Goal: Task Accomplishment & Management: Manage account settings

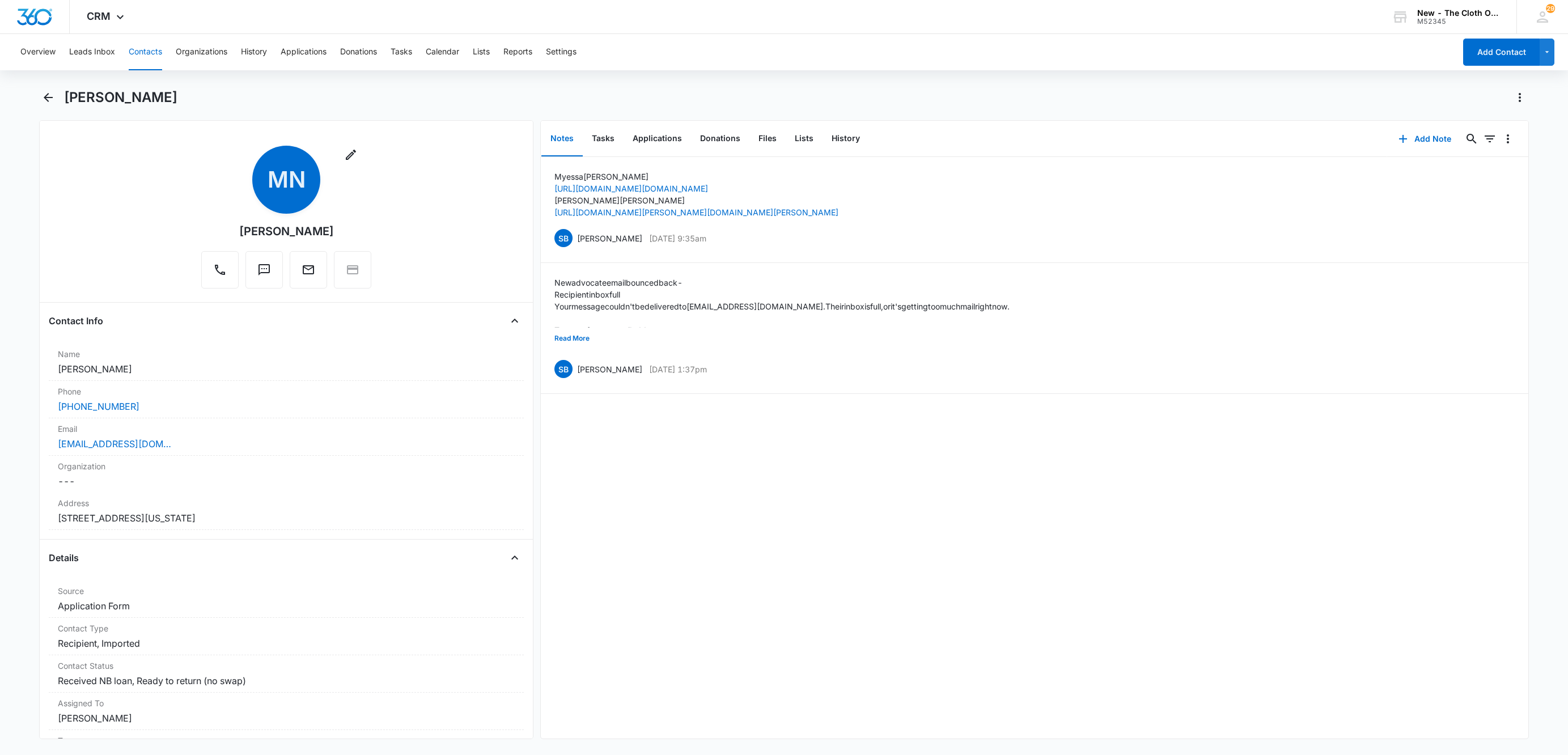
scroll to position [595, 0]
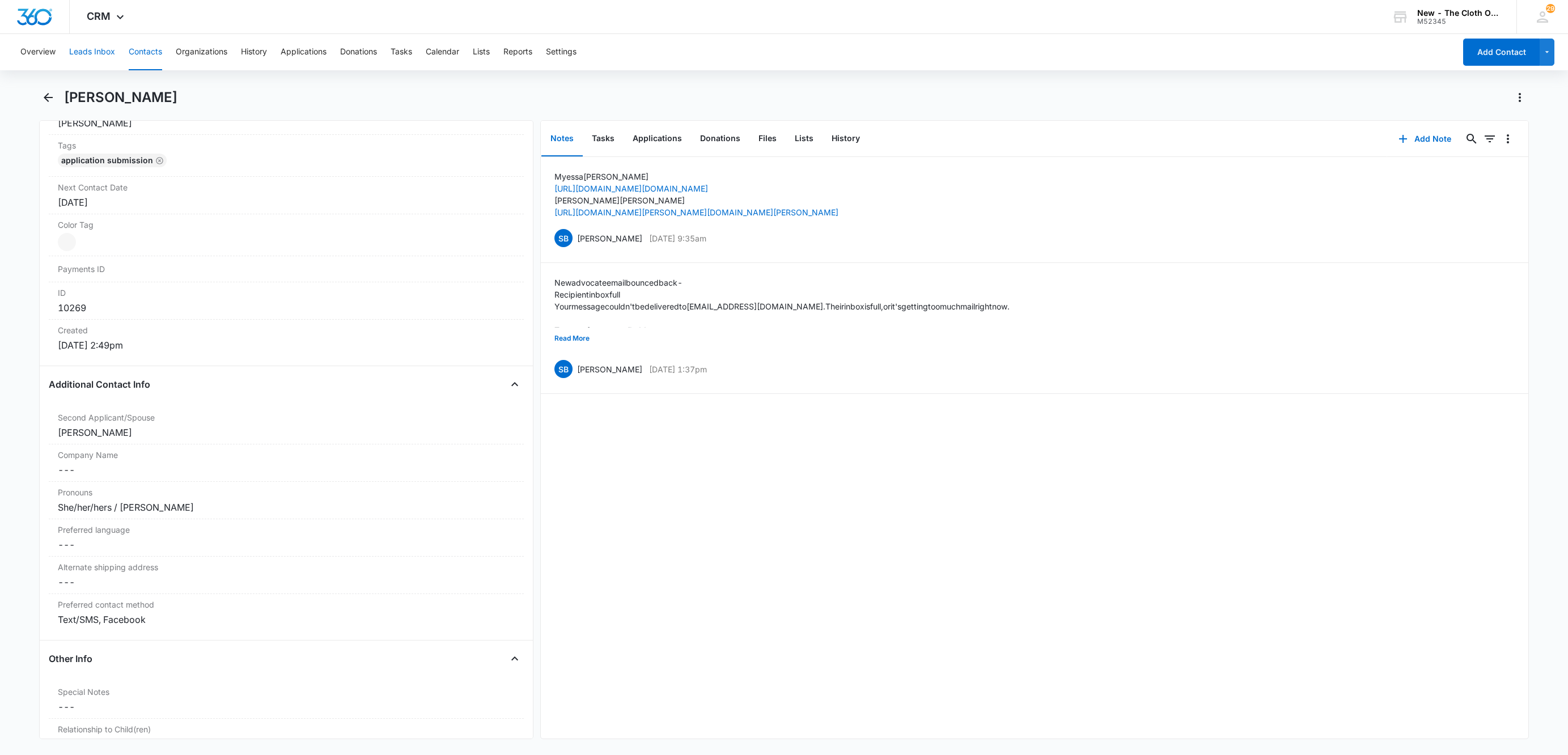
click at [72, 43] on button "Leads Inbox" at bounding box center [92, 52] width 46 height 36
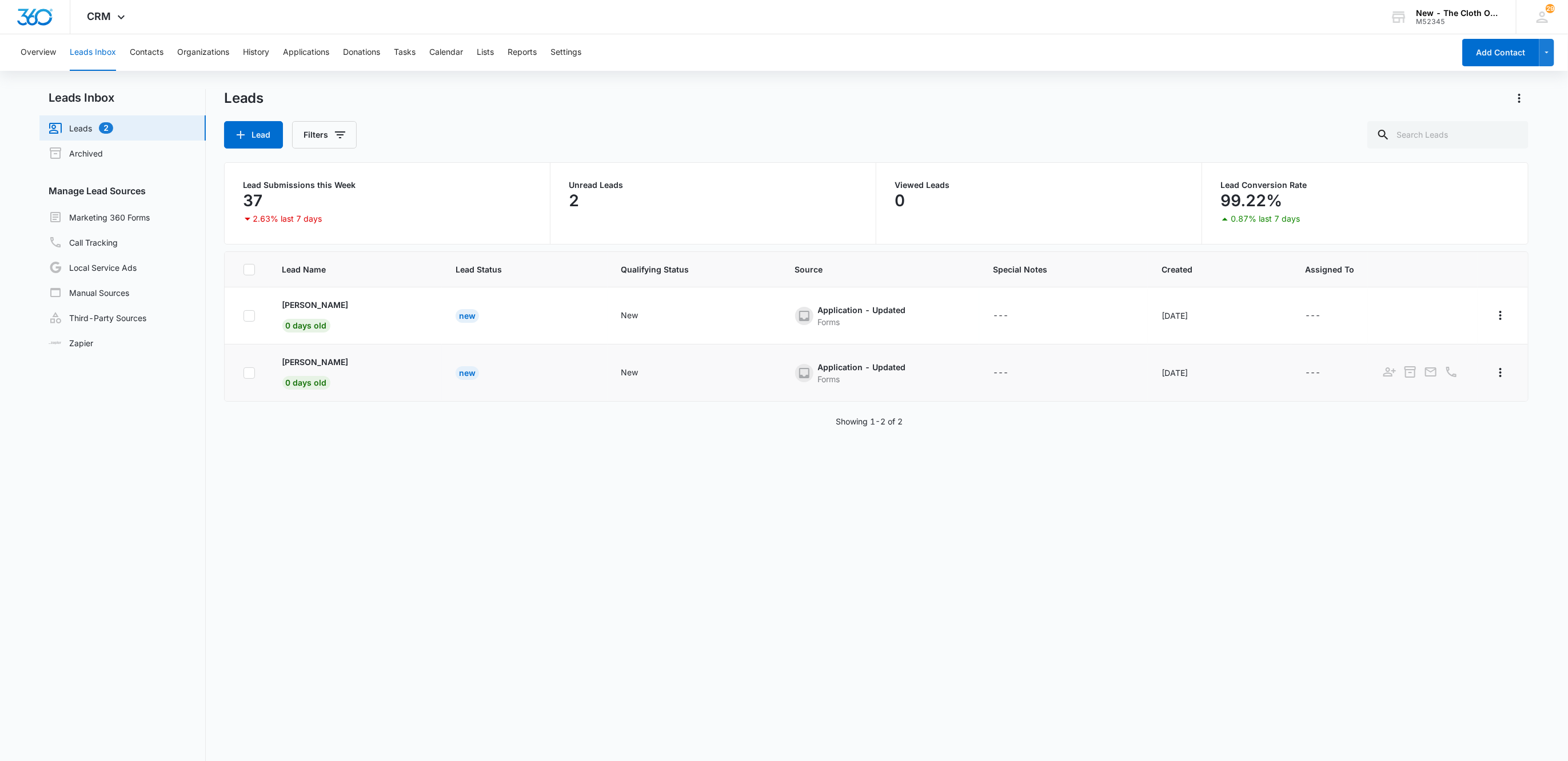
click at [345, 355] on td "[PERSON_NAME] 0 days old" at bounding box center [355, 373] width 173 height 57
click at [347, 357] on p "[PERSON_NAME]" at bounding box center [315, 362] width 66 height 12
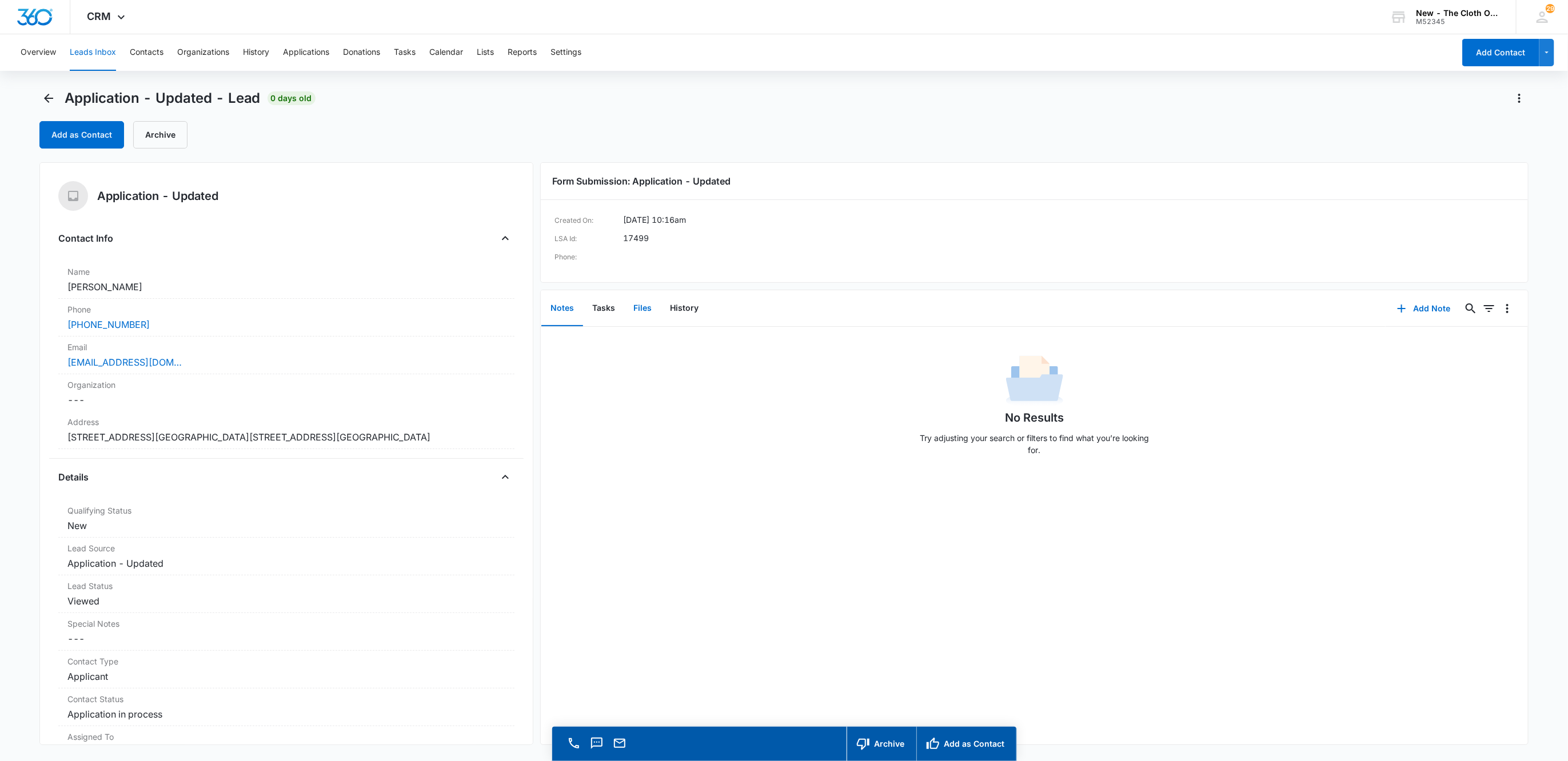
click at [643, 310] on button "Files" at bounding box center [642, 308] width 36 height 35
click at [555, 306] on button "Notes" at bounding box center [562, 308] width 41 height 35
click at [1395, 310] on icon "button" at bounding box center [1402, 309] width 14 height 14
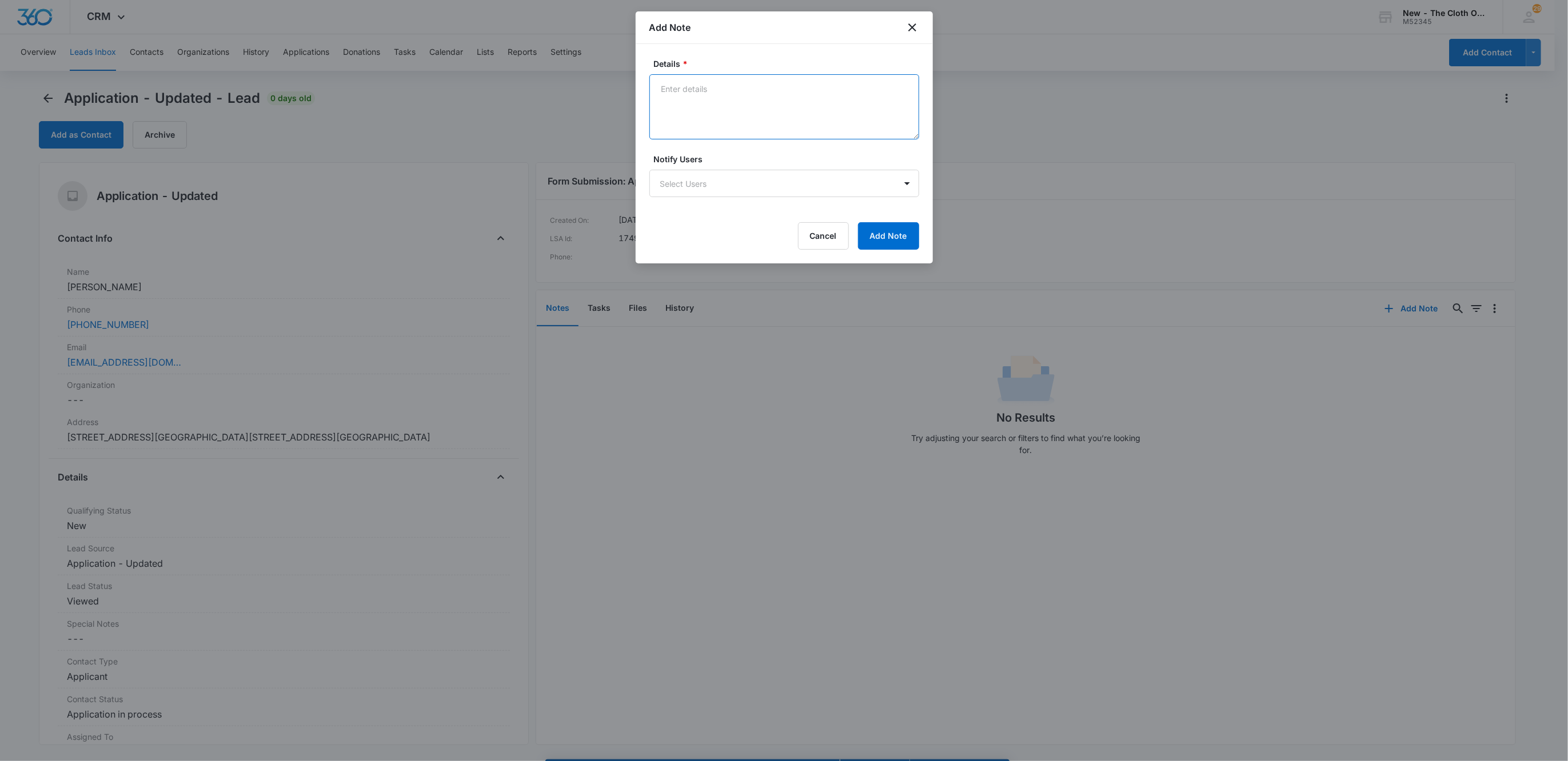
click at [742, 118] on textarea "Details *" at bounding box center [784, 107] width 270 height 65
paste textarea "10/08/2025 at 10:27am"
type textarea "Reapplied 10/08/2025 at 10:27am."
click at [878, 244] on button "Add Note" at bounding box center [888, 236] width 61 height 28
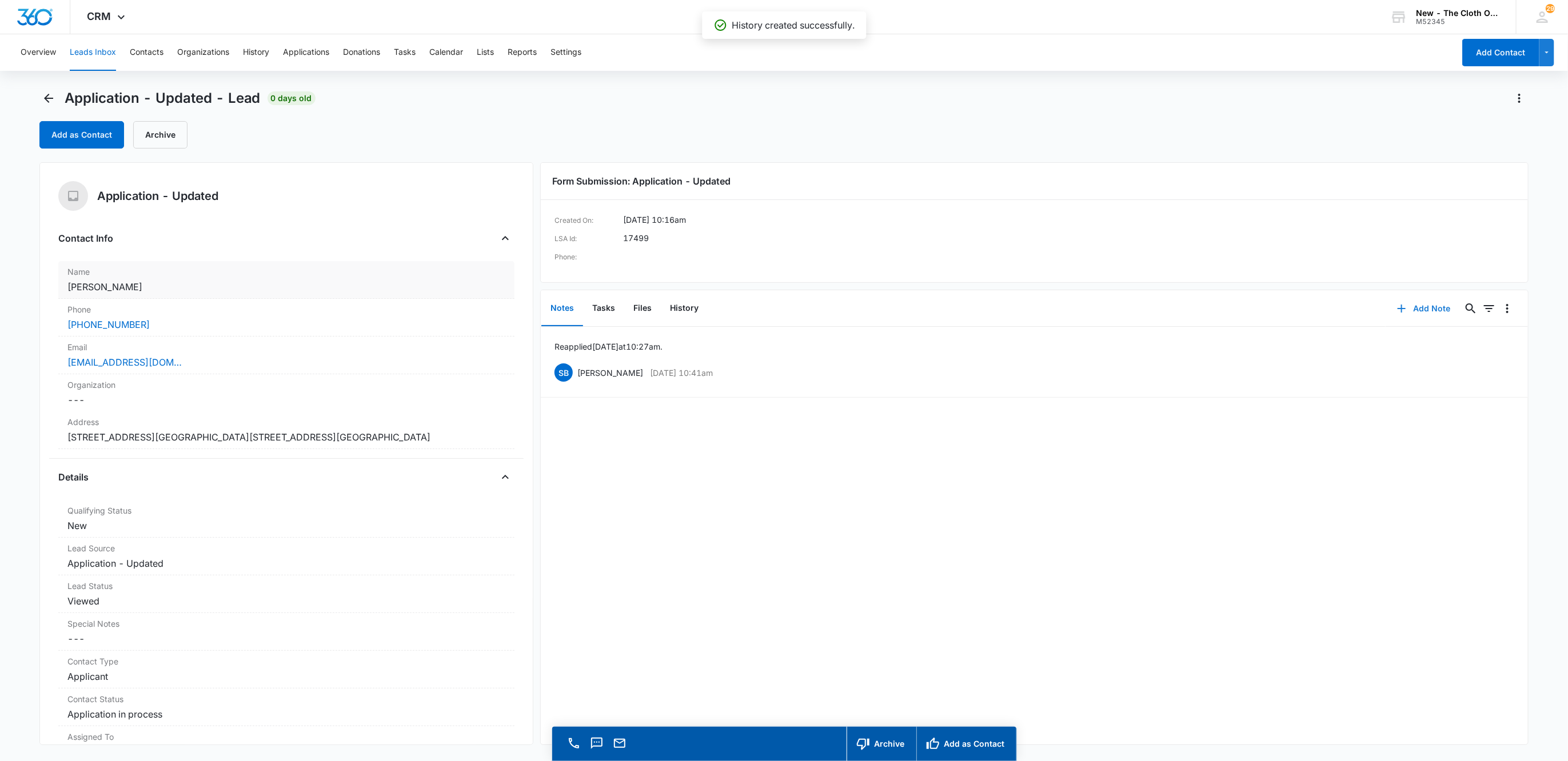
scroll to position [85, 0]
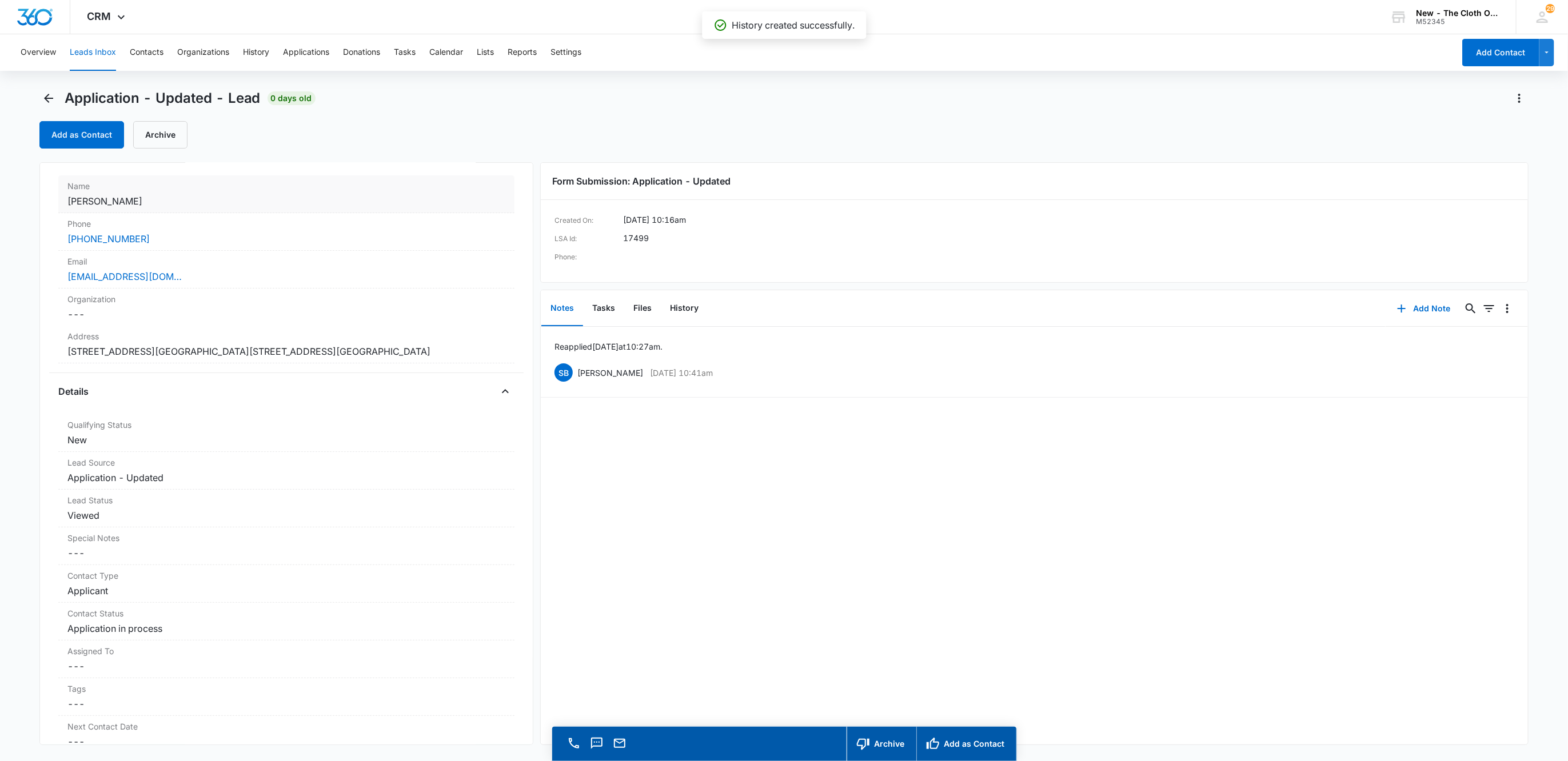
click at [272, 197] on dd "Cancel Save Changes Jenny CLAUDIA GUIRAND" at bounding box center [286, 201] width 438 height 14
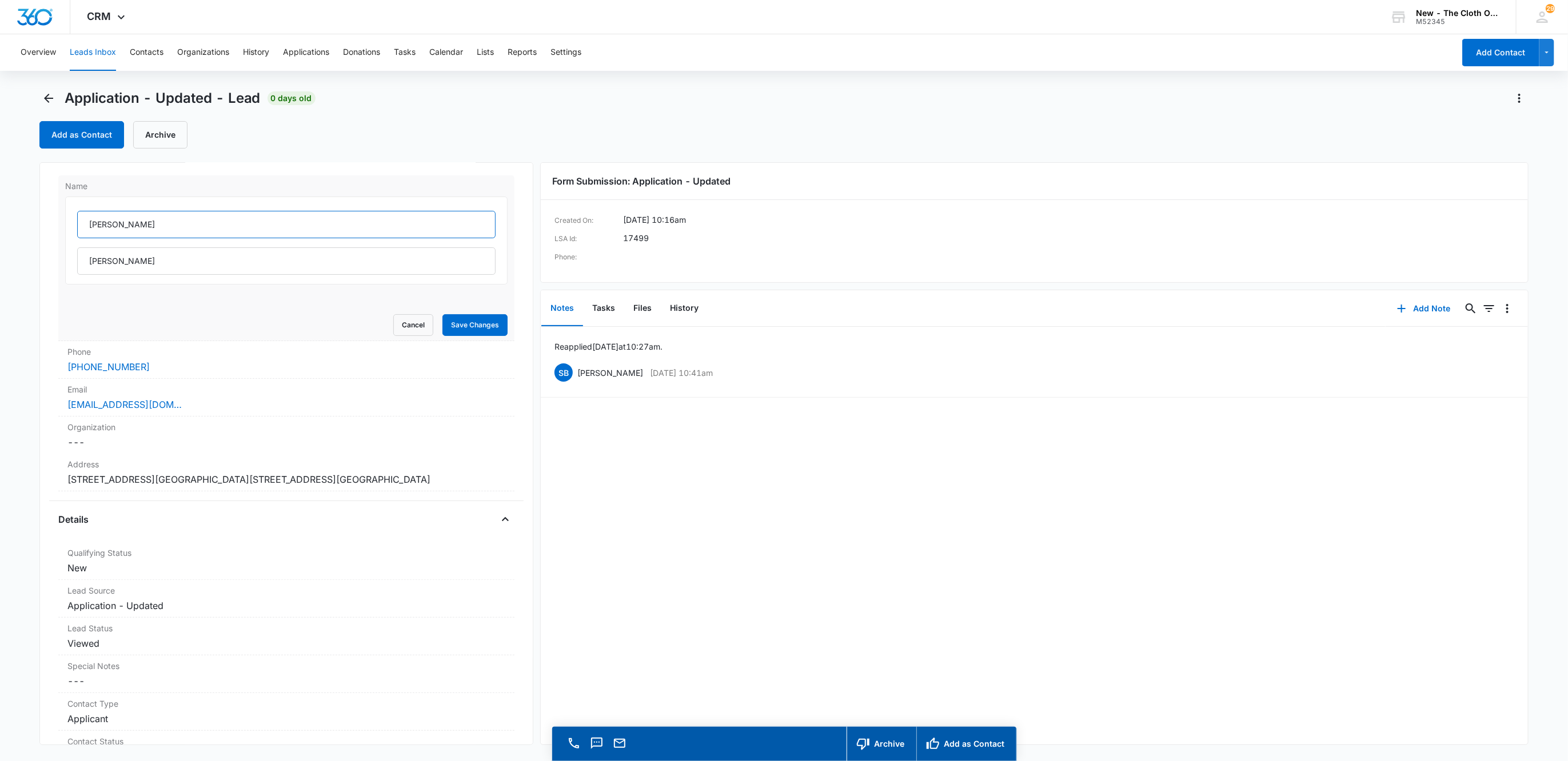
click at [135, 232] on input "Jenny" at bounding box center [287, 225] width 419 height 28
type input "Jenny Claudia"
type input "Guirand"
click at [236, 234] on input "Jenny Claudia" at bounding box center [287, 225] width 419 height 28
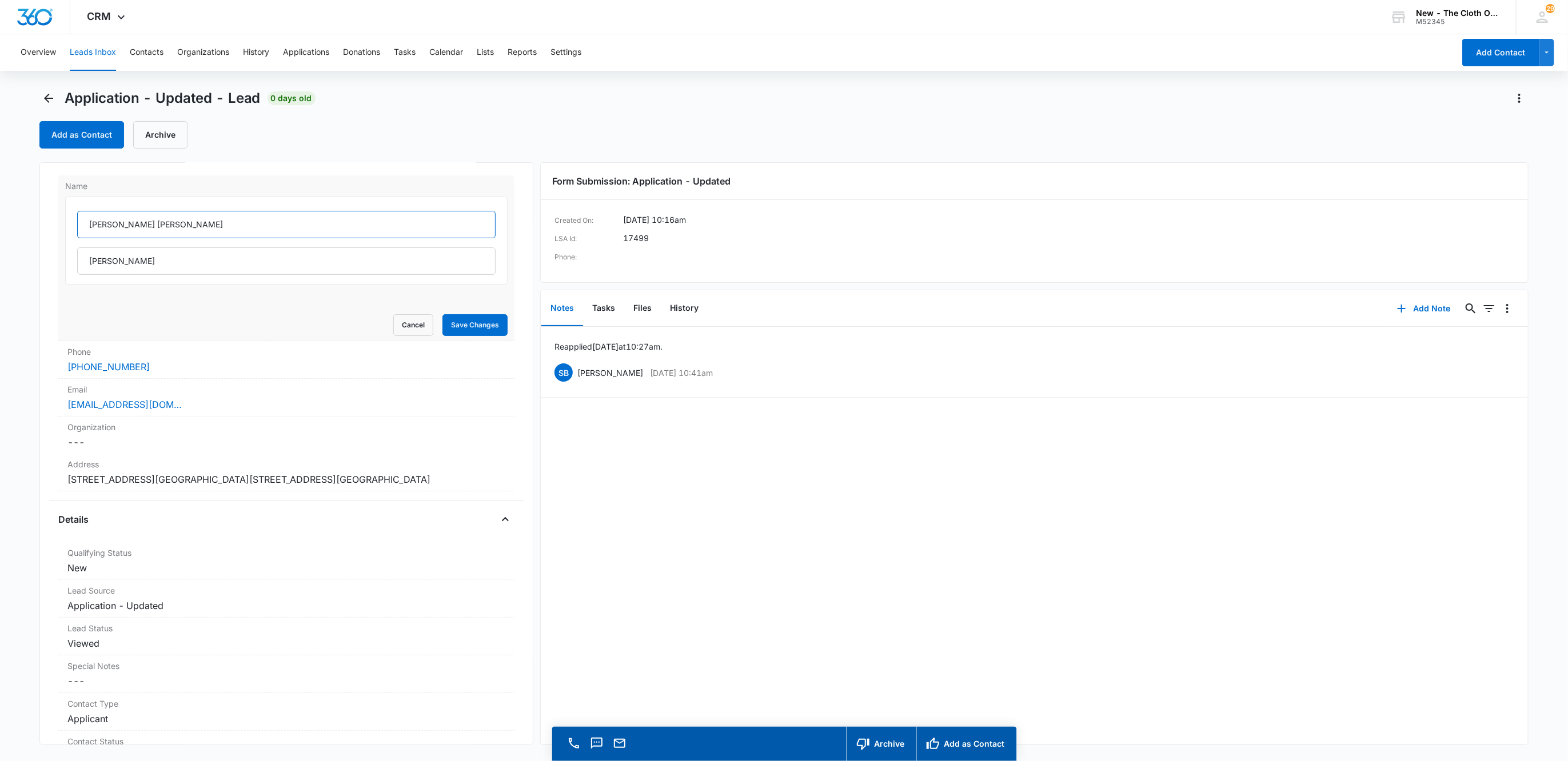
click at [236, 234] on input "Jenny Claudia" at bounding box center [287, 225] width 419 height 28
drag, startPoint x: -18, startPoint y: 262, endPoint x: -57, endPoint y: 263, distance: 39.0
click at [0, 263] on html "CRM Apps Reputation Websites Forms CRM Email Social Shop Payments POS Ads Intel…" at bounding box center [784, 380] width 1568 height 761
click at [497, 327] on div "Name Jenny Claudia Guirand Cancel Save Changes" at bounding box center [287, 259] width 457 height 165
click at [484, 324] on button "Save Changes" at bounding box center [475, 325] width 66 height 22
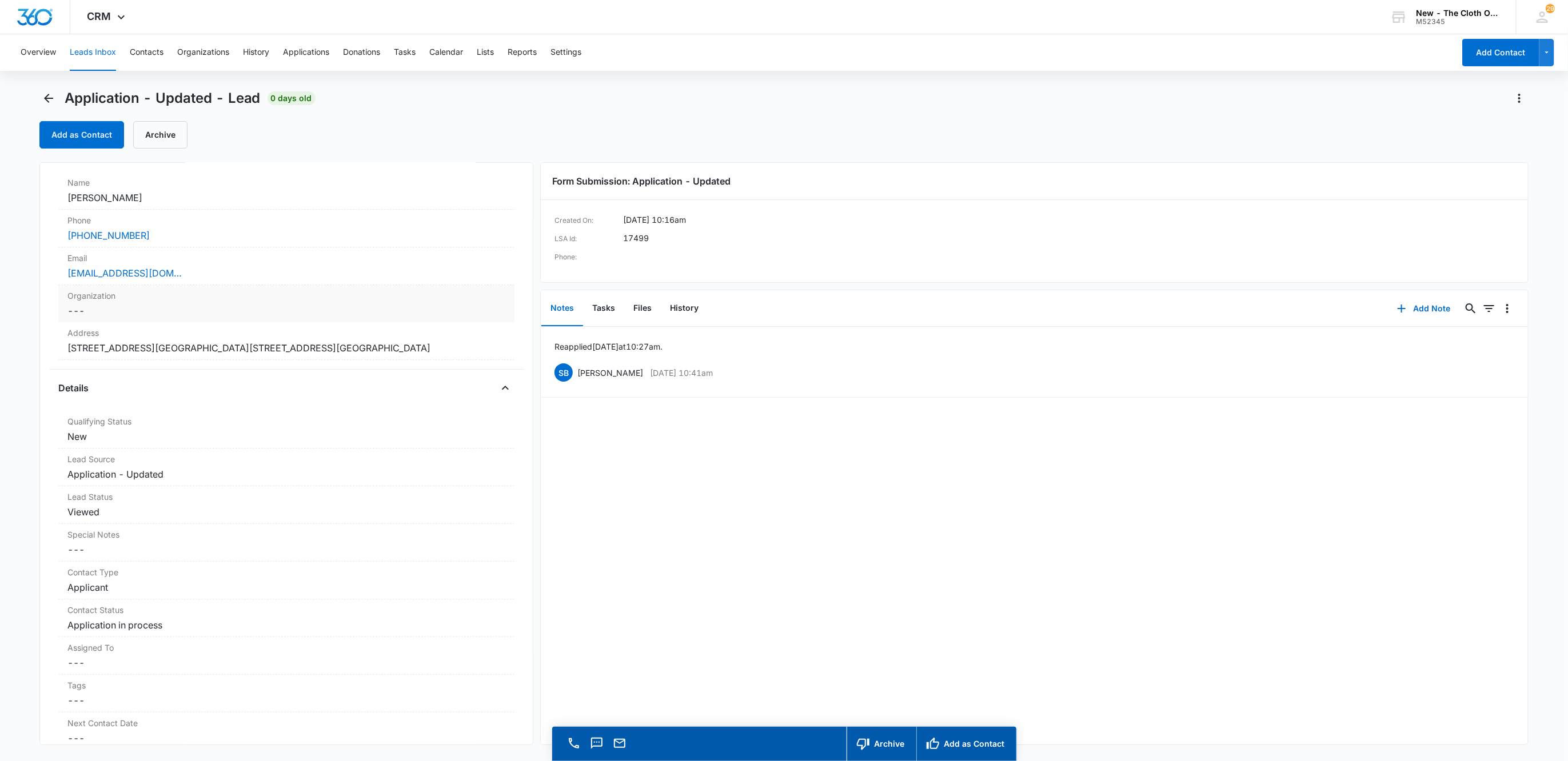
scroll to position [64, 0]
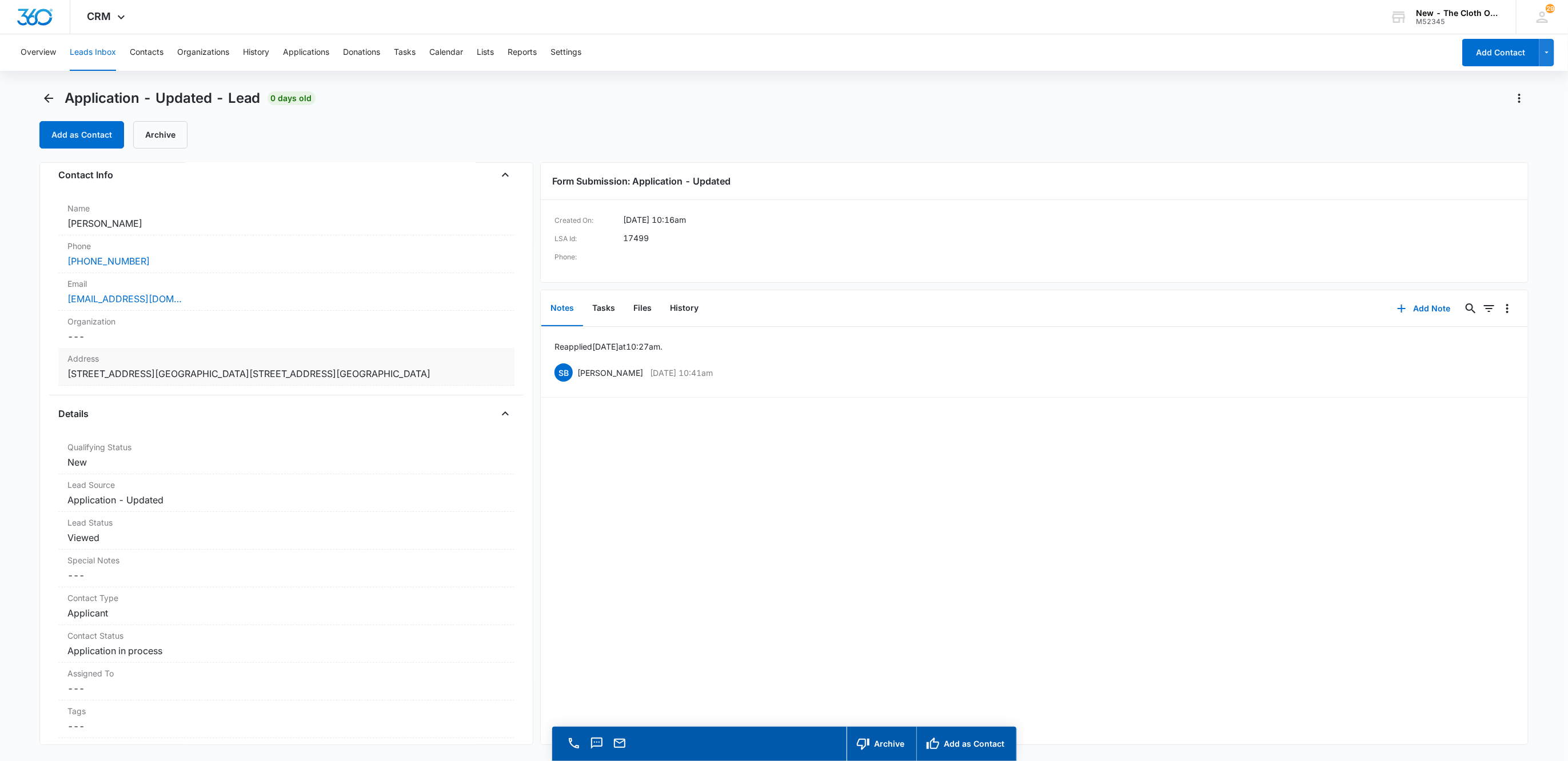
click at [484, 376] on dd "Cancel Save Changes 3173 SCENIC BLUFF DR 3173 scenic bluff dr COLUMBUS OH 43231…" at bounding box center [286, 374] width 438 height 14
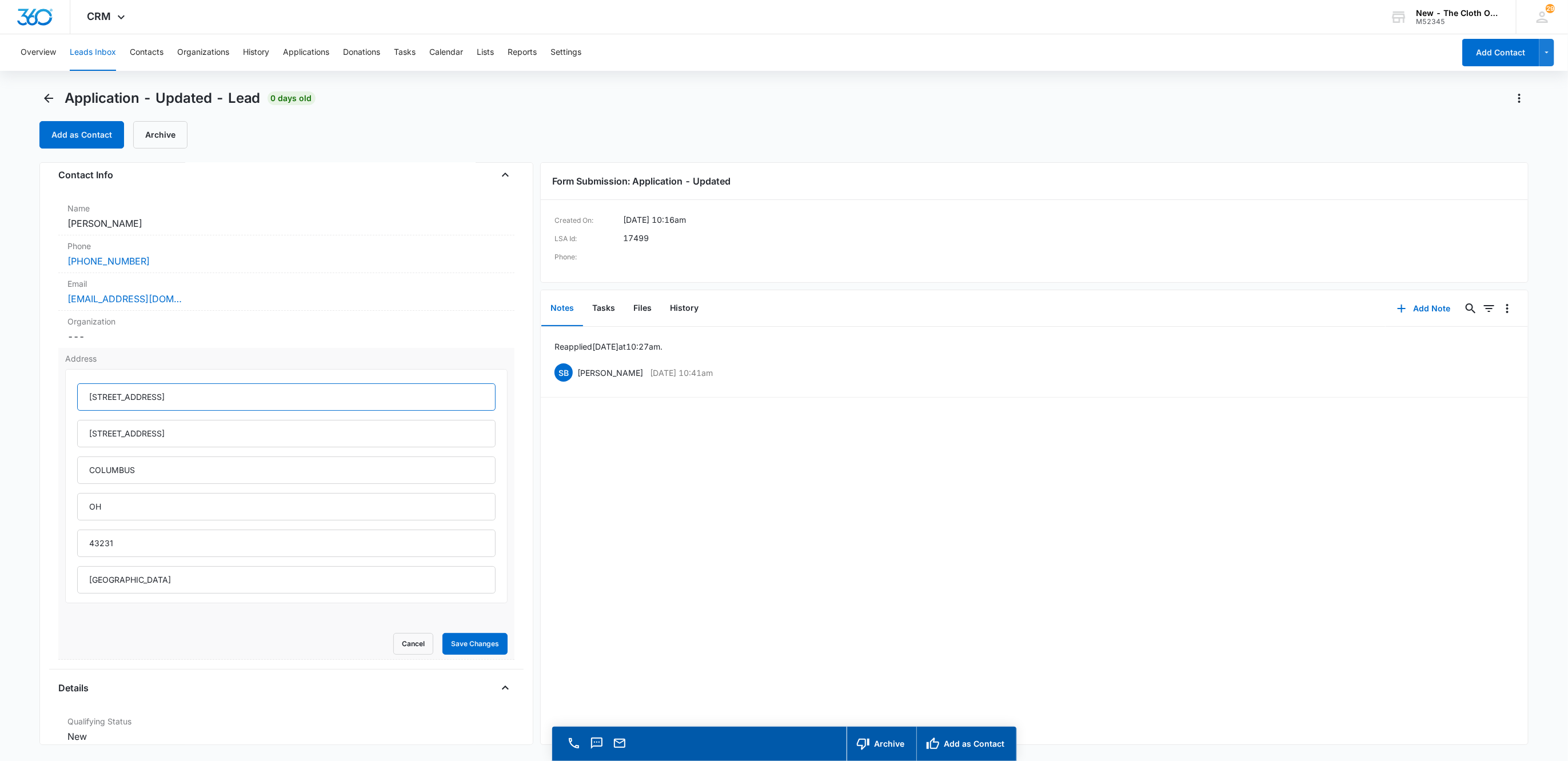
drag, startPoint x: 110, startPoint y: 396, endPoint x: 119, endPoint y: 399, distance: 9.5
click at [111, 396] on input "3173 SCENIC BLUFF DR" at bounding box center [287, 397] width 419 height 28
click at [107, 438] on input "3173 scenic bluff dr" at bounding box center [287, 434] width 419 height 28
type input "3173 Scenic Bluff Drive"
click at [197, 432] on input "3173 Scenic Bluff Drive" at bounding box center [287, 434] width 419 height 28
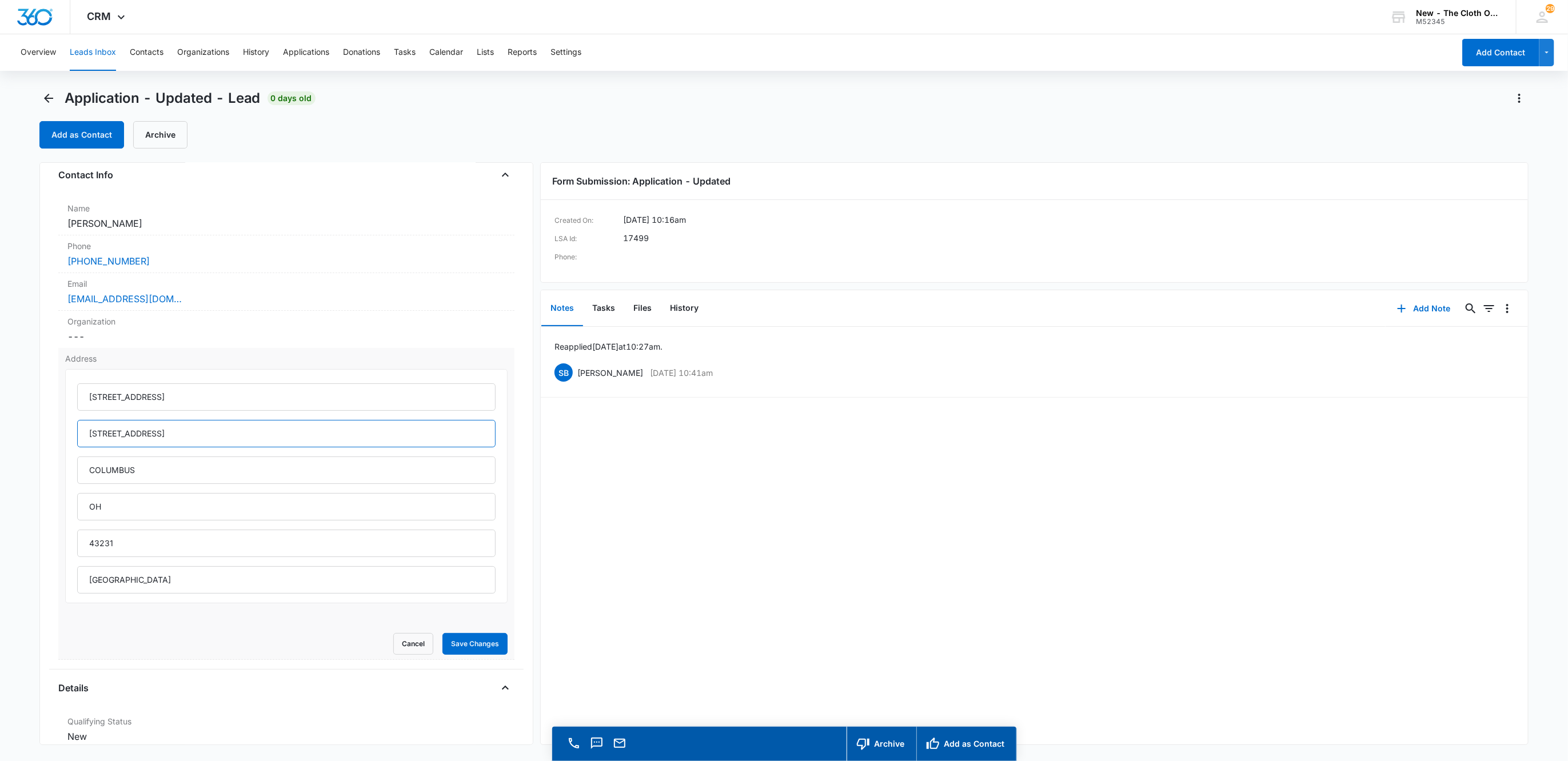
click at [197, 432] on input "3173 Scenic Bluff Drive" at bounding box center [287, 434] width 419 height 28
drag, startPoint x: 211, startPoint y: 396, endPoint x: 5, endPoint y: 390, distance: 206.1
click at [5, 390] on main "Application - Updated - Lead 0 days old Add as Contact Archive Application - Up…" at bounding box center [784, 440] width 1568 height 704
paste input "cenic Bluff Drive"
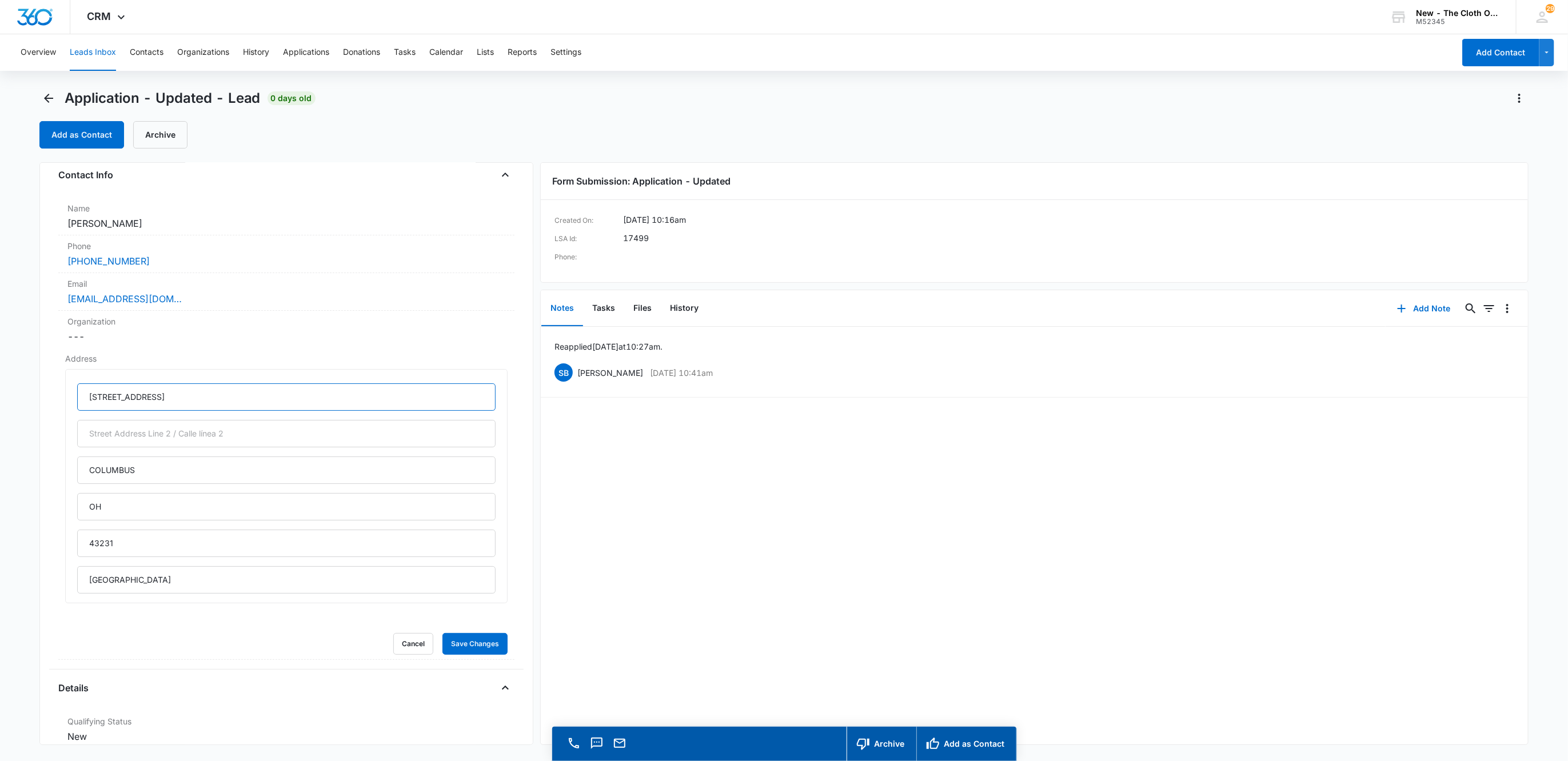
type input "3173 Scenic Bluff Drive"
drag, startPoint x: 28, startPoint y: 489, endPoint x: -43, endPoint y: 486, distance: 71.1
click at [0, 486] on html "CRM Apps Reputation Websites Forms CRM Email Social Shop Payments POS Ads Intel…" at bounding box center [784, 380] width 1568 height 761
type input "Columbus"
type input "Ohio"
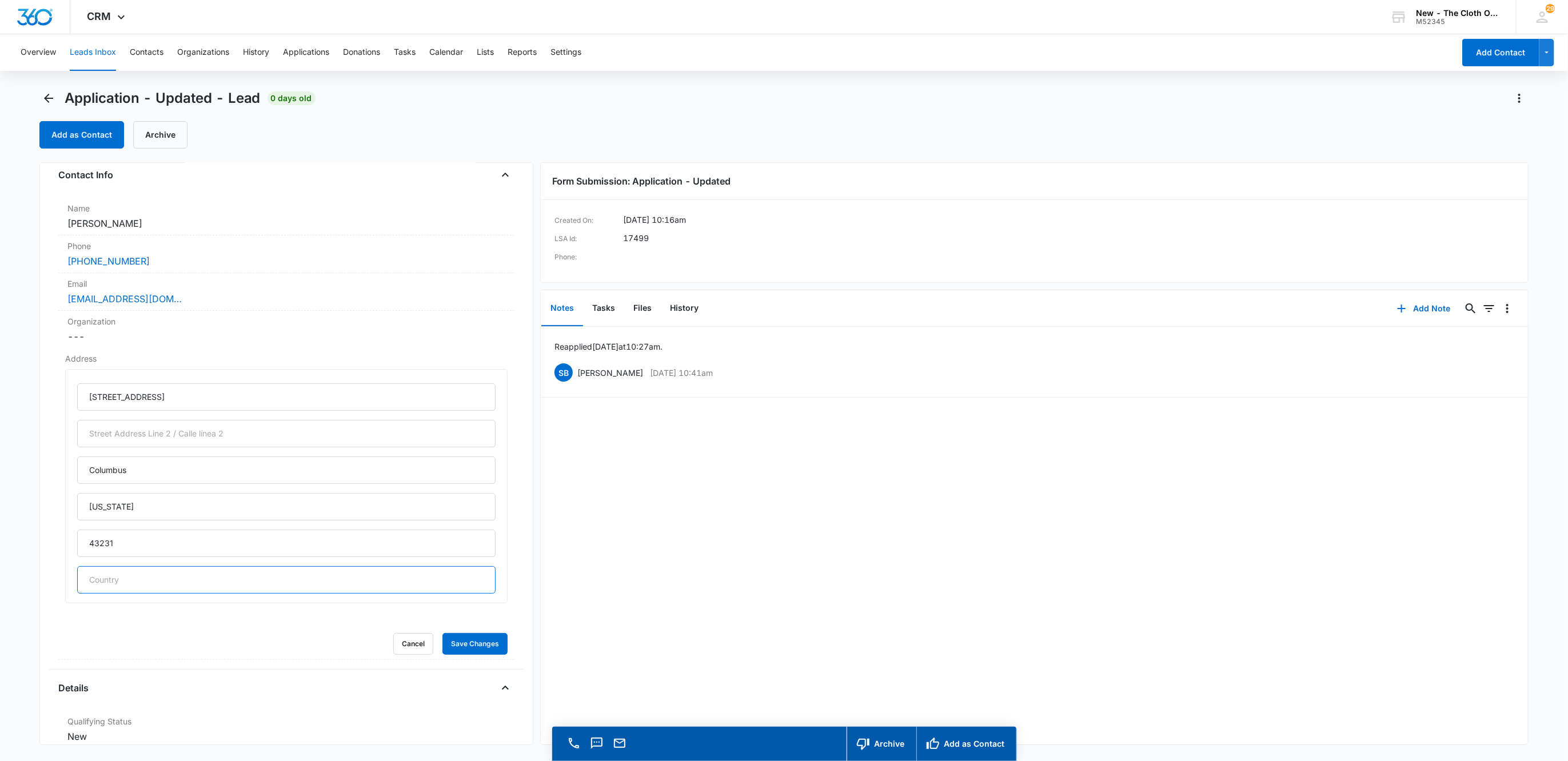
click at [442, 633] on button "Save Changes" at bounding box center [475, 644] width 66 height 22
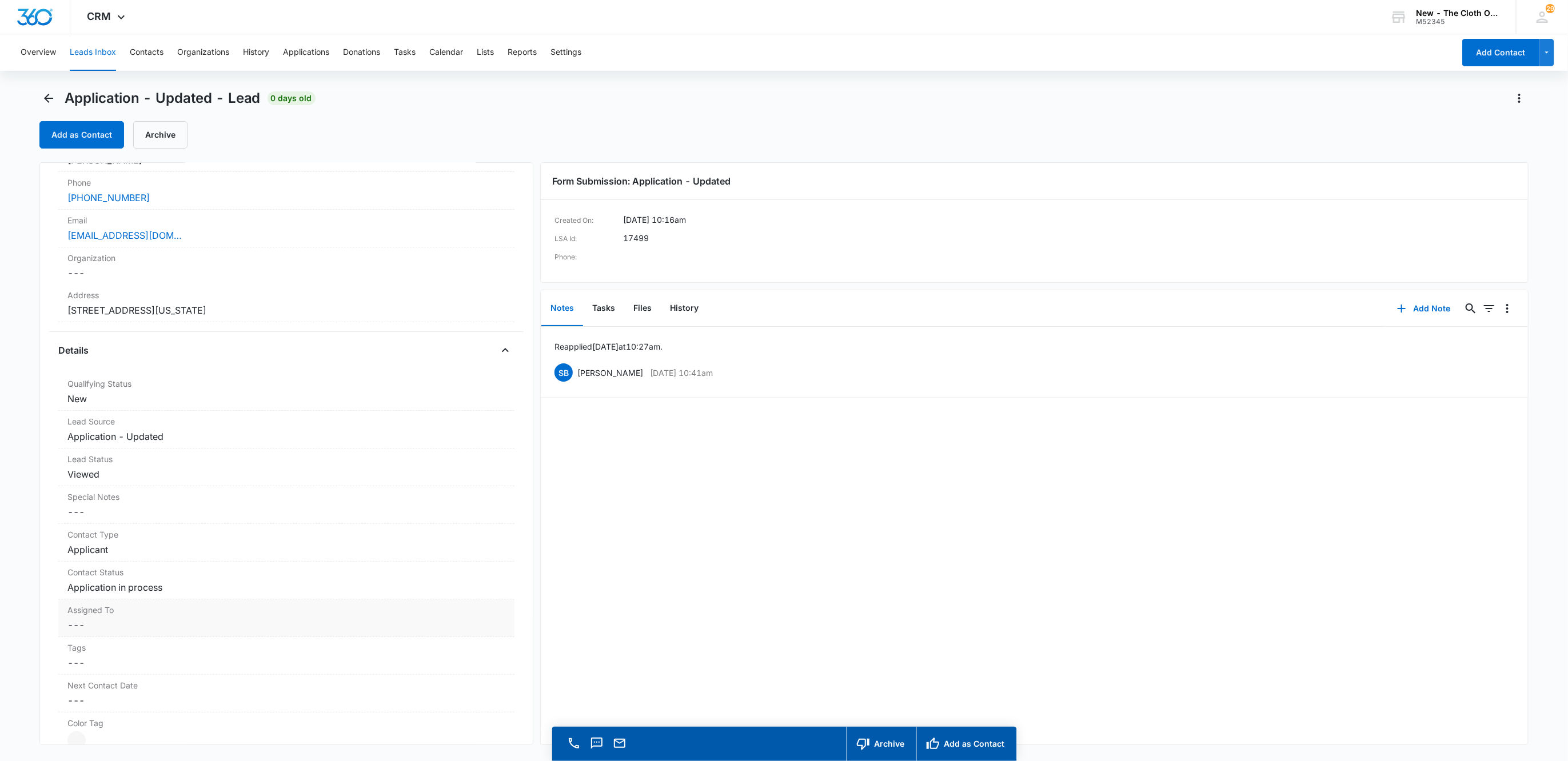
scroll to position [406, 0]
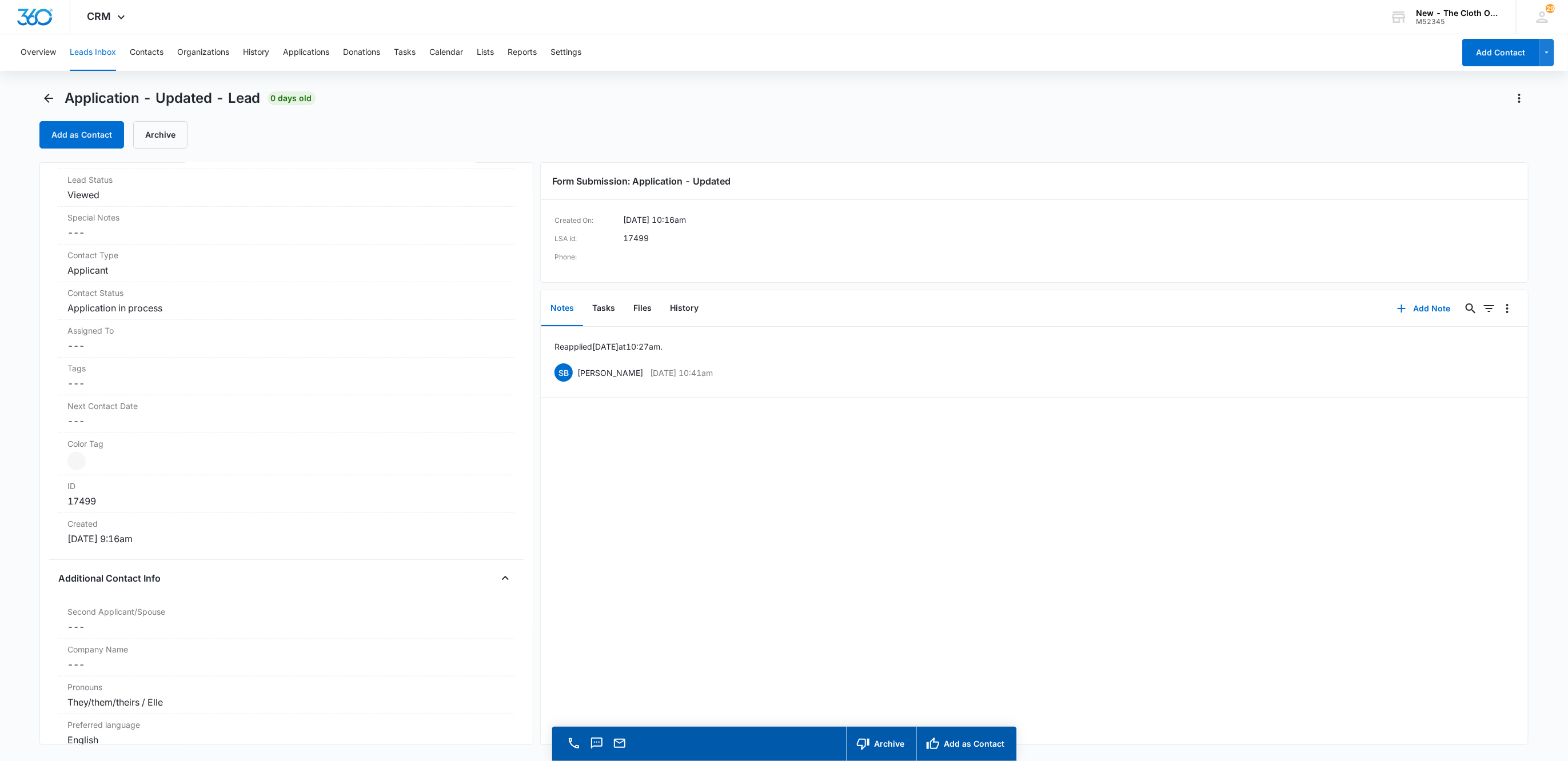
drag, startPoint x: 55, startPoint y: 338, endPoint x: 116, endPoint y: 359, distance: 64.5
click at [55, 338] on div "Application - Updated Contact Info Name Cancel Save Changes Jenny Claudia Guira…" at bounding box center [286, 453] width 494 height 583
click at [116, 352] on dd "Cancel Save Changes ---" at bounding box center [286, 346] width 438 height 14
click at [116, 353] on div at bounding box center [272, 355] width 394 height 16
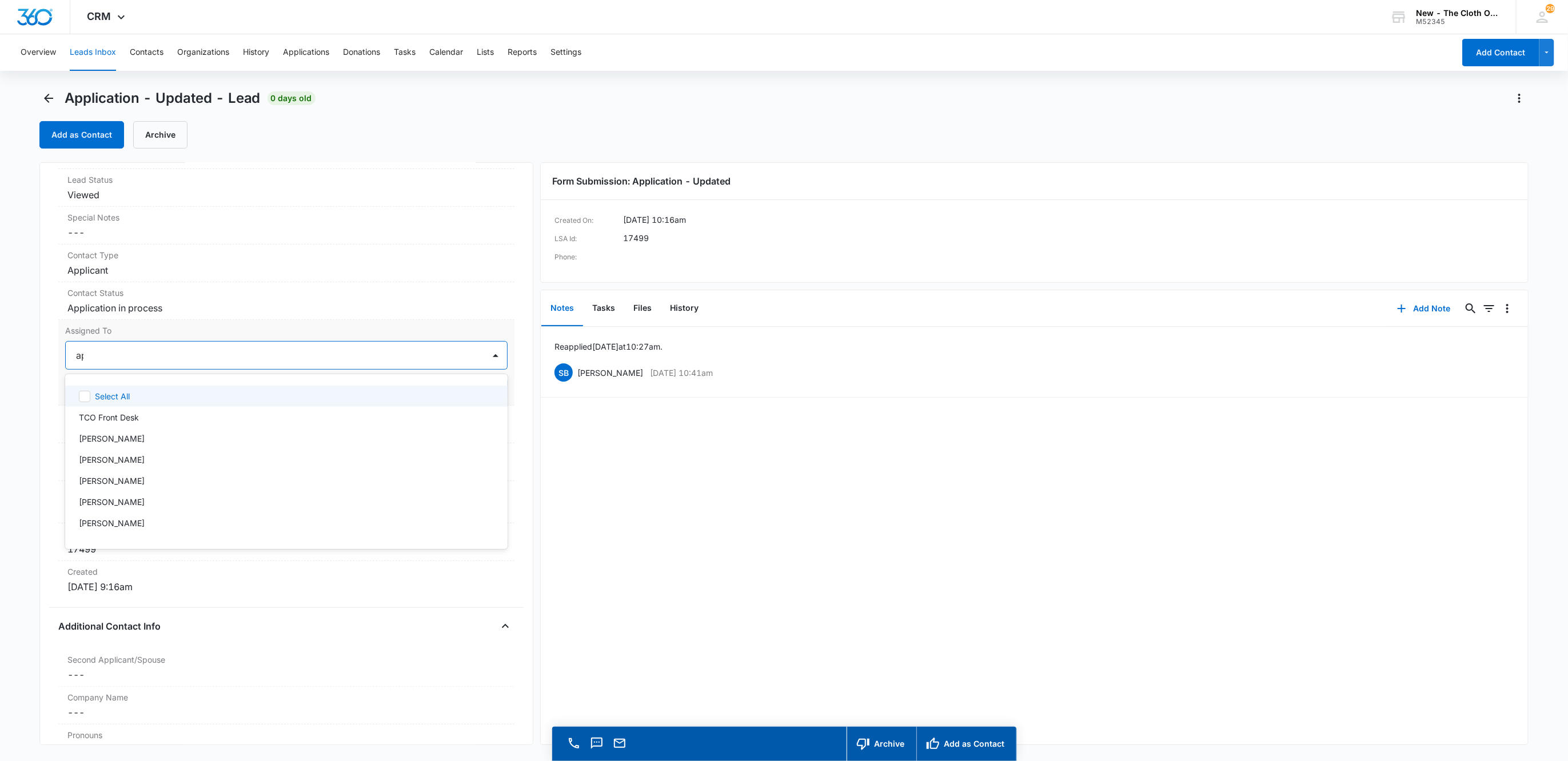
type input "app"
click at [223, 364] on div at bounding box center [317, 355] width 304 height 16
click at [449, 387] on button "Save Changes" at bounding box center [475, 390] width 66 height 22
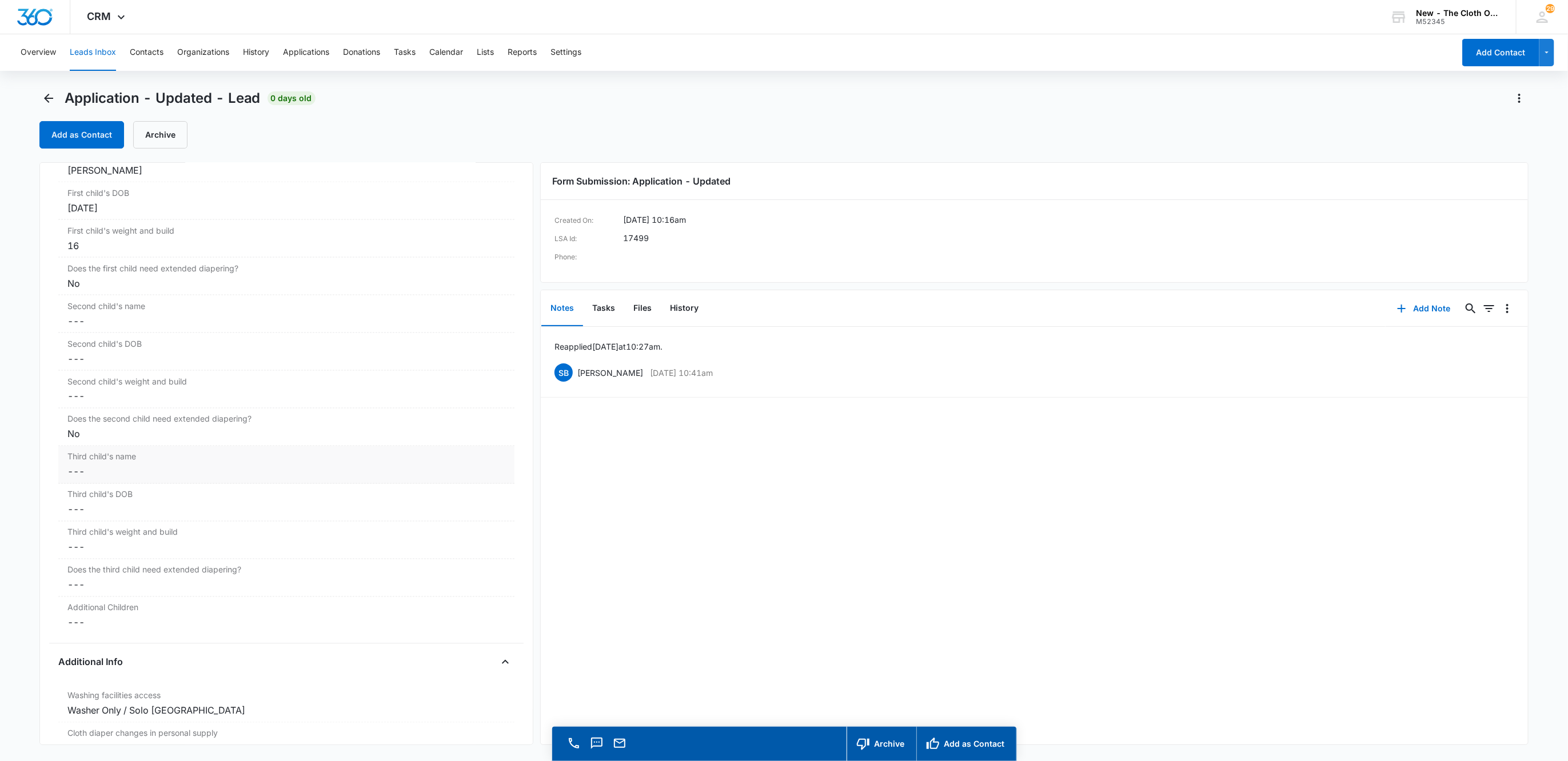
scroll to position [1349, 0]
click at [152, 433] on div "No" at bounding box center [286, 426] width 438 height 14
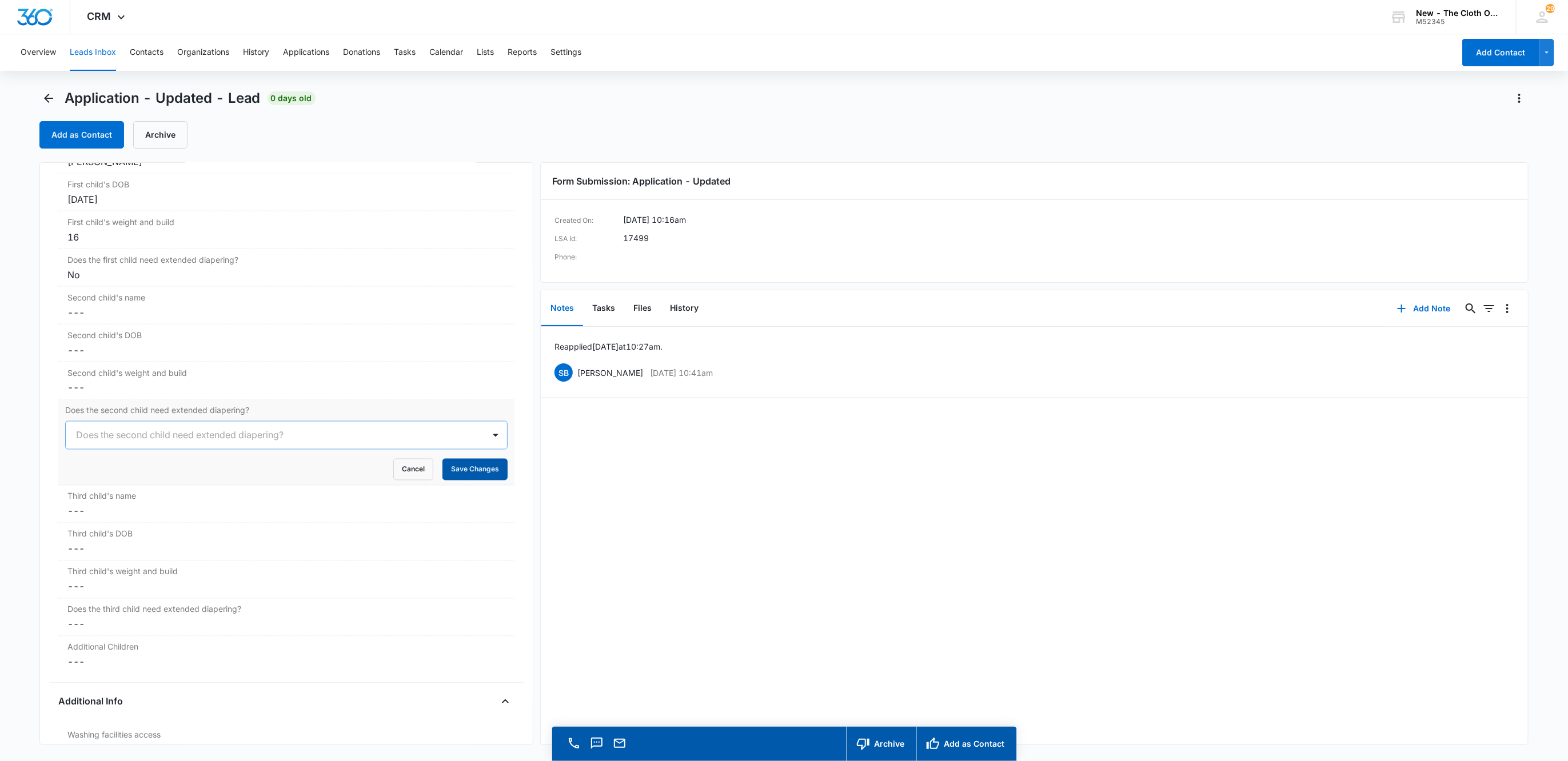
click at [477, 474] on button "Save Changes" at bounding box center [475, 469] width 66 height 22
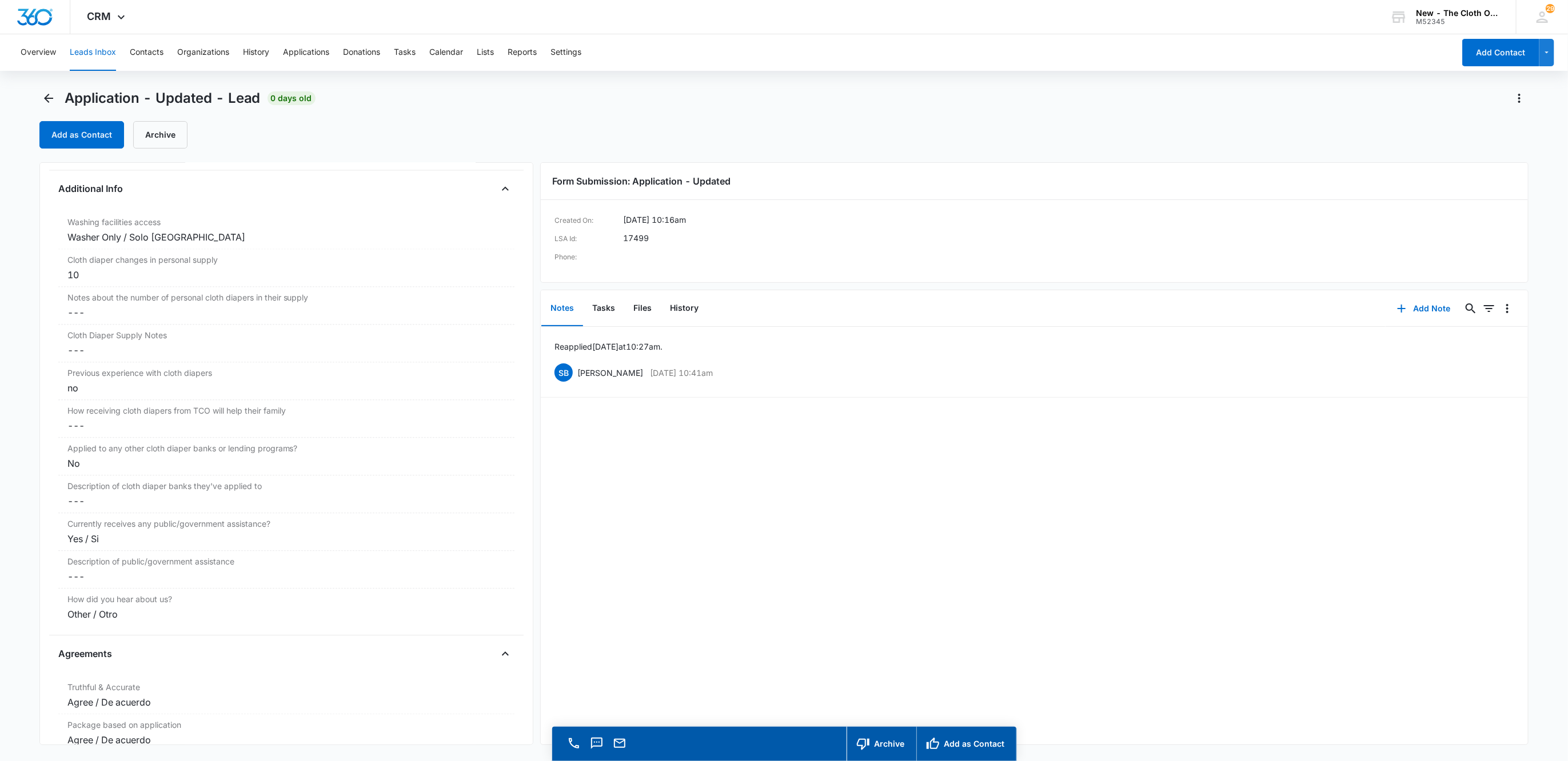
scroll to position [1814, 0]
click at [1502, 374] on button "Edit" at bounding box center [1508, 372] width 12 height 22
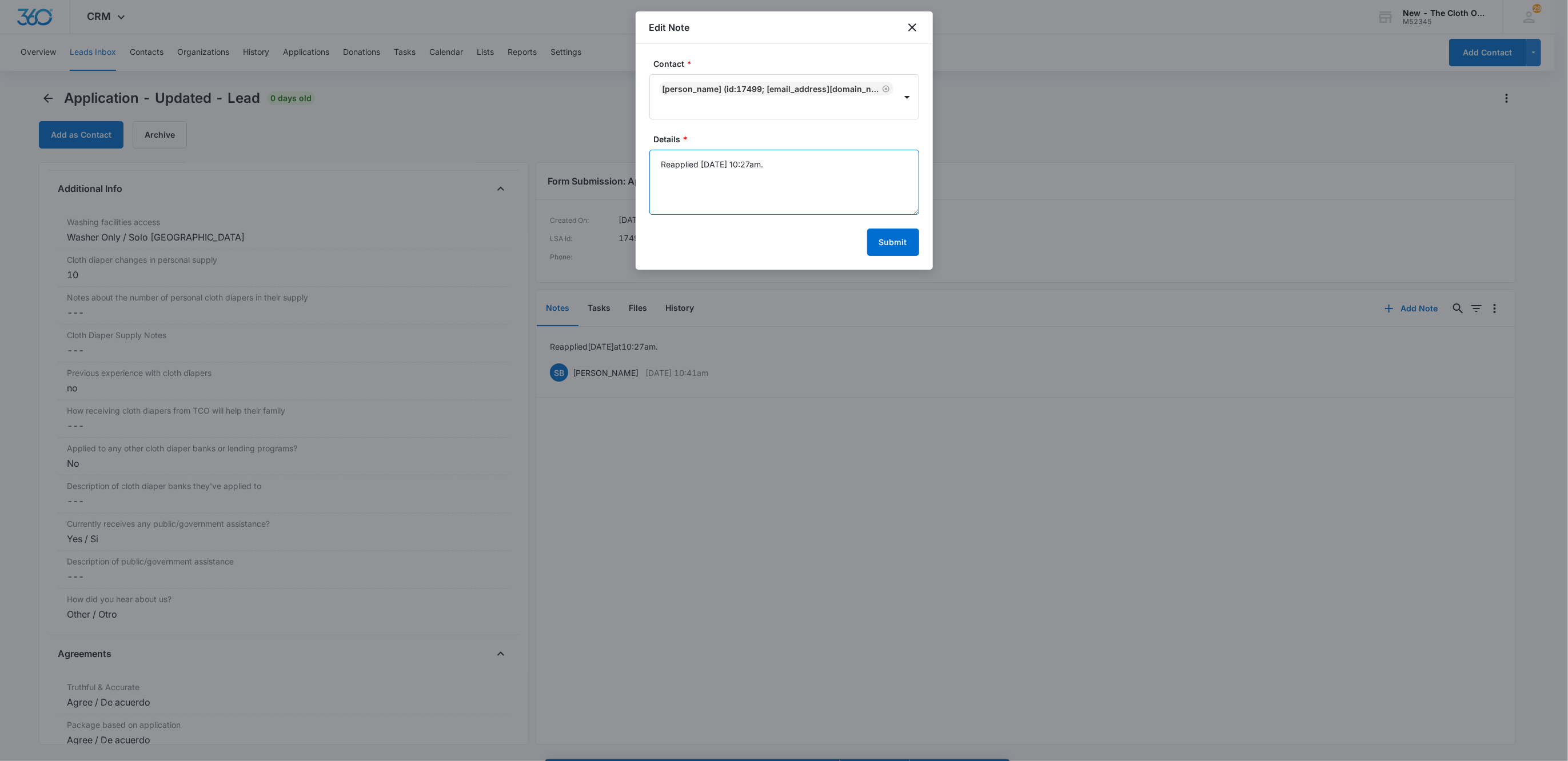
drag, startPoint x: 830, startPoint y: 185, endPoint x: 844, endPoint y: 185, distance: 14.0
click at [832, 185] on textarea "Reapplied 10/08/2025 at 10:27am." at bounding box center [784, 183] width 270 height 65
type textarea "Reapplied 10/08/2025 at 10:27am. Changed from Washer Only and 10 cd changes to …"
click at [902, 243] on button "Submit" at bounding box center [893, 242] width 52 height 28
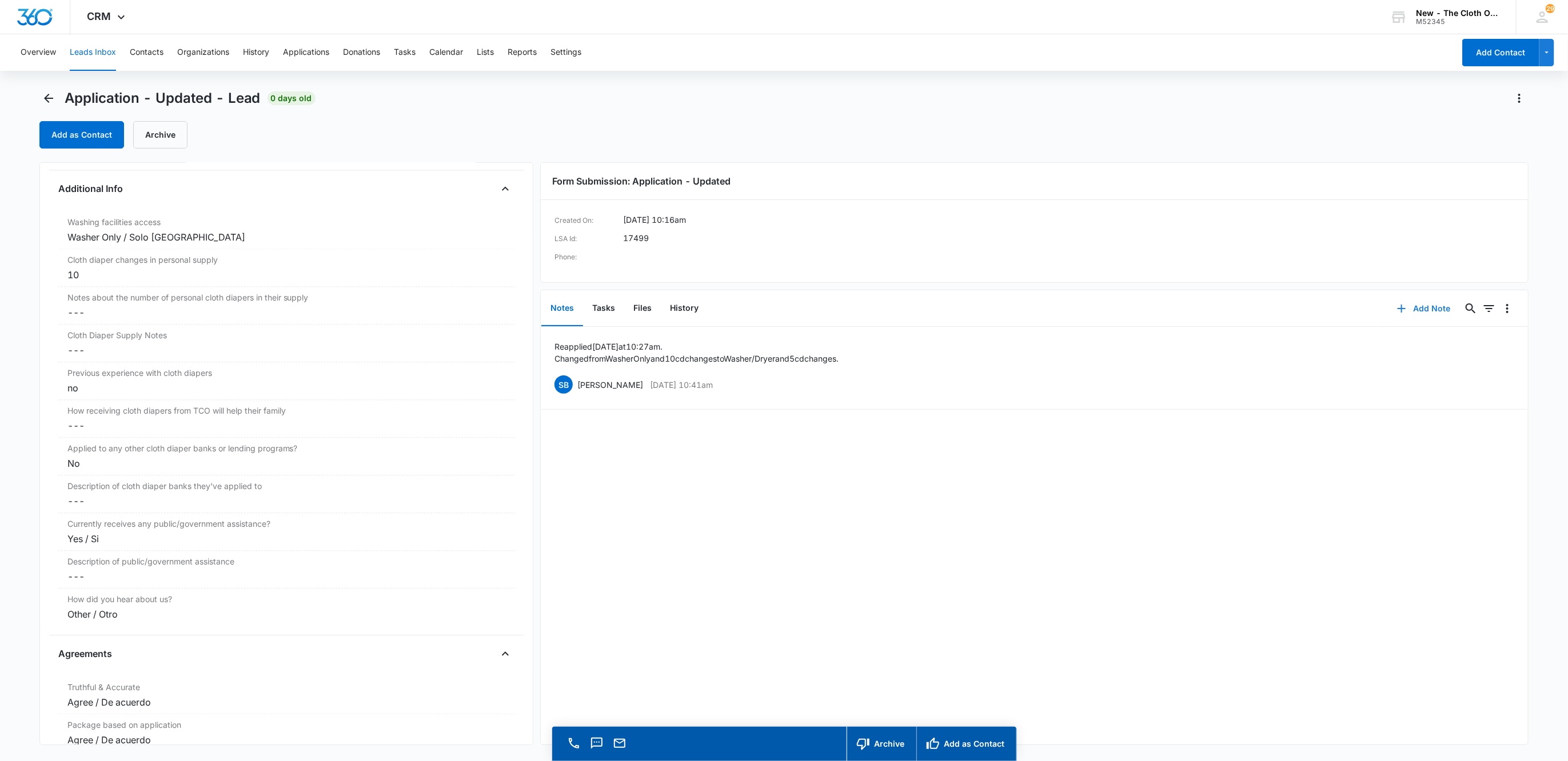
click at [1418, 309] on button "Add Note" at bounding box center [1423, 309] width 76 height 28
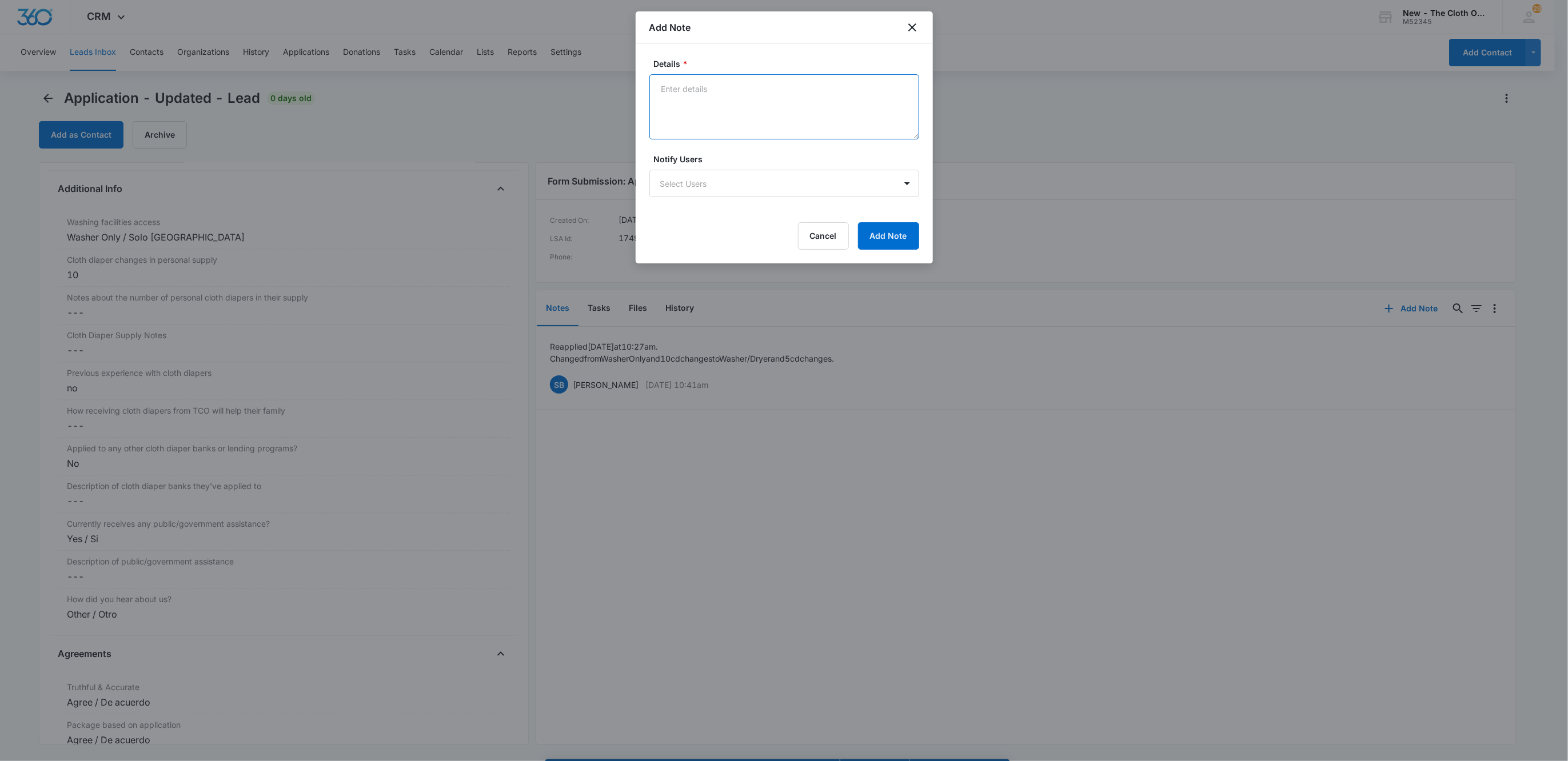
click at [720, 124] on textarea "Details *" at bounding box center [784, 107] width 270 height 65
paste textarea "https://www.facebook.com/claudia.guirandjenny"
paste textarea "[PERSON_NAME]"
type textarea "Jenny Claudia Guirand https://www.facebook.com/claudia.guirandjenny"
click at [886, 248] on button "Add Note" at bounding box center [888, 236] width 61 height 28
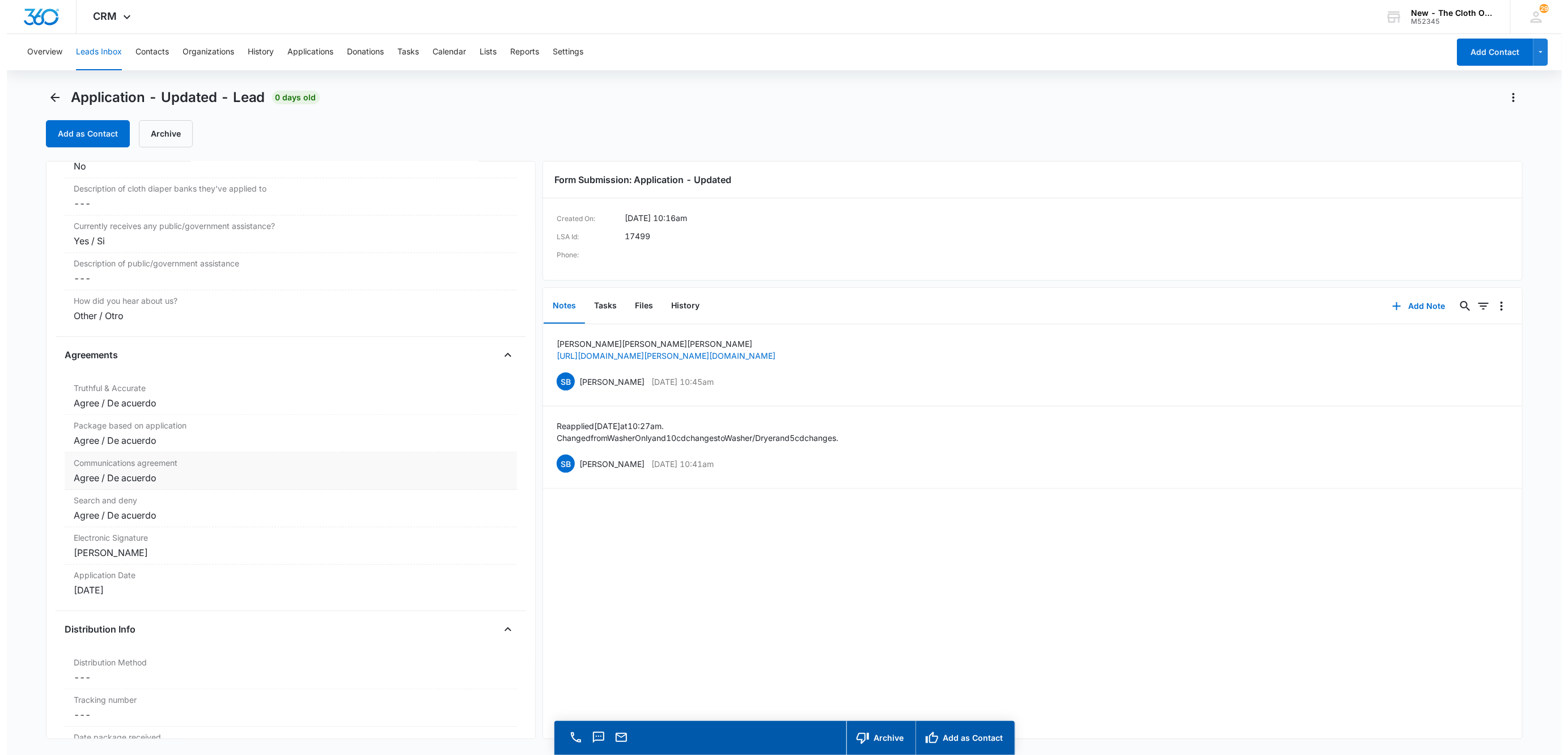
scroll to position [2008, 0]
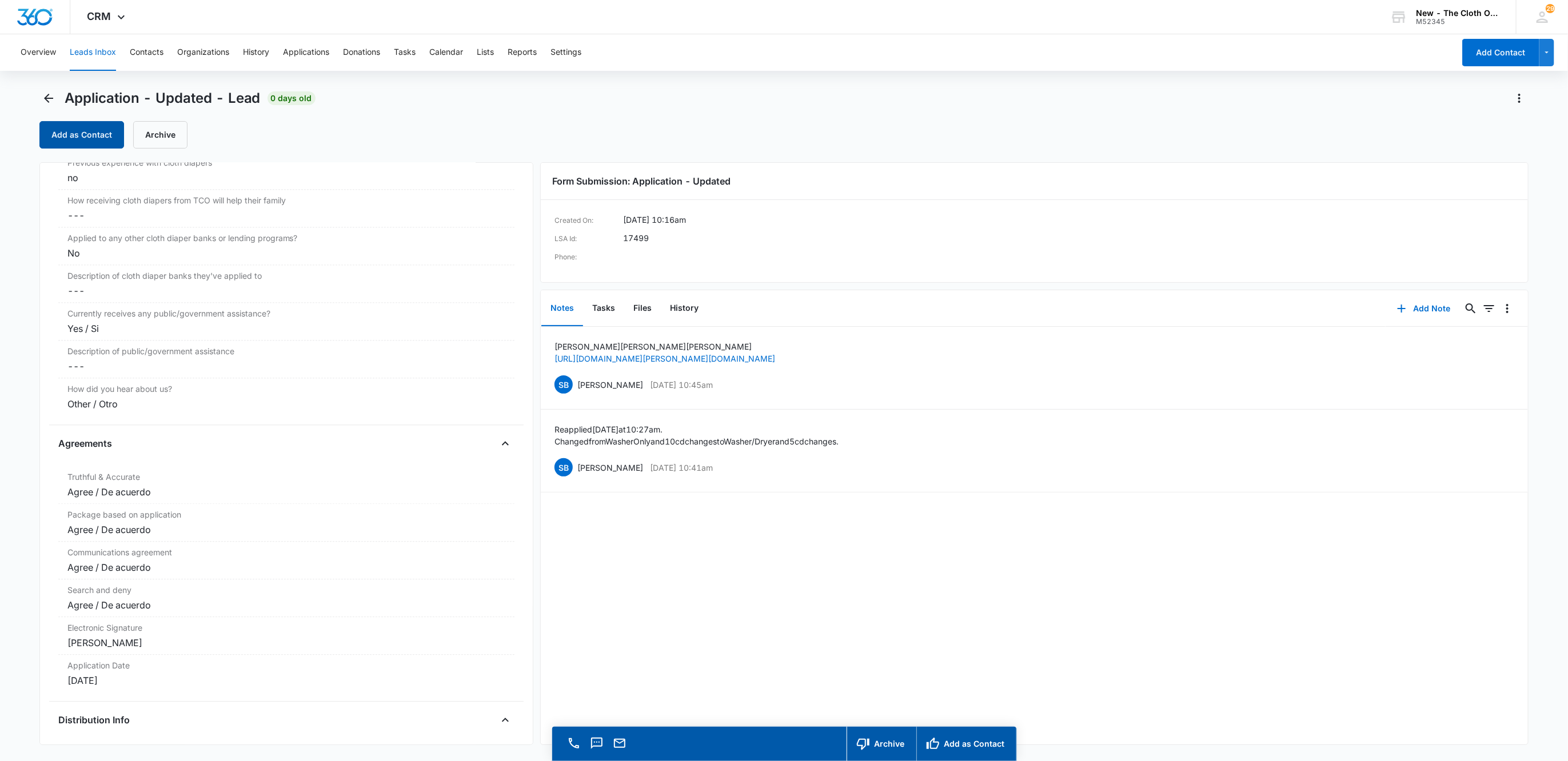
click at [114, 133] on button "Add as Contact" at bounding box center [82, 135] width 84 height 28
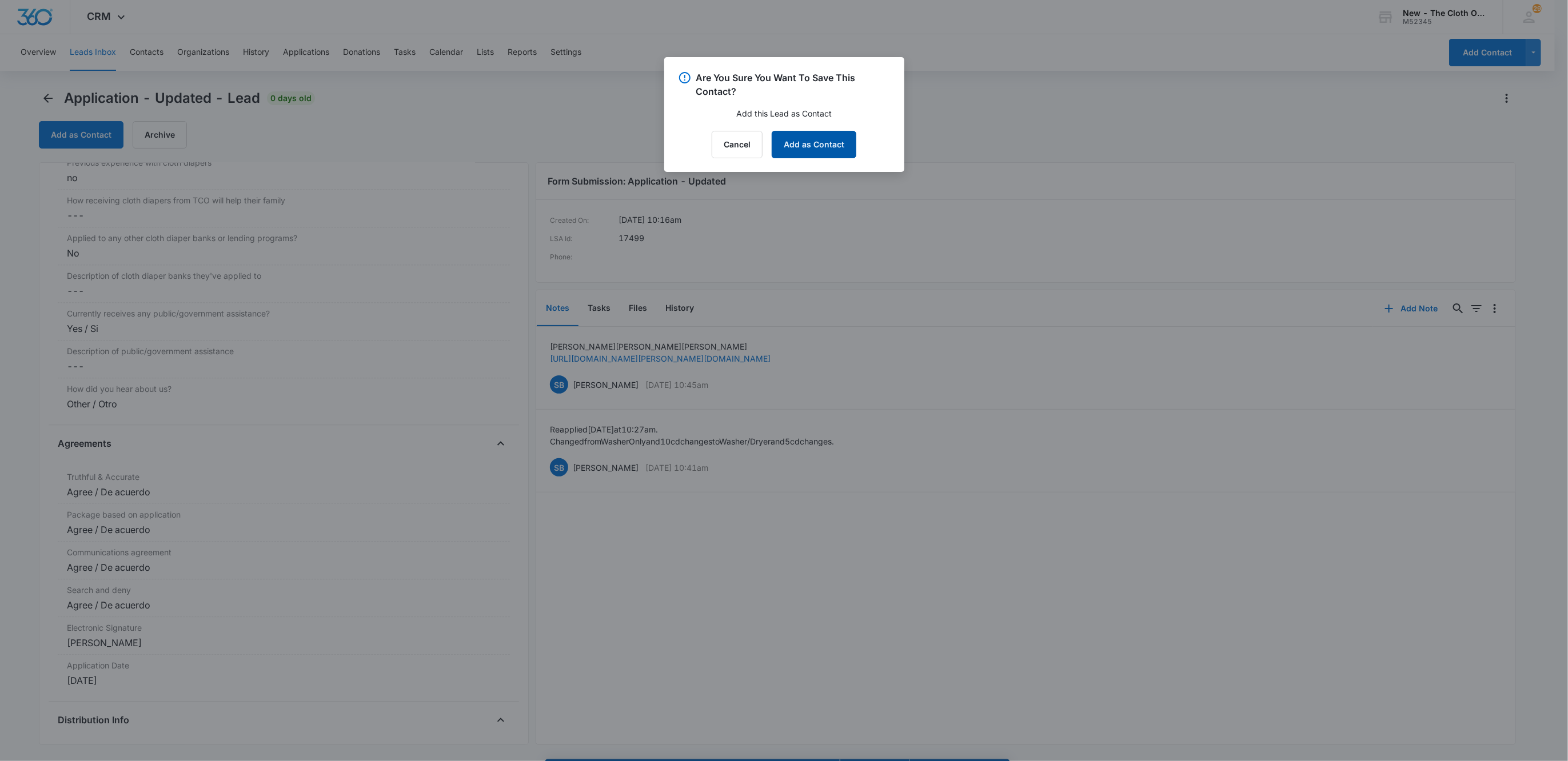
click at [837, 152] on button "Add as Contact" at bounding box center [814, 145] width 84 height 28
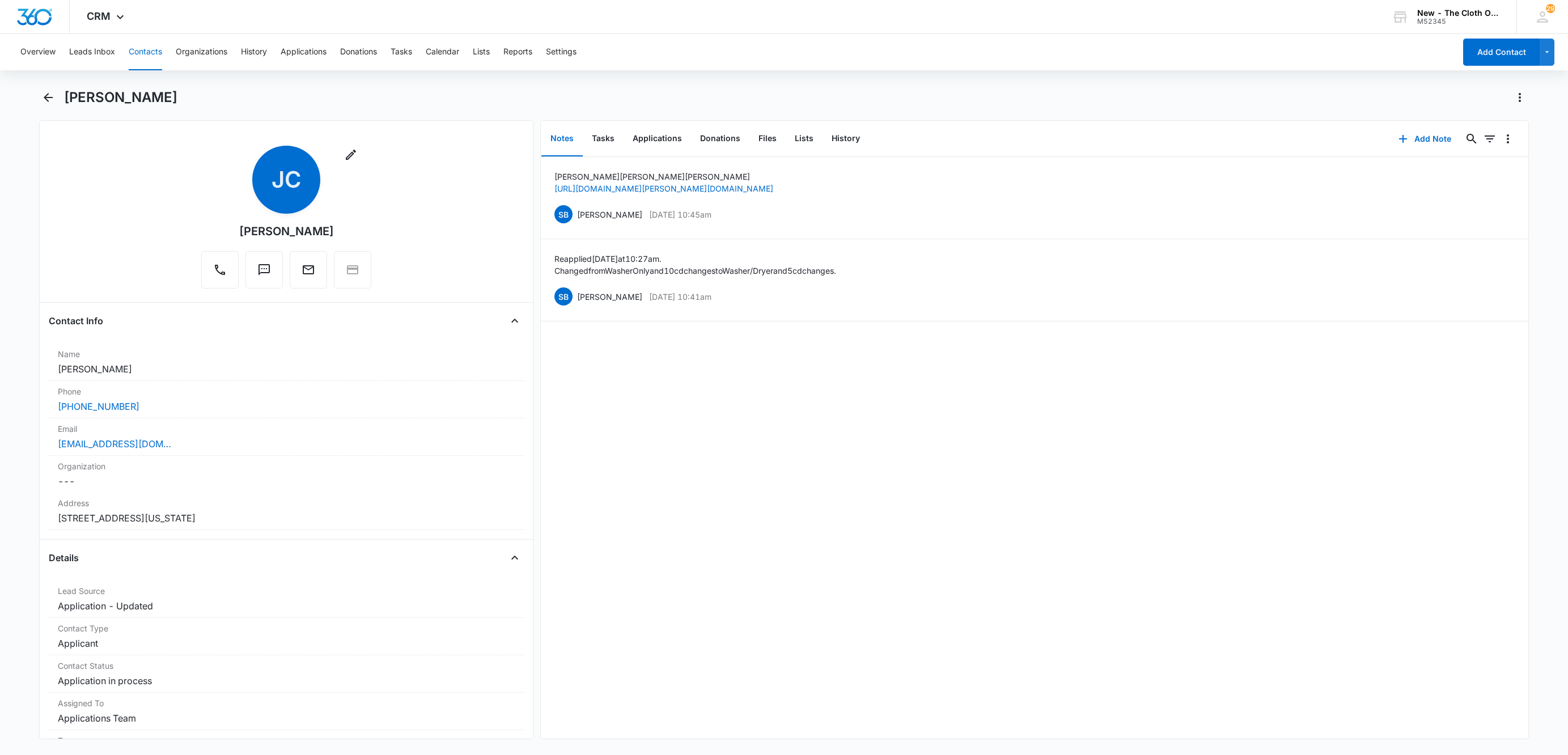
click at [146, 44] on button "Contacts" at bounding box center [144, 52] width 33 height 36
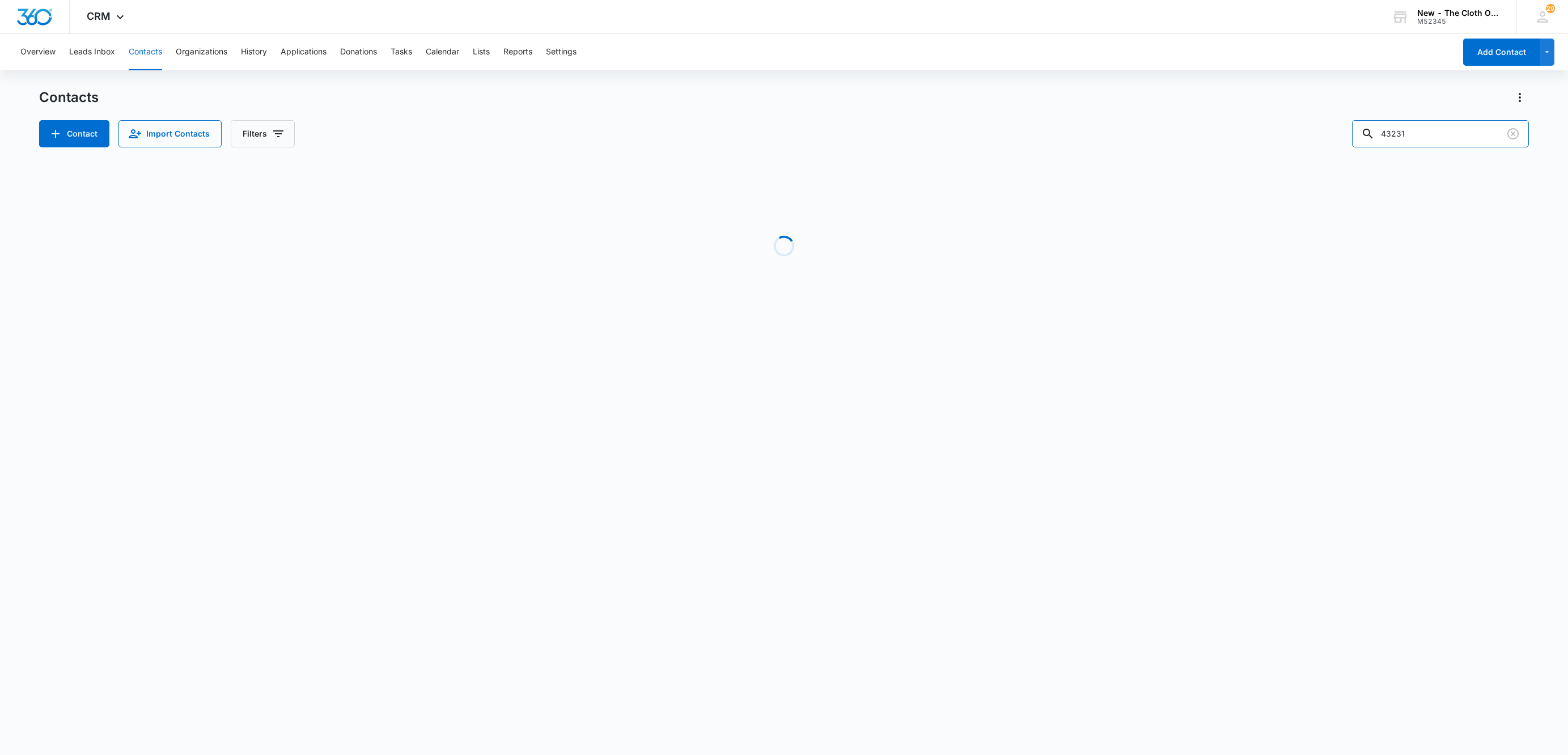
drag, startPoint x: 1312, startPoint y: 137, endPoint x: 1293, endPoint y: 143, distance: 19.9
click at [1293, 143] on div "Contact Import Contacts Filters 43231" at bounding box center [784, 134] width 1489 height 27
paste input "[PERSON_NAME]"
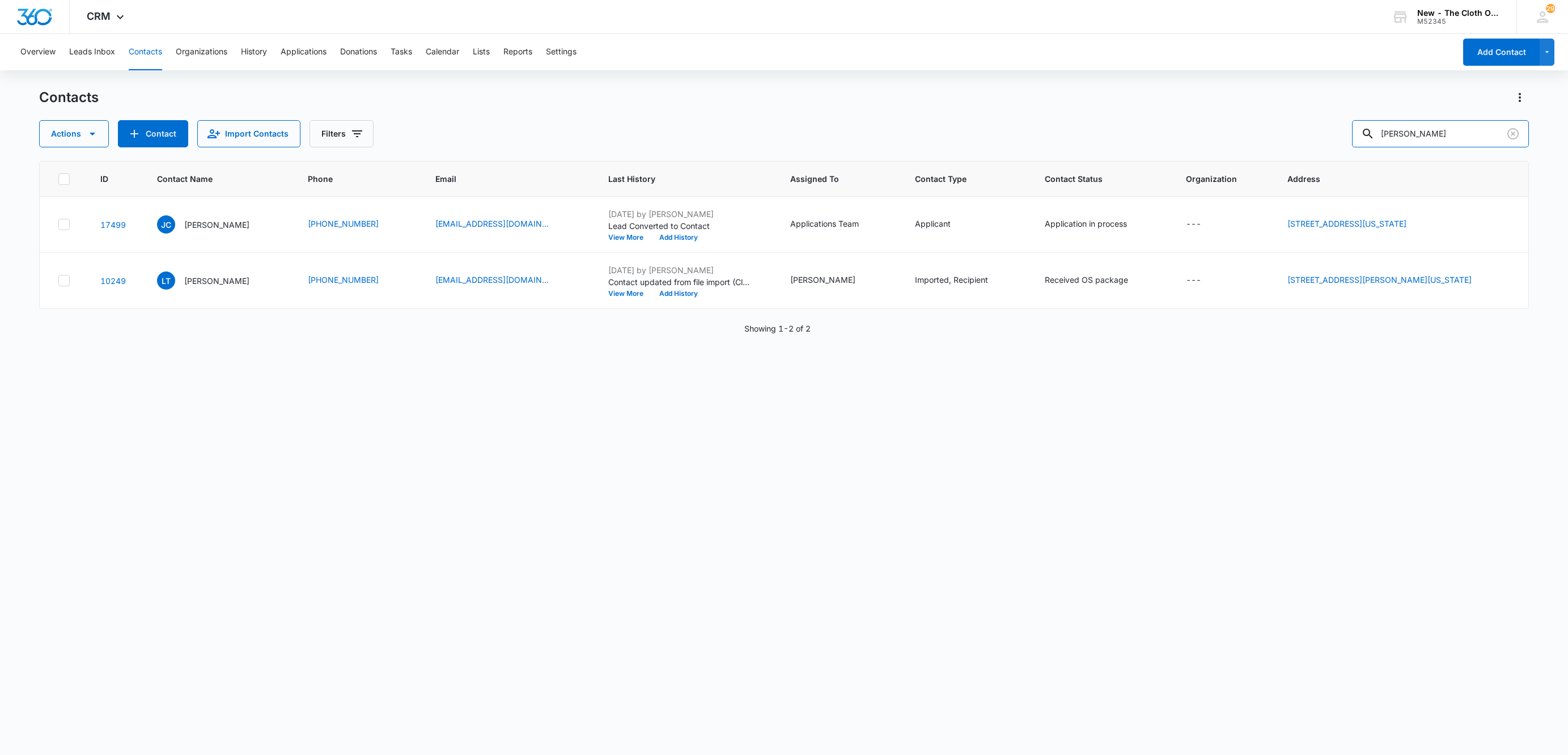
type input "[PERSON_NAME]"
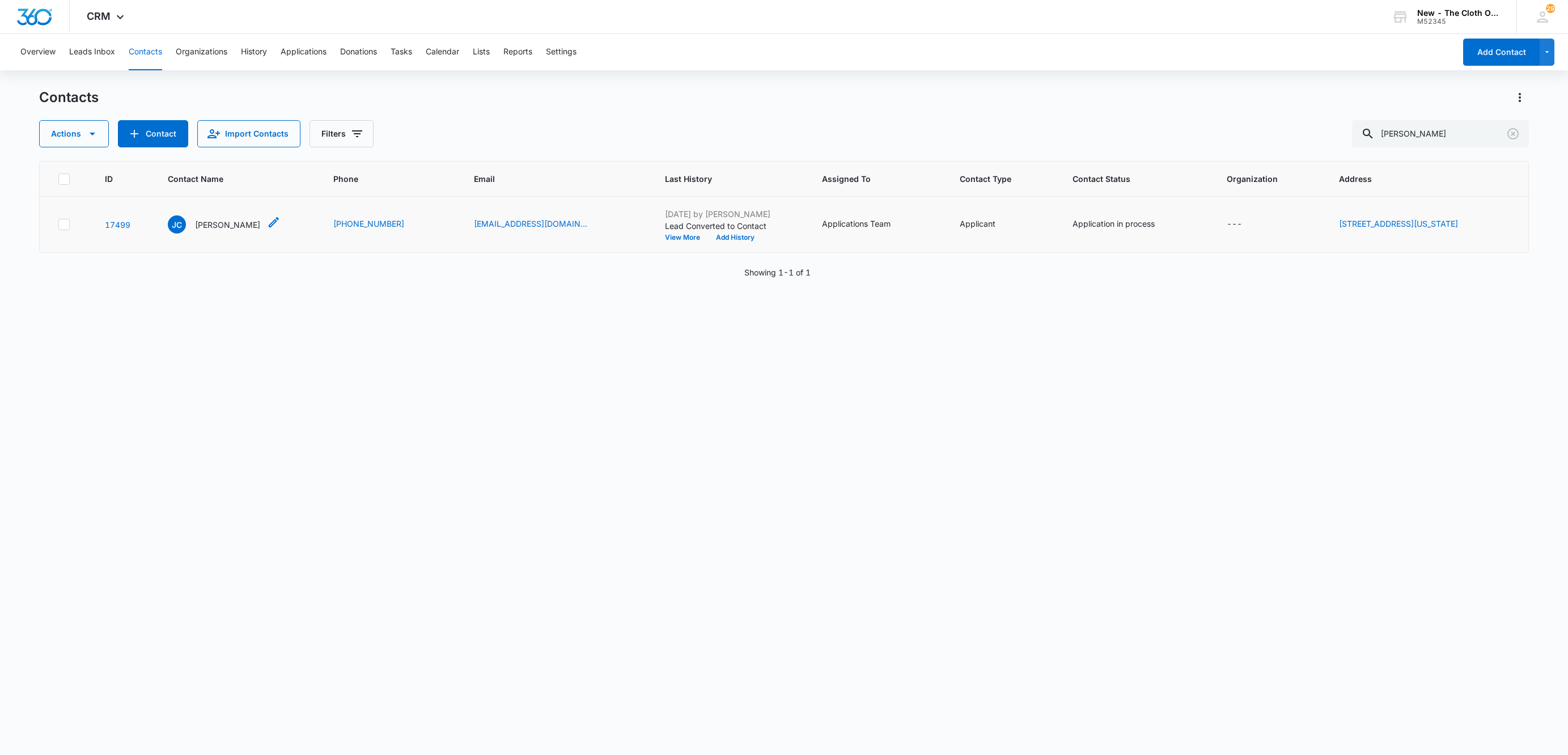
click at [245, 227] on p "[PERSON_NAME]" at bounding box center [227, 225] width 65 height 12
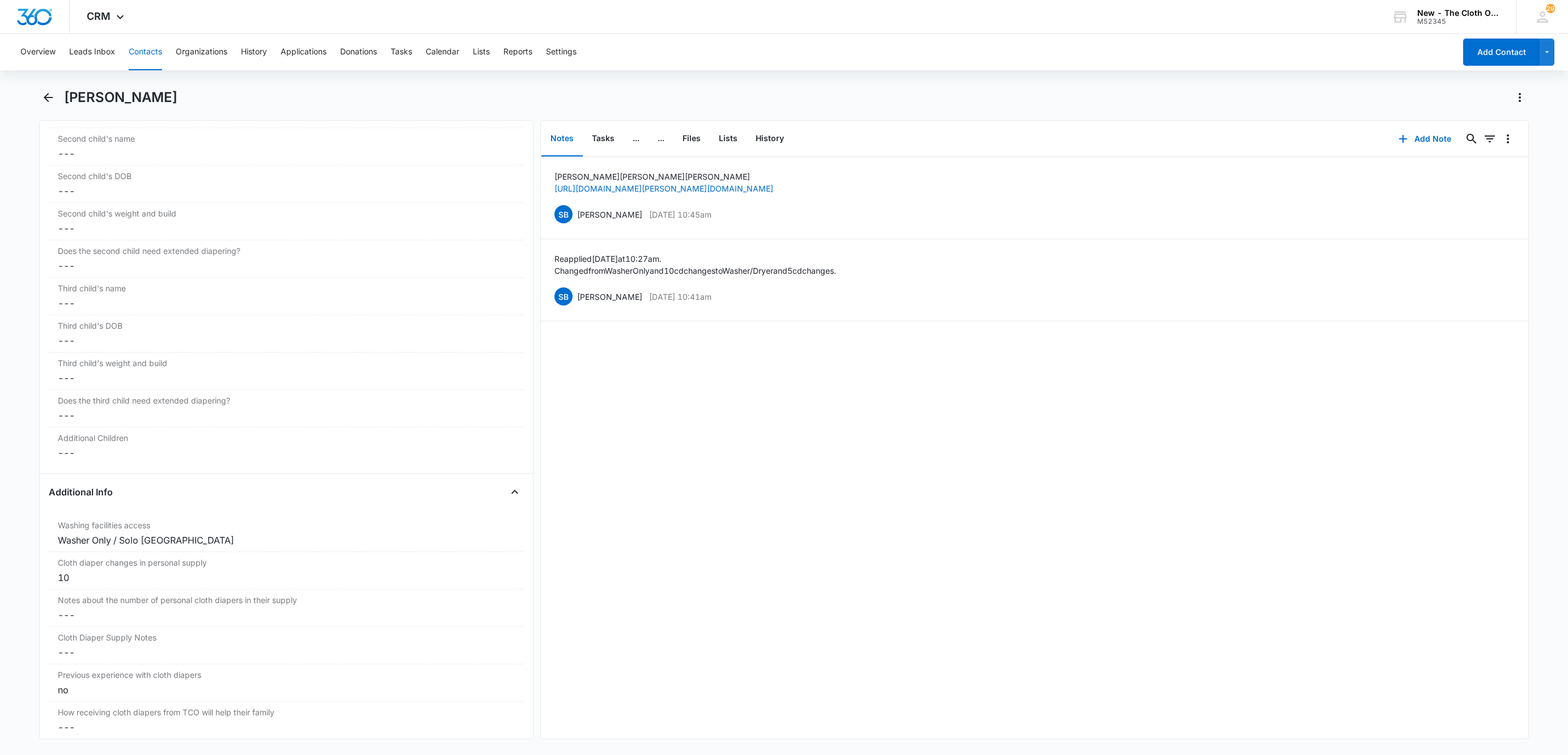
scroll to position [1785, 0]
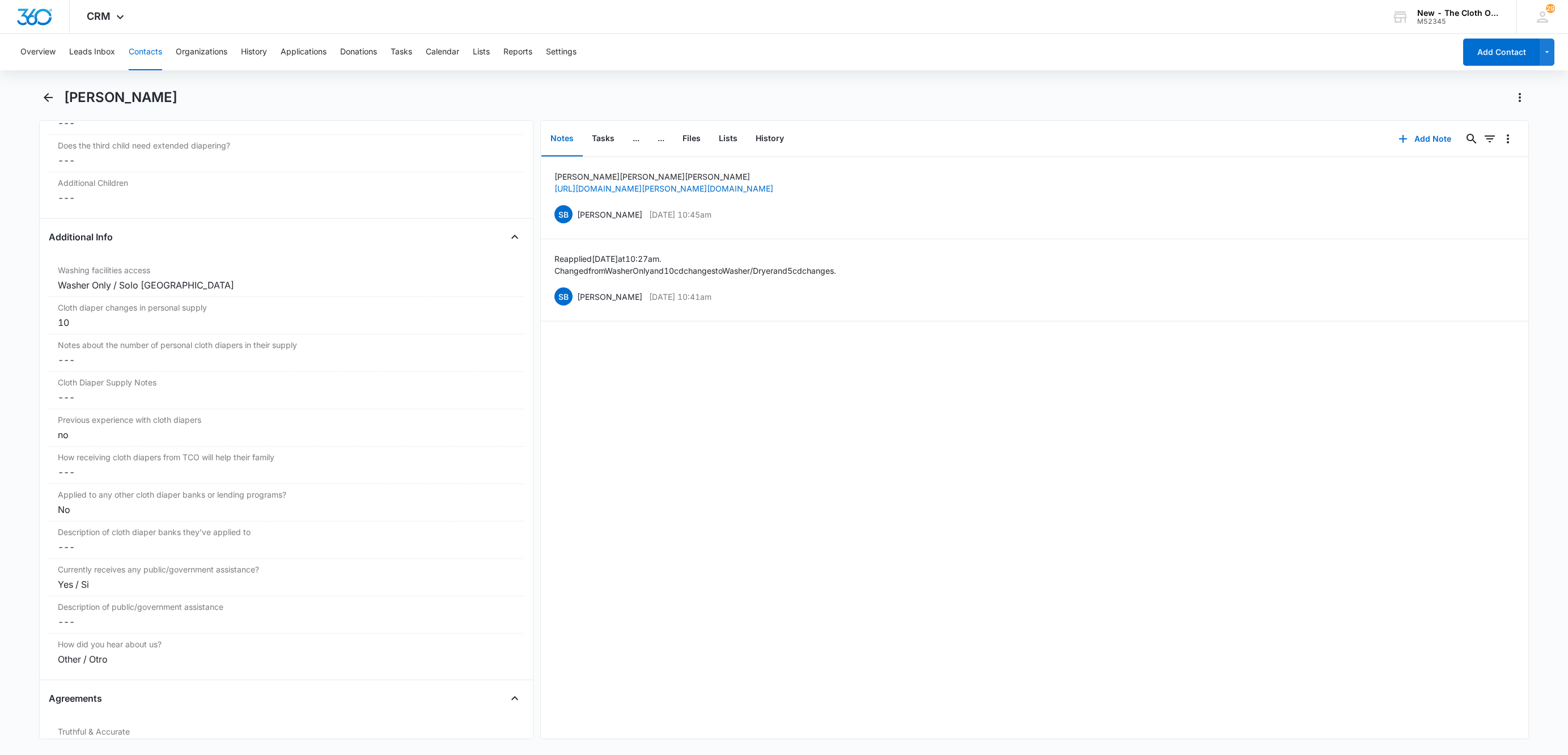
click at [139, 51] on button "Contacts" at bounding box center [144, 52] width 33 height 36
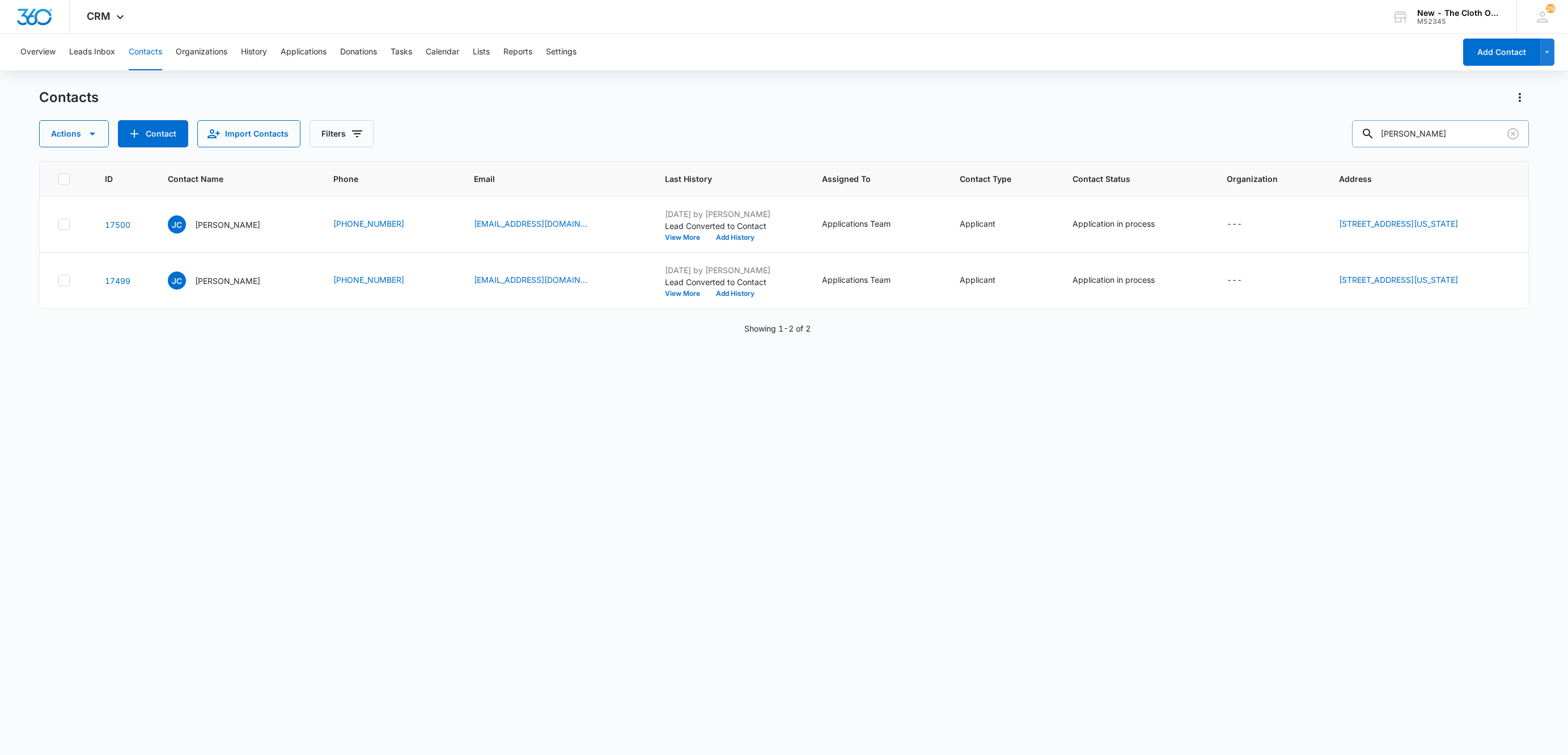
click at [1494, 133] on input "[PERSON_NAME]" at bounding box center [1440, 134] width 177 height 27
click at [60, 179] on icon at bounding box center [64, 180] width 10 height 10
click at [58, 179] on input "checkbox" at bounding box center [58, 179] width 1 height 1
click at [90, 136] on icon "button" at bounding box center [92, 134] width 14 height 14
click at [72, 187] on div "Merge" at bounding box center [94, 187] width 83 height 8
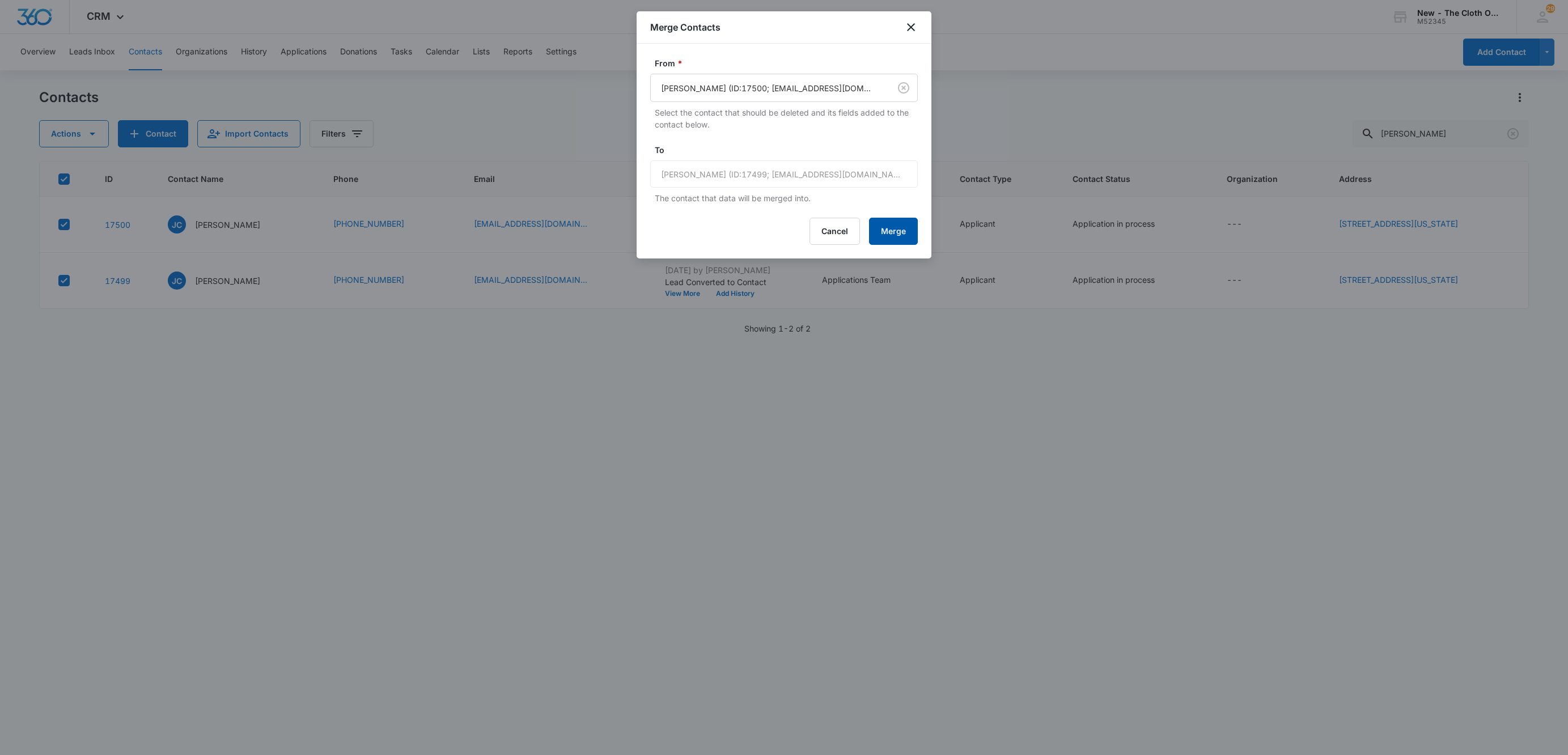
click at [896, 231] on button "Merge" at bounding box center [893, 232] width 49 height 27
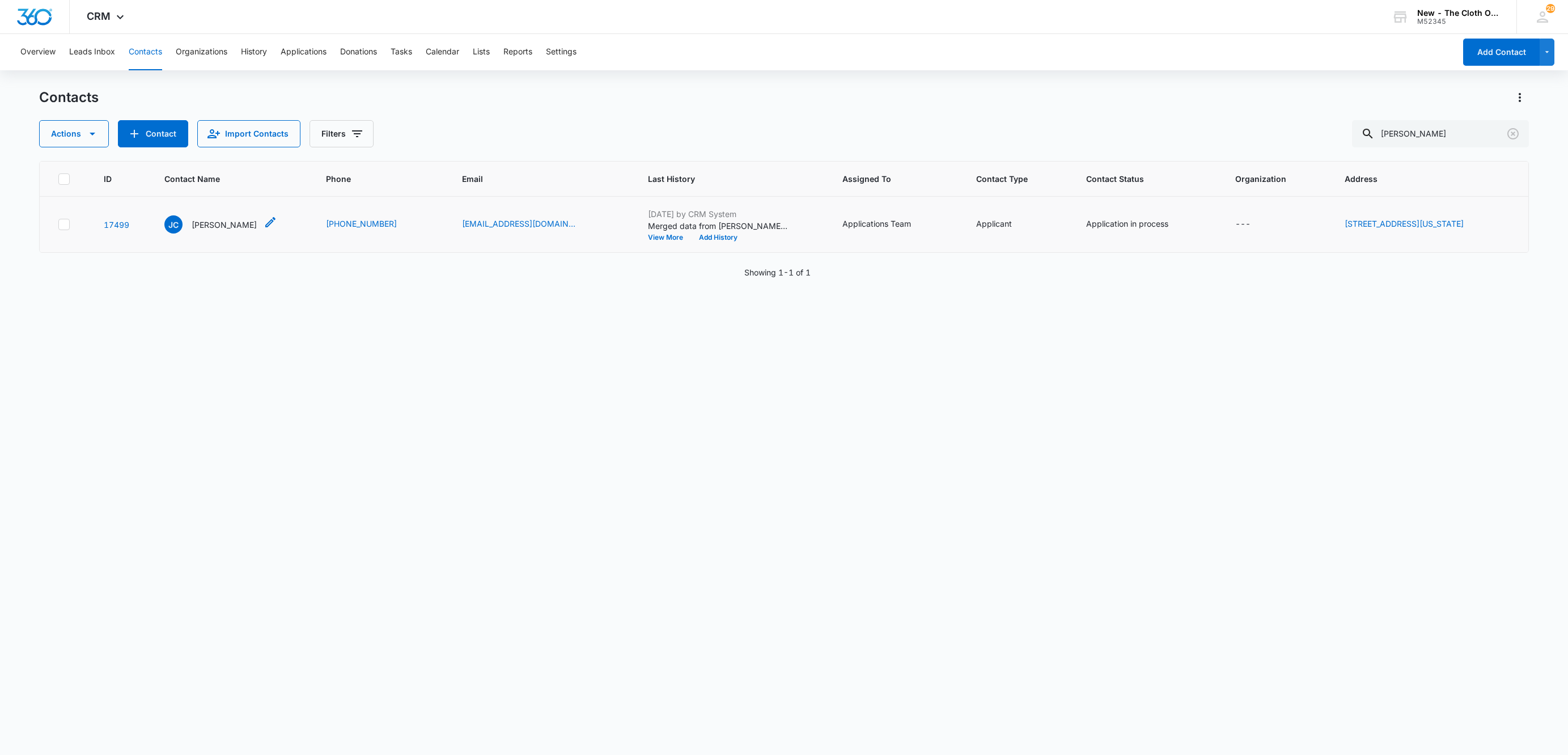
click at [248, 230] on p "[PERSON_NAME]" at bounding box center [224, 225] width 65 height 12
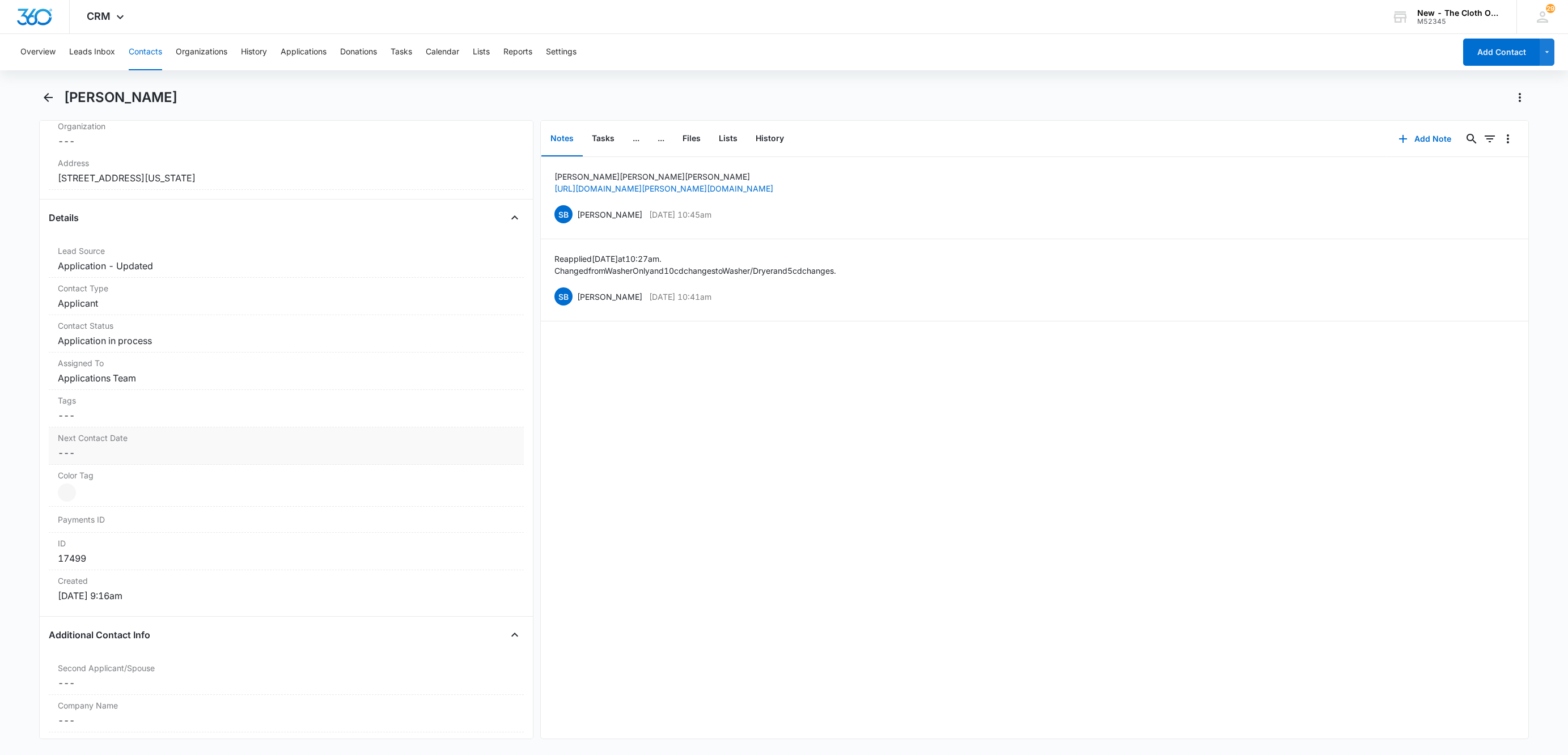
scroll to position [681, 0]
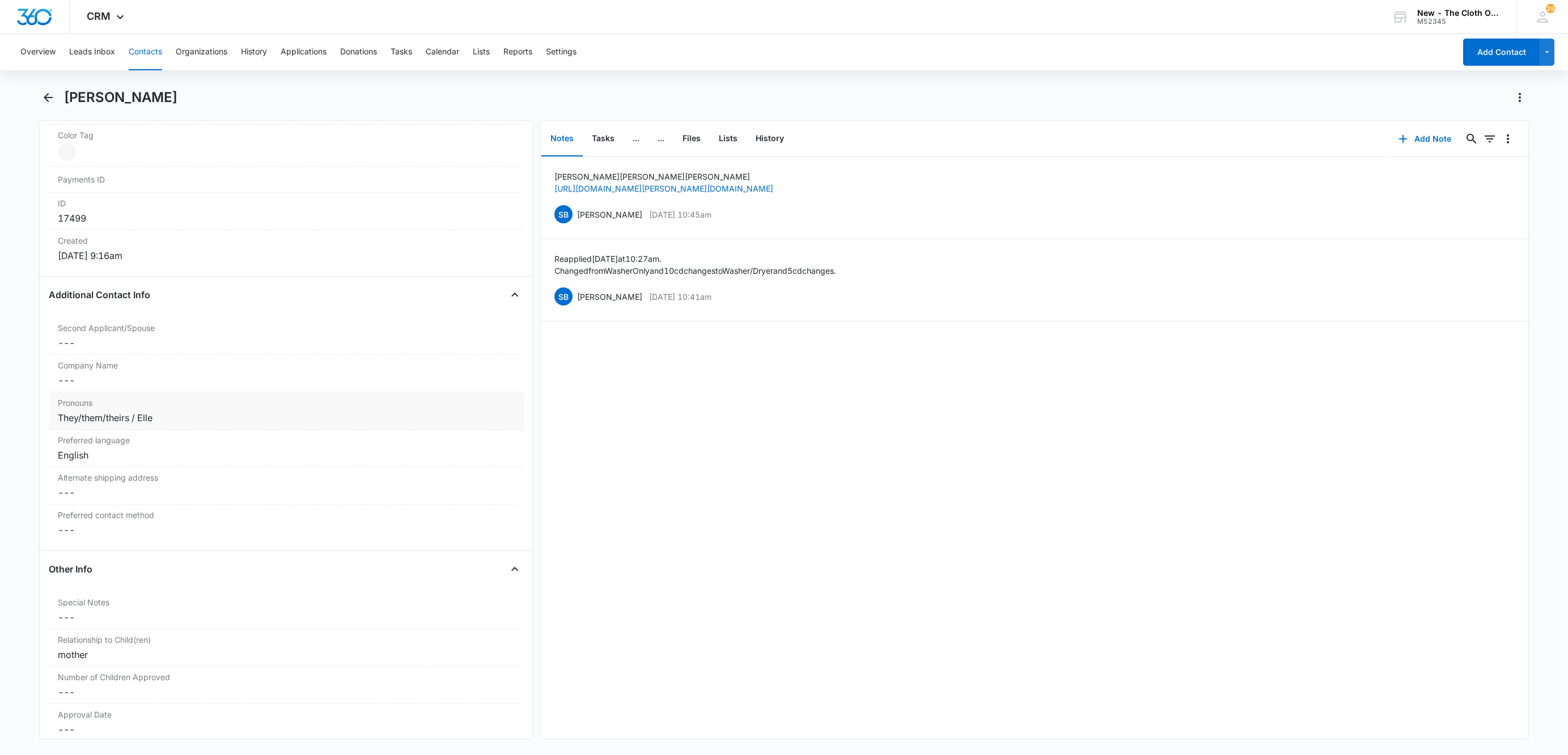
click at [196, 425] on div "They/them/theirs / Elle" at bounding box center [286, 418] width 457 height 14
click at [292, 434] on div at bounding box center [270, 428] width 408 height 16
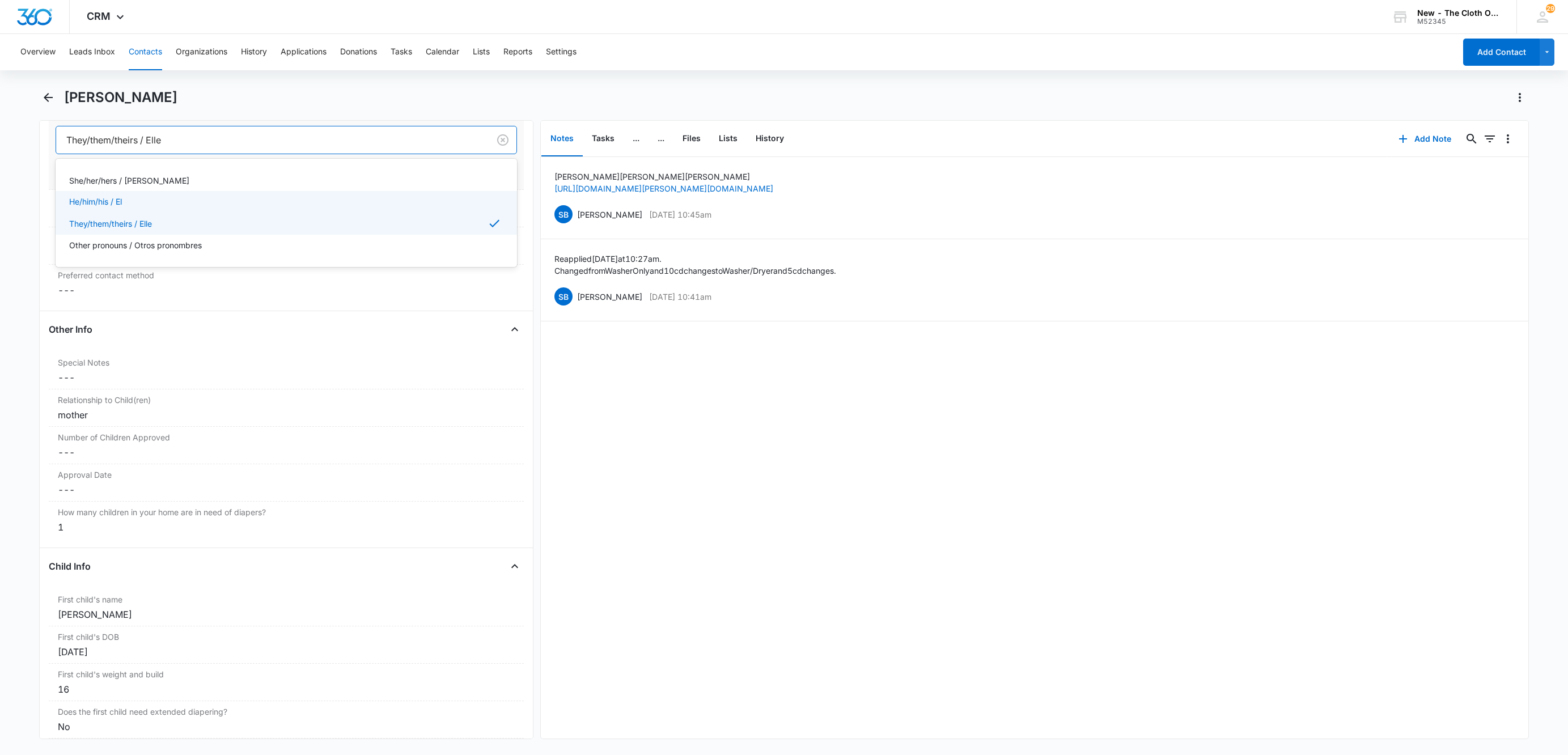
scroll to position [869, 0]
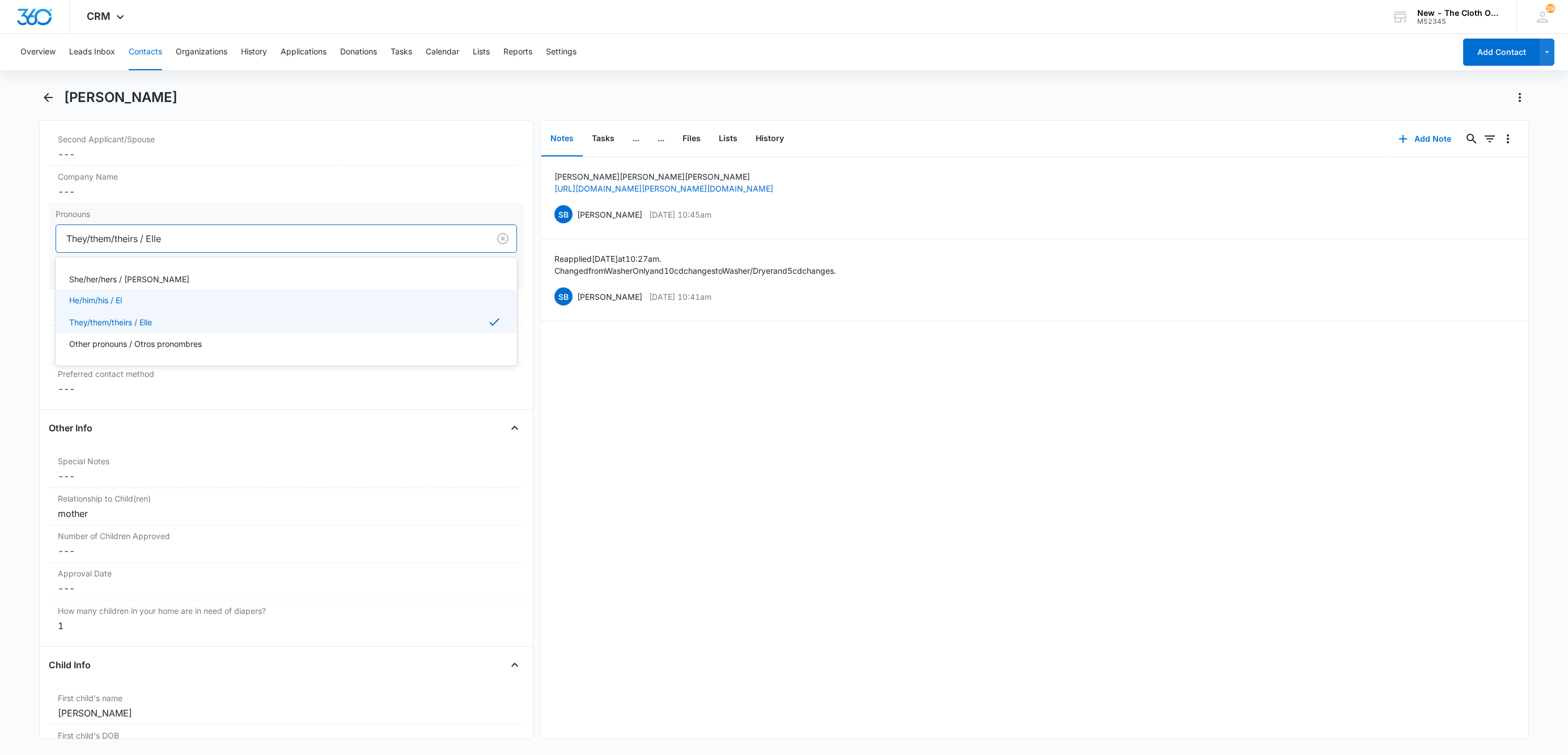
click at [510, 271] on div "Pronouns 4 results available. Use Up and Down to choose options, press Enter to…" at bounding box center [286, 245] width 475 height 85
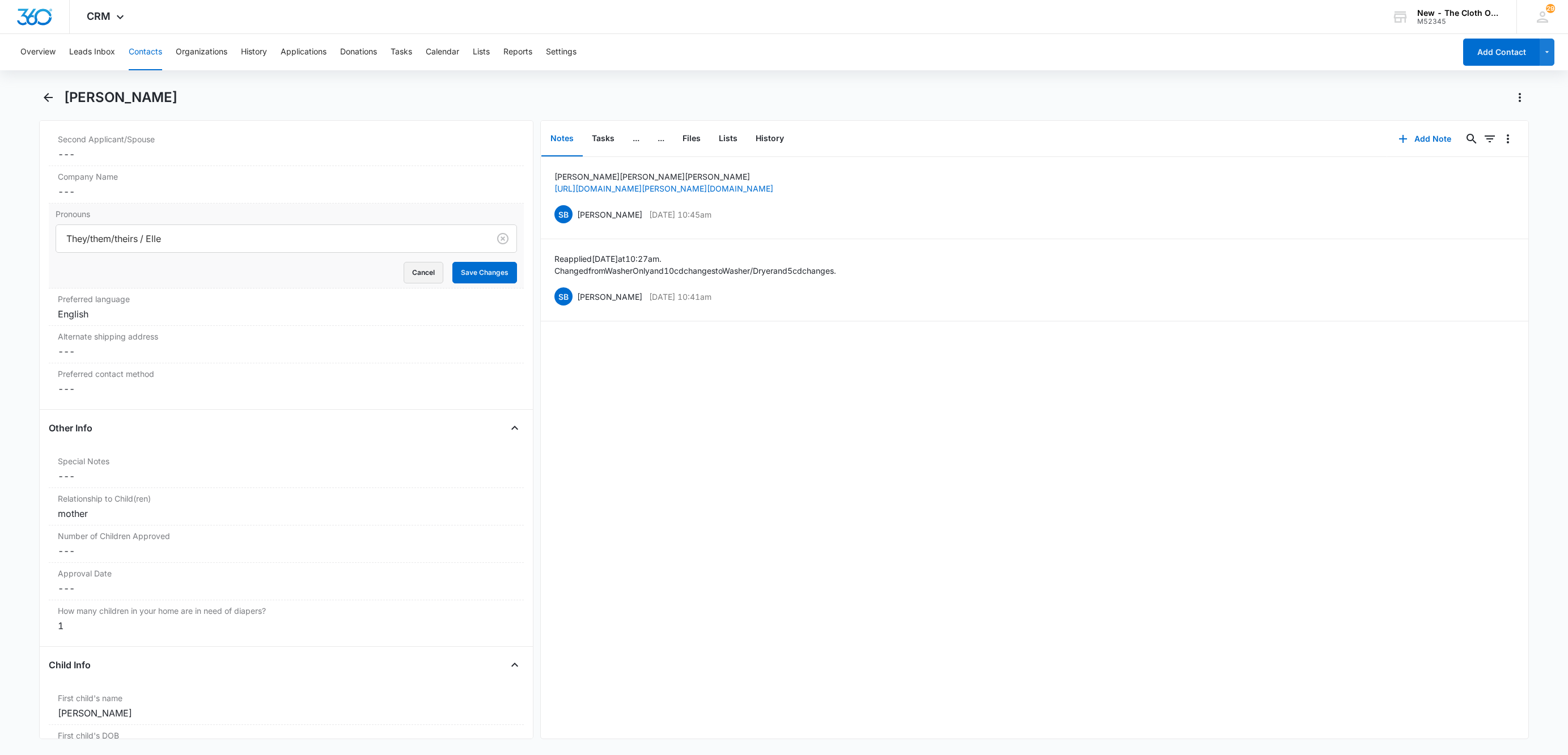
click at [404, 283] on button "Cancel" at bounding box center [423, 272] width 39 height 21
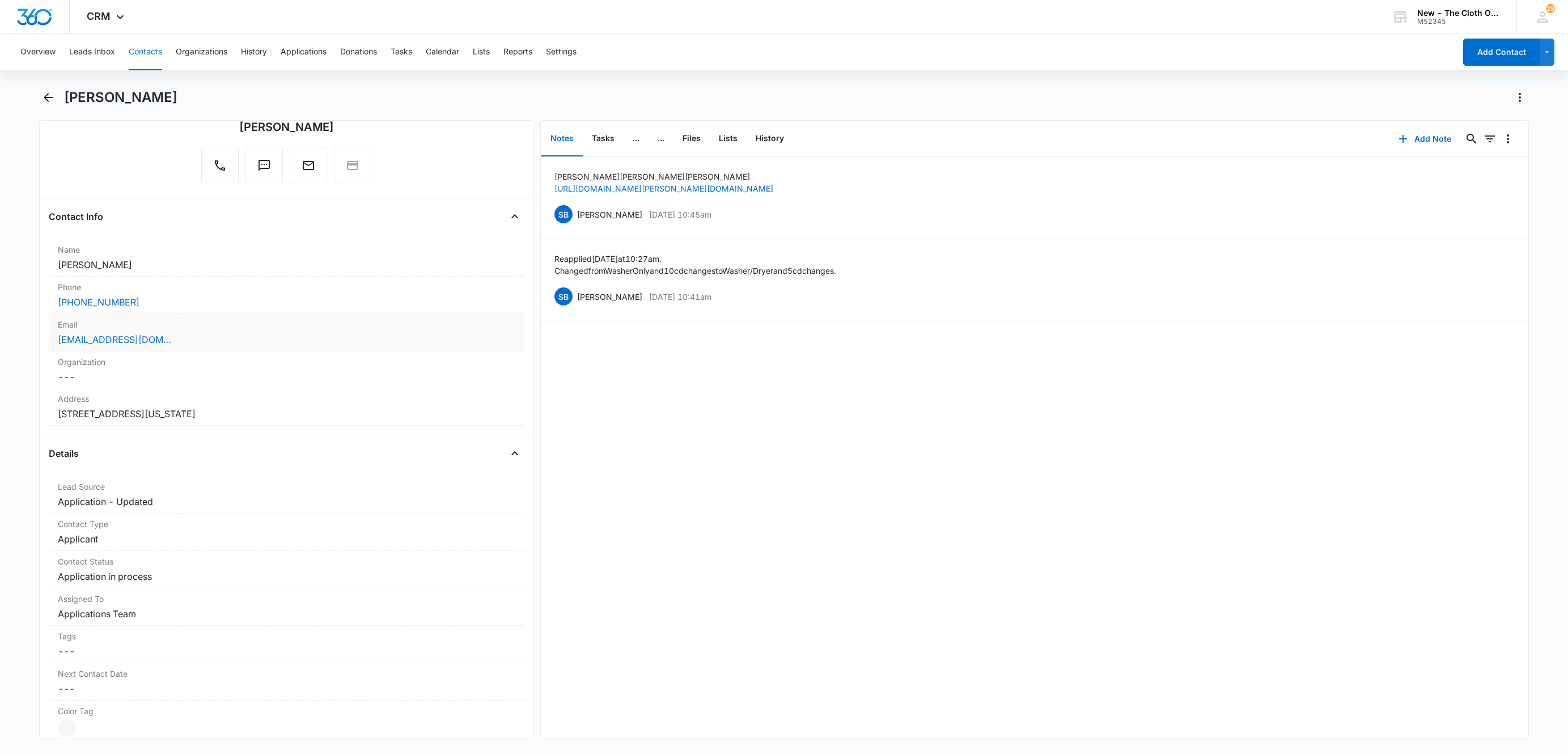
scroll to position [103, 0]
drag, startPoint x: 165, startPoint y: 264, endPoint x: 38, endPoint y: 268, distance: 127.1
click at [38, 268] on main "Jenny Claudia Guirand Remove JC Jenny Claudia Guirand Contact Info Name Cancel …" at bounding box center [784, 420] width 1568 height 664
copy dd "[PERSON_NAME]"
click at [270, 345] on div "[EMAIL_ADDRESS][DOMAIN_NAME]" at bounding box center [286, 340] width 457 height 14
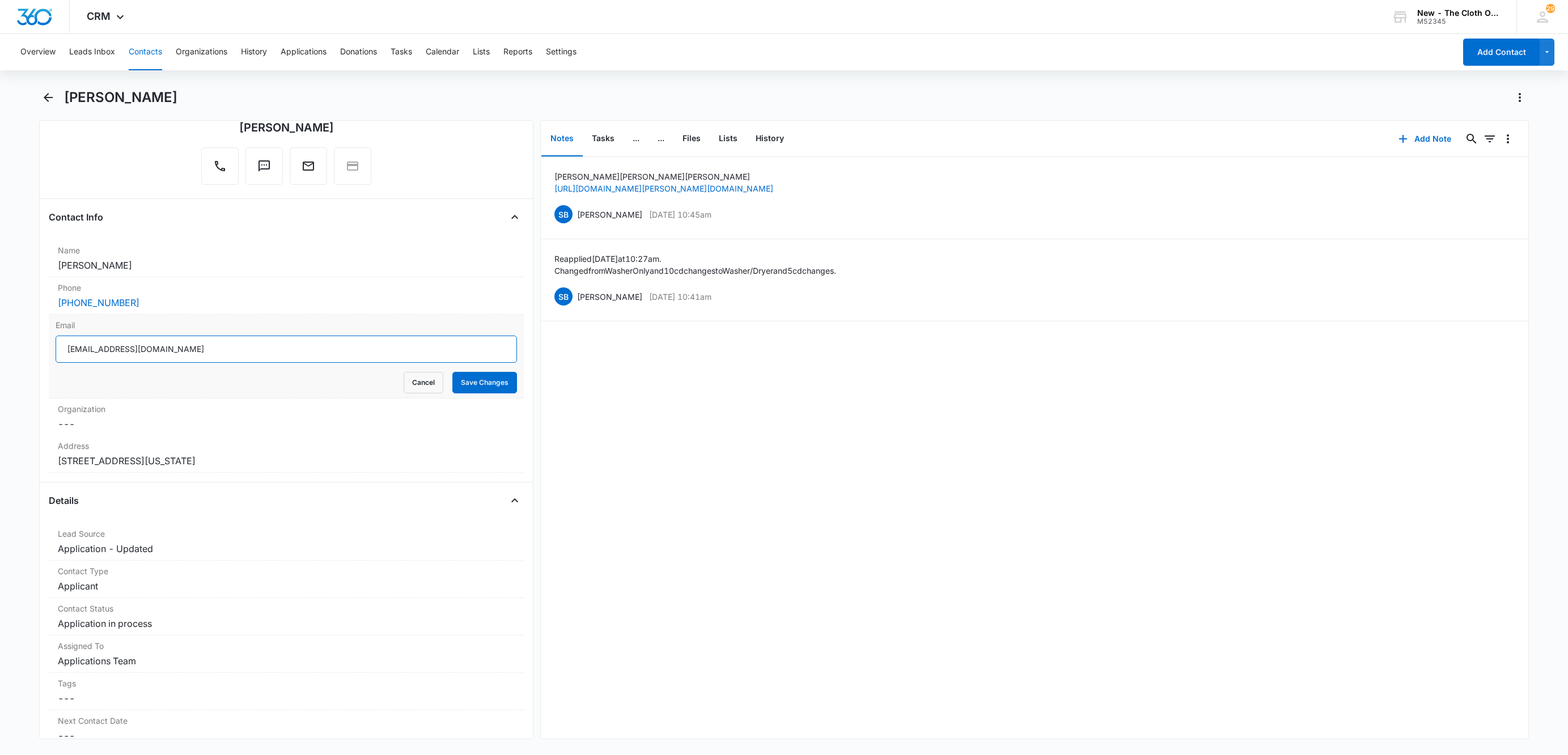
click at [376, 351] on input "[EMAIL_ADDRESS][DOMAIN_NAME]" at bounding box center [286, 349] width 462 height 27
click at [404, 383] on button "Cancel" at bounding box center [423, 382] width 39 height 21
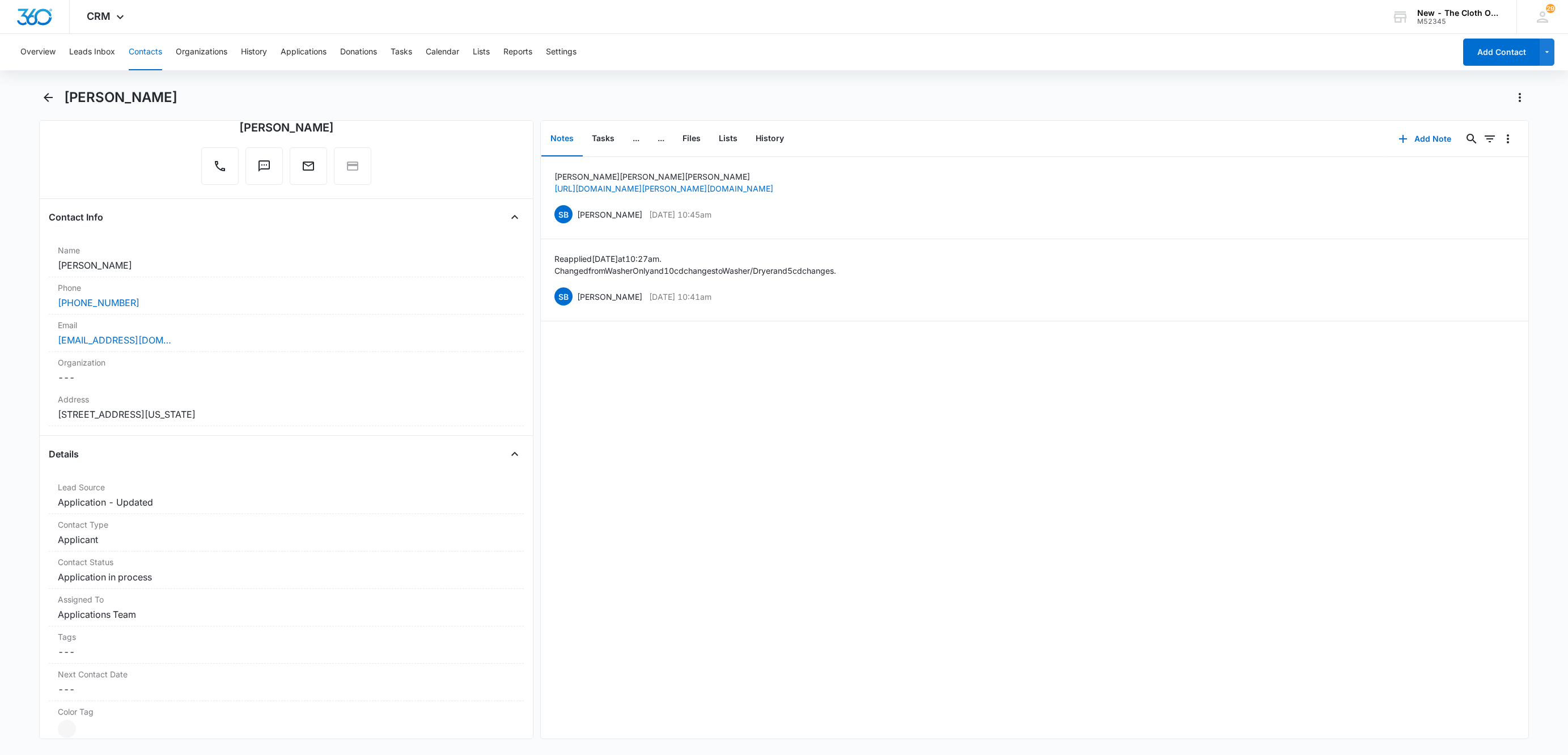
click at [99, 93] on h1 "[PERSON_NAME]" at bounding box center [121, 97] width 114 height 17
copy div "Jenny Claudia Guirand Remove"
click at [641, 139] on button "..." at bounding box center [635, 139] width 25 height 35
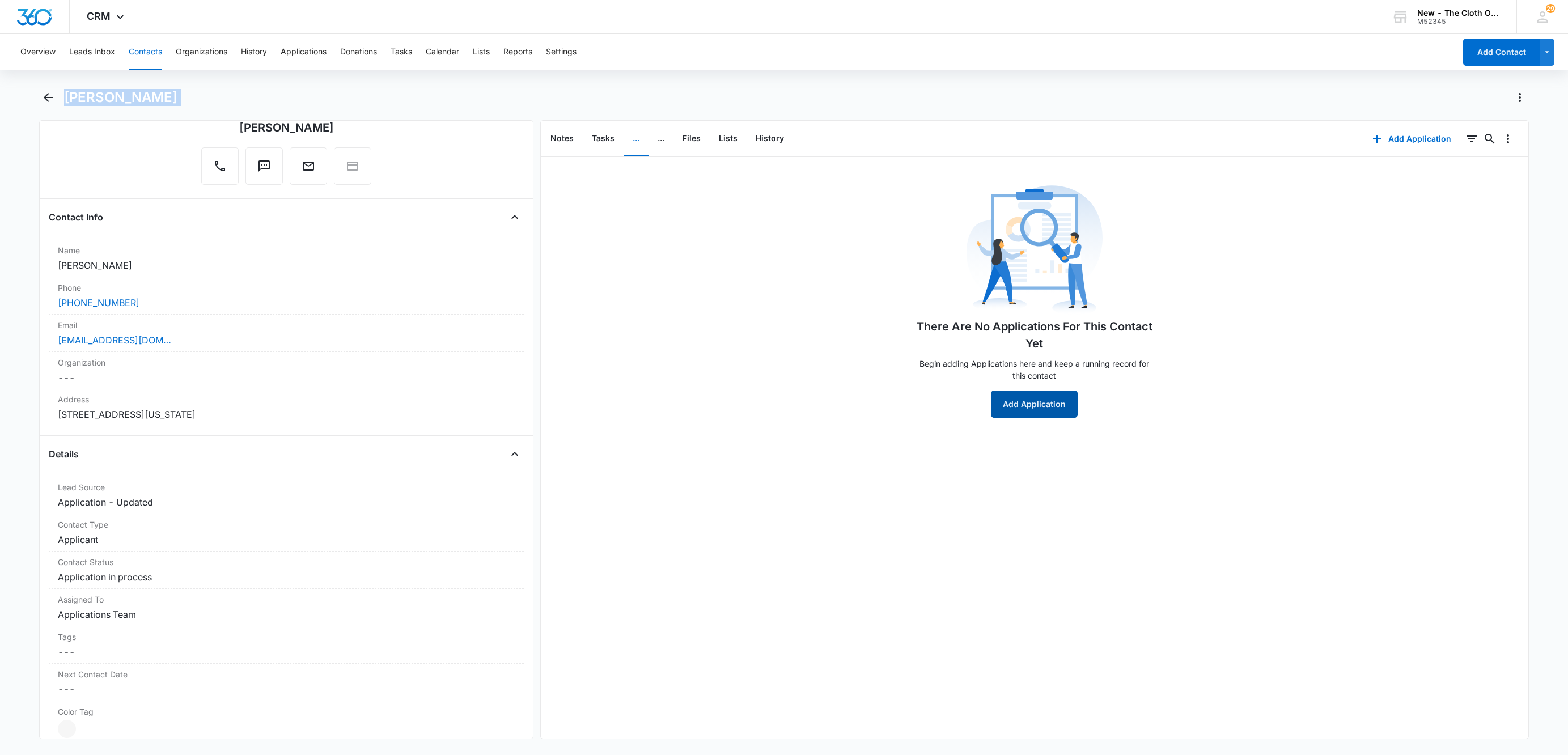
click at [1030, 410] on button "Add Application" at bounding box center [1034, 404] width 86 height 27
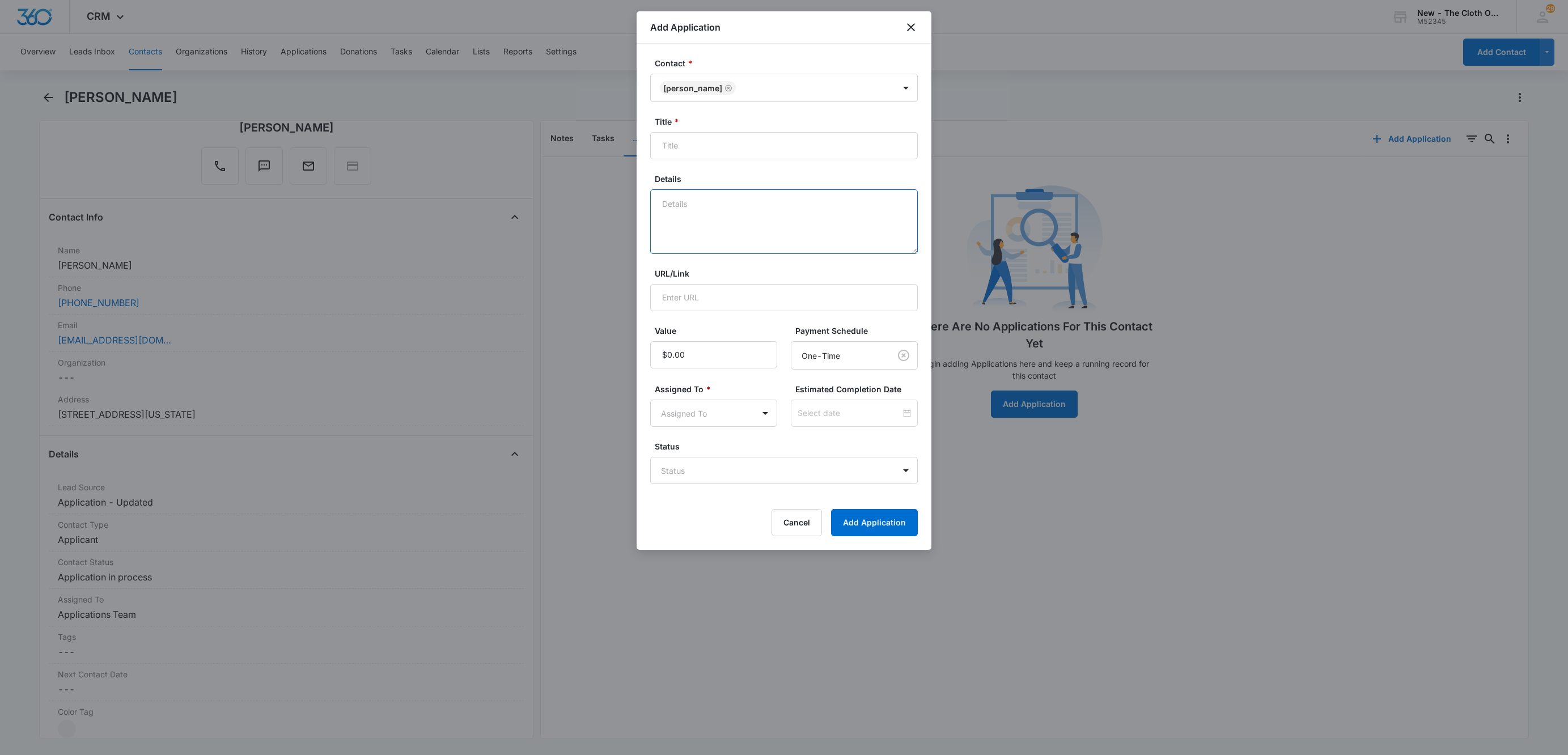
click at [771, 233] on textarea "Details" at bounding box center [783, 221] width 268 height 65
type textarea "10/08 - No docs rcvd. Completed app twice, so asked about washing facilities an…"
click at [775, 151] on input "Title *" at bounding box center [783, 145] width 268 height 27
paste input "[PERSON_NAME]"
type input "Applicant - [PERSON_NAME]"
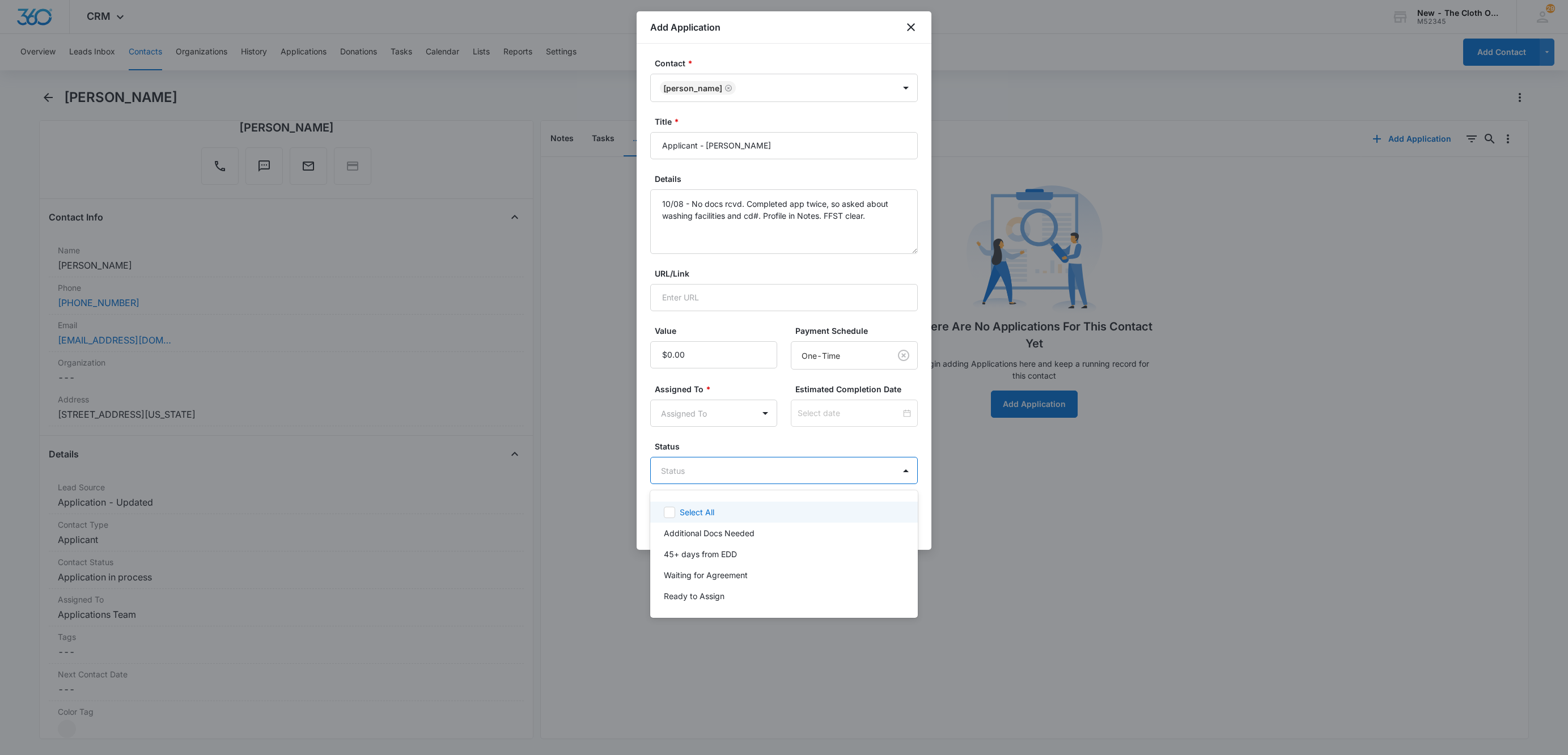
click at [703, 465] on body "CRM Apps Reputation Websites Forms CRM Email Social Shop Payments POS Ads Intel…" at bounding box center [784, 377] width 1568 height 755
click at [717, 529] on p "Additional Docs Needed" at bounding box center [709, 534] width 91 height 12
click at [704, 417] on div at bounding box center [784, 377] width 1568 height 755
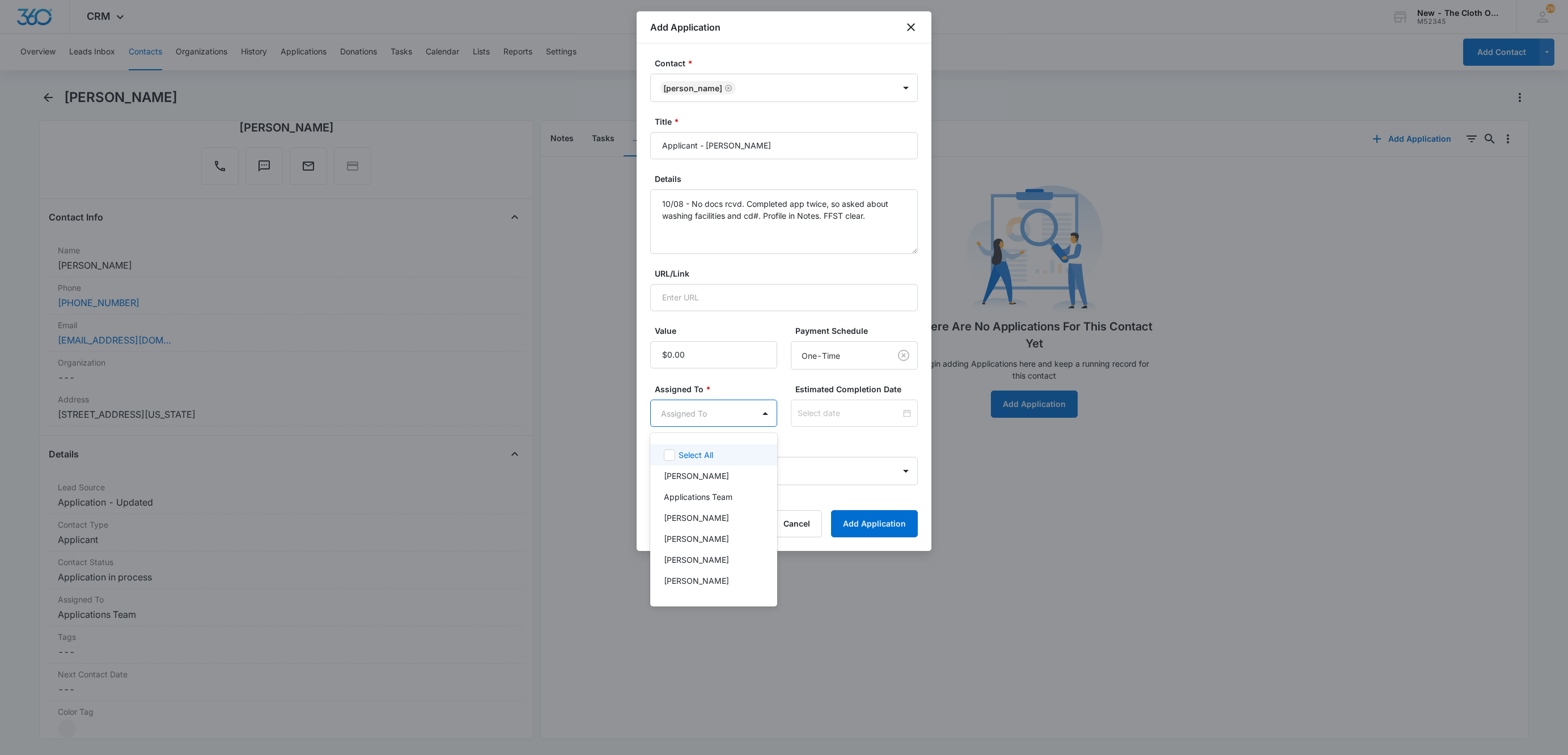
click at [704, 417] on body "CRM Apps Reputation Websites Forms CRM Email Social Shop Payments POS Ads Intel…" at bounding box center [784, 377] width 1568 height 755
click at [743, 495] on div "Applications Team" at bounding box center [712, 497] width 97 height 12
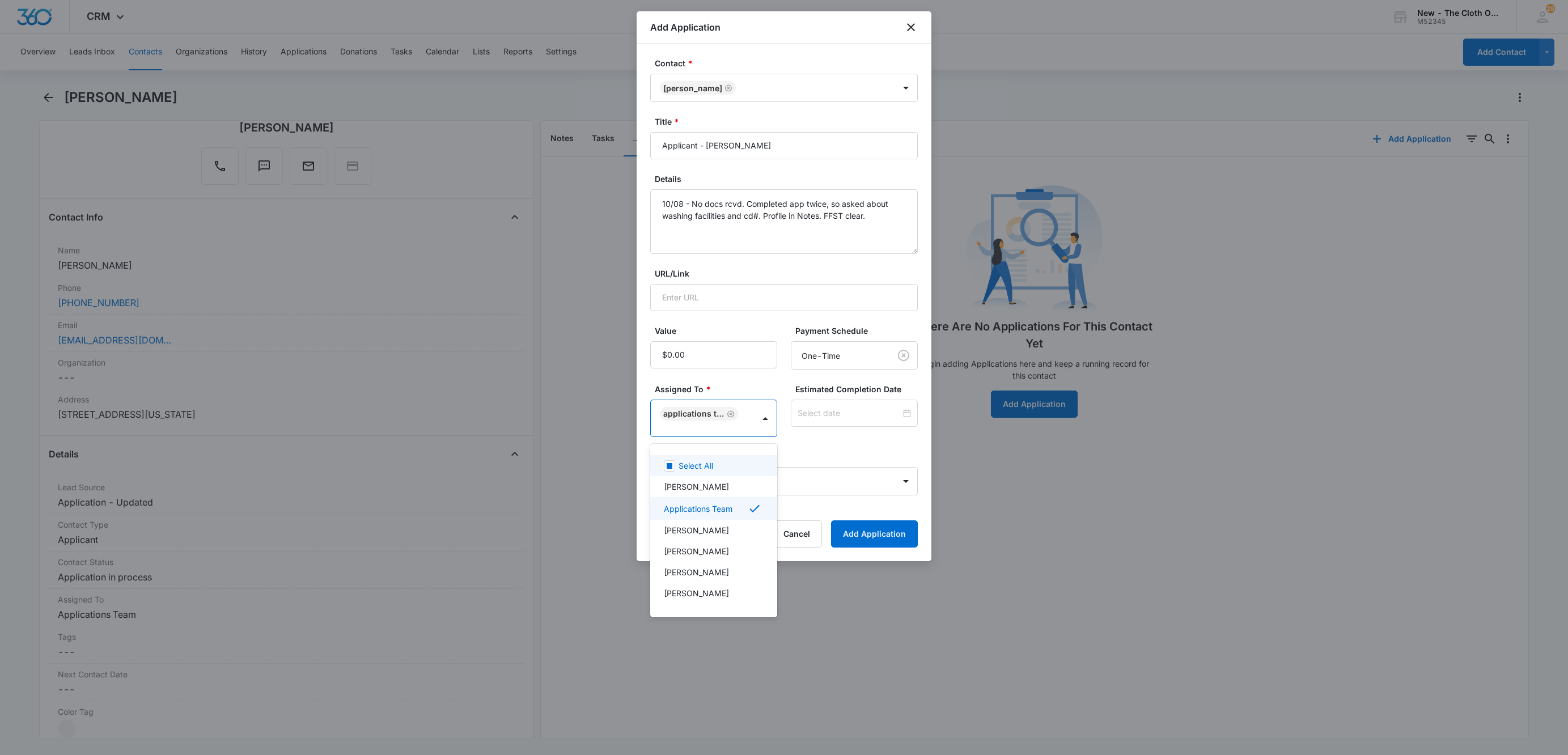
click at [834, 408] on div at bounding box center [784, 377] width 1568 height 755
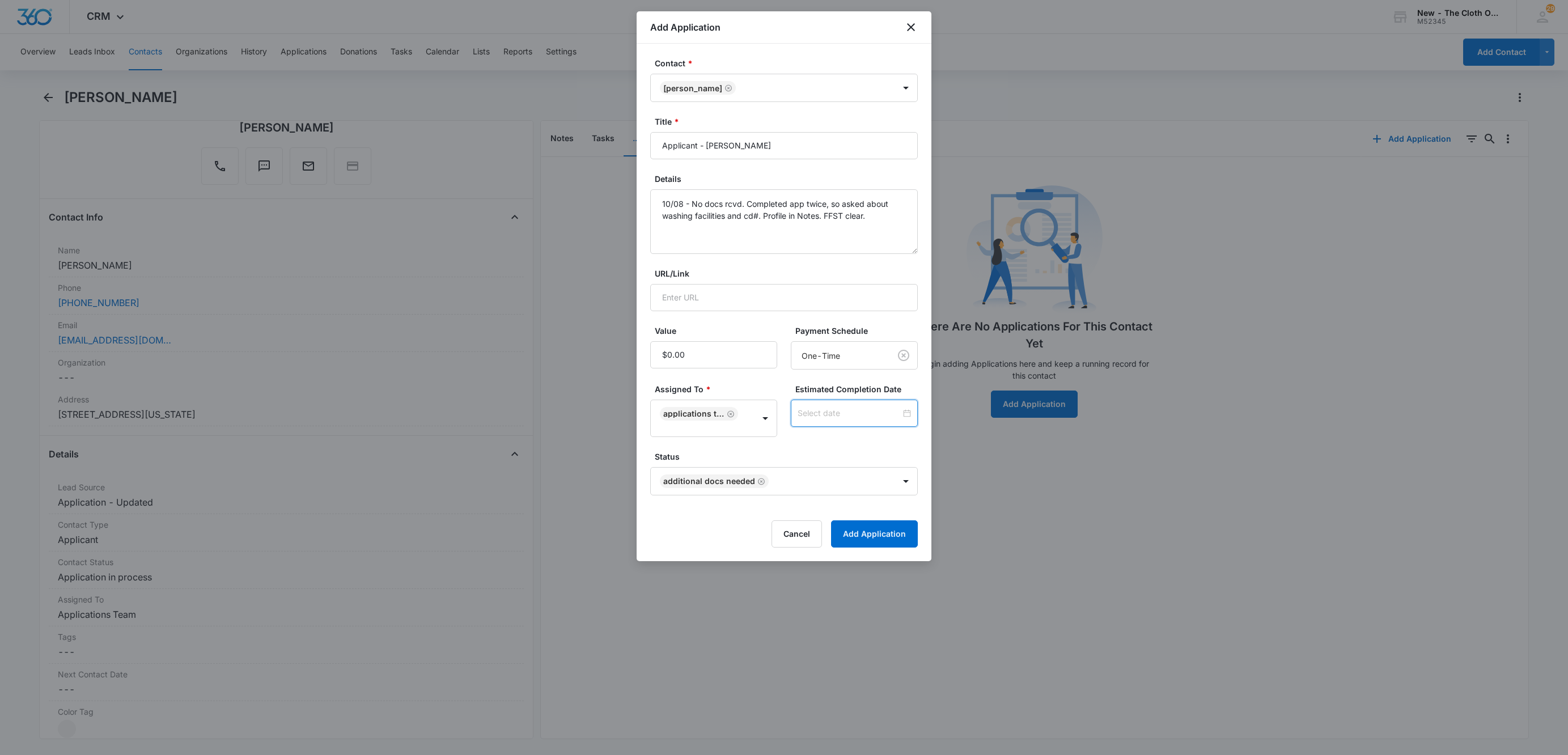
click at [835, 408] on input at bounding box center [849, 413] width 103 height 13
type input "[DATE]"
click at [840, 316] on div "15" at bounding box center [837, 312] width 14 height 14
click at [853, 459] on label "Status" at bounding box center [788, 457] width 268 height 12
click at [886, 541] on button "Add Application" at bounding box center [874, 534] width 86 height 27
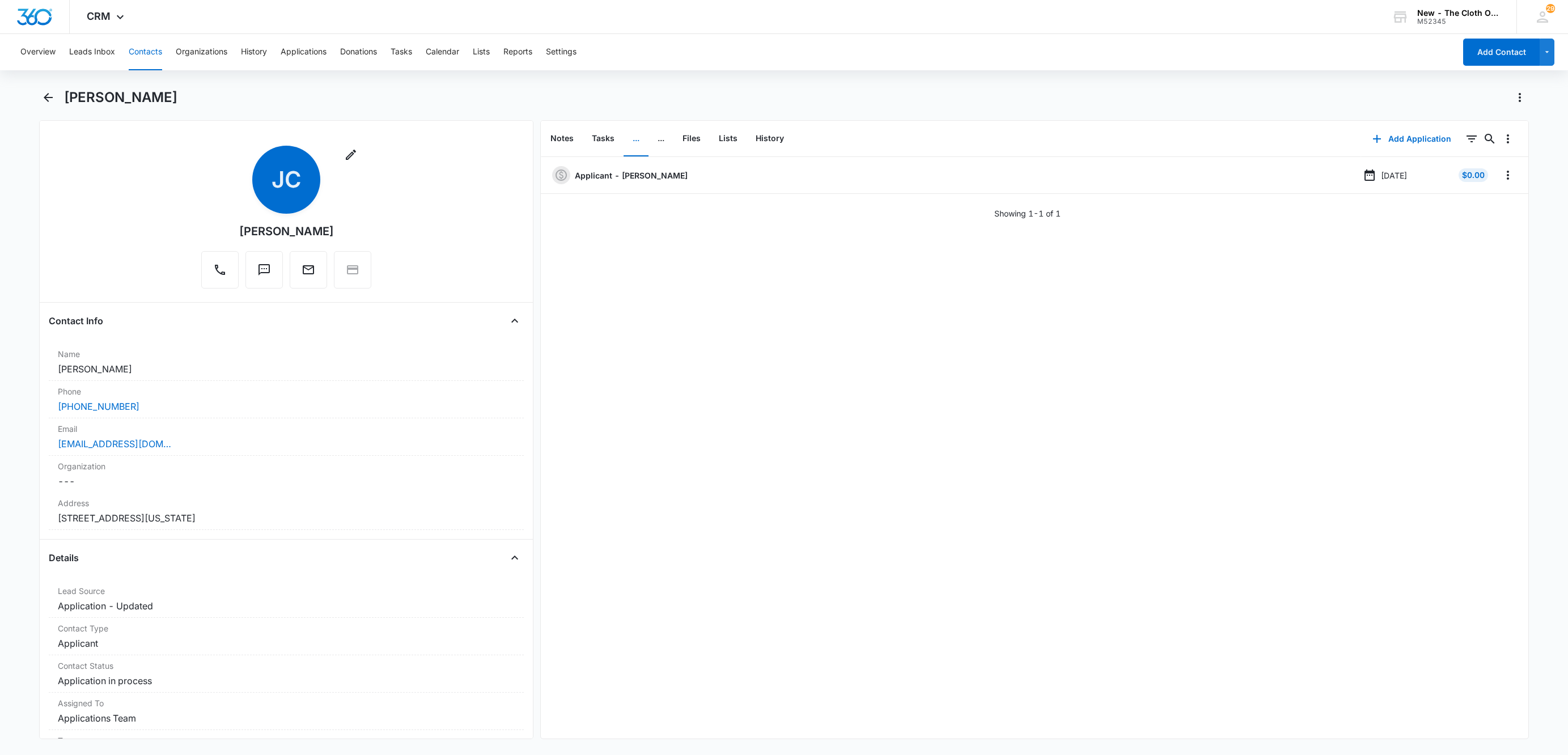
click at [144, 53] on button "Contacts" at bounding box center [144, 52] width 33 height 36
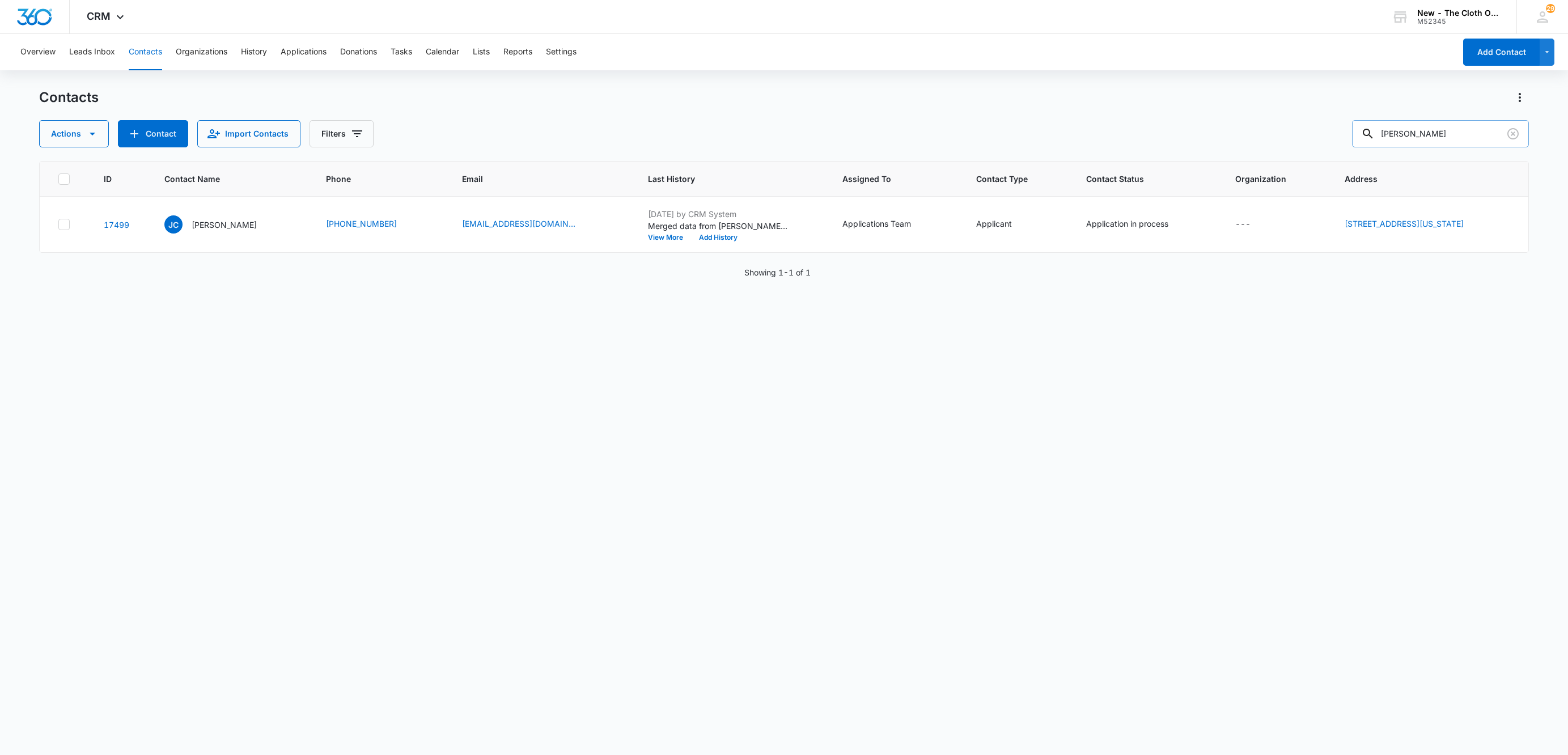
click at [1417, 125] on input "Jenny Claudia Guirand" at bounding box center [1440, 134] width 177 height 27
click at [1417, 124] on input "Jenny Claudia Guirand" at bounding box center [1440, 134] width 177 height 27
paste input "halabidg4s@gmail.com"
type input "halabidg4s@gmail.com"
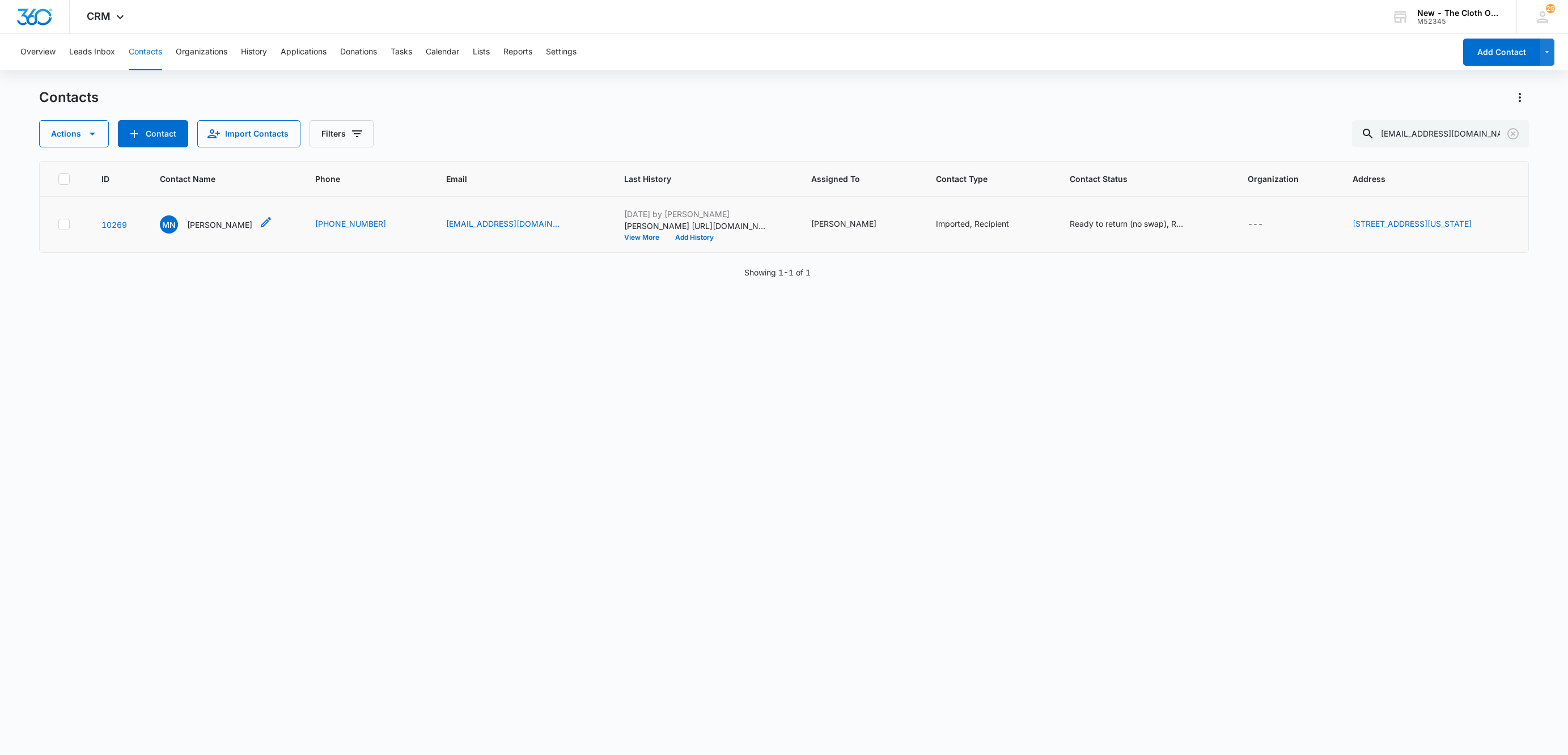
click at [197, 230] on p "Myessa Nagi" at bounding box center [220, 225] width 65 height 12
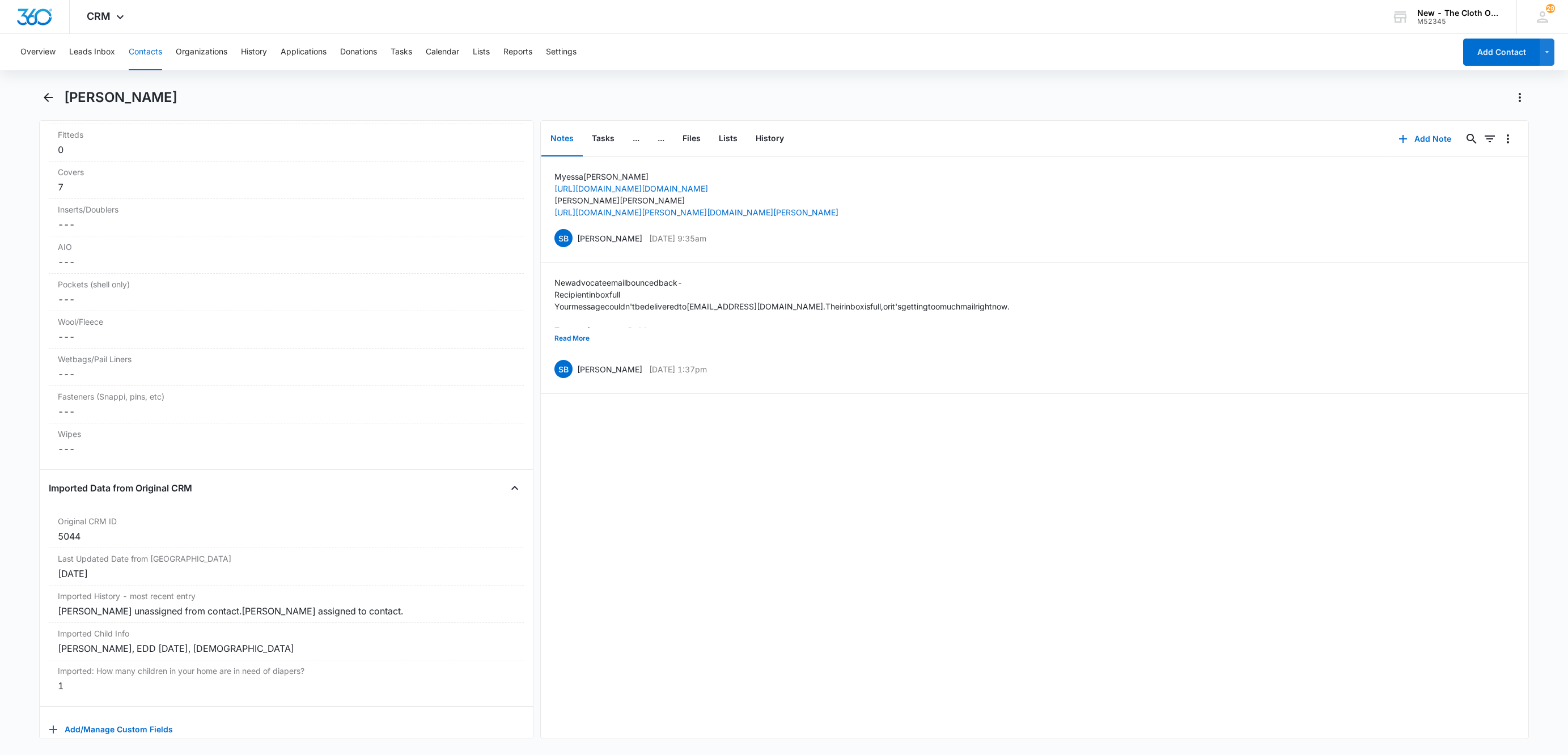
scroll to position [3035, 0]
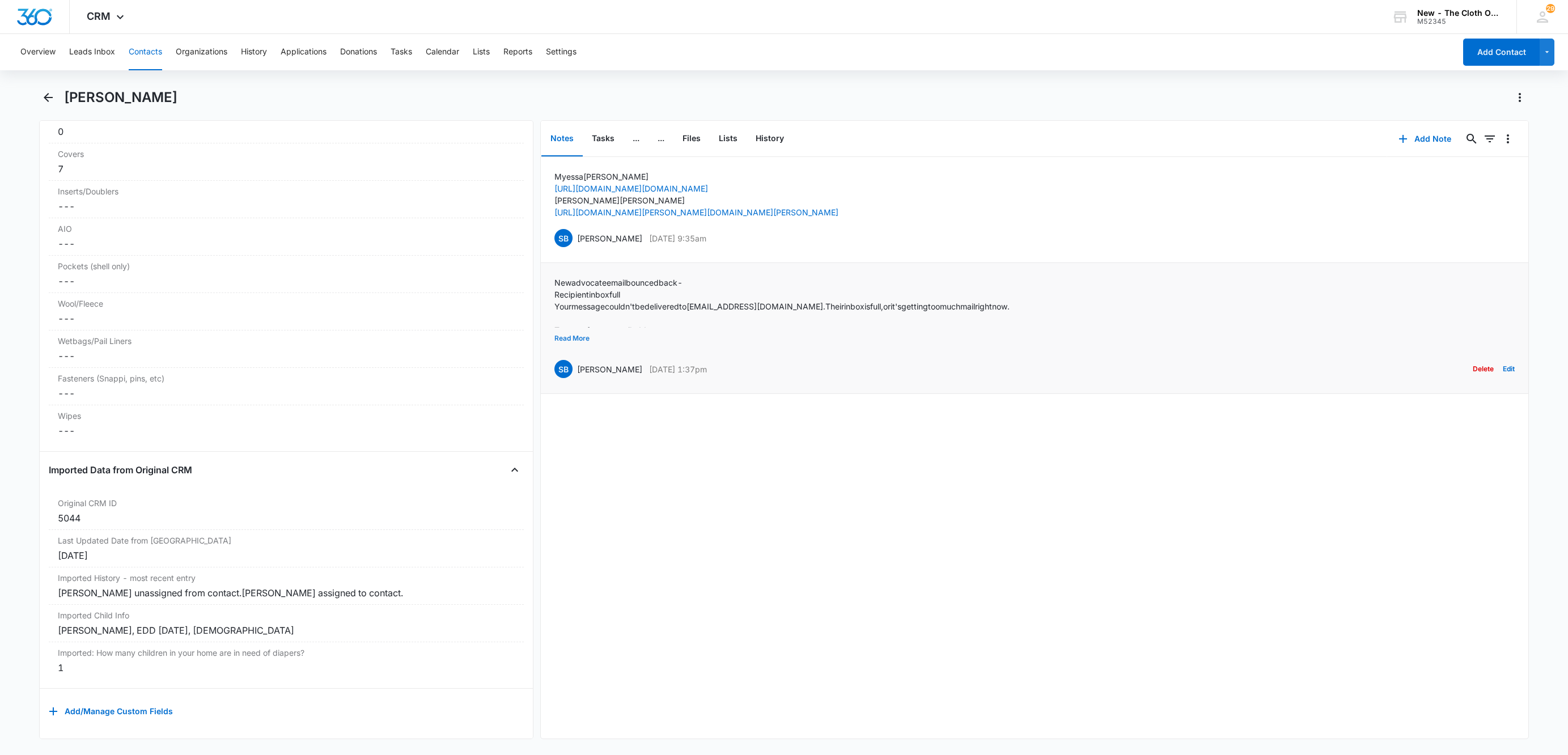
click at [576, 339] on button "Read More" at bounding box center [571, 338] width 35 height 21
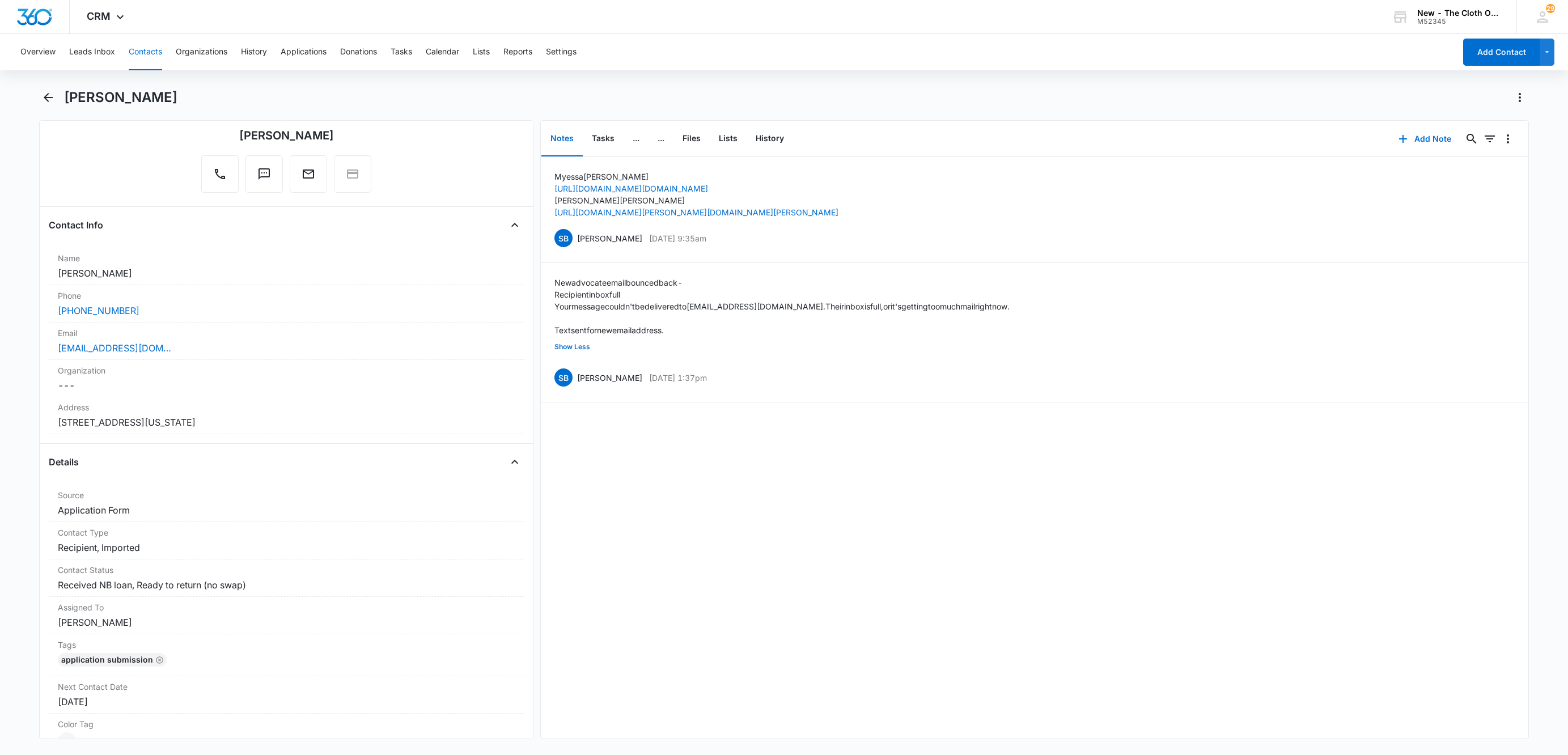
scroll to position [0, 0]
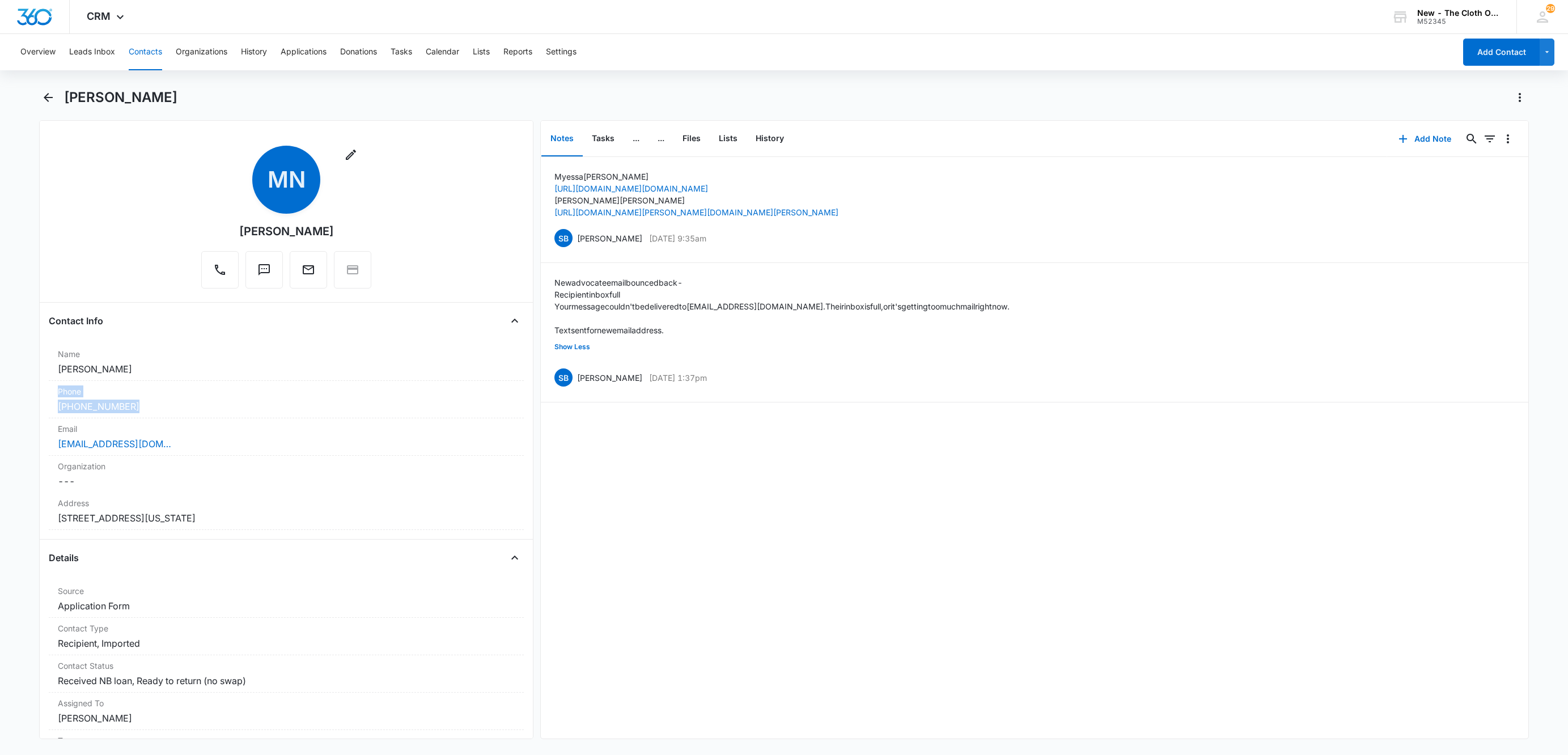
drag, startPoint x: 165, startPoint y: 413, endPoint x: 9, endPoint y: 397, distance: 156.8
click at [9, 397] on main "Myessa Nagi Remove MN Myessa Nagi Contact Info Name Cancel Save Changes Myessa …" at bounding box center [784, 420] width 1568 height 664
drag, startPoint x: 13, startPoint y: 397, endPoint x: 46, endPoint y: 401, distance: 33.2
click at [13, 397] on main "Myessa Nagi Remove MN Myessa Nagi Contact Info Name Cancel Save Changes Myessa …" at bounding box center [784, 420] width 1568 height 664
drag, startPoint x: 141, startPoint y: 404, endPoint x: 21, endPoint y: 404, distance: 120.0
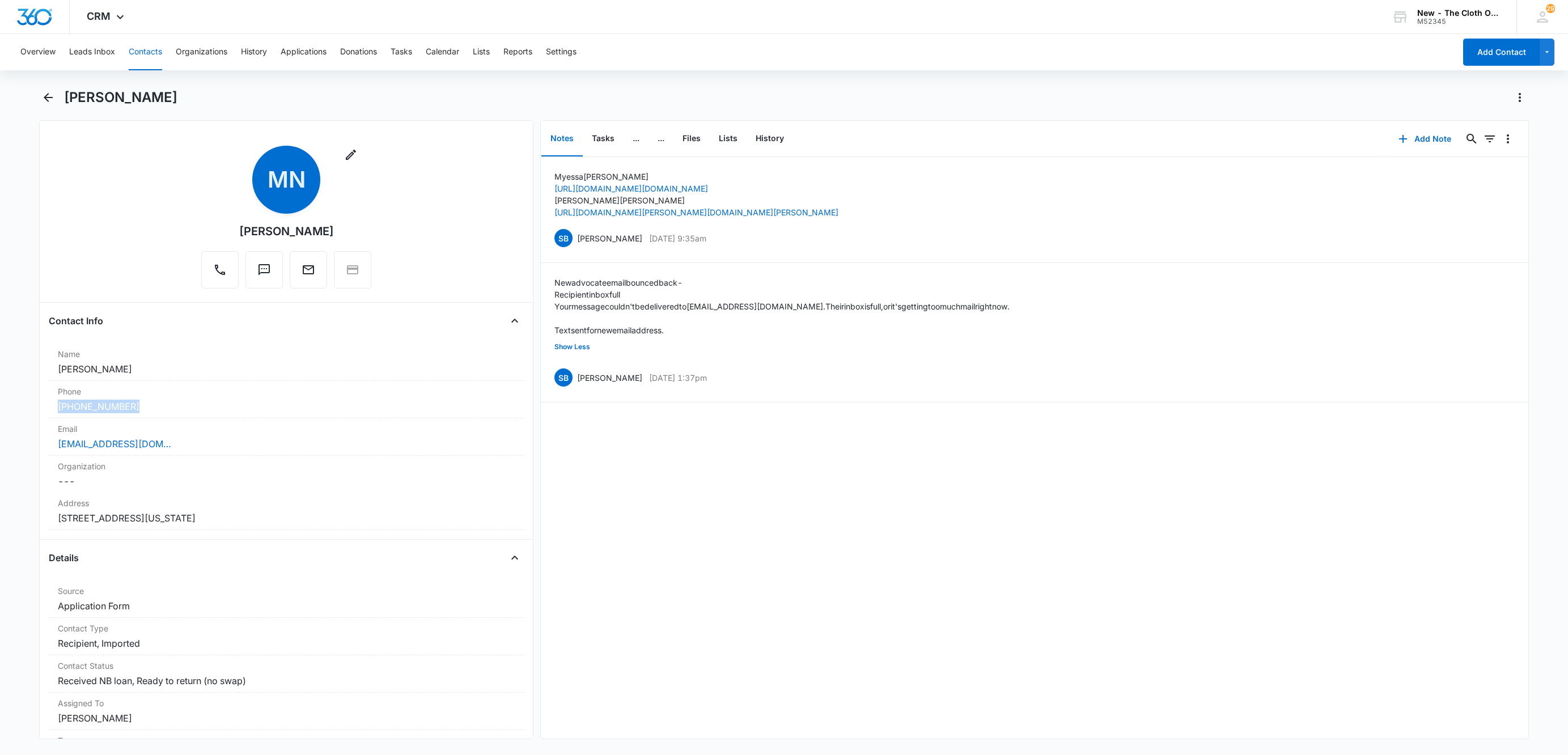
click at [21, 404] on main "Myessa Nagi Remove MN Myessa Nagi Contact Info Name Cancel Save Changes Myessa …" at bounding box center [784, 420] width 1568 height 664
copy link "(515) 447-6867"
click at [1422, 143] on button "Add Note" at bounding box center [1424, 139] width 75 height 27
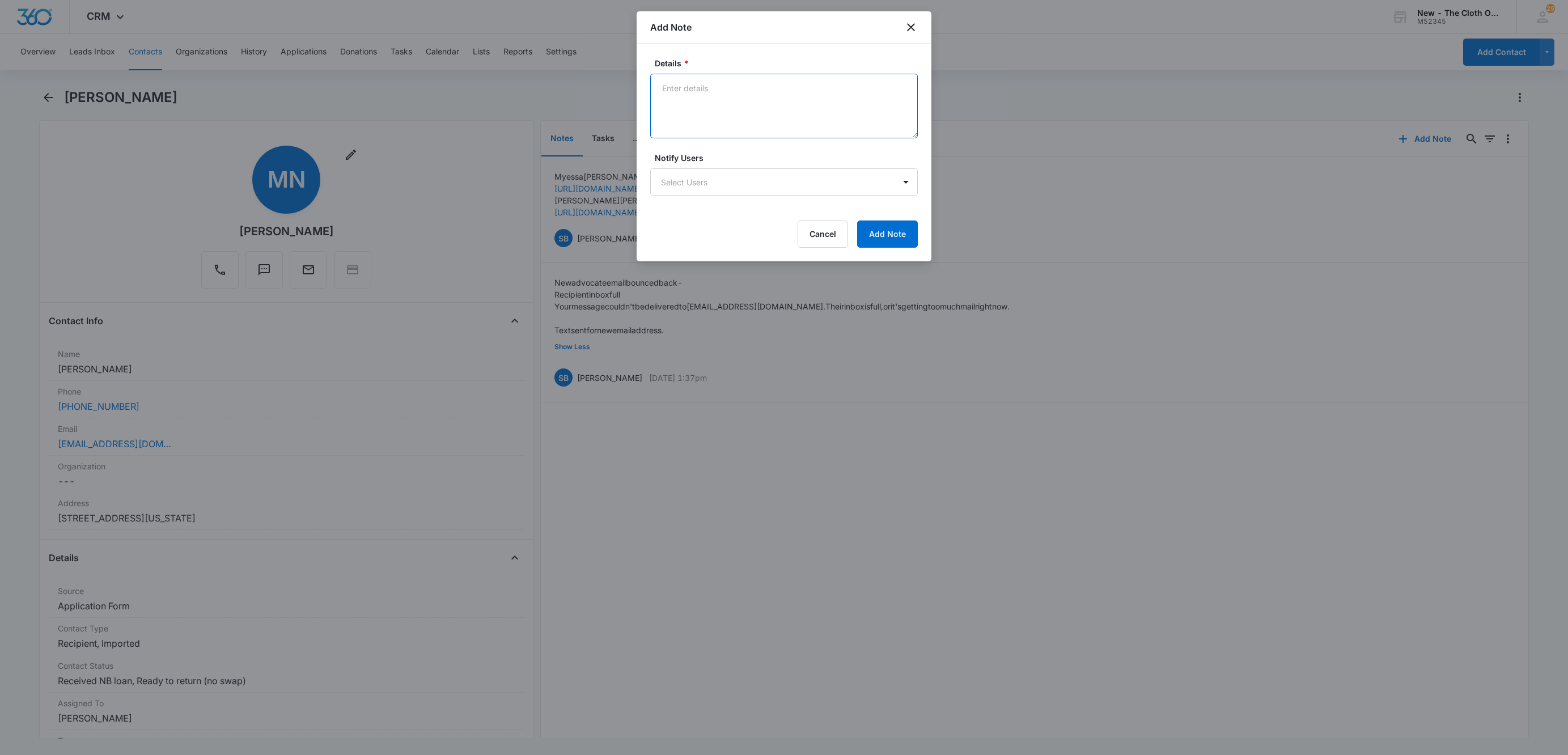
click at [757, 113] on textarea "Details *" at bounding box center [783, 106] width 268 height 65
type textarea "Quarterly email bounced back - inbox too full. Text sent from personal number."
click at [887, 232] on button "Add Note" at bounding box center [887, 234] width 61 height 27
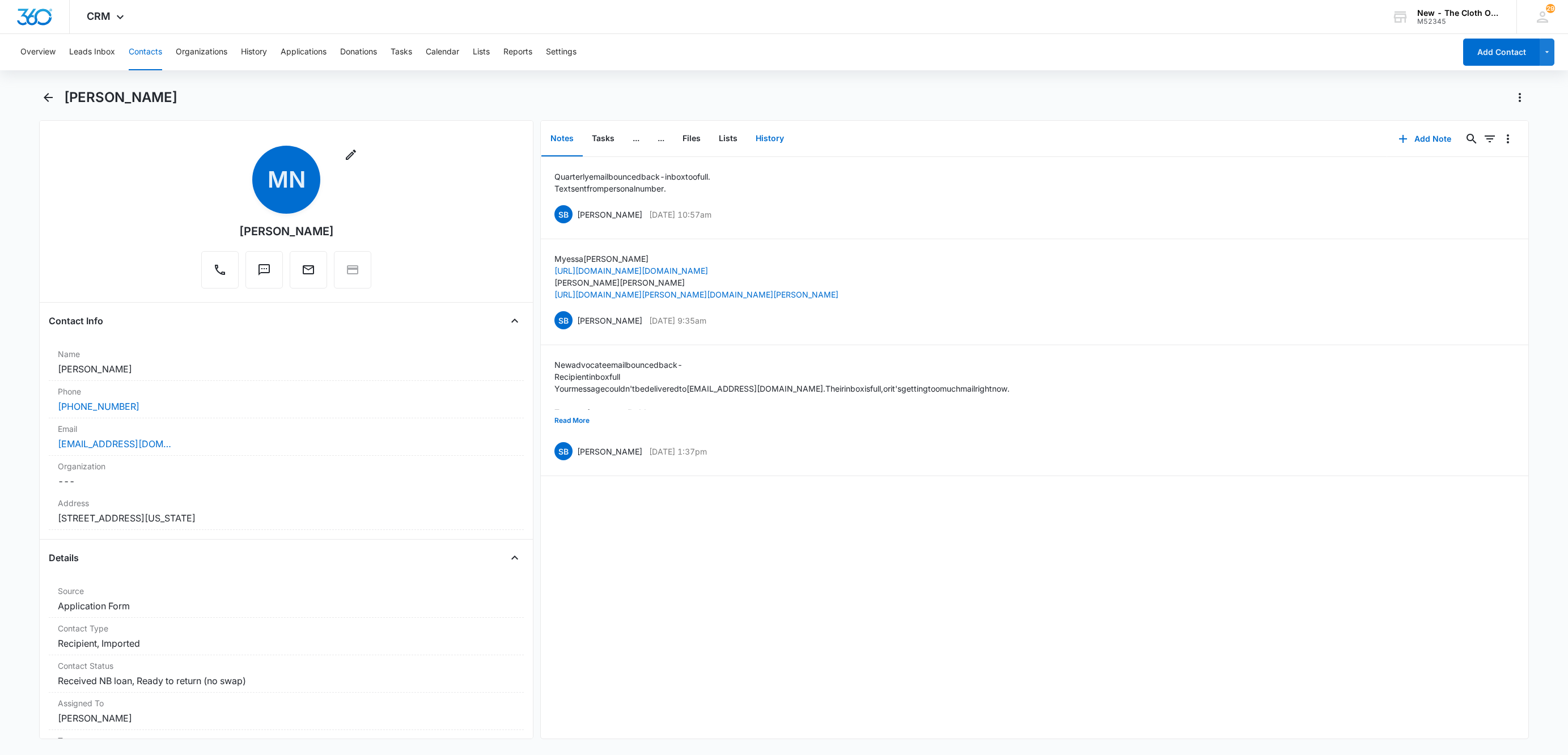
click at [761, 137] on button "History" at bounding box center [769, 139] width 46 height 35
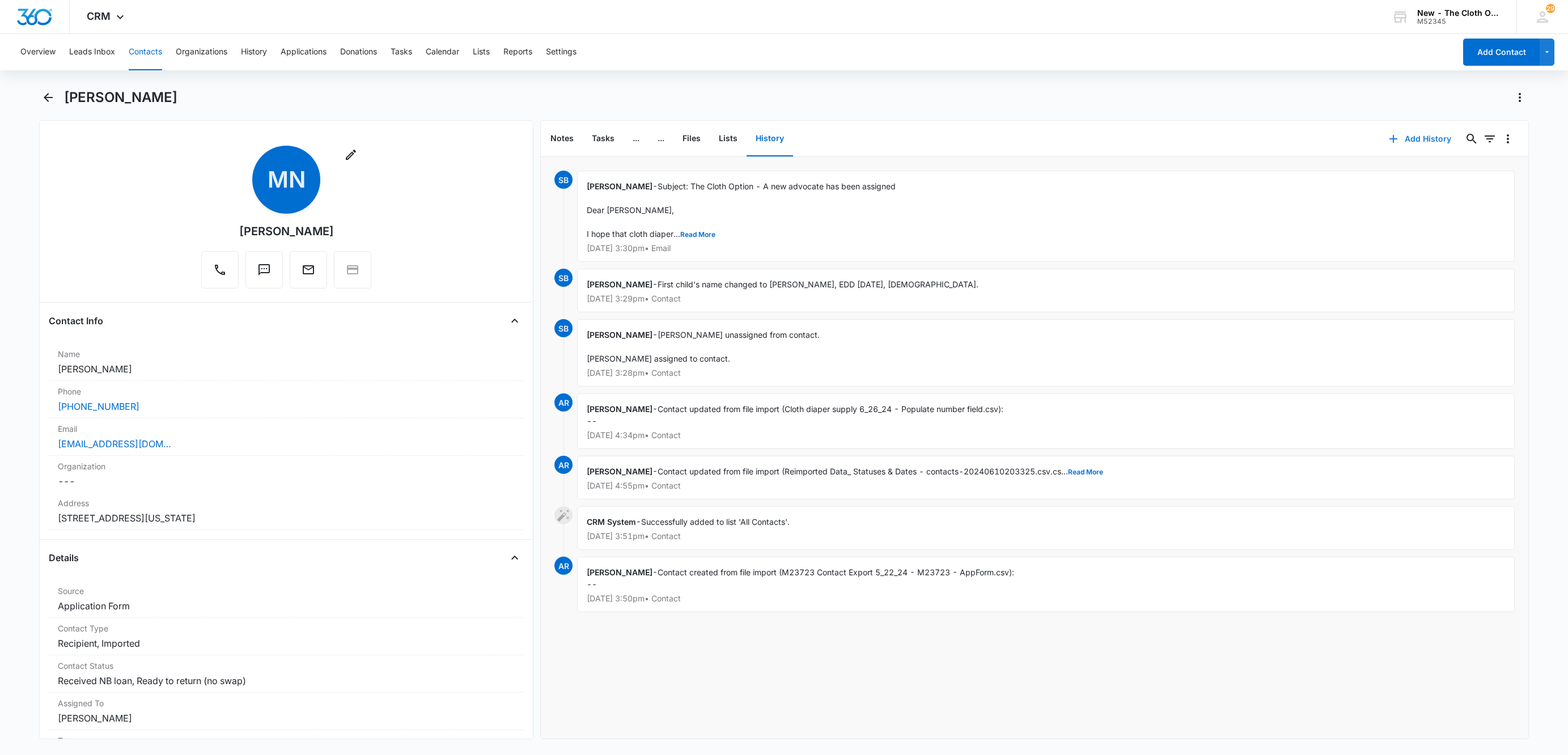
click at [1387, 137] on icon "button" at bounding box center [1394, 139] width 14 height 14
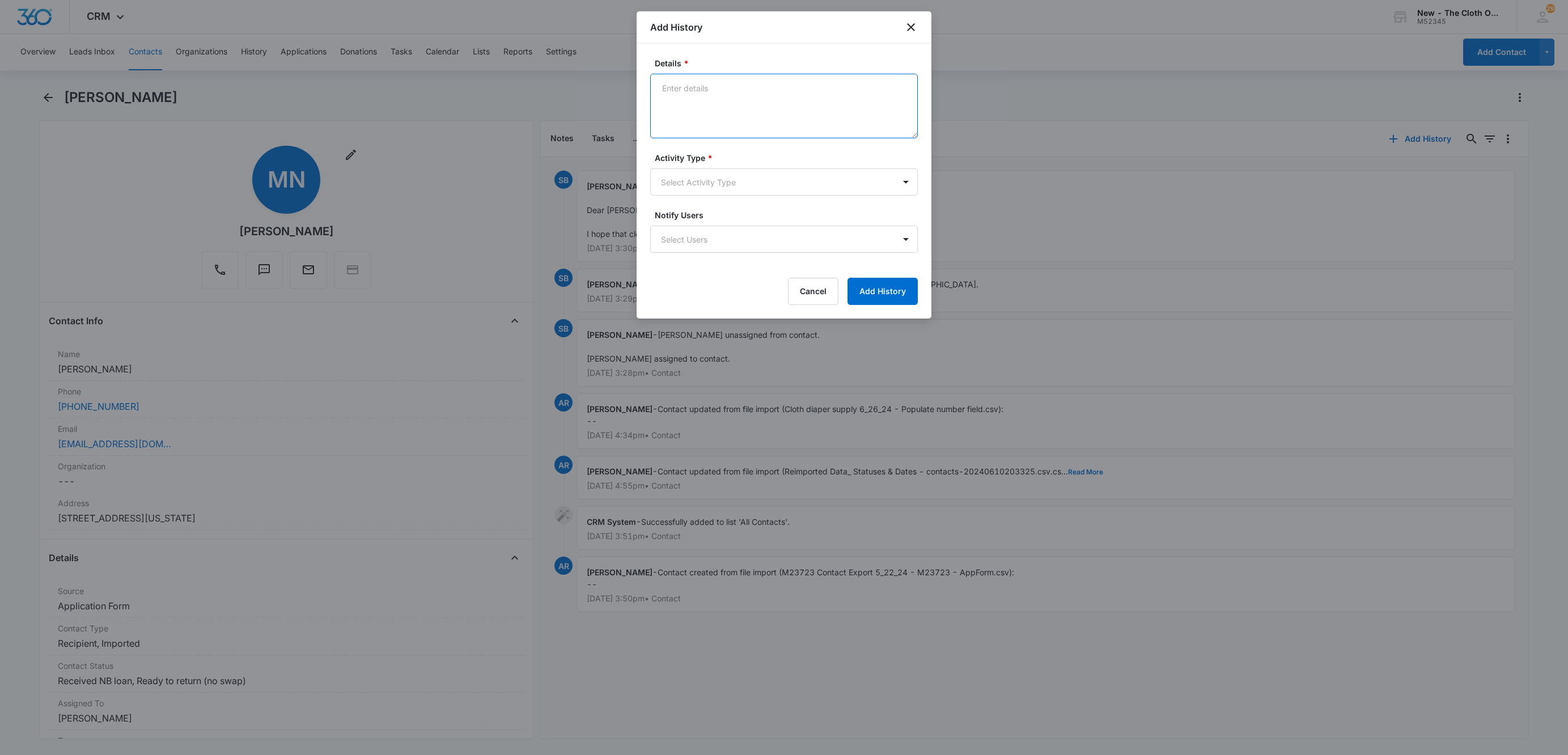
drag, startPoint x: 823, startPoint y: 135, endPoint x: 822, endPoint y: 123, distance: 12.0
click at [823, 125] on textarea "Details *" at bounding box center [783, 106] width 268 height 65
click at [687, 112] on textarea "TEXT from Sandra (personal number)" at bounding box center [783, 106] width 268 height 65
paste textarea "Good morning Myessa, this is Sandra from The Cloth Option! I just wanted to che…"
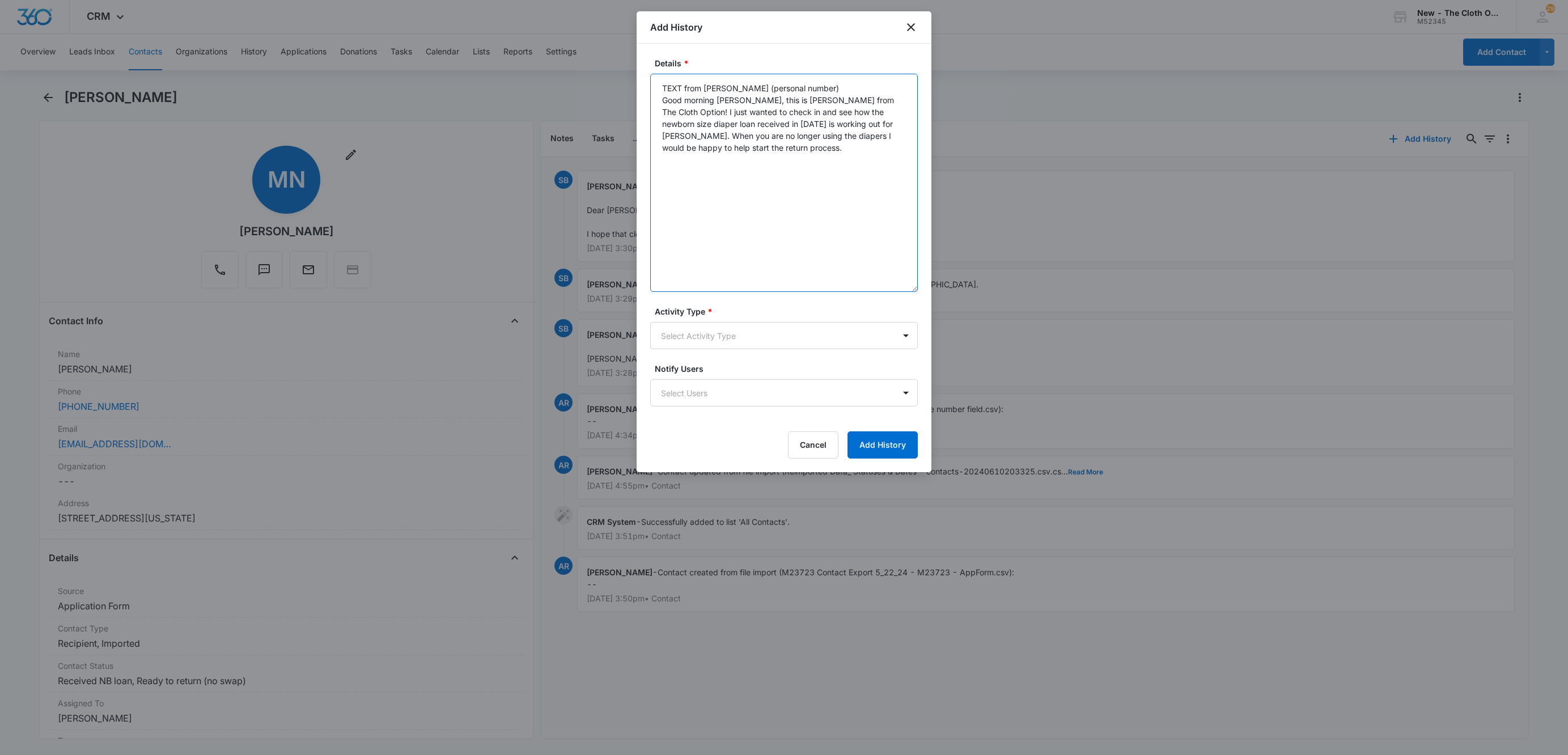
drag, startPoint x: 915, startPoint y: 133, endPoint x: 901, endPoint y: 286, distance: 153.6
click at [901, 286] on textarea "TEXT from Sandra (personal number) Good morning Myessa, this is Sandra from The…" at bounding box center [783, 182] width 268 height 218
click at [677, 199] on textarea "TEXT from Sandra (personal number) Good morning Myessa, this is Sandra from The…" at bounding box center [783, 182] width 268 height 218
paste textarea "I need to locate them and i have several baskets of other cloth diapers you can…"
click at [679, 236] on textarea "TEXT from Sandra (personal number) Good morning Myessa, this is Sandra from The…" at bounding box center [783, 182] width 268 height 218
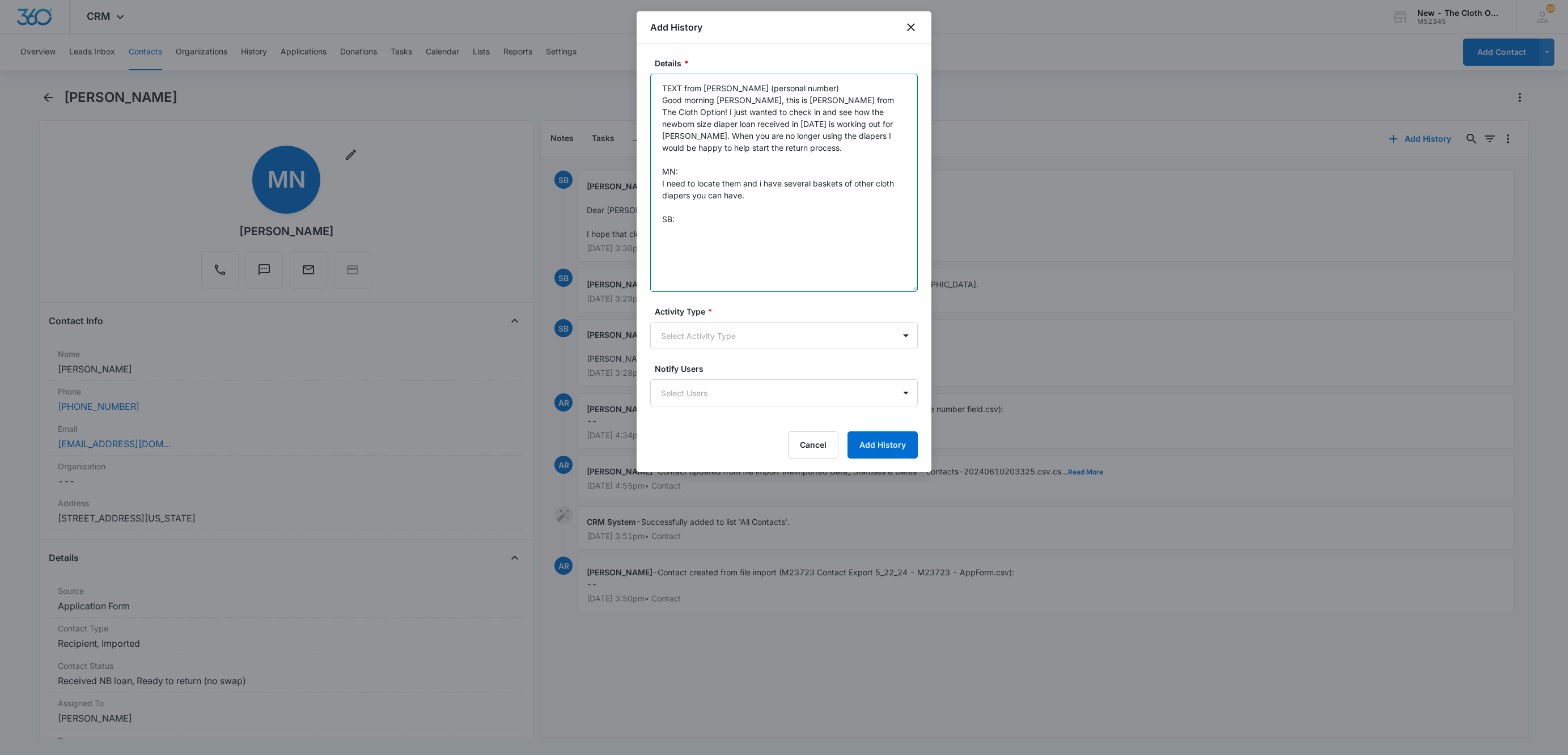
paste textarea "Would you like to email our Shipping team at Shipping@theclothoption.org to coo…"
type textarea "TEXT from Sandra (personal number) Good morning Myessa, this is Sandra from The…"
click at [705, 339] on body "CRM Apps Reputation Websites Forms CRM Email Social Shop Payments POS Ads Intel…" at bounding box center [784, 377] width 1568 height 755
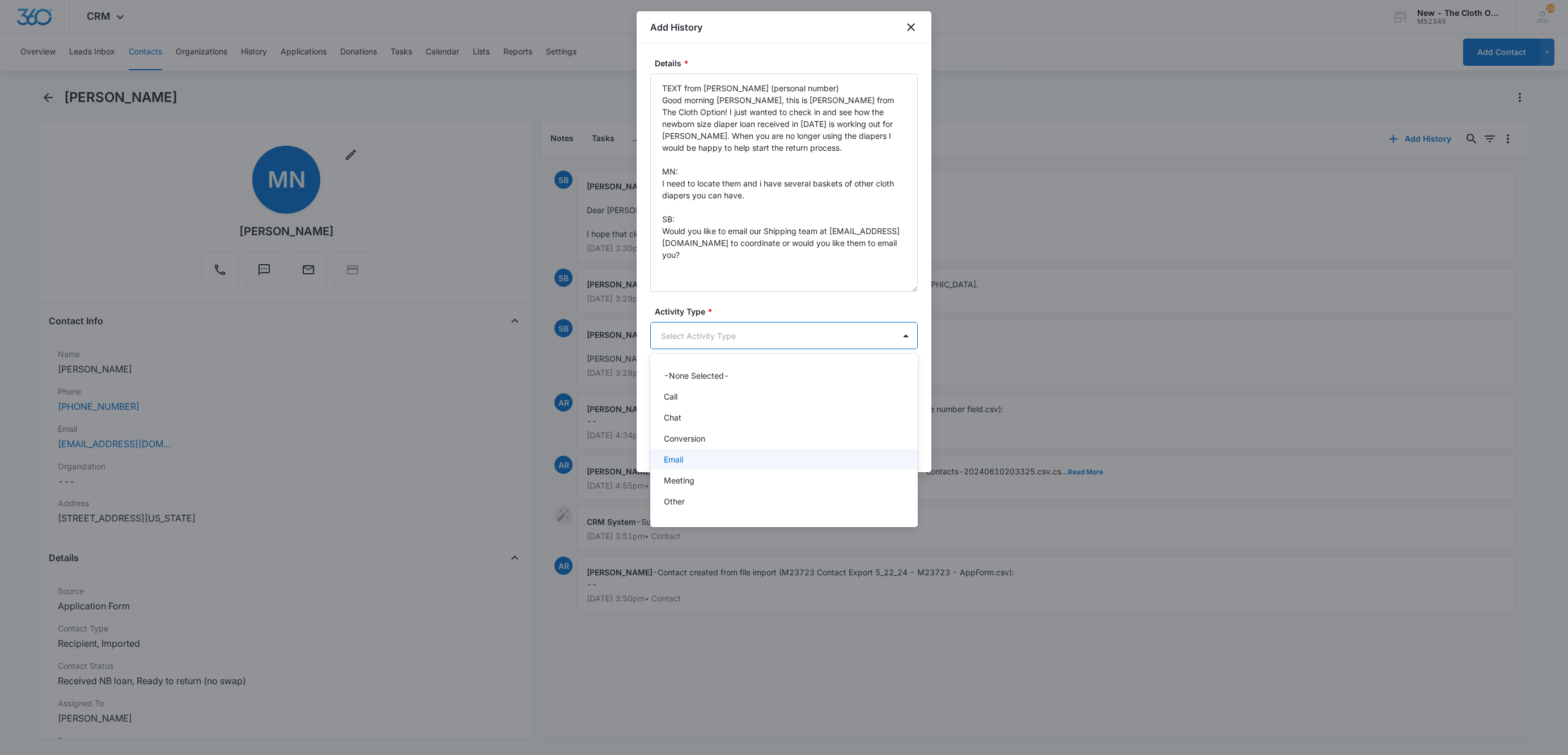
scroll to position [16, 0]
click at [693, 509] on p "Text Message" at bounding box center [690, 506] width 53 height 12
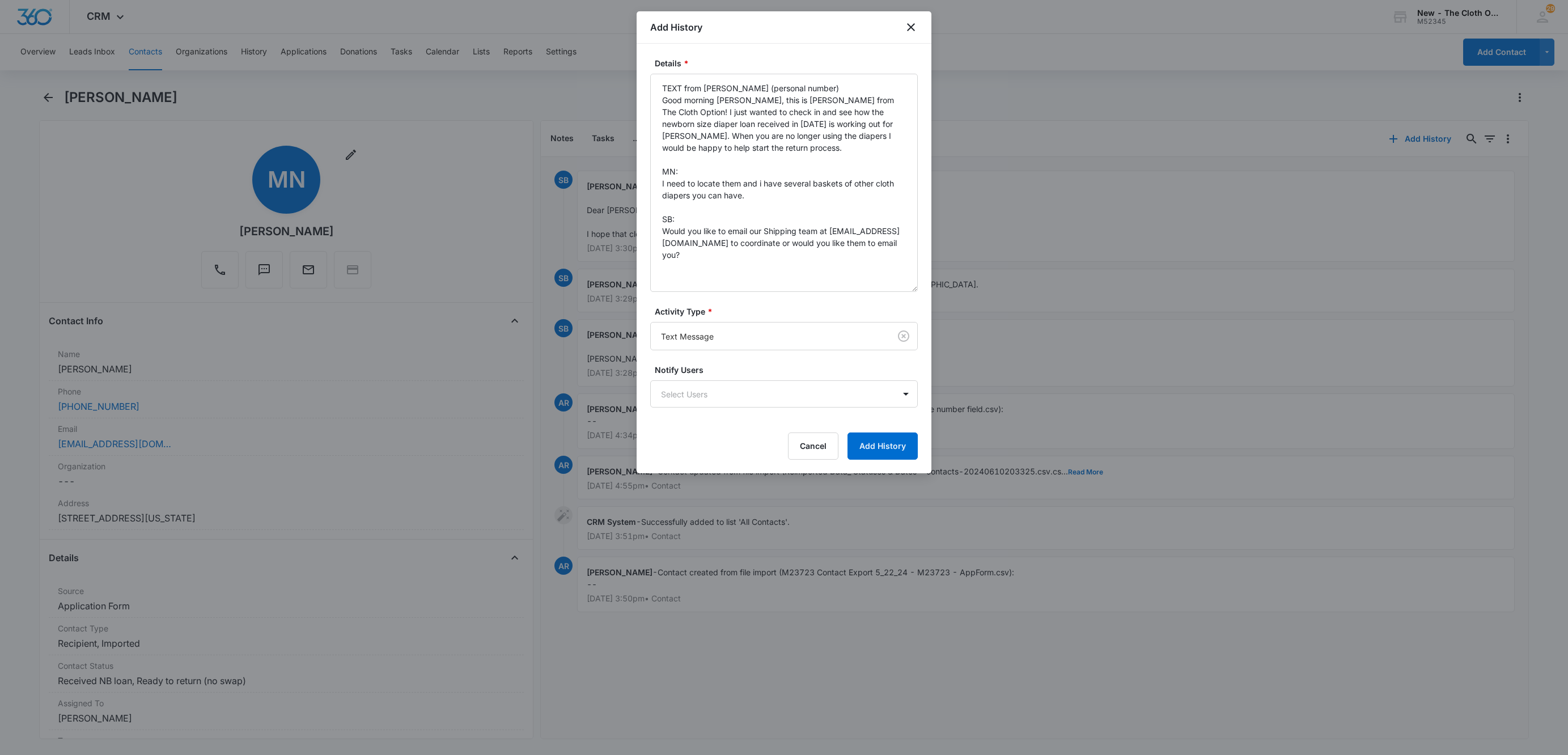
click at [822, 369] on label "Notify Users" at bounding box center [788, 370] width 268 height 12
click at [881, 445] on button "Add History" at bounding box center [882, 446] width 70 height 27
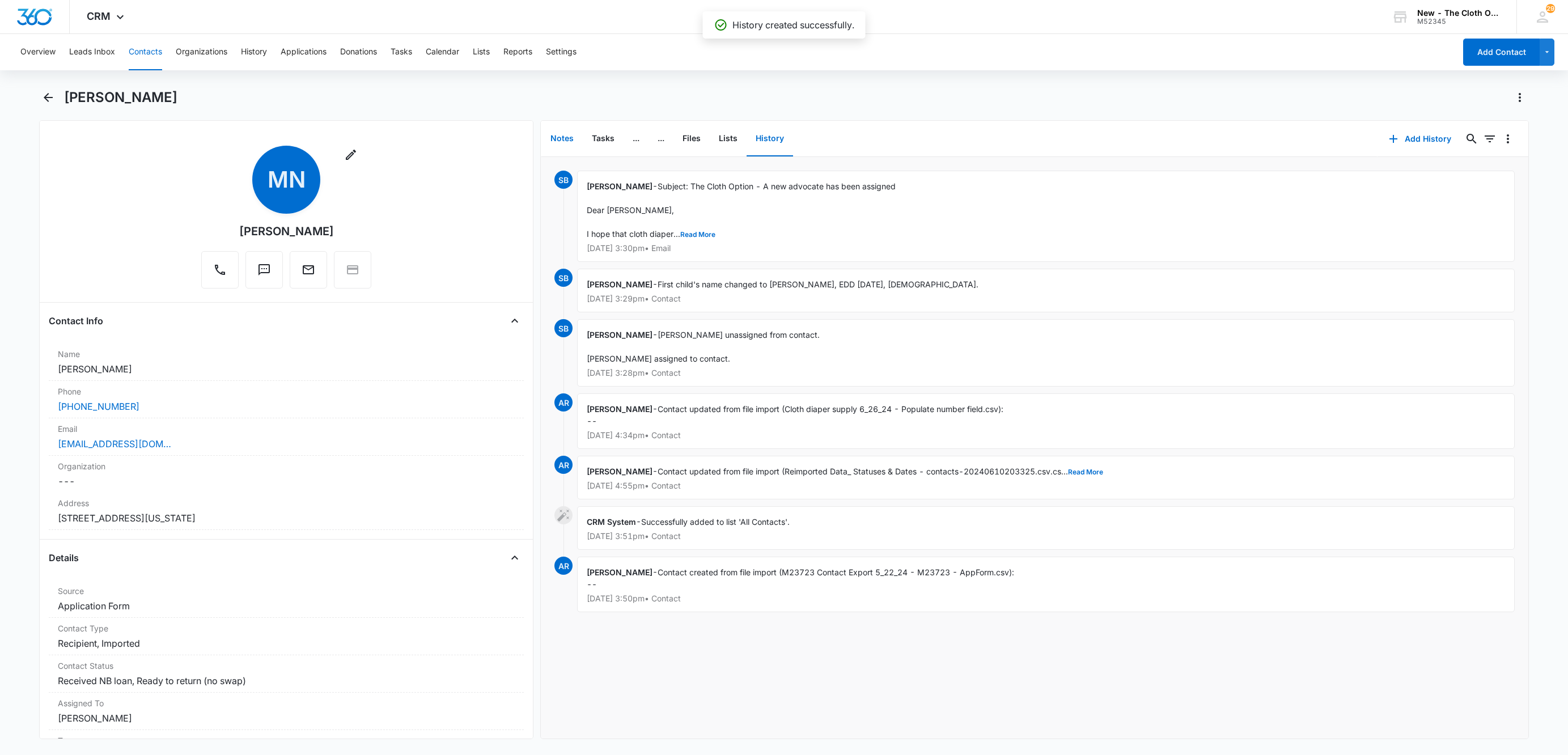
click at [558, 133] on button "Notes" at bounding box center [562, 139] width 41 height 35
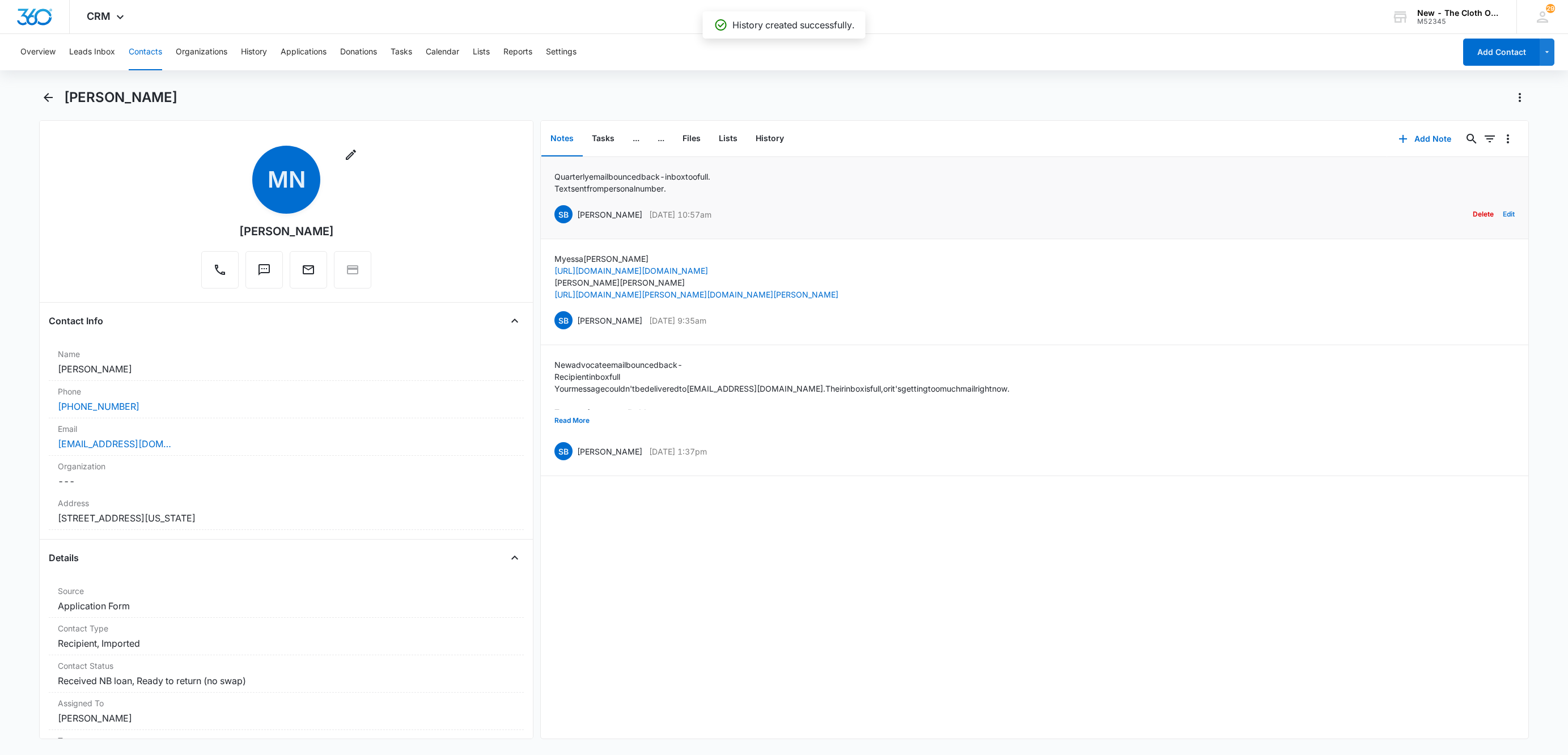
click at [1503, 218] on button "Edit" at bounding box center [1509, 214] width 12 height 21
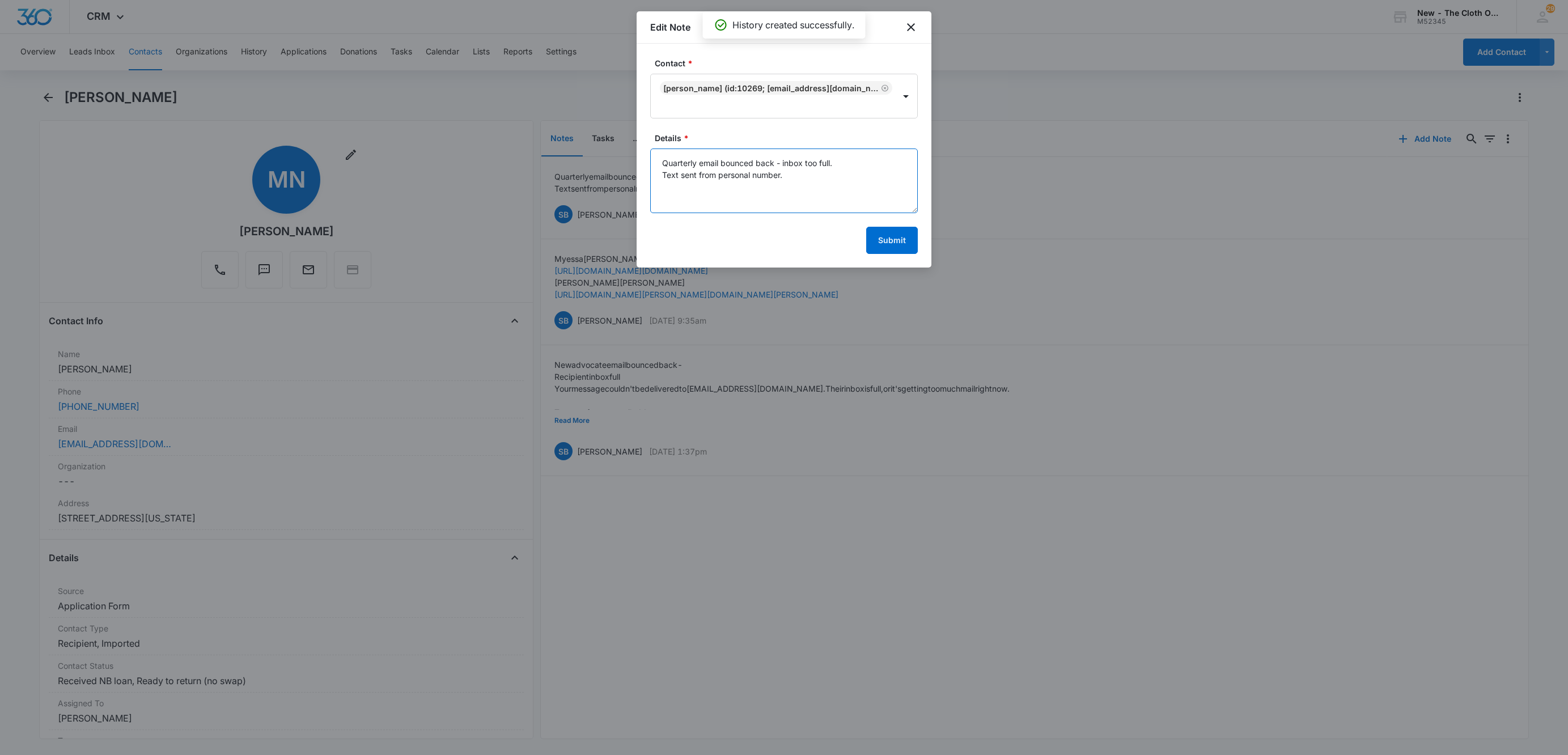
click at [864, 180] on textarea "Quarterly email bounced back - inbox too full. Text sent from personal number." at bounding box center [783, 181] width 268 height 65
type textarea "Quarterly email bounced back - inbox too full. Text sent from personal number. …"
click at [887, 245] on button "Submit" at bounding box center [892, 240] width 51 height 27
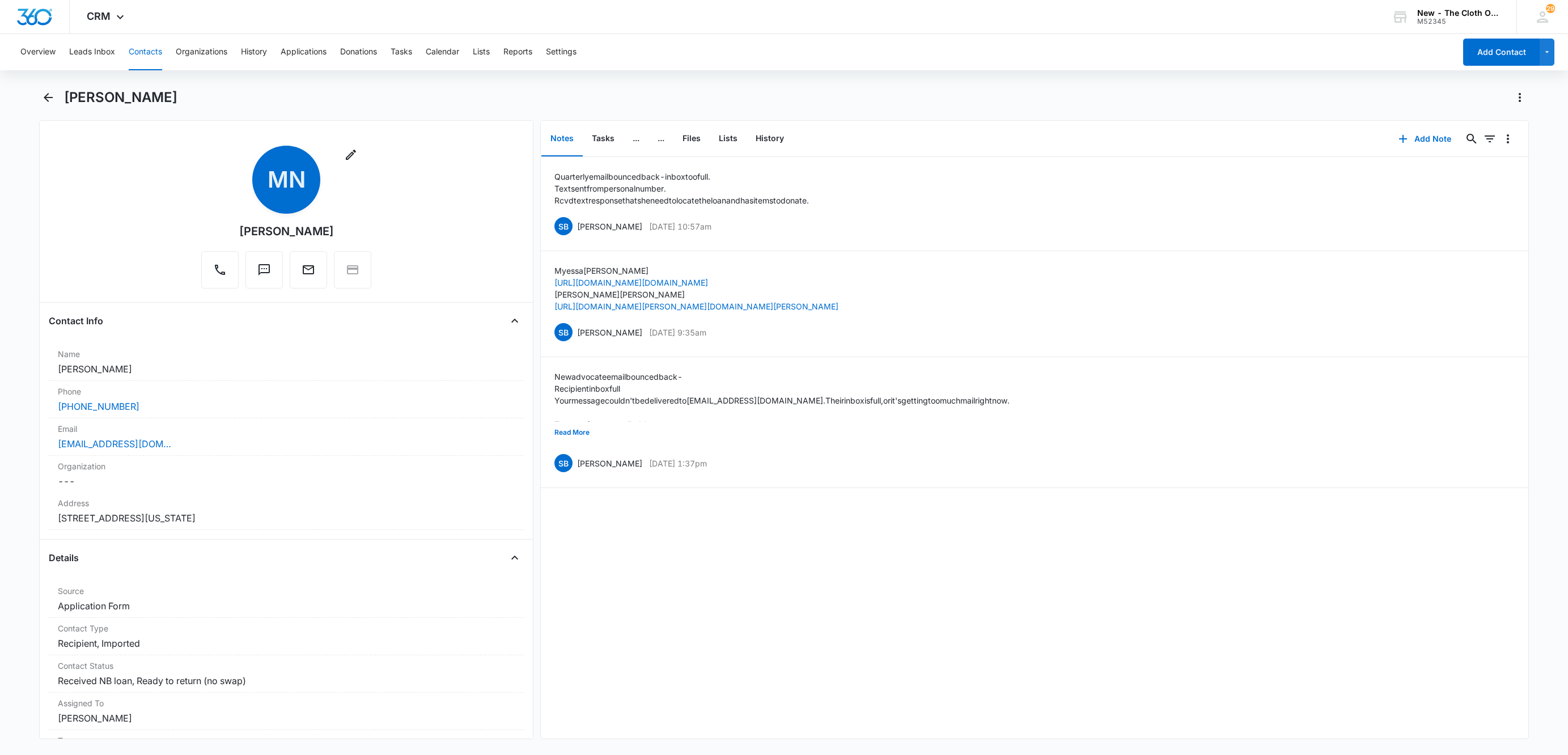
click at [160, 63] on button "Contacts" at bounding box center [144, 52] width 33 height 36
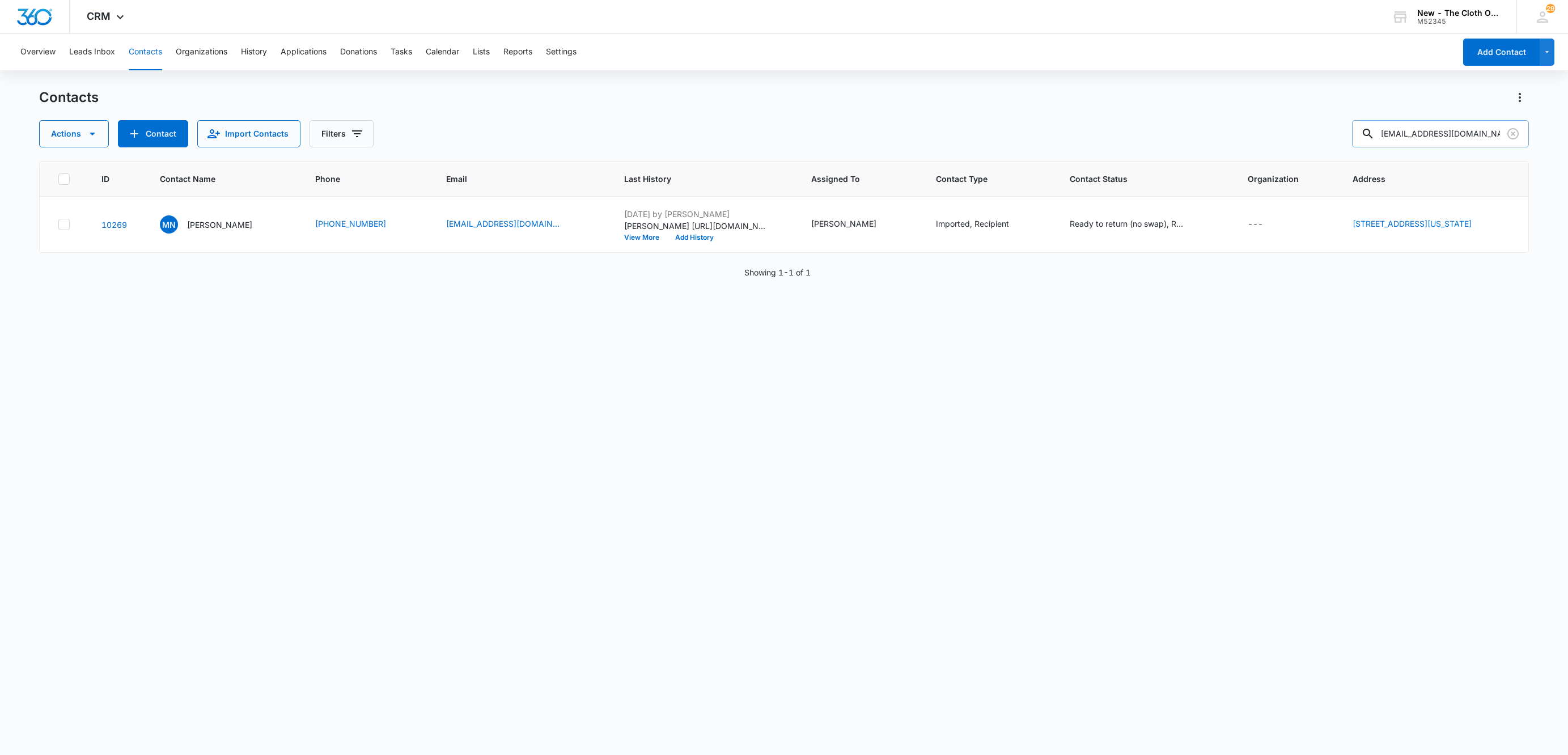
click at [1429, 132] on input "halabidg4s@gmail.com" at bounding box center [1440, 134] width 177 height 27
paste input "Hannah Lennon"
type input "Hannah Lennon"
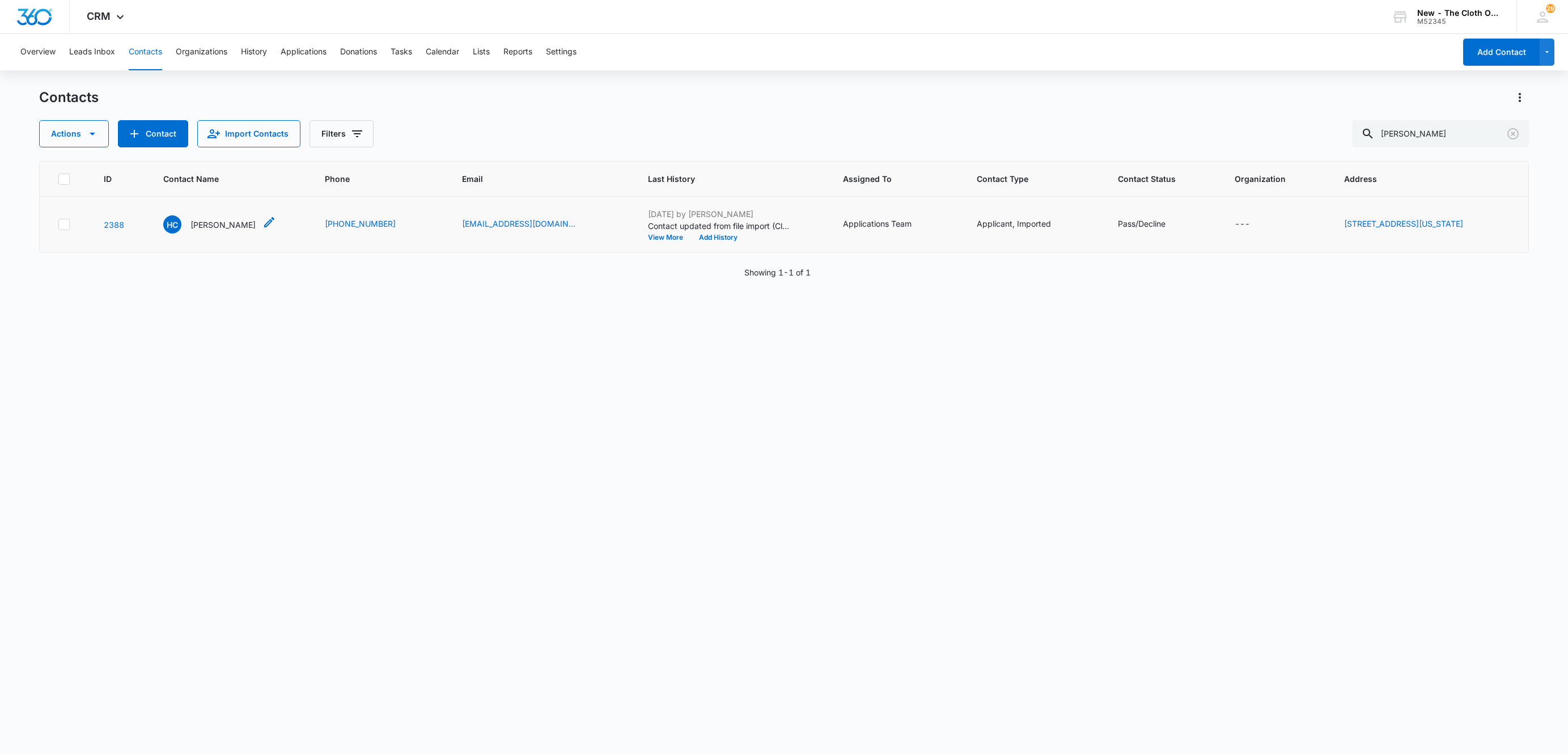
click at [225, 225] on p "Hannah Coffey" at bounding box center [223, 225] width 65 height 12
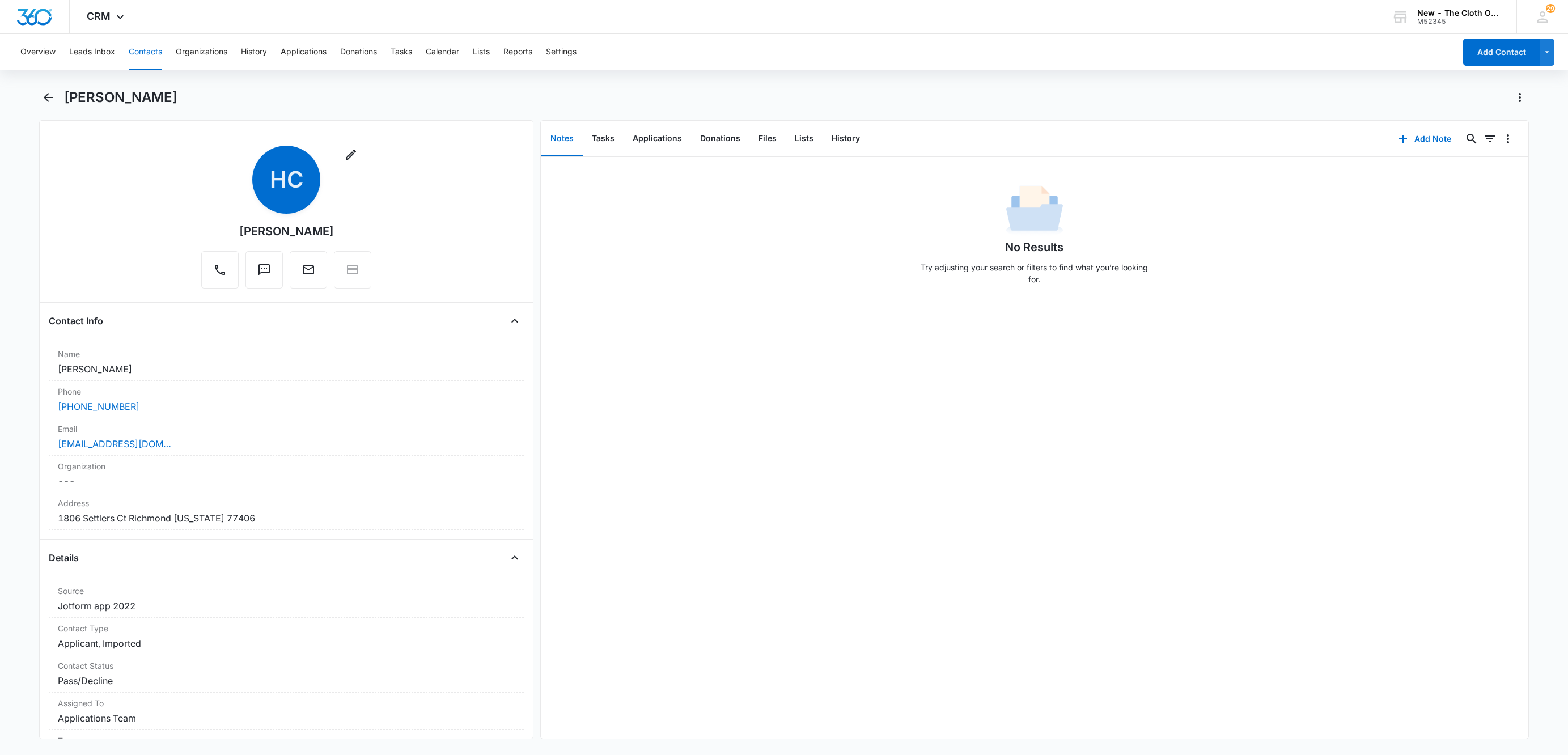
click at [139, 50] on button "Contacts" at bounding box center [144, 52] width 33 height 36
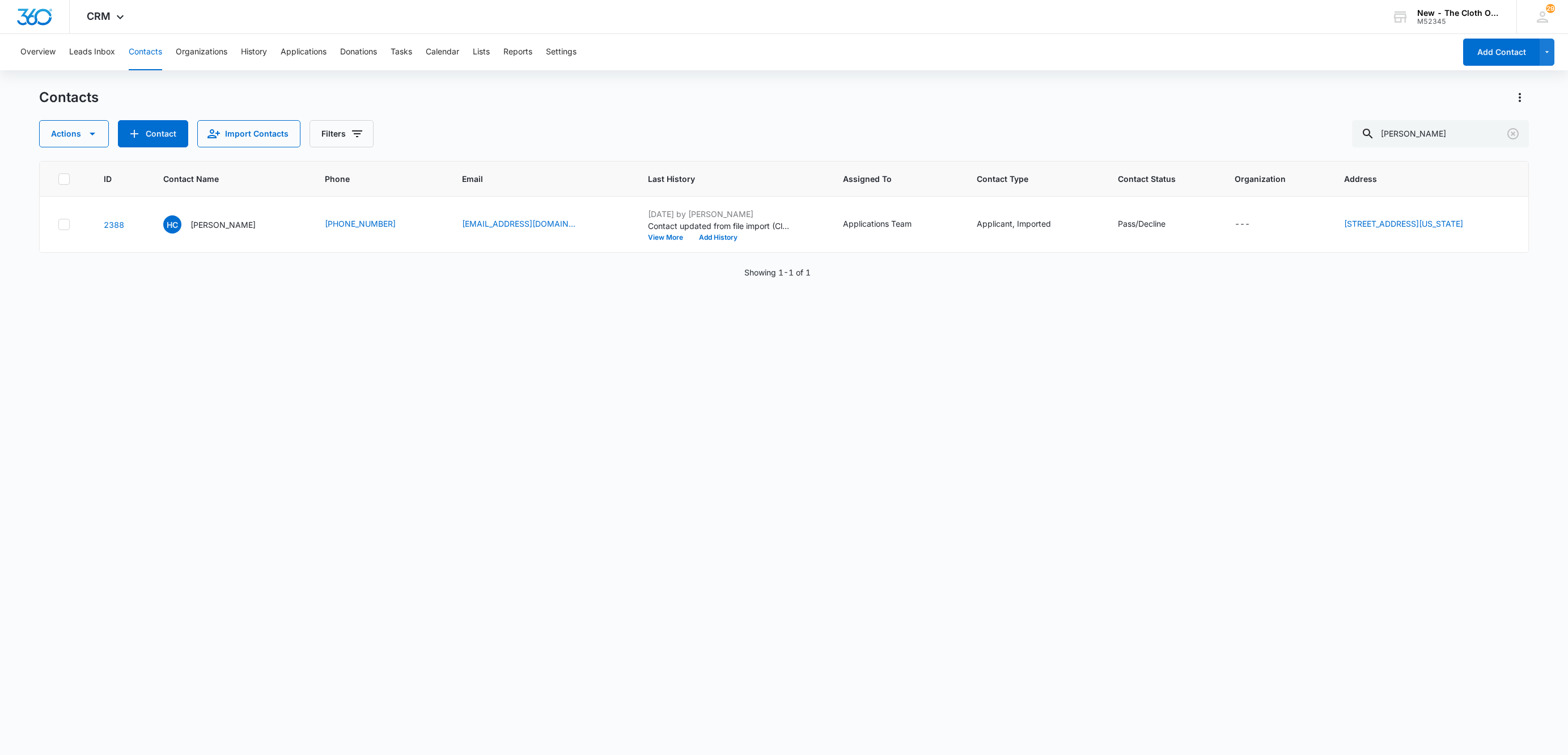
click at [1471, 115] on div "Contacts Actions Contact Import Contacts Filters Hannah Lennon" at bounding box center [784, 117] width 1489 height 59
click at [1481, 126] on input "Hannah Lennon" at bounding box center [1440, 134] width 177 height 27
click at [1482, 126] on input "Hannah Lennon" at bounding box center [1440, 134] width 177 height 27
paste input "‪(480) 689-0644‬"
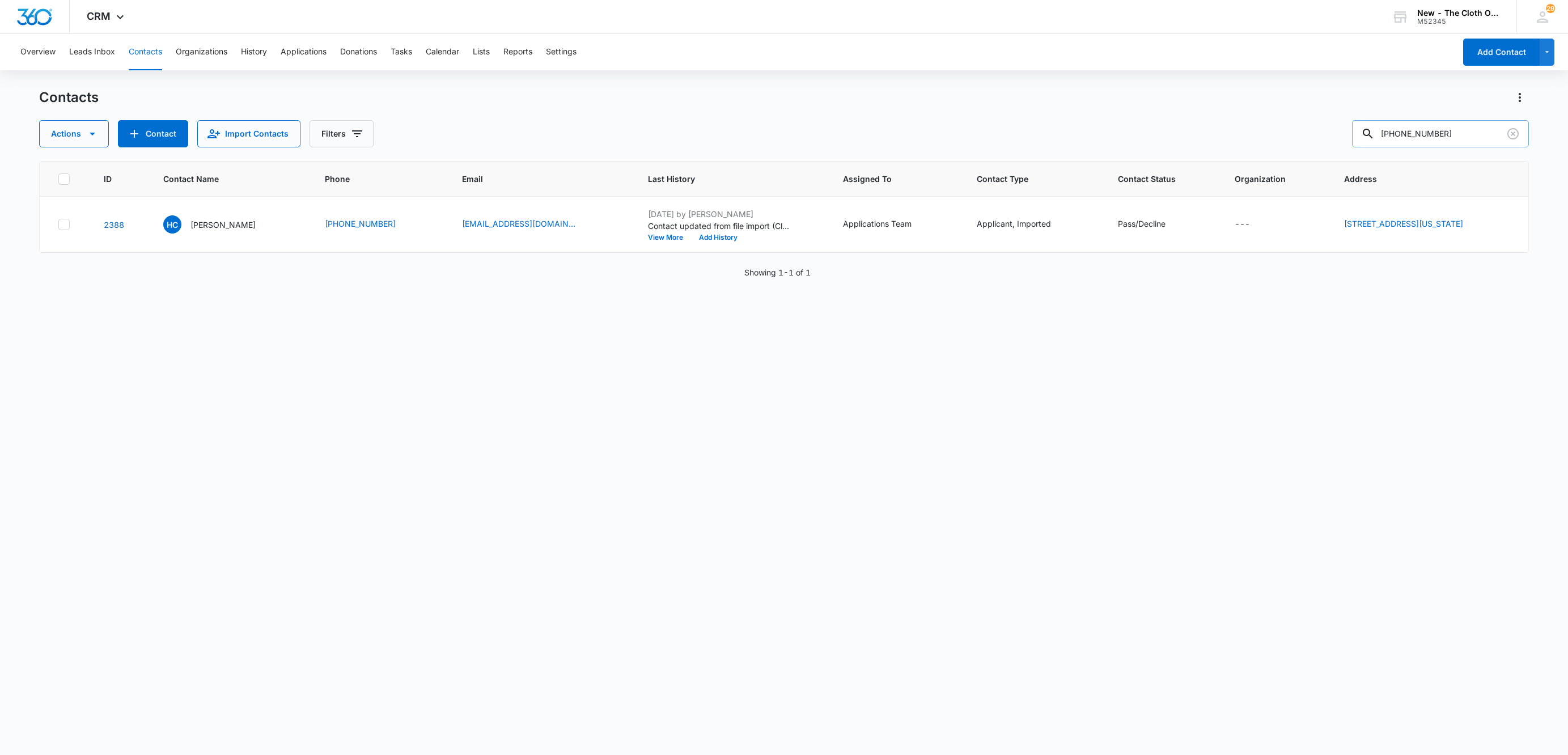
type input "‪(480) 689-0644‬"
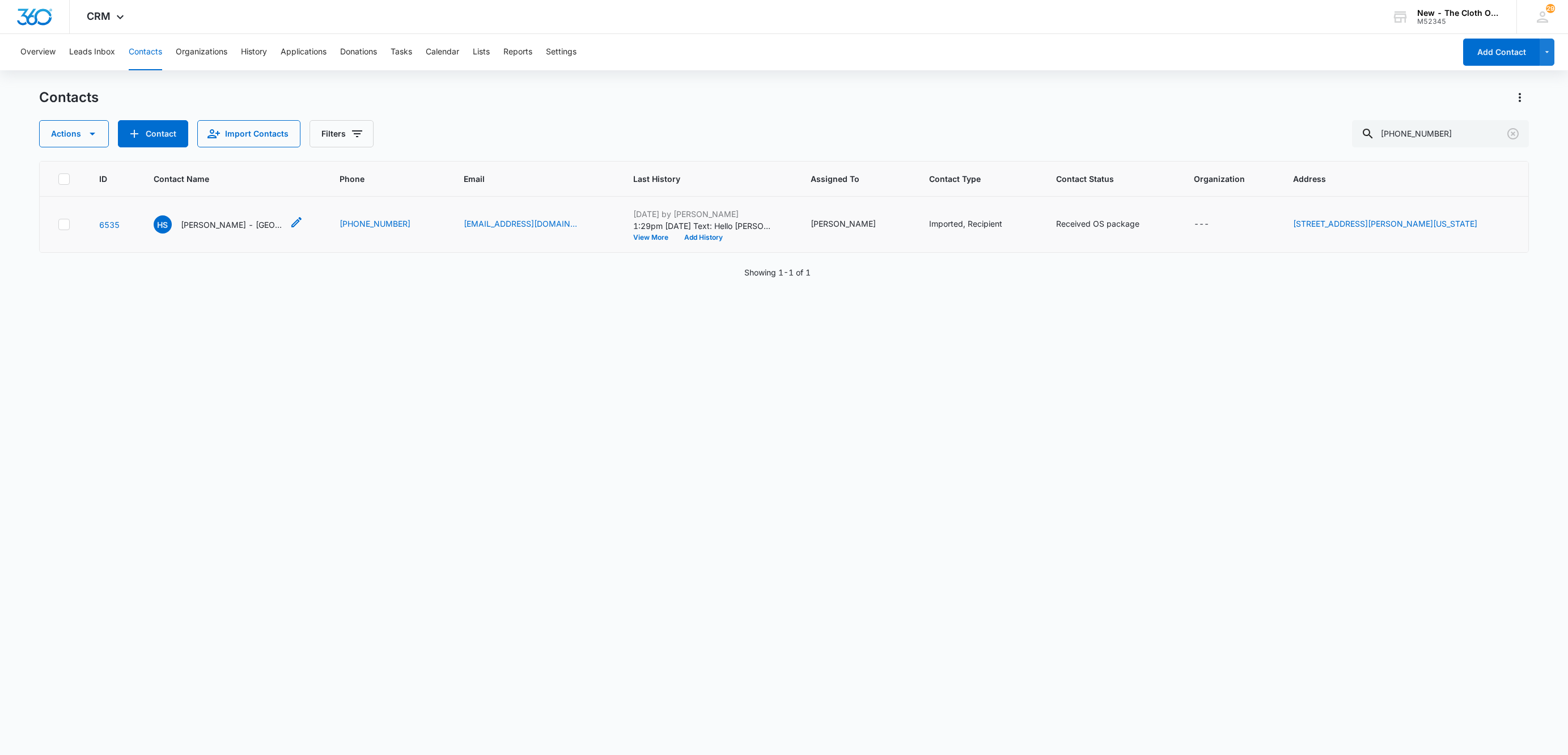
click at [203, 225] on p "Heather Smith - NY" at bounding box center [231, 225] width 102 height 12
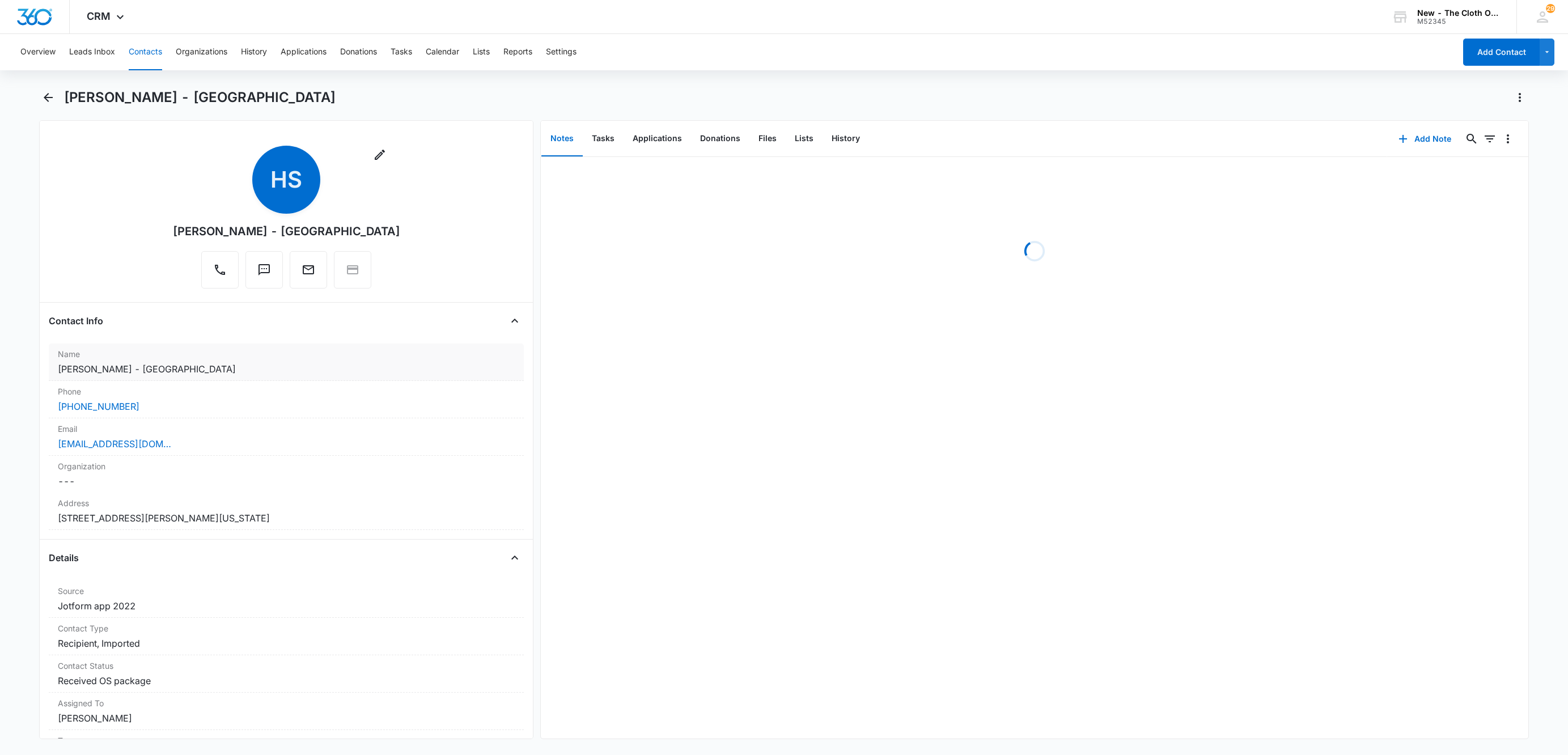
scroll to position [85, 0]
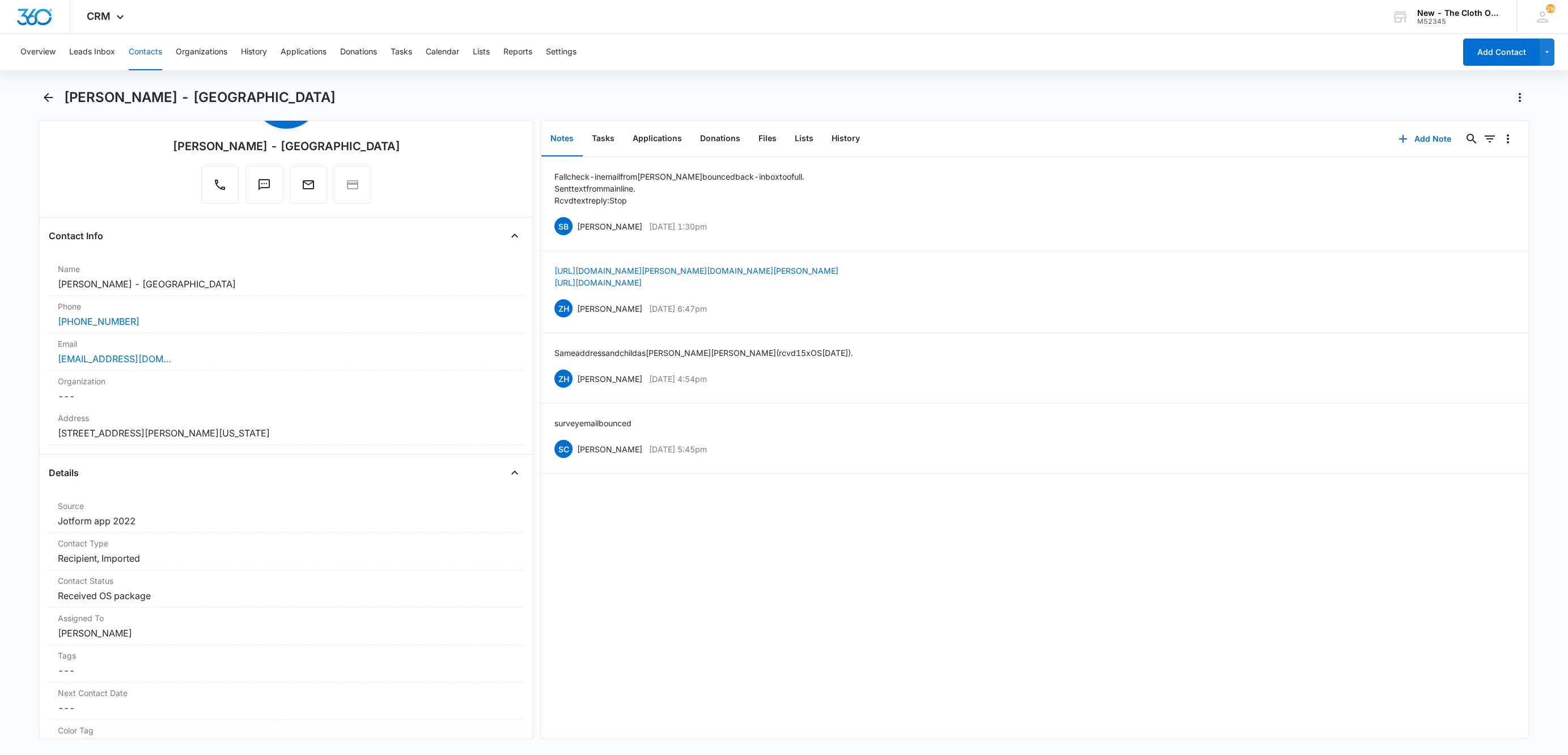
click at [143, 48] on button "Contacts" at bounding box center [144, 52] width 33 height 36
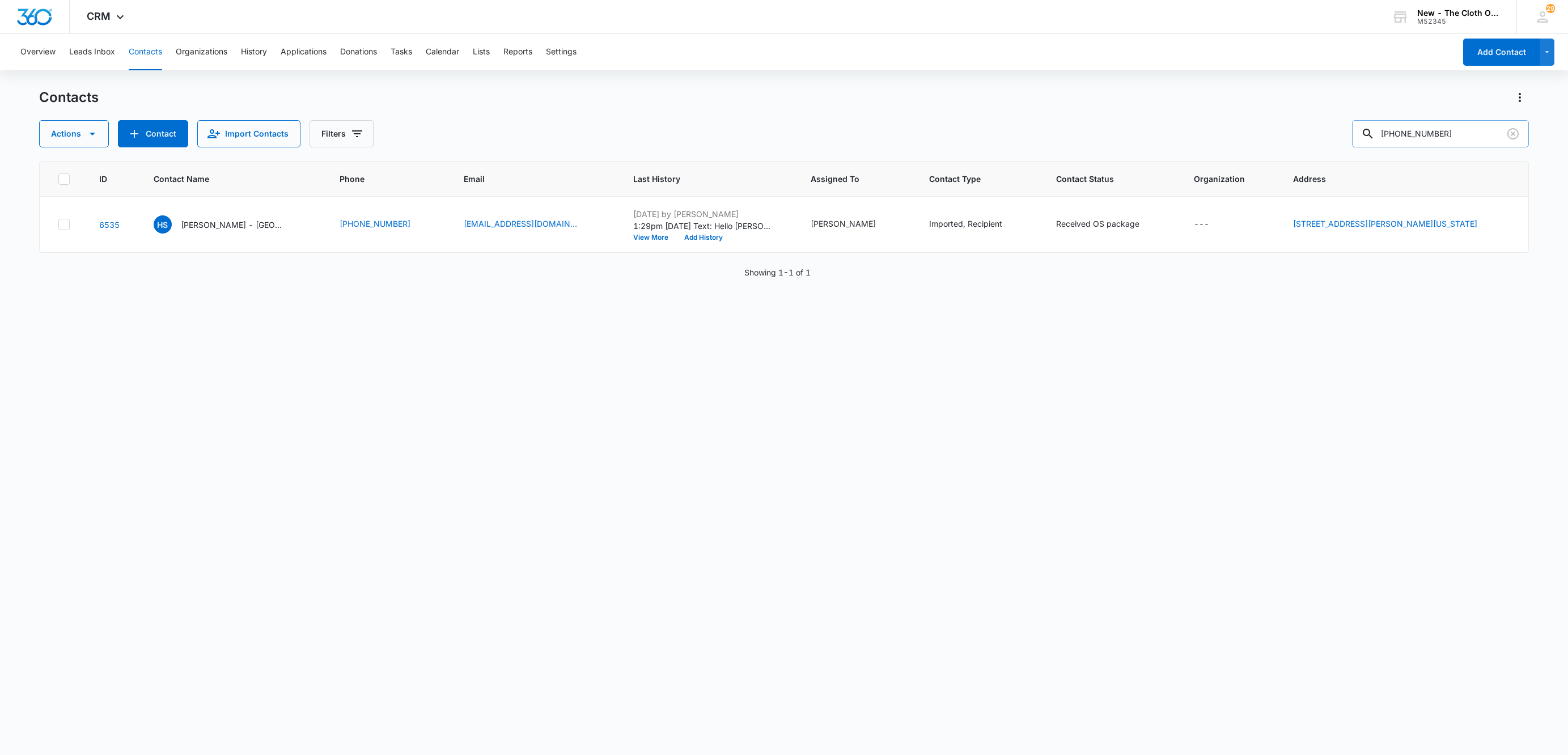
click at [1479, 135] on input "‪(480) 689-0644‬" at bounding box center [1440, 134] width 177 height 27
click at [1479, 136] on input "‪(480) 689-0644‬" at bounding box center [1440, 134] width 177 height 27
type input "Lennon"
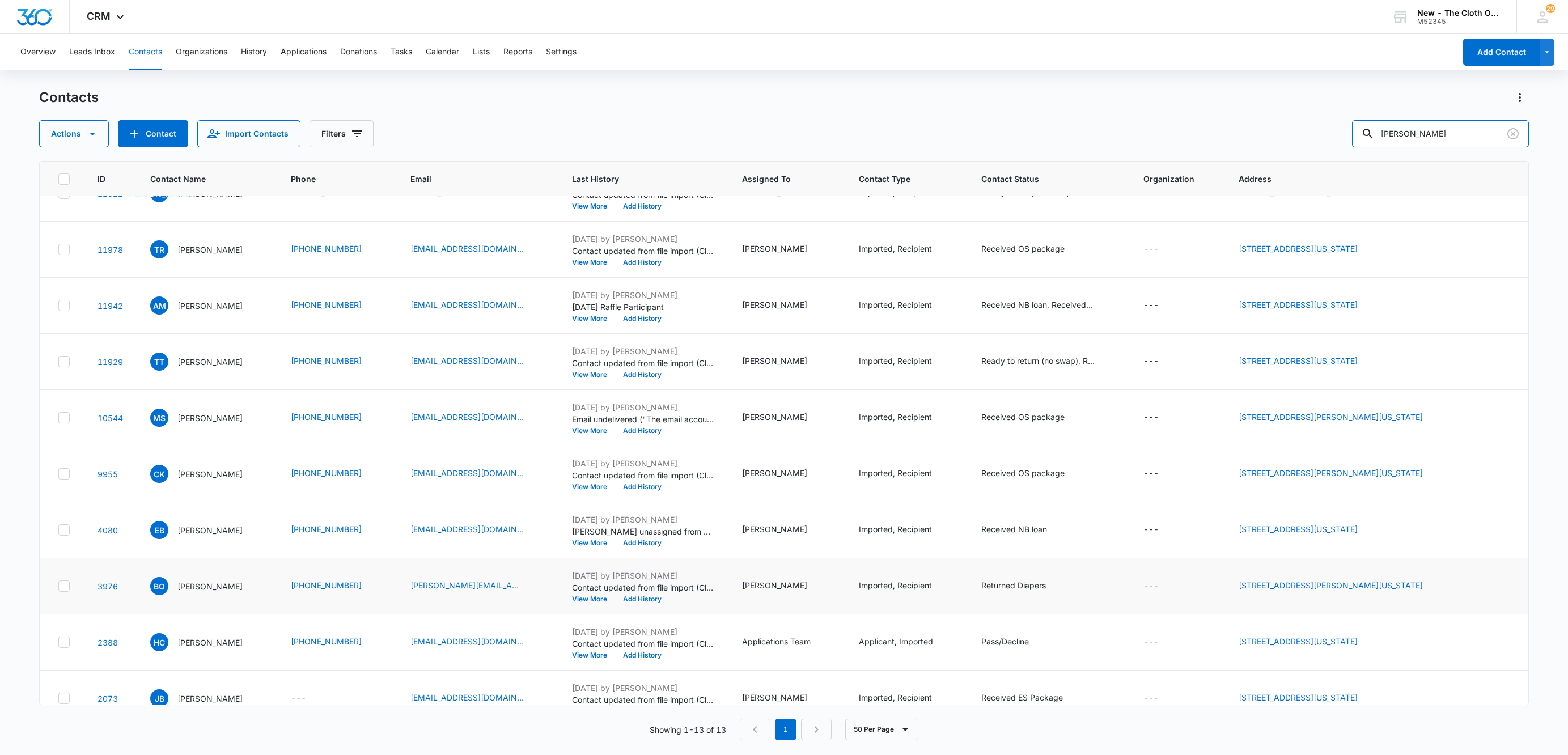
scroll to position [225, 0]
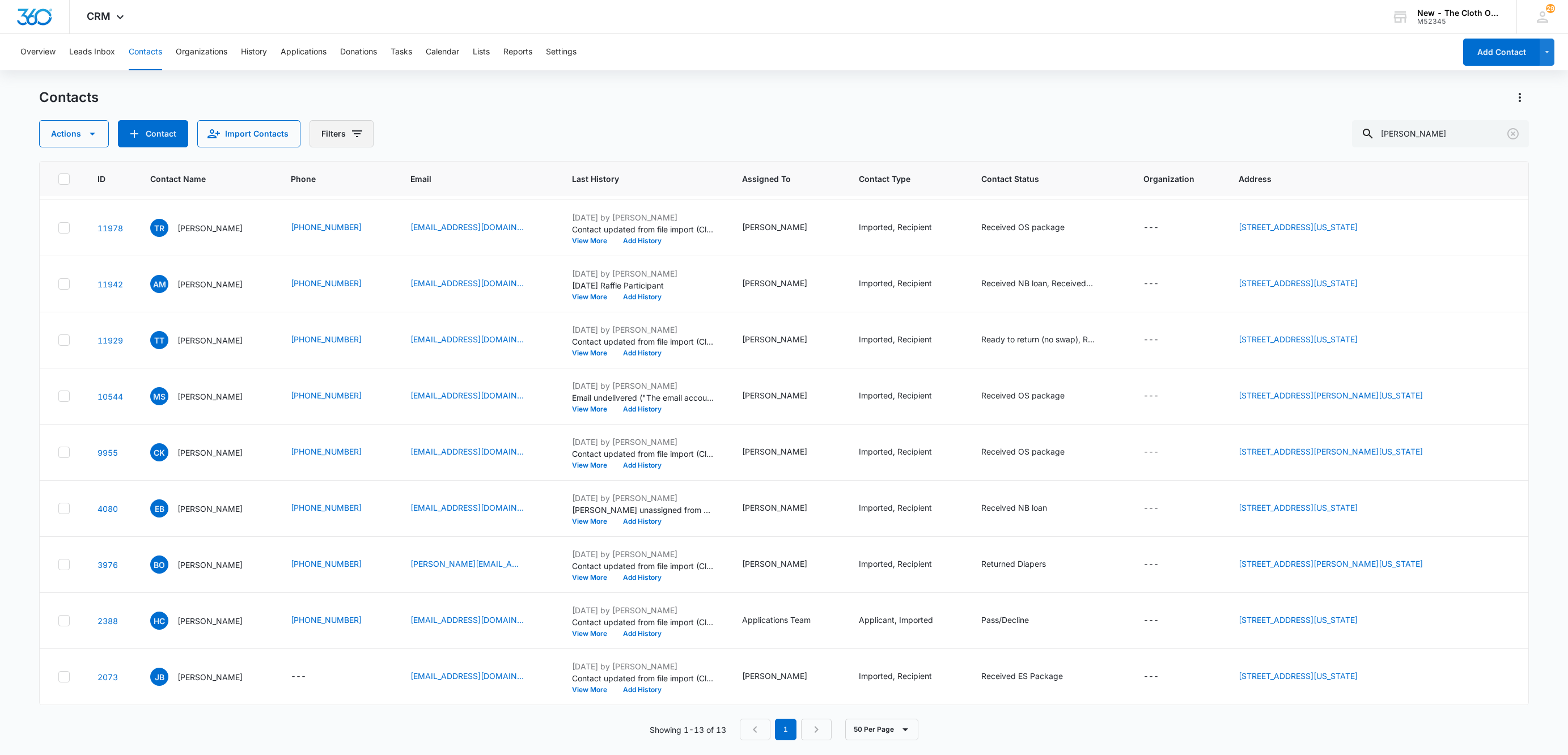
click at [356, 133] on icon "Filters" at bounding box center [357, 133] width 10 height 7
click at [431, 363] on button "Clear All" at bounding box center [388, 363] width 130 height 21
click at [442, 177] on icon "Show Assigned To filters" at bounding box center [445, 176] width 14 height 14
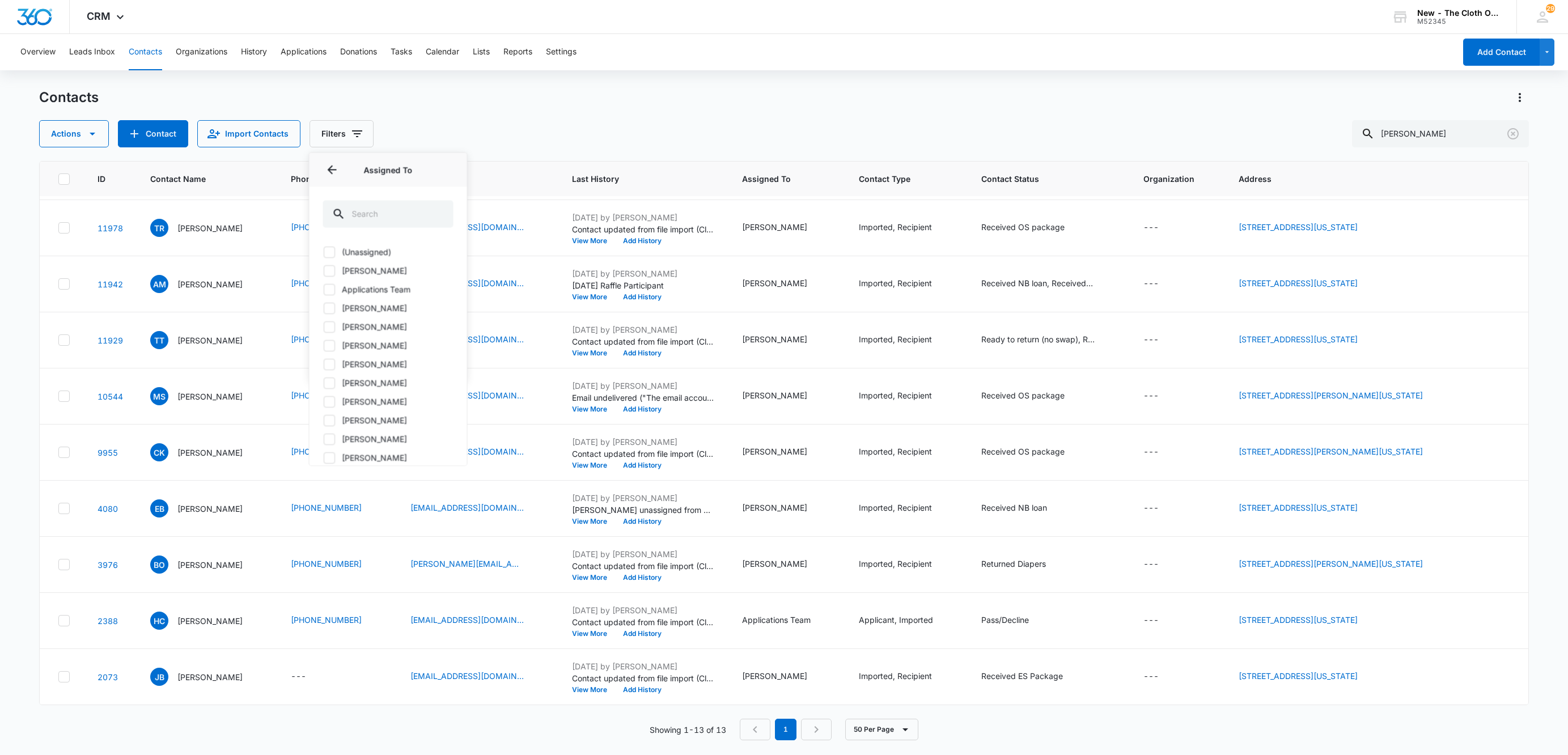
click at [330, 457] on icon at bounding box center [329, 457] width 10 height 10
click at [324, 457] on input "[PERSON_NAME]" at bounding box center [323, 457] width 1 height 1
checkbox input "true"
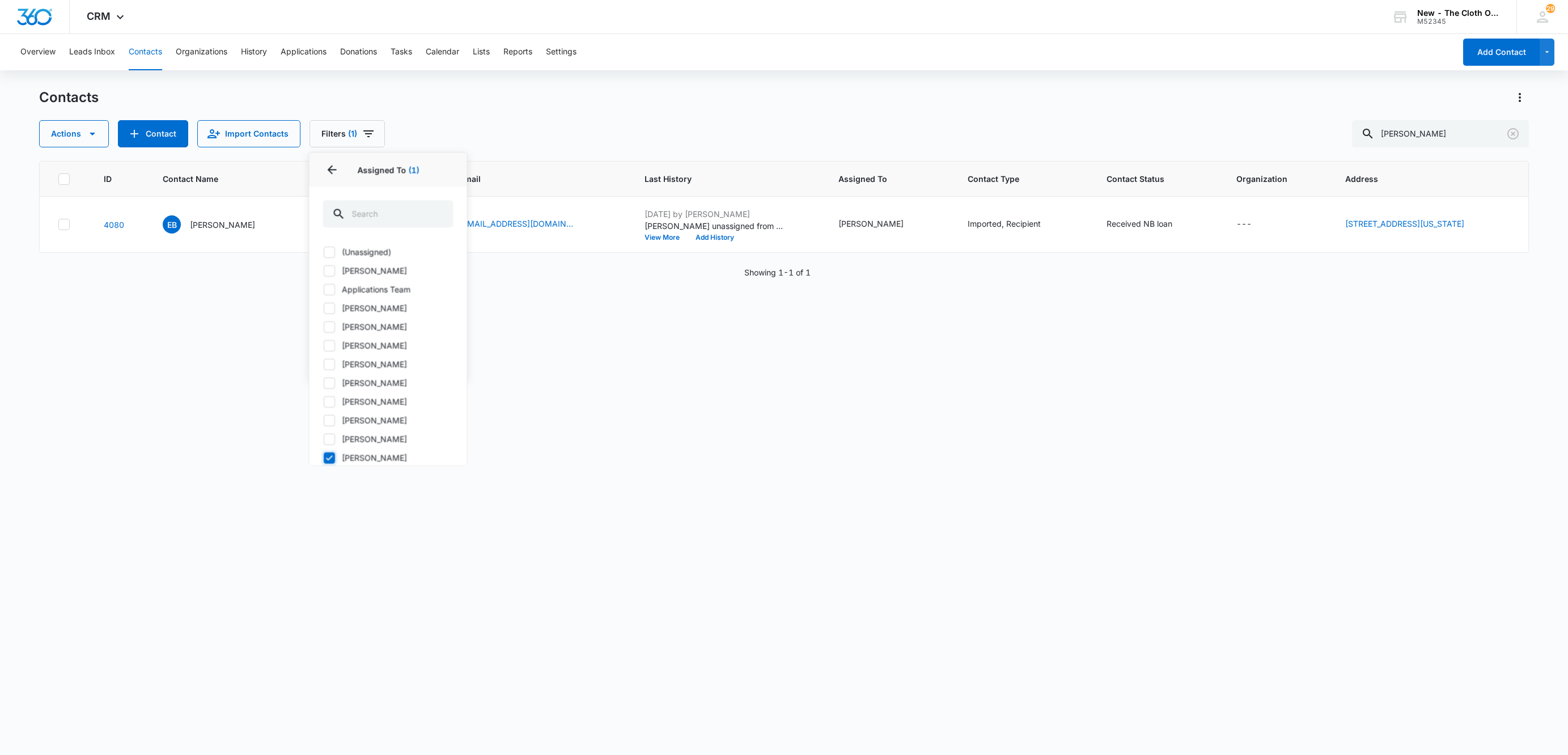
scroll to position [0, 0]
click at [1041, 110] on div "Contacts Actions Contact Import Contacts Filters (1) Assigned To 1 Assigned To …" at bounding box center [784, 117] width 1489 height 59
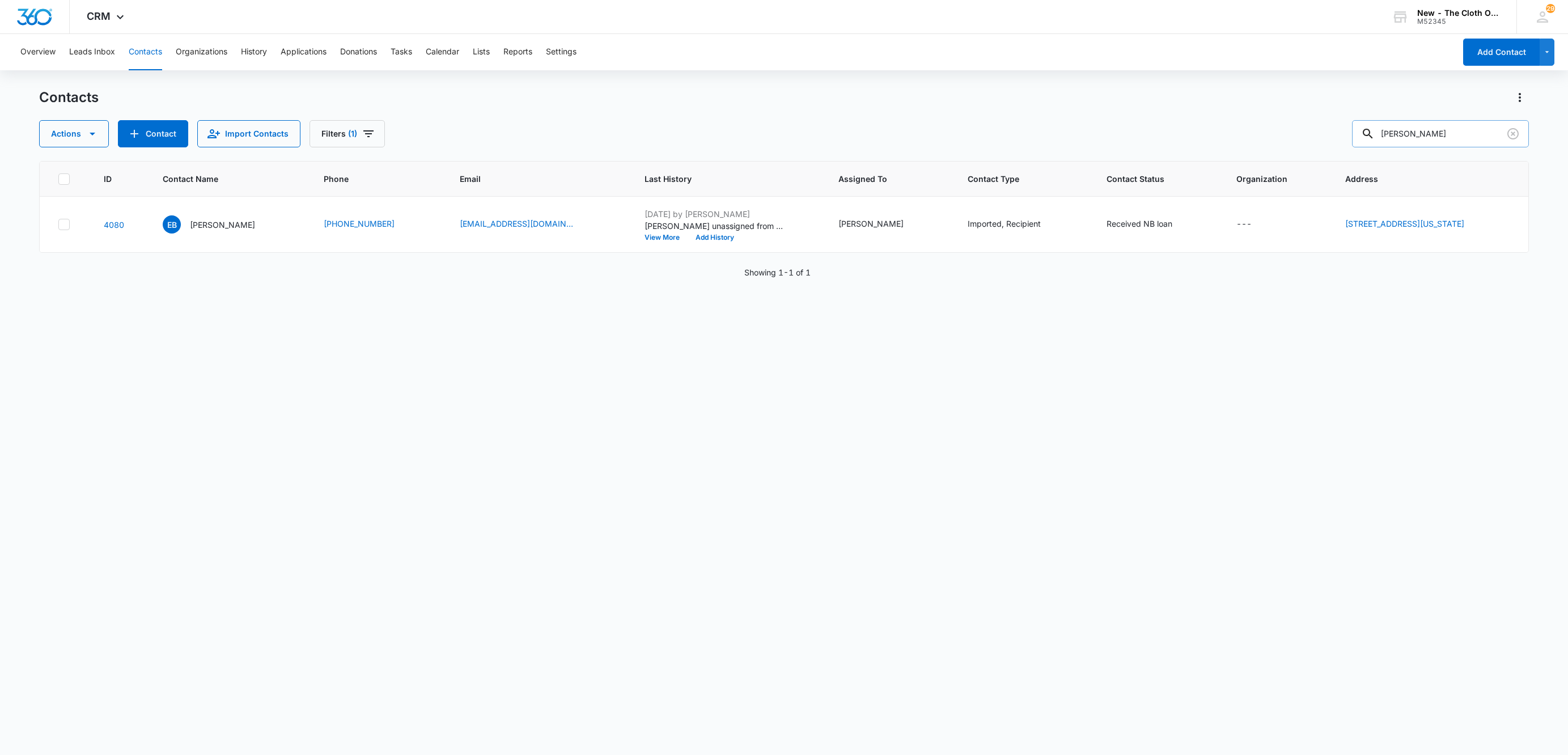
click at [1457, 130] on input "Lennon" at bounding box center [1440, 134] width 177 height 27
type input "hannah"
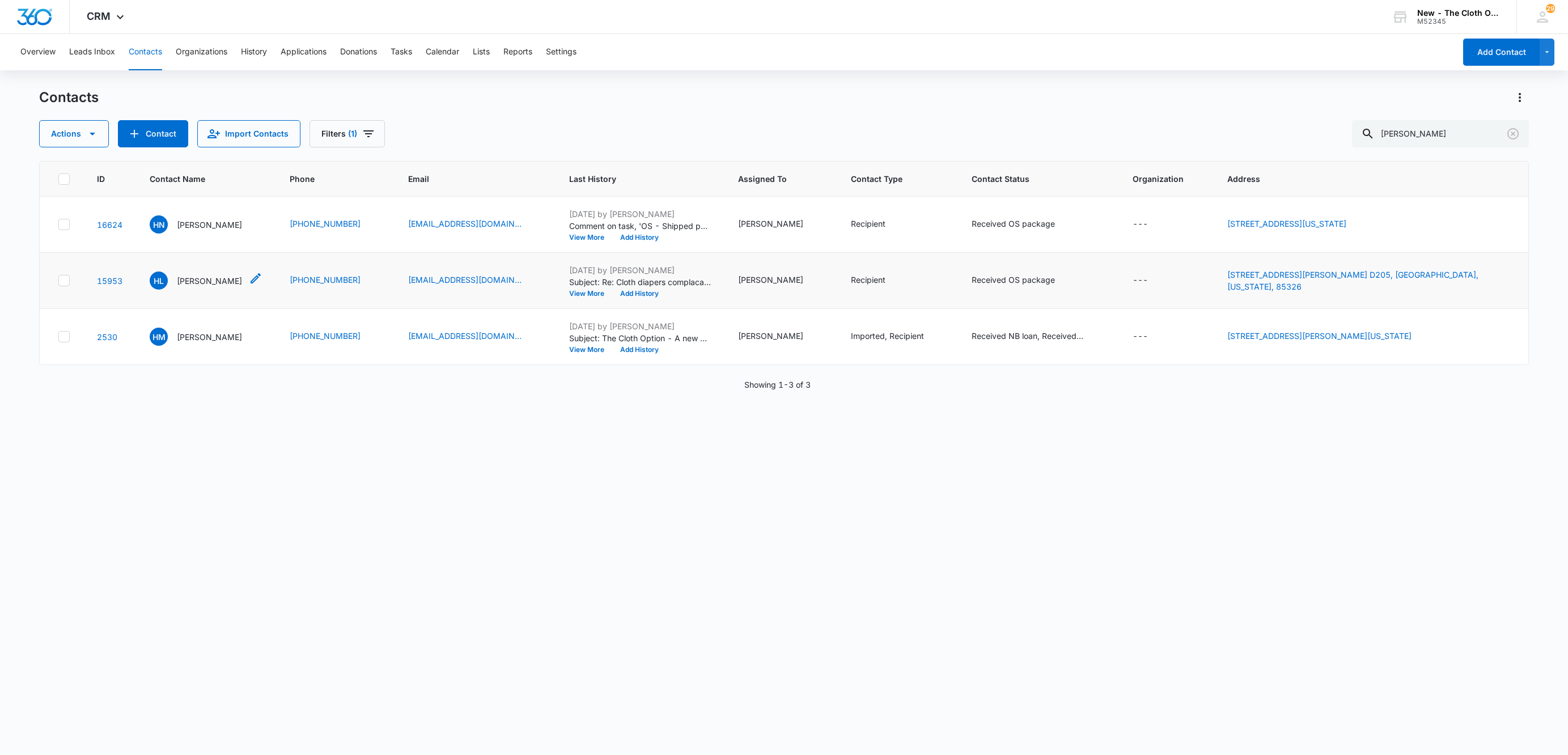
click at [218, 287] on div "HL Hannah Lennen" at bounding box center [196, 280] width 92 height 18
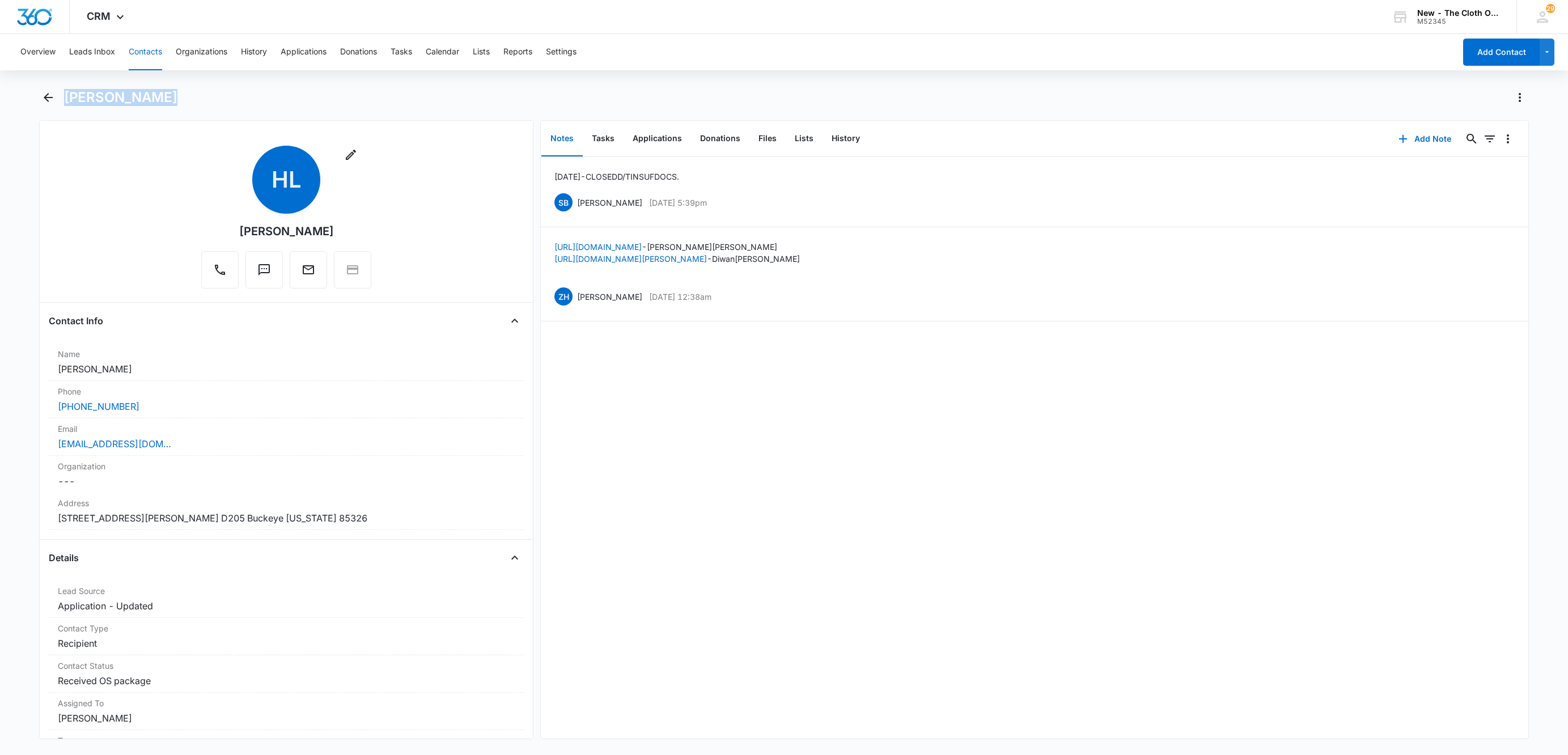
drag, startPoint x: 169, startPoint y: 100, endPoint x: 65, endPoint y: 99, distance: 104.0
click at [65, 99] on div "Hannah Lennen" at bounding box center [796, 97] width 1465 height 18
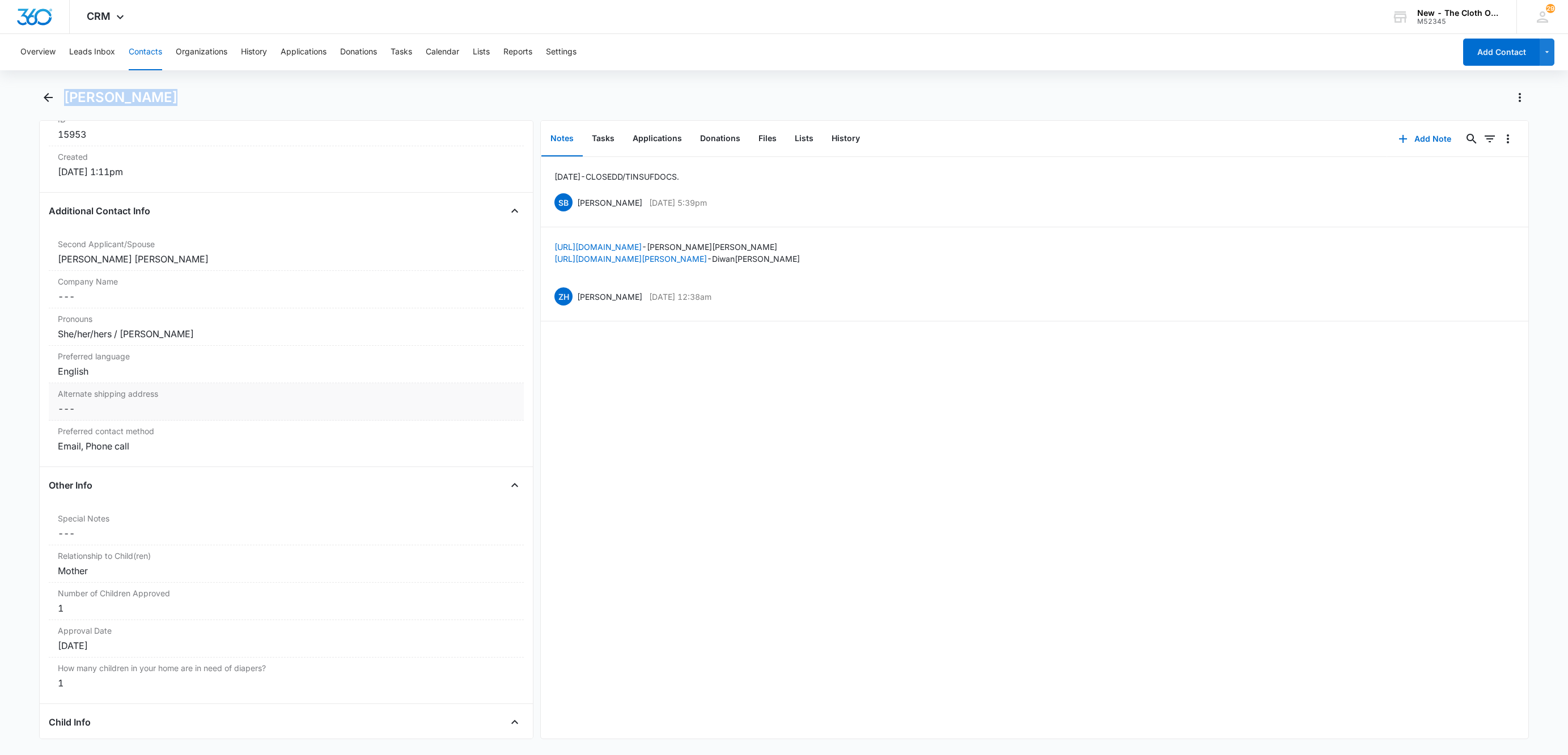
scroll to position [765, 0]
click at [842, 139] on button "History" at bounding box center [846, 139] width 46 height 35
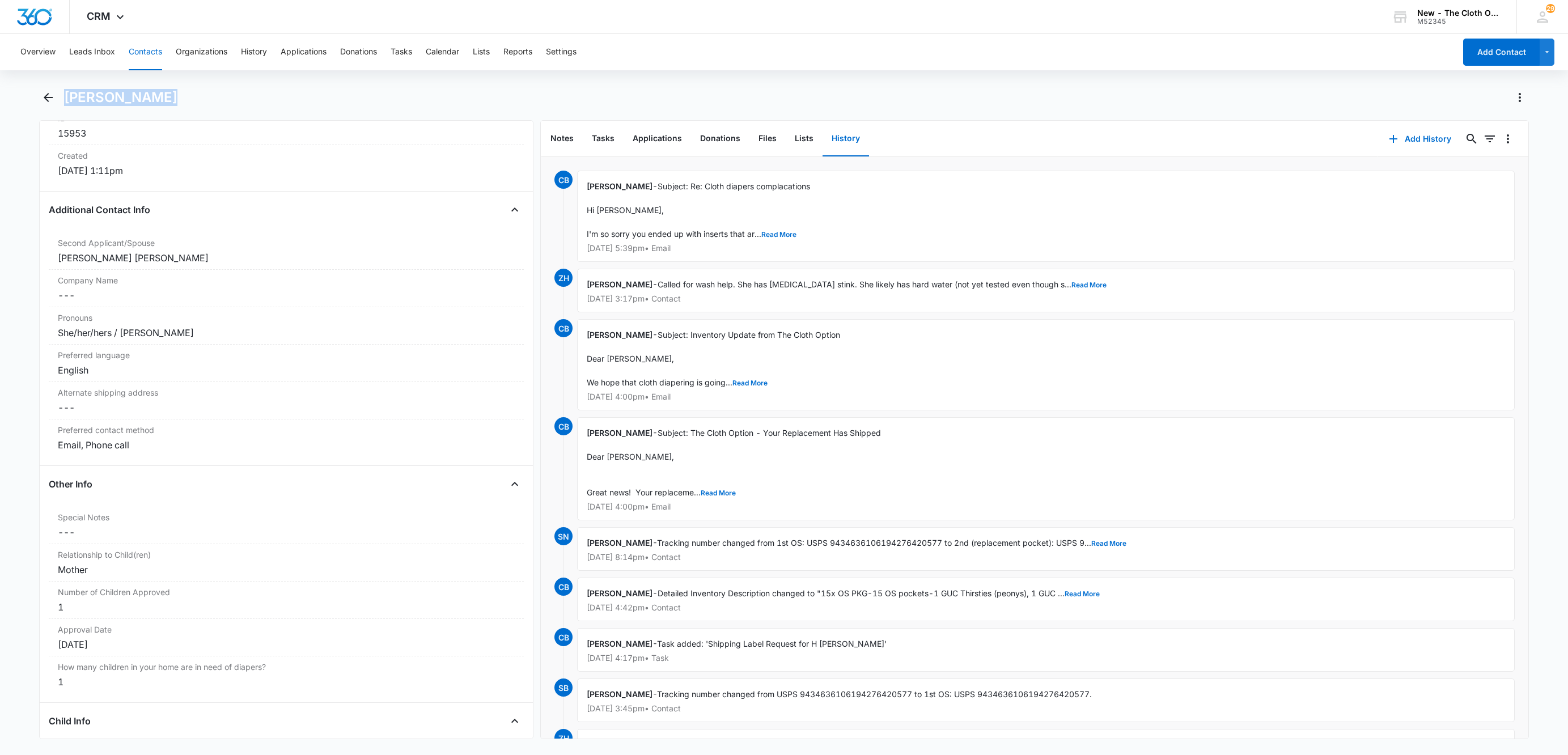
click at [129, 53] on button "Contacts" at bounding box center [144, 52] width 33 height 36
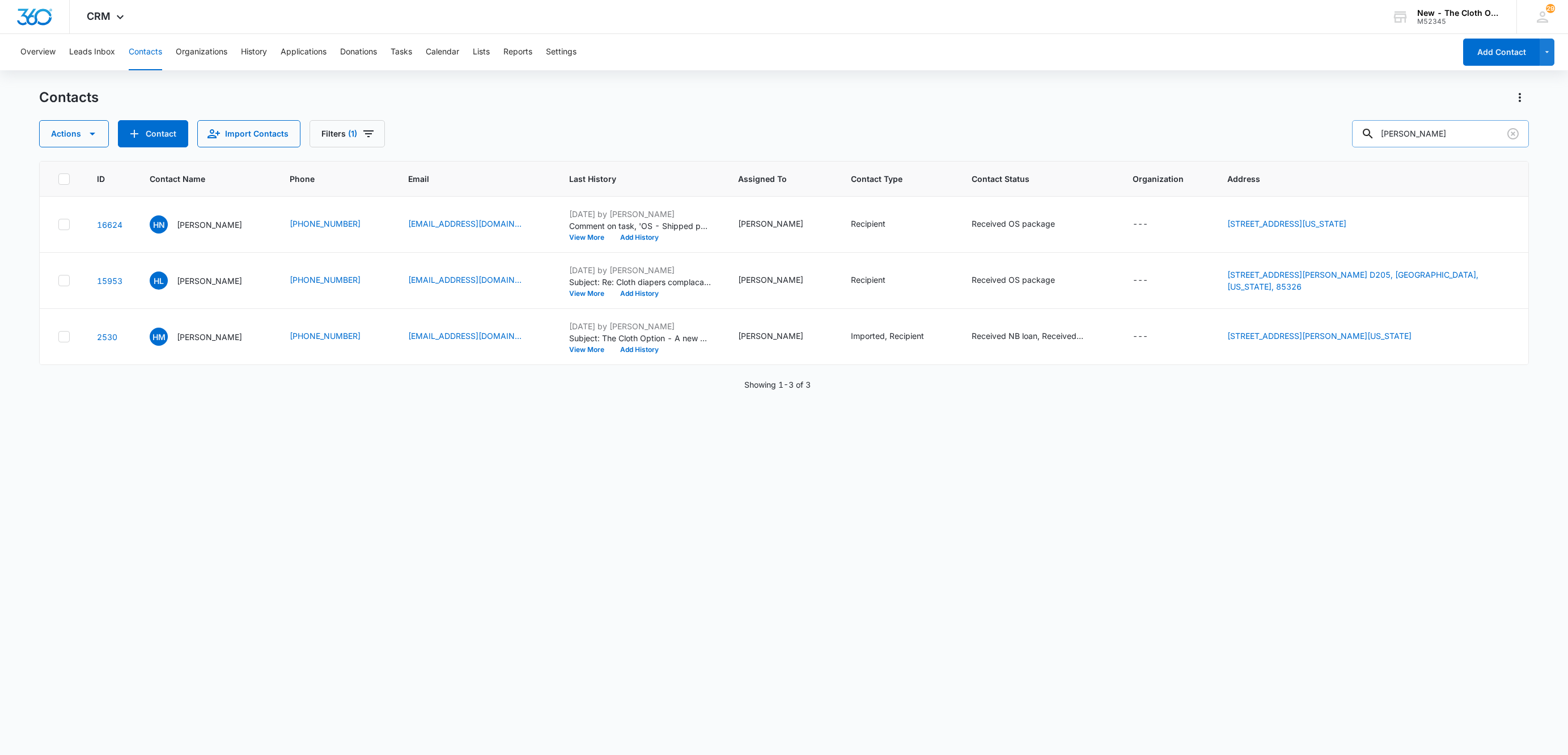
click at [1460, 136] on input "hannah" at bounding box center [1440, 134] width 177 height 27
type input "hannah taylor"
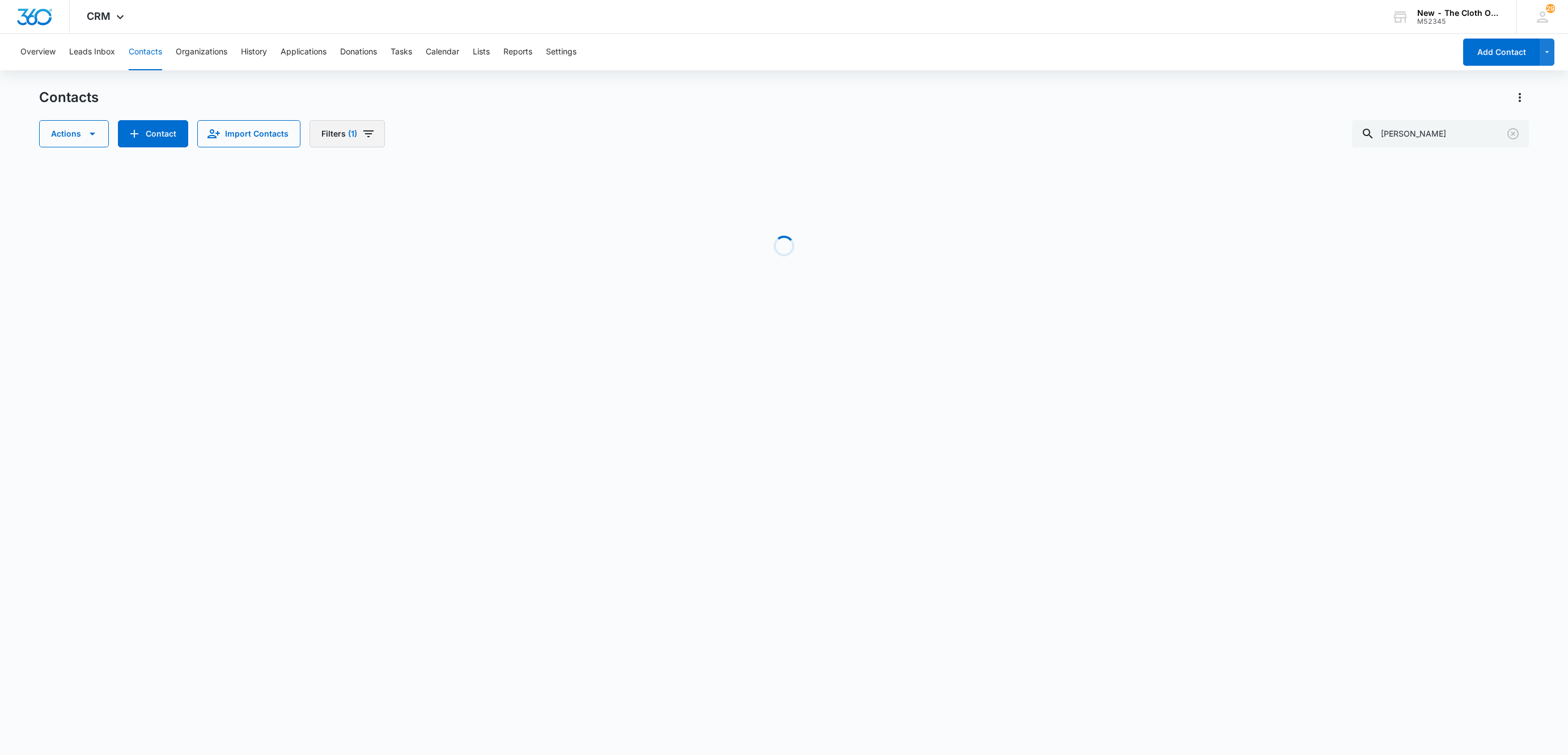
drag, startPoint x: 356, startPoint y: 134, endPoint x: 363, endPoint y: 146, distance: 13.9
click at [354, 134] on span "(1)" at bounding box center [352, 133] width 9 height 8
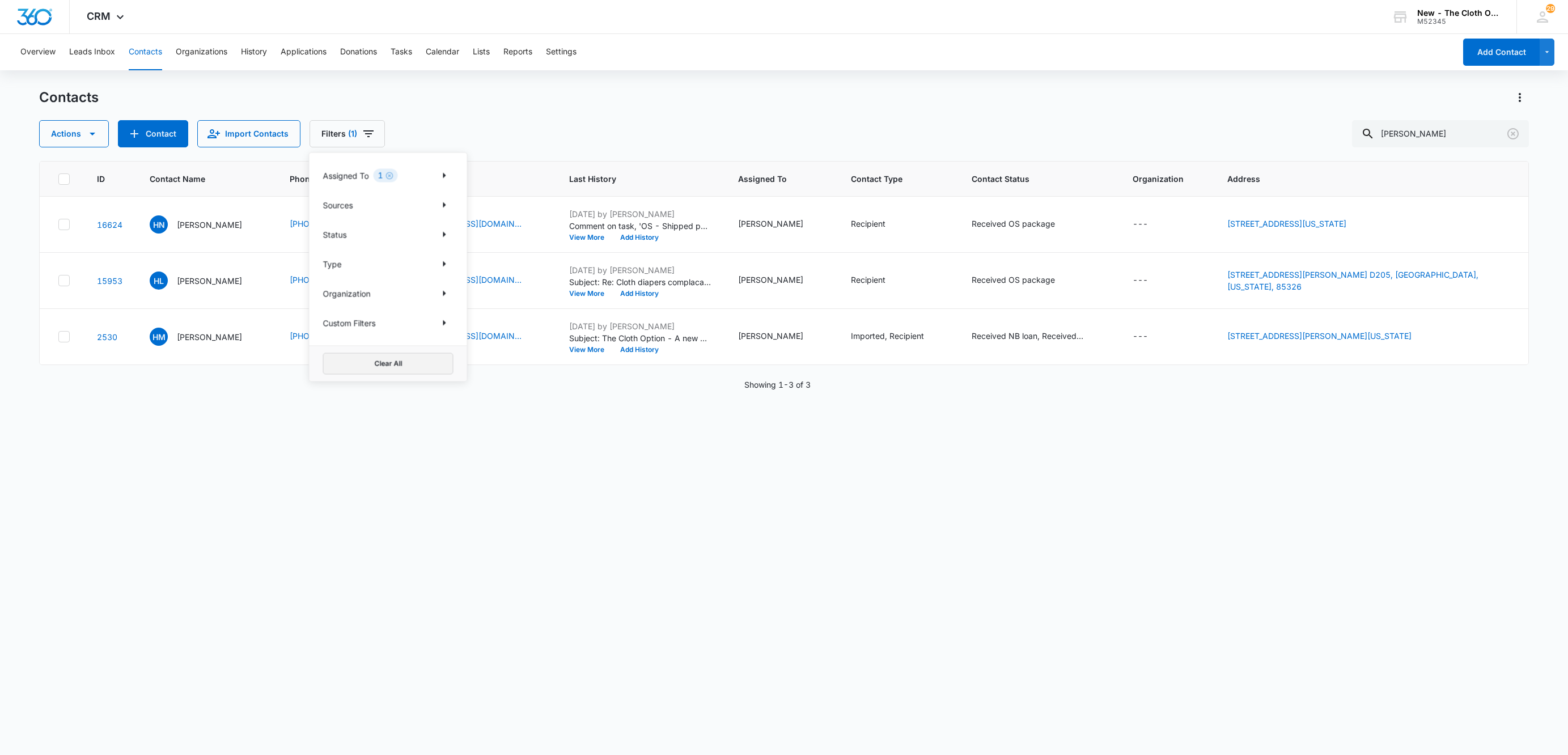
click at [411, 363] on button "Clear All" at bounding box center [388, 363] width 130 height 21
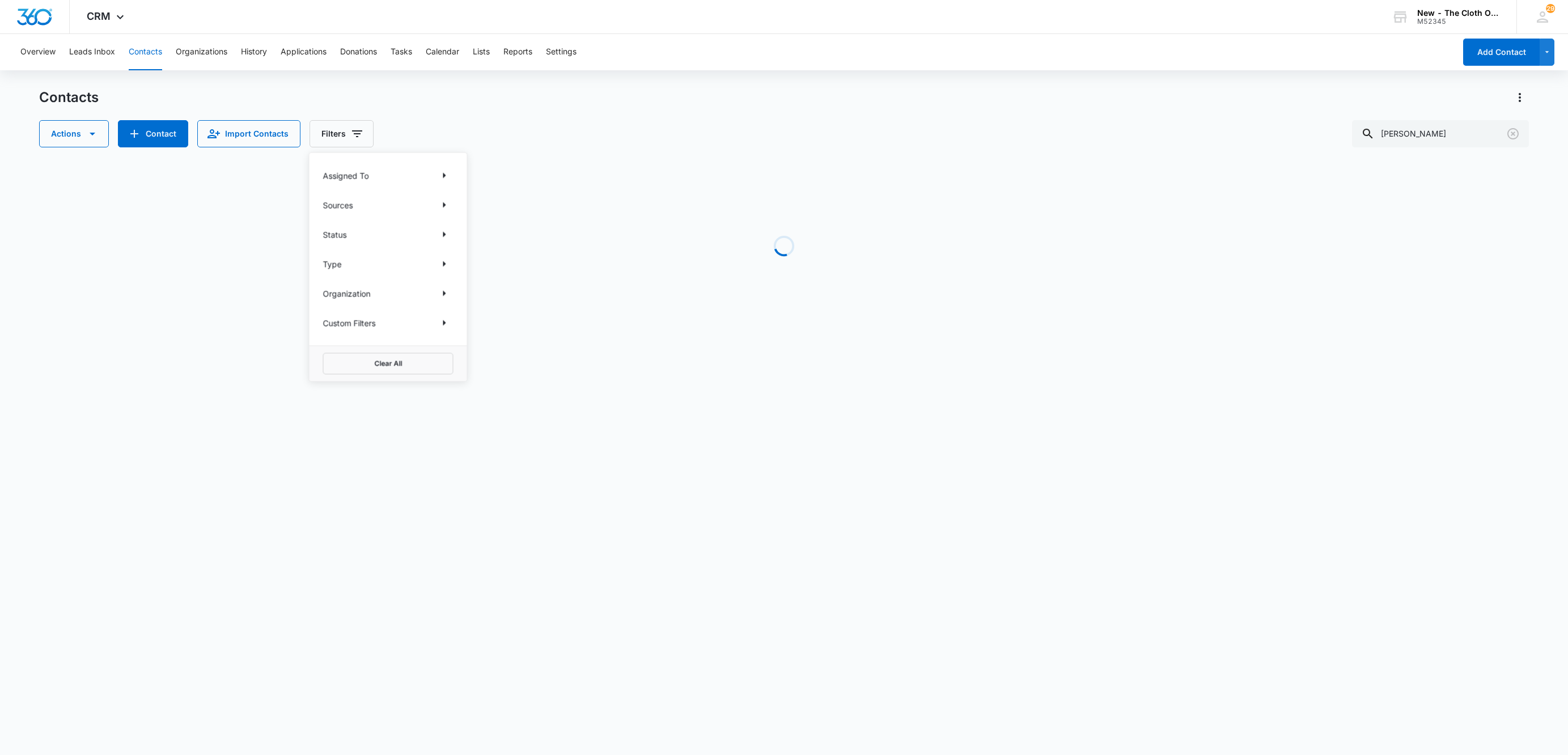
click at [765, 105] on div "Contacts" at bounding box center [784, 97] width 1489 height 18
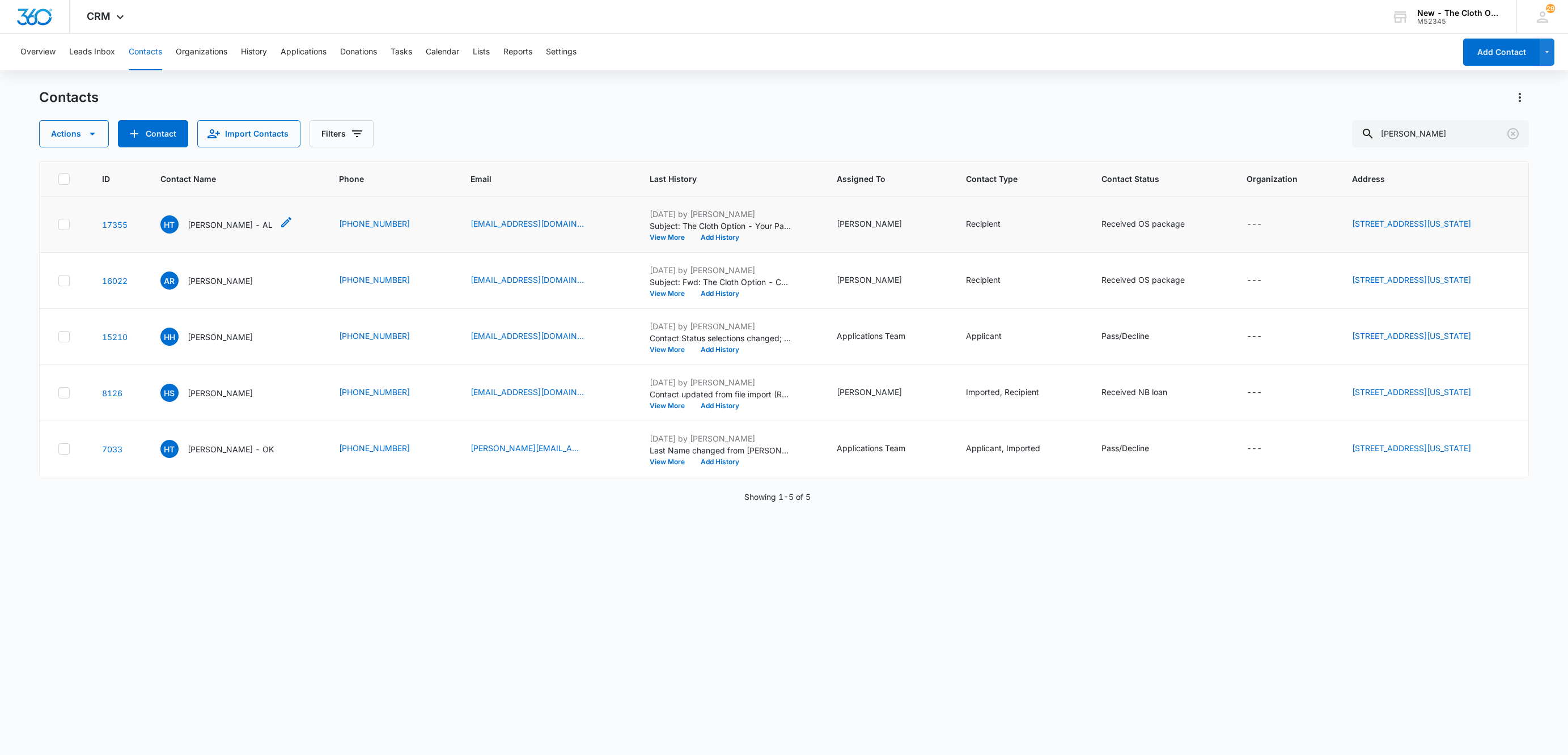
click at [203, 221] on p "Hannah Taylor - AL" at bounding box center [229, 225] width 85 height 12
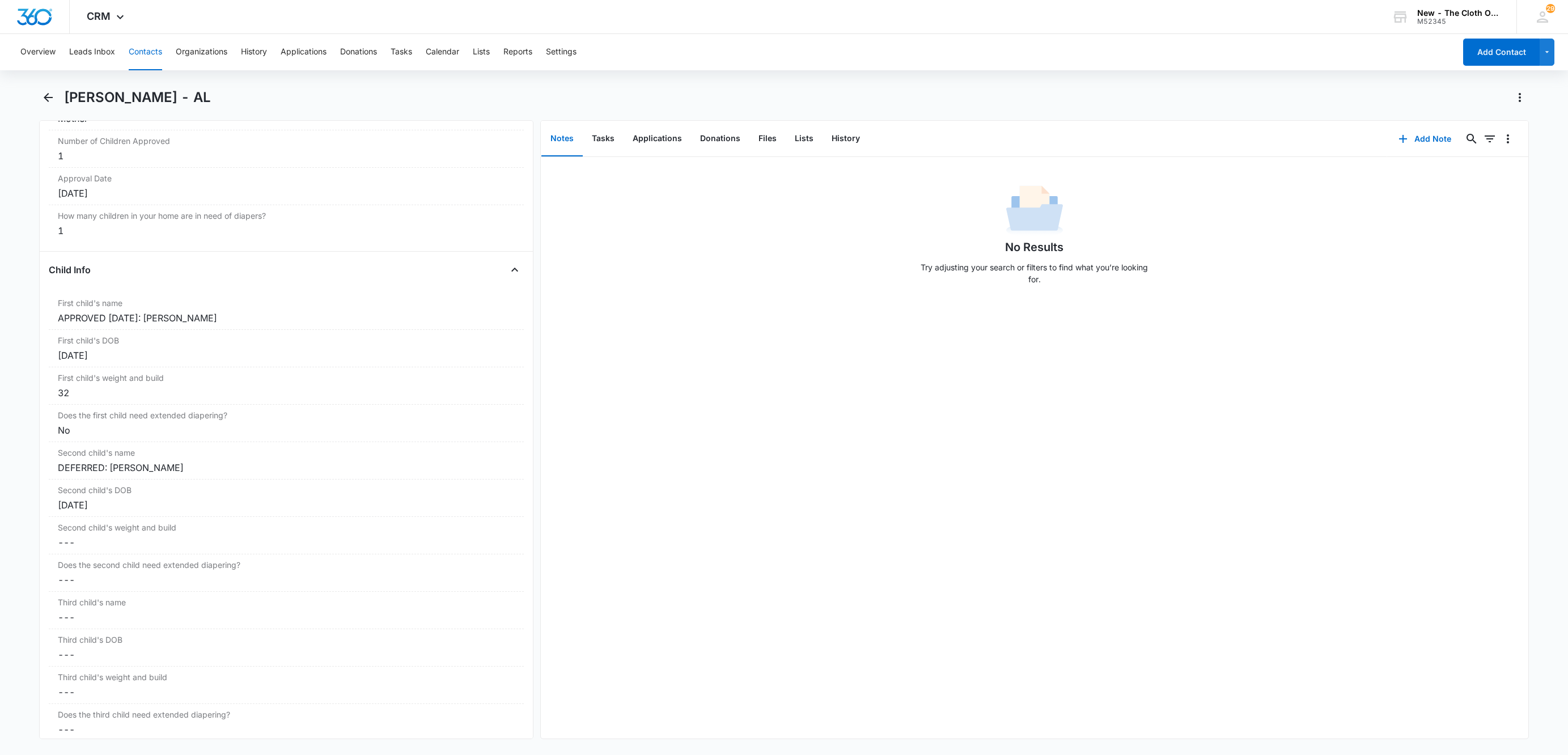
scroll to position [1190, 0]
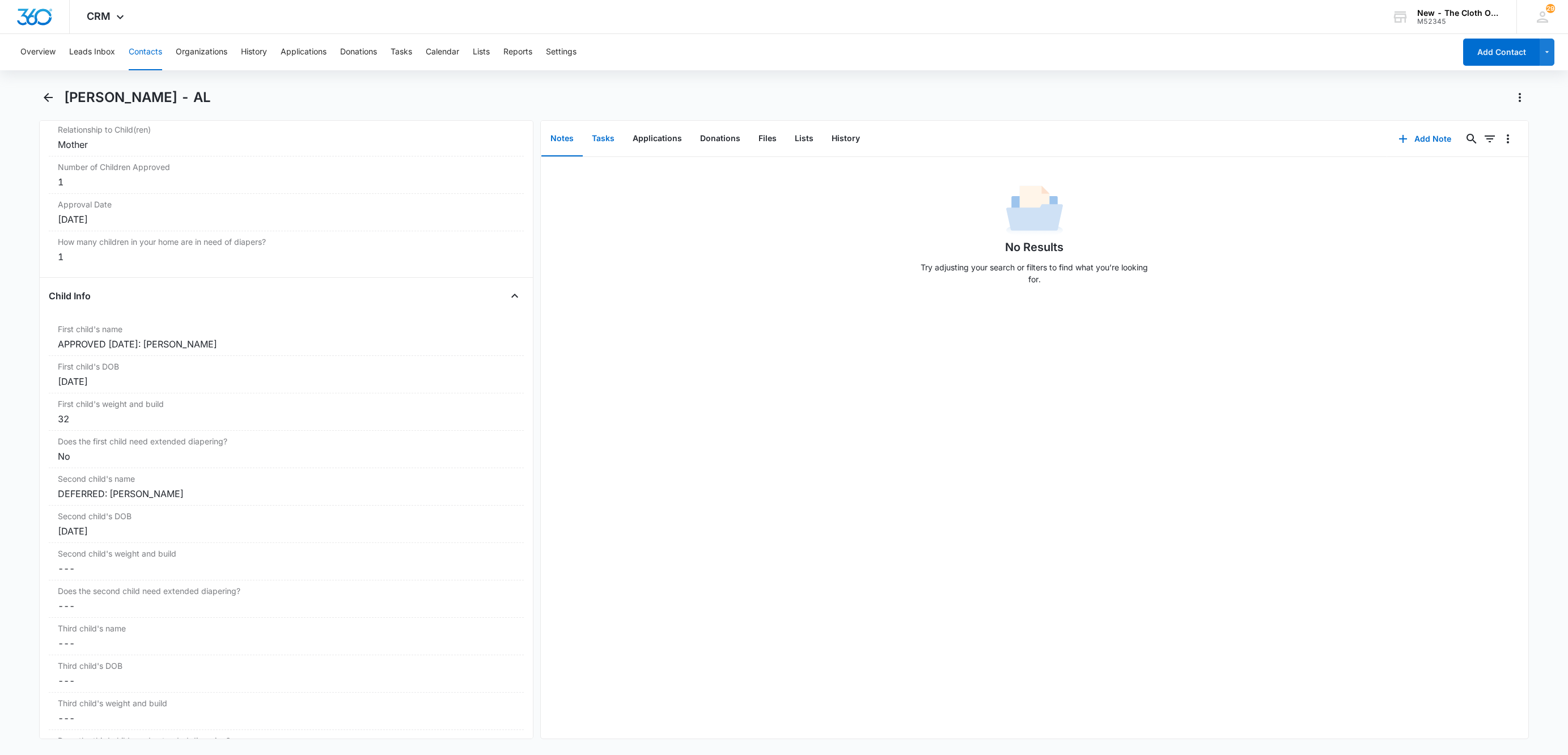
click at [610, 137] on button "Tasks" at bounding box center [604, 139] width 41 height 35
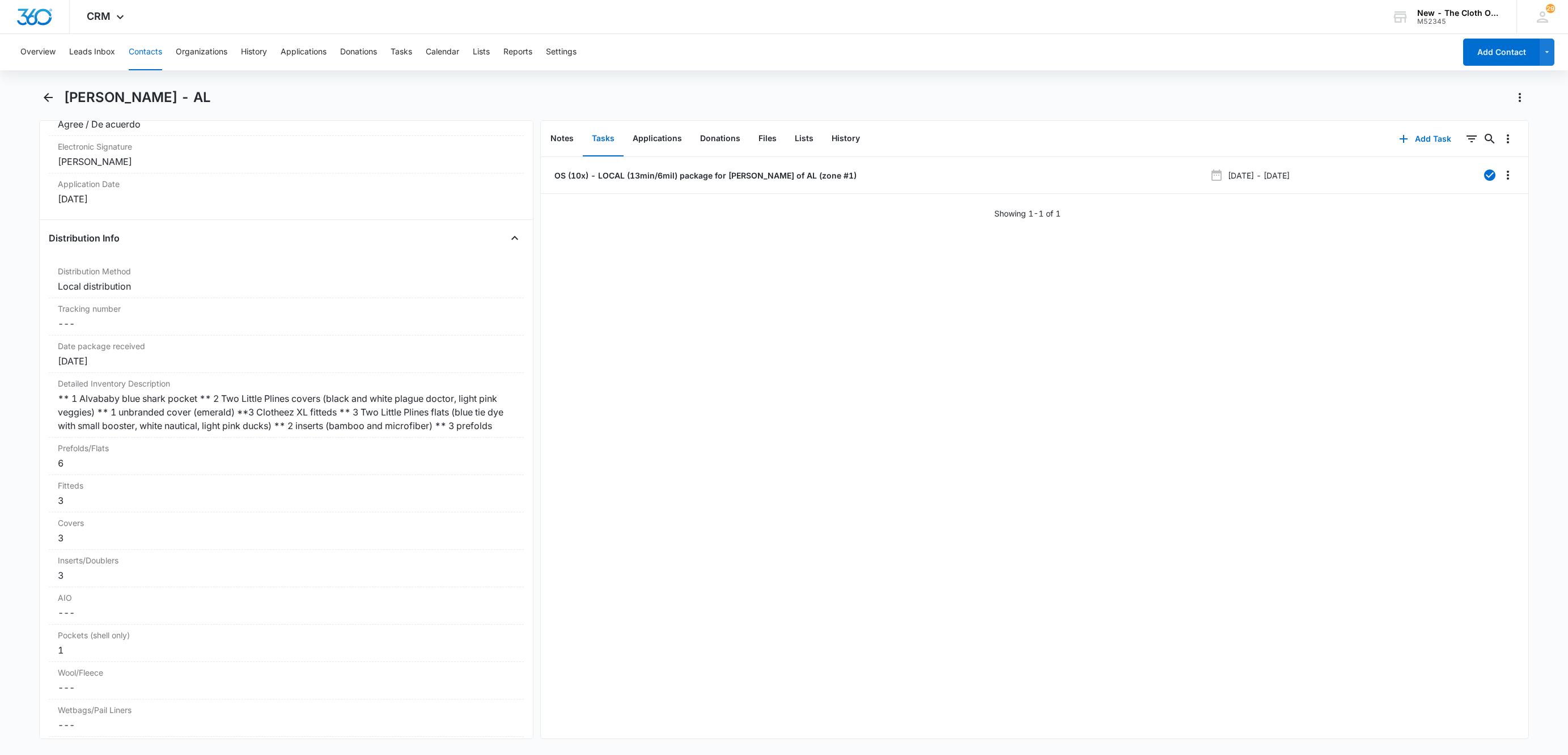
scroll to position [2551, 0]
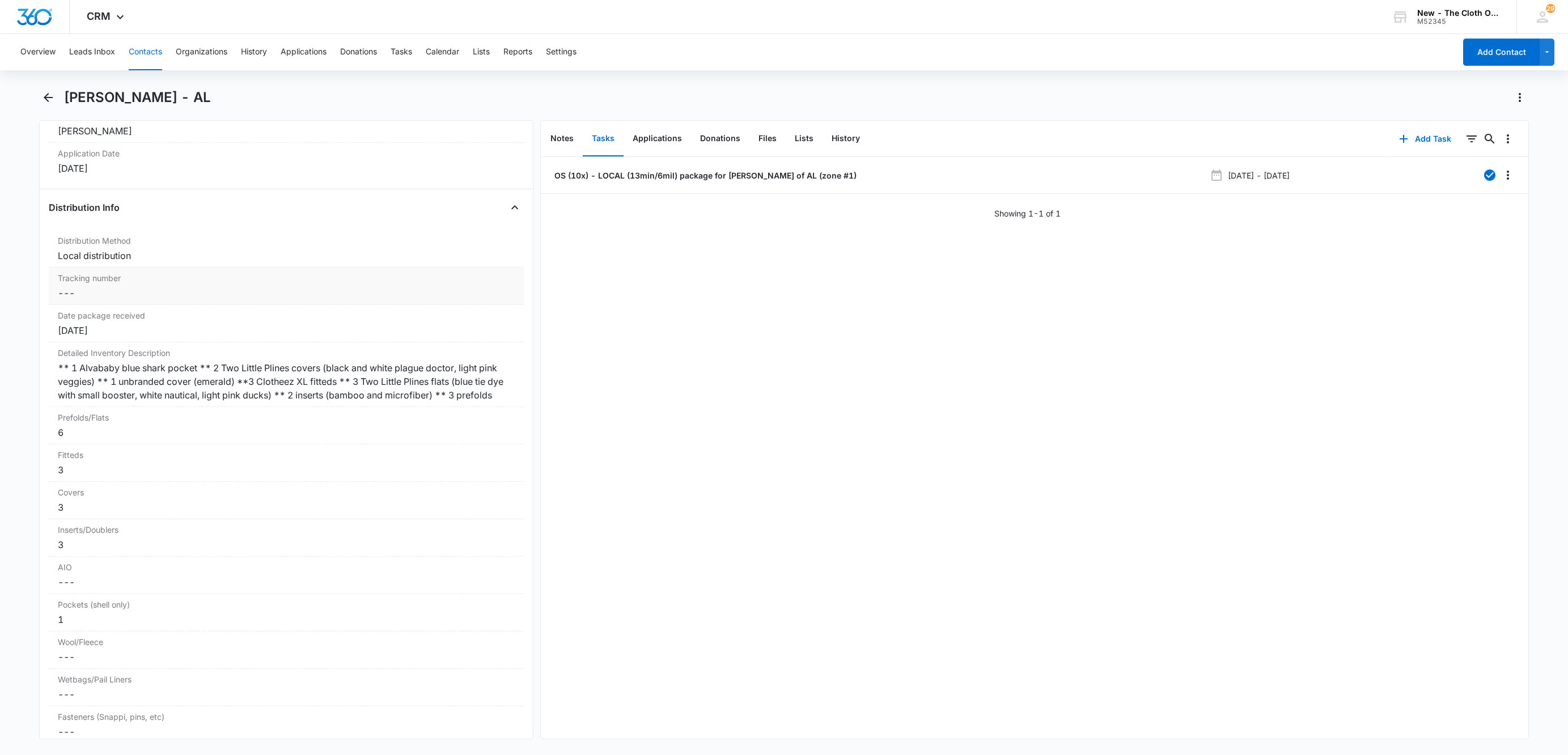
click at [80, 305] on div "Tracking number Cancel Save Changes ---" at bounding box center [286, 286] width 475 height 38
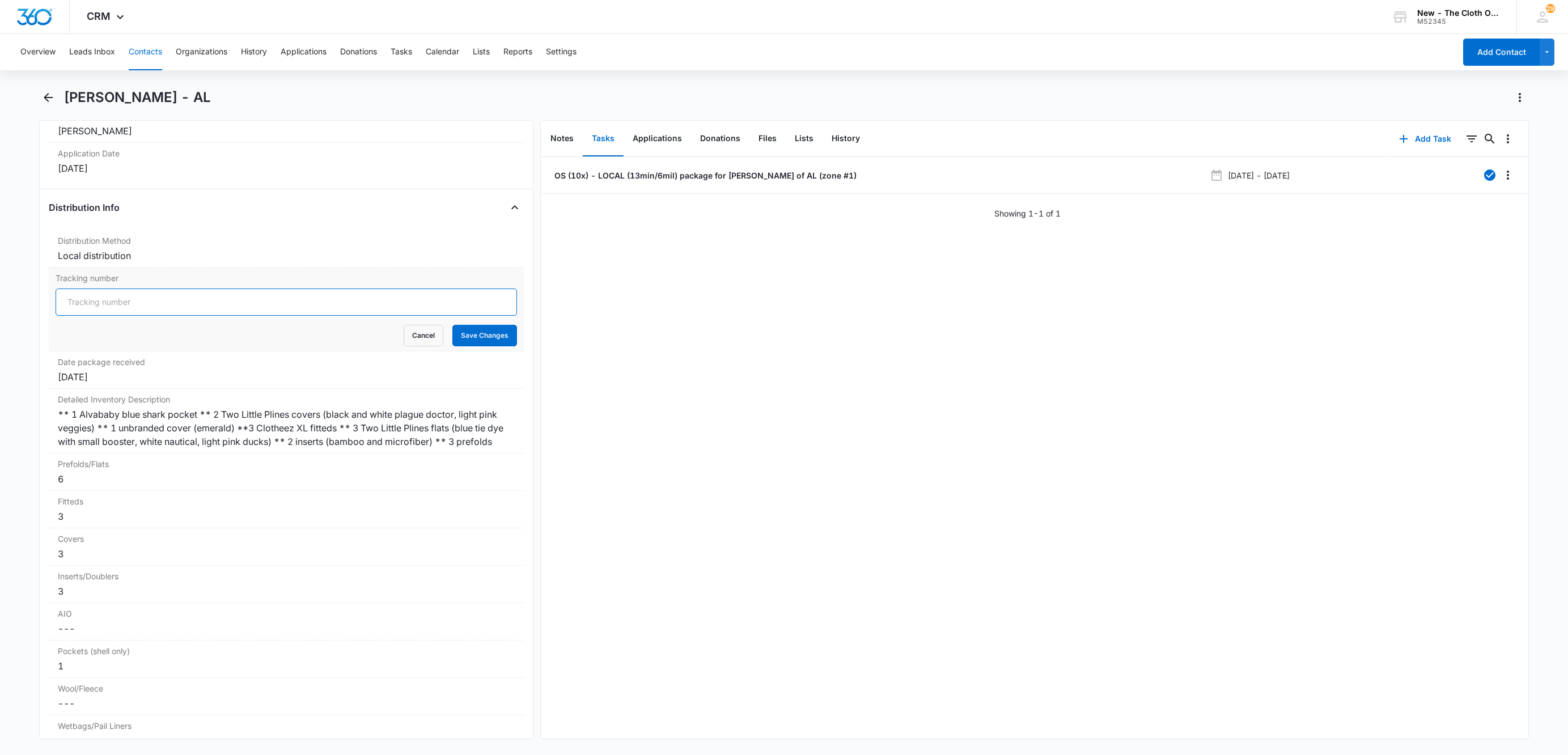
click at [82, 316] on input "Tracking number" at bounding box center [286, 302] width 462 height 27
type input "LOCAL"
click at [452, 325] on button "Save Changes" at bounding box center [485, 335] width 65 height 21
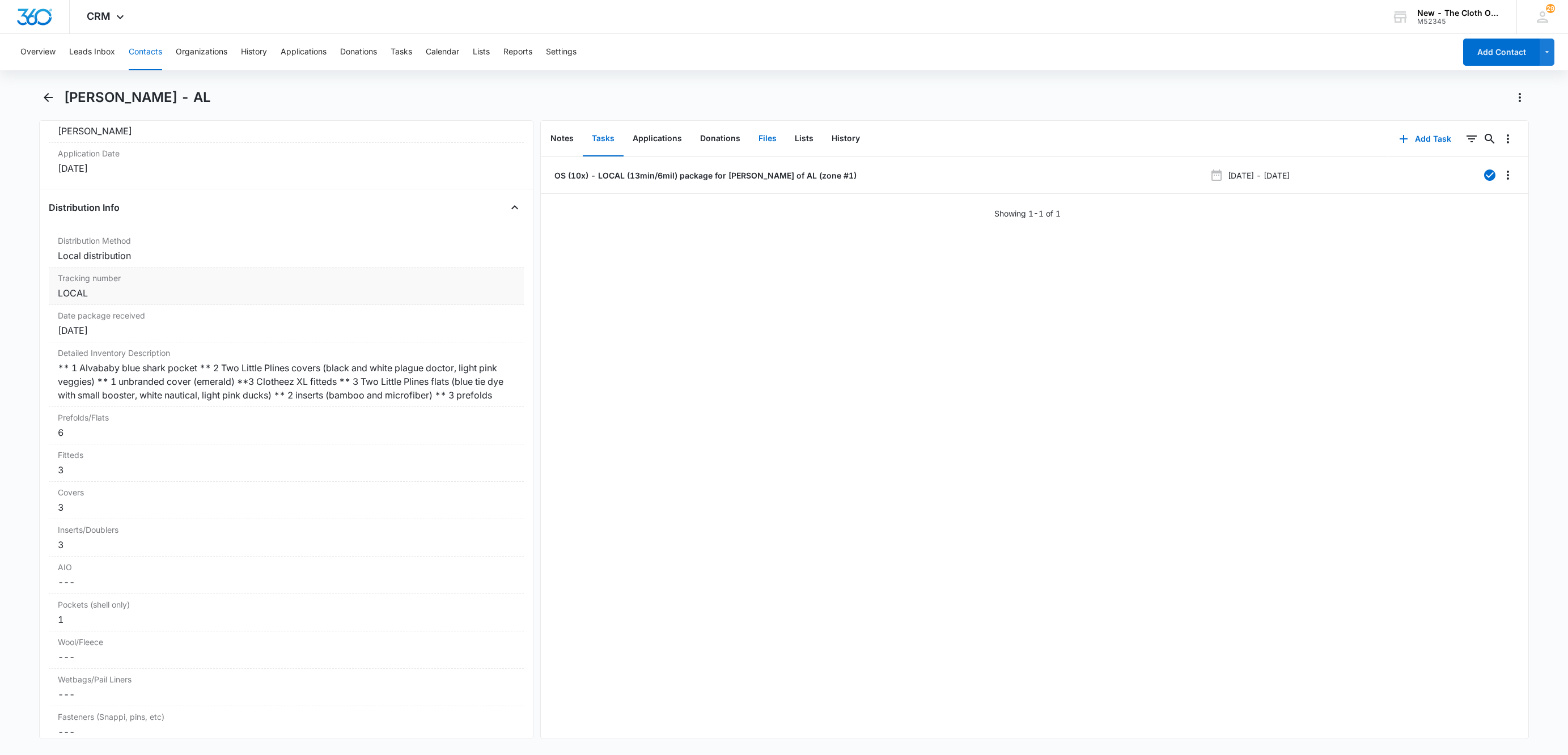
click at [766, 131] on button "Files" at bounding box center [767, 139] width 36 height 35
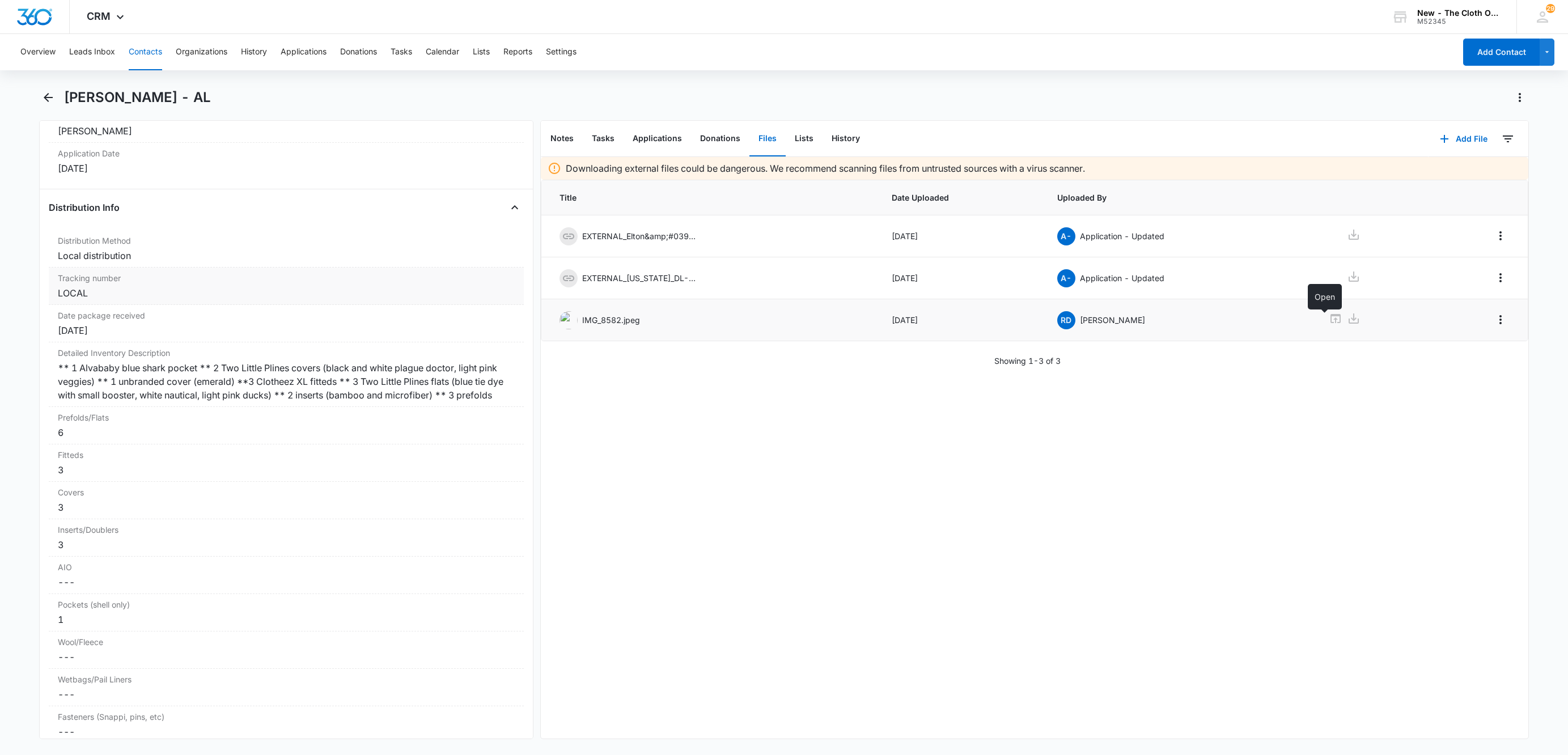
click at [1329, 321] on icon at bounding box center [1335, 319] width 14 height 14
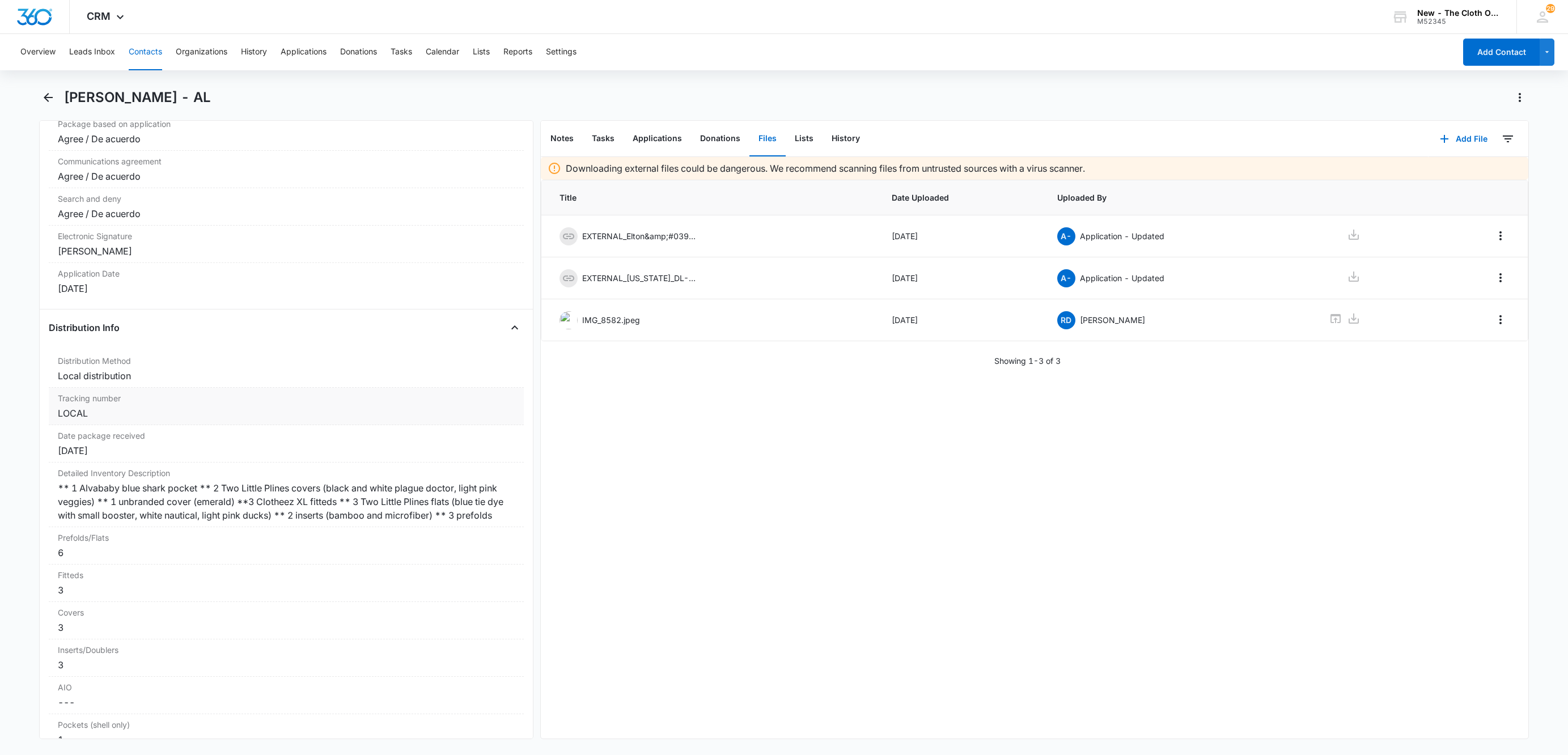
scroll to position [2426, 0]
click at [80, 56] on button "Leads Inbox" at bounding box center [92, 52] width 46 height 36
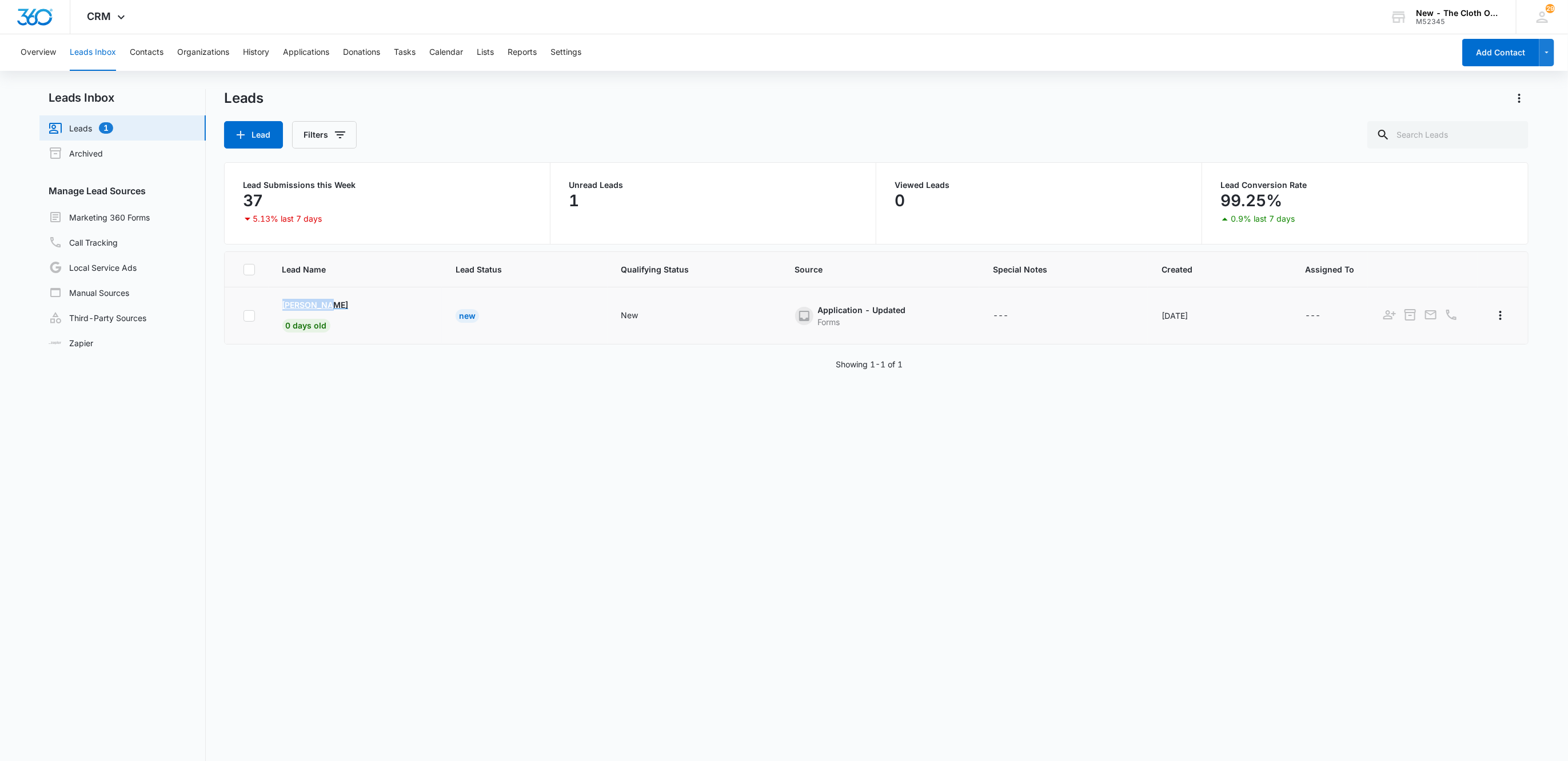
drag, startPoint x: 271, startPoint y: 303, endPoint x: 360, endPoint y: 306, distance: 89.1
click at [360, 306] on td "Jhovy Cole 0 days old" at bounding box center [355, 315] width 173 height 57
copy p "[PERSON_NAME]"
click at [149, 52] on button "Contacts" at bounding box center [146, 53] width 34 height 36
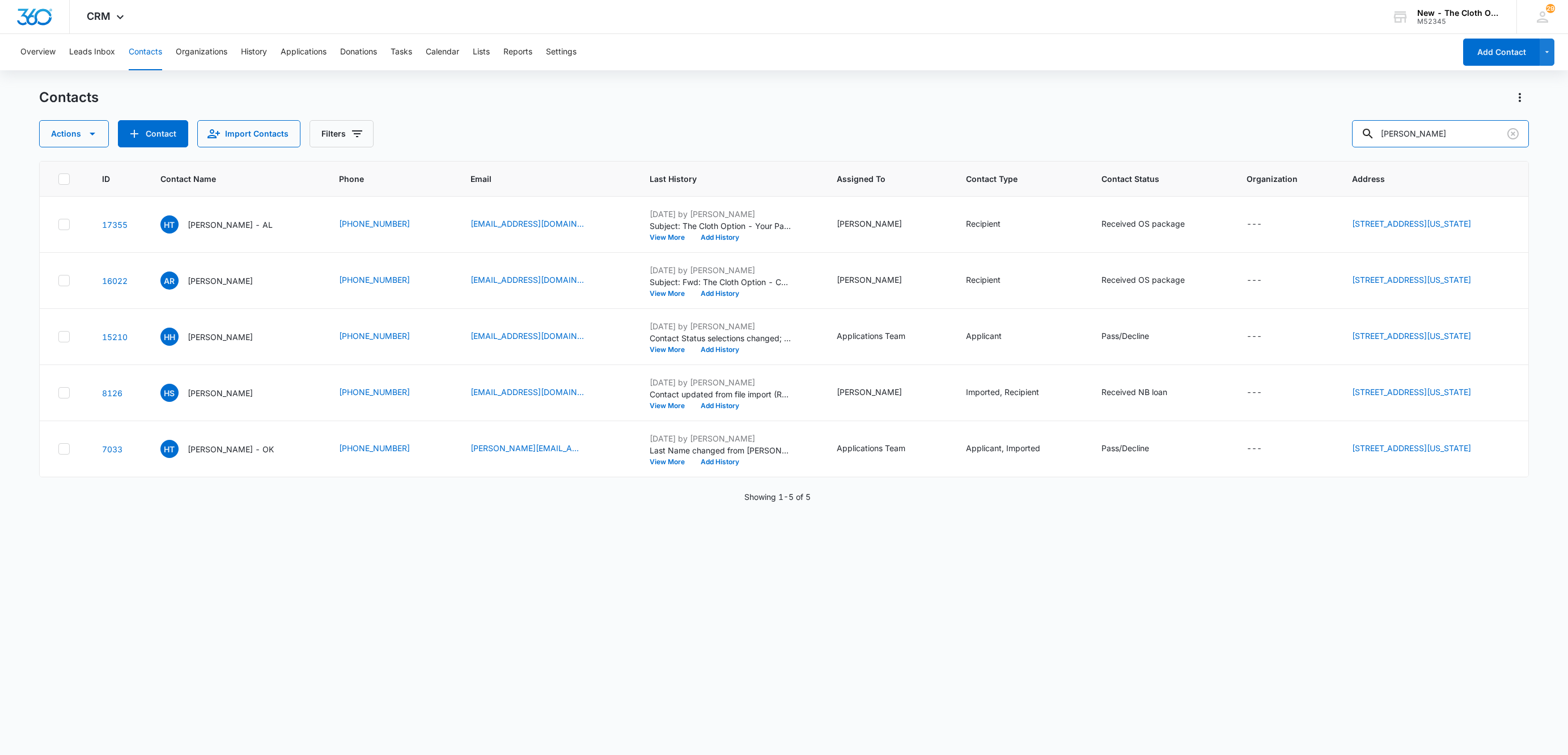
drag, startPoint x: 1472, startPoint y: 127, endPoint x: 1229, endPoint y: 148, distance: 243.9
click at [1229, 148] on div "Contacts Actions Contact Import Contacts Filters hannah taylor ID Contact Name …" at bounding box center [784, 421] width 1489 height 665
paste input "robernithaclotaire@gmail.com"
type input "robernithaclotaire@gmail.com"
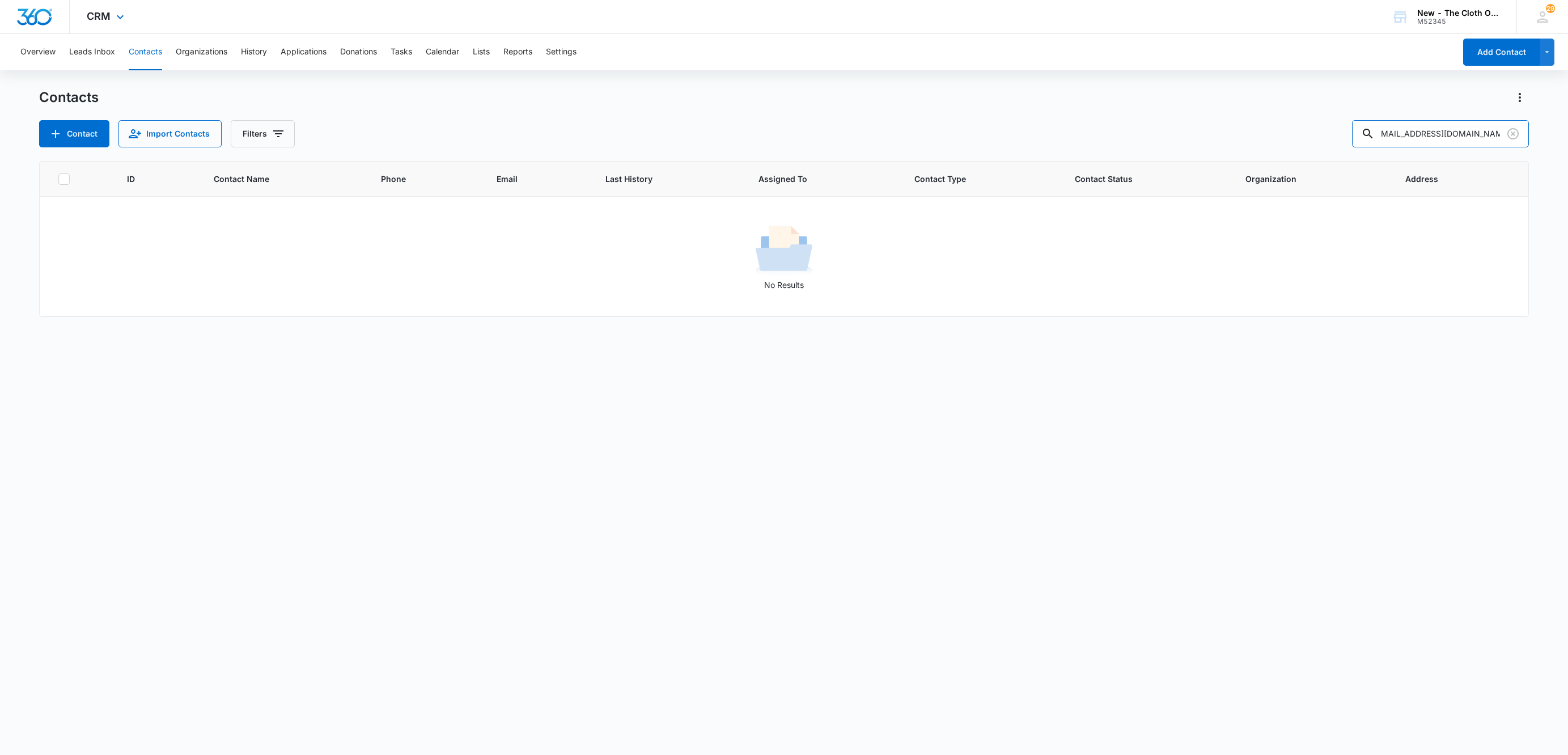
scroll to position [0, 0]
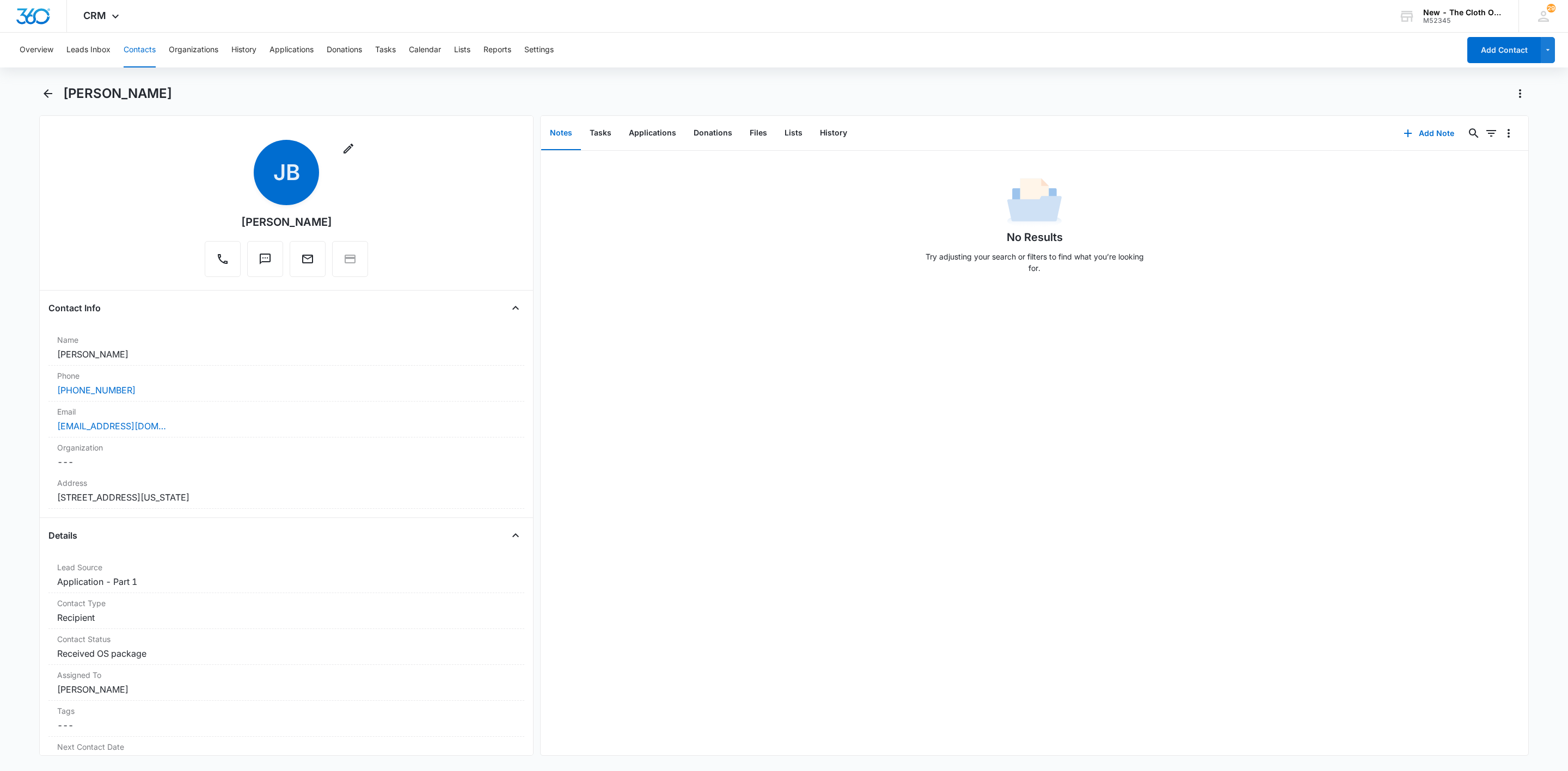
scroll to position [1225, 0]
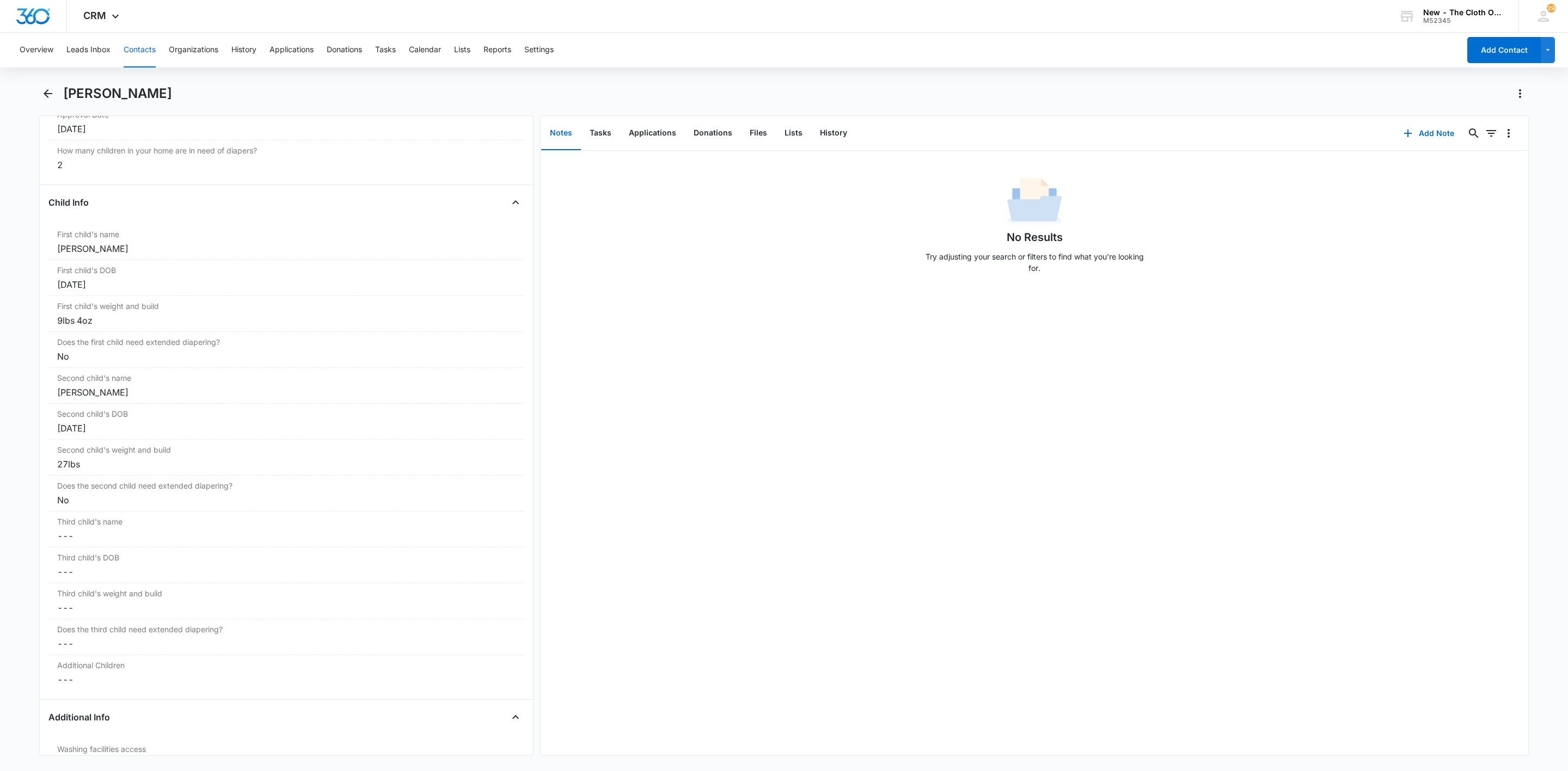
click at [124, 53] on button "Contacts" at bounding box center [139, 50] width 32 height 34
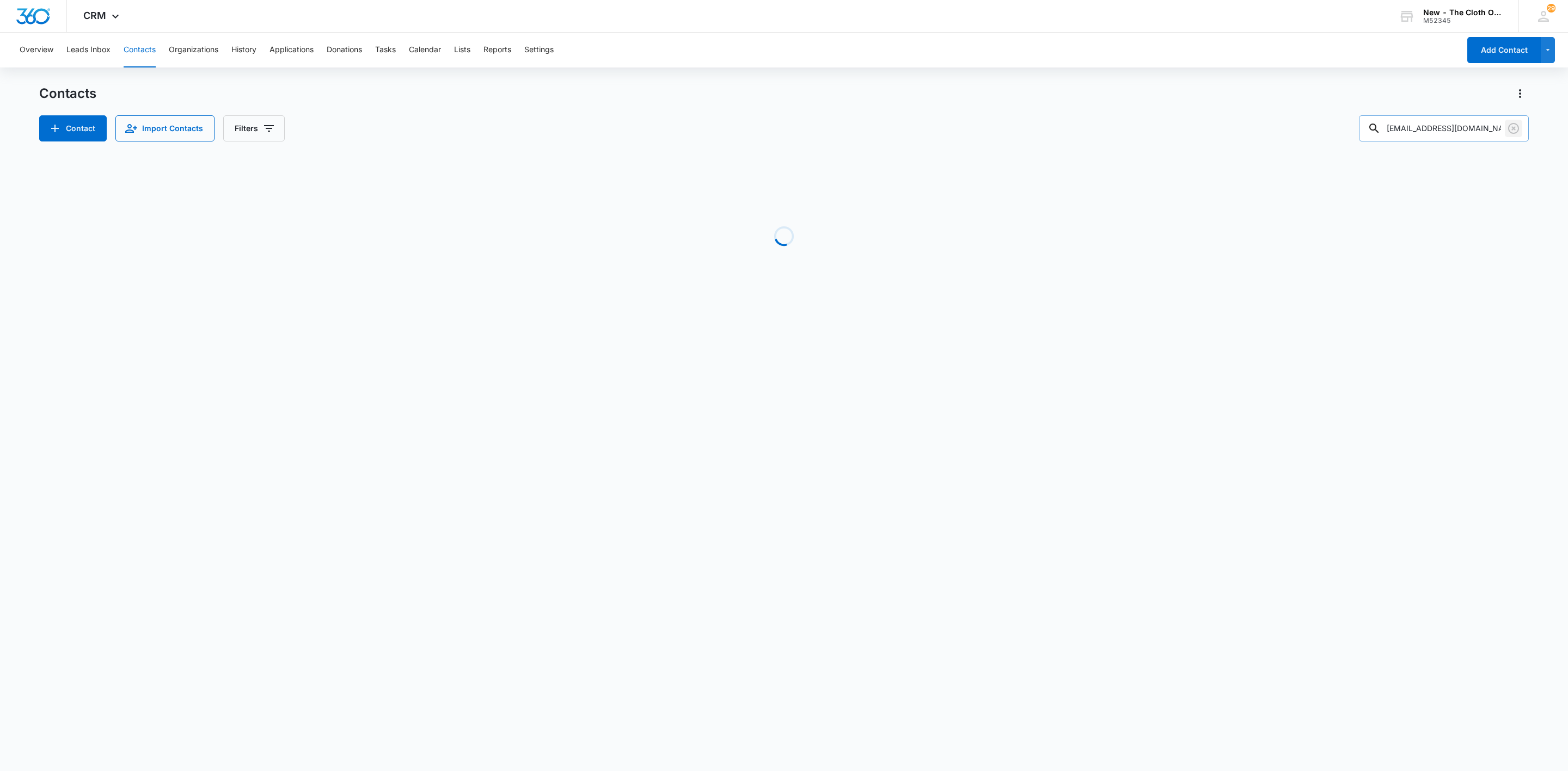
click at [1513, 127] on icon "Clear" at bounding box center [1514, 129] width 13 height 13
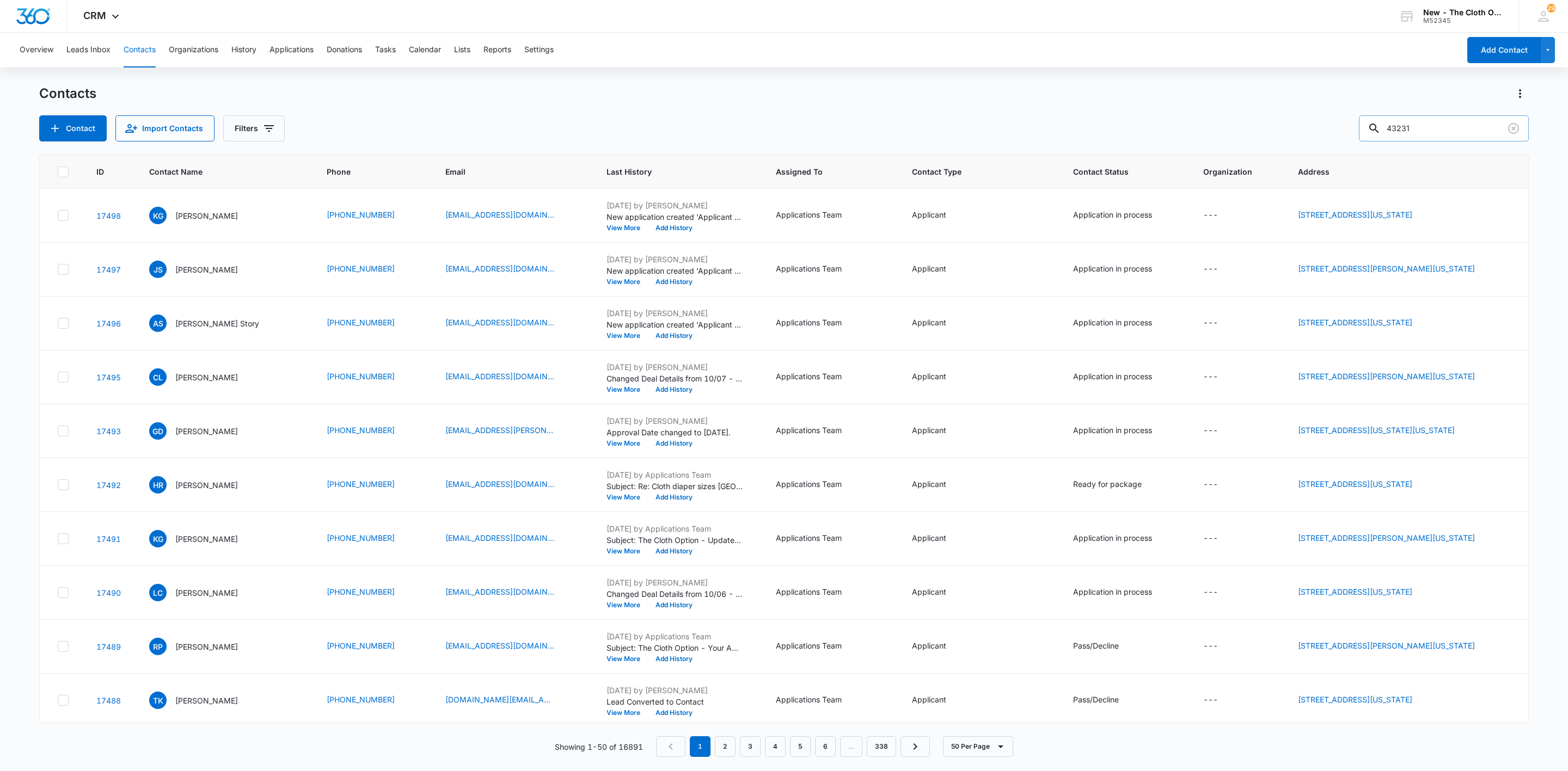
type input "43231"
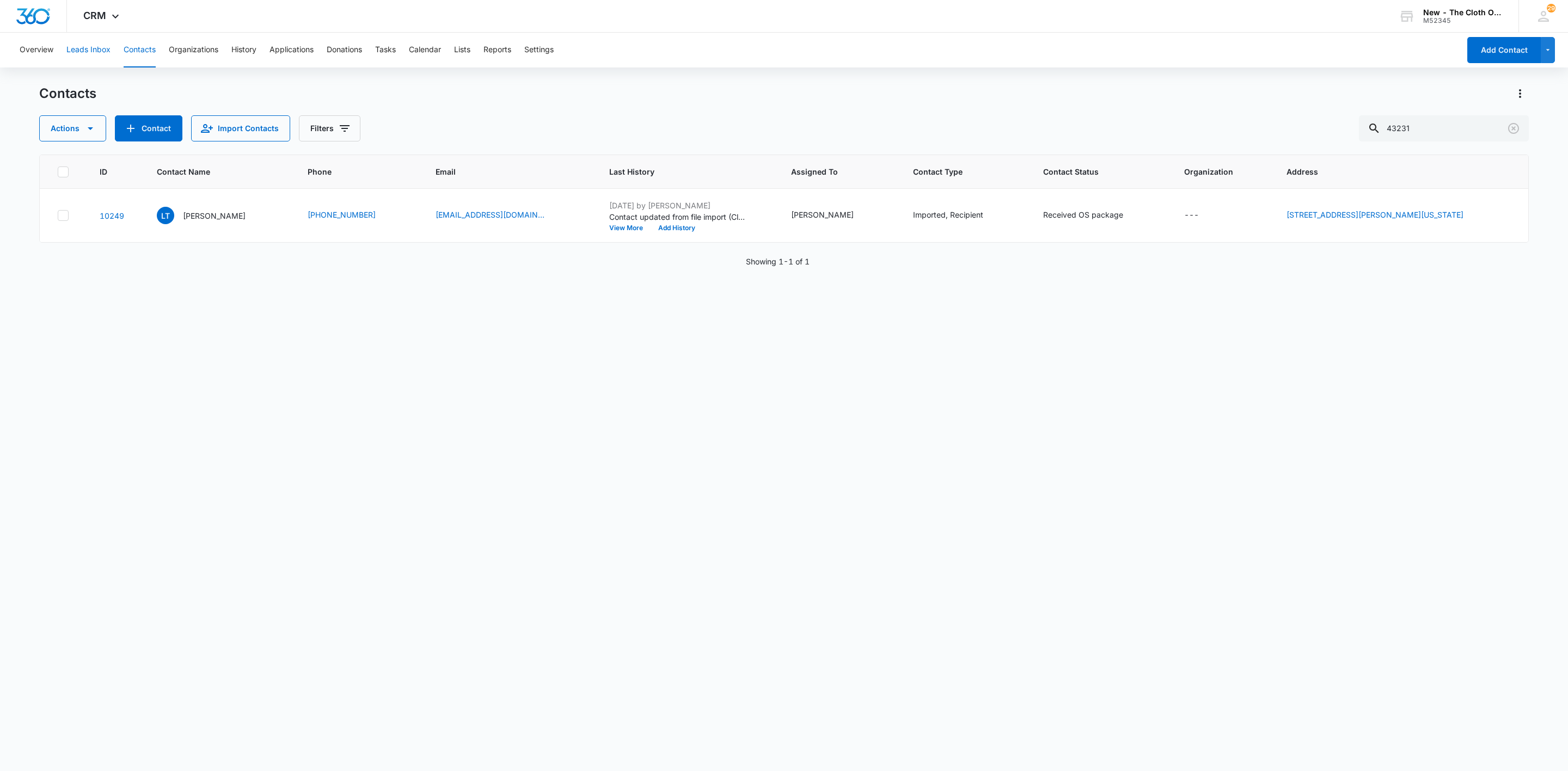
click at [97, 44] on button "Leads Inbox" at bounding box center [89, 50] width 44 height 34
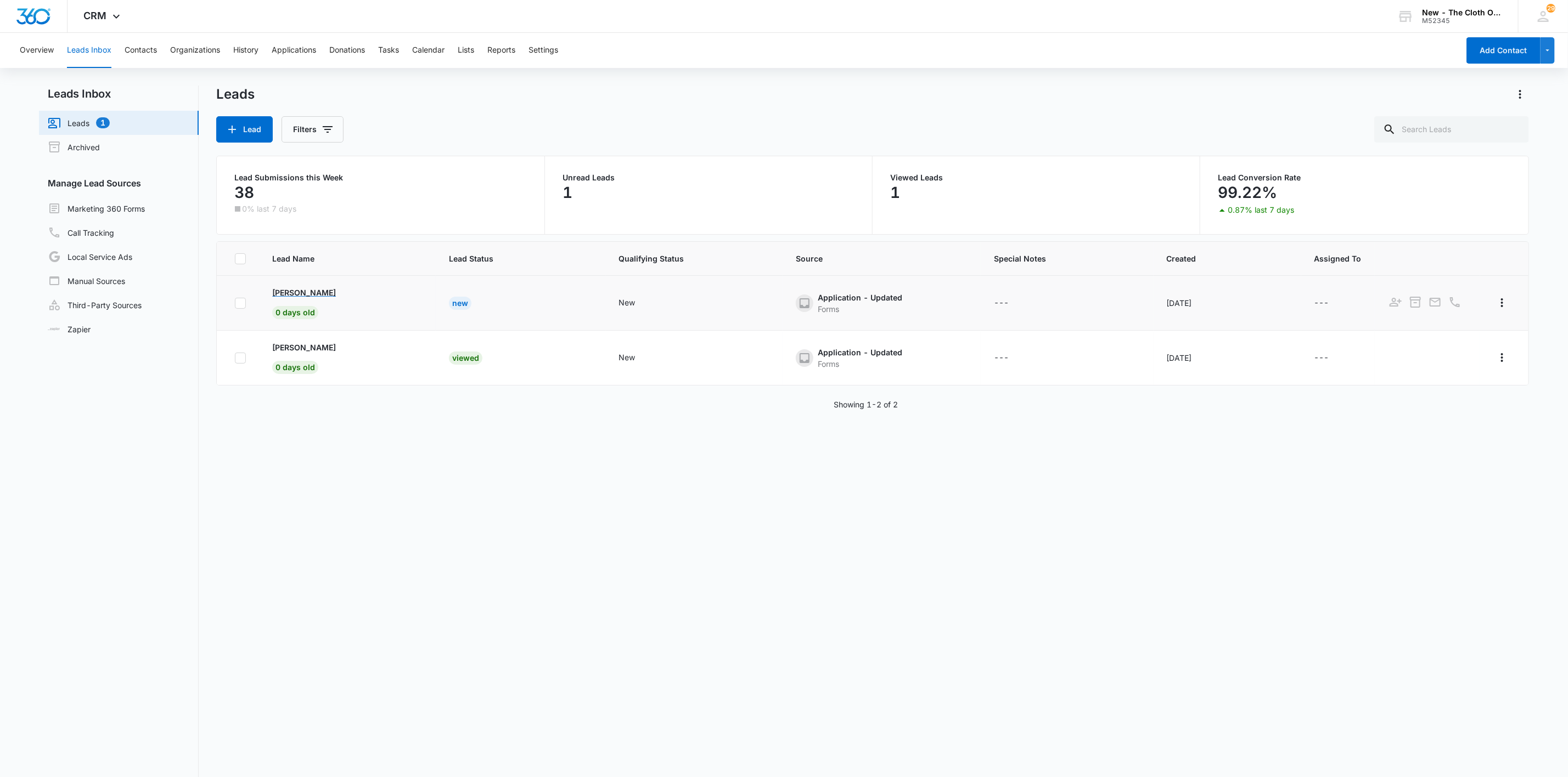
click at [336, 296] on p "[PERSON_NAME]" at bounding box center [304, 293] width 64 height 12
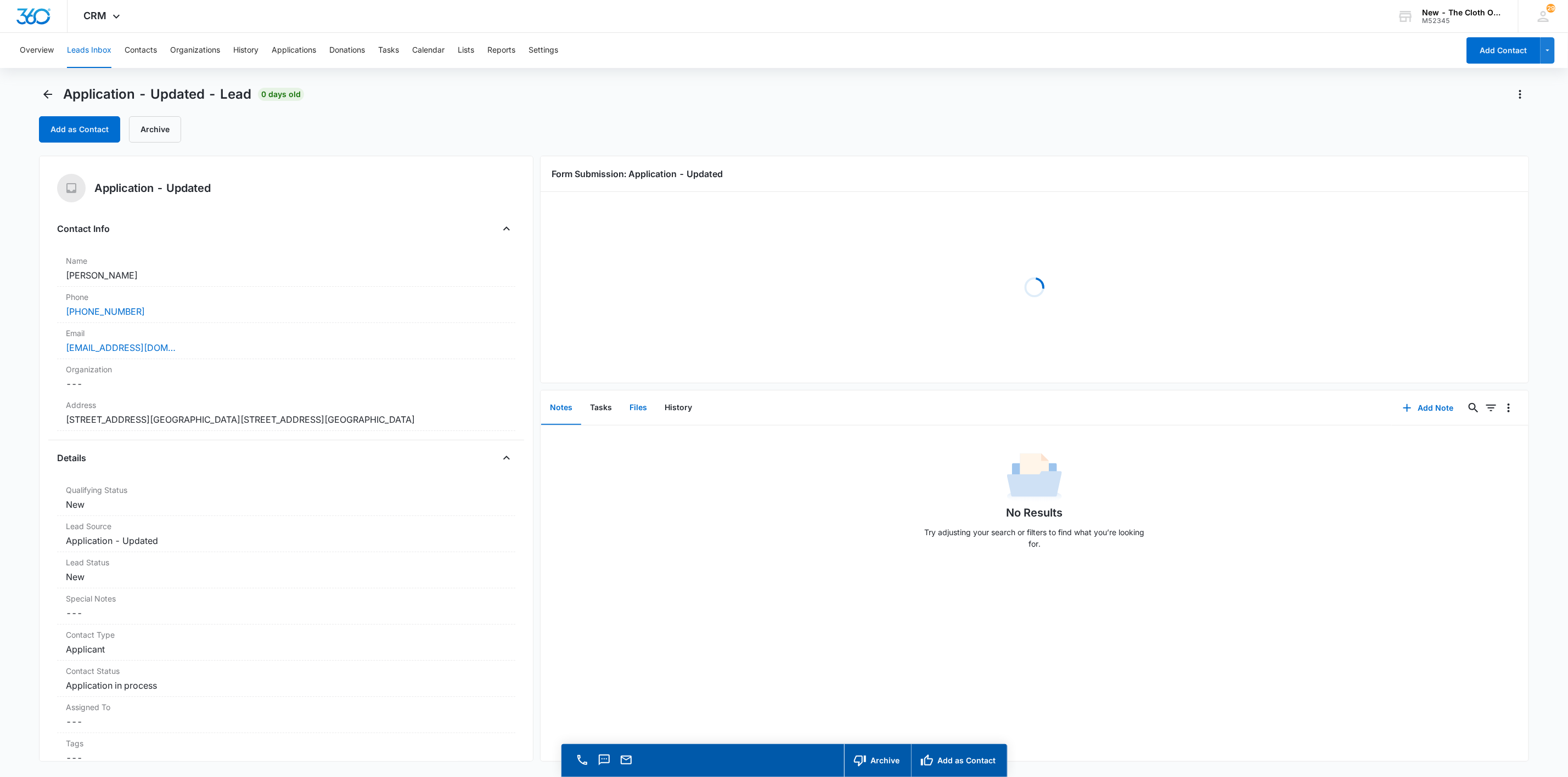
click at [647, 417] on button "Files" at bounding box center [638, 408] width 35 height 34
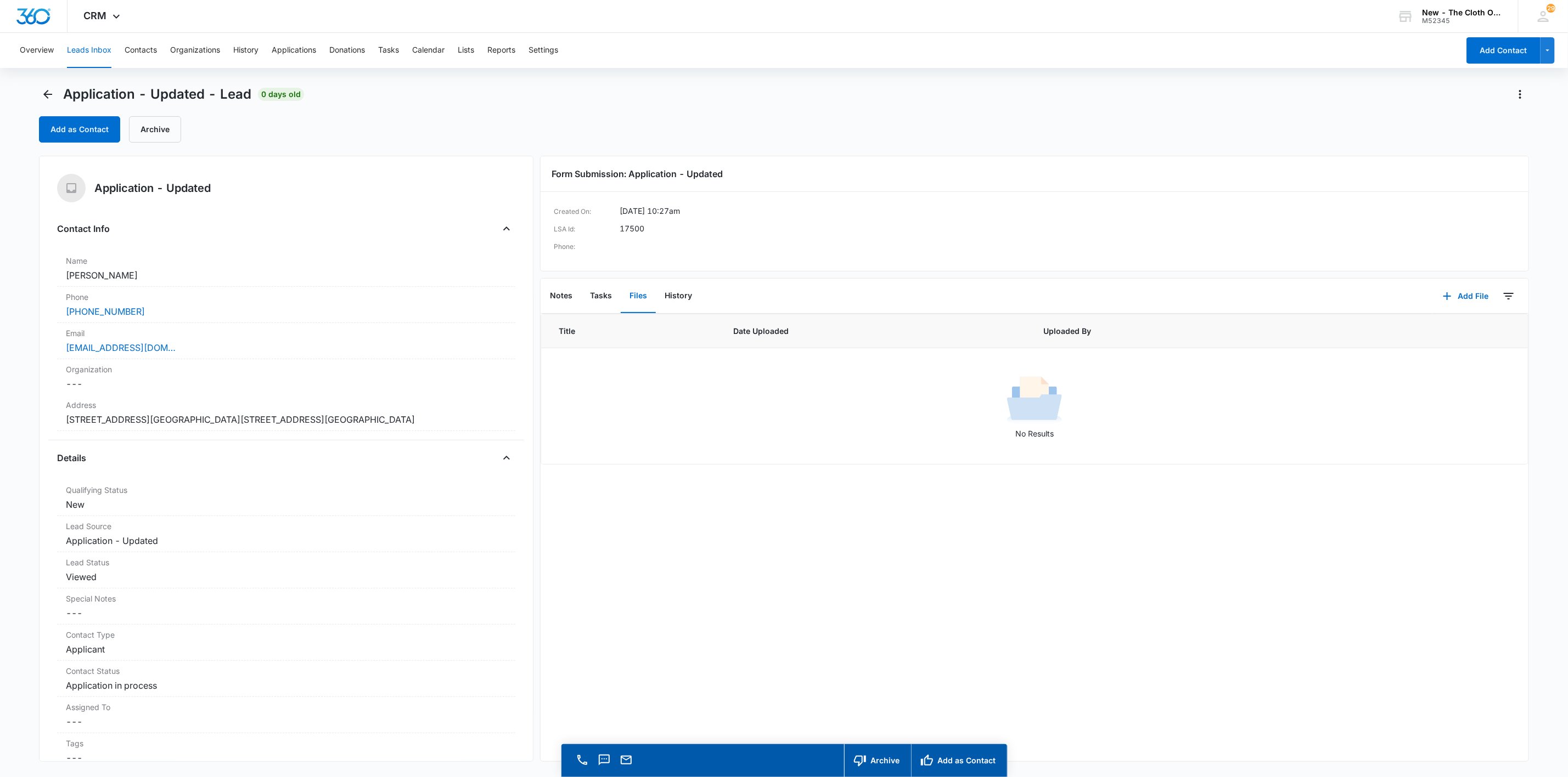
drag, startPoint x: 673, startPoint y: 218, endPoint x: 623, endPoint y: 216, distance: 50.0
click at [623, 216] on div "Created On: 10/08/2025 at 10:27am" at bounding box center [1034, 212] width 961 height 13
click at [191, 277] on dd "Cancel Save Changes Jenny CLAUDIA GUIRAND" at bounding box center [286, 276] width 440 height 13
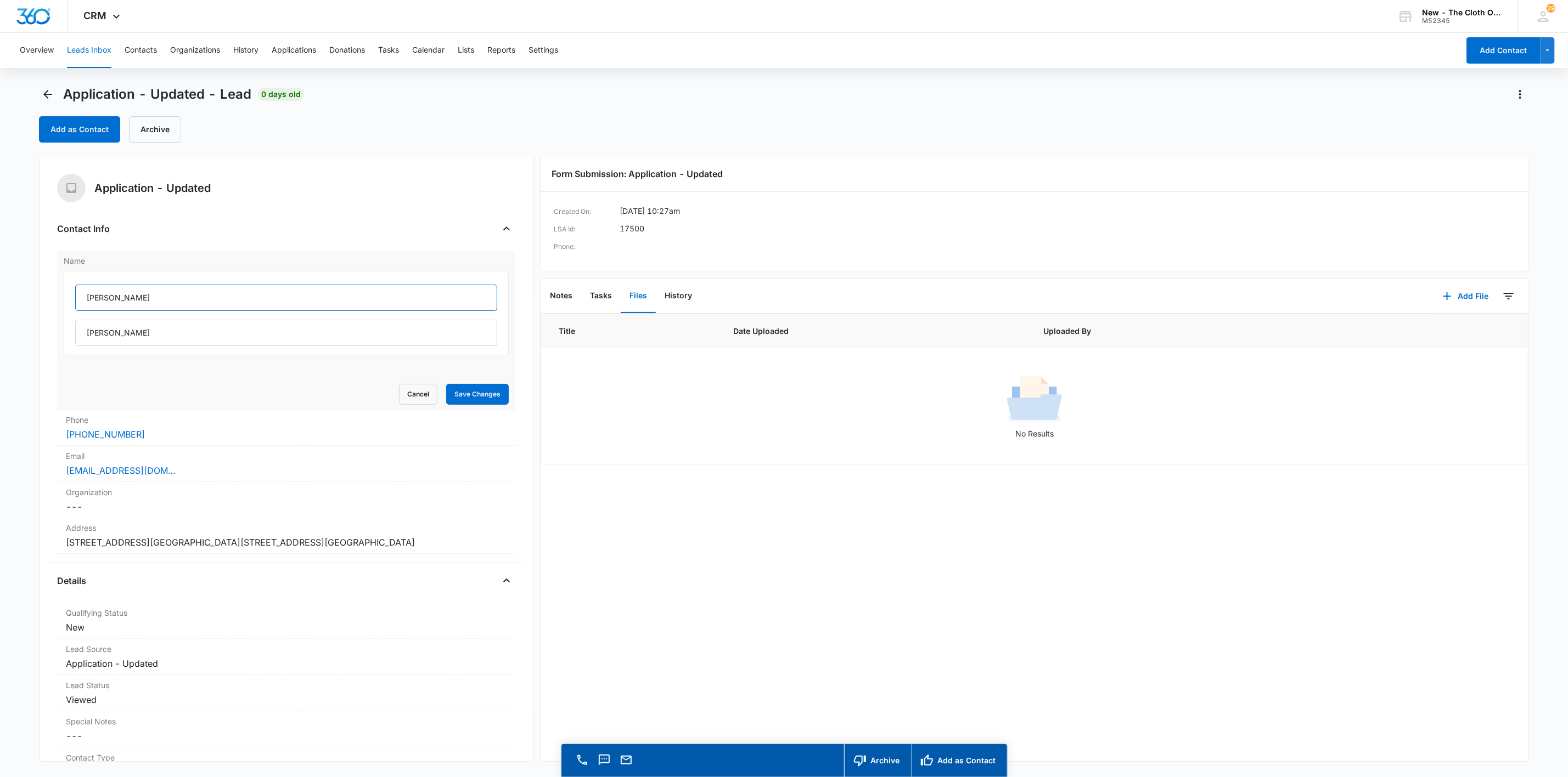
click at [211, 304] on input "Jenny" at bounding box center [286, 298] width 422 height 26
paste input "Claudia"
type input "Jenny Claudia"
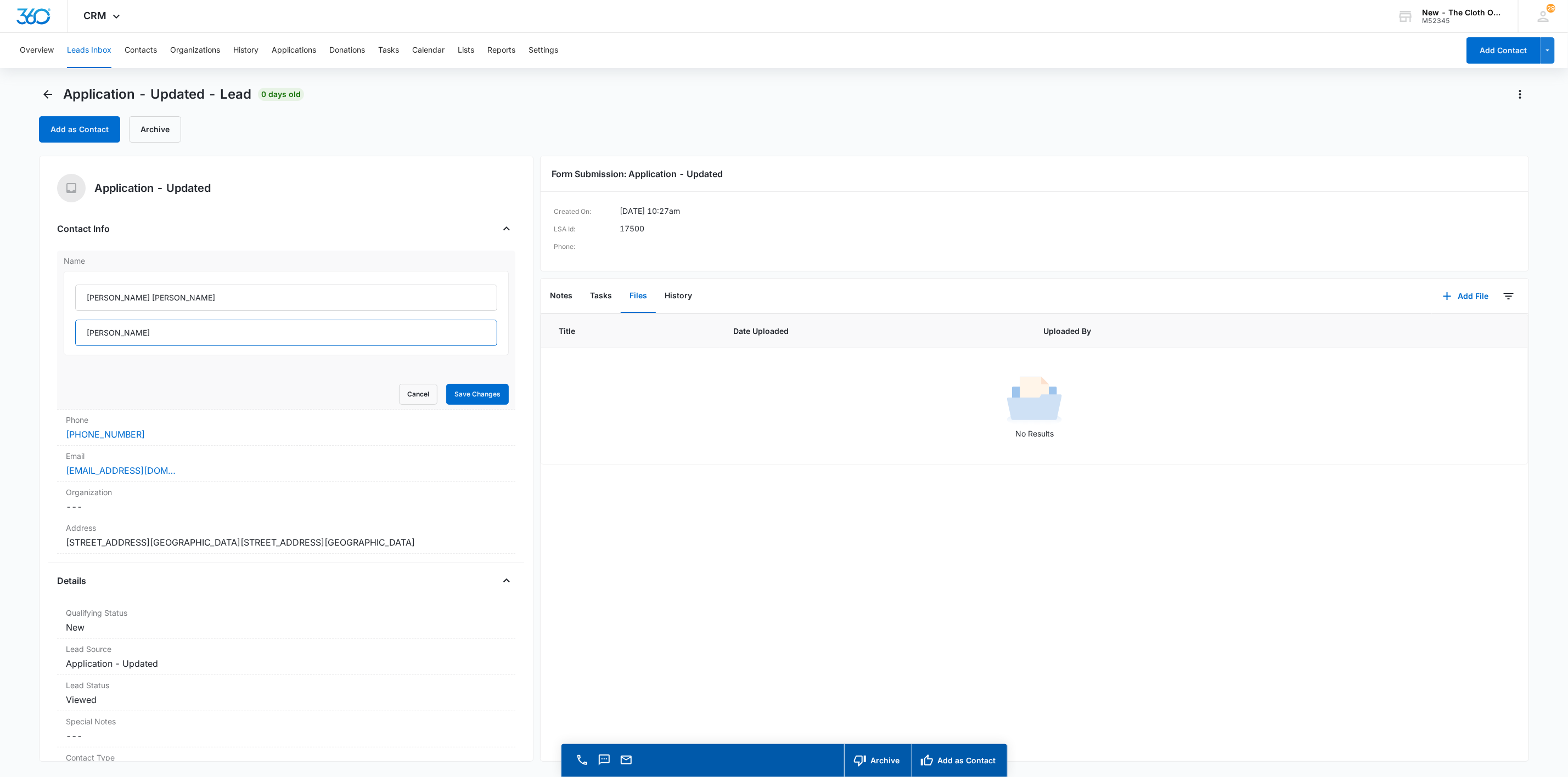
click at [328, 333] on input "CLAUDIA GUIRAND" at bounding box center [286, 333] width 422 height 26
paste input "Guirand"
type input "Guirand"
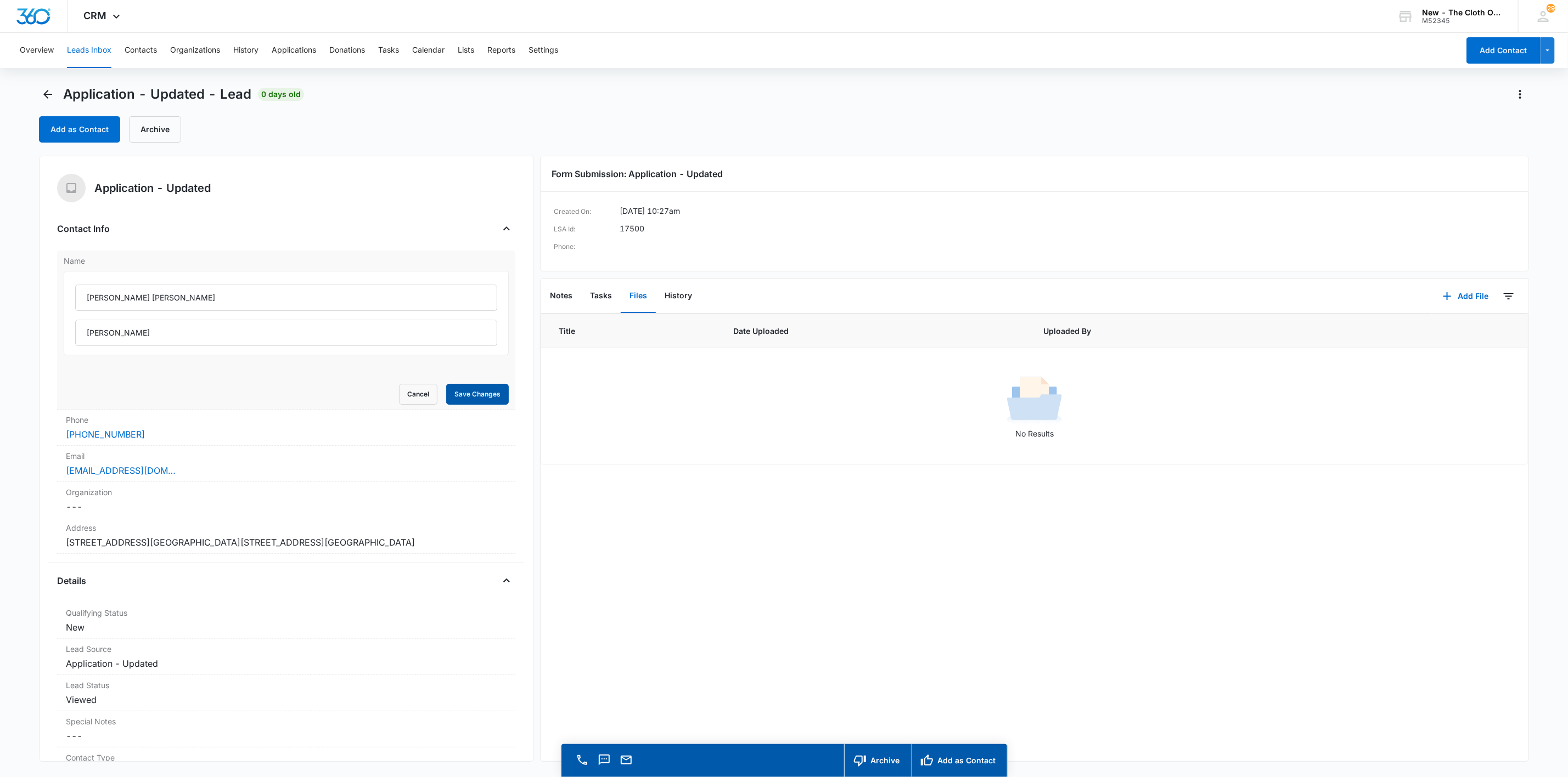
click at [463, 391] on button "Save Changes" at bounding box center [478, 394] width 63 height 21
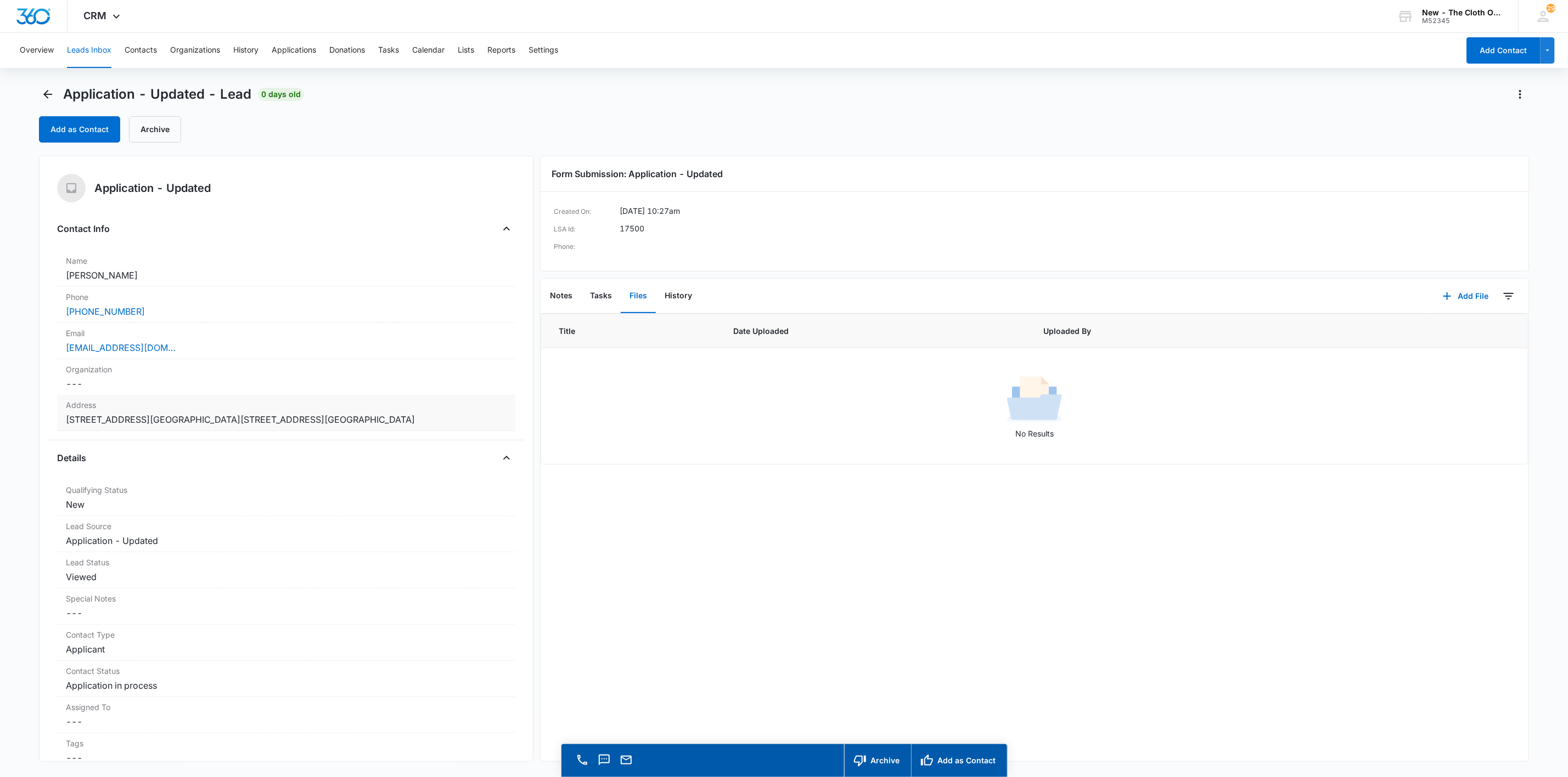
click at [464, 429] on div "Address Cancel Save Changes 3173 SCENIC BLUFF DR 3173 scenic bluff dr COLUMBUS …" at bounding box center [286, 413] width 459 height 36
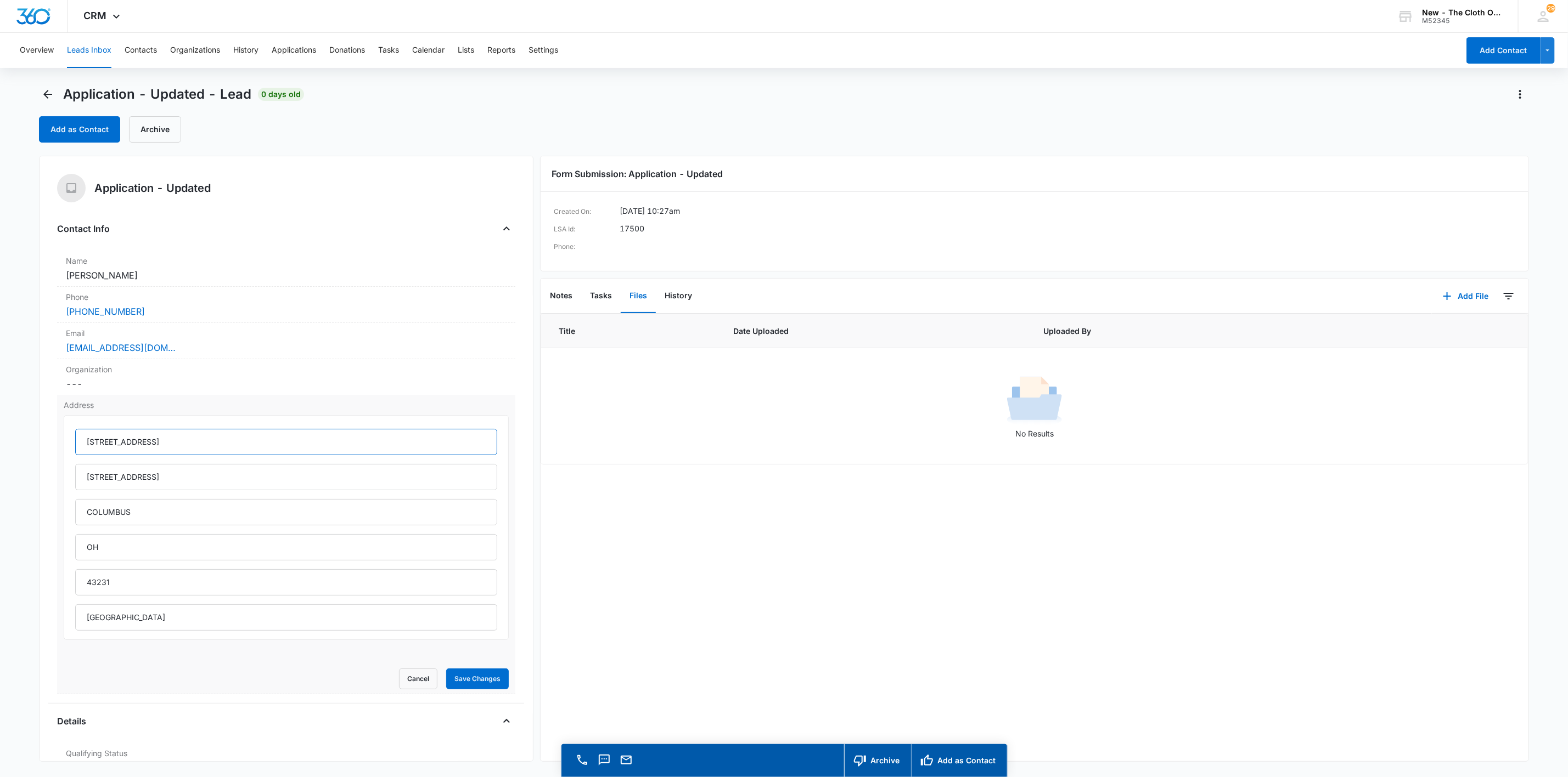
click at [219, 441] on input "3173 SCENIC BLUFF DR" at bounding box center [286, 442] width 422 height 26
paste input "cenic Bluff Drive"
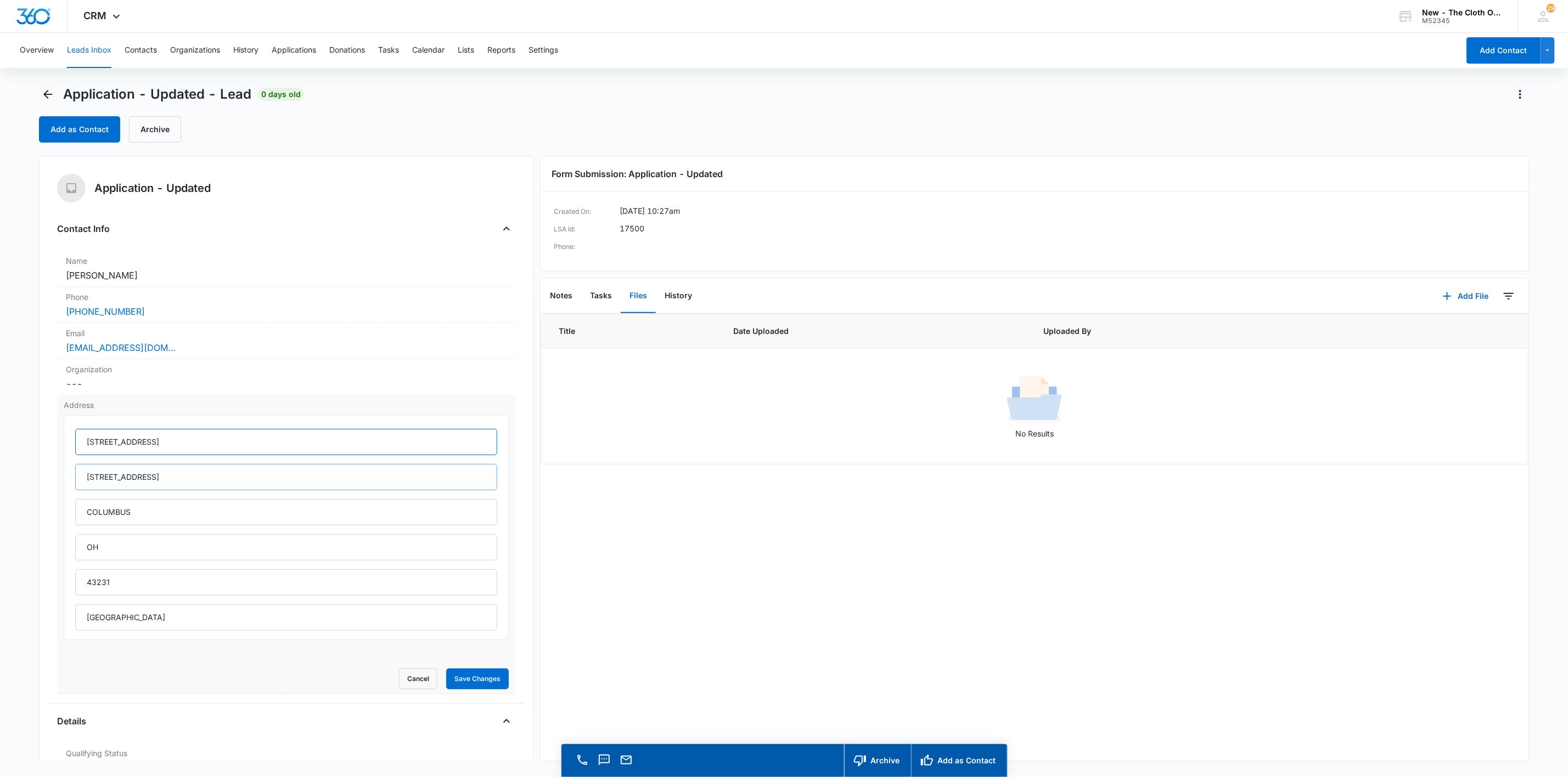
type input "3173 Scenic Bluff Drive"
click at [232, 471] on input "3173 scenic bluff dr" at bounding box center [286, 477] width 422 height 26
click at [221, 466] on input "3173 scenic bluff dr" at bounding box center [286, 477] width 422 height 26
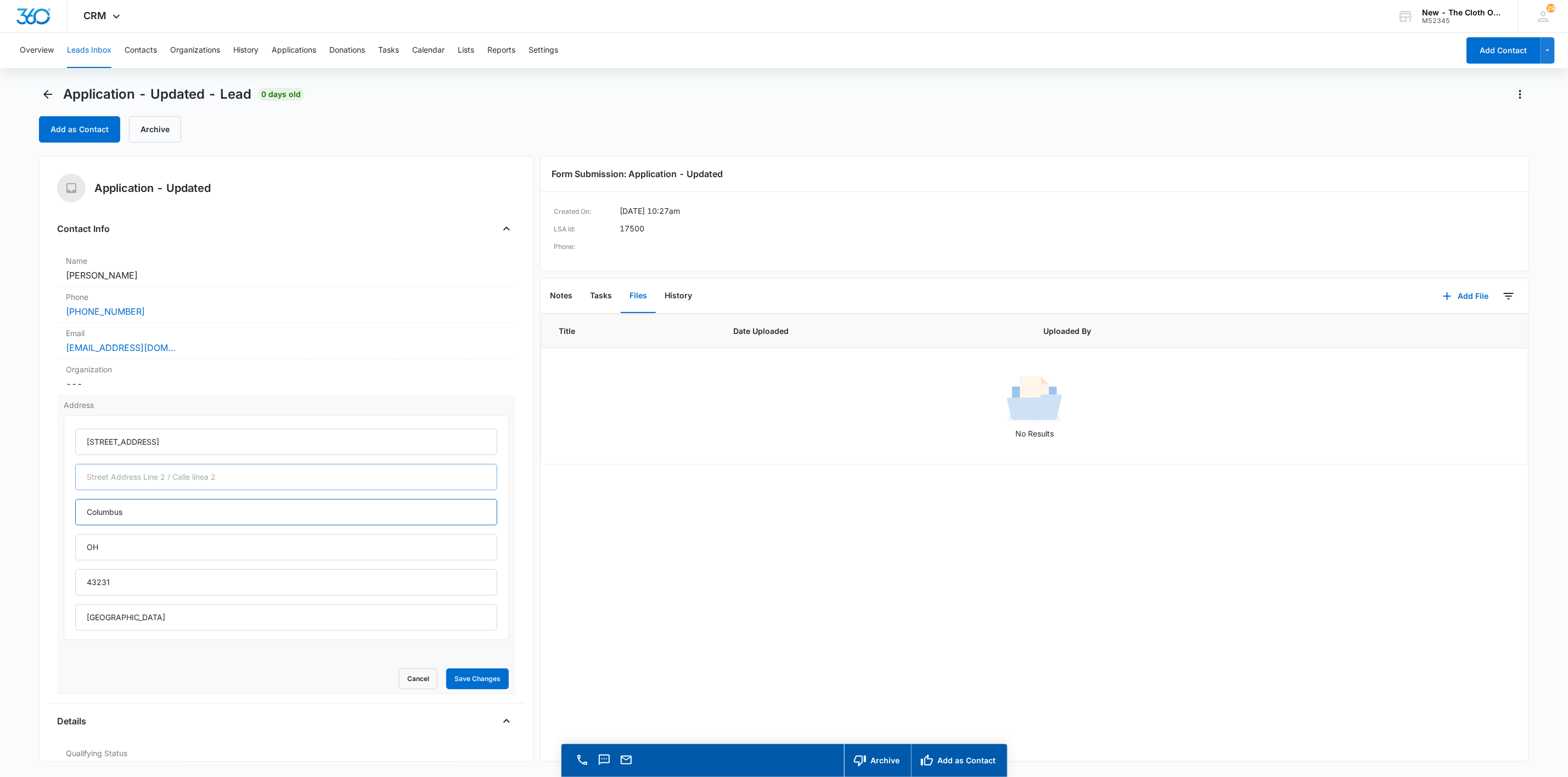
type input "Columbus"
type input "Ohoi"
click at [246, 556] on input "Ohoi" at bounding box center [286, 548] width 422 height 26
type input "Ohio"
click at [473, 683] on button "Save Changes" at bounding box center [478, 679] width 63 height 21
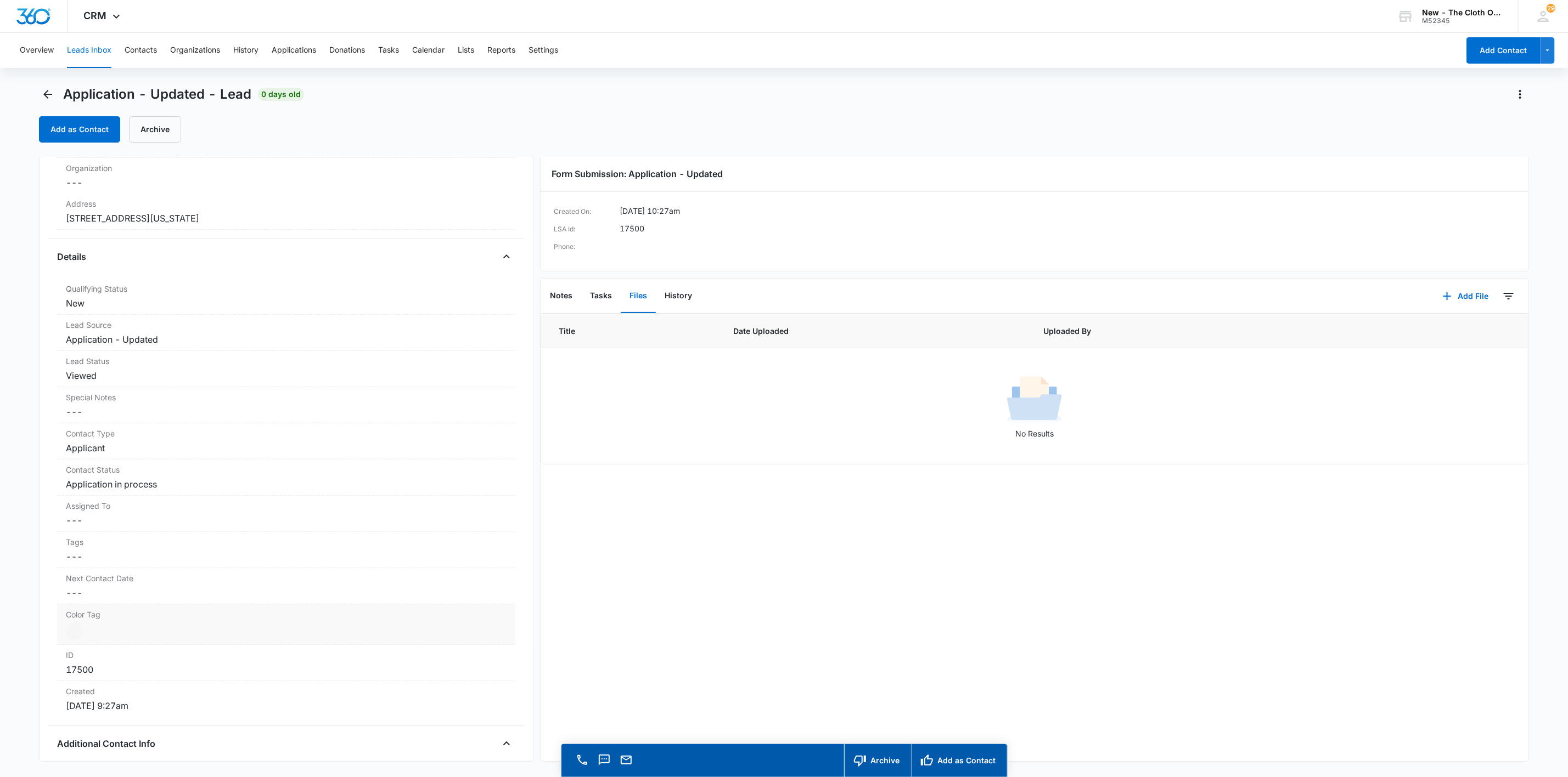
scroll to position [247, 0]
click at [98, 482] on dd "Cancel Save Changes ---" at bounding box center [286, 475] width 440 height 13
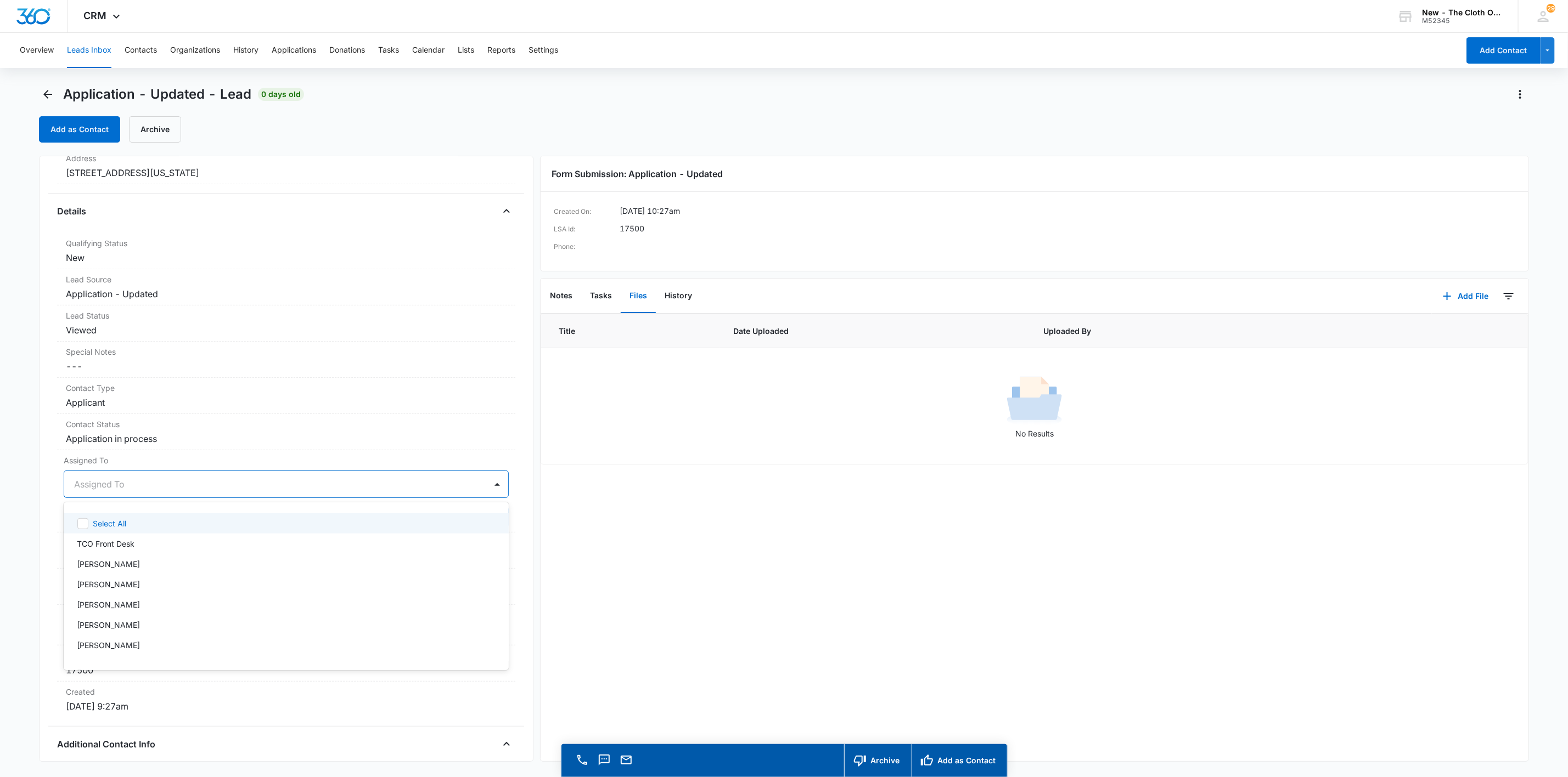
click at [96, 484] on div at bounding box center [273, 484] width 398 height 16
type input "app"
drag, startPoint x: 171, startPoint y: 477, endPoint x: 178, endPoint y: 481, distance: 8.1
click at [172, 477] on div "Applications Team" at bounding box center [276, 484] width 422 height 26
click at [479, 525] on button "Save Changes" at bounding box center [478, 517] width 63 height 21
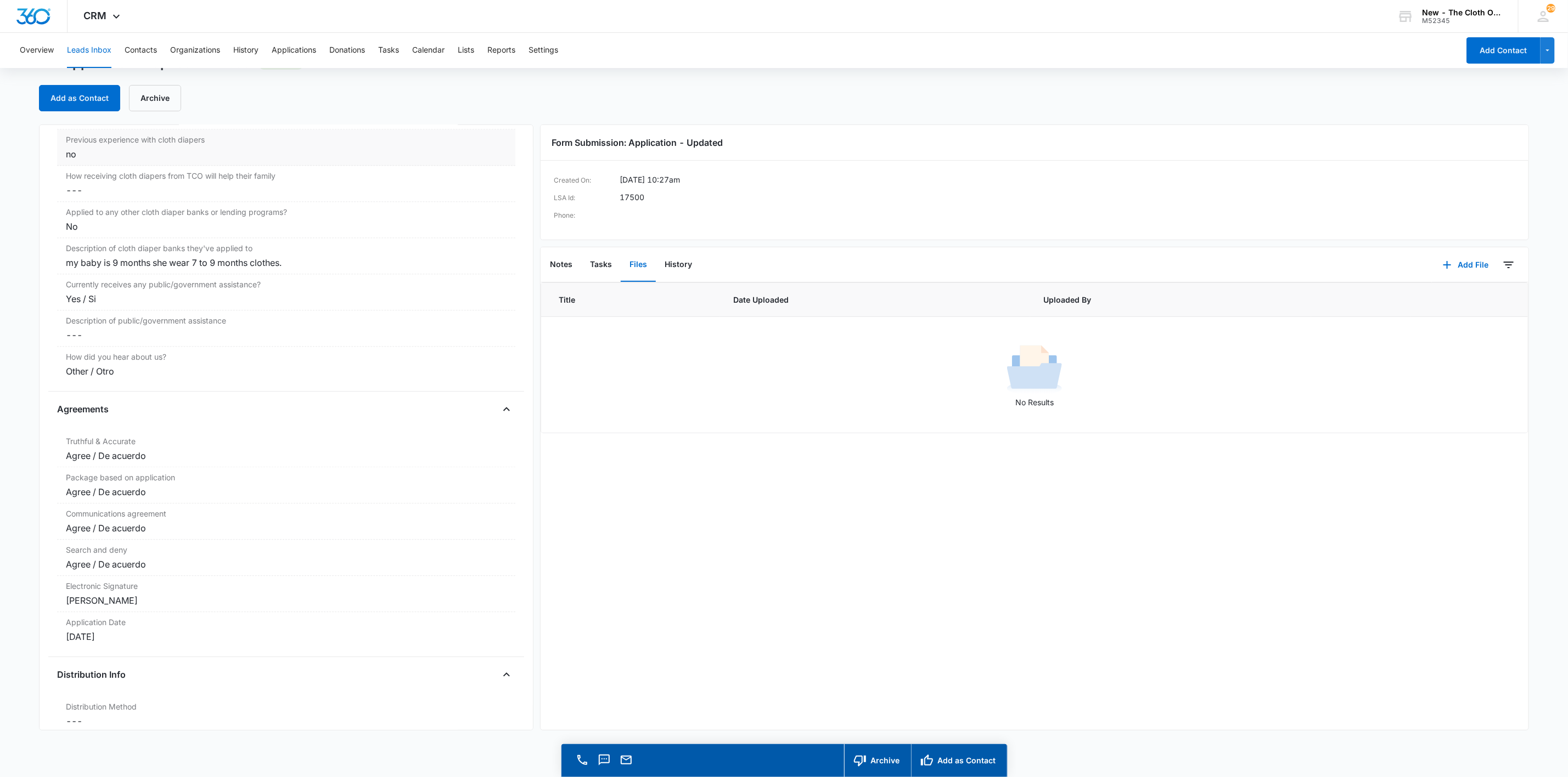
scroll to position [2011, 0]
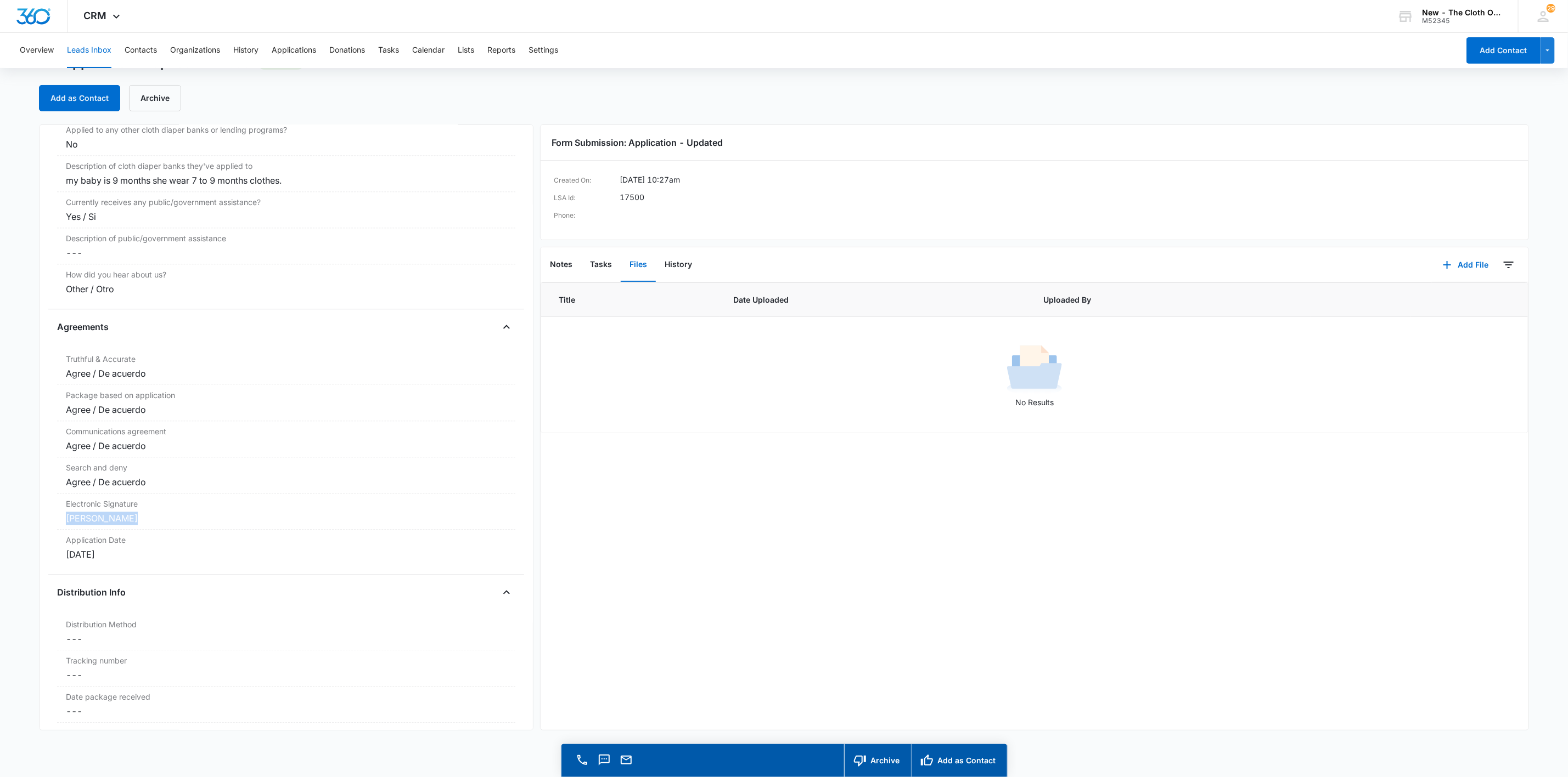
drag, startPoint x: 131, startPoint y: 530, endPoint x: 50, endPoint y: 534, distance: 81.1
click at [50, 534] on div "Application - Updated Contact Info Name Cancel Save Changes Jenny Claudia Guira…" at bounding box center [286, 427] width 494 height 607
copy div "[PERSON_NAME]"
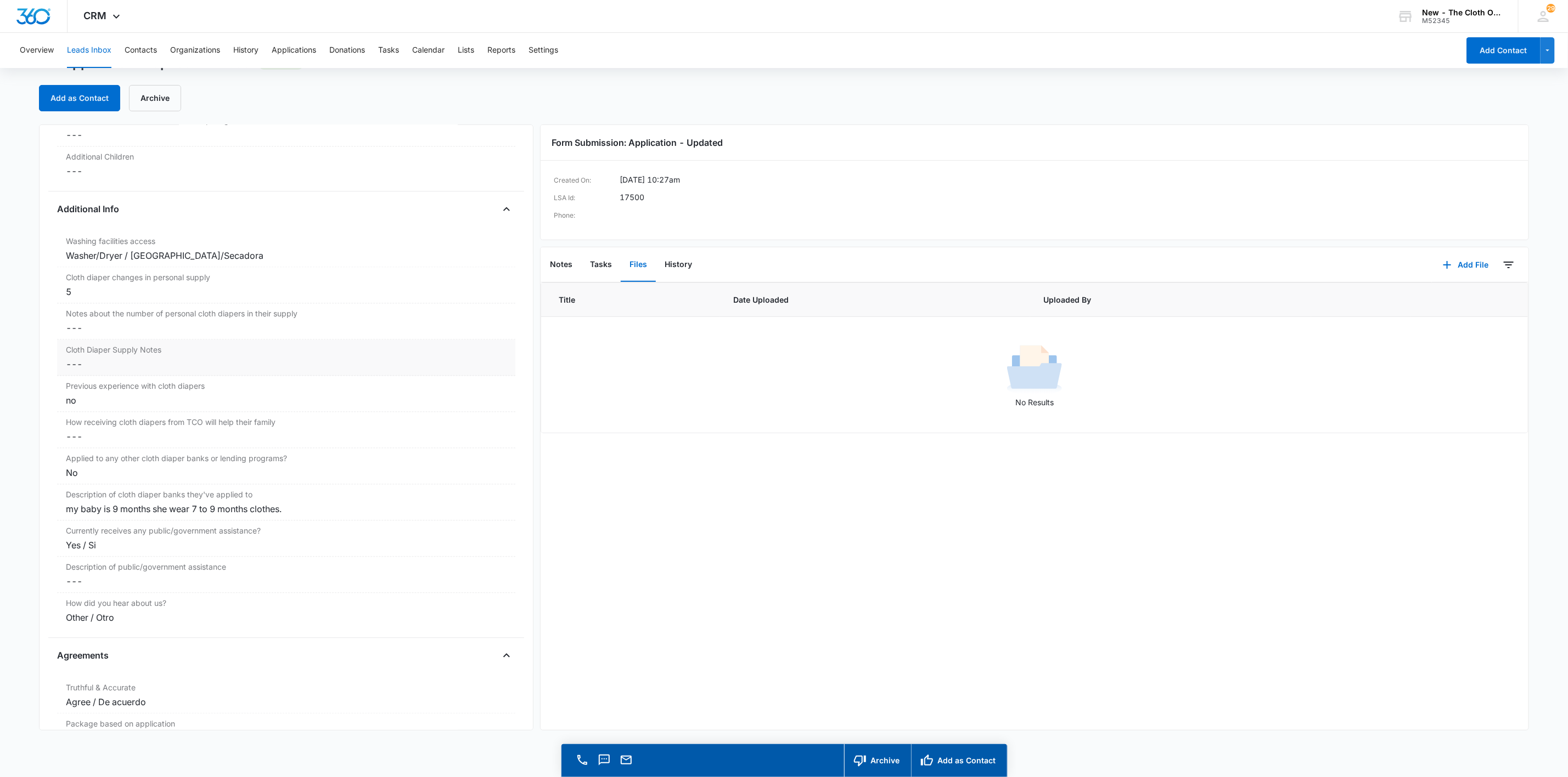
scroll to position [1764, 0]
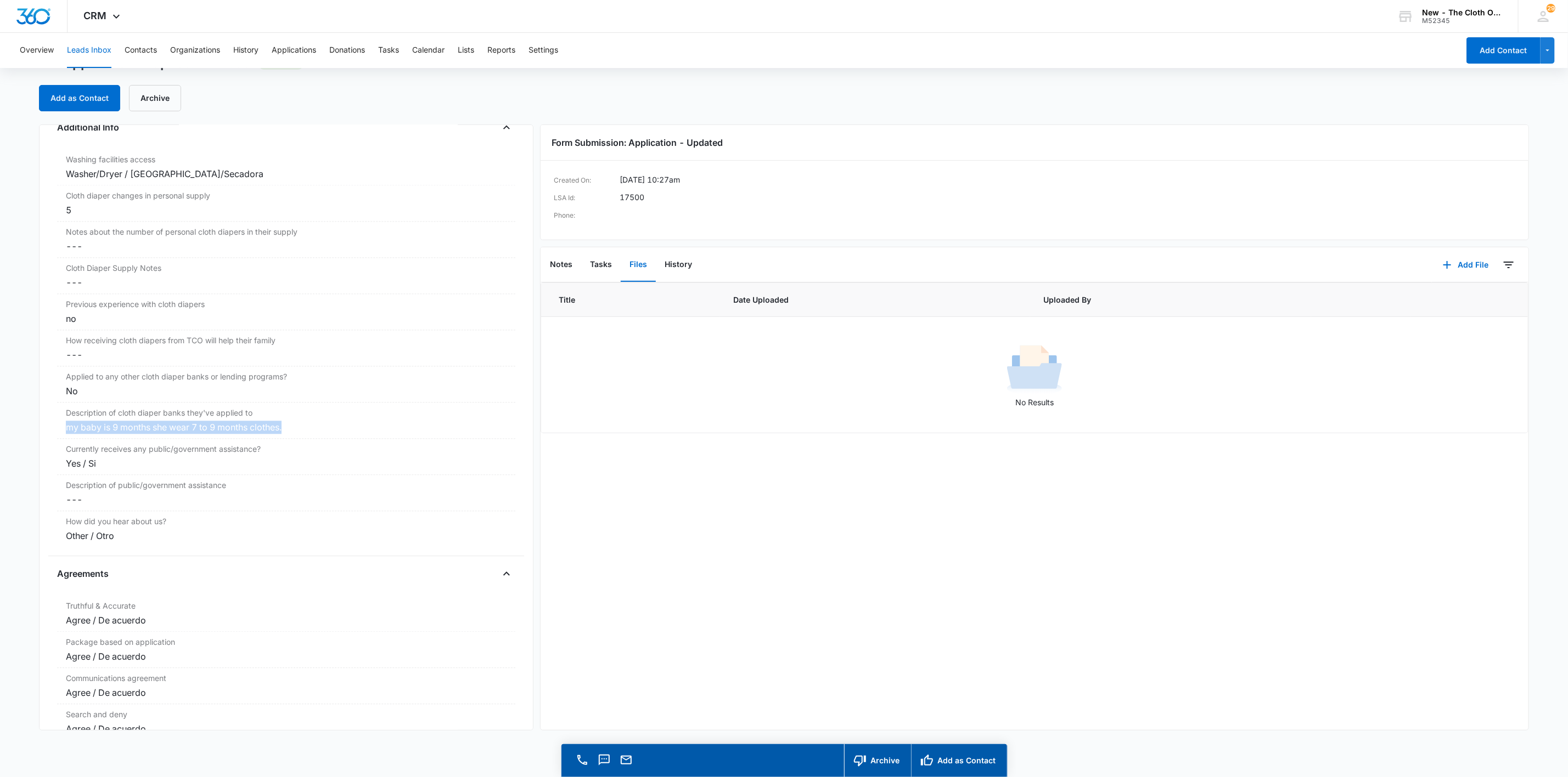
drag, startPoint x: 300, startPoint y: 438, endPoint x: 45, endPoint y: 439, distance: 255.0
click at [45, 439] on div "Application - Updated Contact Info Name Cancel Save Changes Jenny Claudia Guira…" at bounding box center [286, 427] width 494 height 607
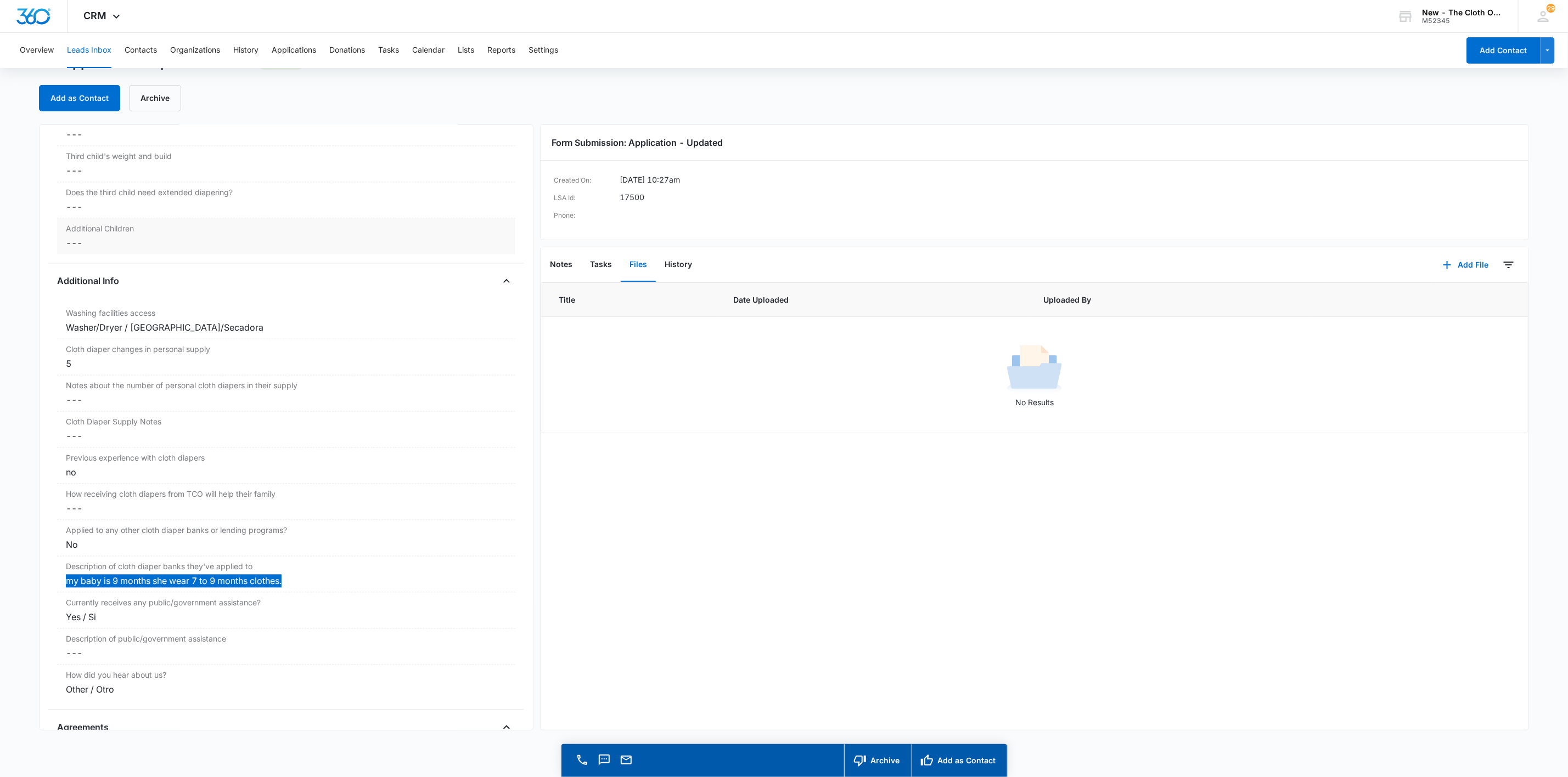
scroll to position [1600, 0]
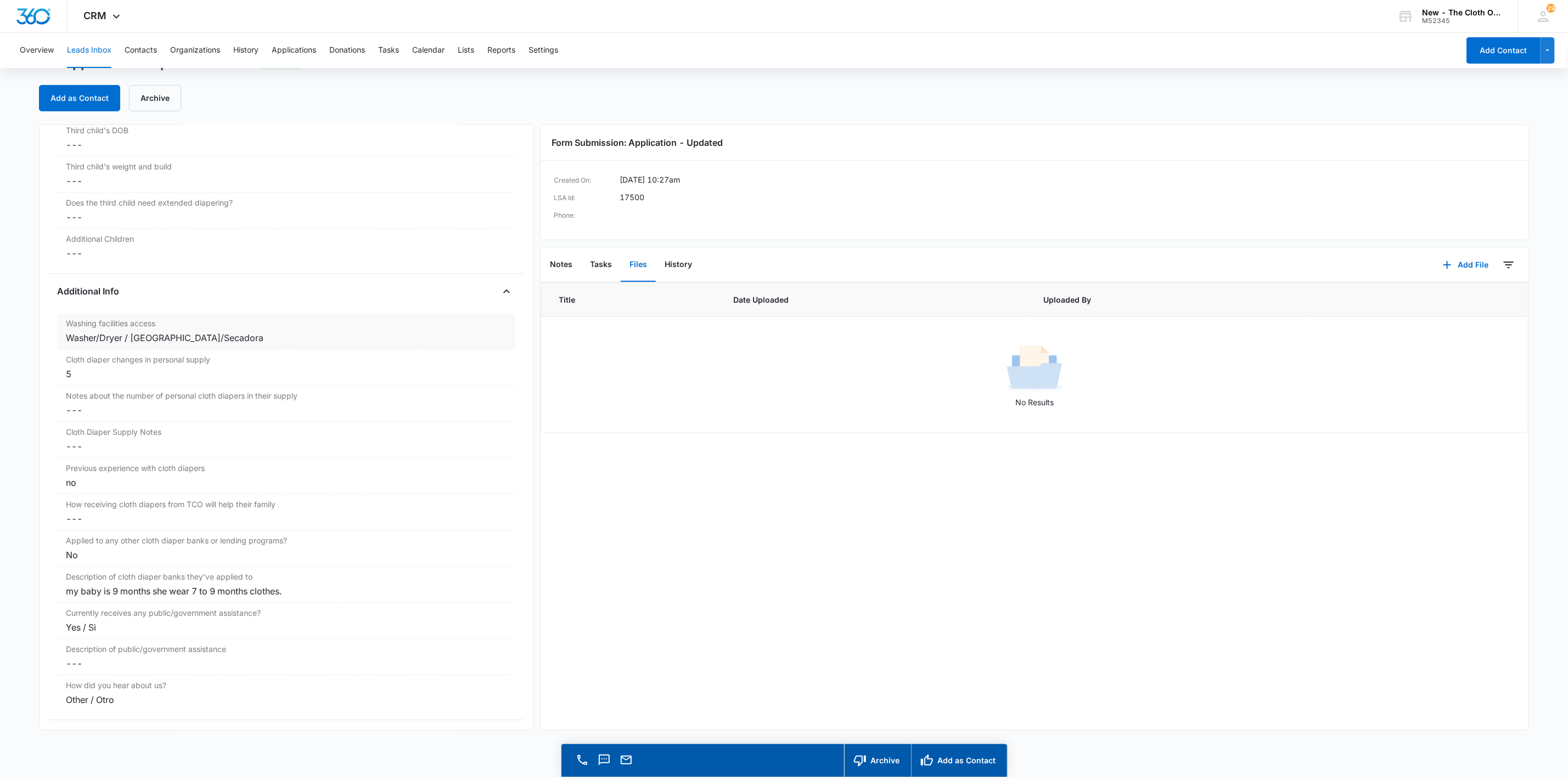
click at [89, 343] on div "Washer/Dryer / [GEOGRAPHIC_DATA]/Secadora" at bounding box center [286, 338] width 440 height 13
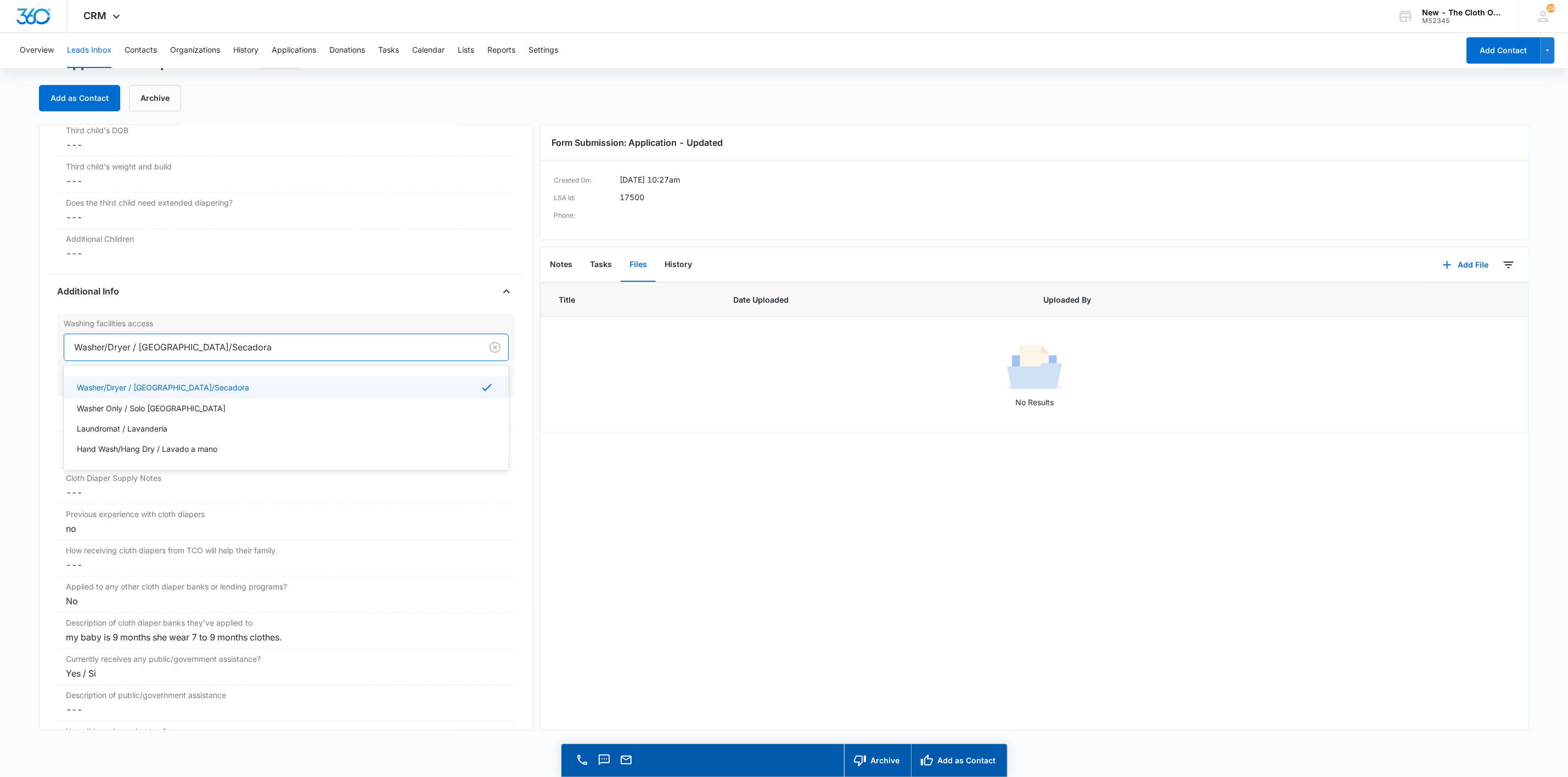
click at [203, 356] on div at bounding box center [271, 348] width 393 height 16
click at [154, 415] on p "Washer Only / Solo [GEOGRAPHIC_DATA]" at bounding box center [152, 409] width 149 height 12
click at [51, 376] on div "Application - Updated Contact Info Name Cancel Save Changes Jenny Claudia Guira…" at bounding box center [286, 427] width 494 height 607
click at [455, 385] on button "Save Changes" at bounding box center [478, 381] width 63 height 21
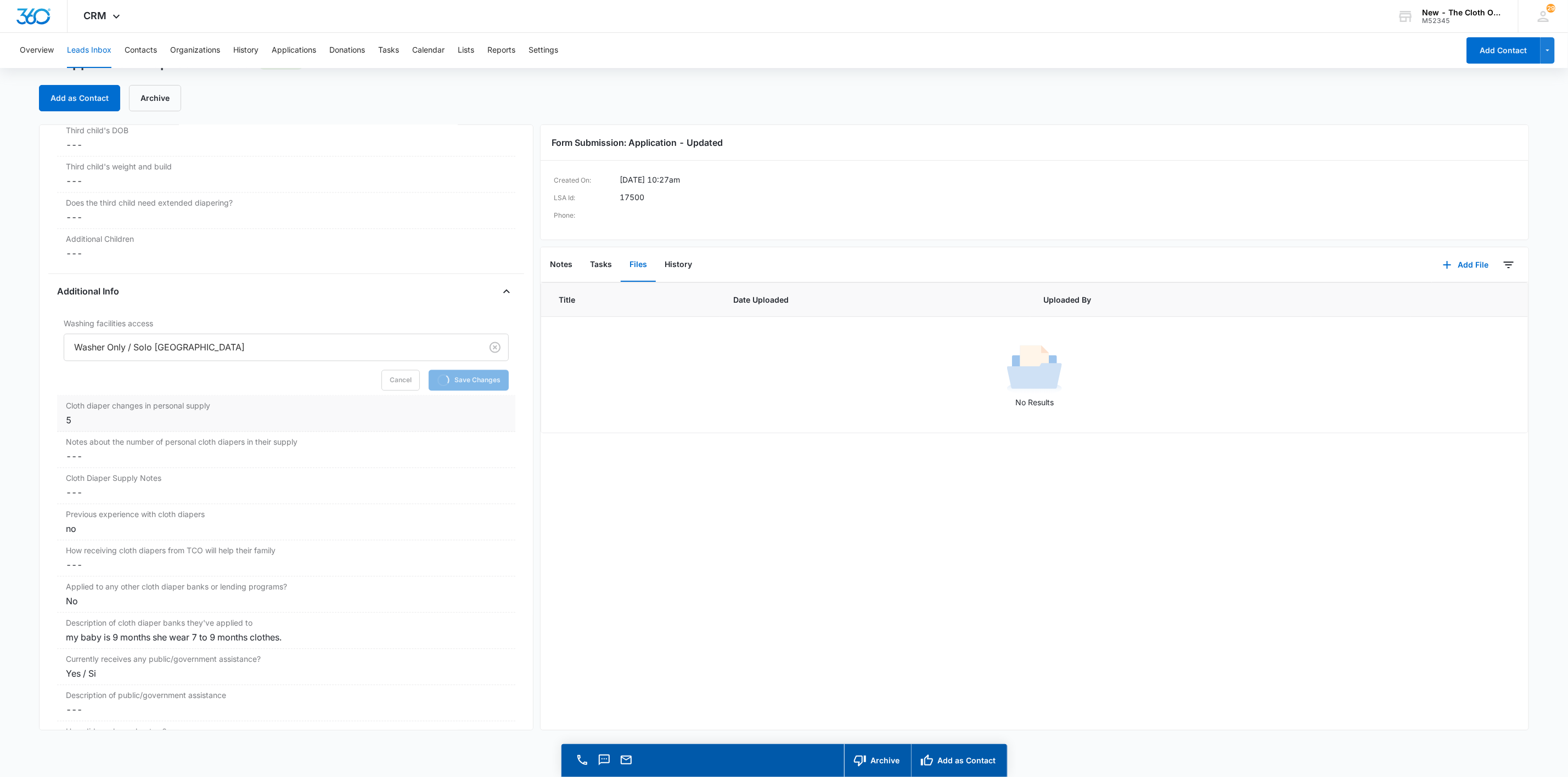
click at [96, 412] on label "Cloth diaper changes in personal supply" at bounding box center [286, 406] width 440 height 12
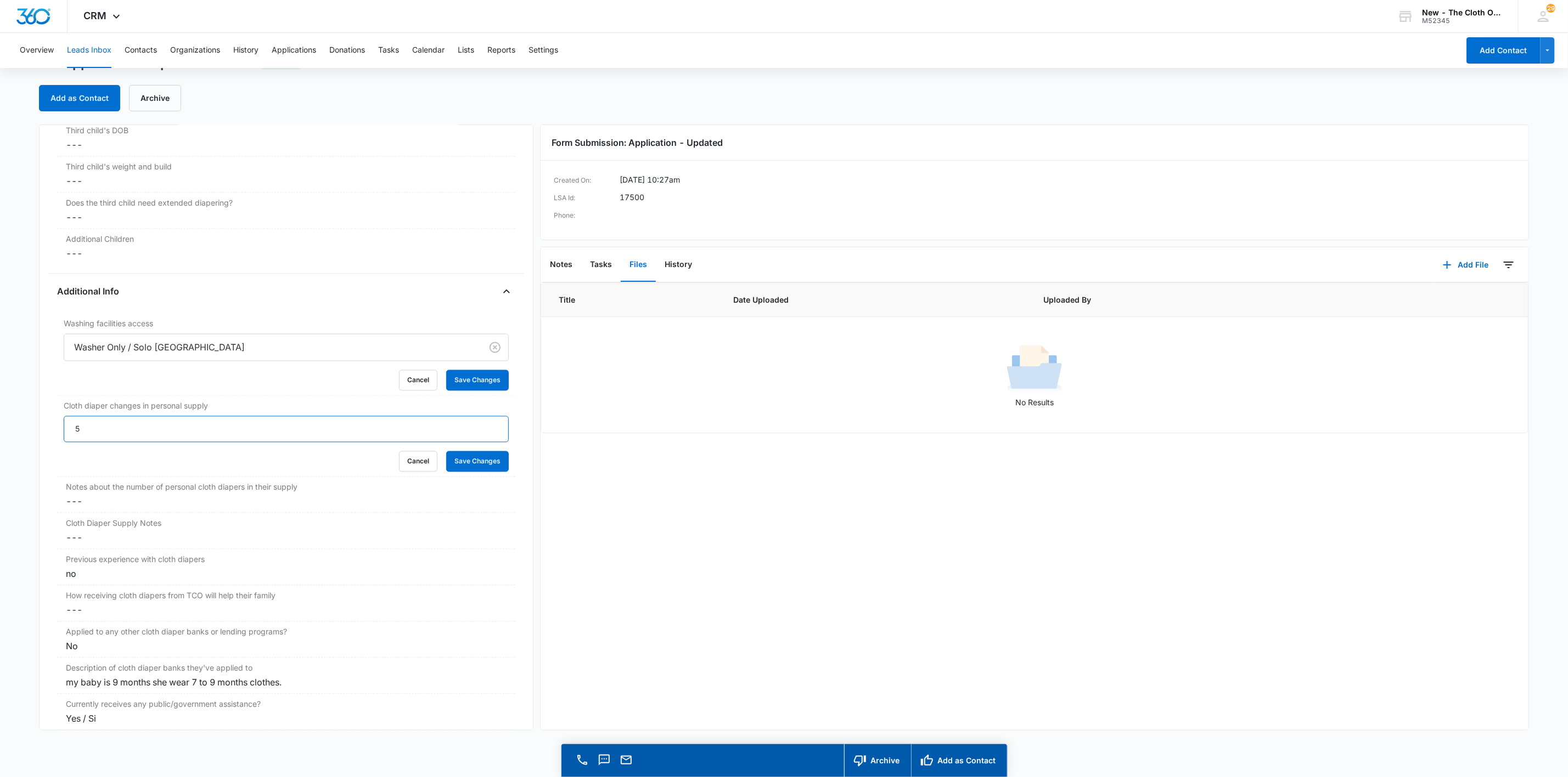
click at [100, 433] on input "5" at bounding box center [286, 429] width 445 height 26
click at [101, 433] on input "5" at bounding box center [286, 429] width 445 height 26
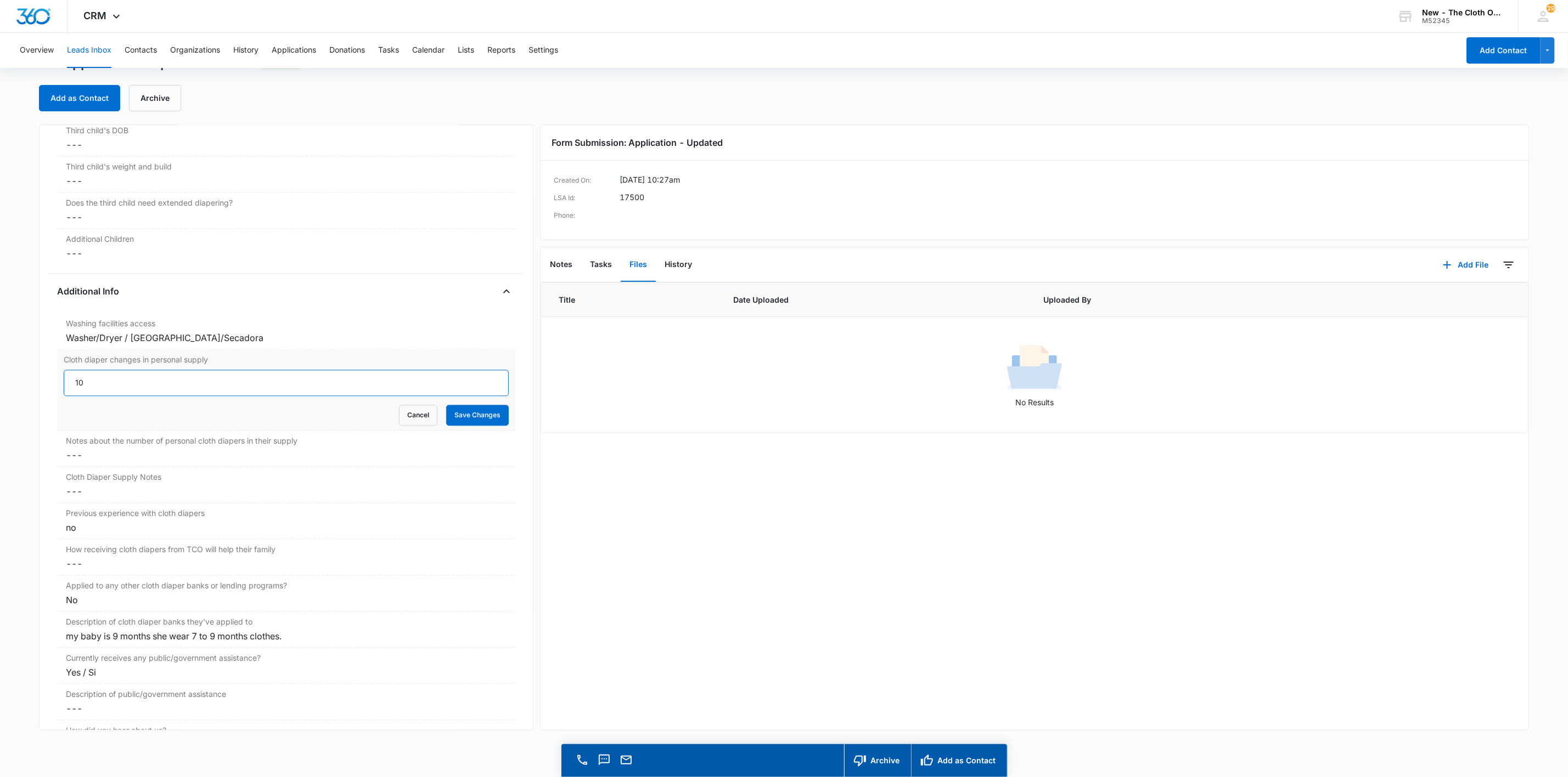
type input "10"
click at [446, 405] on button "Save Changes" at bounding box center [478, 415] width 63 height 21
click at [110, 103] on button "Add as Contact" at bounding box center [79, 98] width 81 height 26
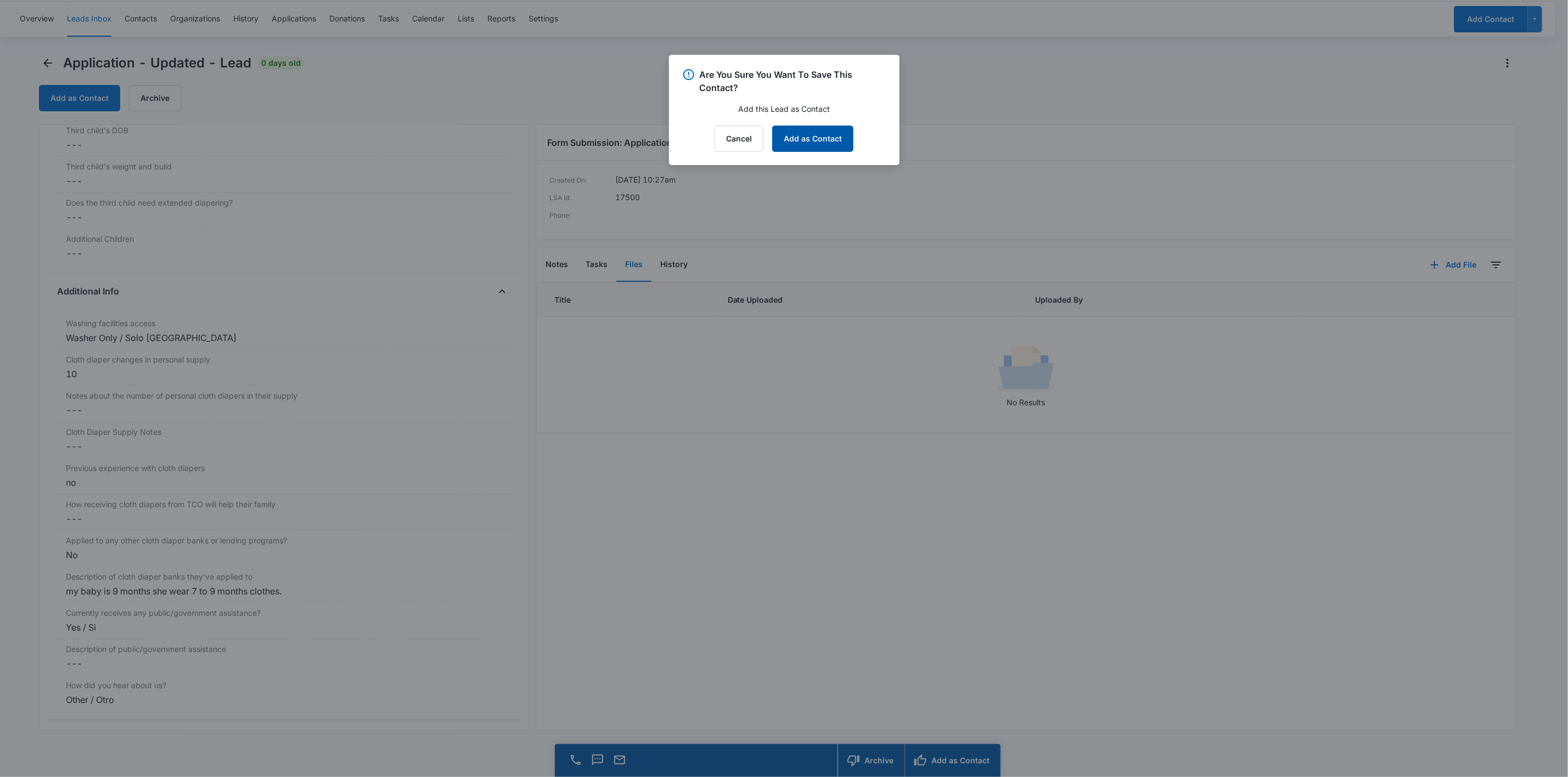
click at [809, 141] on button "Add as Contact" at bounding box center [813, 139] width 81 height 26
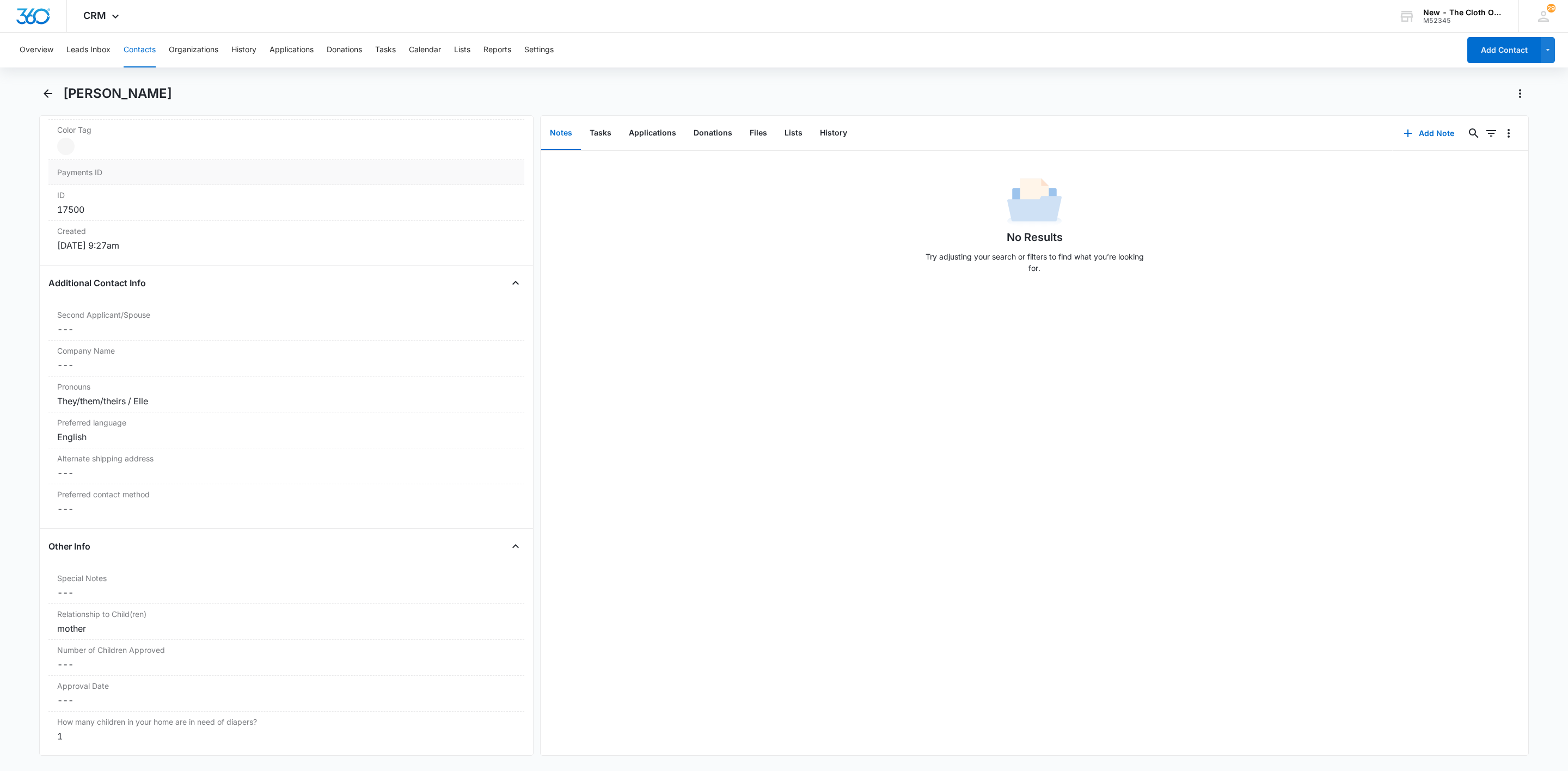
scroll to position [327, 0]
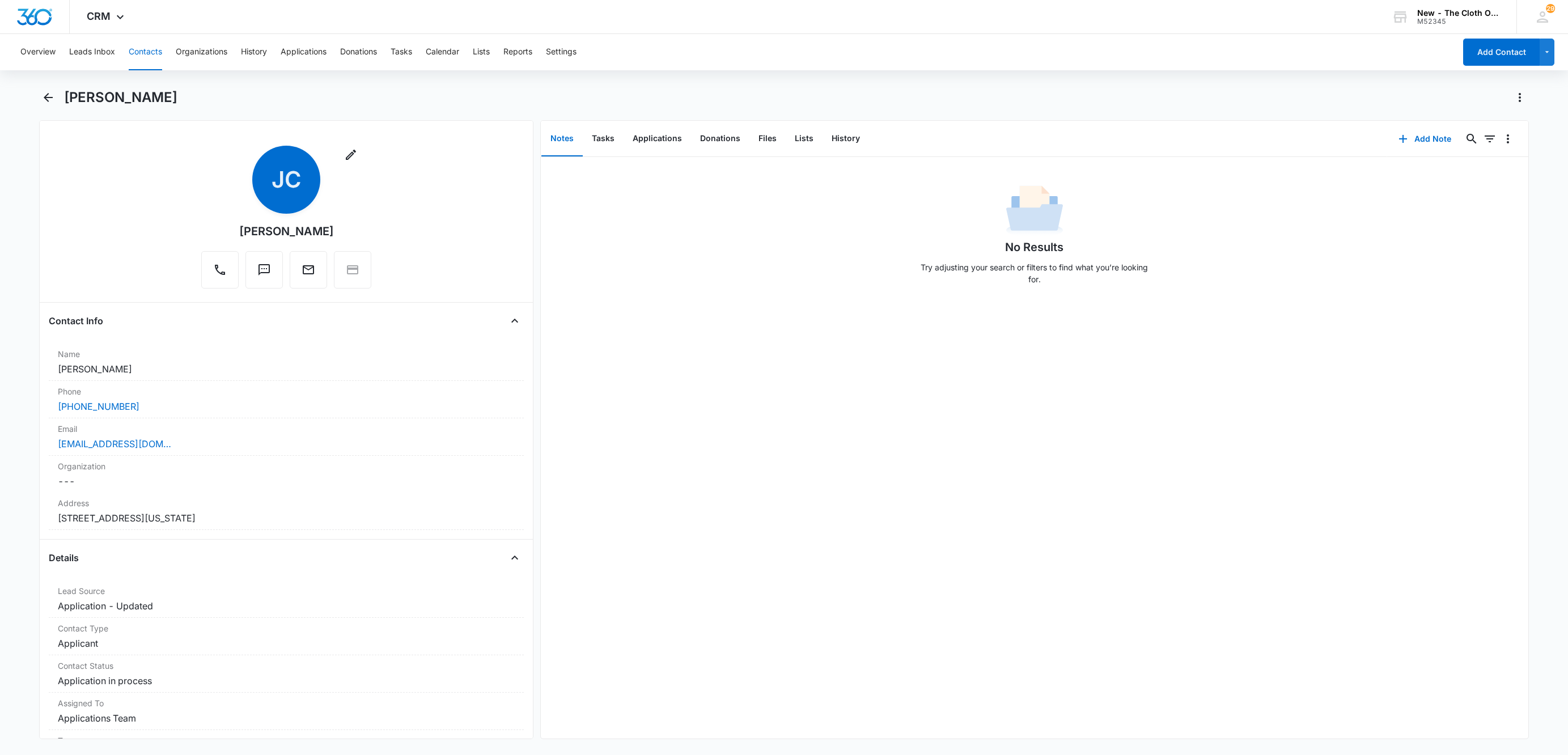
scroll to position [340, 0]
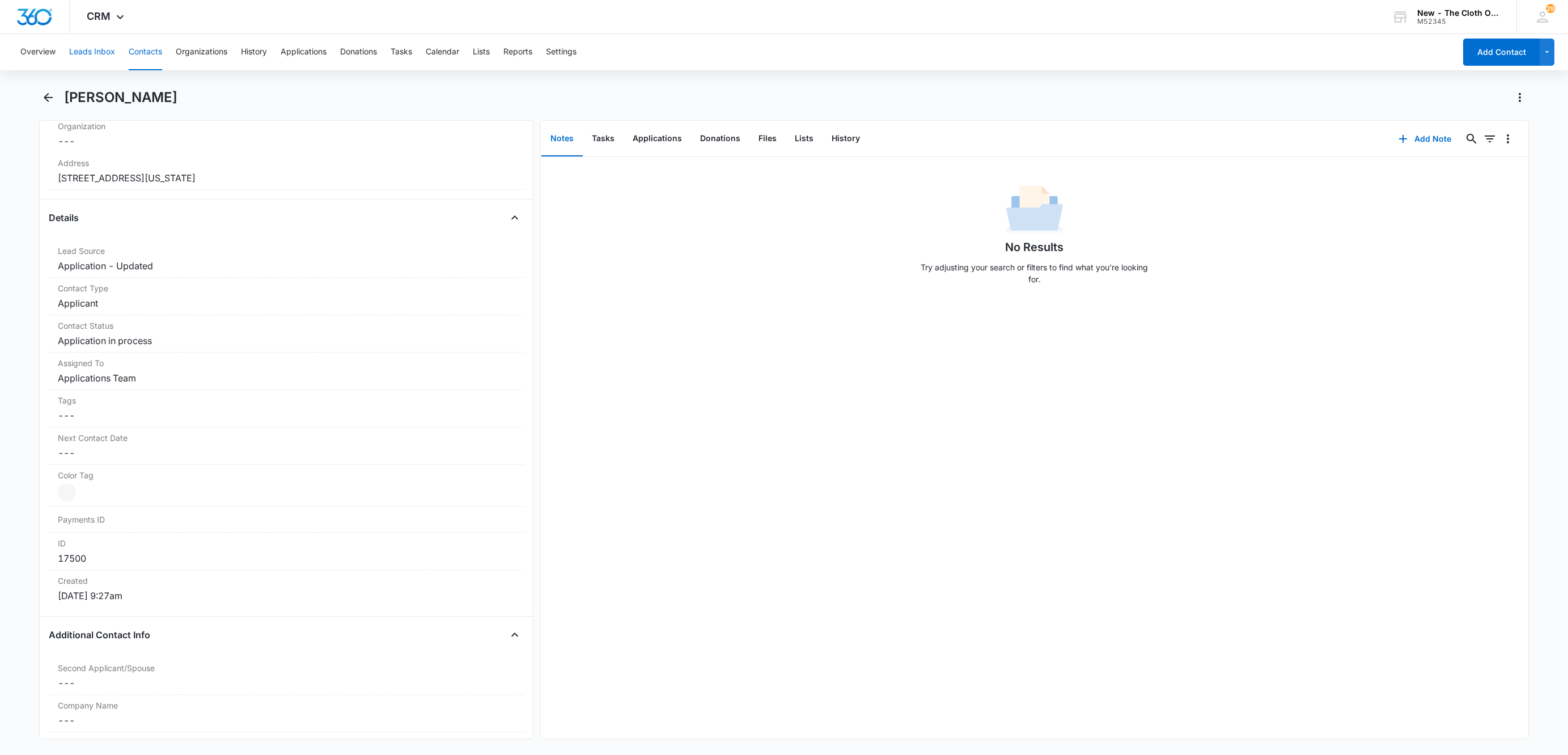
click at [75, 46] on button "Leads Inbox" at bounding box center [92, 52] width 46 height 36
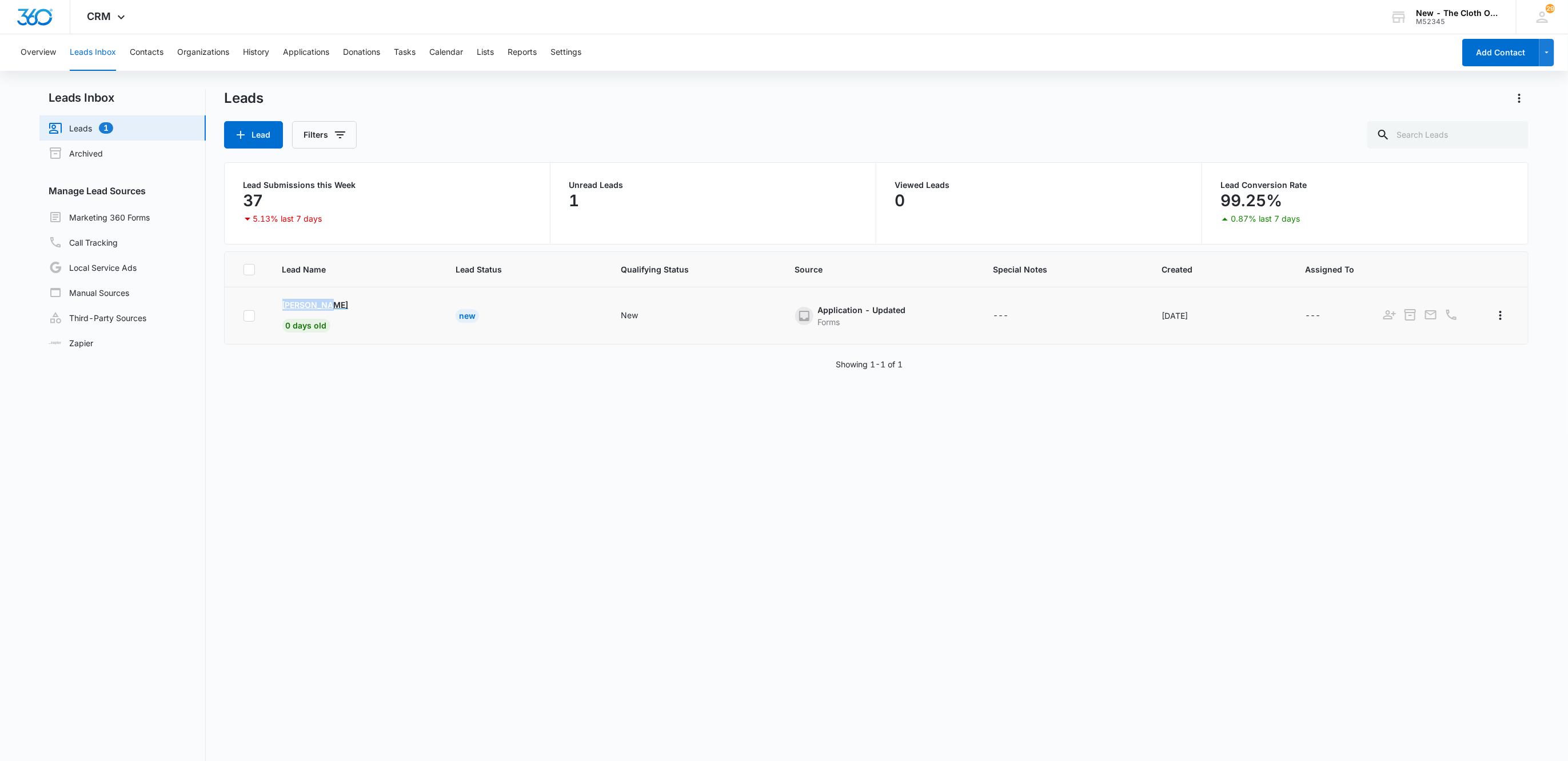
drag, startPoint x: 268, startPoint y: 299, endPoint x: 390, endPoint y: 303, distance: 122.1
click at [390, 303] on tr "[PERSON_NAME] 0 days old New New Application - Updated Forms --- [DATE] ---" at bounding box center [877, 315] width 1303 height 57
copy p "[PERSON_NAME]"
click at [317, 307] on p "[PERSON_NAME]" at bounding box center [315, 305] width 66 height 12
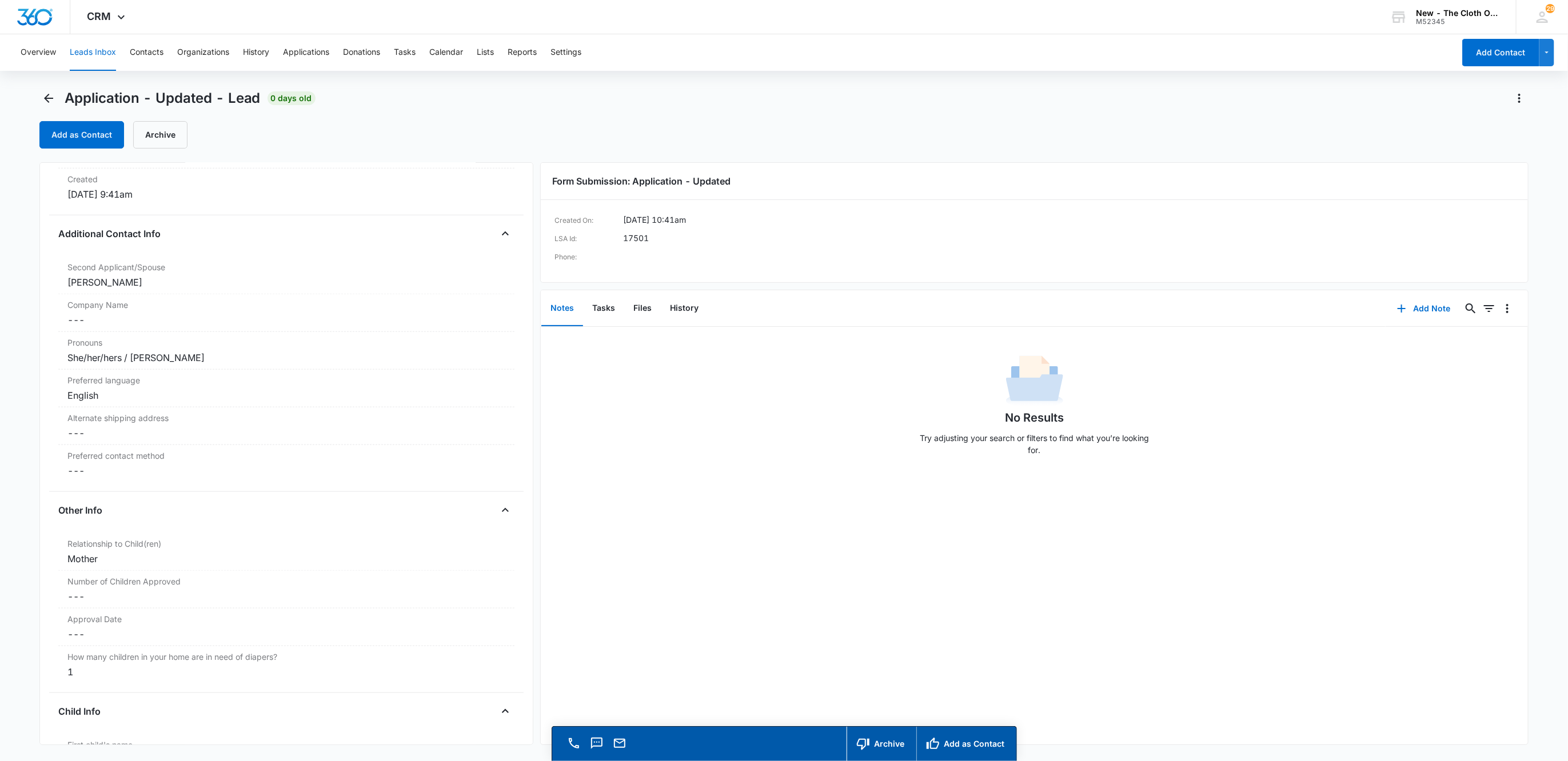
scroll to position [1028, 0]
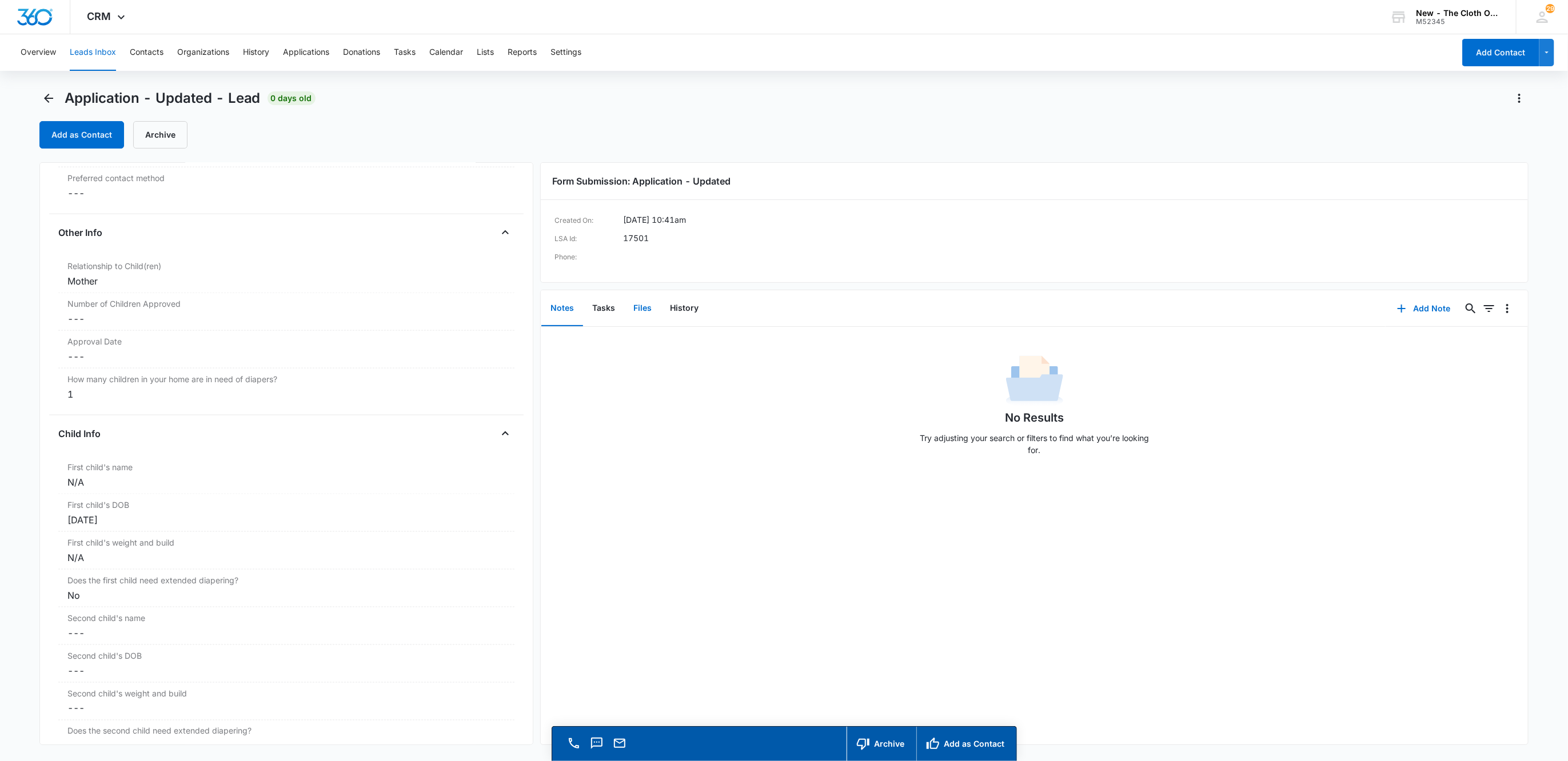
click at [633, 310] on button "Files" at bounding box center [642, 308] width 36 height 35
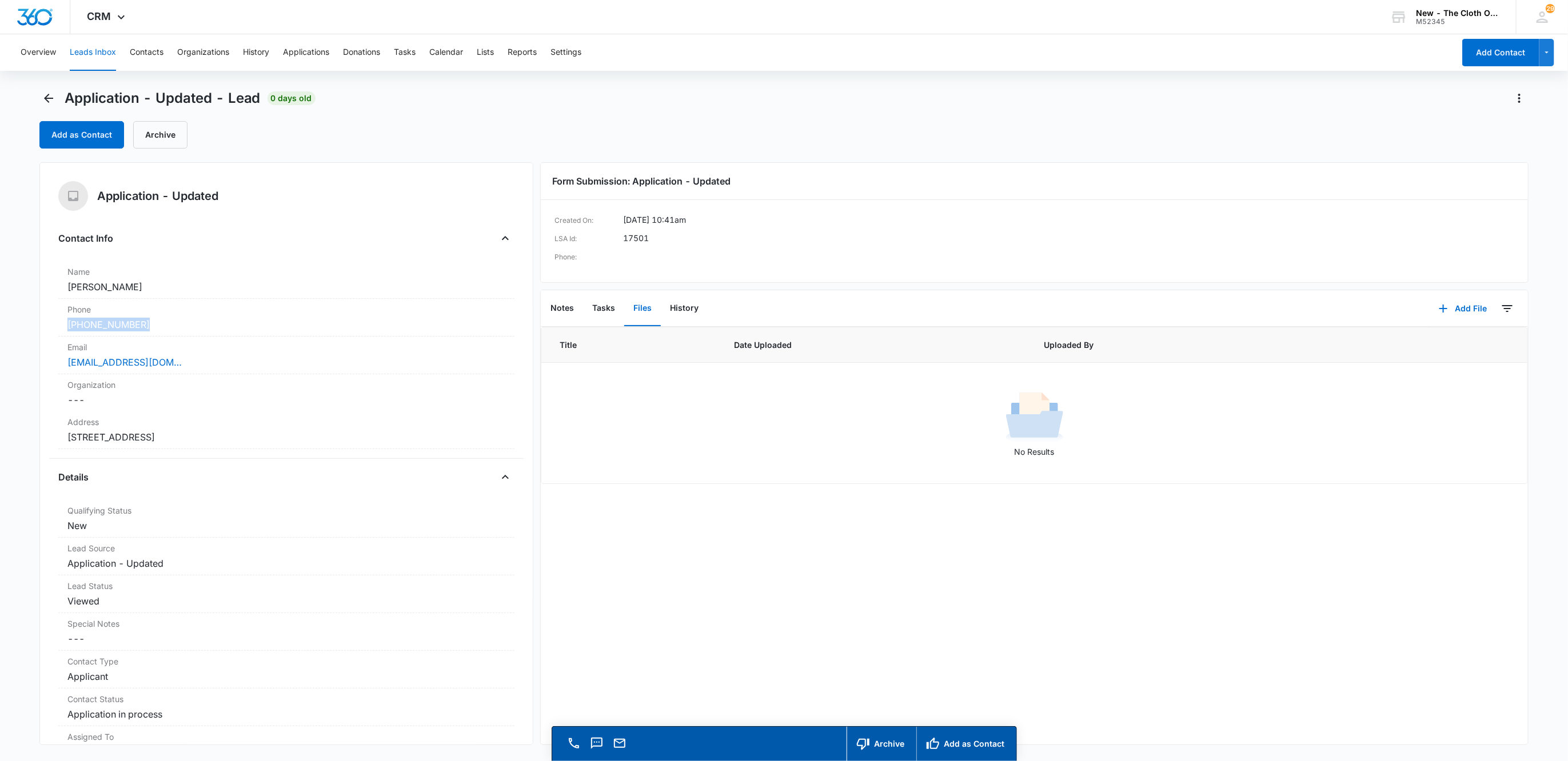
drag, startPoint x: 173, startPoint y: 327, endPoint x: 38, endPoint y: 321, distance: 135.1
click at [38, 321] on main "Application - Updated - Lead 0 days old Add as Contact Archive Application - Up…" at bounding box center [784, 440] width 1568 height 704
copy link "[PHONE_NUMBER]"
drag, startPoint x: 182, startPoint y: 365, endPoint x: 26, endPoint y: 362, distance: 156.0
click at [26, 362] on main "Application - Updated - Lead 0 days old Add as Contact Archive Application - Up…" at bounding box center [784, 440] width 1568 height 704
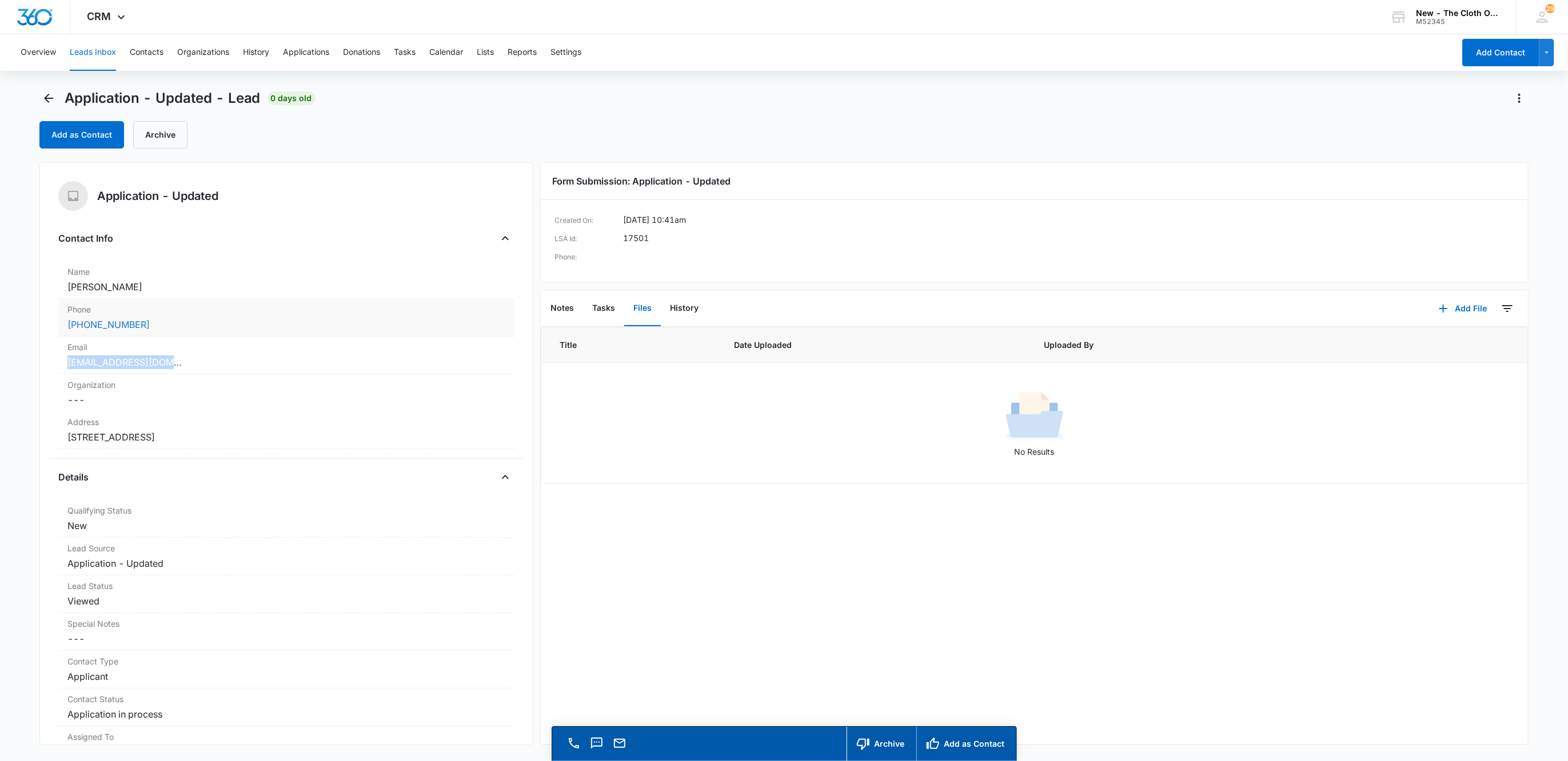
copy link "[EMAIL_ADDRESS][DOMAIN_NAME]"
click at [372, 449] on div "Address Cancel Save Changes [STREET_ADDRESS]" at bounding box center [287, 430] width 457 height 38
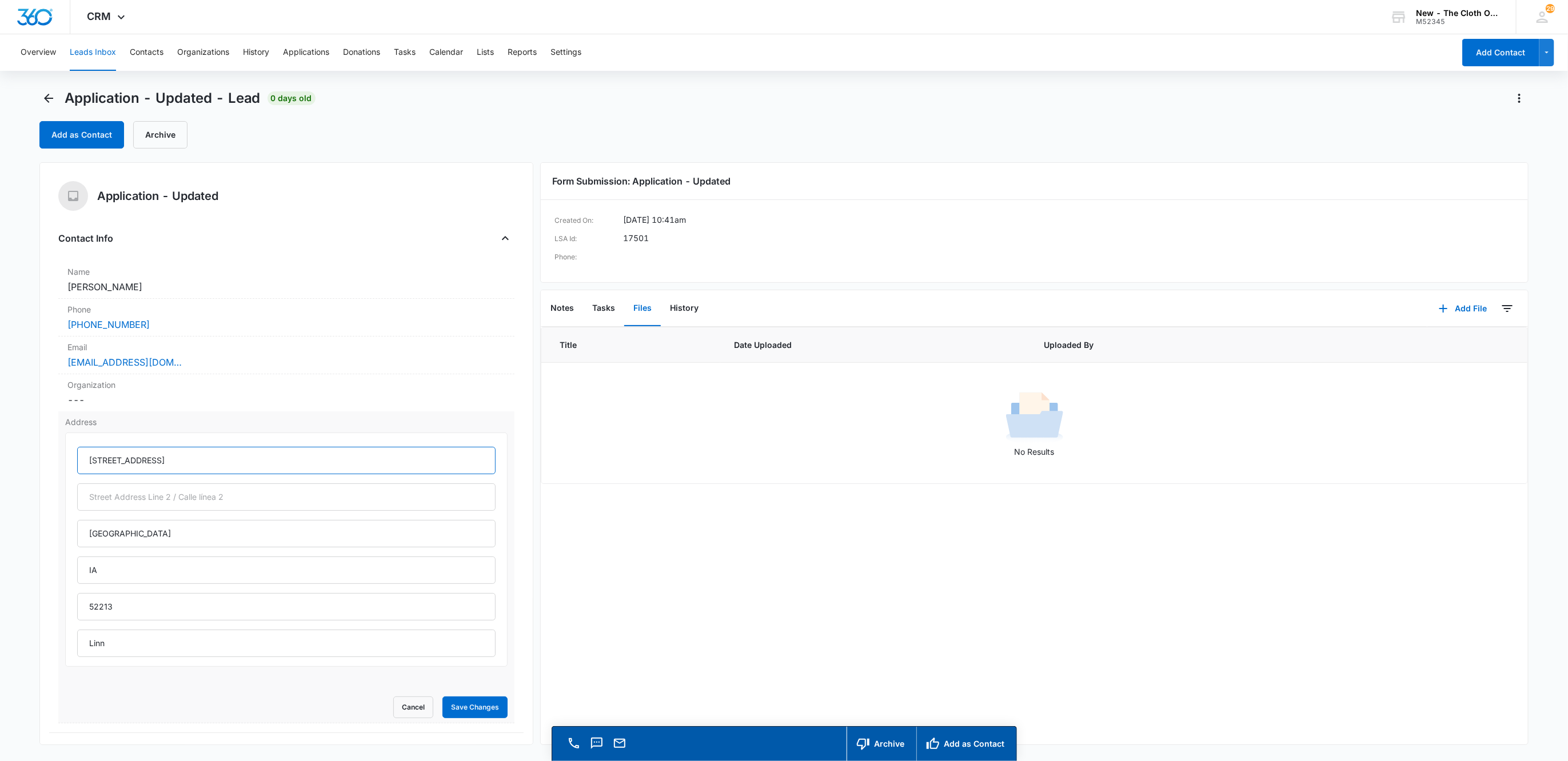
click at [169, 464] on input "[STREET_ADDRESS]" at bounding box center [287, 460] width 419 height 28
drag, startPoint x: 164, startPoint y: 533, endPoint x: 29, endPoint y: 543, distance: 135.4
click at [29, 542] on main "Application - Updated - Lead 0 days old Add as Contact Archive Application - Up…" at bounding box center [784, 440] width 1568 height 704
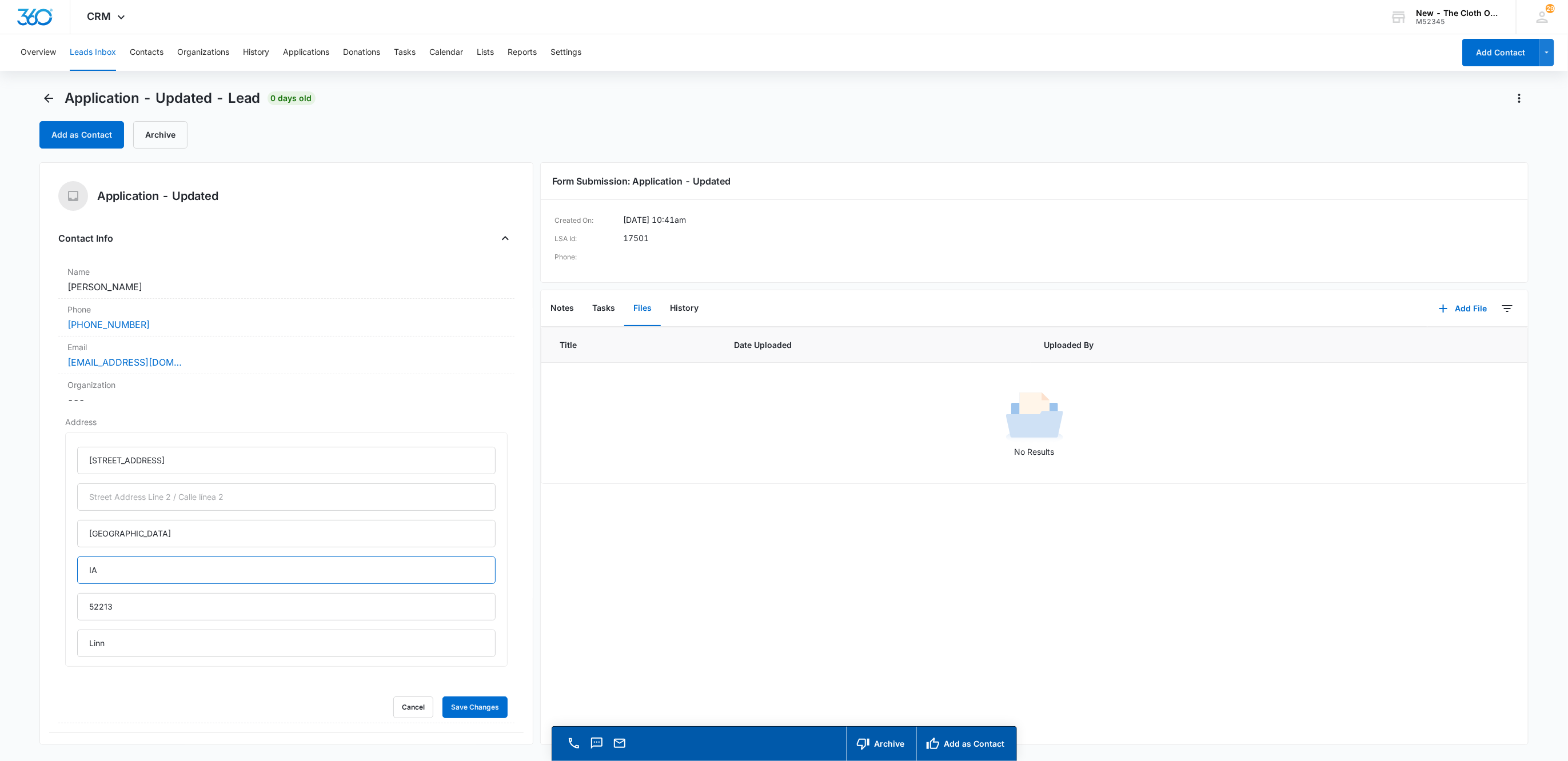
drag, startPoint x: 106, startPoint y: 574, endPoint x: 41, endPoint y: 579, distance: 65.2
click at [45, 577] on div "Application - Updated Contact Info Name Cancel Save Changes [PERSON_NAME] Phone…" at bounding box center [286, 453] width 494 height 583
type input "[US_STATE]"
drag, startPoint x: 69, startPoint y: 616, endPoint x: 2, endPoint y: 619, distance: 67.1
click at [0, 621] on html "CRM Apps Reputation Websites Forms CRM Email Social Shop Payments POS Ads Intel…" at bounding box center [784, 380] width 1568 height 761
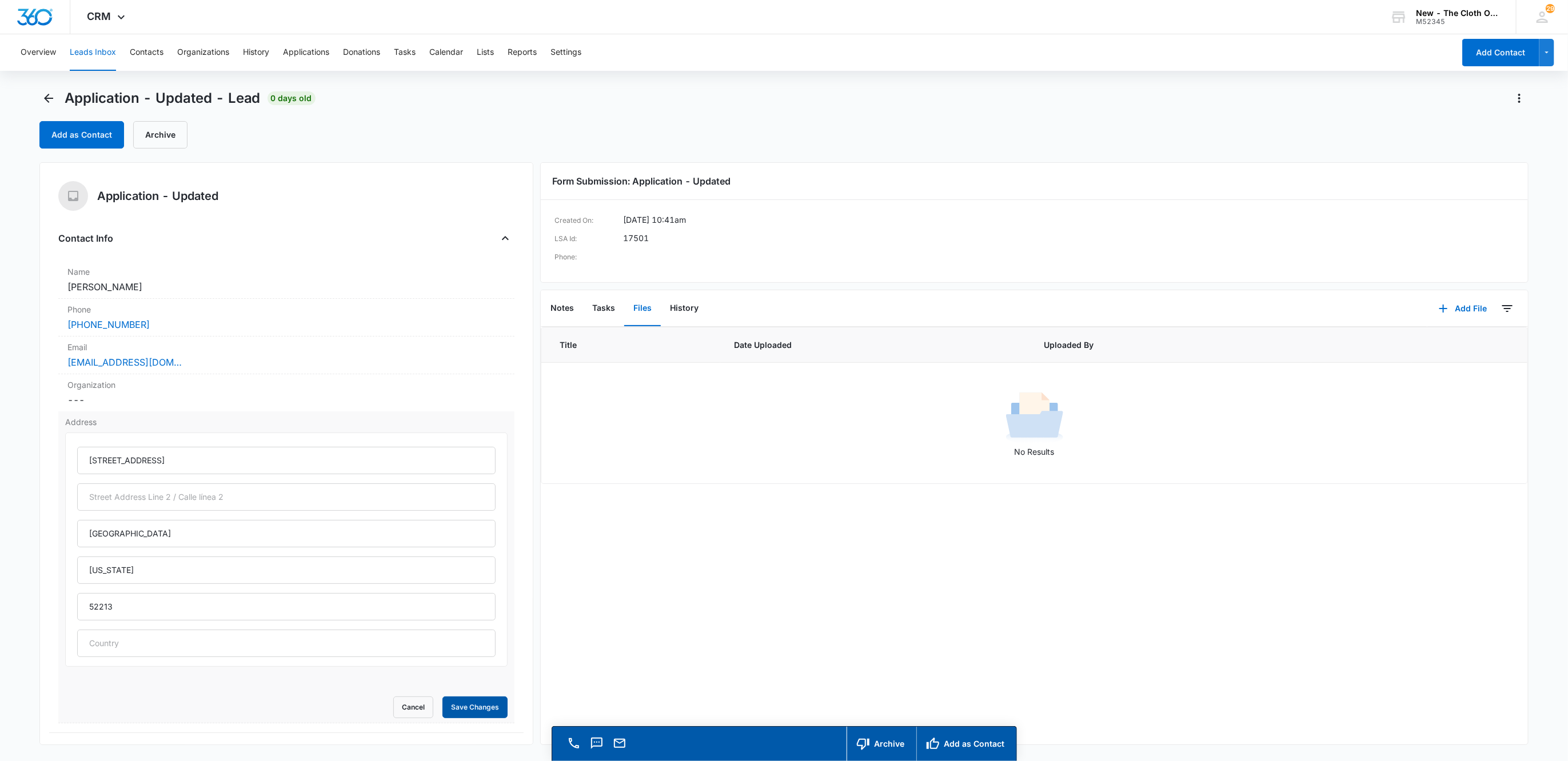
click at [486, 708] on button "Save Changes" at bounding box center [475, 707] width 66 height 22
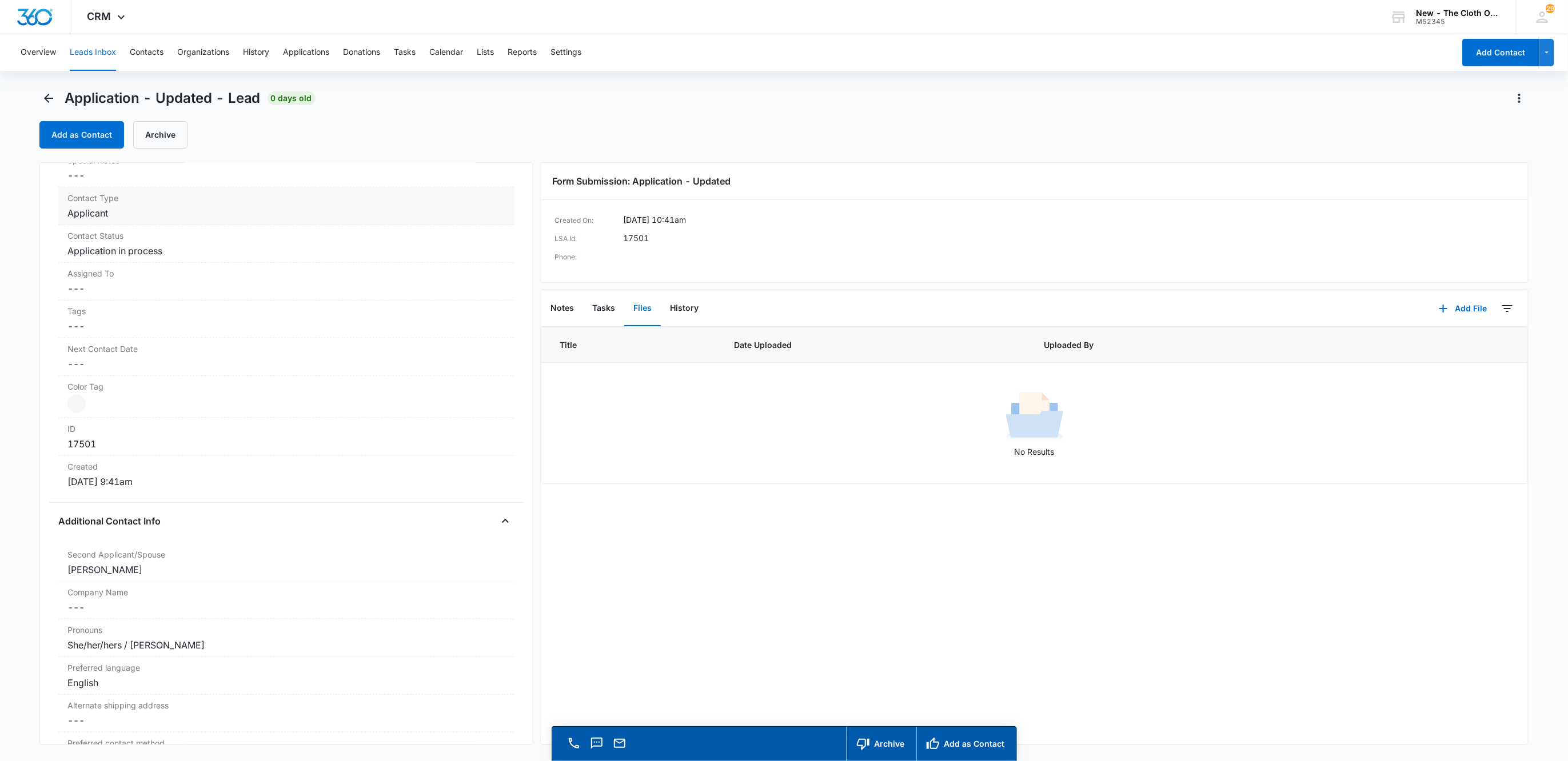
scroll to position [411, 0]
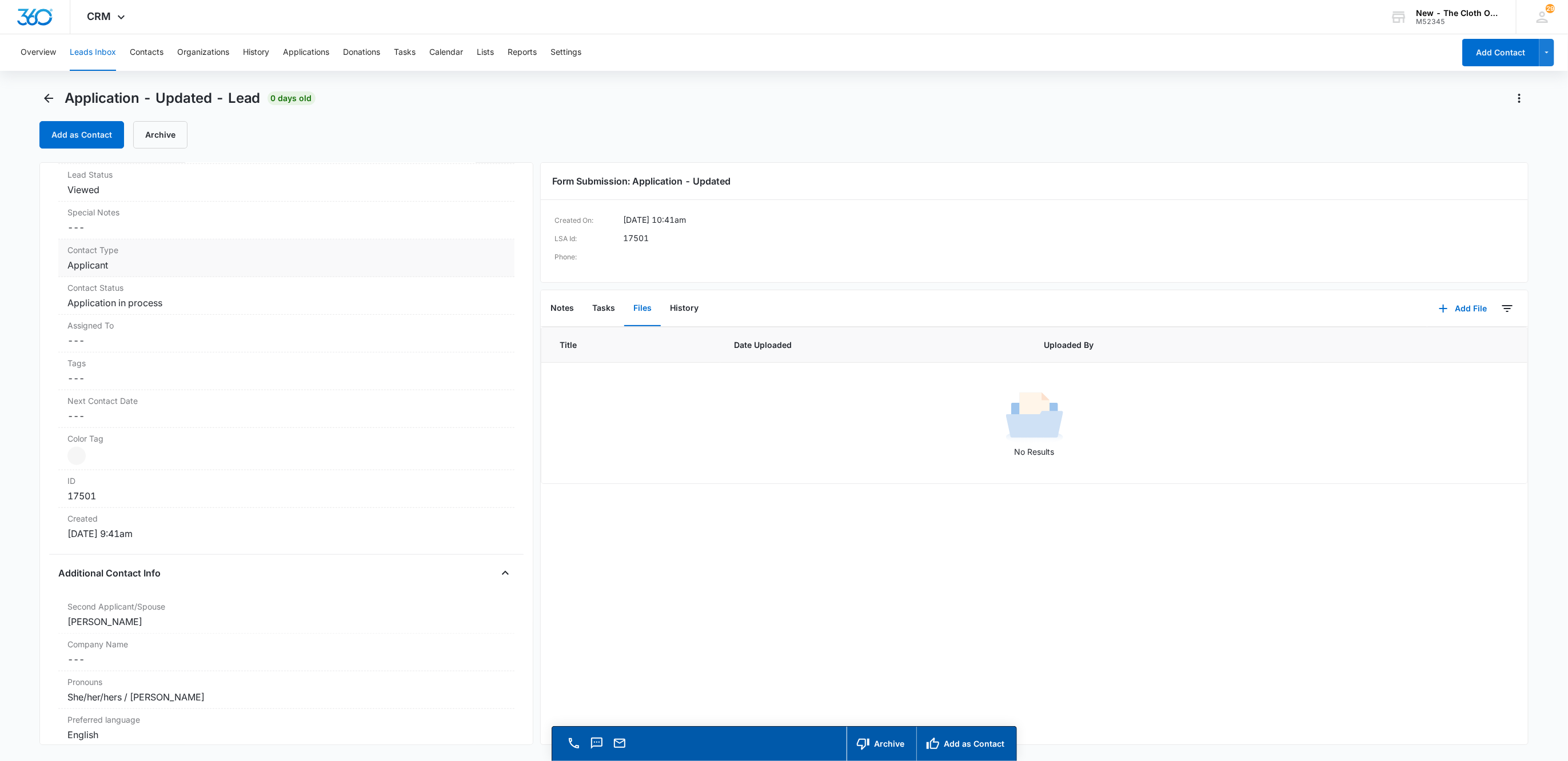
click at [126, 269] on dd "Cancel Save Changes Applicant" at bounding box center [286, 265] width 438 height 14
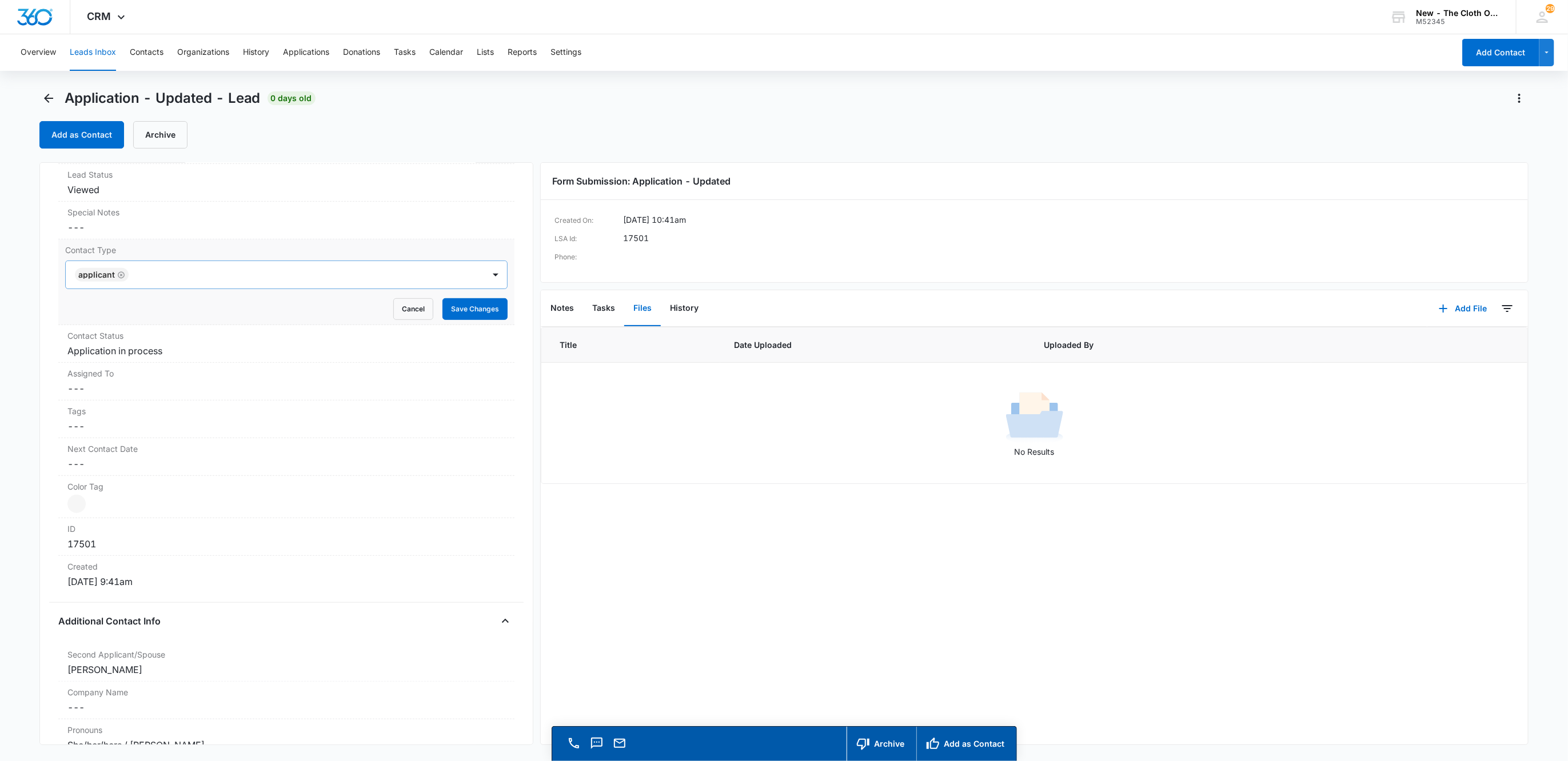
click at [122, 278] on icon "Remove Applicant" at bounding box center [121, 275] width 8 height 9
type input "rec"
click at [116, 312] on div "Recipient" at bounding box center [284, 315] width 413 height 12
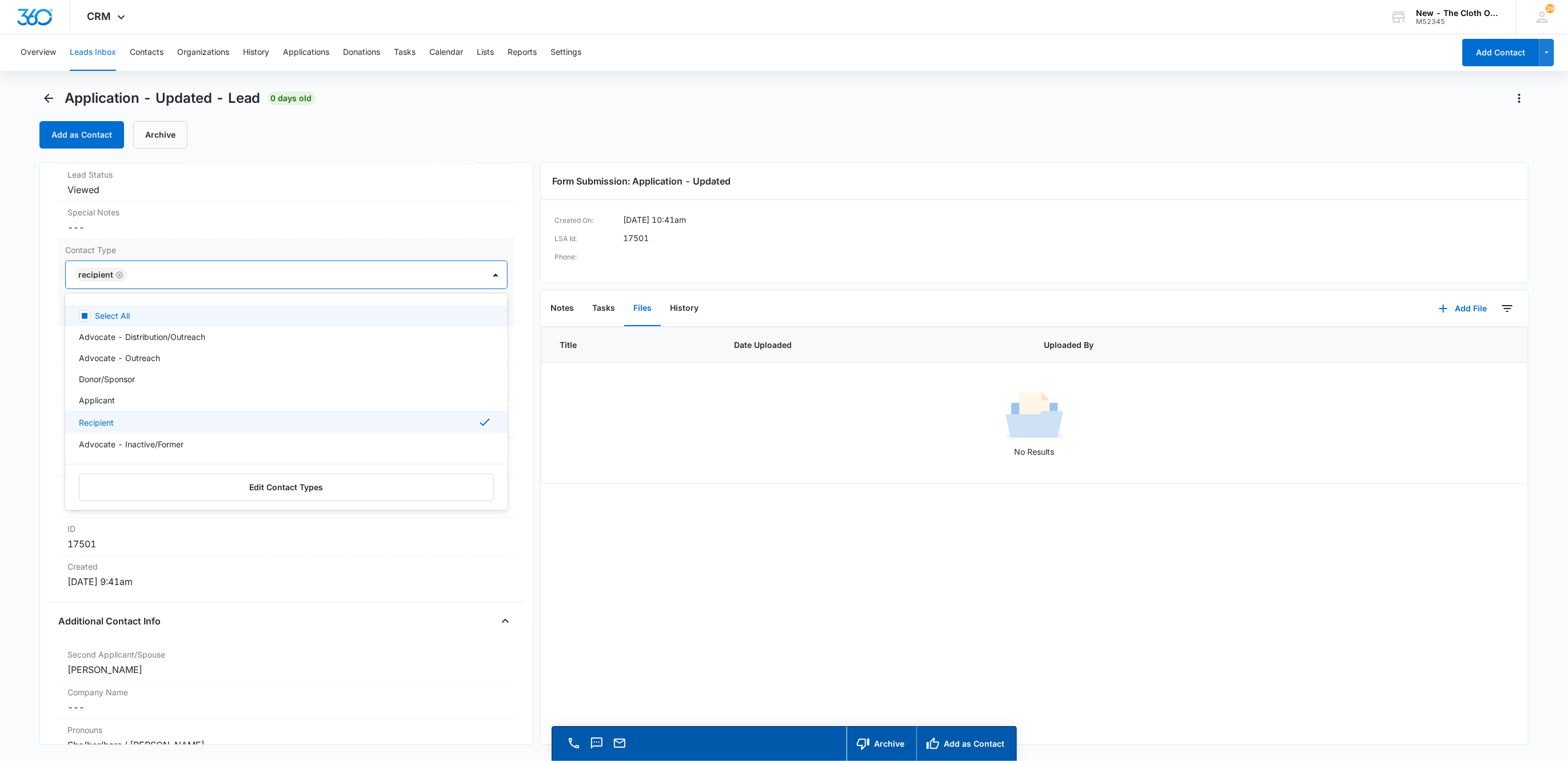
click at [153, 286] on div "Recipient" at bounding box center [275, 275] width 419 height 28
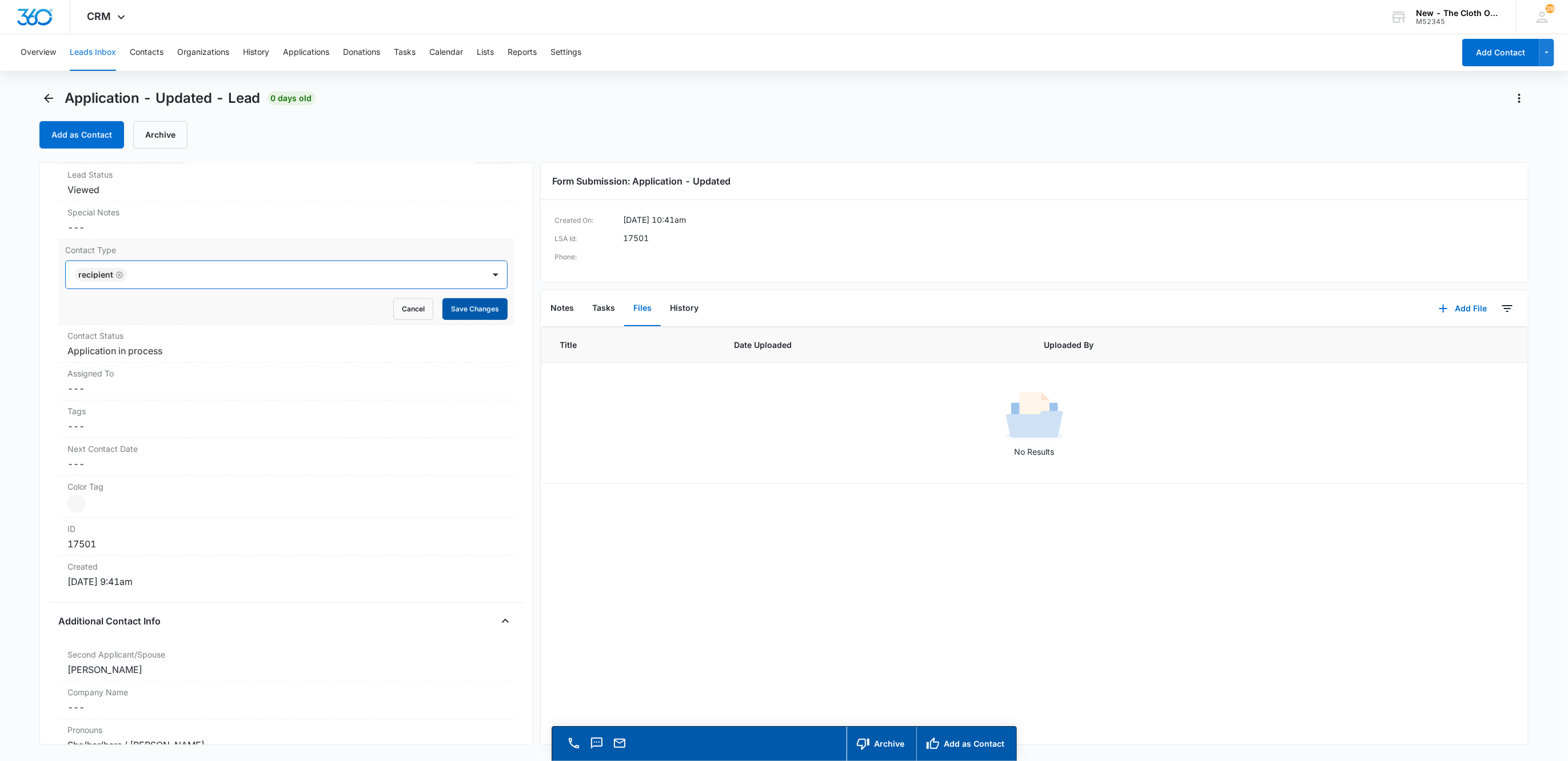
click at [467, 305] on button "Save Changes" at bounding box center [475, 309] width 66 height 22
click at [131, 357] on dd "Cancel Save Changes Application in process" at bounding box center [286, 351] width 438 height 14
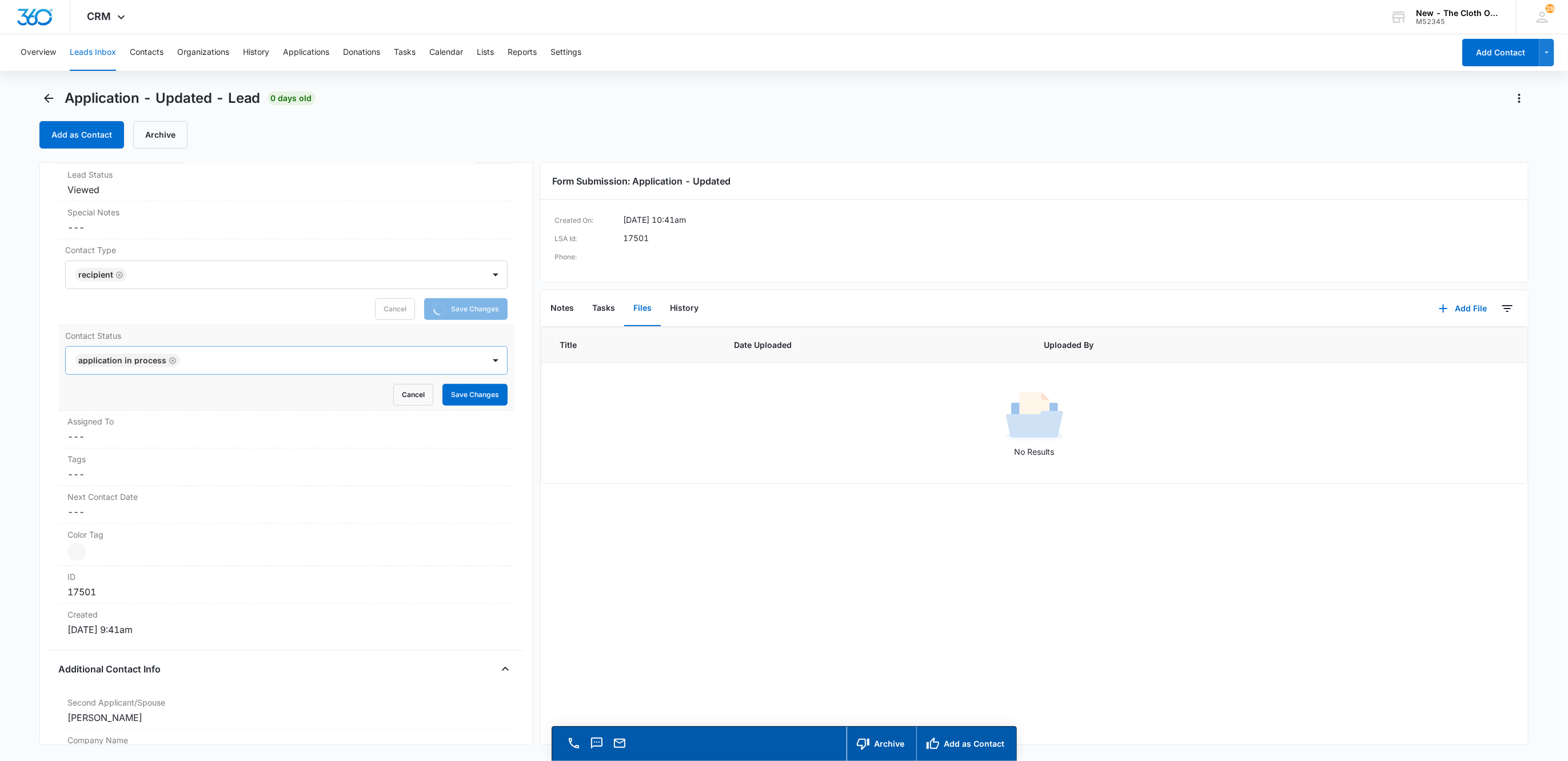
click at [169, 362] on icon "Remove Application in process" at bounding box center [172, 361] width 8 height 9
click at [140, 364] on div at bounding box center [272, 360] width 394 height 16
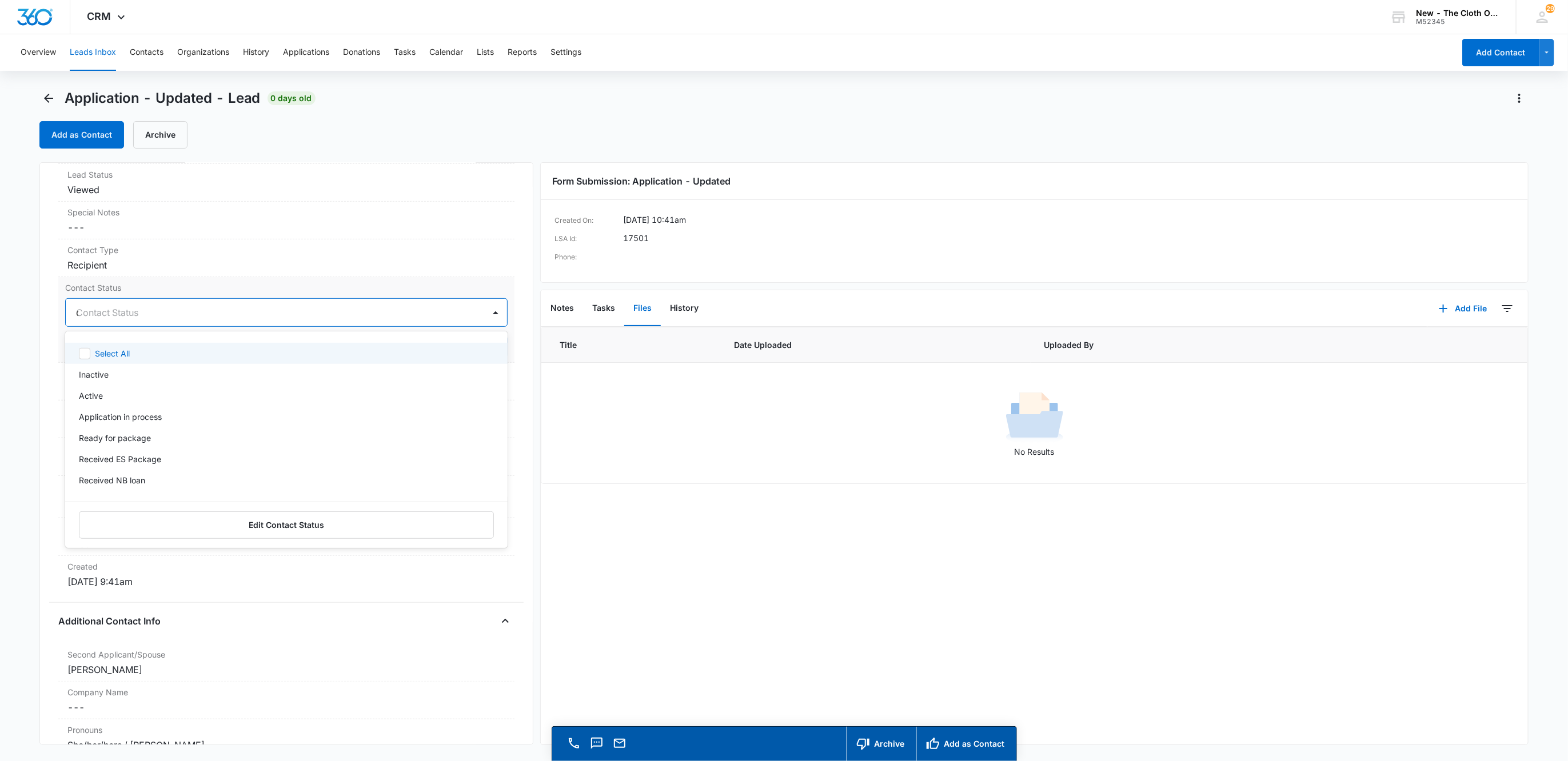
type input "os"
click at [245, 320] on div at bounding box center [323, 312] width 293 height 16
click at [447, 345] on button "Save Changes" at bounding box center [475, 346] width 66 height 22
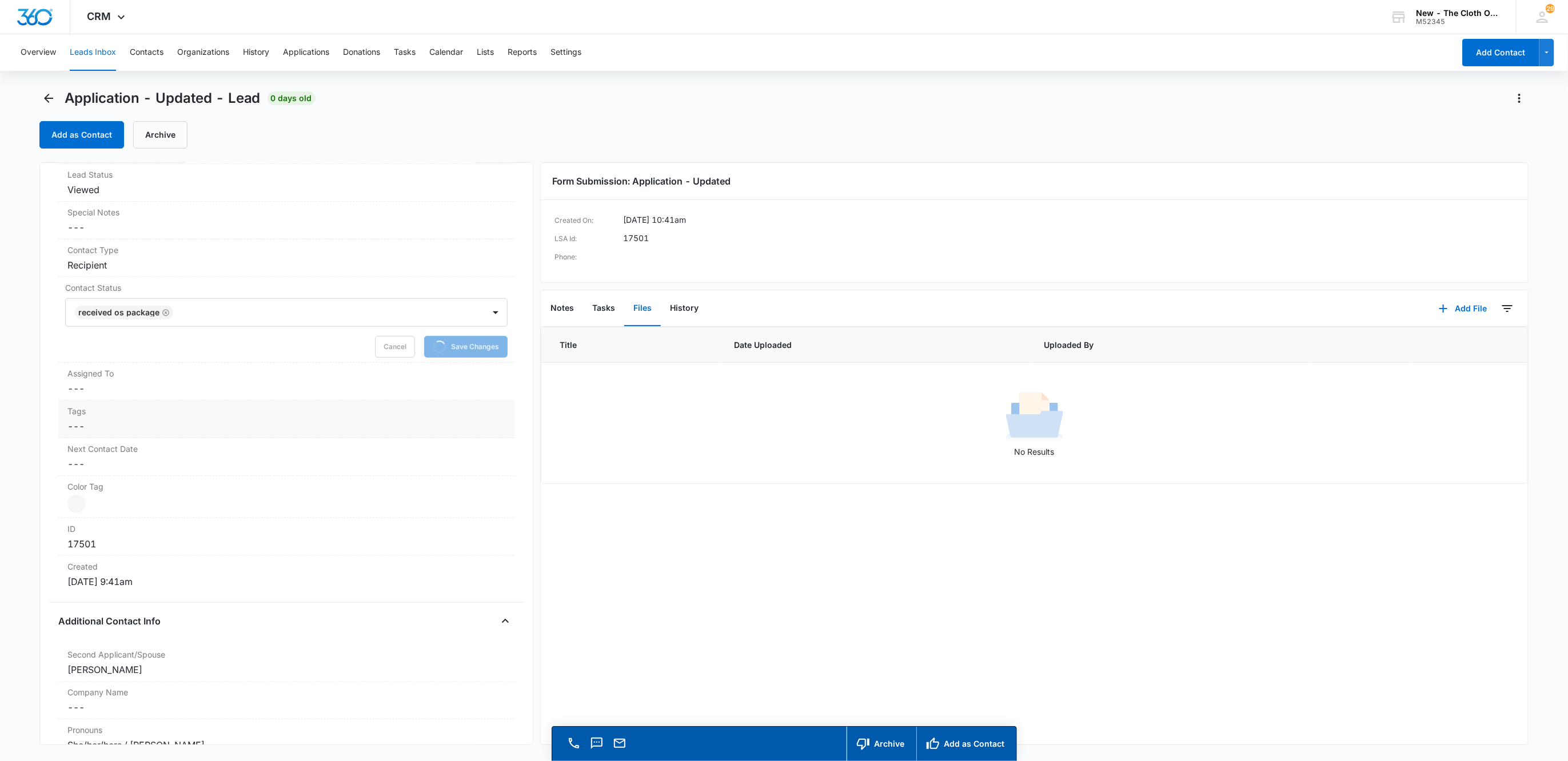
click at [99, 392] on dd "Cancel Save Changes ---" at bounding box center [286, 389] width 438 height 14
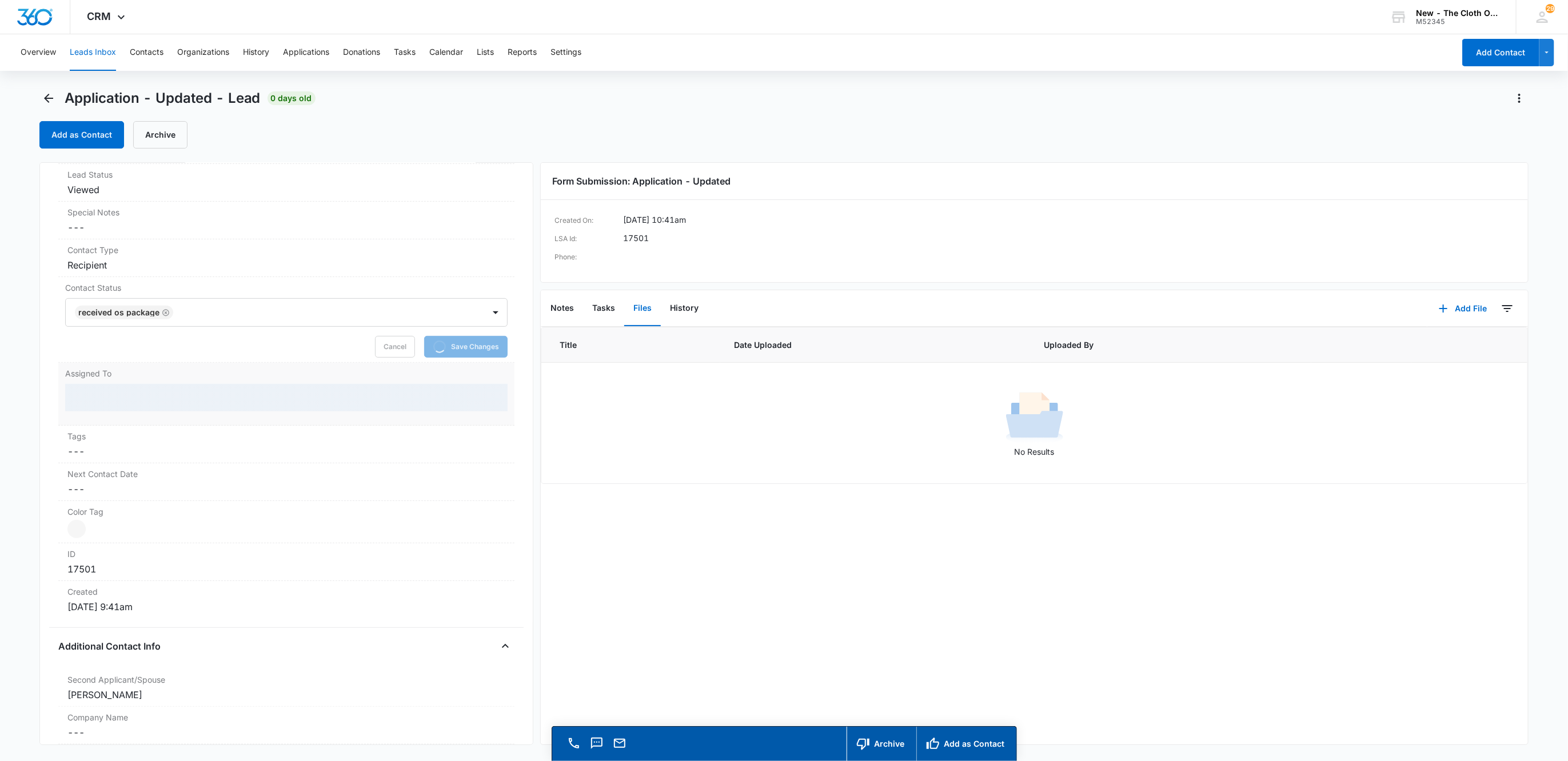
click at [88, 399] on div at bounding box center [287, 398] width 443 height 28
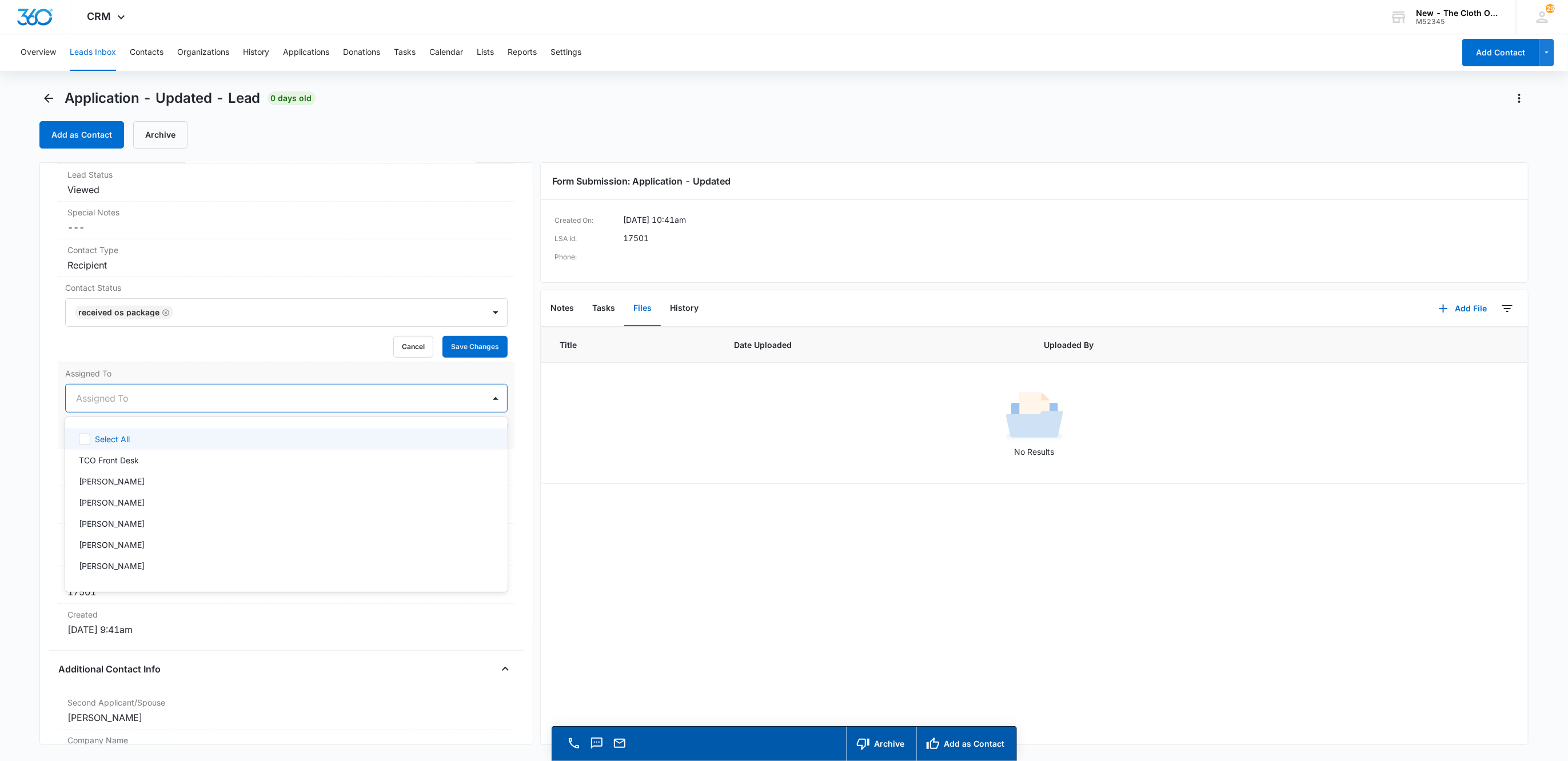
click at [89, 399] on div at bounding box center [272, 398] width 394 height 16
type input "fed"
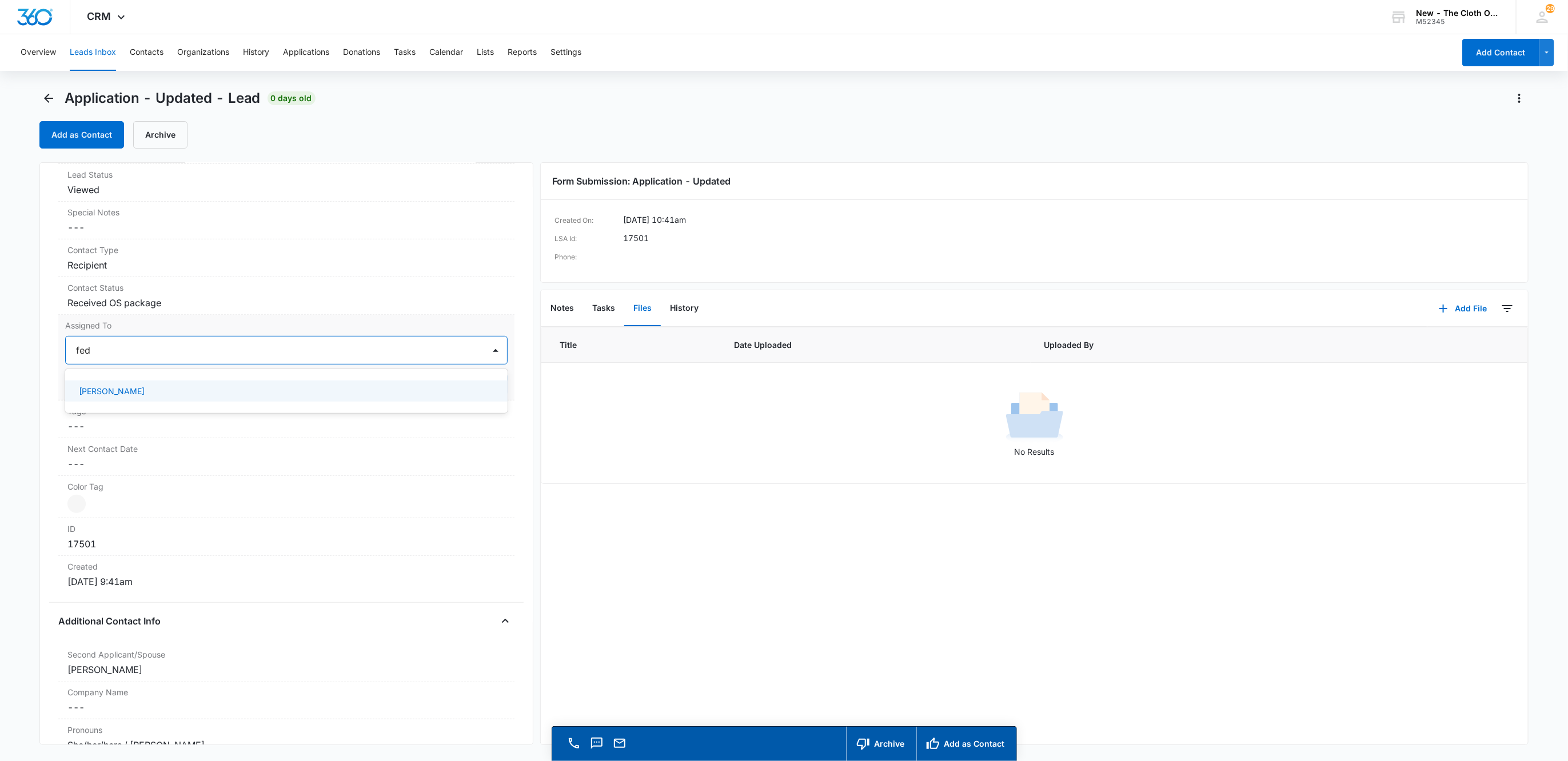
click at [91, 391] on p "[PERSON_NAME]" at bounding box center [111, 391] width 66 height 12
drag, startPoint x: 251, startPoint y: 352, endPoint x: 303, endPoint y: 355, distance: 52.1
click at [253, 352] on div at bounding box center [312, 350] width 315 height 16
click at [490, 391] on button "Save Changes" at bounding box center [475, 384] width 66 height 22
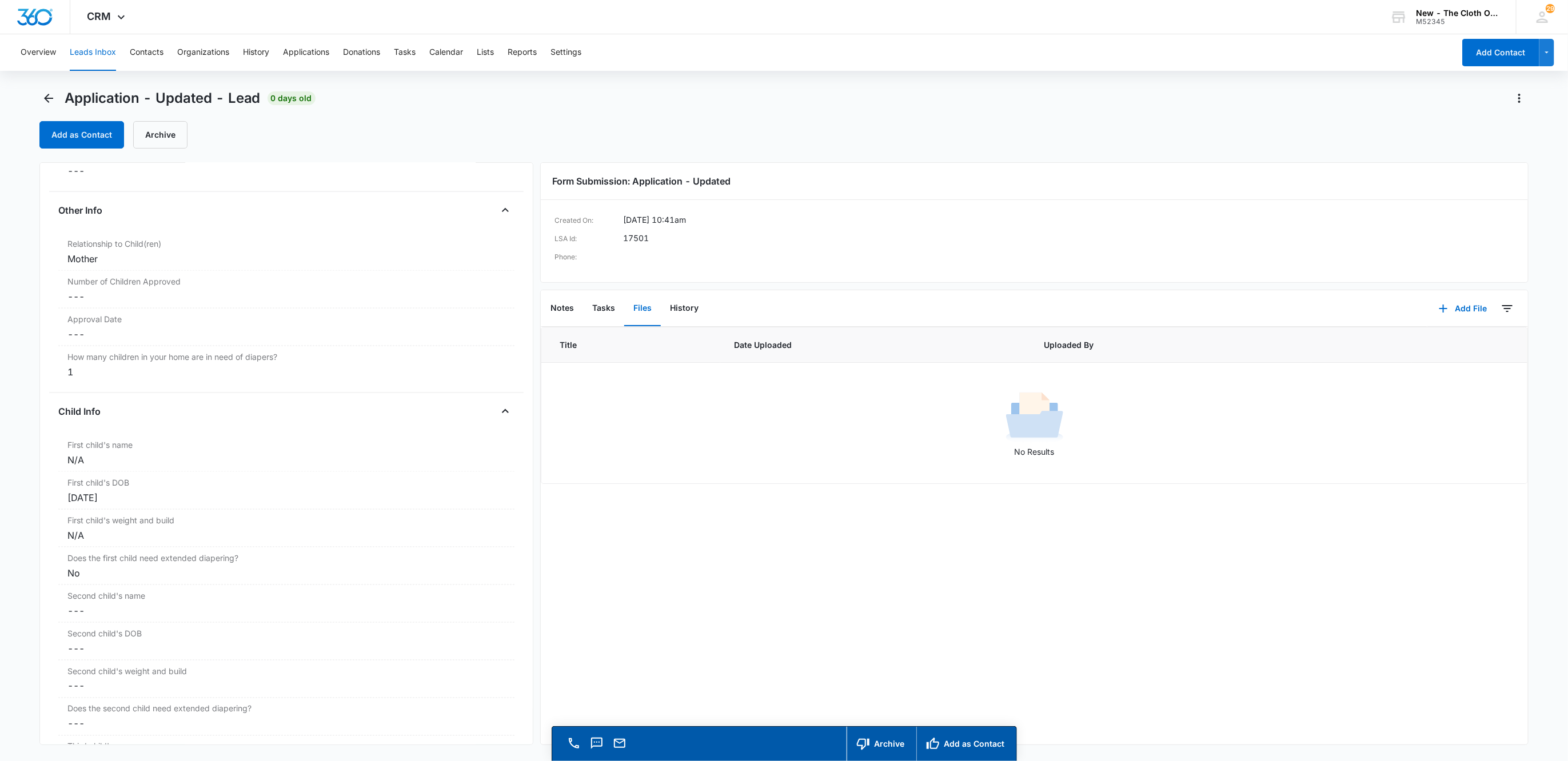
scroll to position [1048, 0]
click at [95, 475] on div "First child's name Cancel Save Changes N/A" at bounding box center [287, 456] width 457 height 38
click at [96, 477] on input "N/A" at bounding box center [287, 472] width 443 height 28
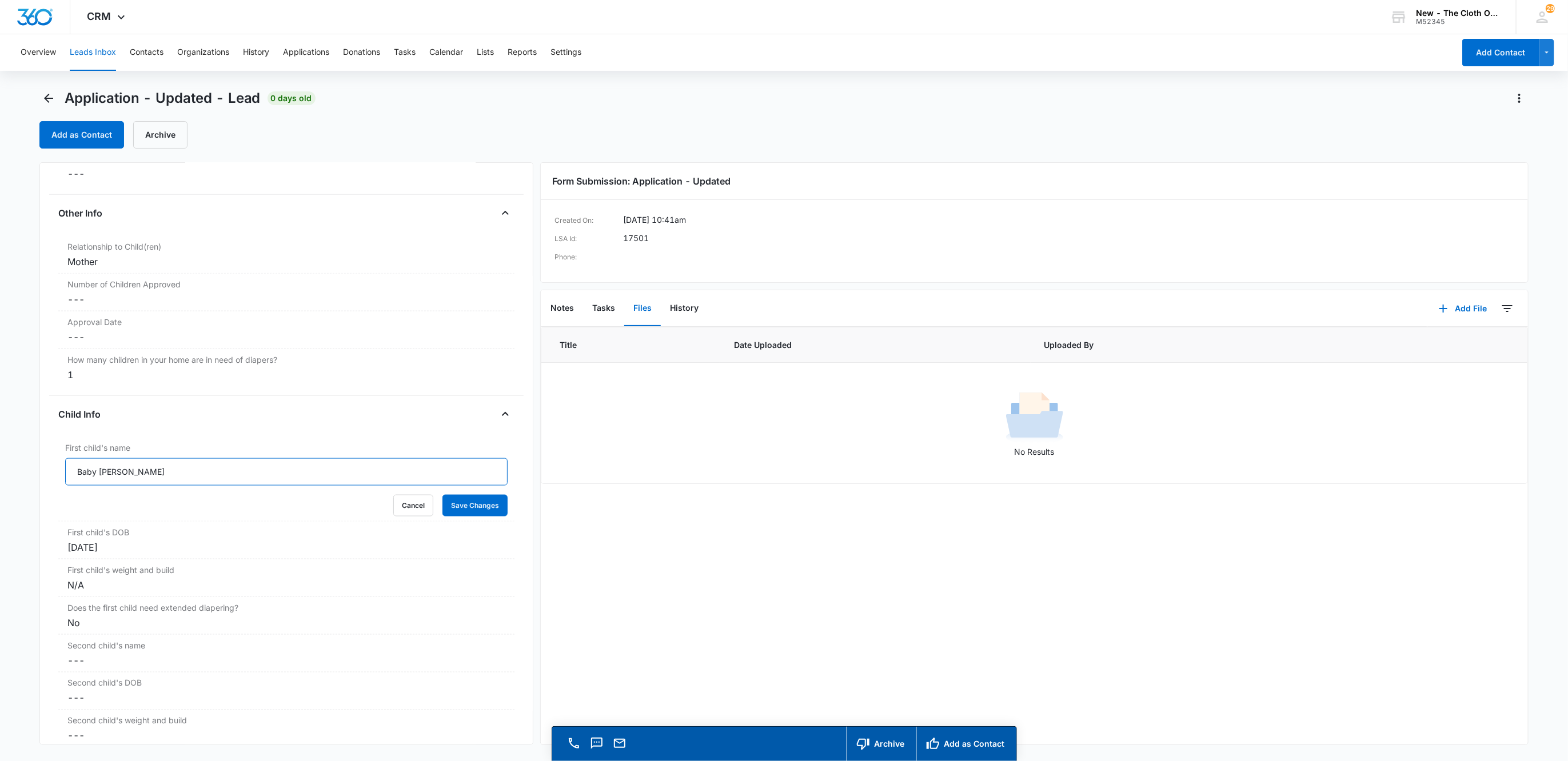
type input "Baby [PERSON_NAME]"
drag, startPoint x: 446, startPoint y: 508, endPoint x: 295, endPoint y: 554, distance: 157.9
click at [446, 508] on button "Save Changes" at bounding box center [475, 505] width 66 height 22
click at [93, 597] on div "First child's weight and build Cancel Save Changes N/A" at bounding box center [287, 578] width 457 height 38
click at [99, 600] on input "N/A" at bounding box center [287, 595] width 443 height 28
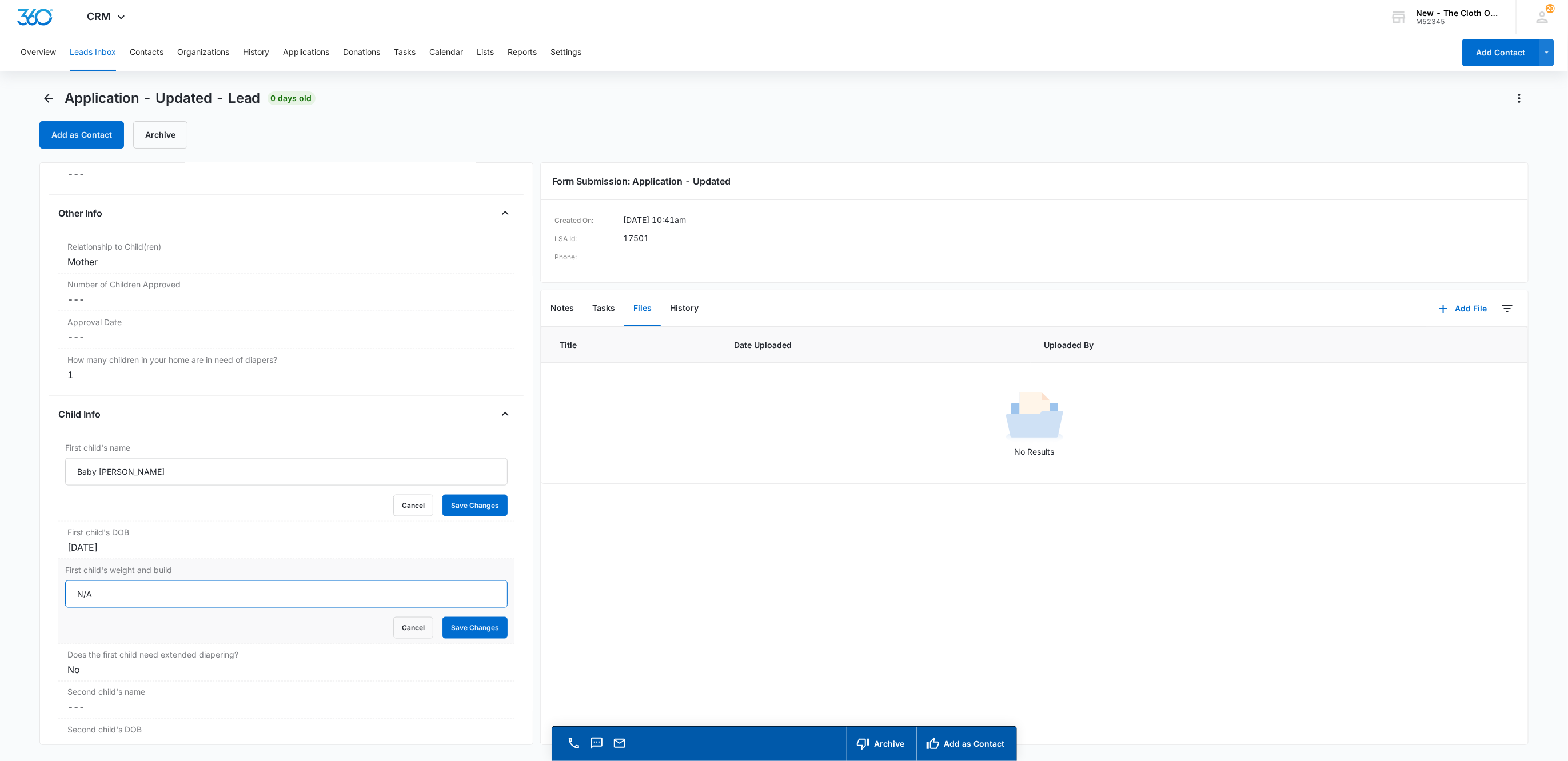
click at [99, 600] on input "N/A" at bounding box center [287, 595] width 443 height 28
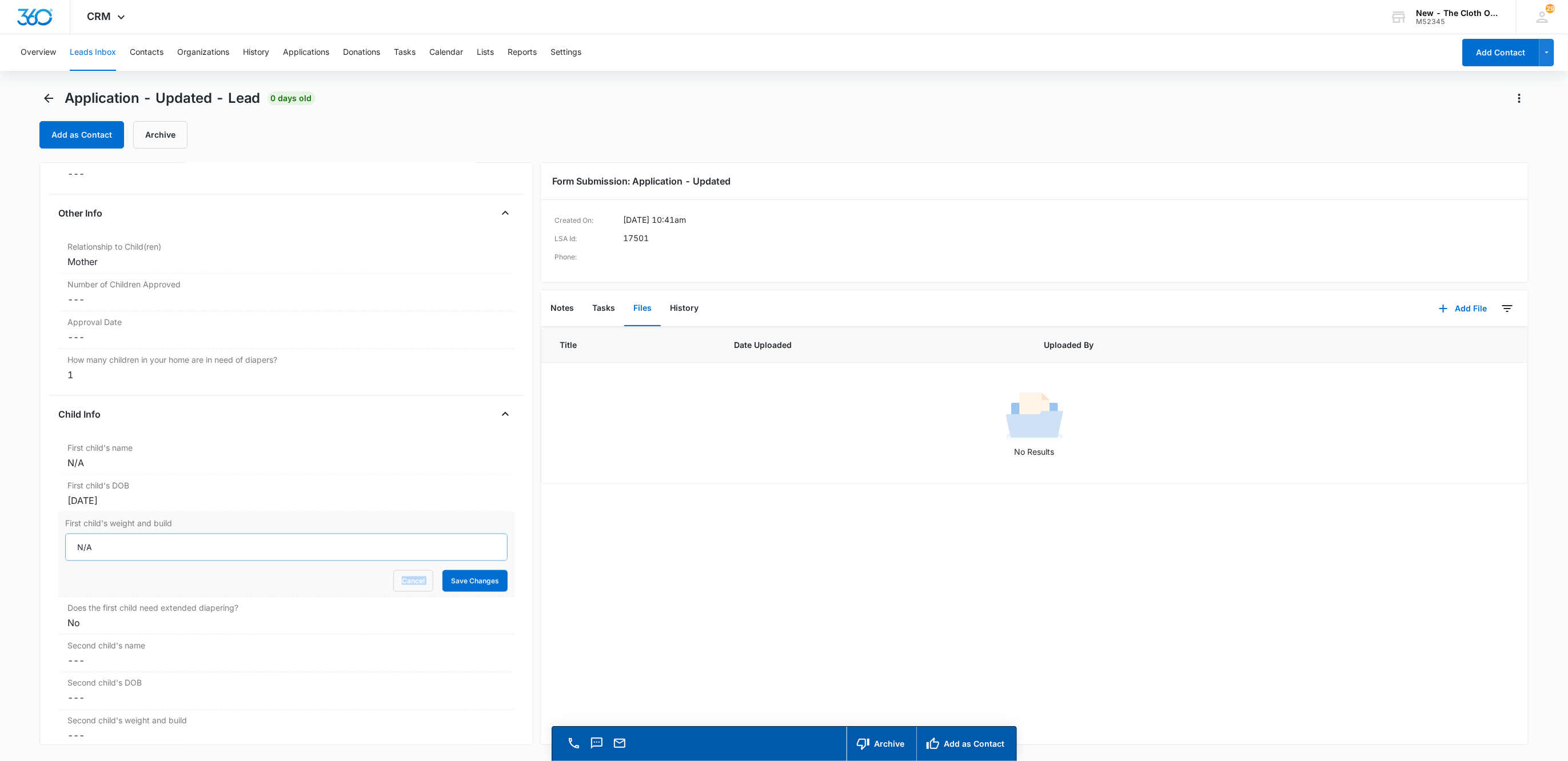
click at [99, 597] on div "First child's weight and build N/A Cancel Save Changes" at bounding box center [287, 555] width 457 height 84
click at [0, 550] on main "Application - Updated - Lead 0 days old Add as Contact Archive Application - Up…" at bounding box center [784, 440] width 1568 height 704
click at [442, 571] on button "Save Changes" at bounding box center [475, 581] width 66 height 22
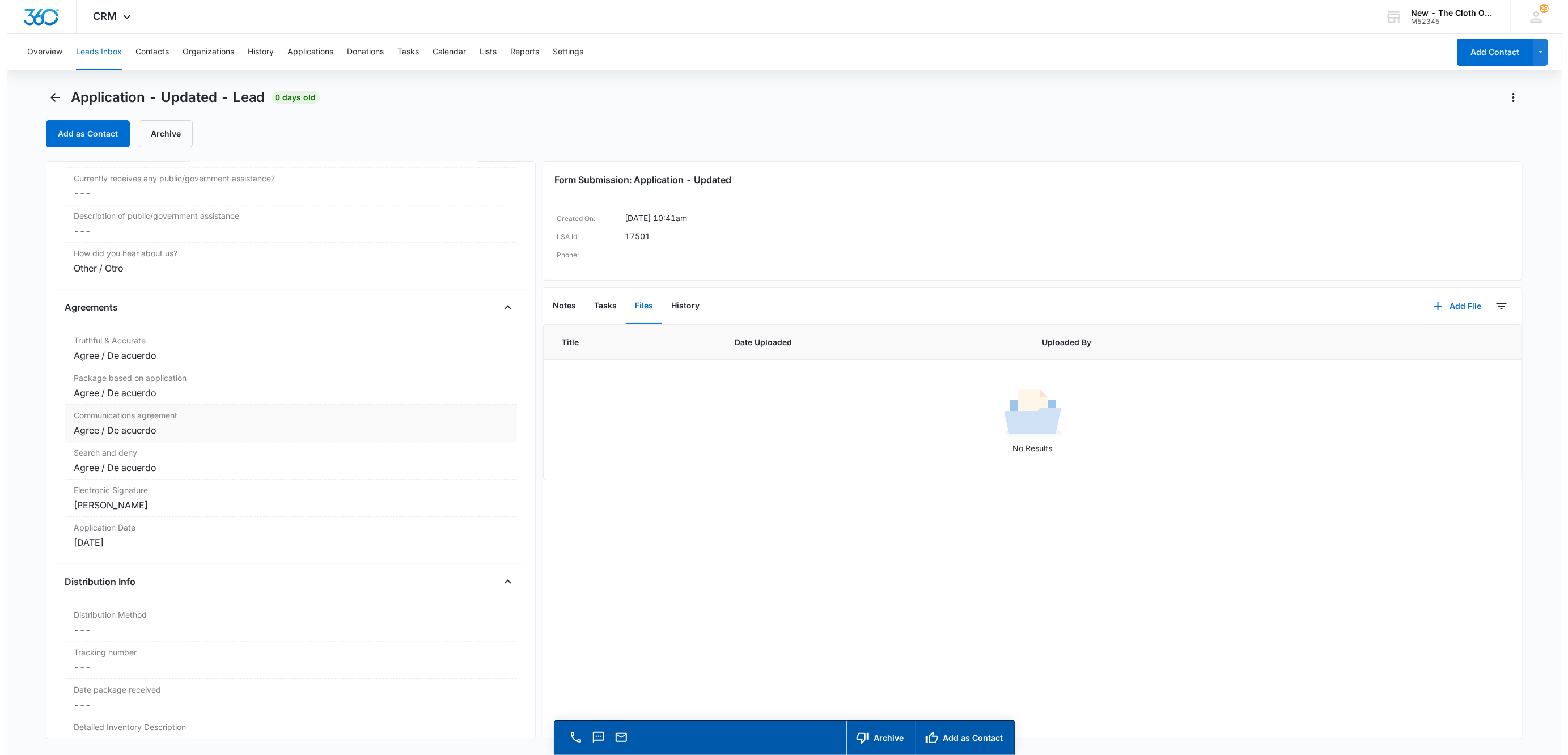
scroll to position [2145, 0]
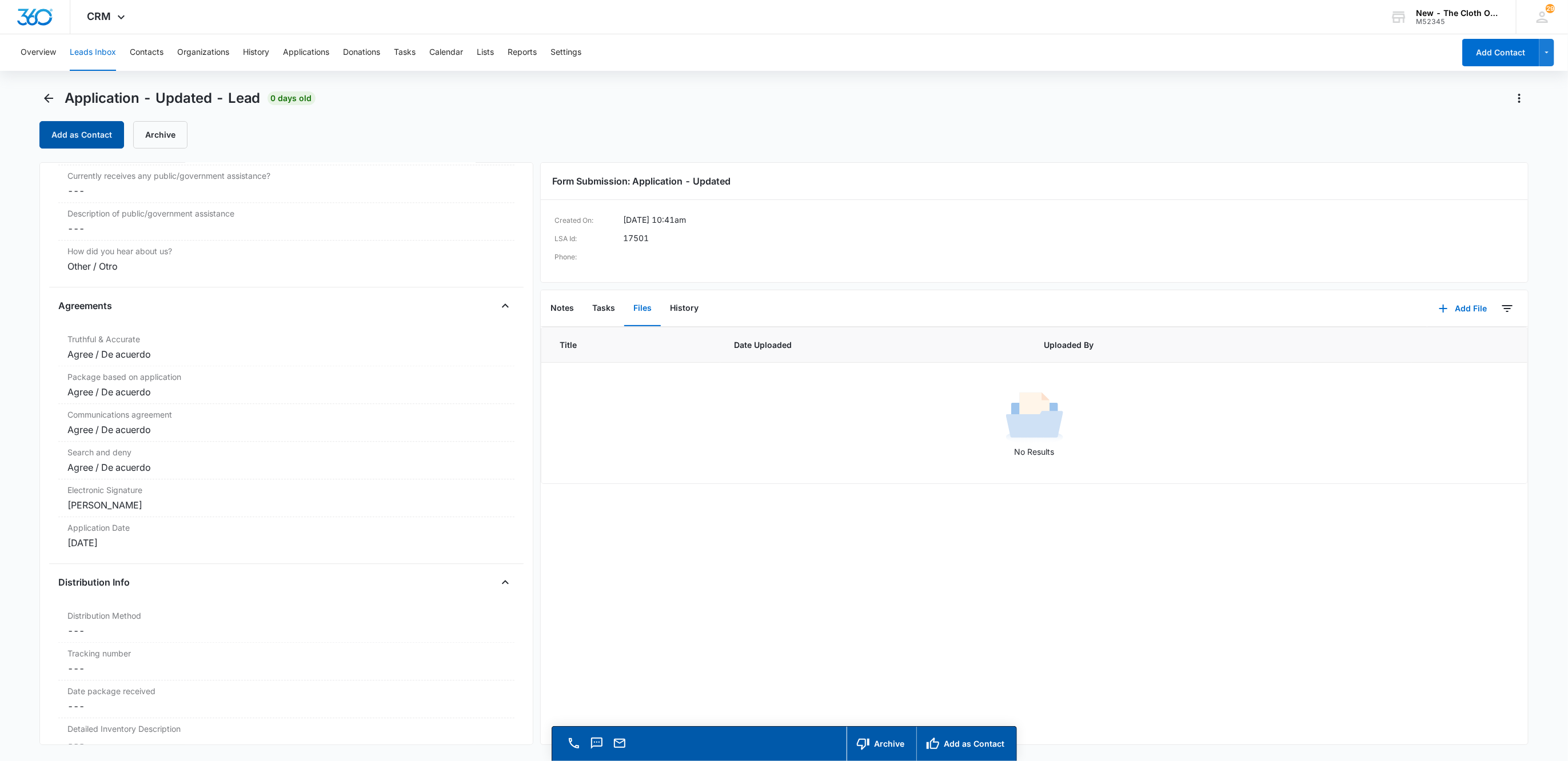
click at [103, 122] on button "Add as Contact" at bounding box center [82, 135] width 84 height 28
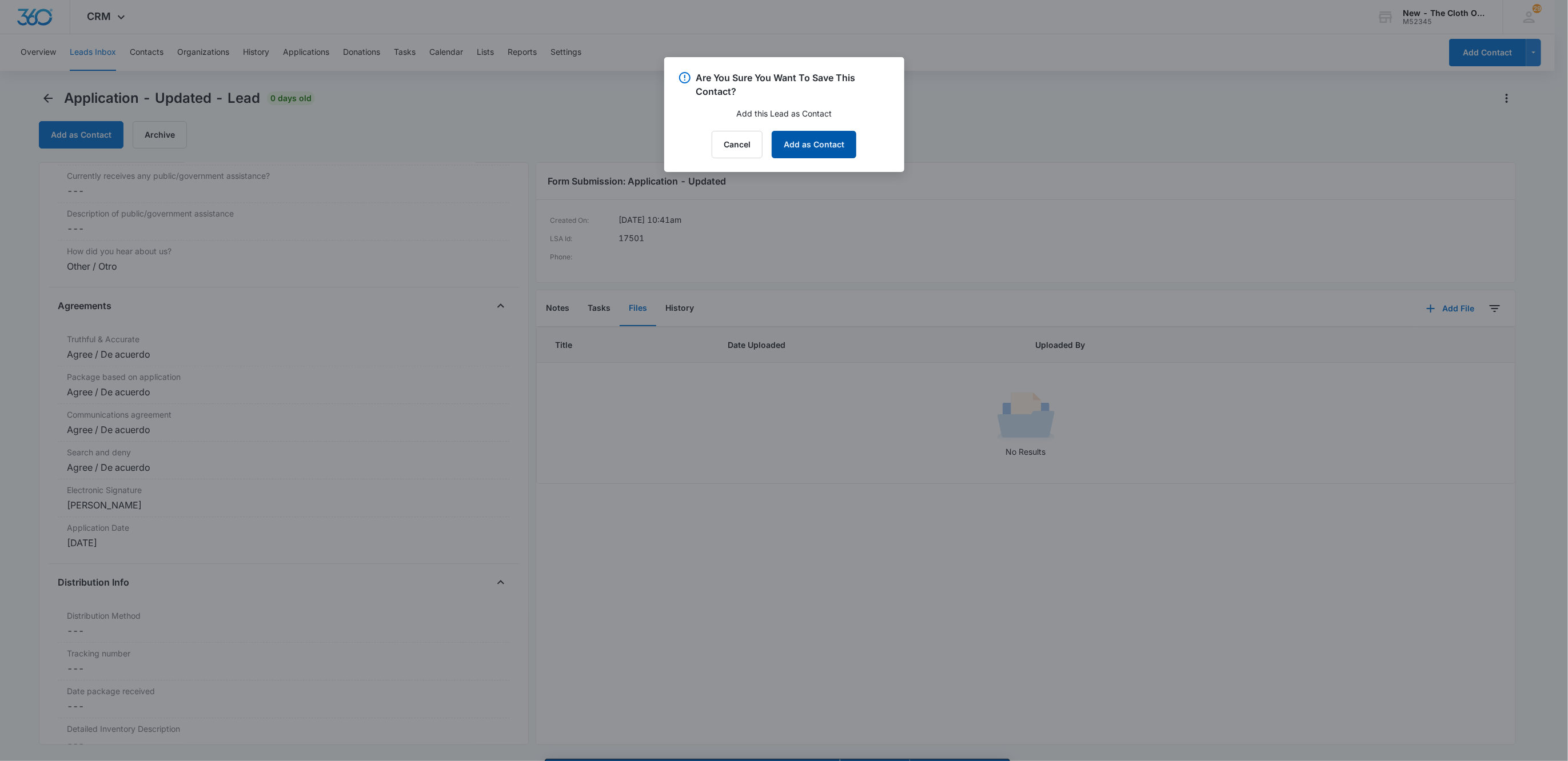
click at [788, 143] on button "Add as Contact" at bounding box center [814, 145] width 84 height 28
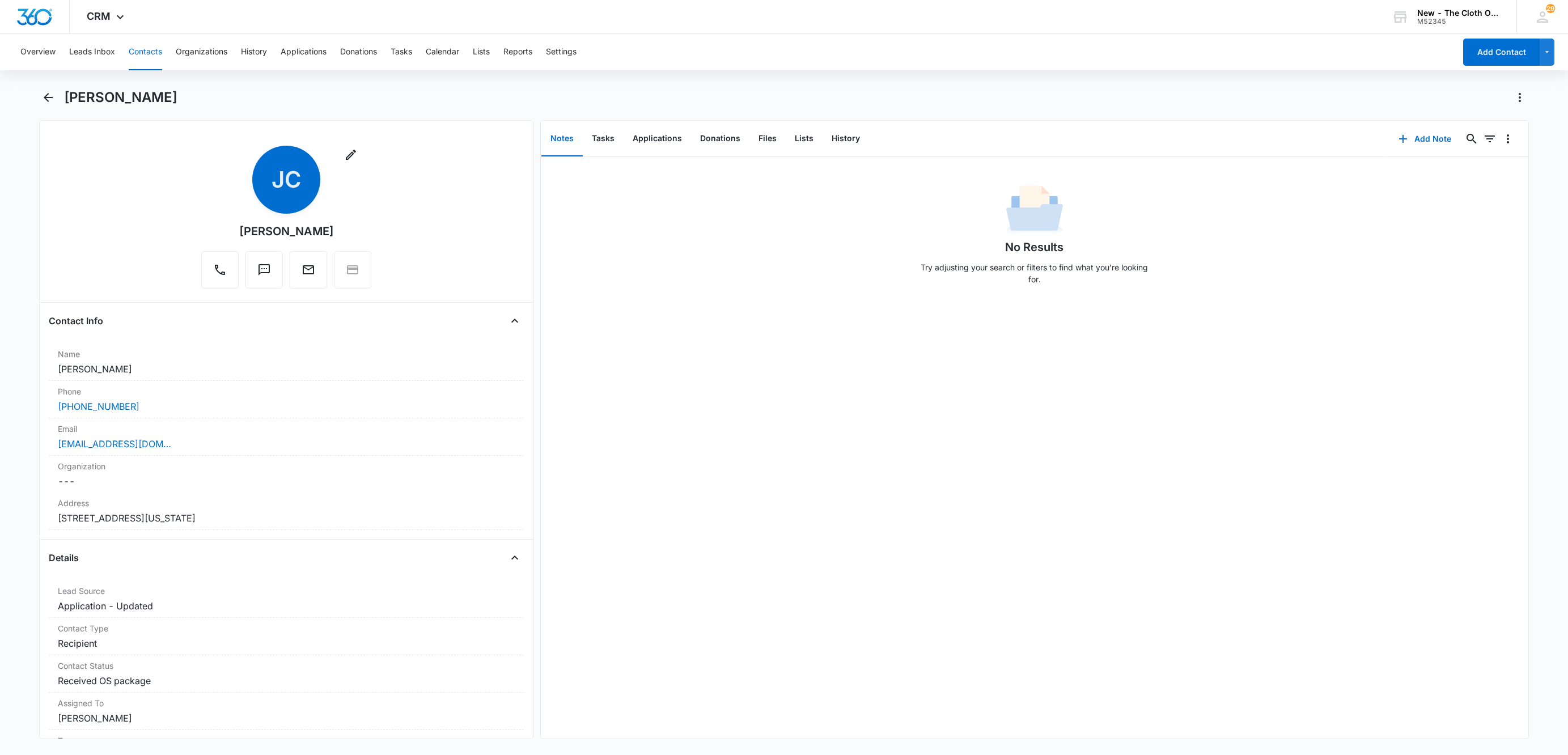
click at [143, 50] on button "Contacts" at bounding box center [144, 52] width 33 height 36
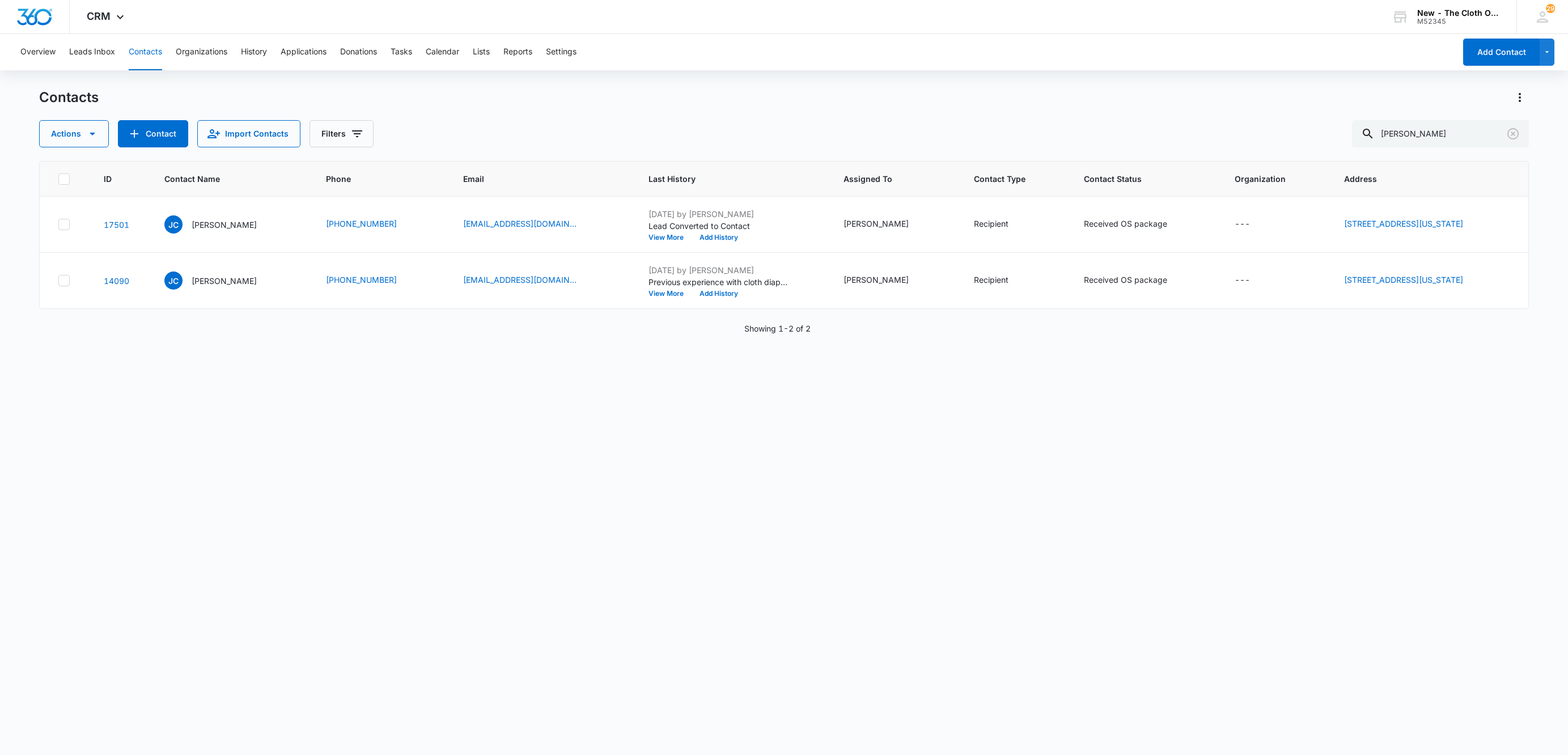
click at [65, 174] on icon at bounding box center [64, 180] width 10 height 10
click at [58, 179] on input "checkbox" at bounding box center [58, 179] width 1 height 1
click at [67, 136] on button "Actions" at bounding box center [74, 134] width 70 height 27
click at [77, 191] on div "Merge" at bounding box center [94, 187] width 83 height 8
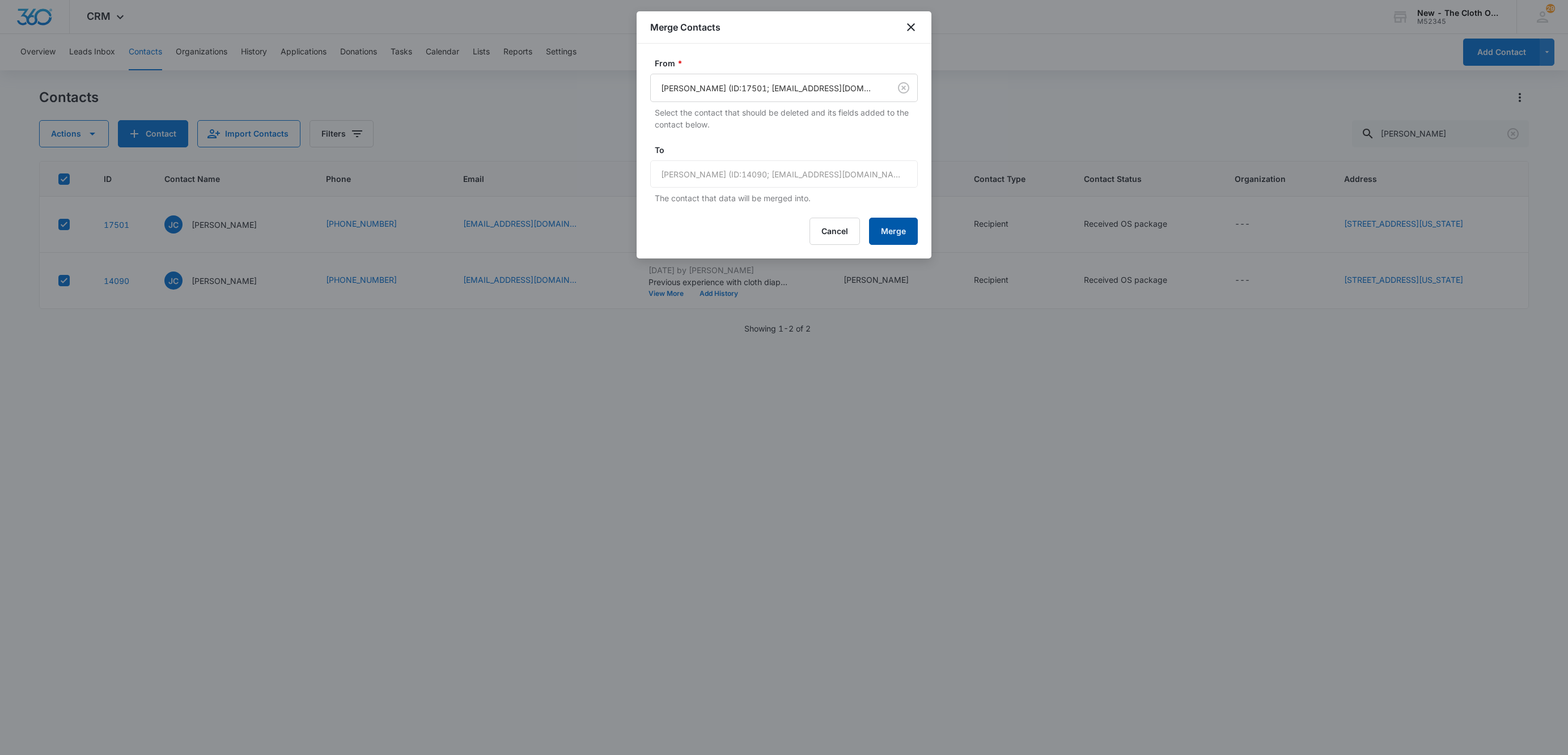
drag, startPoint x: 886, startPoint y: 233, endPoint x: 885, endPoint y: 239, distance: 6.1
click at [887, 239] on button "Merge" at bounding box center [893, 232] width 49 height 27
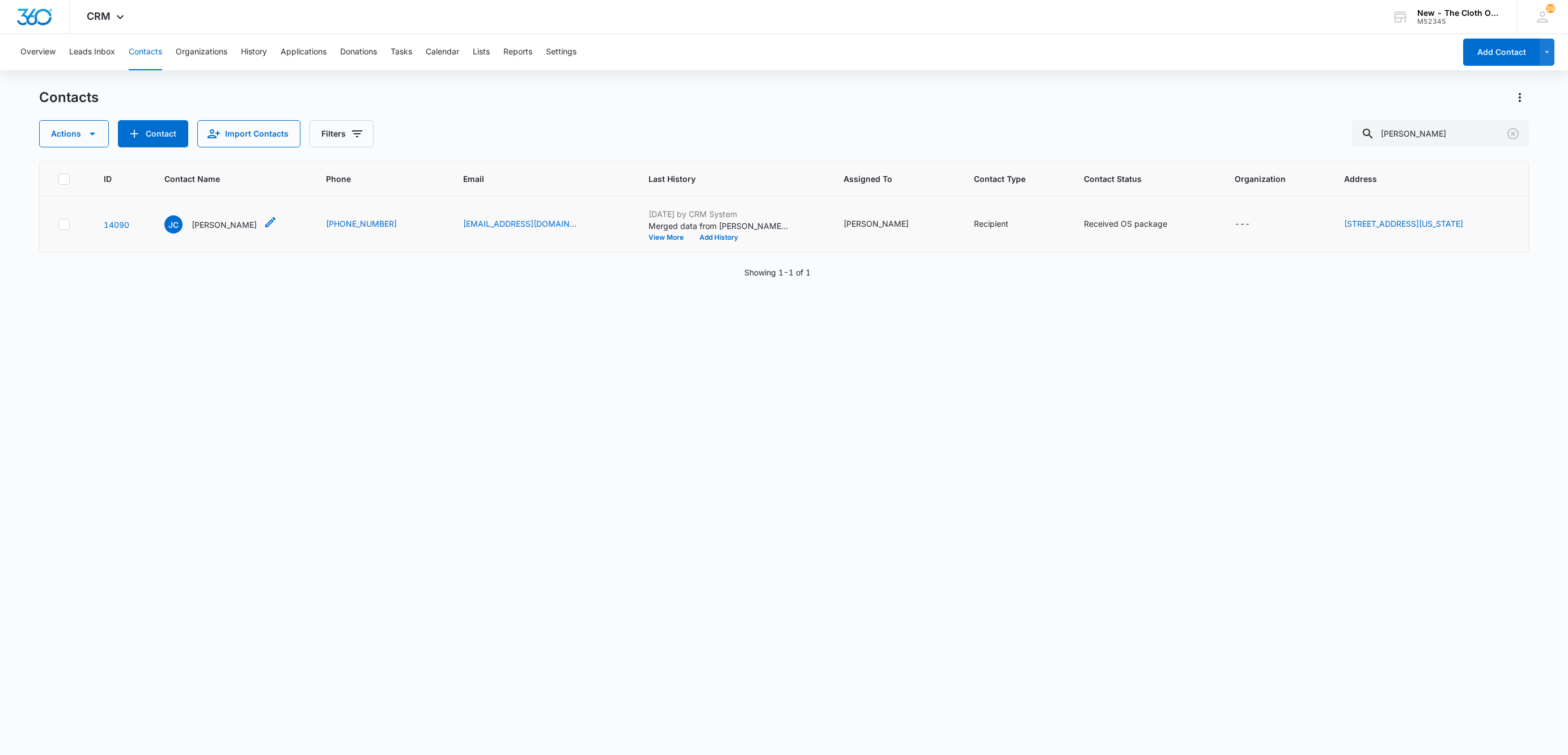
click at [215, 221] on p "[PERSON_NAME]" at bounding box center [224, 225] width 65 height 12
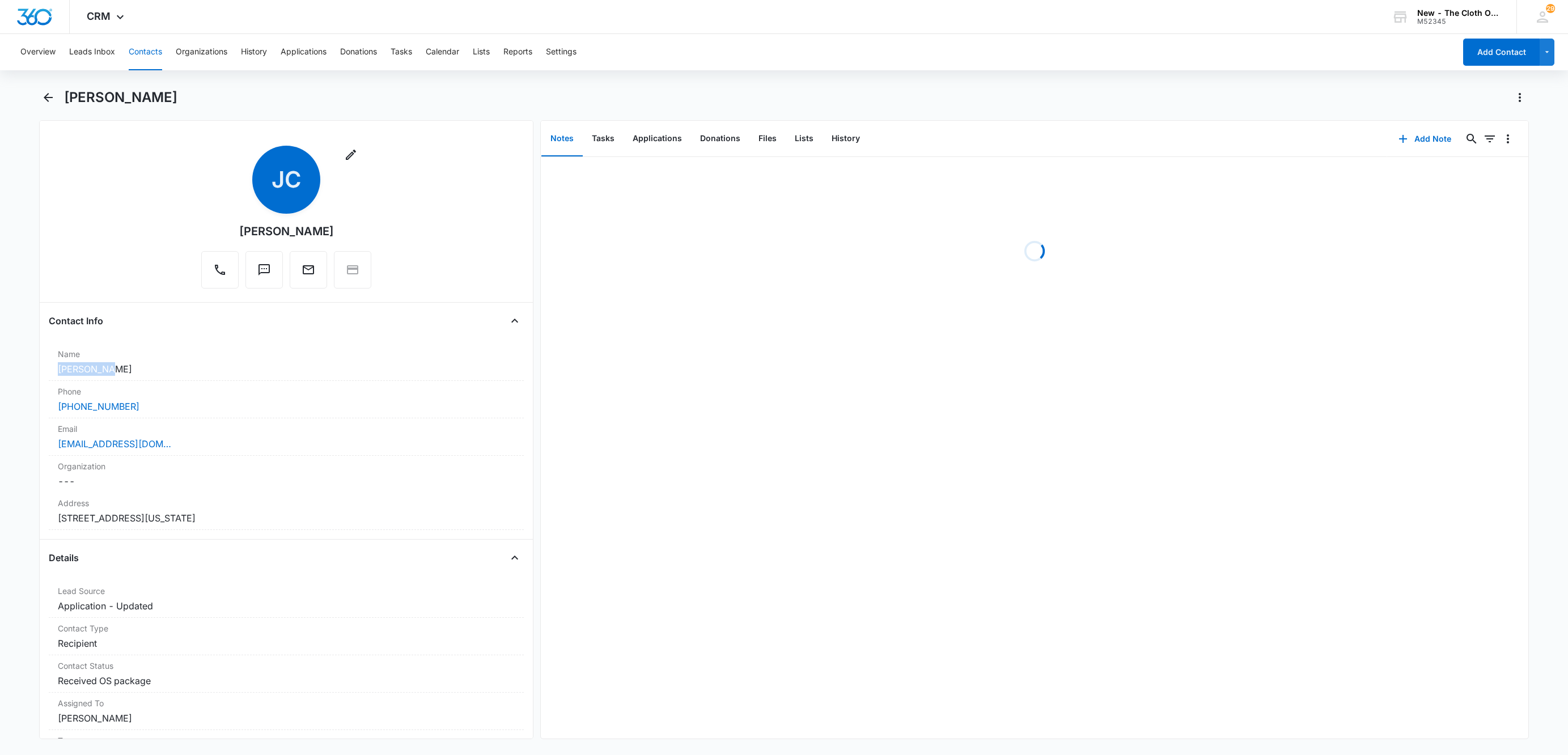
drag, startPoint x: 108, startPoint y: 375, endPoint x: 21, endPoint y: 373, distance: 87.0
click at [21, 373] on main "[PERSON_NAME] Remove [PERSON_NAME] [PERSON_NAME] Contact Info Name Cancel Save …" at bounding box center [784, 420] width 1568 height 664
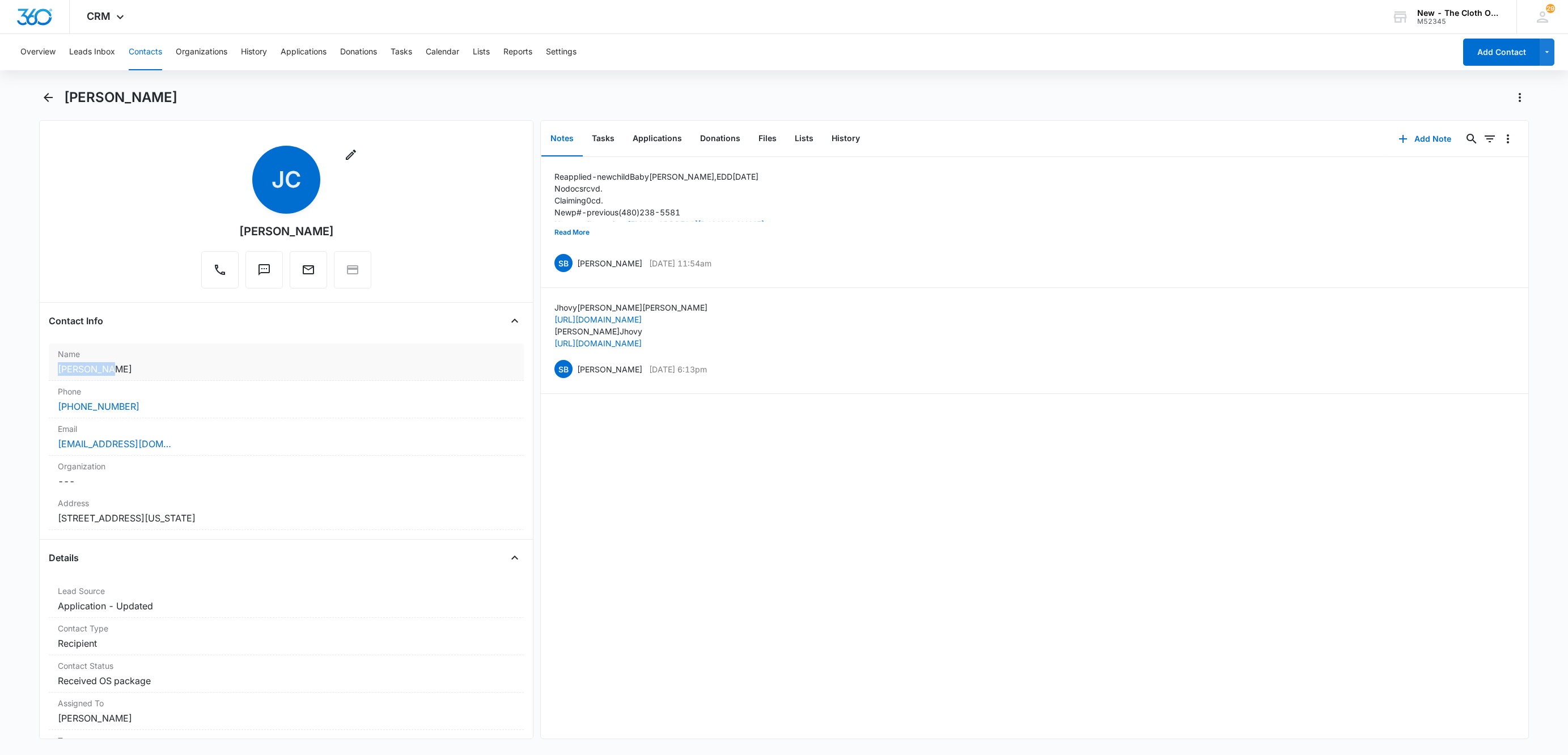
copy dd "[PERSON_NAME]"
drag, startPoint x: 175, startPoint y: 450, endPoint x: 19, endPoint y: 445, distance: 156.1
click at [19, 445] on main "[PERSON_NAME] Remove [PERSON_NAME] [PERSON_NAME] Contact Info Name Cancel Save …" at bounding box center [784, 420] width 1568 height 664
copy link "[EMAIL_ADDRESS][DOMAIN_NAME]"
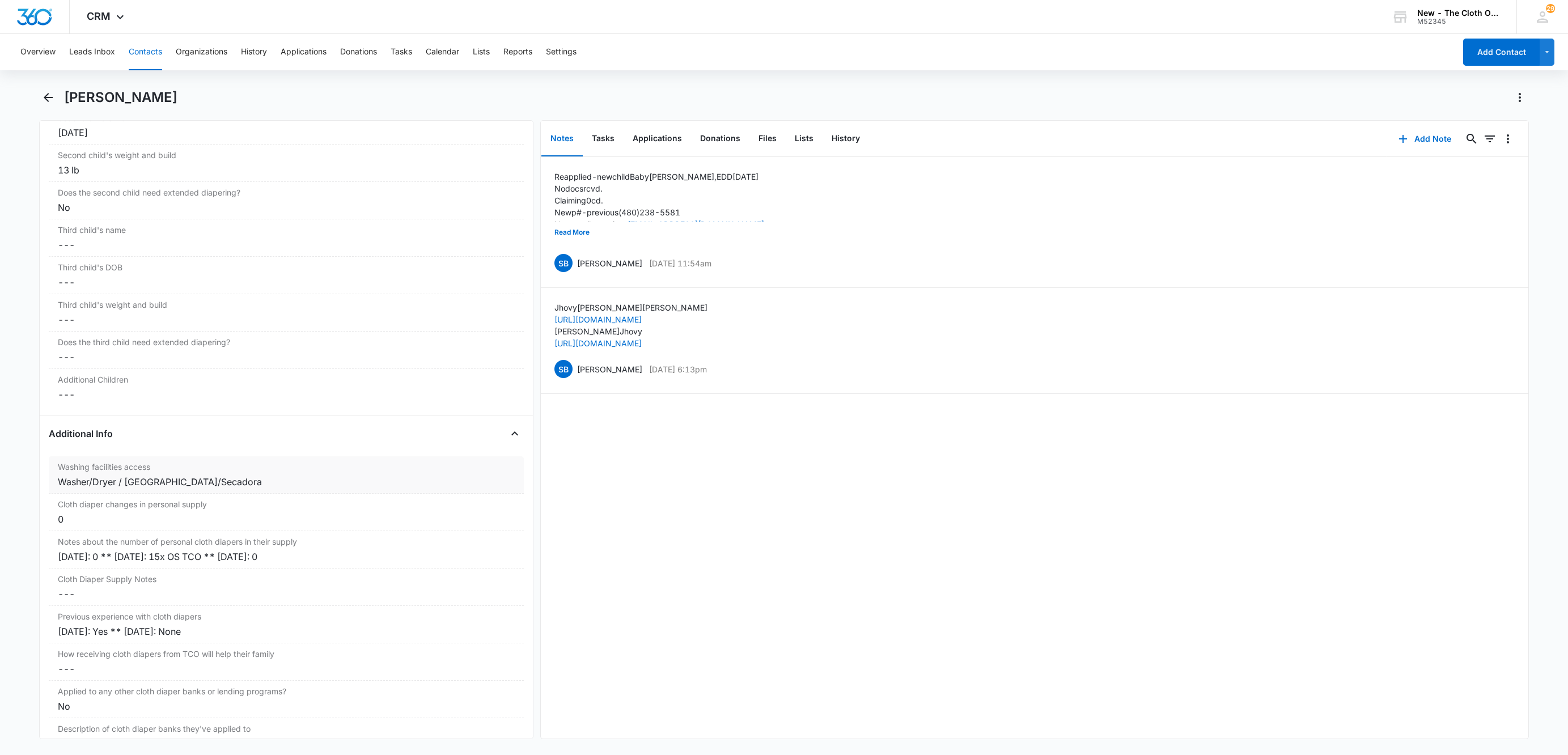
scroll to position [1249, 0]
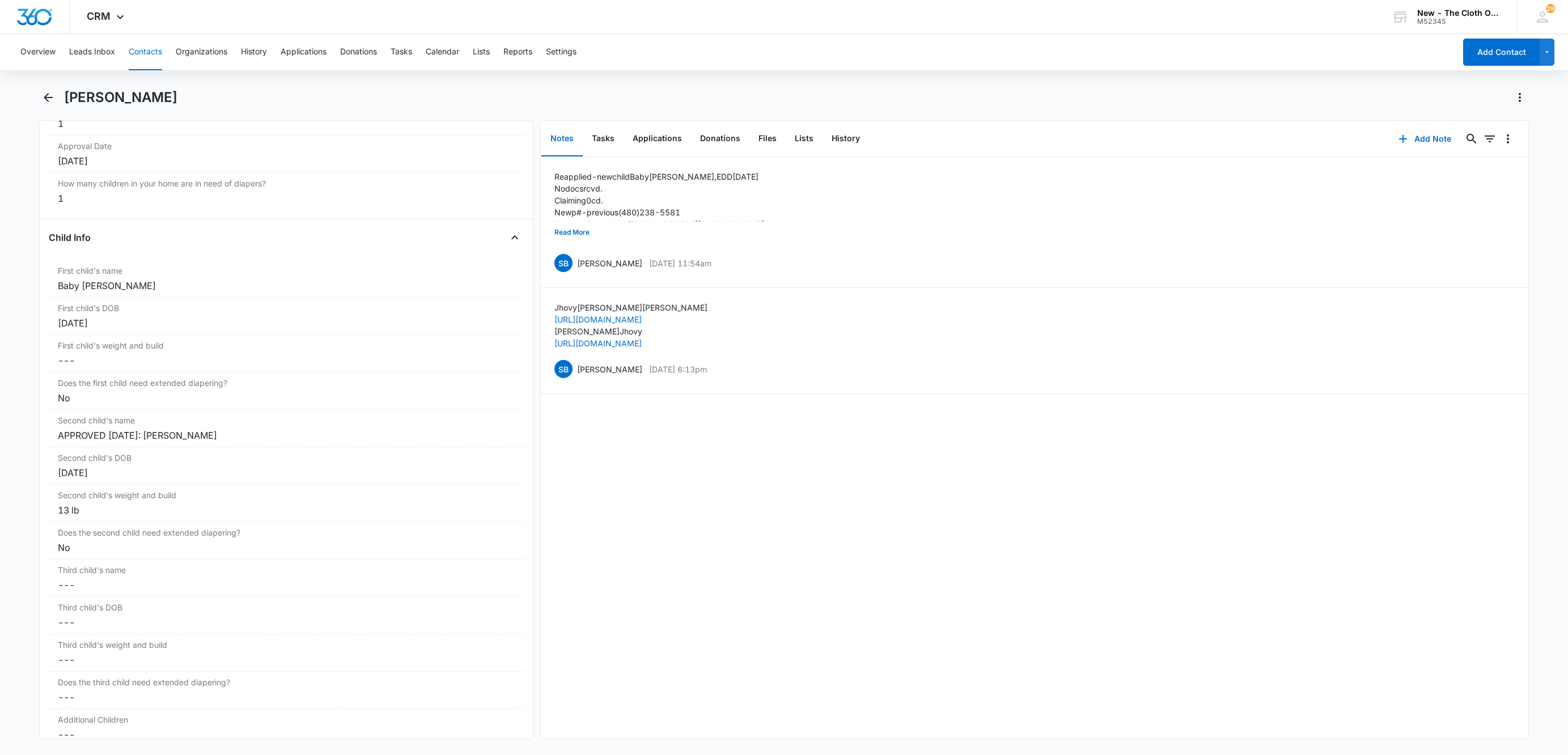
click at [96, 103] on h1 "[PERSON_NAME]" at bounding box center [121, 97] width 114 height 17
copy div "[PERSON_NAME] Remove"
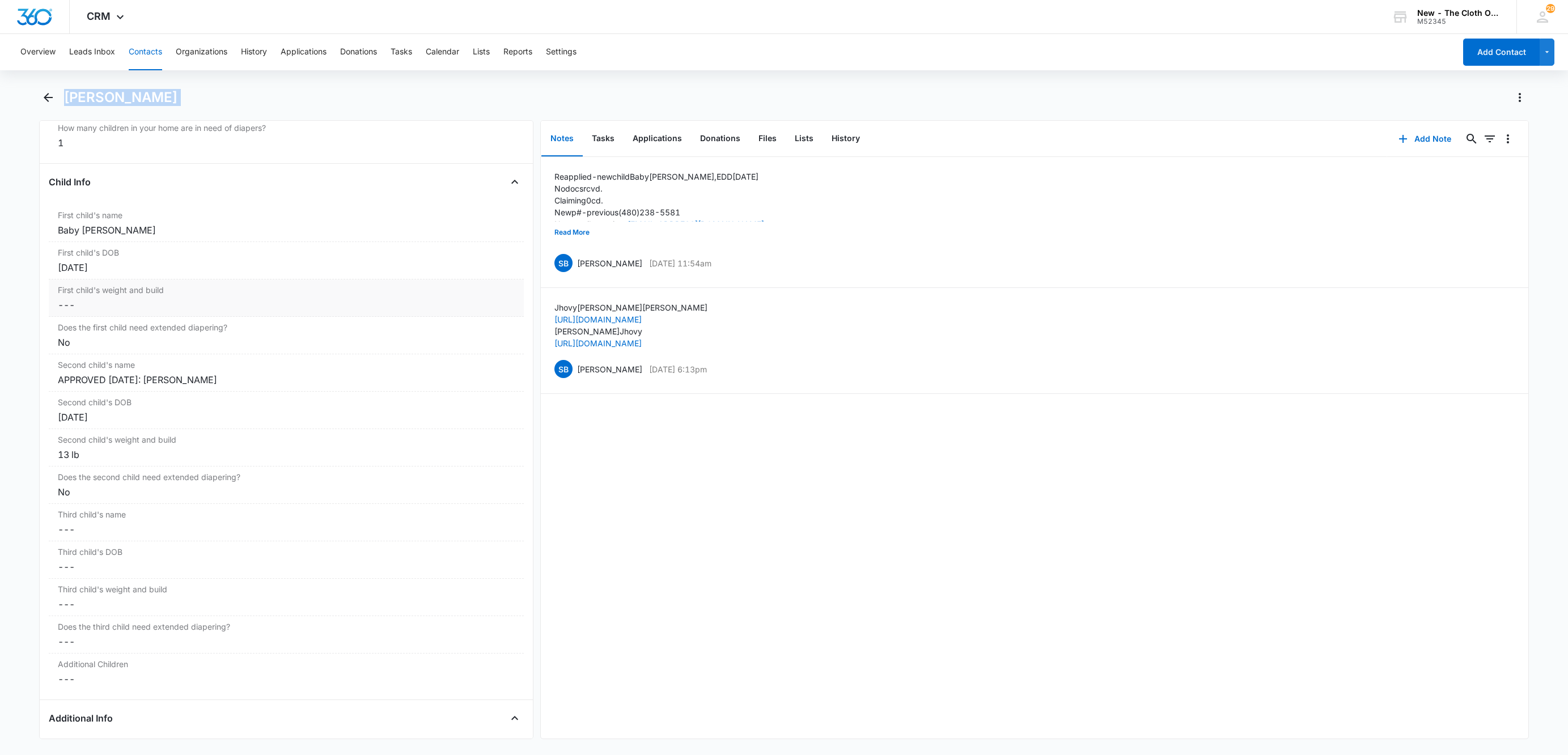
scroll to position [1334, 0]
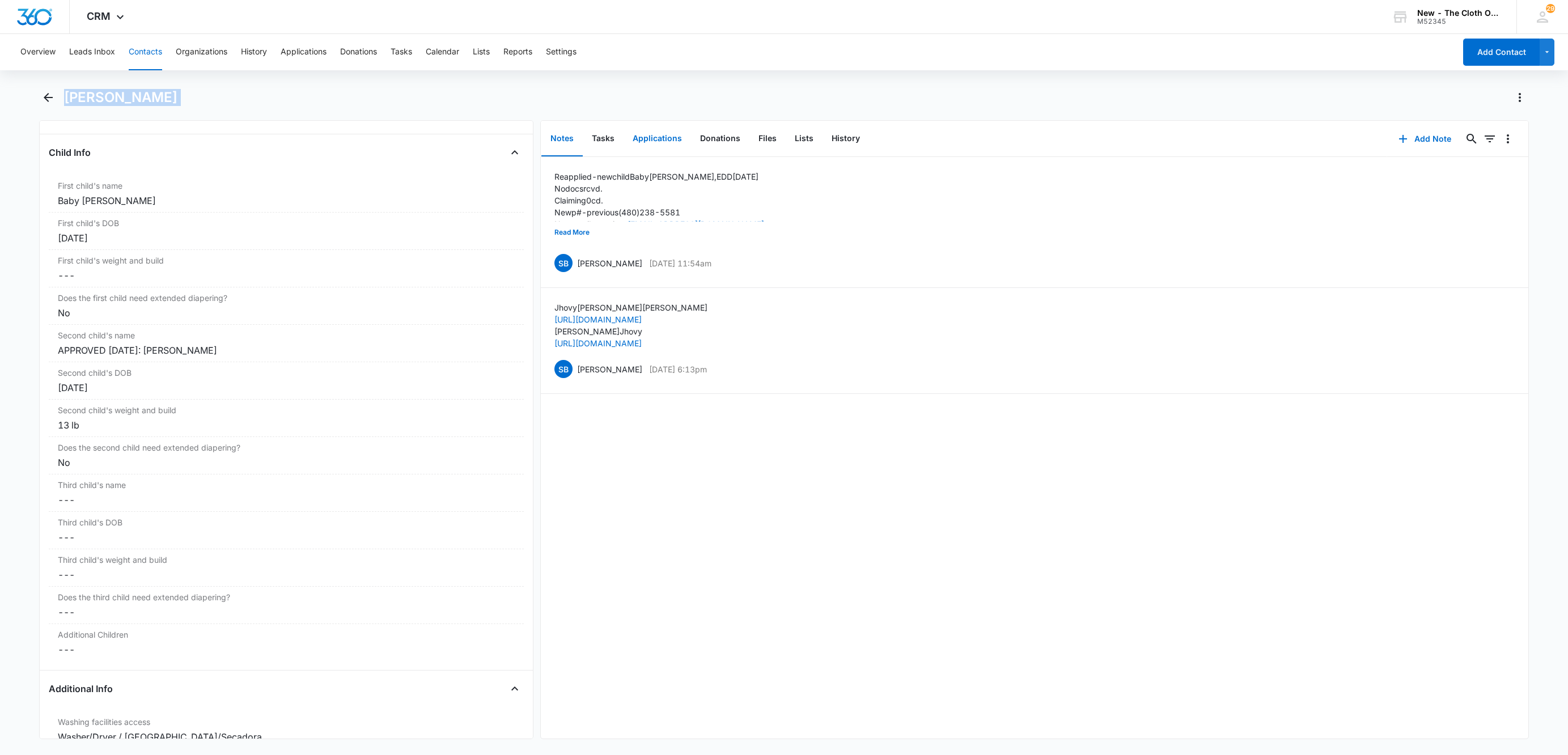
click at [670, 140] on button "Applications" at bounding box center [657, 139] width 68 height 35
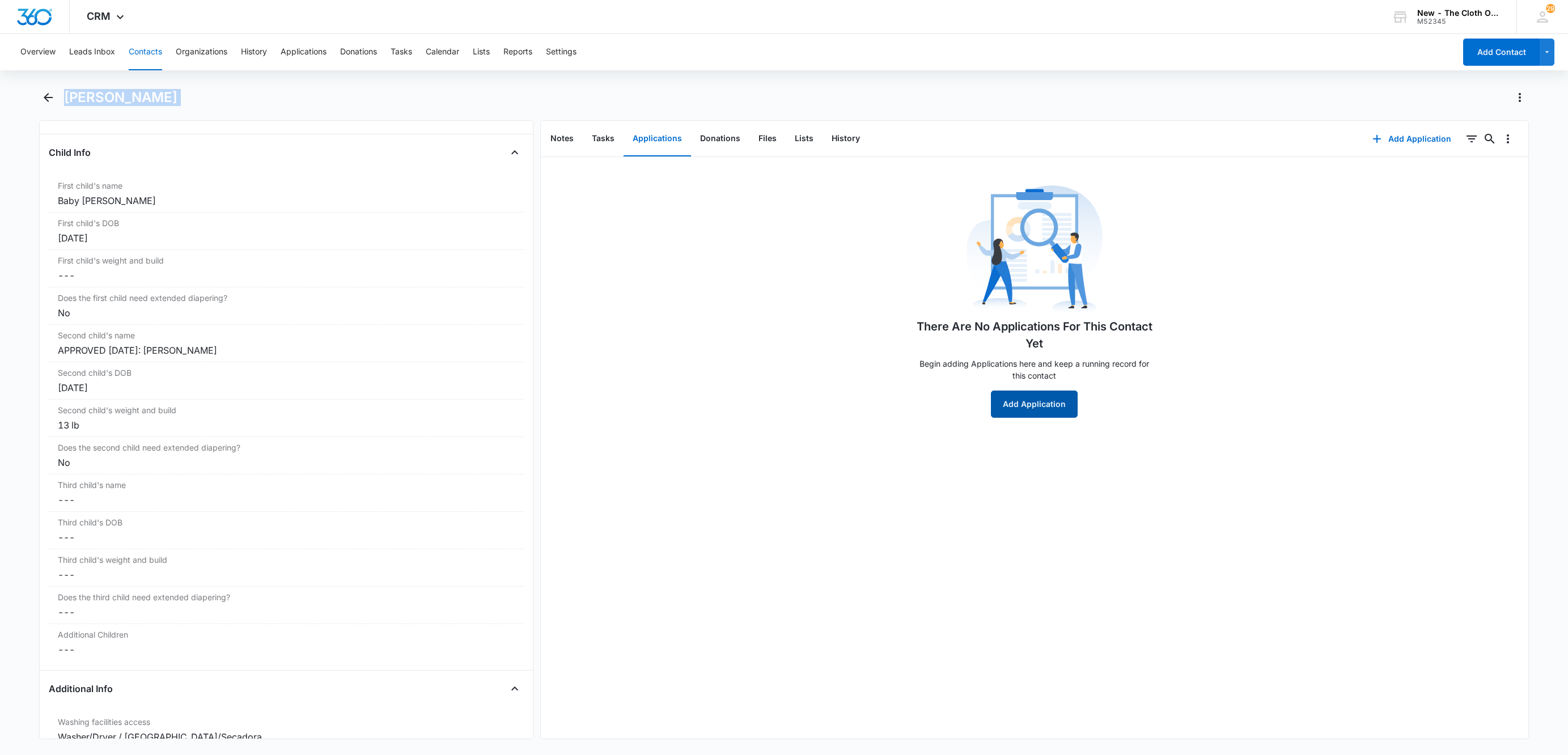
click at [1046, 391] on button "Add Application" at bounding box center [1034, 404] width 86 height 27
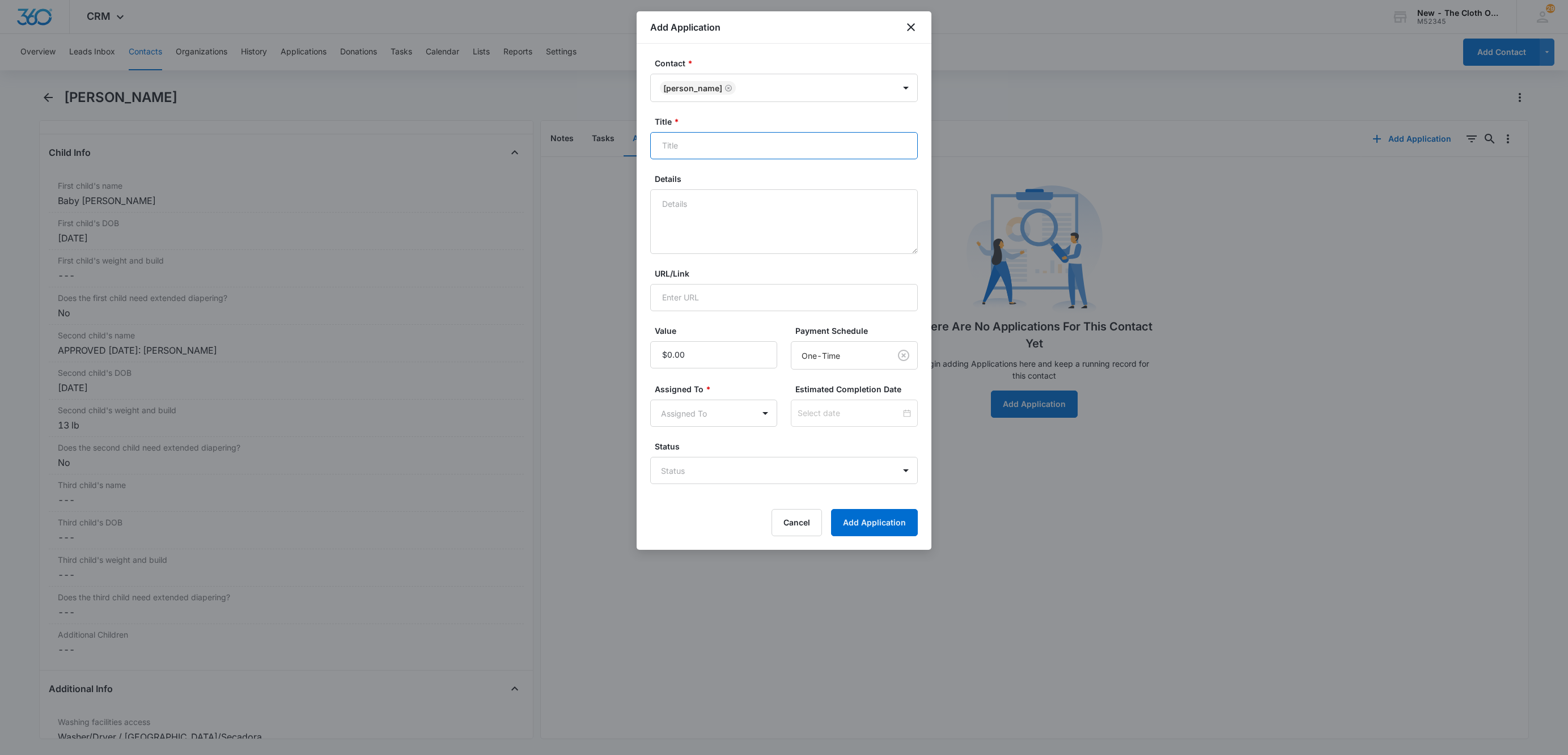
click at [754, 157] on input "Title *" at bounding box center [783, 145] width 268 height 27
paste input "[PERSON_NAME]"
type input "EDD [DATE] - Applicant - [PERSON_NAME] (addtl child)"
type textarea "10/08 - DEFERRED - no docs rcvd. Has 15x OS for Mia, but claimed 0. Asked in de…"
click at [697, 477] on body "CRM Apps Reputation Websites Forms CRM Email Social Shop Payments POS Ads Intel…" at bounding box center [784, 377] width 1568 height 755
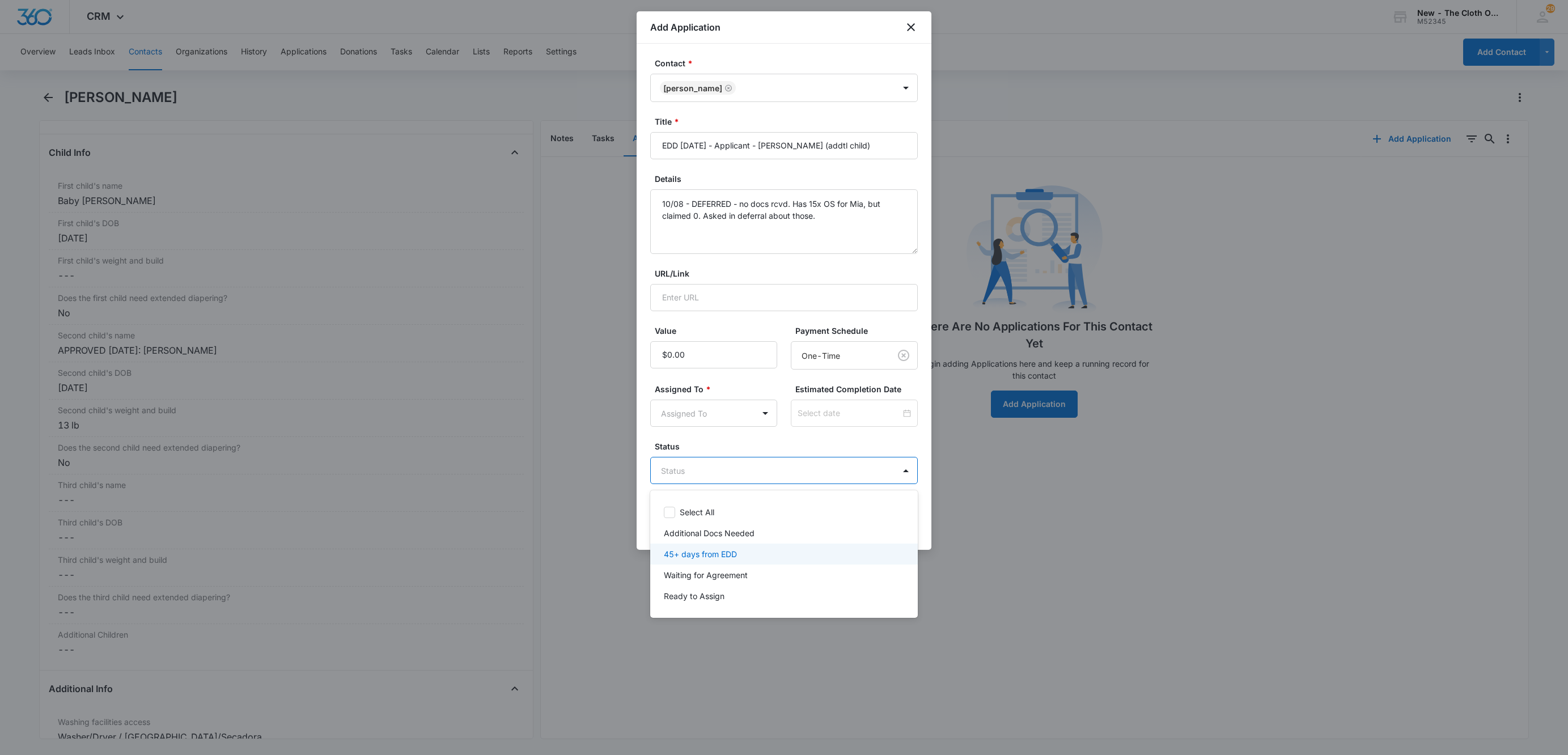
click at [718, 548] on p "45+ days from EDD" at bounding box center [700, 554] width 74 height 12
click at [707, 427] on div at bounding box center [784, 377] width 1568 height 755
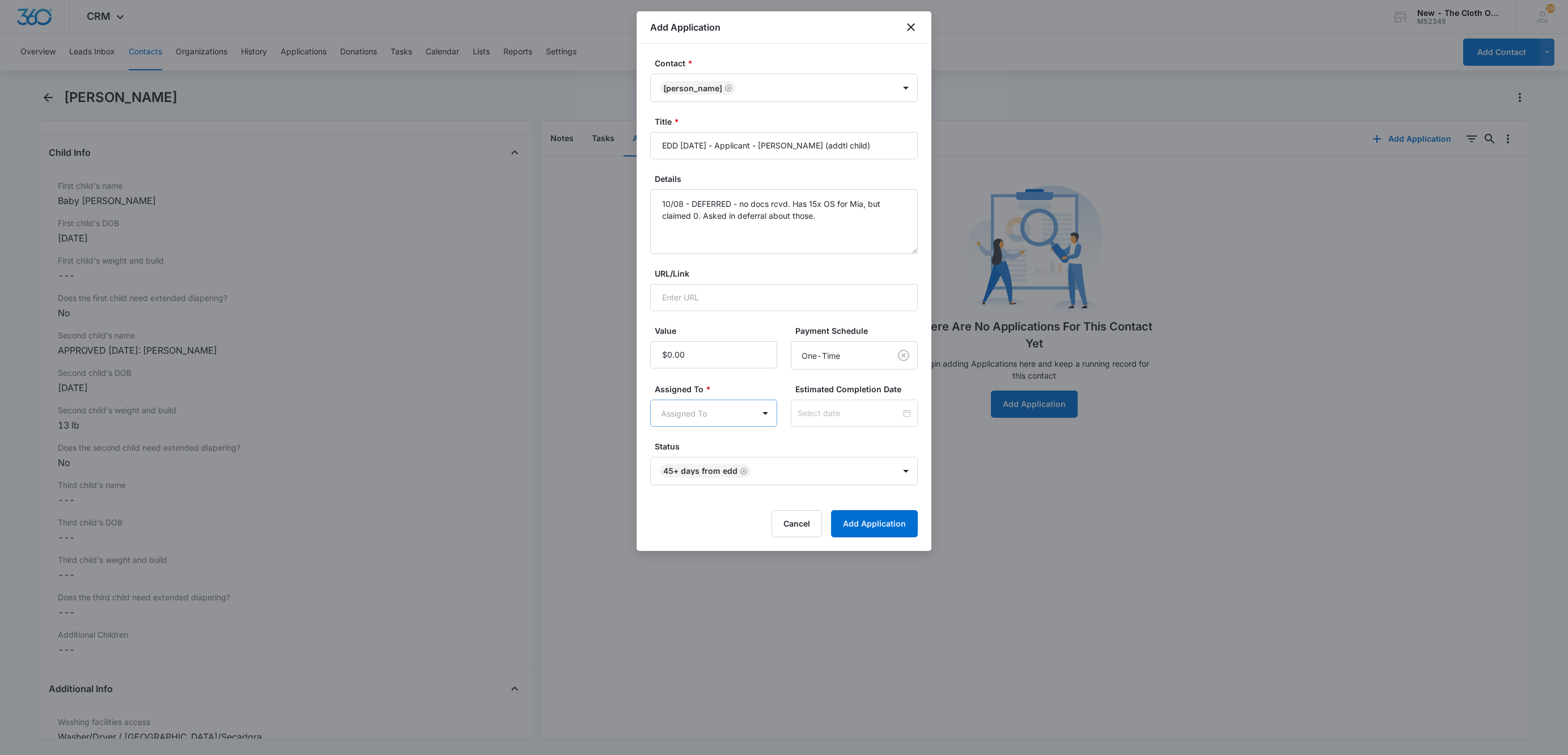
click at [707, 417] on body "CRM Apps Reputation Websites Forms CRM Email Social Shop Payments POS Ads Intel…" at bounding box center [784, 377] width 1568 height 755
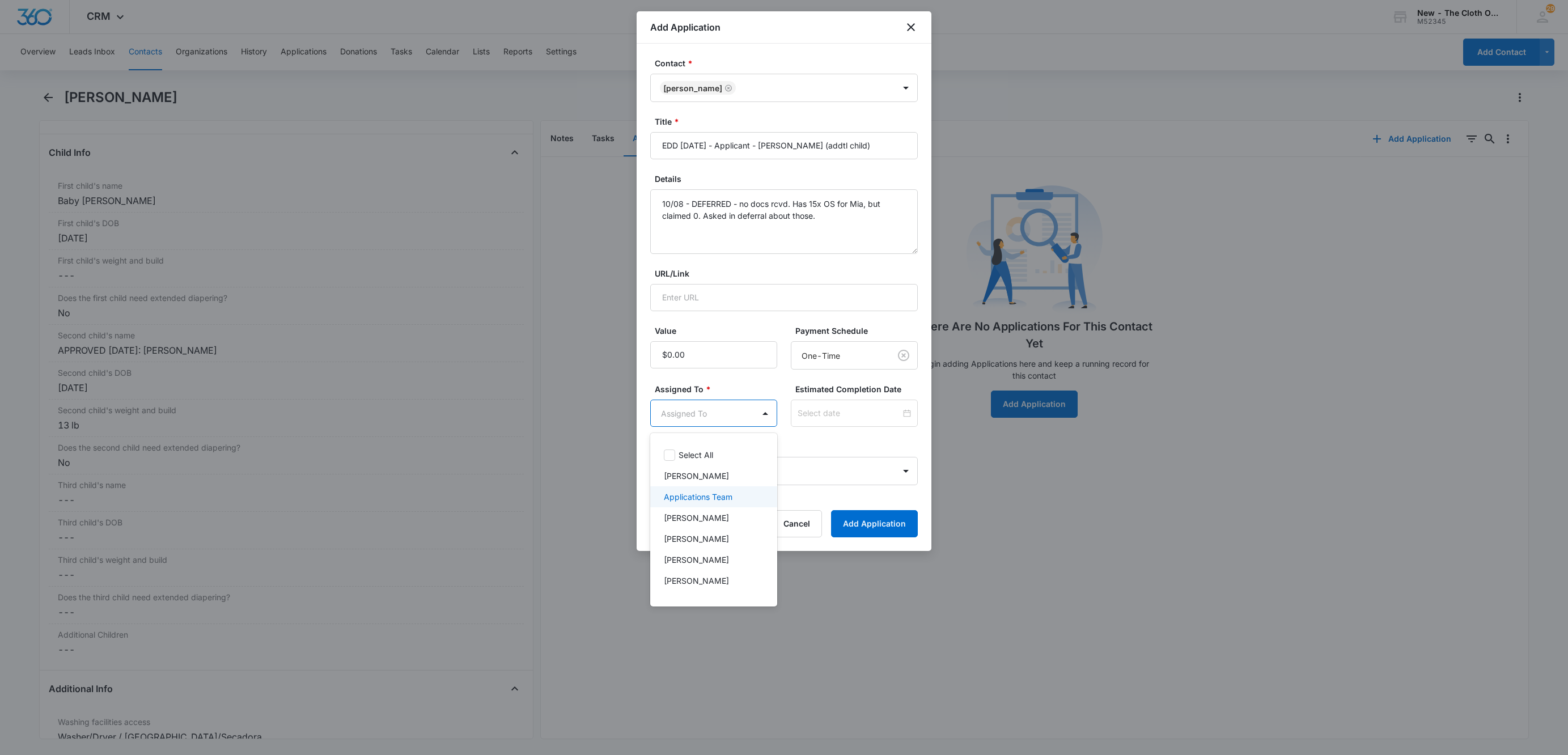
click at [742, 492] on div "Applications Team" at bounding box center [712, 497] width 97 height 12
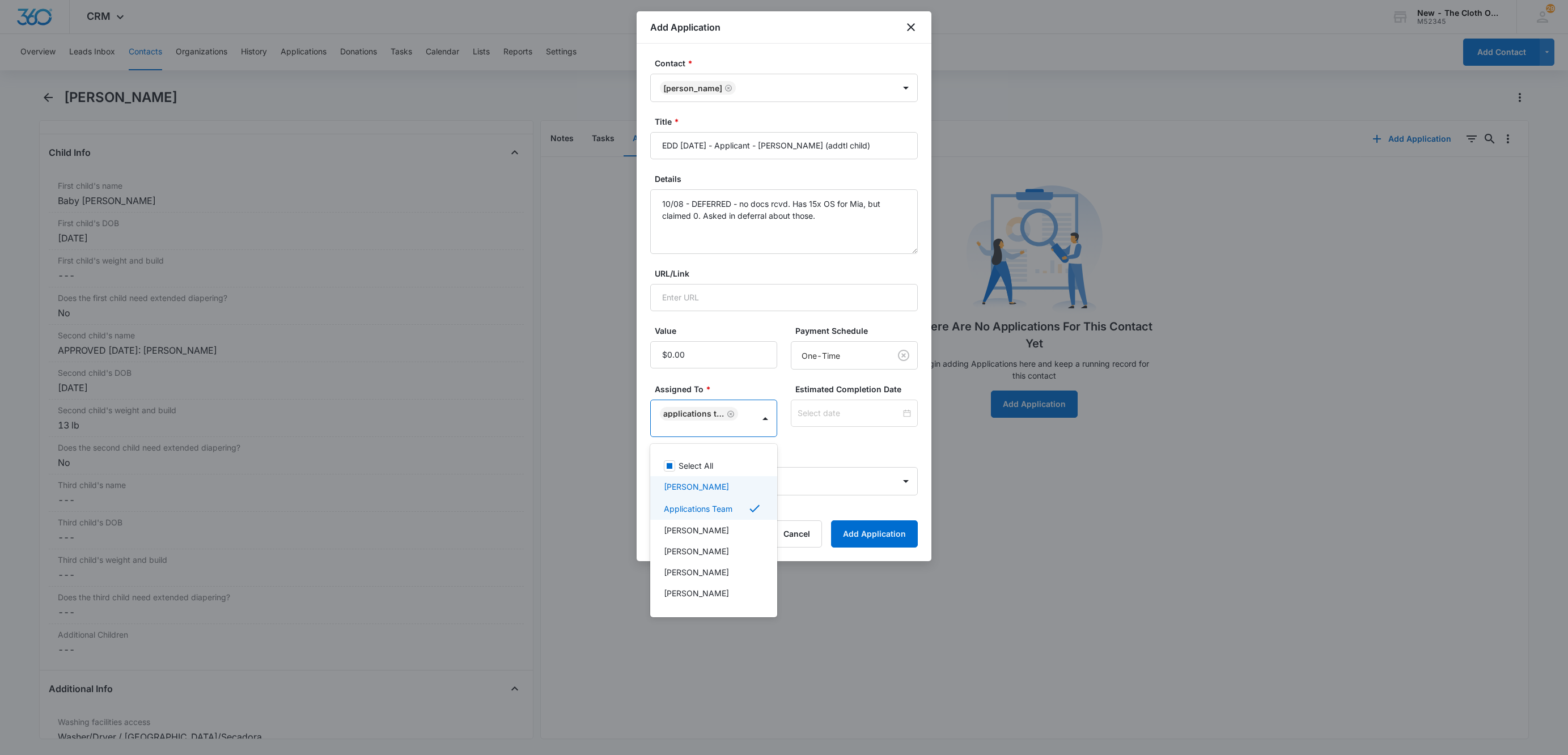
click at [825, 423] on div at bounding box center [784, 377] width 1568 height 755
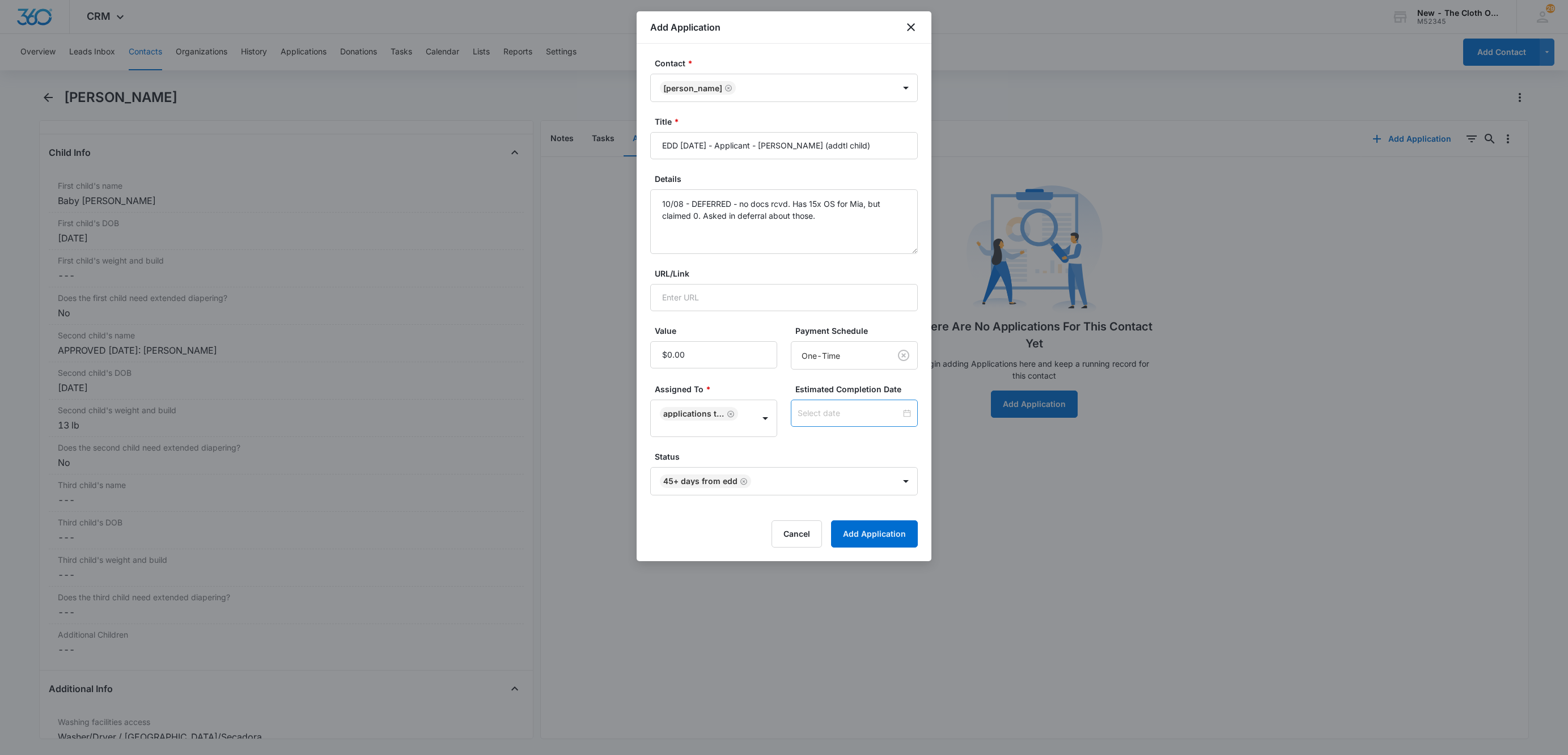
click at [827, 418] on input at bounding box center [849, 413] width 103 height 13
type input "[DATE]"
click at [855, 333] on div "23" at bounding box center [858, 329] width 14 height 14
click at [897, 446] on form "Contact * [PERSON_NAME] Title * EDD [DATE] - Applicant - [PERSON_NAME] (addtl c…" at bounding box center [783, 302] width 268 height 490
click at [896, 533] on button "Add Application" at bounding box center [874, 534] width 86 height 27
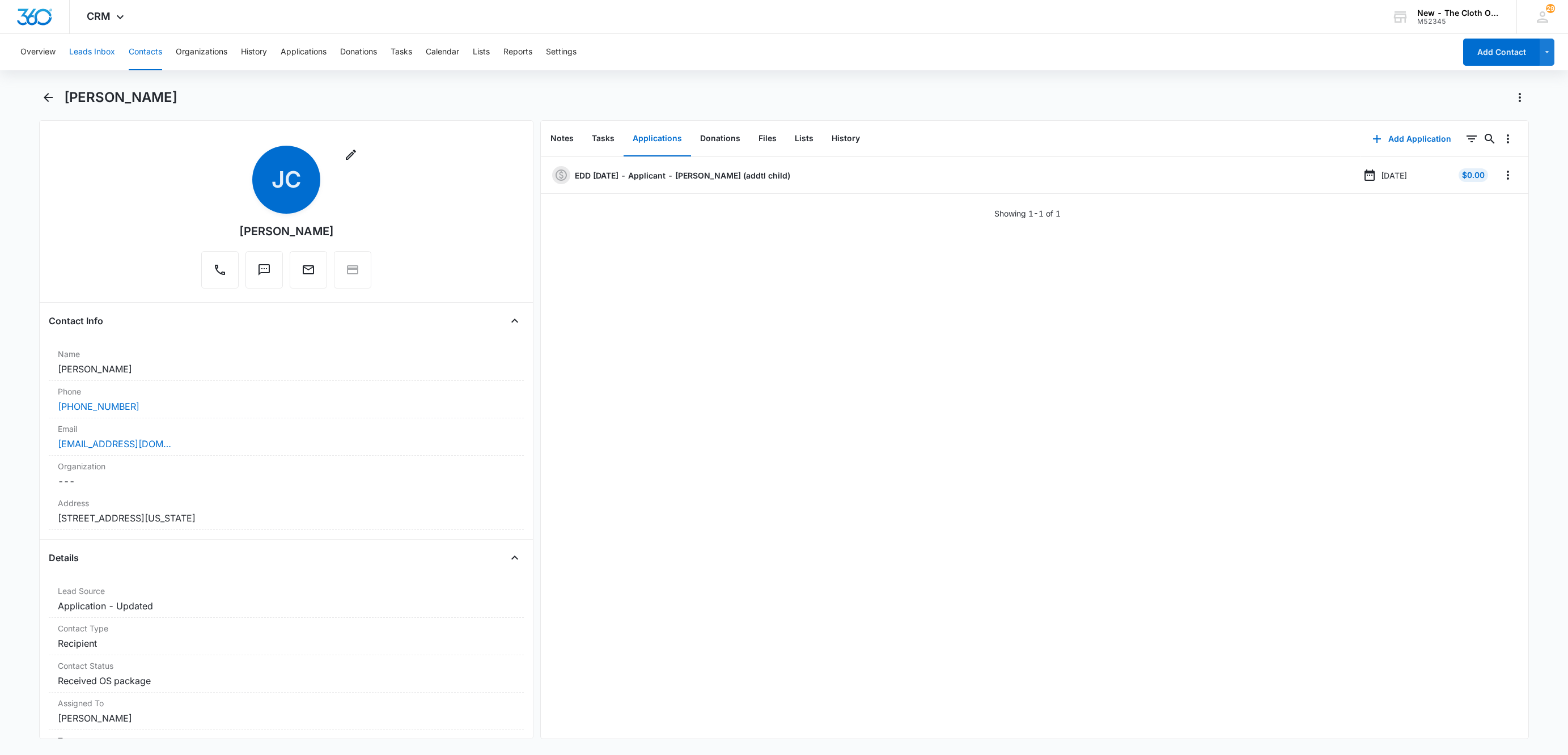
click at [77, 46] on button "Leads Inbox" at bounding box center [92, 52] width 46 height 36
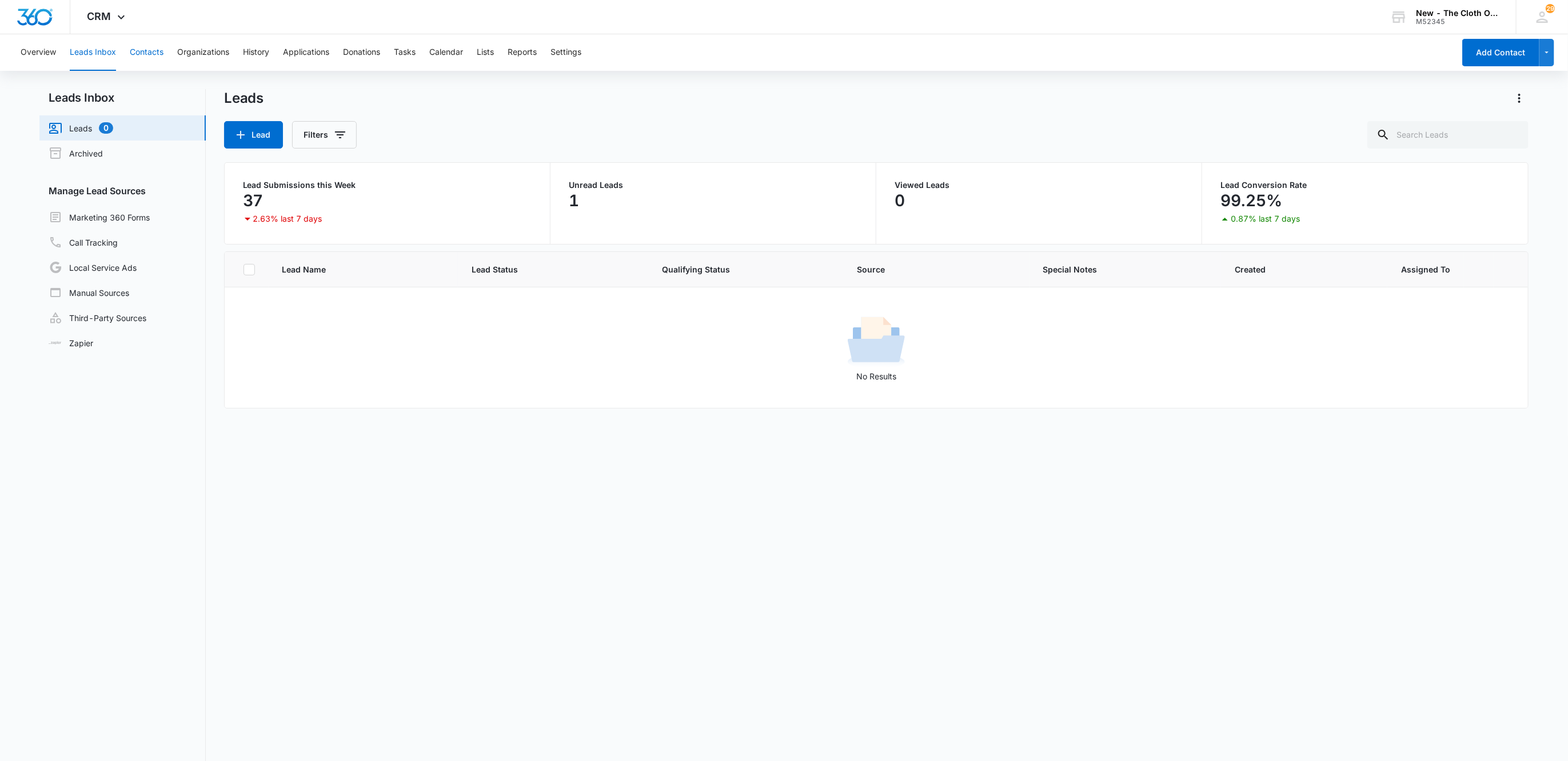
click at [154, 50] on button "Contacts" at bounding box center [146, 53] width 34 height 36
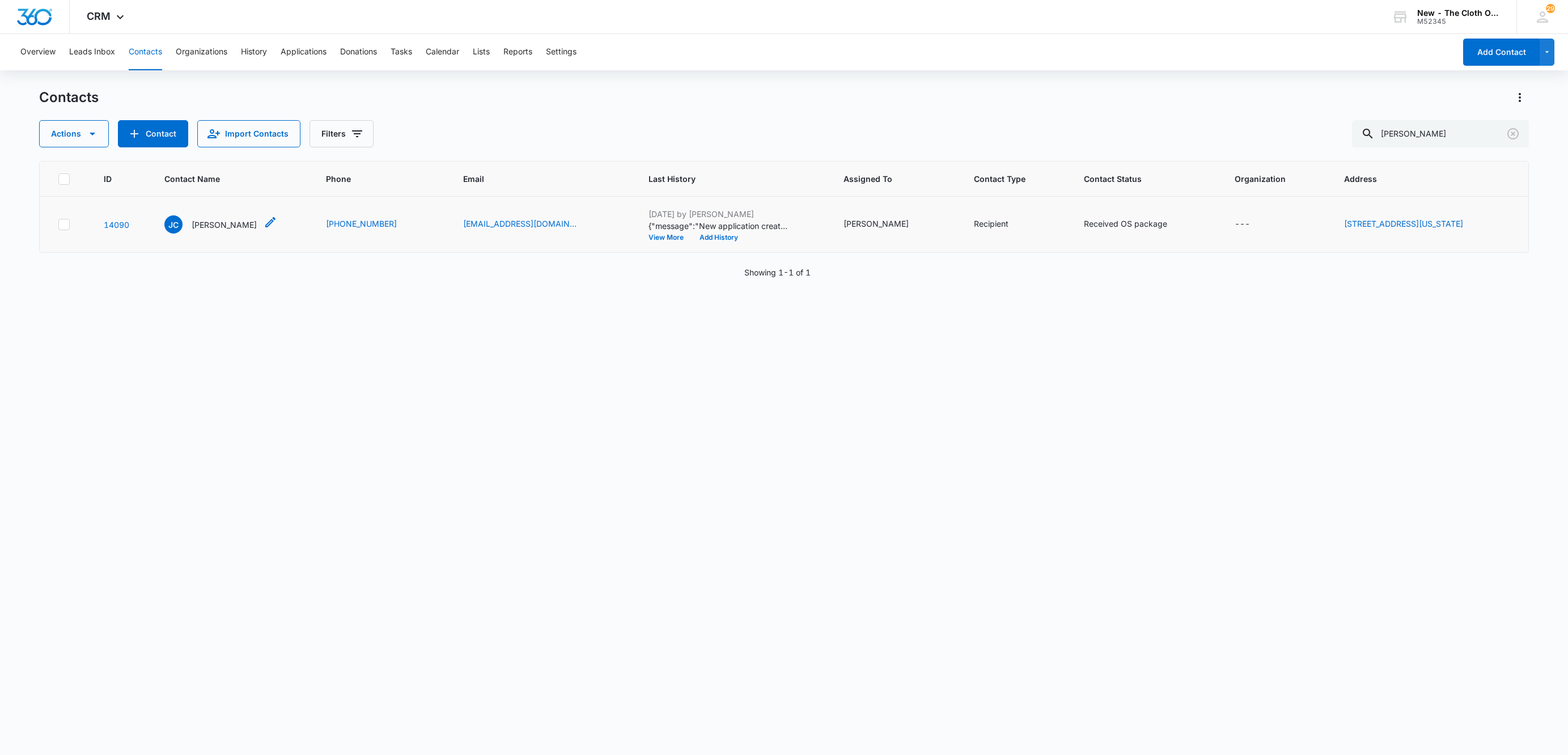
click at [213, 227] on p "[PERSON_NAME]" at bounding box center [224, 225] width 65 height 12
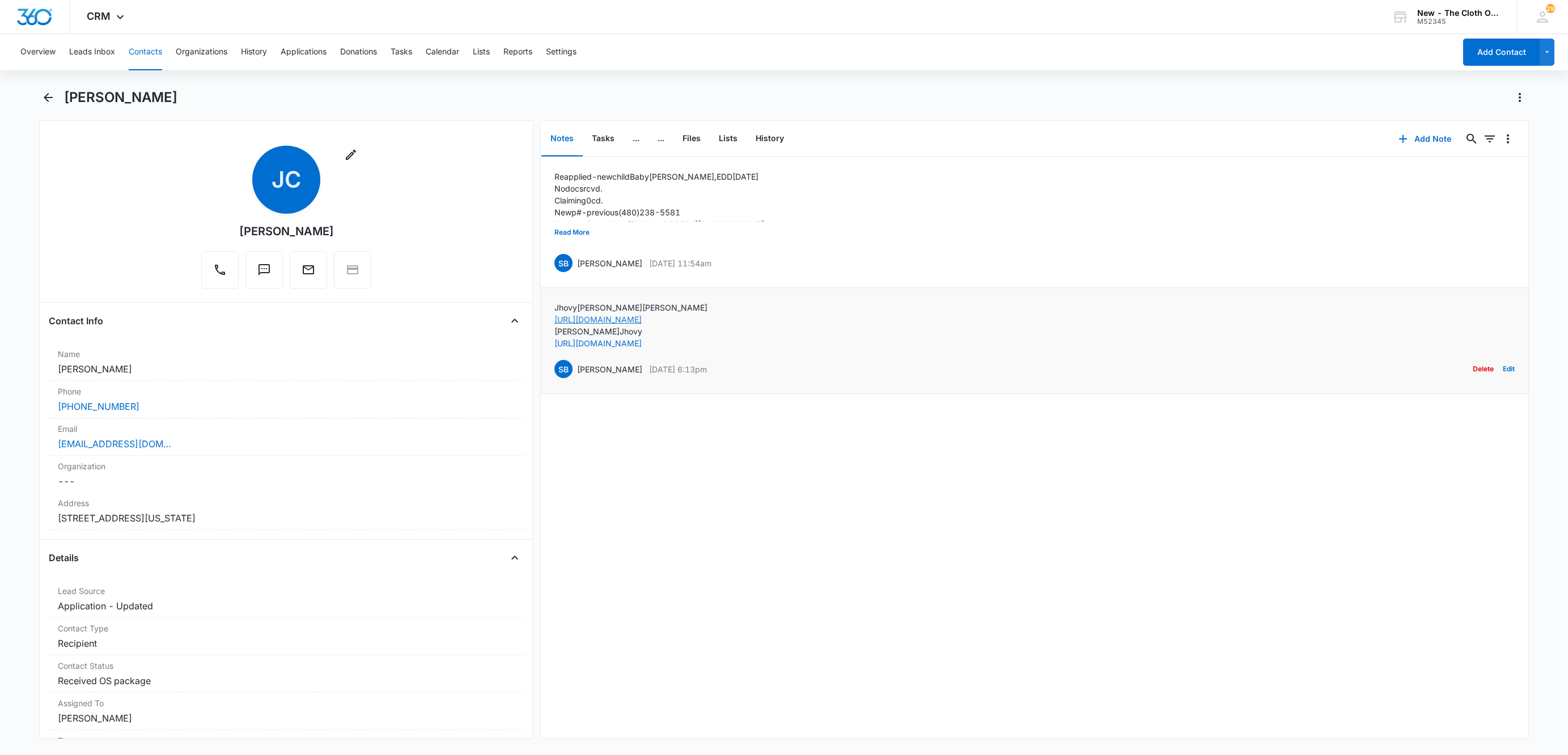
click at [641, 317] on link "[URL][DOMAIN_NAME]" at bounding box center [598, 319] width 87 height 9
click at [1424, 139] on button "Add Note" at bounding box center [1424, 139] width 75 height 27
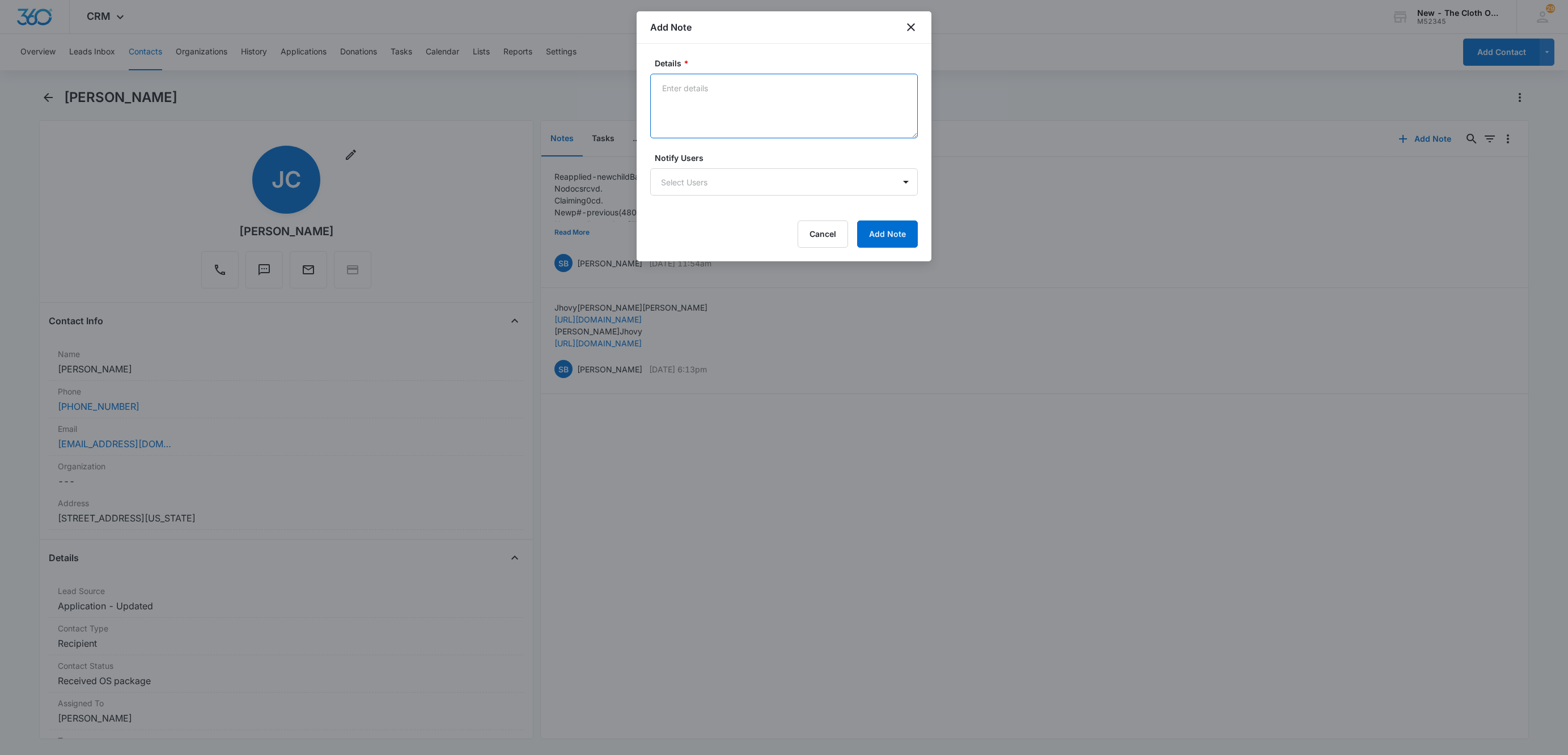
click at [746, 104] on textarea "Details *" at bounding box center [783, 106] width 268 height 65
paste textarea "[PERSON_NAME]"
paste textarea "[URL][DOMAIN_NAME]"
type textarea "[PERSON_NAME] [URL][DOMAIN_NAME]"
click at [878, 236] on button "Add Note" at bounding box center [887, 234] width 61 height 27
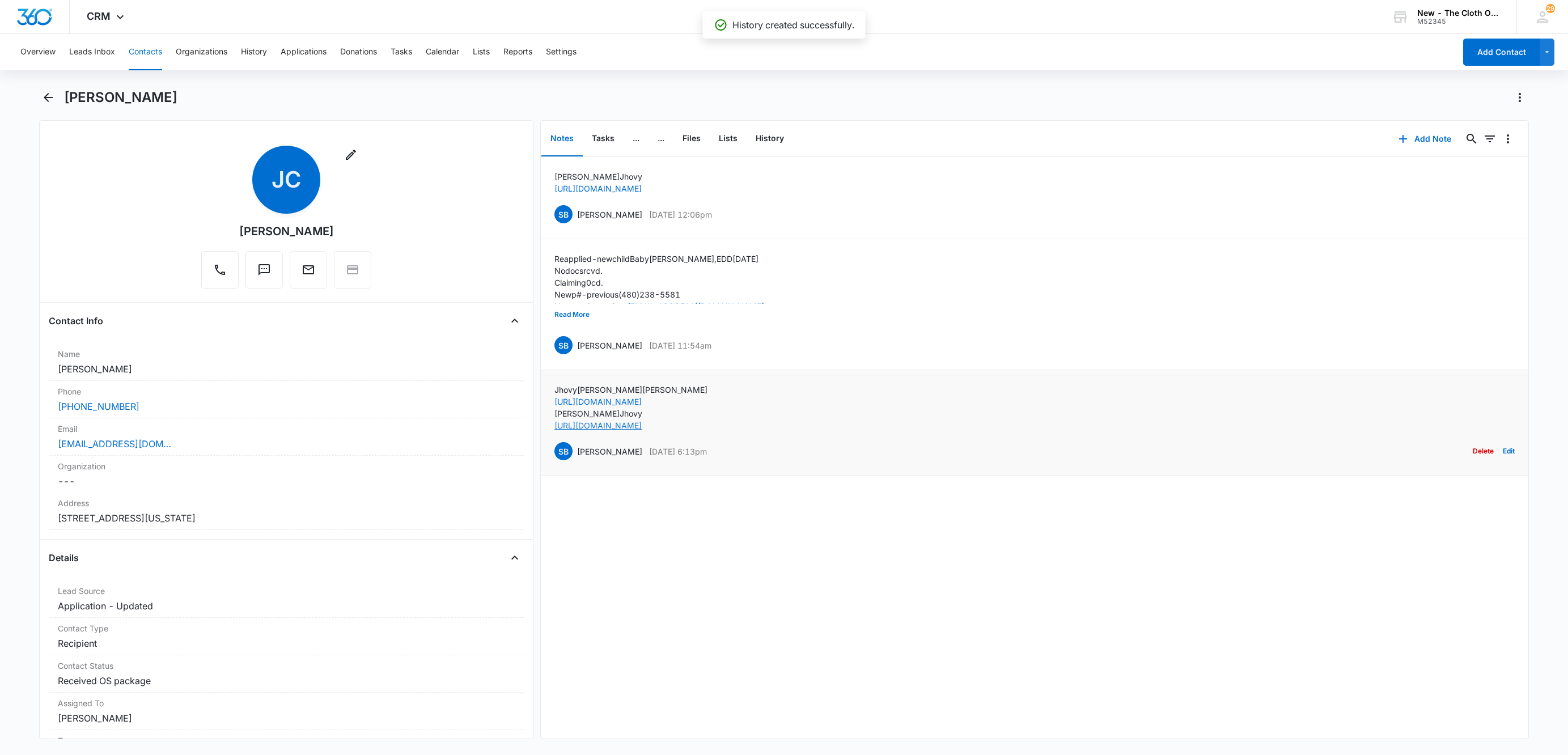
click at [641, 427] on link "[URL][DOMAIN_NAME]" at bounding box center [598, 425] width 87 height 9
click at [1503, 213] on button "Edit" at bounding box center [1509, 214] width 12 height 21
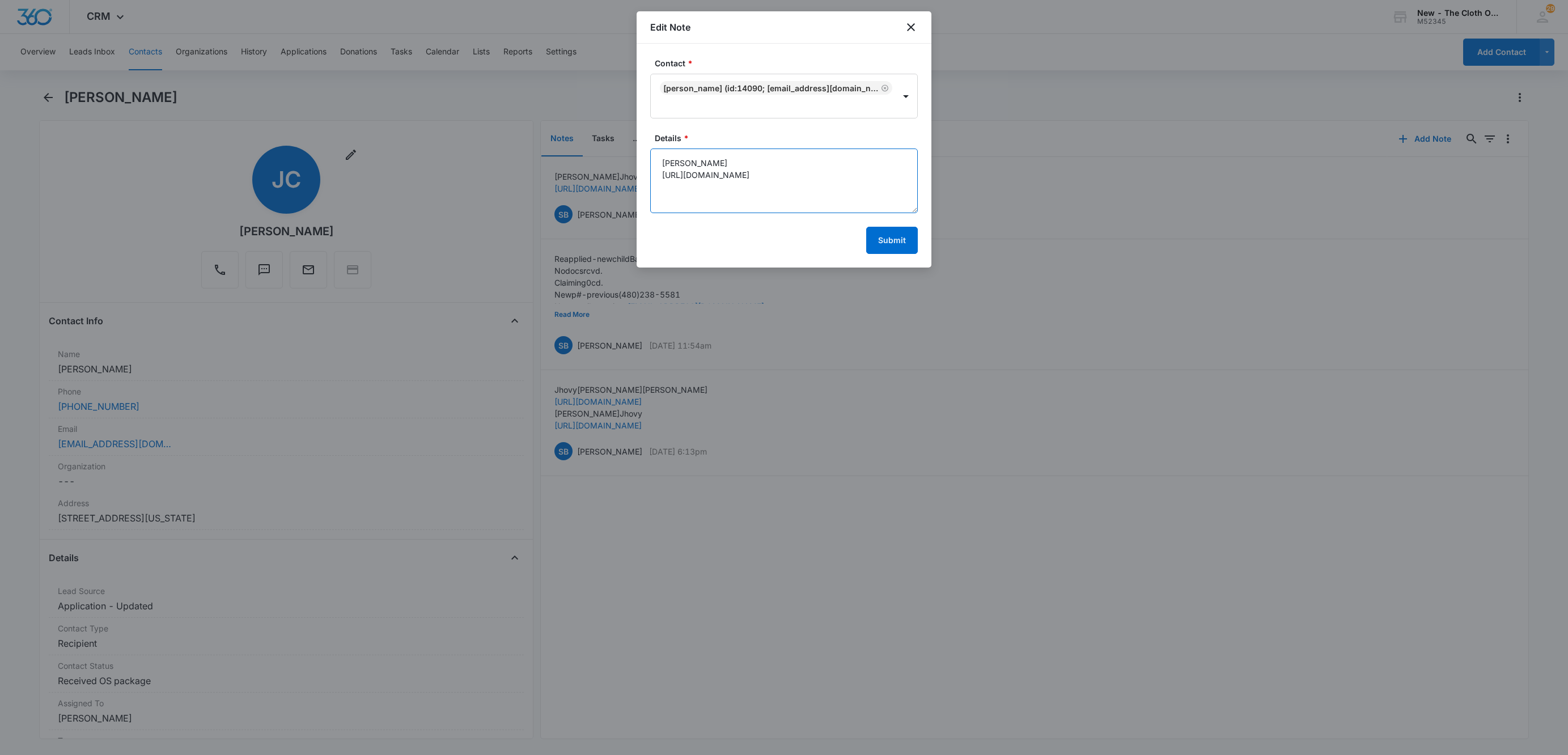
click at [845, 165] on textarea "[PERSON_NAME] [URL][DOMAIN_NAME]" at bounding box center [783, 181] width 268 height 65
paste textarea "[PERSON_NAME]"
paste textarea "[URL][DOMAIN_NAME]"
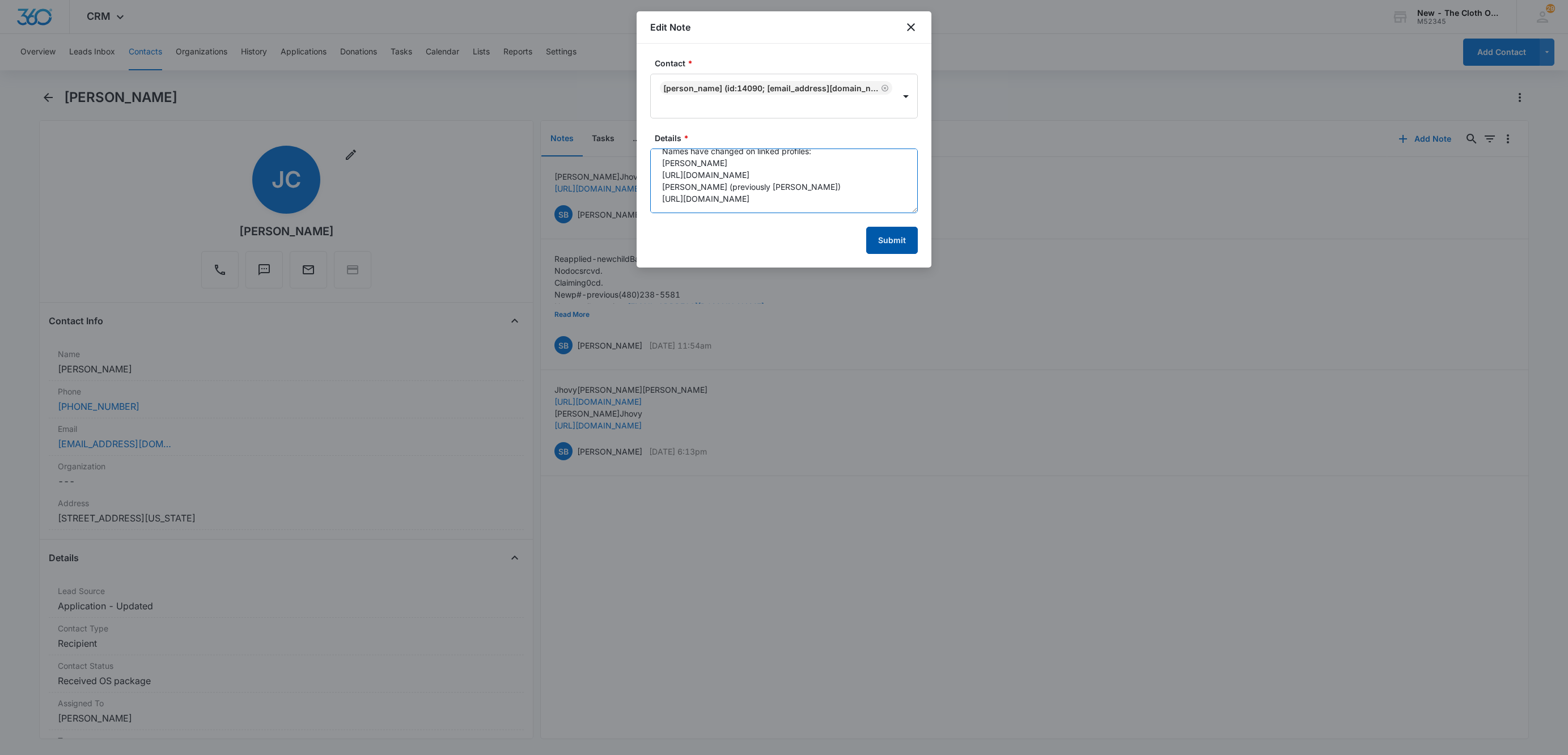
type textarea "Names have changed on linked profiles: [PERSON_NAME] [URL][DOMAIN_NAME] [PERSON…"
click at [881, 233] on button "Submit" at bounding box center [892, 240] width 51 height 27
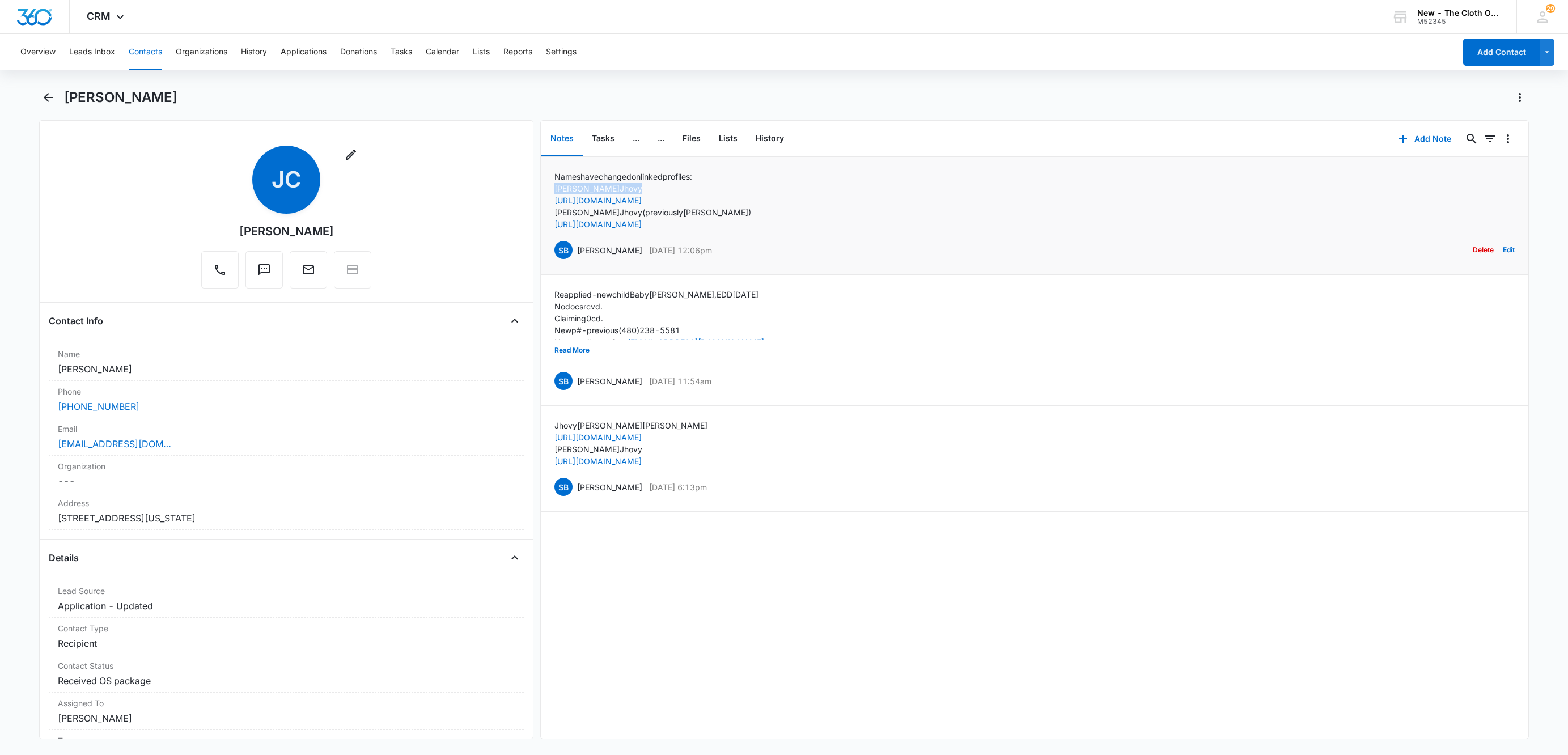
drag, startPoint x: 610, startPoint y: 186, endPoint x: 546, endPoint y: 186, distance: 64.0
click at [546, 186] on li "Names have changed on linked profiles: [PERSON_NAME] [URL][DOMAIN_NAME] [PERSON…" at bounding box center [1034, 216] width 987 height 118
copy p "[PERSON_NAME]"
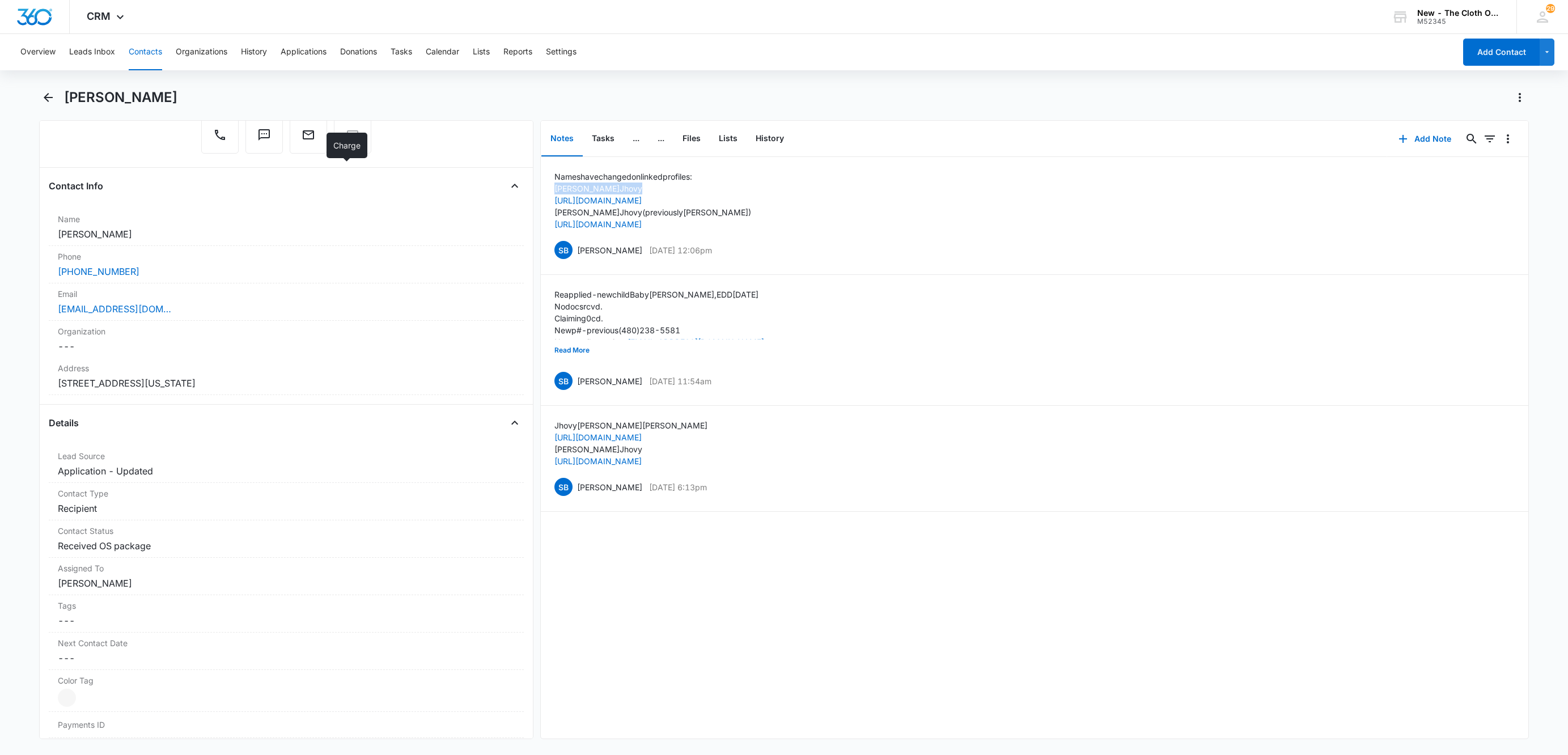
scroll to position [170, 0]
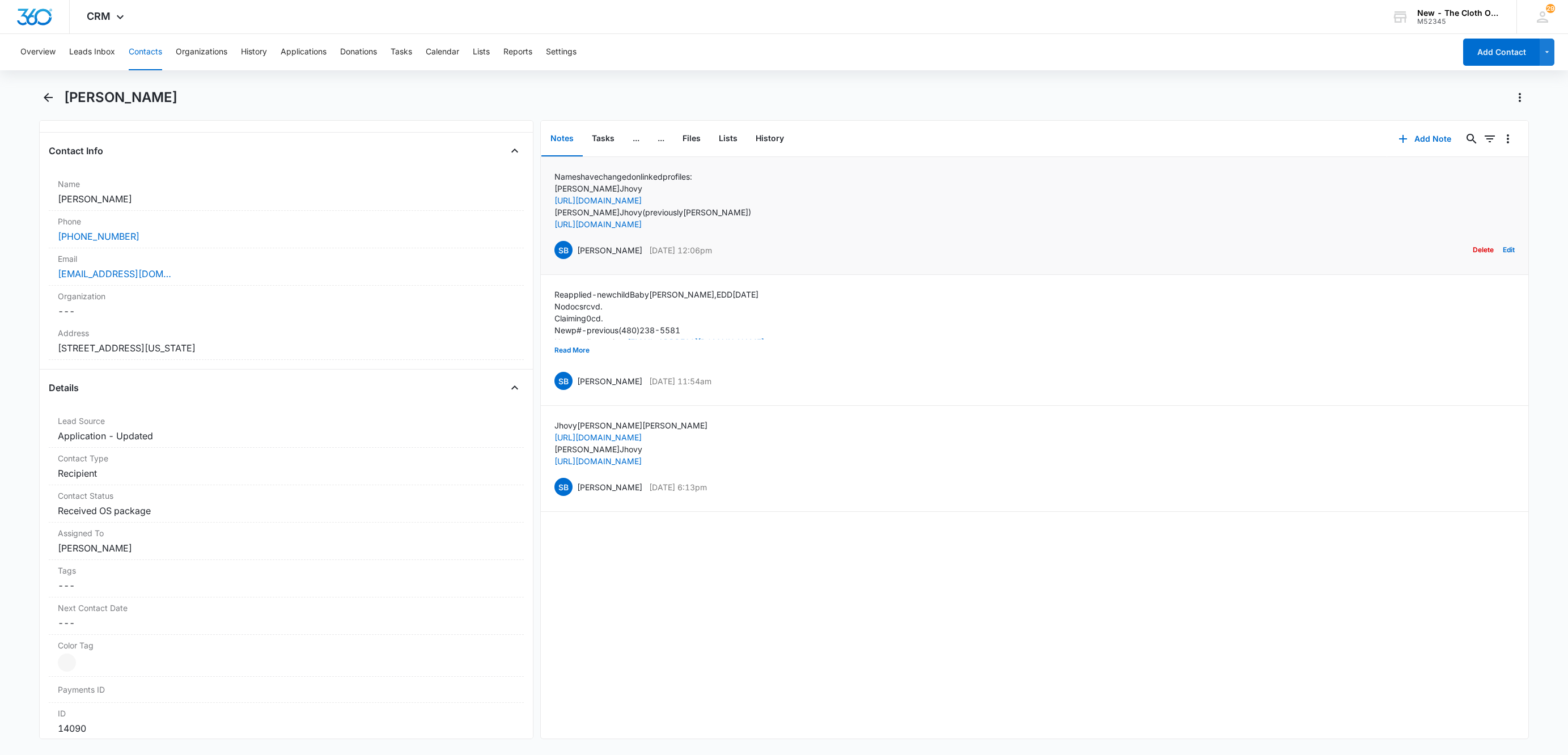
click at [924, 221] on div "Names have changed on linked profiles: Paelmo Jhovy https://www.facebook.com/ay…" at bounding box center [1034, 215] width 960 height 90
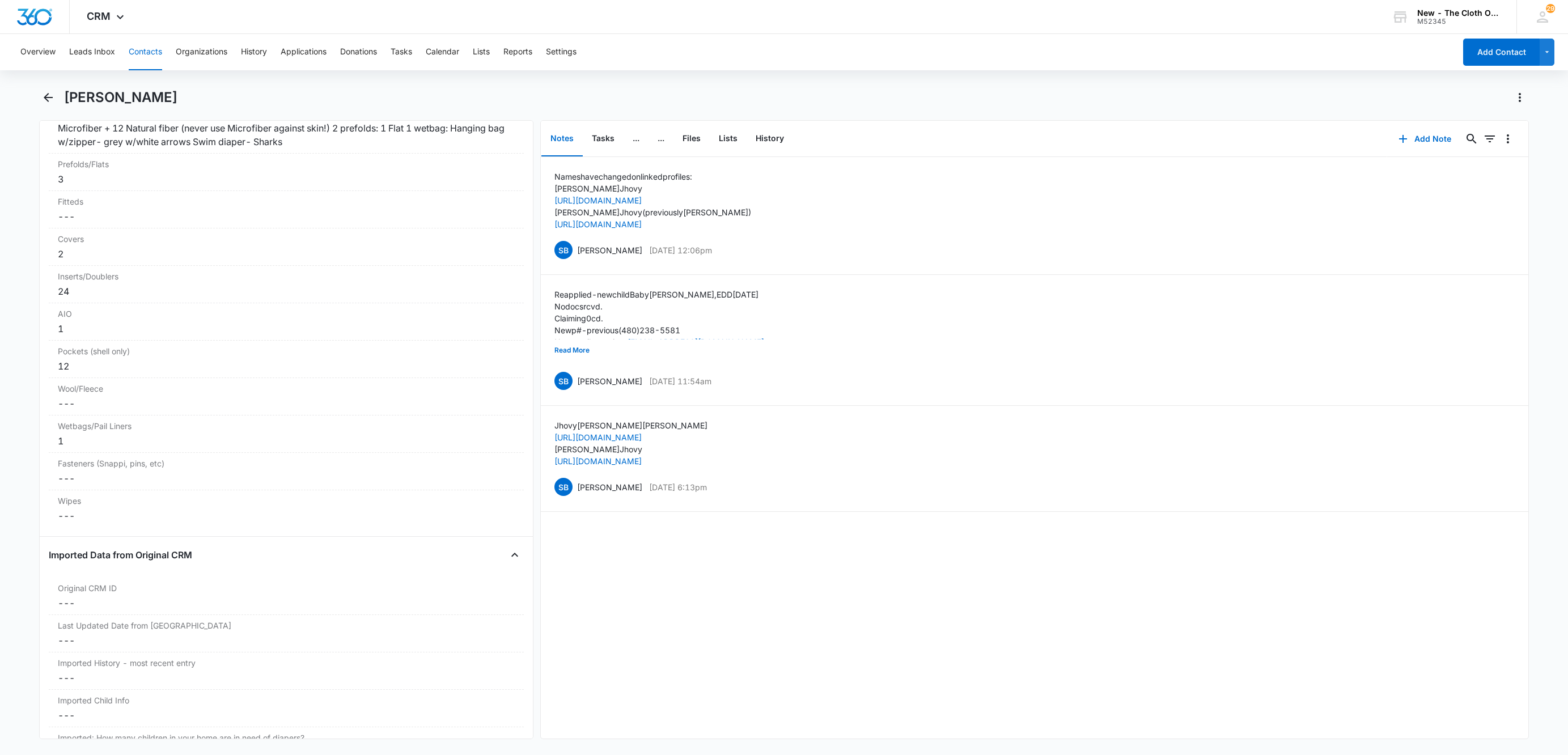
scroll to position [2949, 0]
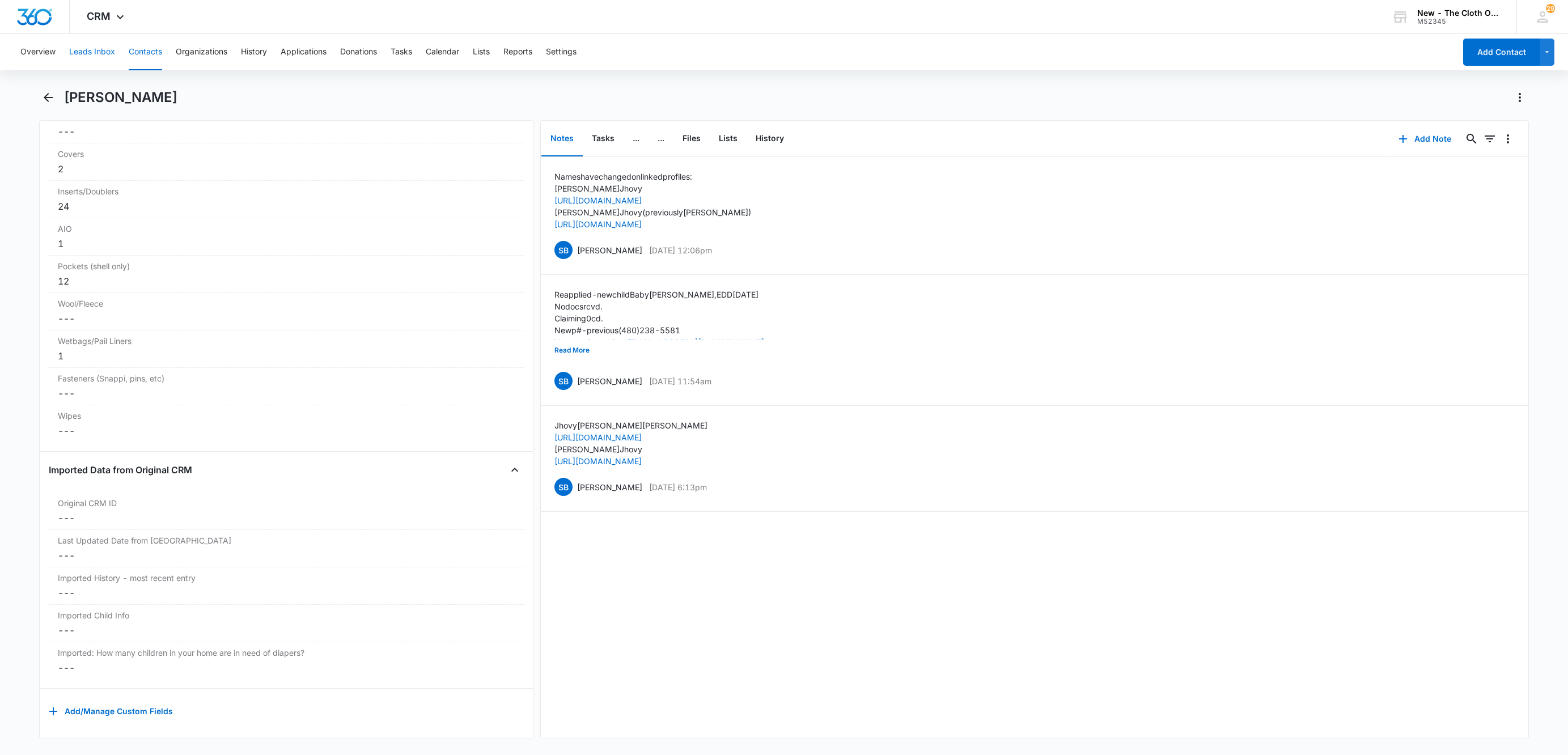
click at [82, 68] on button "Leads Inbox" at bounding box center [92, 52] width 46 height 36
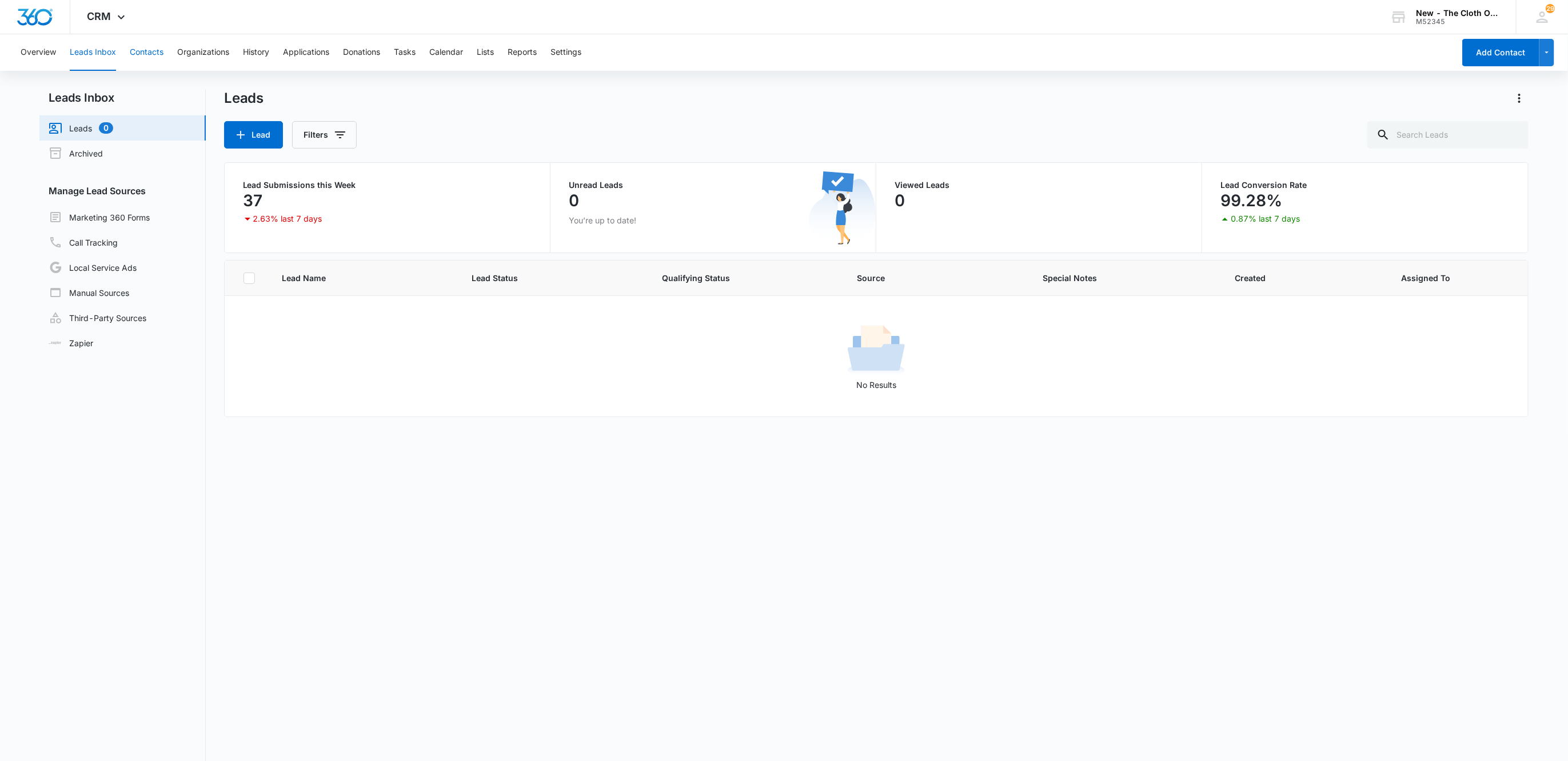
click at [151, 53] on button "Contacts" at bounding box center [146, 53] width 34 height 36
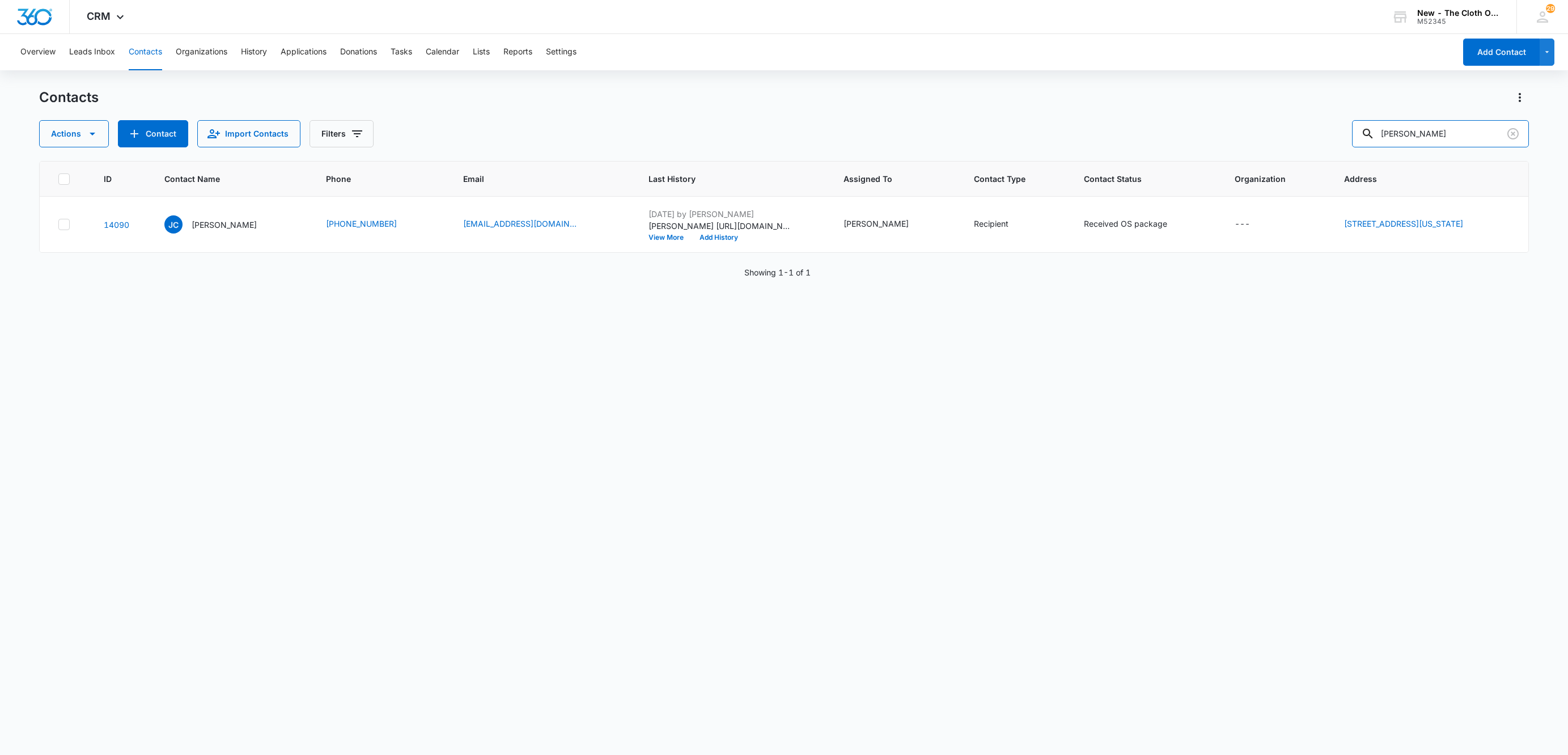
drag, startPoint x: 1468, startPoint y: 130, endPoint x: 1064, endPoint y: 136, distance: 404.0
click at [1065, 136] on div "Actions Contact Import Contacts Filters Jhovy Cole" at bounding box center [784, 134] width 1489 height 27
type input "myessa"
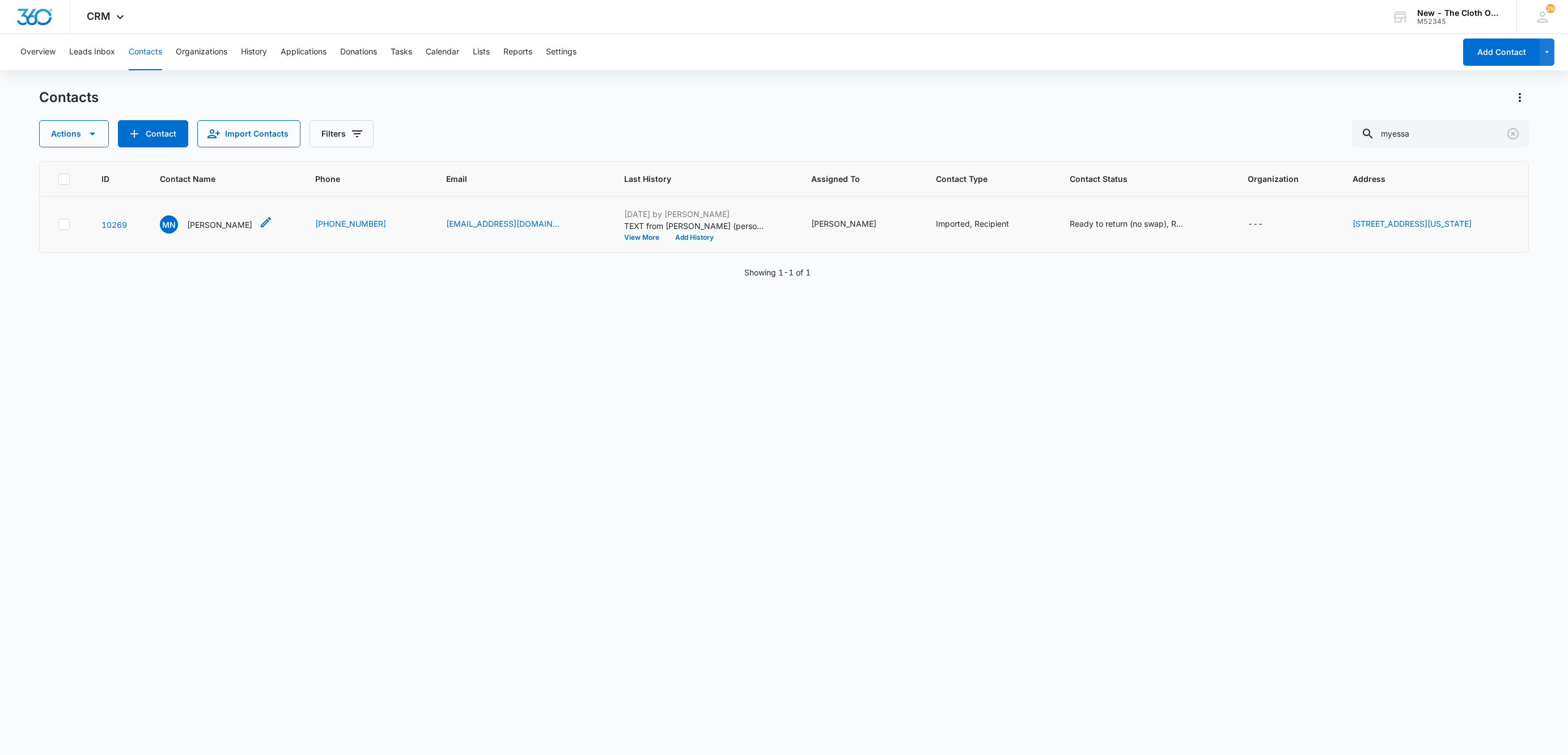
click at [213, 228] on p "Myessa Nagi" at bounding box center [220, 225] width 65 height 12
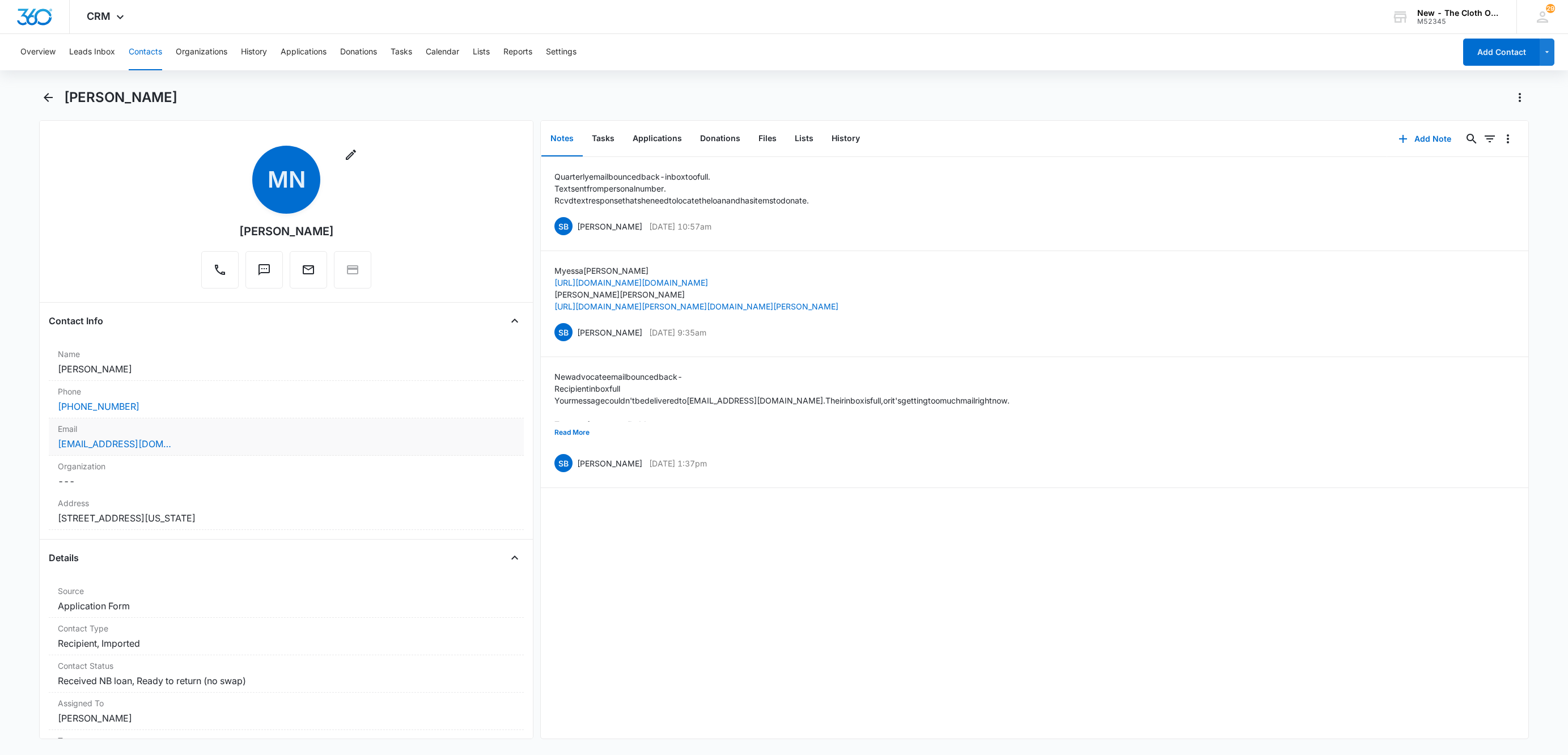
click at [184, 443] on div "halabidg4s@gmail.com" at bounding box center [286, 444] width 457 height 14
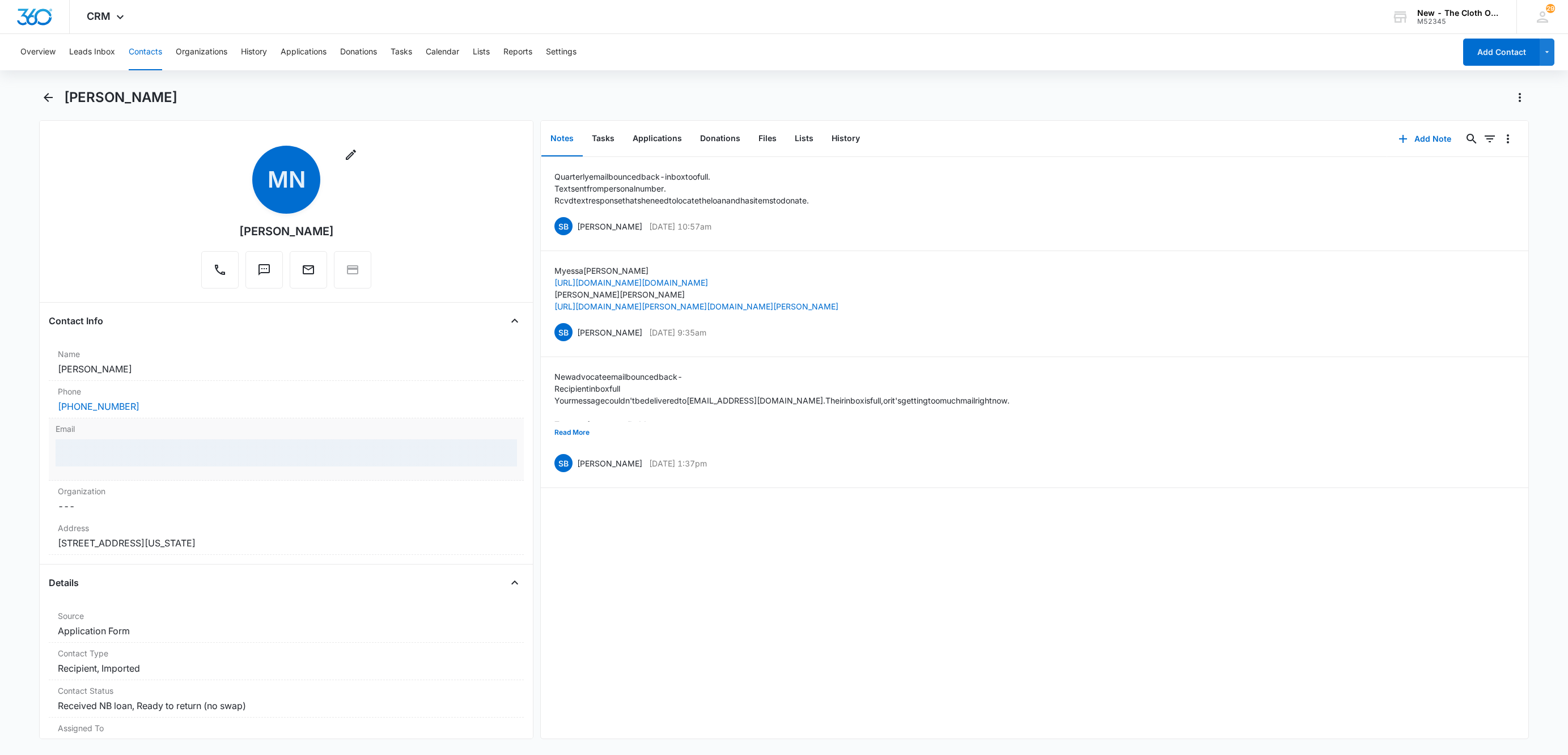
click at [221, 449] on div at bounding box center [286, 453] width 462 height 27
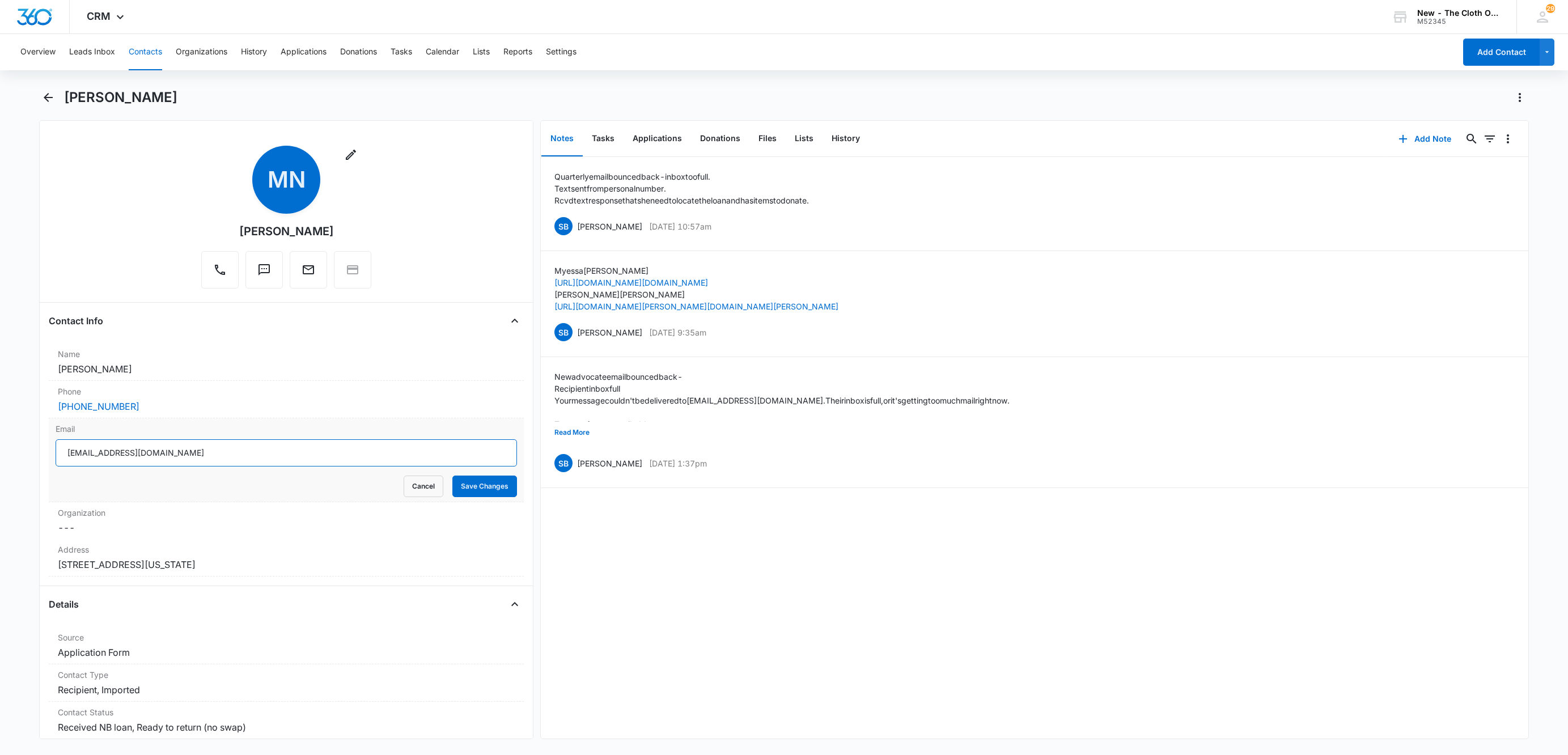
click at [221, 457] on input "halabidg4s@gmail.com" at bounding box center [286, 453] width 462 height 27
click at [221, 458] on input "halabidg4s@gmail.com" at bounding box center [286, 453] width 462 height 27
paste input "Myessahueser"
type input "Myessahueser@gmail.com"
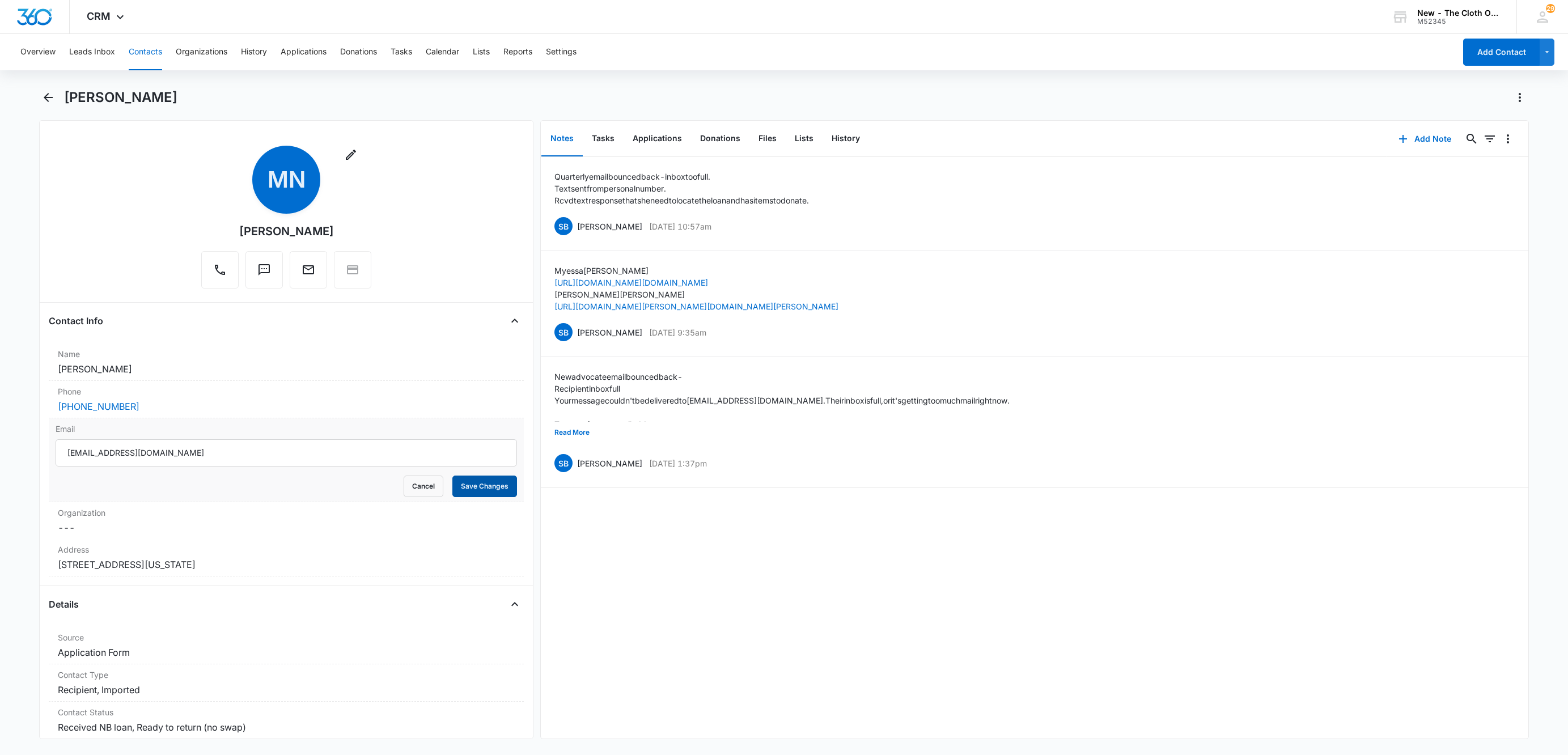
click at [465, 487] on button "Save Changes" at bounding box center [485, 486] width 65 height 21
click at [830, 143] on button "History" at bounding box center [846, 139] width 46 height 35
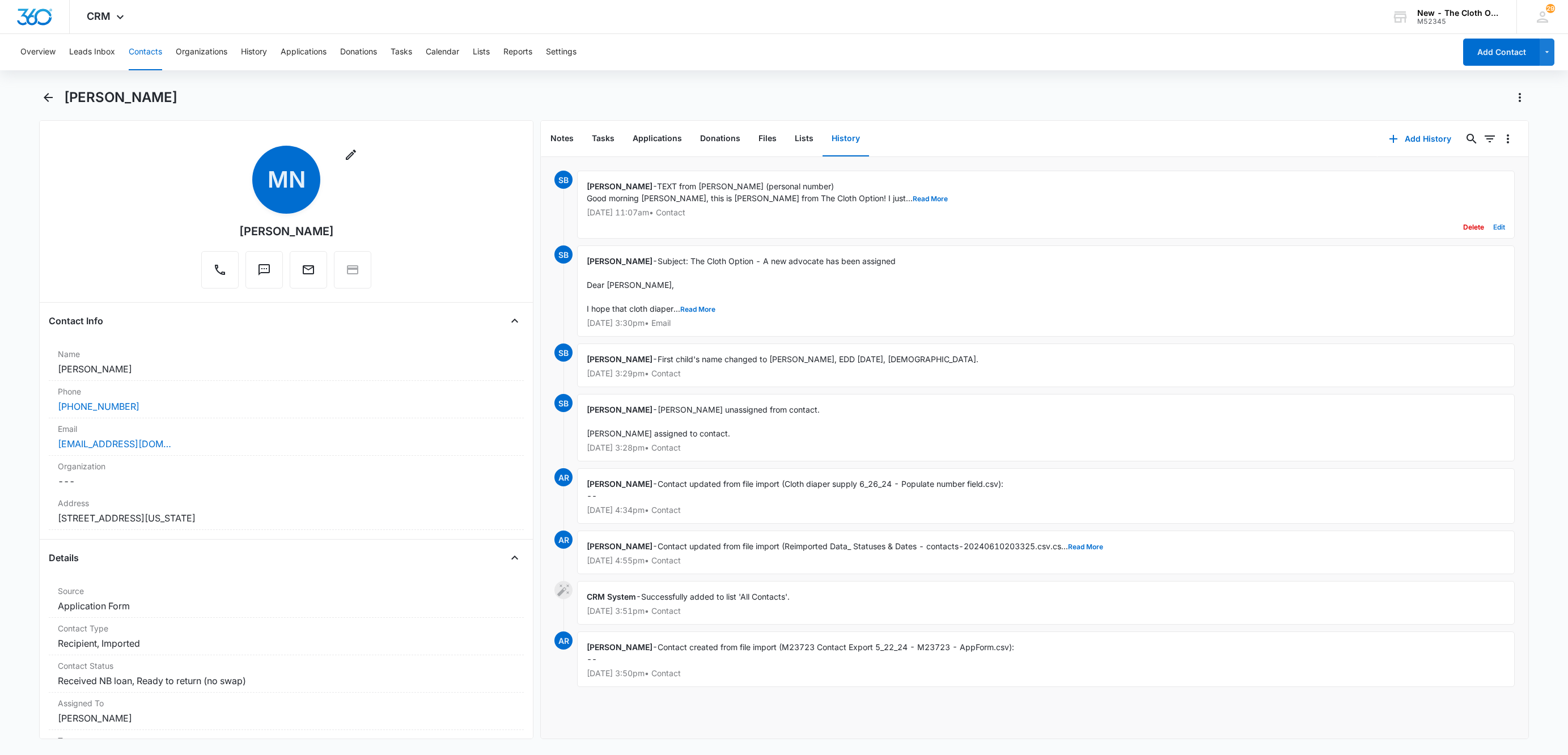
click at [1493, 227] on button "Edit" at bounding box center [1499, 227] width 12 height 21
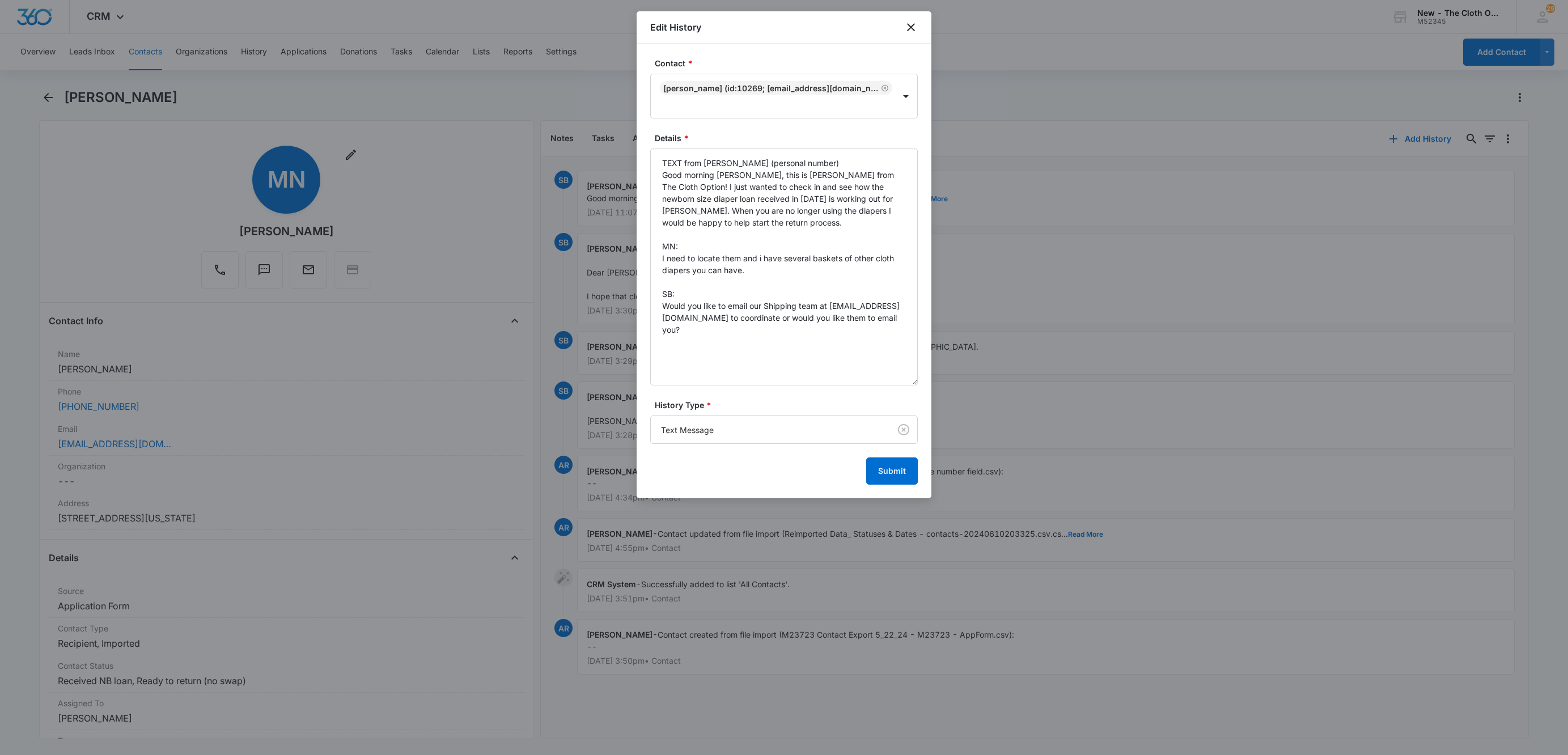
drag, startPoint x: 907, startPoint y: 211, endPoint x: 911, endPoint y: 352, distance: 141.1
click at [920, 381] on div "Contact * Myessa Nagi (ID:10269; Myessahueser@gmail.com; (515) 447-6867) Detail…" at bounding box center [784, 271] width 295 height 455
click at [897, 342] on textarea "TEXT from Sandra (personal number) Good morning Myessa, this is Sandra from The…" at bounding box center [783, 266] width 268 height 235
paste textarea "Myessahueser@gmail.com"
type textarea "TEXT from Sandra (personal number) Good morning Myessa, this is Sandra from The…"
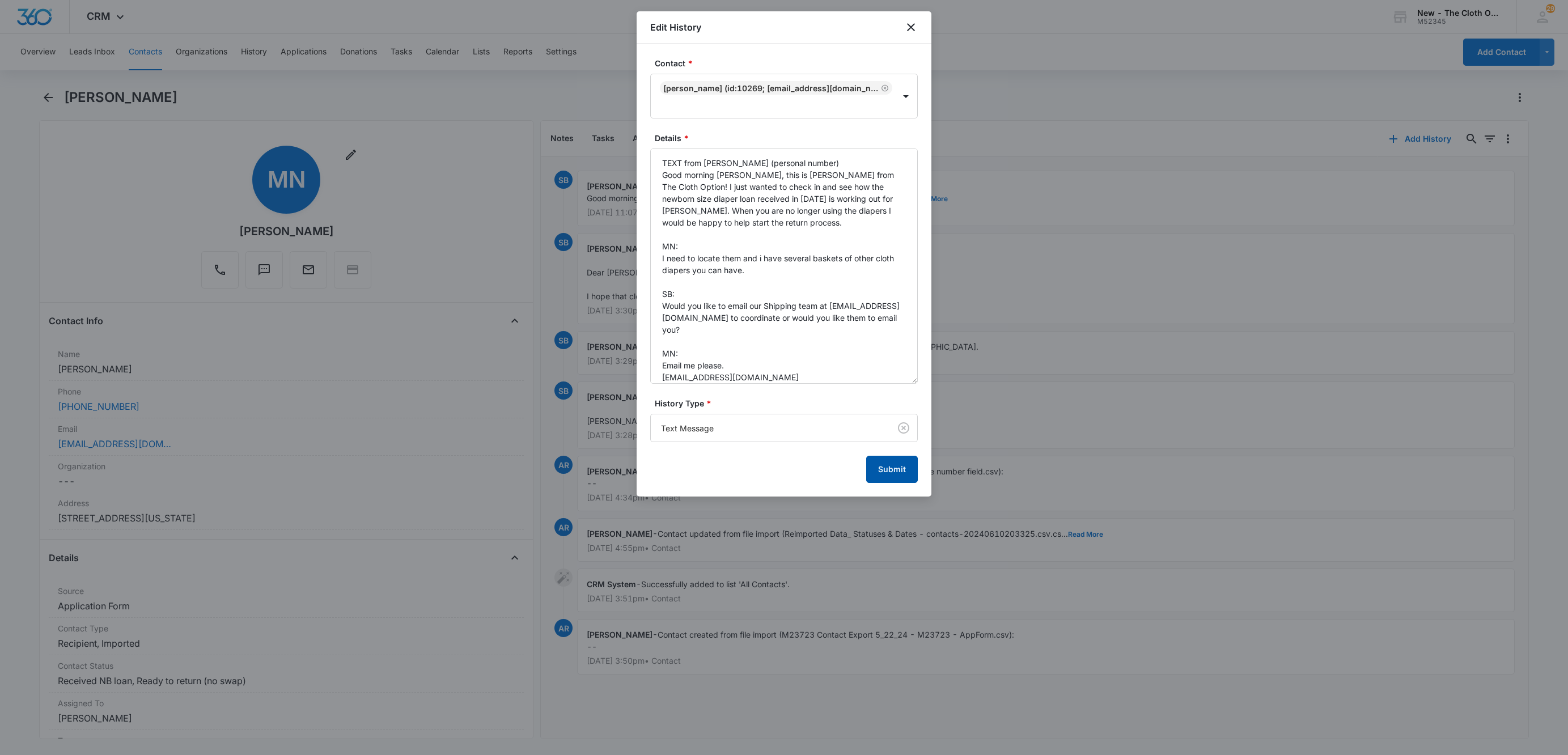
click at [902, 477] on button "Submit" at bounding box center [892, 469] width 51 height 27
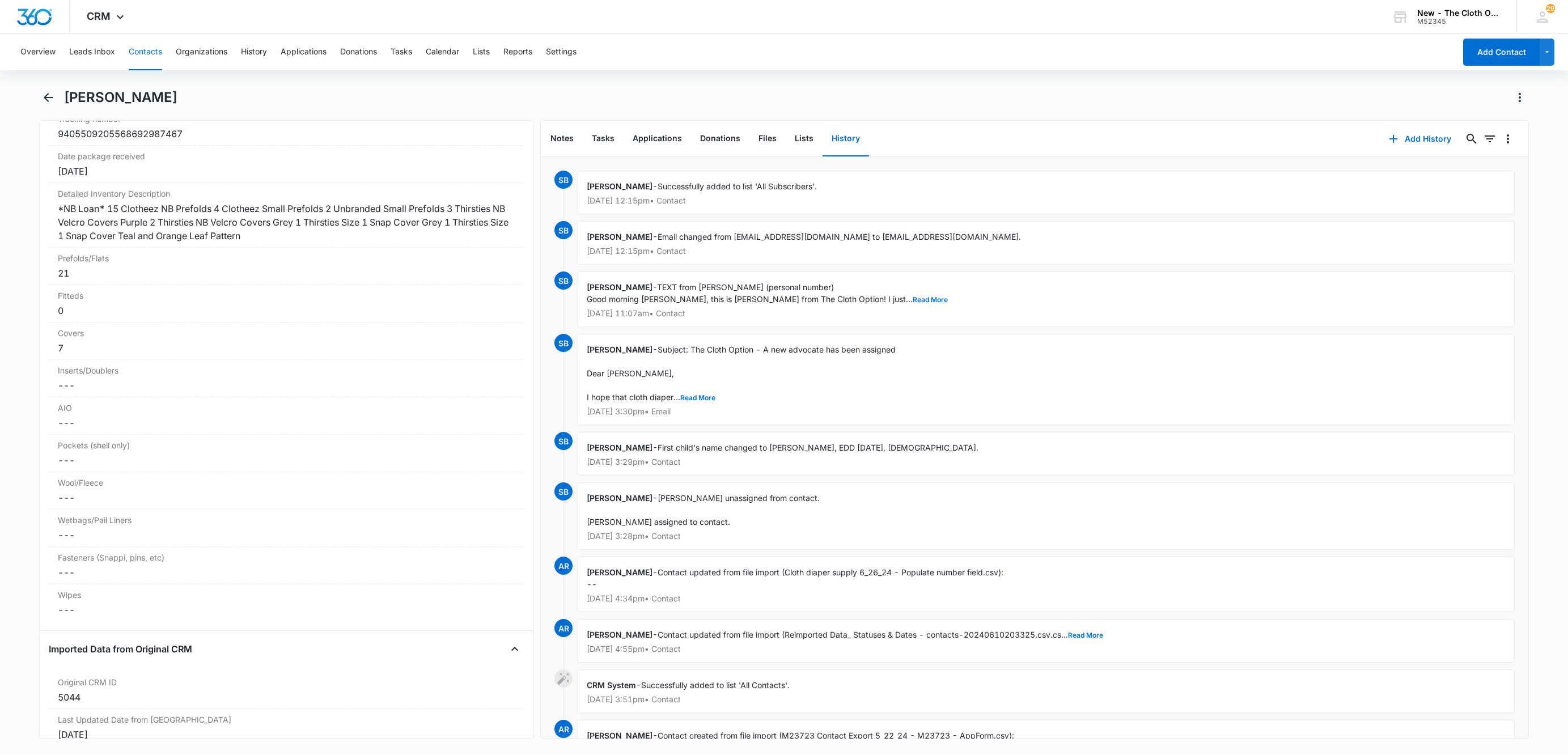
scroll to position [2891, 0]
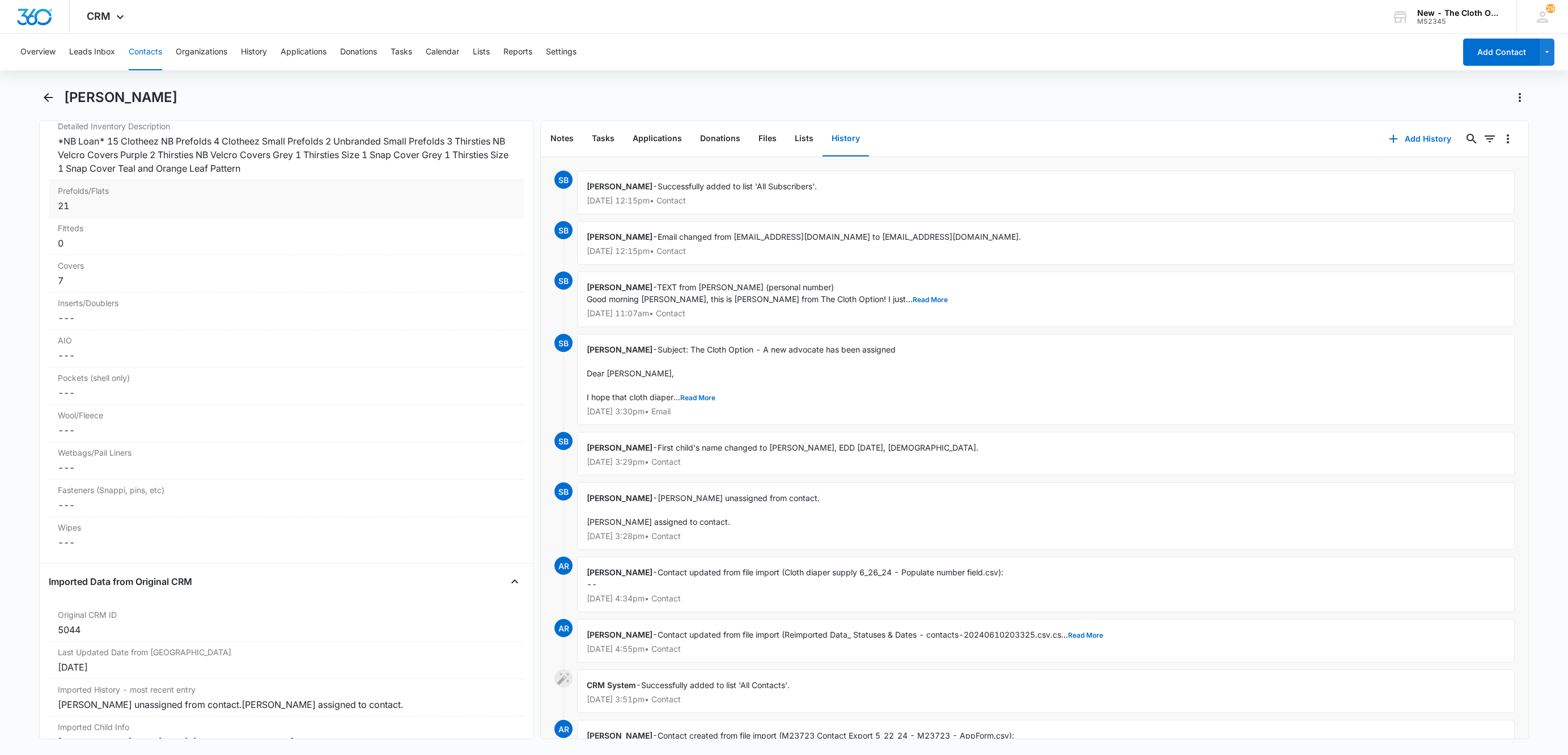
drag, startPoint x: 490, startPoint y: 186, endPoint x: 497, endPoint y: 187, distance: 7.1
click at [490, 175] on div "*NB Loan* 15 Clotheez NB Prefolds 4 Clotheez Small Prefolds 2 Unbranded Small P…" at bounding box center [286, 155] width 457 height 41
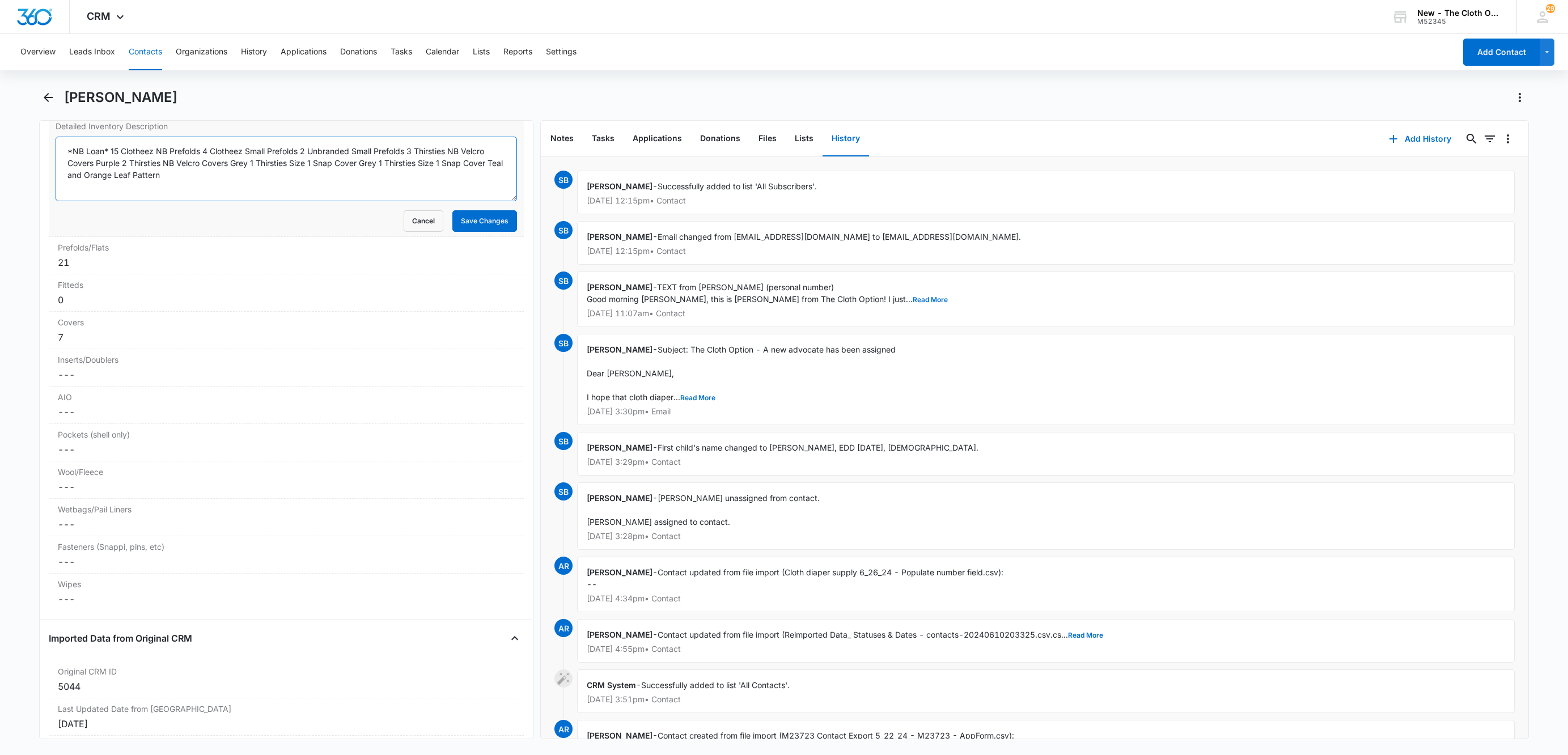
drag, startPoint x: 109, startPoint y: 162, endPoint x: 256, endPoint y: 187, distance: 149.1
click at [256, 187] on textarea "*NB Loan* 15 Clotheez NB Prefolds 4 Clotheez Small Prefolds 2 Unbranded Small P…" at bounding box center [286, 169] width 462 height 65
click at [404, 232] on button "Cancel" at bounding box center [423, 221] width 39 height 21
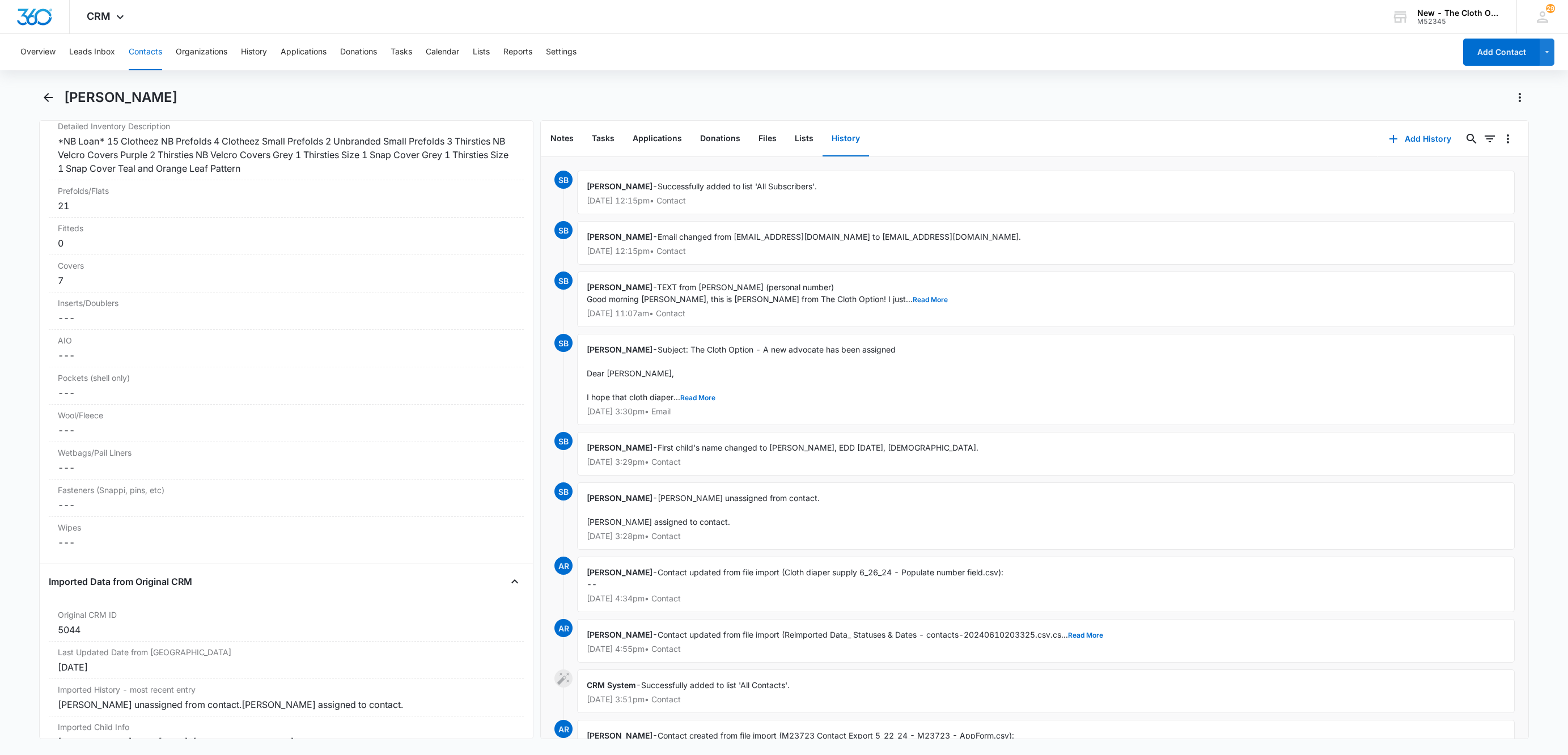
click at [145, 60] on button "Contacts" at bounding box center [144, 52] width 33 height 36
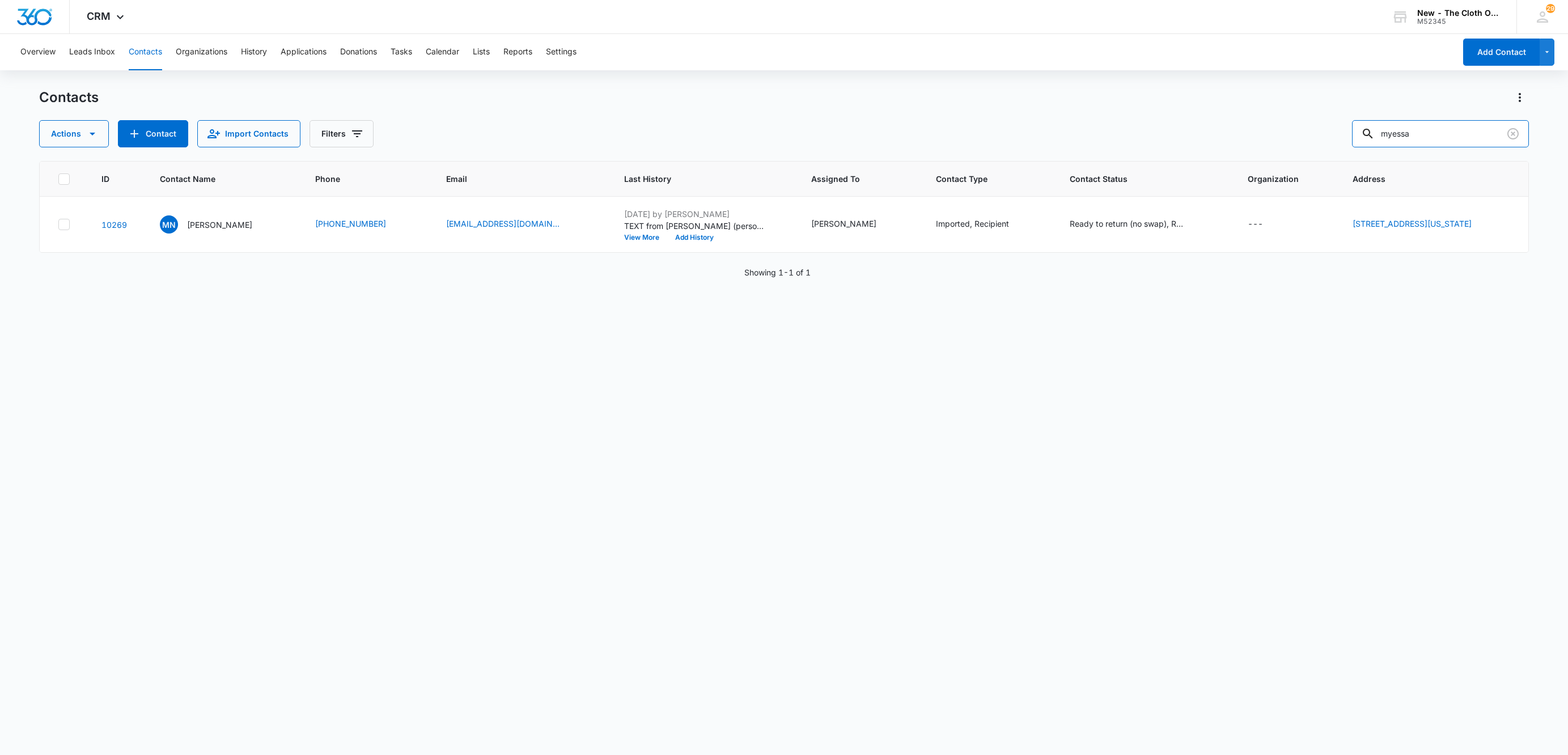
drag, startPoint x: 1439, startPoint y: 129, endPoint x: 1049, endPoint y: 196, distance: 395.7
click at [1048, 194] on div "Contacts Actions Contact Import Contacts Filters myessa ID Contact Name Phone E…" at bounding box center [784, 421] width 1489 height 665
type input "jhovy"
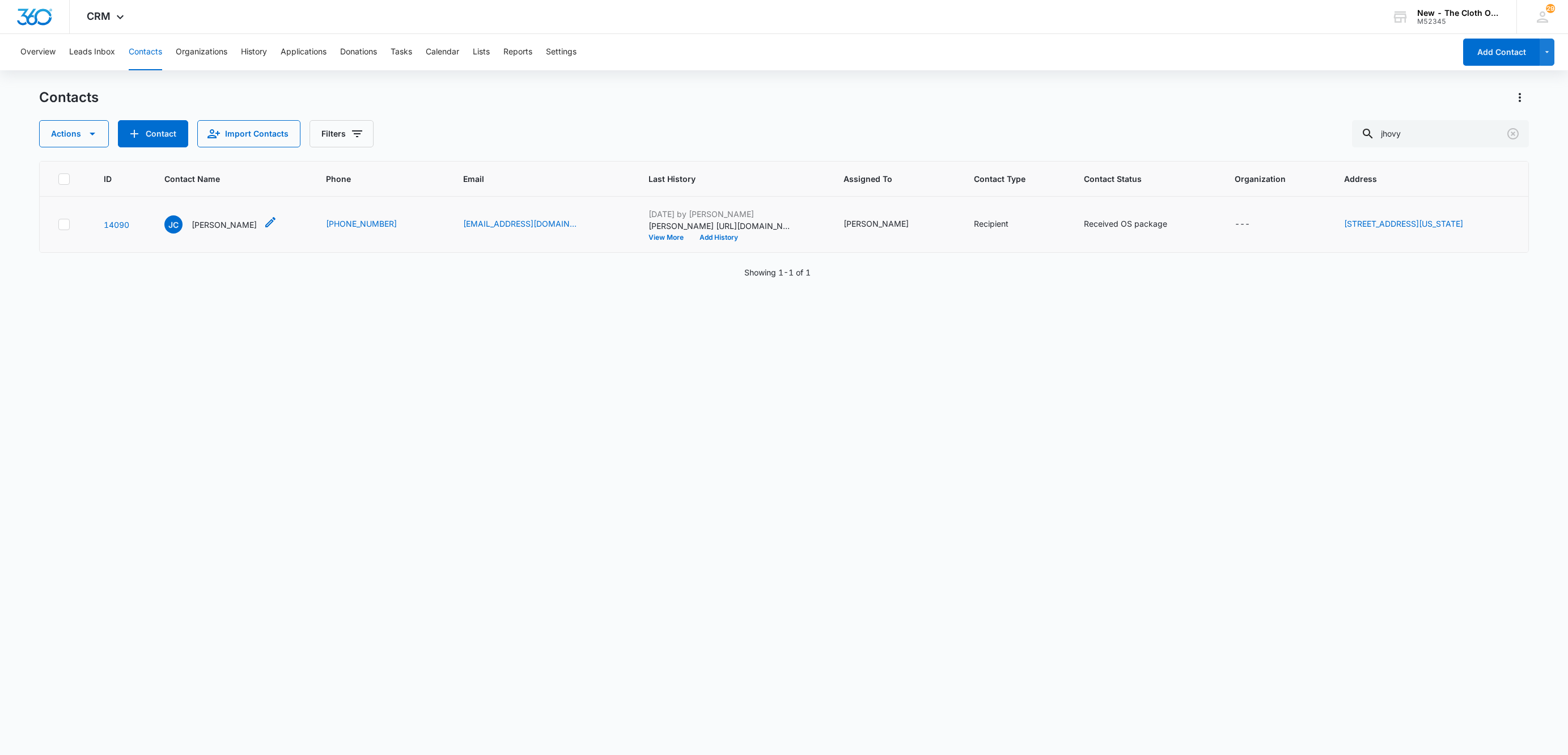
click at [199, 221] on p "Jhovy Cole" at bounding box center [224, 225] width 65 height 12
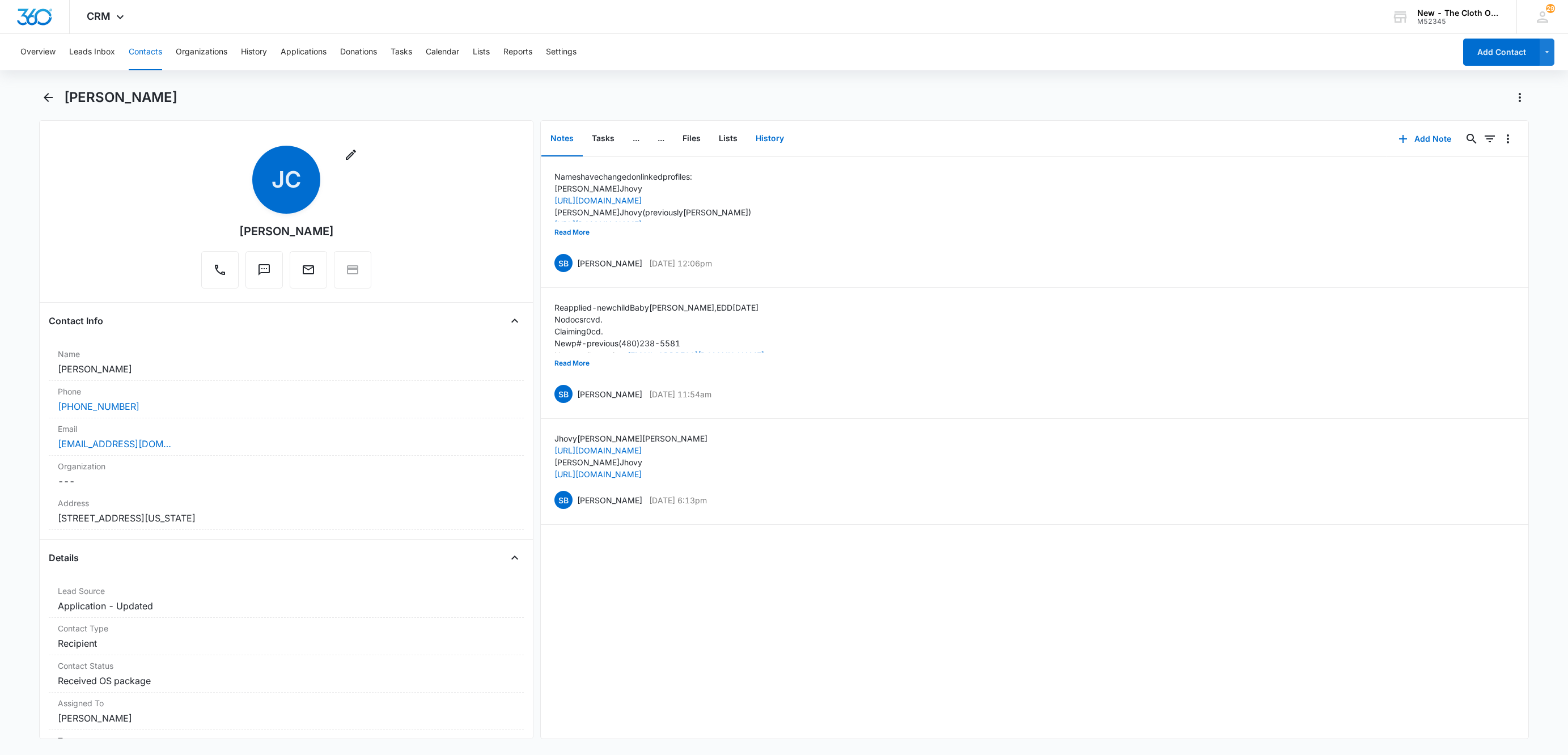
click at [757, 140] on button "History" at bounding box center [769, 139] width 46 height 35
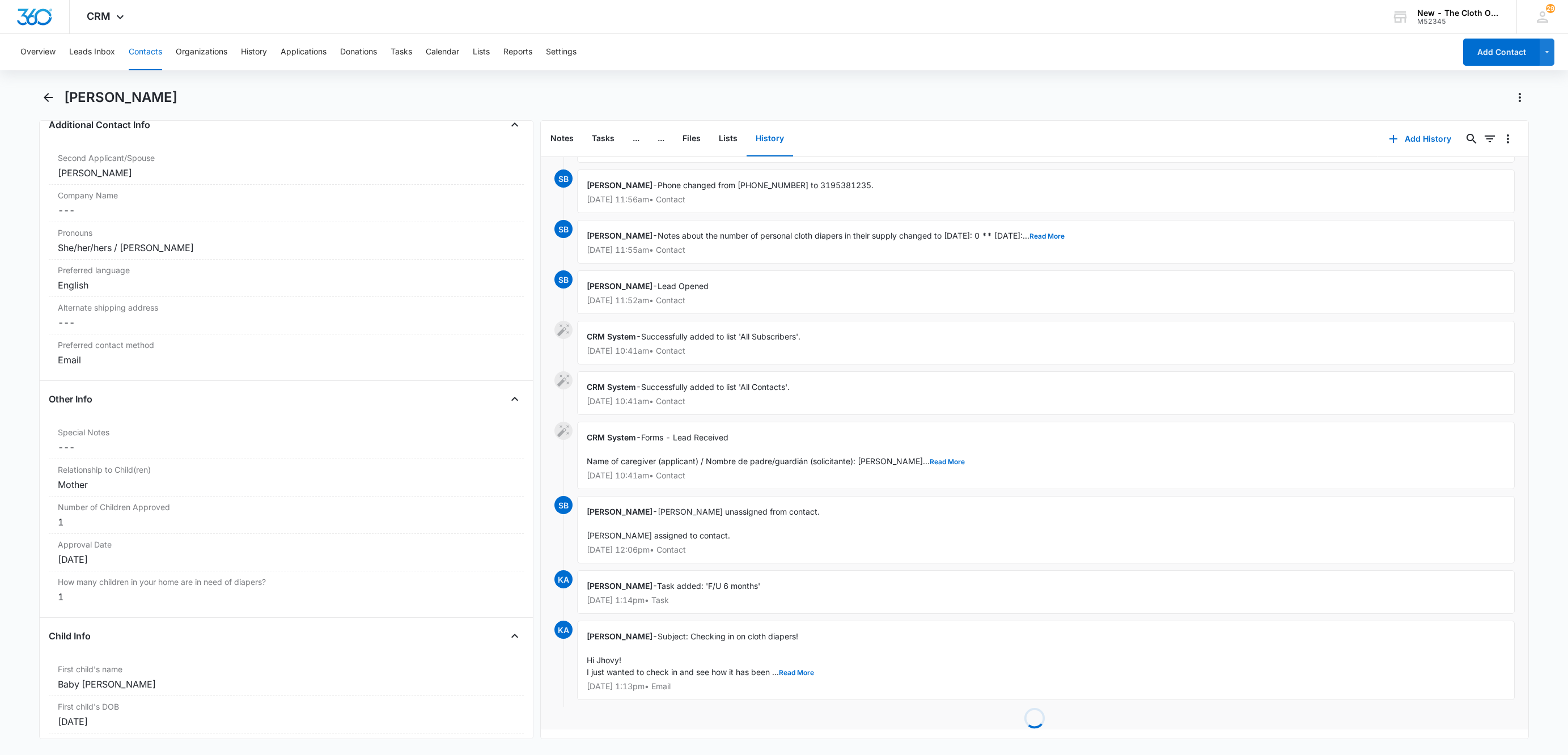
scroll to position [1244, 0]
click at [798, 669] on button "Read More" at bounding box center [796, 673] width 35 height 7
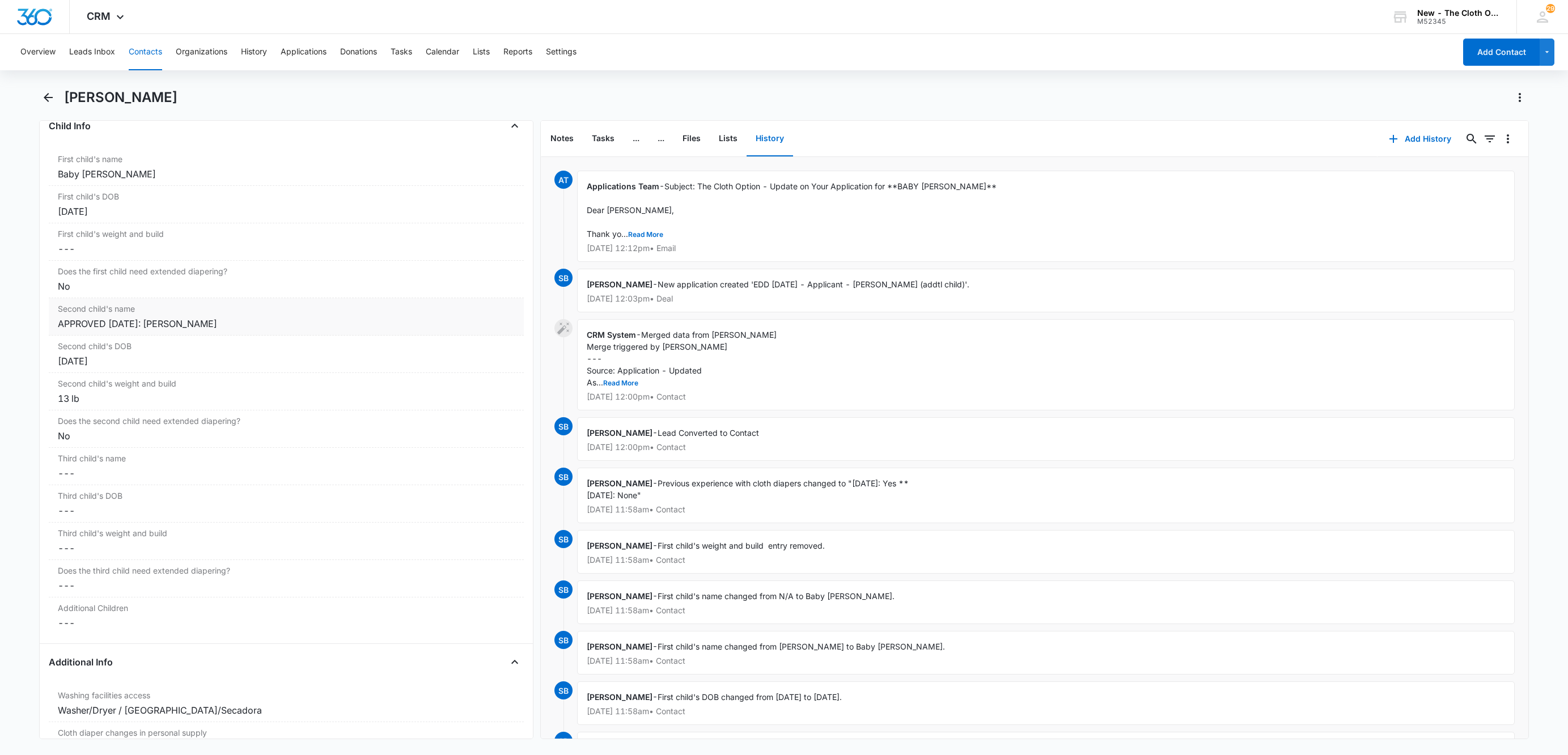
scroll to position [1276, 0]
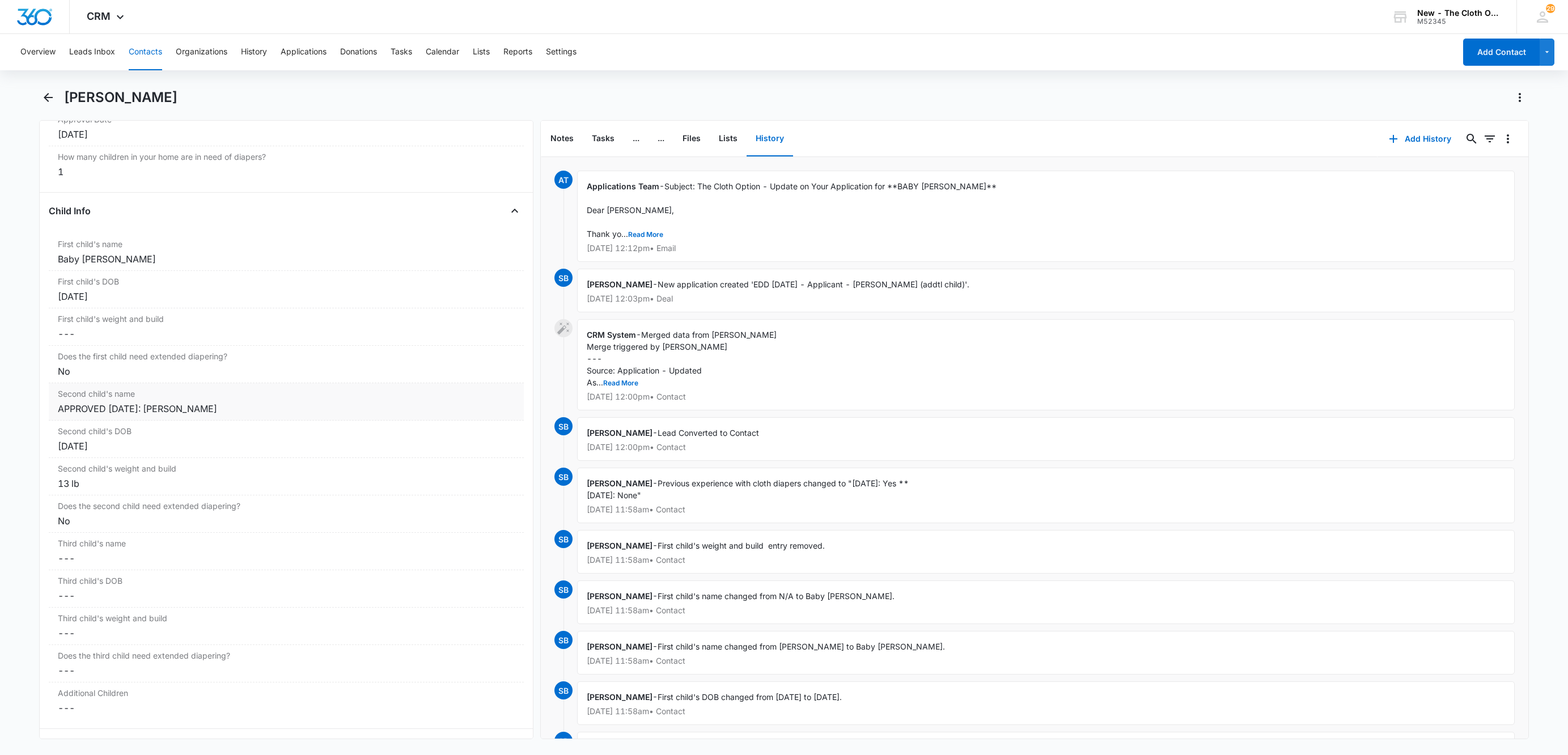
click at [56, 416] on div "Second child's name Cancel Save Changes APPROVED 07/14/2024: Mia Cole" at bounding box center [286, 402] width 475 height 38
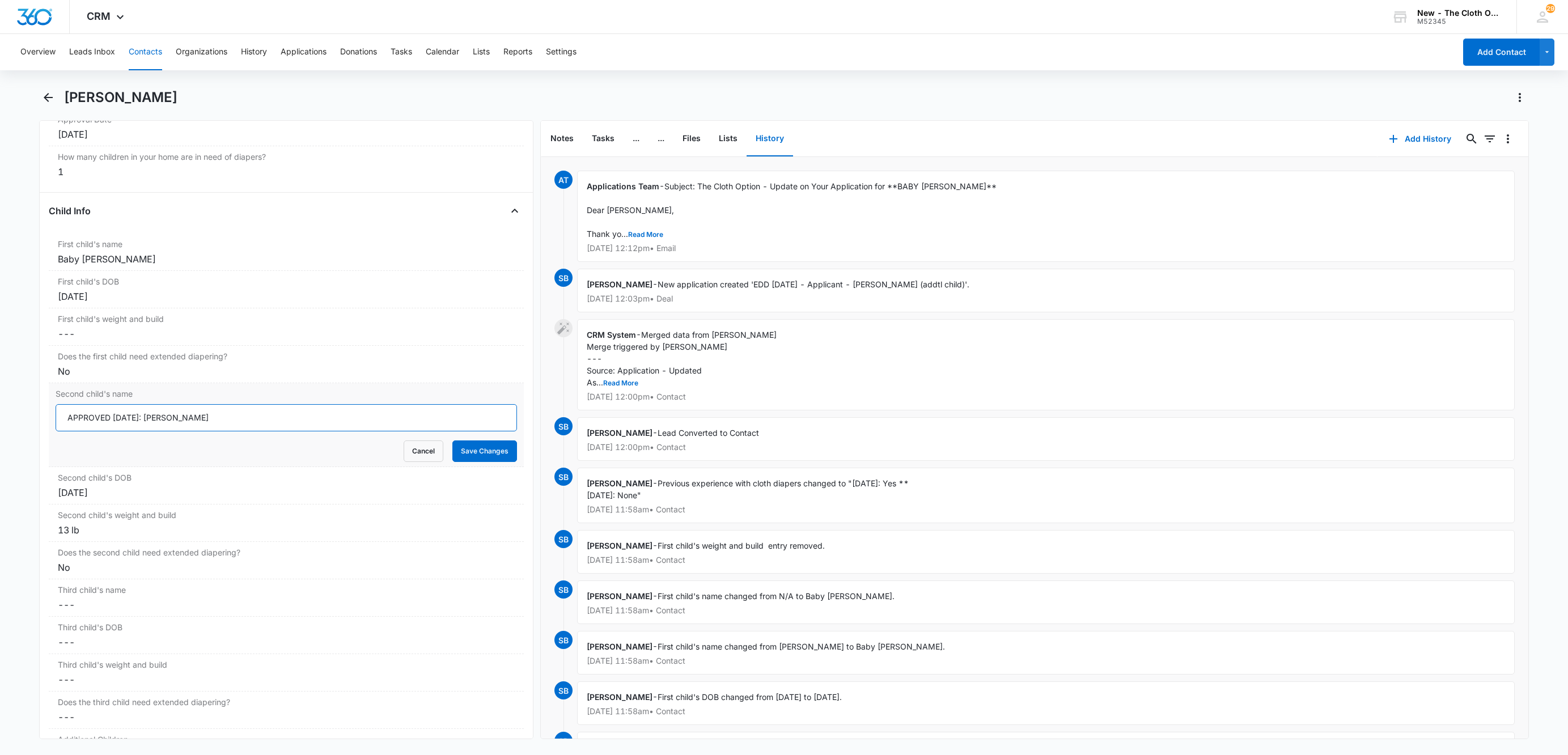
click at [63, 425] on input "APPROVED 07/14/2024: Mia Cole" at bounding box center [286, 418] width 462 height 27
type input "LOST LOAN 02/2025; APPROVED 07/14/2024: Mia Cole"
click at [474, 462] on button "Save Changes" at bounding box center [485, 451] width 65 height 21
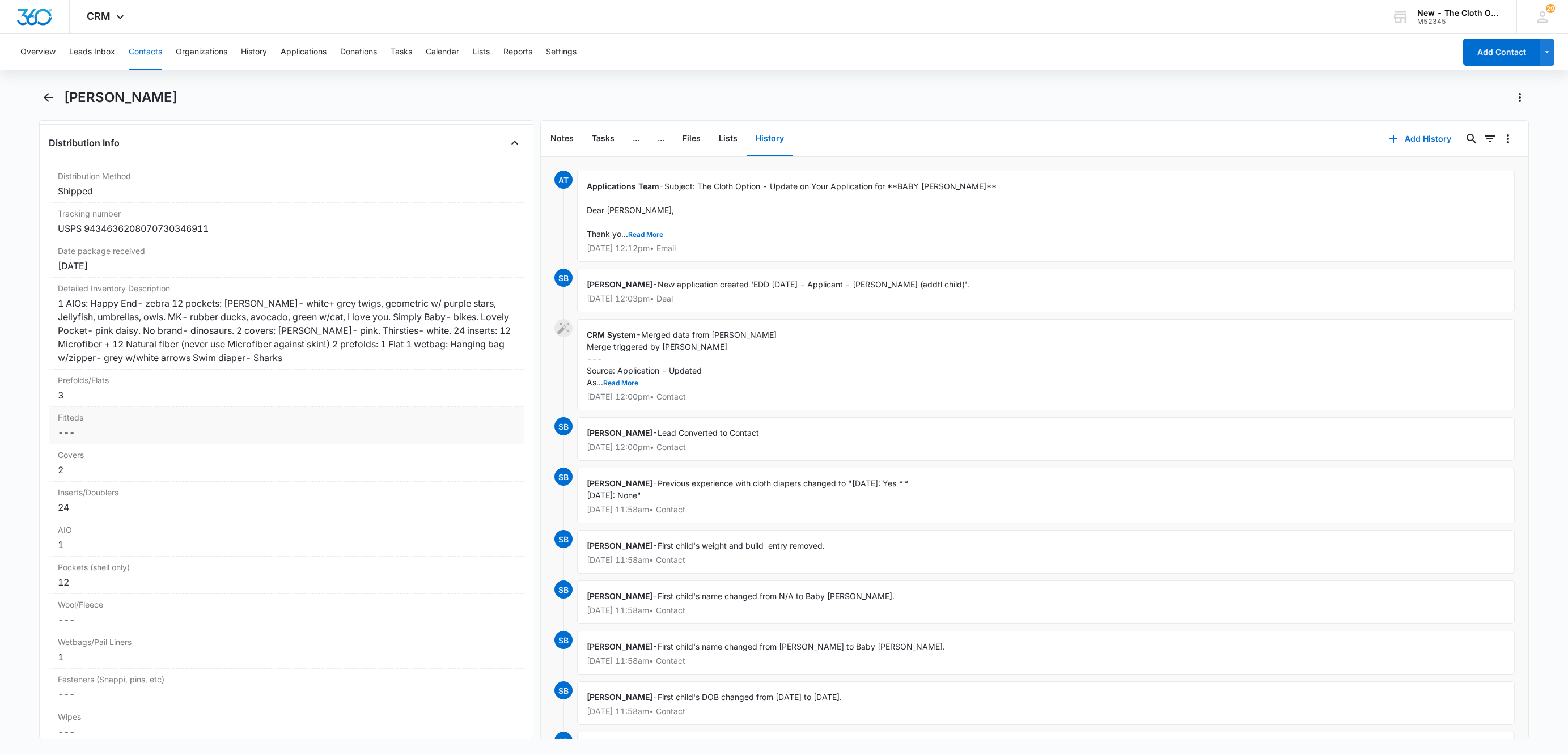
scroll to position [2630, 0]
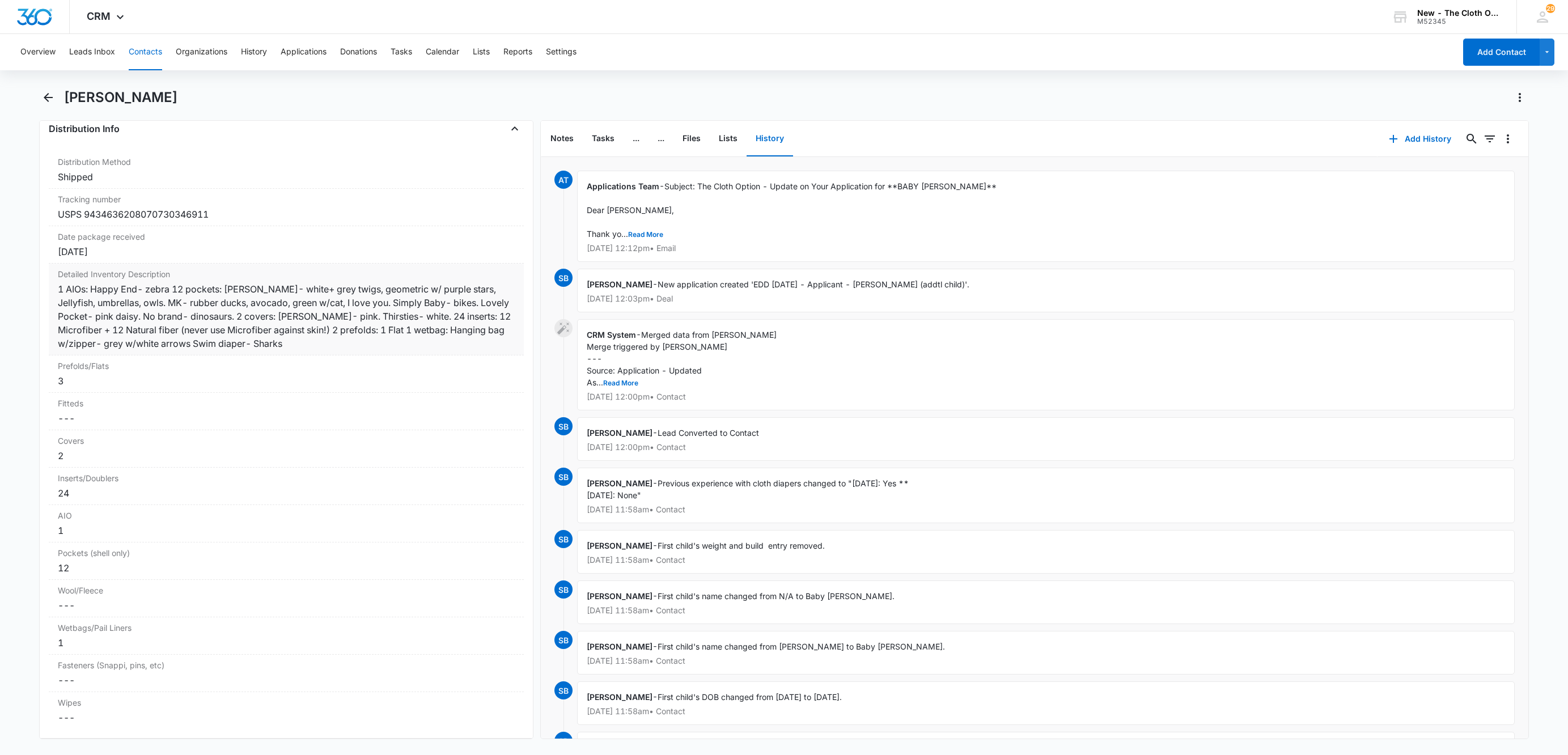
click at [55, 293] on div "Detailed Inventory Description Cancel Save Changes 1 AIOs: Happy End- zebra 12 …" at bounding box center [286, 309] width 475 height 91
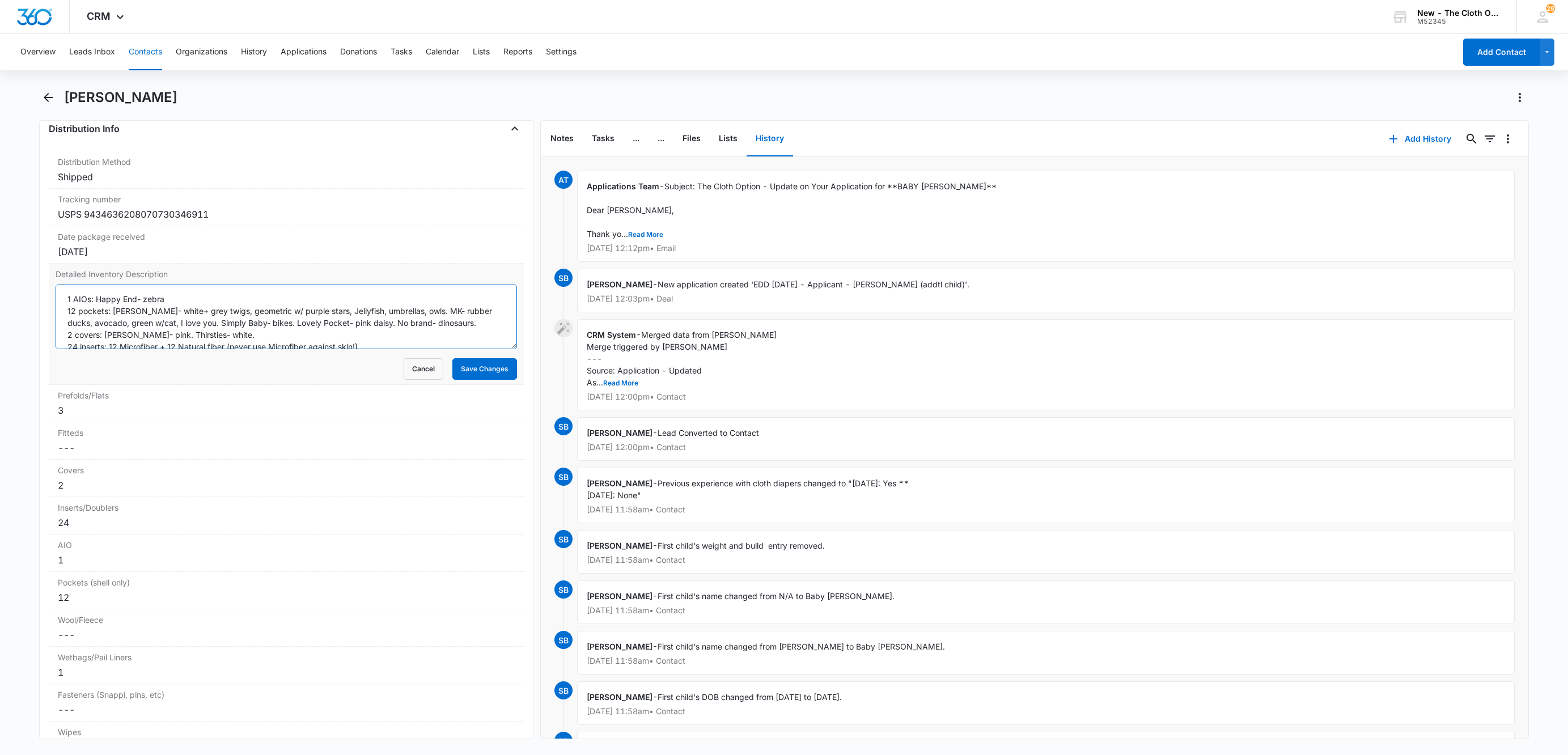
click at [60, 314] on textarea "1 AIOs: Happy End- zebra 12 pockets: Alva- white+ grey twigs, geometric w/ purp…" at bounding box center [286, 317] width 462 height 65
drag, startPoint x: 144, startPoint y: 327, endPoint x: 31, endPoint y: 315, distance: 113.6
click at [31, 315] on main "Jhovy Cole Remove JC Jhovy Cole Contact Info Name Cancel Save Changes Jhovy Col…" at bounding box center [784, 420] width 1568 height 664
type textarea "[10/08/25 - INFORMED NO LONGER HAS LOAN D/T BEING EVICTED AND NOT ABLE TO TAKE …"
click at [452, 380] on button "Save Changes" at bounding box center [485, 369] width 65 height 21
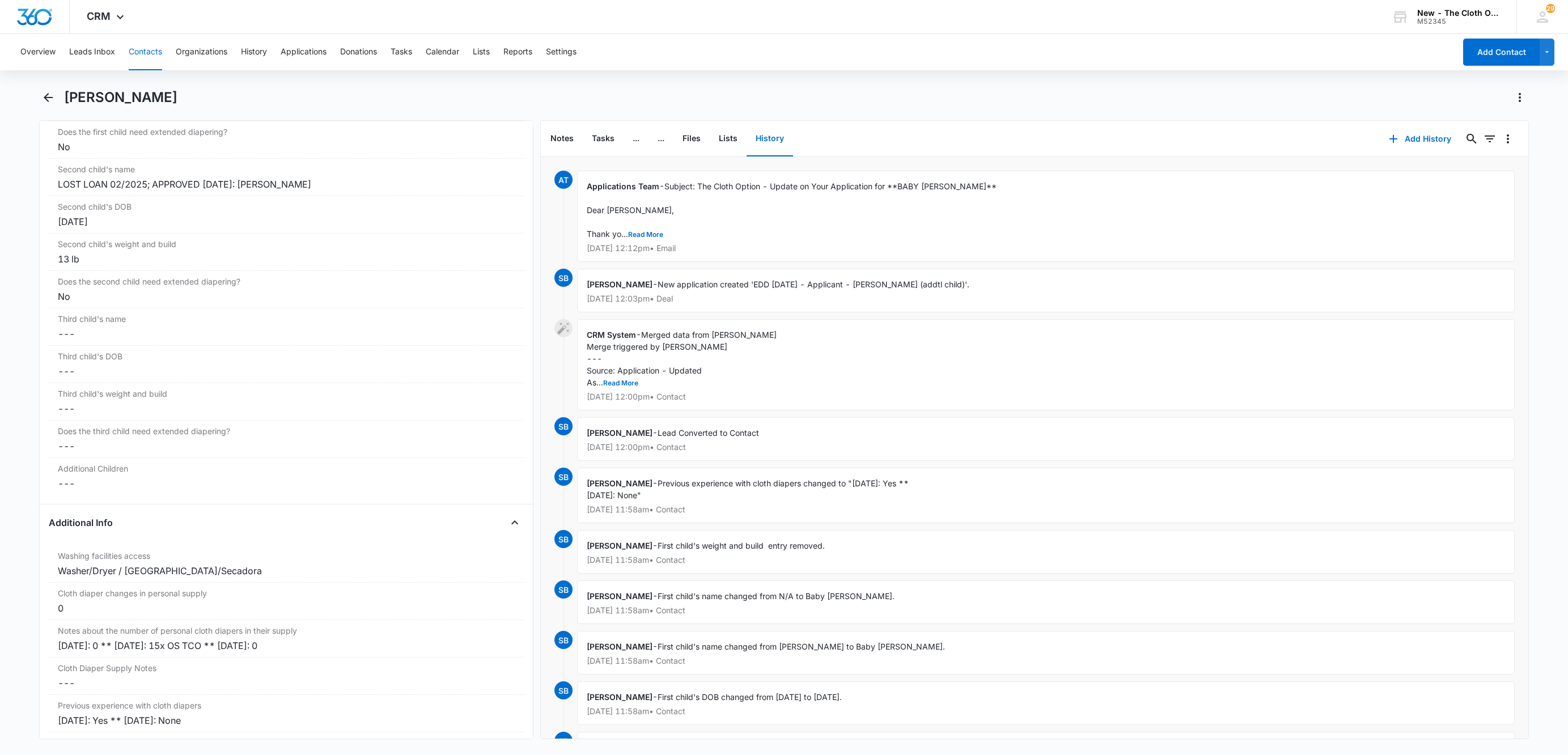
scroll to position [1354, 0]
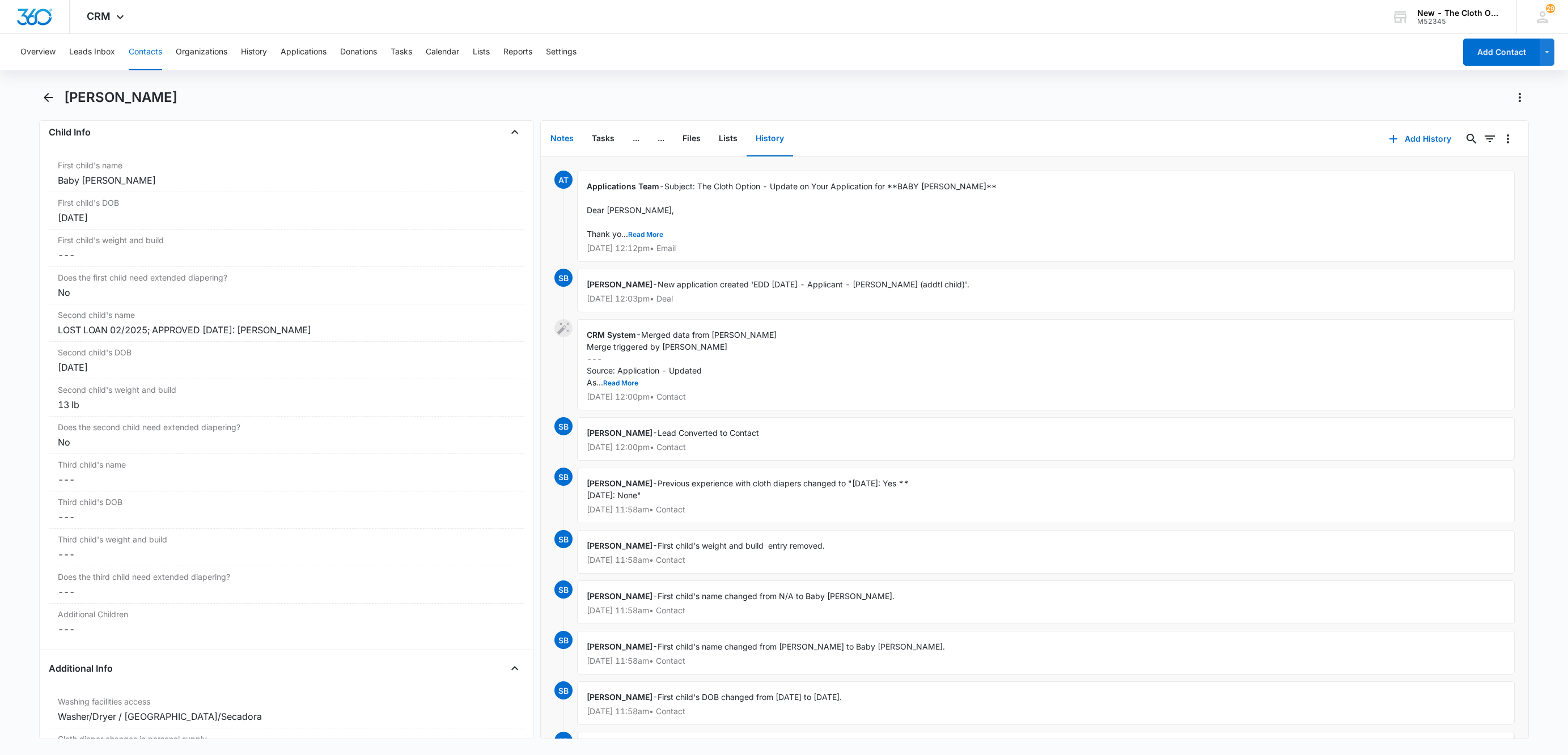
click at [555, 133] on button "Notes" at bounding box center [562, 139] width 41 height 35
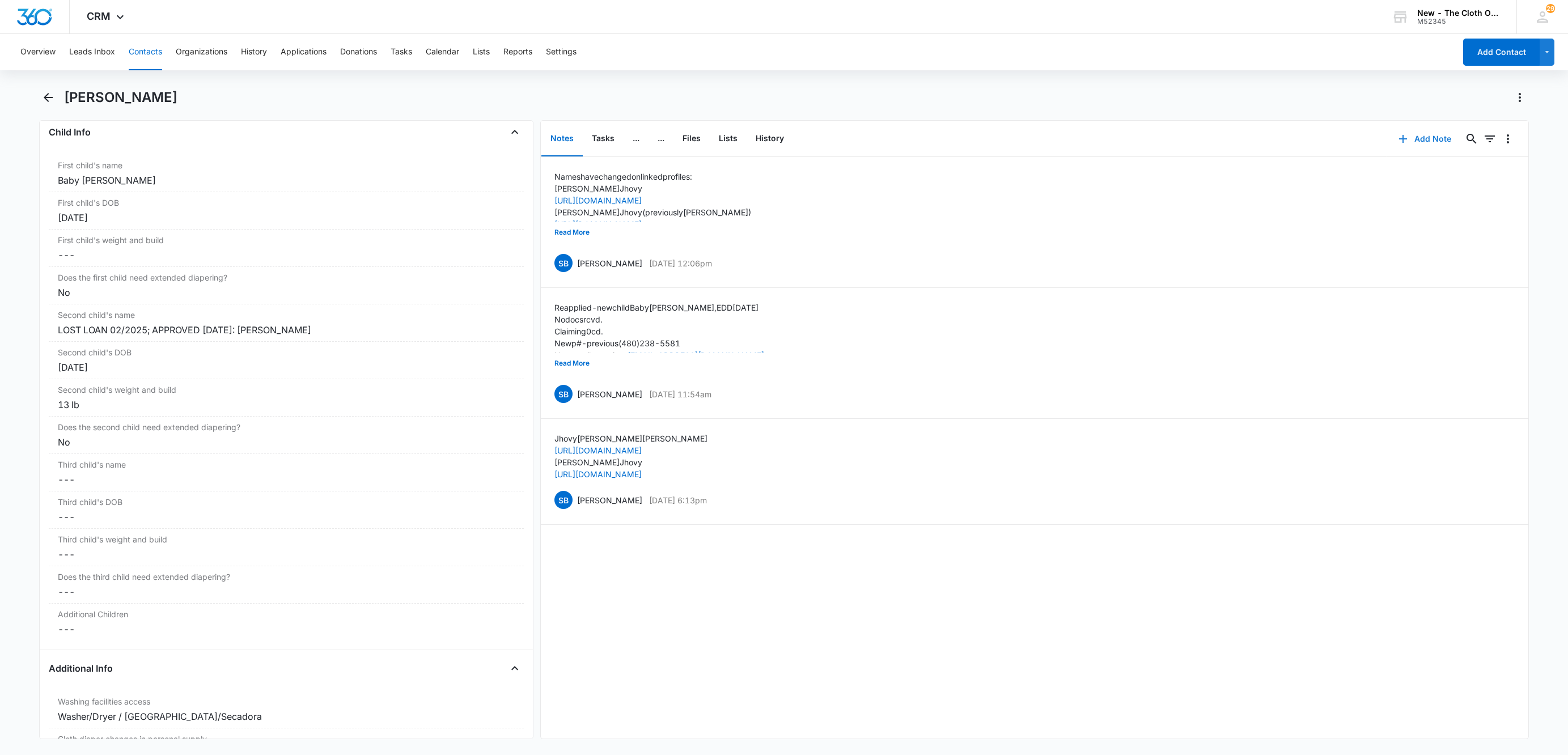
click at [1413, 132] on button "Add Note" at bounding box center [1424, 139] width 75 height 27
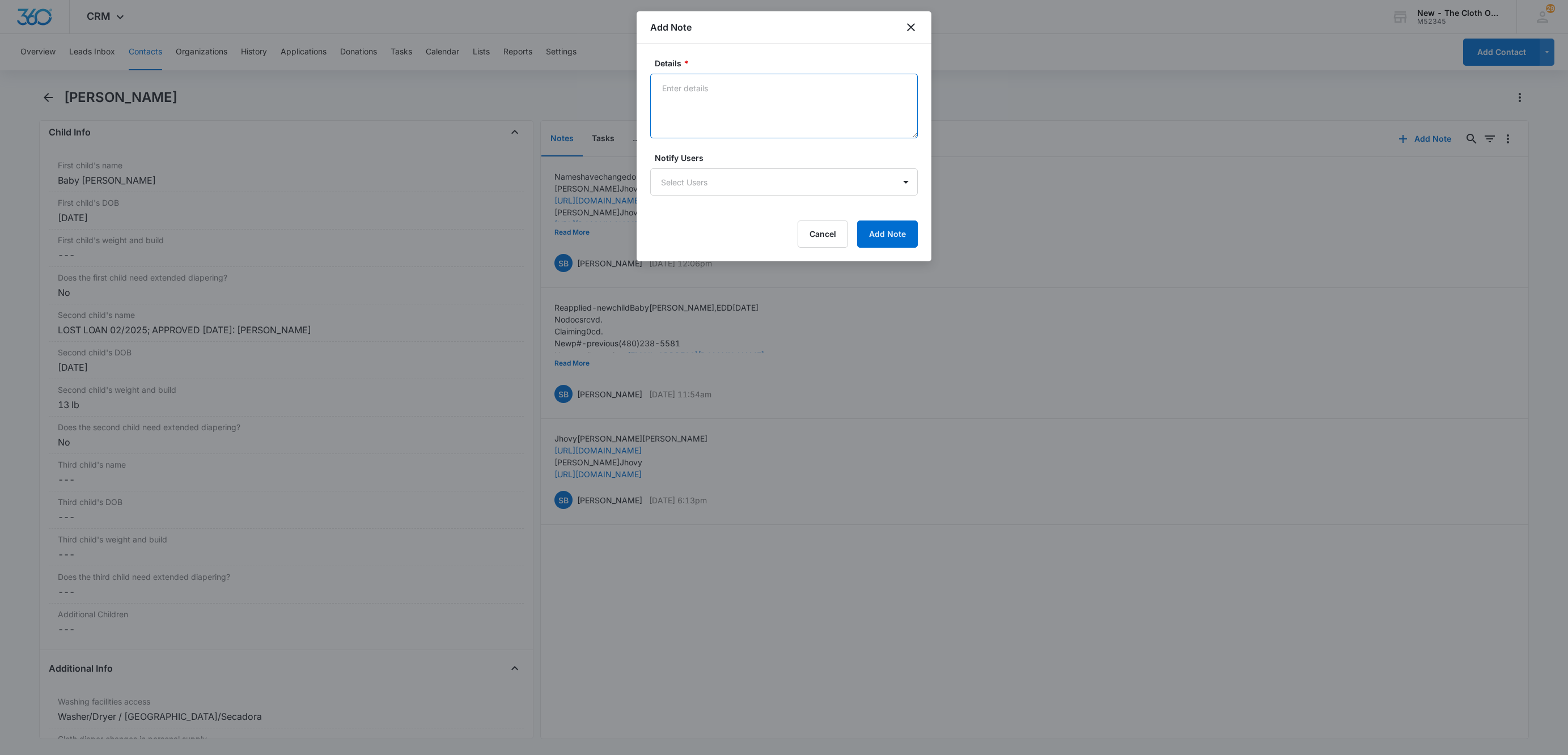
click at [801, 98] on textarea "Details *" at bounding box center [783, 106] width 268 height 65
paste textarea "[10/08/25 - INFORMED NO LONGER HAS LOAN D/T BEING EVICTED AND NOT ABLE TO TAKE …"
click at [816, 87] on textarea "10/08/25 - INFORMED NO LONGER HAS LOAN D/T BEING EVICTED AND NOT ABLE TO TAKE A…" at bounding box center [783, 106] width 268 height 65
type textarea "10/08/25 - INFORMED NO LONGER HAS OS LOAN FOR MIA D/T BEING EVICTED AND NOT ABL…"
click at [887, 252] on div "Details * 10/08/25 - INFORMED NO LONGER HAS OS LOAN FOR MIA D/T BEING EVICTED A…" at bounding box center [784, 152] width 295 height 218
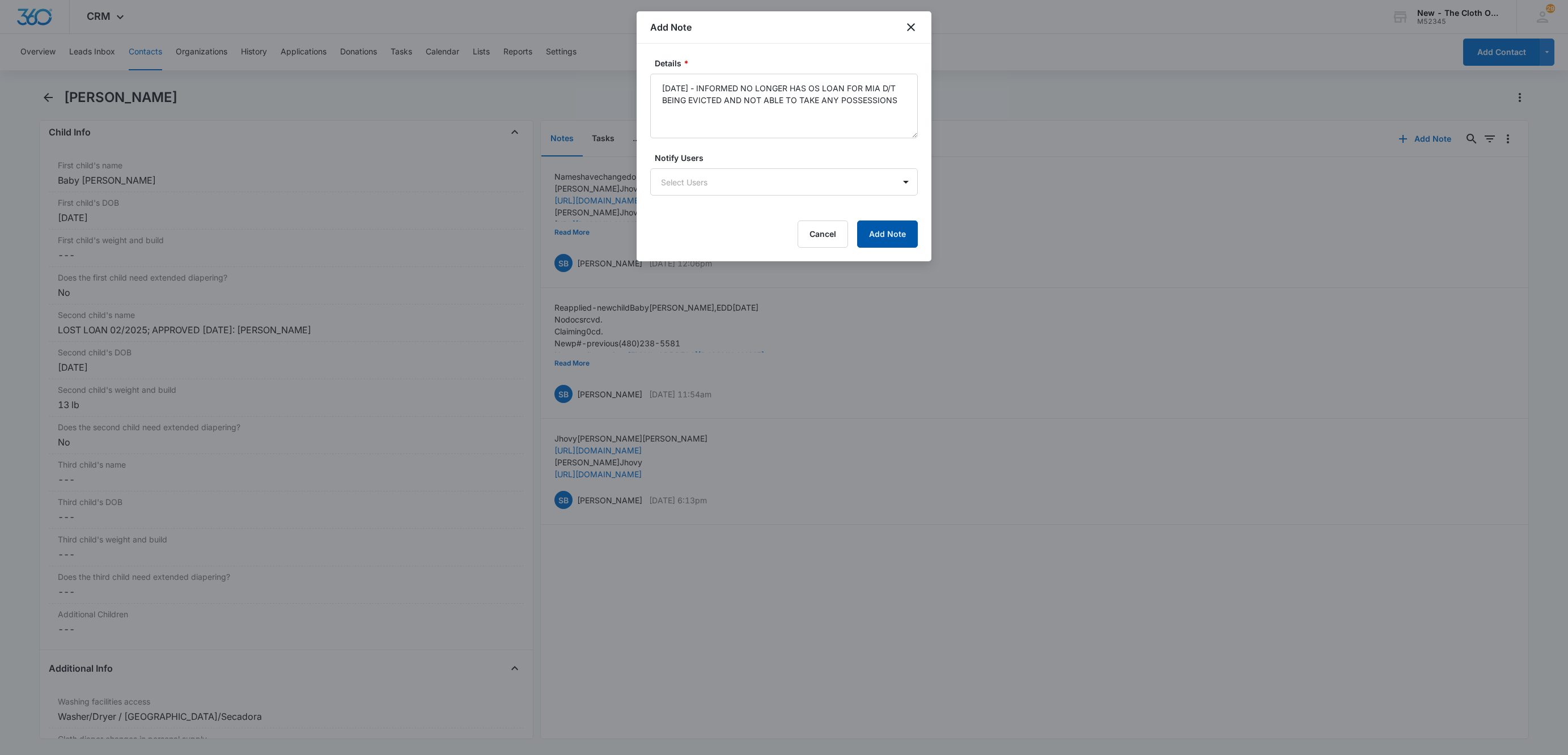
click at [885, 237] on button "Add Note" at bounding box center [887, 234] width 61 height 27
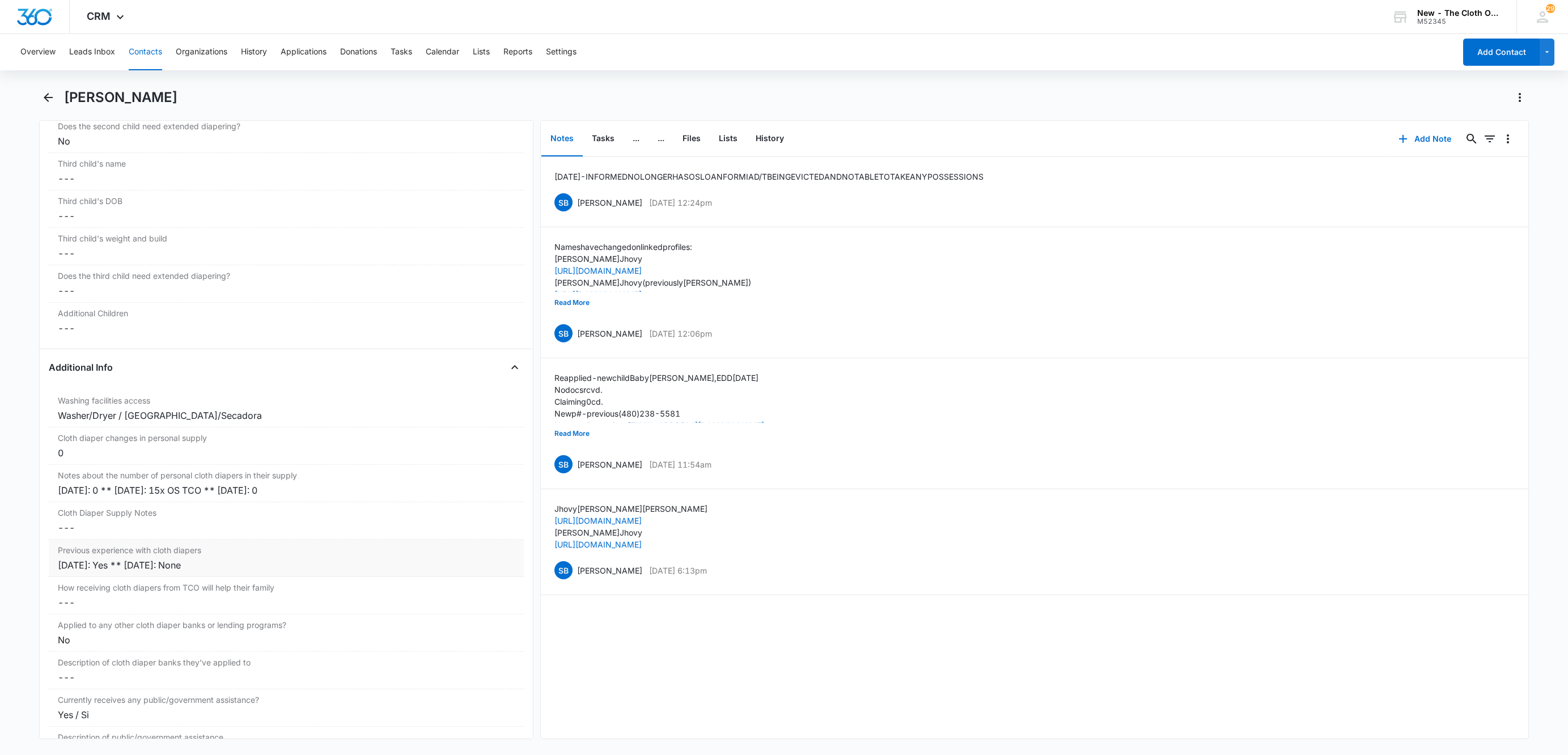
scroll to position [1695, 0]
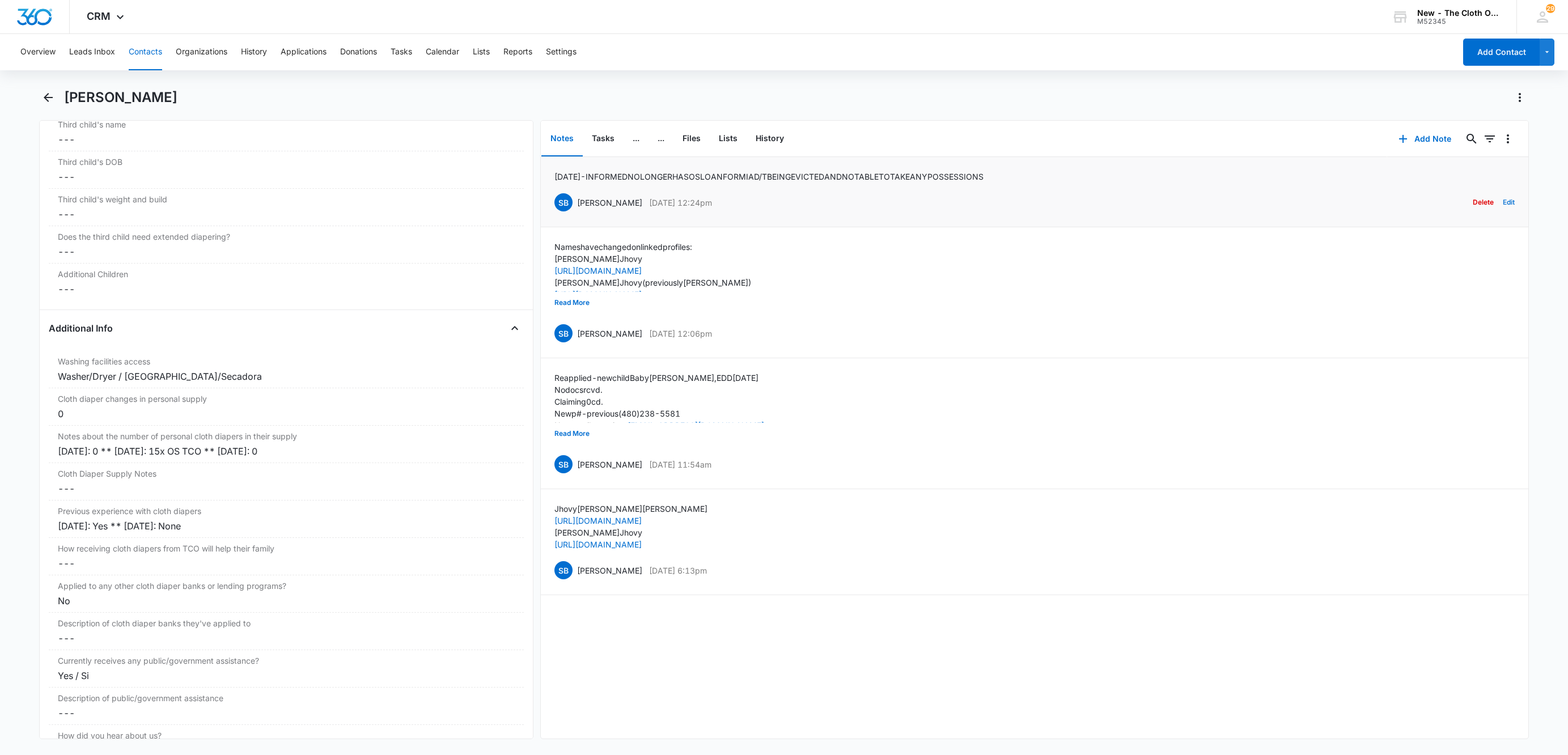
click at [1503, 201] on button "Edit" at bounding box center [1509, 202] width 12 height 21
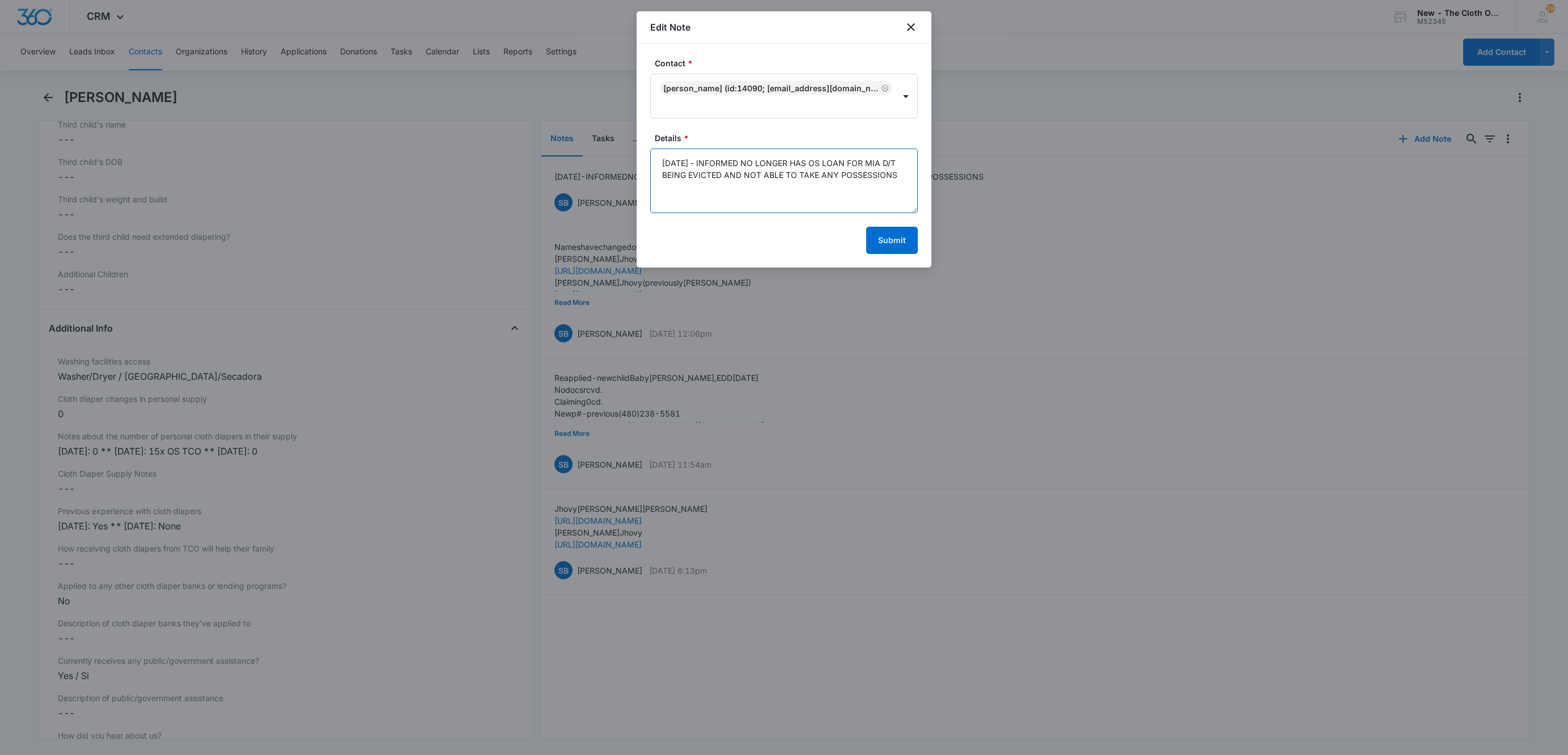
click at [722, 179] on textarea "10/08/25 - INFORMED NO LONGER HAS OS LOAN FOR MIA D/T BEING EVICTED AND NOT ABL…" at bounding box center [783, 181] width 268 height 65
type textarea "10/08/25 - INFORMED NO LONGER HAS OS LOAN FOR MIA D/T BEING EVICTED IN FEBRUARY…"
click at [862, 240] on div "Submit" at bounding box center [783, 240] width 268 height 27
click at [866, 239] on button "Submit" at bounding box center [892, 240] width 51 height 27
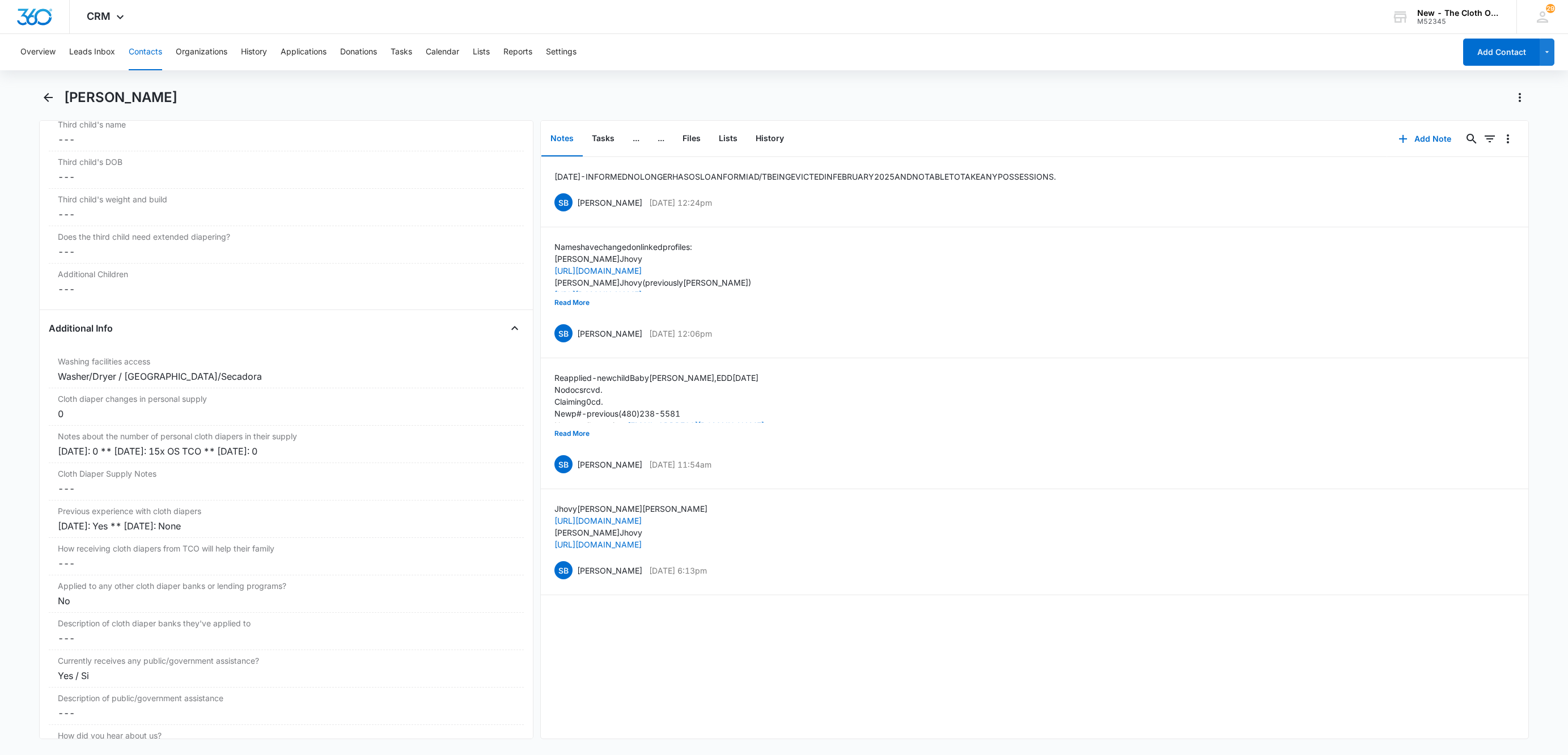
click at [145, 55] on button "Contacts" at bounding box center [144, 52] width 33 height 36
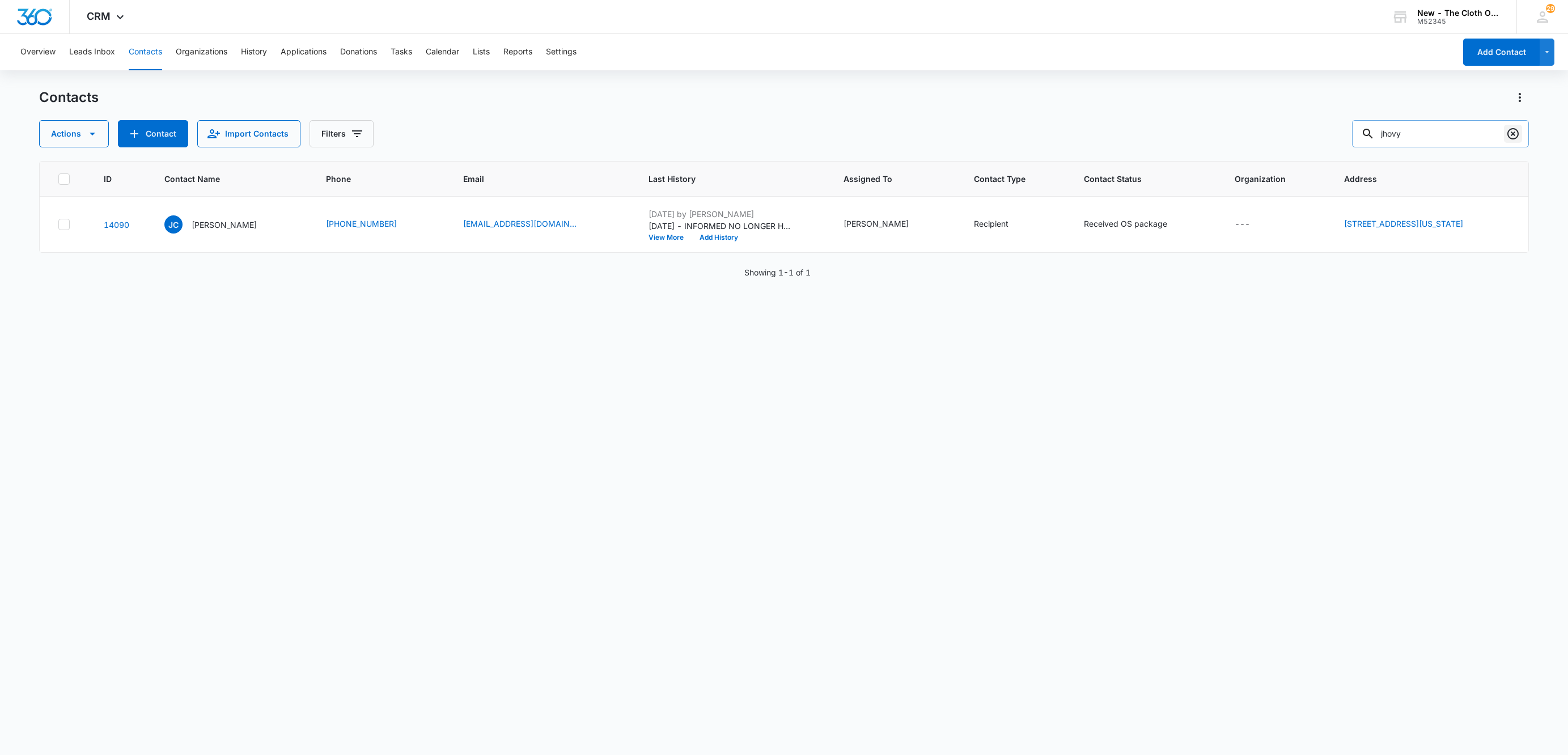
click at [1505, 129] on button "Clear" at bounding box center [1512, 133] width 18 height 18
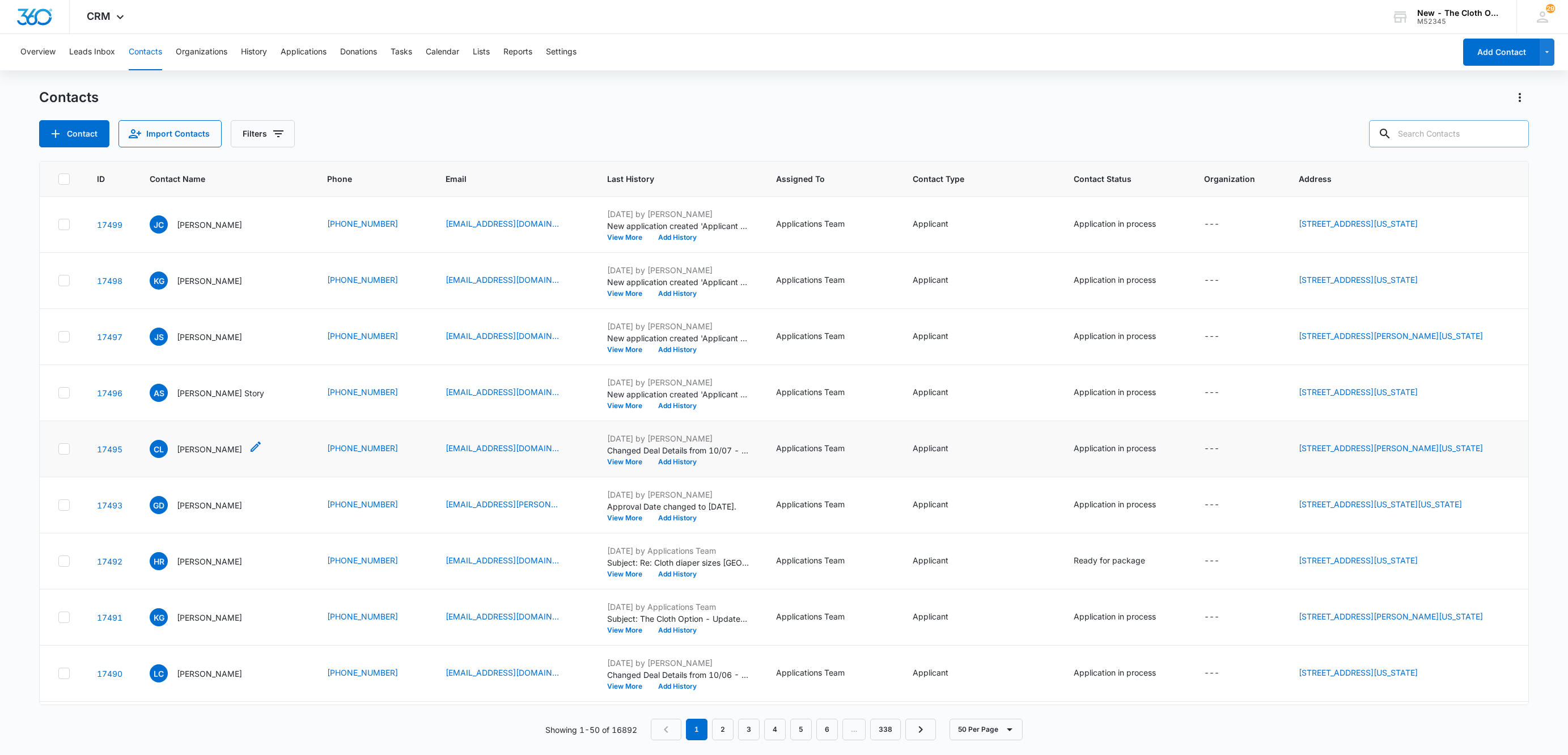
click at [249, 450] on icon "Contact Name - Cheryl L Day - Select to Edit Field" at bounding box center [256, 446] width 14 height 14
click at [216, 299] on div "Cheryl L Day" at bounding box center [205, 335] width 167 height 87
click at [221, 327] on input "Cheryl" at bounding box center [204, 319] width 143 height 27
type input "Cheryl L"
type input "Day"
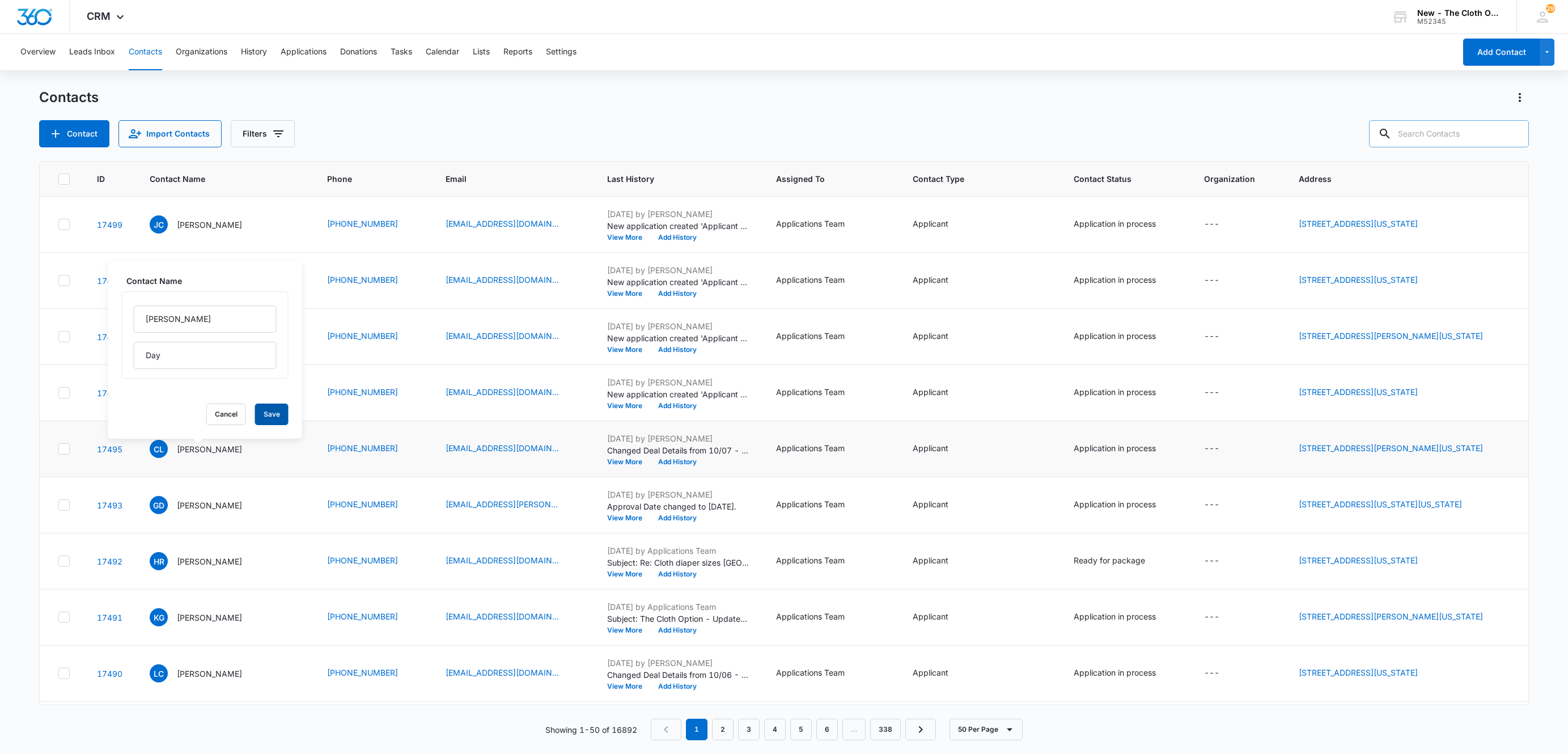
click at [260, 420] on button "Save" at bounding box center [271, 414] width 33 height 21
click at [262, 507] on icon "Contact Name - Gaquawna D Manning - Select to Edit Field" at bounding box center [256, 503] width 14 height 14
click at [262, 373] on input "Gaquawna" at bounding box center [222, 375] width 143 height 27
type input "Gaquawna D"
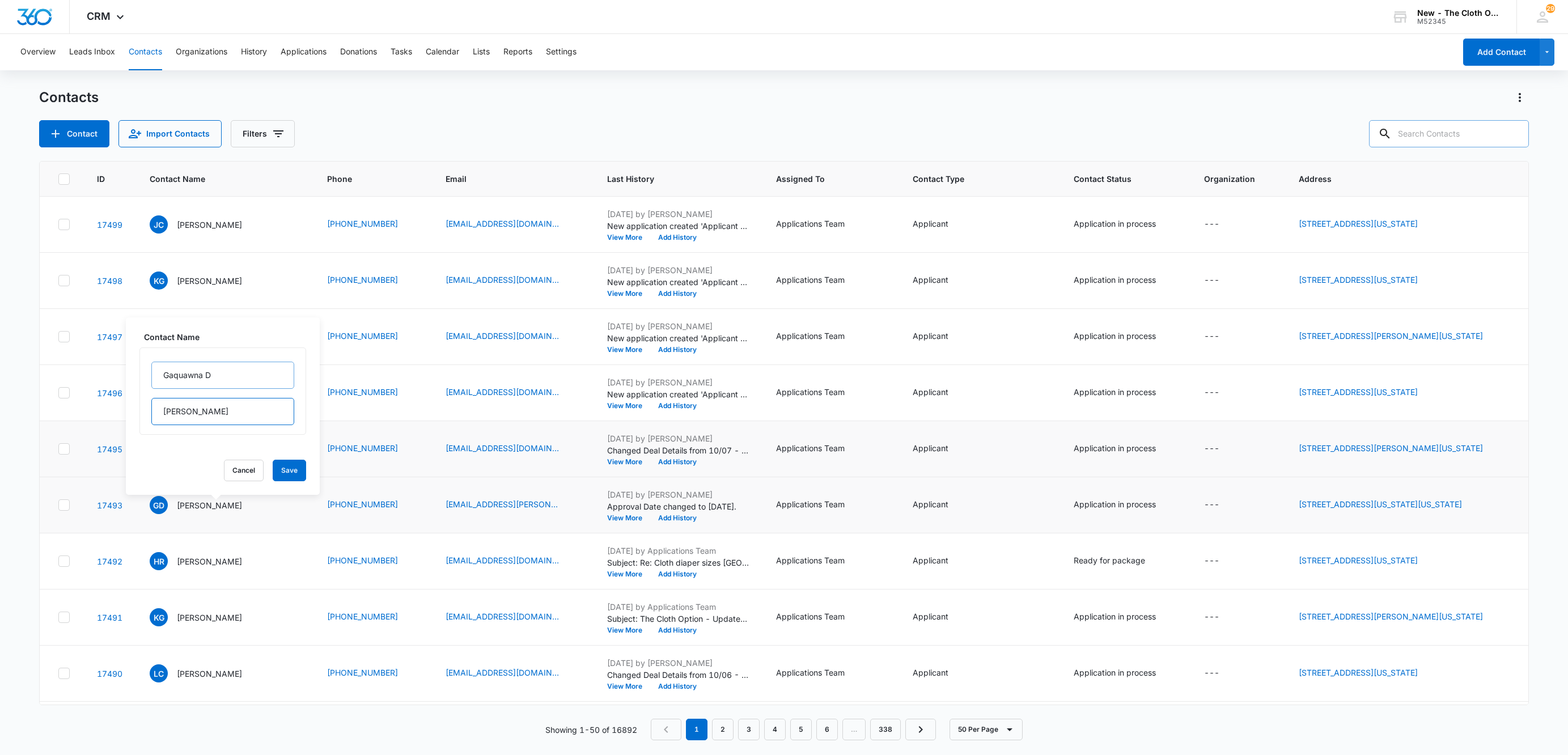
type input "Manning"
click at [278, 471] on button "Save" at bounding box center [289, 470] width 33 height 21
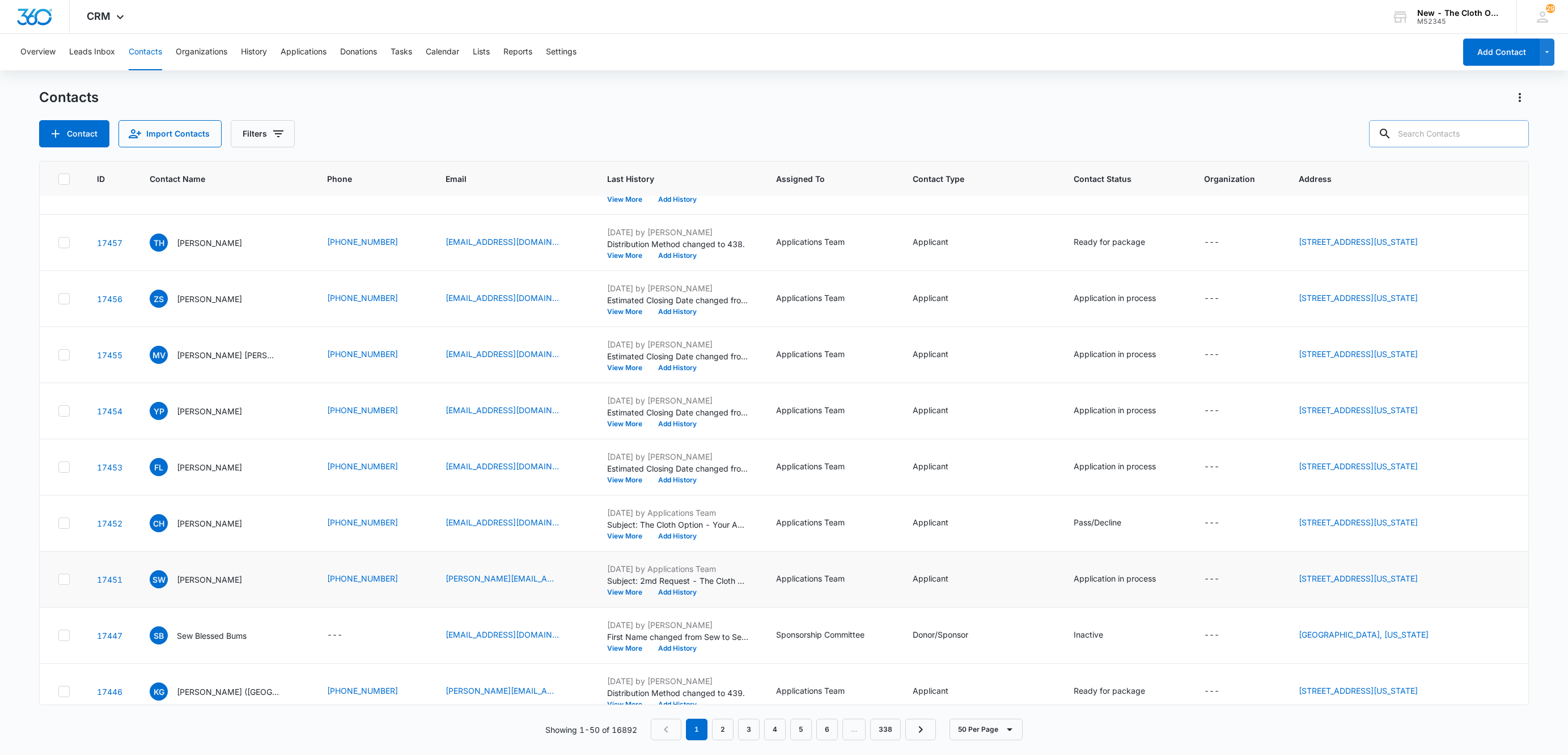
scroll to position [2310, 0]
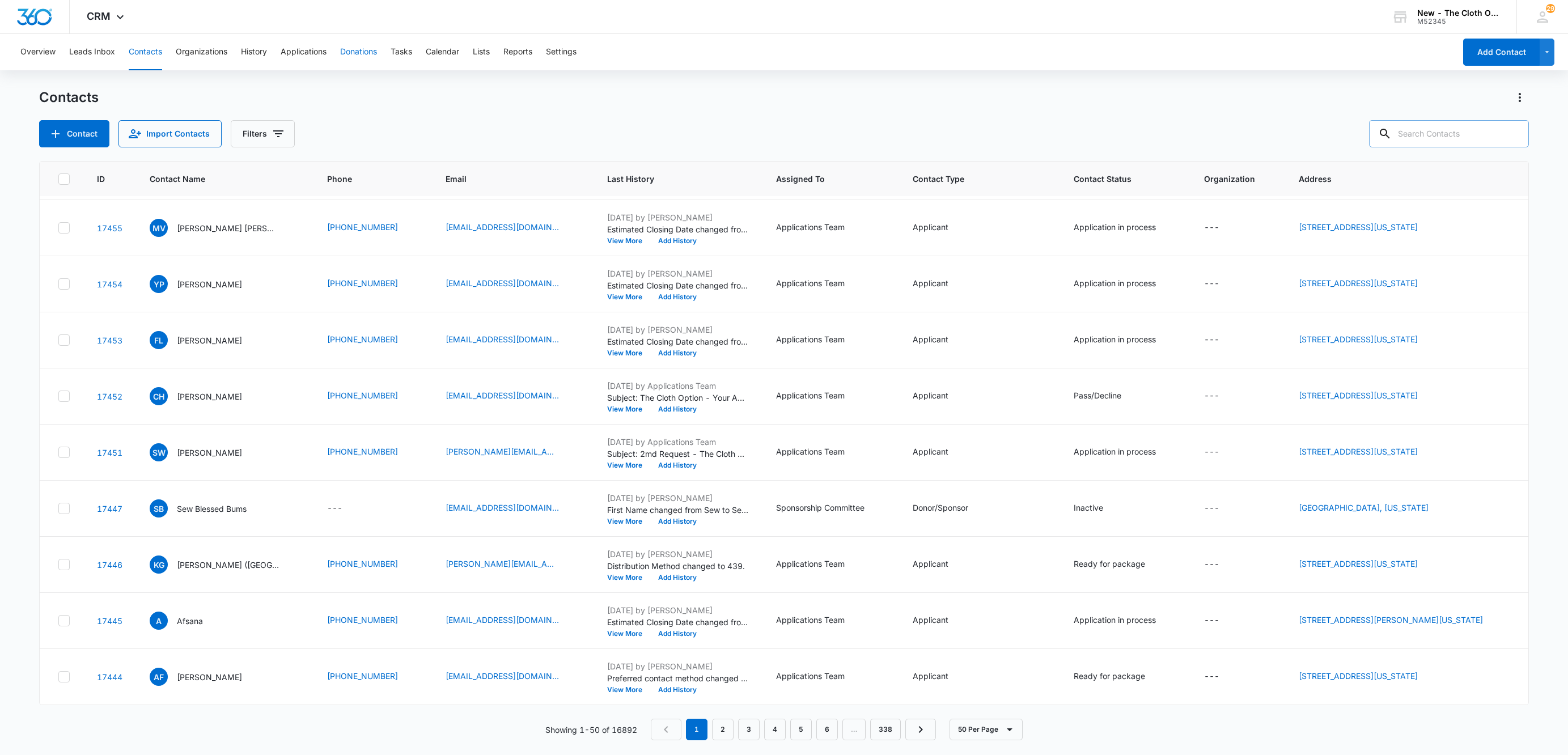
click at [376, 51] on button "Donations" at bounding box center [358, 52] width 37 height 36
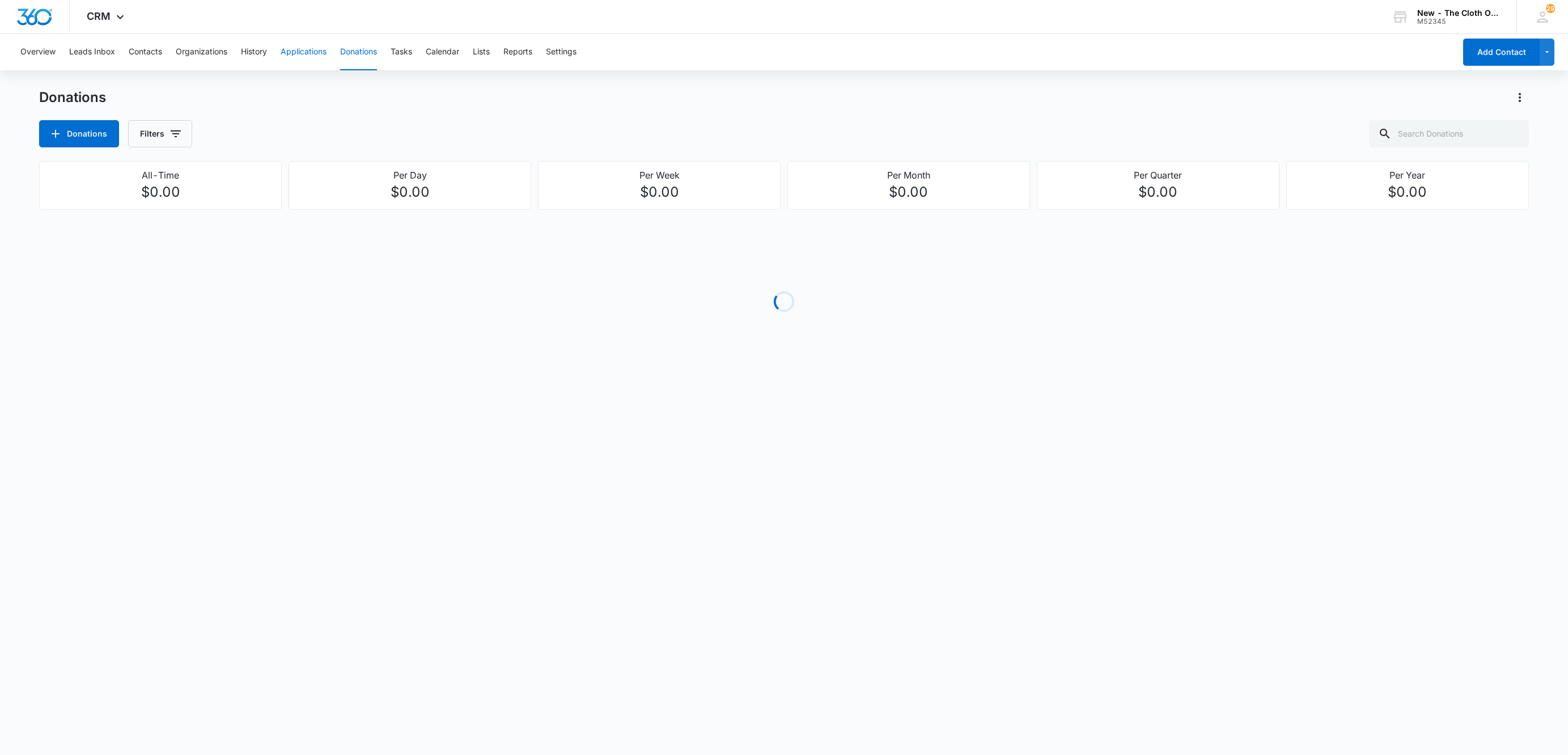
click at [316, 50] on button "Applications" at bounding box center [304, 52] width 46 height 36
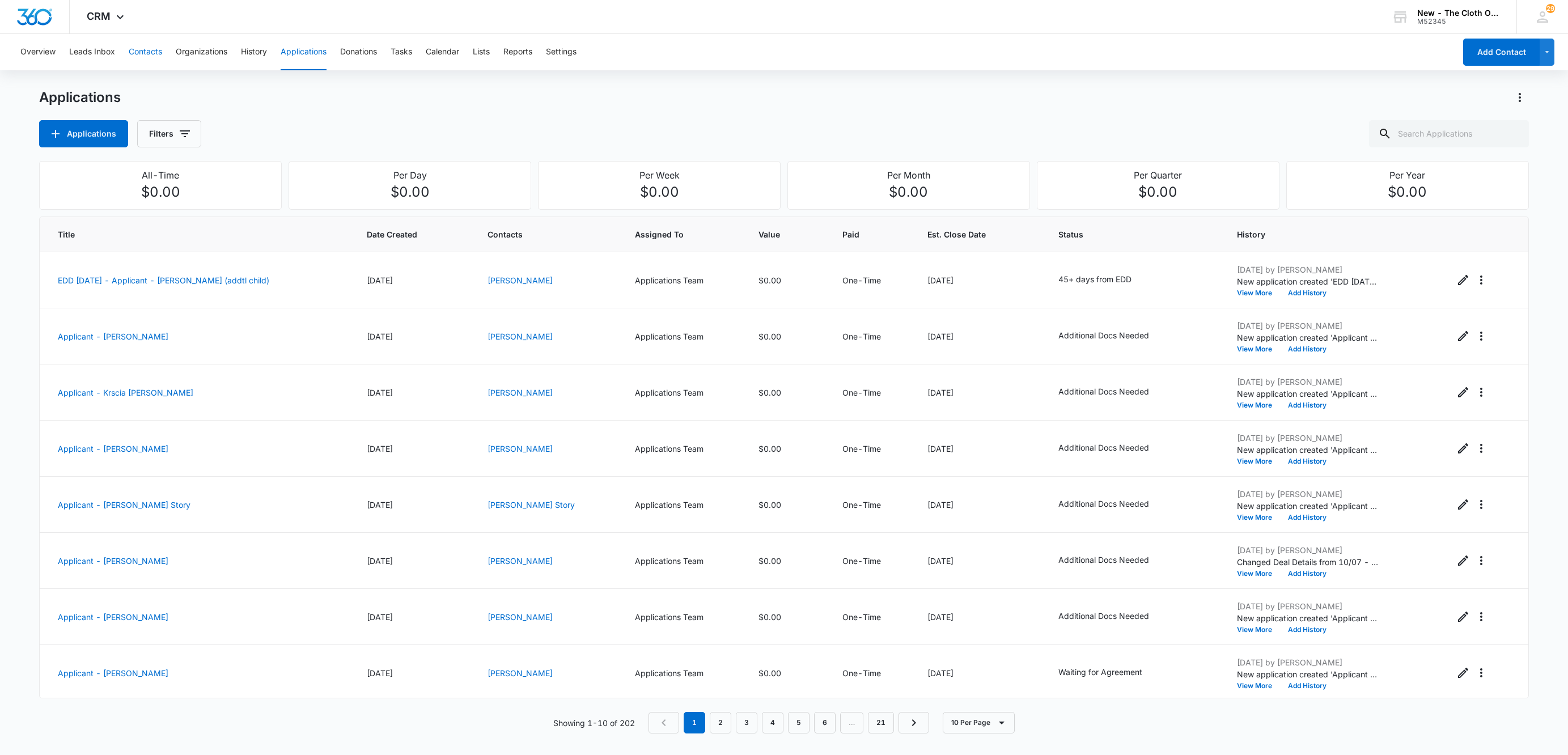
click at [161, 53] on button "Contacts" at bounding box center [144, 52] width 33 height 36
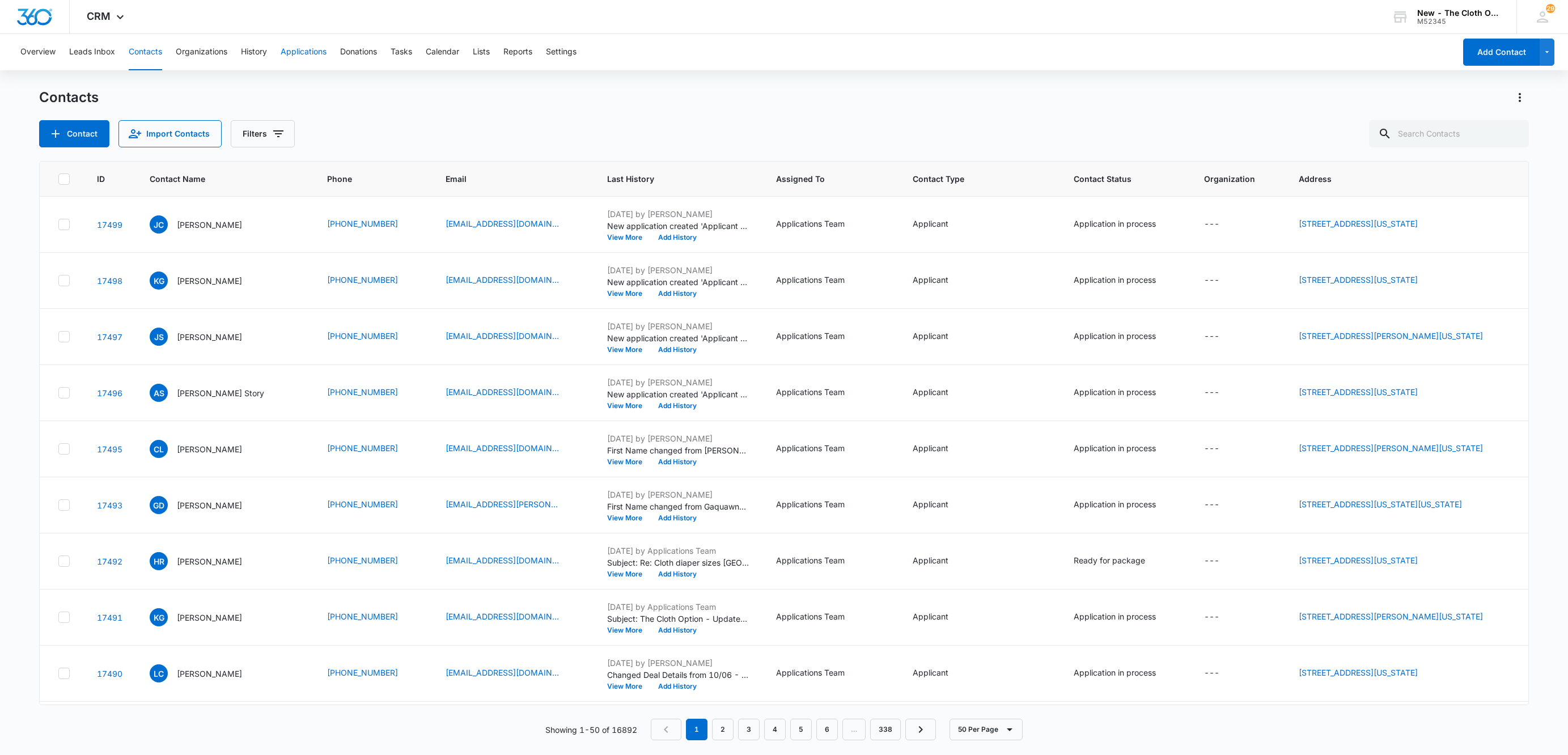
click at [315, 56] on button "Applications" at bounding box center [304, 52] width 46 height 36
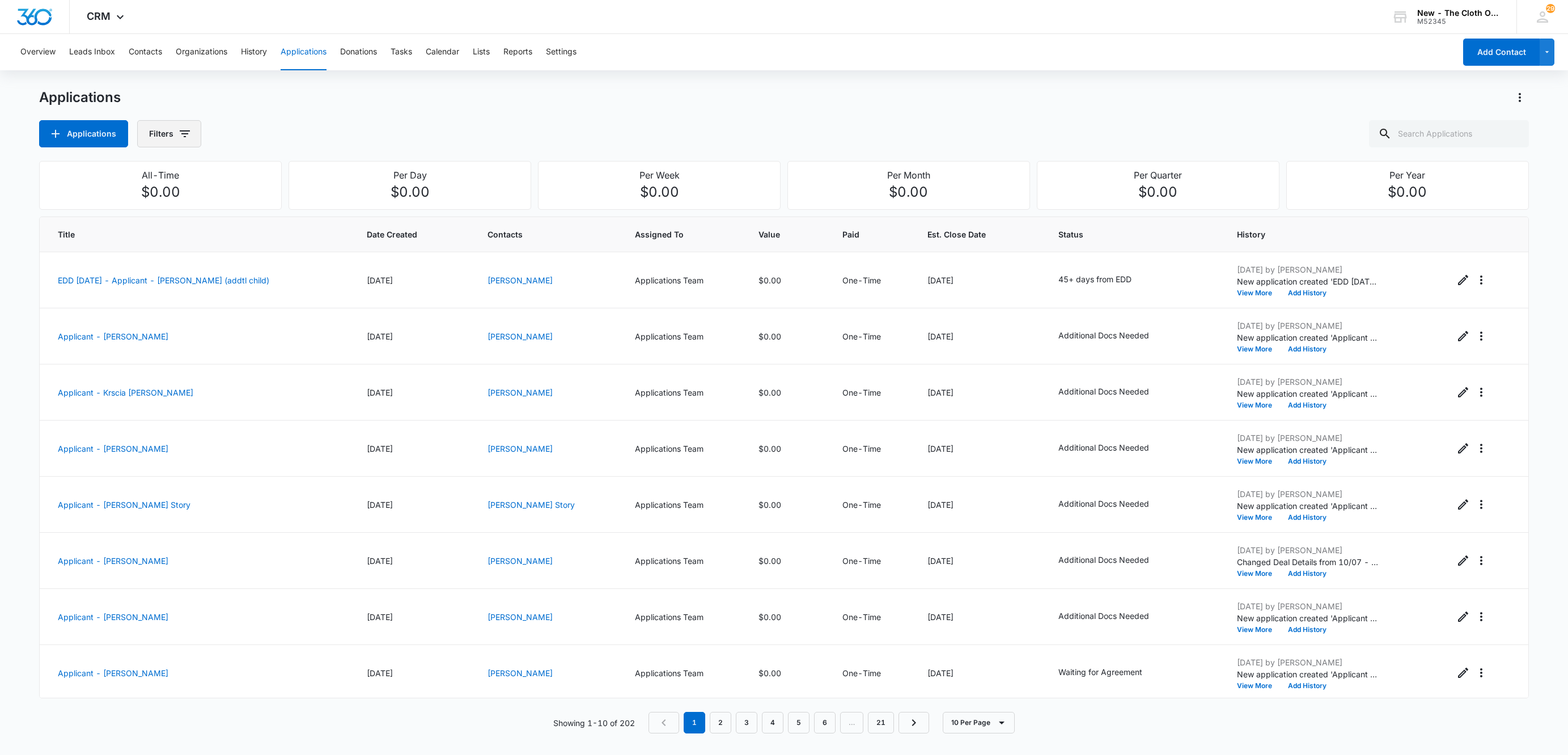
click at [197, 141] on button "Filters" at bounding box center [168, 134] width 64 height 27
click at [1521, 91] on icon "Actions" at bounding box center [1519, 97] width 14 height 14
click at [1464, 146] on div "Export Applications" at bounding box center [1454, 146] width 93 height 8
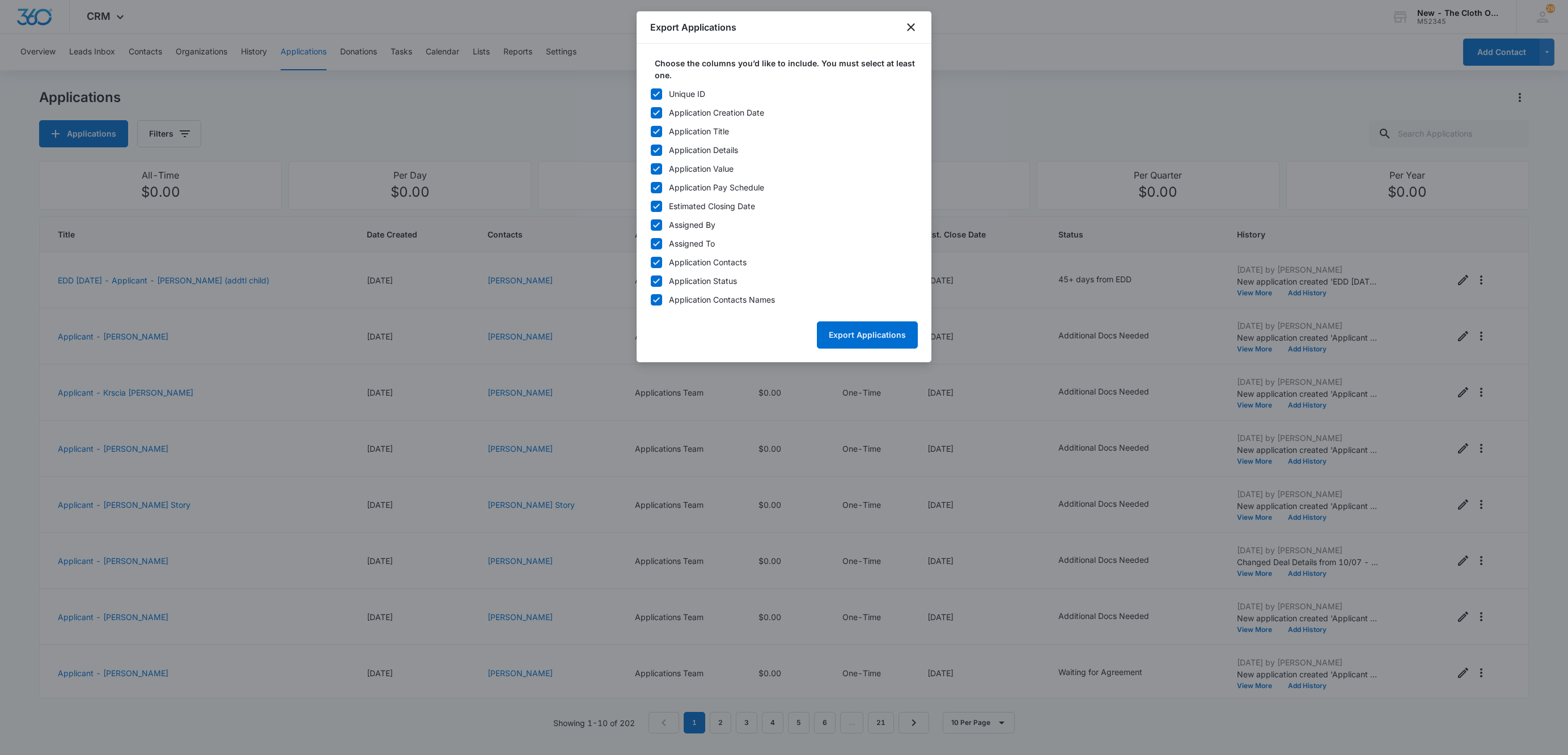
click at [663, 90] on label "Unique ID" at bounding box center [783, 94] width 268 height 12
click at [651, 93] on input "Unique ID" at bounding box center [650, 93] width 1 height 1
checkbox input "false"
click at [657, 304] on icon at bounding box center [657, 300] width 10 height 10
click at [651, 300] on input "Application Contacts Names" at bounding box center [650, 299] width 1 height 1
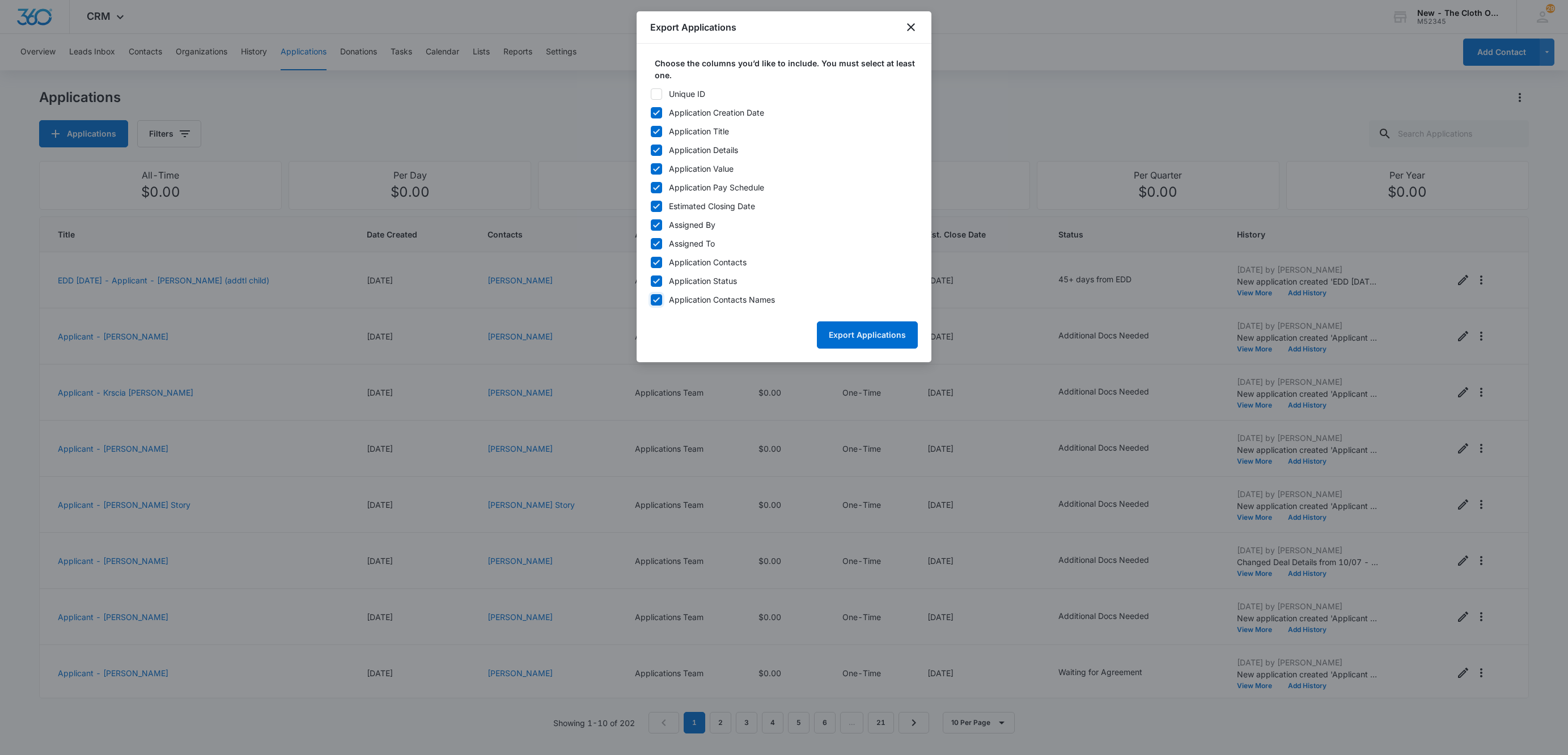
checkbox input "false"
click at [657, 283] on icon at bounding box center [657, 281] width 10 height 10
click at [651, 281] on input "Application Status" at bounding box center [650, 280] width 1 height 1
checkbox input "false"
click at [655, 259] on icon at bounding box center [657, 262] width 10 height 10
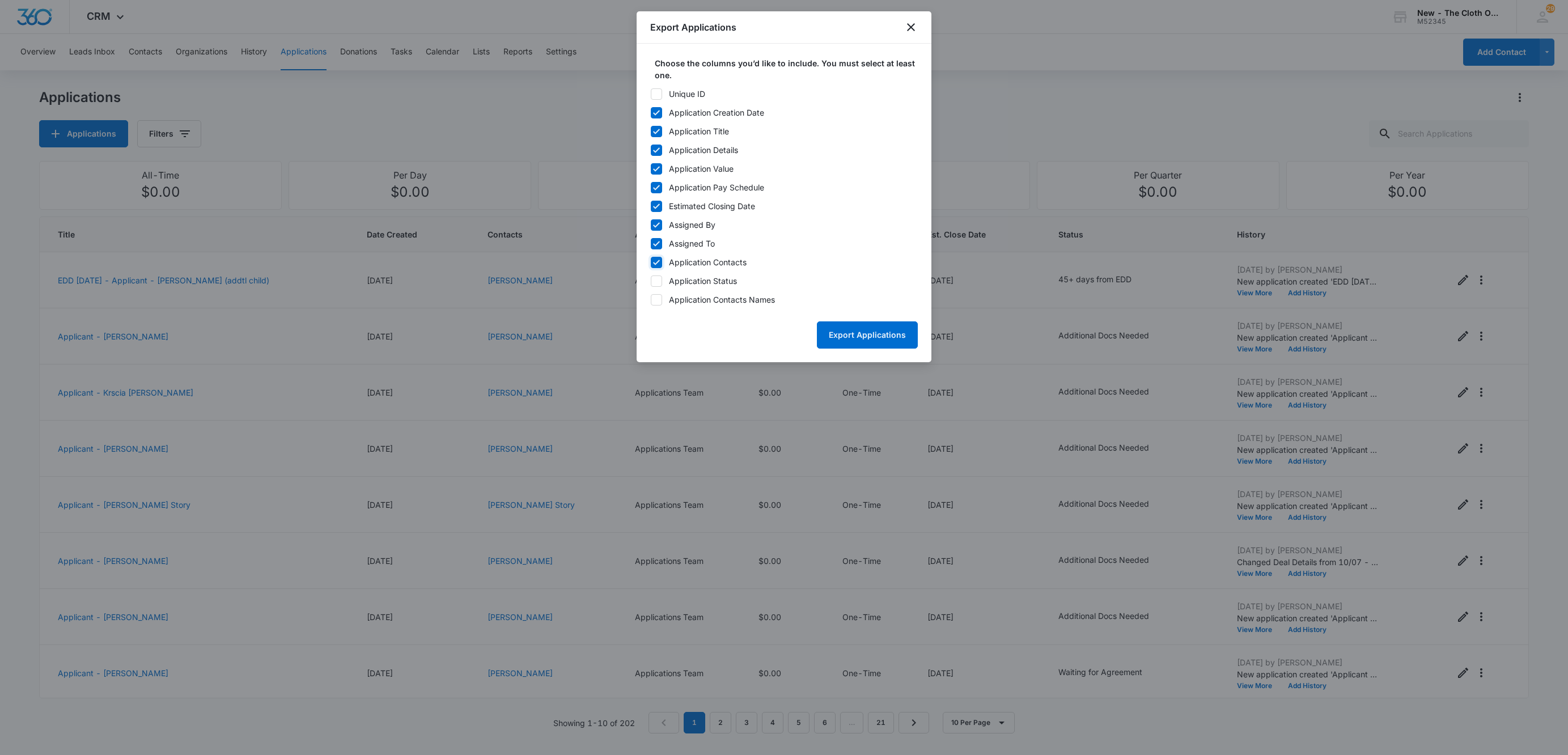
click at [651, 262] on input "Application Contacts" at bounding box center [650, 262] width 1 height 1
checkbox input "false"
click at [653, 236] on div "Unique ID Application Creation Date Application Title Application Details Appli…" at bounding box center [783, 197] width 268 height 218
click at [653, 225] on icon at bounding box center [657, 225] width 10 height 10
click at [651, 225] on input "Assigned By" at bounding box center [650, 225] width 1 height 1
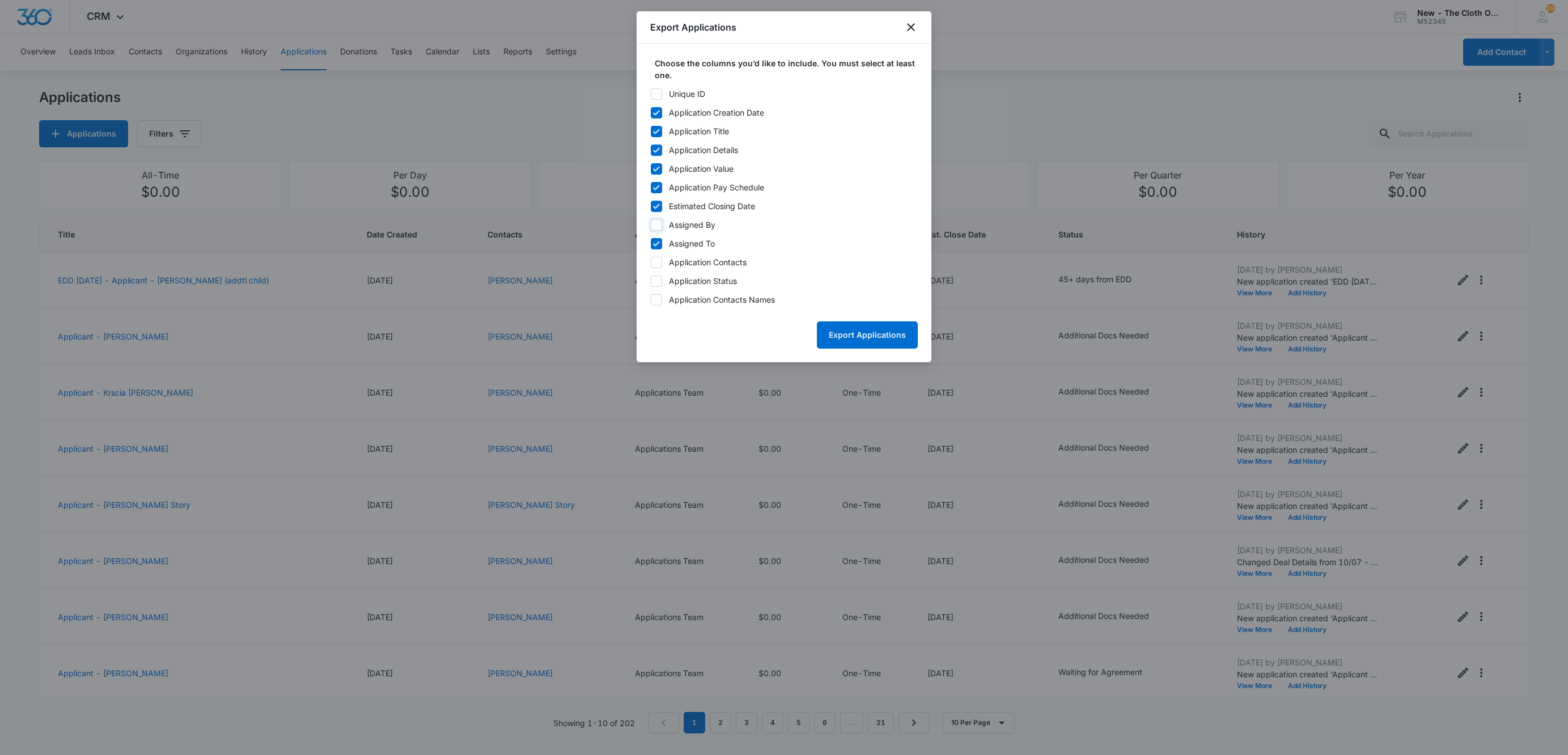
checkbox input "false"
click at [653, 209] on icon at bounding box center [657, 206] width 10 height 10
click at [651, 206] on input "Estimated Closing Date" at bounding box center [650, 206] width 1 height 1
checkbox input "false"
click at [651, 175] on div "Unique ID Application Creation Date Application Title Application Details Appli…" at bounding box center [783, 197] width 268 height 218
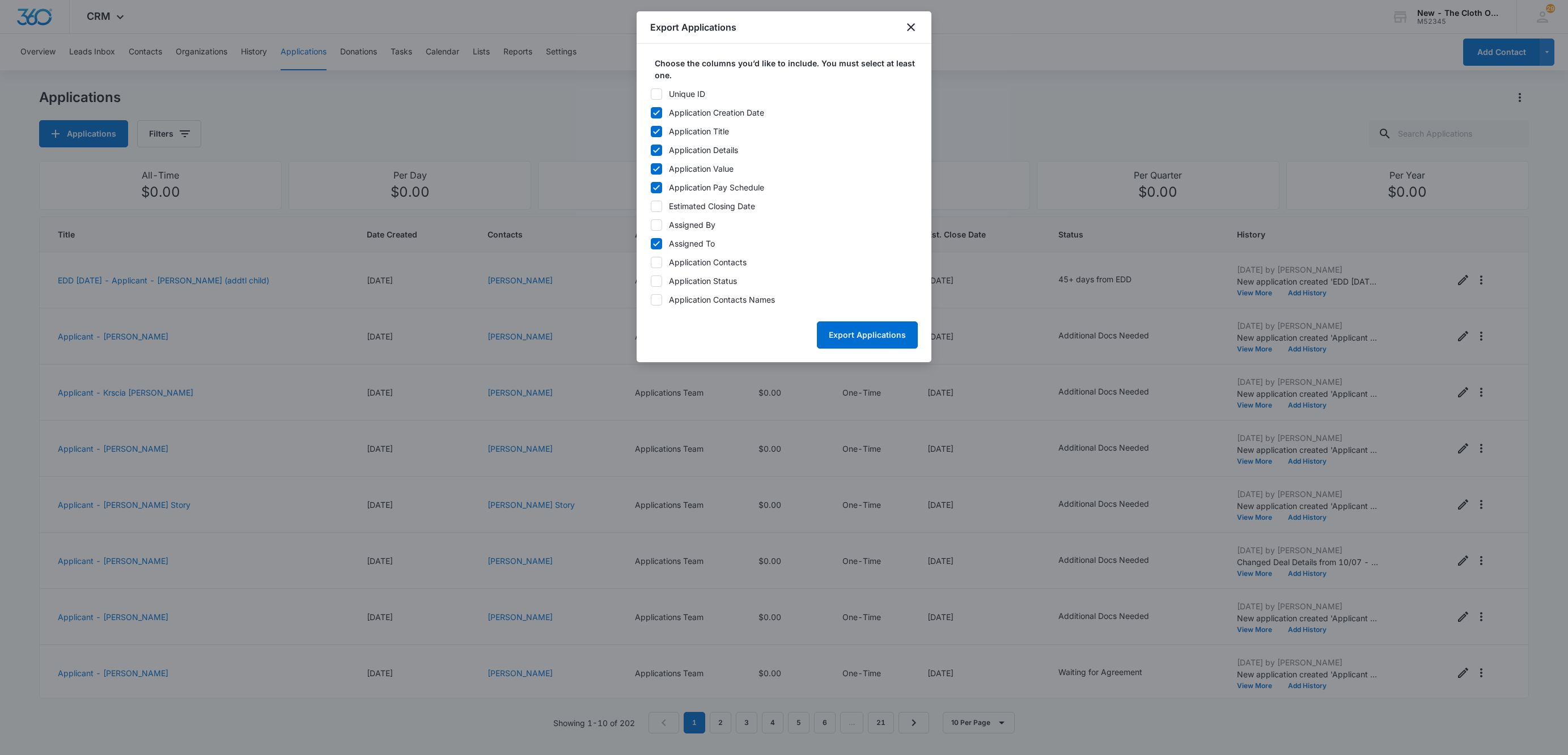
click at [658, 104] on div "Unique ID Application Creation Date Application Title Application Details Appli…" at bounding box center [783, 197] width 268 height 218
click at [658, 114] on icon at bounding box center [657, 113] width 10 height 10
click at [651, 113] on input "Application Creation Date" at bounding box center [650, 112] width 1 height 1
checkbox input "false"
click at [660, 127] on icon at bounding box center [657, 132] width 10 height 10
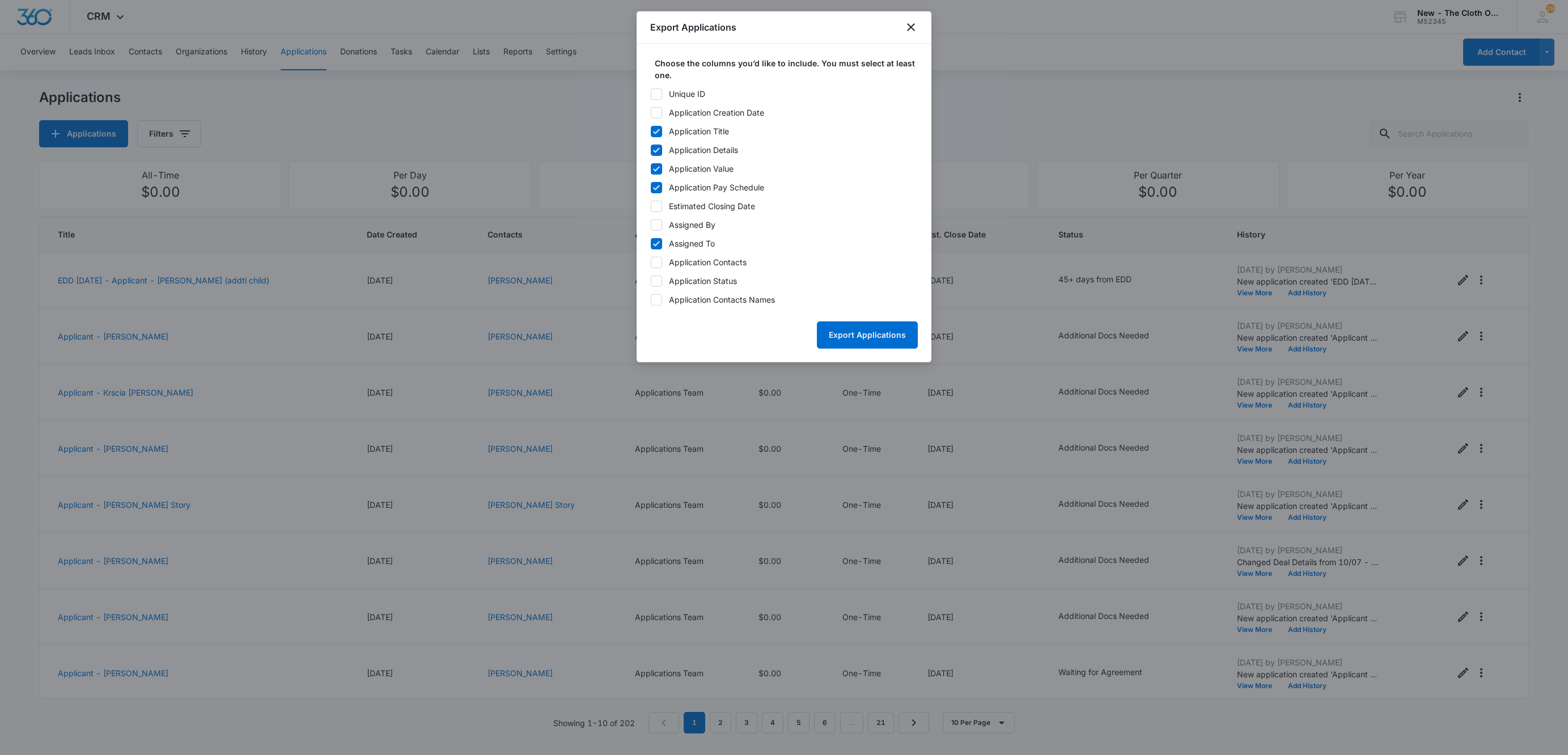
click at [651, 131] on input "Application Title" at bounding box center [650, 131] width 1 height 1
checkbox input "false"
click at [657, 143] on div "Unique ID Application Creation Date Application Title Application Details Appli…" at bounding box center [783, 197] width 268 height 218
click at [657, 165] on icon at bounding box center [657, 169] width 10 height 10
click at [651, 168] on input "Application Value" at bounding box center [650, 168] width 1 height 1
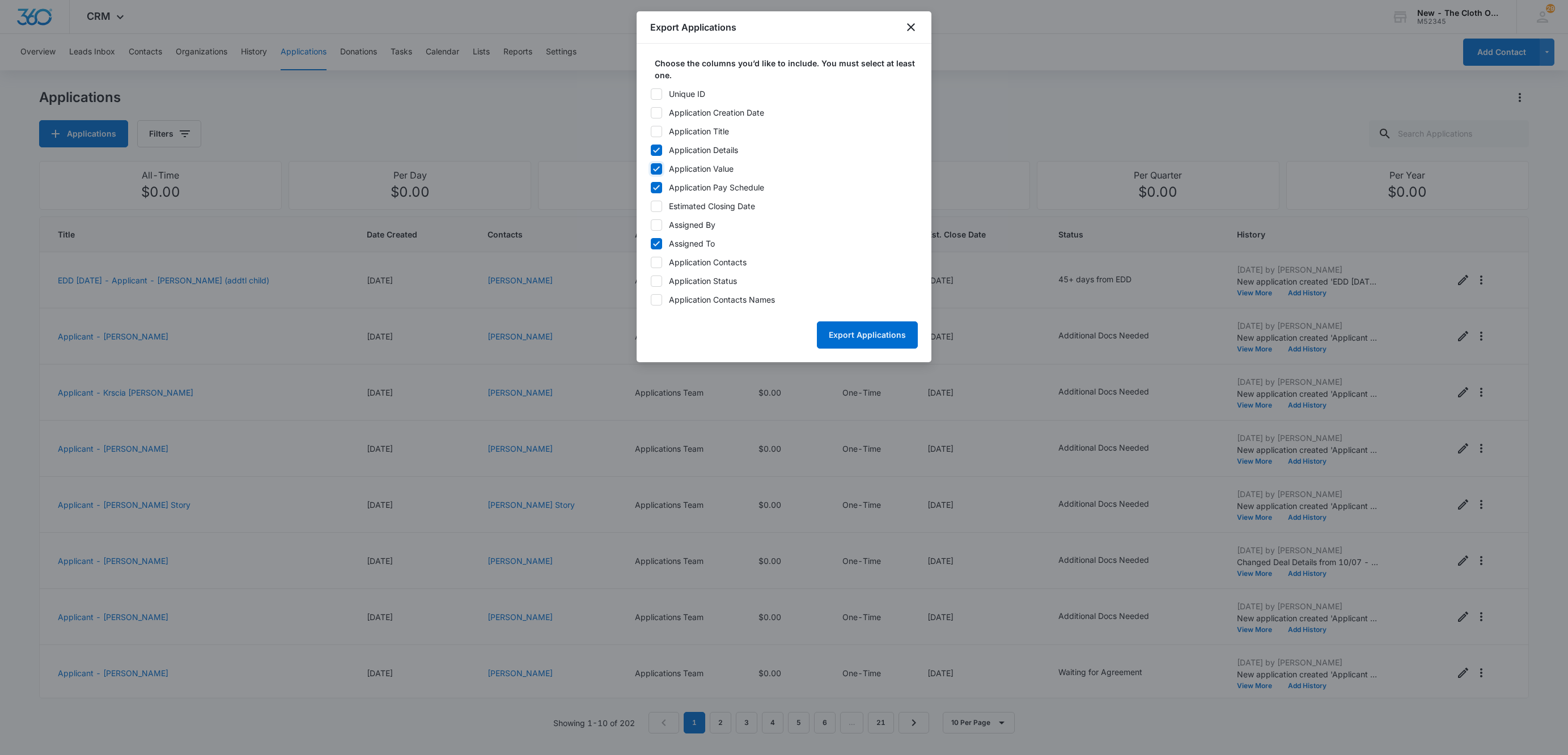
checkbox input "false"
click at [657, 148] on icon at bounding box center [657, 150] width 10 height 10
click at [651, 150] on input "Application Details" at bounding box center [650, 150] width 1 height 1
checkbox input "false"
click at [655, 191] on icon at bounding box center [657, 187] width 10 height 10
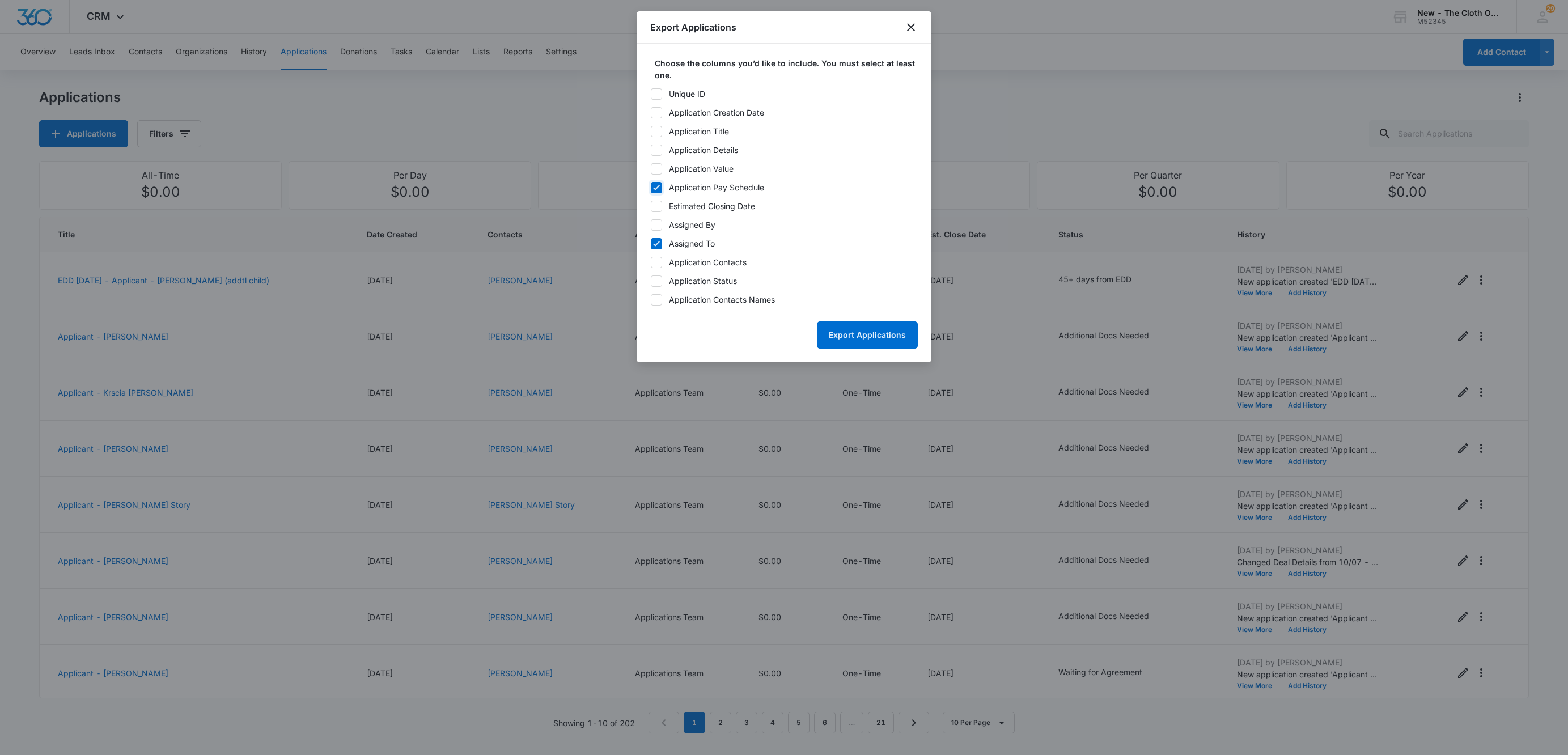
click at [651, 187] on input "Application Pay Schedule" at bounding box center [650, 187] width 1 height 1
checkbox input "false"
click at [660, 244] on icon at bounding box center [657, 244] width 10 height 10
click at [651, 244] on input "Assigned To" at bounding box center [650, 243] width 1 height 1
checkbox input "false"
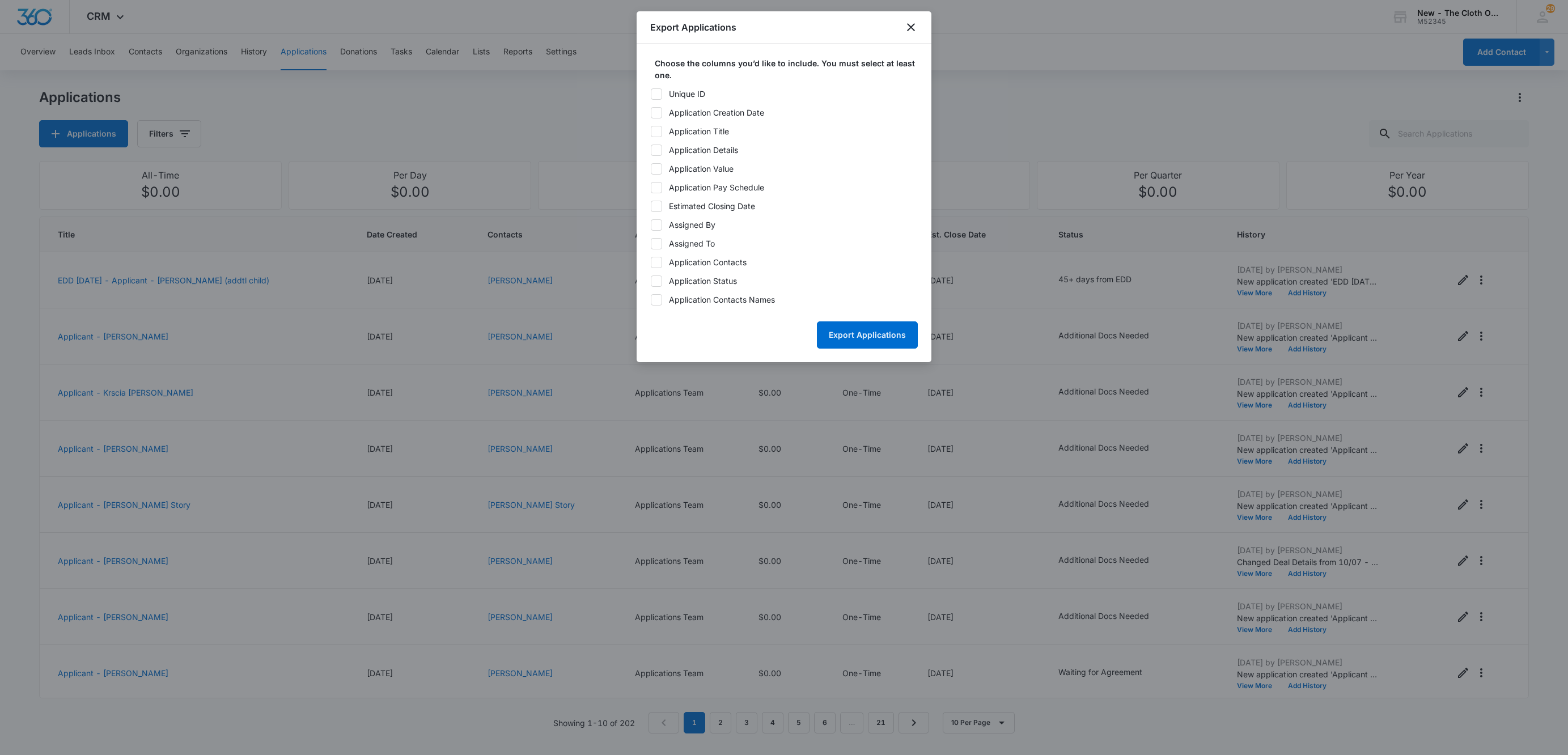
click at [653, 285] on icon at bounding box center [657, 281] width 10 height 10
click at [651, 281] on input "Application Status" at bounding box center [650, 280] width 1 height 1
checkbox input "true"
click at [657, 97] on icon at bounding box center [657, 94] width 10 height 10
click at [651, 94] on input "Unique ID" at bounding box center [650, 93] width 1 height 1
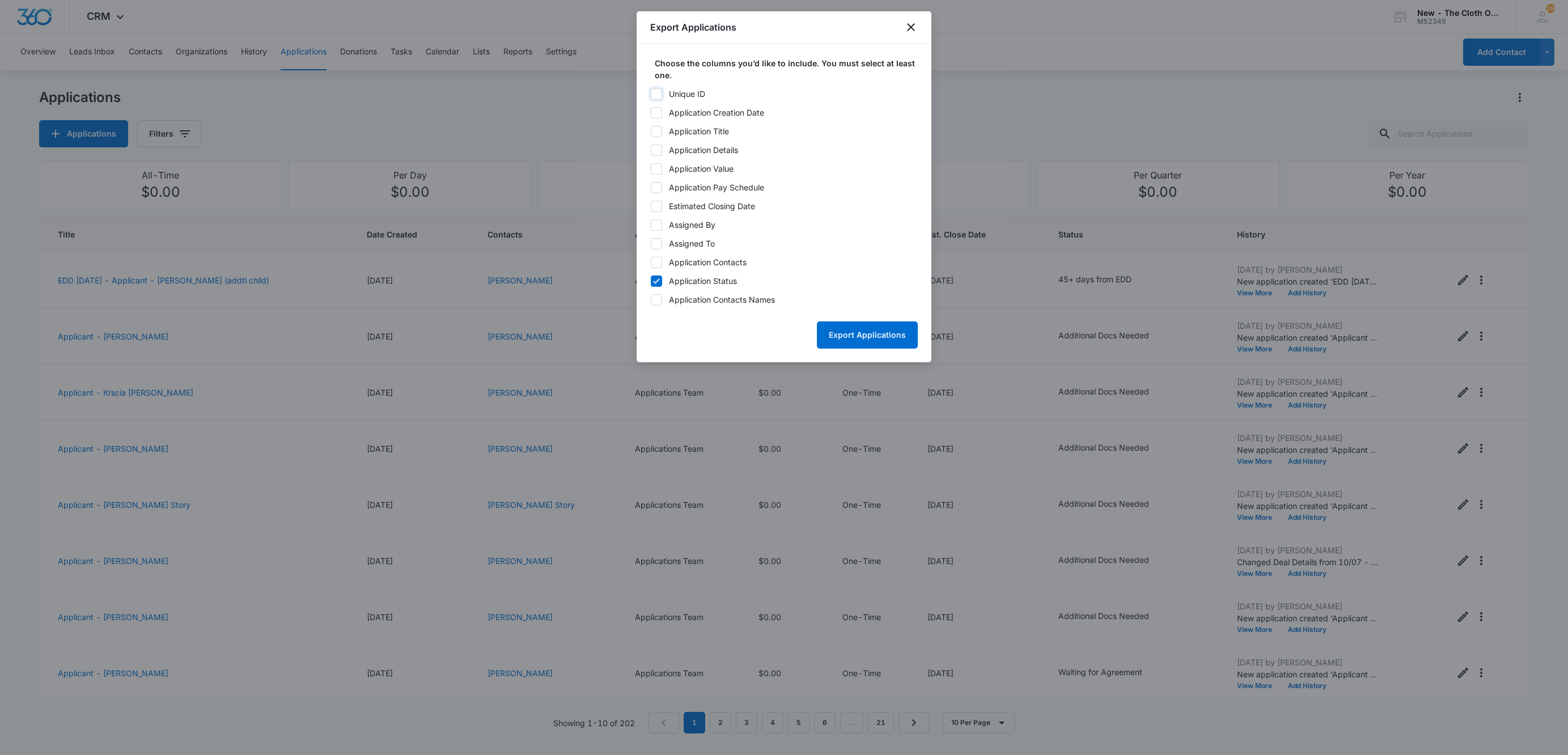
checkbox input "true"
click at [663, 208] on label "Estimated Closing Date" at bounding box center [783, 206] width 268 height 12
click at [651, 206] on input "Estimated Closing Date" at bounding box center [650, 206] width 1 height 1
checkbox input "true"
click at [655, 262] on icon at bounding box center [657, 262] width 10 height 10
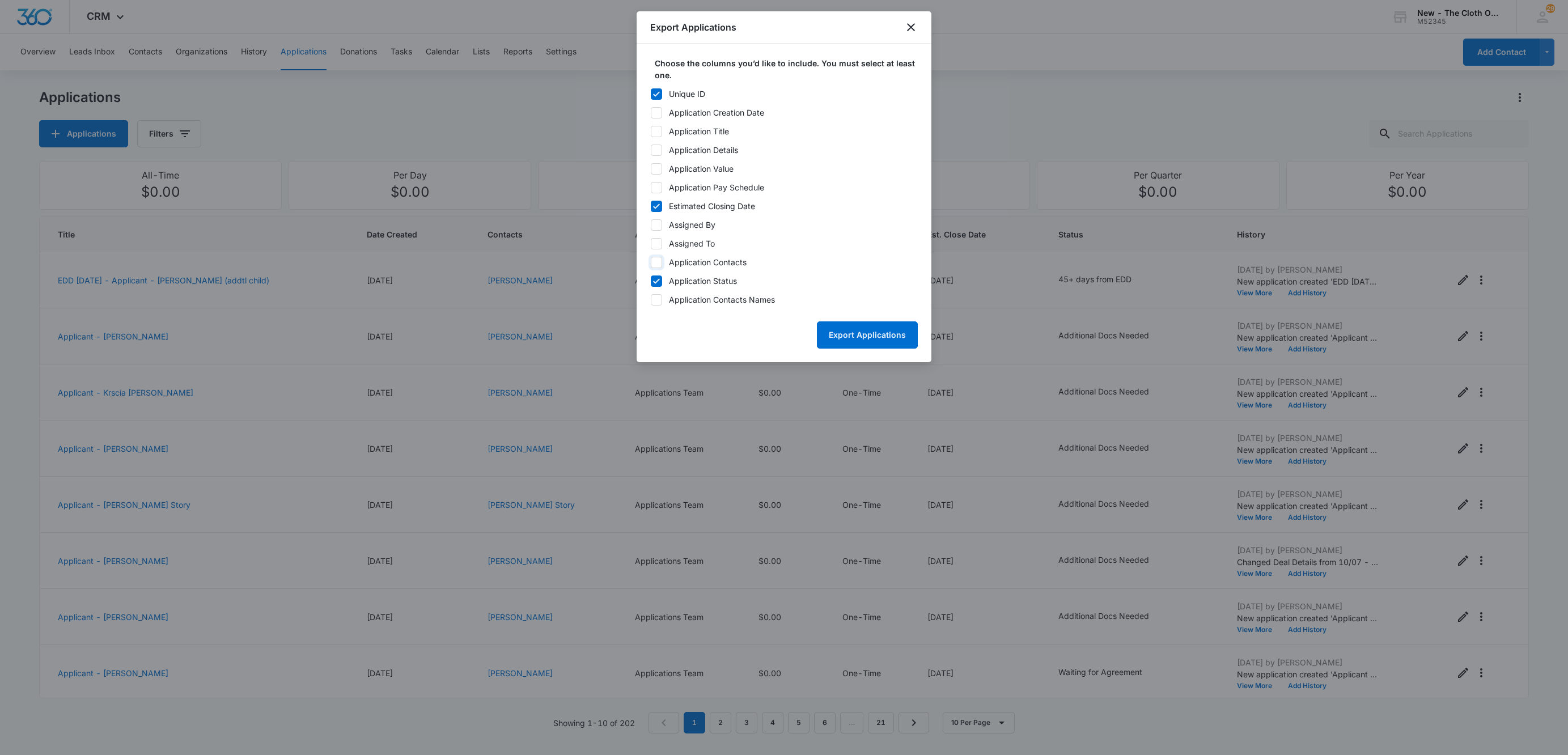
click at [651, 262] on input "Application Contacts" at bounding box center [650, 262] width 1 height 1
checkbox input "true"
click at [663, 306] on form "Choose the columns you’d like to include. You must select at least one. Unique …" at bounding box center [783, 203] width 268 height 292
click at [657, 304] on icon at bounding box center [657, 300] width 10 height 10
click at [651, 300] on input "Application Contacts Names" at bounding box center [650, 299] width 1 height 1
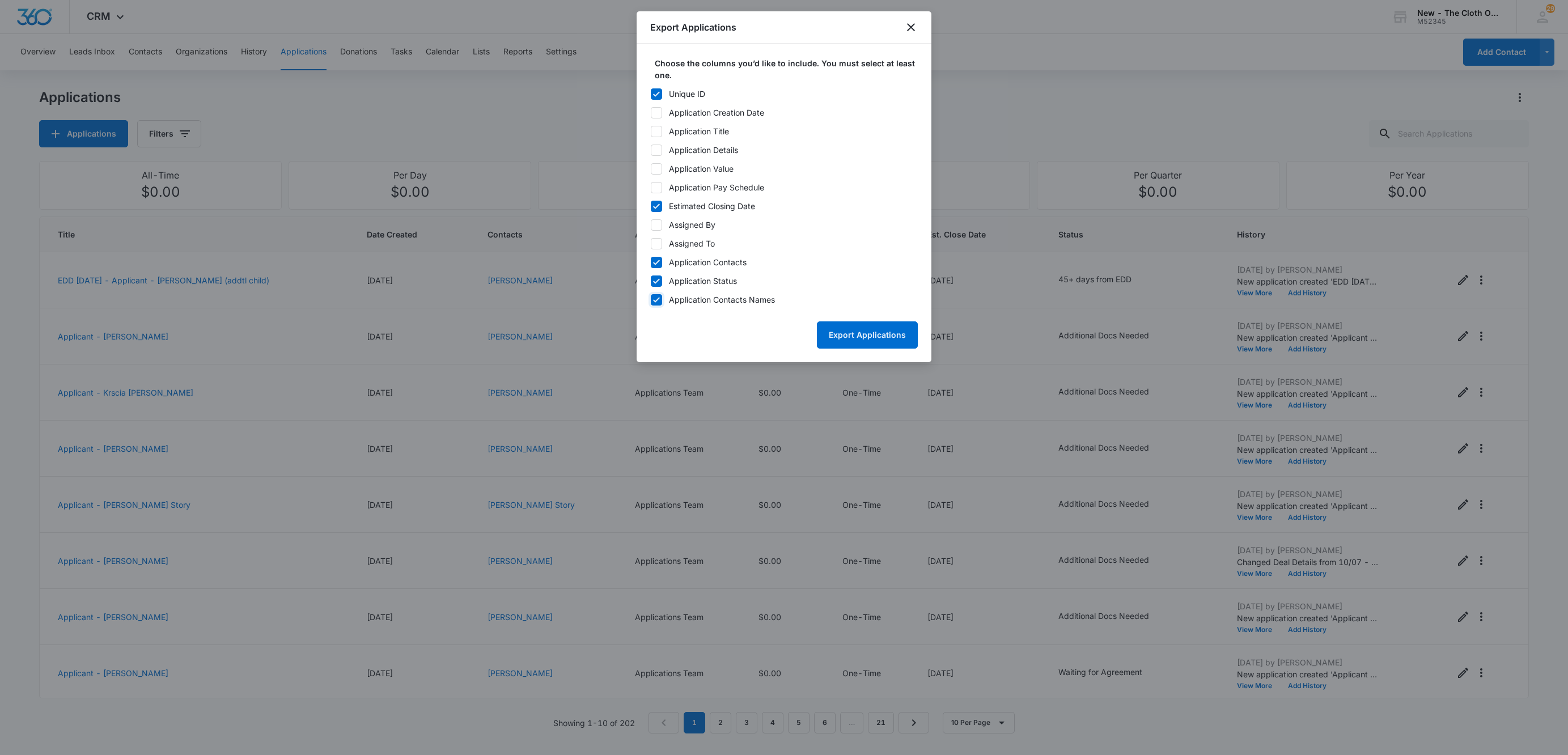
checkbox input "true"
click at [651, 262] on icon at bounding box center [657, 262] width 10 height 10
click at [651, 262] on input "Application Contacts" at bounding box center [650, 262] width 1 height 1
checkbox input "false"
click at [879, 333] on button "Export Applications" at bounding box center [867, 335] width 101 height 27
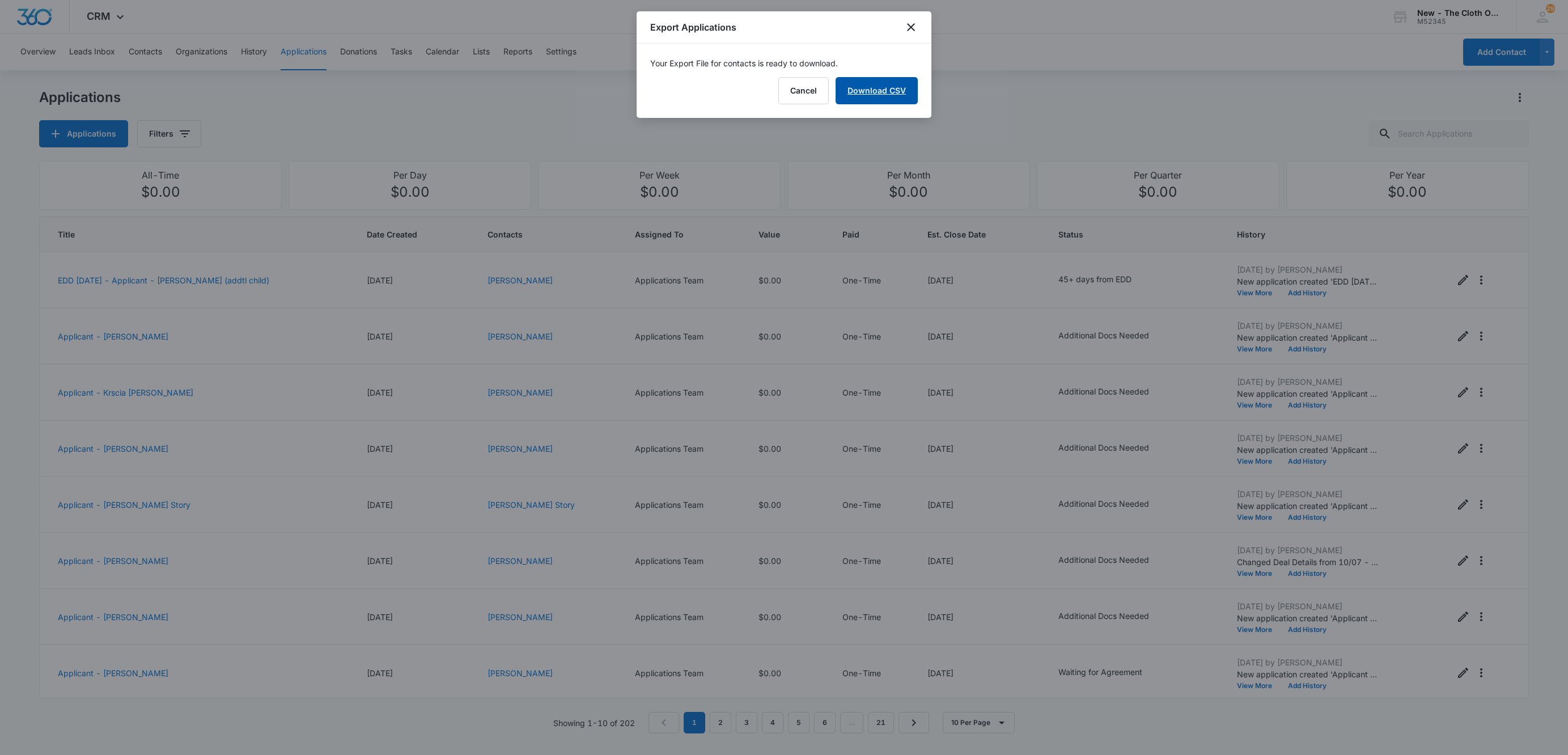
click at [884, 80] on link "Download CSV" at bounding box center [876, 91] width 82 height 27
click at [888, 90] on button "Finish" at bounding box center [894, 91] width 48 height 27
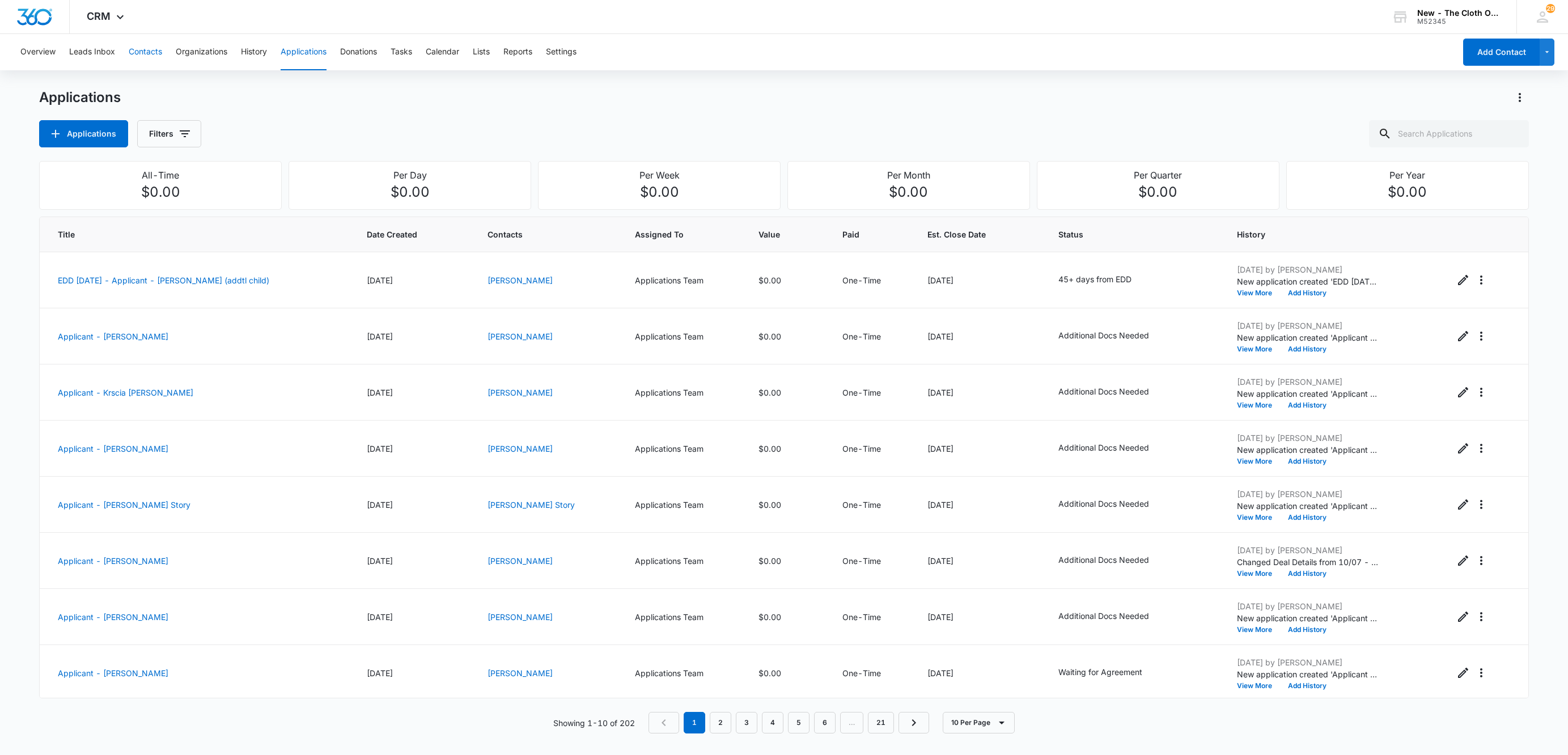
click at [150, 48] on button "Contacts" at bounding box center [144, 52] width 33 height 36
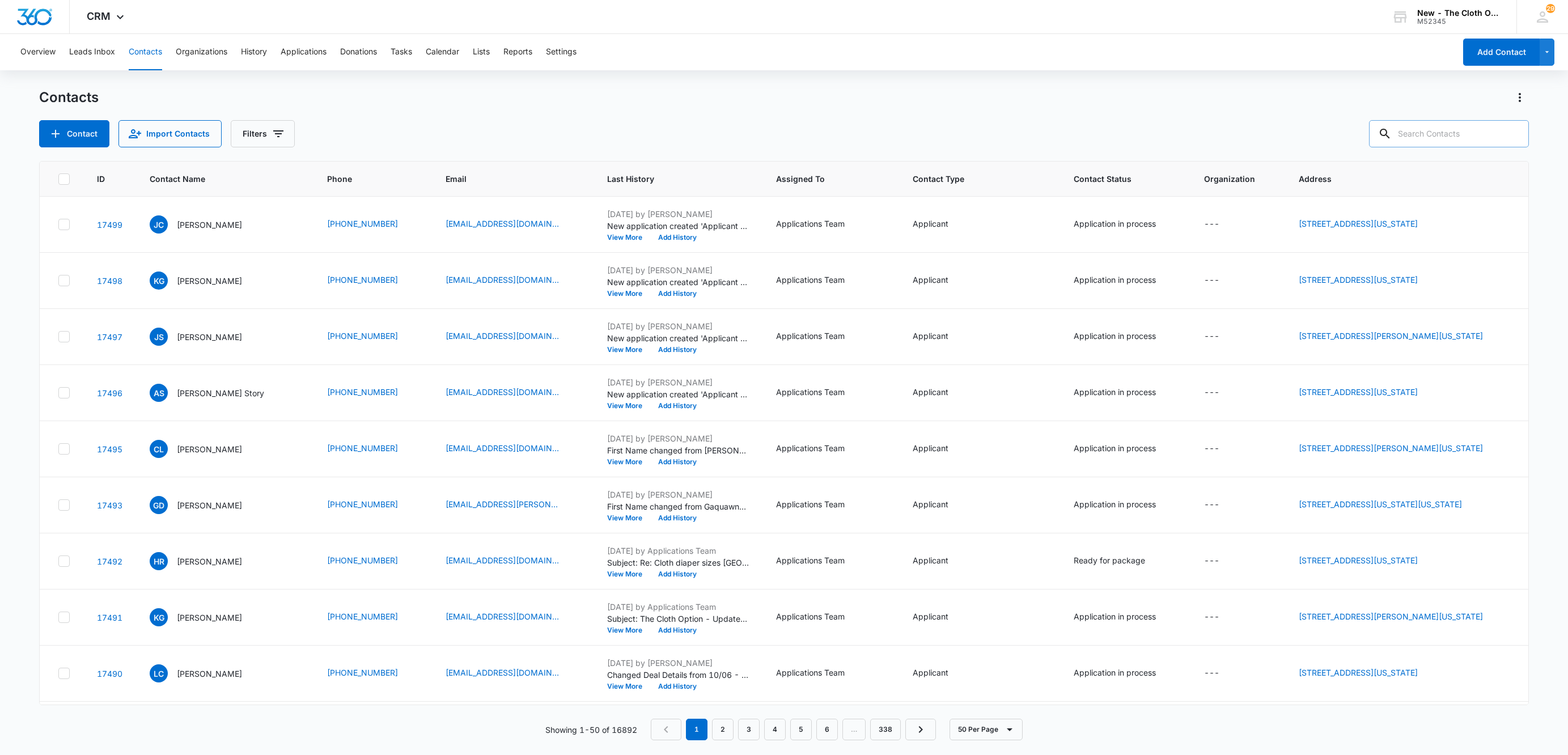
click at [1415, 140] on input "text" at bounding box center [1448, 134] width 160 height 27
paste input "Laura Stoll"
type input "Laura Stoll"
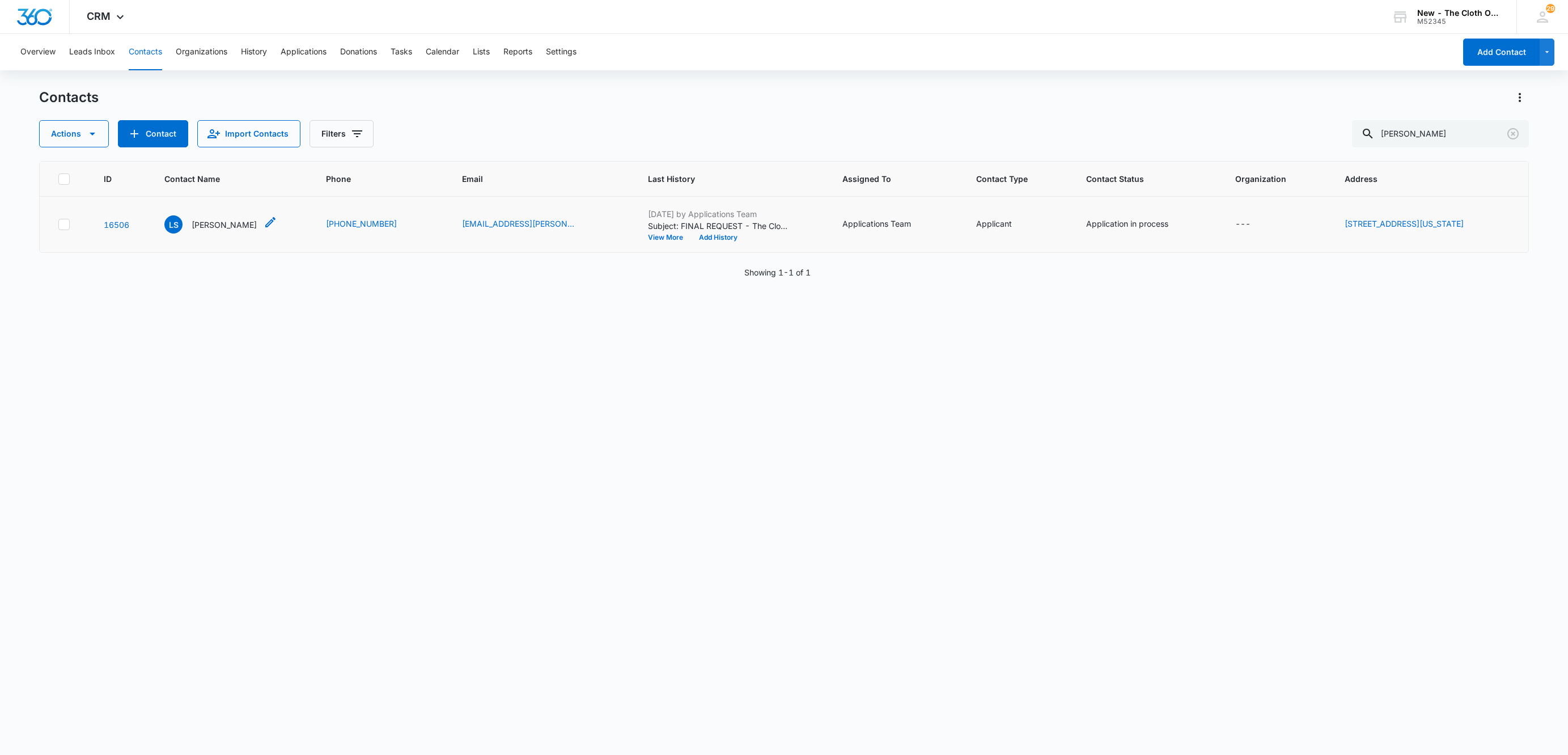
click at [203, 221] on p "Laura Stoll" at bounding box center [224, 225] width 65 height 12
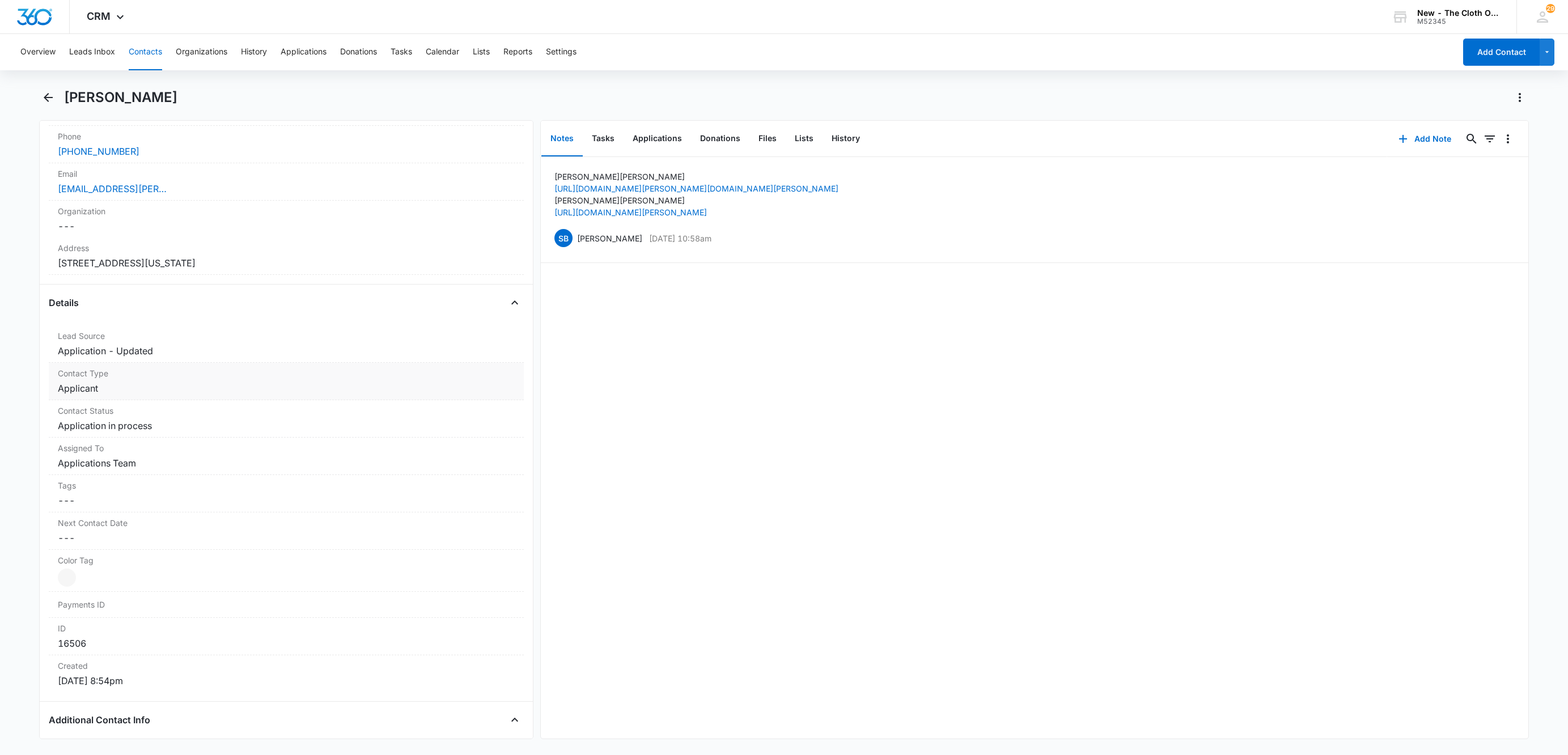
scroll to position [340, 0]
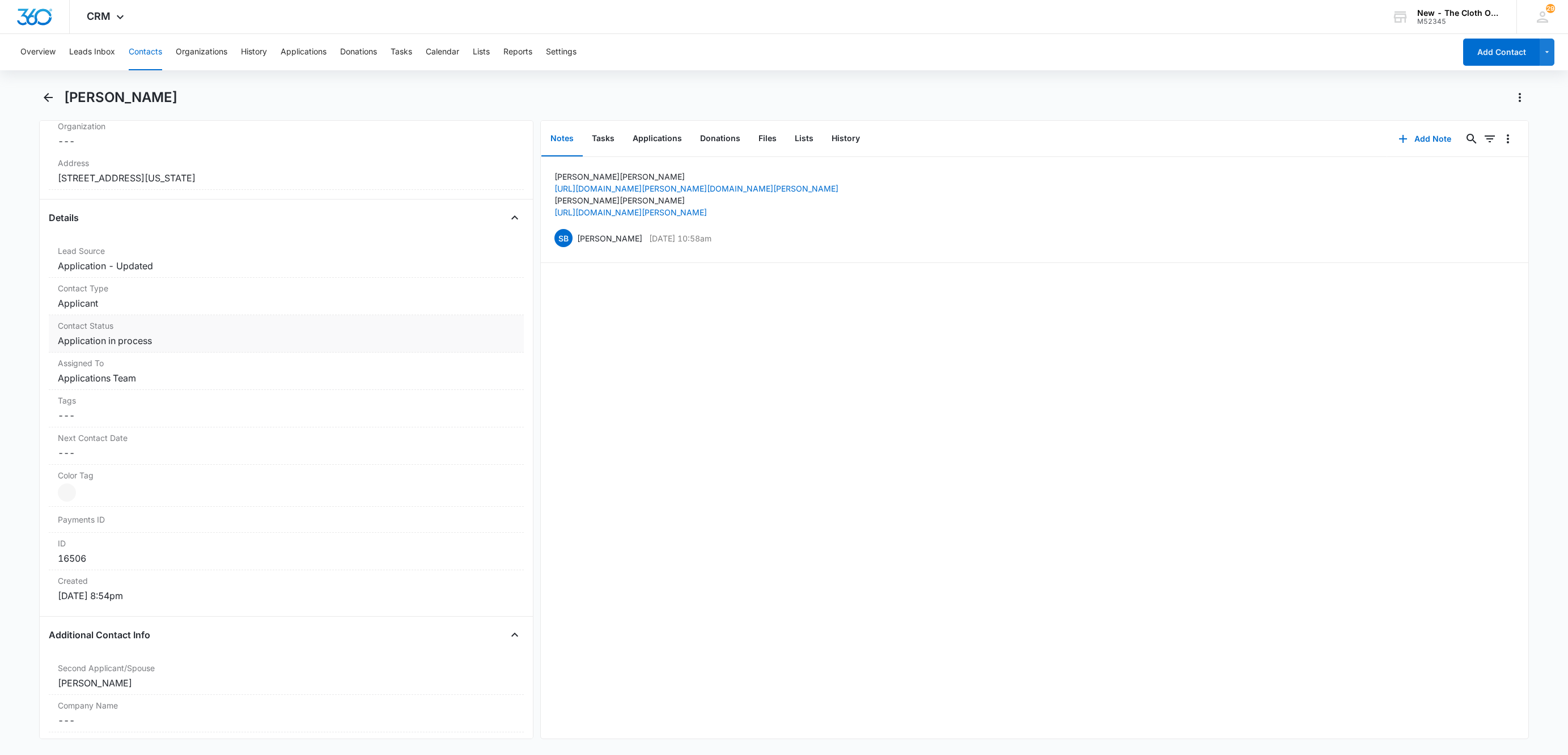
click at [140, 344] on dd "Cancel Save Changes Application in process" at bounding box center [286, 340] width 457 height 14
click at [161, 354] on icon "Remove Application in process" at bounding box center [162, 351] width 7 height 7
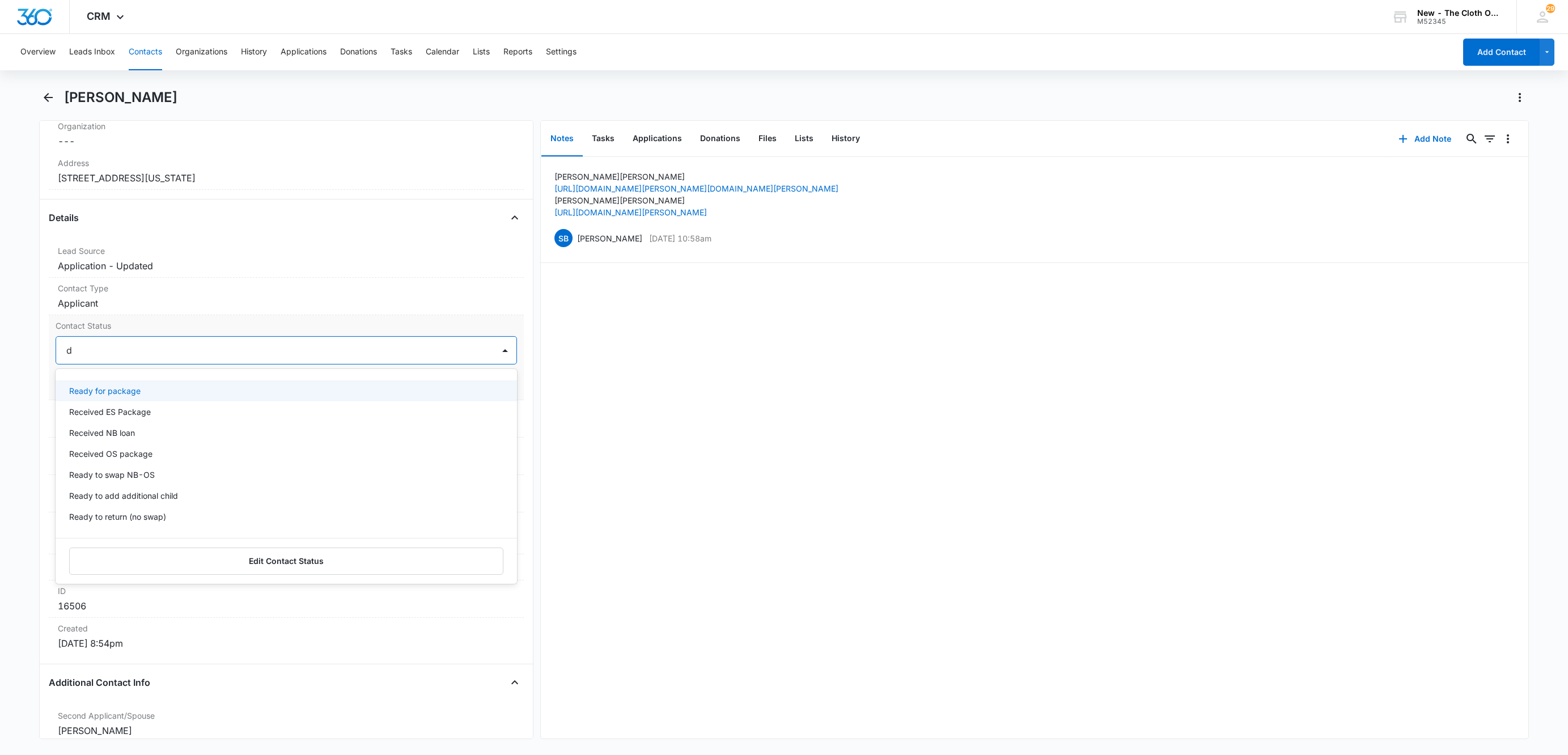
type input "de"
click at [144, 394] on div "Pass/Decline" at bounding box center [285, 391] width 432 height 12
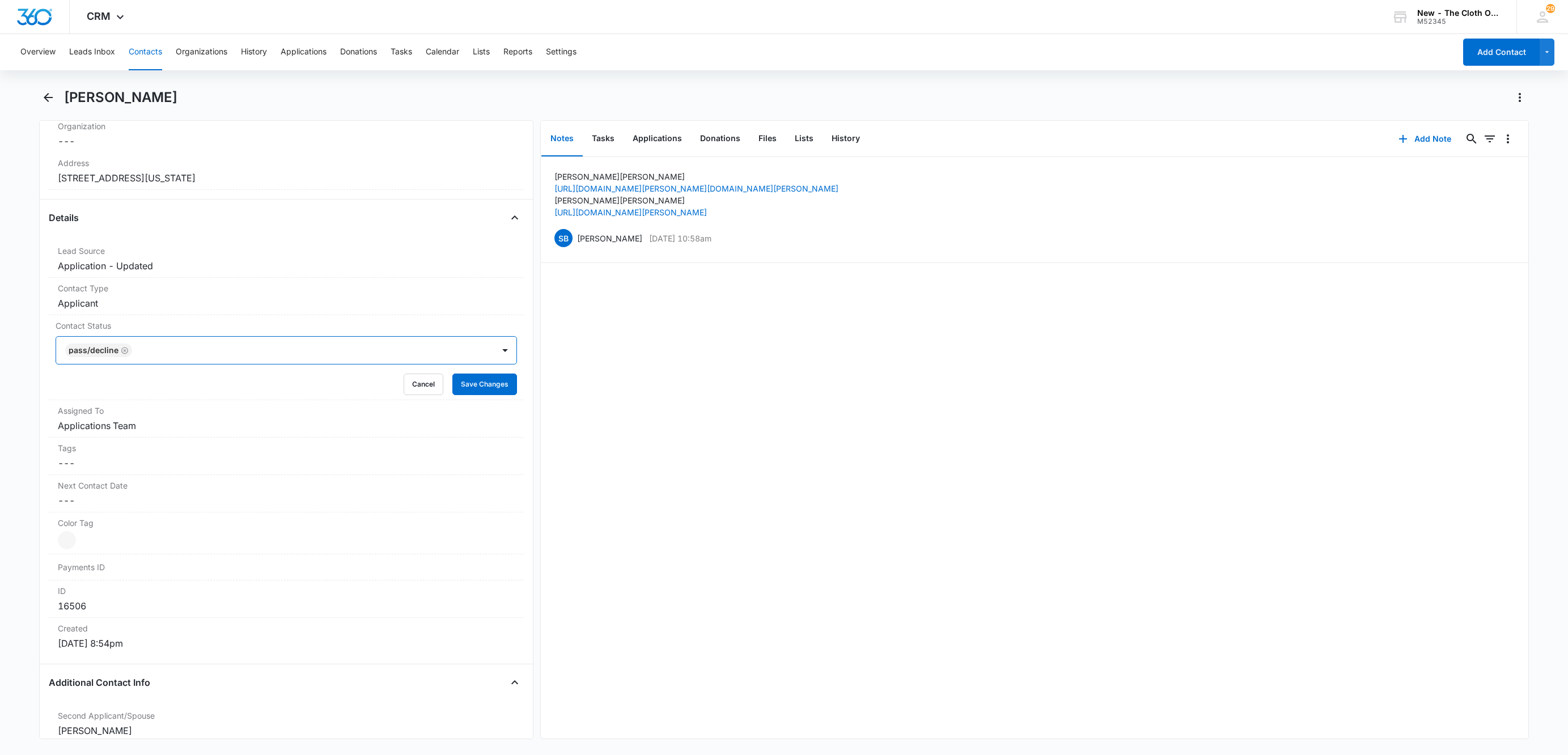
drag, startPoint x: 206, startPoint y: 344, endPoint x: 381, endPoint y: 369, distance: 176.8
click at [209, 344] on div "Pass/Decline" at bounding box center [275, 351] width 438 height 27
click at [463, 384] on button "Save Changes" at bounding box center [485, 384] width 65 height 21
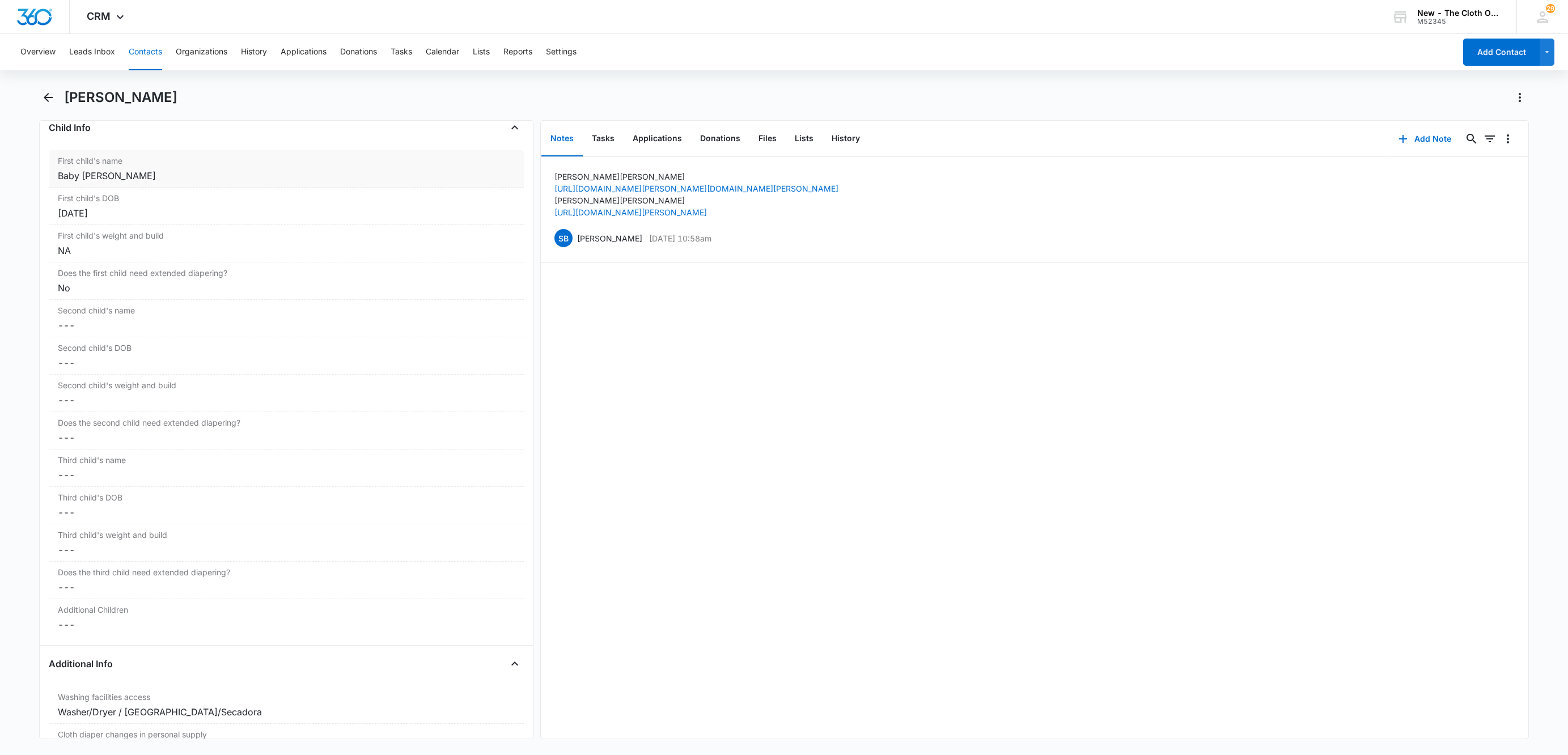
click at [80, 169] on div "Baby Stoll" at bounding box center [286, 176] width 457 height 14
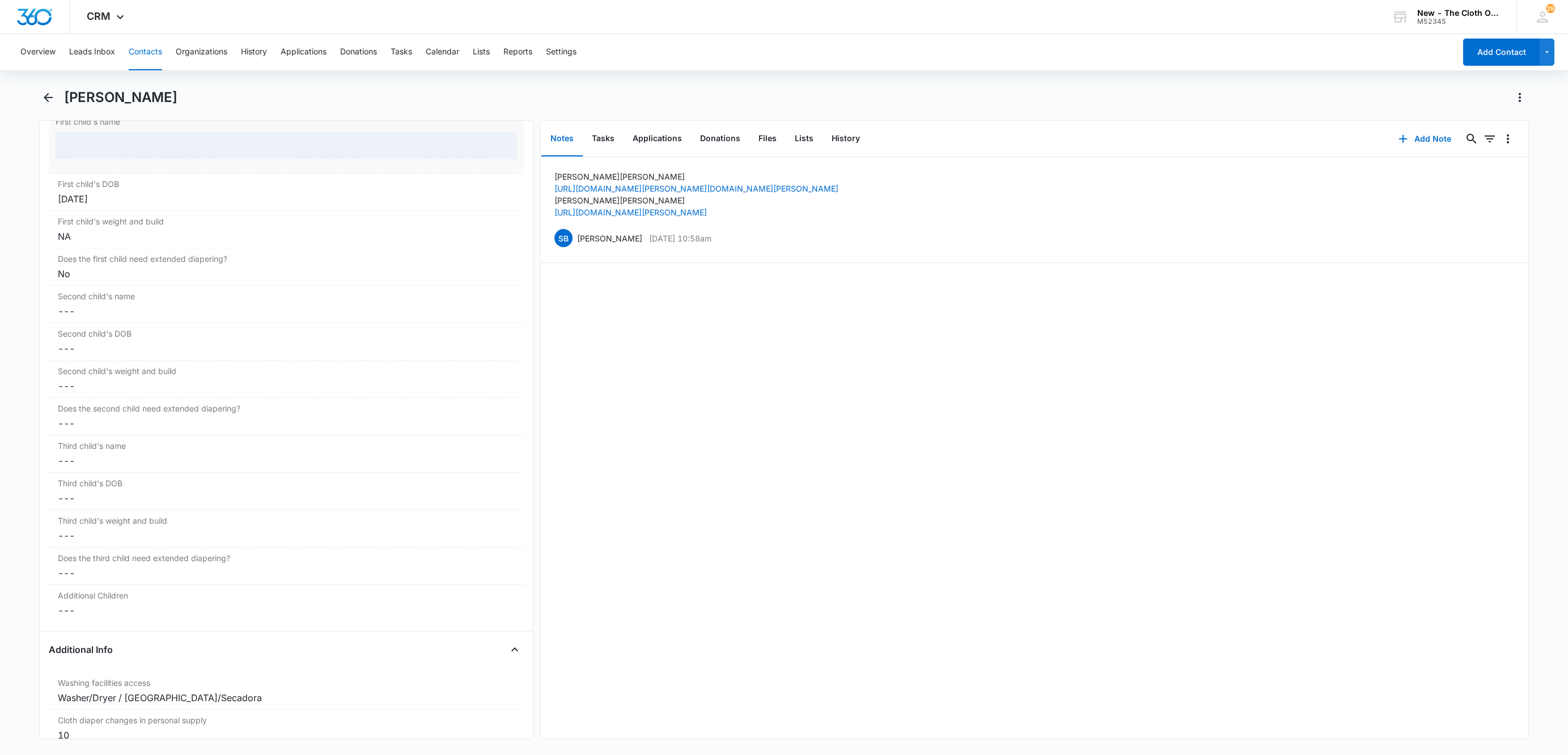
scroll to position [1397, 0]
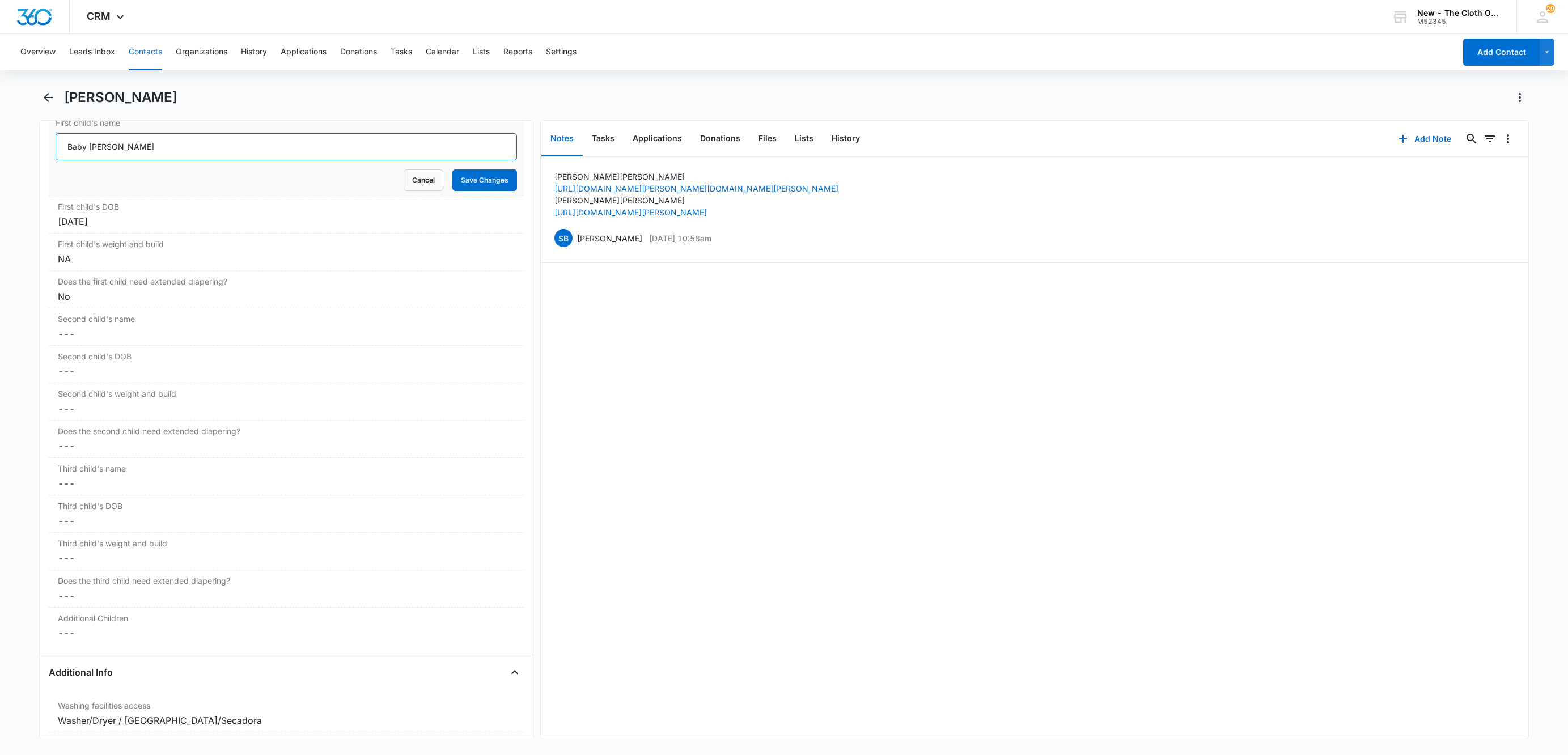
click at [84, 145] on input "Baby Stoll" at bounding box center [286, 147] width 462 height 27
paste input "CLOSED D/T INSUF DOCS 10/08/2025:"
type input "CLOSED D/T INSUF DOCS 10/08/2025: Baby Stoll"
click at [452, 169] on button "Save Changes" at bounding box center [485, 180] width 65 height 21
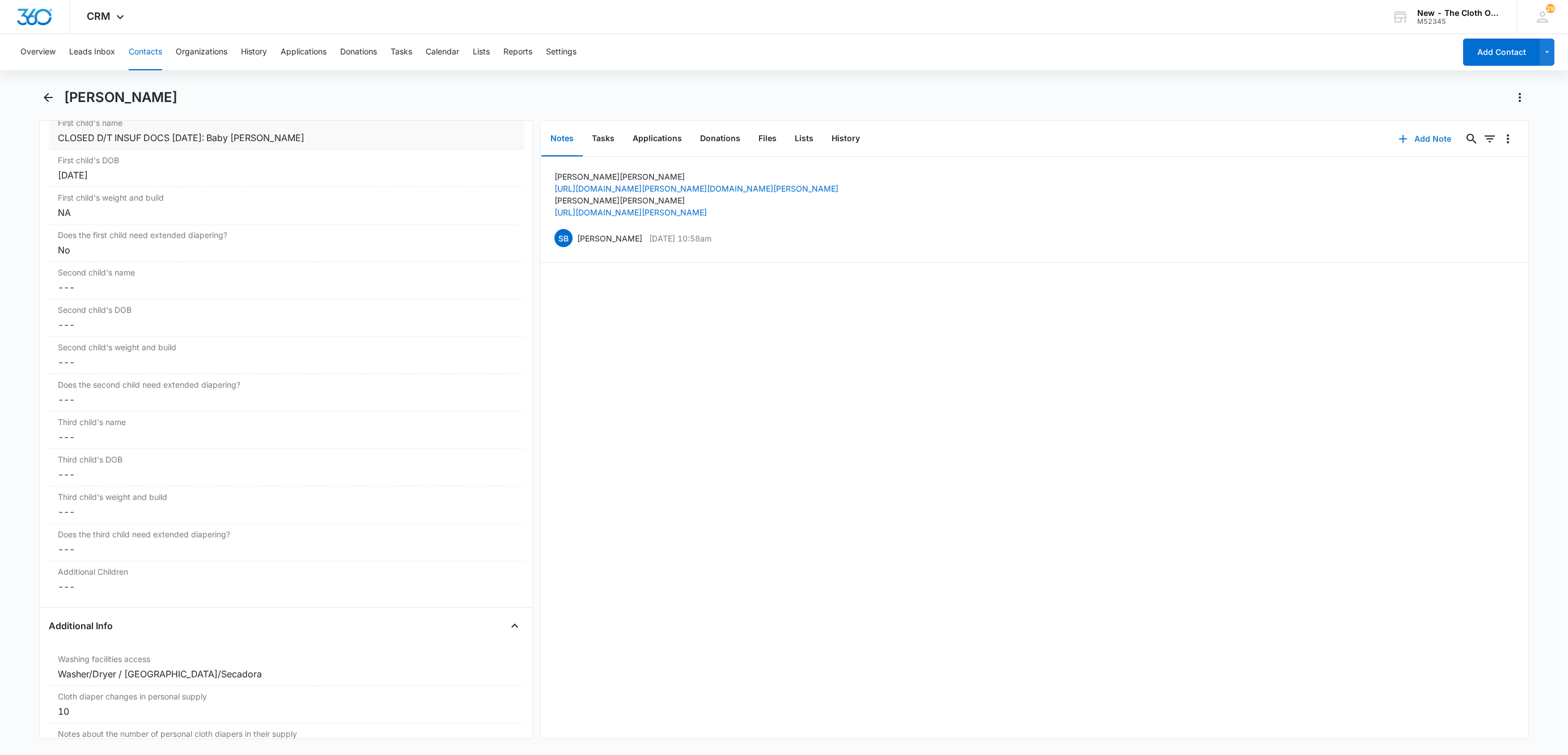
click at [1396, 137] on icon "button" at bounding box center [1403, 139] width 14 height 14
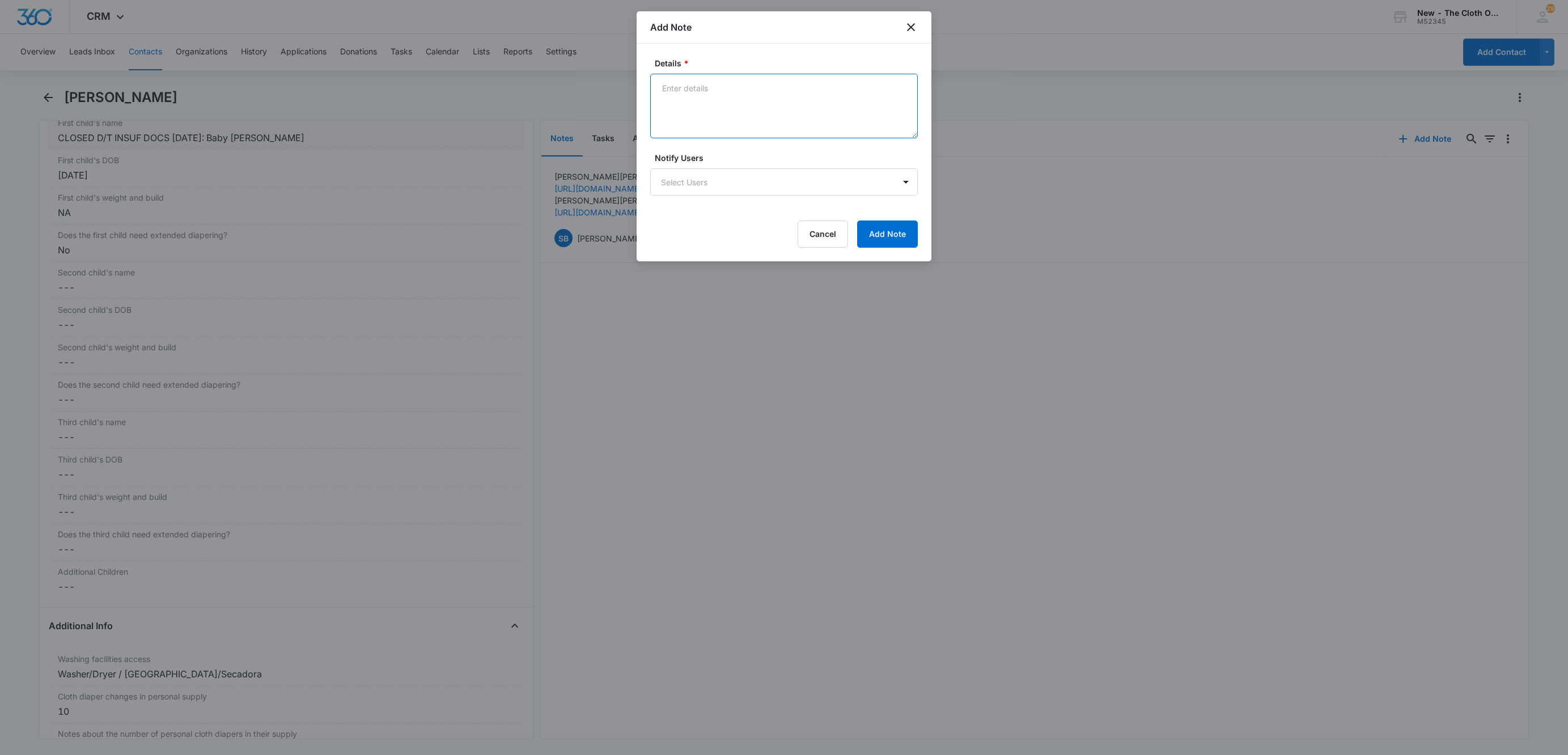
click at [752, 115] on textarea "Details *" at bounding box center [783, 106] width 268 height 65
paste textarea "10/08/2025 - Closed d/t insuf docs."
drag, startPoint x: 803, startPoint y: 92, endPoint x: 959, endPoint y: 109, distance: 156.9
click at [959, 109] on body "CRM Apps Reputation Websites Forms CRM Email Social Shop Payments POS Ads Intel…" at bounding box center [784, 377] width 1568 height 755
type textarea "10/08/2025 - Closed d/t insuf docs - no docs rcvd."
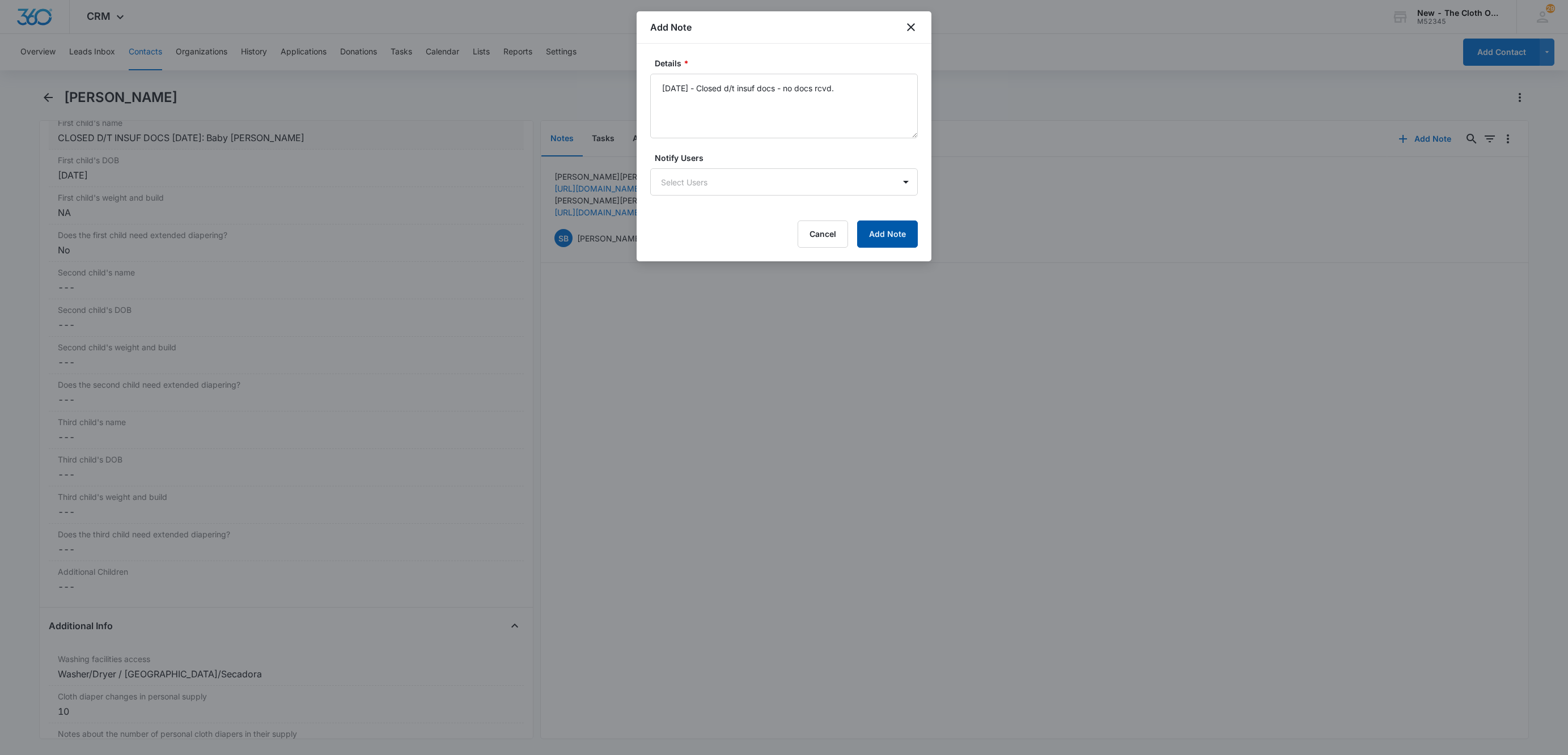
click at [897, 235] on button "Add Note" at bounding box center [887, 234] width 61 height 27
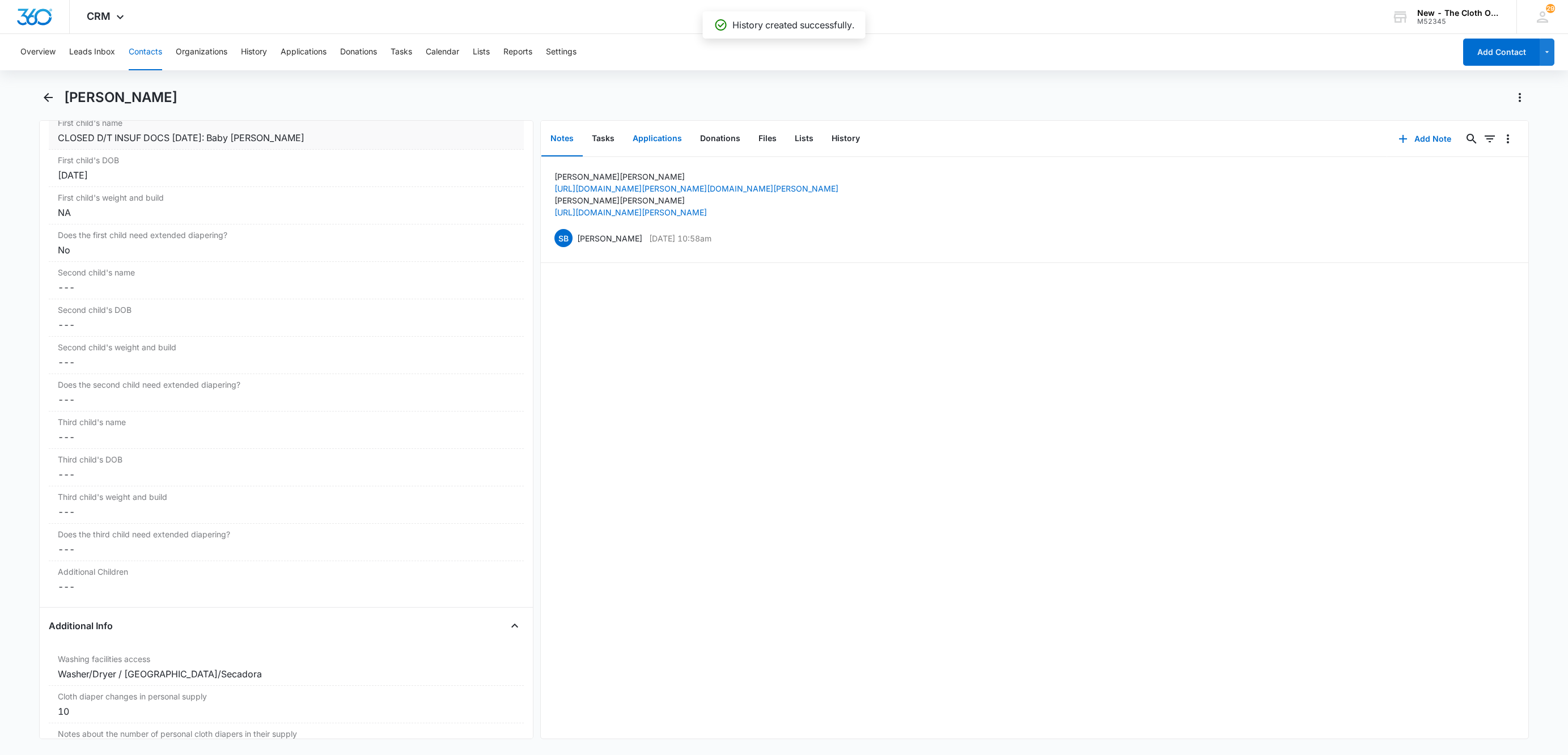
click at [665, 139] on button "Applications" at bounding box center [657, 139] width 68 height 35
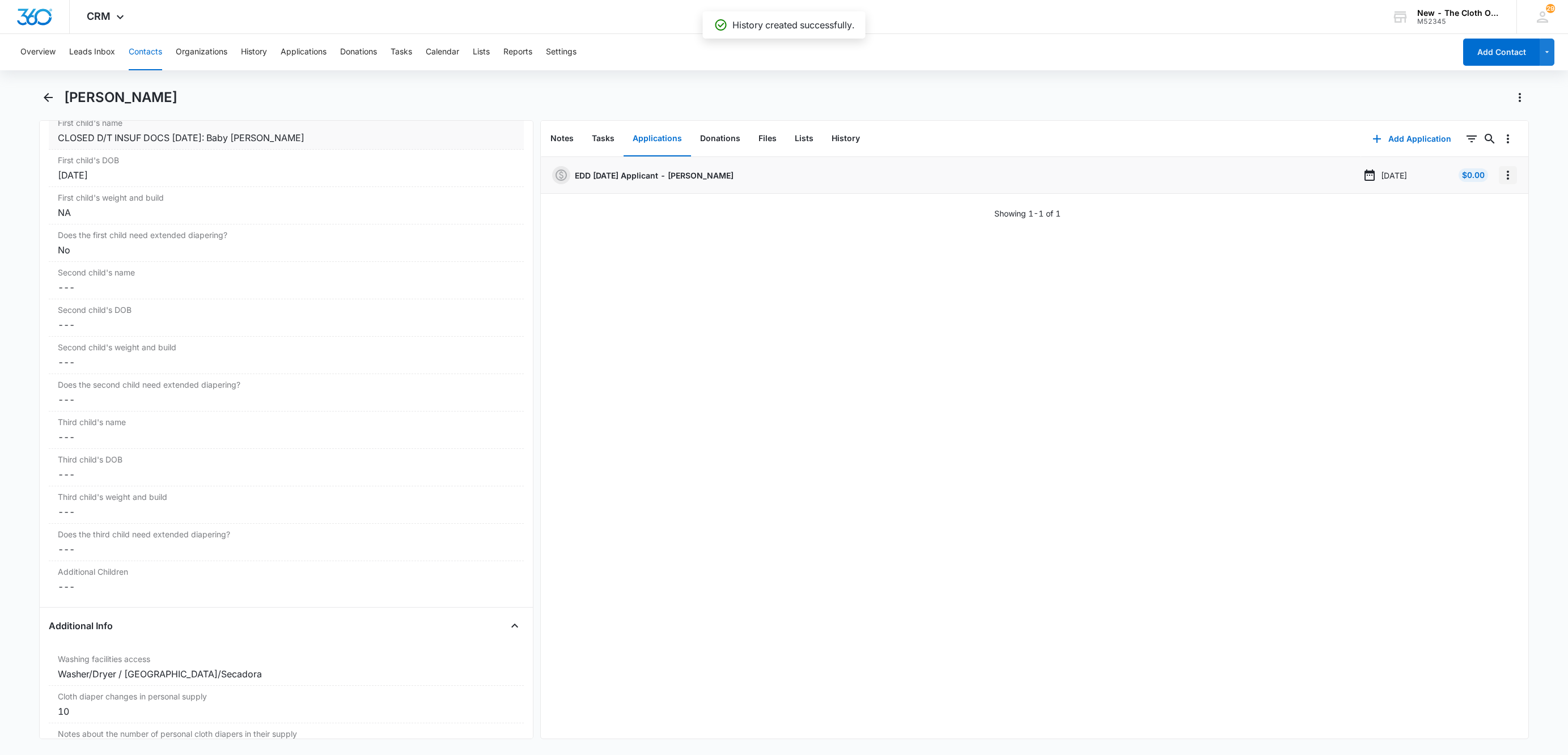
click at [1501, 180] on icon "Overflow Menu" at bounding box center [1508, 175] width 14 height 14
click at [1482, 206] on button "Edit" at bounding box center [1471, 207] width 65 height 17
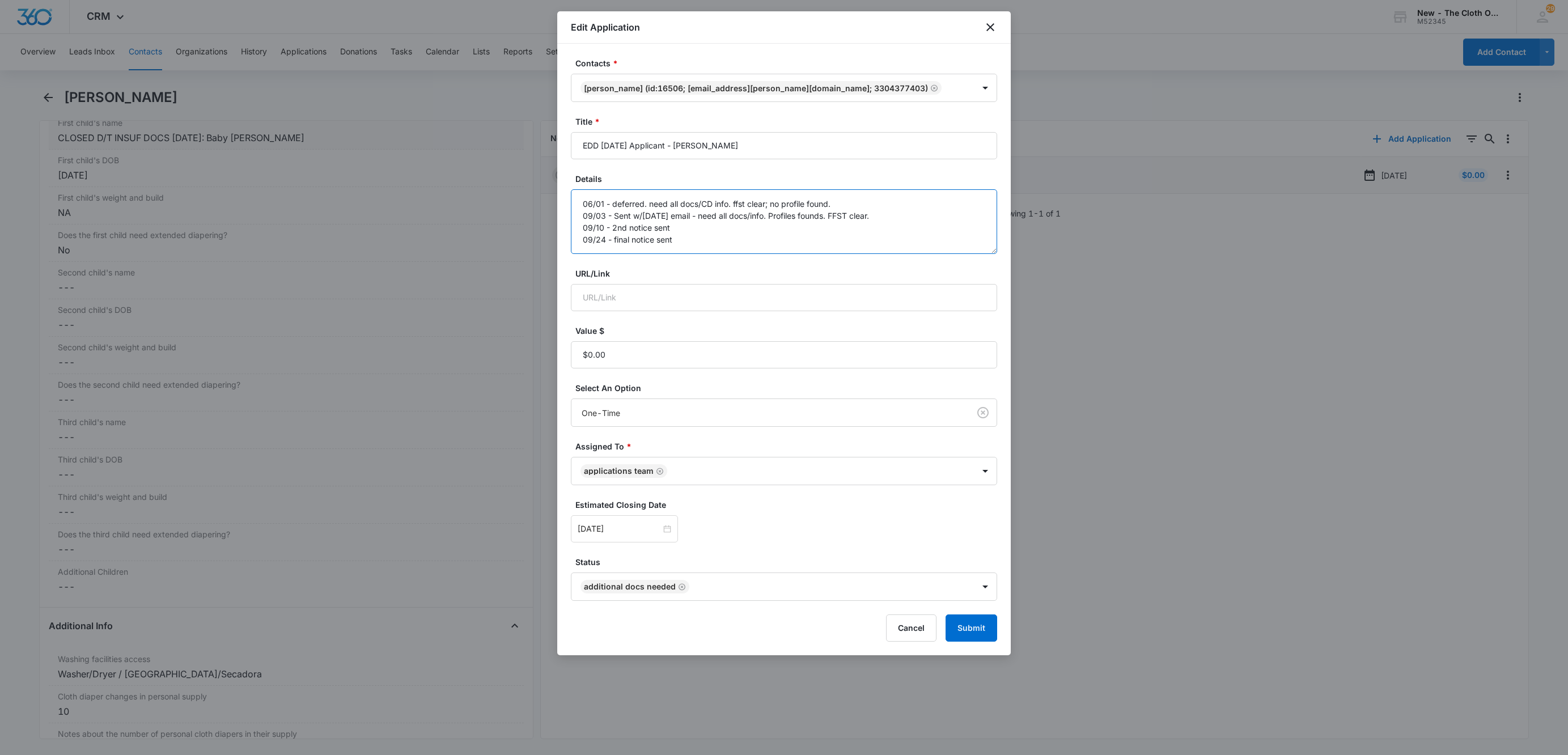
click at [733, 235] on textarea "06/01 - deferred. need all docs/CD info. ffst clear; no profile found. 09/03 - …" at bounding box center [784, 221] width 427 height 65
paste textarea "10/08/2025 - Closed d/t insuf docs."
type textarea "06/01 - deferred. need all docs/CD info. ffst clear; no profile found. 09/03 - …"
click at [976, 628] on button "Submit" at bounding box center [971, 628] width 51 height 27
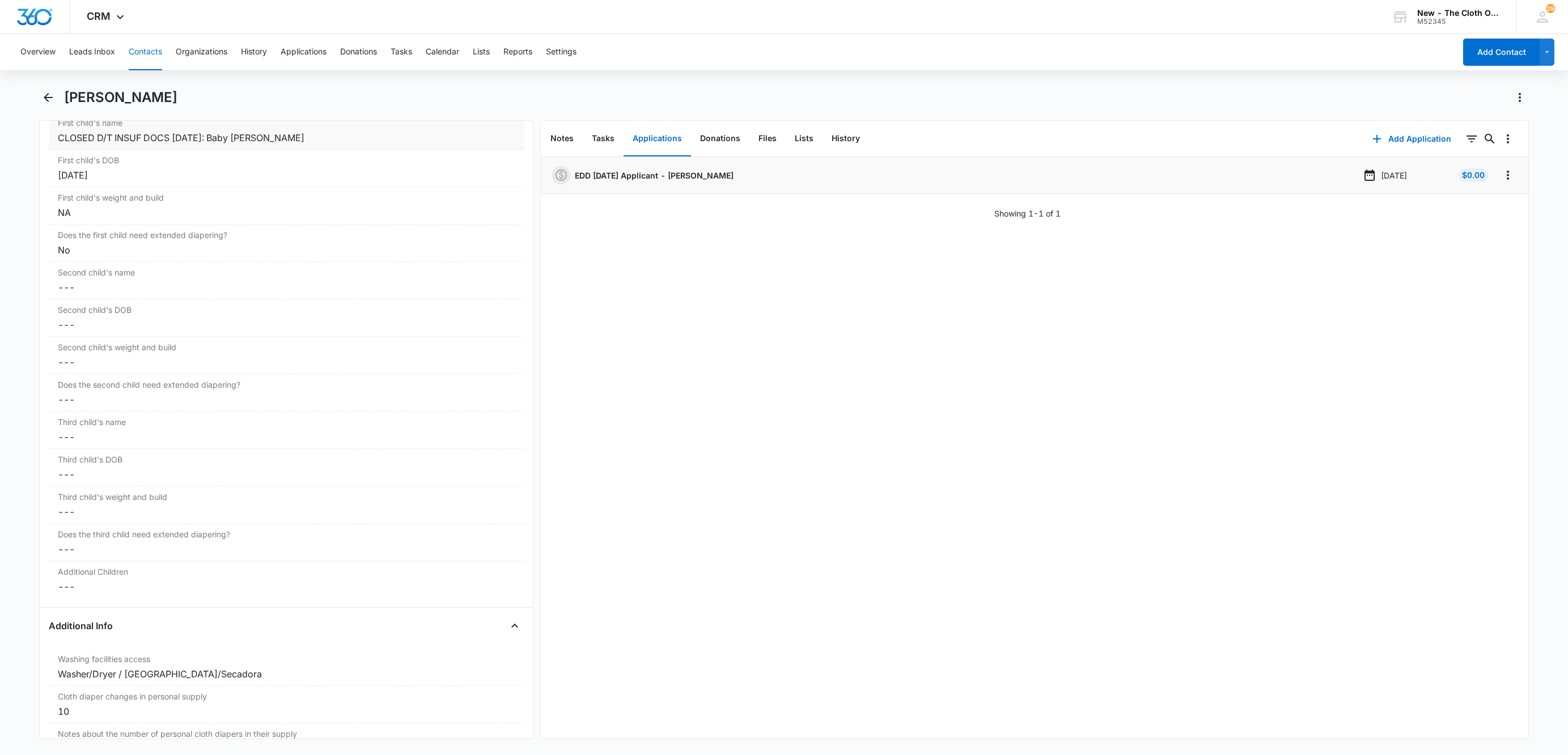
click at [130, 100] on h1 "Laura Stoll" at bounding box center [121, 97] width 114 height 17
click at [131, 100] on h1 "Laura Stoll" at bounding box center [121, 97] width 114 height 17
copy div "Laura Stoll Remove"
click at [1501, 177] on icon "Overflow Menu" at bounding box center [1508, 175] width 14 height 14
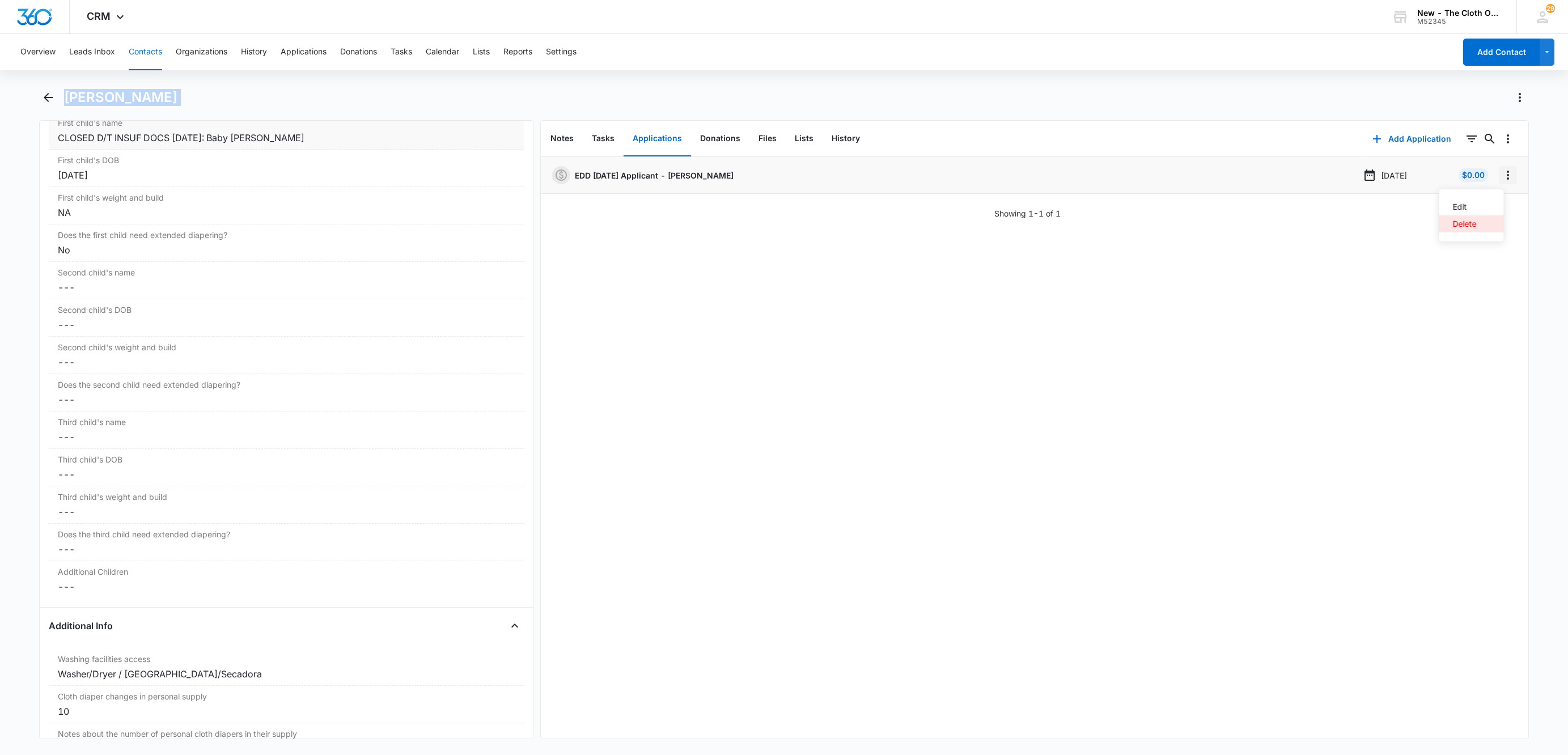
click at [1477, 227] on button "Delete" at bounding box center [1471, 224] width 65 height 17
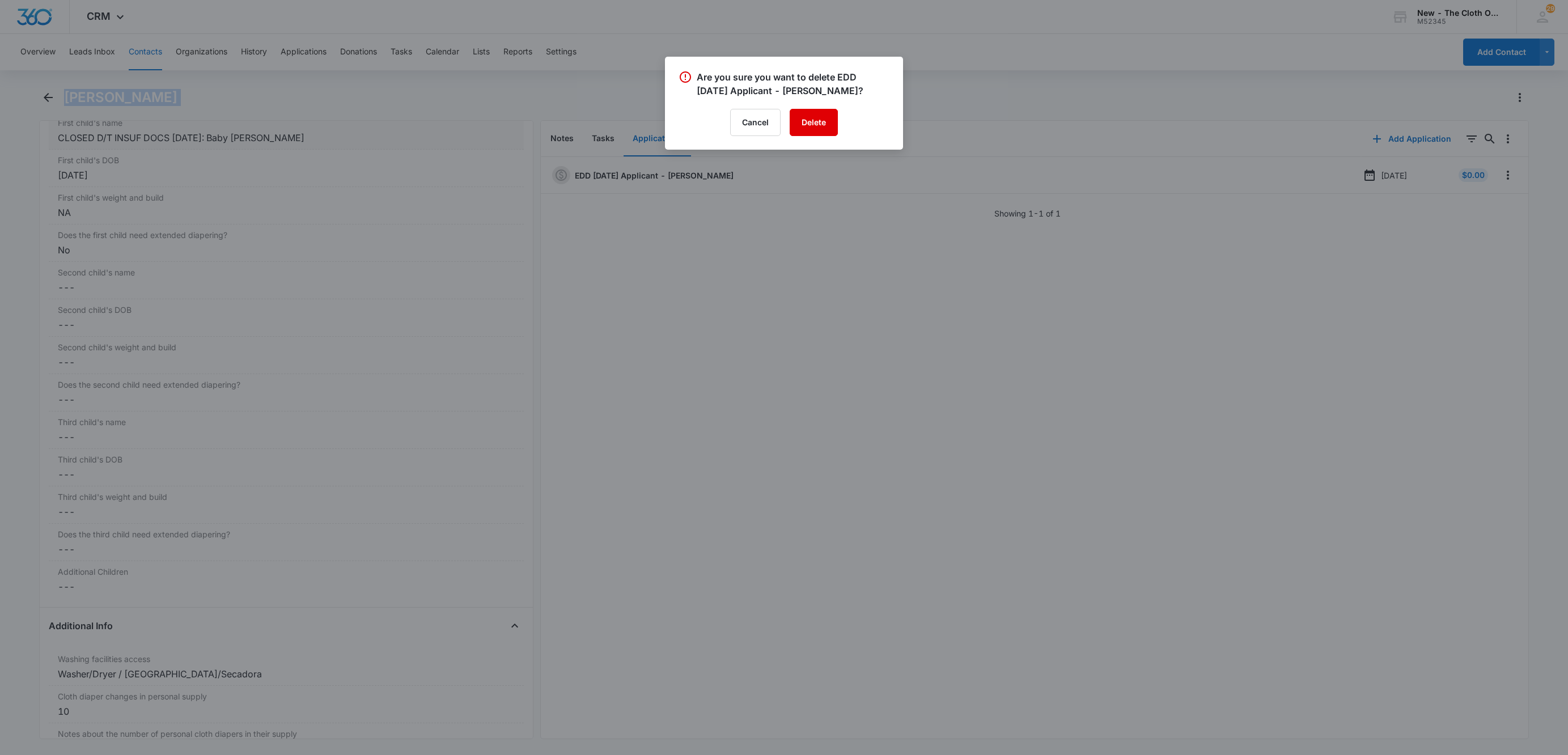
click at [813, 120] on button "Delete" at bounding box center [814, 122] width 48 height 27
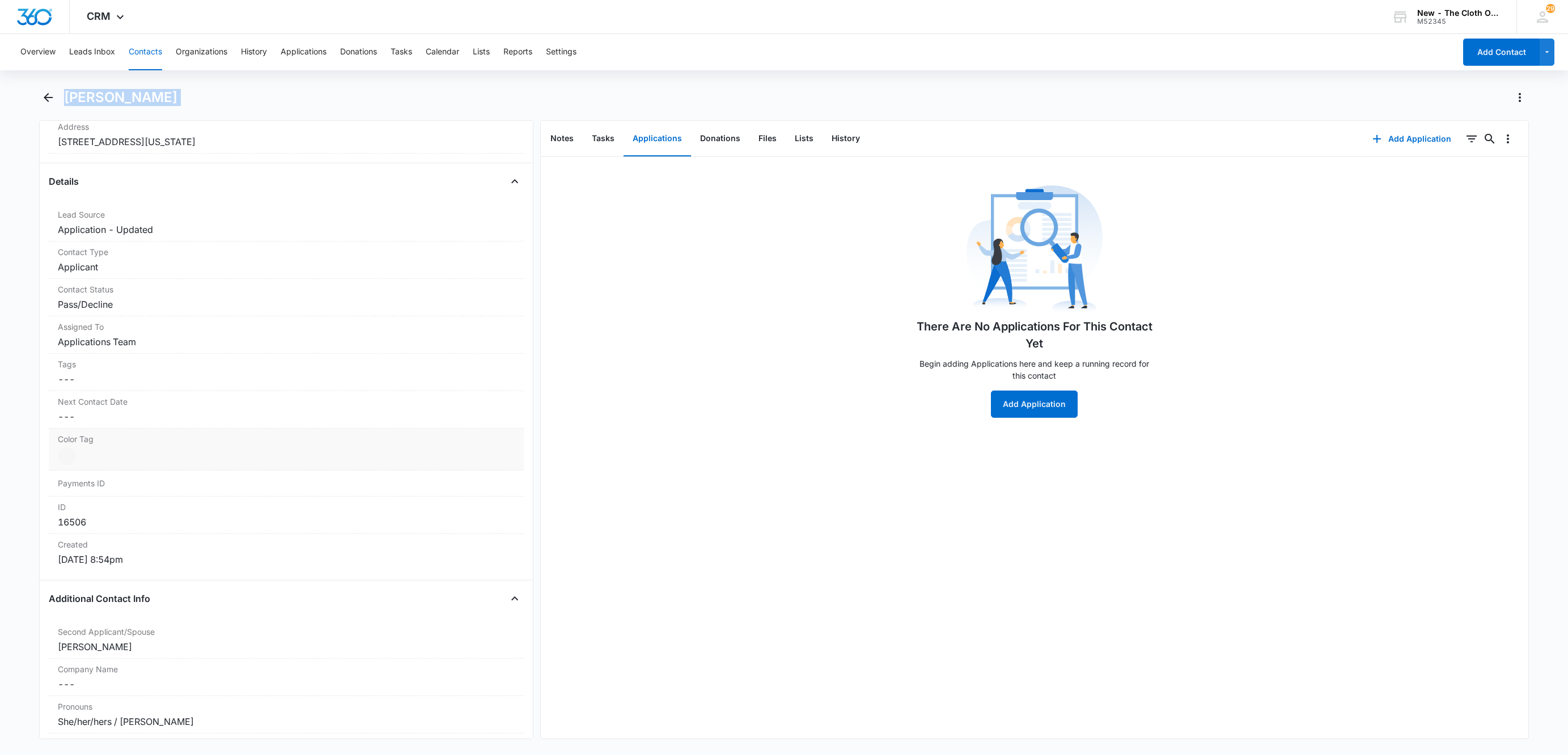
scroll to position [206, 0]
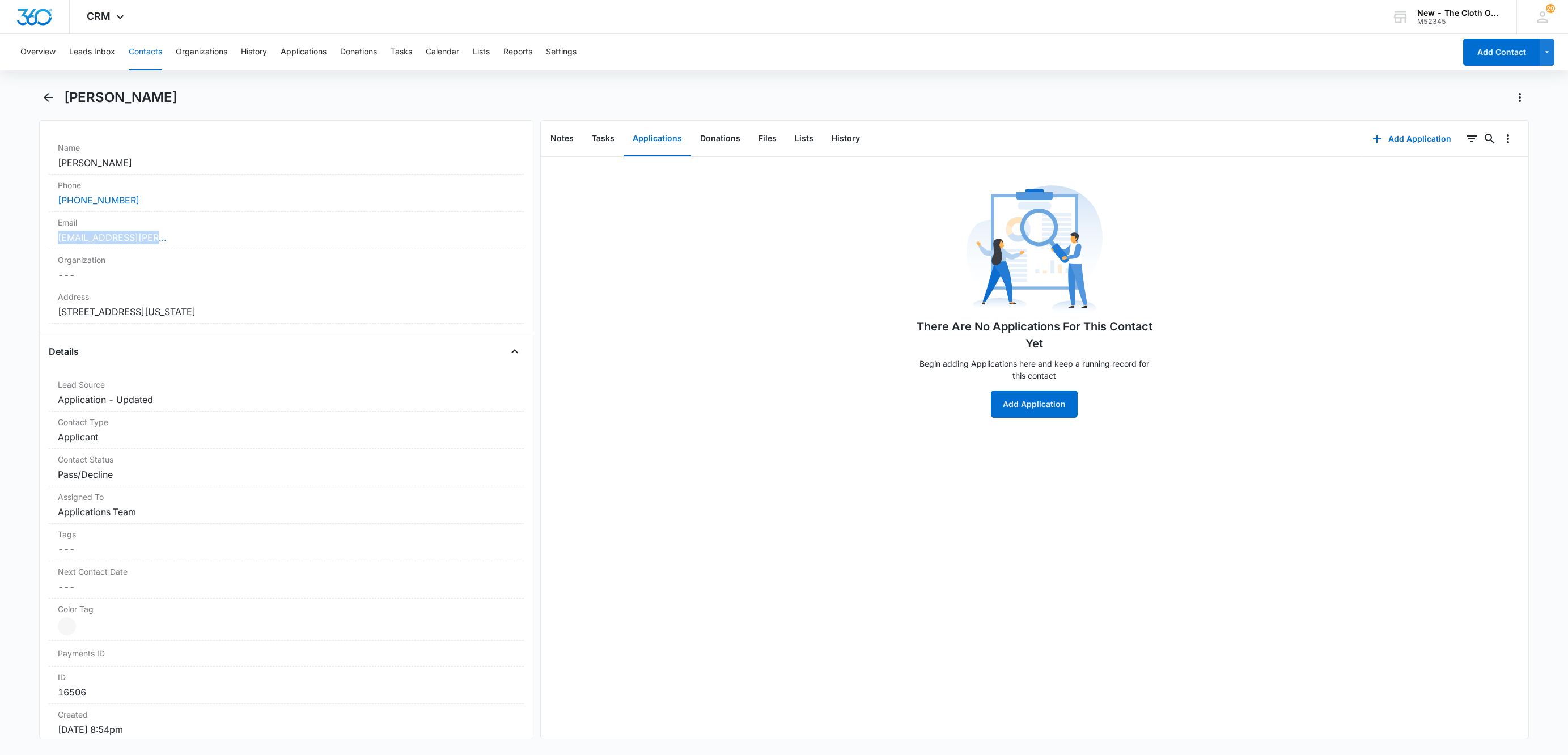
drag, startPoint x: 191, startPoint y: 237, endPoint x: 22, endPoint y: 242, distance: 169.1
click at [22, 242] on main "Laura Stoll Remove LS Laura Stoll Contact Info Name Cancel Save Changes Laura S…" at bounding box center [784, 420] width 1568 height 664
copy link "lrmarkland1@malone.edu"
click at [158, 56] on button "Contacts" at bounding box center [144, 52] width 33 height 36
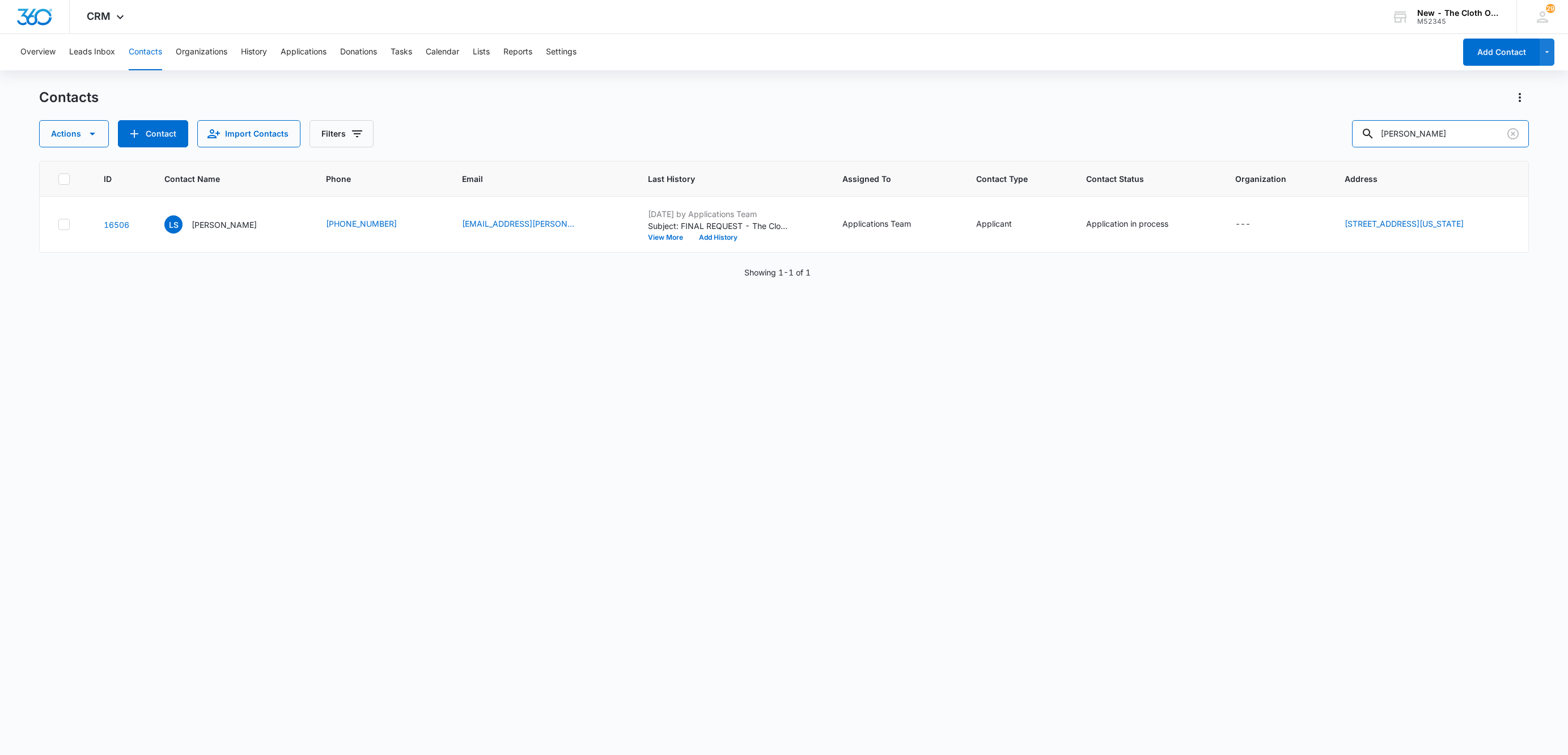
drag, startPoint x: 1449, startPoint y: 138, endPoint x: 1094, endPoint y: 174, distance: 356.8
click at [1109, 167] on div "Contacts Actions Contact Import Contacts Filters Laura Stoll ID Contact Name Ph…" at bounding box center [784, 421] width 1489 height 665
paste input "Yolanda Medina"
type input "Yolanda Medina"
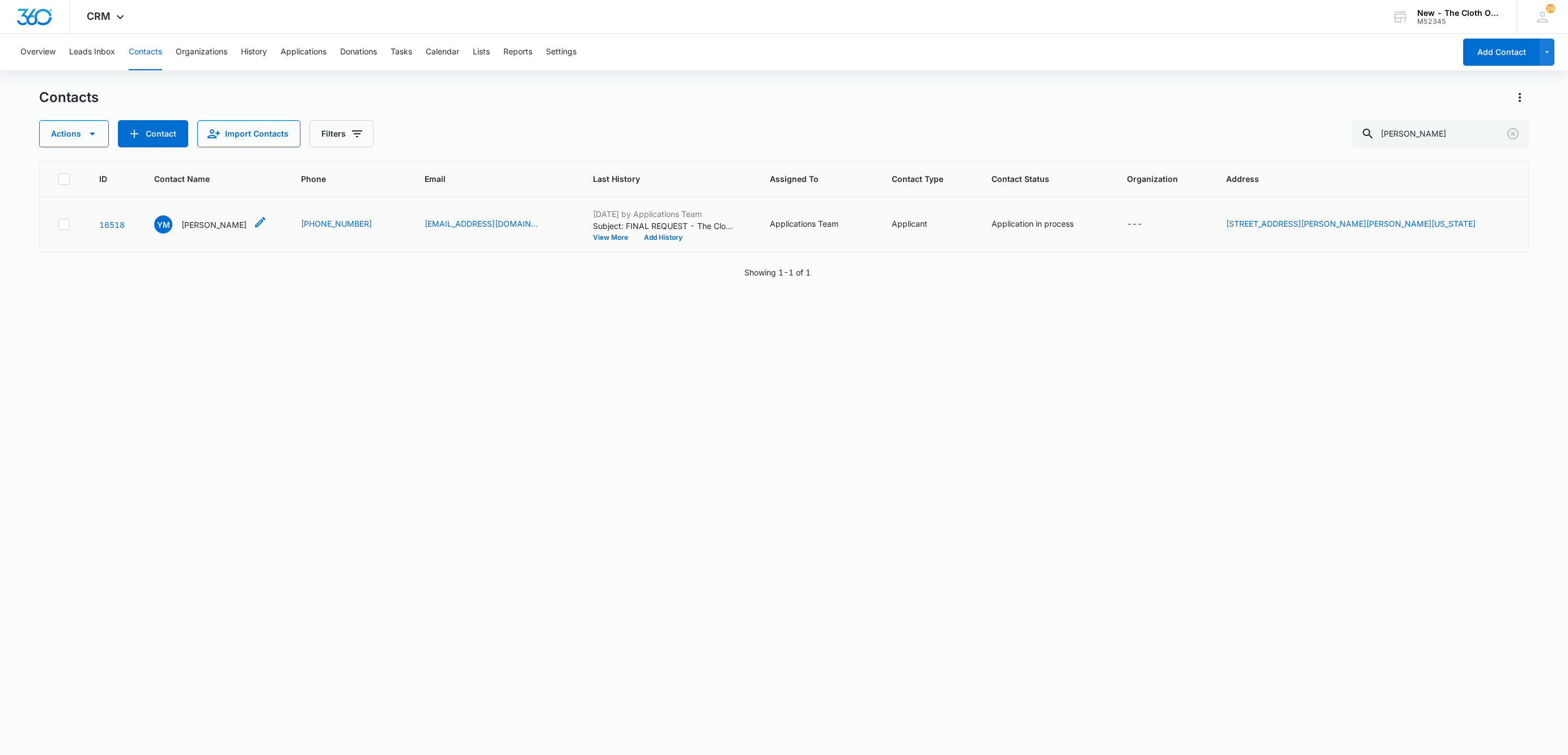
click at [203, 228] on p "Yolanda Medina" at bounding box center [214, 225] width 65 height 12
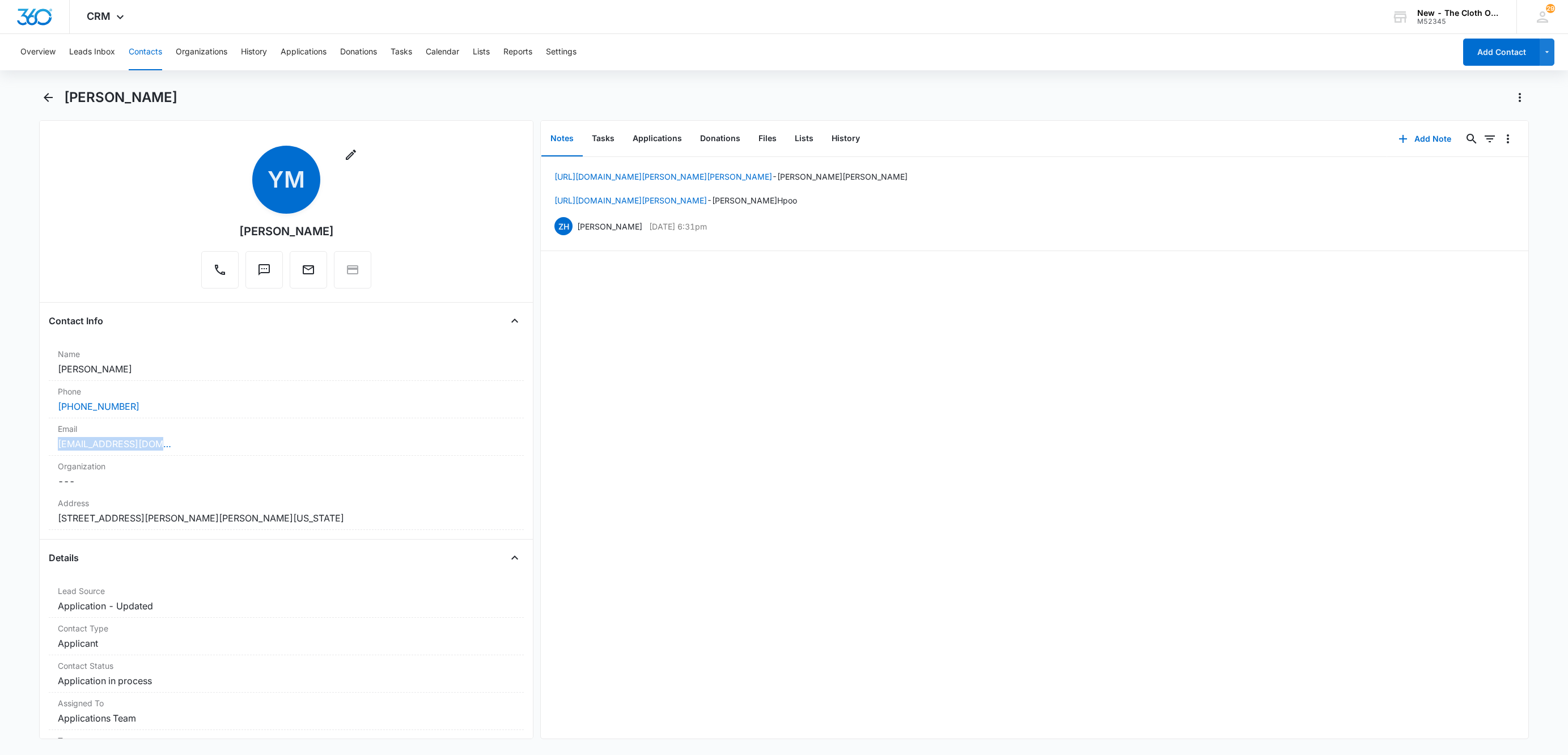
drag, startPoint x: 179, startPoint y: 445, endPoint x: 39, endPoint y: 446, distance: 140.0
click at [39, 446] on div "Remove YM Yolanda Medina Contact Info Name Cancel Save Changes Yolanda Medina P…" at bounding box center [286, 430] width 494 height 619
copy link "ratedrdora@gmail.com"
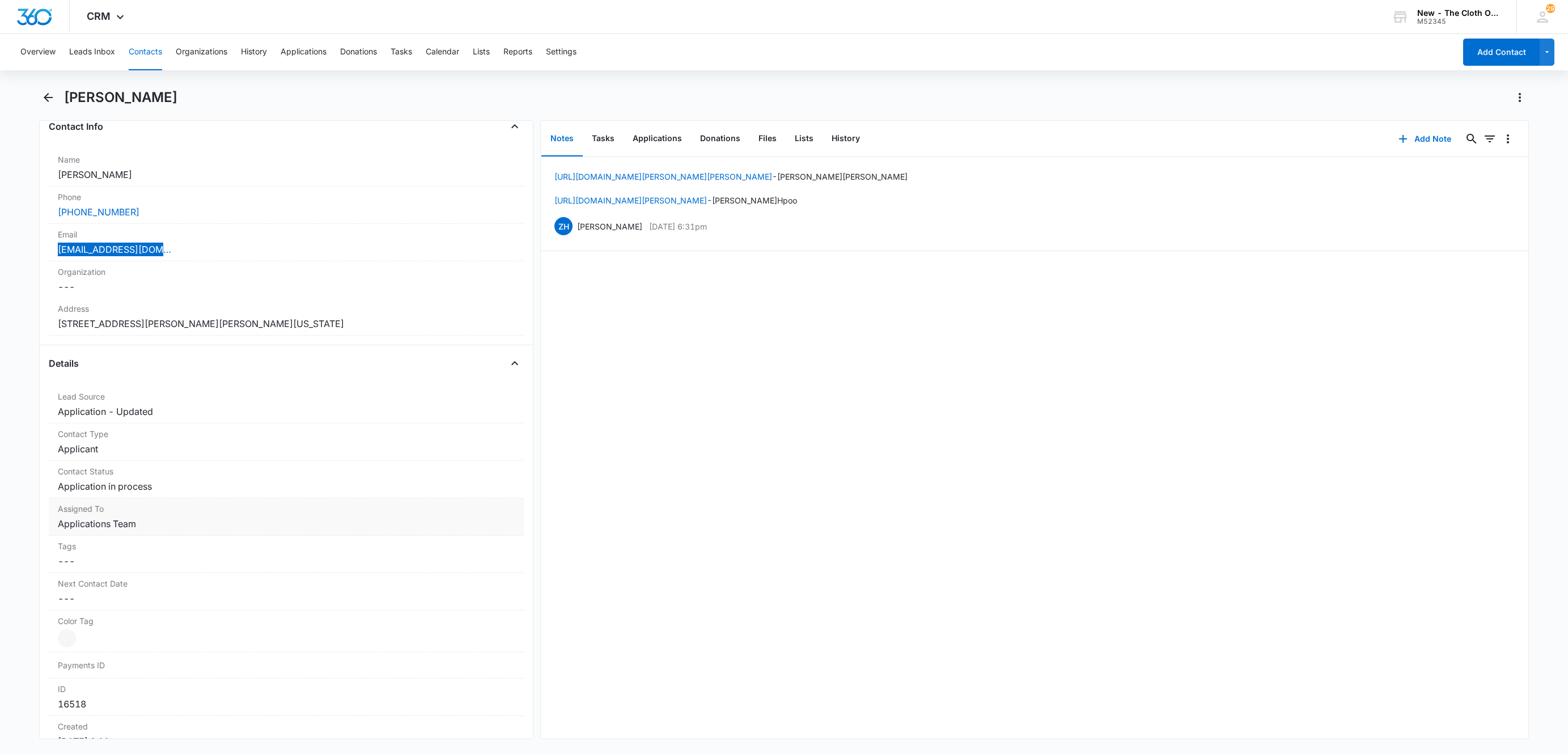
scroll to position [340, 0]
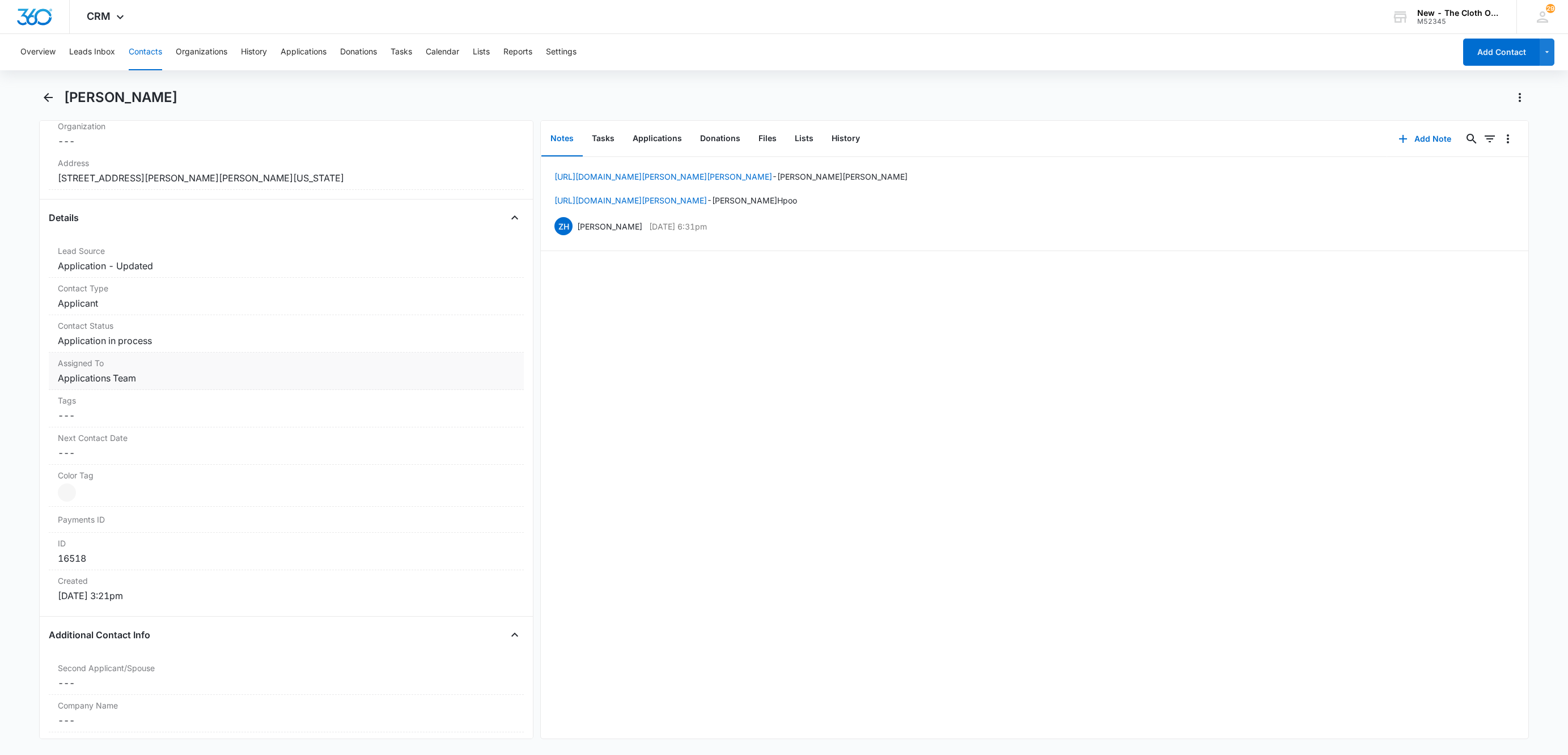
click at [115, 356] on div "Assigned To Cancel Save Changes Applications Team" at bounding box center [286, 371] width 475 height 38
click at [409, 427] on button "Cancel" at bounding box center [423, 422] width 39 height 21
click at [168, 339] on dd "Cancel Save Changes Application in process" at bounding box center [286, 340] width 457 height 14
click at [156, 354] on div "Remove Application in process" at bounding box center [161, 350] width 10 height 8
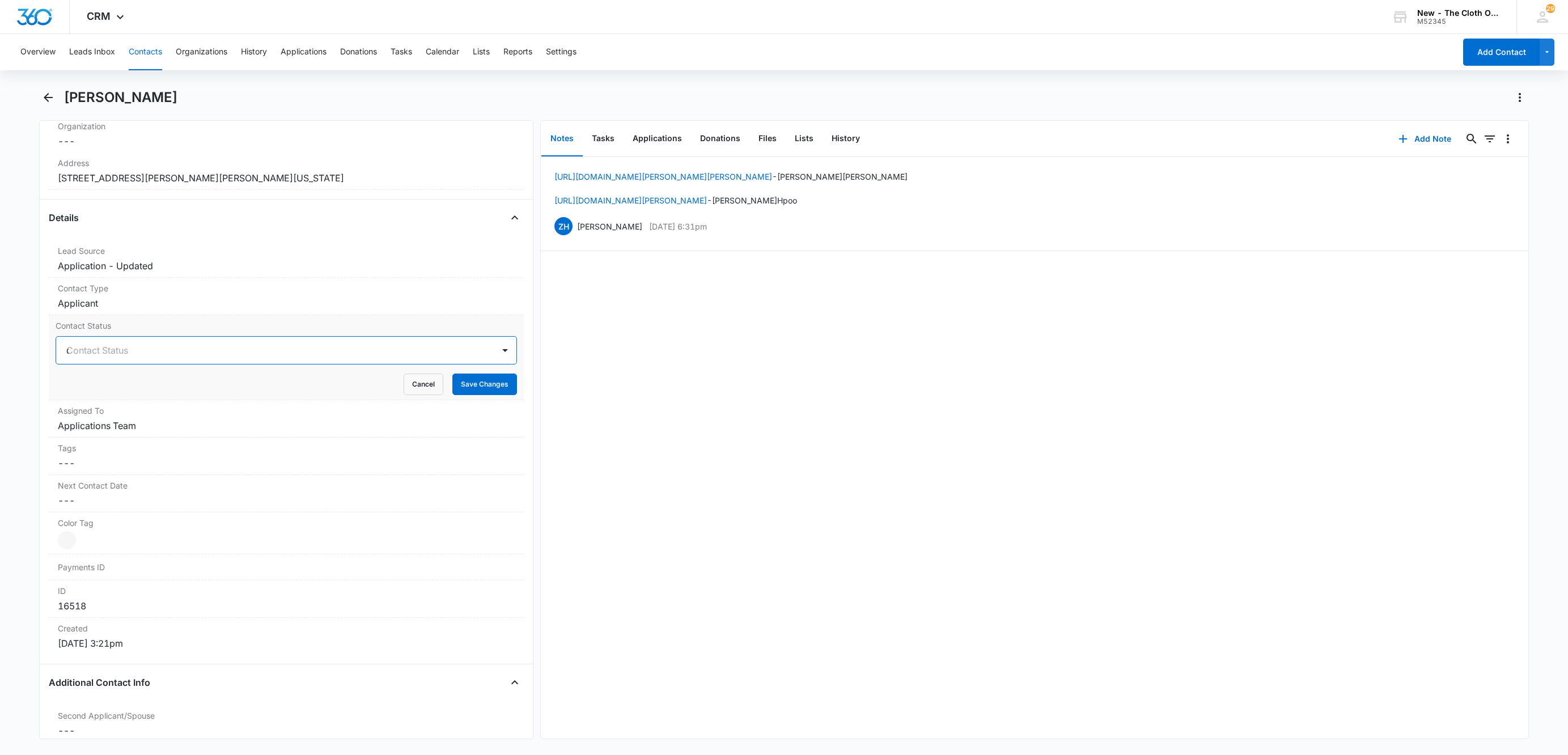
type input "de"
click at [115, 390] on p "Pass/Decline" at bounding box center [93, 391] width 48 height 12
click at [263, 337] on div "Contact Status Pass/Decline Cancel Save Changes" at bounding box center [286, 357] width 475 height 85
click at [493, 392] on button "Save Changes" at bounding box center [485, 384] width 65 height 21
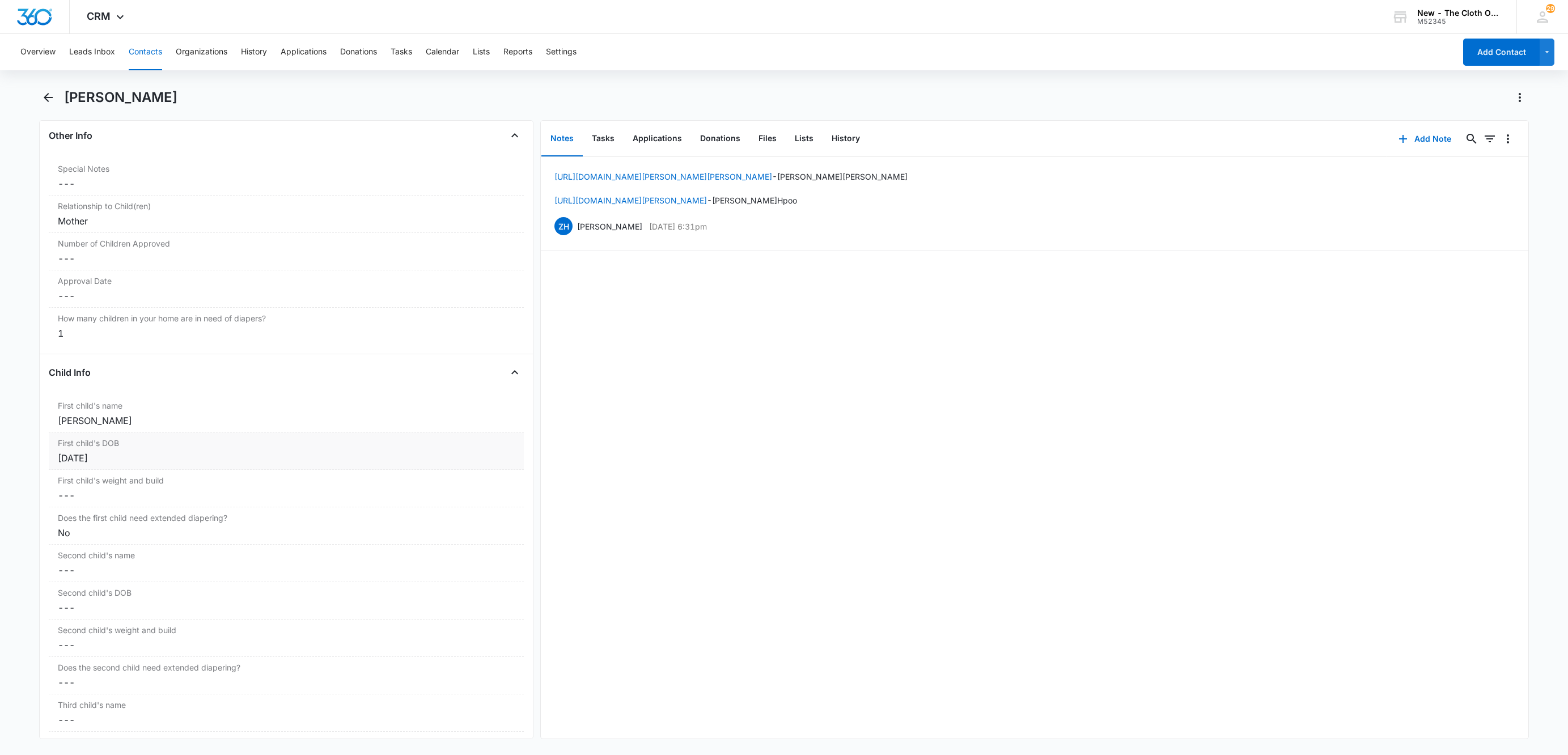
scroll to position [1190, 0]
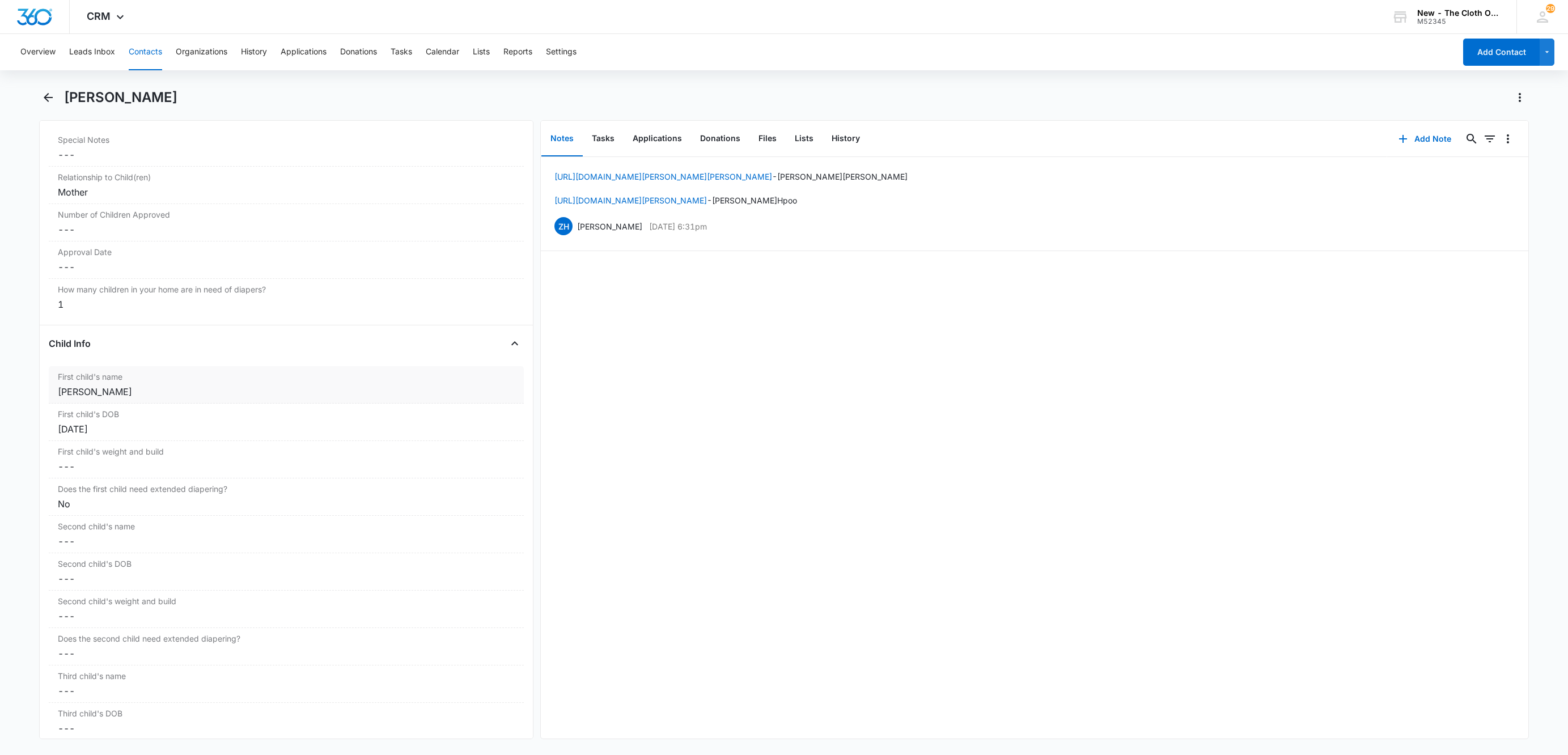
click at [80, 391] on div "First child's name Cancel Save Changes Baby Medina" at bounding box center [286, 385] width 475 height 38
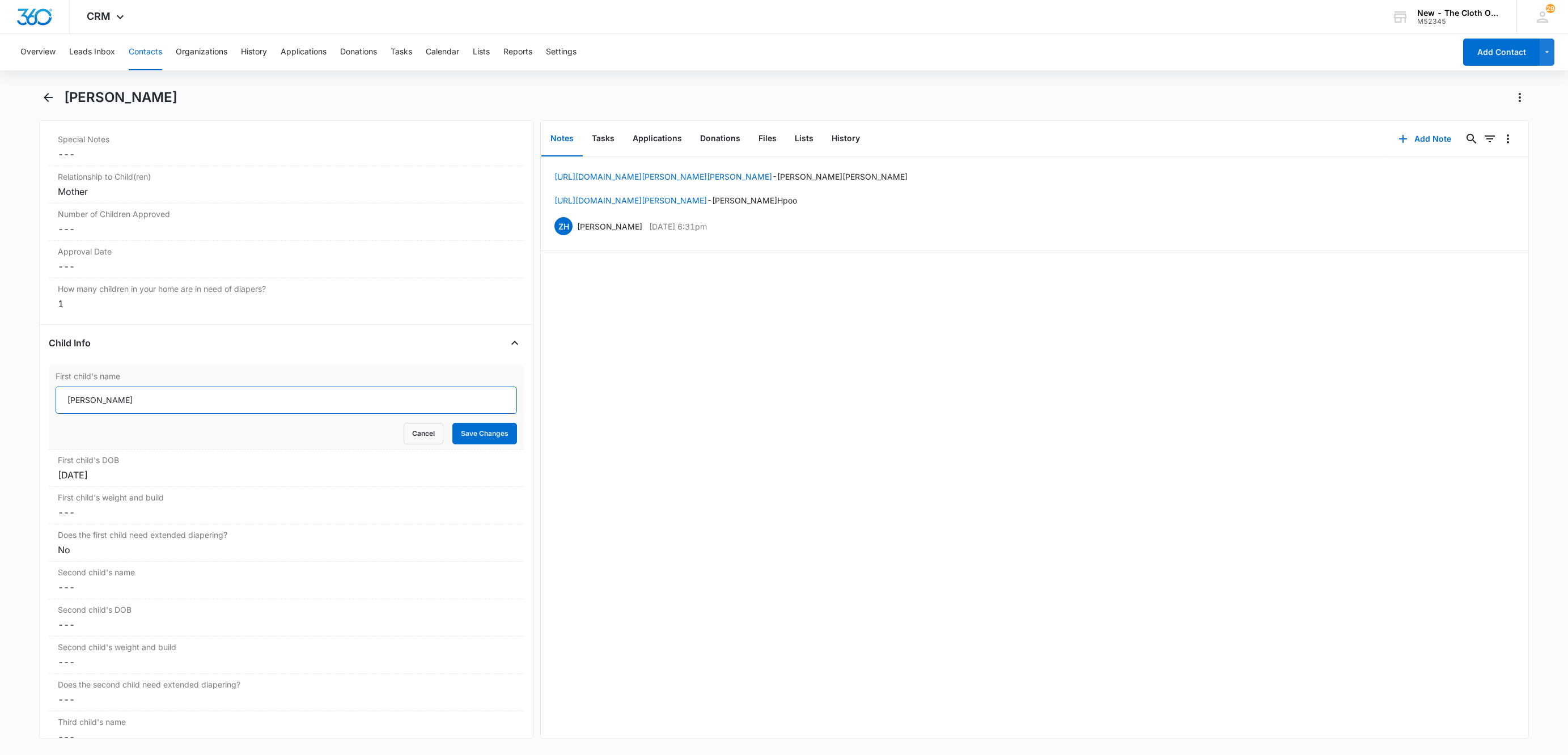
click at [63, 414] on input "Baby Medina" at bounding box center [286, 400] width 462 height 27
paste input "CLOSED D/T INSUF DOCS 10/08/2025:"
type input "CLOSED D/T INSUF DOCS 10/08/2025: Baby Medina"
click at [486, 445] on button "Save Changes" at bounding box center [485, 434] width 65 height 21
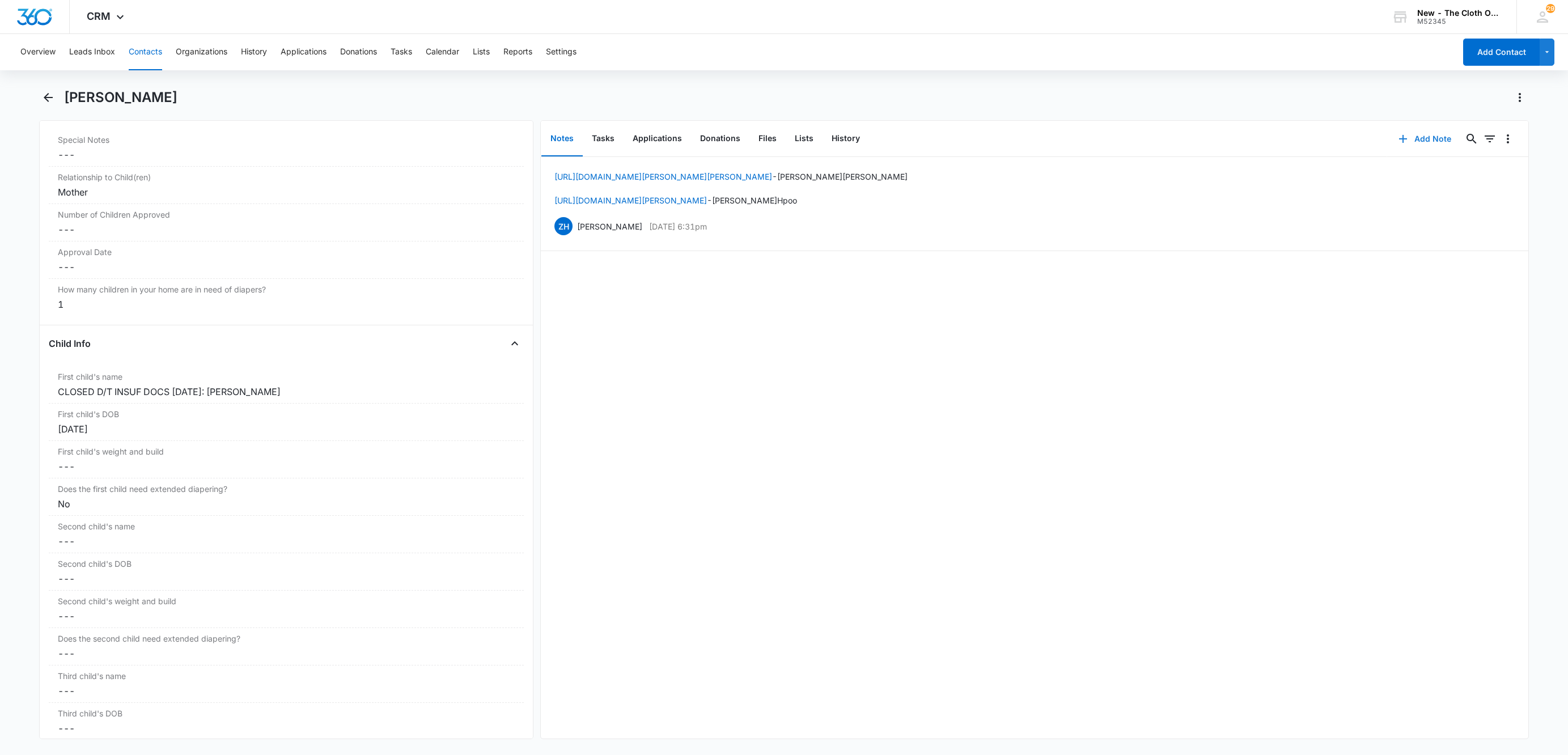
click at [1403, 142] on button "Add Note" at bounding box center [1424, 139] width 75 height 27
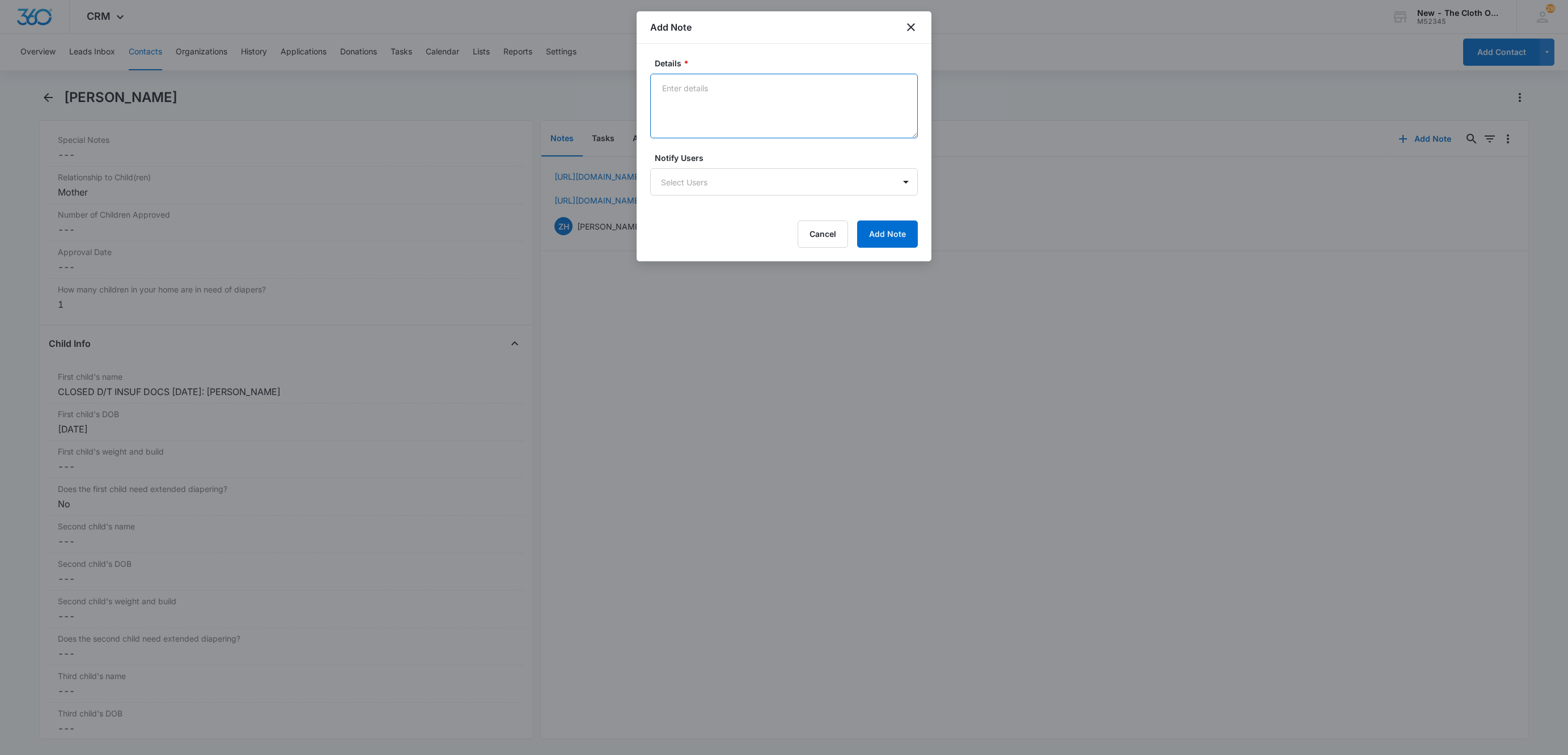
click at [728, 120] on textarea "Details *" at bounding box center [783, 106] width 268 height 65
paste textarea "10/08/2025 - Closed d/t insuf docs."
type textarea "10/08/2025 - Closed d/t insuf docs - all needed."
click at [899, 232] on button "Add Note" at bounding box center [887, 234] width 61 height 27
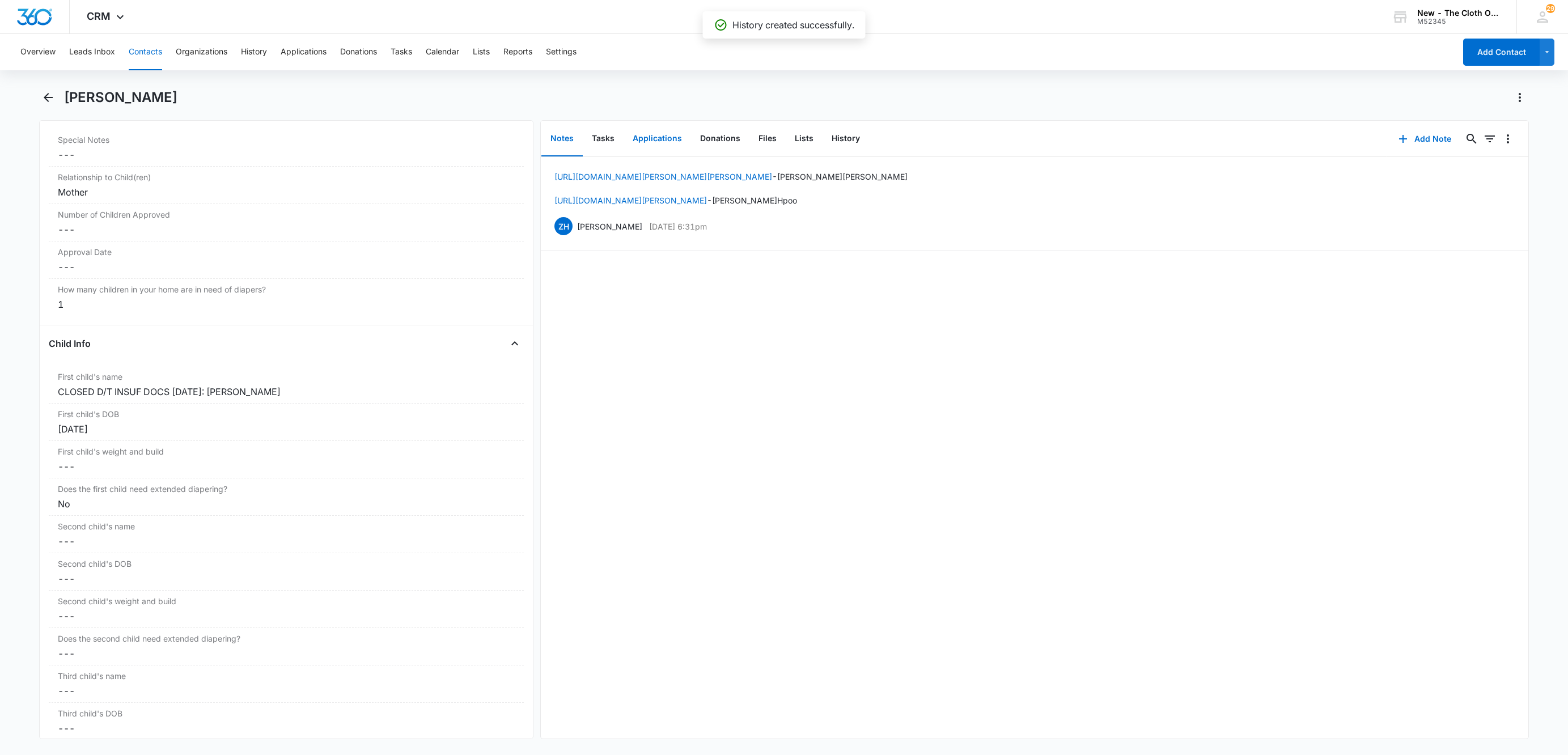
click at [658, 140] on button "Applications" at bounding box center [657, 139] width 68 height 35
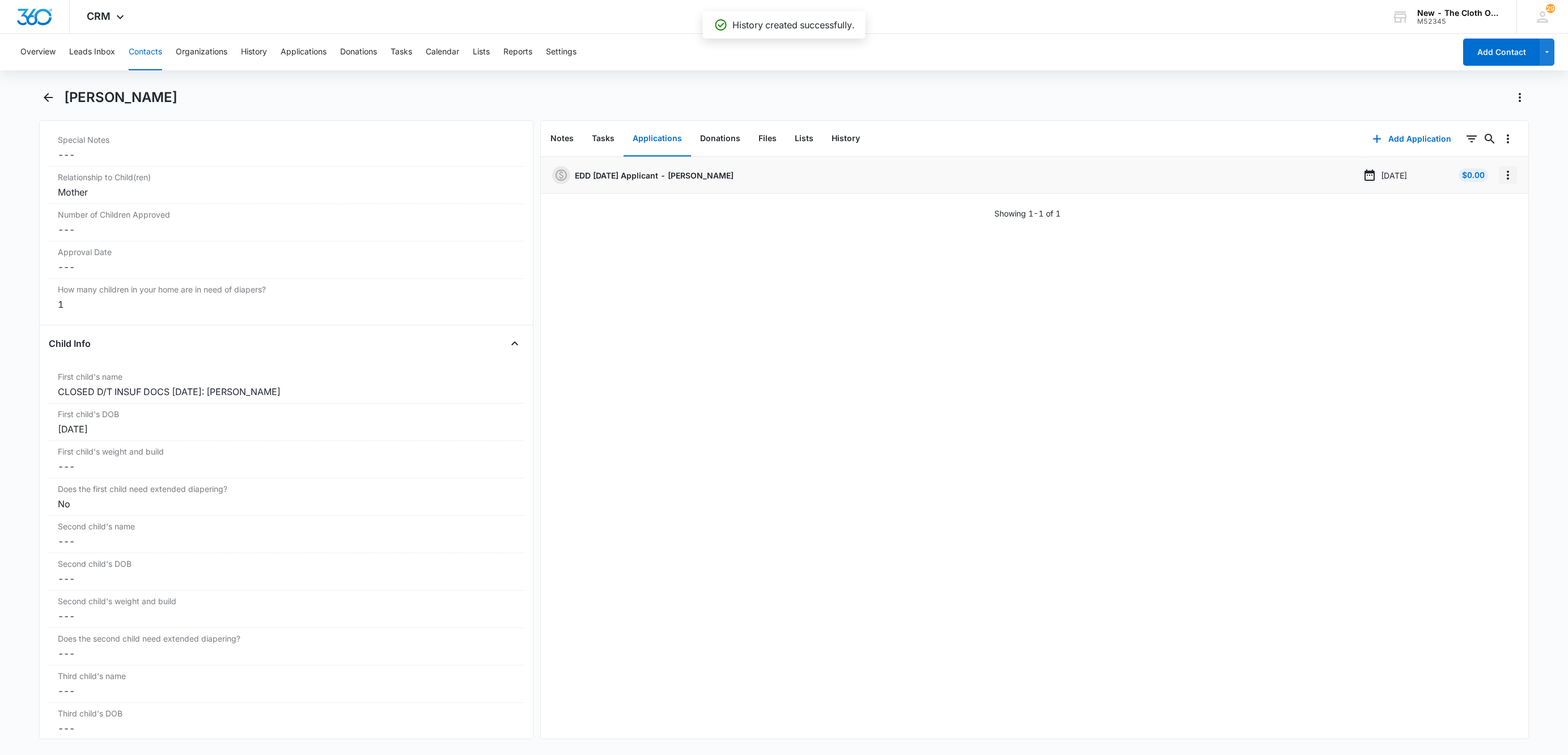
click at [1501, 182] on icon "Overflow Menu" at bounding box center [1508, 175] width 14 height 14
click at [1492, 206] on button "Edit" at bounding box center [1471, 207] width 65 height 17
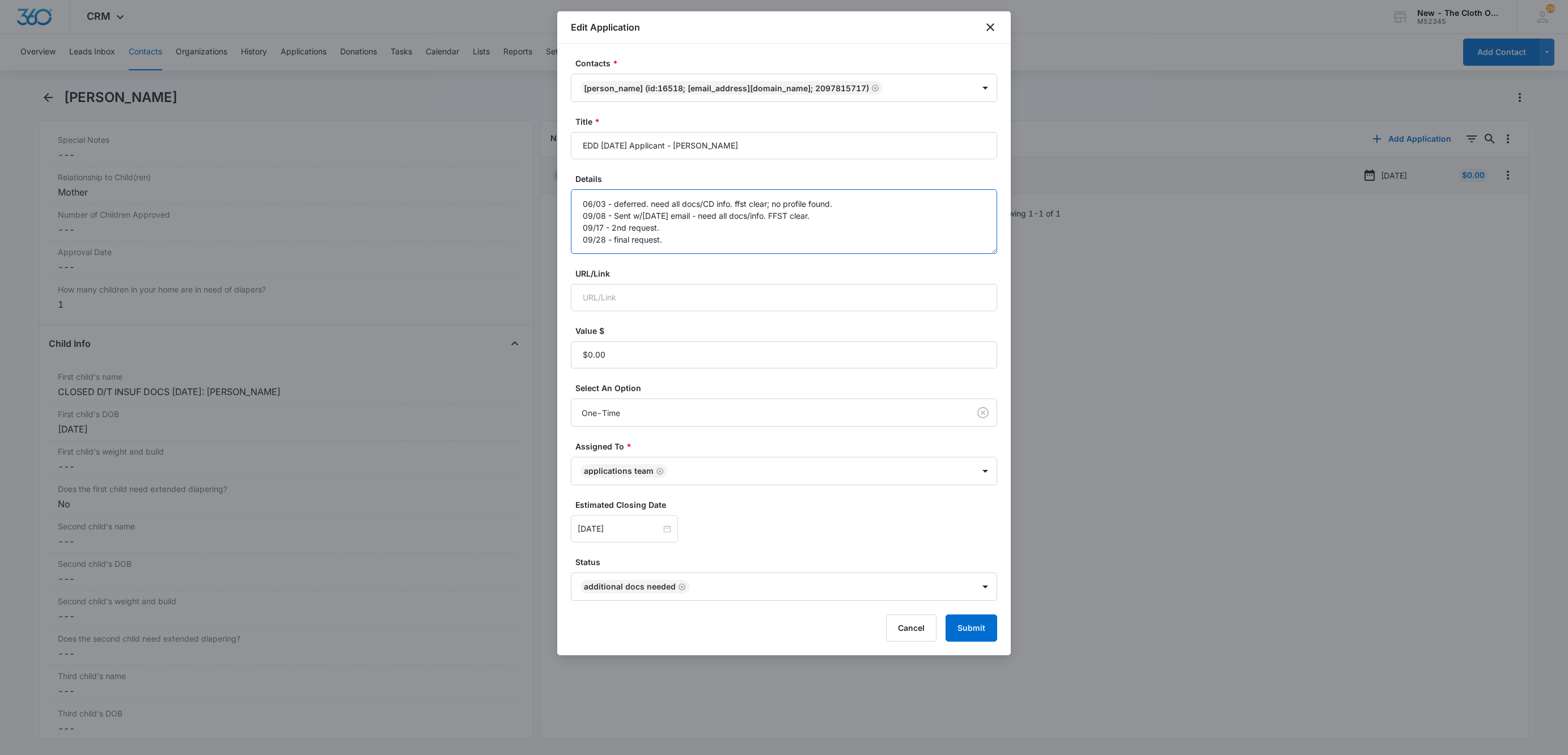
click at [793, 236] on textarea "06/03 - deferred. need all docs/CD info. ffst clear; no profile found. 09/08 - …" at bounding box center [784, 221] width 427 height 65
paste textarea "10/08/2025 - Closed d/t insuf docs."
type textarea "06/03 - deferred. need all docs/CD info. ffst clear; no profile found. 09/08 - …"
click at [973, 630] on button "Submit" at bounding box center [971, 628] width 51 height 27
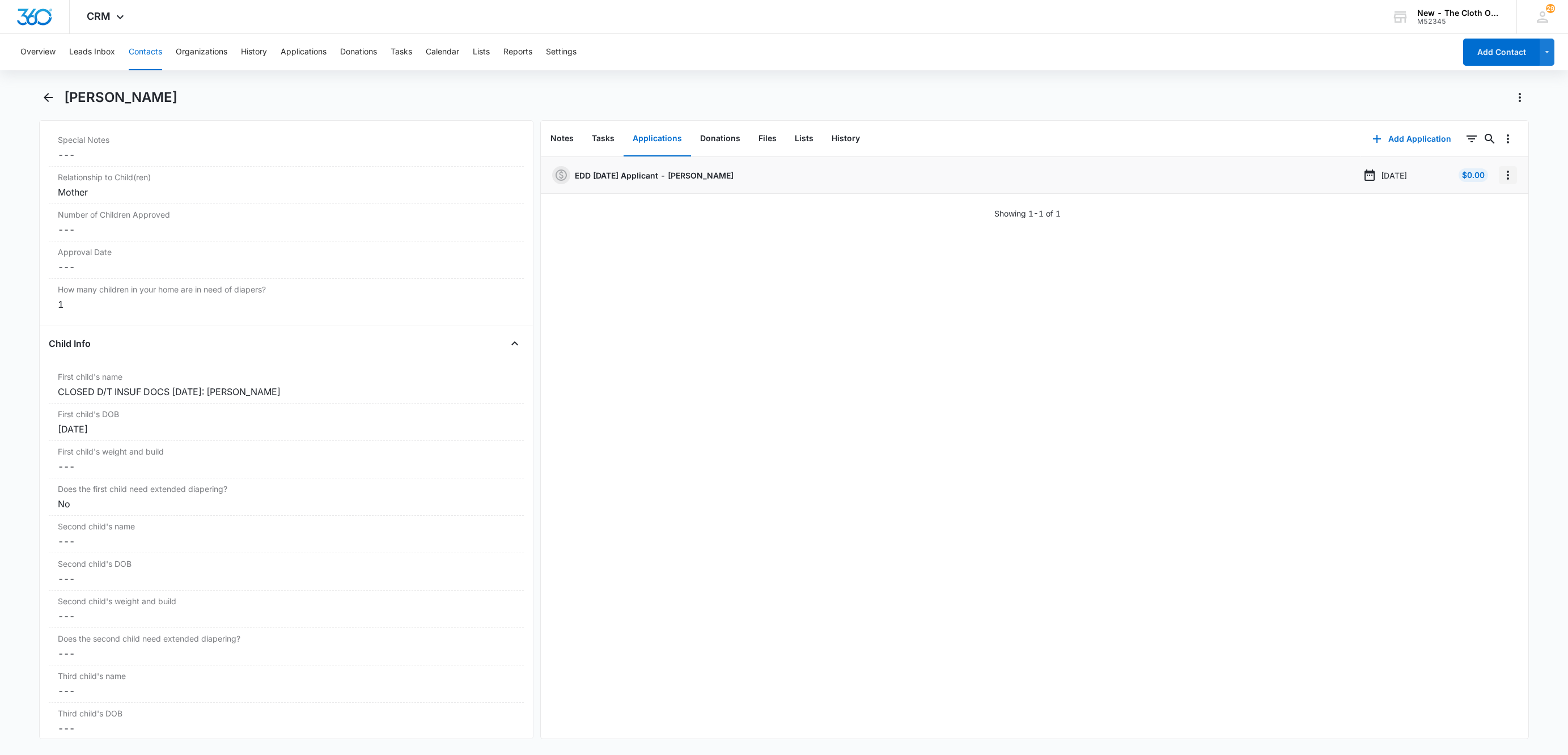
click at [1501, 174] on icon "Overflow Menu" at bounding box center [1508, 175] width 14 height 14
click at [1490, 218] on button "Delete" at bounding box center [1471, 224] width 65 height 17
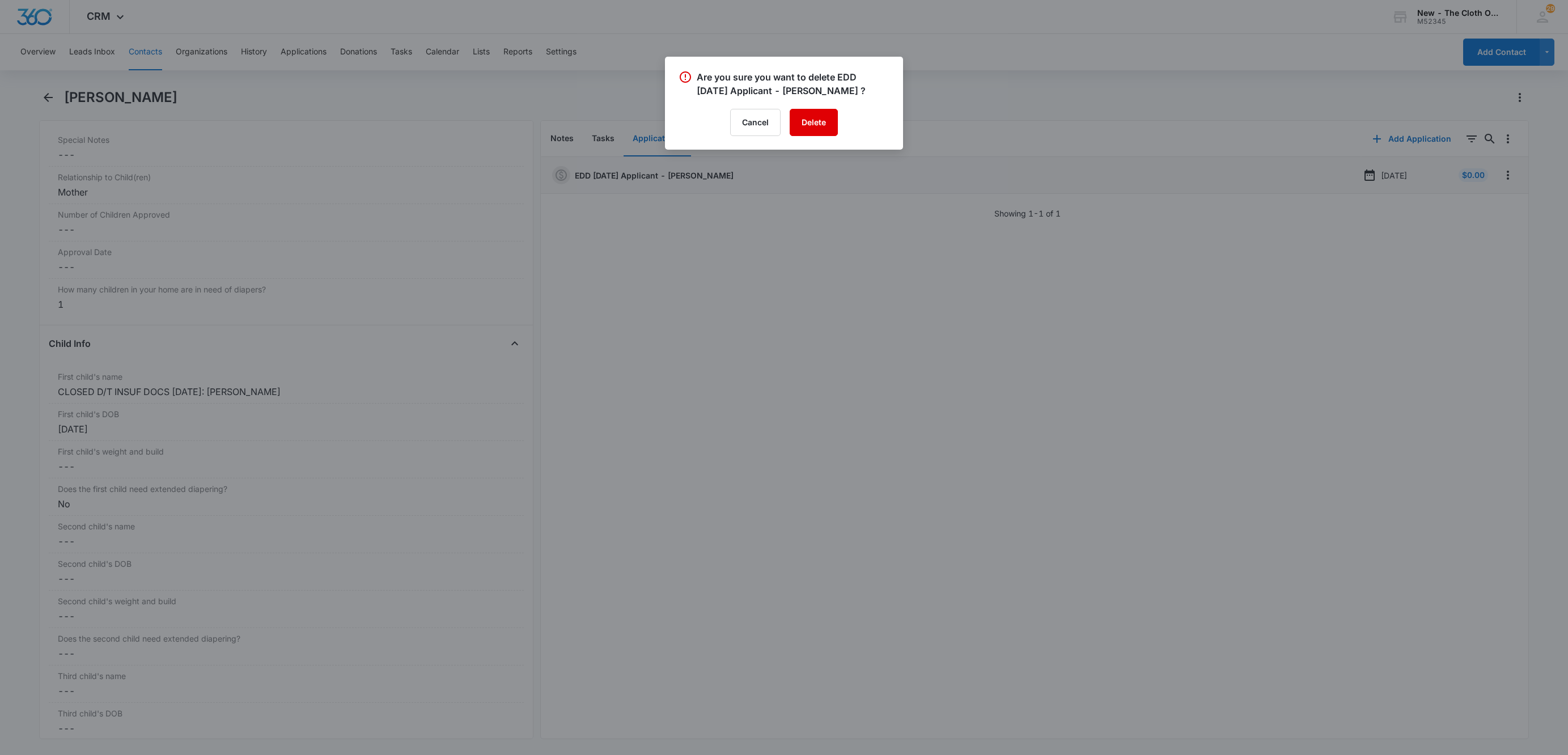
click at [828, 127] on button "Delete" at bounding box center [814, 122] width 48 height 27
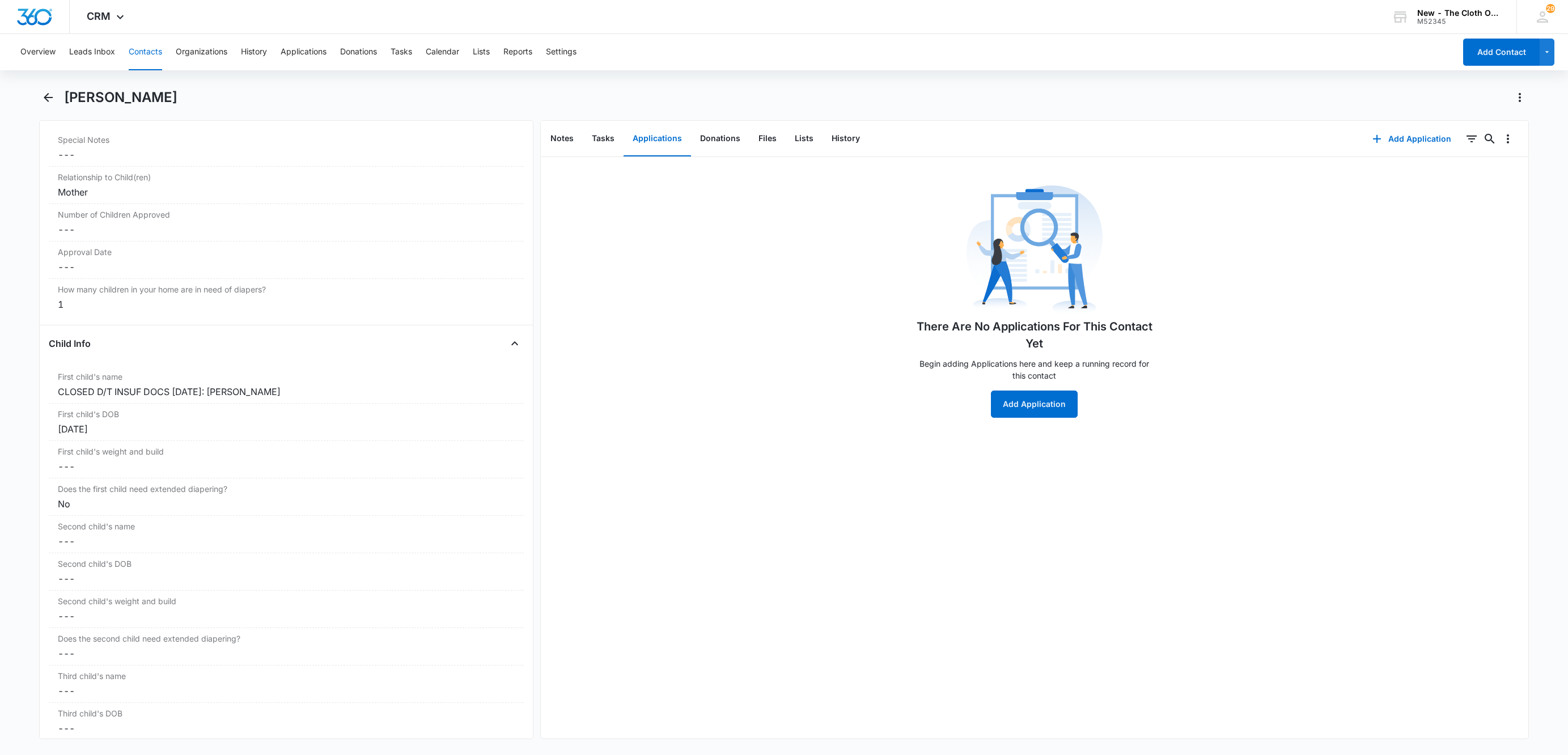
click at [137, 56] on button "Contacts" at bounding box center [144, 52] width 33 height 36
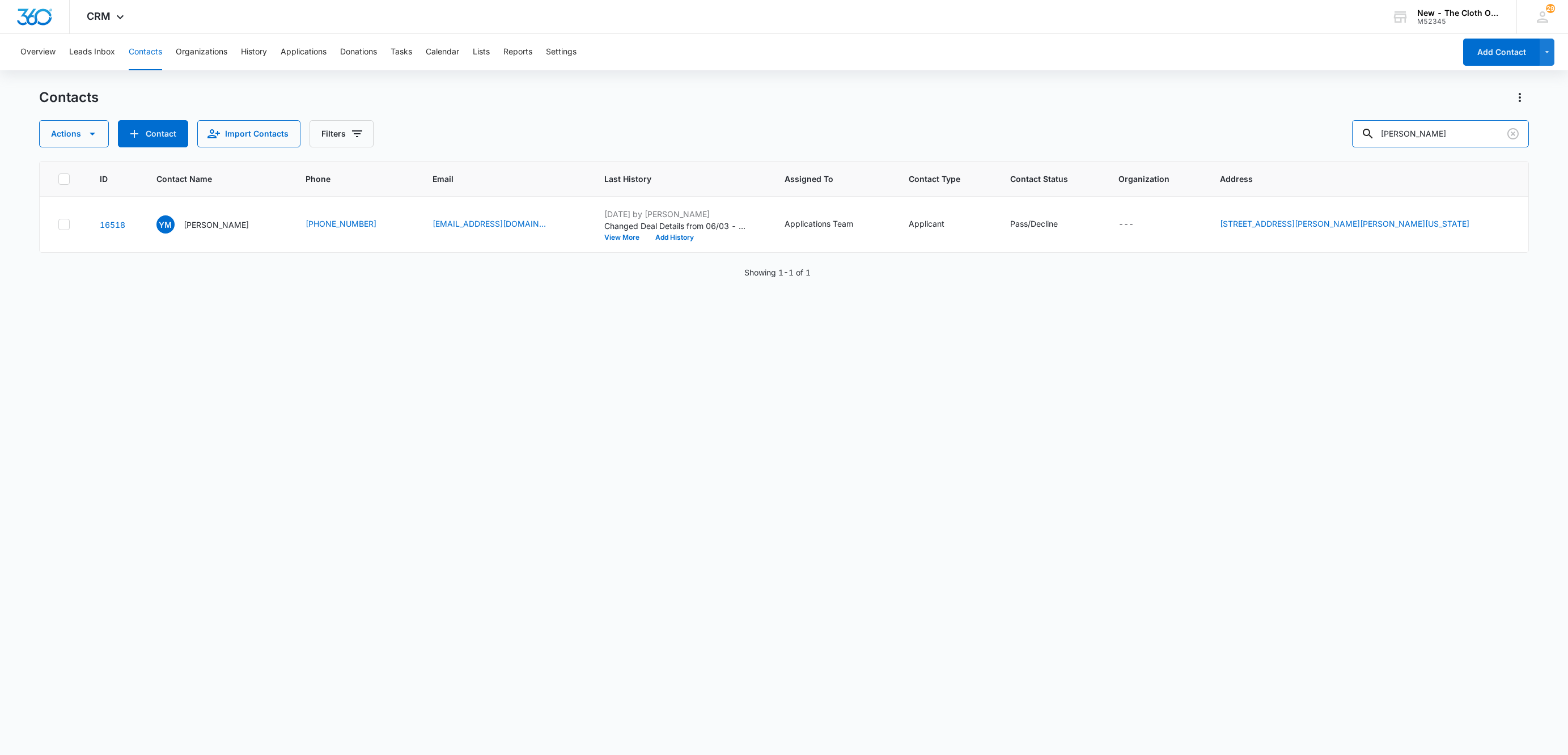
drag, startPoint x: 1435, startPoint y: 136, endPoint x: 1180, endPoint y: 175, distance: 258.0
click at [1197, 163] on div "Contacts Actions Contact Import Contacts Filters Yolanda Medina ID Contact Name…" at bounding box center [784, 421] width 1489 height 665
paste input "Rekha Lamgadhey"
type input "Rekha Lamgadhey"
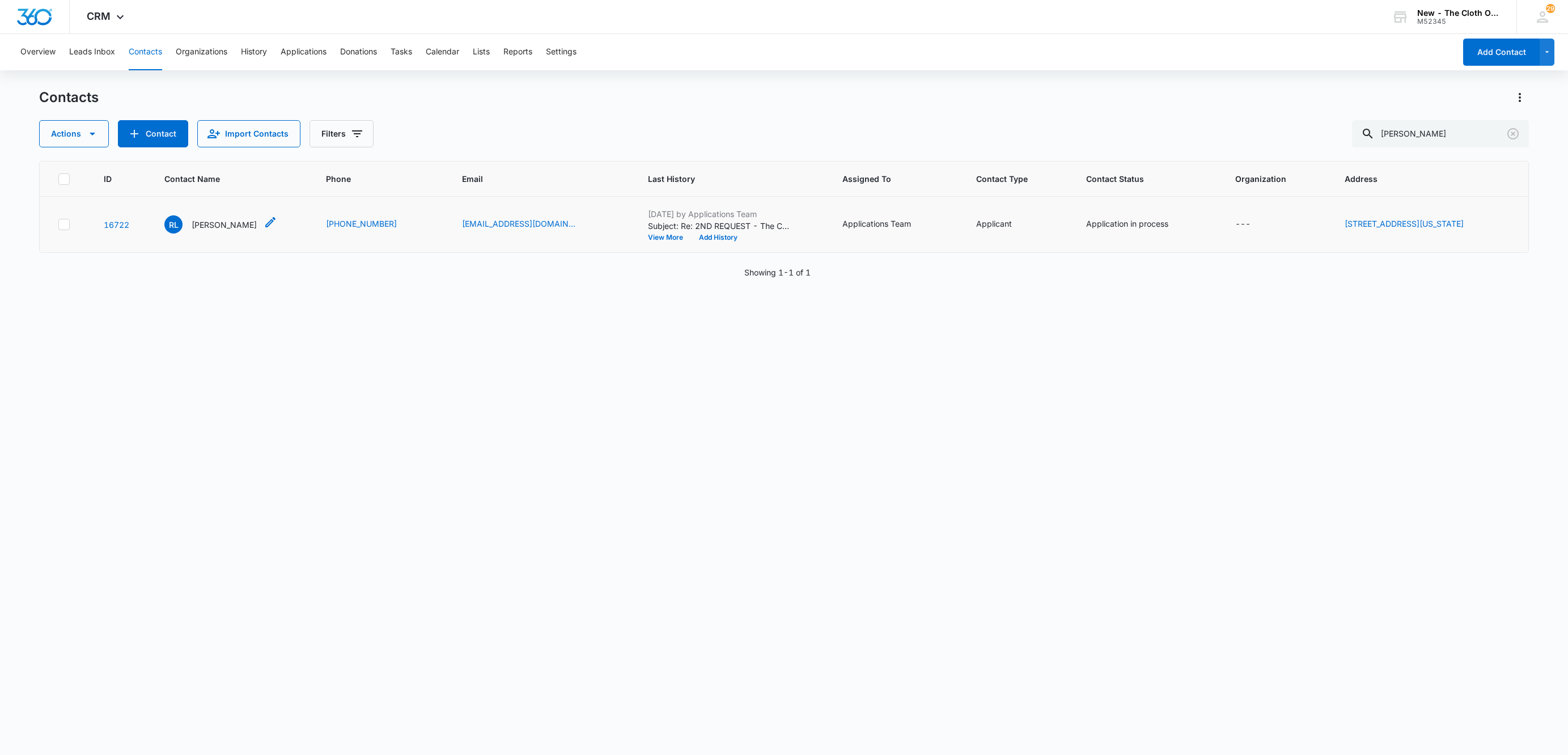
click at [232, 225] on p "Rekha Lamgadhey" at bounding box center [224, 225] width 65 height 12
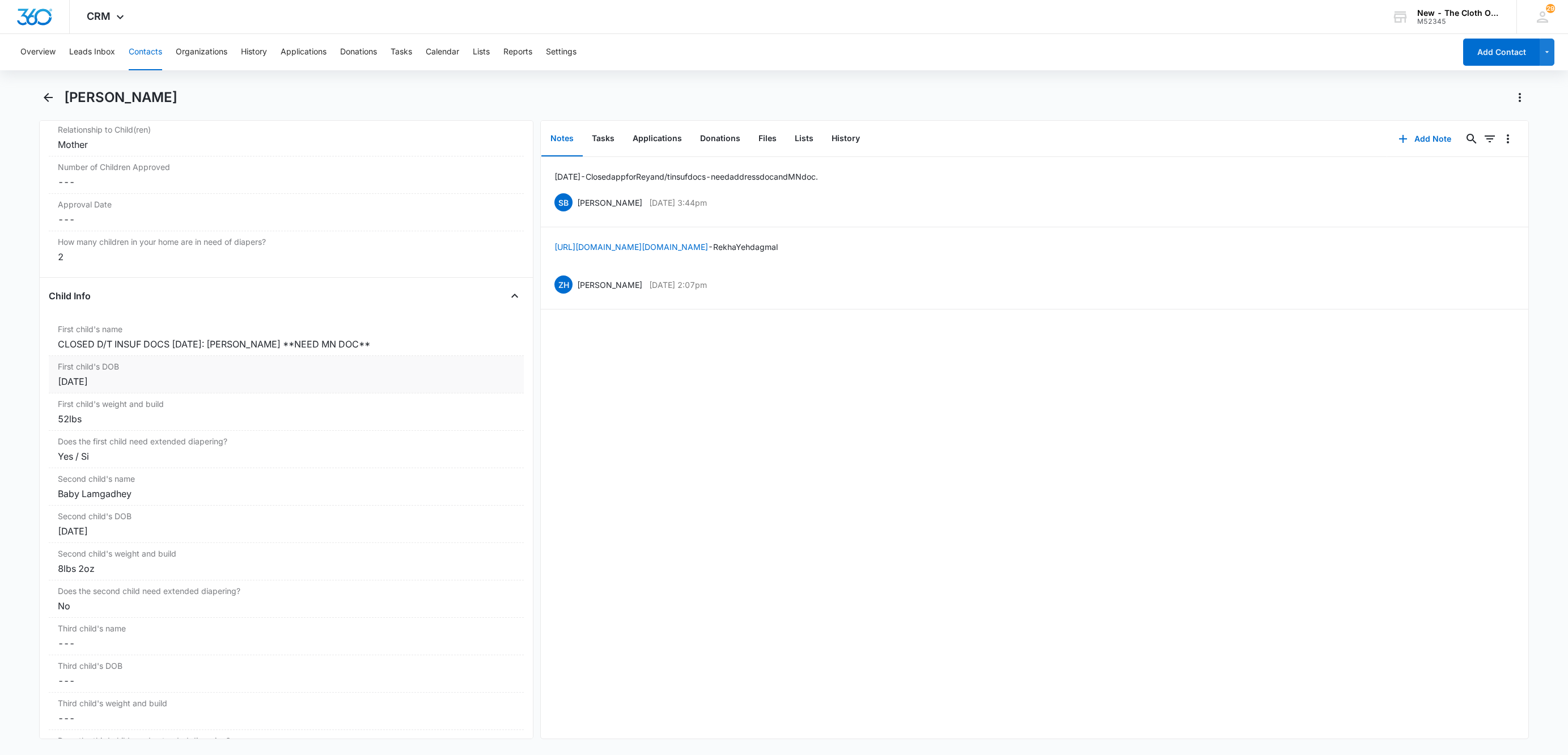
scroll to position [1276, 0]
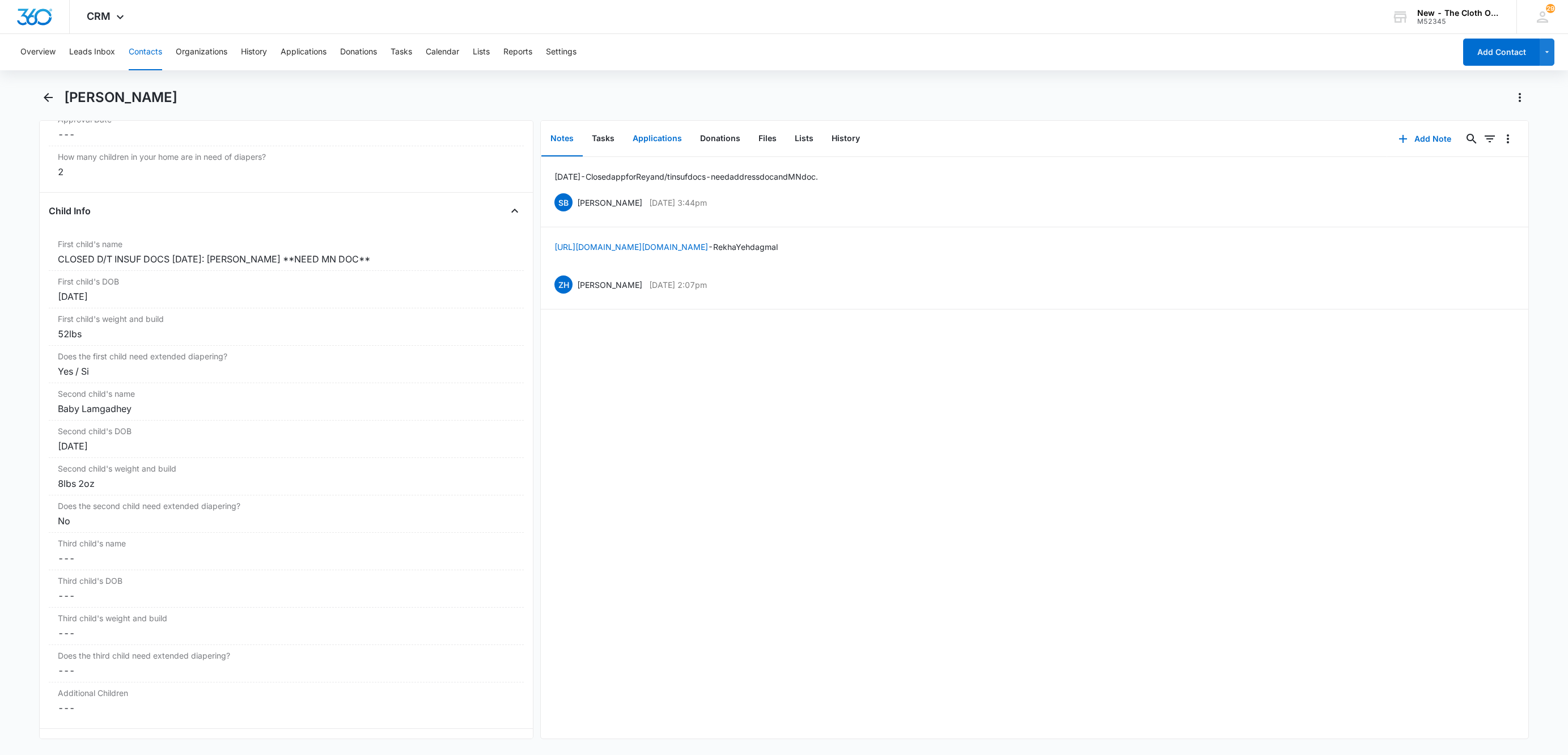
click at [660, 153] on button "Applications" at bounding box center [657, 139] width 68 height 35
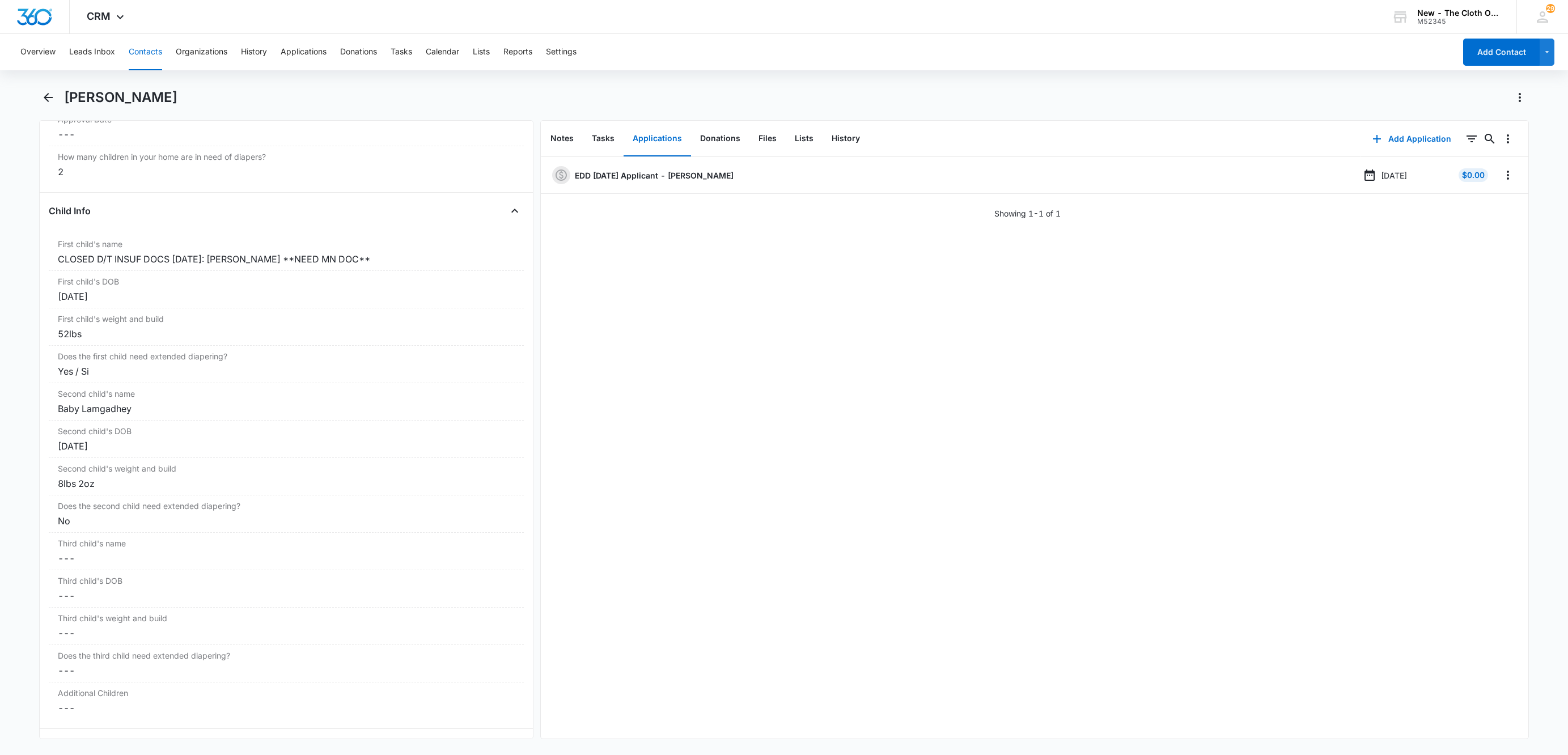
click at [134, 89] on h1 "Rekha Lamgadhey" at bounding box center [121, 97] width 114 height 17
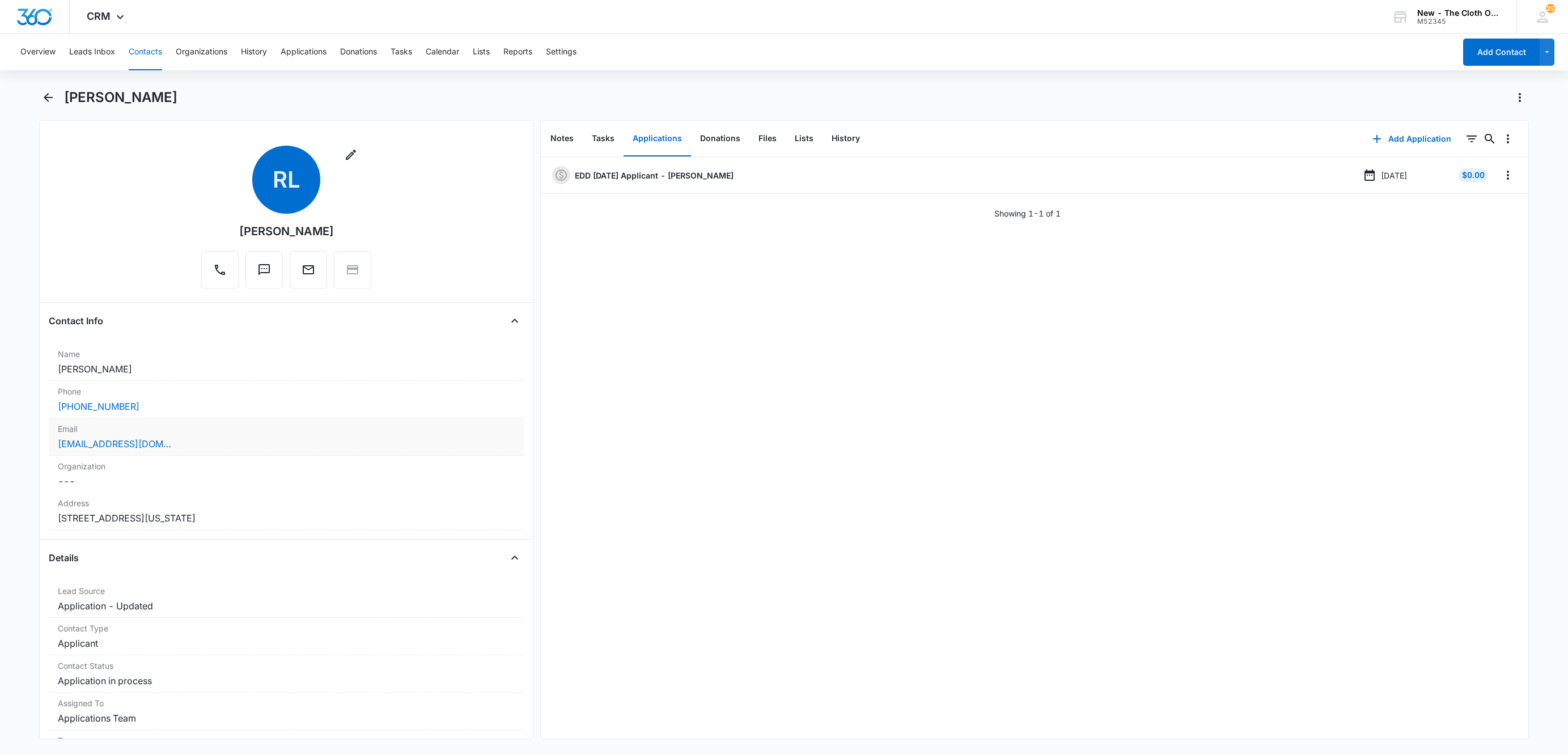
click at [213, 448] on div "lamgadhey_rekha@yahoo.com" at bounding box center [286, 444] width 457 height 14
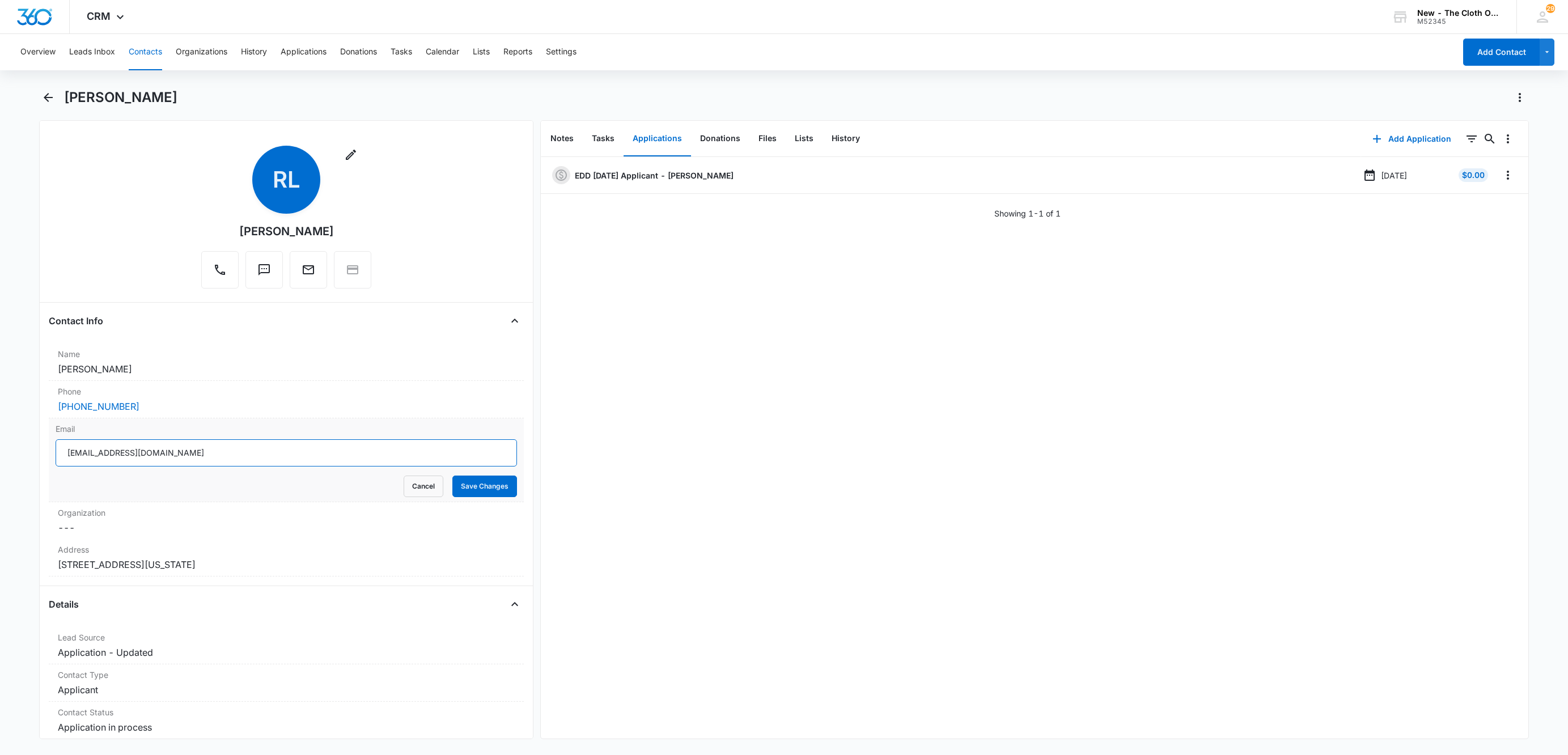
click at [274, 454] on input "lamgadhey_rekha@yahoo.com" at bounding box center [286, 453] width 462 height 27
click at [274, 454] on input "lamgadhey_rekha@yahoo.com" at bounding box center [286, 453] width 462 height 27
click at [274, 455] on input "lamgadhey_rekha@yahoo.com" at bounding box center [286, 453] width 462 height 27
click at [404, 488] on button "Cancel" at bounding box center [423, 486] width 39 height 21
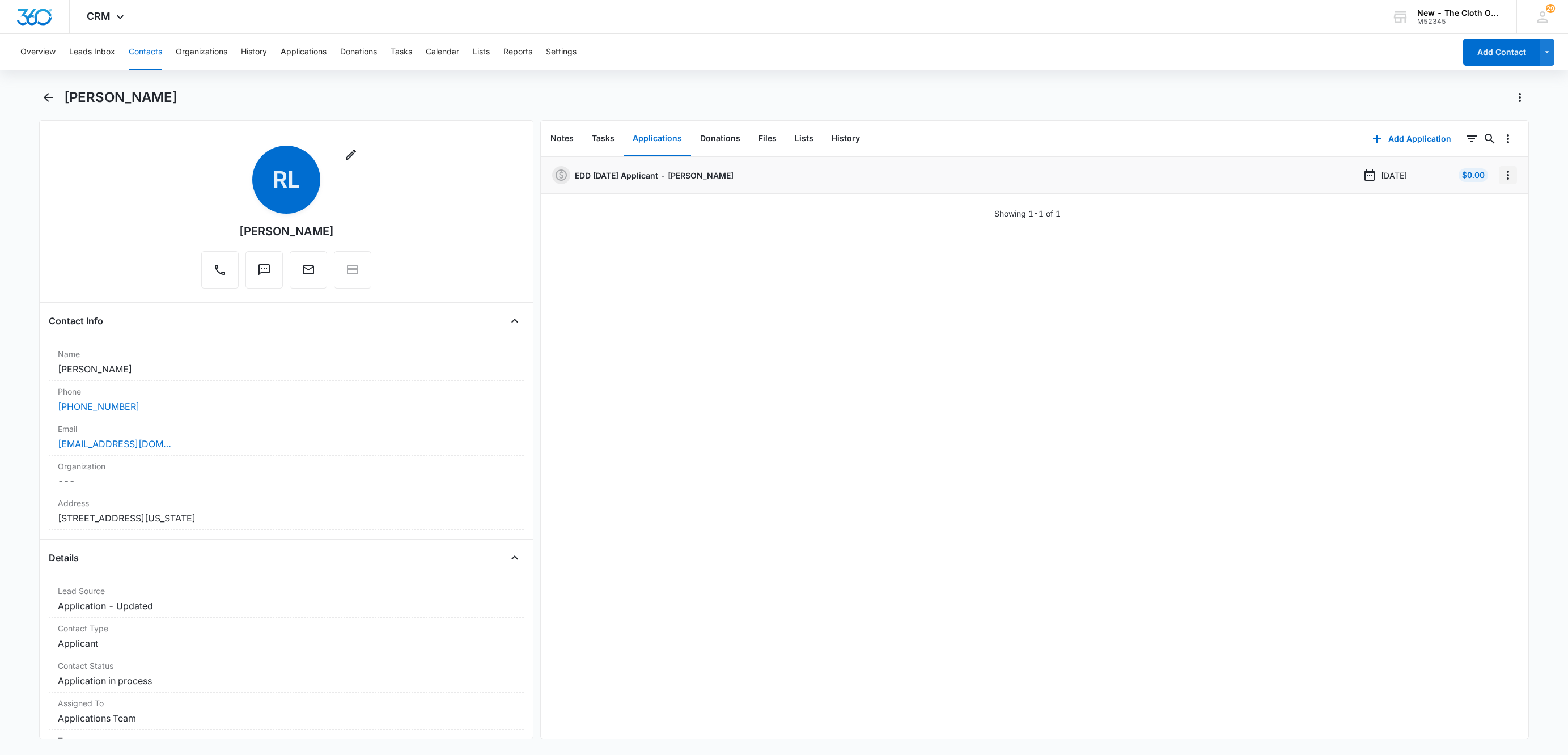
drag, startPoint x: 1493, startPoint y: 172, endPoint x: 1497, endPoint y: 184, distance: 12.6
click at [1501, 172] on icon "Overflow Menu" at bounding box center [1508, 175] width 14 height 14
click at [1489, 203] on button "Edit" at bounding box center [1471, 207] width 65 height 17
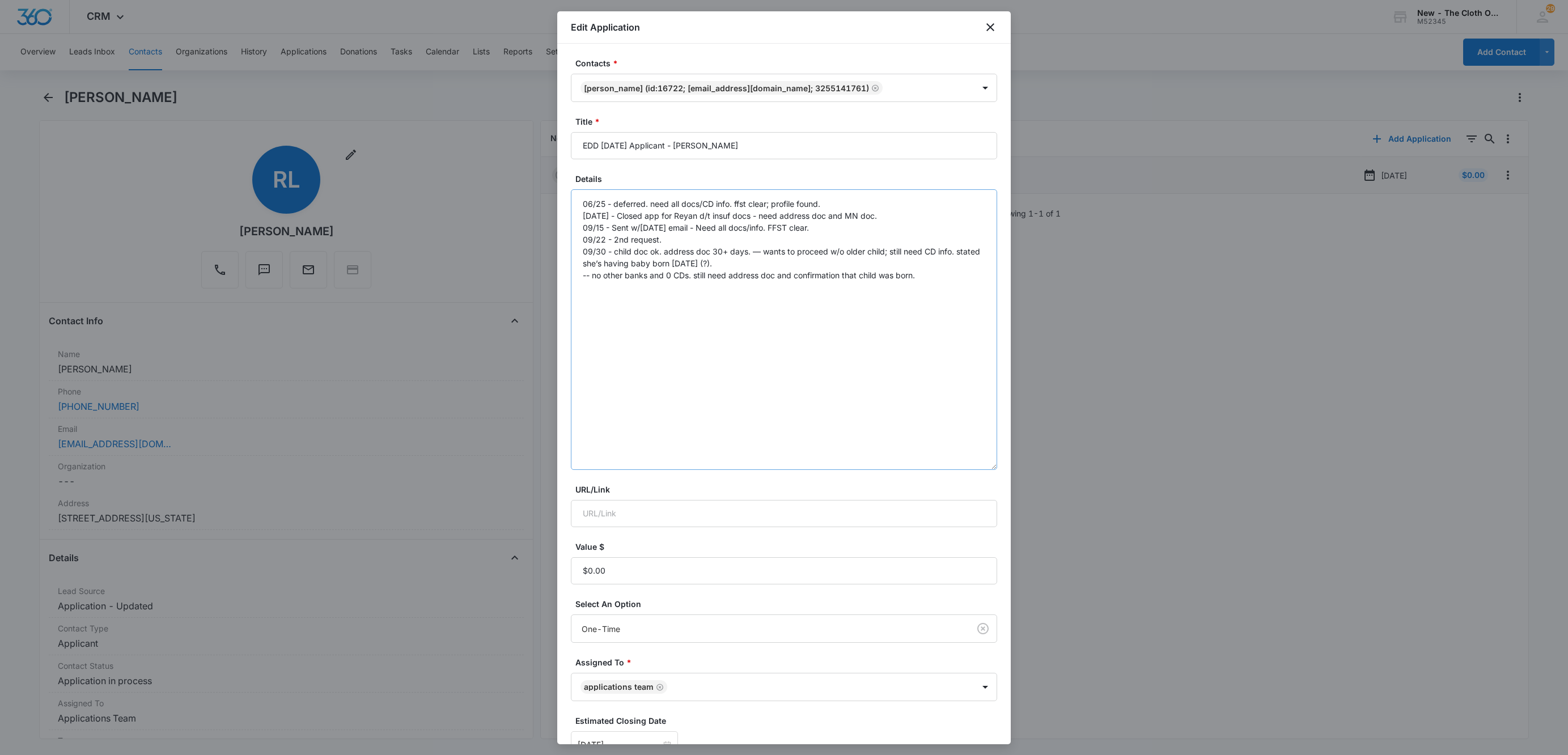
drag, startPoint x: 992, startPoint y: 250, endPoint x: 917, endPoint y: 359, distance: 132.3
click at [971, 470] on textarea "06/25 - deferred. need all docs/CD info. ffst clear; profile found. 08/10/25 - …" at bounding box center [784, 329] width 427 height 280
click at [940, 274] on textarea "06/25 - deferred. need all docs/CD info. ffst clear; profile found. 08/10/25 - …" at bounding box center [784, 338] width 427 height 298
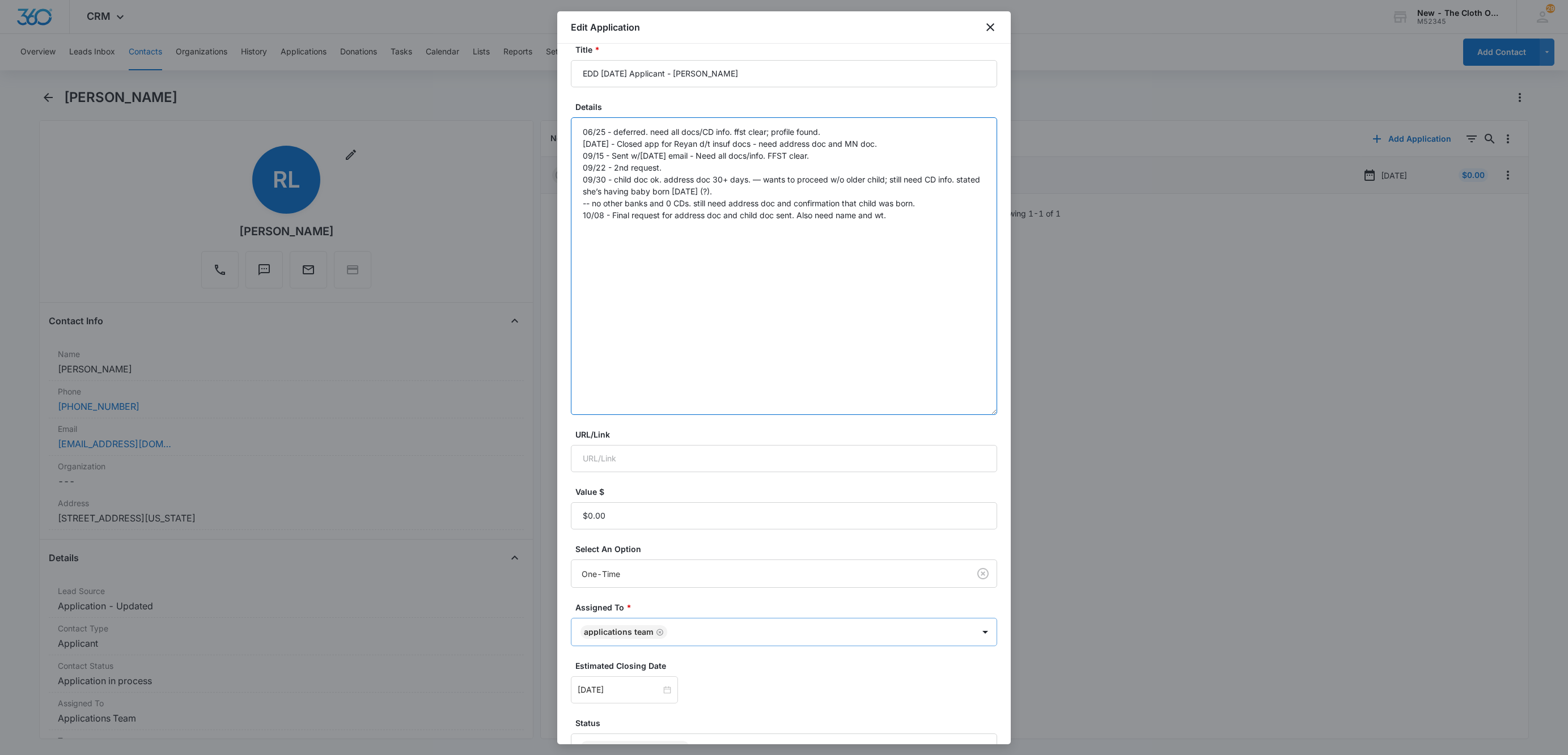
scroll to position [145, 0]
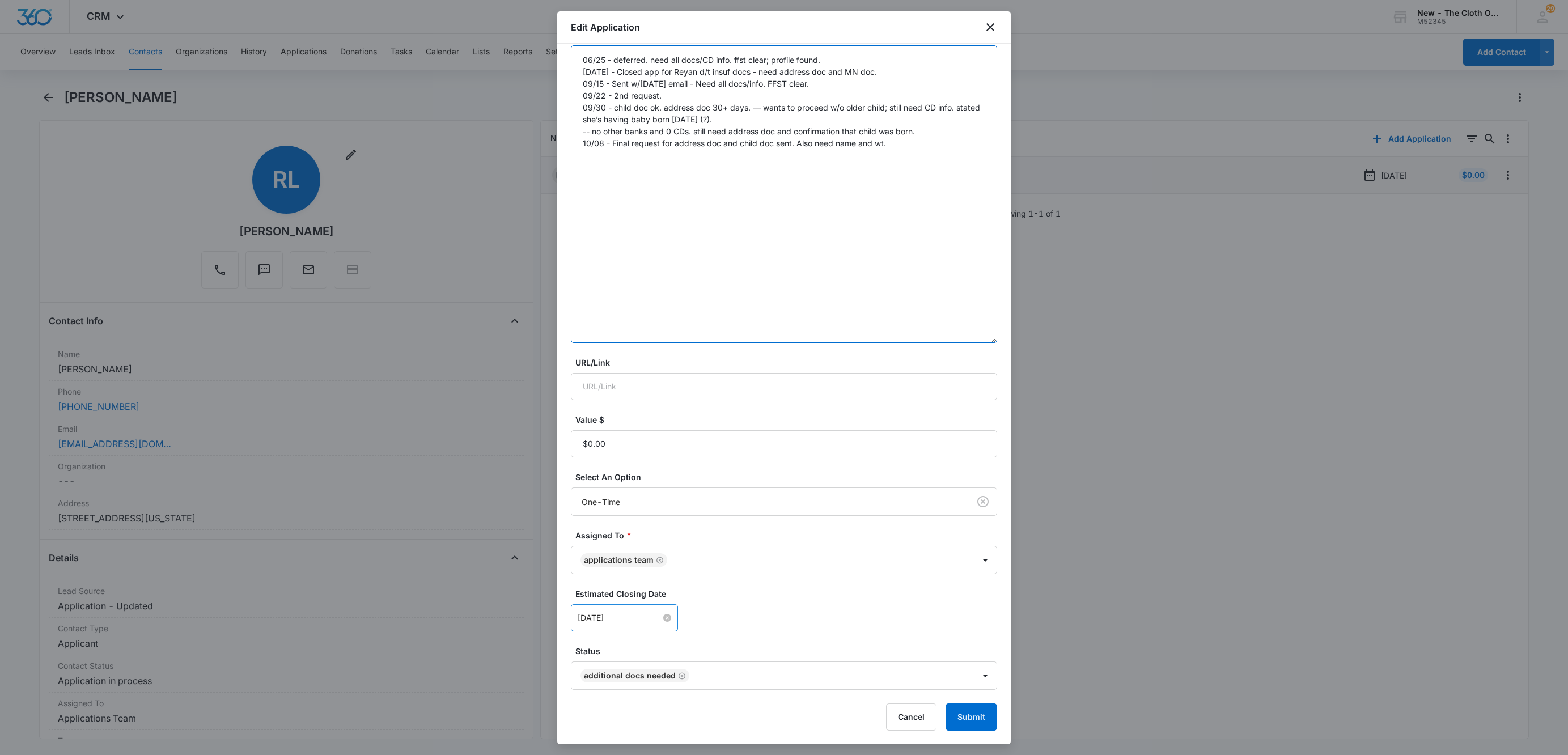
type textarea "06/25 - deferred. need all docs/CD info. ffst clear; profile found. 08/10/25 - …"
click at [628, 616] on input "Oct 8, 2025" at bounding box center [619, 617] width 83 height 13
type input "Oct 18, 2025"
click at [708, 517] on div "18" at bounding box center [710, 515] width 14 height 14
click at [875, 607] on div "Oct 18, 2025 Oct 2025 Su Mo Tu We Th Fr Sa 28 29 30 1 2 3 4 5 6 7 8 9 10 11 12 …" at bounding box center [784, 618] width 427 height 27
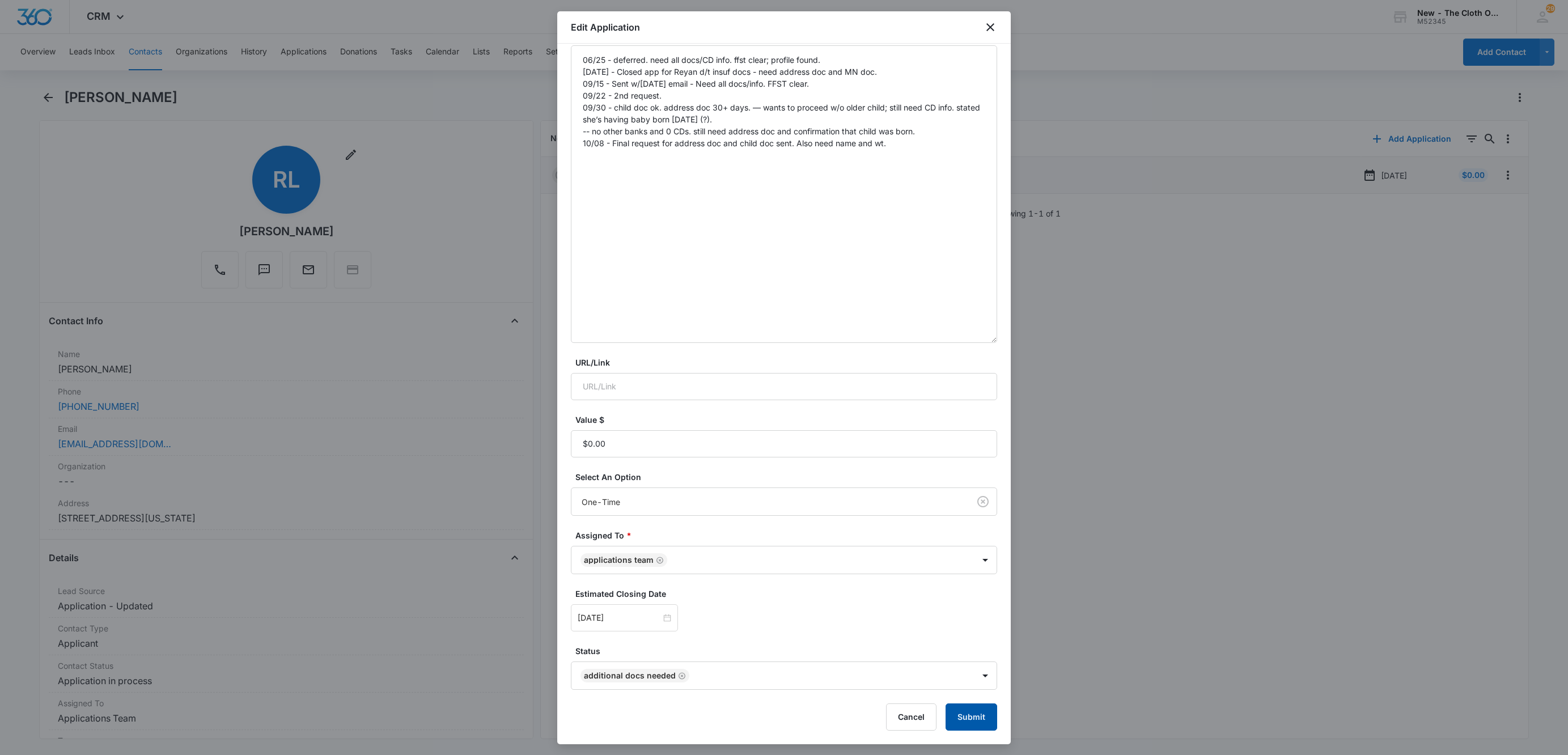
click at [973, 715] on button "Submit" at bounding box center [971, 717] width 51 height 27
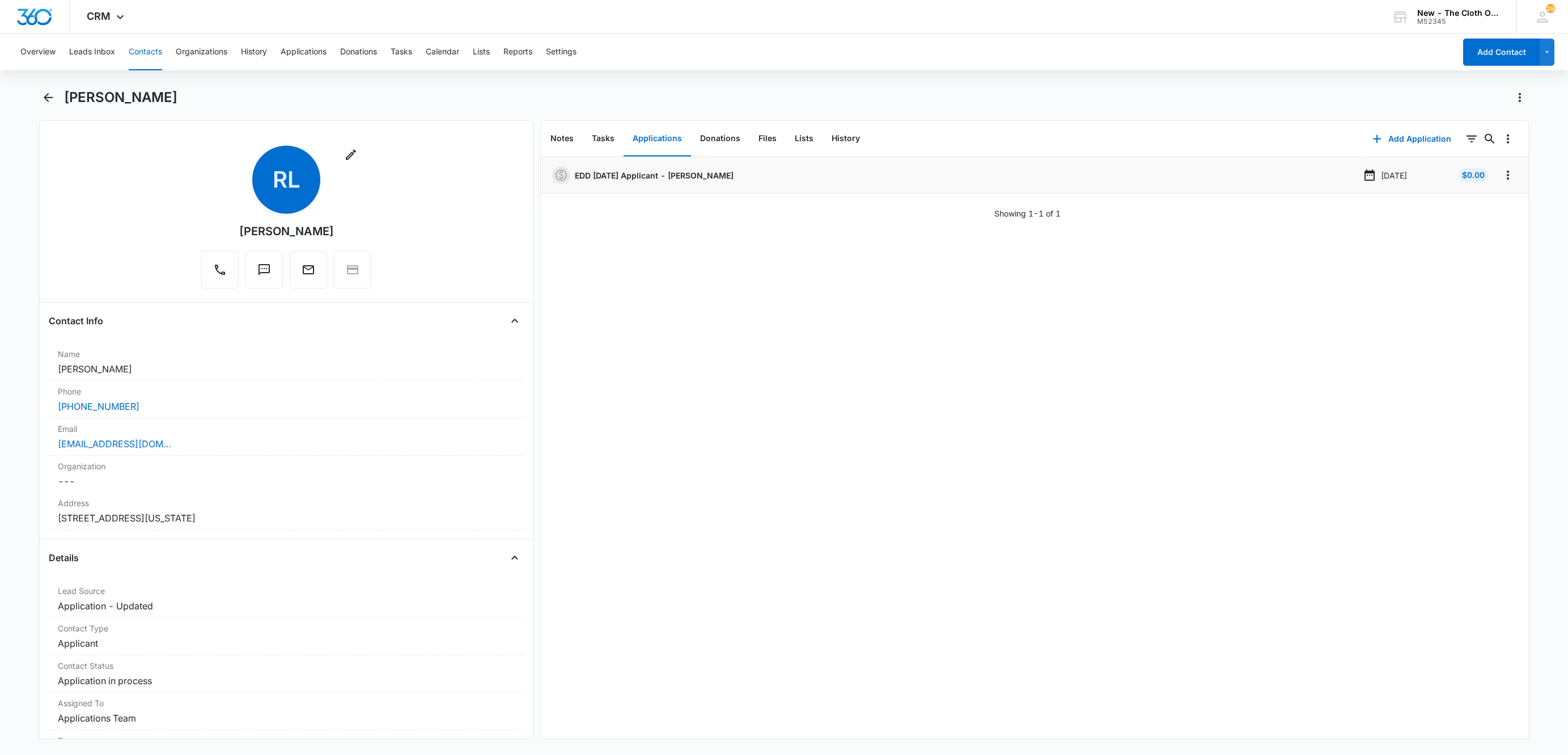
click at [146, 58] on button "Contacts" at bounding box center [144, 52] width 33 height 36
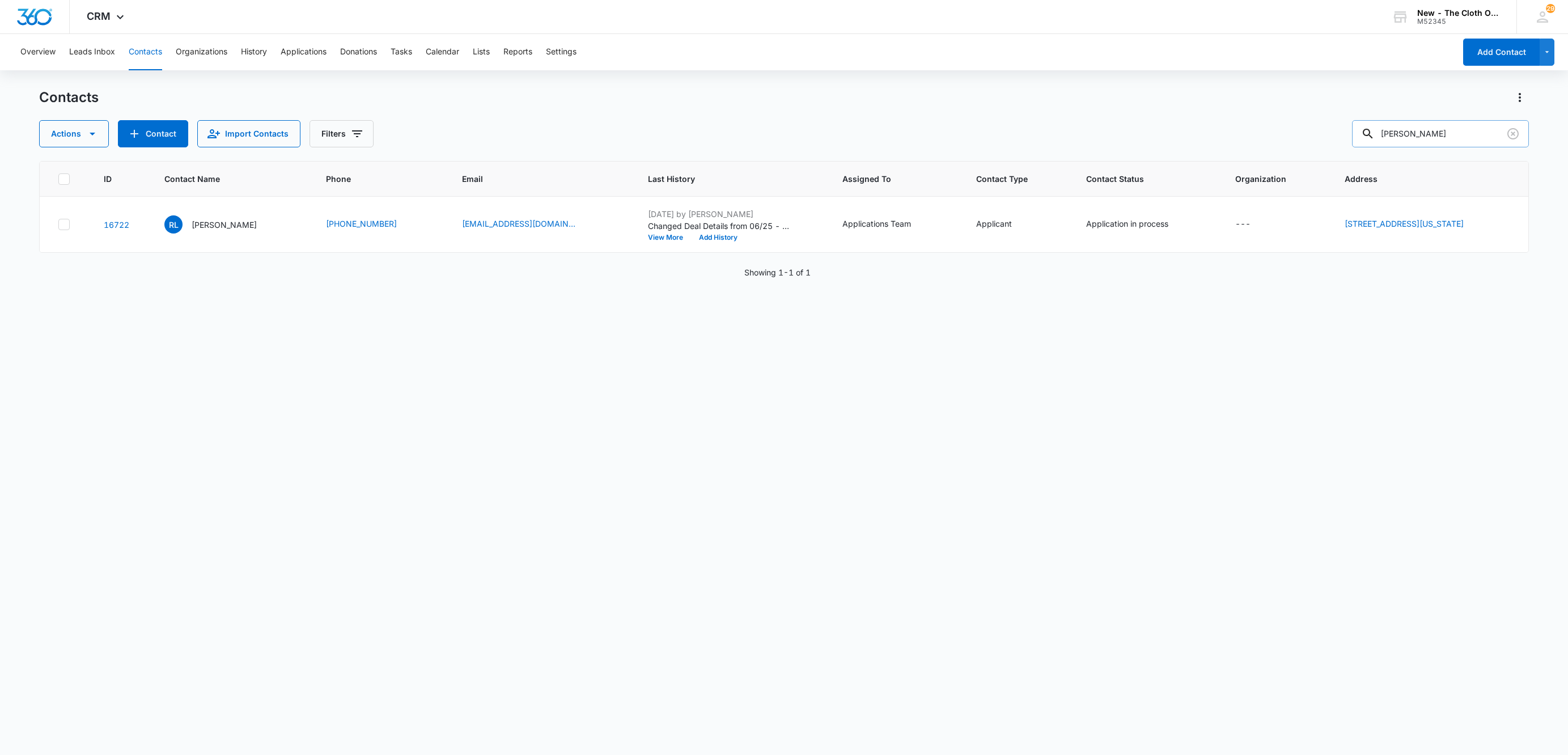
click at [1472, 133] on input "Rekha Lamgadhey" at bounding box center [1440, 134] width 177 height 27
paste input "Jazlynn Hill"
type input "Jazlynn Hill"
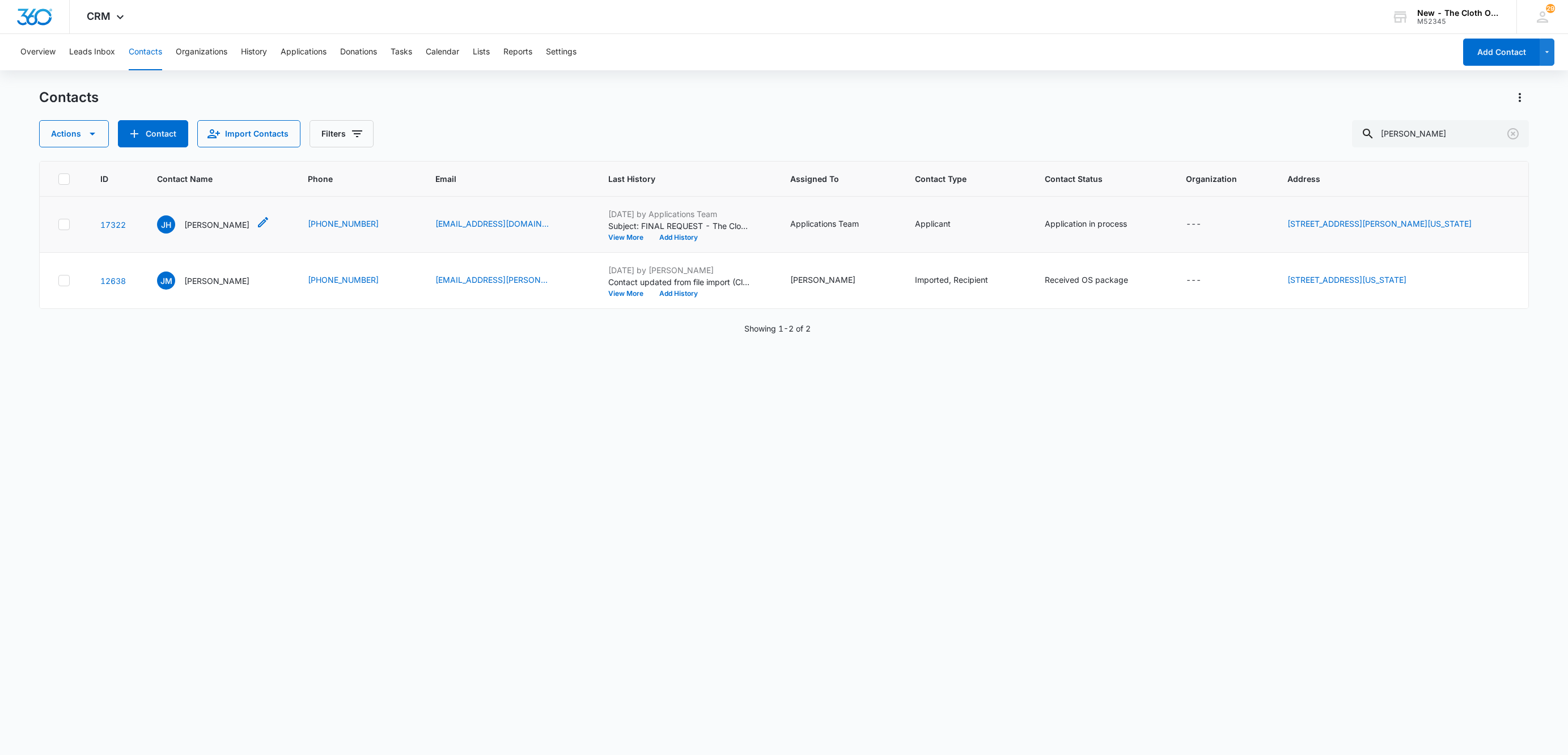
click at [201, 219] on p "Jazlynn Hill" at bounding box center [216, 225] width 65 height 12
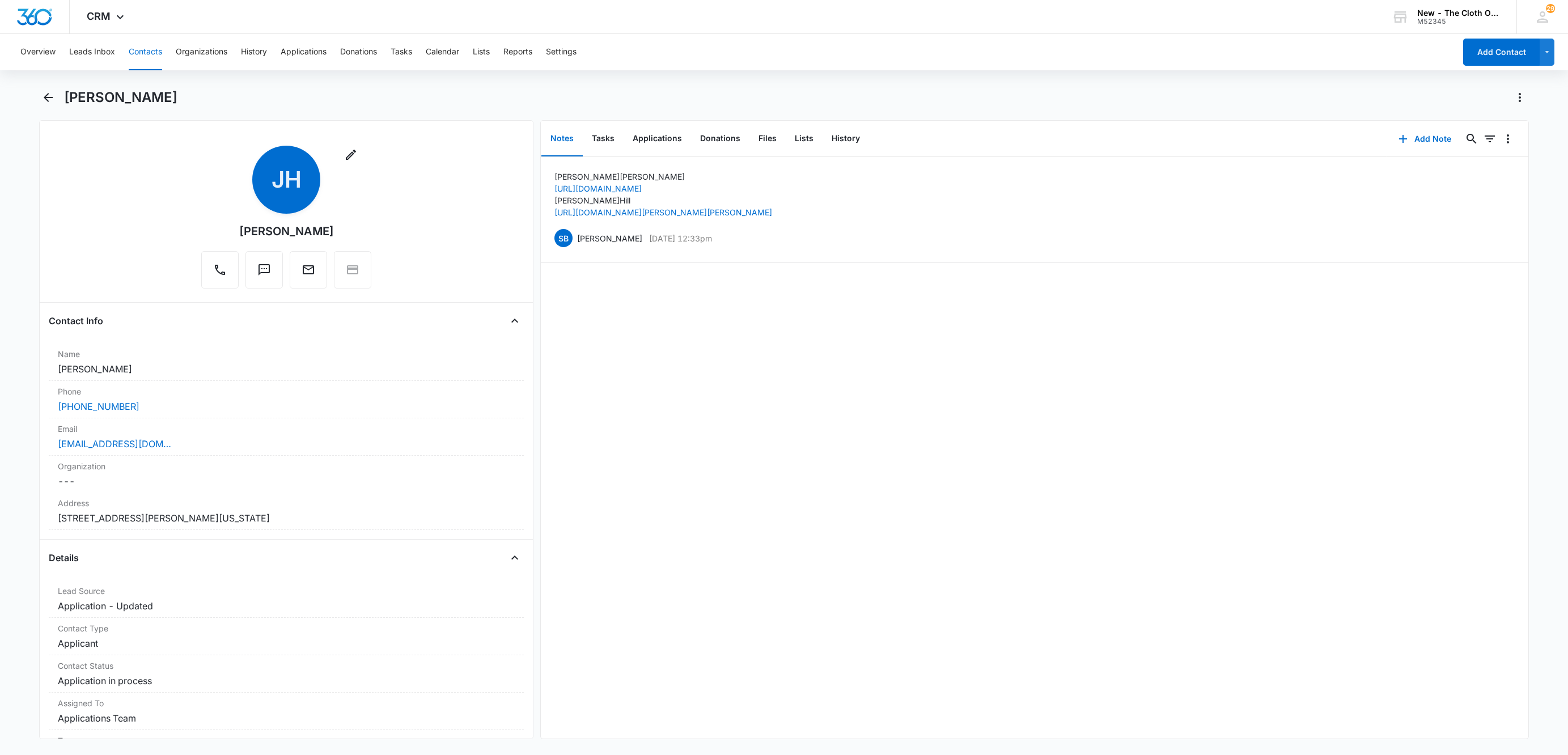
click at [100, 96] on h1 "Jazlynn Hill" at bounding box center [121, 97] width 114 height 17
click at [247, 442] on div "jazlynnhamilton@icloud.com" at bounding box center [286, 444] width 457 height 14
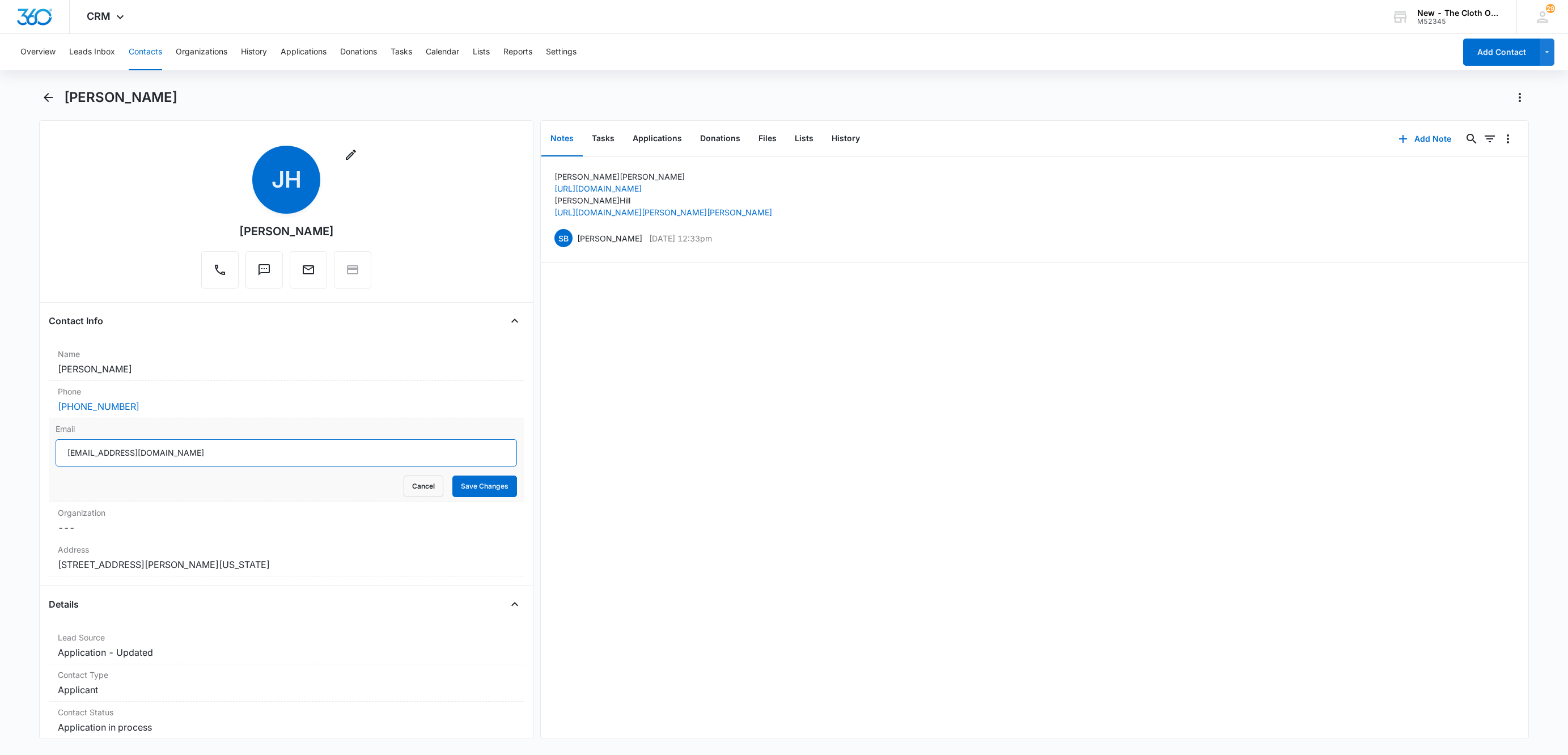
click at [337, 449] on input "jazlynnhamilton@icloud.com" at bounding box center [286, 453] width 462 height 27
click at [407, 484] on button "Cancel" at bounding box center [423, 486] width 39 height 21
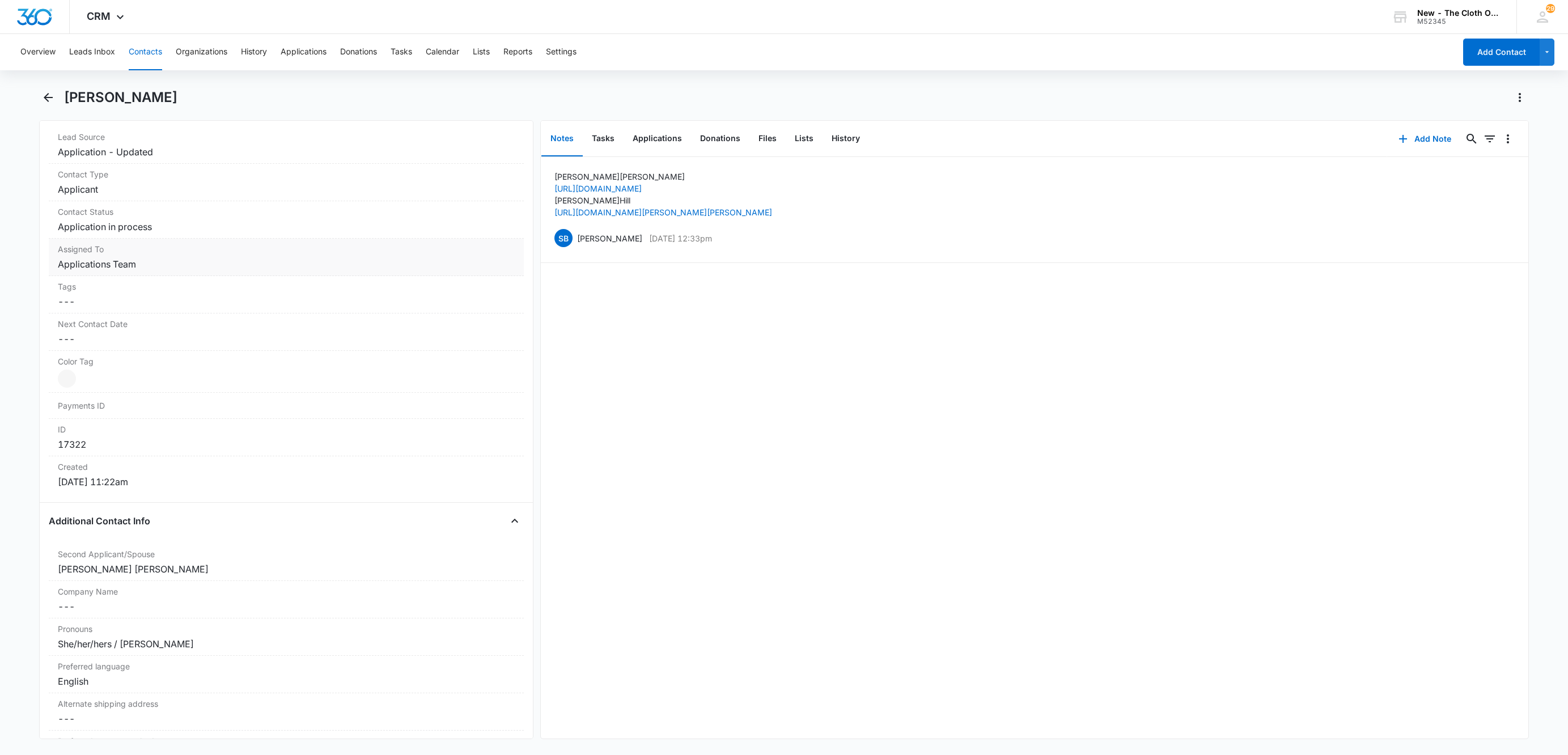
scroll to position [425, 0]
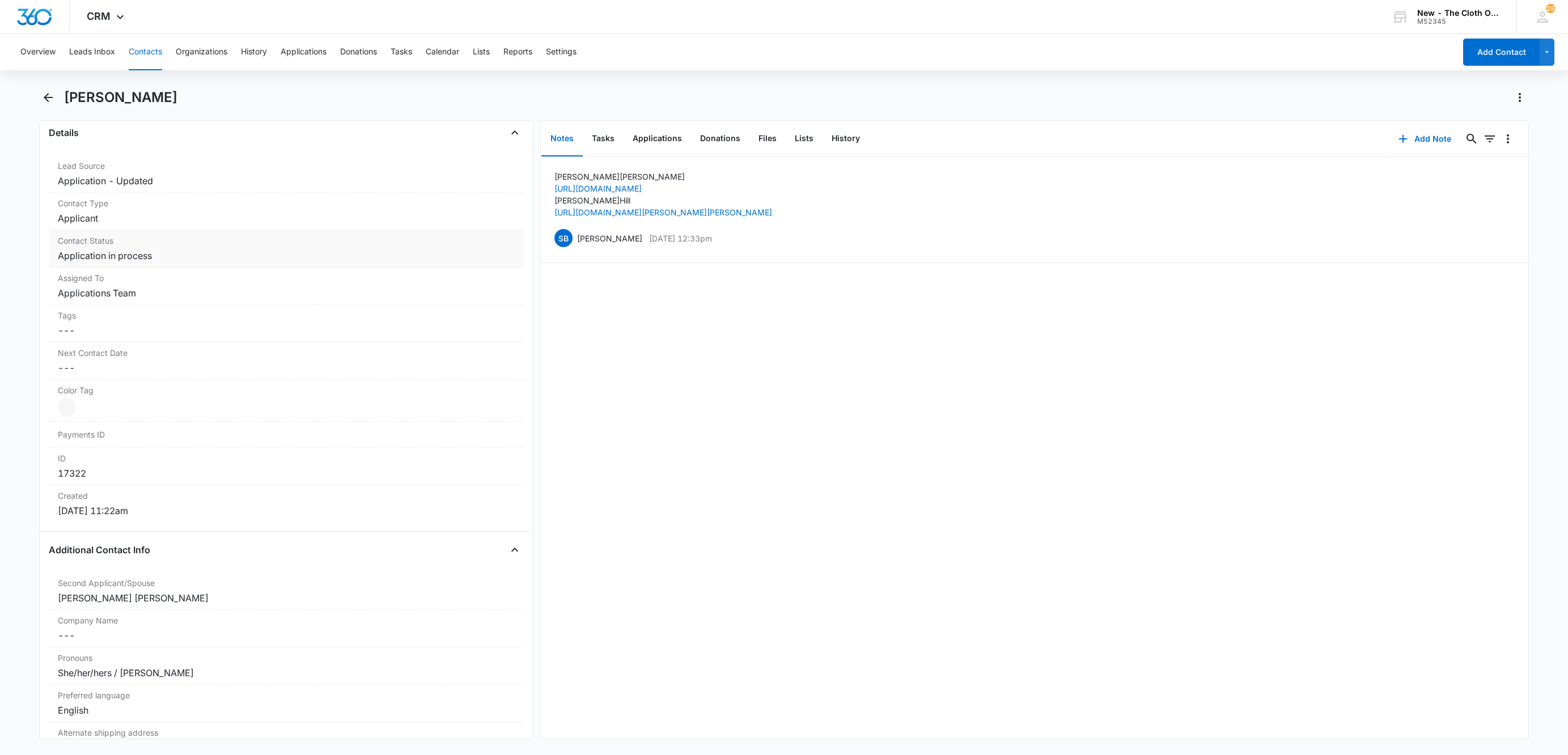
click at [133, 260] on dd "Cancel Save Changes Application in process" at bounding box center [286, 256] width 457 height 14
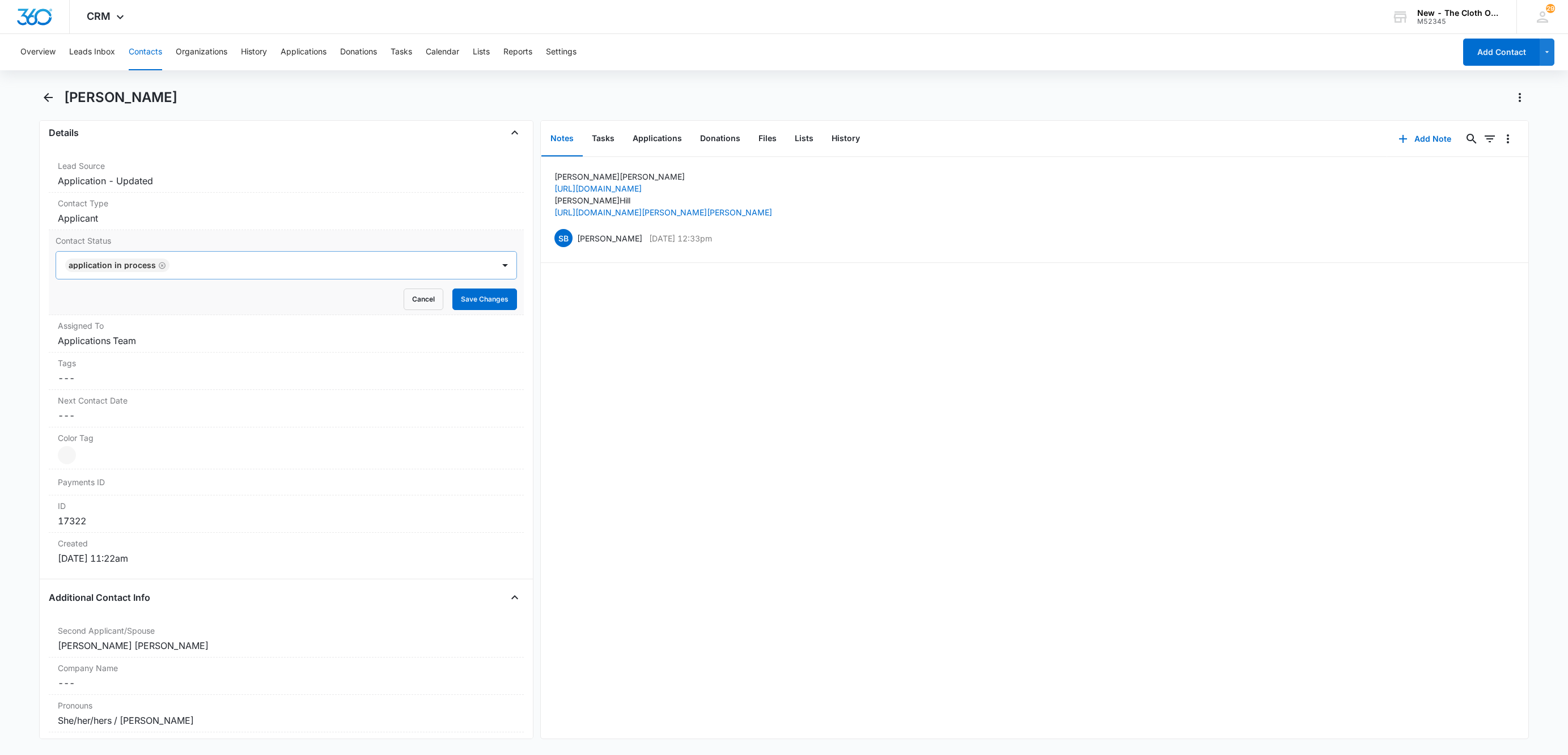
click at [158, 270] on icon "Remove Application in process" at bounding box center [162, 266] width 8 height 9
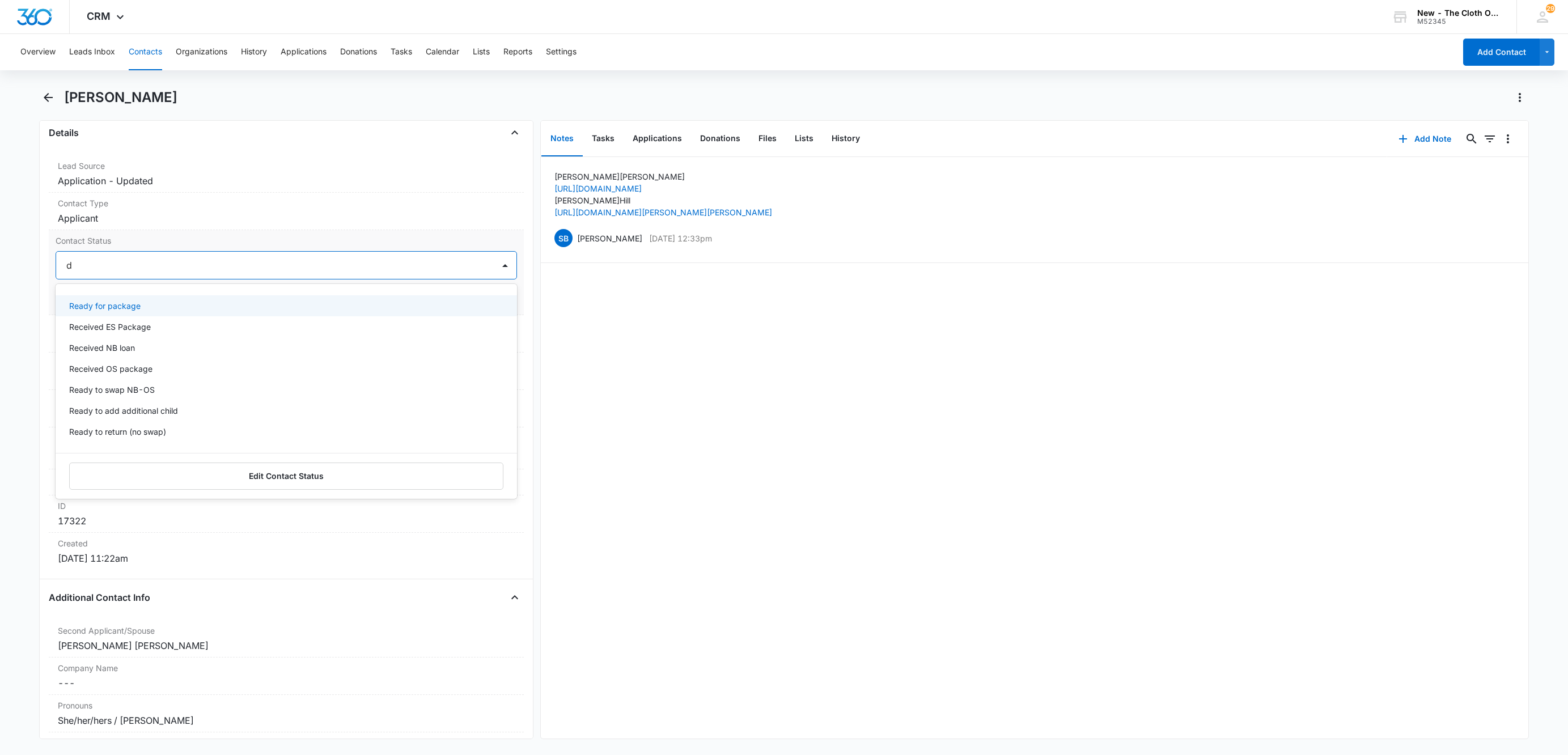
type input "de"
click at [124, 303] on div "Pass/Decline" at bounding box center [286, 305] width 462 height 21
click at [187, 253] on div "Pass/Decline" at bounding box center [286, 265] width 462 height 28
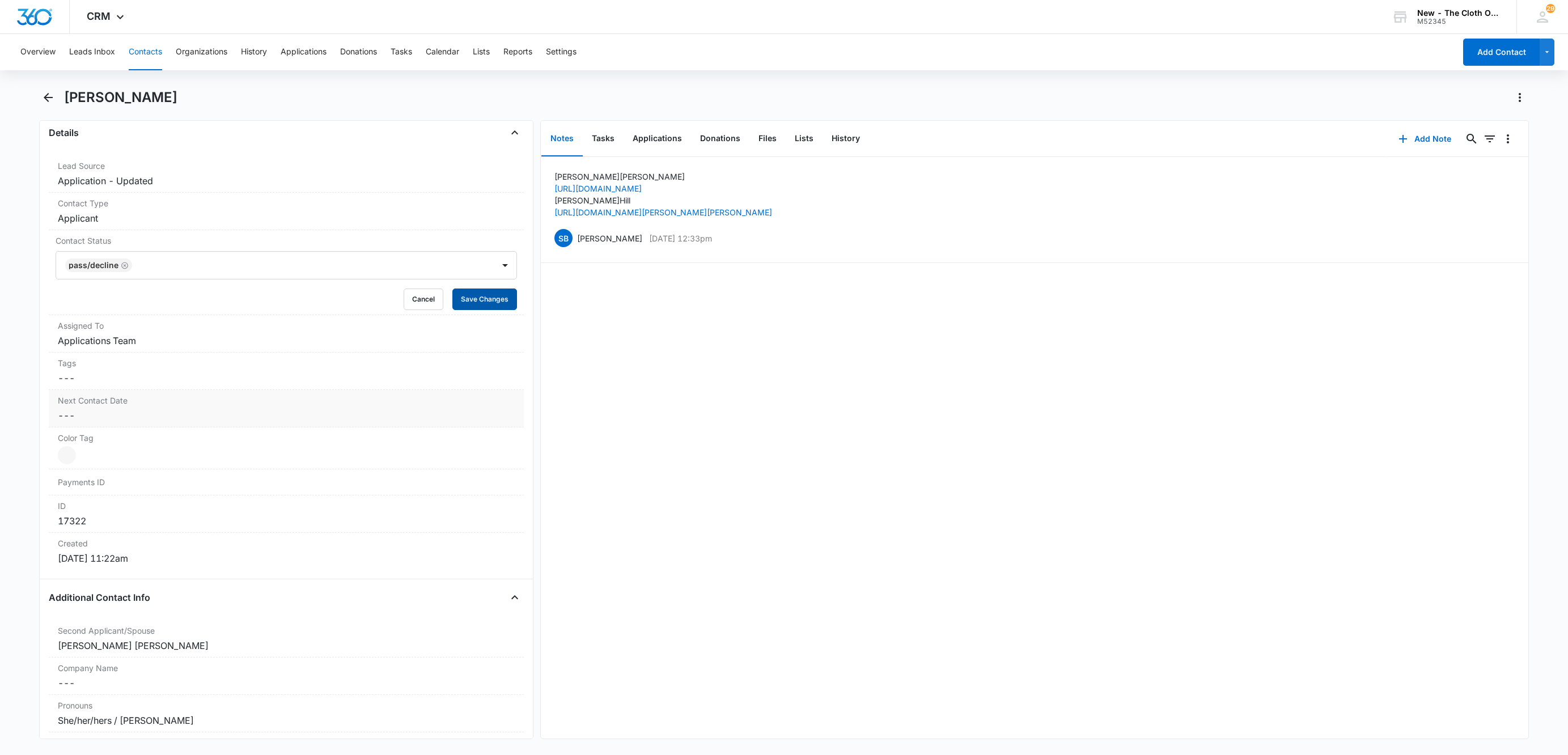
drag, startPoint x: 468, startPoint y: 306, endPoint x: 294, endPoint y: 410, distance: 202.7
click at [467, 306] on button "Save Changes" at bounding box center [485, 298] width 65 height 21
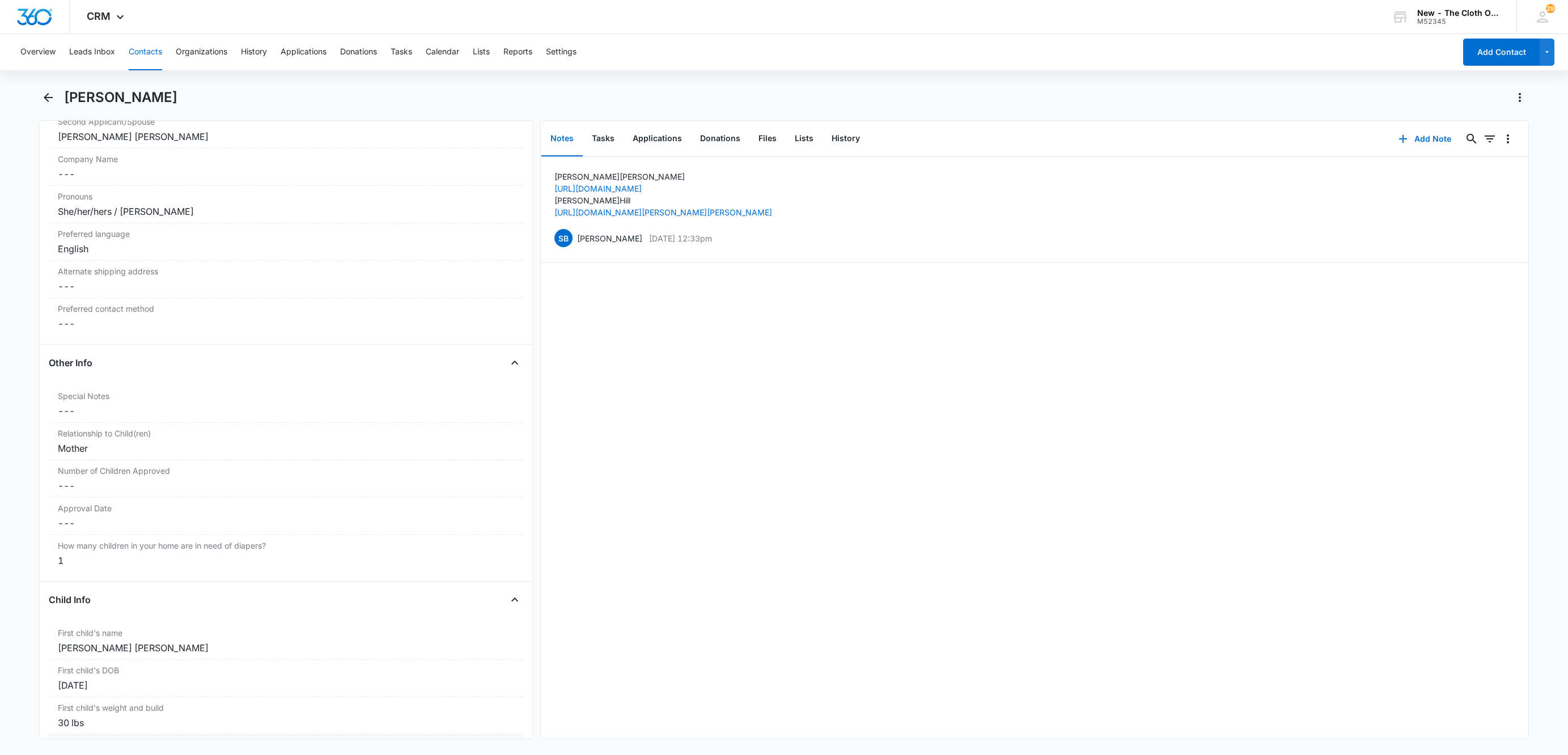
scroll to position [1190, 0]
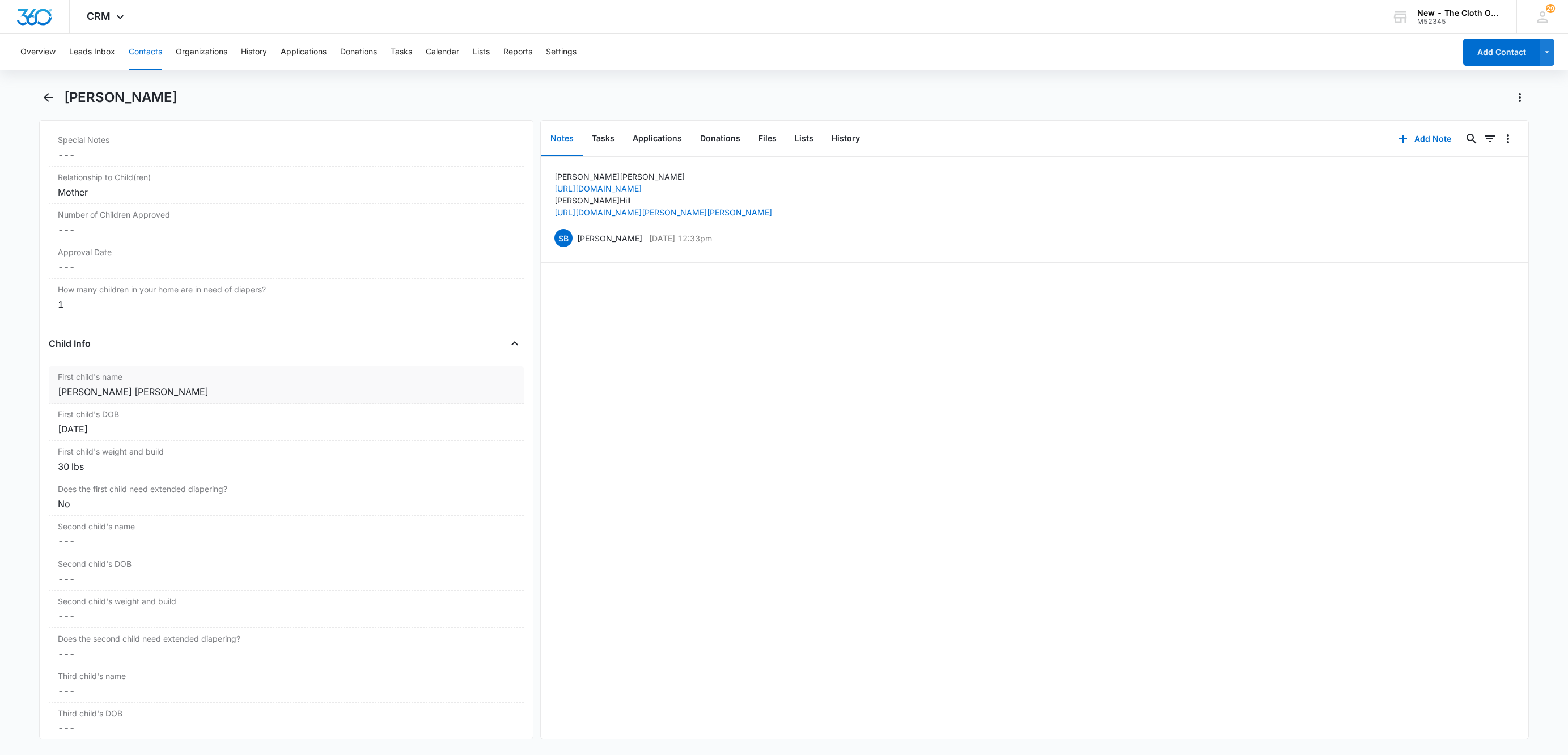
click at [65, 397] on div "Dutton Hill" at bounding box center [286, 392] width 457 height 14
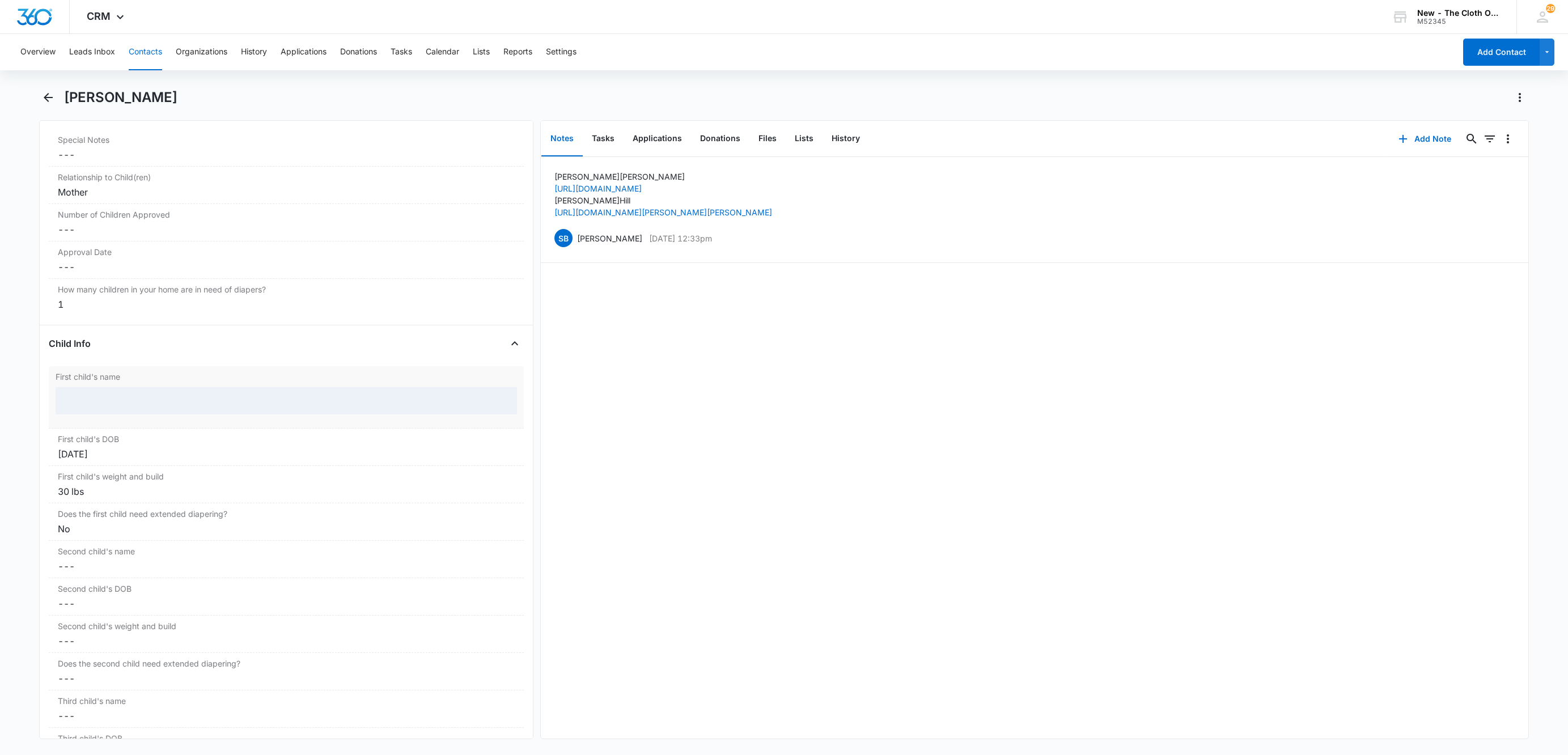
scroll to position [1143, 0]
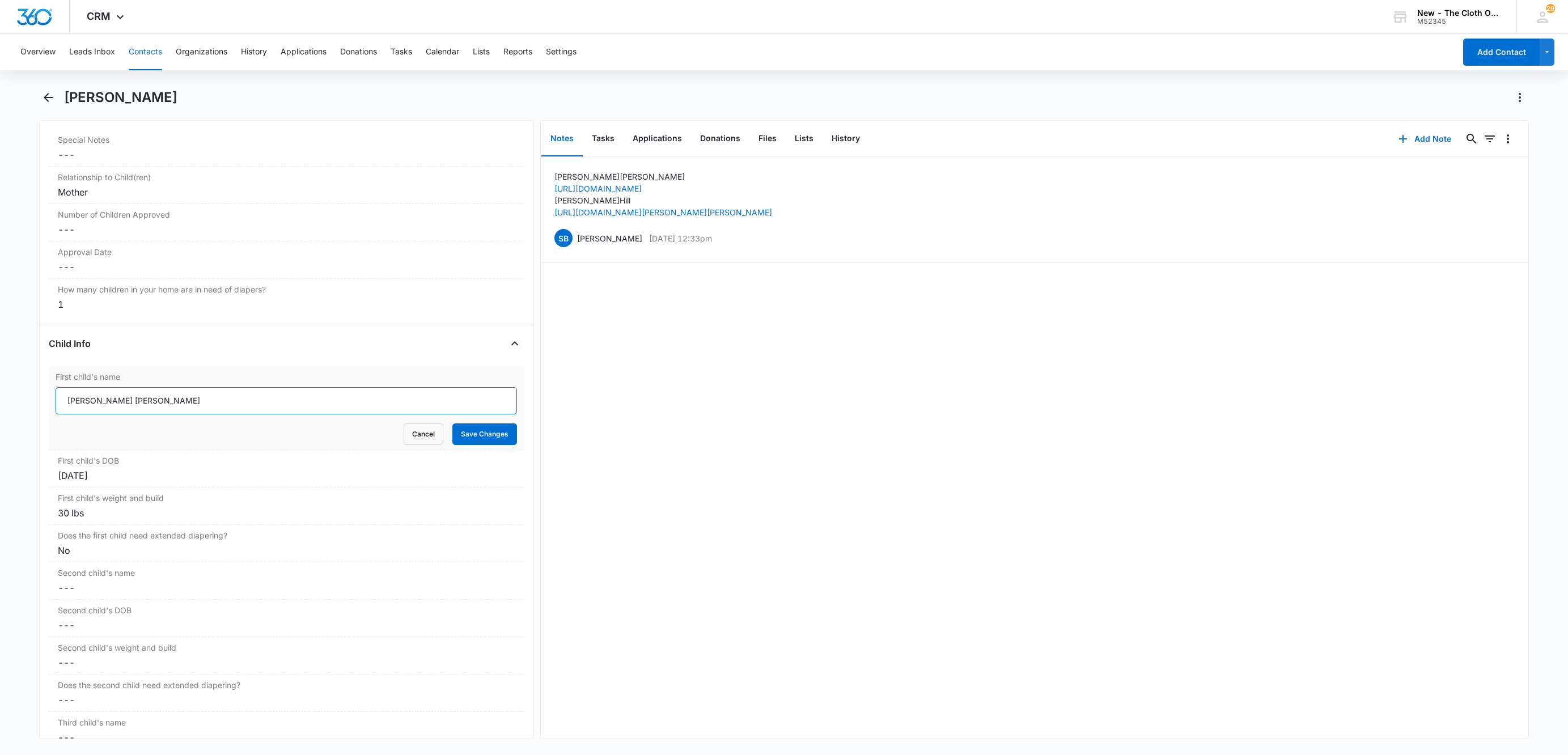
click at [72, 414] on input "Dutton Hill" at bounding box center [286, 401] width 462 height 27
paste input "CLOSED D/T INSUF DOCS 10/08/2025:"
type input "CLOSED D/T INSUF DOCS 10/08/2025: Dutton Hill"
click at [452, 423] on button "Save Changes" at bounding box center [485, 434] width 65 height 21
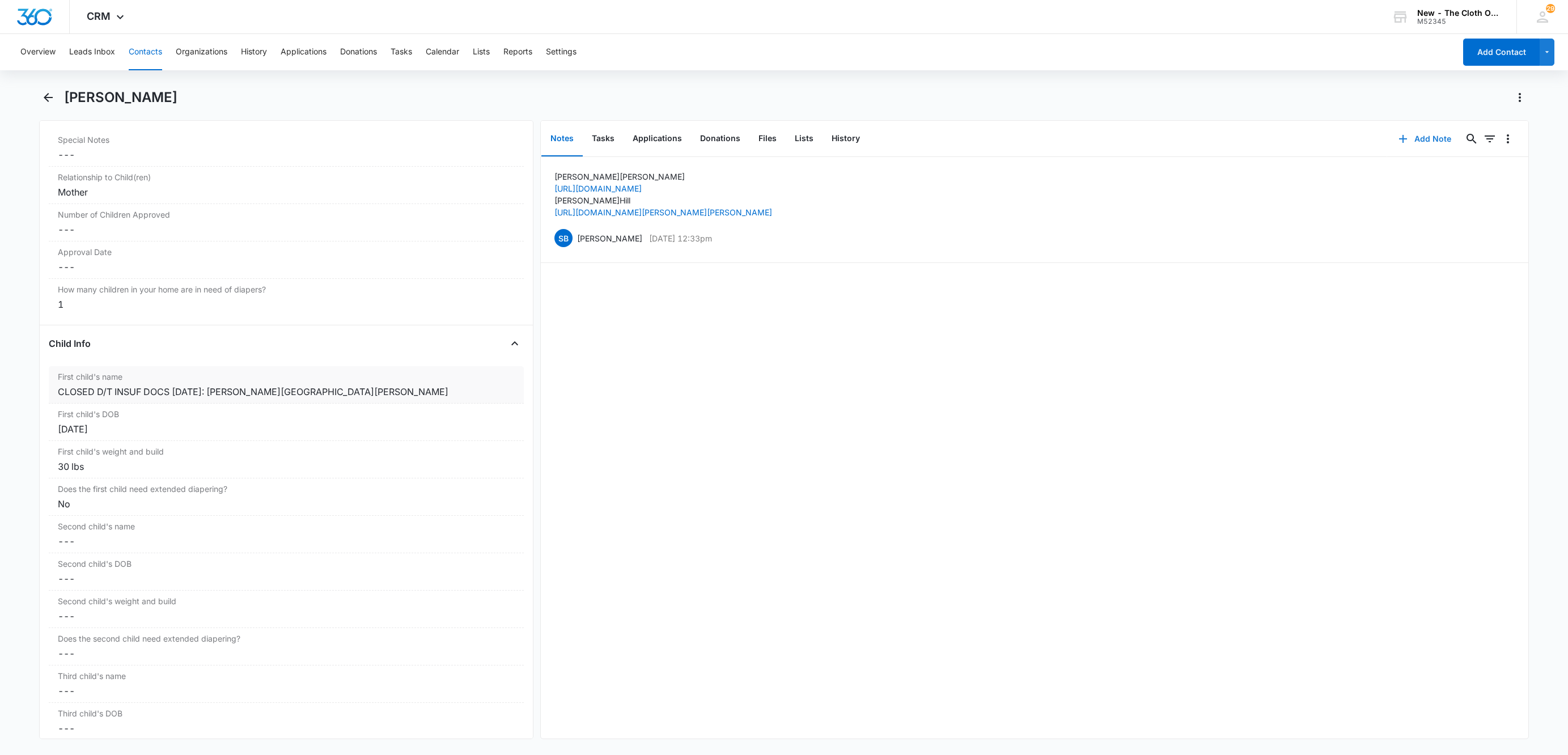
click at [1424, 139] on button "Add Note" at bounding box center [1424, 139] width 75 height 27
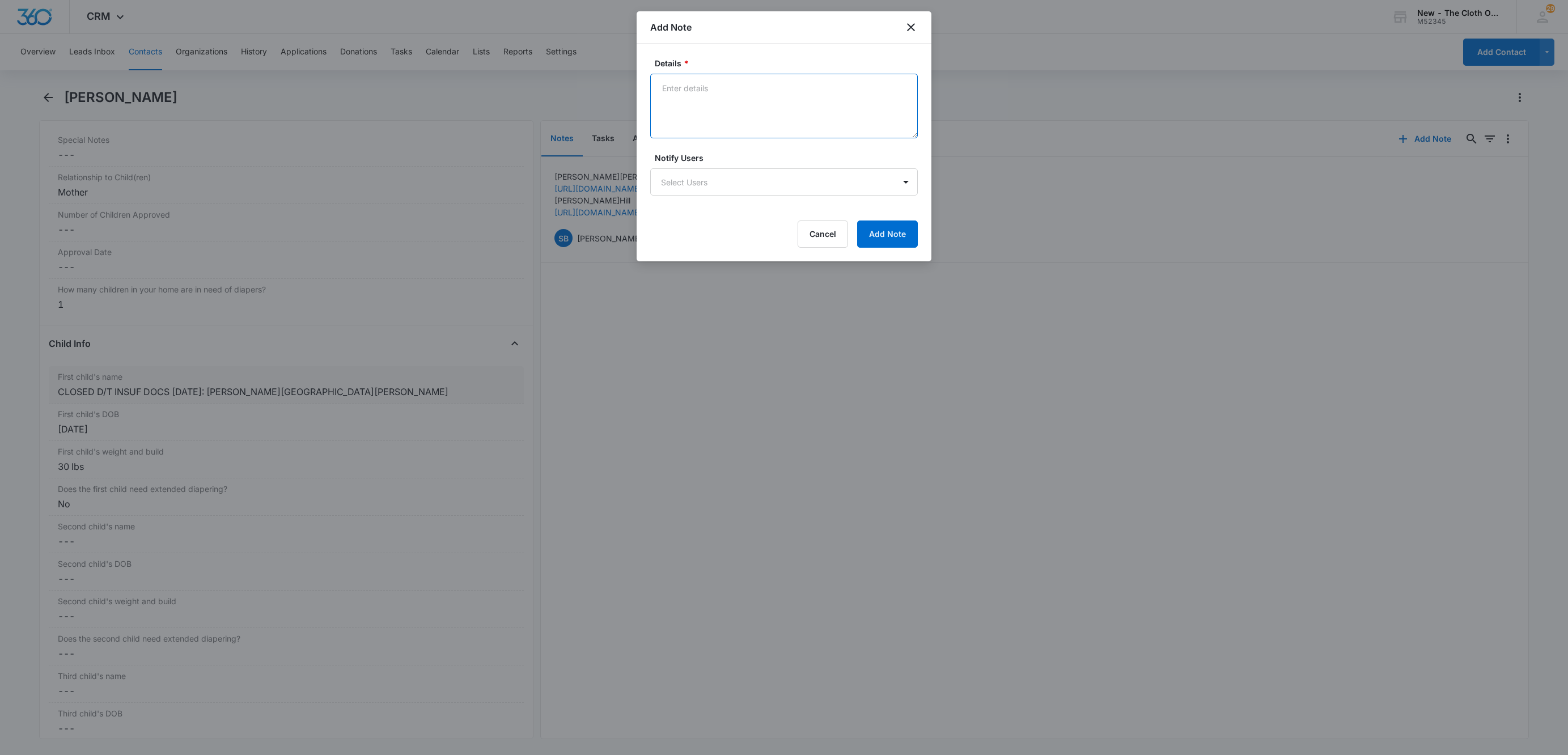
click at [784, 102] on textarea "Details *" at bounding box center [783, 106] width 268 height 65
paste textarea "10/08/2025 - Closed d/t insuf docs."
type textarea "10/08/2025 - Closed d/t insuf docs - all needed."
click at [904, 244] on button "Add Note" at bounding box center [887, 234] width 61 height 27
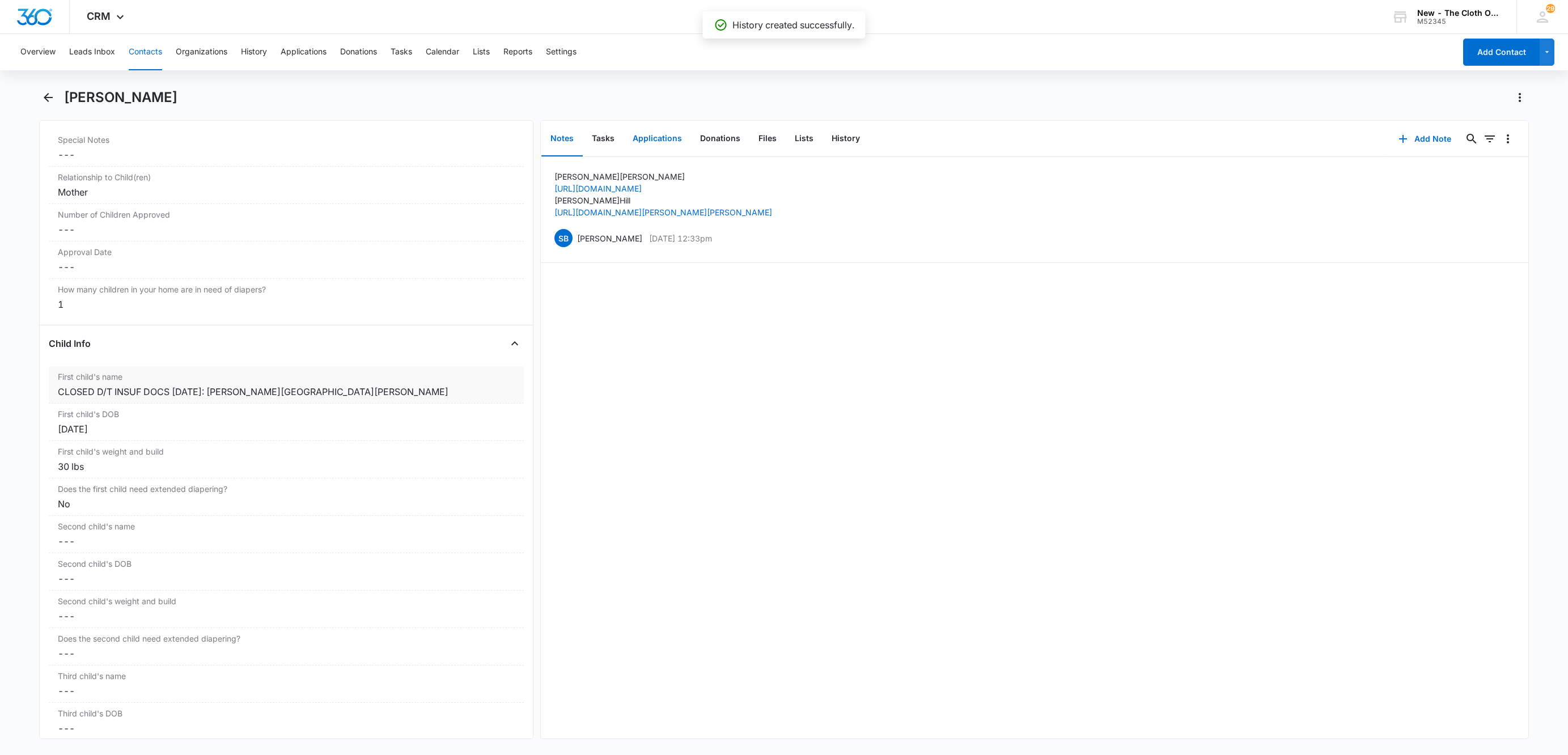
click at [662, 143] on button "Applications" at bounding box center [657, 139] width 68 height 35
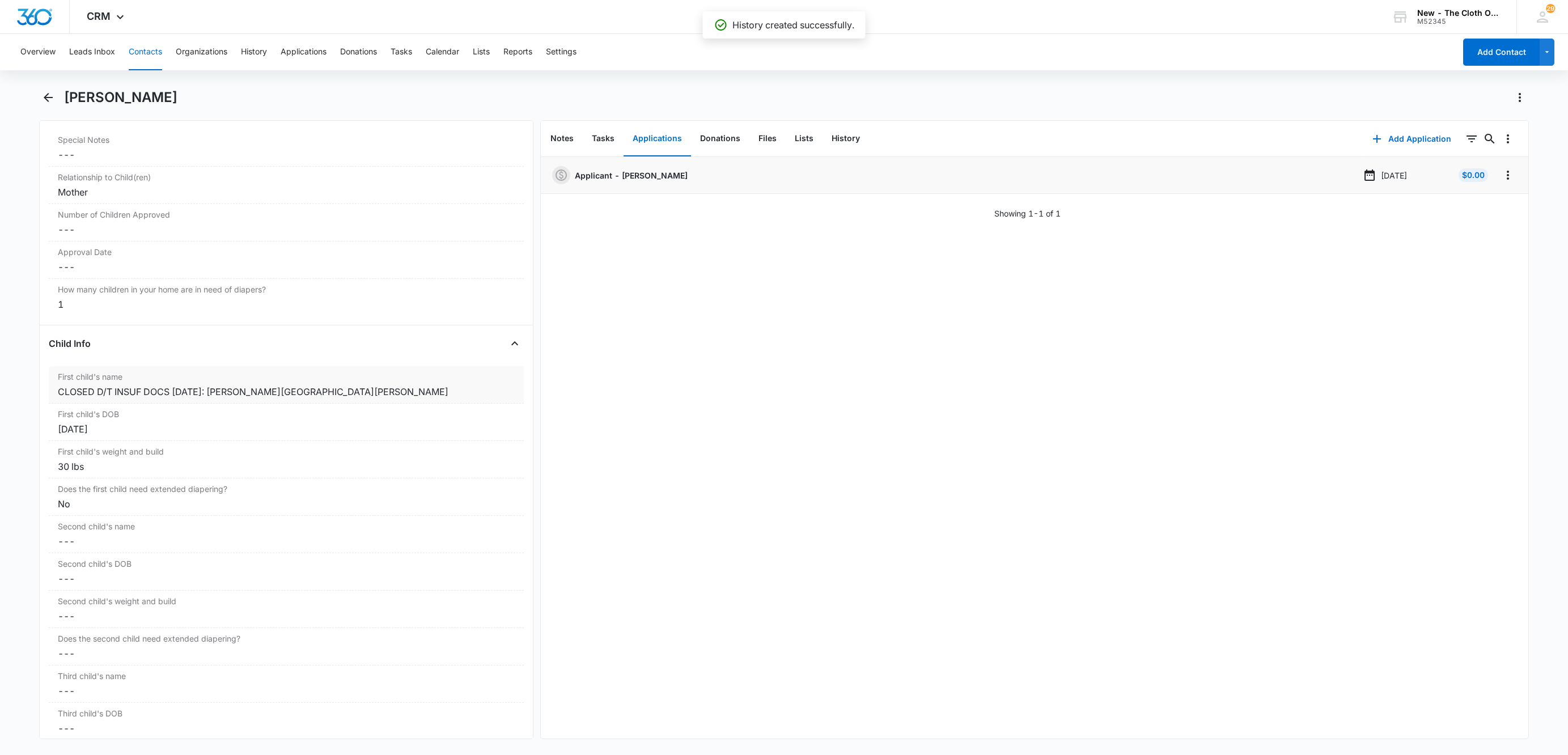
click at [1494, 184] on li "Applicant - Jazlynn Hill Oct 8, 2025 $0.00" at bounding box center [1034, 175] width 987 height 37
click at [1501, 174] on icon "Overflow Menu" at bounding box center [1508, 175] width 14 height 14
click at [1482, 204] on button "Edit" at bounding box center [1471, 207] width 65 height 17
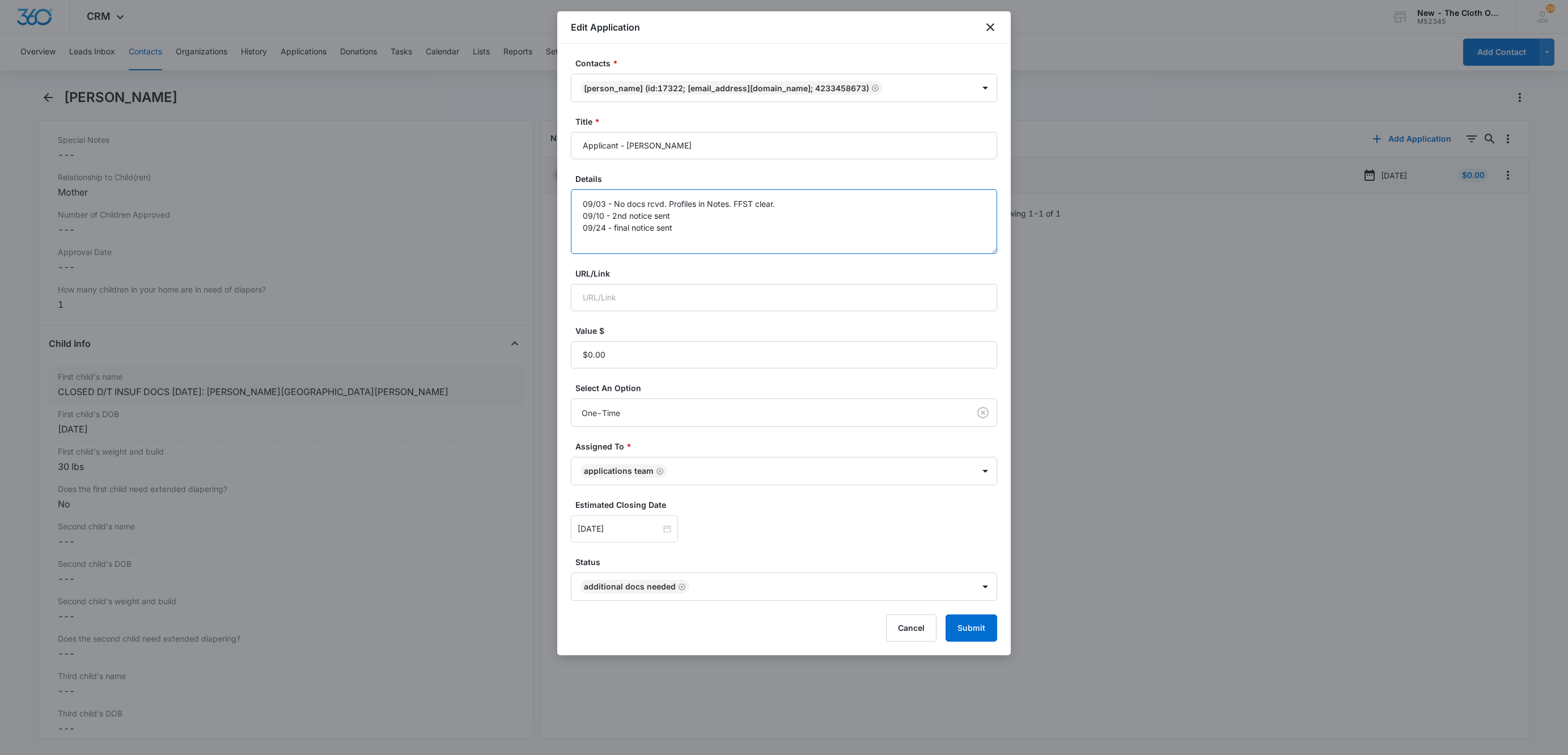
click at [849, 254] on textarea "09/03 - No docs rcvd. Profiles in Notes. FFST clear. 09/10 - 2nd notice sent 09…" at bounding box center [784, 221] width 427 height 65
paste textarea "10/08/2025 - Closed d/t insuf docs."
type textarea "09/03 - No docs rcvd. Profiles in Notes. FFST clear. 09/10 - 2nd notice sent 09…"
click at [980, 621] on button "Submit" at bounding box center [971, 628] width 51 height 27
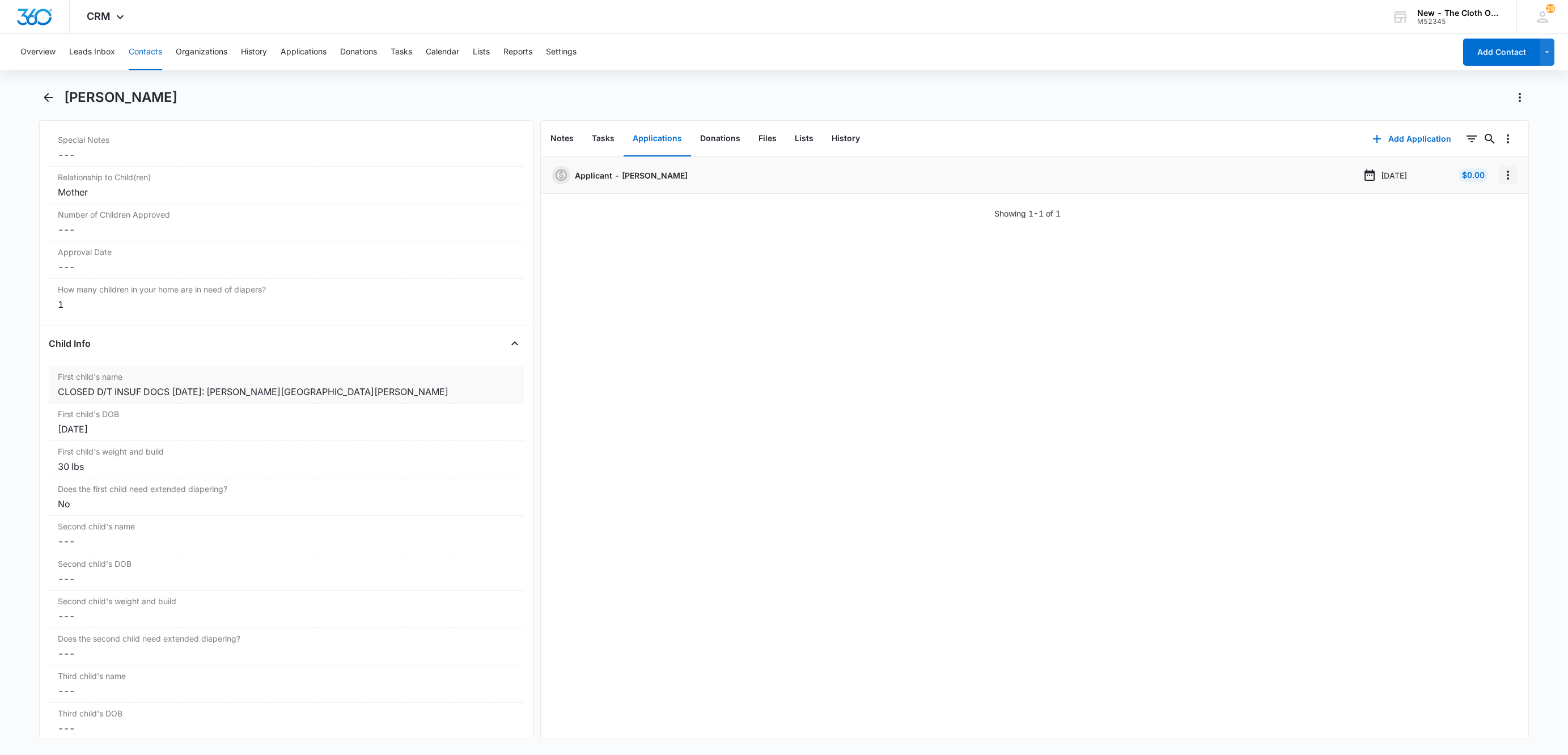
drag, startPoint x: 1492, startPoint y: 172, endPoint x: 1493, endPoint y: 184, distance: 12.0
click at [1501, 172] on icon "Overflow Menu" at bounding box center [1508, 175] width 14 height 14
click at [1492, 221] on button "Delete" at bounding box center [1471, 224] width 65 height 17
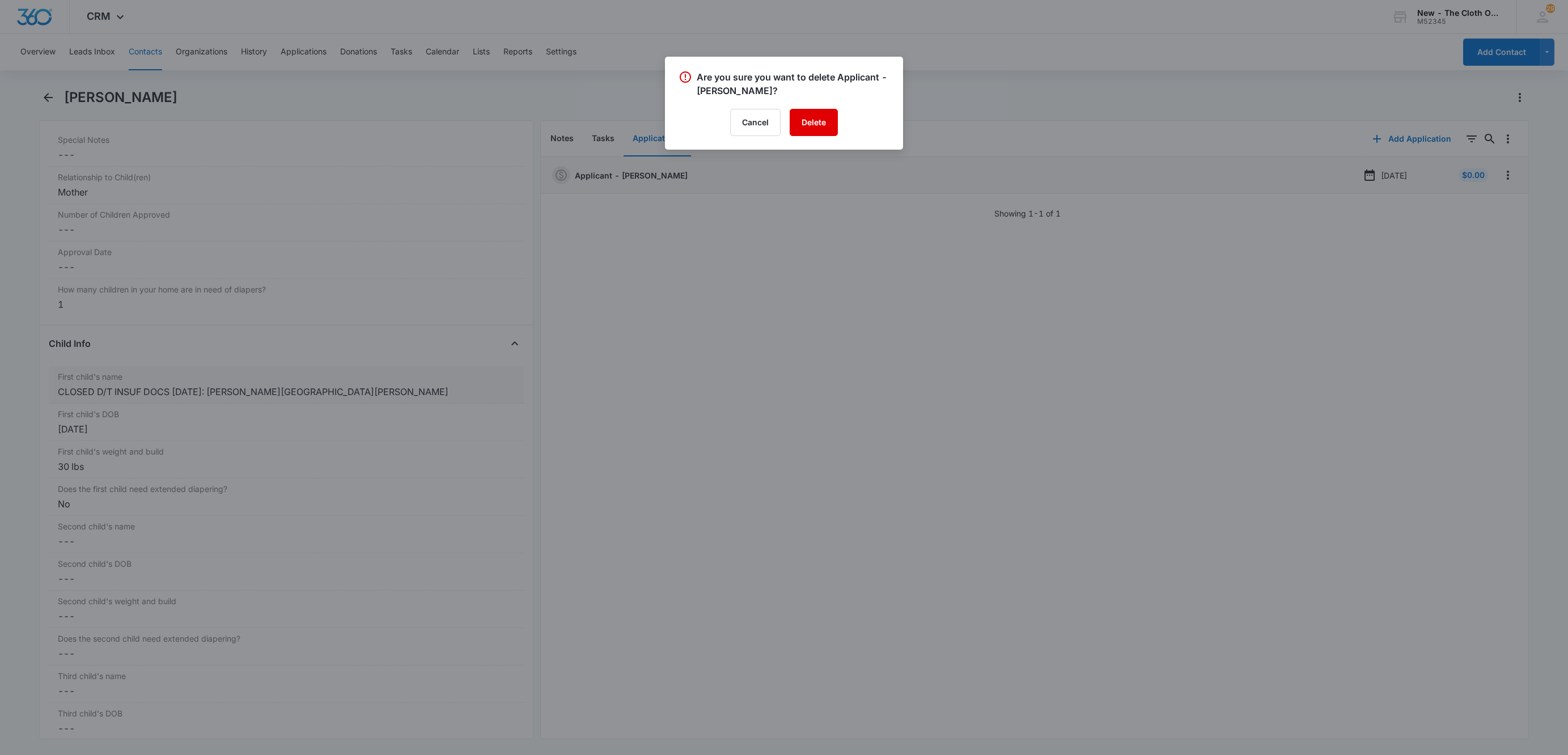
click at [808, 125] on button "Delete" at bounding box center [814, 122] width 48 height 27
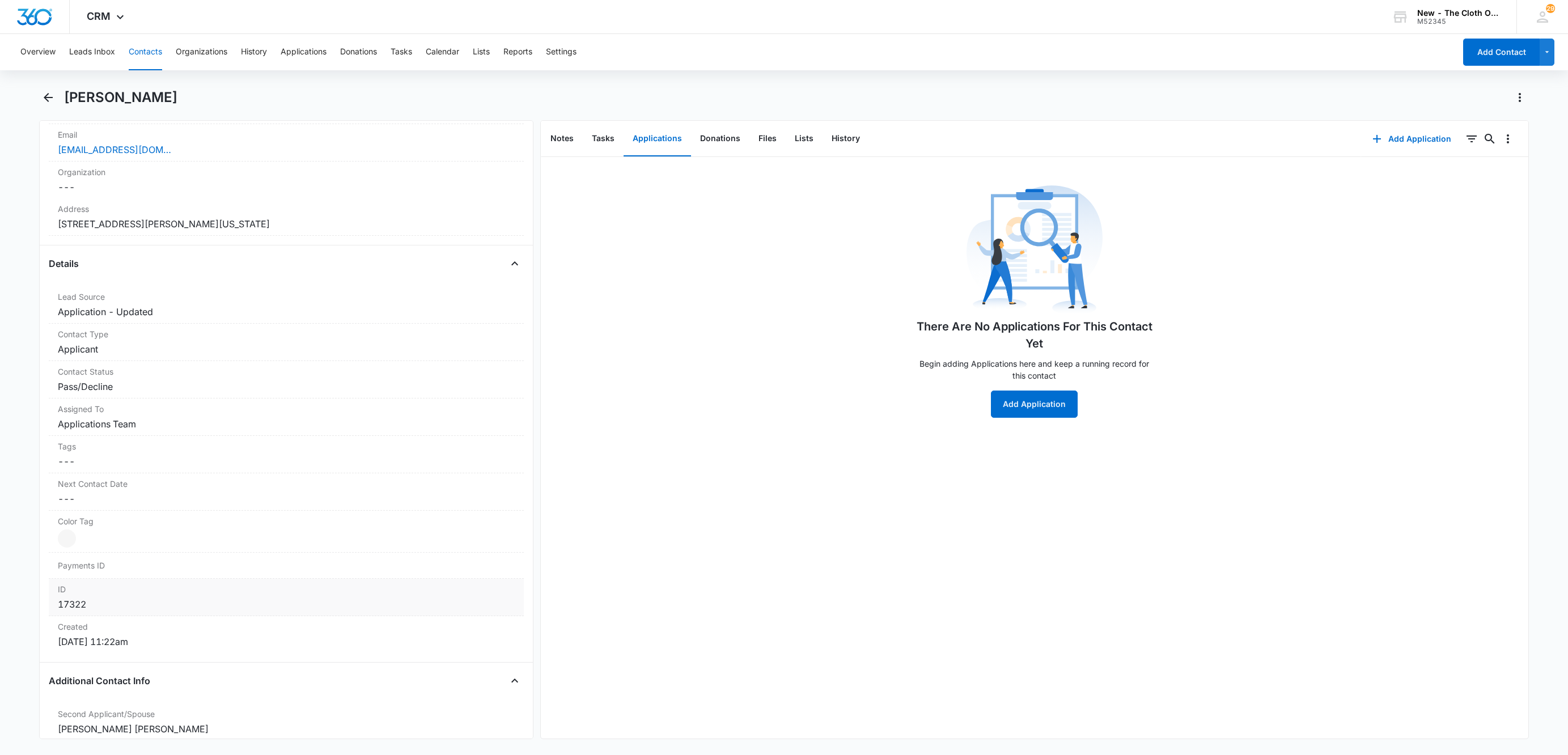
scroll to position [122, 0]
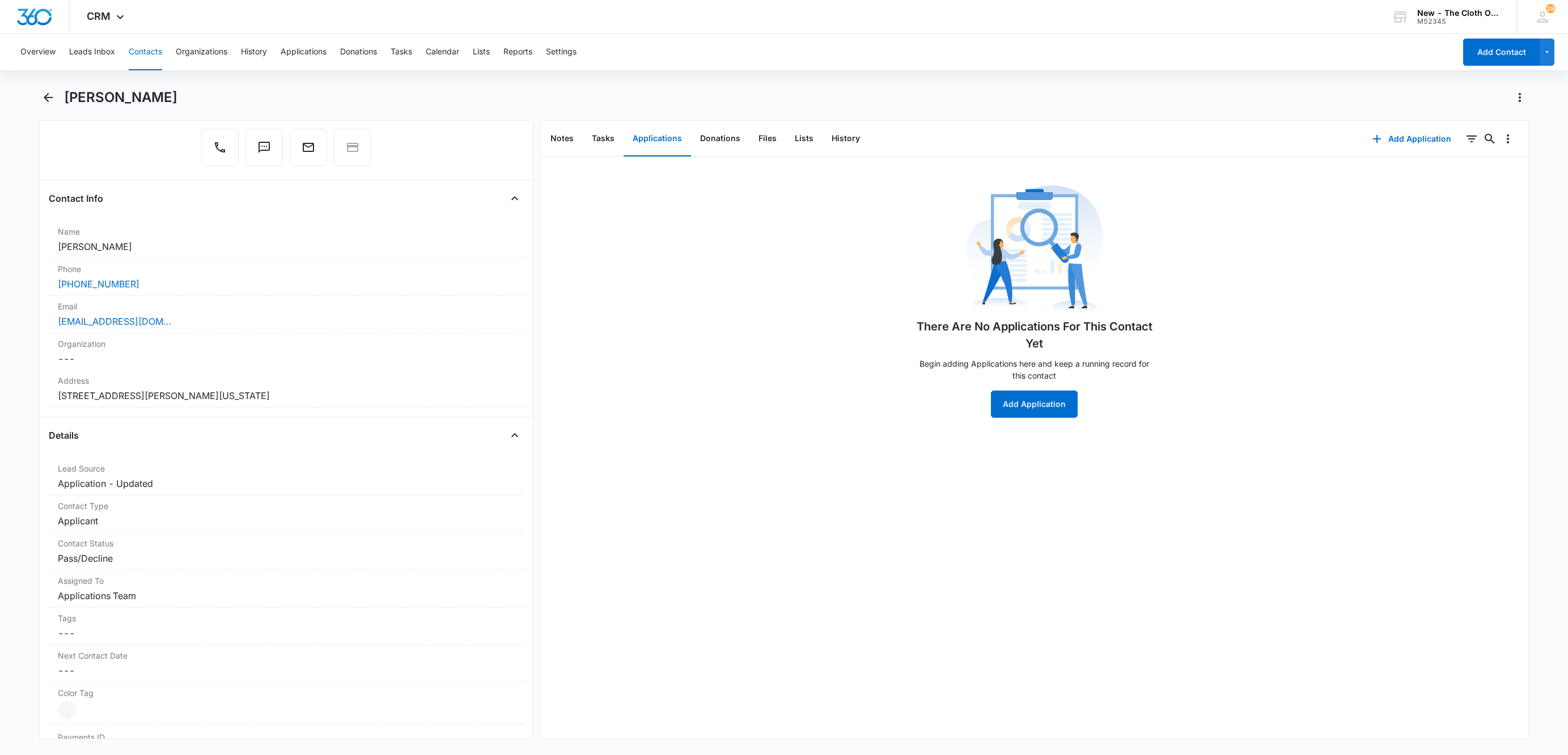
click at [140, 55] on button "Contacts" at bounding box center [144, 52] width 33 height 36
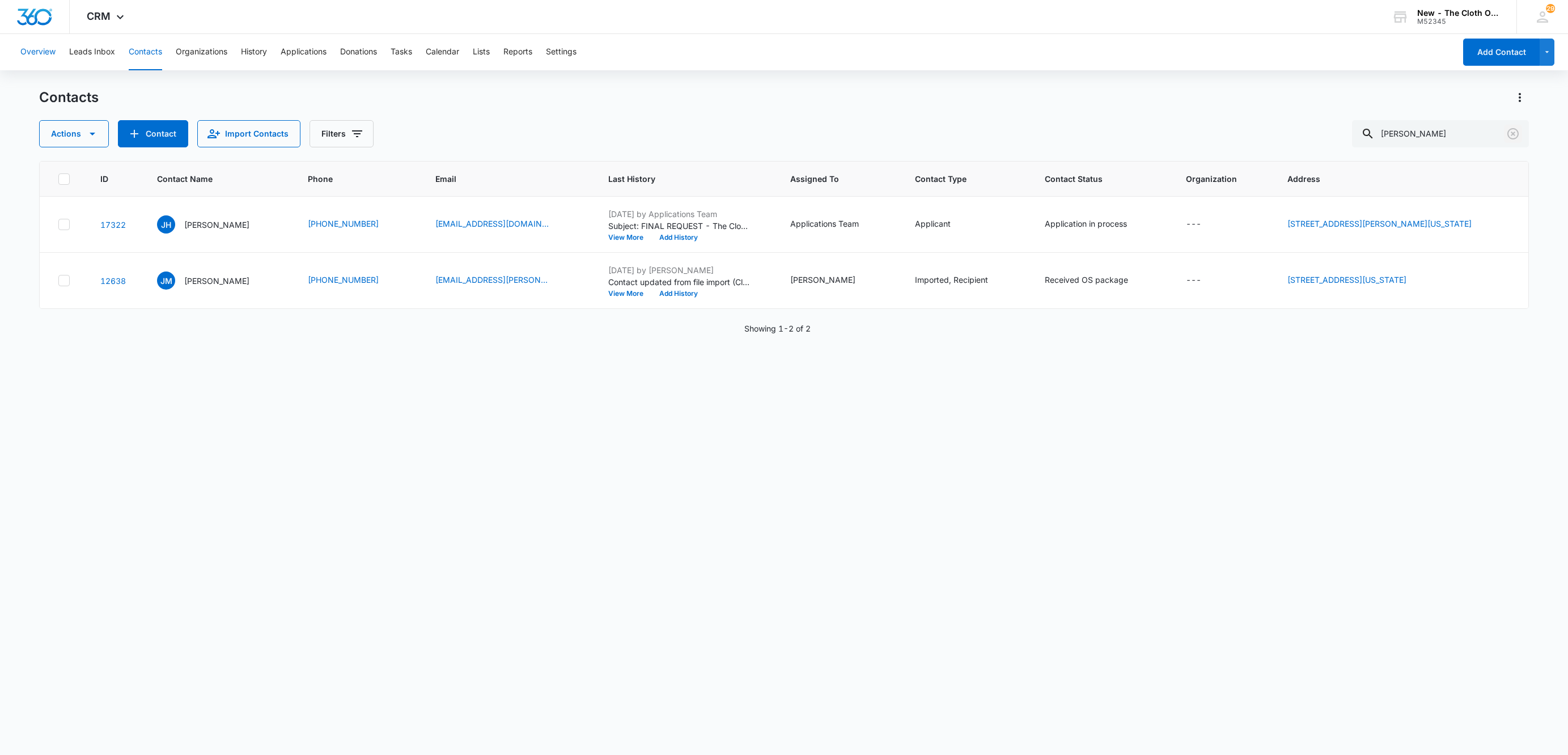
click at [1516, 132] on icon "Clear" at bounding box center [1513, 134] width 14 height 14
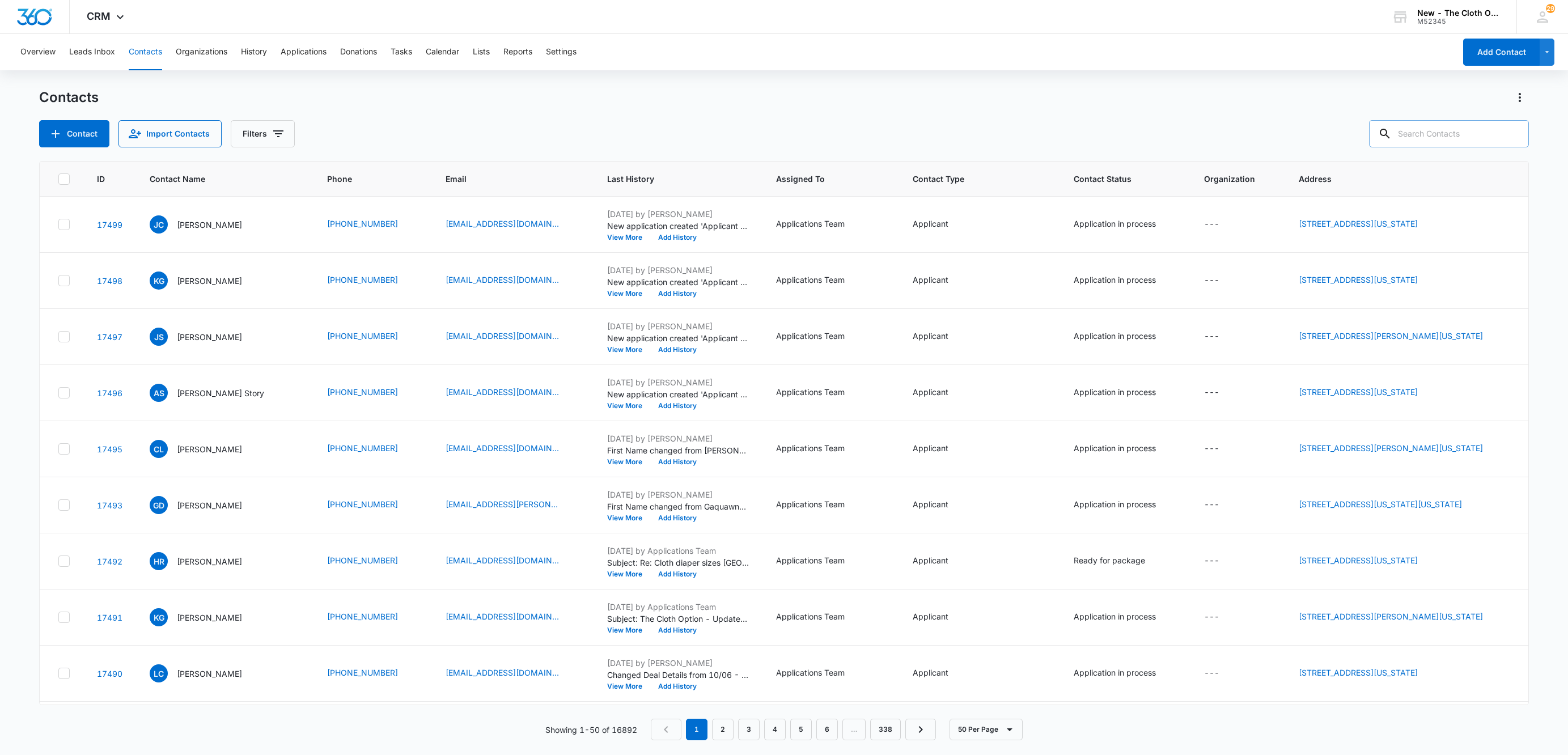
click at [1451, 135] on input "text" at bounding box center [1448, 134] width 160 height 27
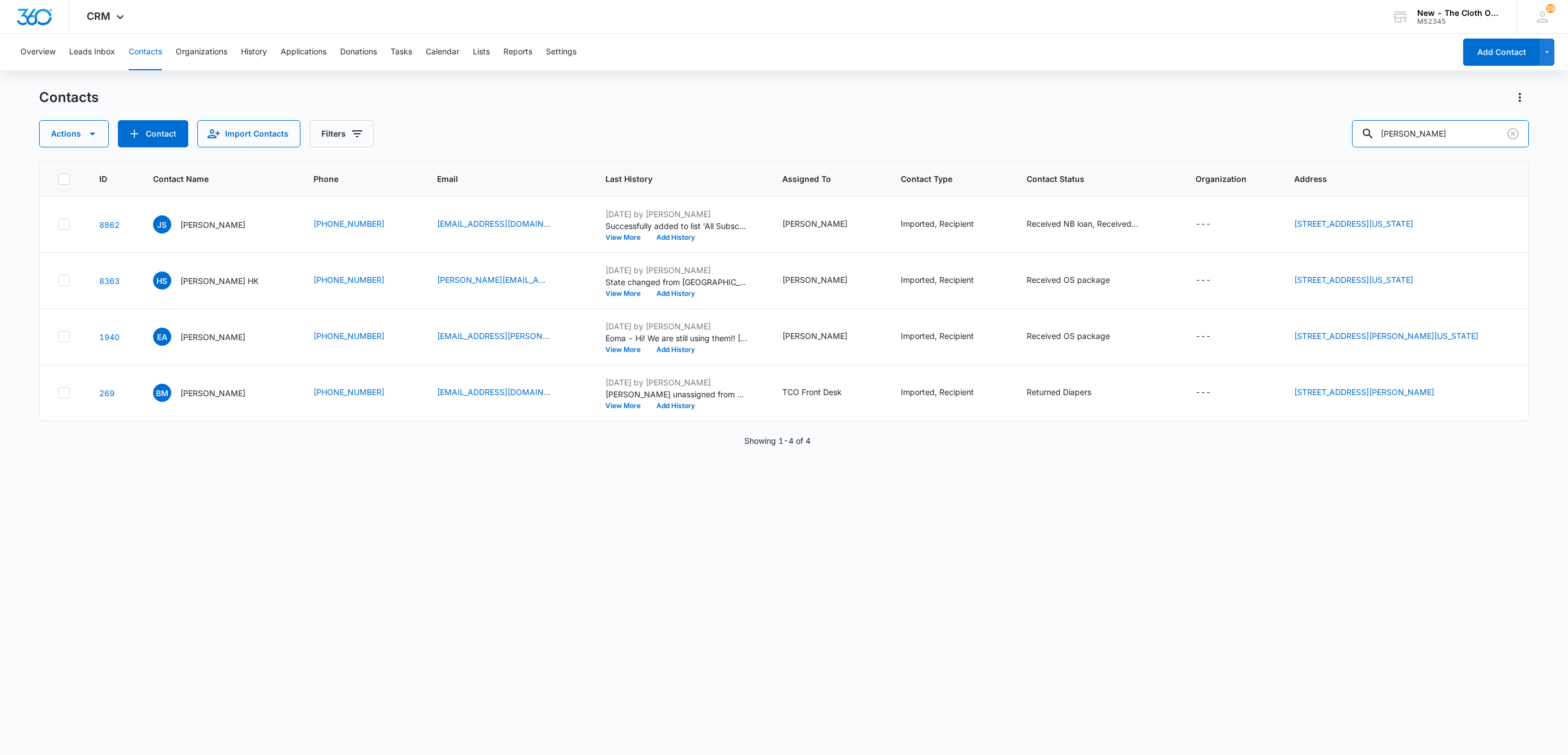
drag, startPoint x: 1454, startPoint y: 135, endPoint x: 1233, endPoint y: 170, distance: 223.8
click at [1233, 170] on div "Contacts Actions Contact Import Contacts Filters vicki harris ID Contact Name P…" at bounding box center [784, 421] width 1489 height 665
paste input "72110"
type input "72110"
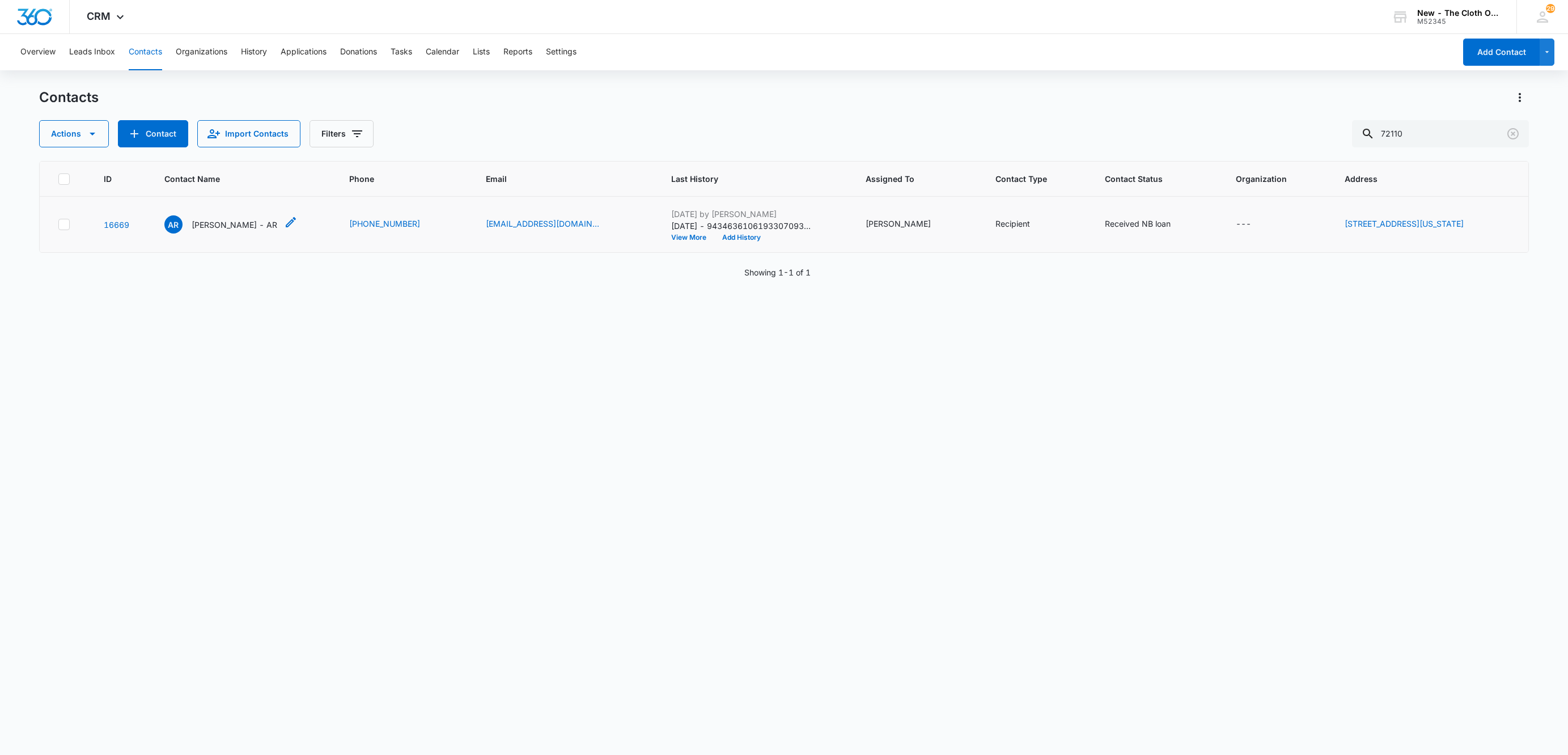
click at [213, 221] on p "Ashley Reeves - AR" at bounding box center [234, 225] width 85 height 12
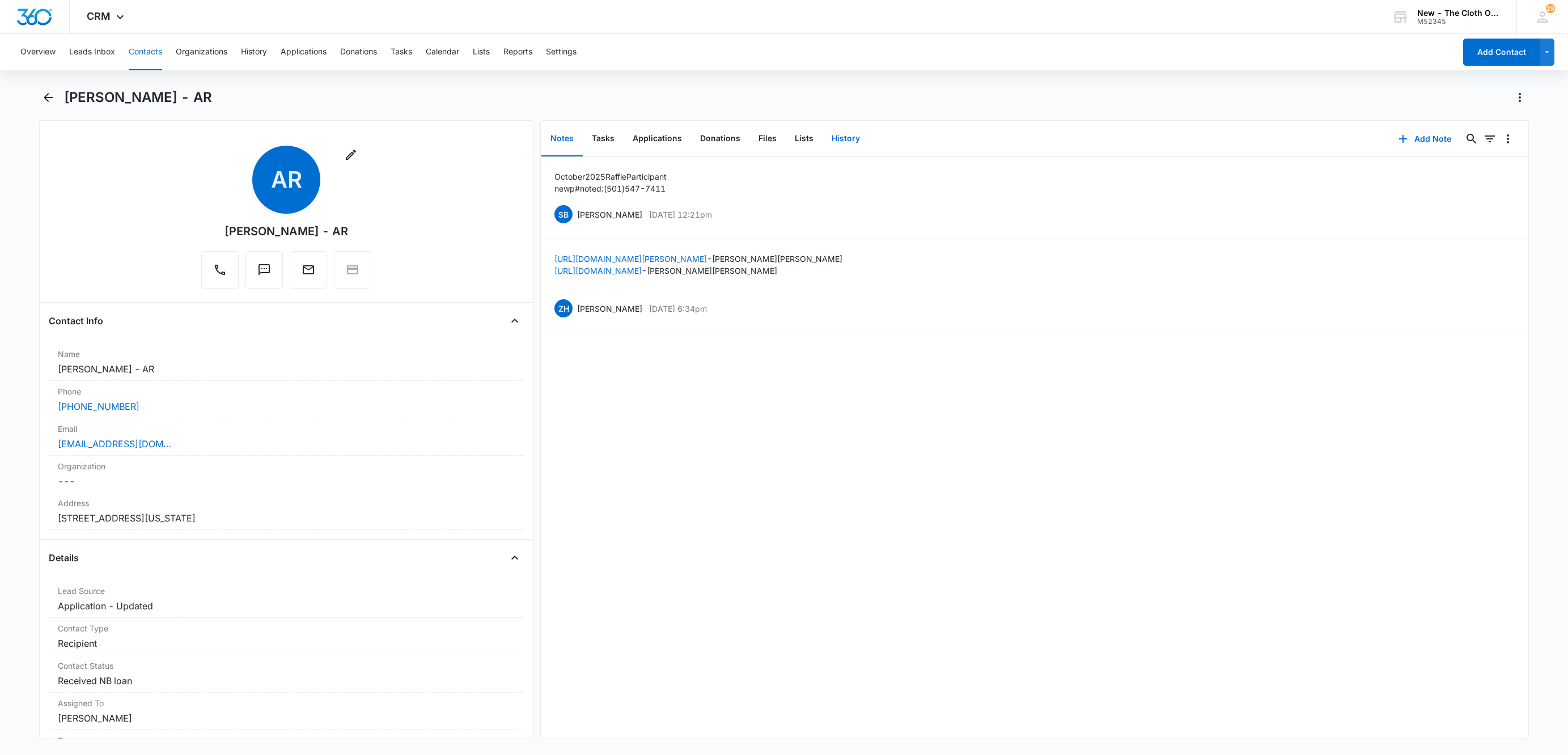
click at [845, 142] on button "History" at bounding box center [846, 139] width 46 height 35
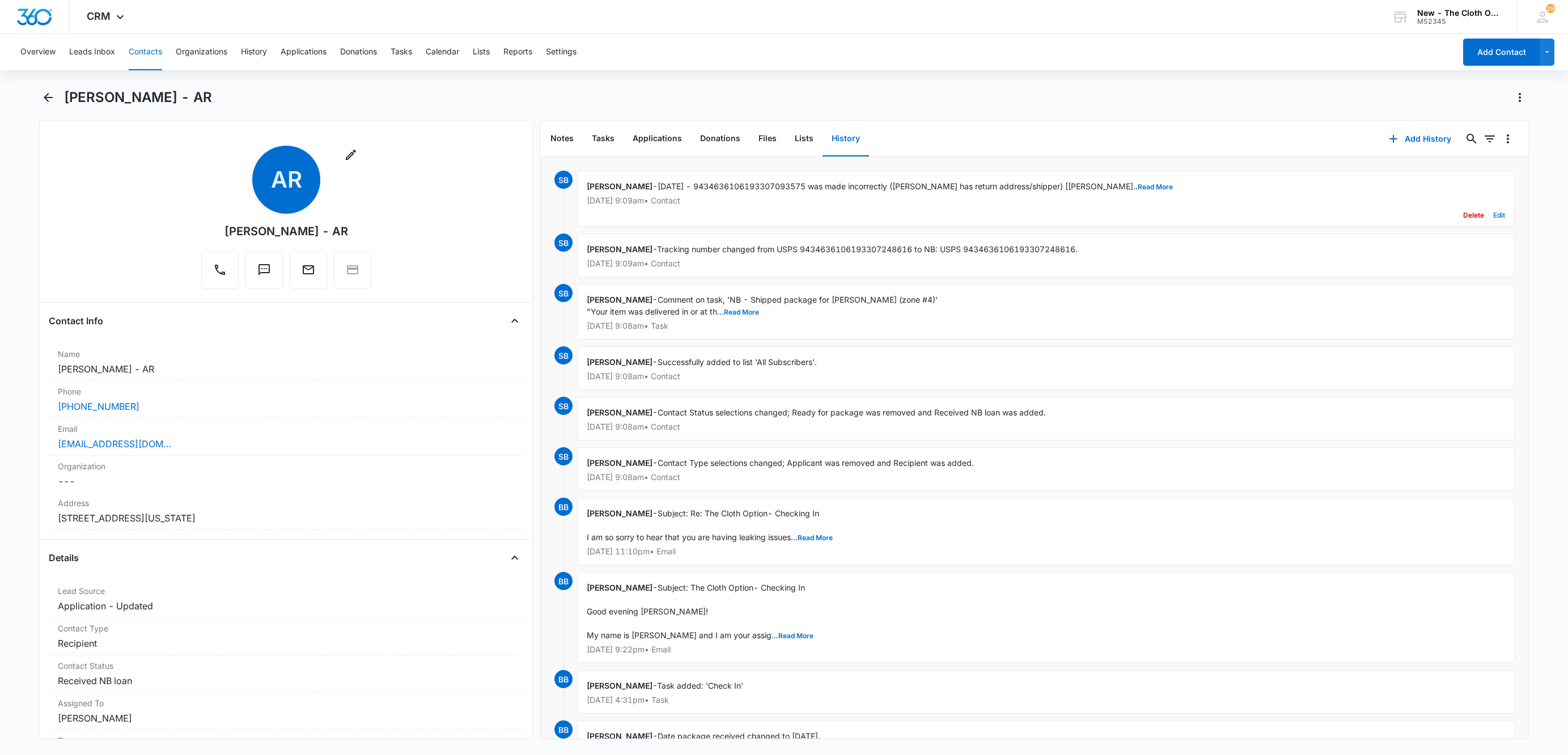
click at [1493, 215] on button "Edit" at bounding box center [1499, 215] width 12 height 21
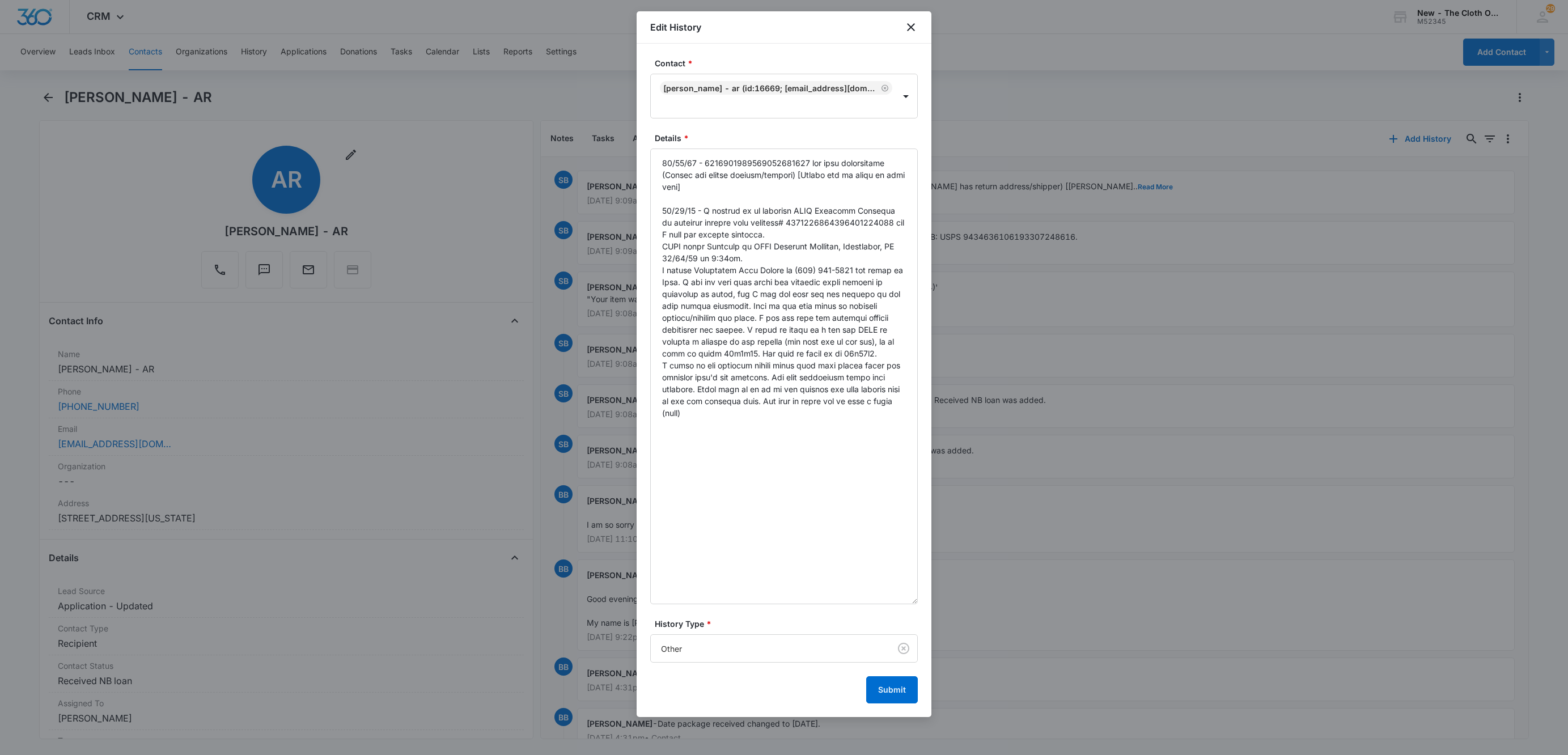
drag, startPoint x: 915, startPoint y: 274, endPoint x: 938, endPoint y: 670, distance: 396.7
click at [938, 670] on body "CRM Apps Reputation Websites Forms CRM Email Social Shop Payments POS Ads Intel…" at bounding box center [784, 377] width 1568 height 755
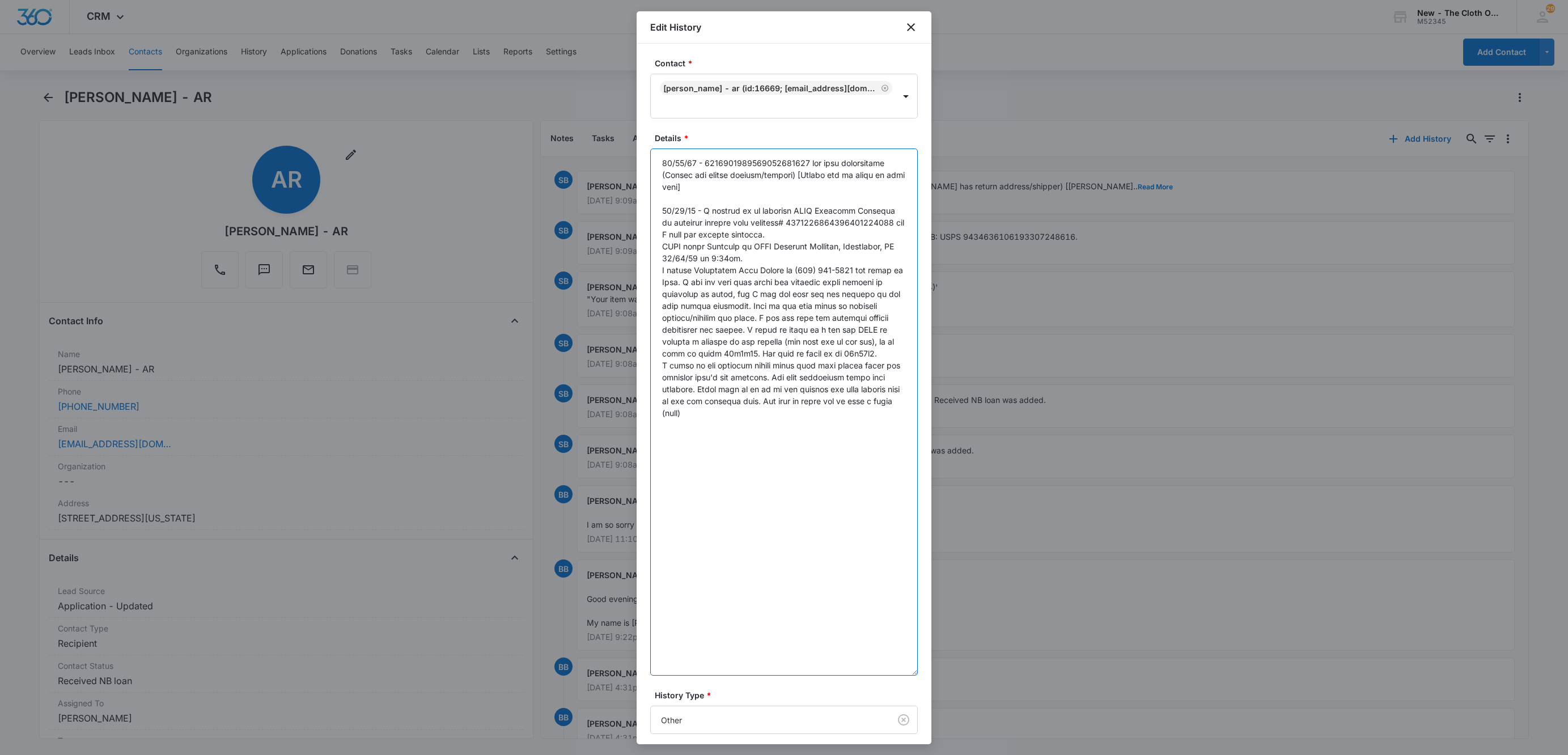
click at [858, 462] on textarea "Details *" at bounding box center [783, 412] width 268 height 528
paste textarea "MORRILTON, AR 72110"
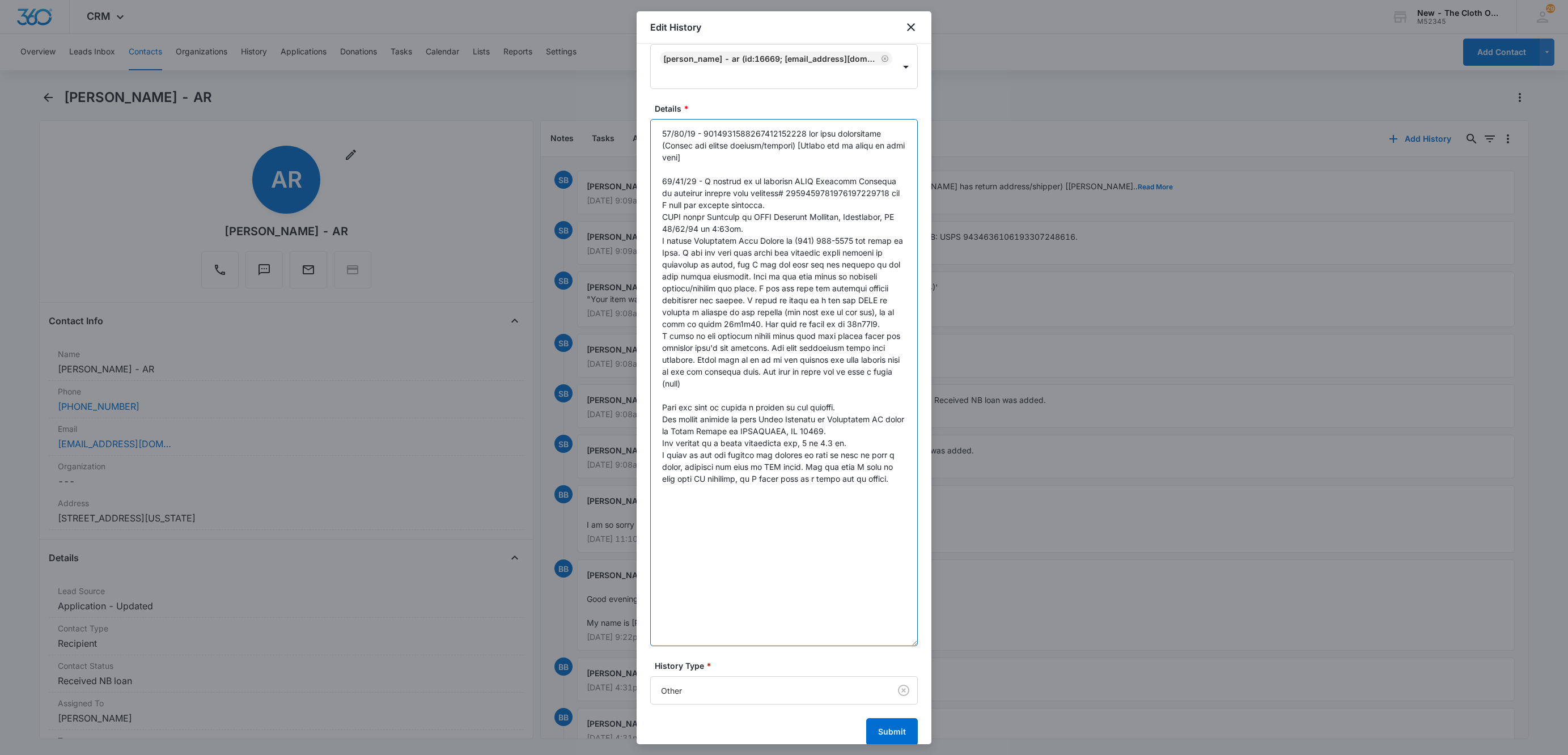
scroll to position [44, 0]
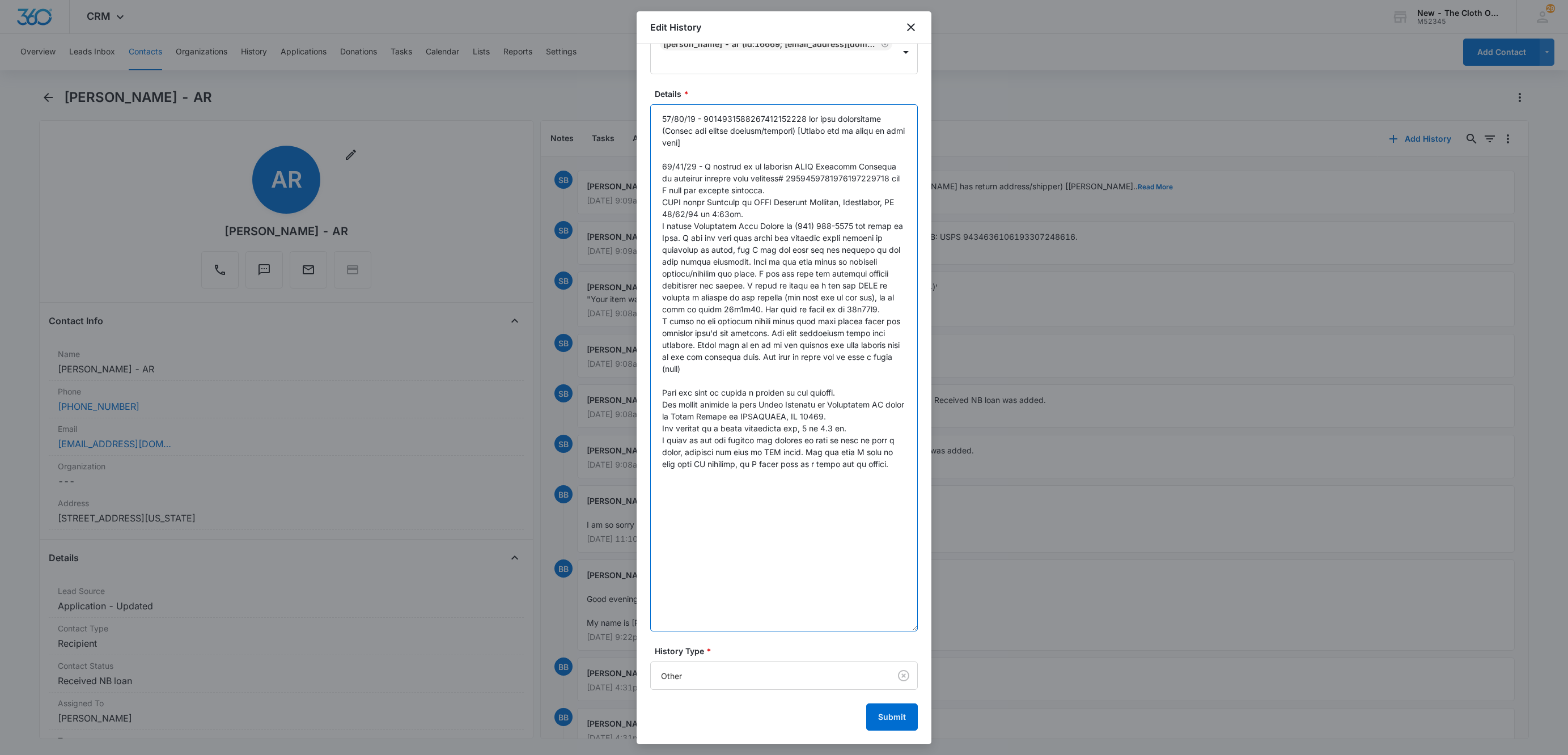
drag, startPoint x: 725, startPoint y: 481, endPoint x: 681, endPoint y: 404, distance: 88.7
click at [681, 404] on textarea "Details *" at bounding box center [783, 368] width 268 height 528
type textarea "06/29/25 - 9434636106193307093575 was made incorrectly (Sandra has return addre…"
click at [878, 715] on button "Submit" at bounding box center [892, 717] width 51 height 27
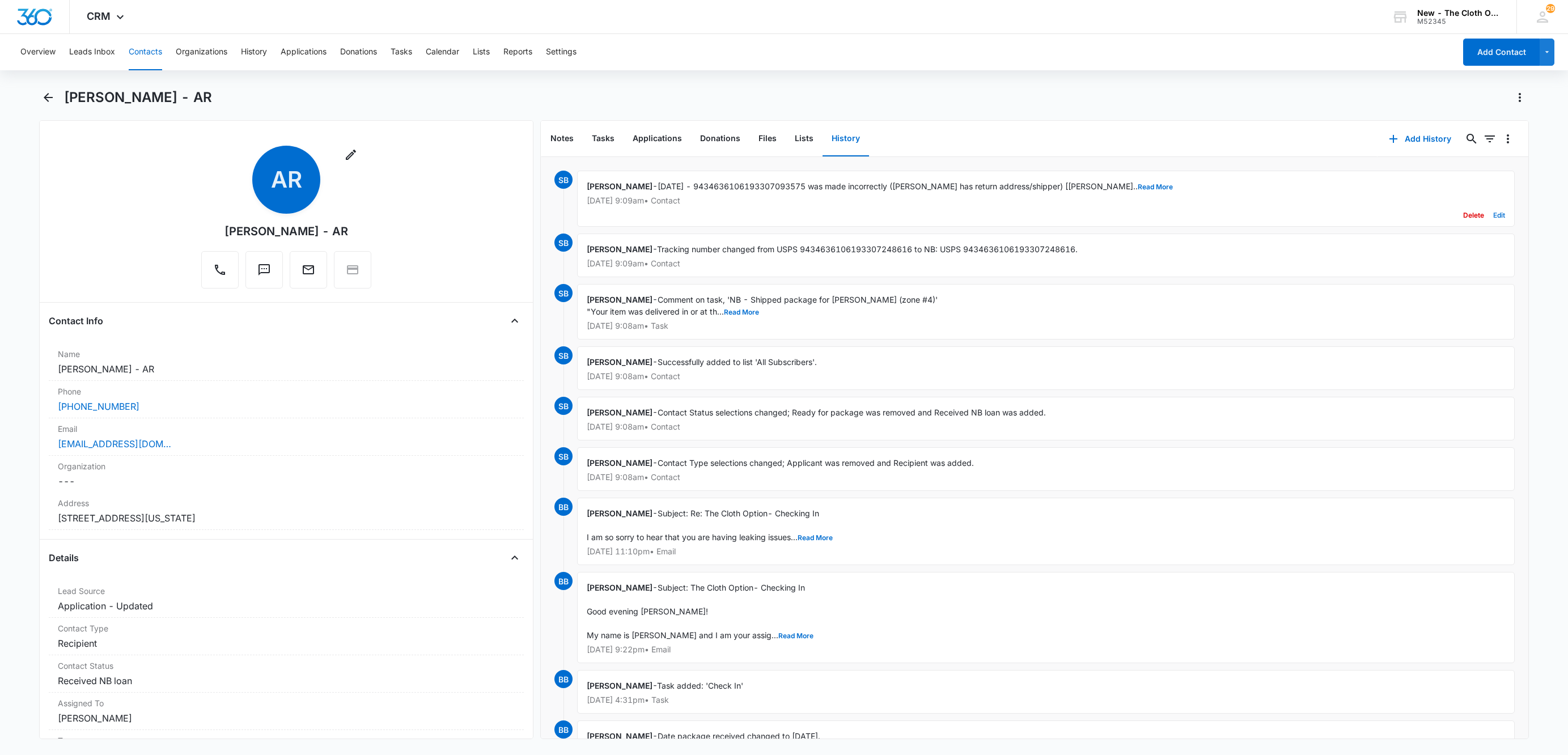
click at [1493, 213] on button "Edit" at bounding box center [1499, 215] width 12 height 21
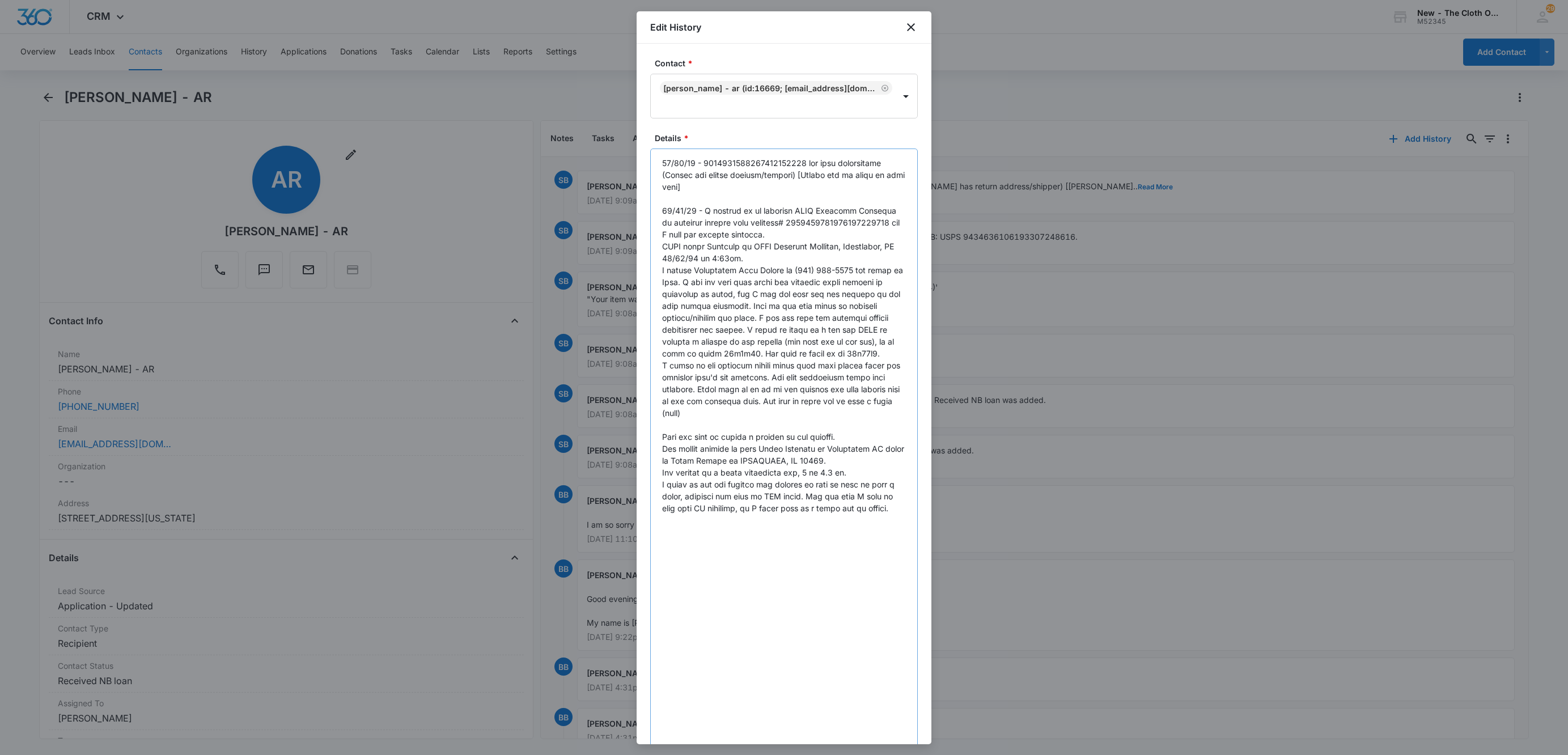
drag, startPoint x: 911, startPoint y: 213, endPoint x: 878, endPoint y: 646, distance: 434.3
click at [922, 741] on div "Contact * Ashley Reeves - AR (ID:16669; reevesjessnicole101@gmail.com; 50124234…" at bounding box center [784, 393] width 295 height 700
drag, startPoint x: 711, startPoint y: 540, endPoint x: 646, endPoint y: 521, distance: 67.7
click at [646, 521] on div "Contact * Ashley Reeves - AR (ID:16669; reevesjessnicole101@gmail.com; 50124234…" at bounding box center [784, 393] width 295 height 700
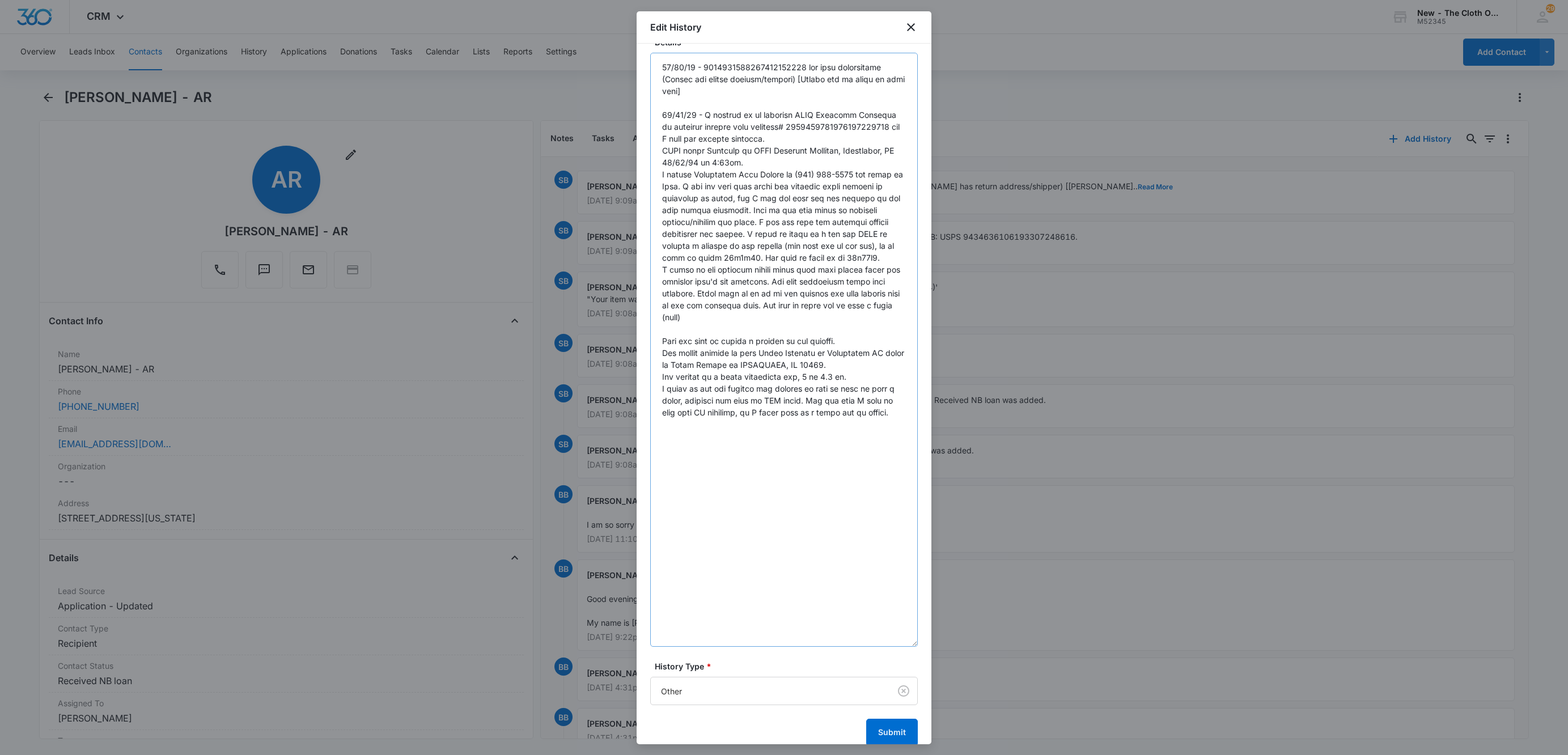
scroll to position [111, 0]
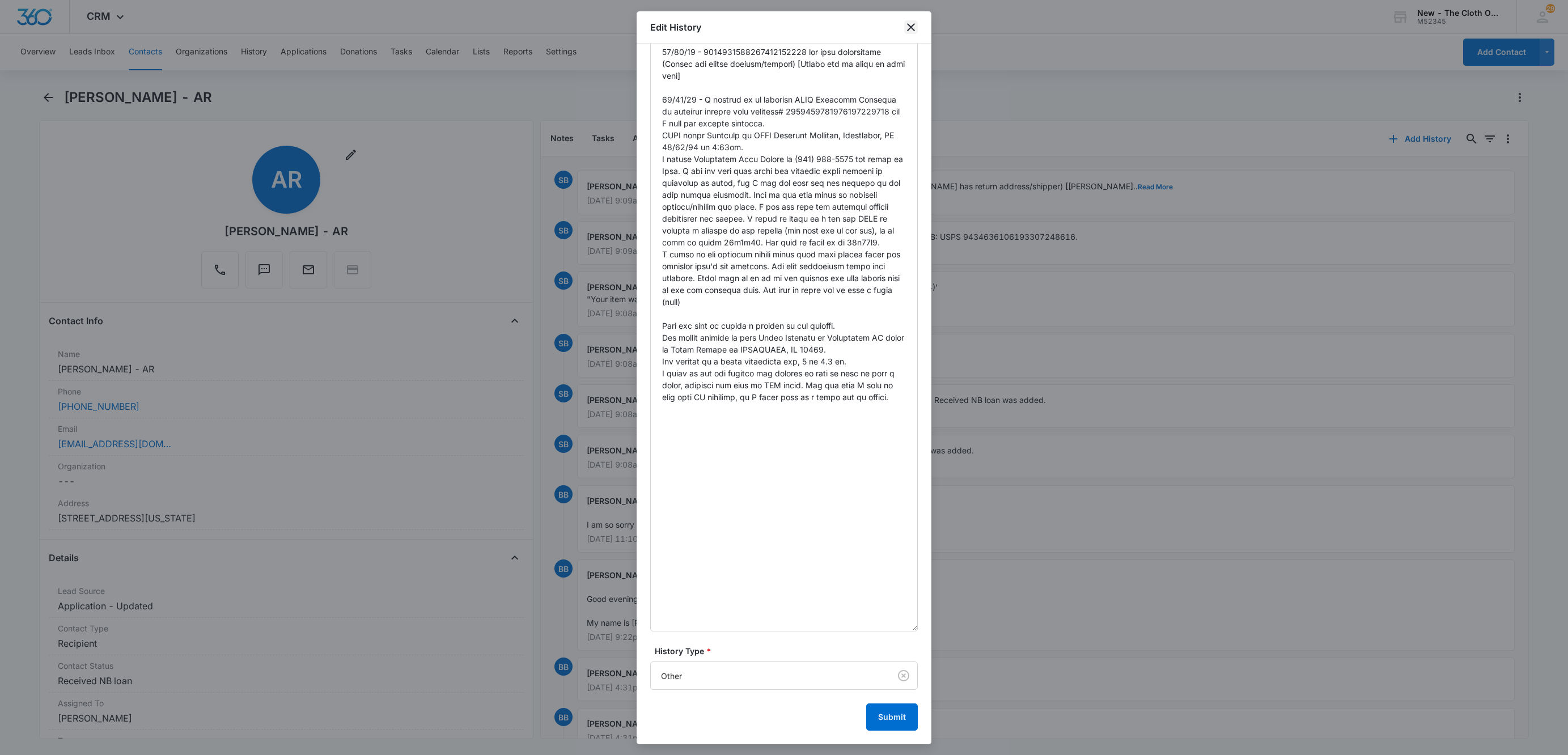
drag, startPoint x: 906, startPoint y: 26, endPoint x: 898, endPoint y: 25, distance: 8.1
click at [906, 26] on icon "close" at bounding box center [911, 27] width 14 height 14
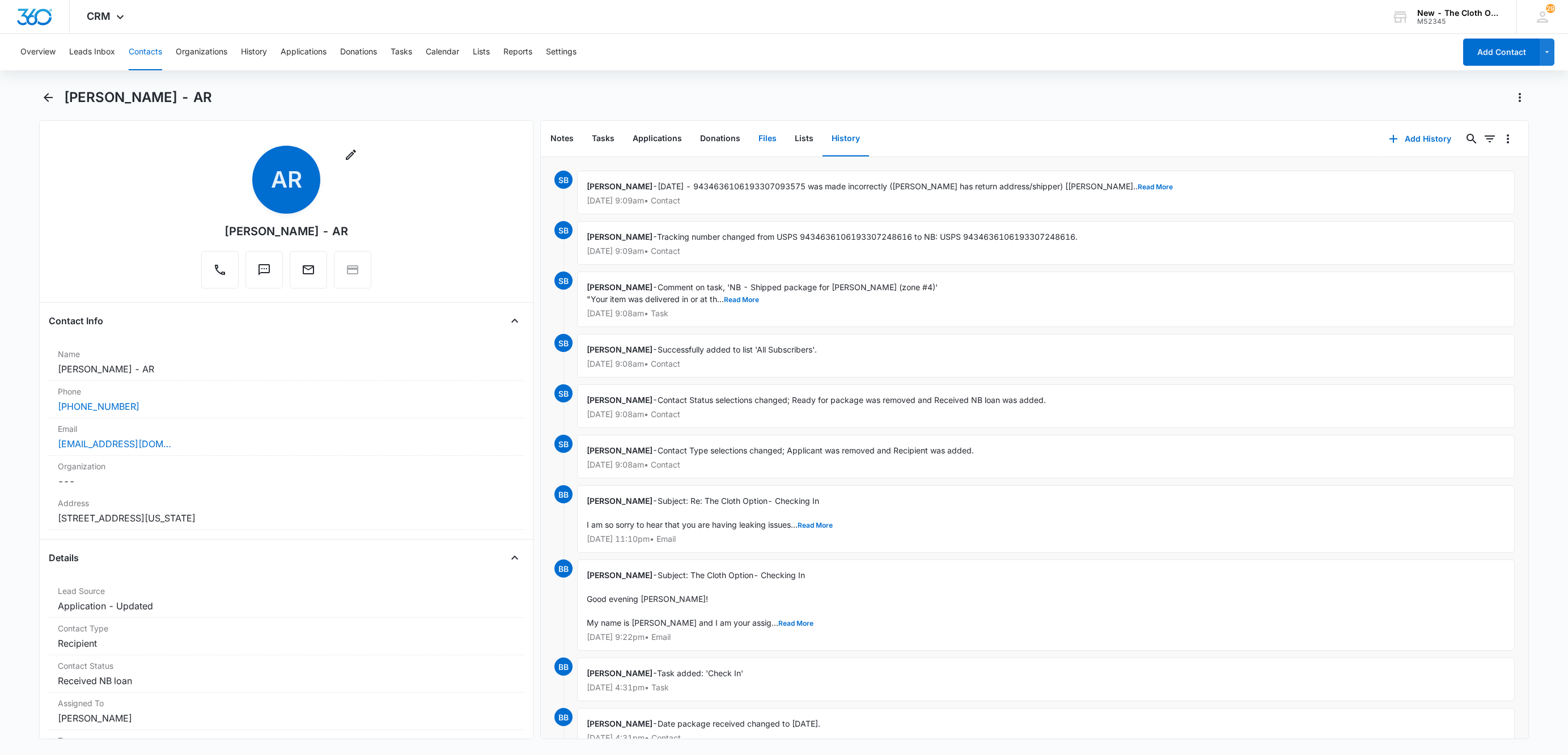
click at [761, 139] on button "Files" at bounding box center [767, 139] width 36 height 35
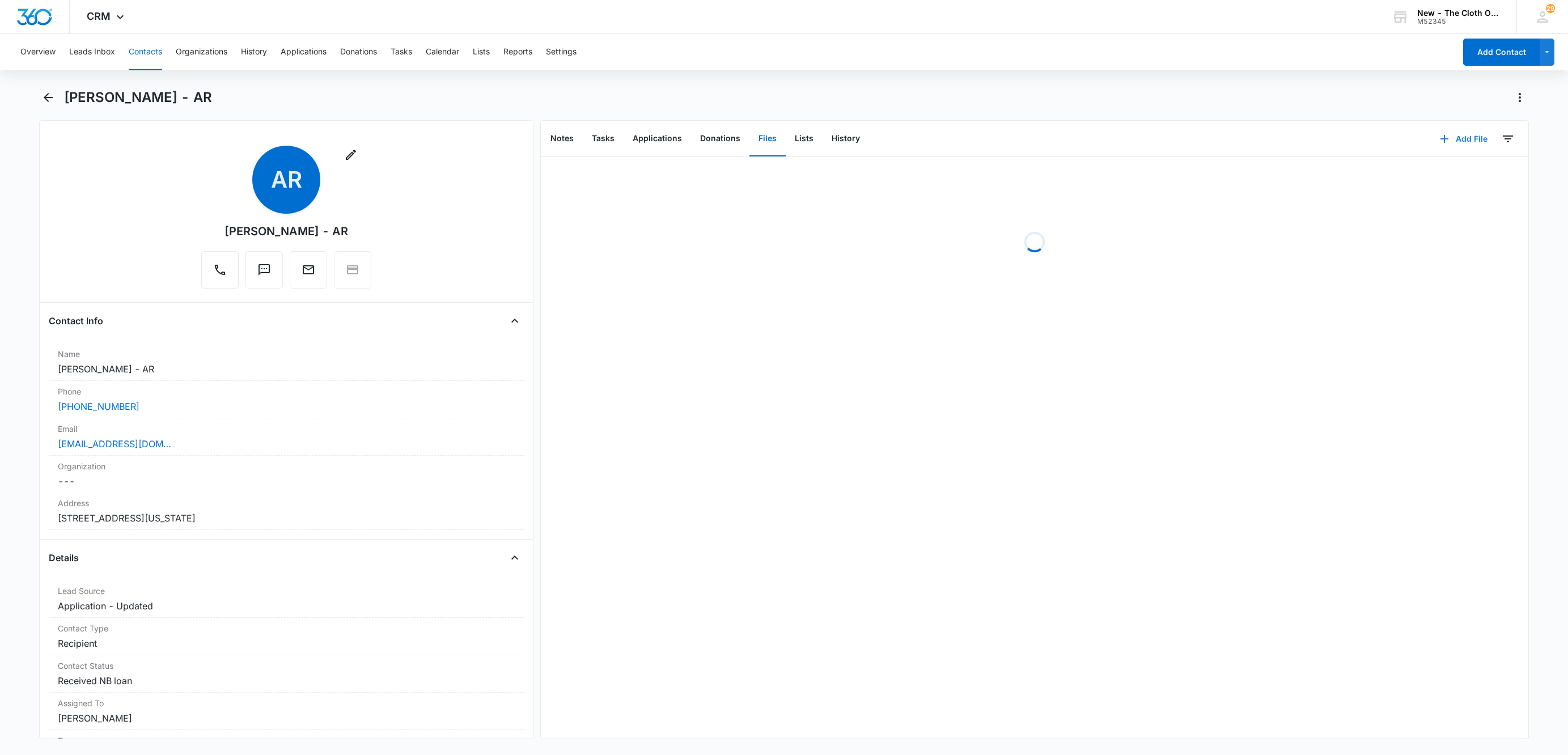
click at [1453, 139] on button "Add File" at bounding box center [1464, 139] width 70 height 27
click at [1465, 174] on button "Upload Files" at bounding box center [1455, 174] width 86 height 17
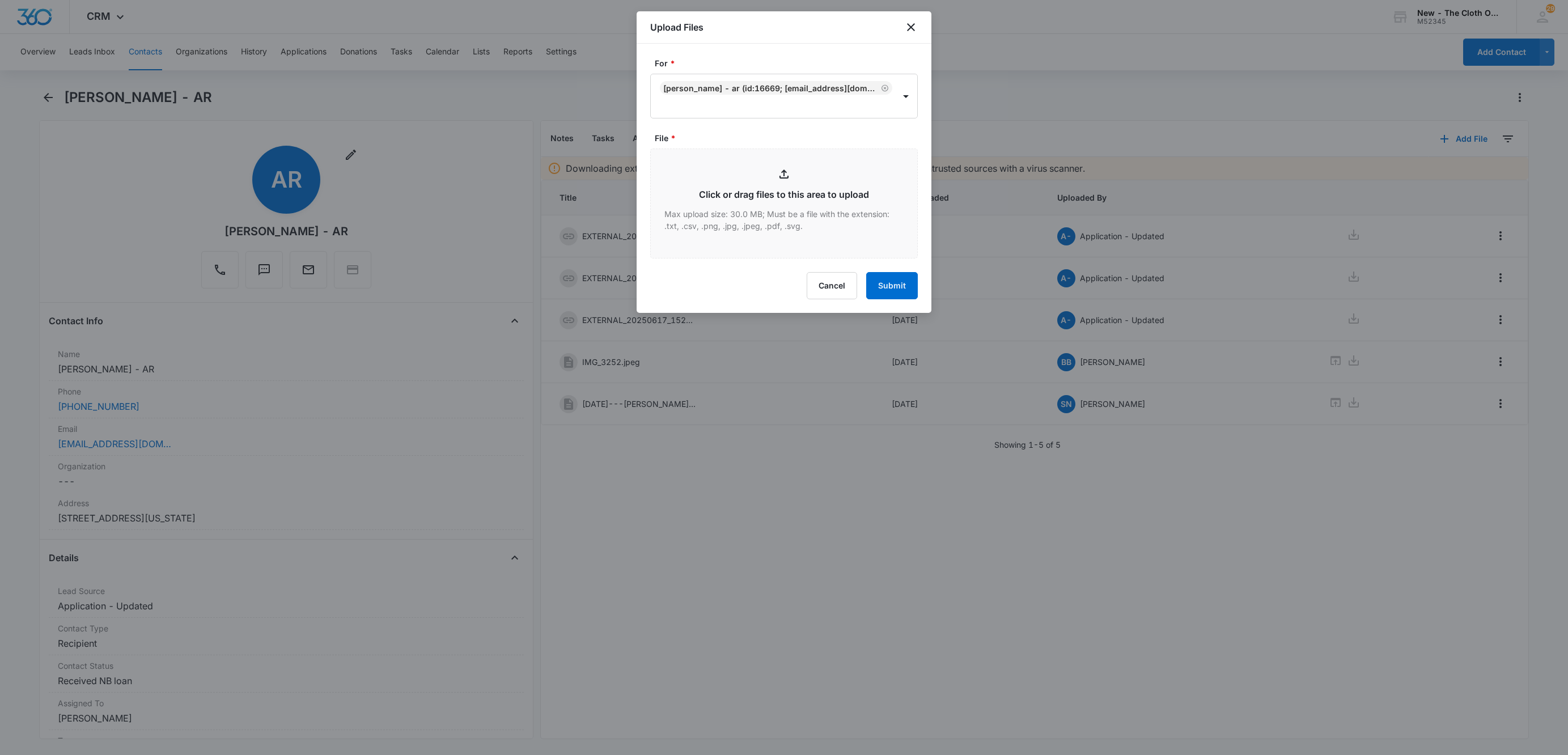
type input "C:\fakepath\9434636106193307093575 - Not our label.png"
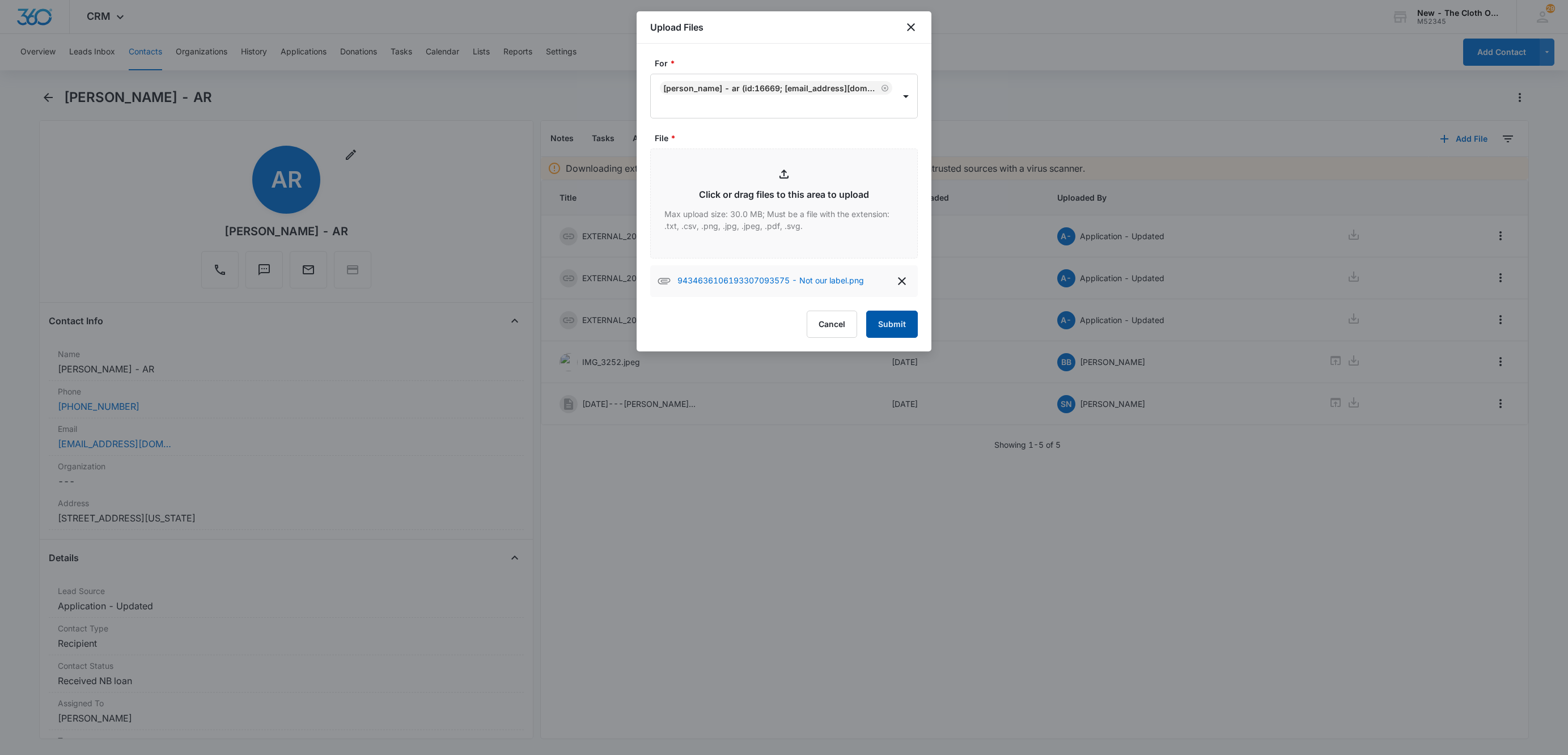
click at [895, 326] on button "Submit" at bounding box center [892, 324] width 51 height 27
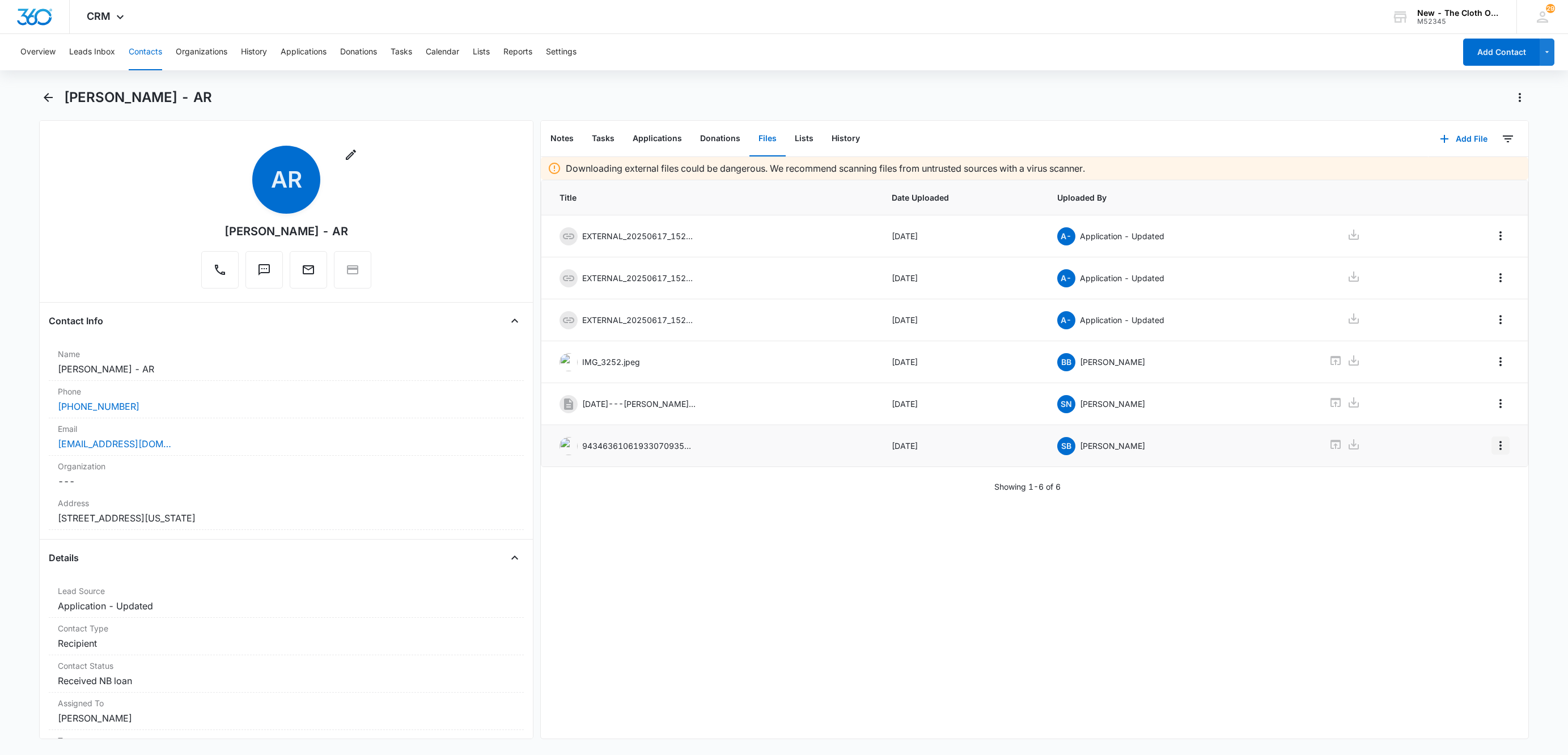
click at [1494, 449] on icon "Overflow Menu" at bounding box center [1500, 445] width 14 height 14
click at [1467, 479] on div "Edit" at bounding box center [1457, 482] width 24 height 8
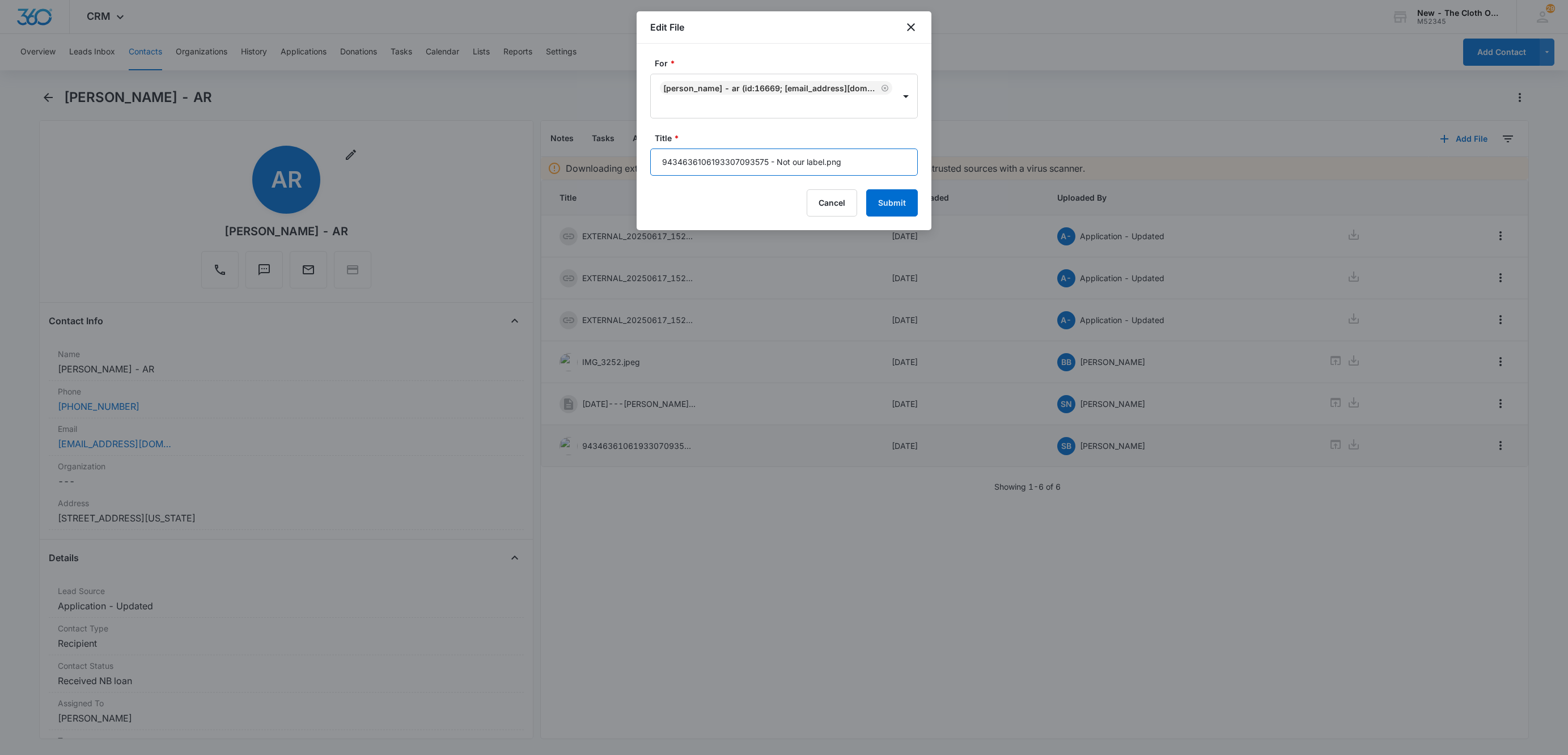
click at [660, 160] on input "9434636106193307093575 - Not our label.png" at bounding box center [783, 162] width 268 height 27
type input "NOT OUR LABEL - 9434636106193307093575.png"
click at [910, 194] on button "Submit" at bounding box center [892, 203] width 51 height 27
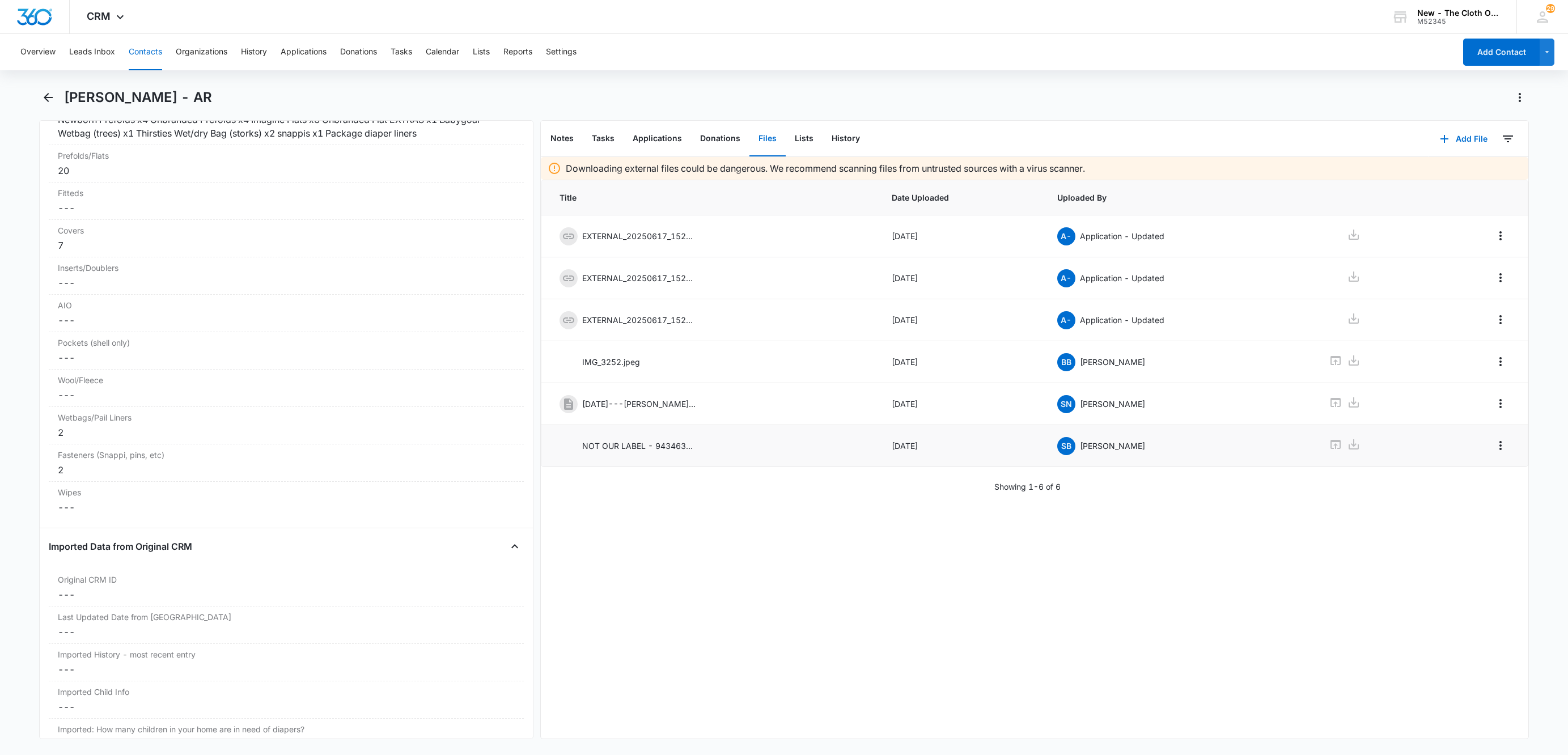
scroll to position [2935, 0]
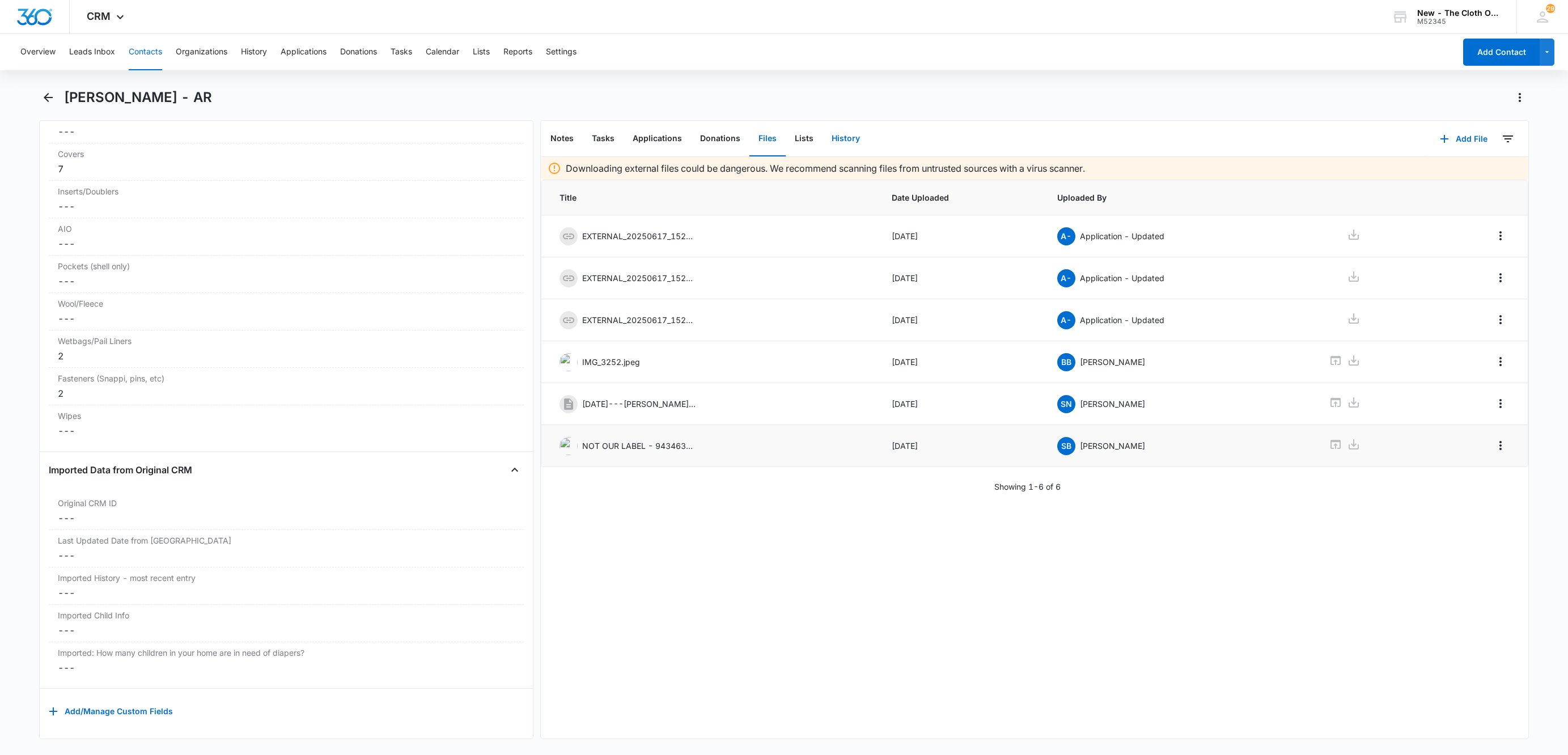
click at [839, 141] on button "History" at bounding box center [846, 139] width 46 height 35
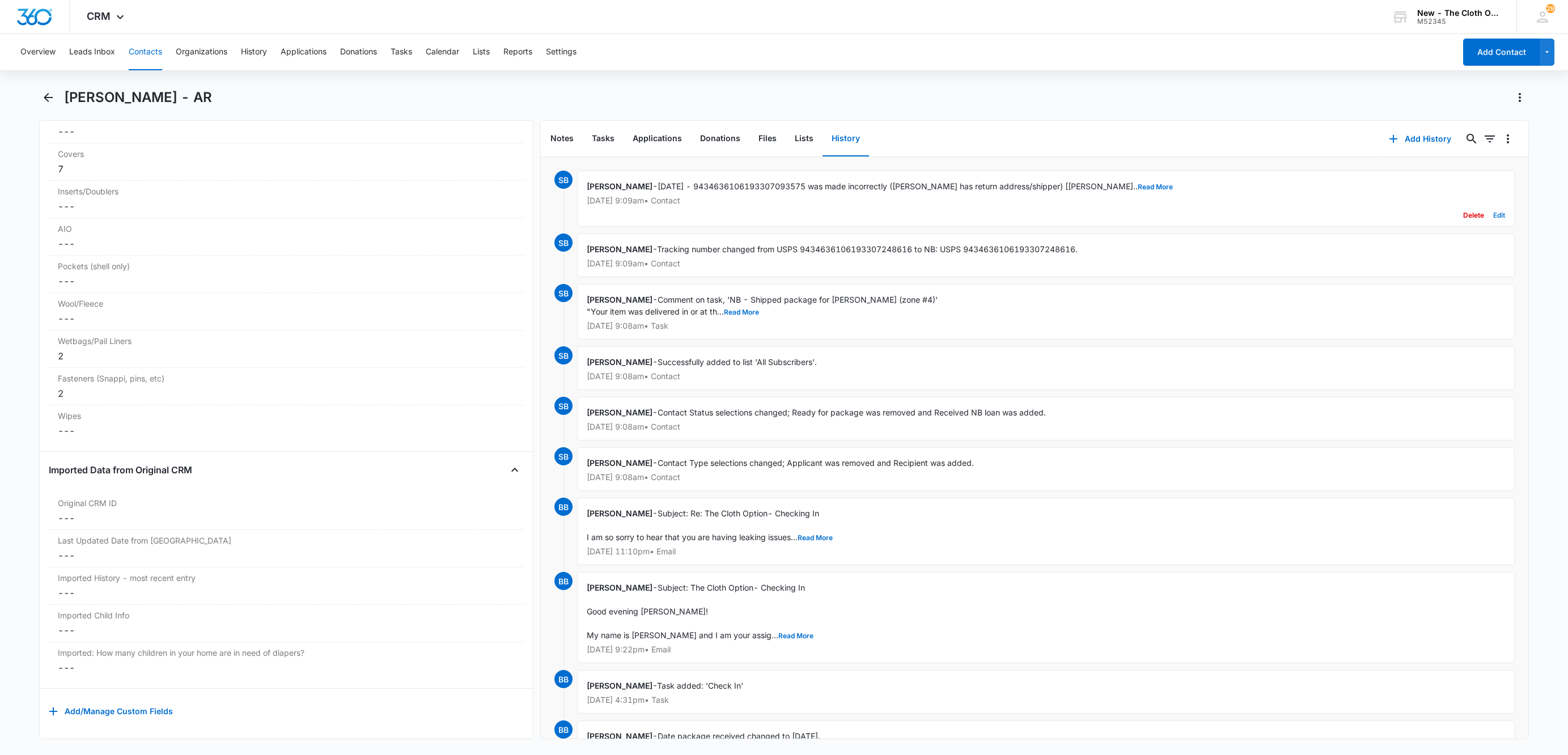
click at [1493, 216] on button "Edit" at bounding box center [1499, 215] width 12 height 21
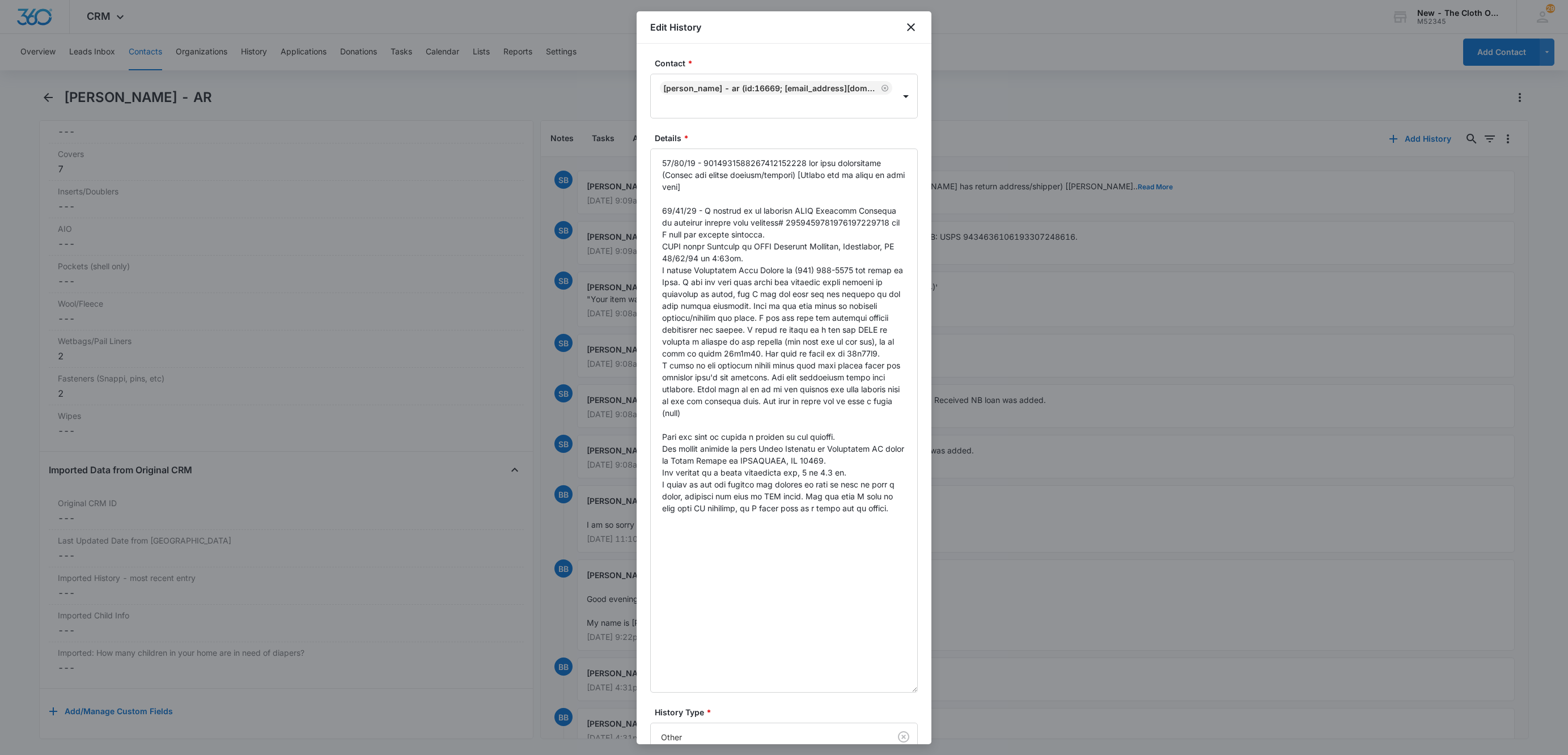
drag, startPoint x: 909, startPoint y: 206, endPoint x: 938, endPoint y: 714, distance: 508.8
click at [938, 714] on body "CRM Apps Reputation Websites Forms CRM Email Social Shop Payments POS Ads Intel…" at bounding box center [784, 377] width 1568 height 755
click at [848, 562] on textarea "Details *" at bounding box center [783, 435] width 268 height 573
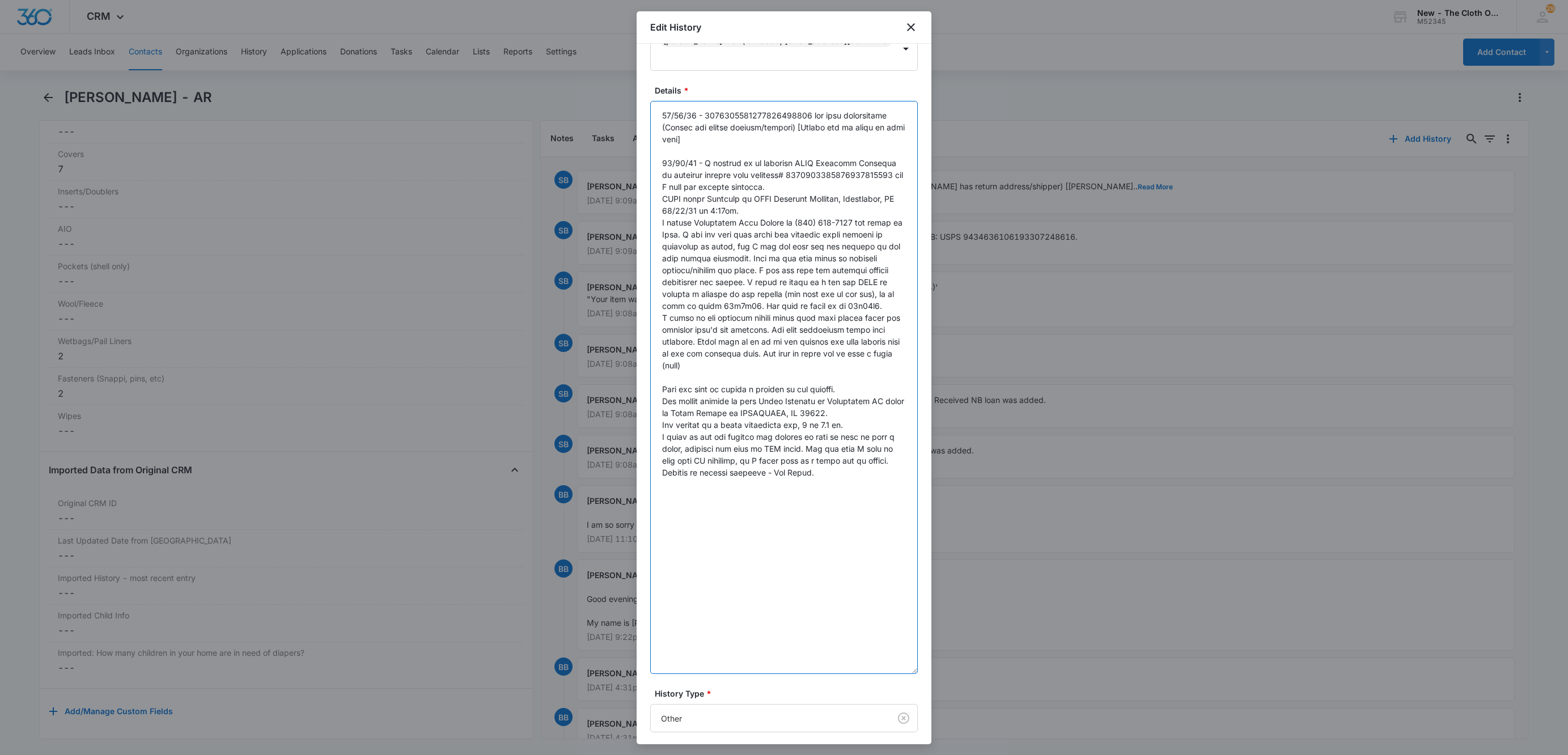
scroll to position [91, 0]
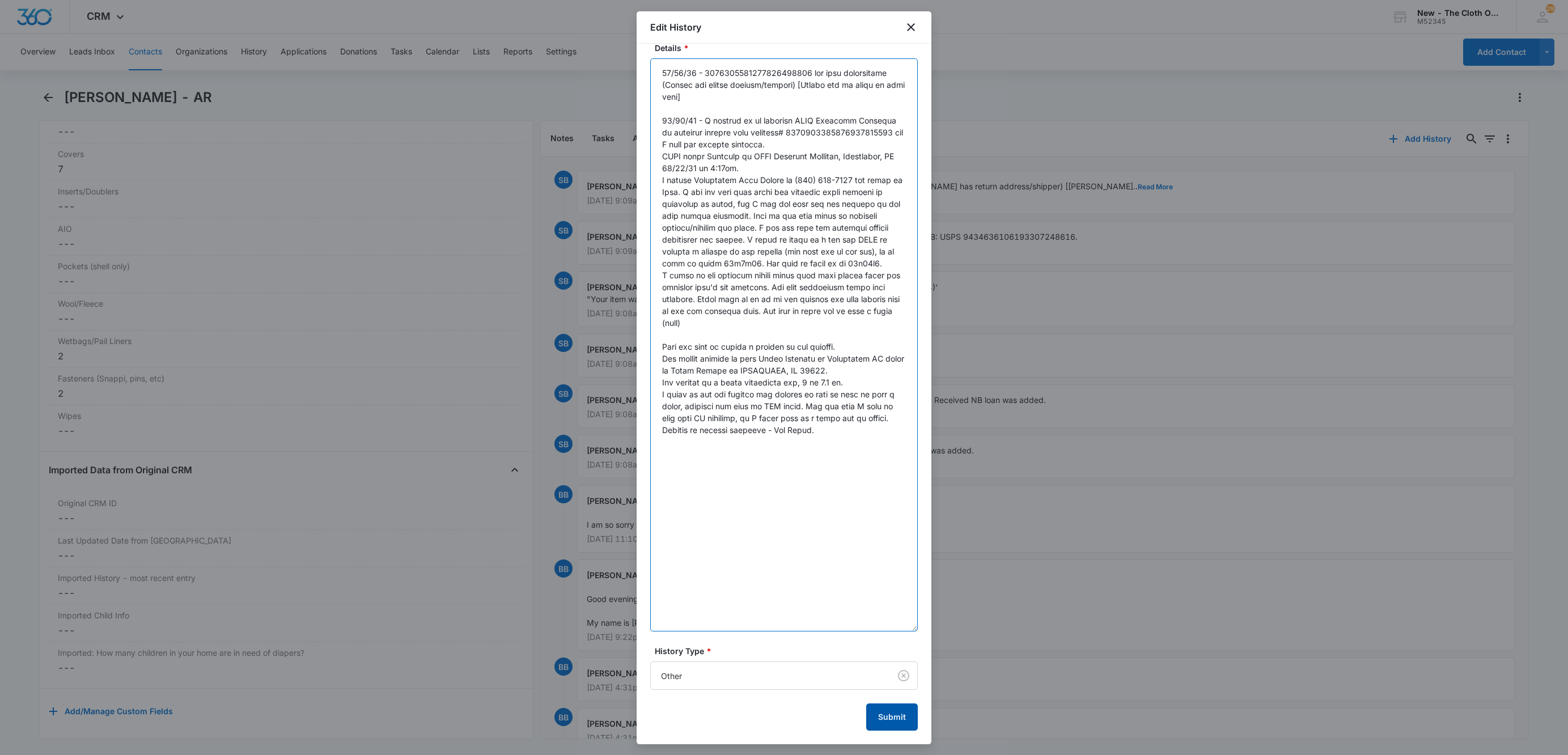
type textarea "06/29/25 - 9434636106193307093575 was made incorrectly (Sandra has return addre…"
click at [866, 716] on button "Submit" at bounding box center [892, 717] width 51 height 27
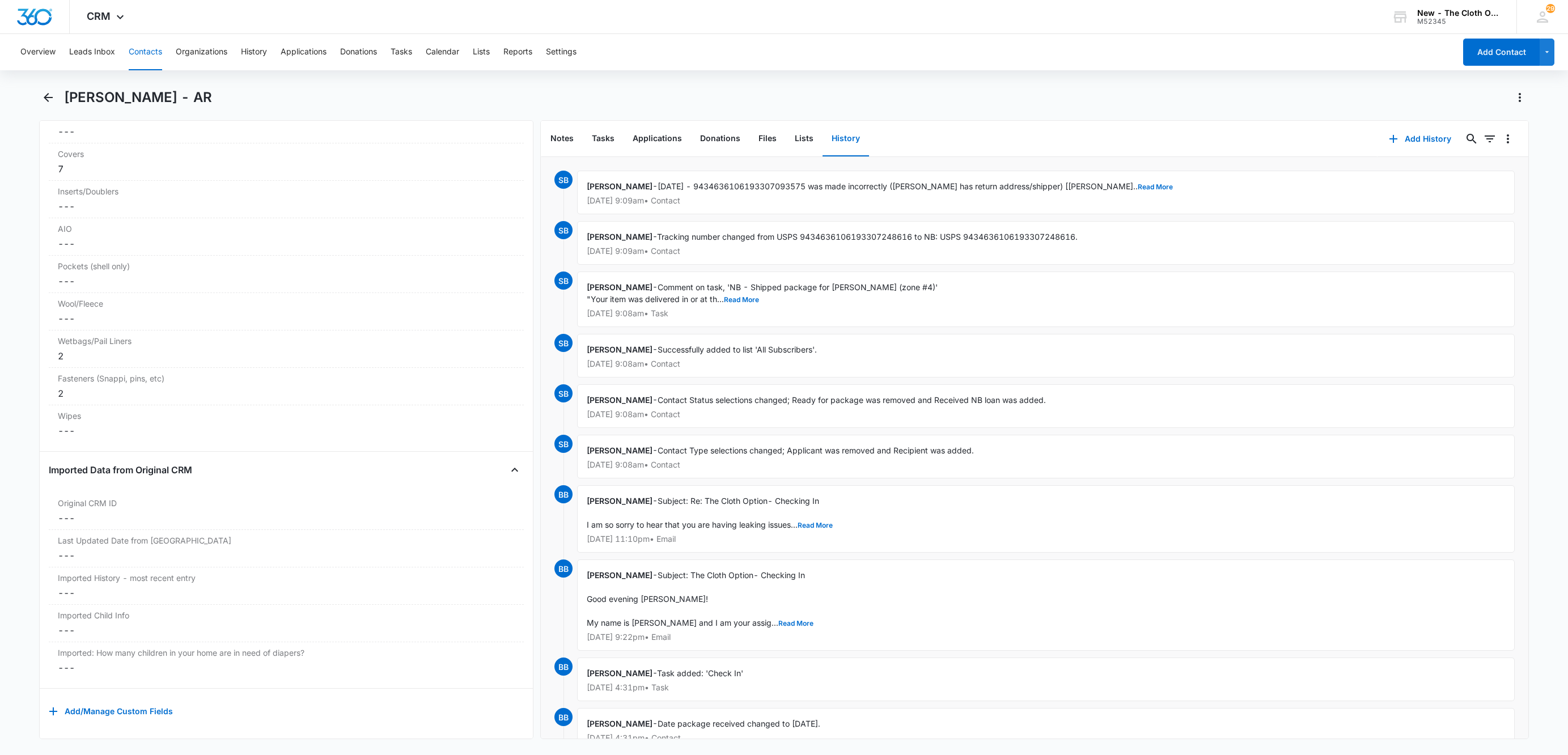
click at [150, 55] on button "Contacts" at bounding box center [144, 52] width 33 height 36
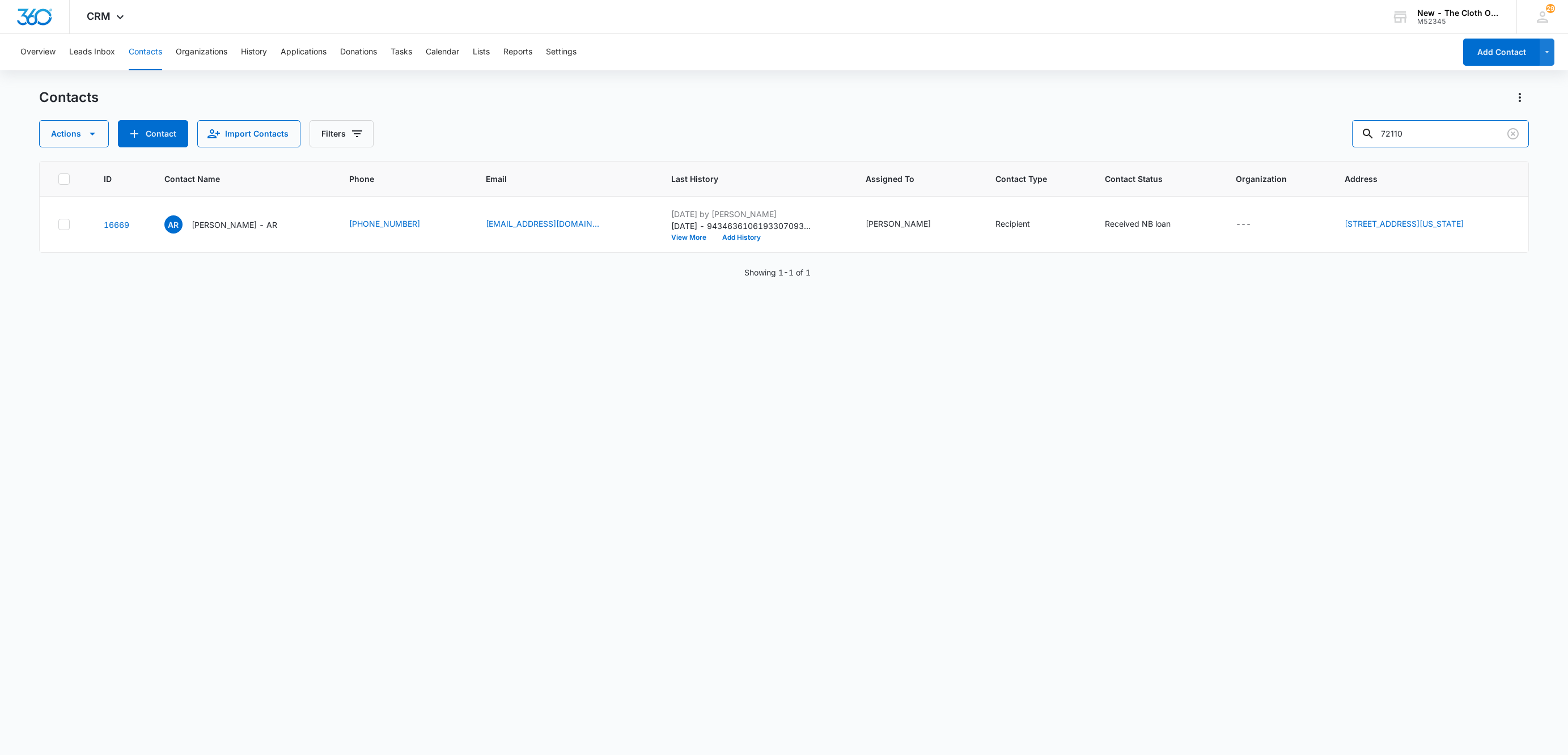
drag, startPoint x: 1174, startPoint y: 147, endPoint x: 1085, endPoint y: 145, distance: 89.0
click at [1104, 146] on div "Actions Contact Import Contacts Filters 72110" at bounding box center [784, 134] width 1489 height 27
paste input "Jaleisa Grinkley"
type input "Jaleisa Grinkley"
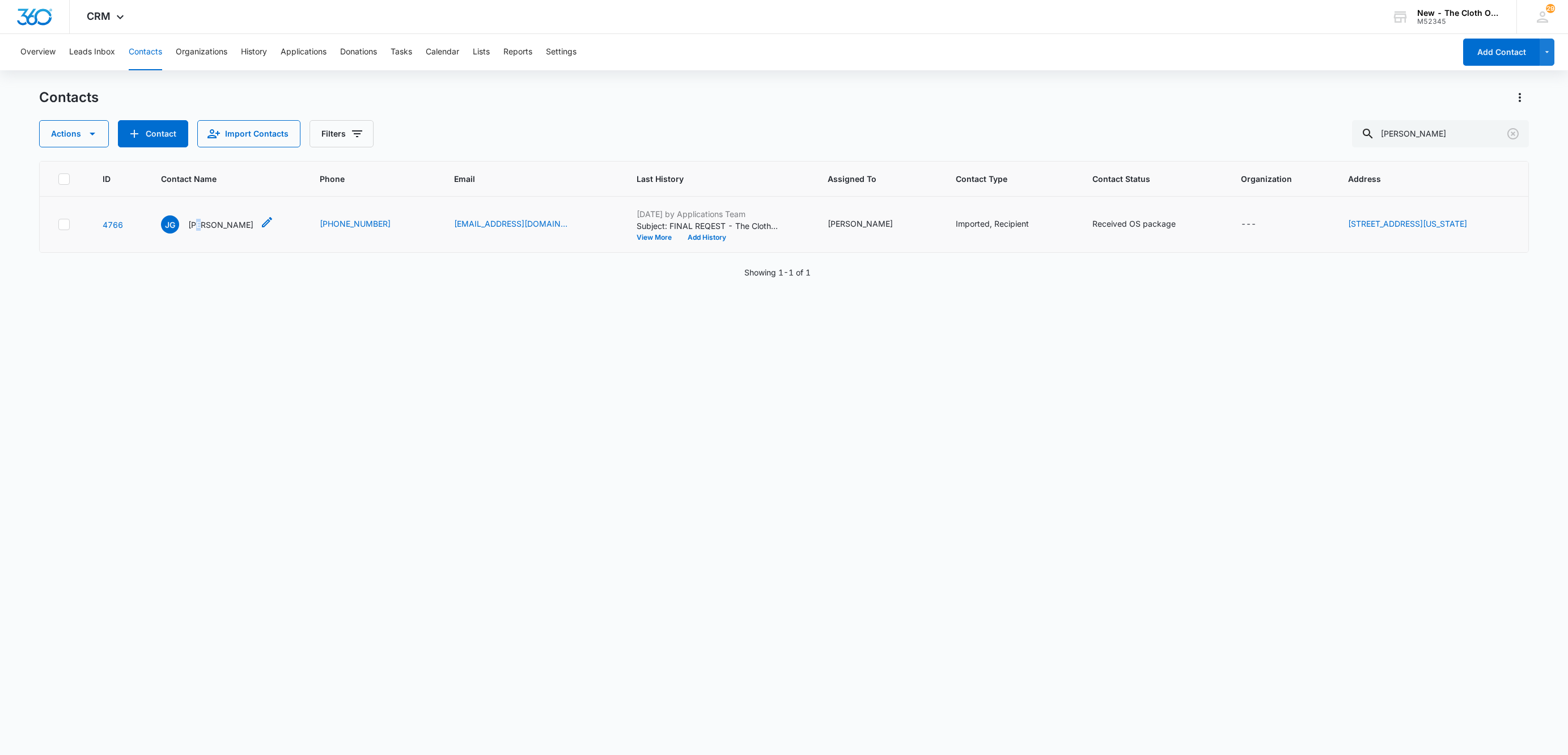
click at [194, 227] on p "Jaleisa Grinkley" at bounding box center [221, 225] width 65 height 12
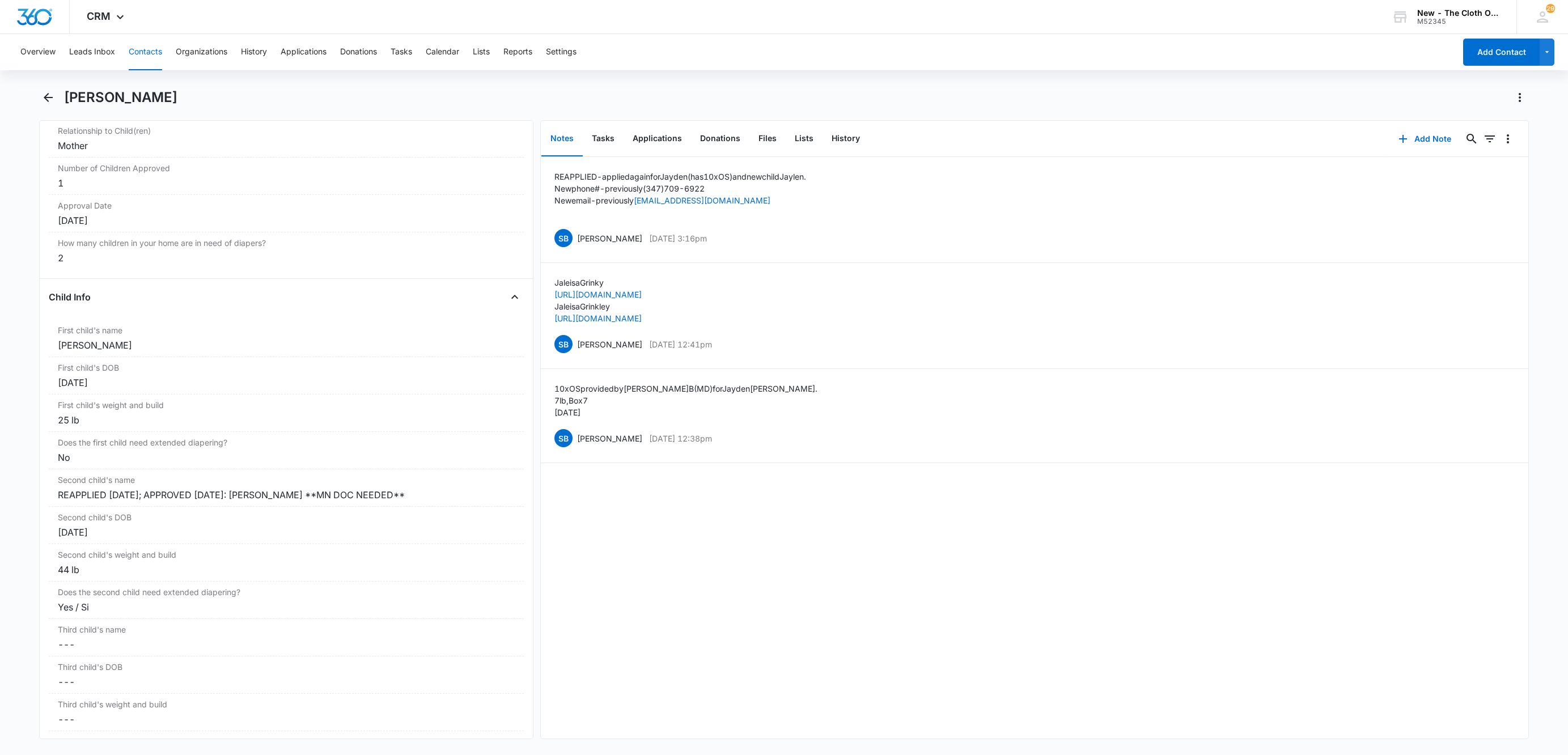
scroll to position [1276, 0]
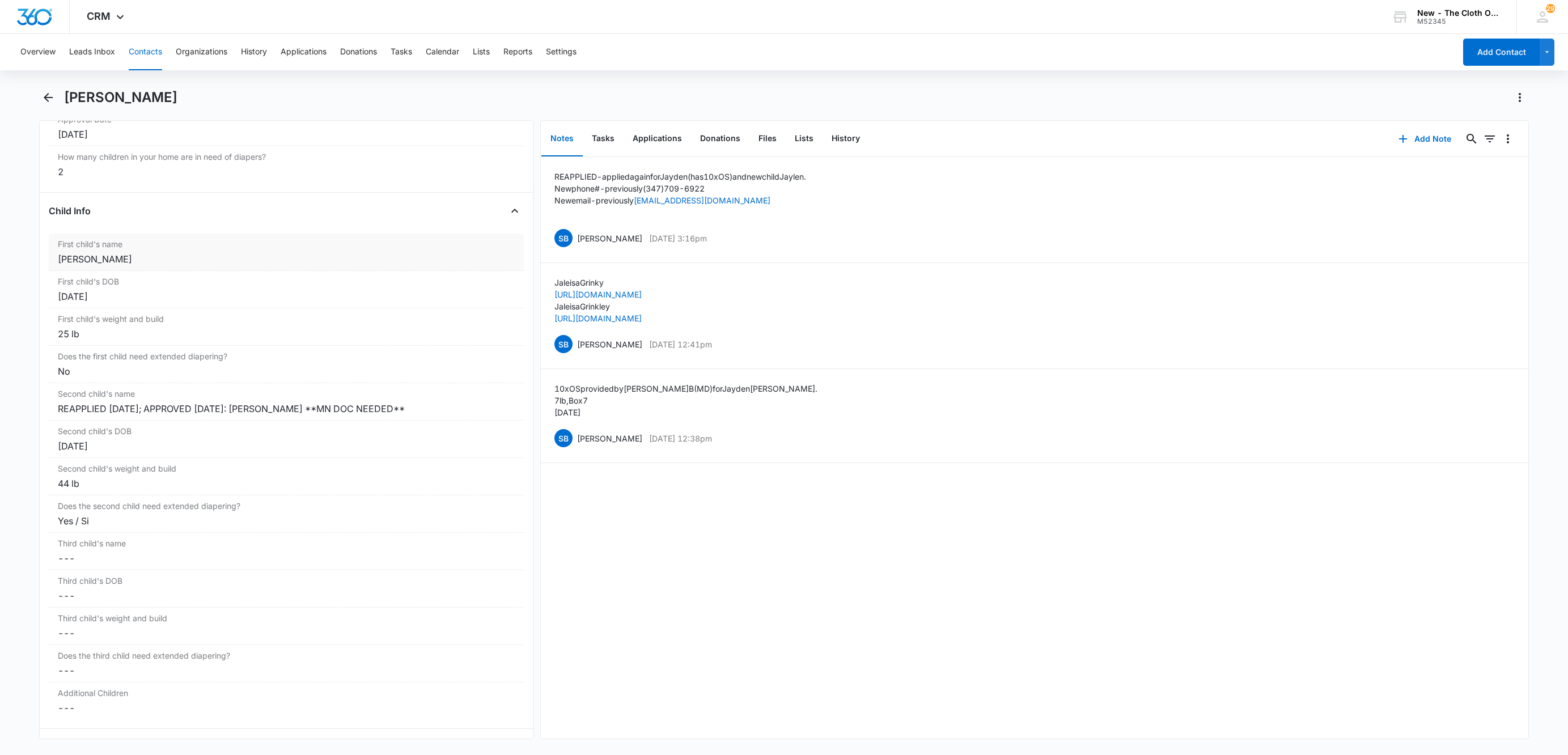
click at [74, 266] on div "Jaylen Hundley" at bounding box center [286, 259] width 457 height 14
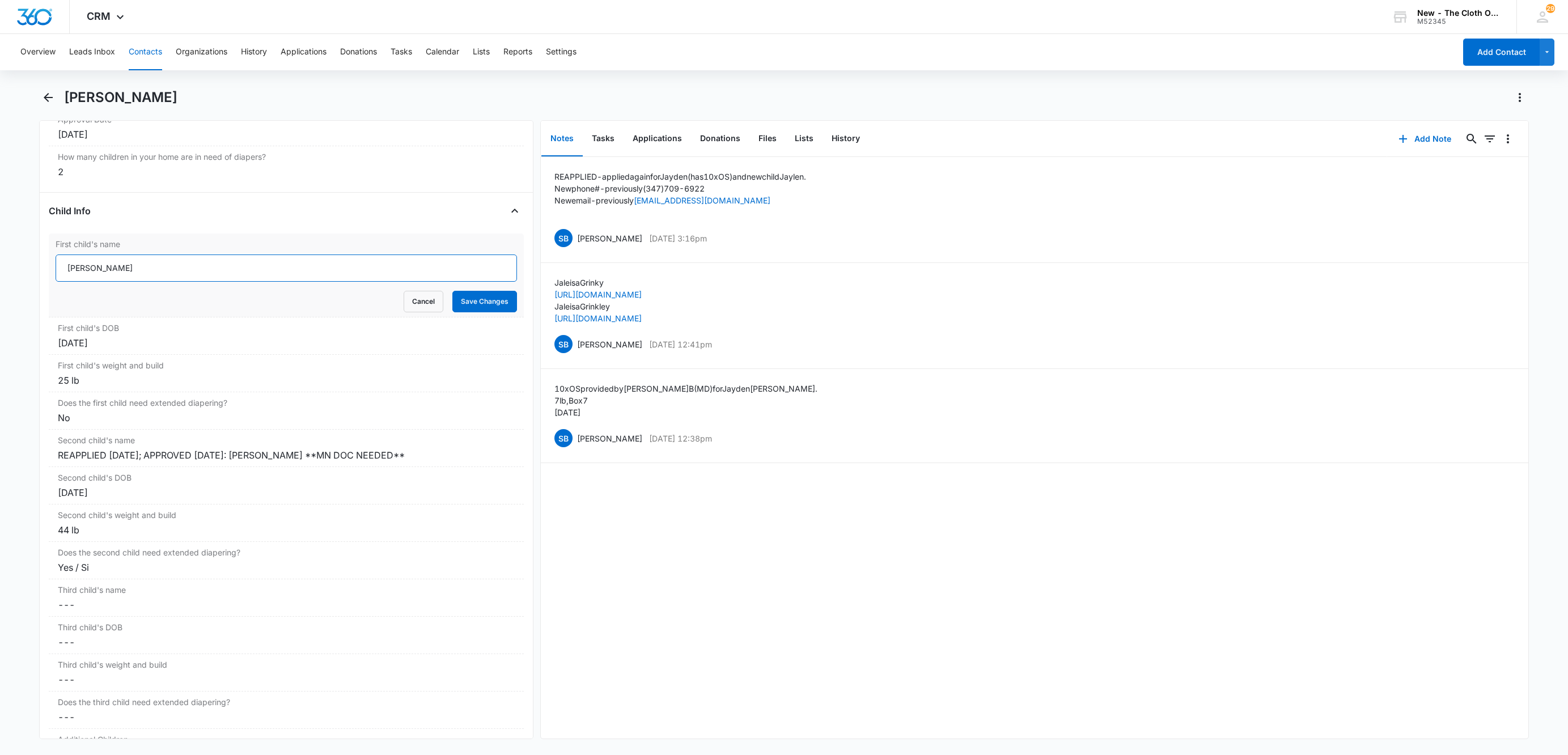
click at [60, 271] on input "Jaylen Hundley" at bounding box center [286, 268] width 462 height 27
paste input "CLOSED D/T INSUF DOCS 10/08/2025:"
type input "CLOSED D/T INSUF DOCS 10/08/2025: Jaylen Hundley"
click at [476, 310] on button "Save Changes" at bounding box center [485, 301] width 65 height 21
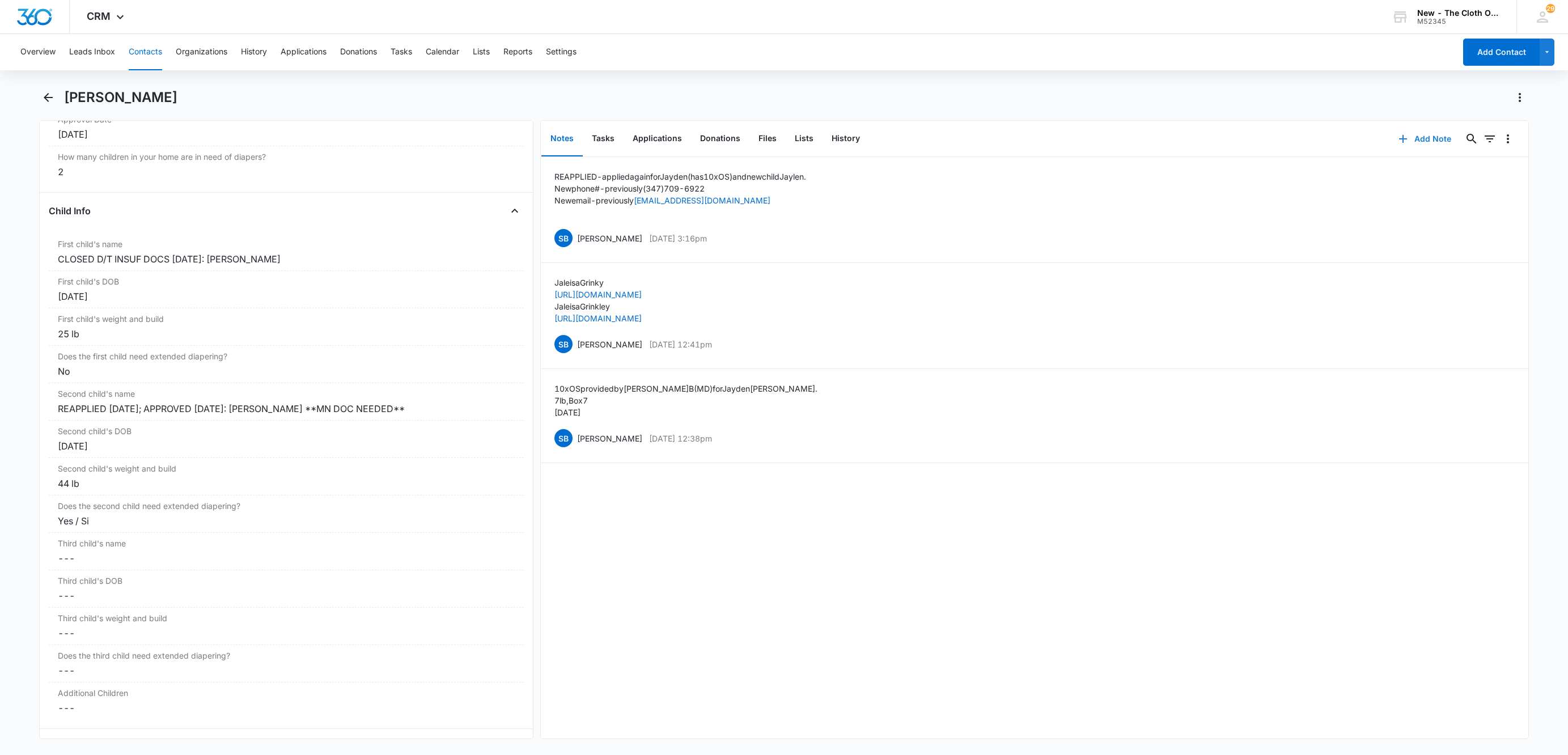
click at [1415, 138] on button "Add Note" at bounding box center [1424, 139] width 75 height 27
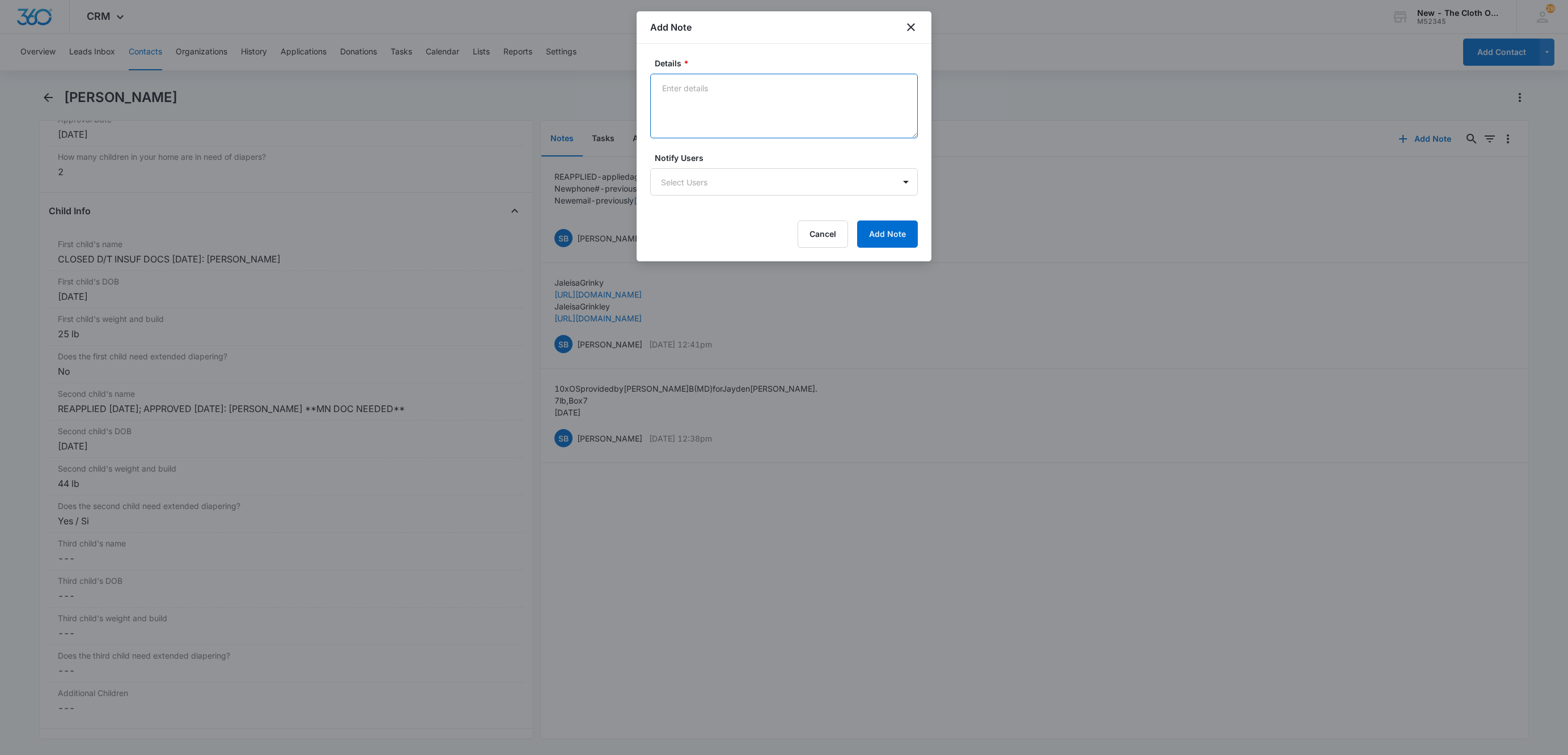
click at [716, 110] on textarea "Details *" at bounding box center [783, 106] width 268 height 65
click at [805, 105] on textarea "Details *" at bounding box center [783, 106] width 268 height 65
paste textarea "10/08/2025 - Closed d/t insuf docs."
type textarea "10/08/2025 - Closed d/t insuf docs."
click at [909, 221] on button "Add Note" at bounding box center [887, 234] width 61 height 27
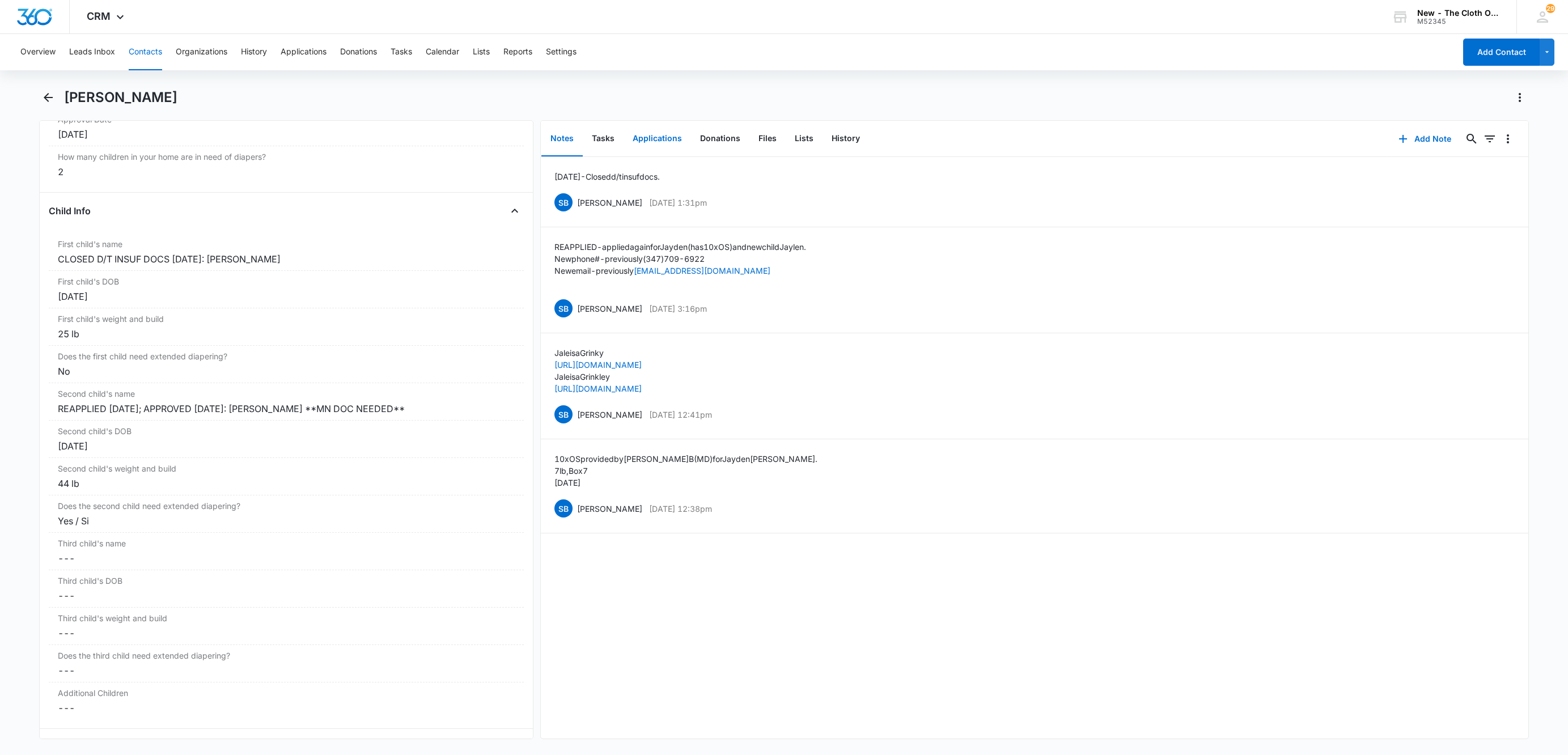
click at [669, 143] on button "Applications" at bounding box center [657, 139] width 68 height 35
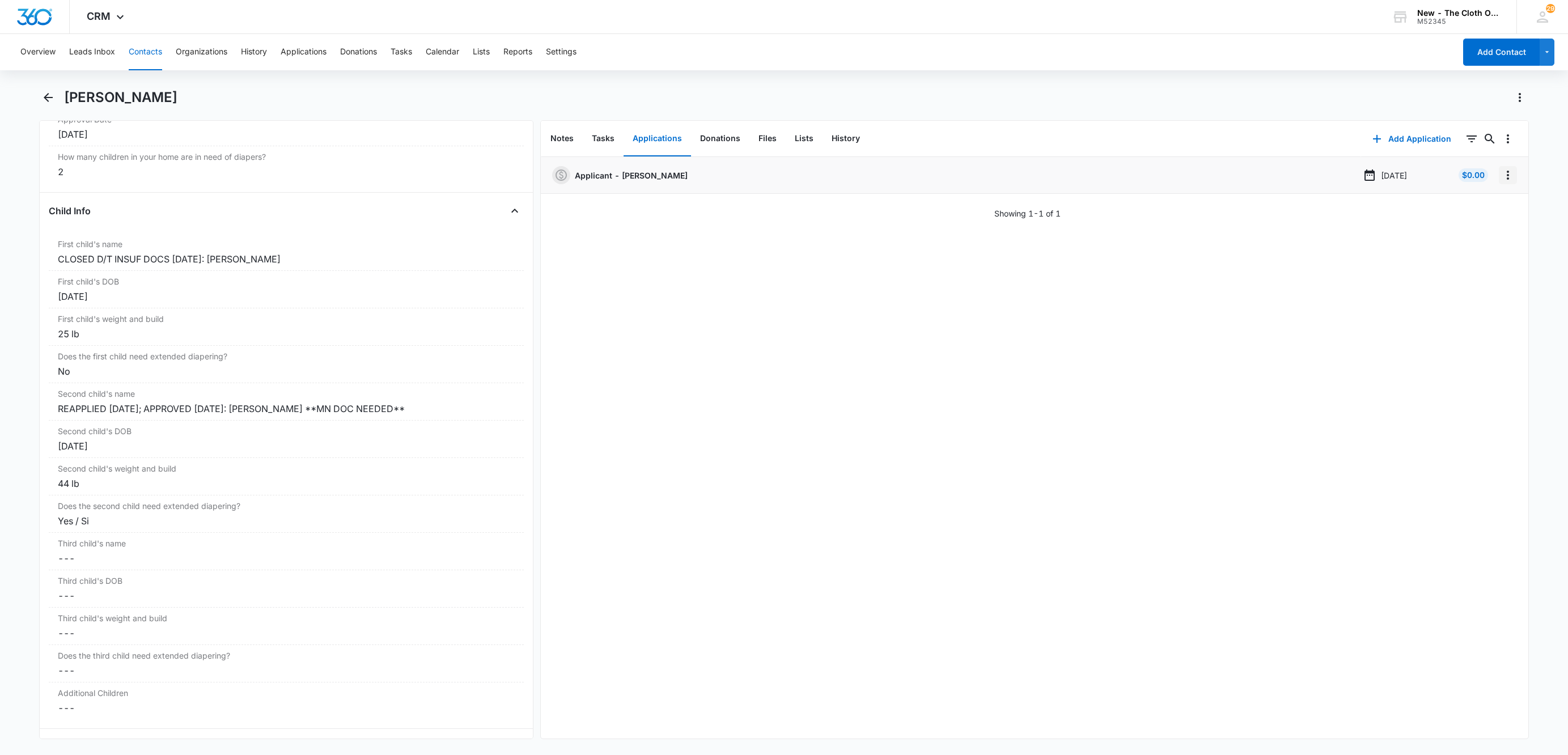
click at [1501, 180] on icon "Overflow Menu" at bounding box center [1508, 175] width 14 height 14
click at [1495, 211] on button "Edit" at bounding box center [1471, 207] width 65 height 17
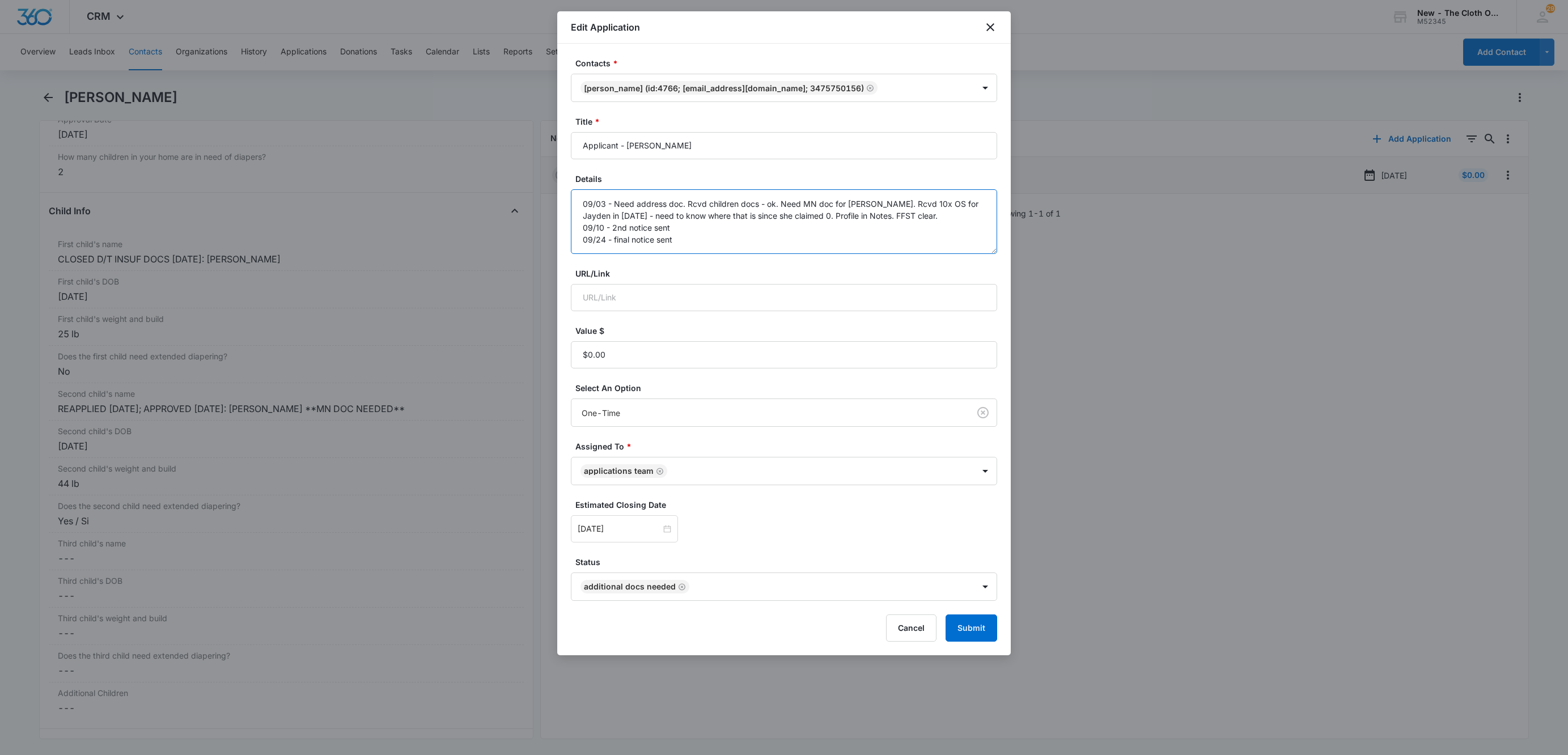
click at [722, 251] on textarea "09/03 - Need address doc. Rcvd children docs - ok. Need MN doc for Jayden. Rcvd…" at bounding box center [784, 221] width 427 height 65
paste textarea "10/08/2025 - Closed d/t insuf docs."
type textarea "09/03 - Need address doc. Rcvd children docs - ok. Need MN doc for Jayden. Rcvd…"
click at [966, 634] on button "Submit" at bounding box center [971, 628] width 51 height 27
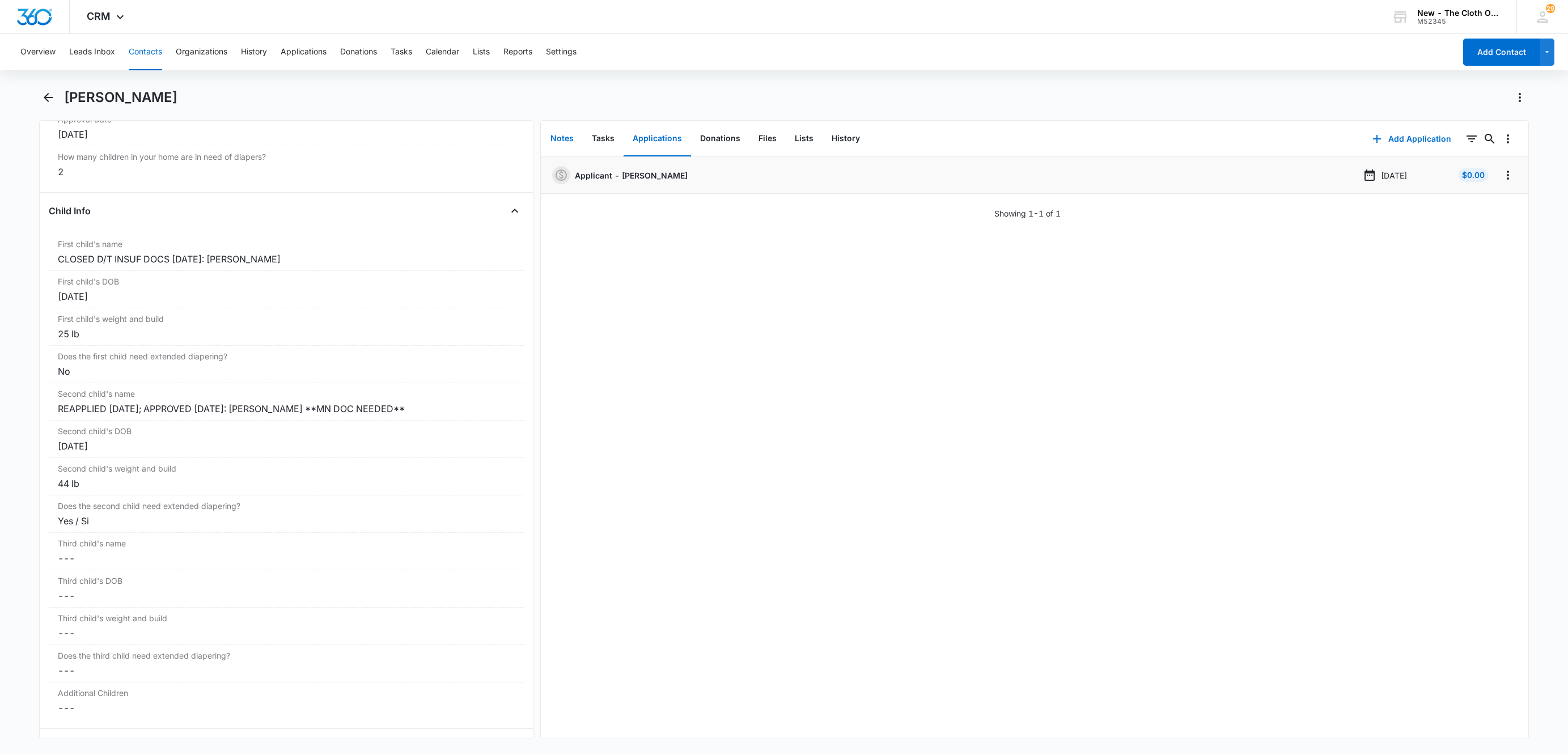
click at [570, 138] on button "Notes" at bounding box center [562, 139] width 41 height 35
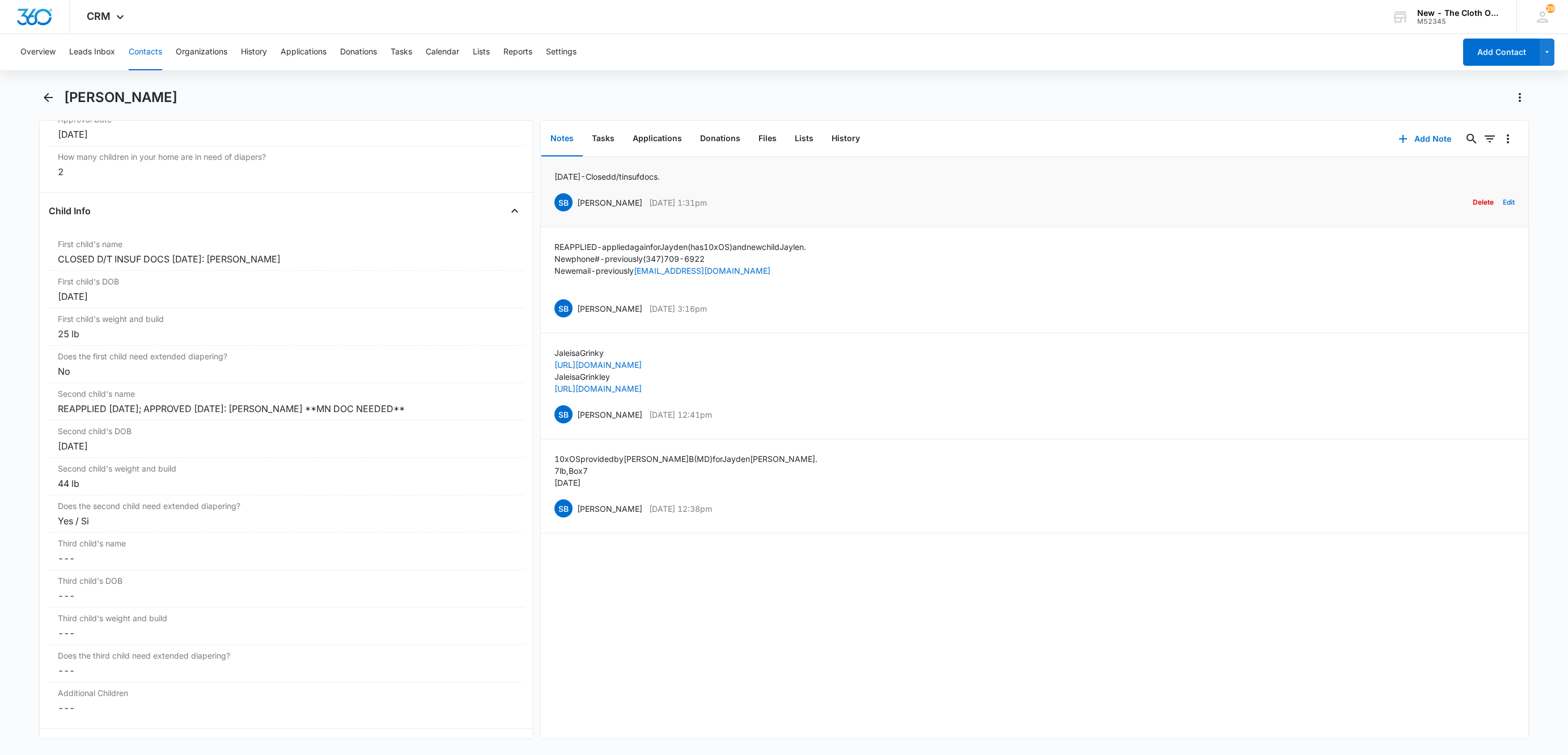
click at [1503, 203] on button "Edit" at bounding box center [1509, 202] width 12 height 21
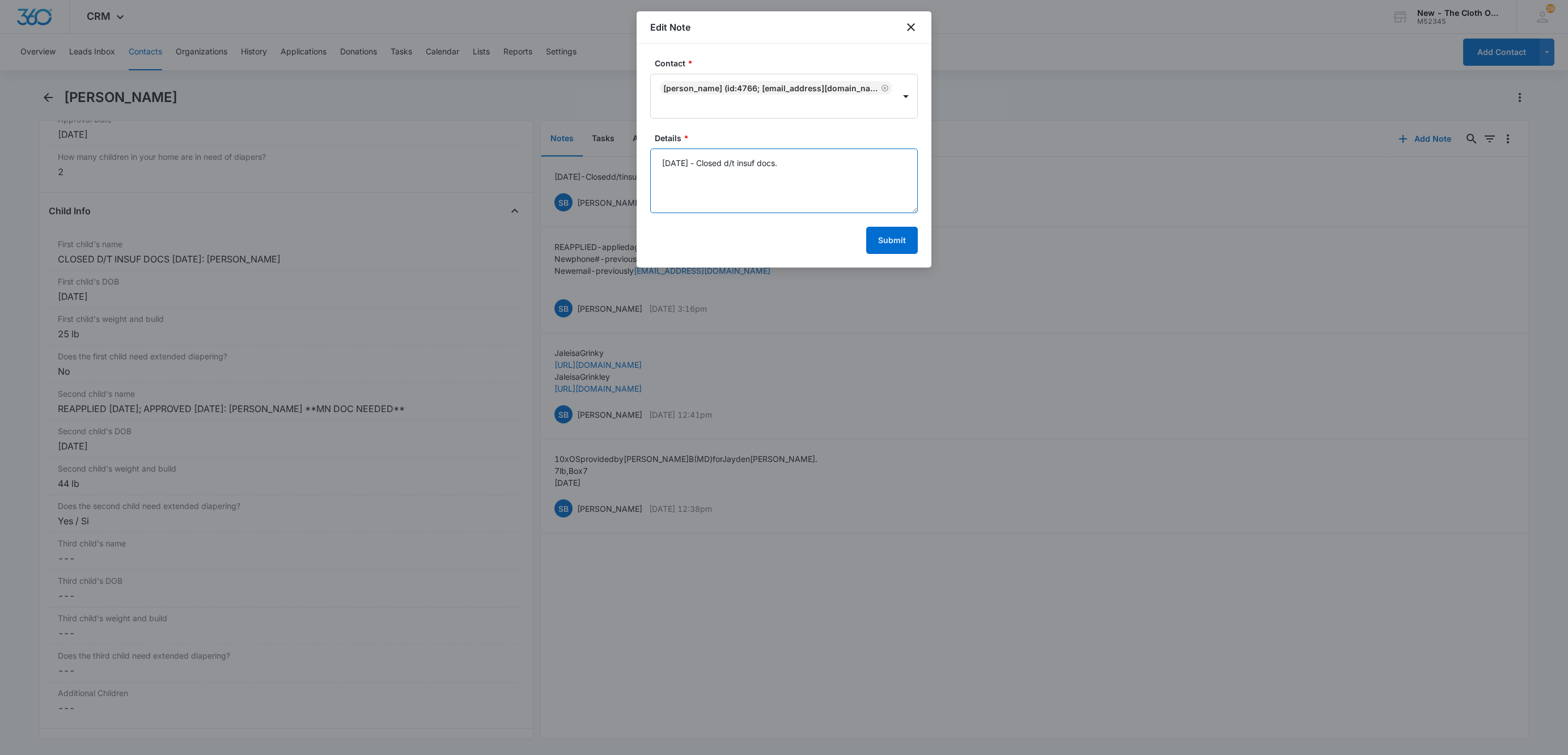
click at [815, 156] on textarea "10/08/2025 - Closed d/t insuf docs." at bounding box center [783, 181] width 268 height 65
type textarea "10/08/2025 - Closed d/t insuf docs - rcvd children docs for Jaylen and Jayden."
click at [891, 251] on button "Submit" at bounding box center [892, 240] width 51 height 27
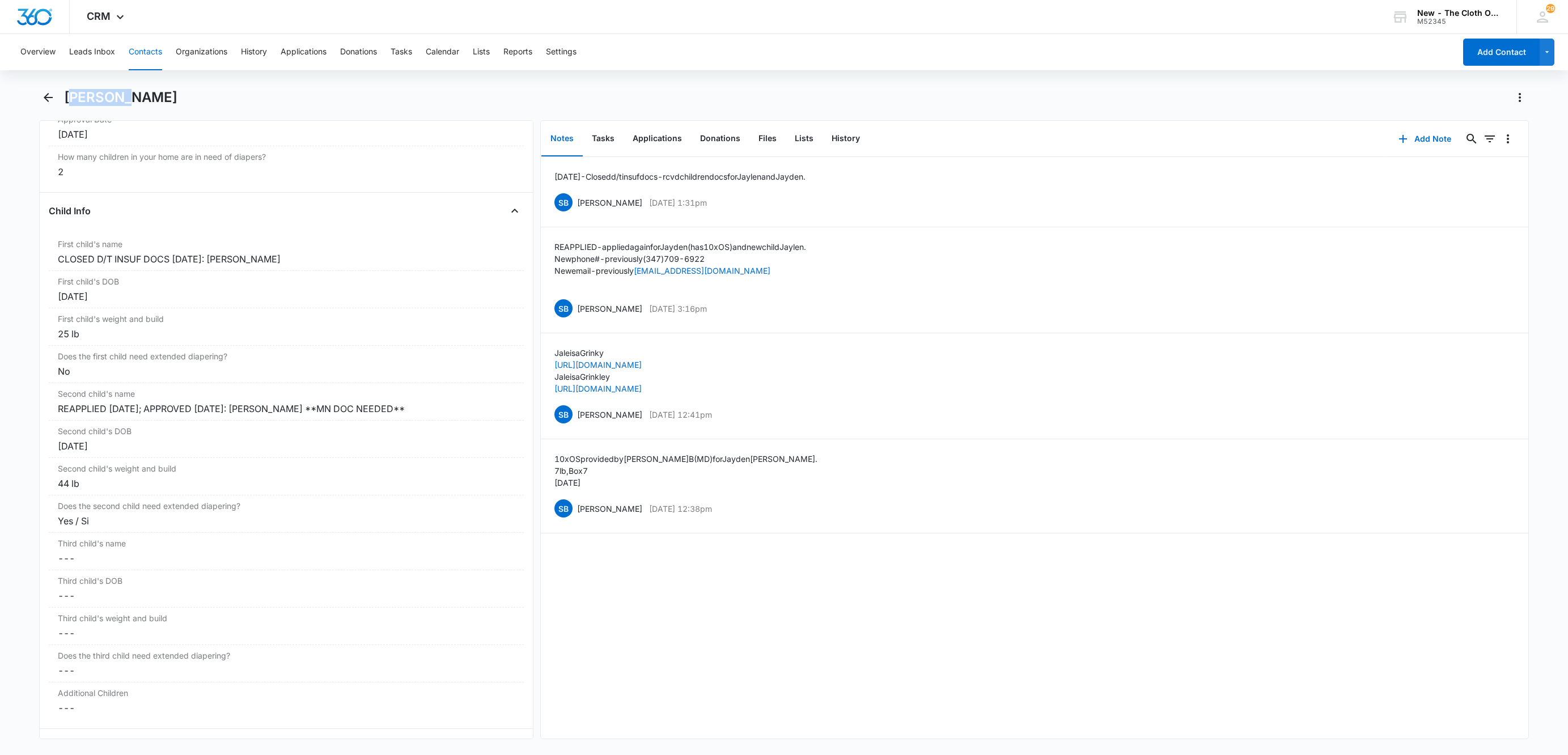
drag, startPoint x: 70, startPoint y: 100, endPoint x: 119, endPoint y: 97, distance: 49.1
click at [117, 97] on h1 "Jaleisa Grinkley" at bounding box center [121, 97] width 114 height 17
click at [132, 96] on h1 "Jaleisa Grinkley" at bounding box center [121, 97] width 114 height 17
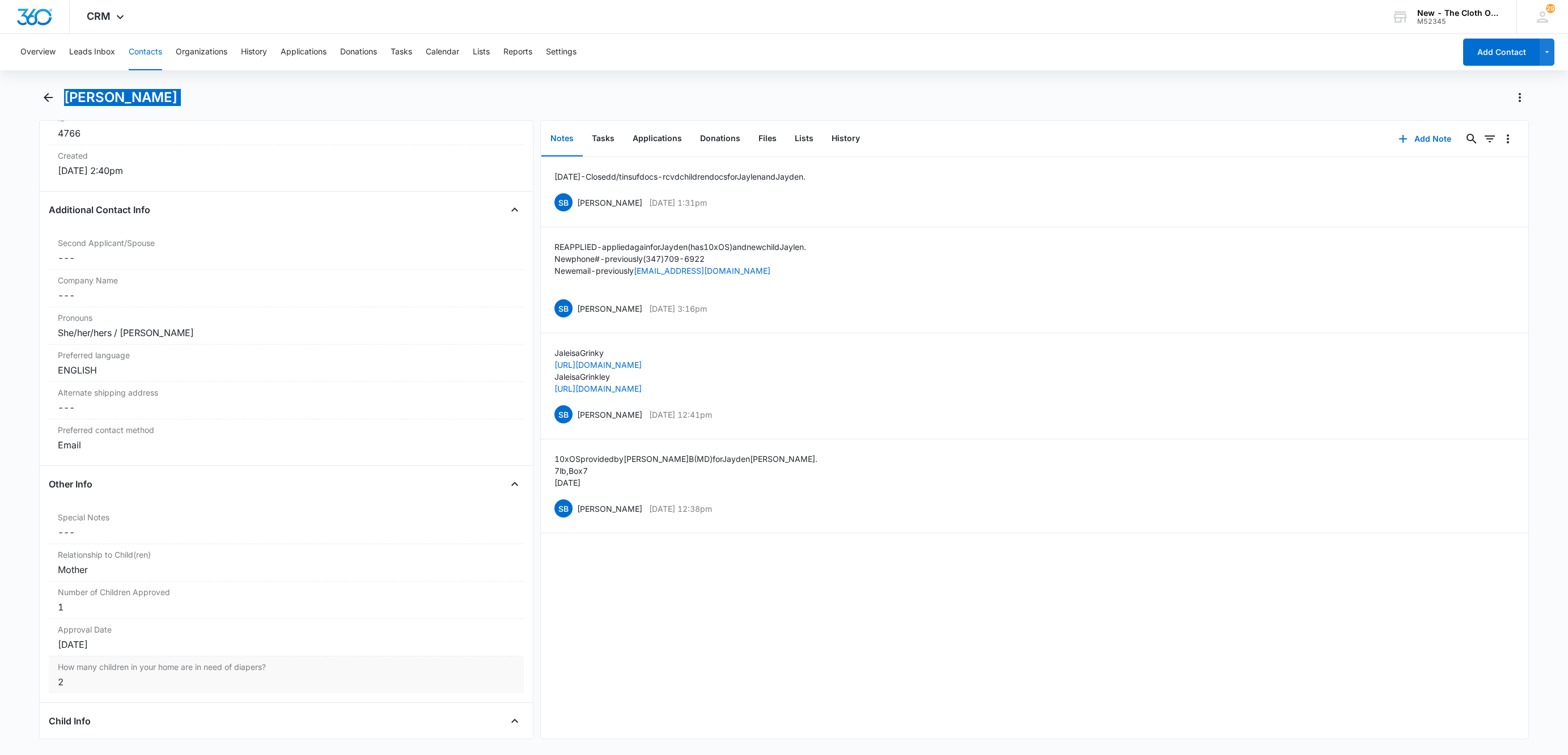
scroll to position [255, 0]
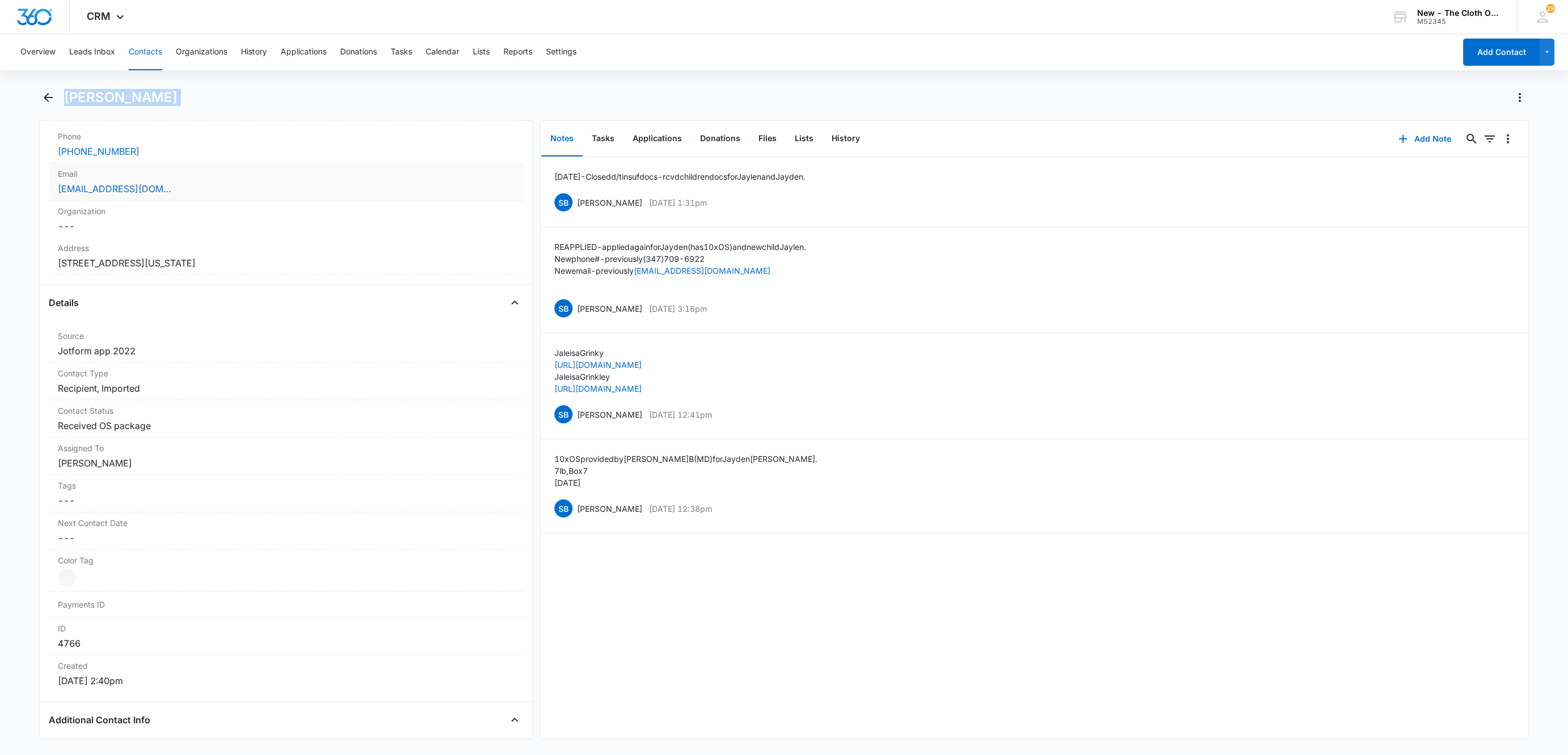
click at [268, 184] on div "JGRINKLEY96@GMAIL.COM" at bounding box center [286, 189] width 457 height 14
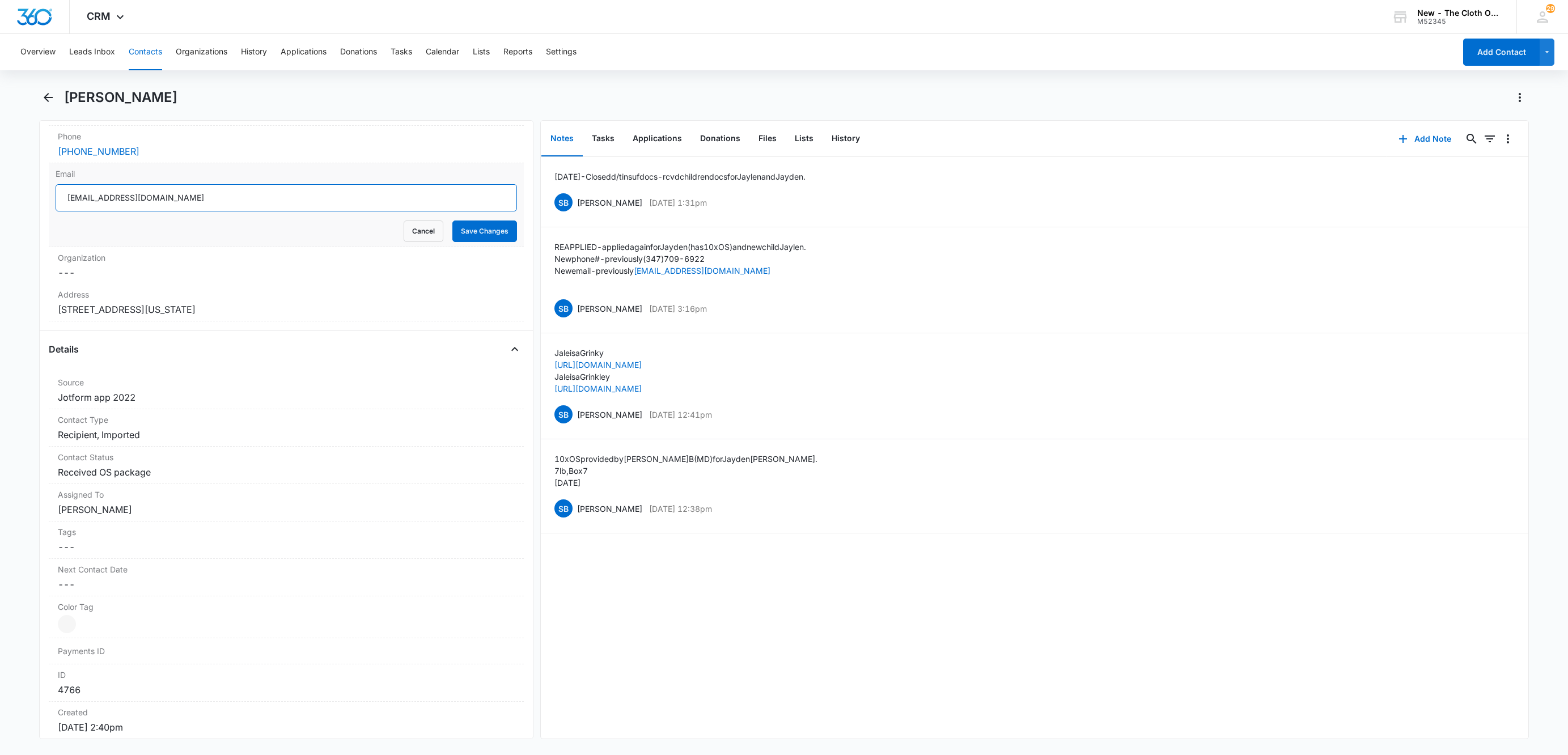
click at [283, 208] on input "JGRINKLEY96@GMAIL.COM" at bounding box center [286, 198] width 462 height 27
click at [404, 239] on button "Cancel" at bounding box center [423, 231] width 39 height 21
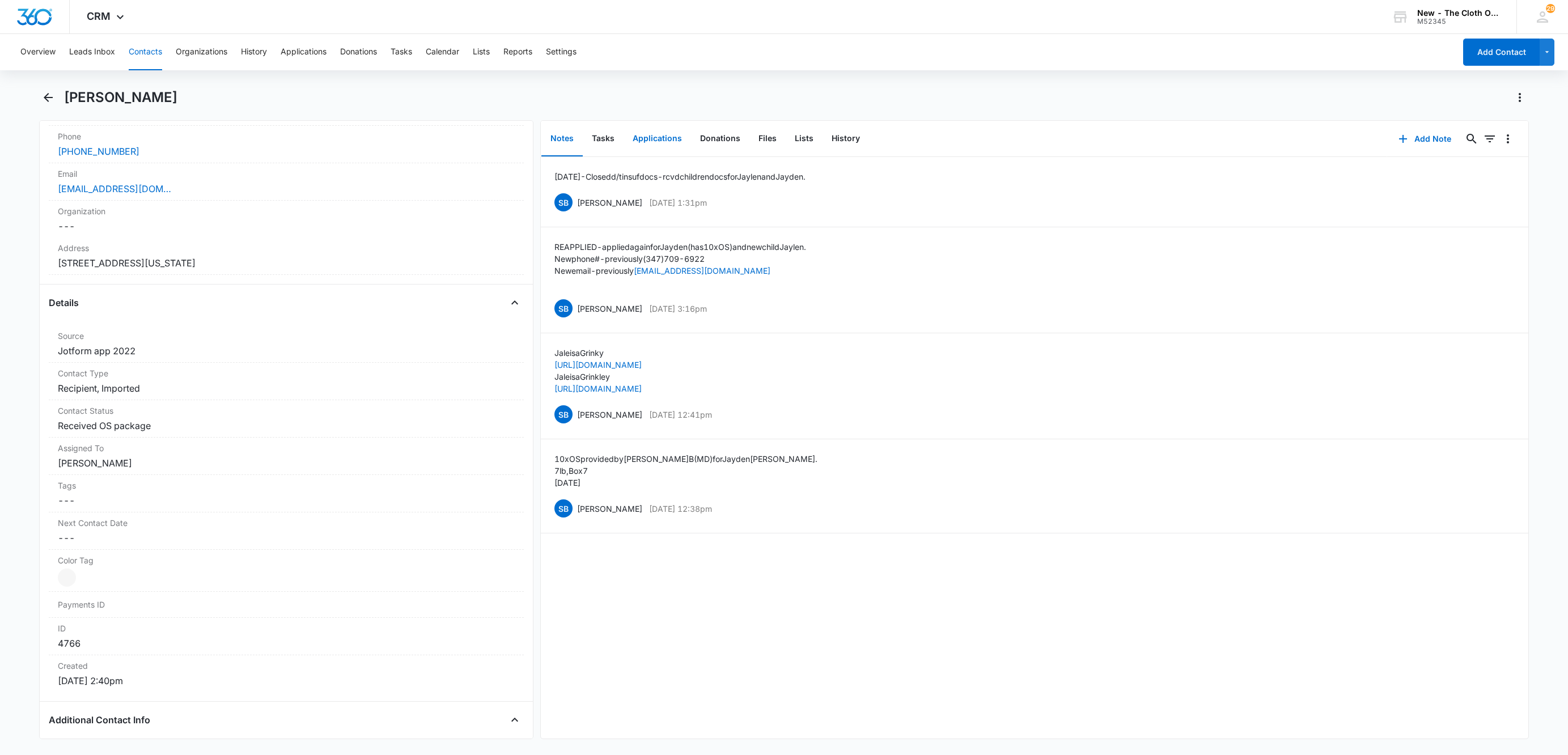
drag, startPoint x: 648, startPoint y: 144, endPoint x: 662, endPoint y: 147, distance: 14.3
click at [648, 144] on button "Applications" at bounding box center [657, 139] width 68 height 35
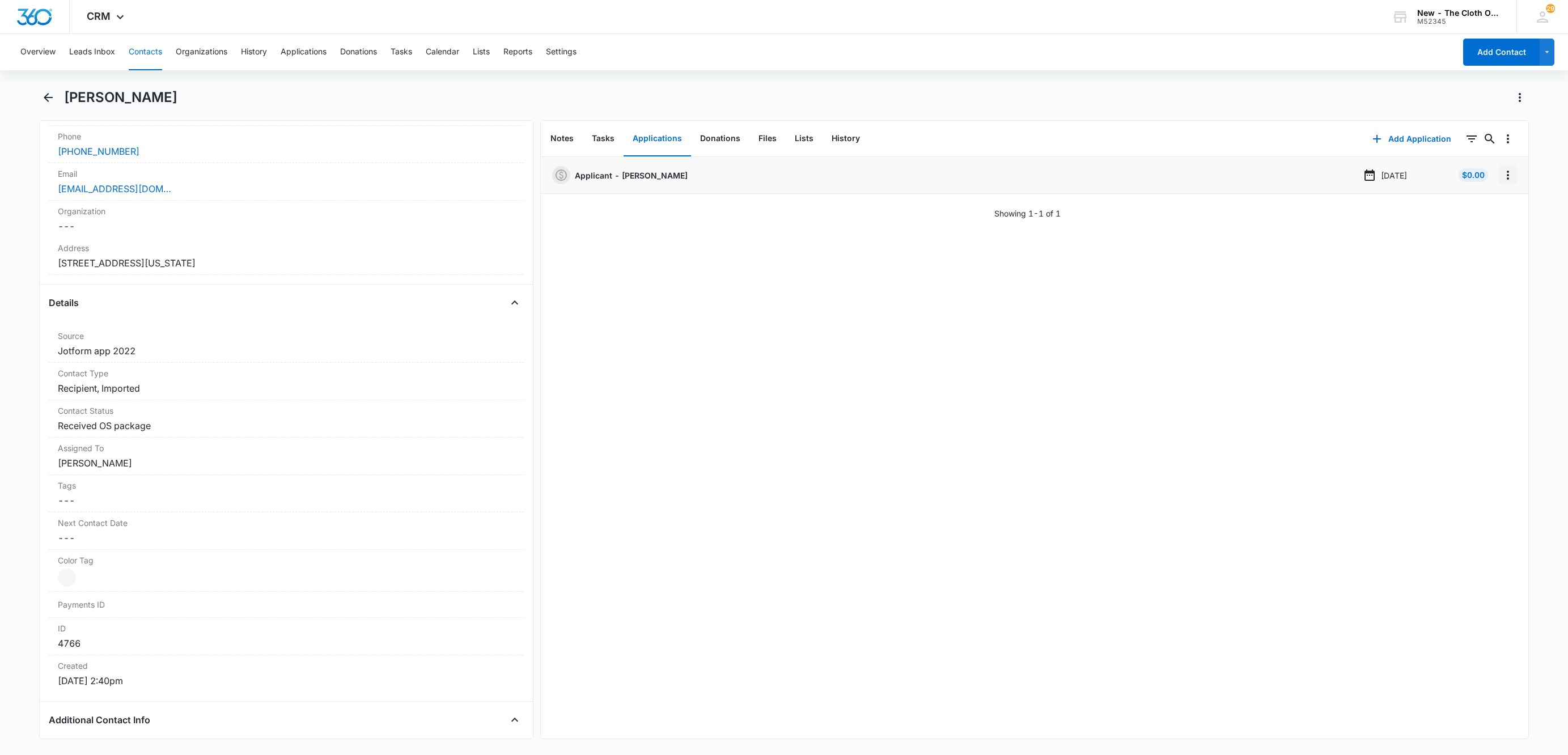
click at [1501, 176] on icon "Overflow Menu" at bounding box center [1508, 175] width 14 height 14
click at [1490, 218] on button "Delete" at bounding box center [1471, 224] width 65 height 17
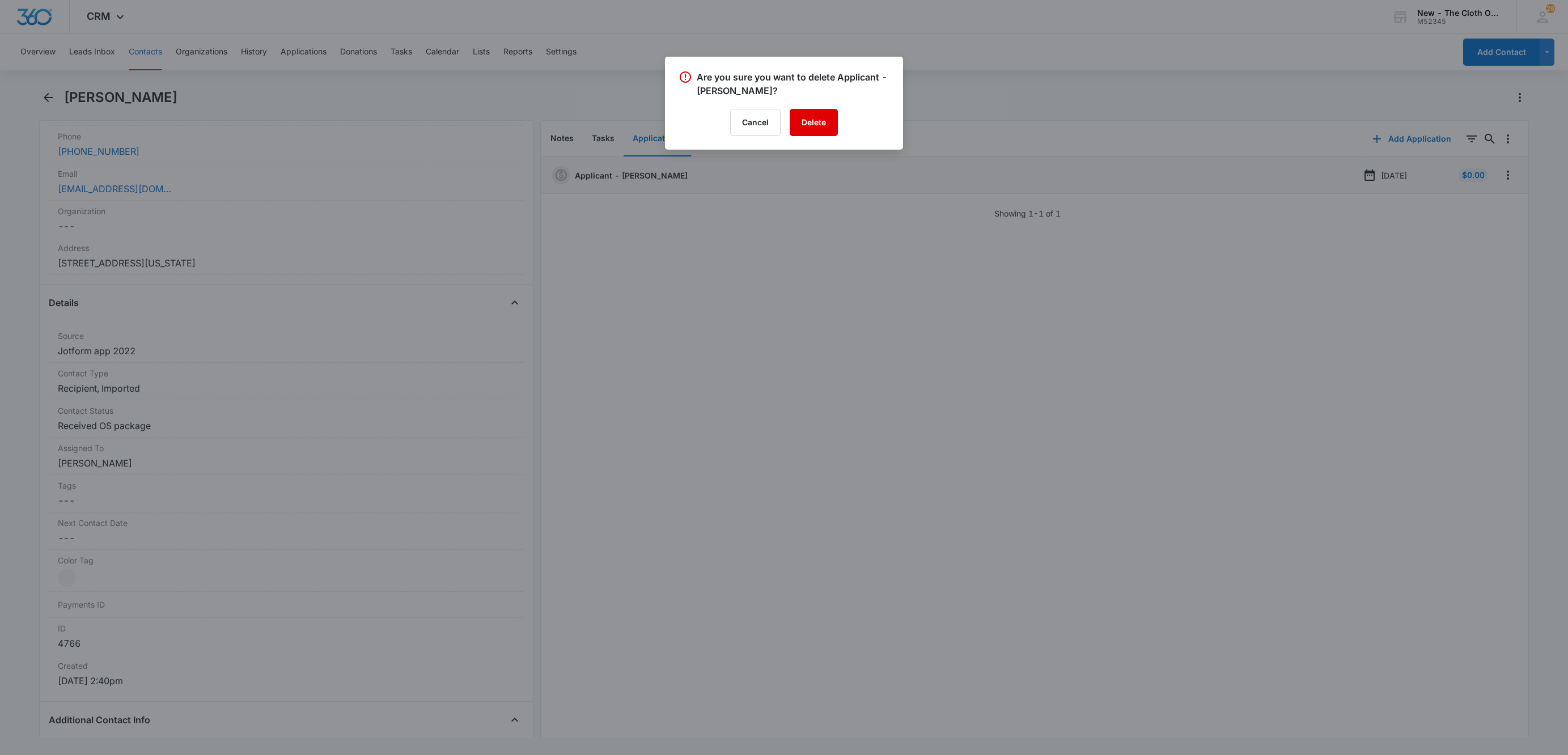
click at [830, 123] on button "Delete" at bounding box center [814, 122] width 48 height 27
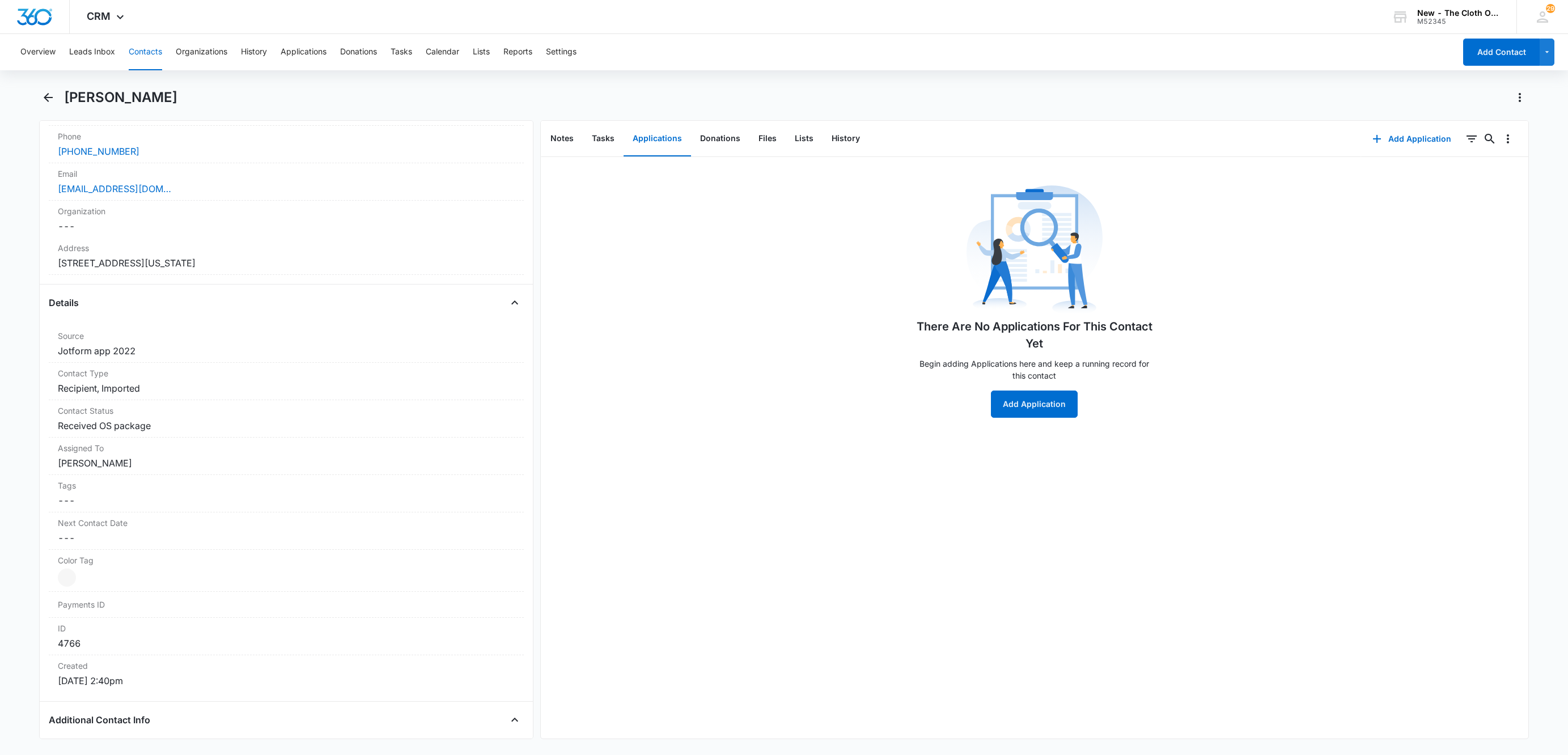
click at [144, 44] on button "Contacts" at bounding box center [144, 52] width 33 height 36
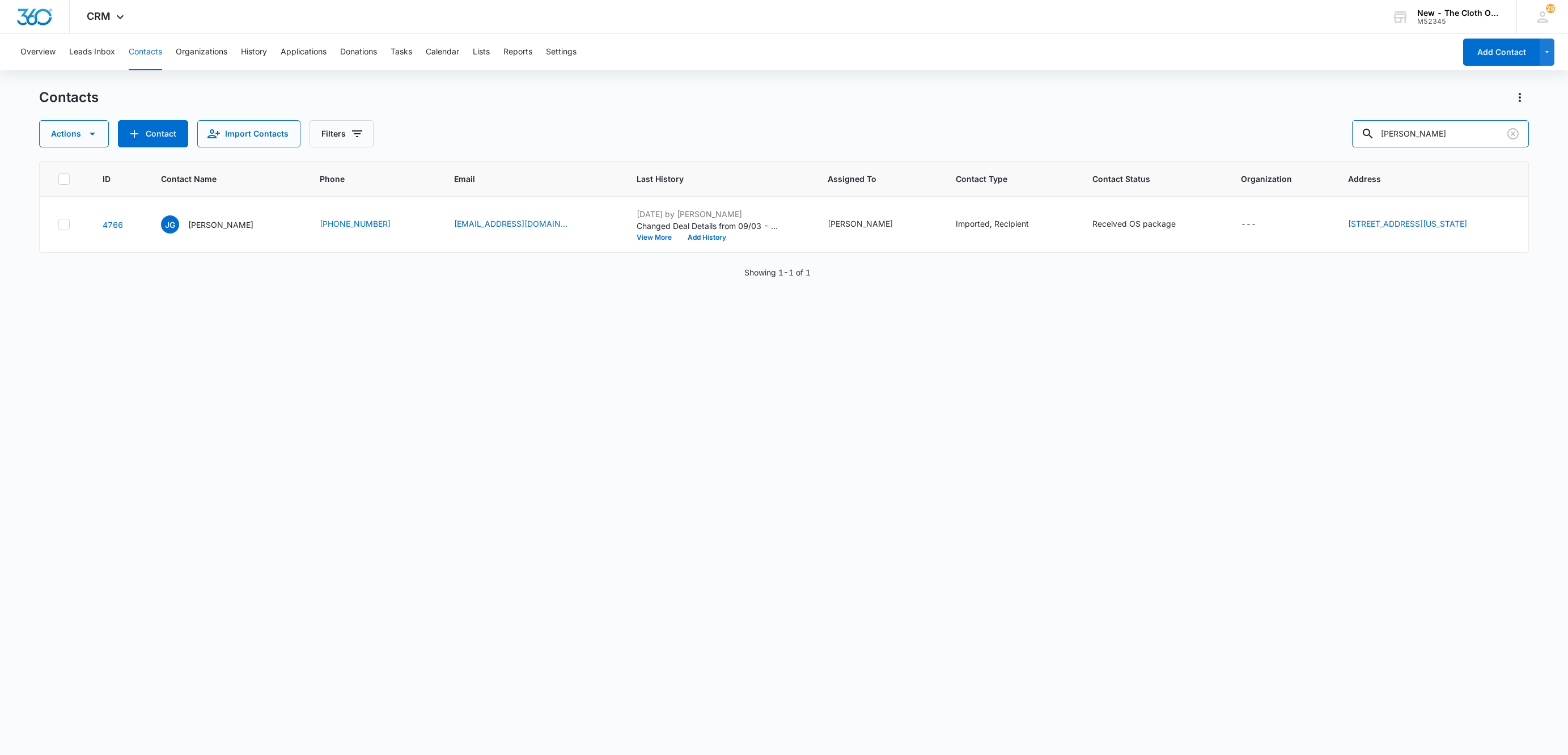
drag, startPoint x: 1453, startPoint y: 131, endPoint x: 845, endPoint y: 150, distance: 608.3
click at [866, 136] on div "Actions Contact Import Contacts Filters Jaleisa Grinkley" at bounding box center [784, 134] width 1489 height 27
paste input "Krystle Sorensen"
type input "Krystle Sorensen"
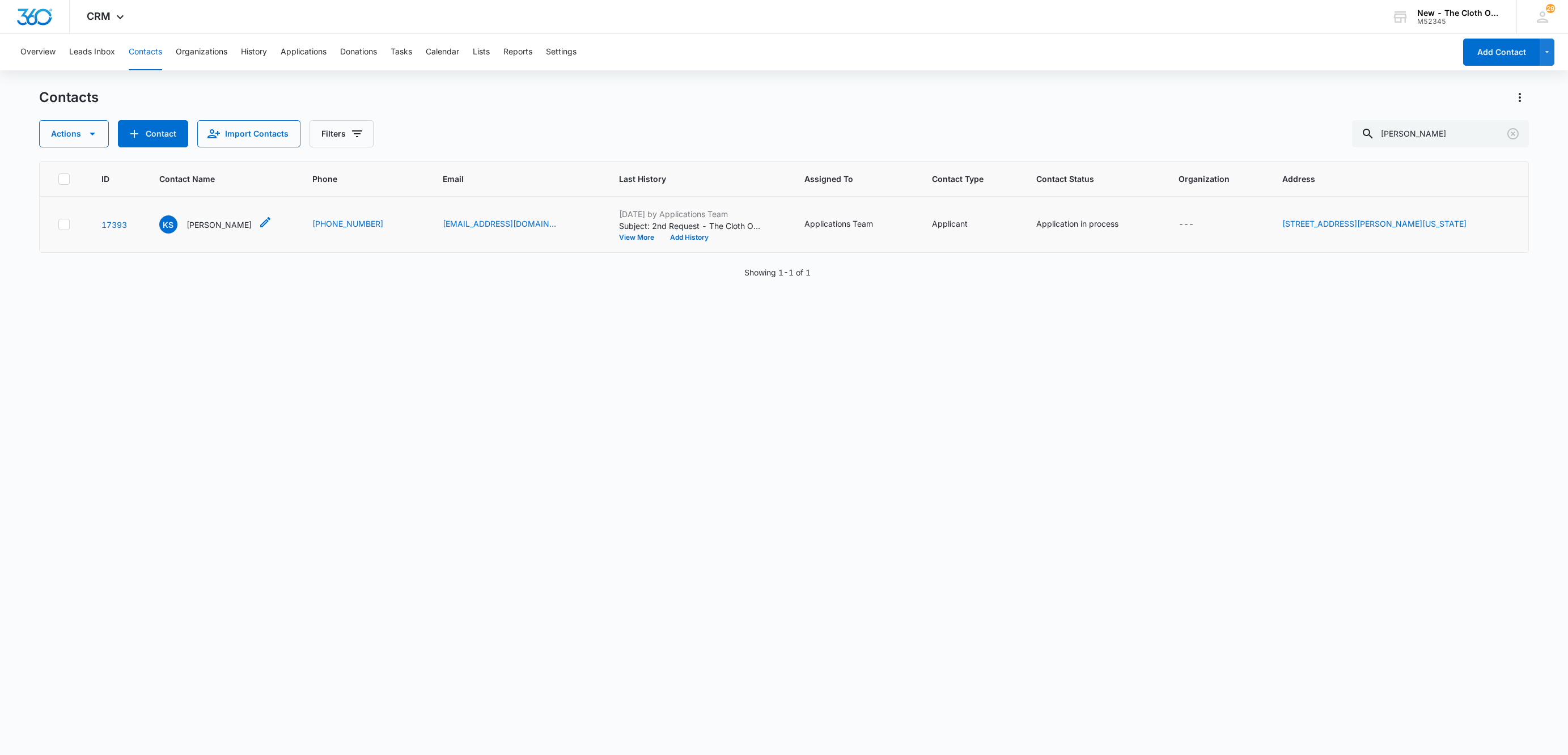
click at [209, 220] on p "Krystle Sorensen" at bounding box center [219, 225] width 65 height 12
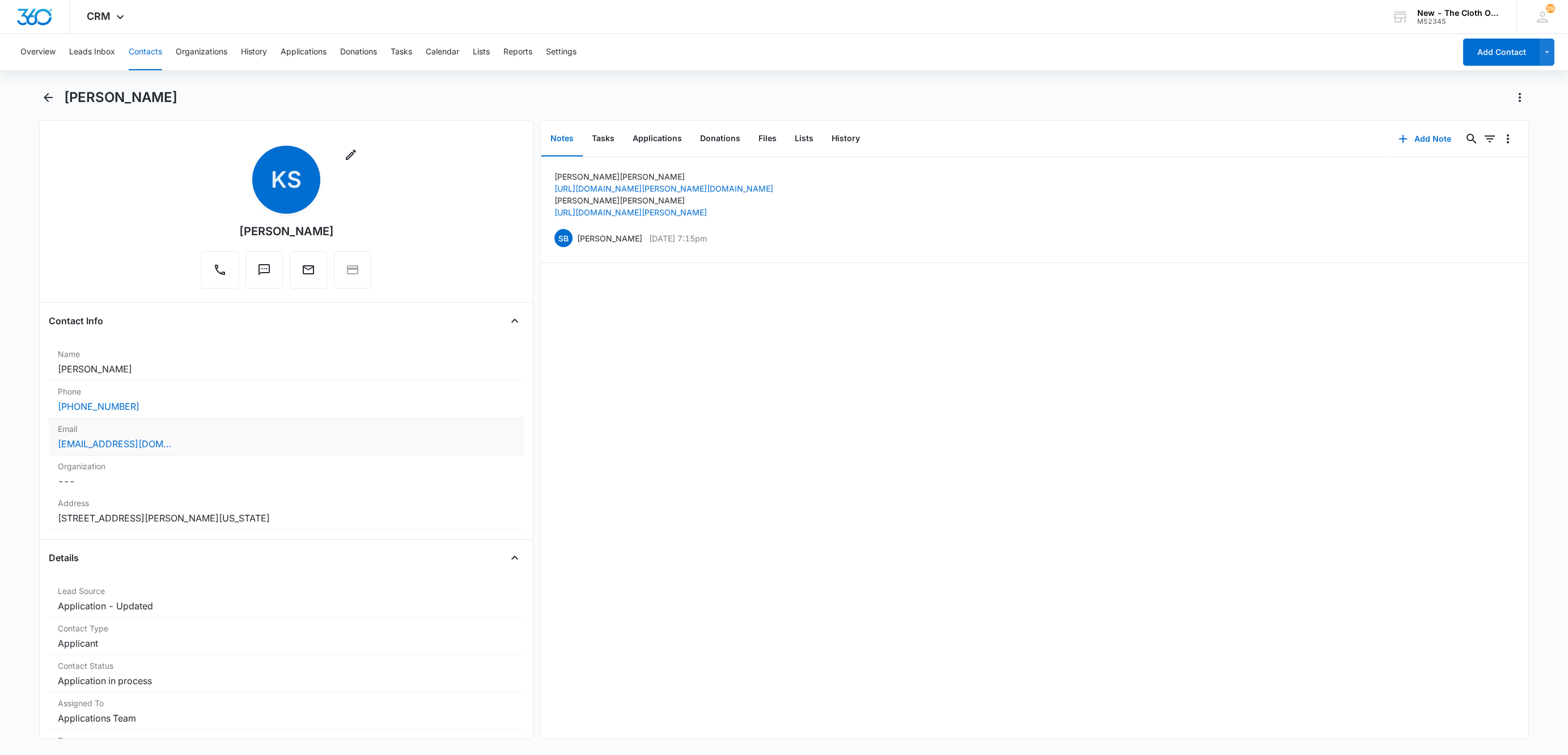
click at [253, 446] on div "krystledouglass01@icloud.com" at bounding box center [286, 444] width 457 height 14
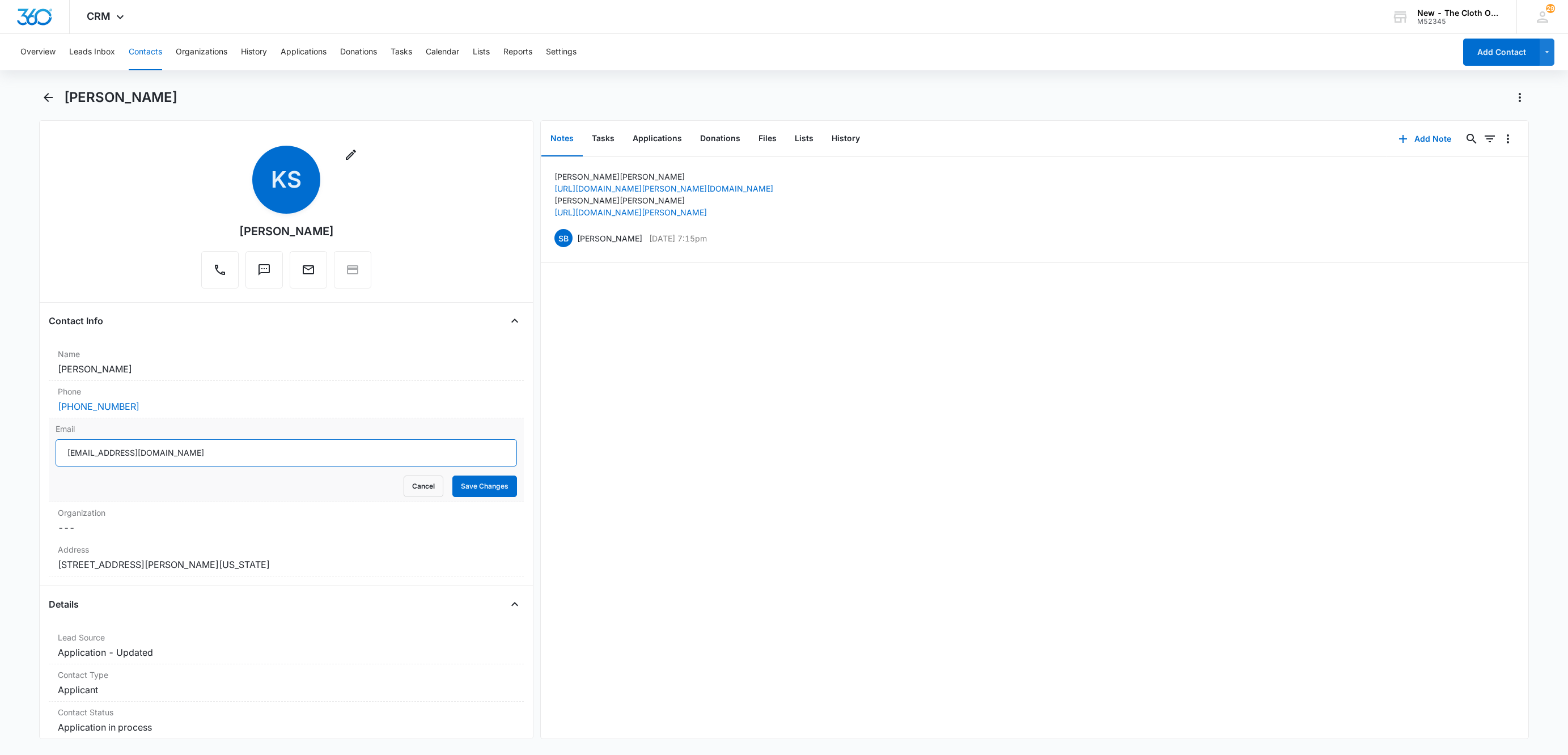
click at [274, 460] on input "krystledouglass01@icloud.com" at bounding box center [286, 453] width 462 height 27
click at [420, 493] on button "Cancel" at bounding box center [423, 486] width 39 height 21
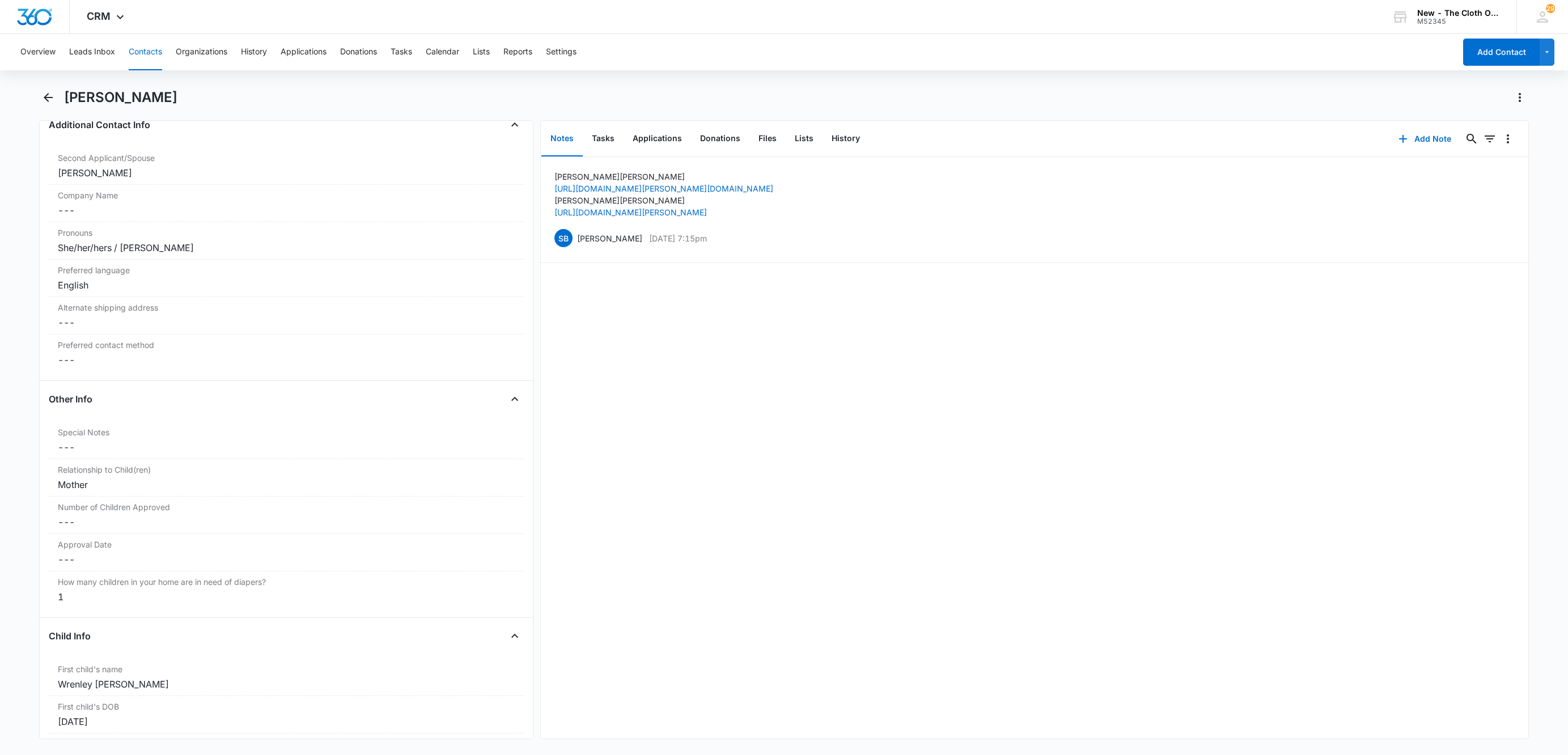
scroll to position [1190, 0]
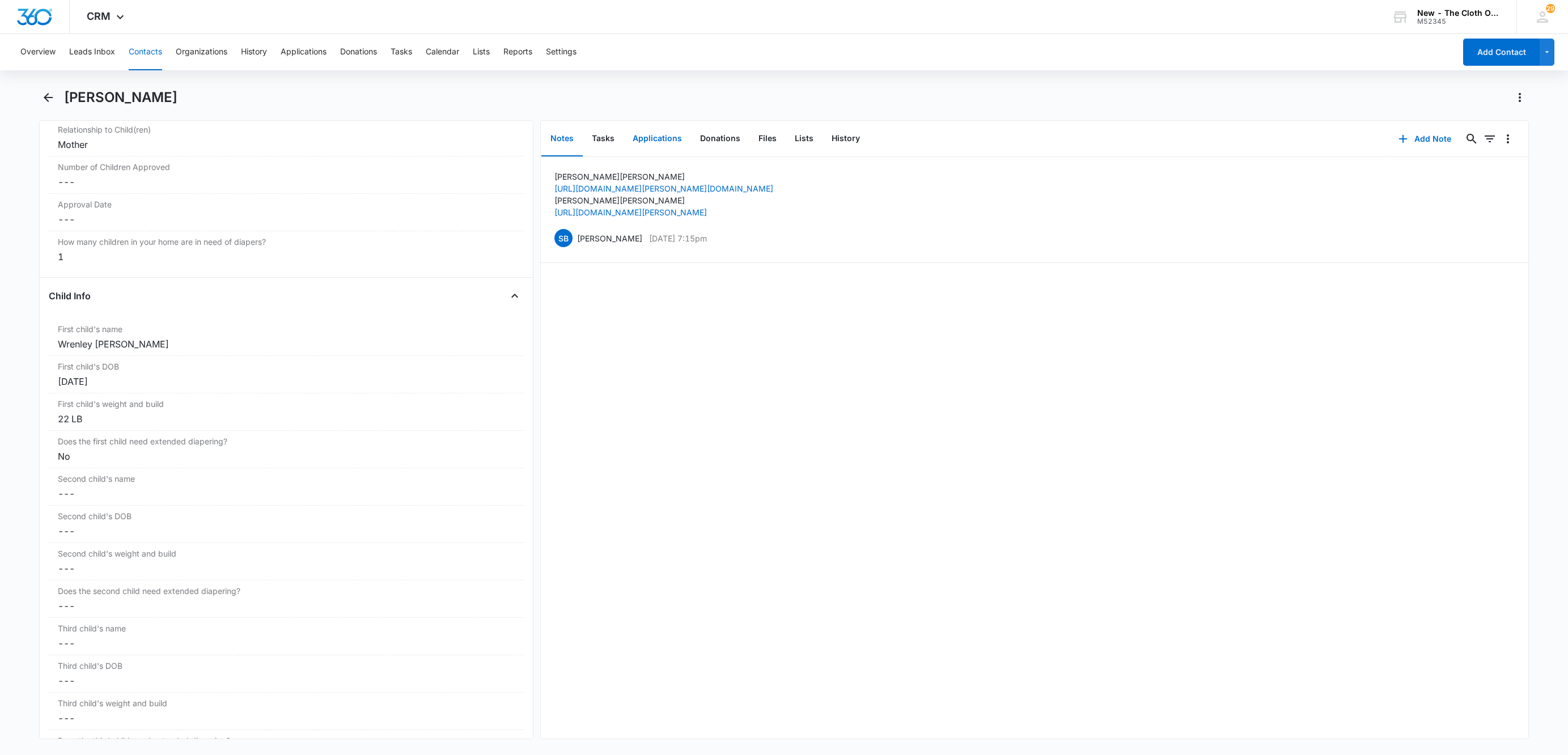
click at [657, 139] on button "Applications" at bounding box center [657, 139] width 68 height 35
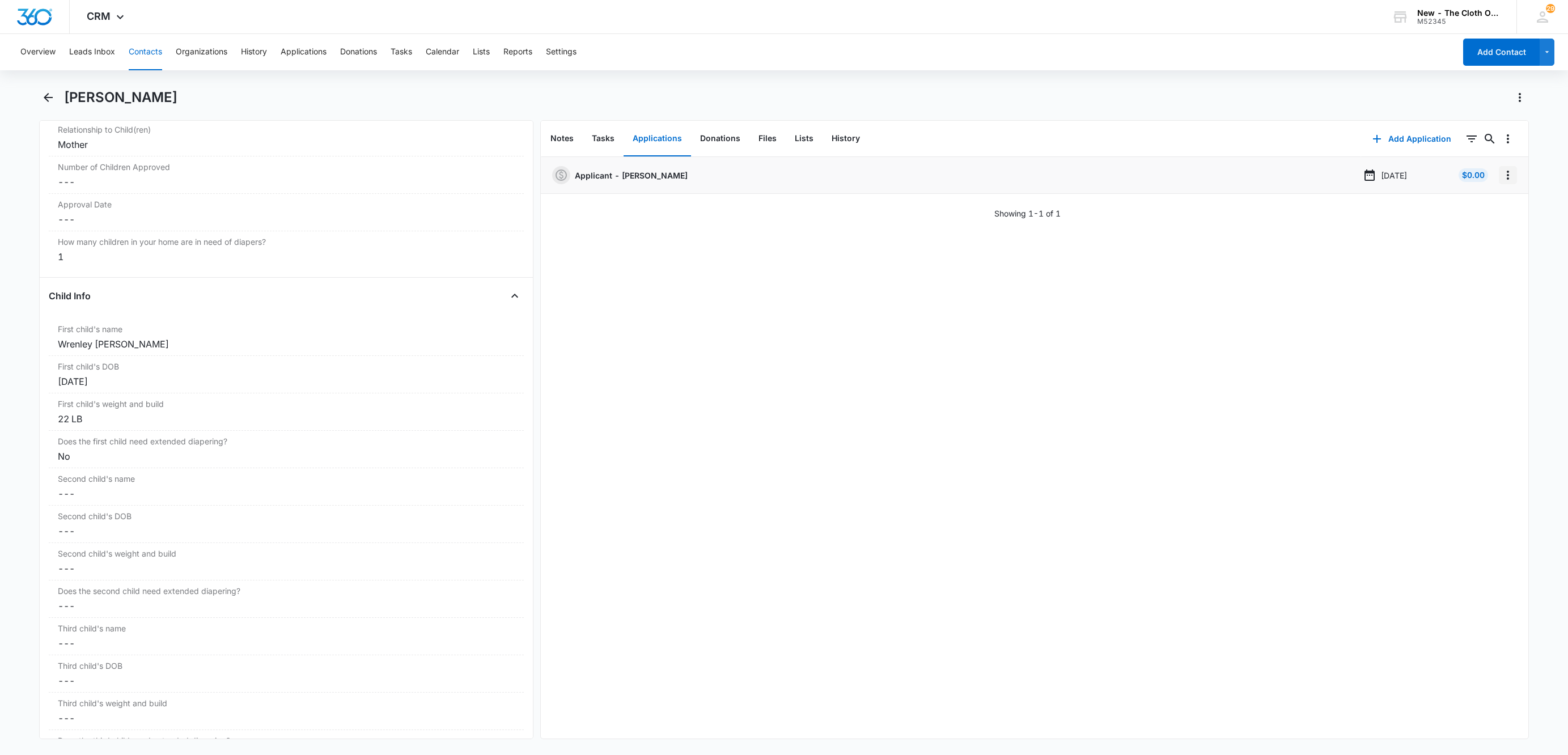
click at [1501, 171] on icon "Overflow Menu" at bounding box center [1508, 175] width 14 height 14
click at [1464, 204] on div "Edit" at bounding box center [1465, 206] width 24 height 8
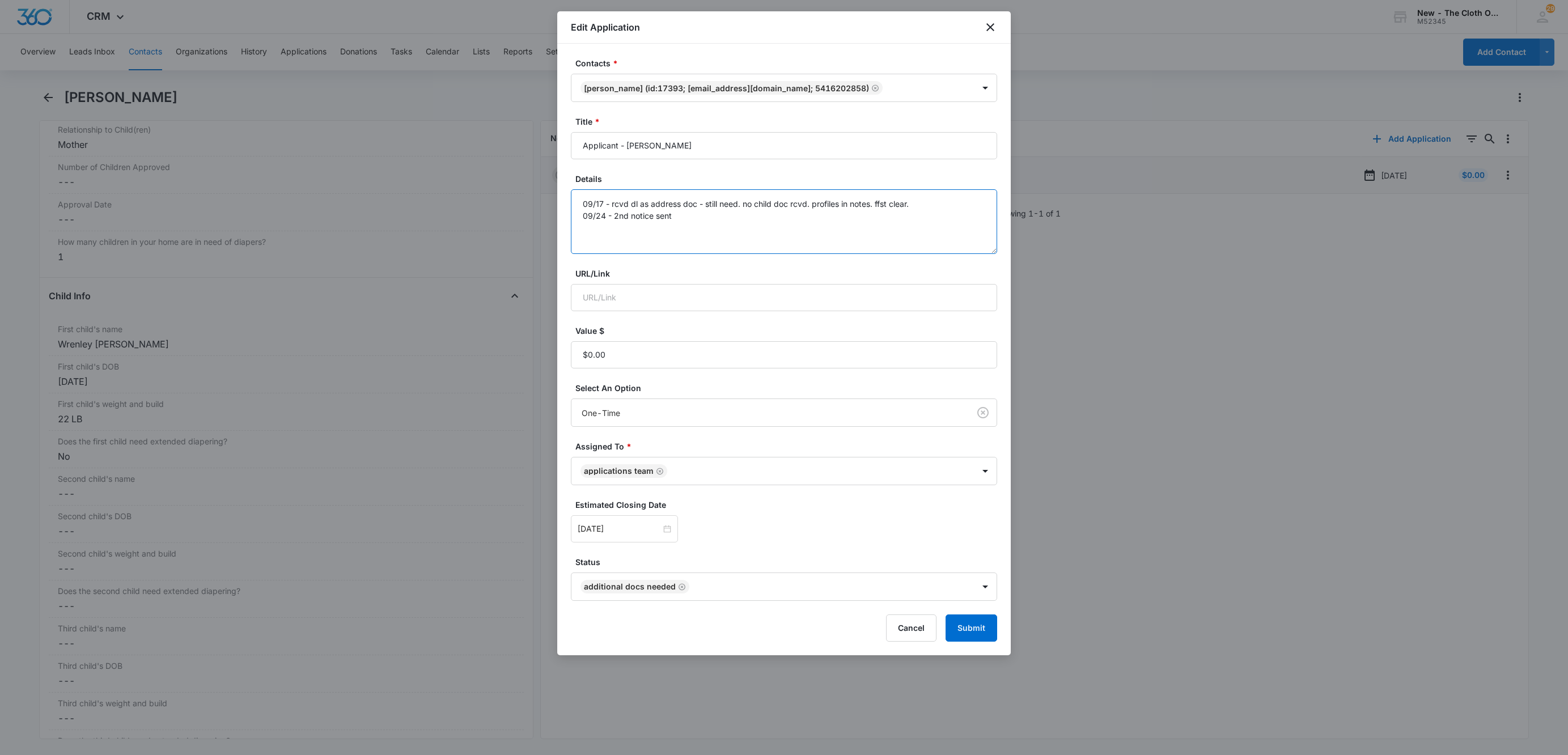
click at [747, 220] on textarea "09/17 - rcvd dl as address doc - still need. no child doc rcvd. profiles in not…" at bounding box center [784, 221] width 427 height 65
type textarea "09/17 - rcvd dl as address doc - still need. no child doc rcvd. profiles in not…"
click at [631, 526] on input "Oct 8, 2025" at bounding box center [619, 528] width 83 height 13
type input "Oct 18, 2025"
click at [712, 430] on div "18" at bounding box center [710, 428] width 14 height 14
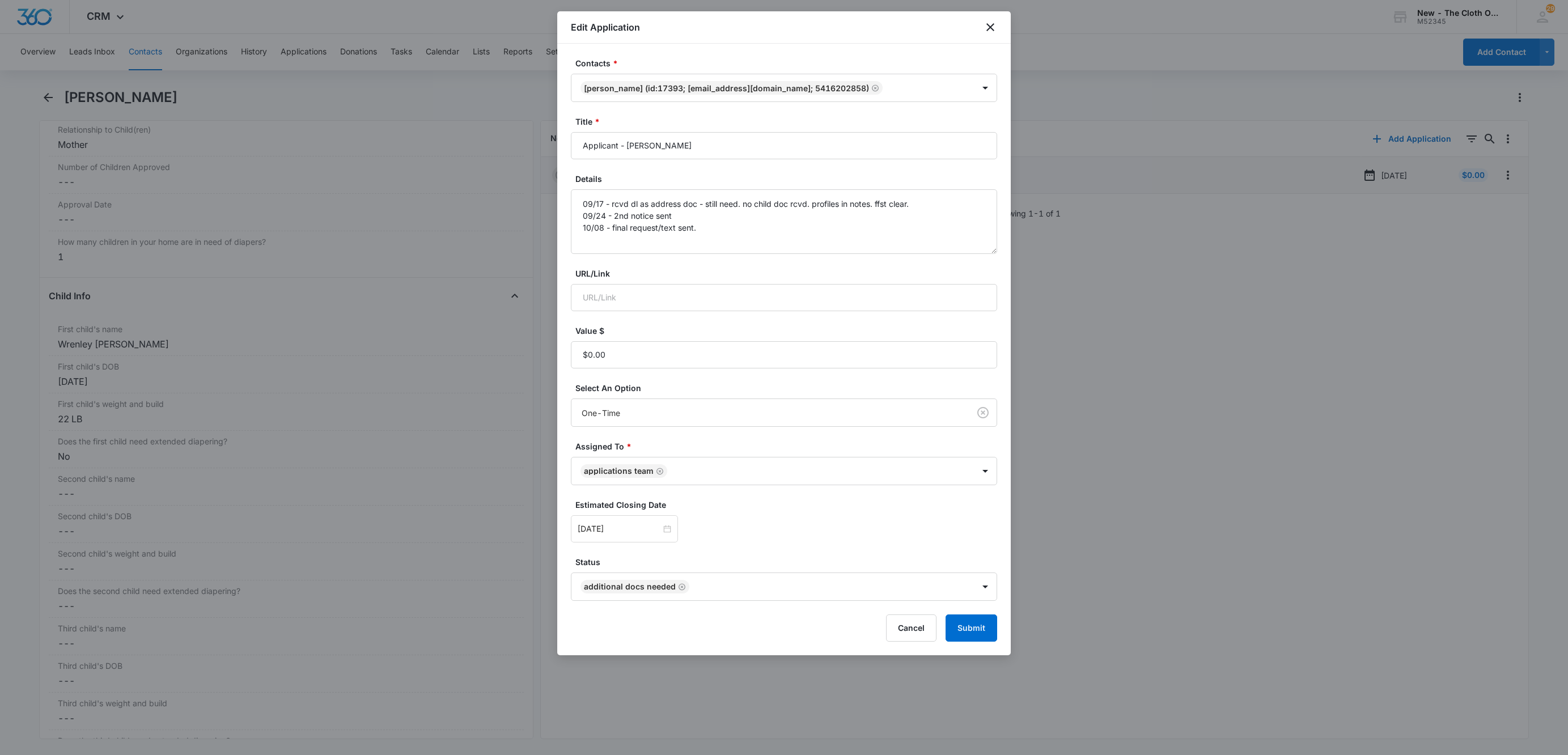
click at [840, 554] on form "Contacts * Krystle Sorensen (ID:17393; krystledouglass01@icloud.com; 5416202858…" at bounding box center [784, 350] width 427 height 585
click at [981, 640] on button "Submit" at bounding box center [971, 628] width 51 height 27
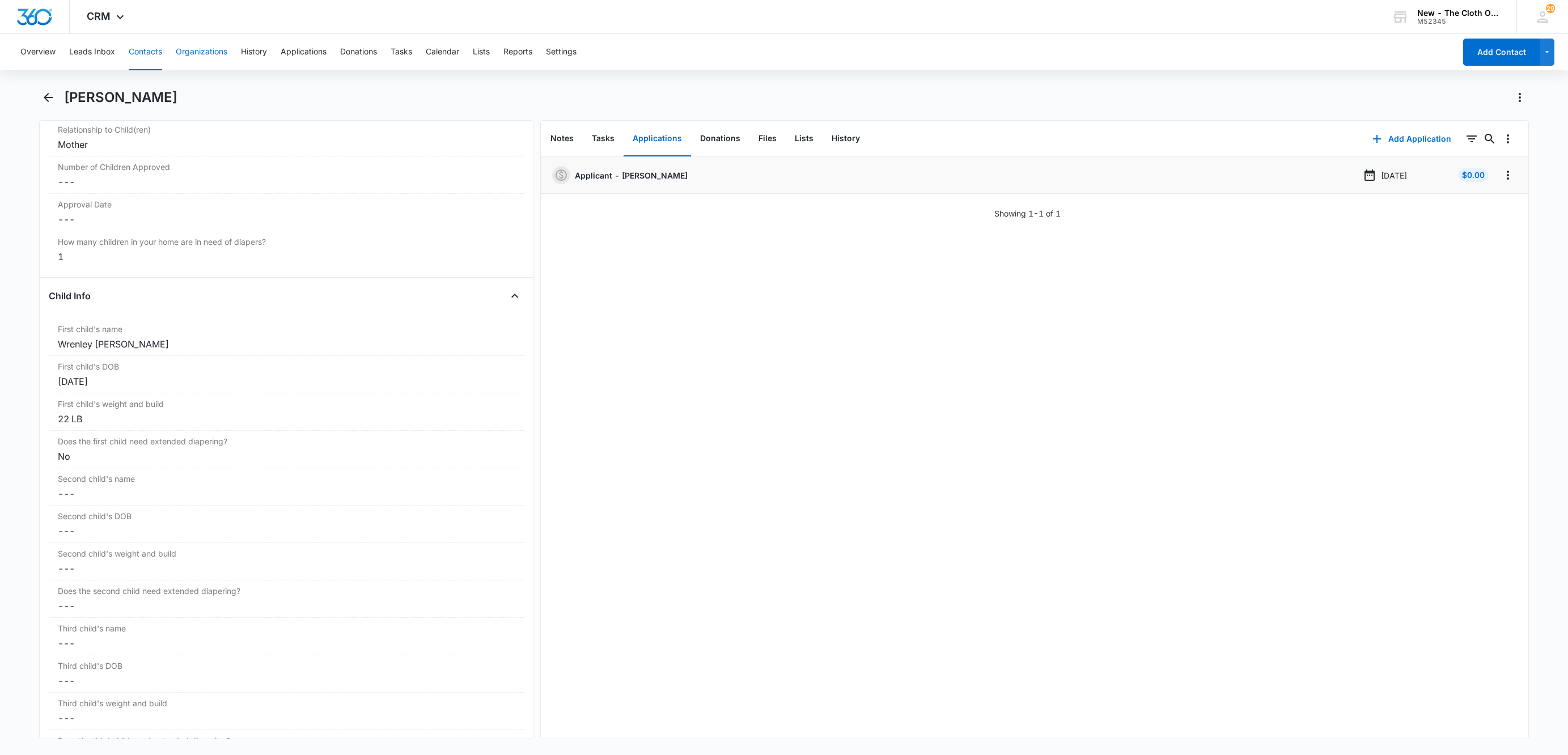
drag, startPoint x: 154, startPoint y: 53, endPoint x: 221, endPoint y: 67, distance: 68.4
click at [154, 53] on button "Contacts" at bounding box center [144, 52] width 33 height 36
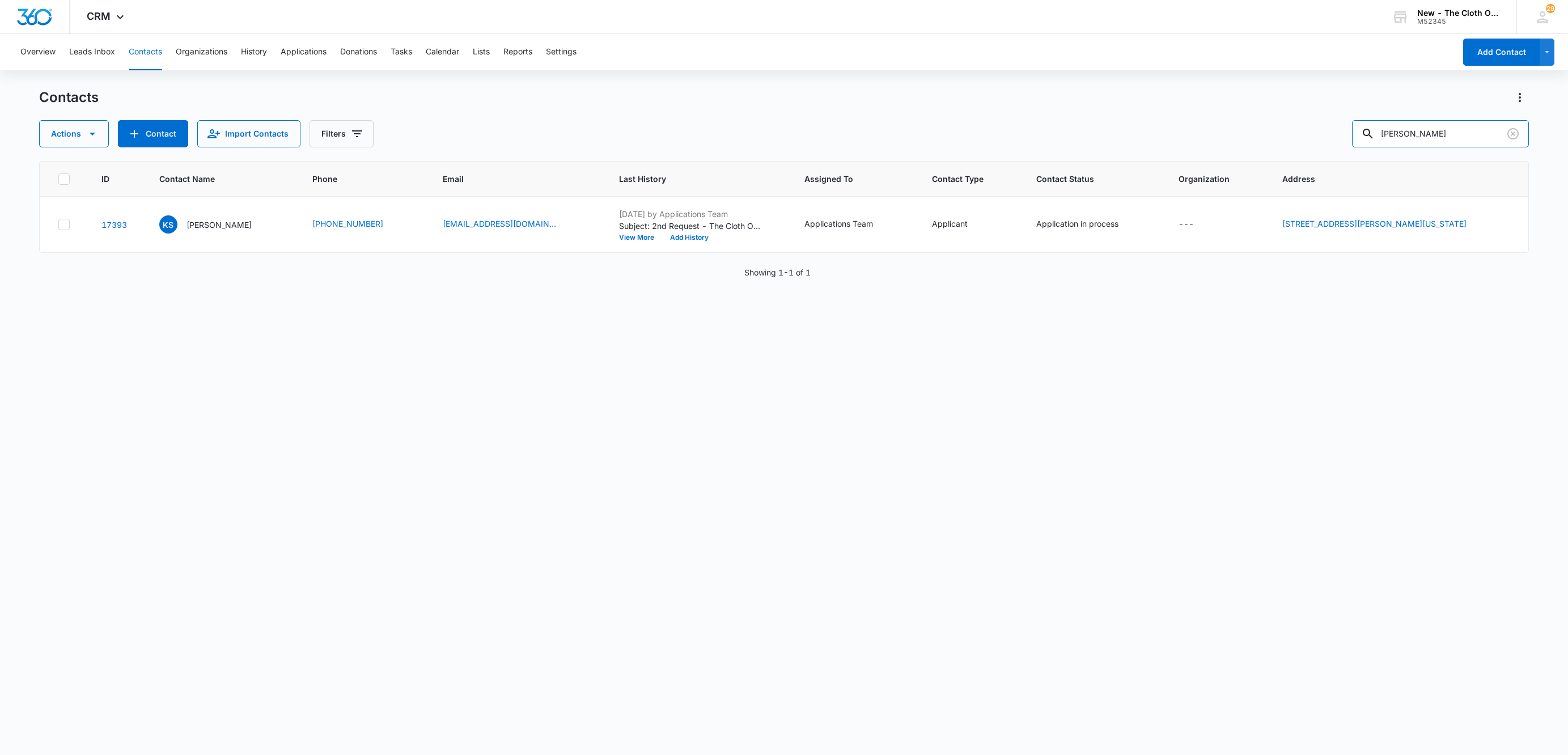
drag, startPoint x: 1481, startPoint y: 134, endPoint x: 1129, endPoint y: 177, distance: 354.6
click at [1138, 170] on div "Contacts Actions Contact Import Contacts Filters Krystle Sorensen ID Contact Na…" at bounding box center [784, 421] width 1489 height 665
paste input "Leidy Cleto"
type input "Leidy Cleto"
click at [197, 228] on p "Leidy Cleto" at bounding box center [219, 225] width 65 height 12
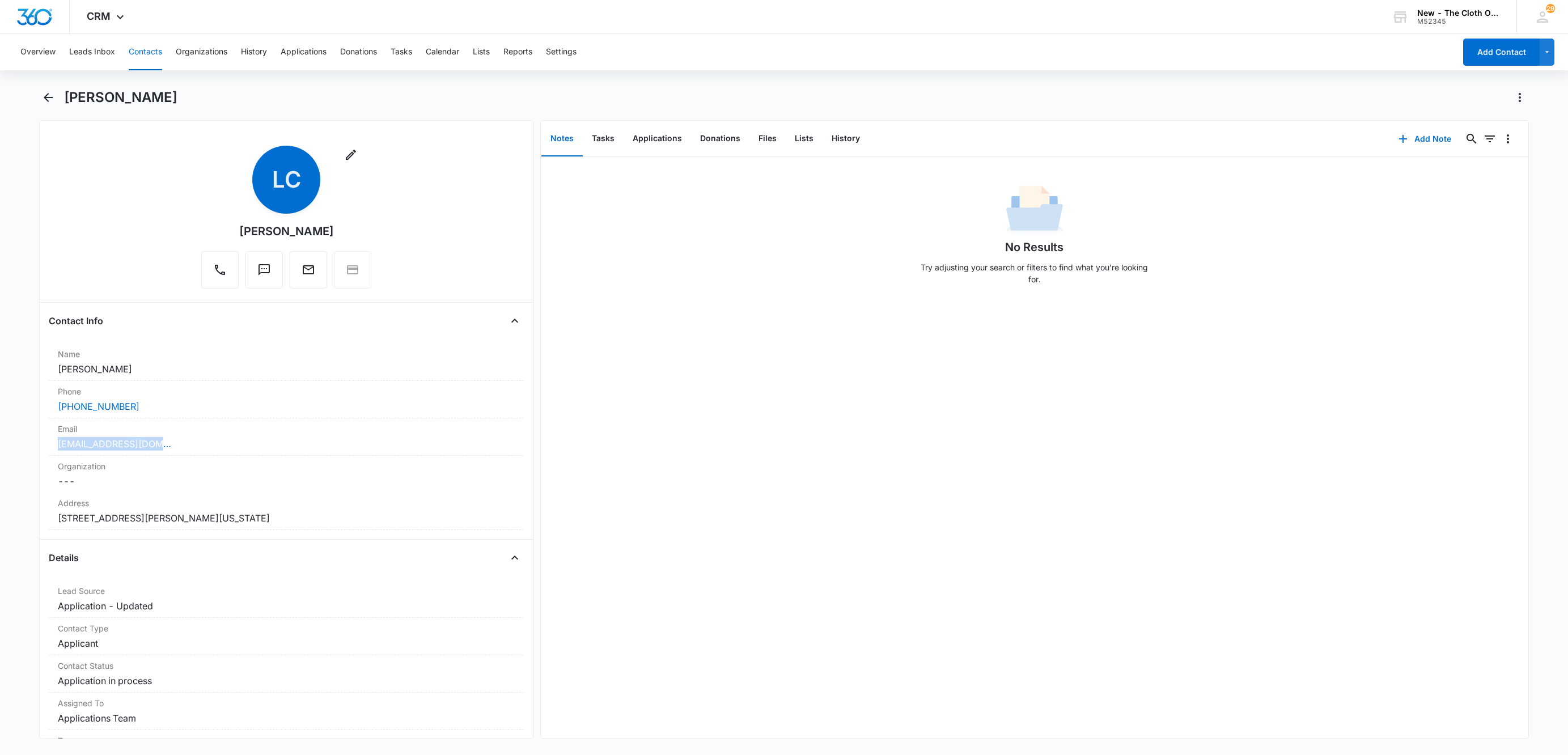
drag, startPoint x: 174, startPoint y: 449, endPoint x: 5, endPoint y: 448, distance: 169.0
click at [5, 448] on main "Leidy Cleto Remove LC Leidy Cleto Contact Info Name Cancel Save Changes Leidy C…" at bounding box center [784, 420] width 1568 height 664
click at [650, 135] on button "Applications" at bounding box center [657, 139] width 68 height 35
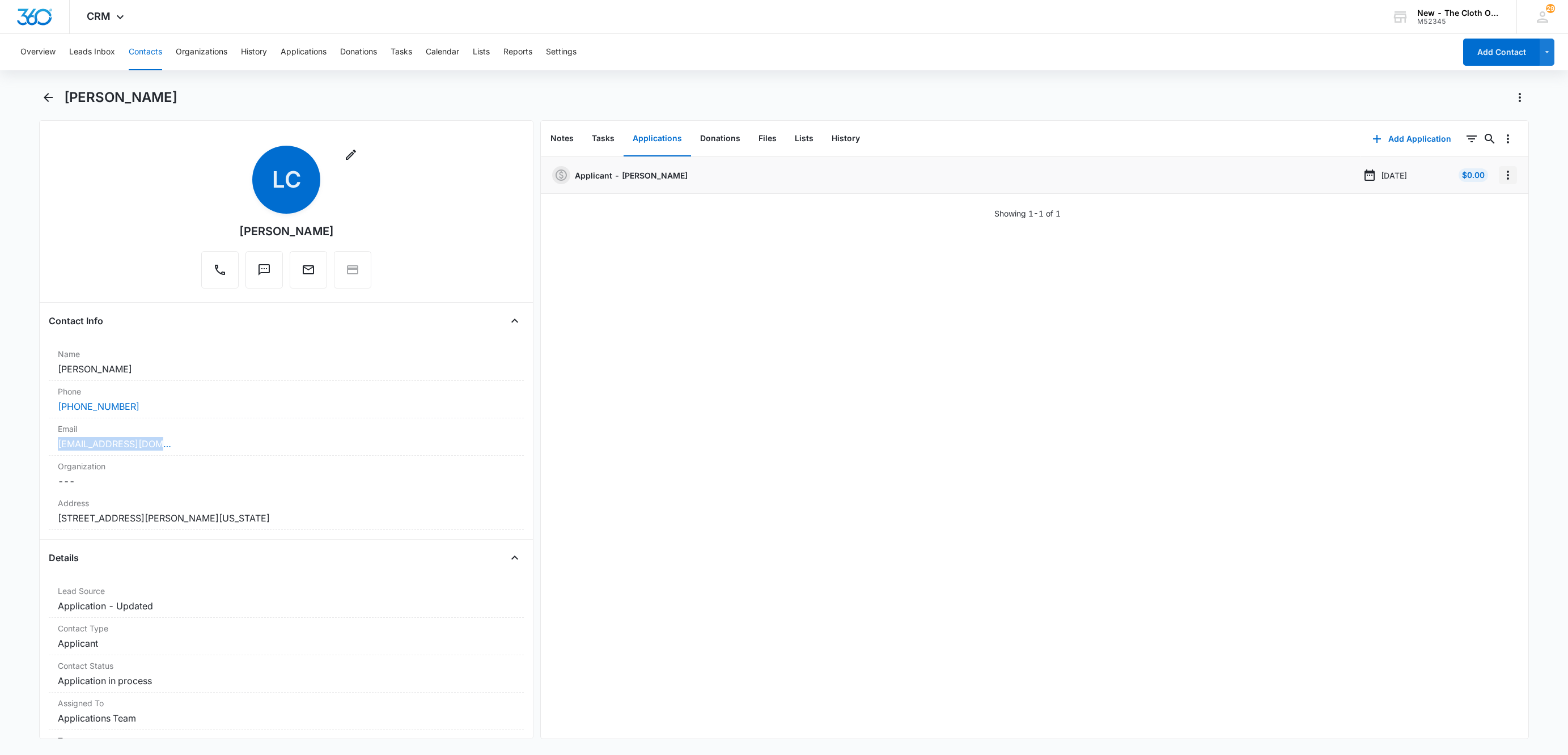
click at [1501, 176] on icon "Overflow Menu" at bounding box center [1508, 175] width 14 height 14
drag, startPoint x: 1491, startPoint y: 196, endPoint x: 1496, endPoint y: 180, distance: 16.8
click at [1491, 198] on div "Edit Delete" at bounding box center [1471, 215] width 66 height 53
click at [1501, 180] on icon "Overflow Menu" at bounding box center [1508, 175] width 14 height 14
click at [1495, 204] on button "Edit" at bounding box center [1471, 207] width 65 height 17
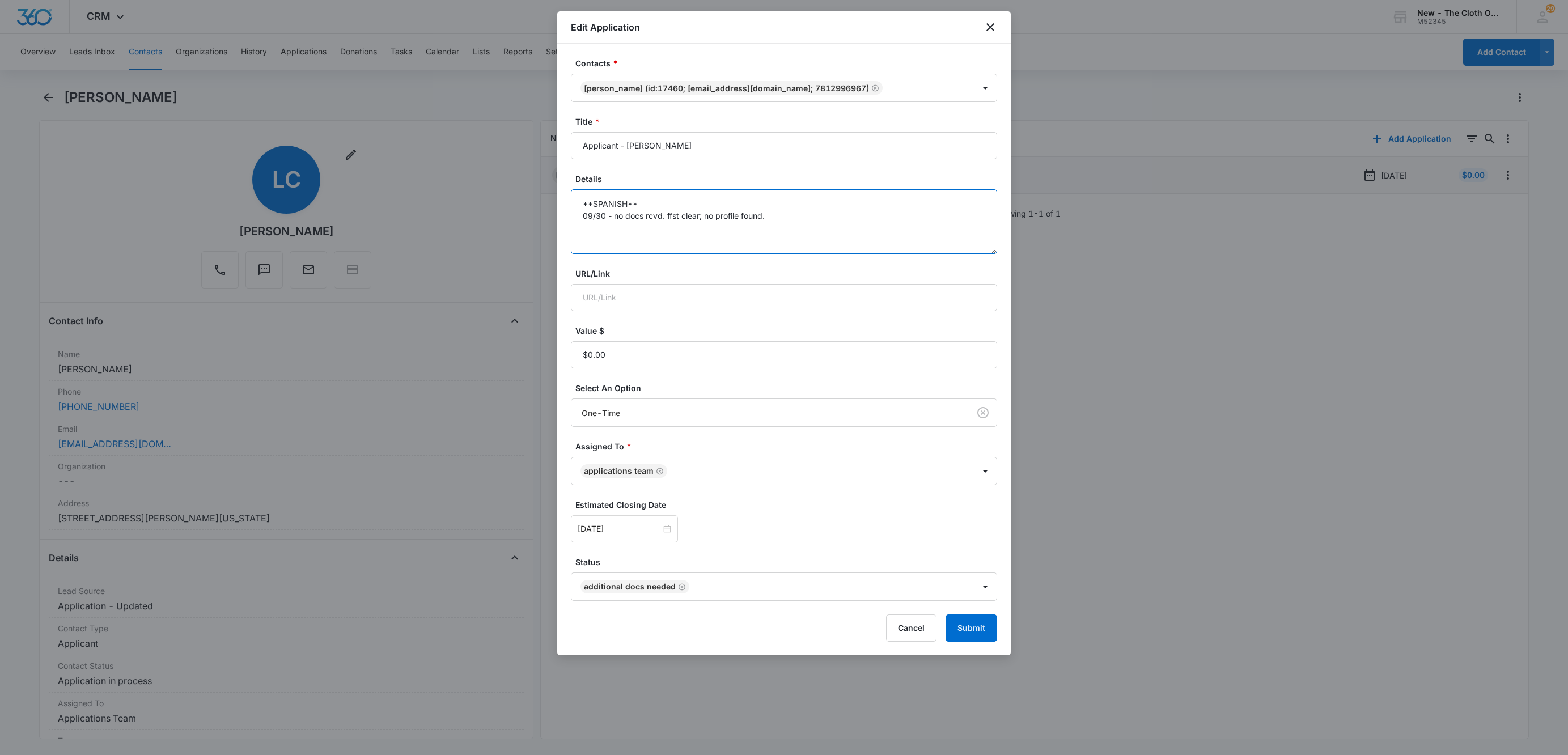
click at [913, 231] on textarea "**SPANISH** 09/30 - no docs rcvd. ffst clear; no profile found." at bounding box center [784, 221] width 427 height 65
type textarea "**SPANISH** 09/30 - no docs rcvd. ffst clear; no profile found. 10/08 - 2nd req…"
click at [618, 531] on input "Oct 8, 2025" at bounding box center [619, 528] width 83 height 13
type input "Oct 18, 2025"
click at [709, 428] on div "18" at bounding box center [710, 428] width 14 height 14
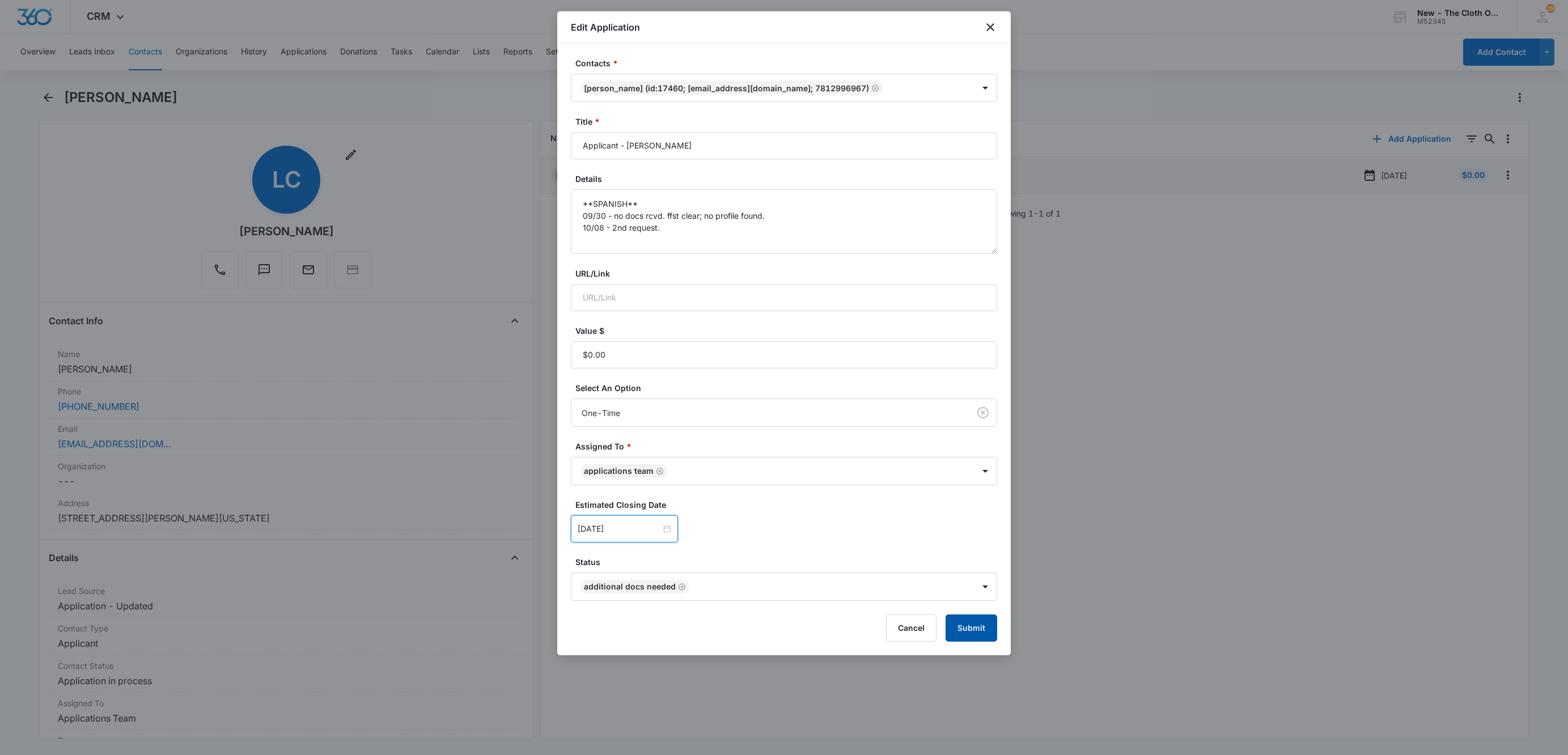
click at [966, 629] on button "Submit" at bounding box center [971, 628] width 51 height 27
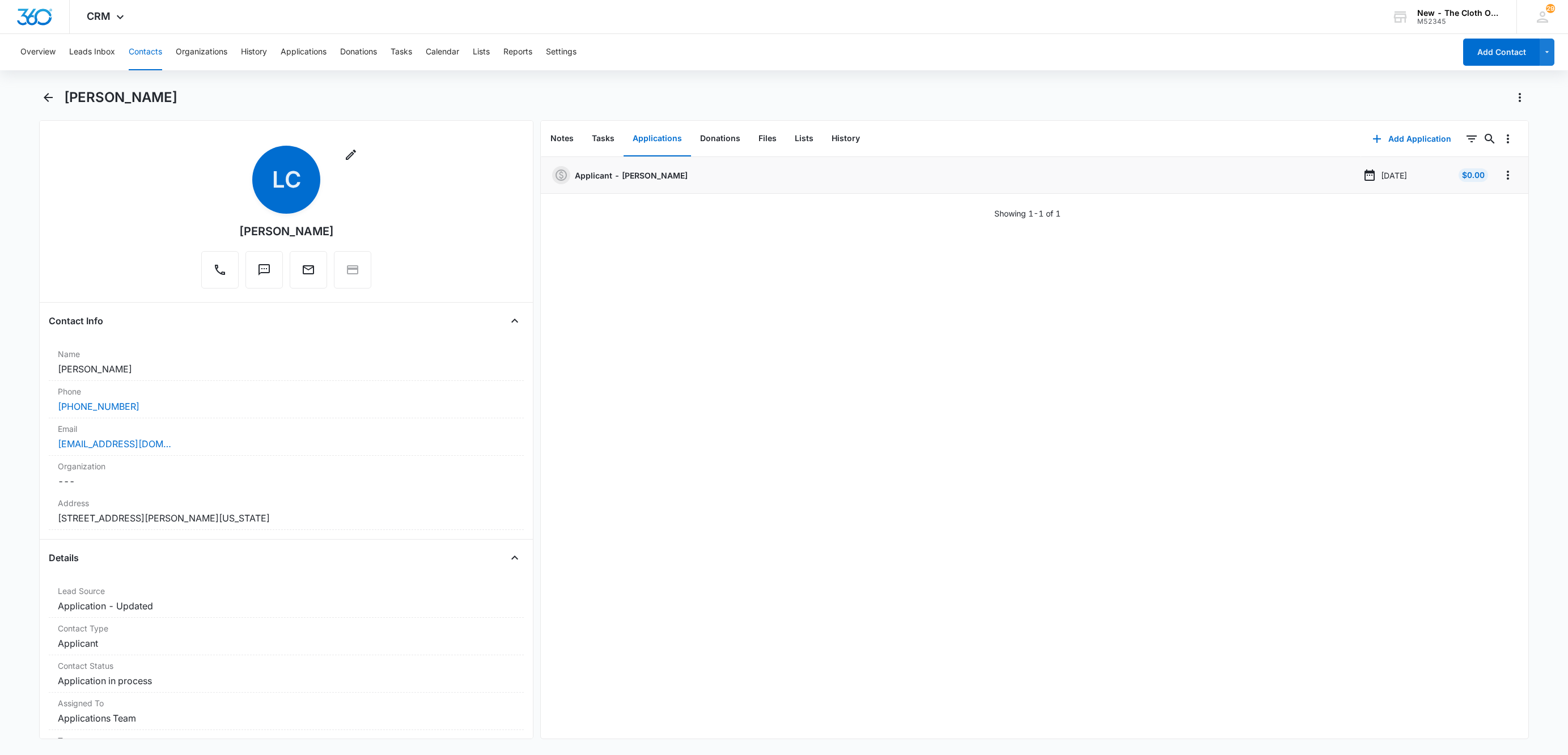
click at [148, 44] on button "Contacts" at bounding box center [144, 52] width 33 height 36
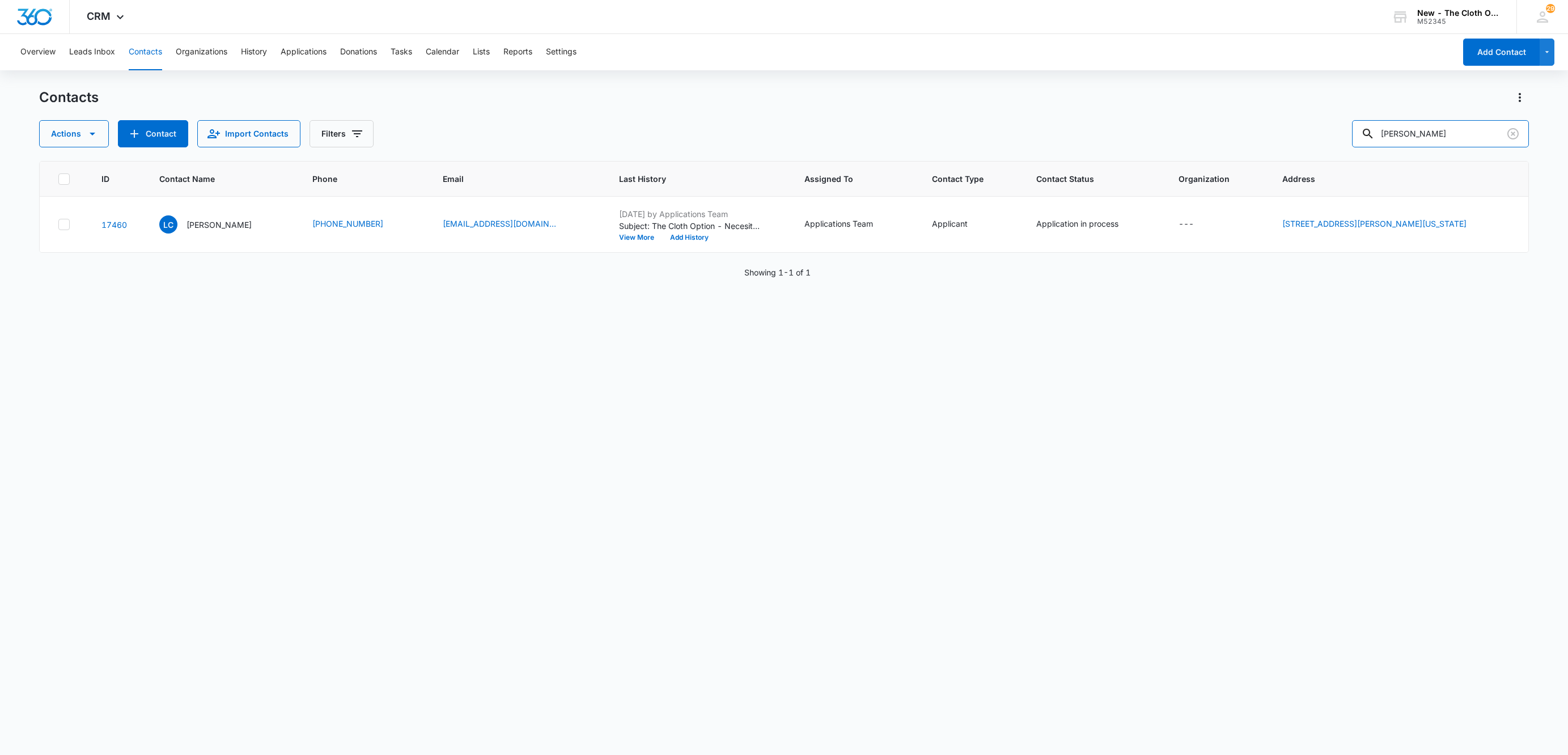
drag, startPoint x: 1444, startPoint y: 125, endPoint x: 1175, endPoint y: 139, distance: 269.4
click at [1194, 124] on div "Actions Contact Import Contacts Filters Leidy Cleto" at bounding box center [784, 134] width 1489 height 27
type input "Kristen Doskas"
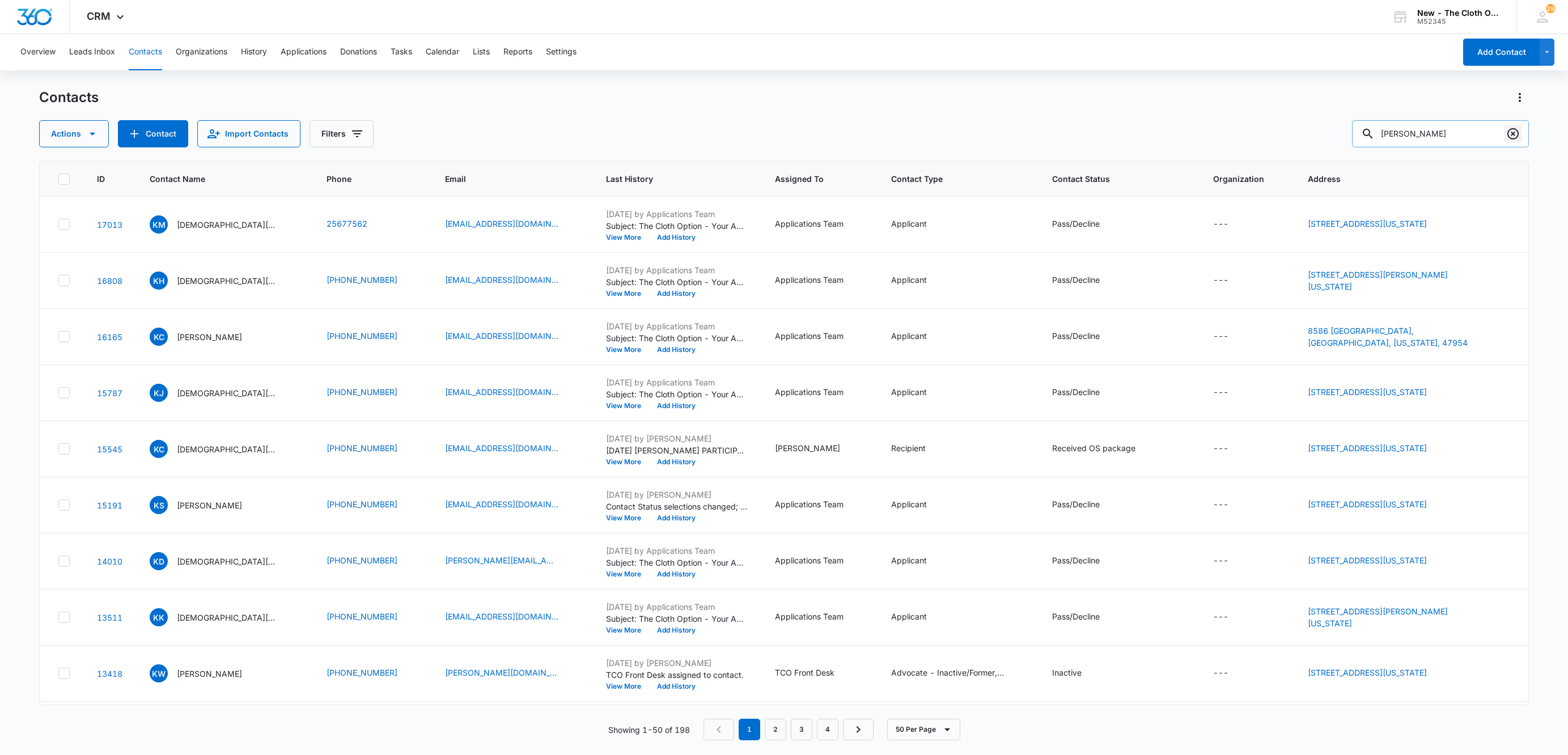
click at [1511, 134] on icon "Clear" at bounding box center [1513, 134] width 14 height 14
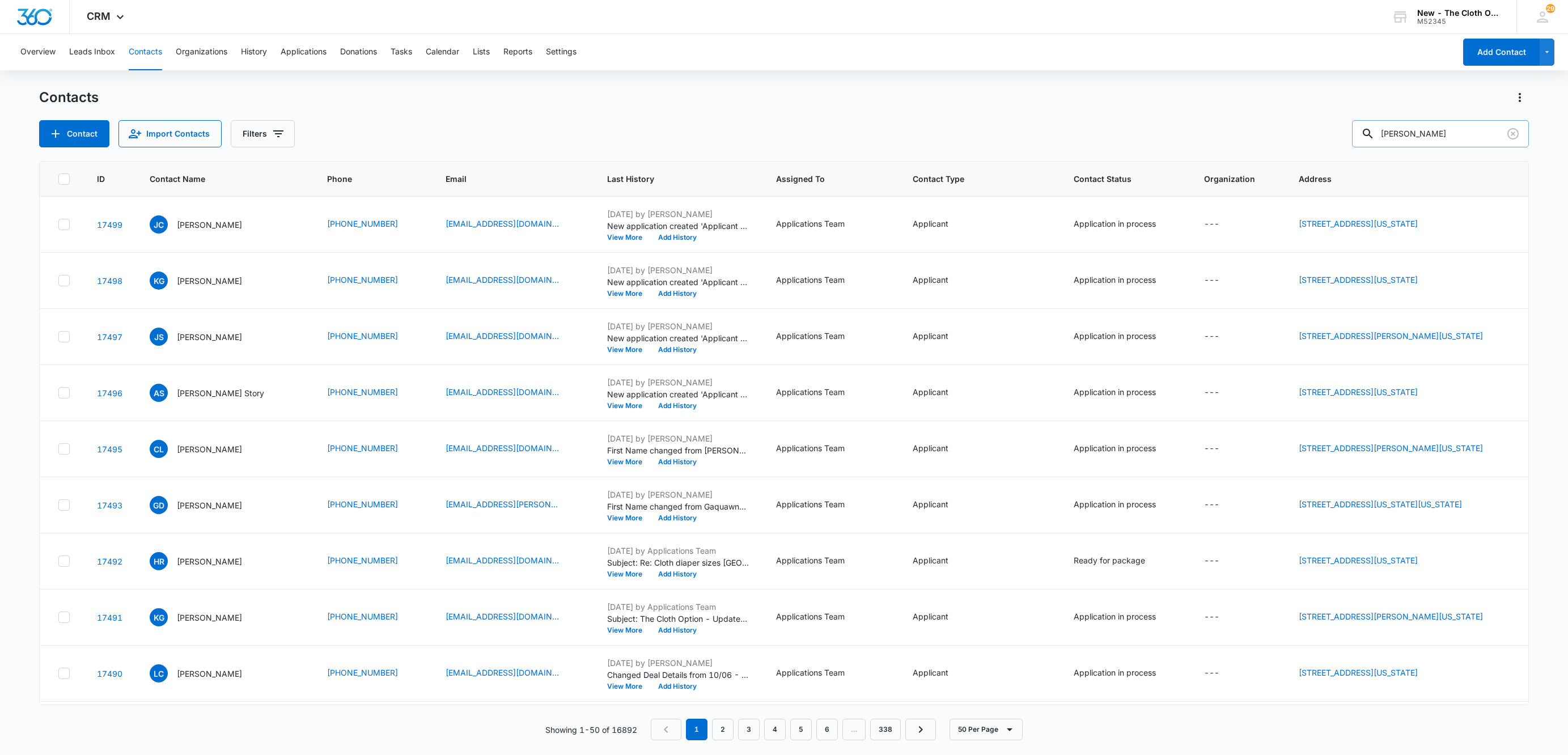
type input "chelsea mullins"
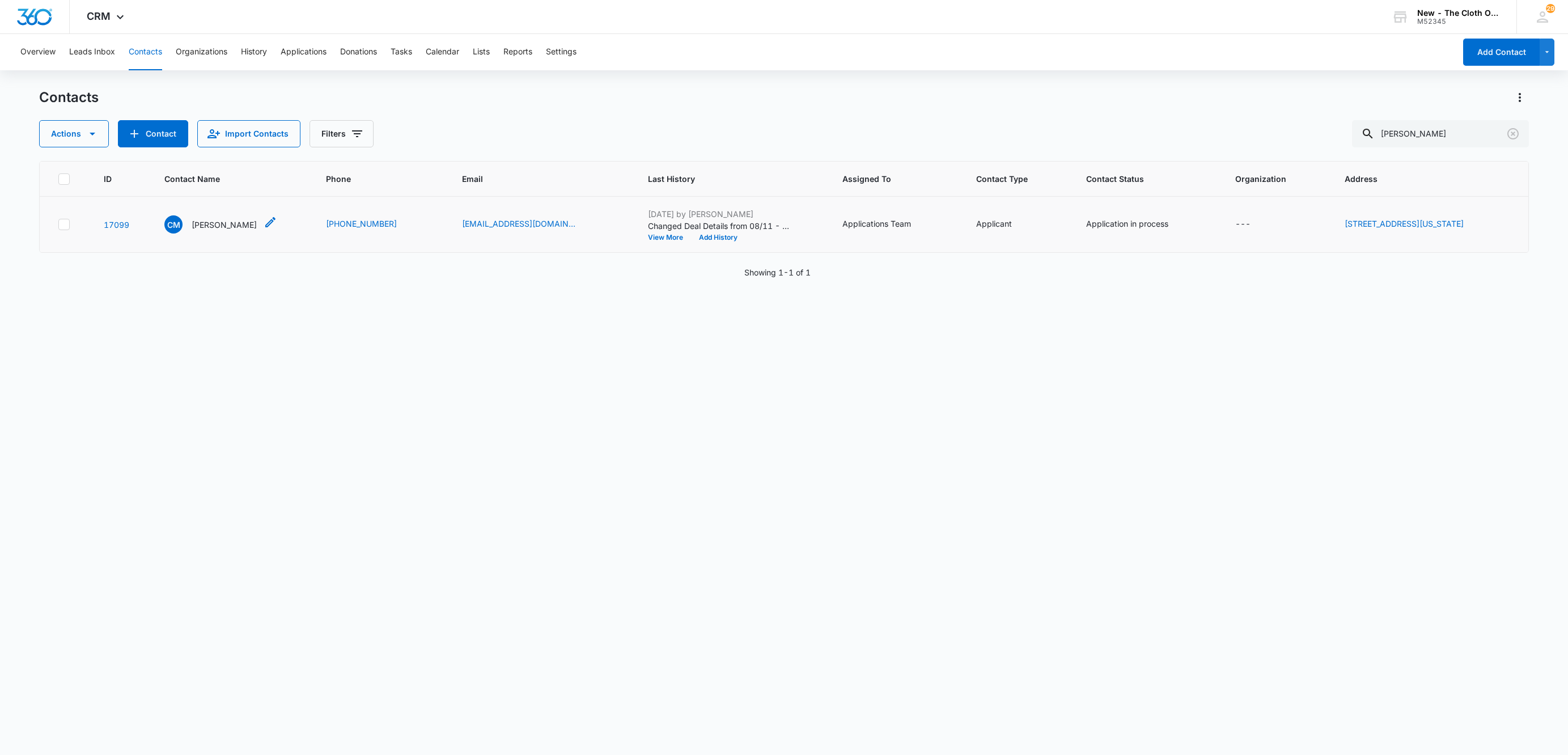
click at [211, 225] on p "Chelsea Mullins" at bounding box center [224, 225] width 65 height 12
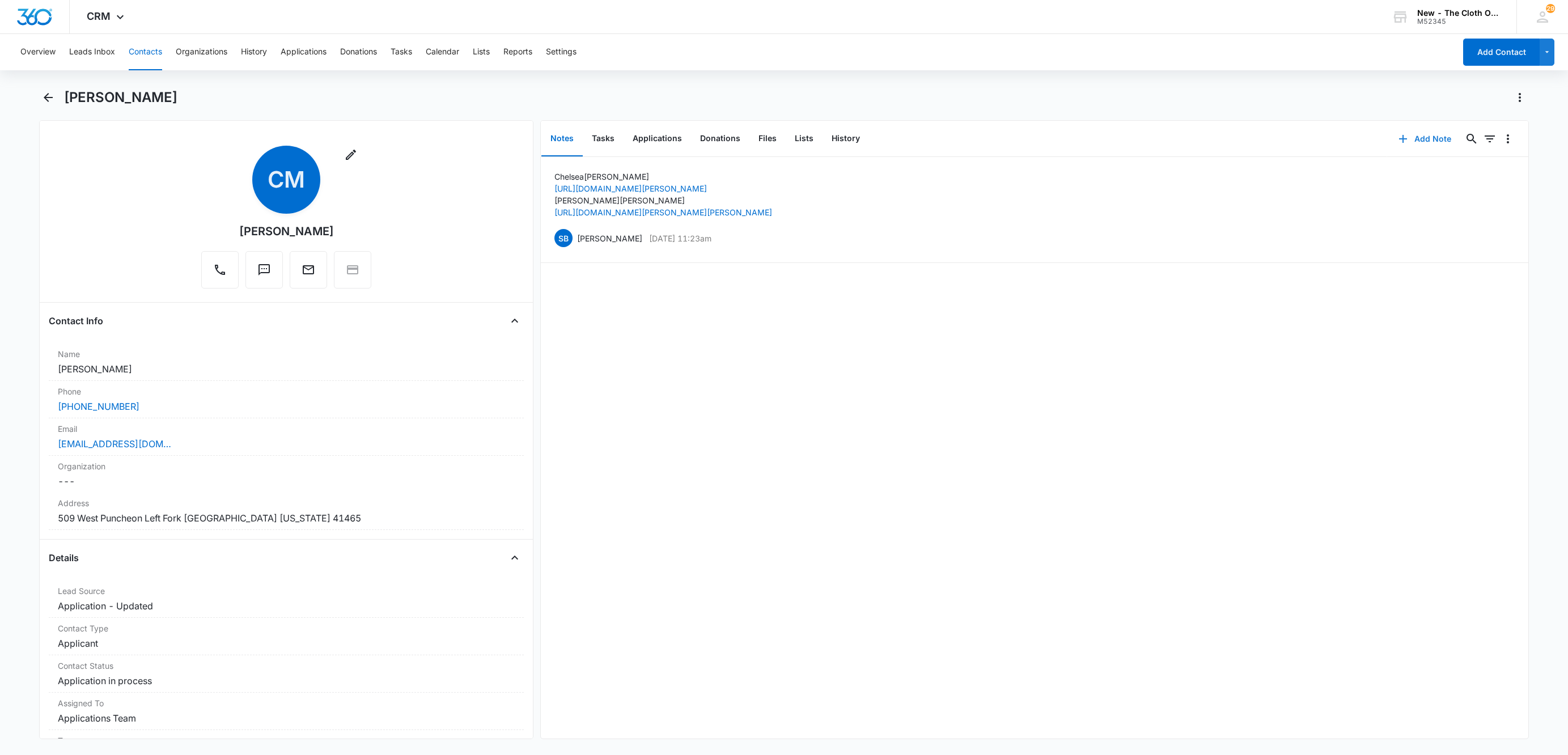
click at [1396, 139] on icon "button" at bounding box center [1403, 139] width 14 height 14
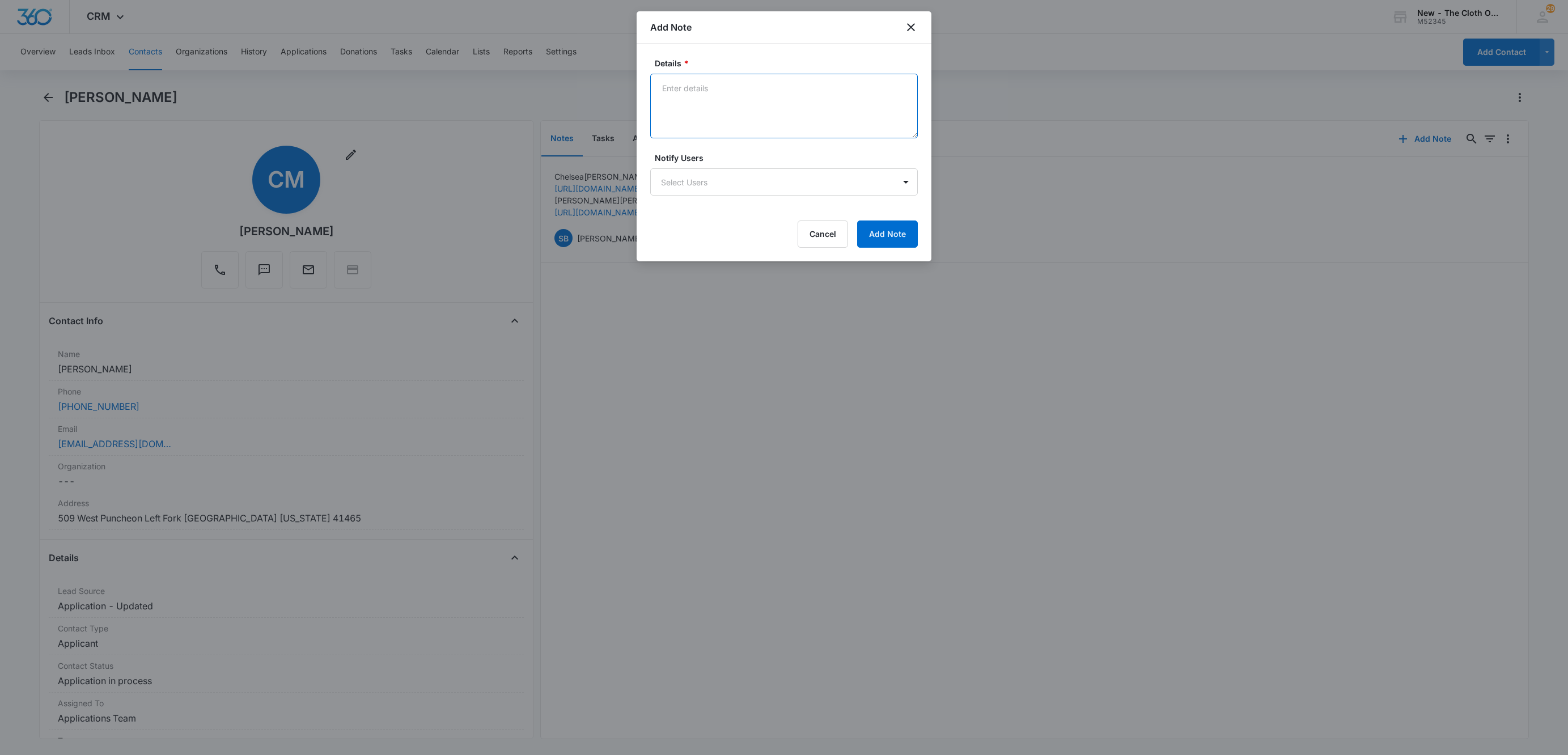
click at [741, 105] on textarea "Details *" at bounding box center [783, 106] width 268 height 65
type textarea "Verified address using USPS. CRM has correct address."
click at [887, 248] on button "Add Note" at bounding box center [887, 234] width 61 height 27
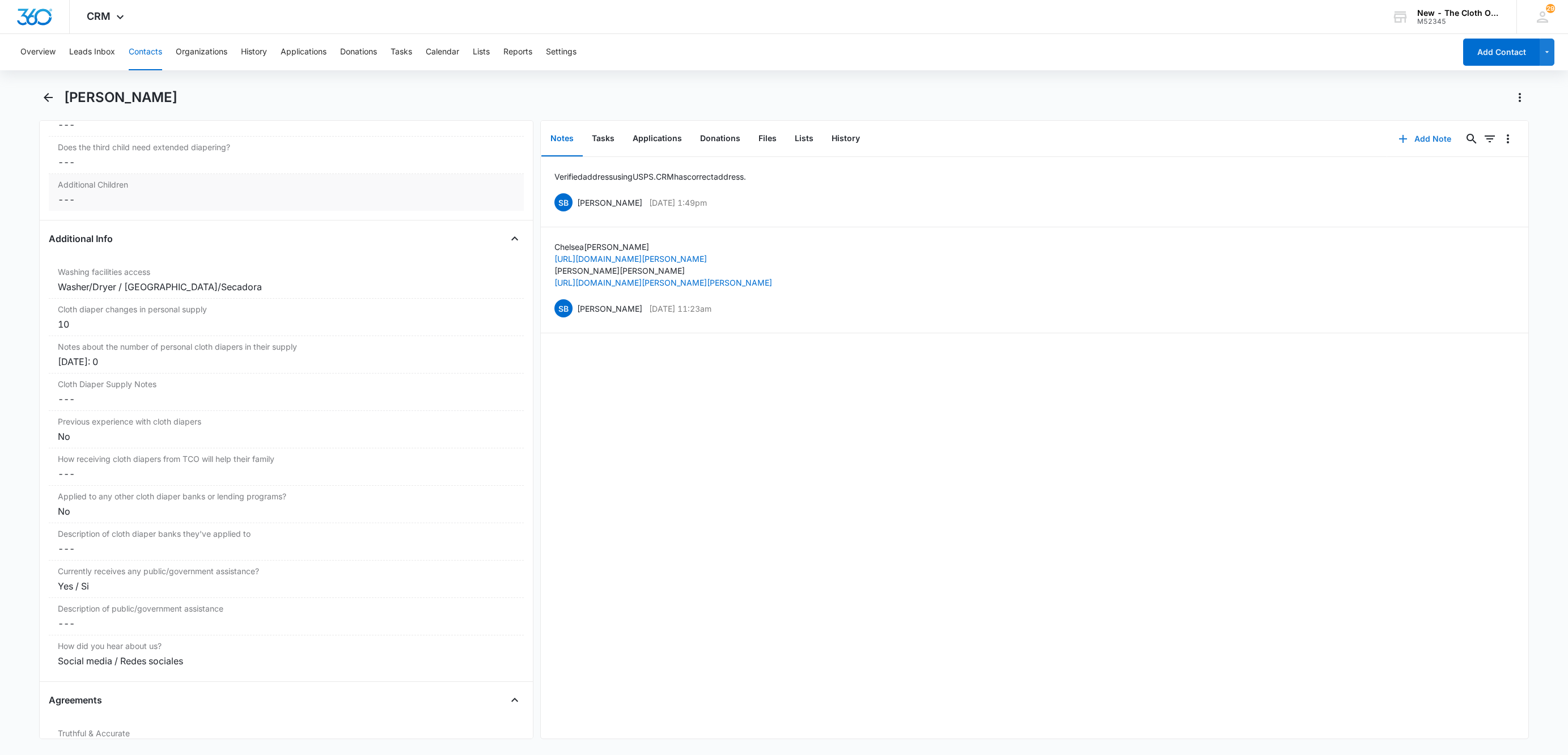
scroll to position [1785, 0]
click at [163, 366] on div "08/11/25: 0" at bounding box center [286, 360] width 457 height 14
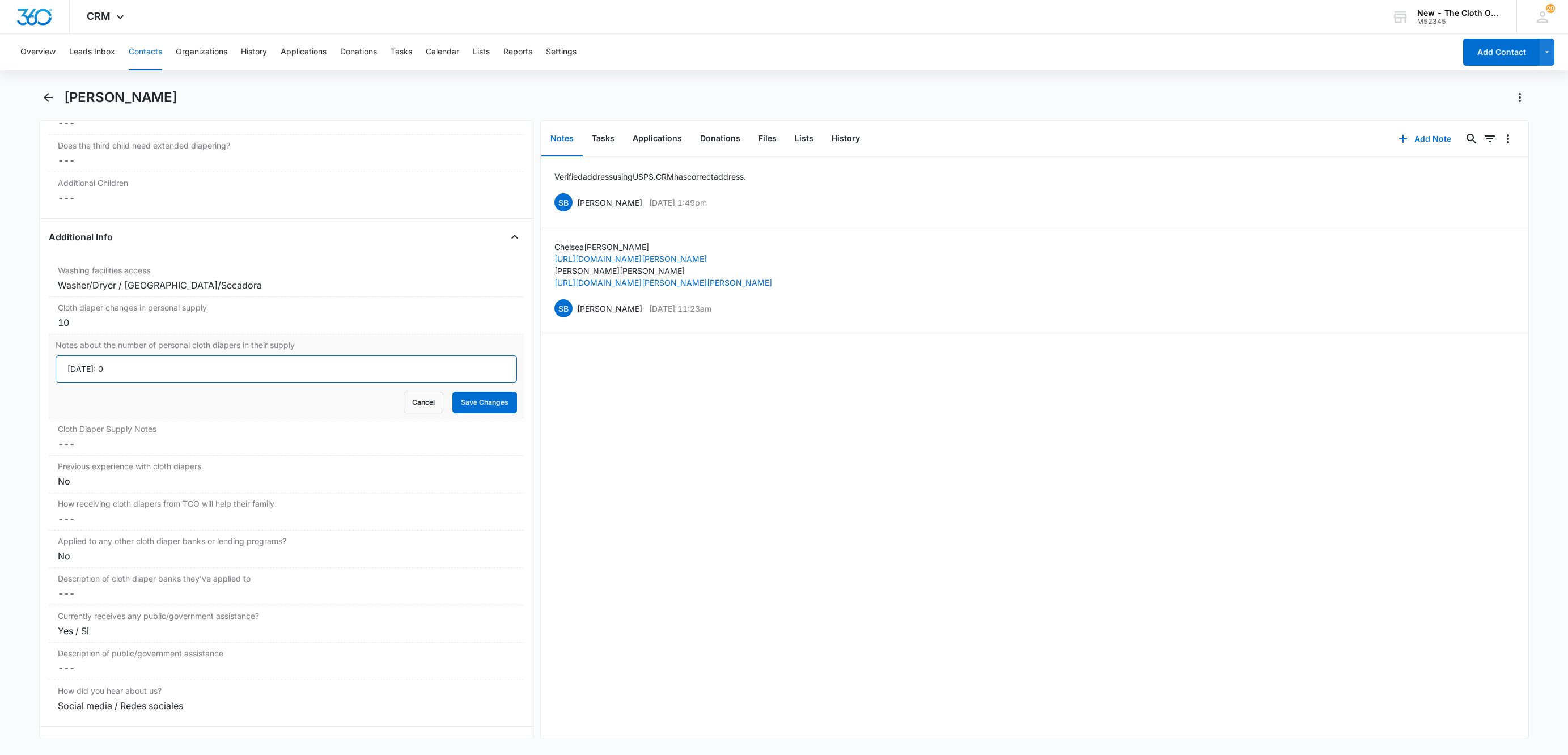
click at [58, 380] on input "08/11/25: 0" at bounding box center [286, 369] width 462 height 27
type input "10/08/25: 10 ** 08/11/25: 0"
click at [452, 392] on button "Save Changes" at bounding box center [485, 402] width 65 height 21
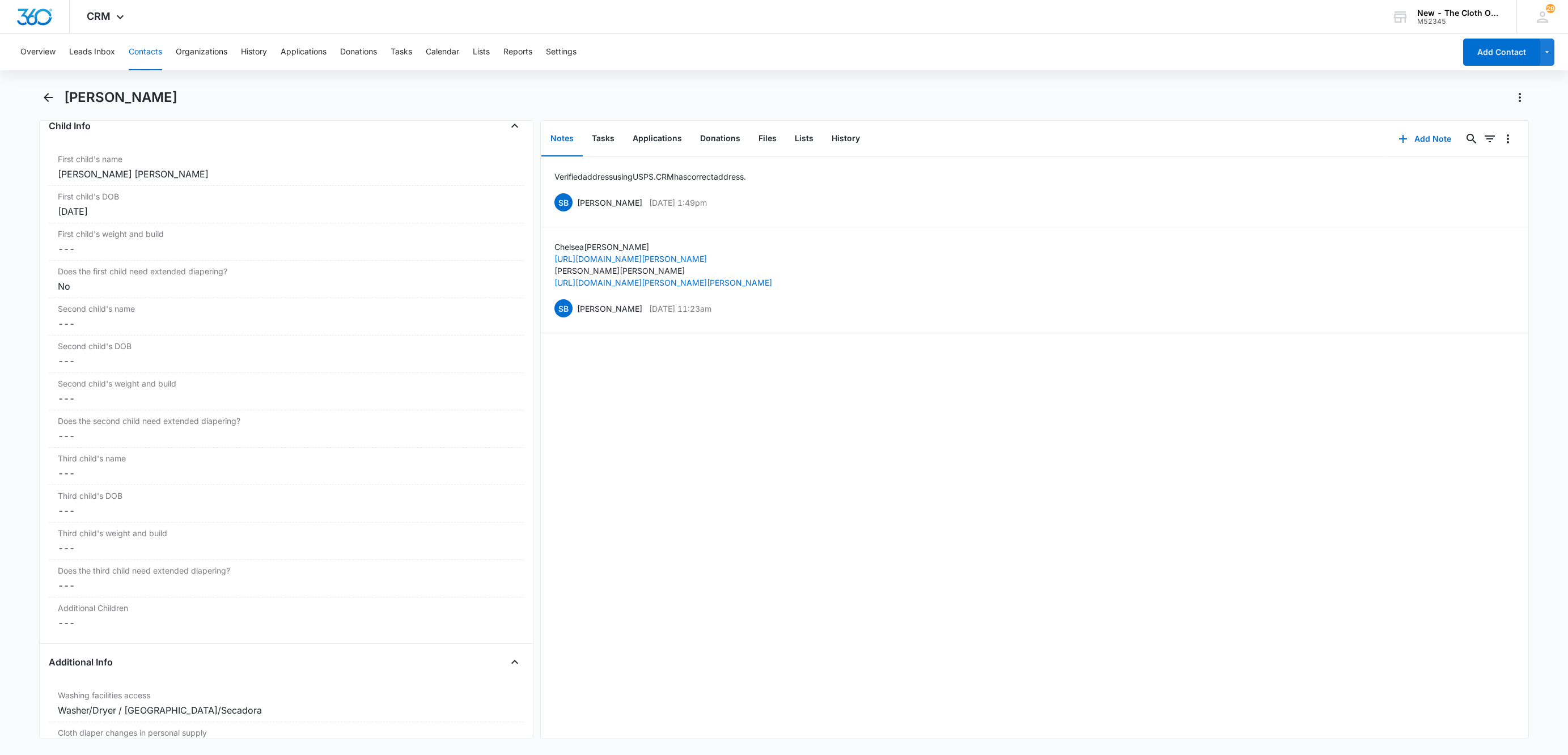
scroll to position [935, 0]
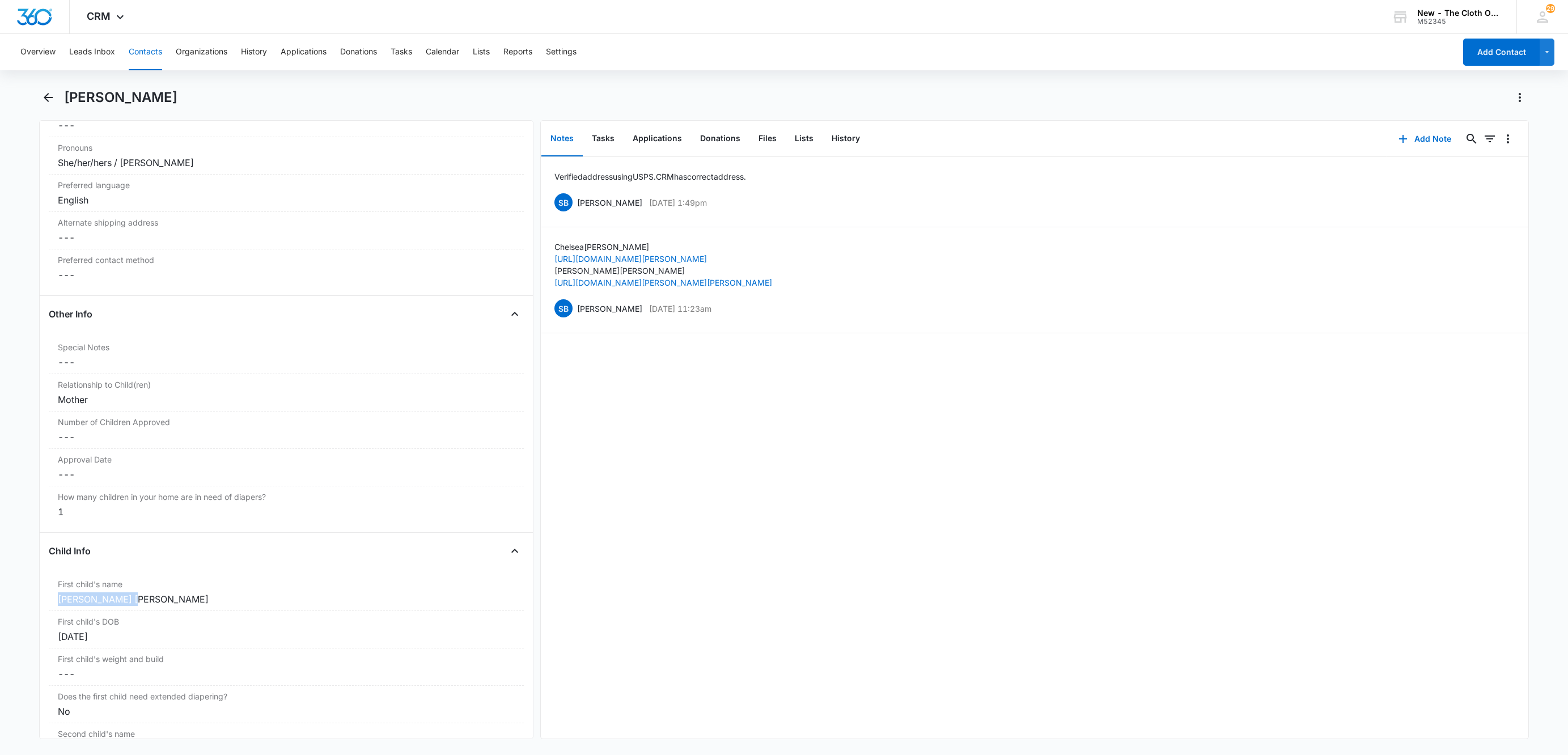
drag, startPoint x: 142, startPoint y: 612, endPoint x: 31, endPoint y: 610, distance: 111.0
click at [31, 610] on main "Chelsea Mullins Remove CM Chelsea Mullins Contact Info Name Cancel Save Changes…" at bounding box center [784, 420] width 1568 height 664
click at [88, 444] on dd "Cancel Save Changes ---" at bounding box center [286, 437] width 457 height 14
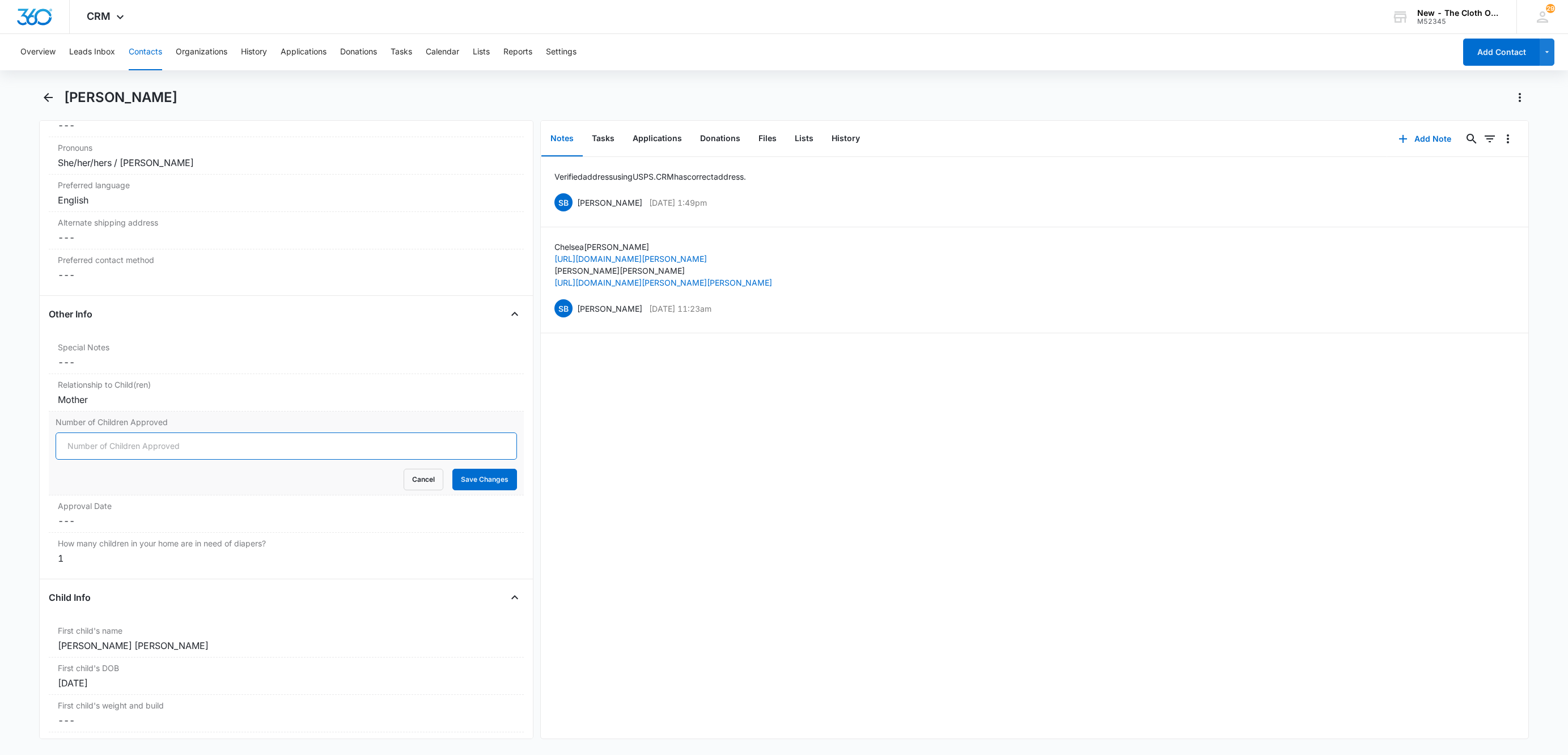
click at [88, 449] on input "Number of Children Approved" at bounding box center [286, 446] width 462 height 27
type input "1"
click at [452, 469] on button "Save Changes" at bounding box center [485, 479] width 65 height 21
click at [75, 526] on dd "Cancel Save Changes ---" at bounding box center [286, 521] width 457 height 14
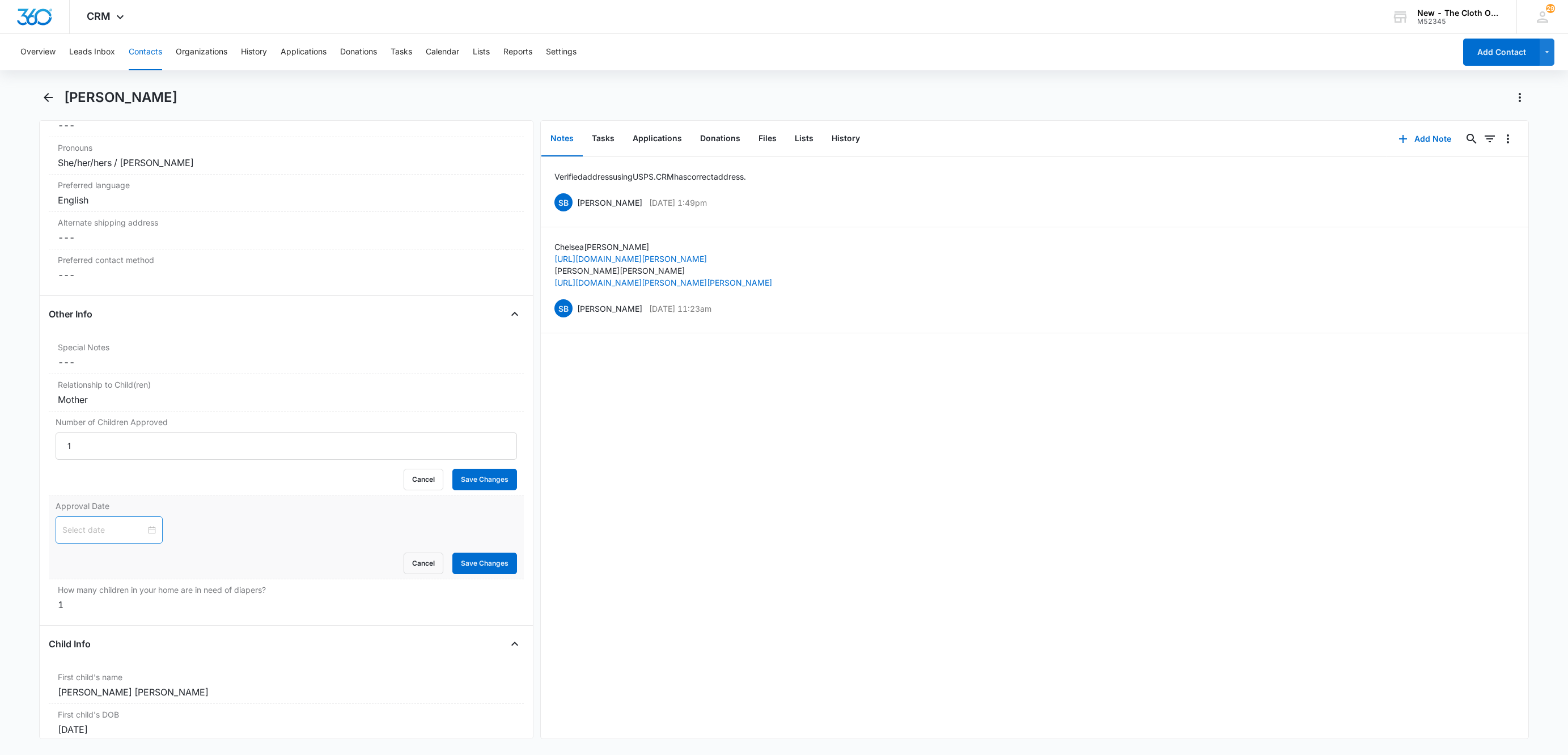
click at [81, 552] on div "Cancel Save Changes" at bounding box center [286, 563] width 462 height 21
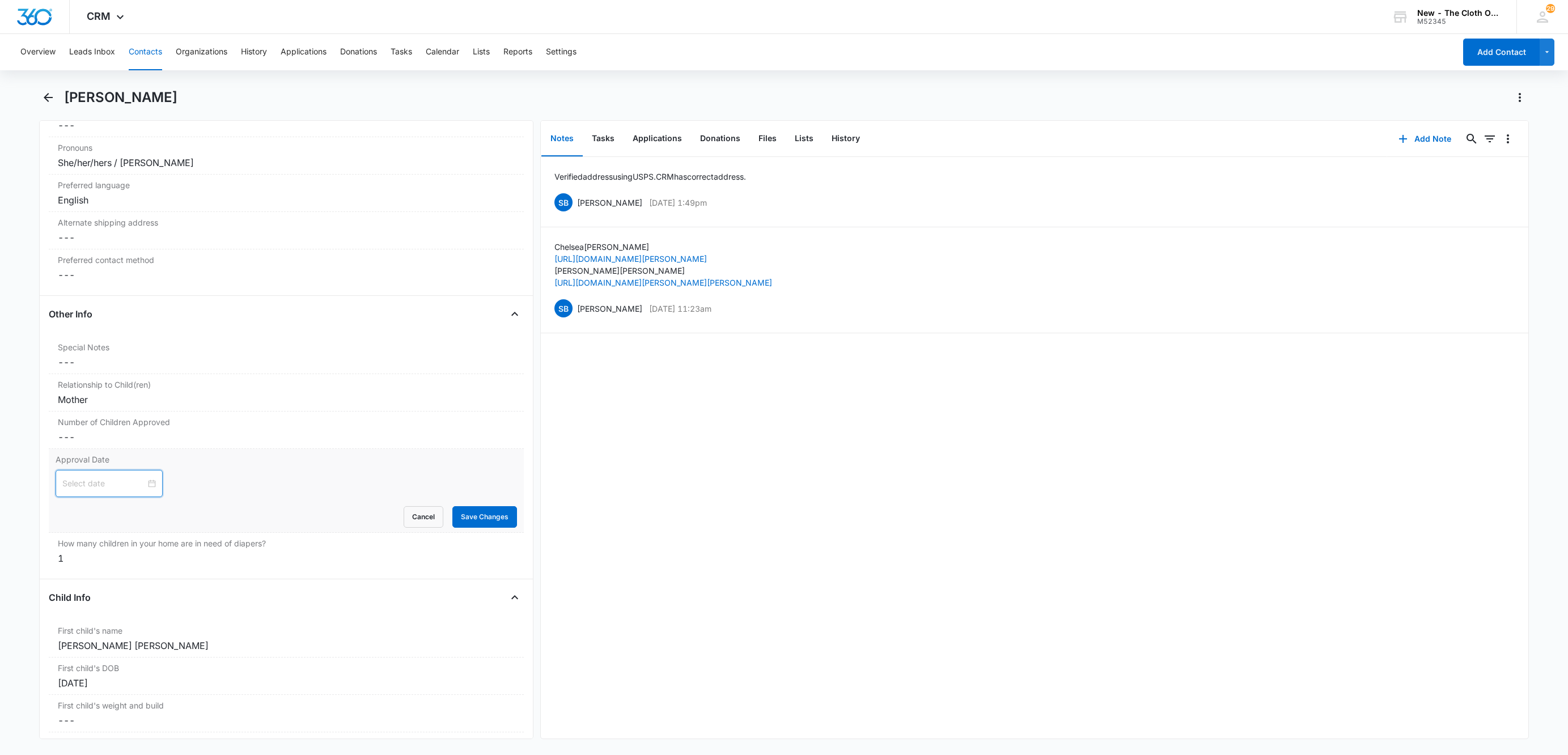
click at [84, 490] on input at bounding box center [103, 483] width 83 height 13
type input "Nov 7, 2025"
click at [133, 667] on link "Today" at bounding box center [135, 669] width 26 height 9
type input "Oct 8, 2025"
click at [460, 516] on button "Save Changes" at bounding box center [485, 516] width 65 height 21
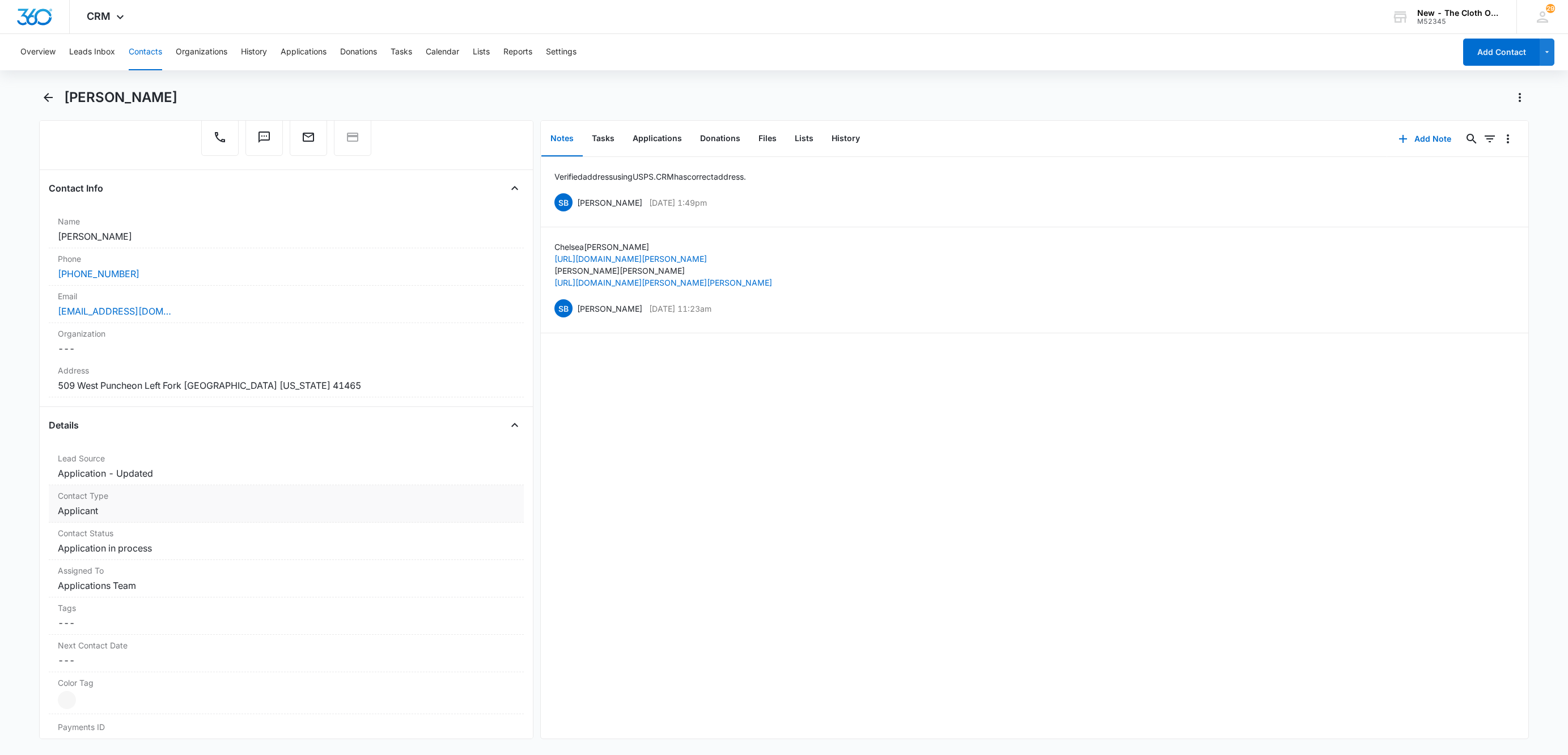
scroll to position [124, 0]
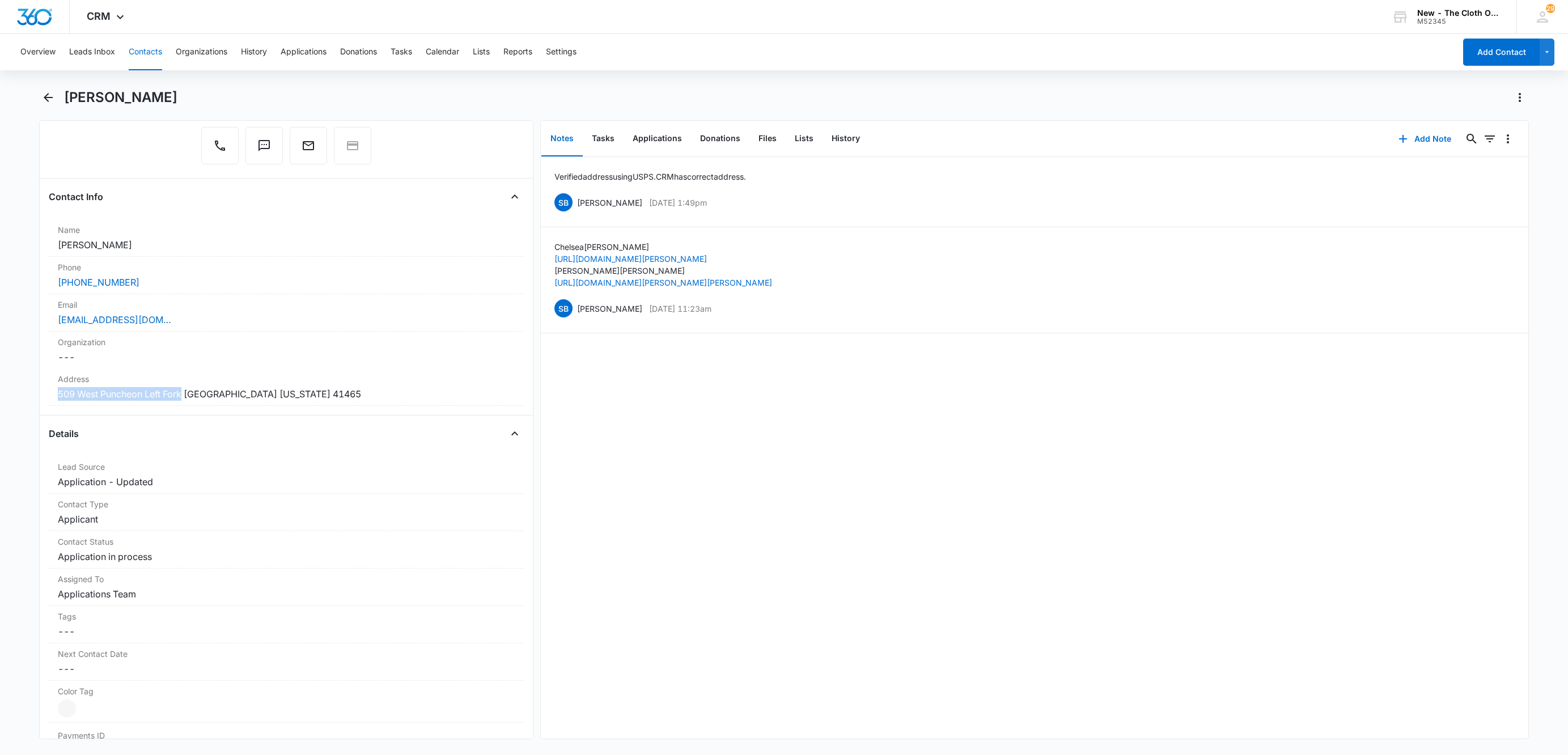
drag, startPoint x: 160, startPoint y: 394, endPoint x: 39, endPoint y: 392, distance: 121.0
click at [39, 392] on div "Remove CM Chelsea Mullins Contact Info Name Cancel Save Changes Chelsea Mullins…" at bounding box center [286, 430] width 494 height 619
drag, startPoint x: 63, startPoint y: 96, endPoint x: 168, endPoint y: 96, distance: 105.0
click at [168, 96] on div "Chelsea Mullins" at bounding box center [784, 103] width 1489 height 32
click at [667, 143] on button "Applications" at bounding box center [657, 139] width 68 height 35
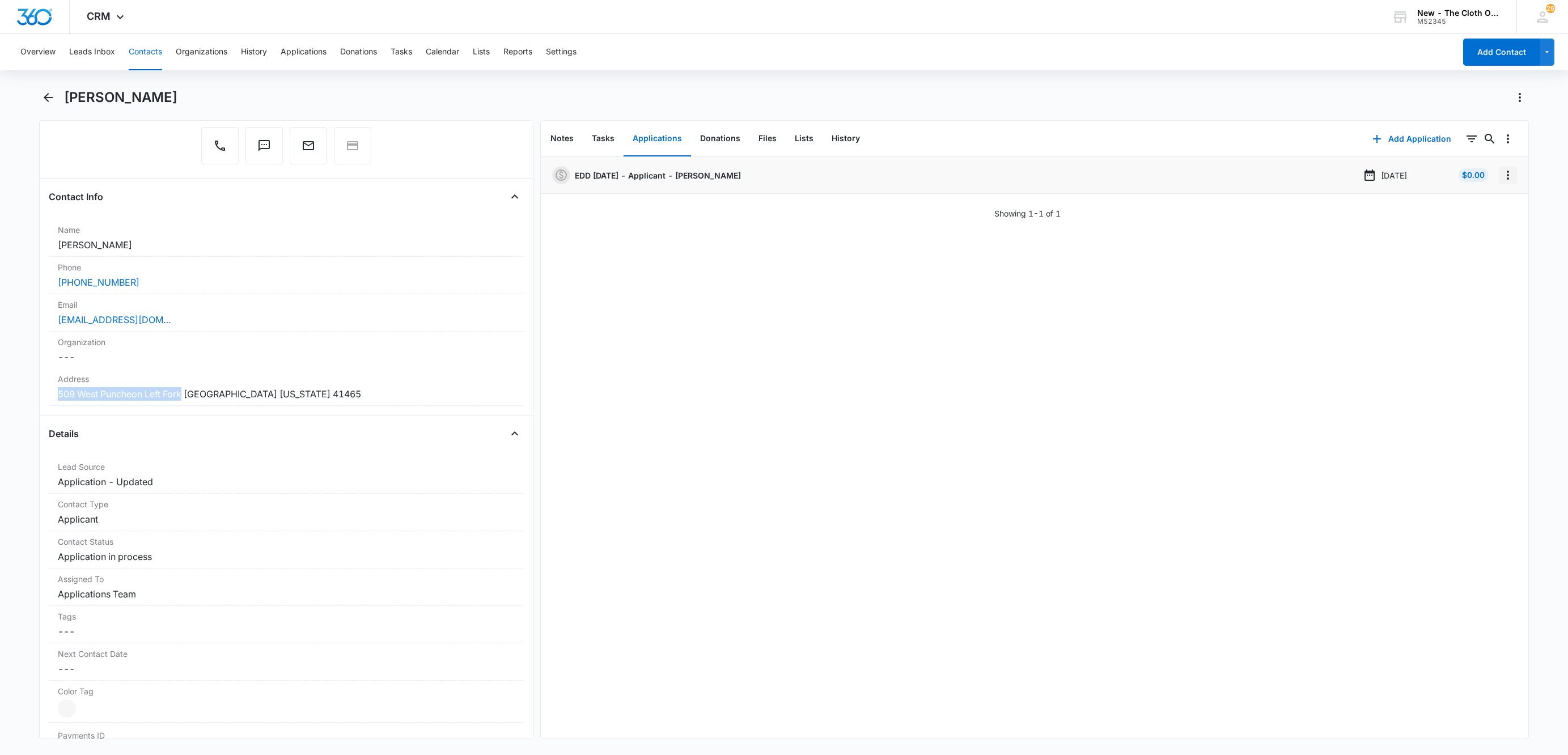
click at [1506, 173] on icon "Overflow Menu" at bounding box center [1507, 175] width 3 height 9
click at [1488, 211] on button "Edit" at bounding box center [1471, 207] width 65 height 17
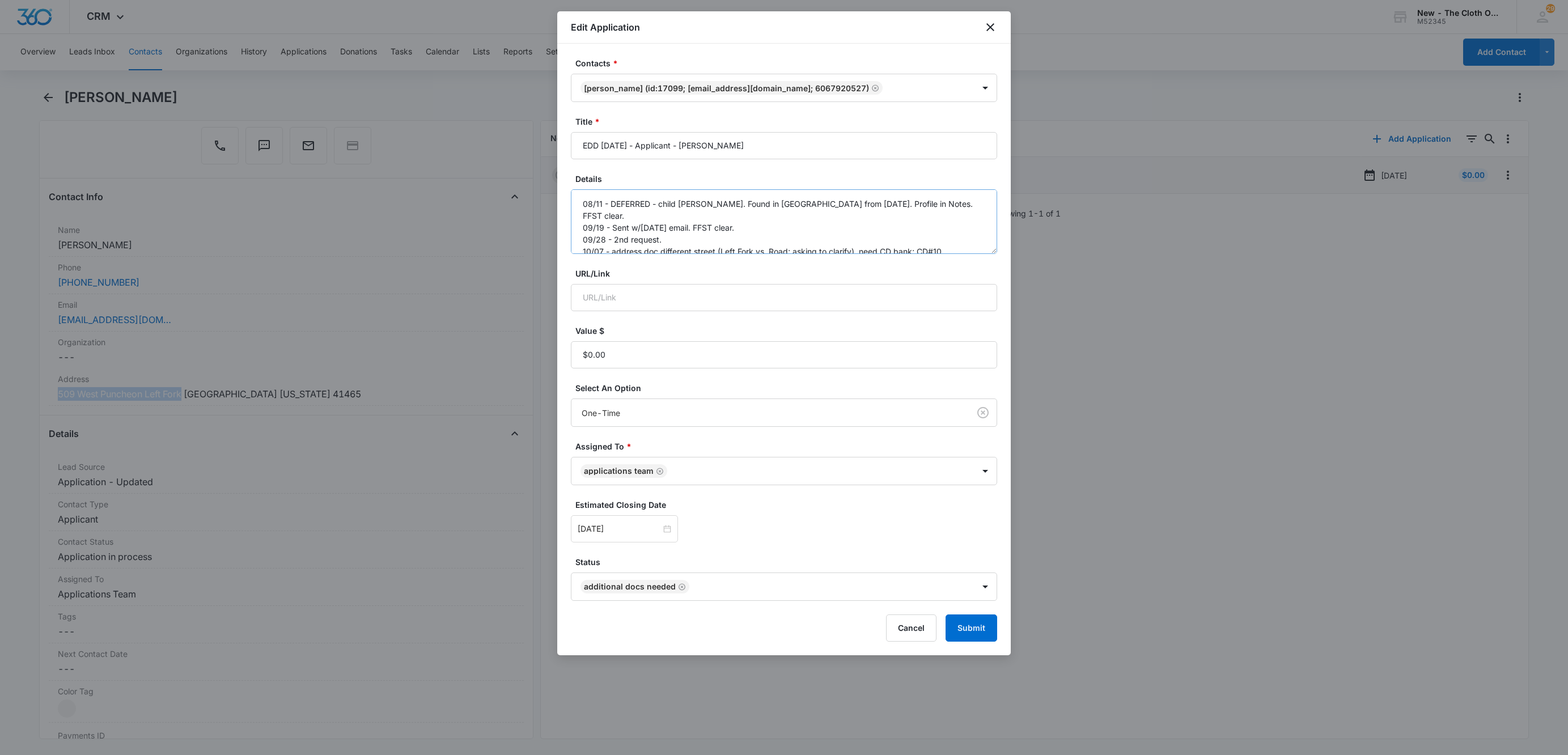
drag, startPoint x: 988, startPoint y: 248, endPoint x: 995, endPoint y: 293, distance: 45.5
click at [995, 254] on textarea "08/11 - DEFERRED - child doc ok. Found in FL from 6y ago. Profile in Notes. FFS…" at bounding box center [784, 221] width 427 height 65
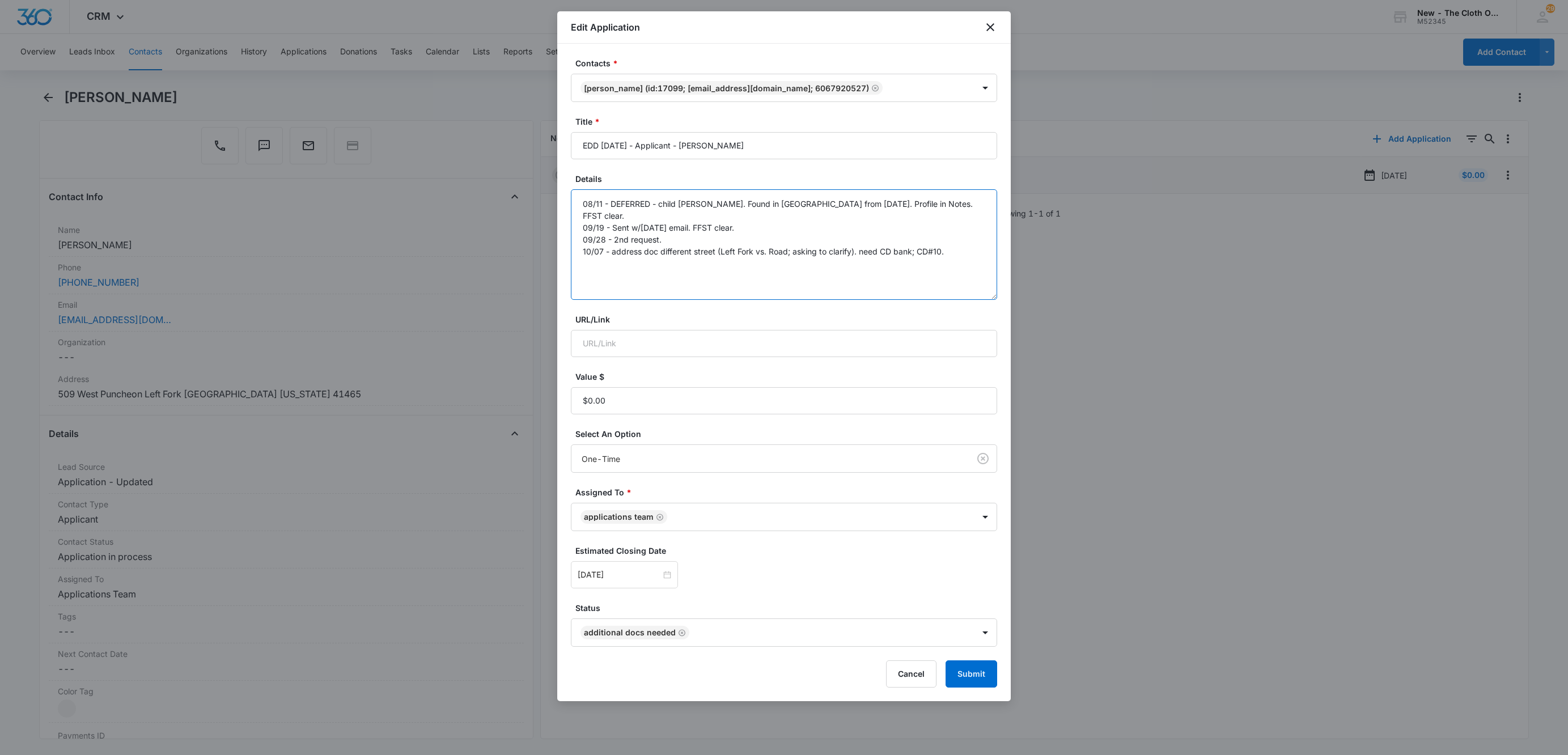
click at [985, 249] on textarea "08/11 - DEFERRED - child doc ok. Found in FL from 6y ago. Profile in Notes. FFS…" at bounding box center [784, 244] width 427 height 110
click at [678, 632] on icon "Remove Additional Docs Needed" at bounding box center [681, 633] width 8 height 9
type textarea "08/11 - DEFERRED - child doc ok. Found in FL from 6y ago. Profile in Notes. FFS…"
click at [677, 632] on body "CRM Apps Reputation Websites Forms CRM Email Social Shop Payments POS Ads Intel…" at bounding box center [784, 377] width 1568 height 755
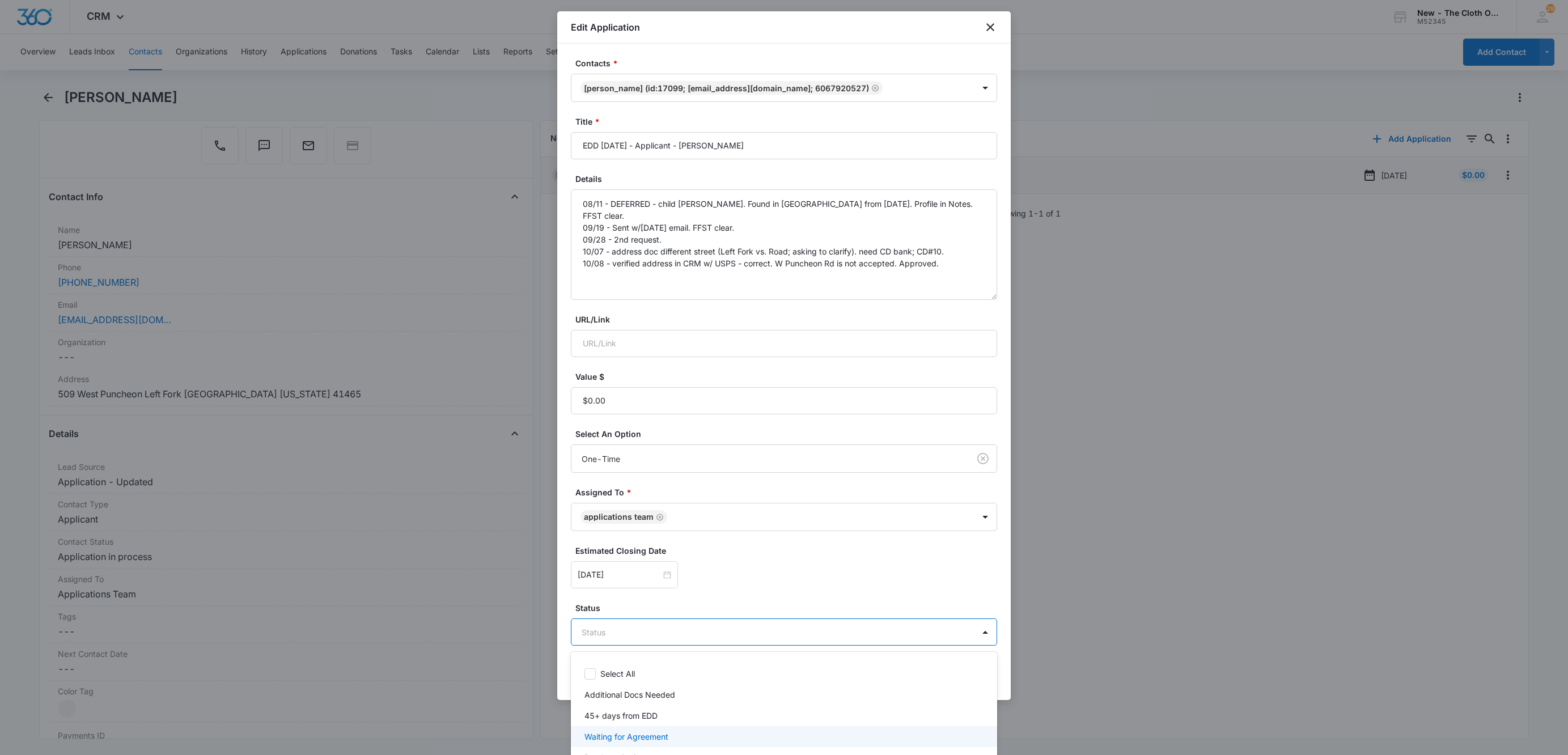
click at [648, 731] on p "Waiting for Agreement" at bounding box center [627, 737] width 84 height 12
click at [803, 550] on div at bounding box center [784, 377] width 1568 height 755
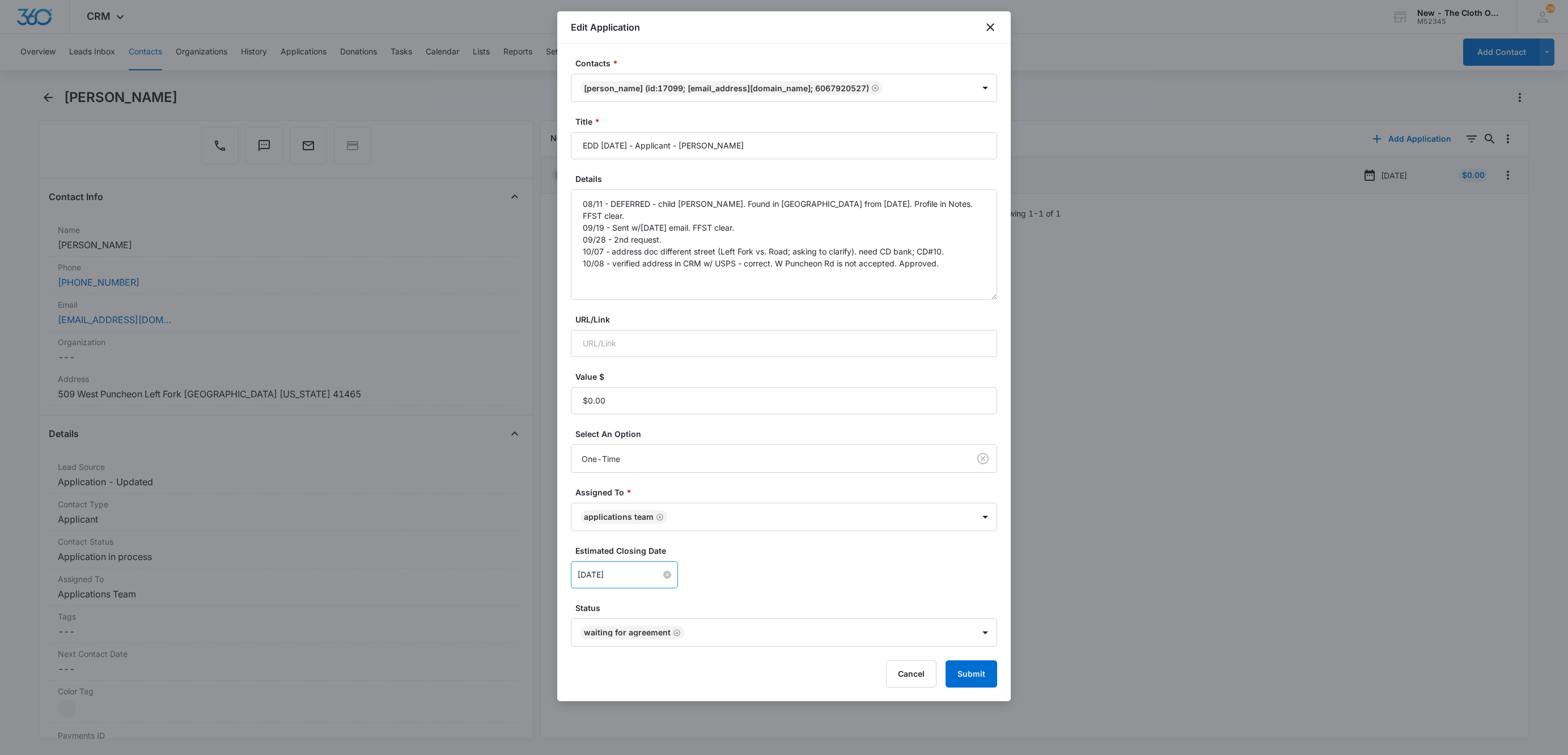
click at [626, 574] on input "Oct 10, 2025" at bounding box center [619, 575] width 83 height 13
type input "Oct 15, 2025"
click at [653, 469] on div "15" at bounding box center [649, 474] width 14 height 14
click at [880, 602] on form "Contacts * Chelsea Mullins (ID:17099; chelseamullins1995@hotmail.com; 606792052…" at bounding box center [784, 372] width 427 height 630
click at [970, 687] on button "Submit" at bounding box center [971, 674] width 51 height 27
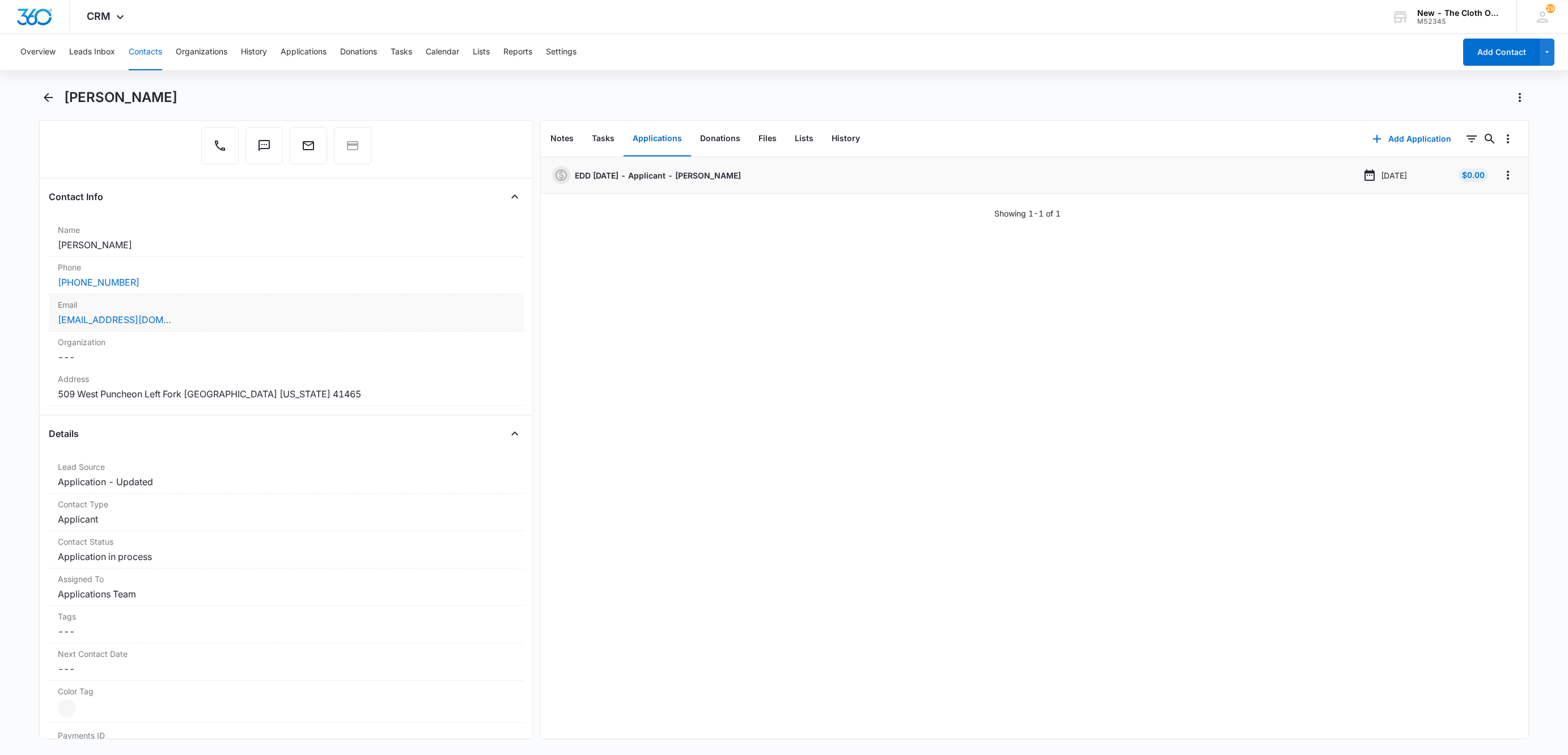
click at [199, 321] on div "chelseamullins1995@hotmail.com" at bounding box center [286, 320] width 457 height 14
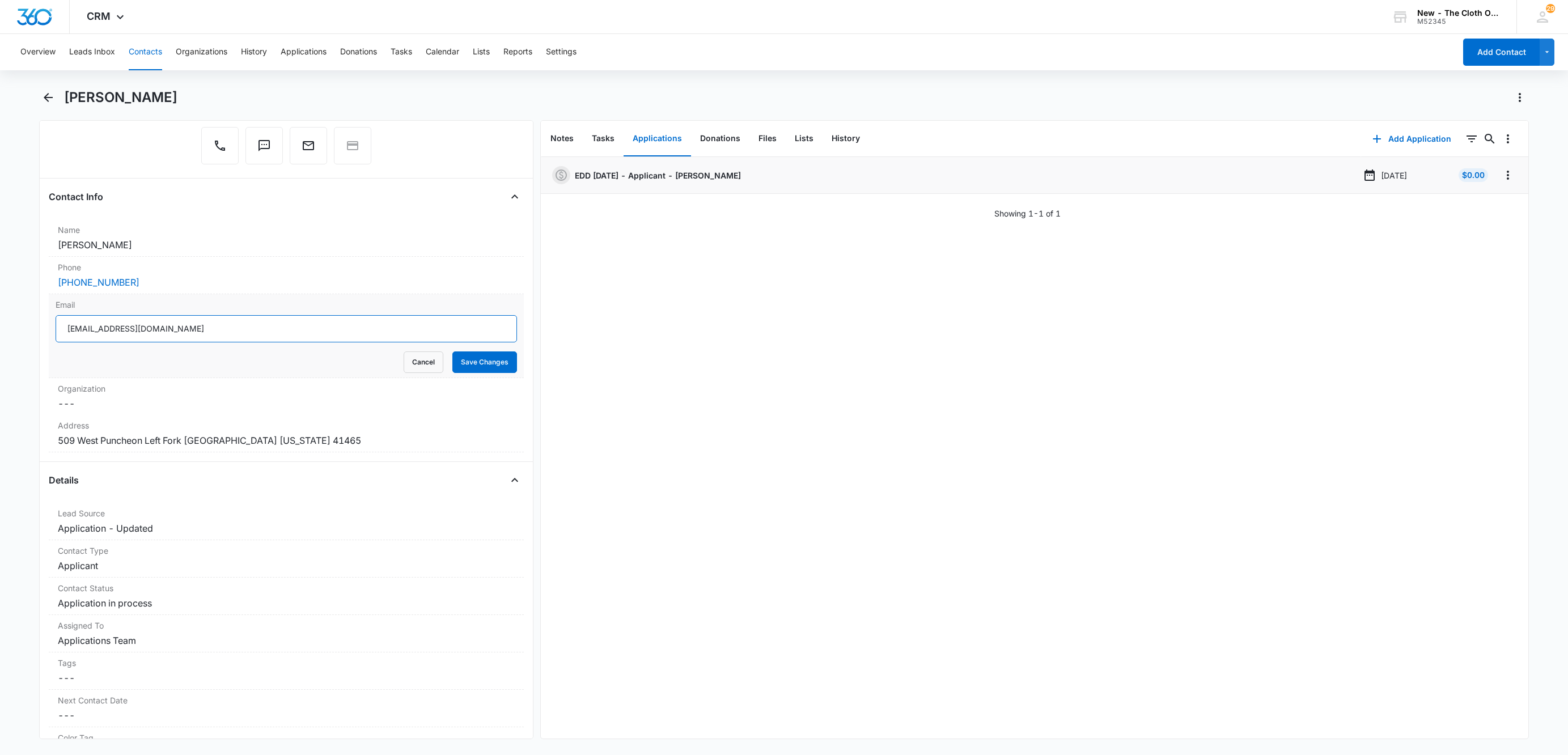
click at [311, 339] on input "chelseamullins1995@hotmail.com" at bounding box center [286, 329] width 462 height 27
click at [409, 354] on button "Cancel" at bounding box center [423, 362] width 39 height 21
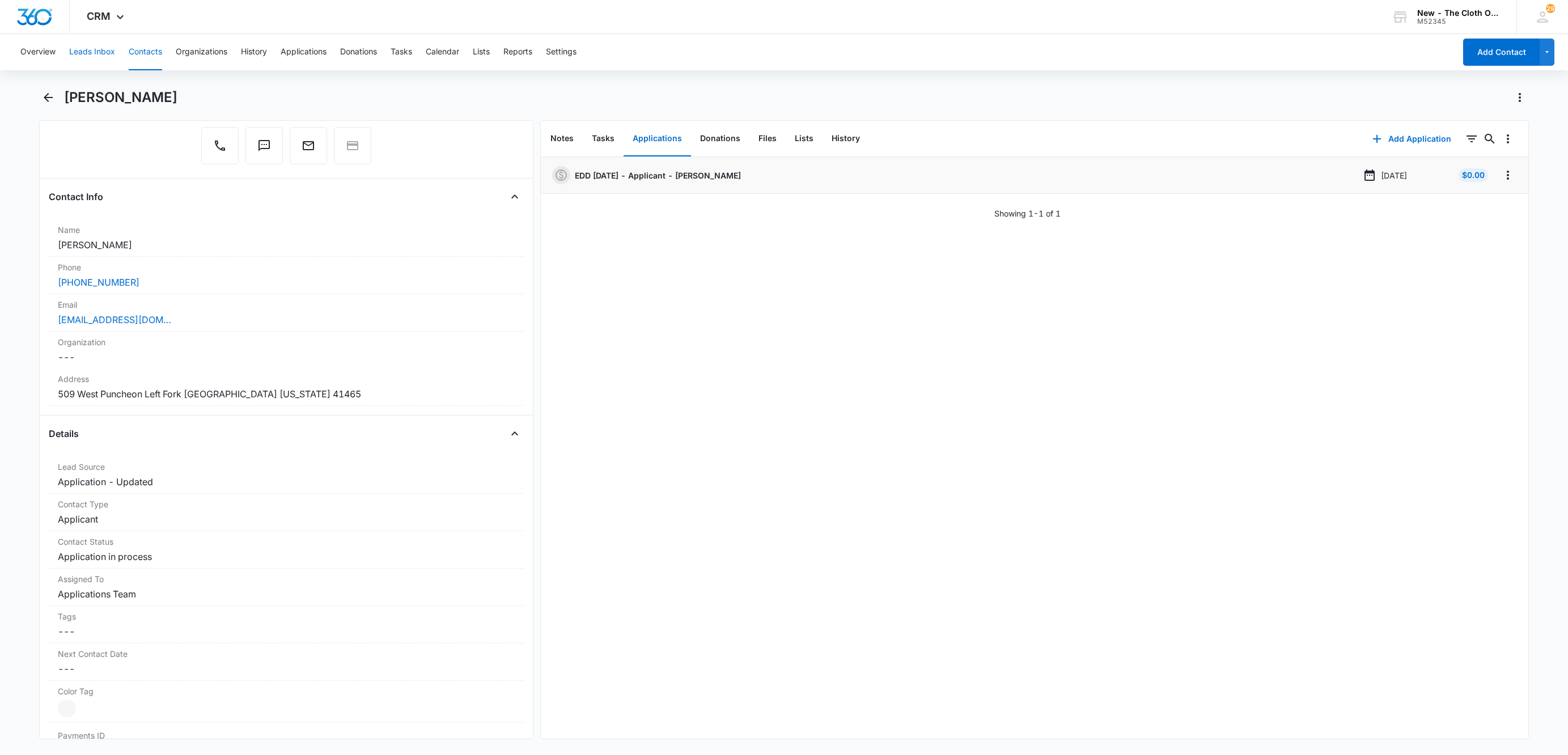
click at [96, 48] on button "Leads Inbox" at bounding box center [92, 52] width 46 height 36
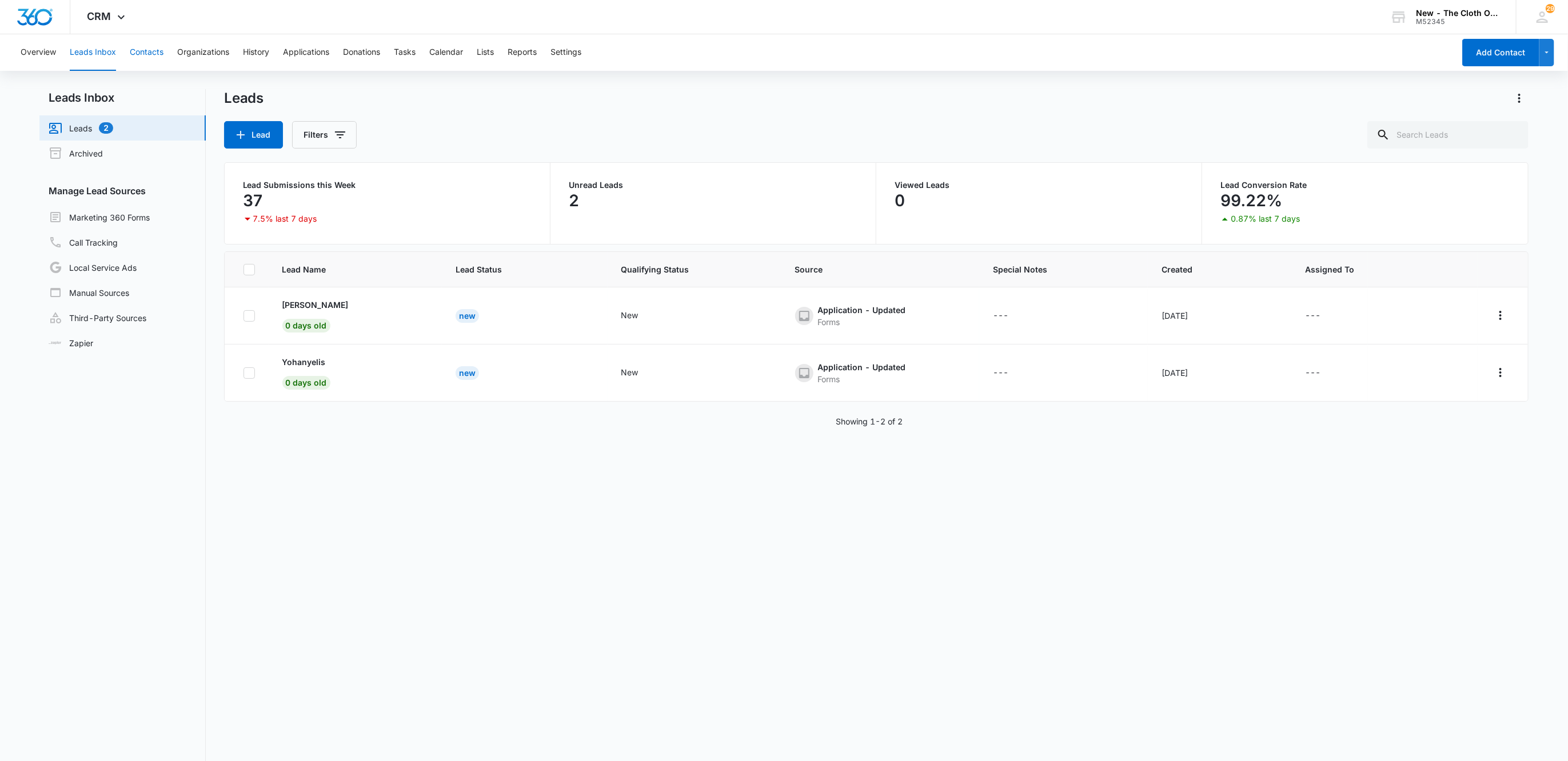
click at [144, 62] on button "Contacts" at bounding box center [146, 53] width 34 height 36
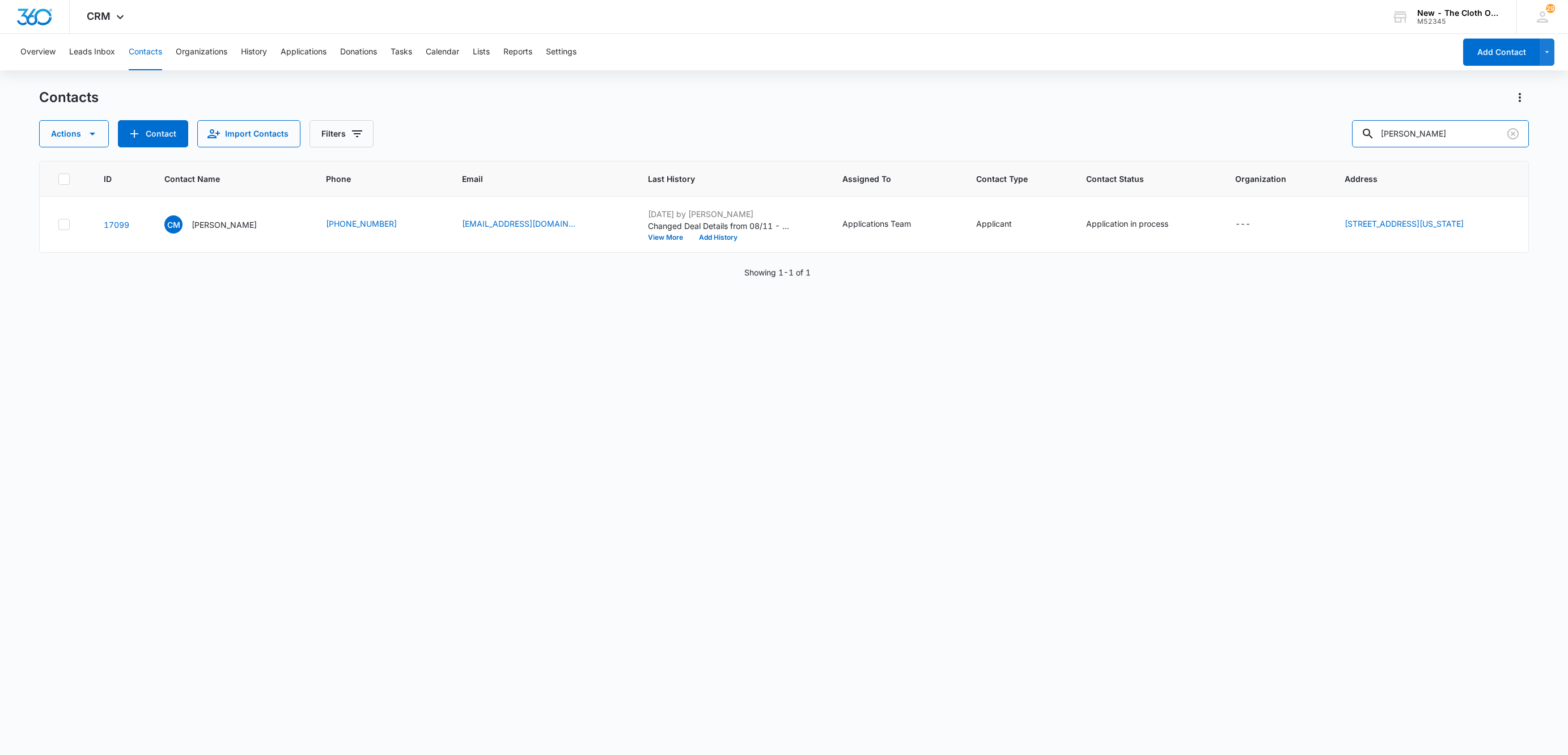
drag, startPoint x: 1471, startPoint y: 134, endPoint x: 1135, endPoint y: 154, distance: 336.6
click at [1145, 149] on div "Contacts Actions Contact Import Contacts Filters chelsea mullins ID Contact Nam…" at bounding box center [784, 421] width 1489 height 665
paste input "Evelin Villalobo"
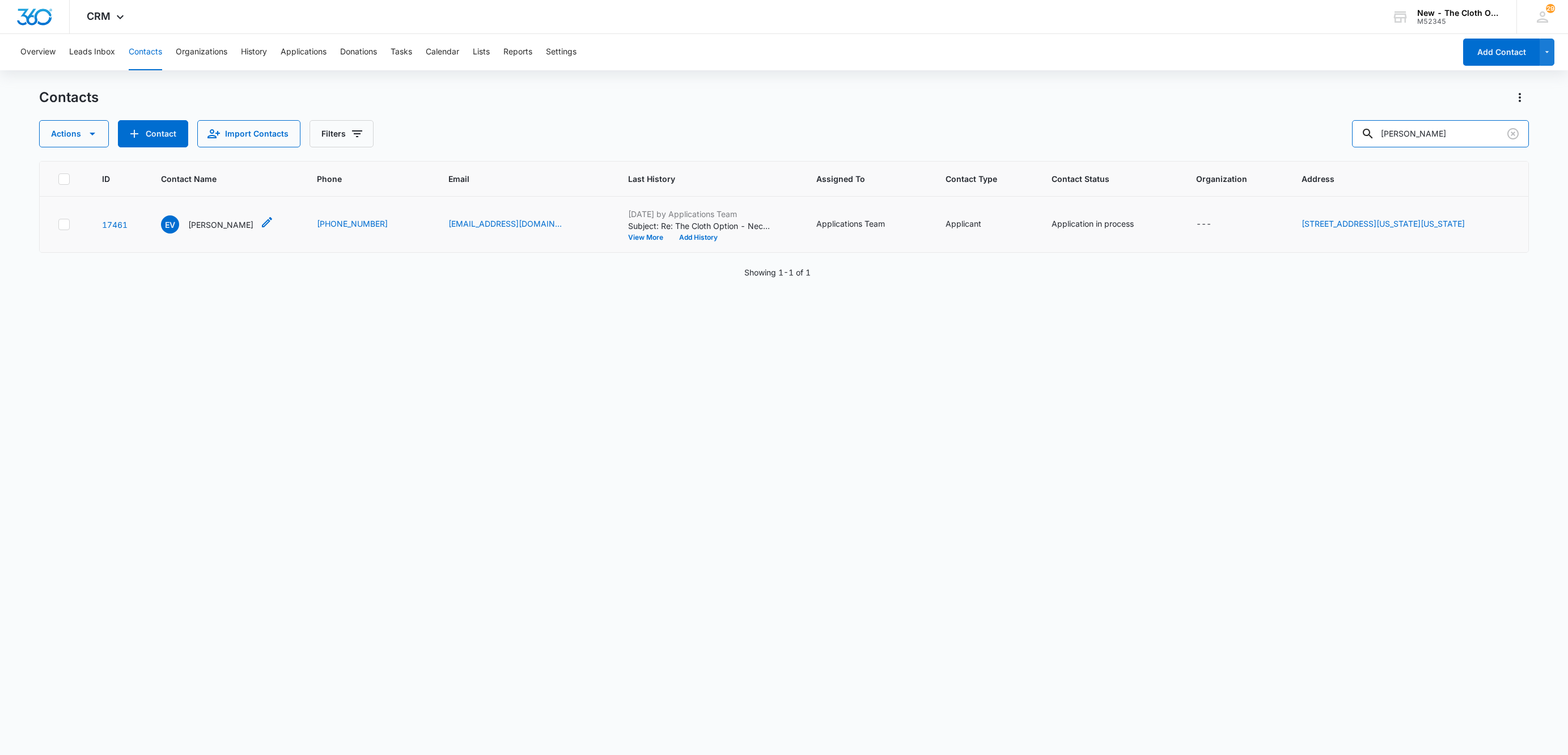
type input "Evelin Villalobos"
click at [206, 227] on p "Evelin Villalobos" at bounding box center [221, 225] width 65 height 12
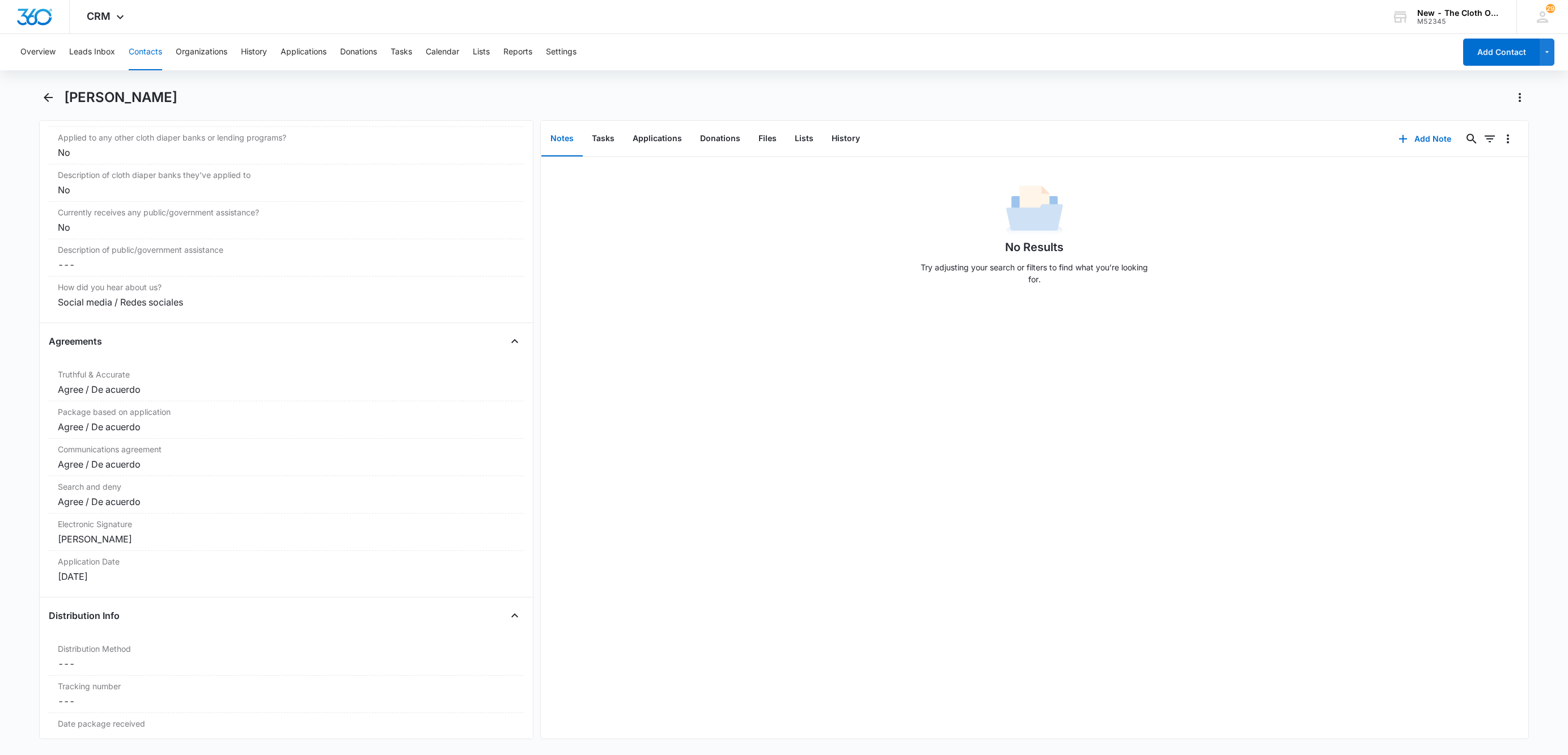
scroll to position [2466, 0]
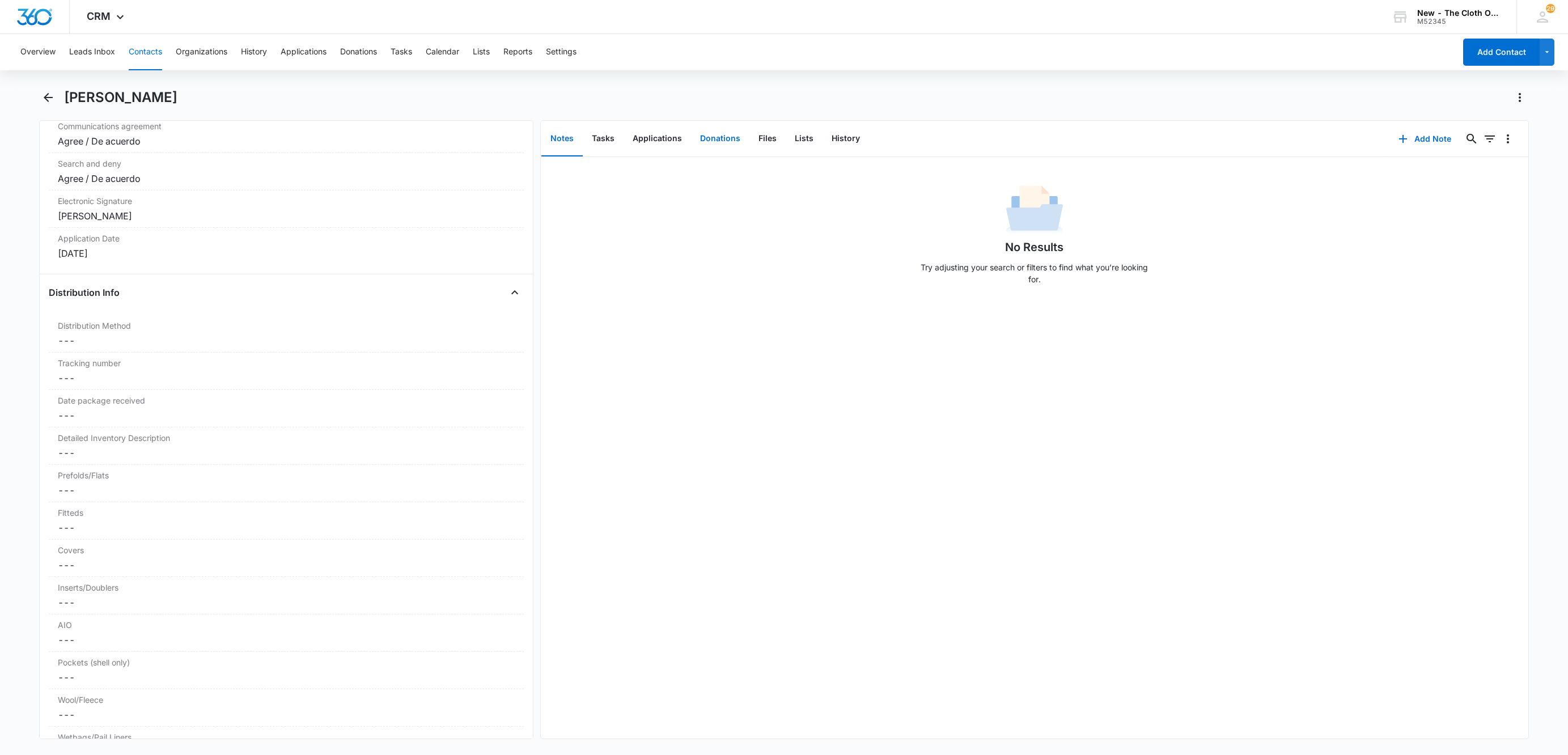
click at [722, 136] on button "Donations" at bounding box center [720, 139] width 58 height 35
click at [682, 142] on button "Applications" at bounding box center [657, 139] width 68 height 35
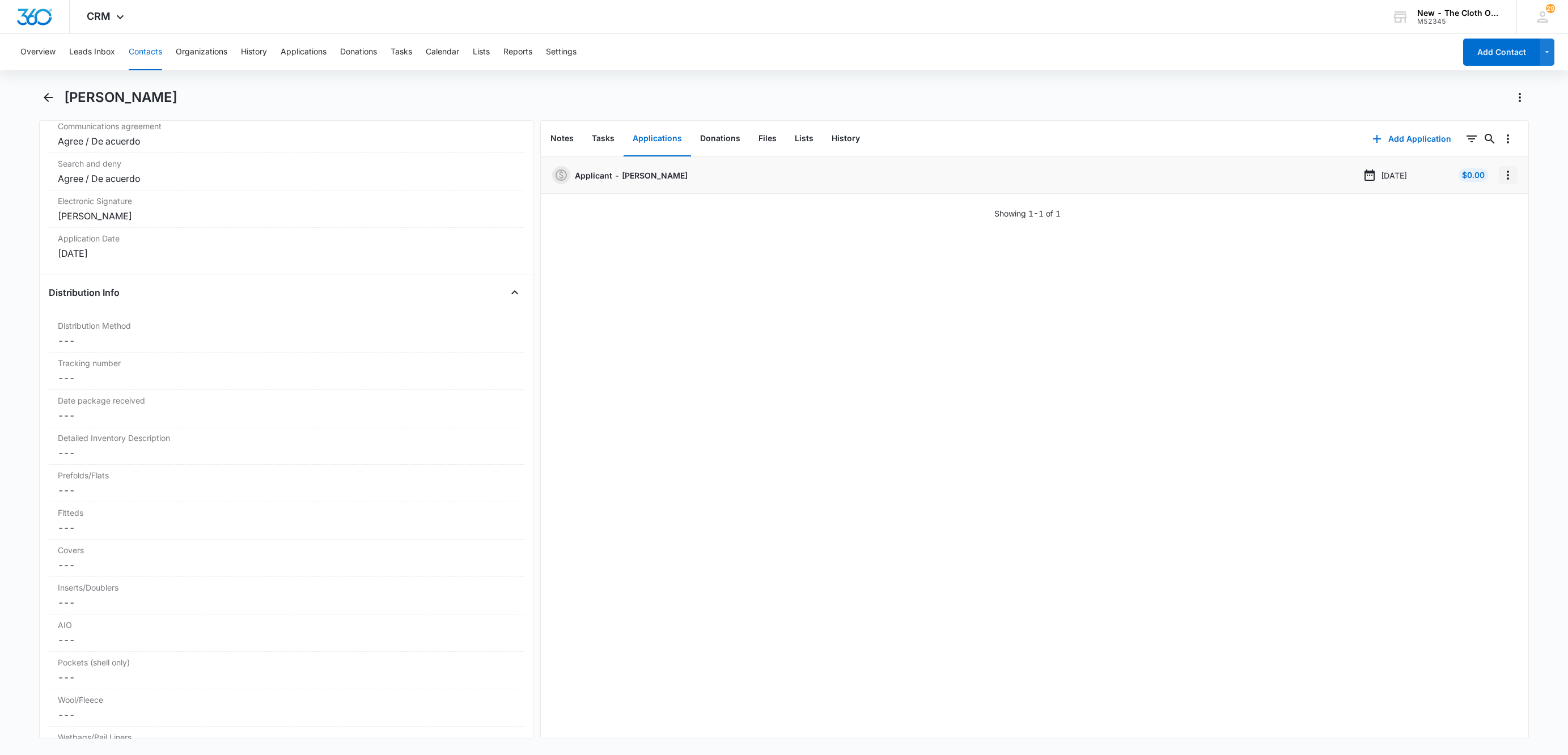
click at [1499, 179] on button "Overflow Menu" at bounding box center [1507, 174] width 18 height 18
click at [1482, 204] on button "Edit" at bounding box center [1471, 207] width 65 height 17
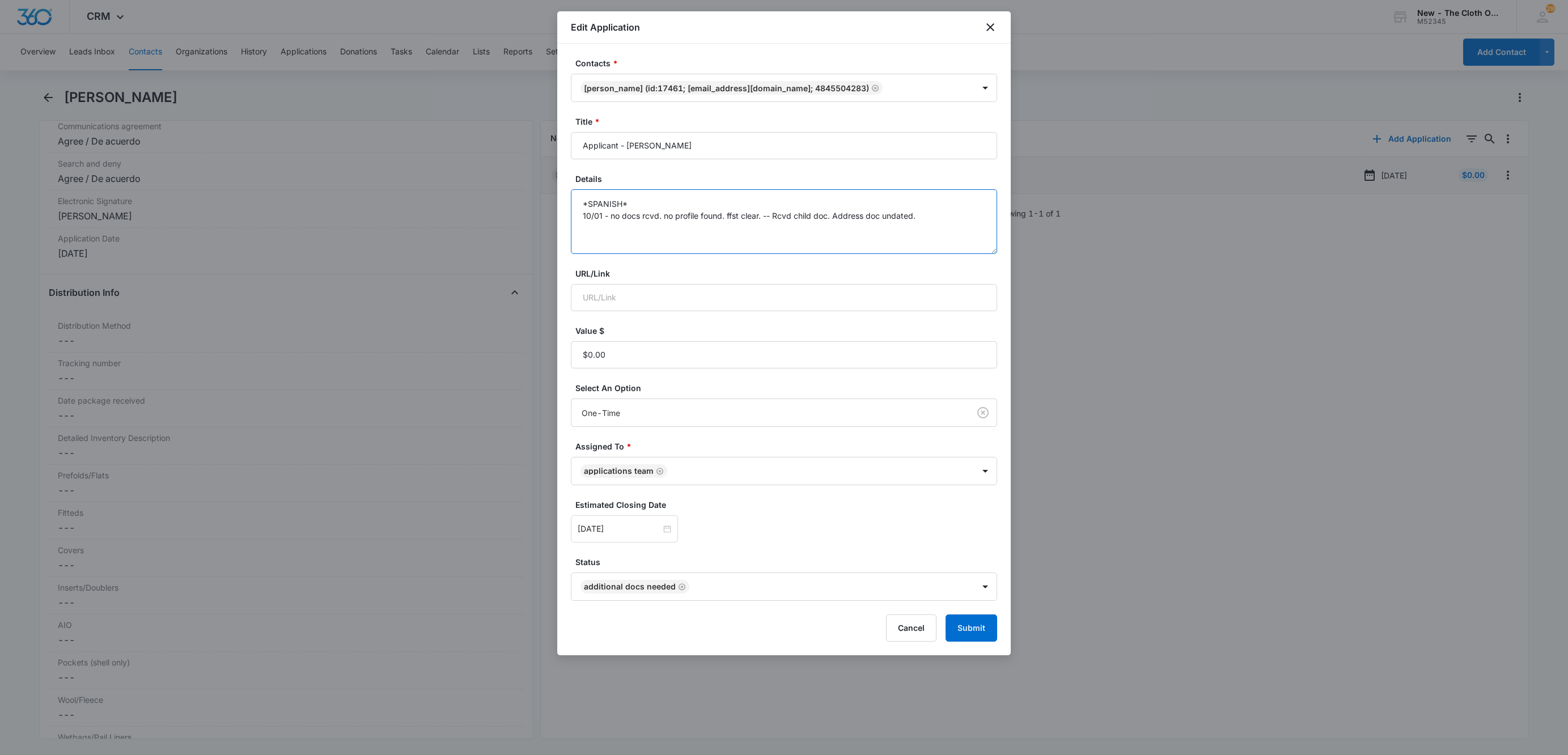
click at [961, 218] on textarea "*SPANISH* 10/01 - no docs rcvd. no profile found. ffst clear. -- Rcvd child doc…" at bounding box center [784, 221] width 427 height 65
type textarea "*SPANISH* 10/01 - no docs rcvd. no profile found. ffst clear. -- Rcvd child doc…"
click at [611, 533] on input "Oct 8, 2025" at bounding box center [619, 528] width 83 height 13
type input "Oct 18, 2025"
click at [713, 430] on div "18" at bounding box center [710, 428] width 14 height 14
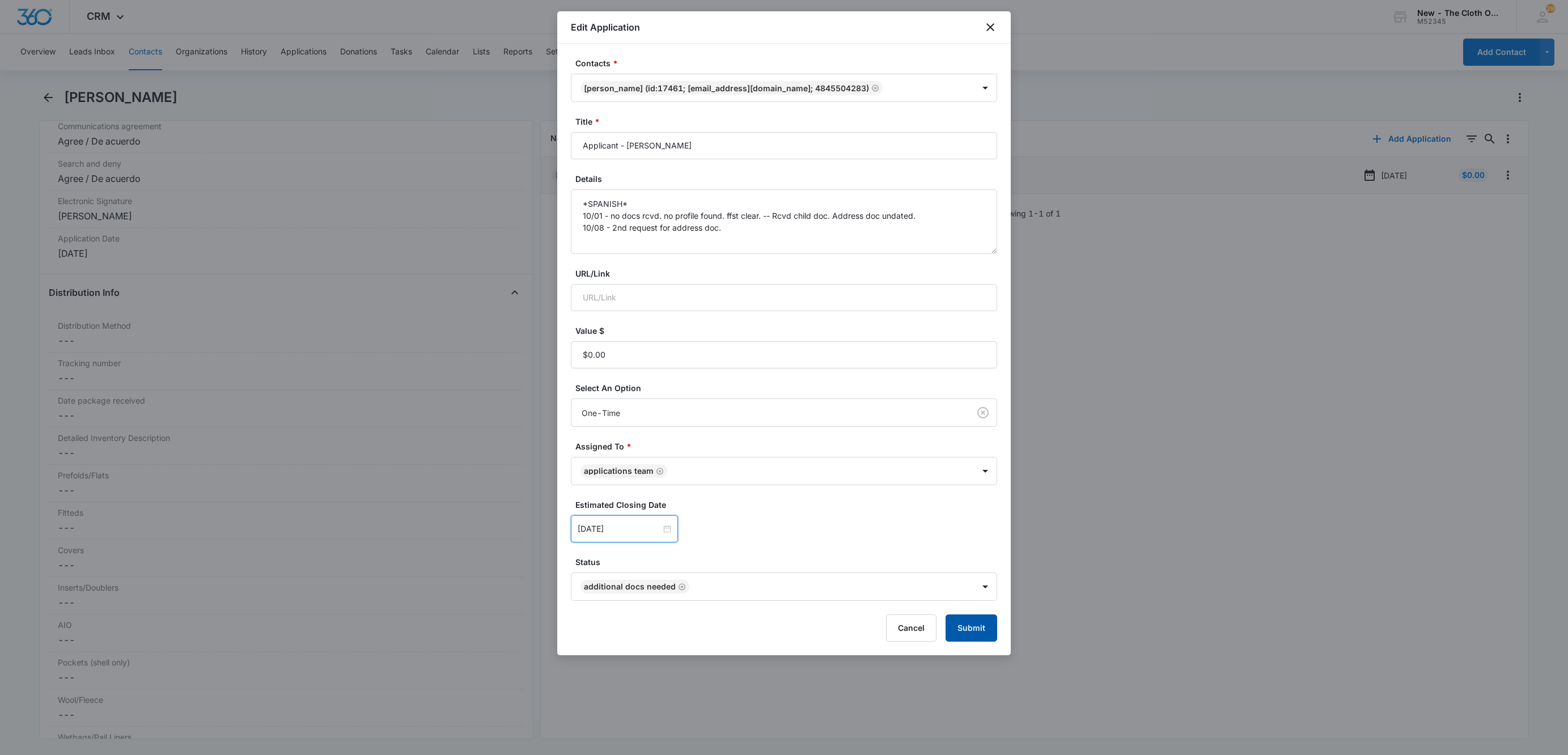
click at [985, 638] on button "Submit" at bounding box center [971, 628] width 51 height 27
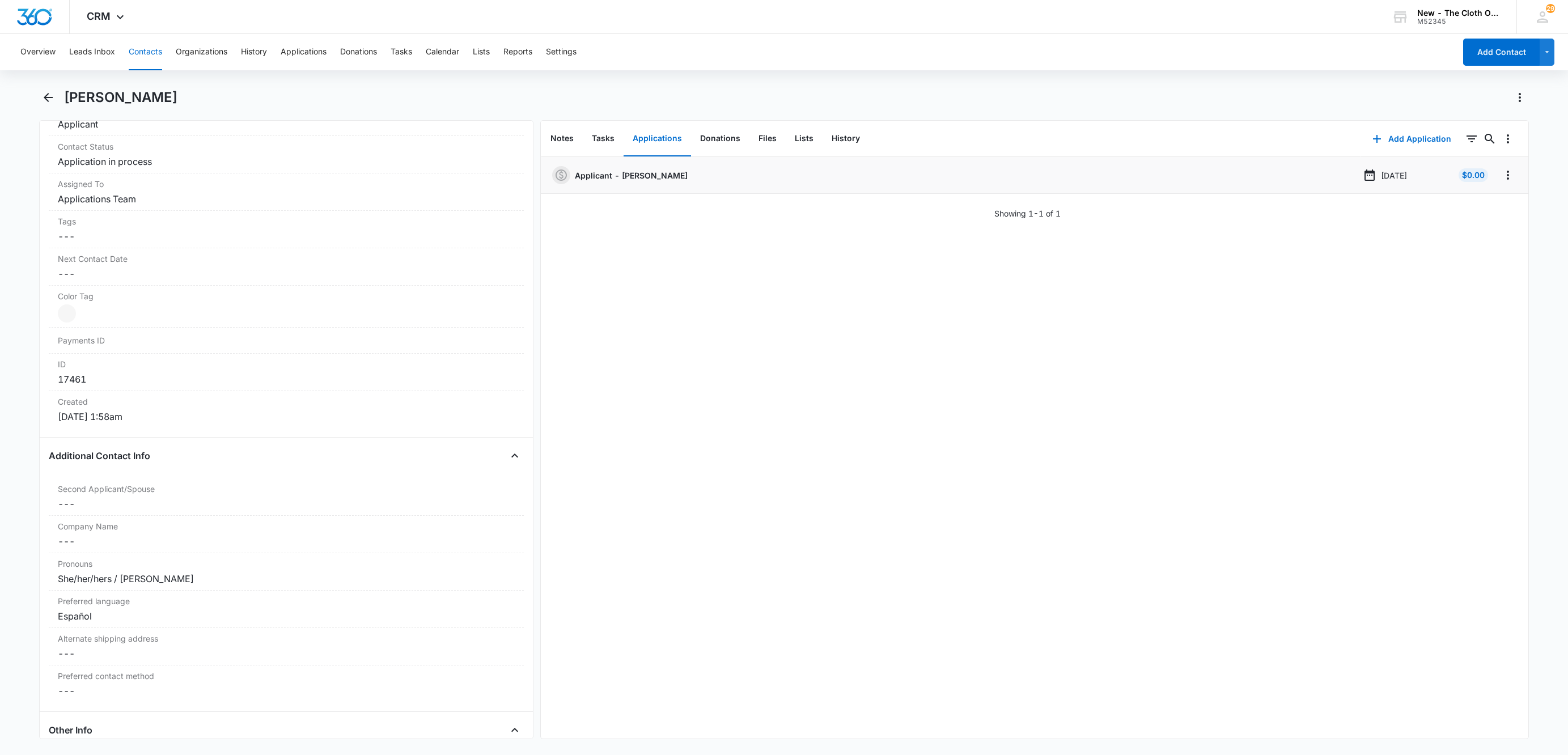
scroll to position [170, 0]
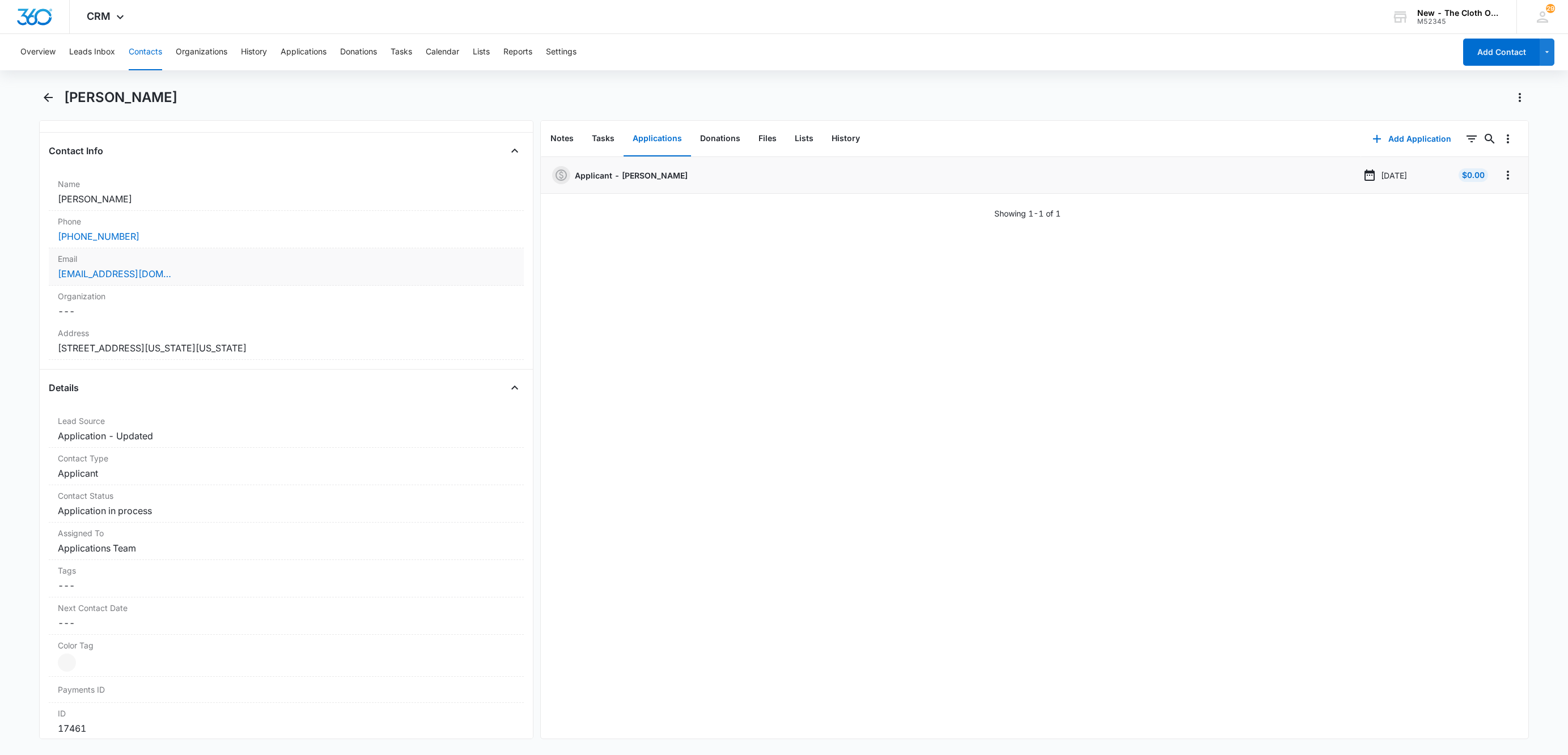
drag, startPoint x: 231, startPoint y: 278, endPoint x: 262, endPoint y: 287, distance: 32.3
click at [232, 279] on div "villalobosevelin422@gmail.com" at bounding box center [286, 274] width 457 height 14
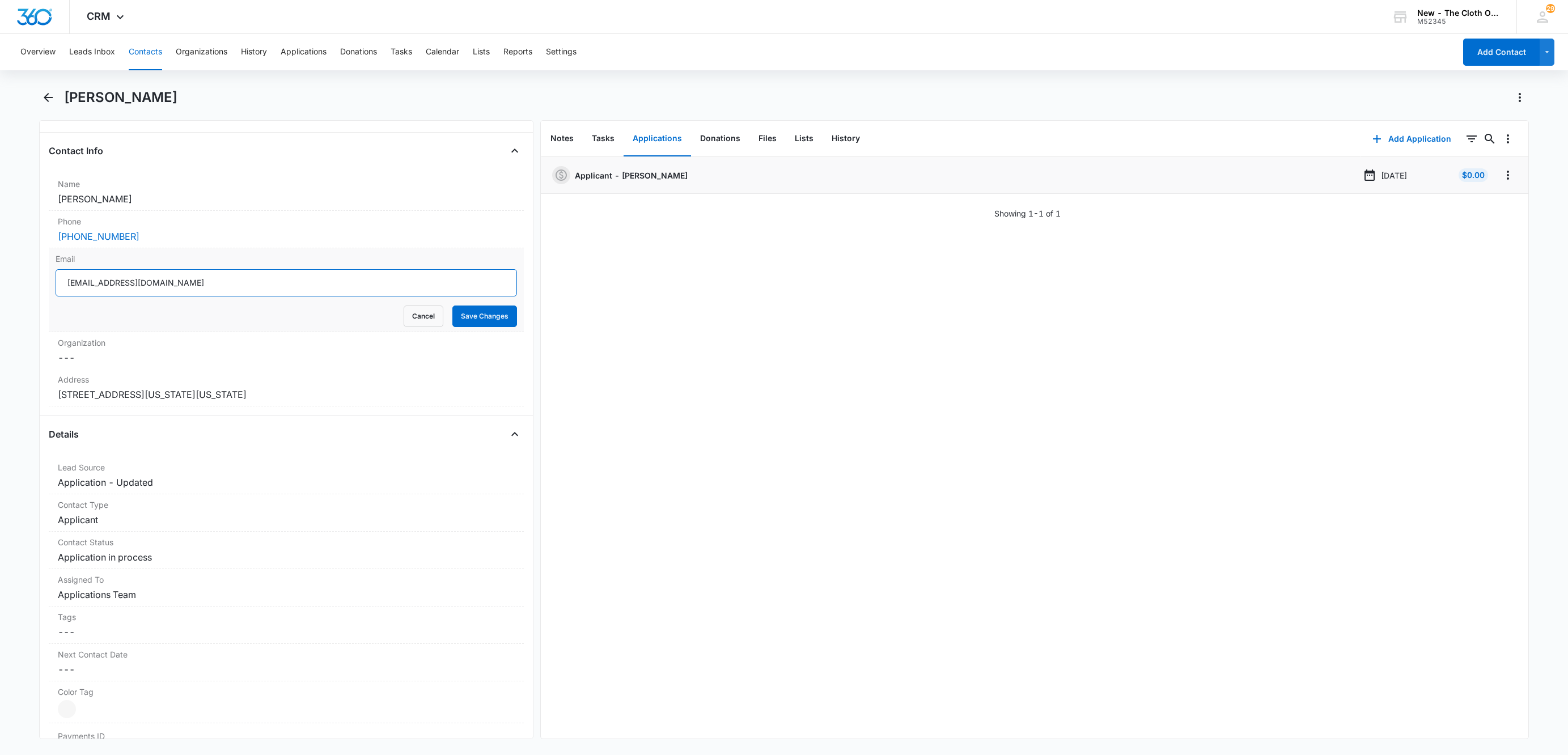
click at [342, 287] on input "villalobosevelin422@gmail.com" at bounding box center [286, 283] width 462 height 27
click at [416, 320] on button "Cancel" at bounding box center [423, 316] width 39 height 21
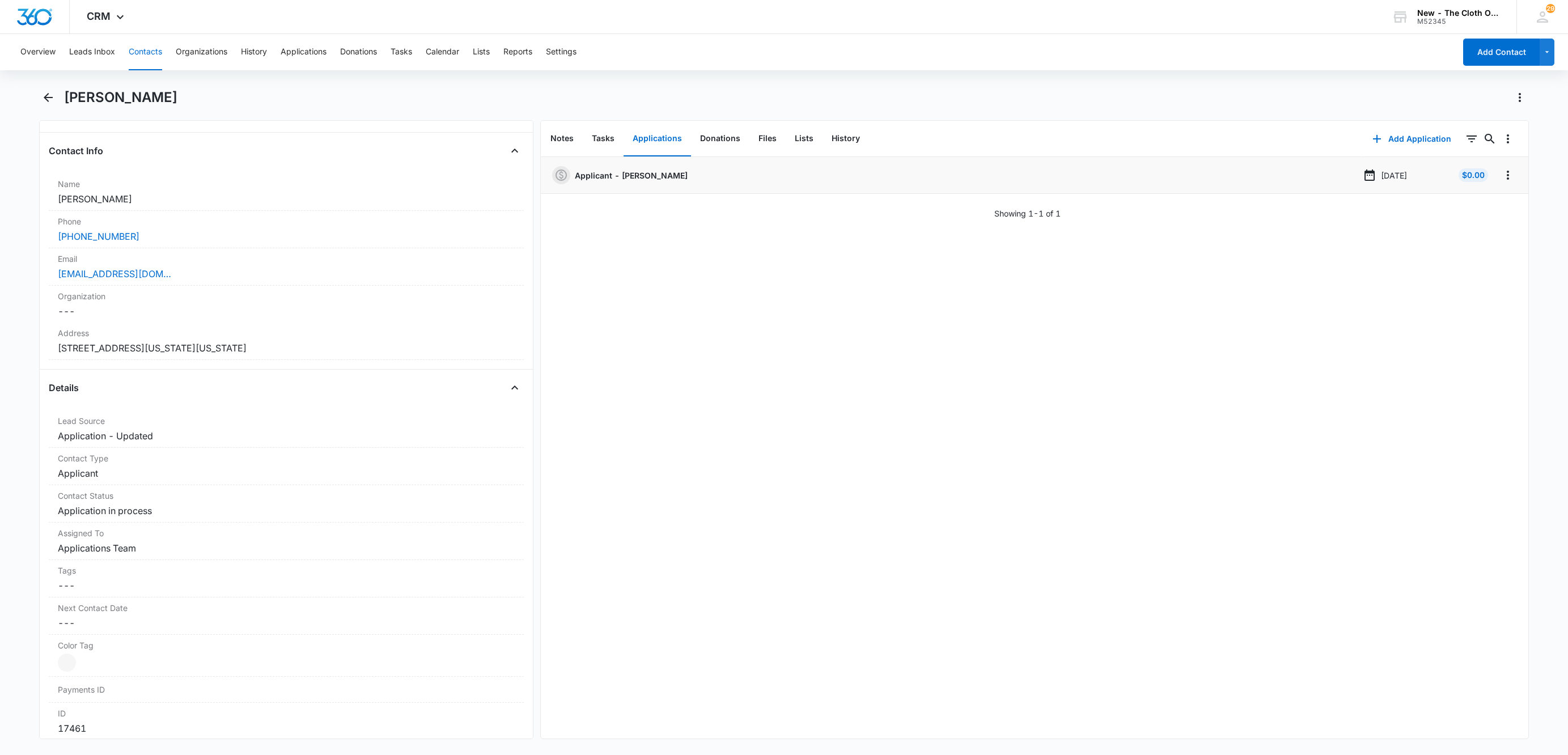
click at [149, 50] on button "Contacts" at bounding box center [144, 52] width 33 height 36
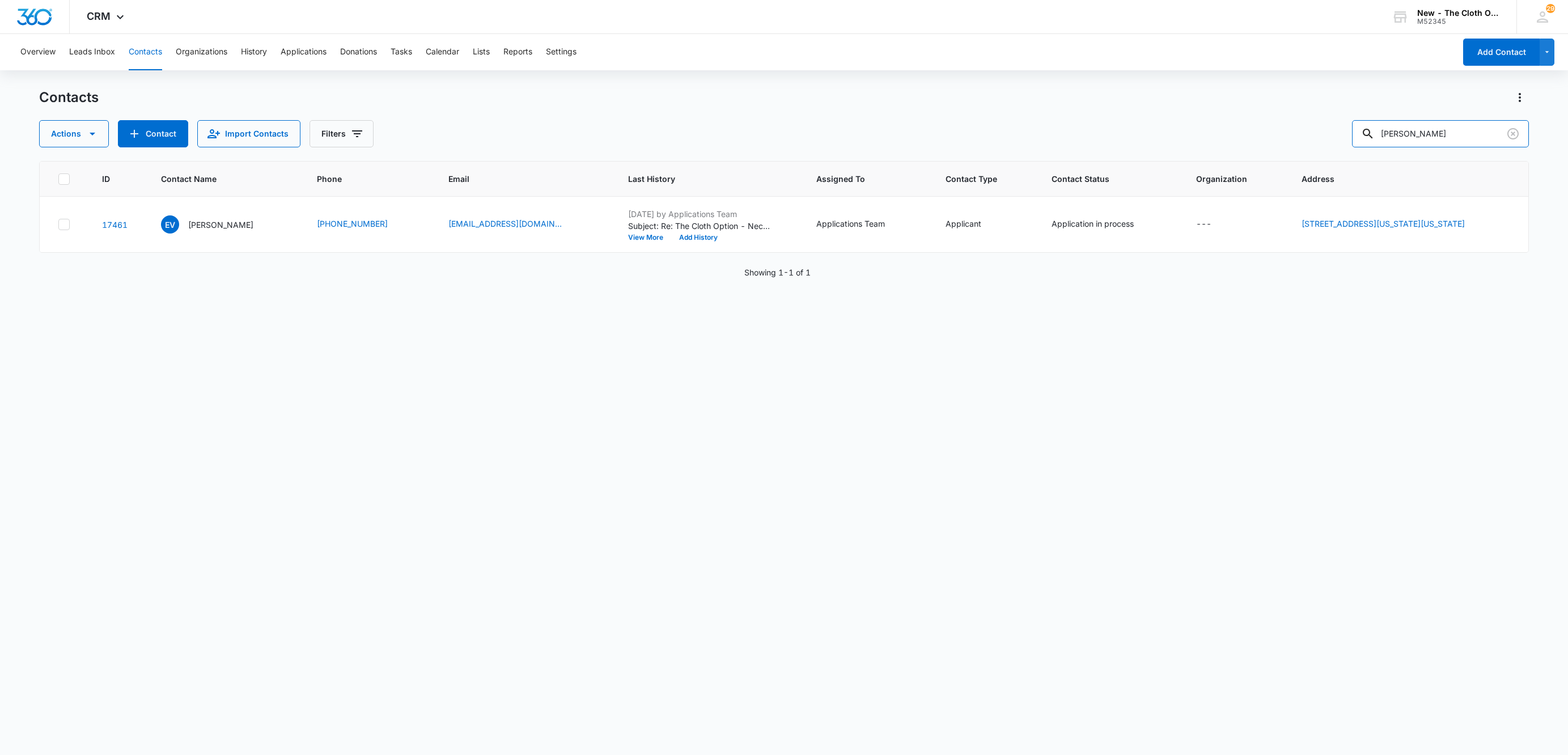
drag, startPoint x: 1486, startPoint y: 138, endPoint x: 1032, endPoint y: 139, distance: 454.0
click at [1036, 139] on div "Actions Contact Import Contacts Filters Evelin Villalobos" at bounding box center [784, 134] width 1489 height 27
paste input "Andreilyn Campusano"
type input "Andreilyn Campusano"
click at [209, 230] on p "Andreilyn Campusano" at bounding box center [219, 225] width 65 height 12
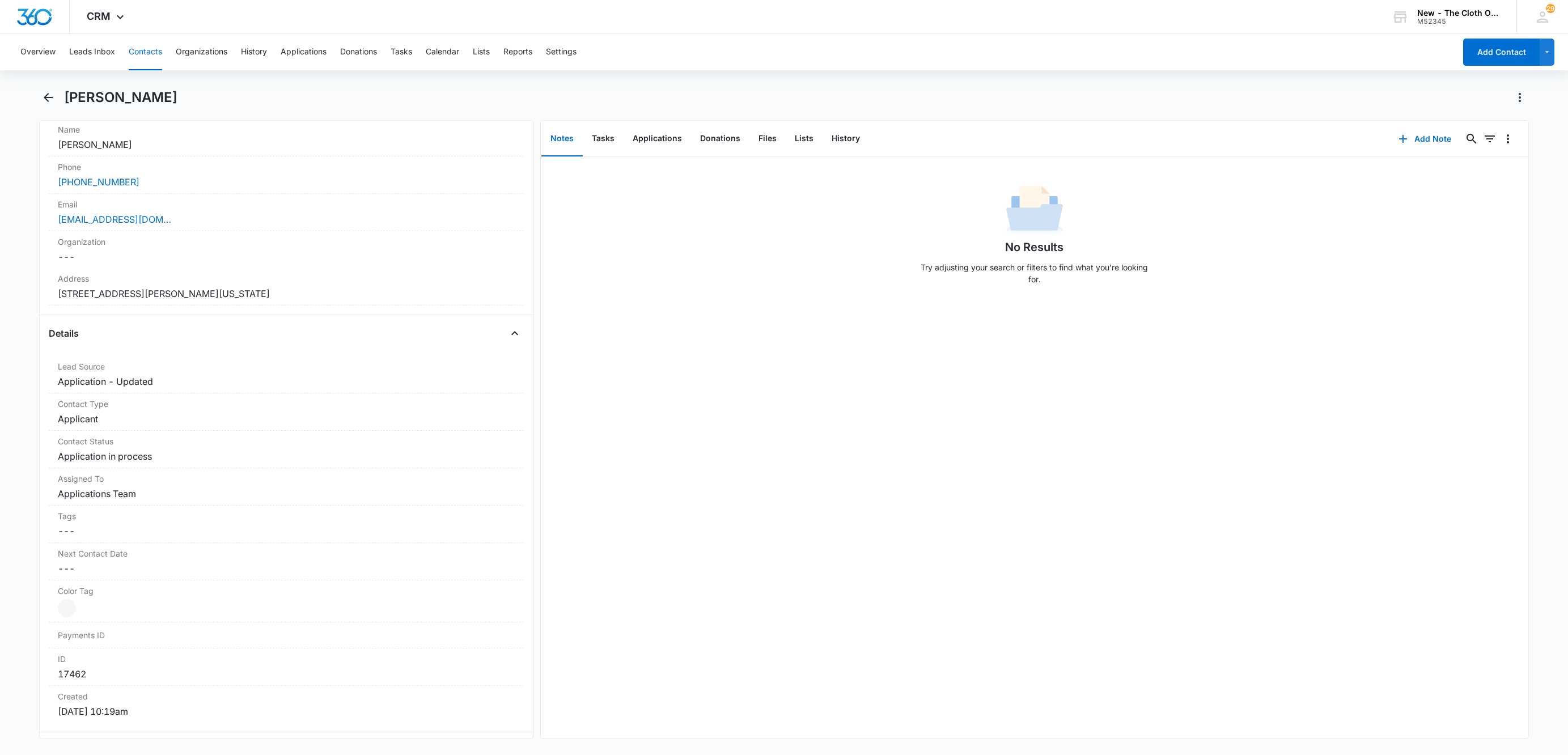
scroll to position [255, 0]
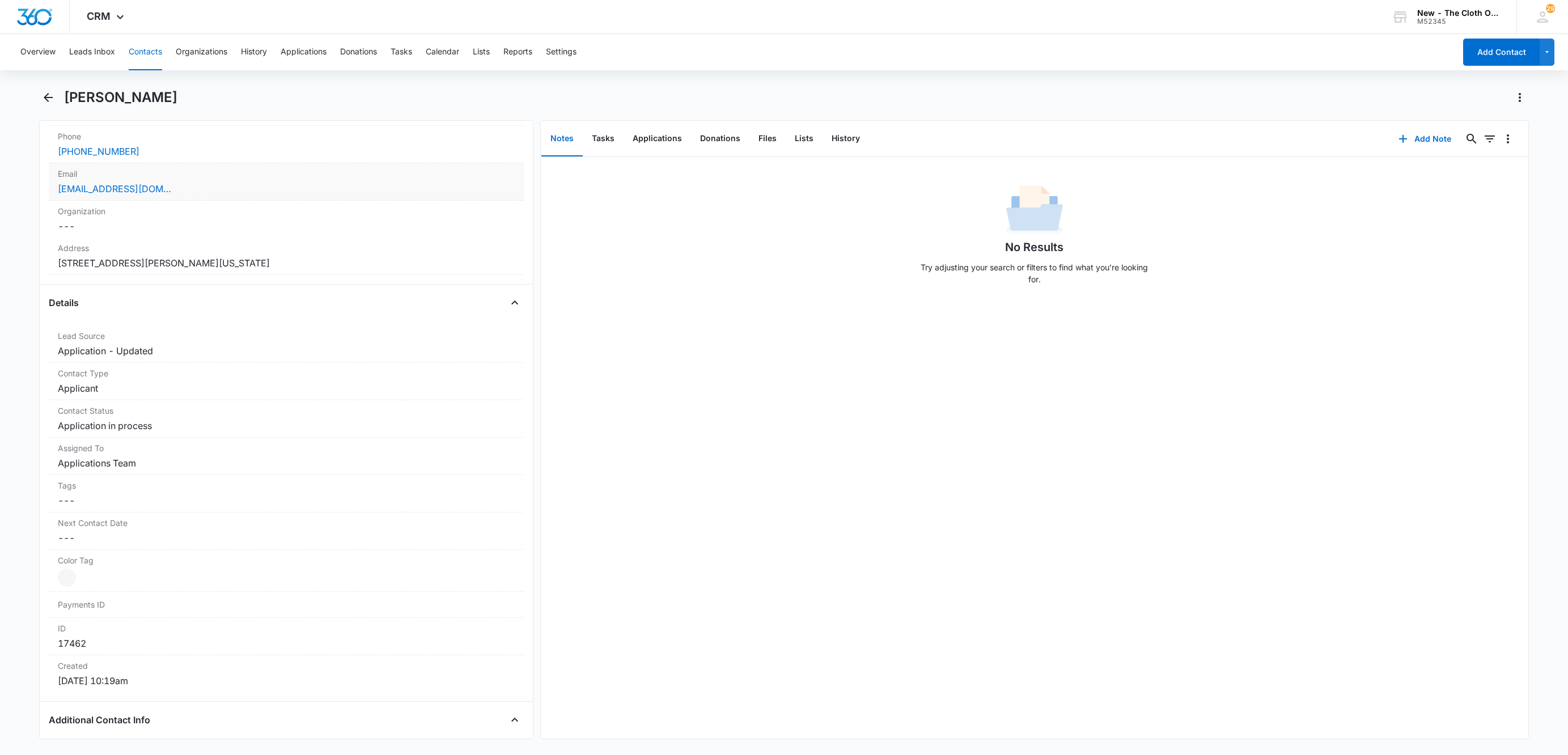
click at [225, 194] on div "andreilyncampusano1@gmail.com" at bounding box center [286, 189] width 457 height 14
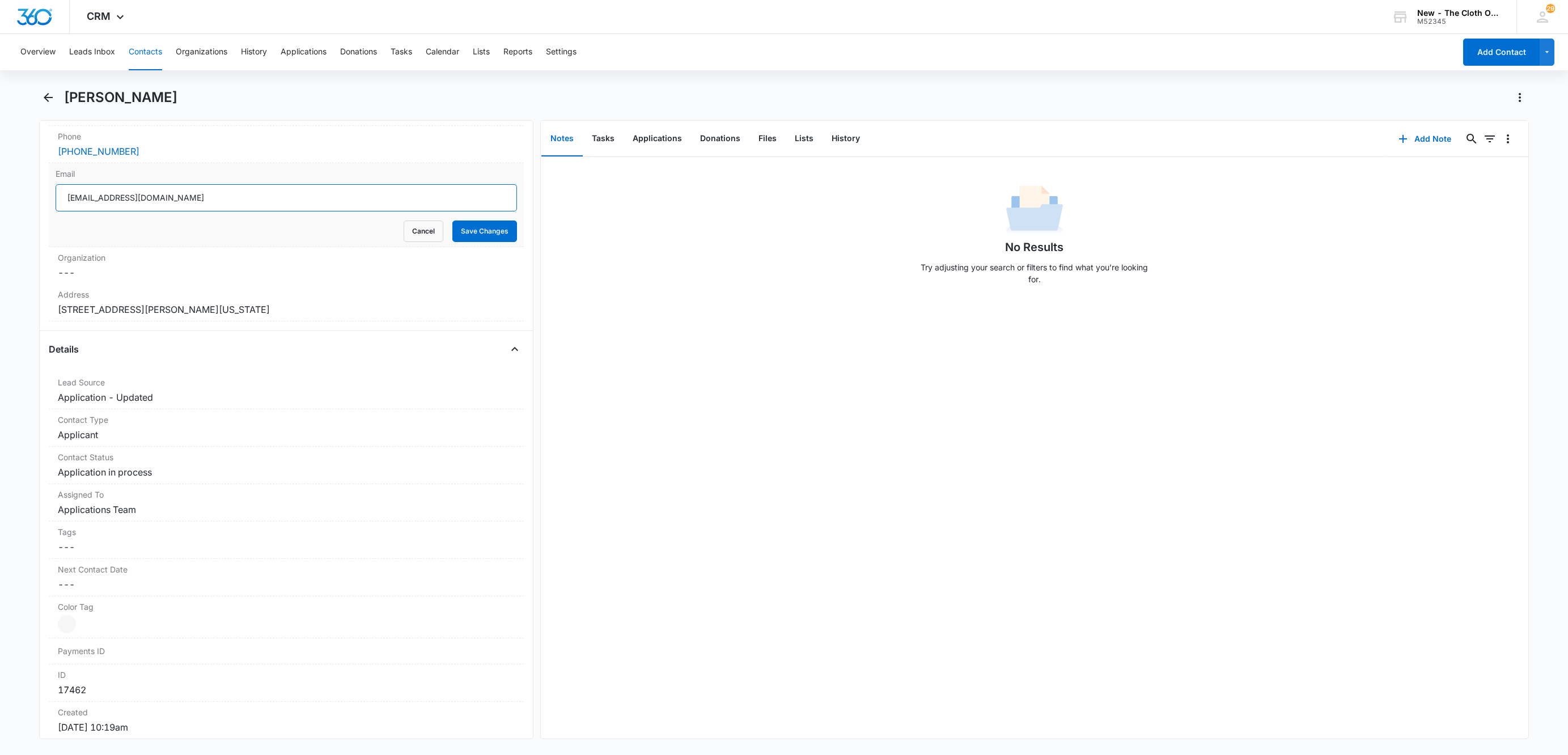
click at [342, 203] on input "andreilyncampusano1@gmail.com" at bounding box center [286, 198] width 462 height 27
click at [404, 233] on button "Cancel" at bounding box center [423, 231] width 39 height 21
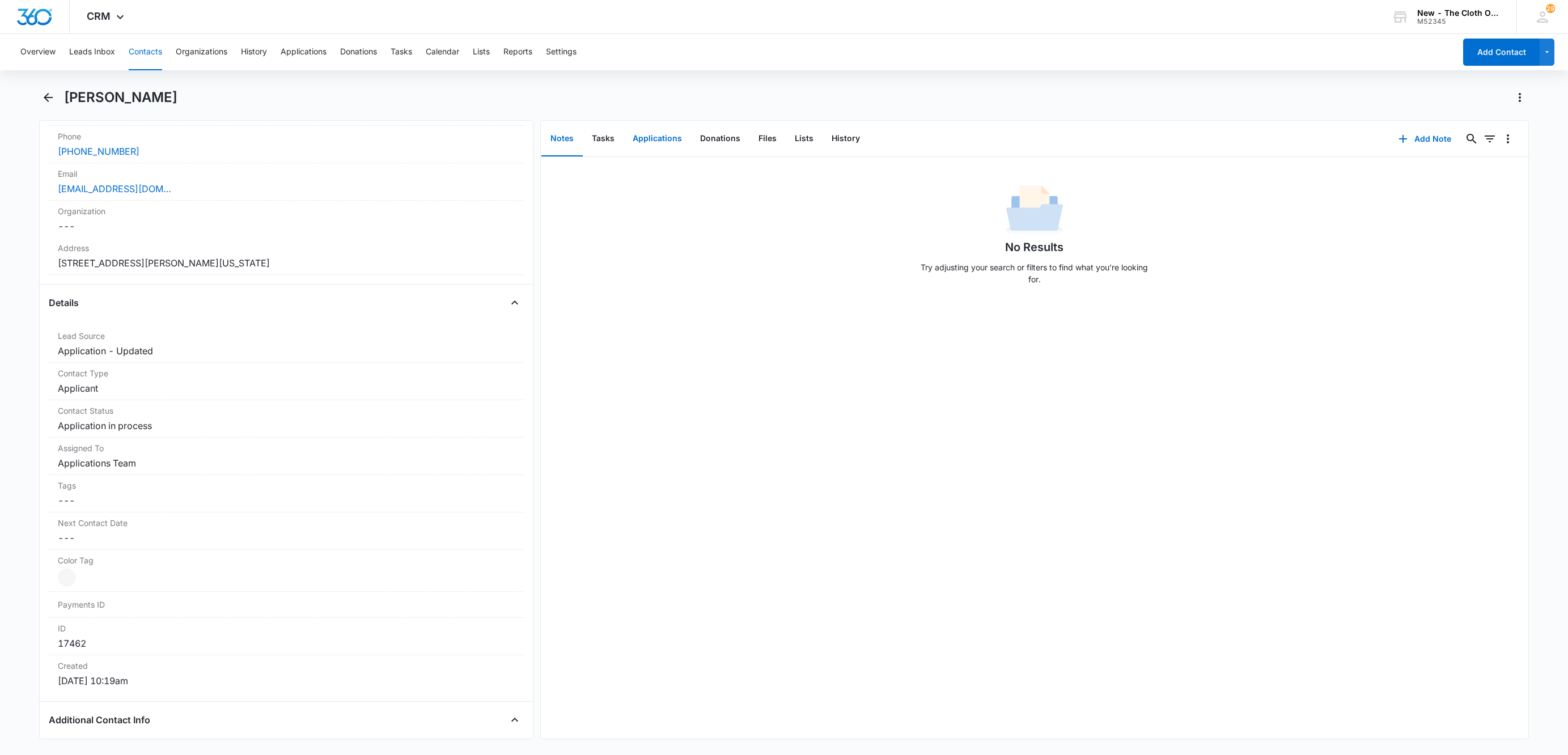
click at [670, 142] on button "Applications" at bounding box center [657, 139] width 68 height 35
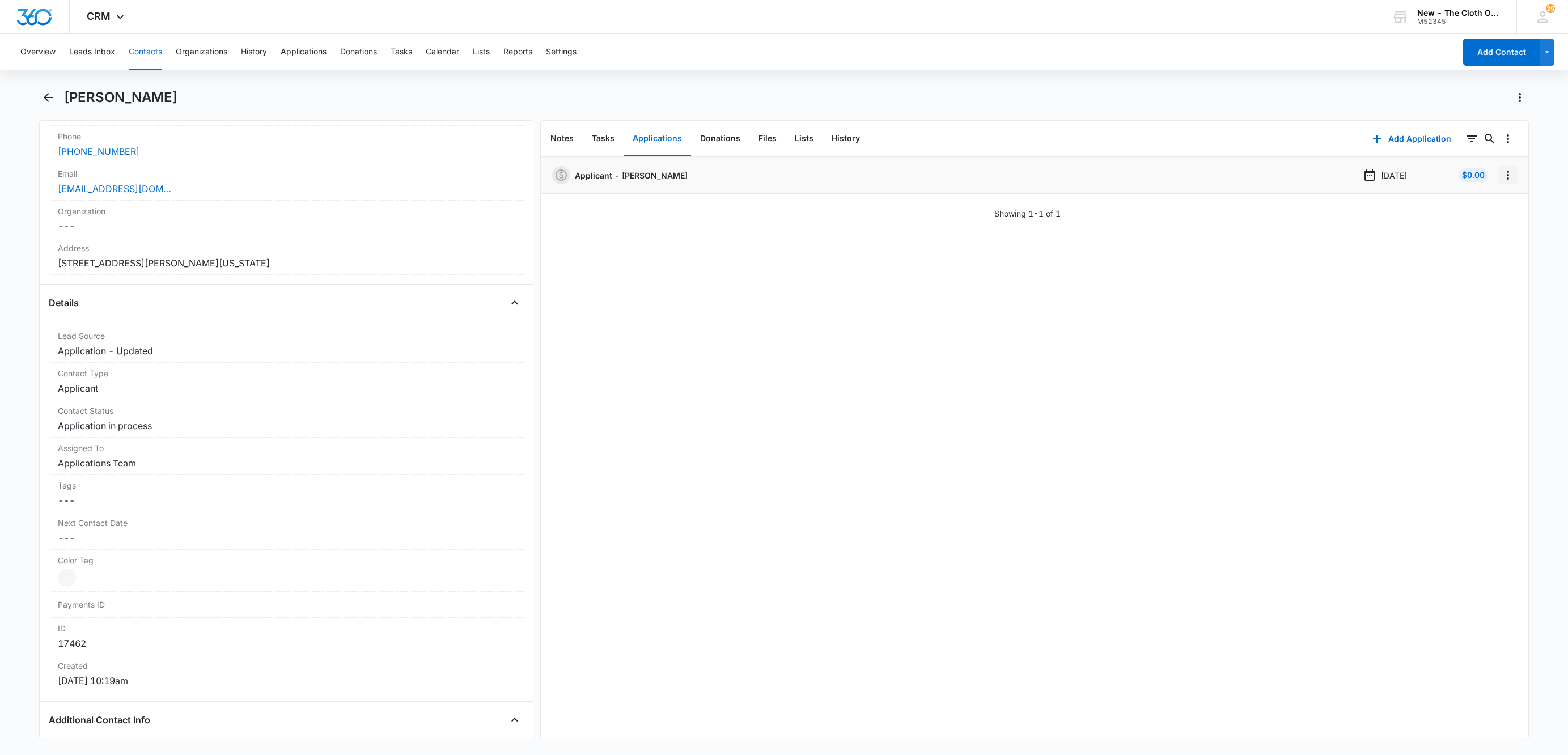
click at [1501, 180] on icon "Overflow Menu" at bounding box center [1508, 175] width 14 height 14
click at [1477, 206] on button "Edit" at bounding box center [1471, 207] width 65 height 17
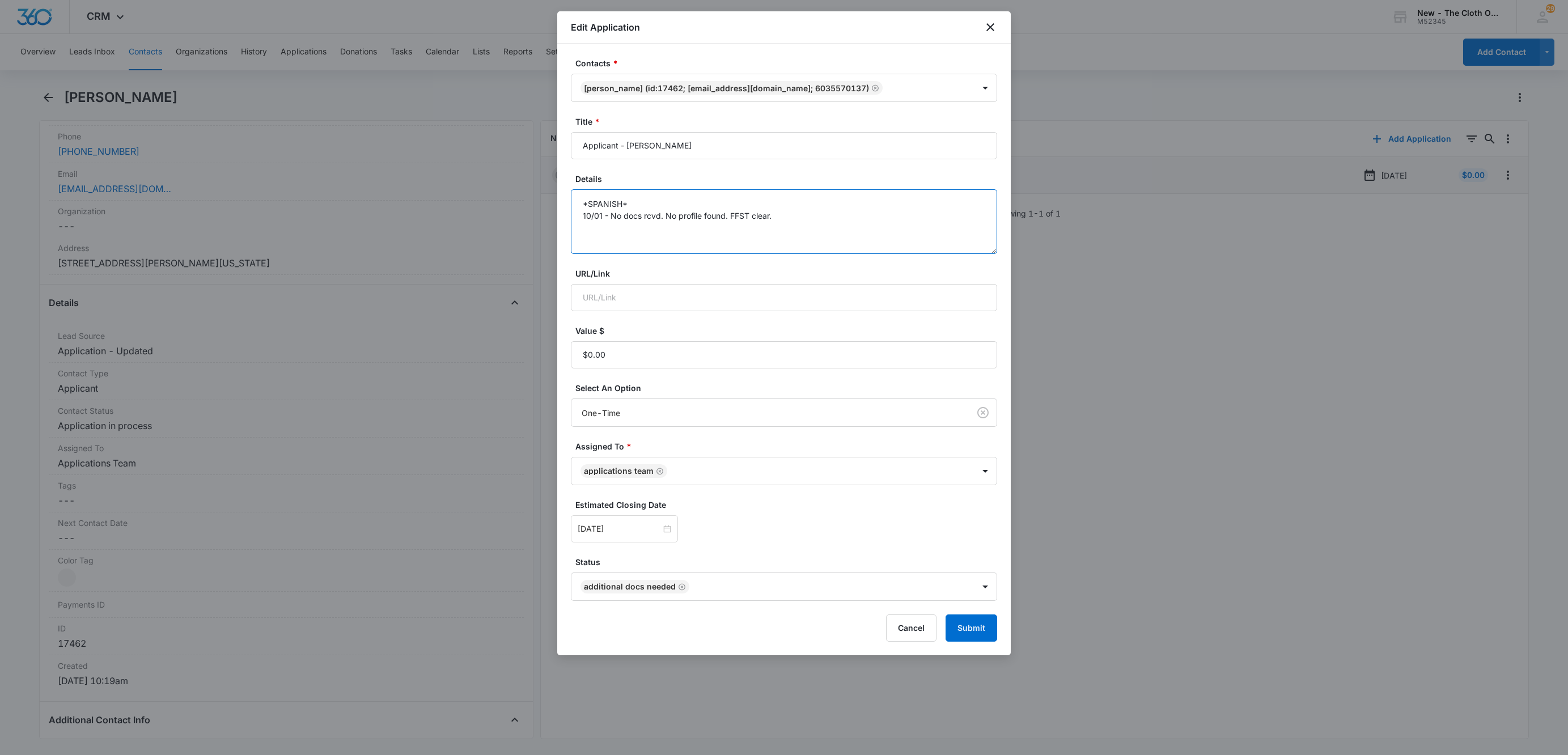
click at [890, 211] on textarea "*SPANISH* 10/01 - No docs rcvd. No profile found. FFST clear." at bounding box center [784, 221] width 427 height 65
type textarea "*SPANISH* 10/01 - No docs rcvd. No profile found. FFST clear. 10/08 - 2nd reque…"
click at [645, 526] on input "Oct 8, 2025" at bounding box center [619, 528] width 83 height 13
type input "Oct 18, 2025"
drag, startPoint x: 704, startPoint y: 428, endPoint x: 779, endPoint y: 458, distance: 80.8
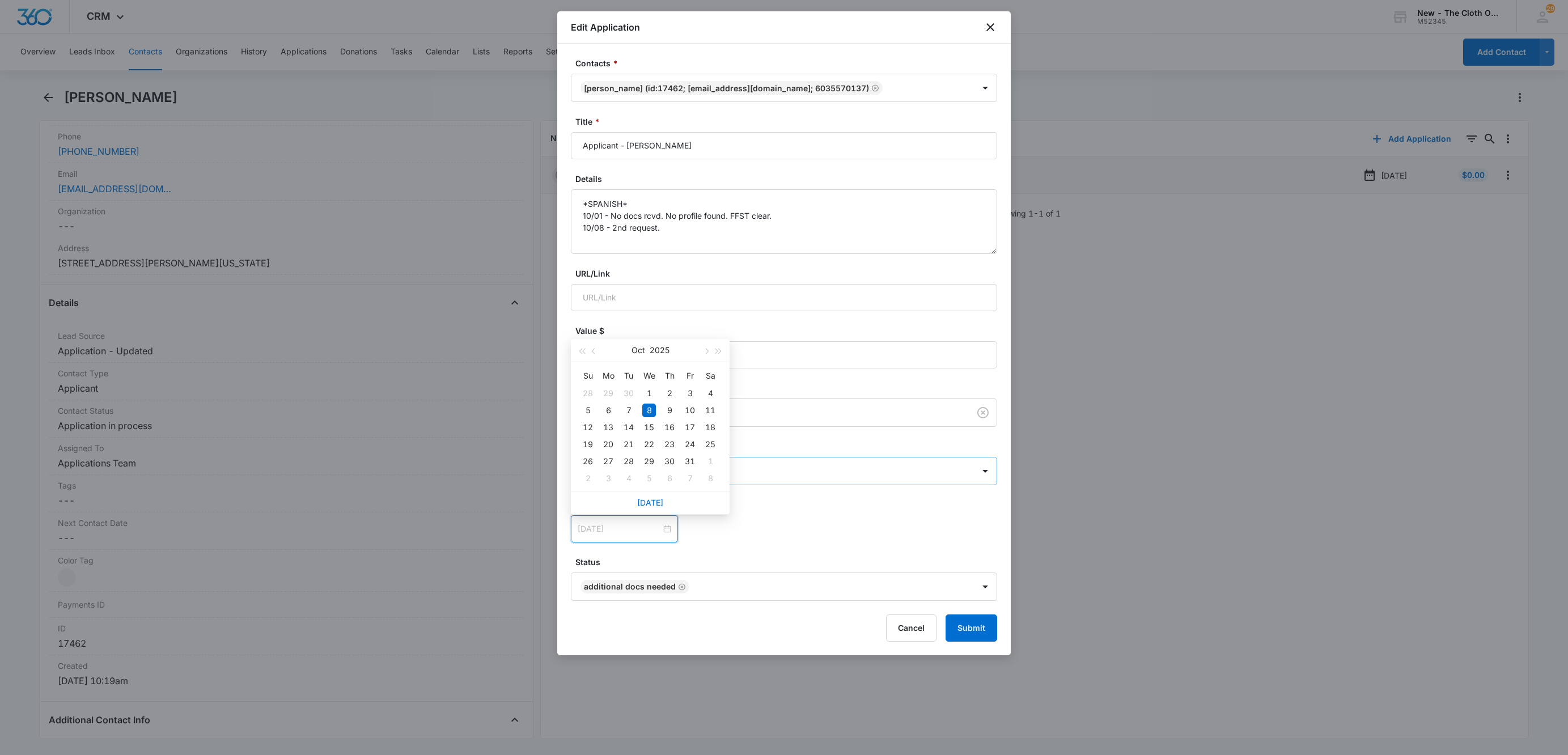
click at [705, 428] on div "18" at bounding box center [710, 428] width 14 height 14
click at [980, 640] on button "Submit" at bounding box center [971, 628] width 51 height 27
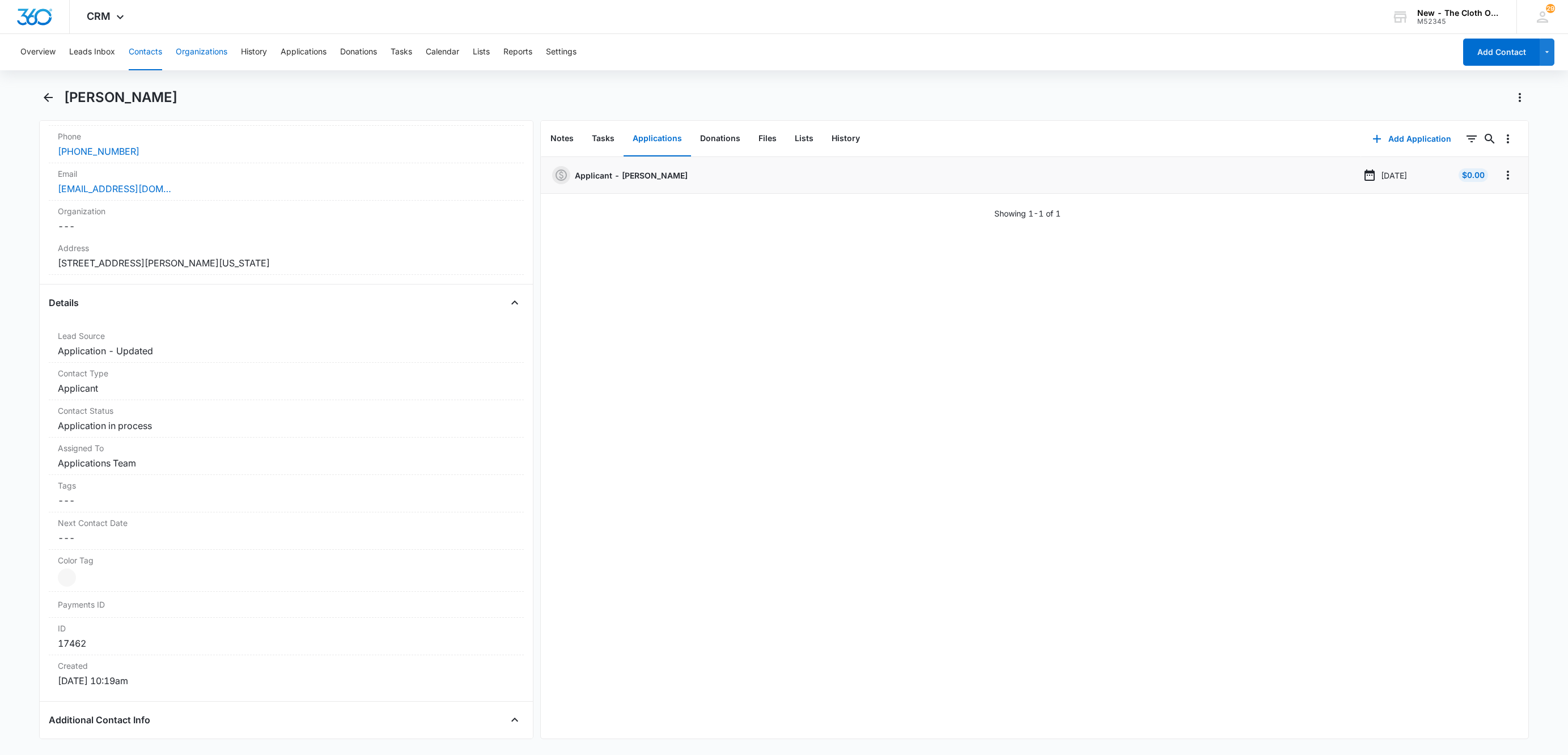
drag, startPoint x: 156, startPoint y: 48, endPoint x: 192, endPoint y: 58, distance: 37.4
click at [156, 48] on button "Contacts" at bounding box center [144, 52] width 33 height 36
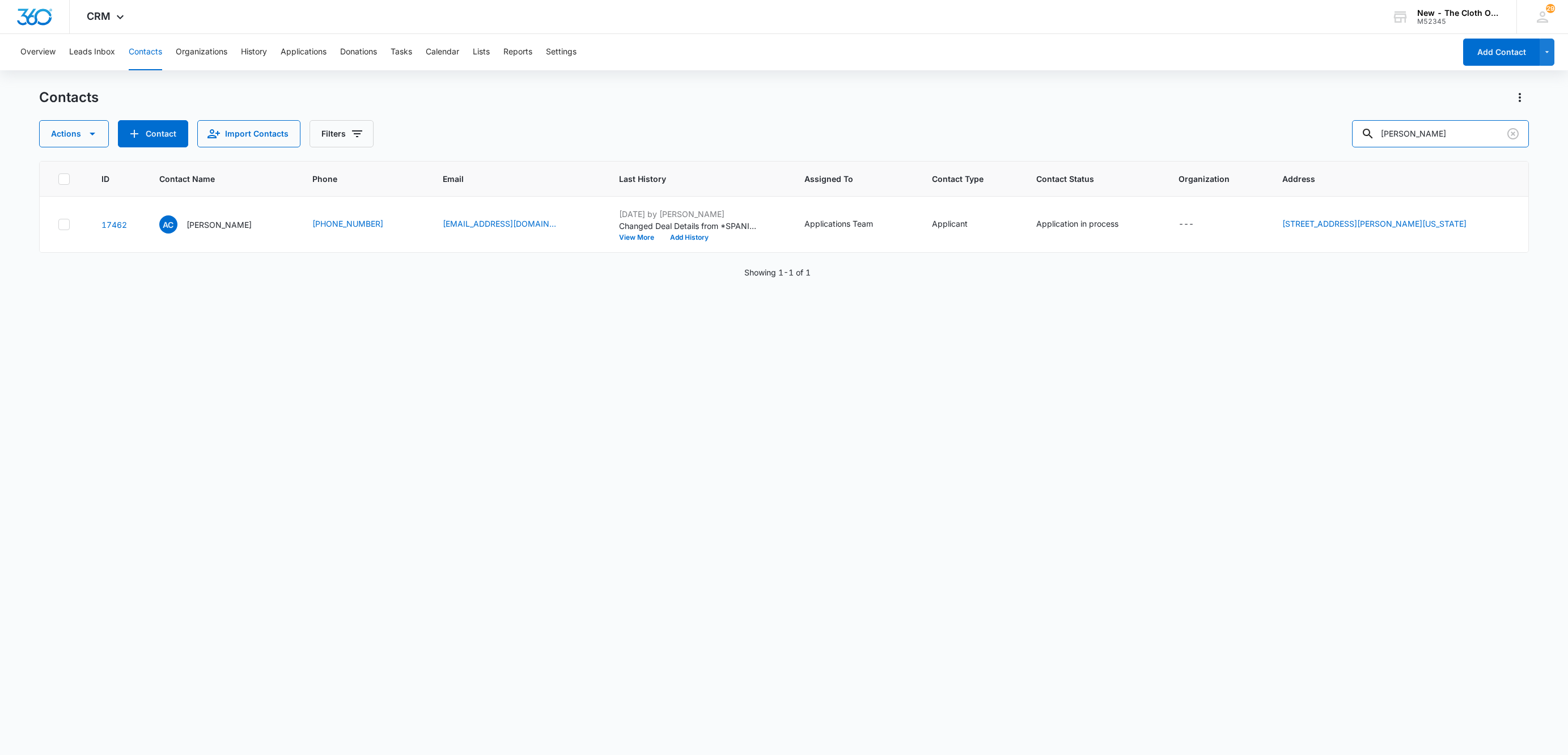
drag, startPoint x: 1490, startPoint y: 127, endPoint x: 971, endPoint y: 184, distance: 522.1
click at [983, 179] on div "Contacts Actions Contact Import Contacts Filters Andreilyn Campusano ID Contact…" at bounding box center [784, 421] width 1489 height 665
paste input "Yoselin Cardoza"
type input "Yoselin Cardoza"
click at [209, 225] on p "Yoselin Cardoza" at bounding box center [219, 225] width 65 height 12
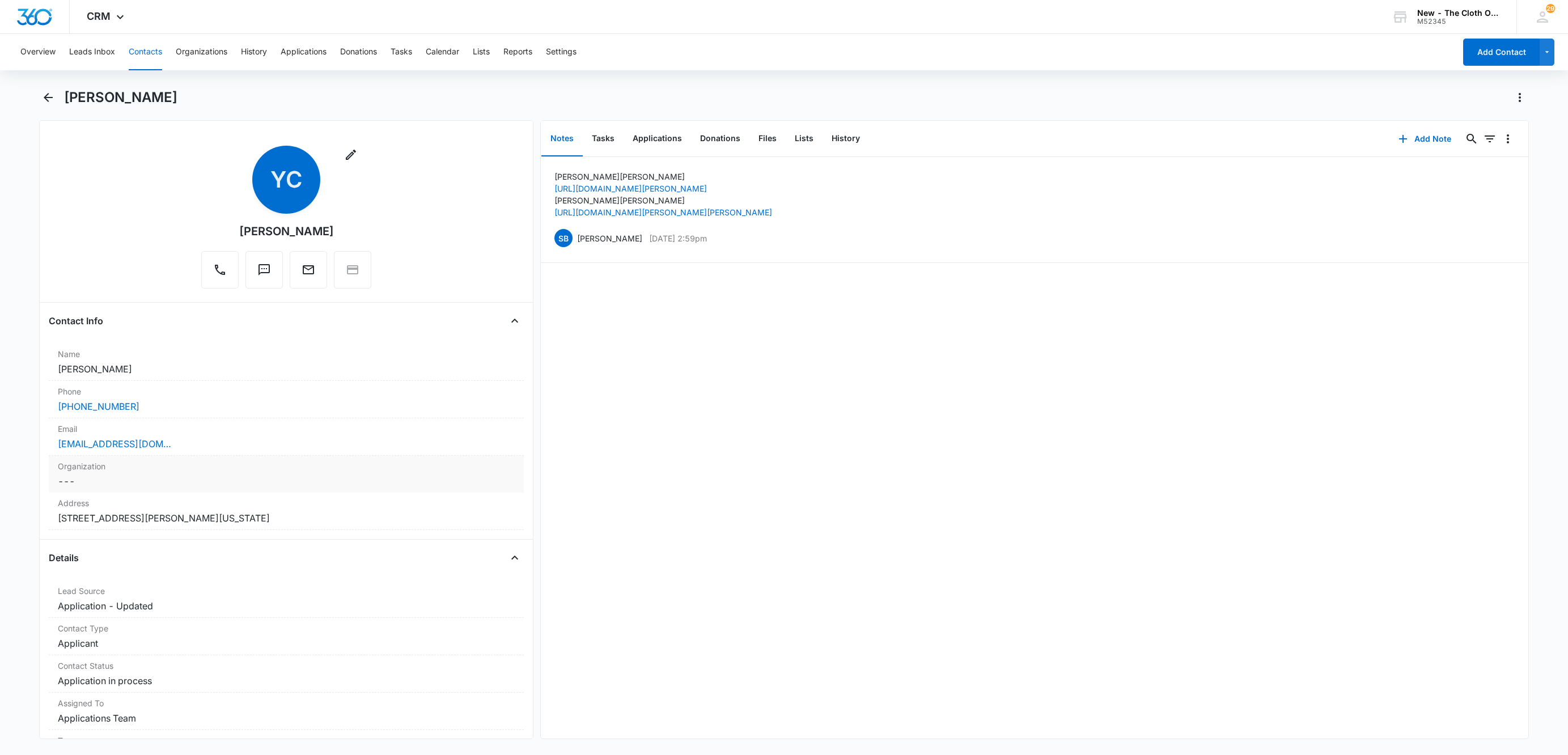
click at [227, 457] on div "Organization Cancel Save Changes ---" at bounding box center [286, 474] width 475 height 37
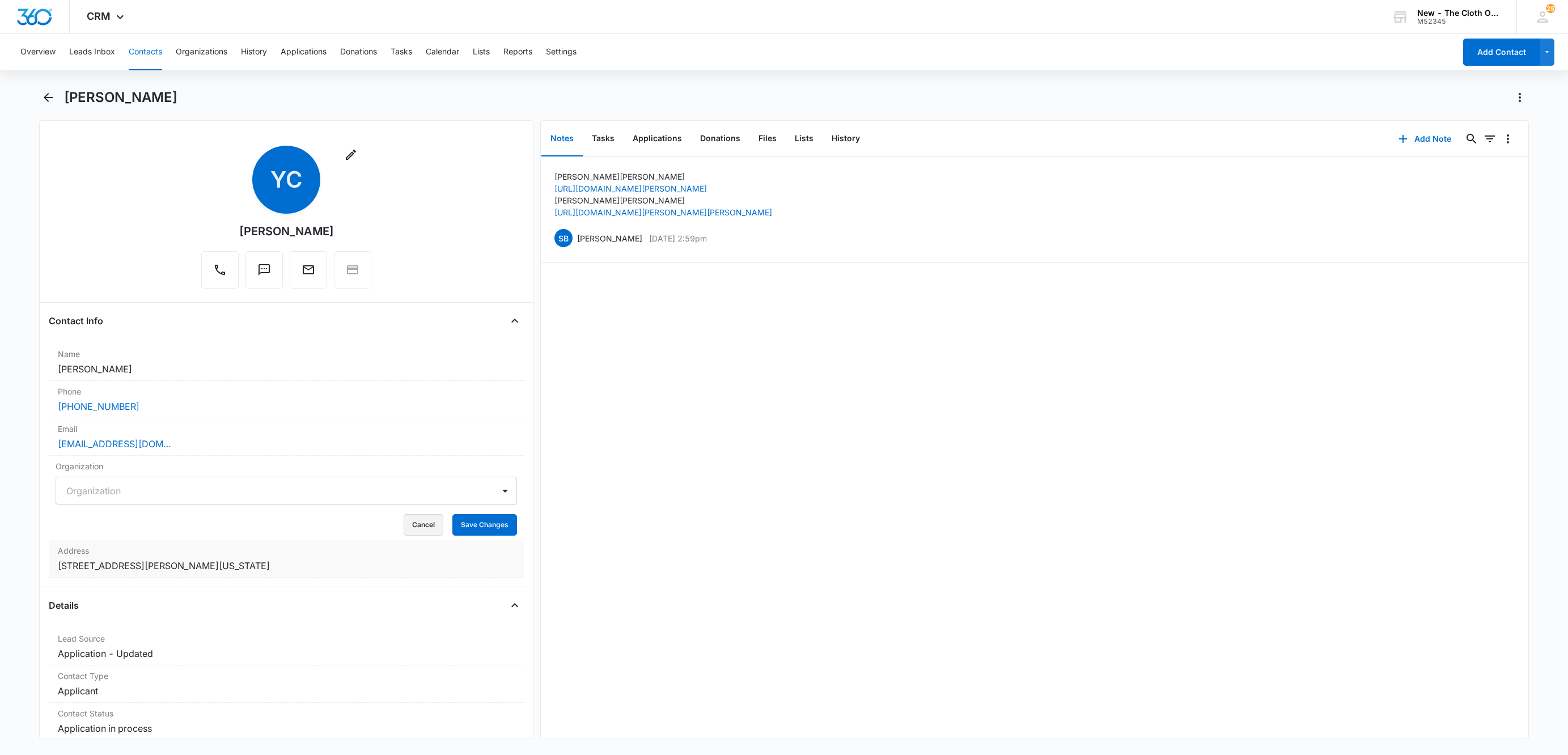
click at [410, 522] on button "Cancel" at bounding box center [423, 524] width 39 height 21
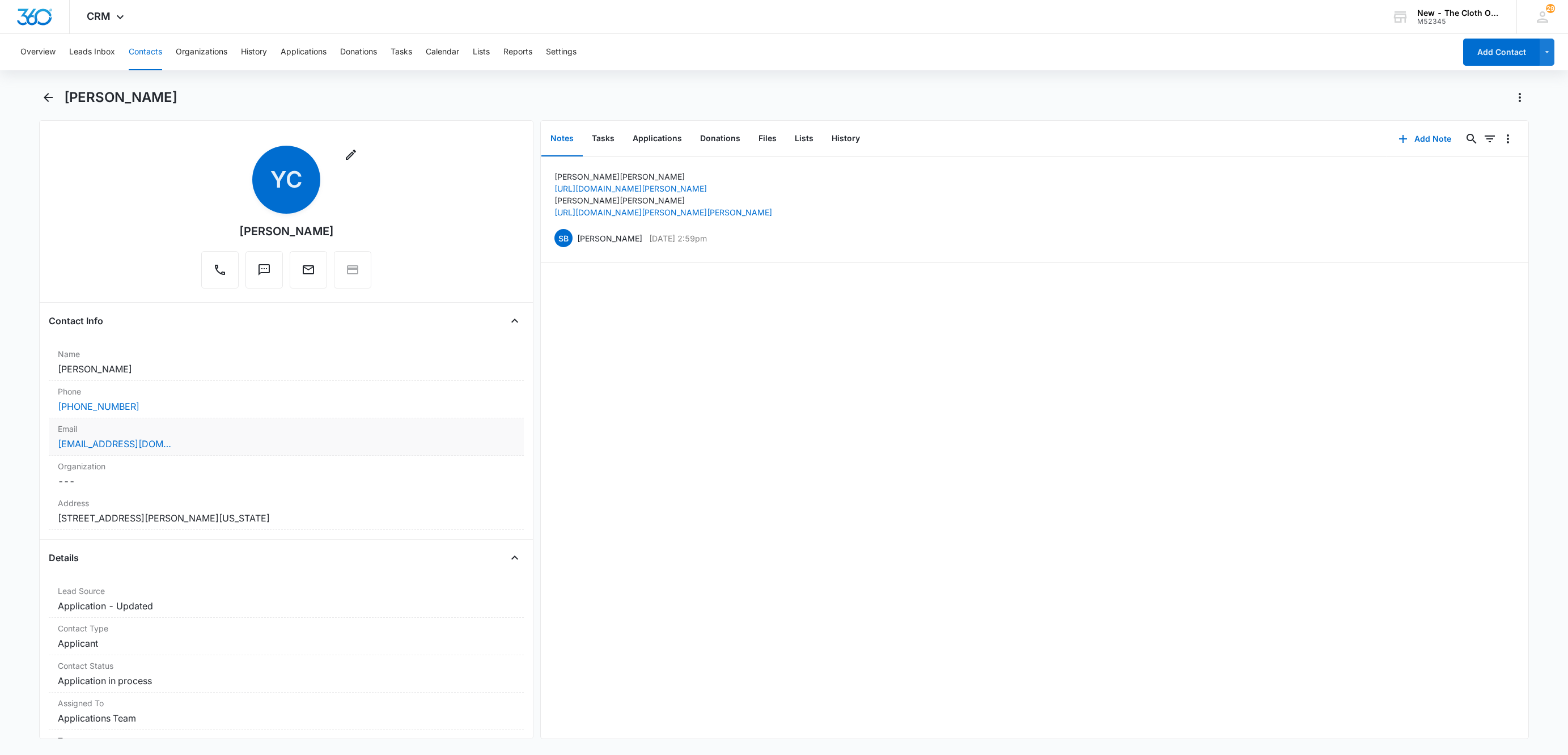
click at [305, 448] on div "yoselincardoza68@gmail.com" at bounding box center [286, 444] width 457 height 14
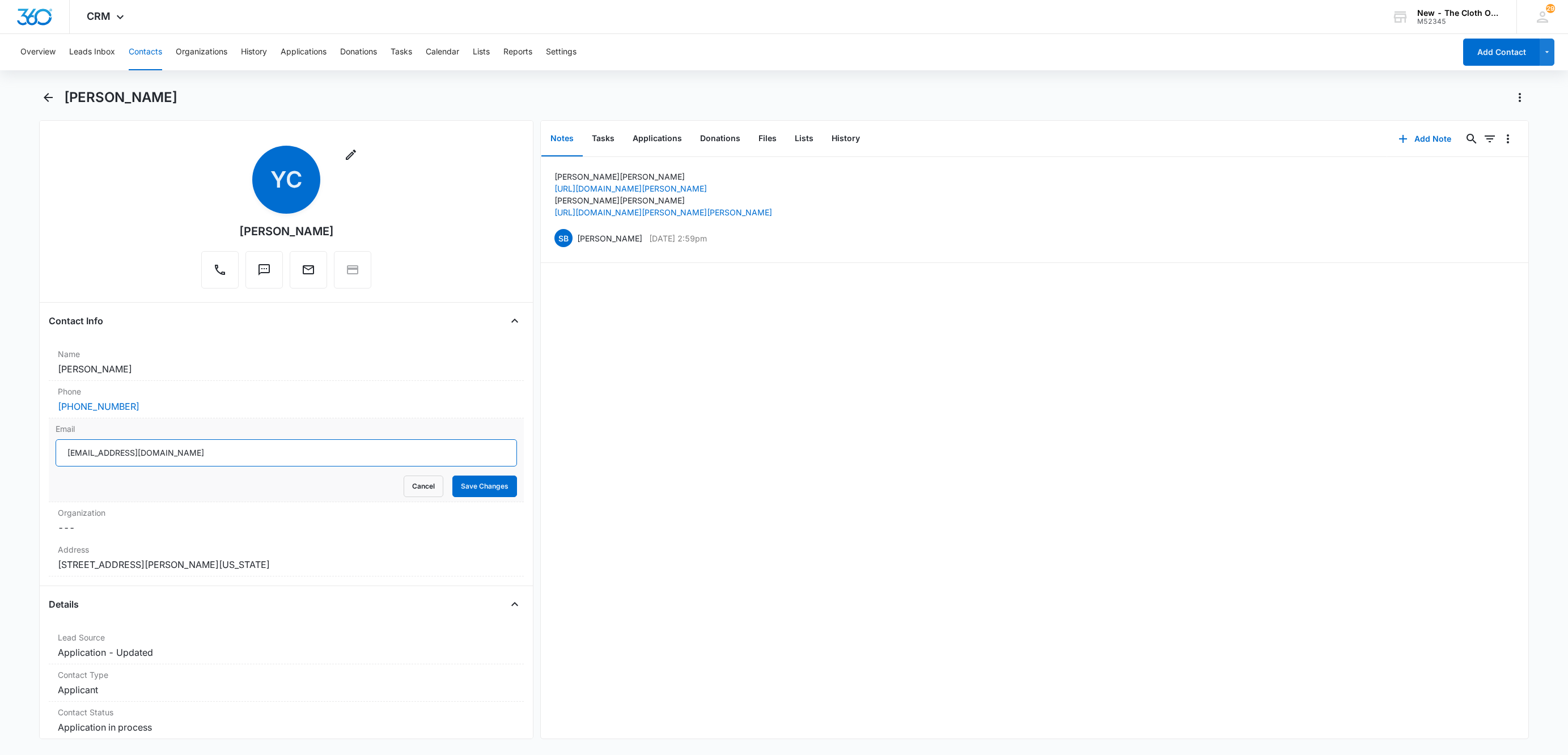
click at [321, 452] on input "yoselincardoza68@gmail.com" at bounding box center [286, 453] width 462 height 27
click at [404, 485] on button "Cancel" at bounding box center [423, 486] width 39 height 21
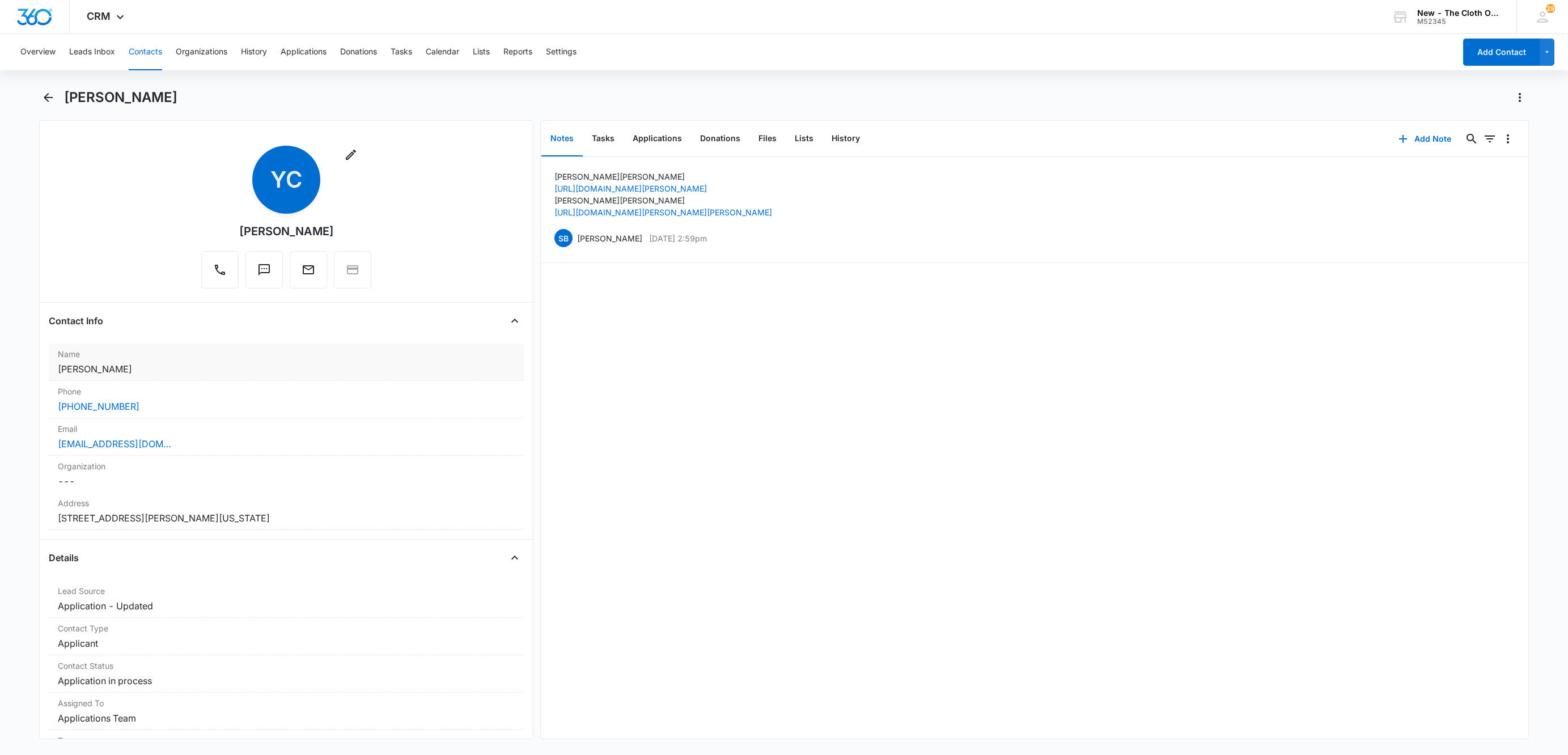
scroll to position [85, 0]
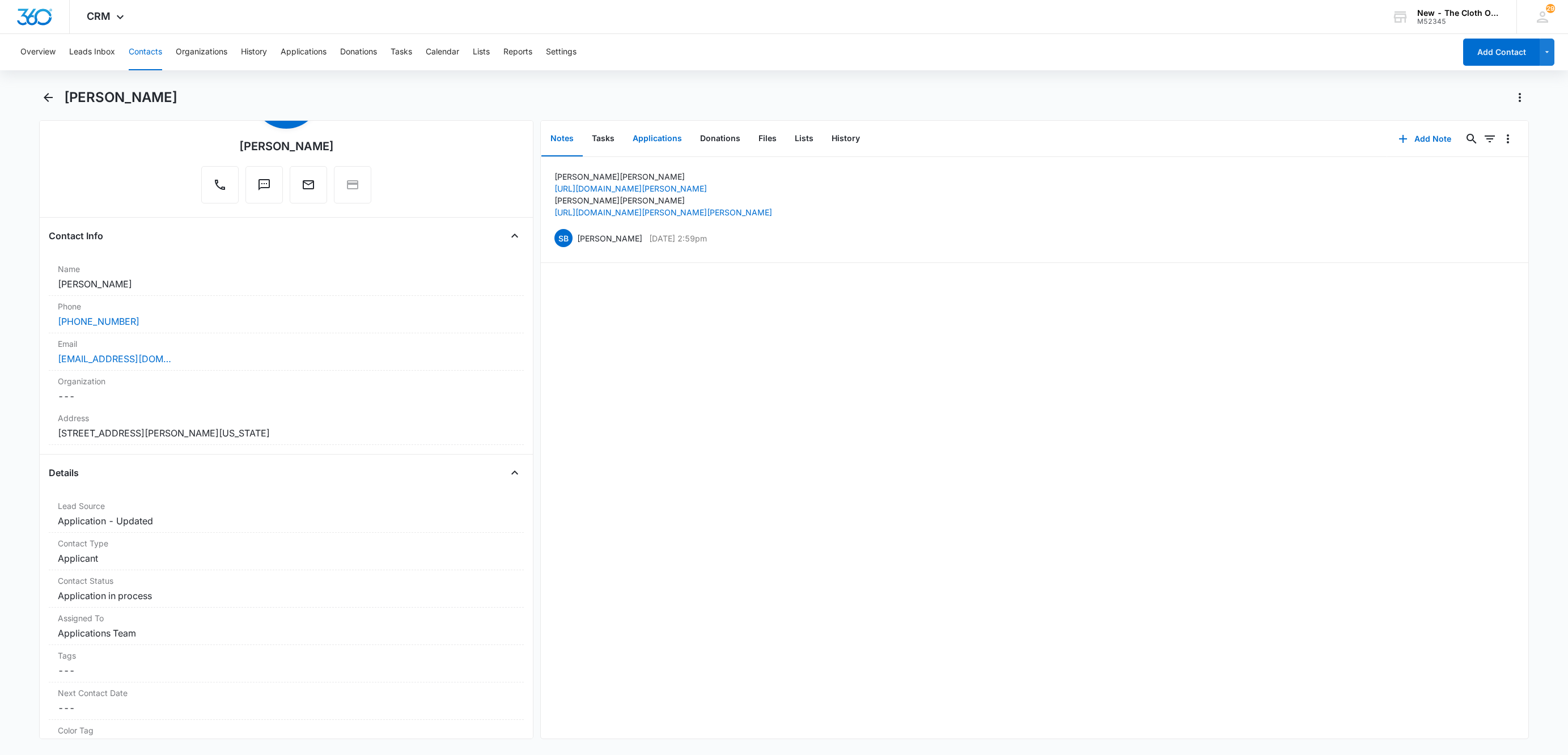
click at [650, 139] on button "Applications" at bounding box center [657, 139] width 68 height 35
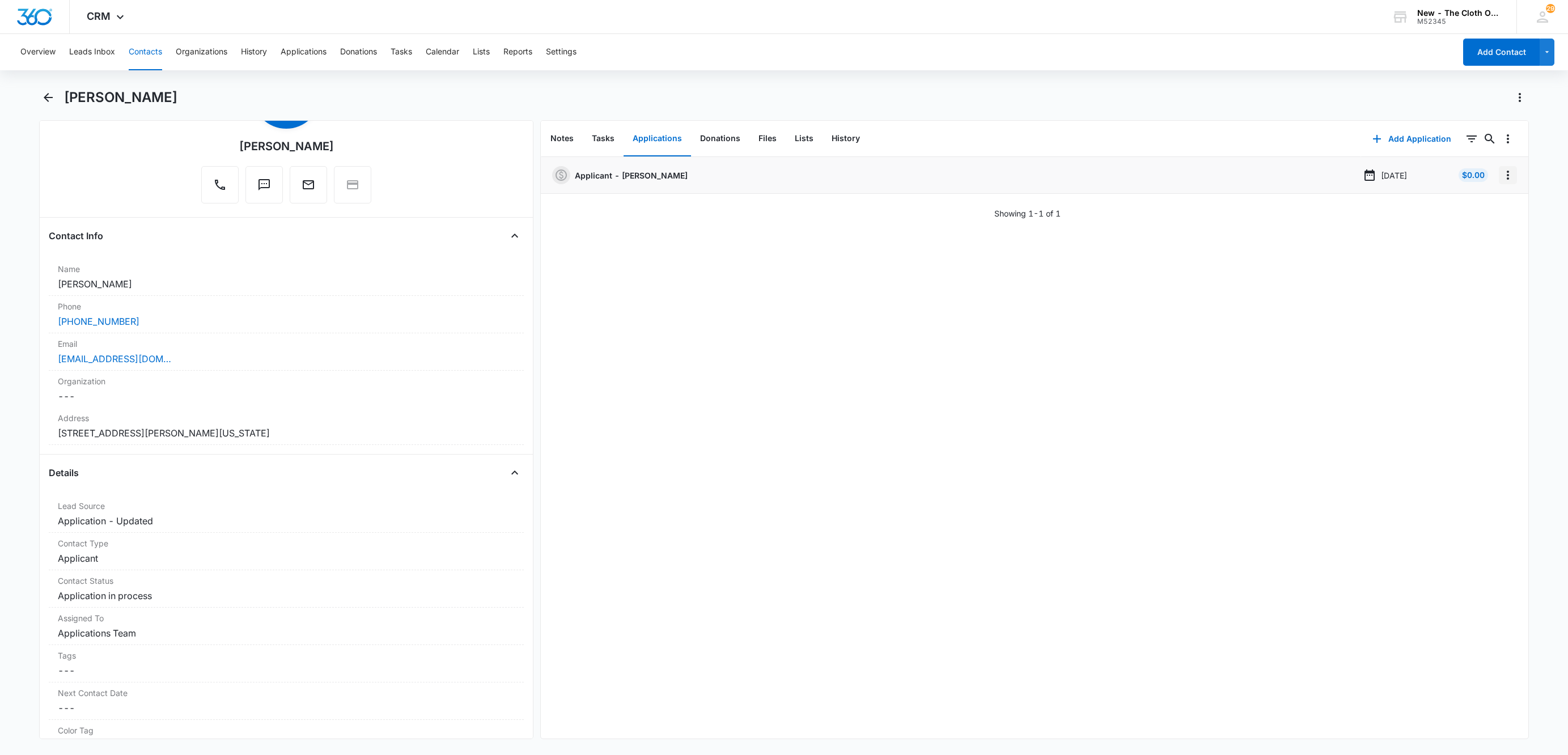
click at [1501, 180] on icon "Overflow Menu" at bounding box center [1508, 175] width 14 height 14
click at [1480, 206] on button "Edit" at bounding box center [1471, 207] width 65 height 17
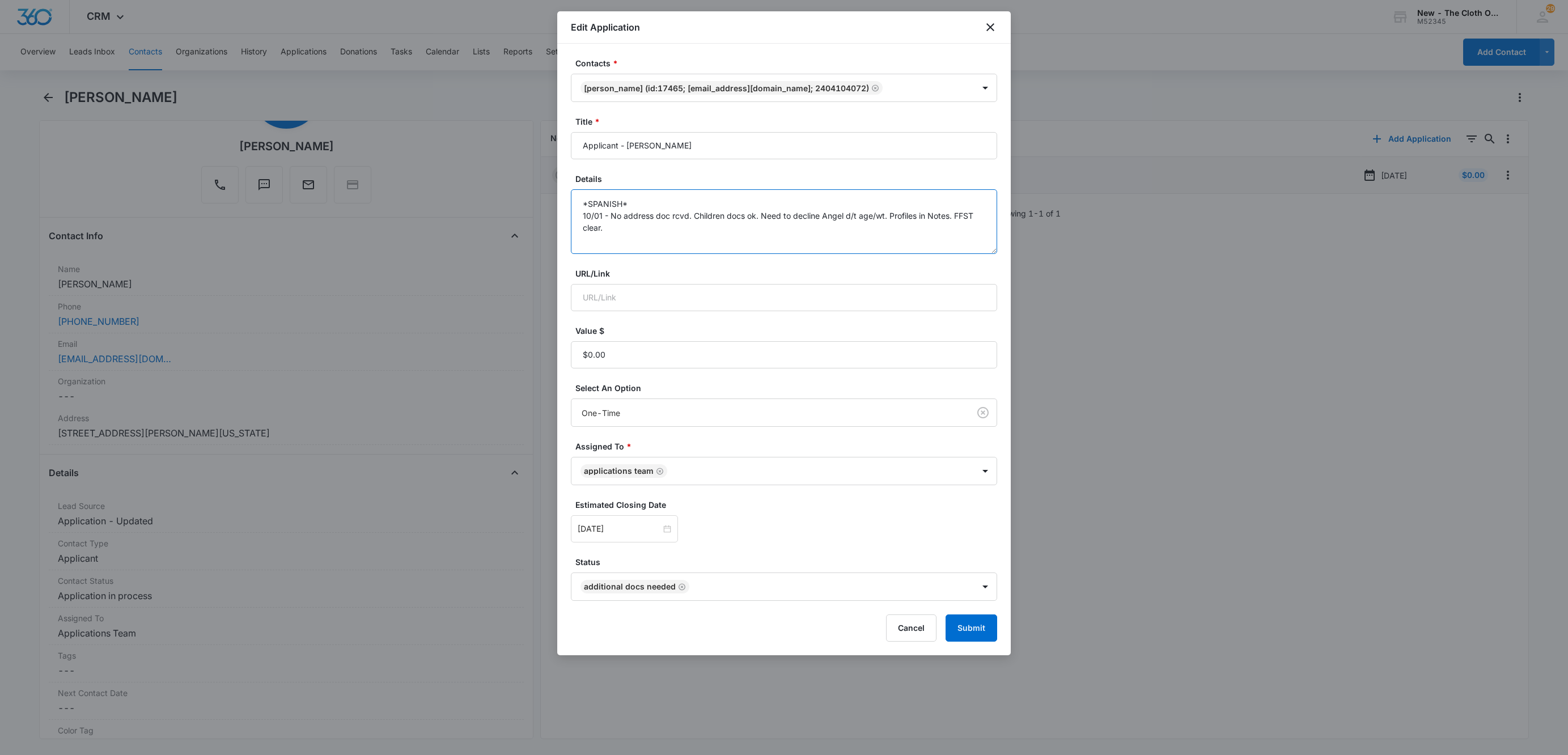
click at [834, 235] on textarea "*SPANISH* 10/01 - No address doc rcvd. Children docs ok. Need to decline Angel …" at bounding box center [784, 221] width 427 height 65
type textarea "*SPANISH* 10/01 - No address doc rcvd. Children docs ok. Need to decline Angel …"
click at [631, 534] on input "Oct 8, 2025" at bounding box center [619, 528] width 83 height 13
type input "Oct 18, 2025"
click at [706, 423] on div "18" at bounding box center [710, 428] width 14 height 14
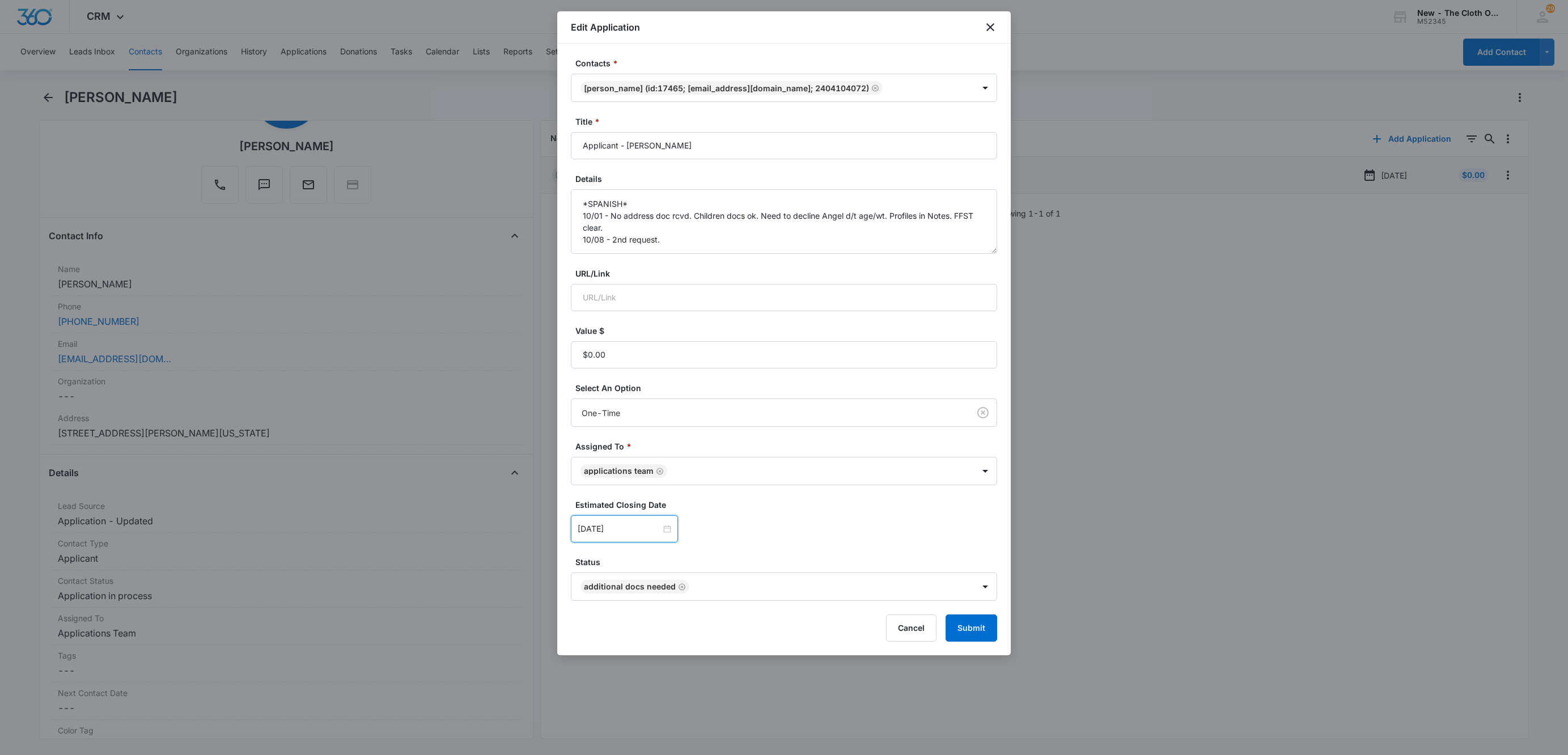
click at [937, 536] on div "Oct 18, 2025 Oct 2025 Su Mo Tu We Th Fr Sa 28 29 30 1 2 3 4 5 6 7 8 9 10 11 12 …" at bounding box center [784, 529] width 427 height 27
click at [980, 634] on button "Submit" at bounding box center [971, 628] width 51 height 27
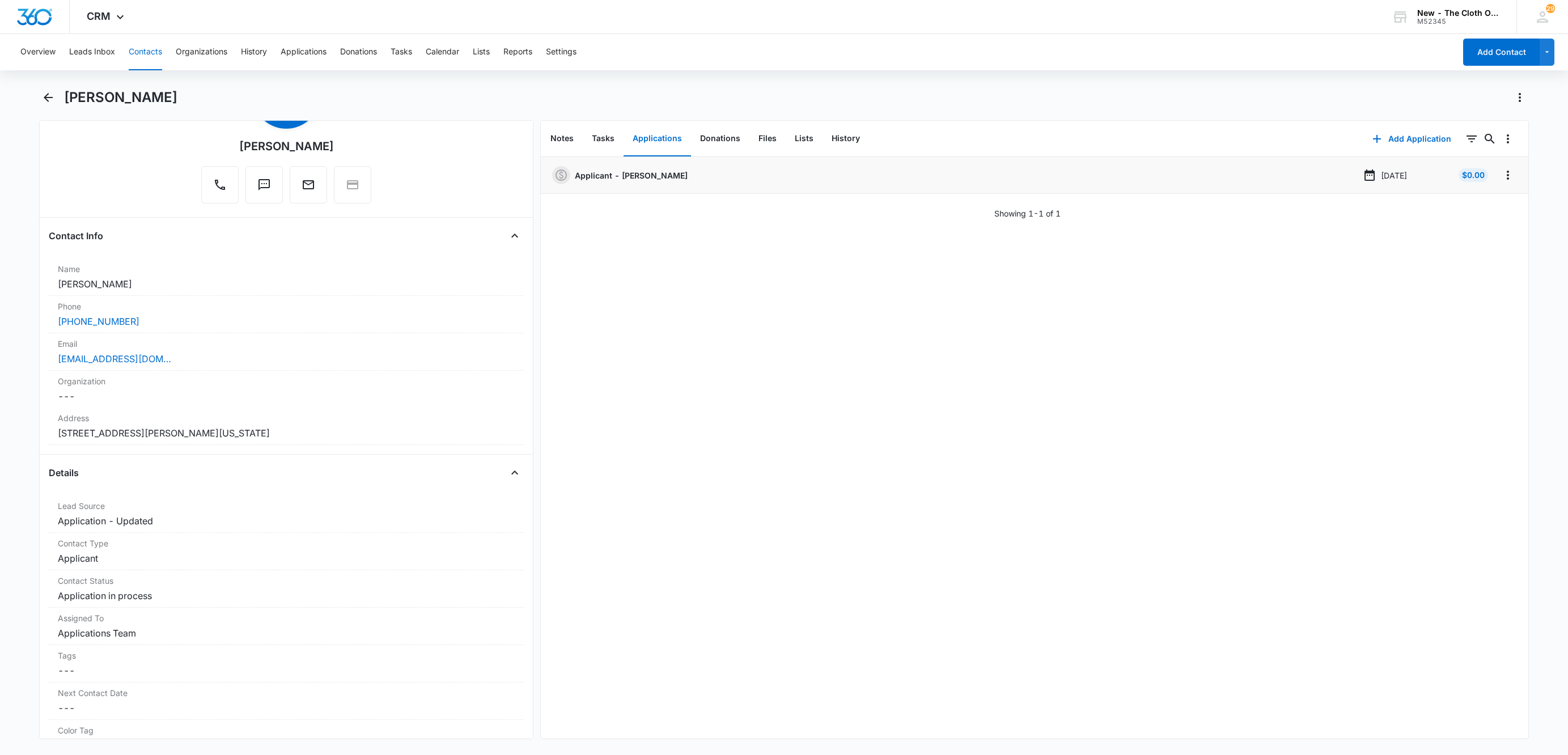
click at [150, 50] on button "Contacts" at bounding box center [144, 52] width 33 height 36
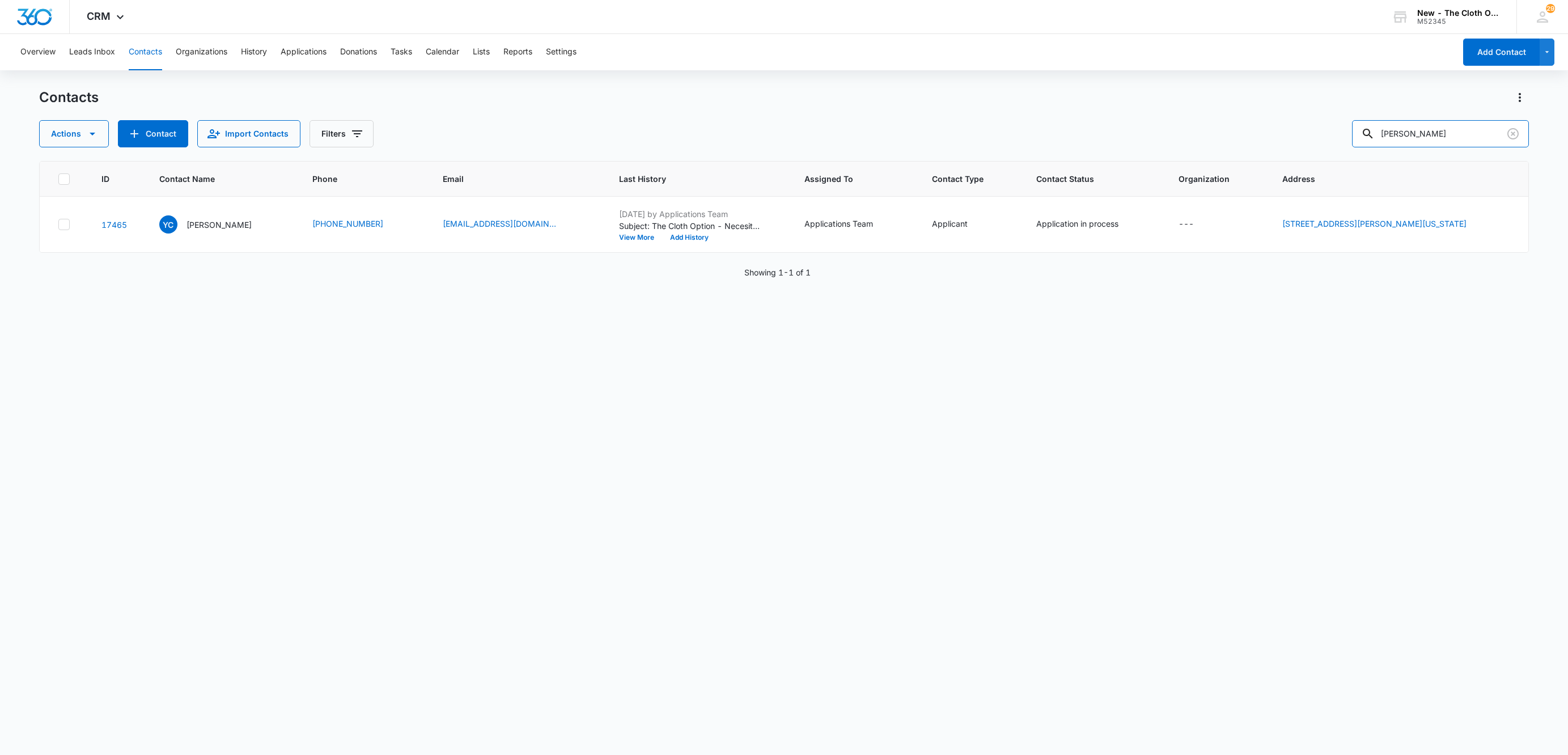
drag, startPoint x: 1471, startPoint y: 132, endPoint x: 993, endPoint y: 180, distance: 480.4
click at [1008, 179] on div "Contacts Actions Contact Import Contacts Filters Yoselin Cardoza ID Contact Nam…" at bounding box center [784, 421] width 1489 height 665
paste input "Faith Pedersen"
type input "Faith Pedersen"
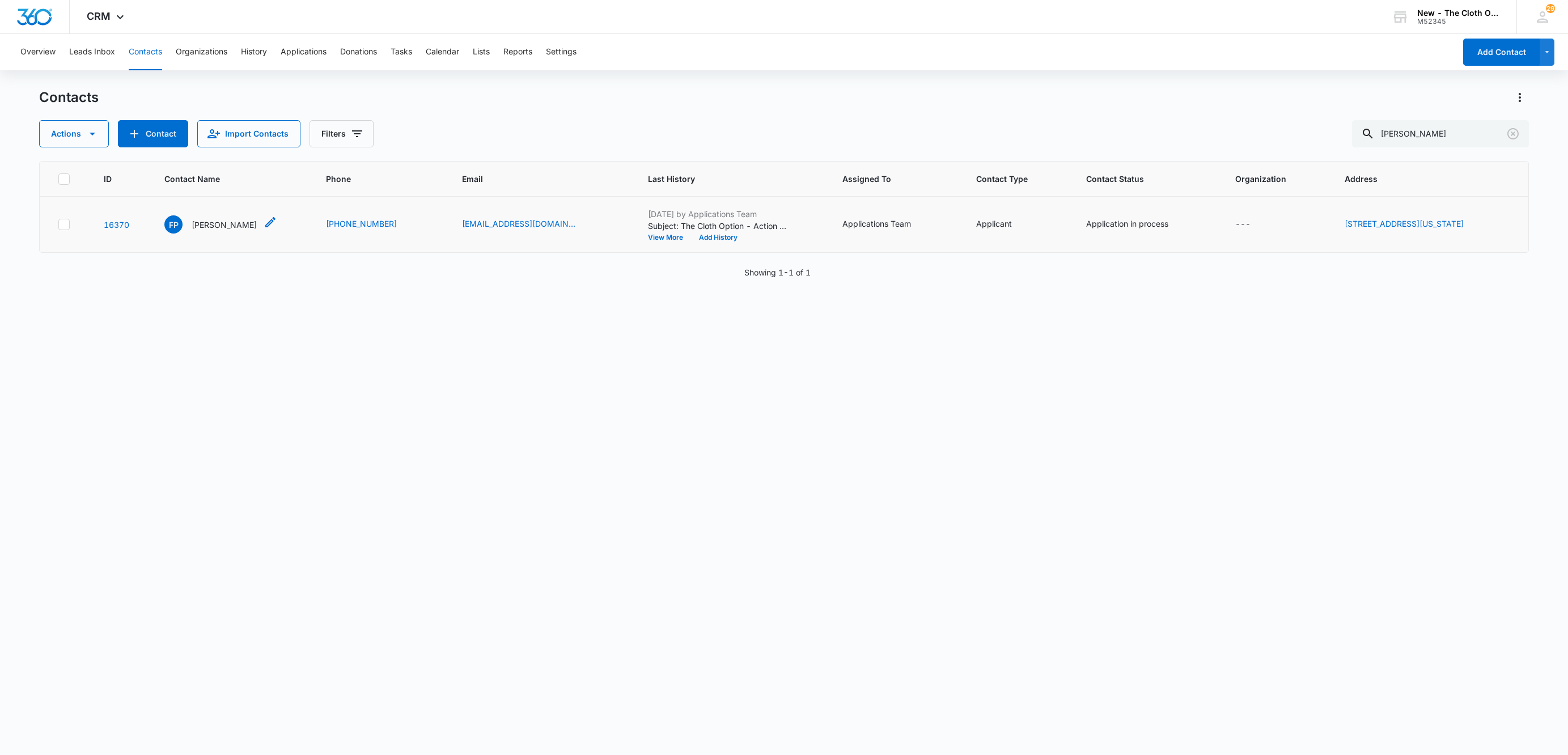
click at [199, 227] on p "Faith Pedersen" at bounding box center [224, 225] width 65 height 12
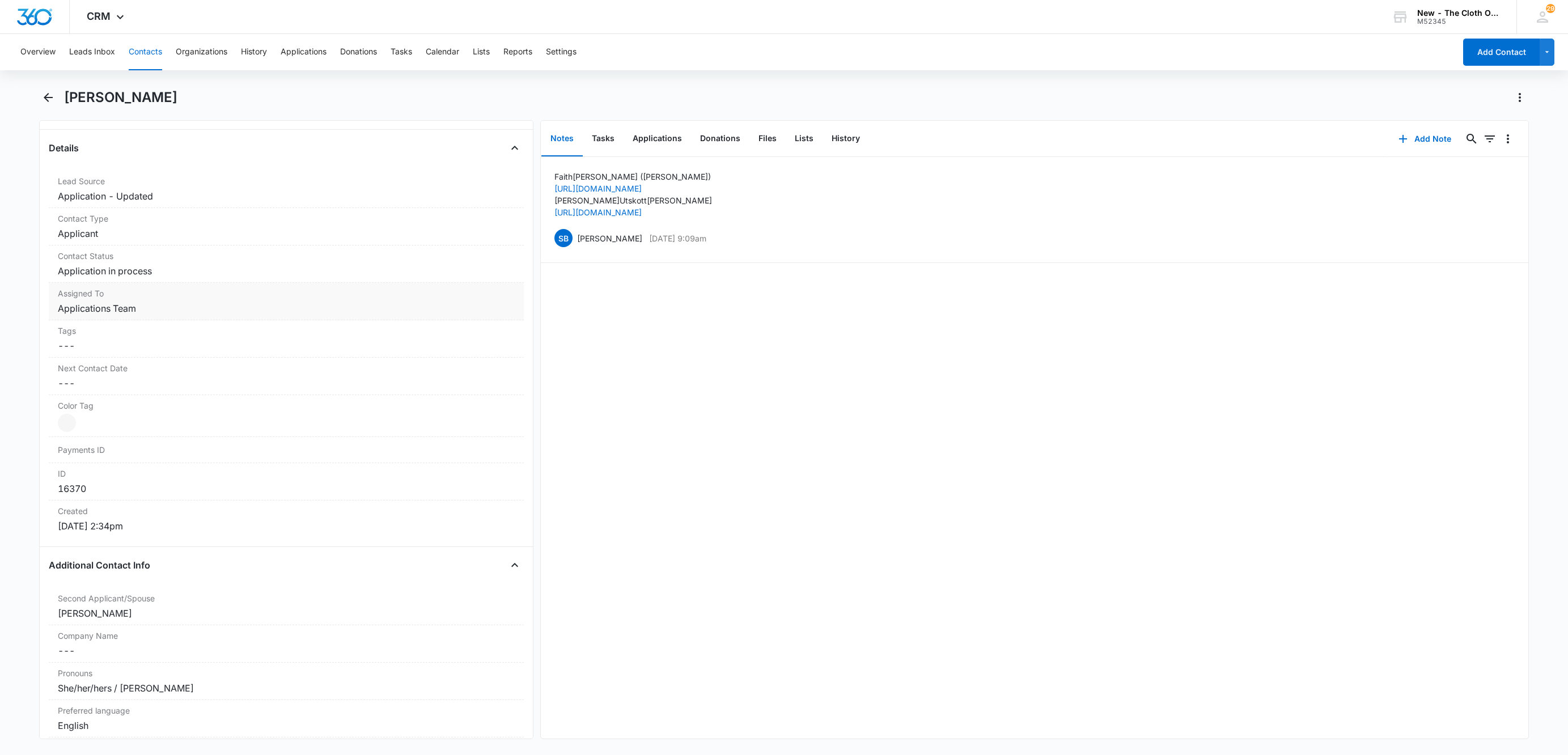
scroll to position [425, 0]
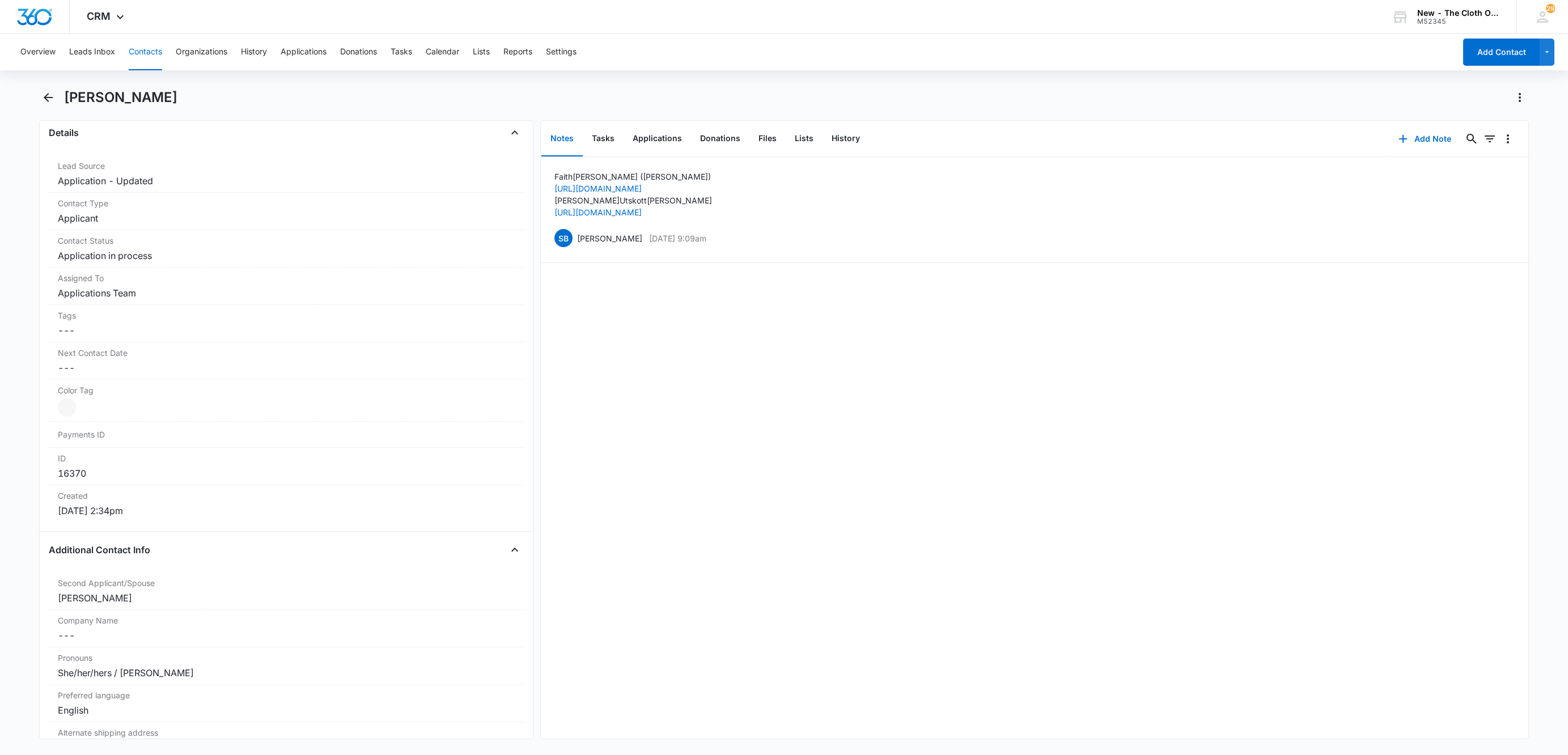
click at [135, 99] on h1 "Faith Pedersen" at bounding box center [121, 97] width 114 height 17
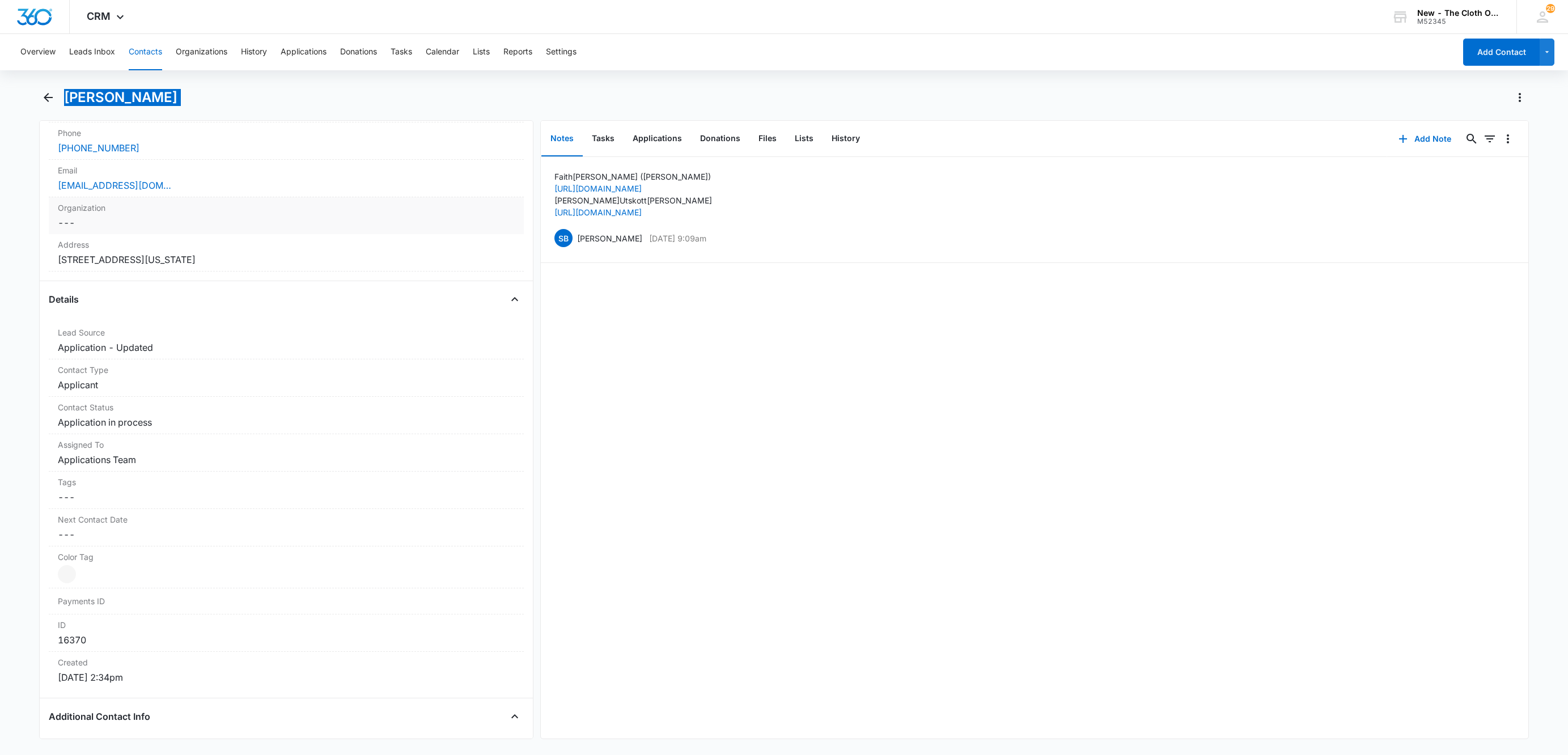
scroll to position [0, 0]
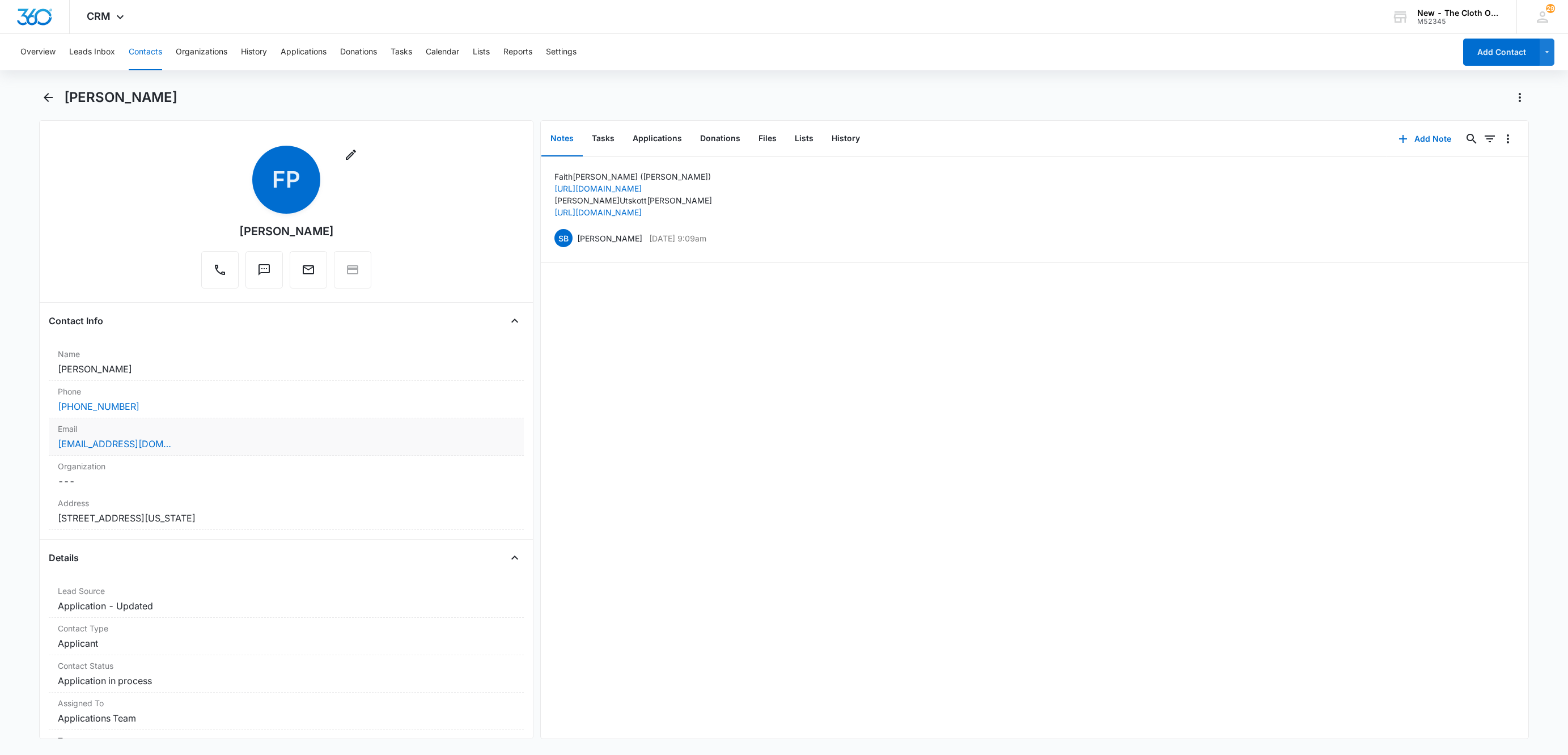
click at [225, 444] on div "fotonnesen@Gmail.com" at bounding box center [286, 444] width 457 height 14
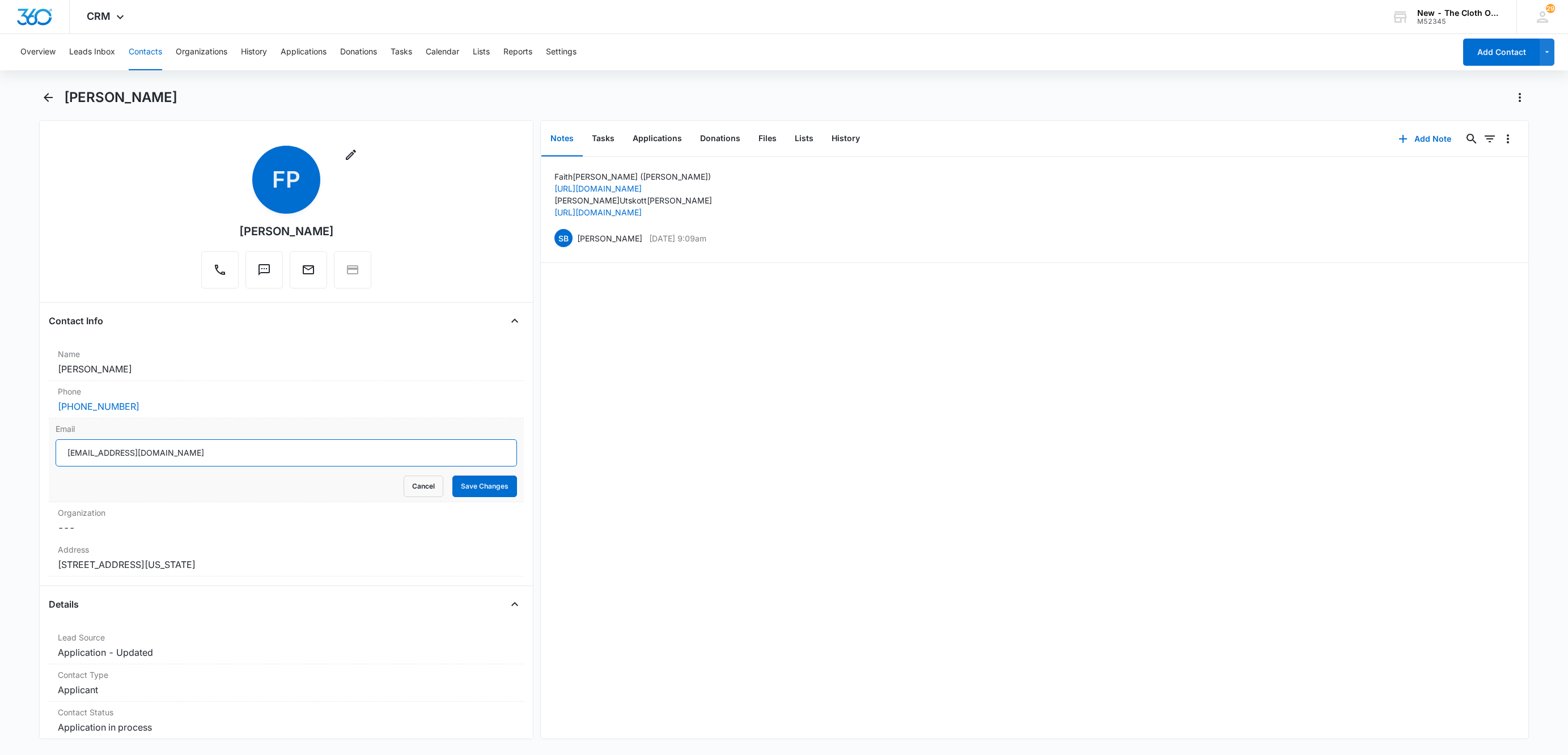
click at [303, 451] on input "fotonnesen@Gmail.com" at bounding box center [286, 453] width 462 height 27
click at [410, 486] on button "Cancel" at bounding box center [423, 486] width 39 height 21
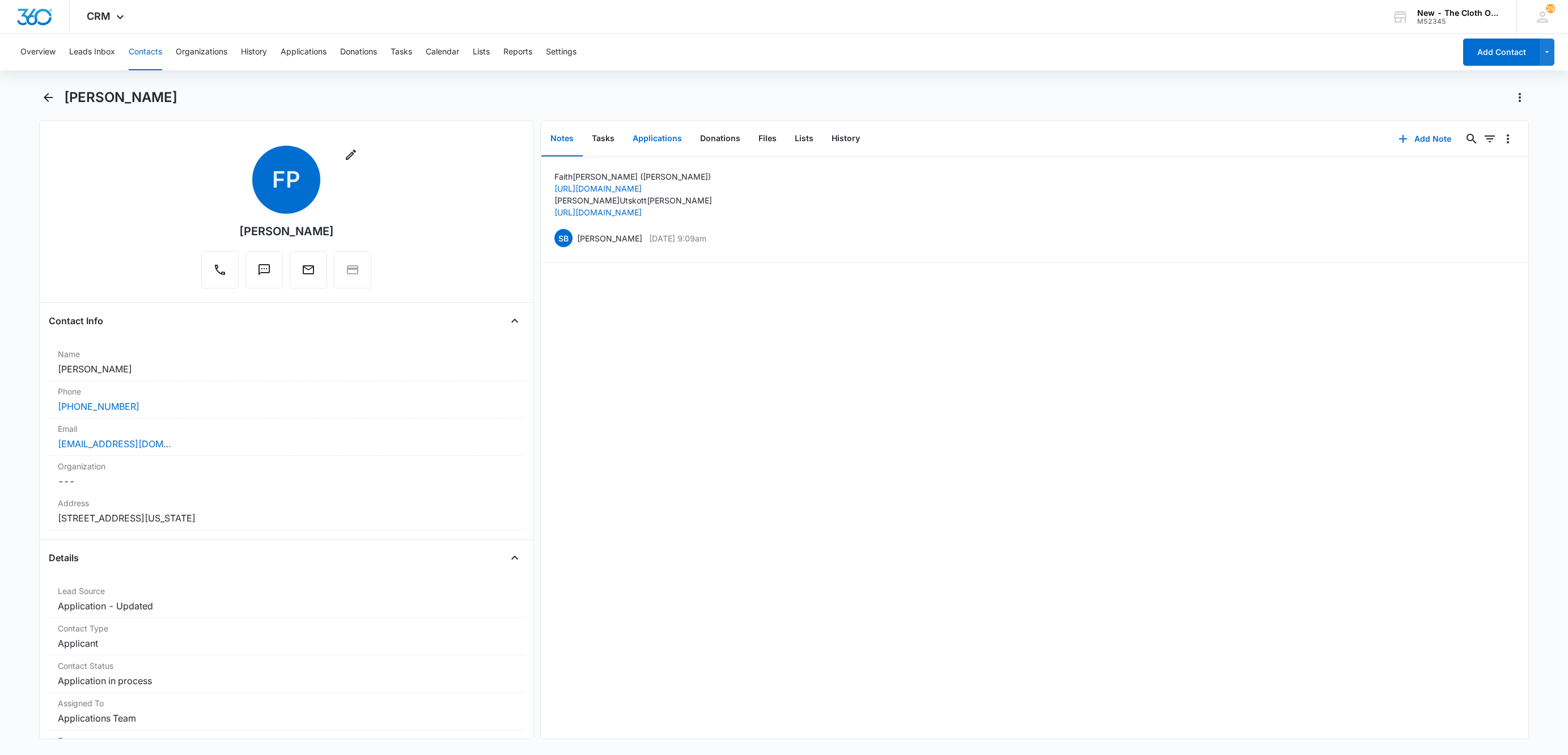
click at [662, 139] on button "Applications" at bounding box center [657, 139] width 68 height 35
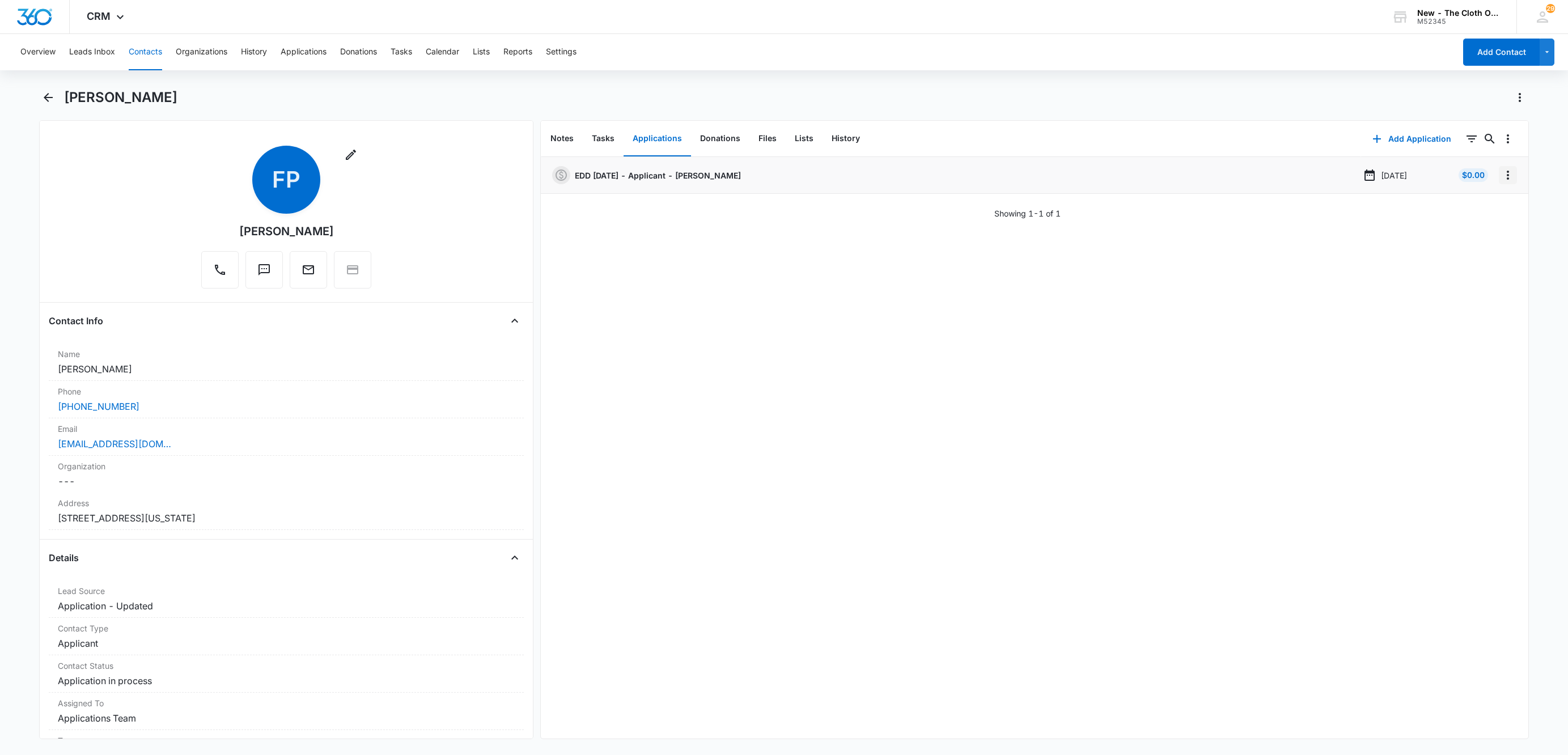
click at [1501, 172] on icon "Overflow Menu" at bounding box center [1508, 175] width 14 height 14
click at [1485, 209] on button "Edit" at bounding box center [1471, 207] width 65 height 17
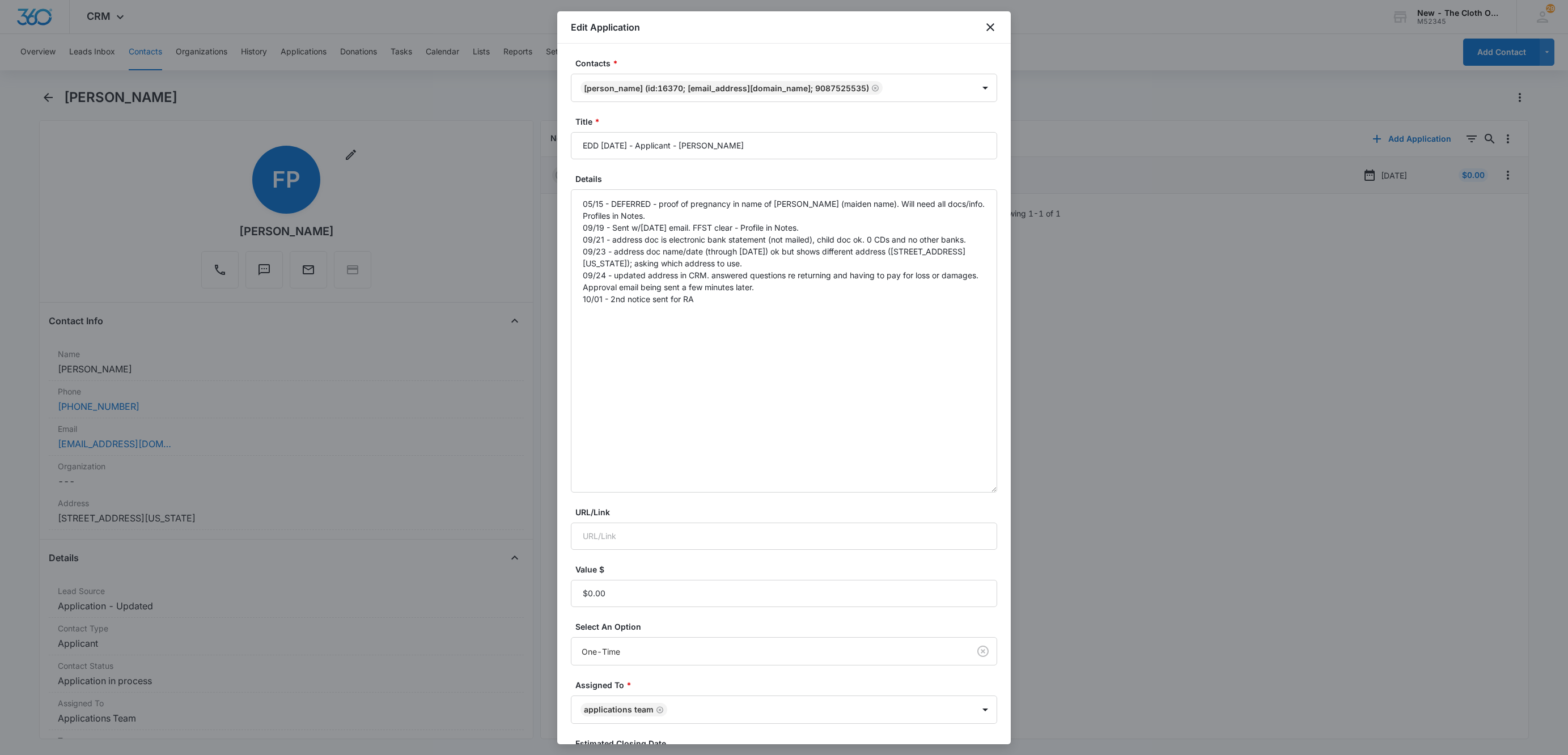
drag, startPoint x: 995, startPoint y: 247, endPoint x: 987, endPoint y: 470, distance: 223.1
click at [995, 487] on div "Contacts * Faith Pedersen (ID:16370; fotonnesen@Gmail.com; 9087525535) Title * …" at bounding box center [784, 393] width 453 height 700
click at [919, 302] on textarea "05/15 - DEFERRED - proof of pregnancy in name of Faith Tonnesen (maiden name). …" at bounding box center [784, 341] width 427 height 304
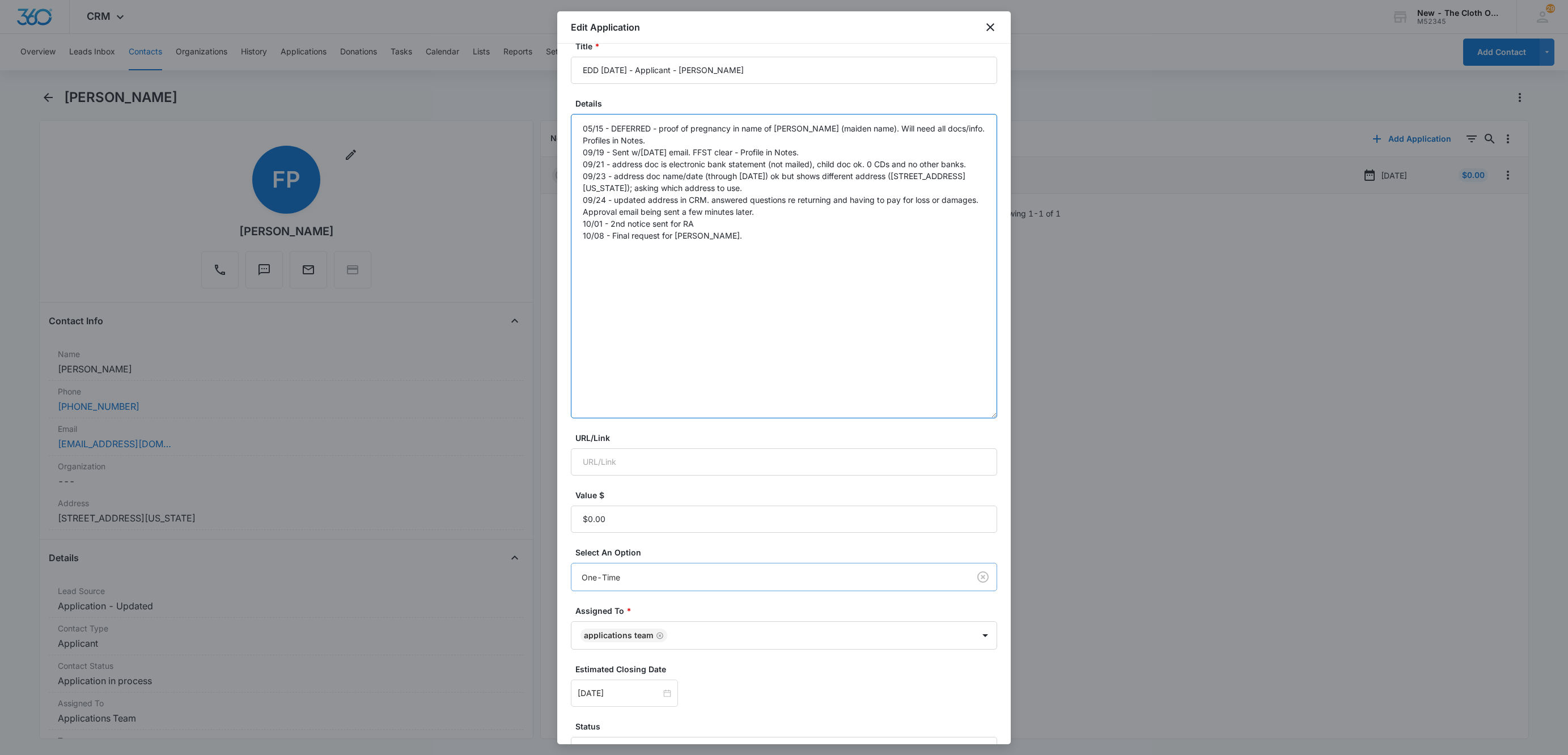
scroll to position [152, 0]
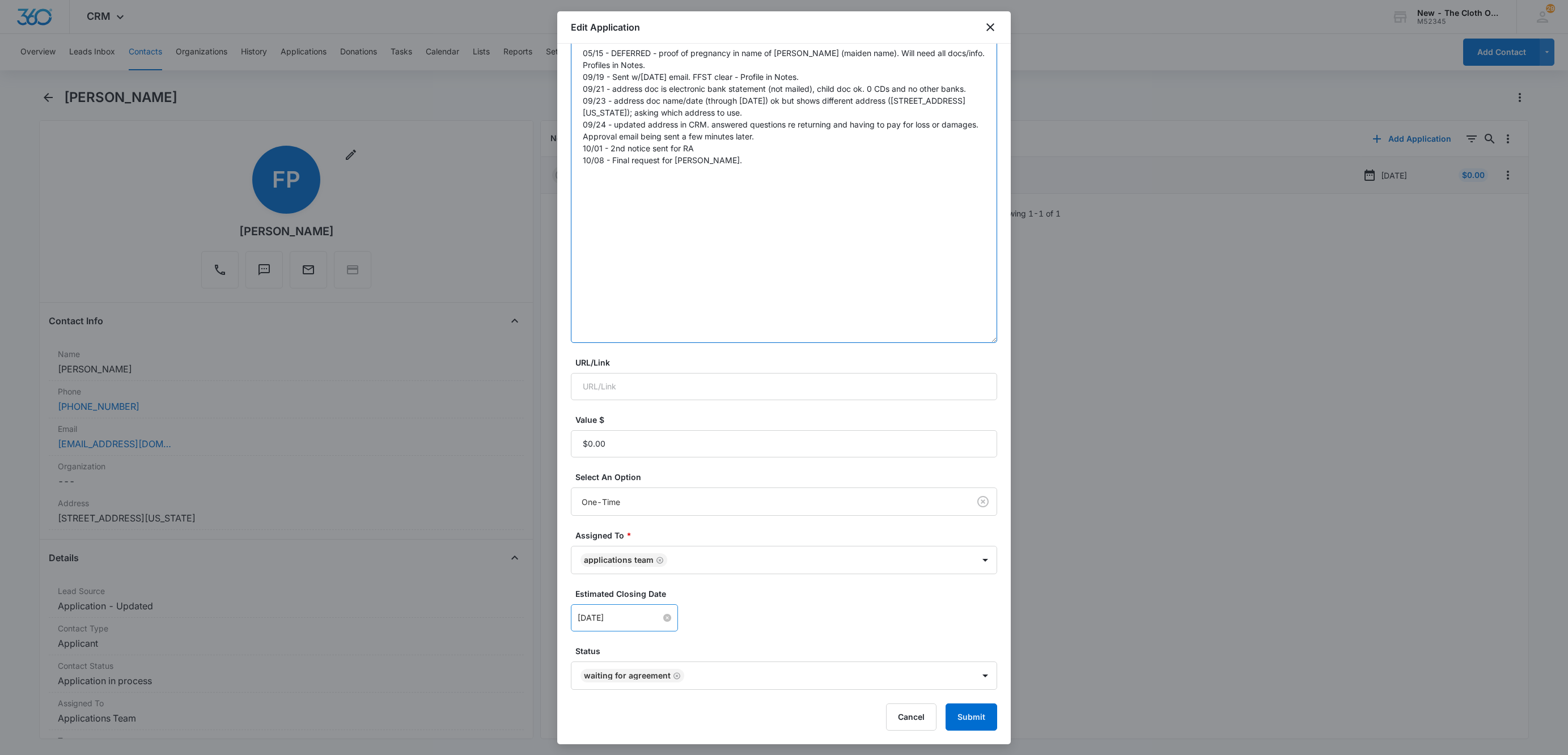
type textarea "05/15 - DEFERRED - proof of pregnancy in name of Faith Tonnesen (maiden name). …"
click at [630, 623] on input "Oct 8, 2025" at bounding box center [619, 617] width 83 height 13
type input "Oct 13, 2025"
click at [611, 516] on div "13" at bounding box center [608, 515] width 14 height 14
click at [864, 641] on form "Contacts * Faith Pedersen (ID:16370; fotonnesen@Gmail.com; 9087525535) Title * …" at bounding box center [784, 319] width 427 height 824
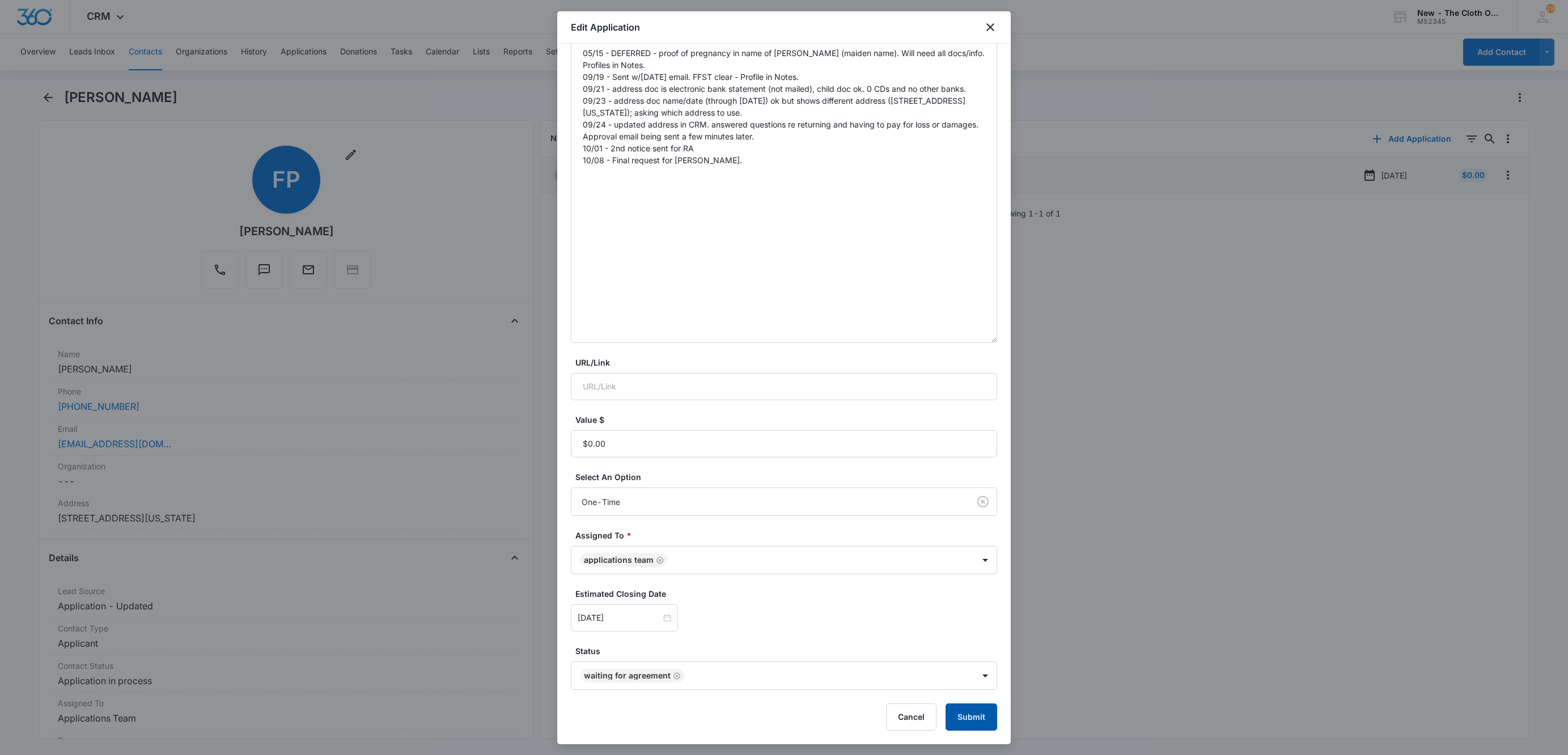
click at [966, 715] on button "Submit" at bounding box center [971, 717] width 51 height 27
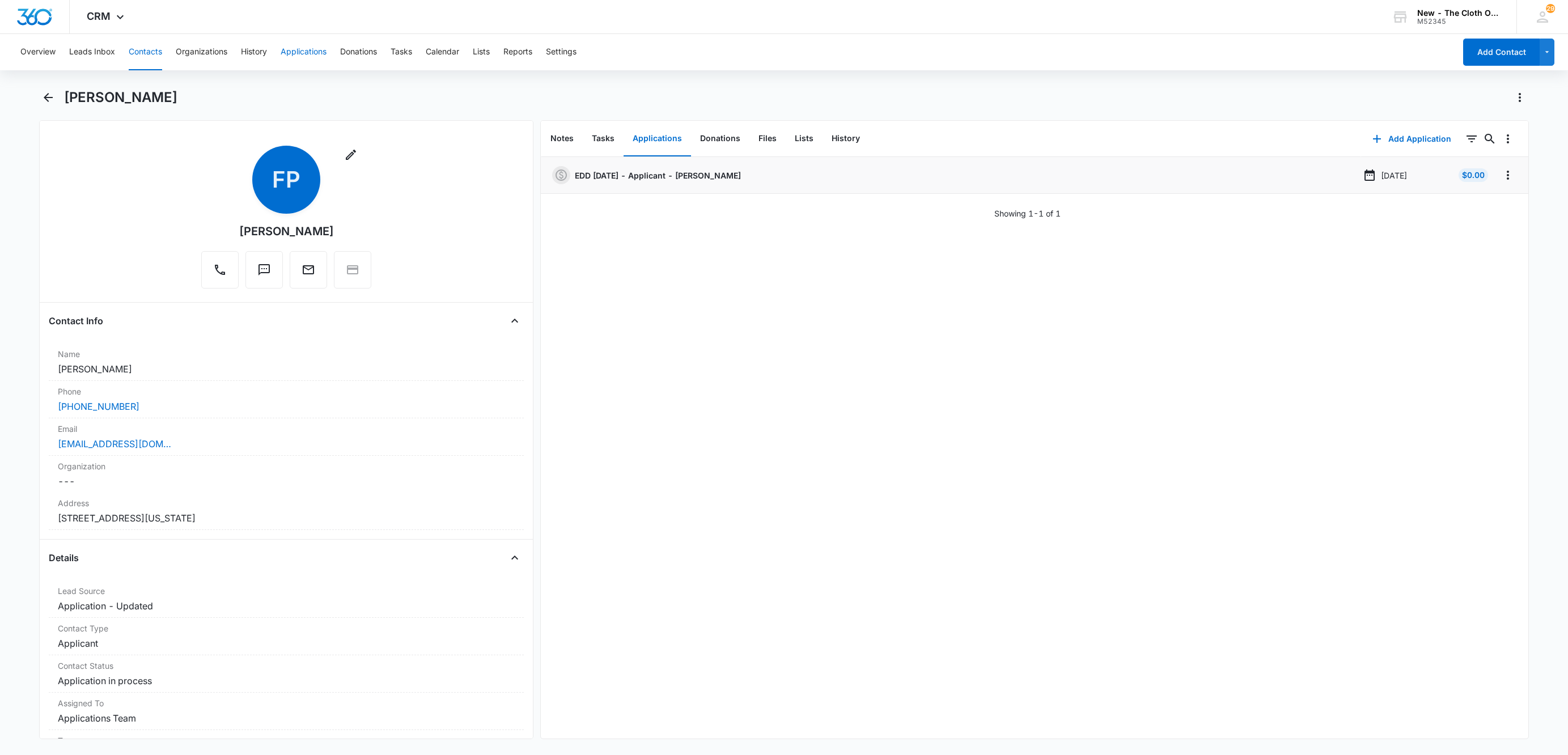
click at [287, 48] on button "Applications" at bounding box center [304, 52] width 46 height 36
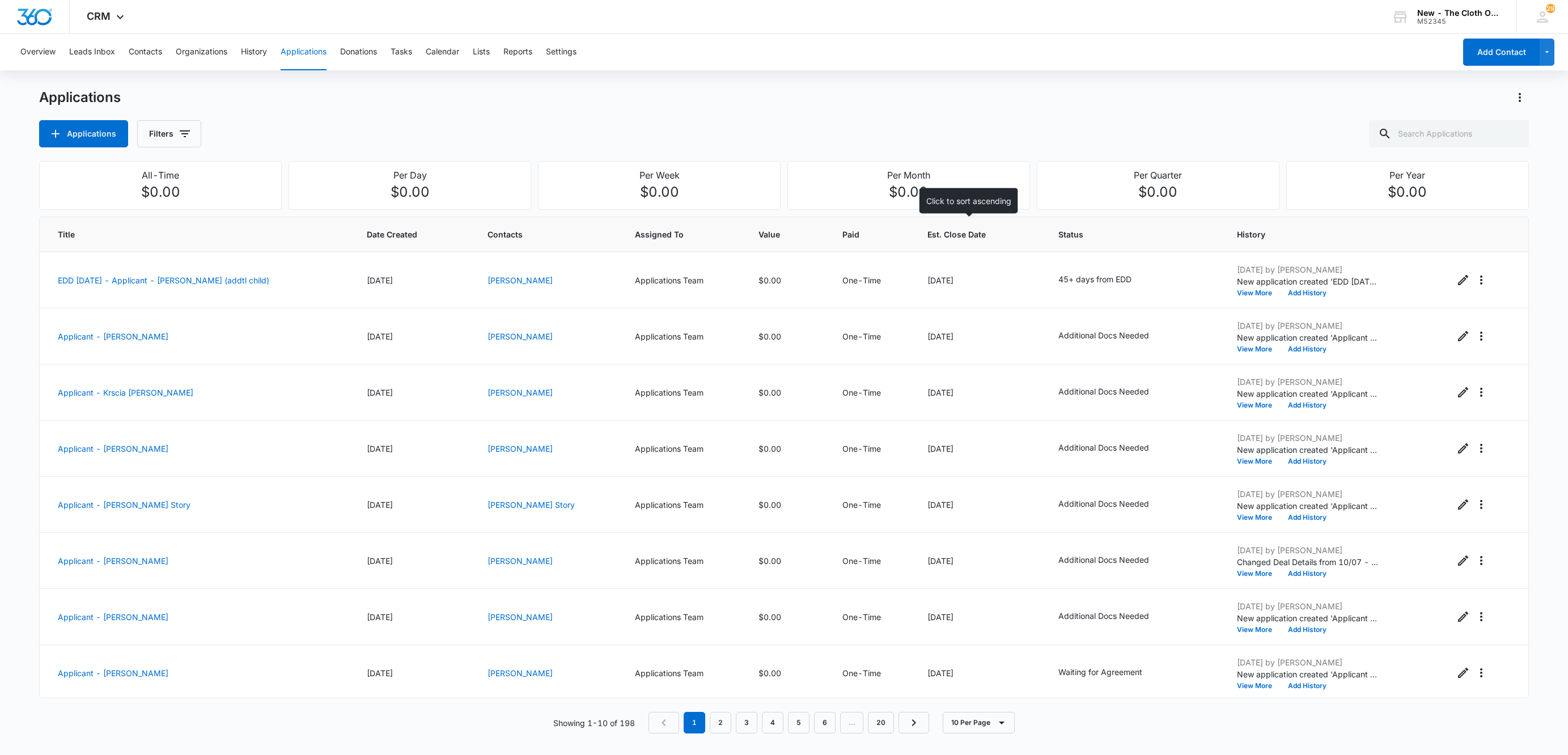
click at [918, 241] on th "Est. Close Date" at bounding box center [980, 234] width 132 height 35
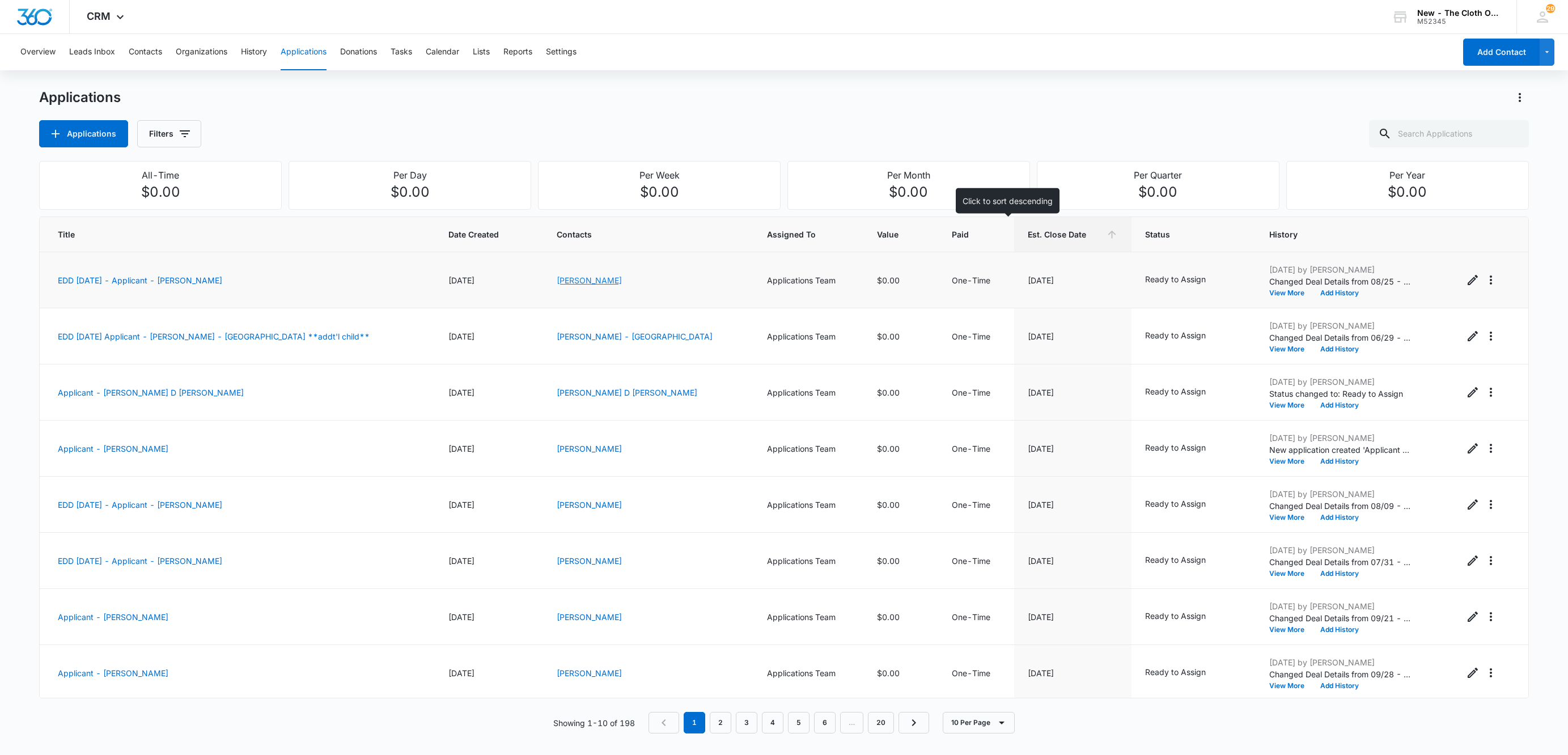
click at [578, 279] on link "Qiana Harrison" at bounding box center [589, 280] width 65 height 9
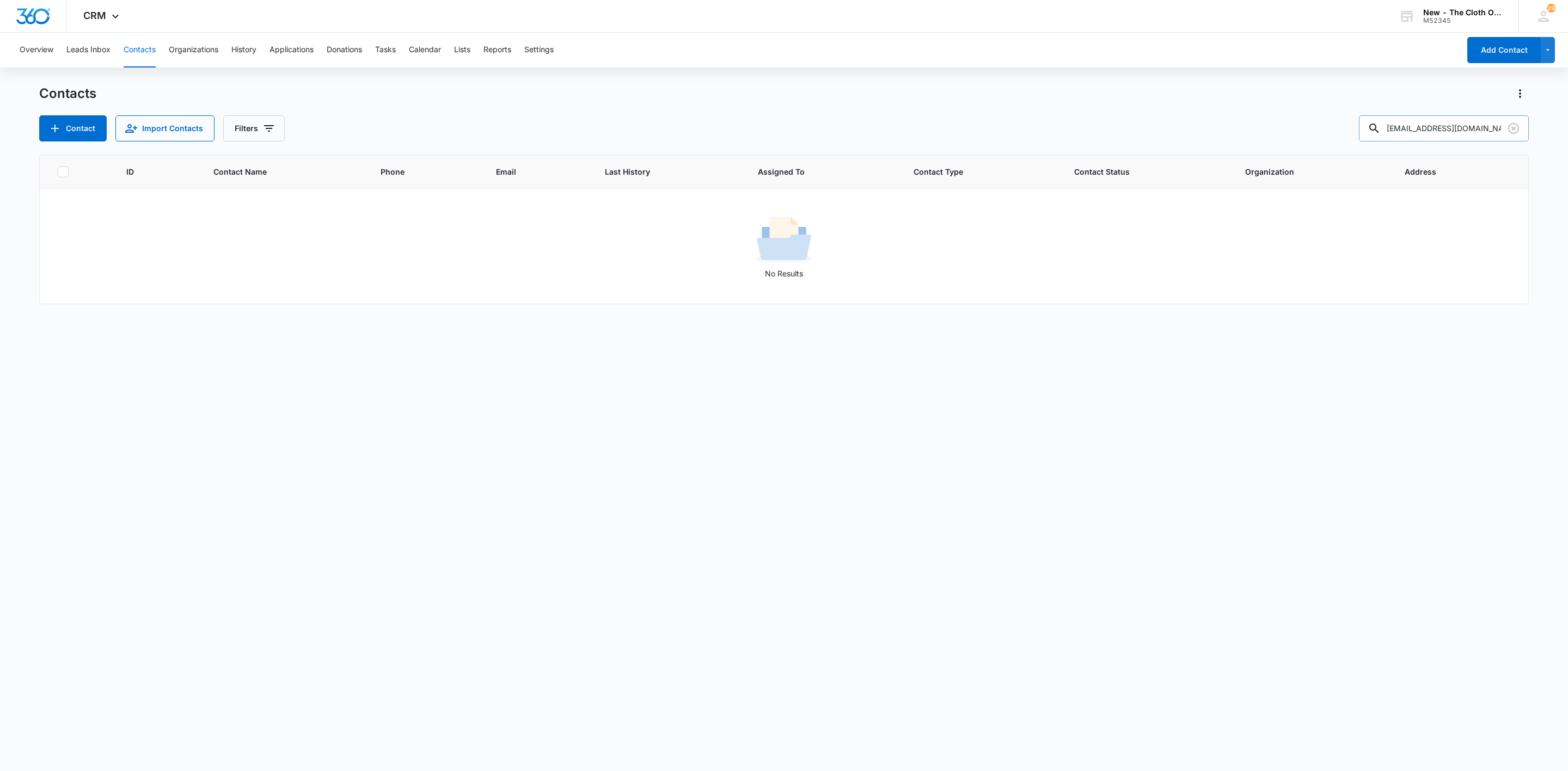
click at [1454, 125] on input "robernithaclotaire@gmail.com" at bounding box center [1444, 129] width 170 height 26
click at [1453, 125] on input "robernithaclotaire@gmail.com" at bounding box center [1444, 129] width 170 height 26
paste input "Jhovy Cole"
type input "Jhovy Cole"
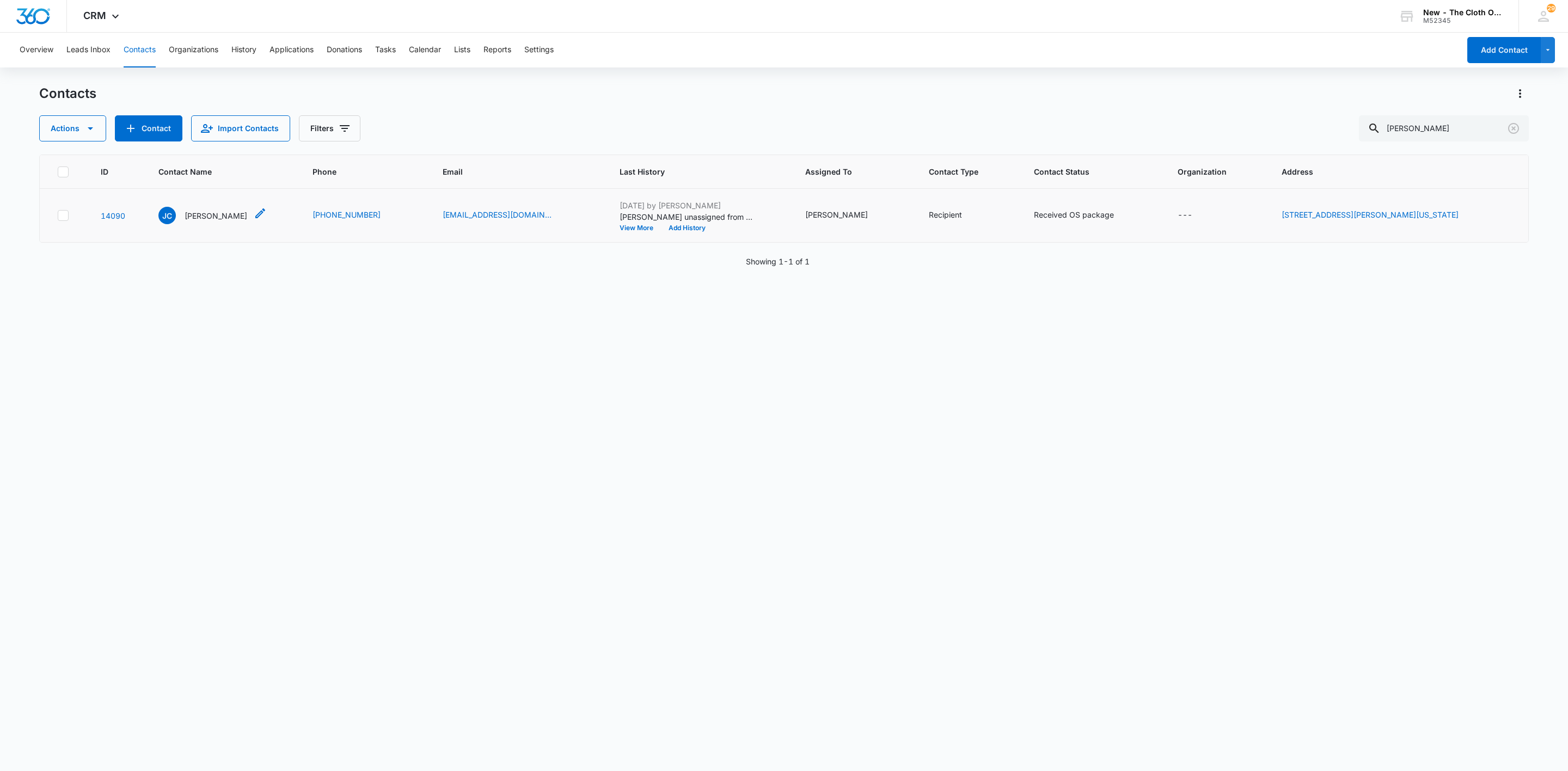
click at [205, 218] on p "Jhovy Cole" at bounding box center [216, 216] width 62 height 11
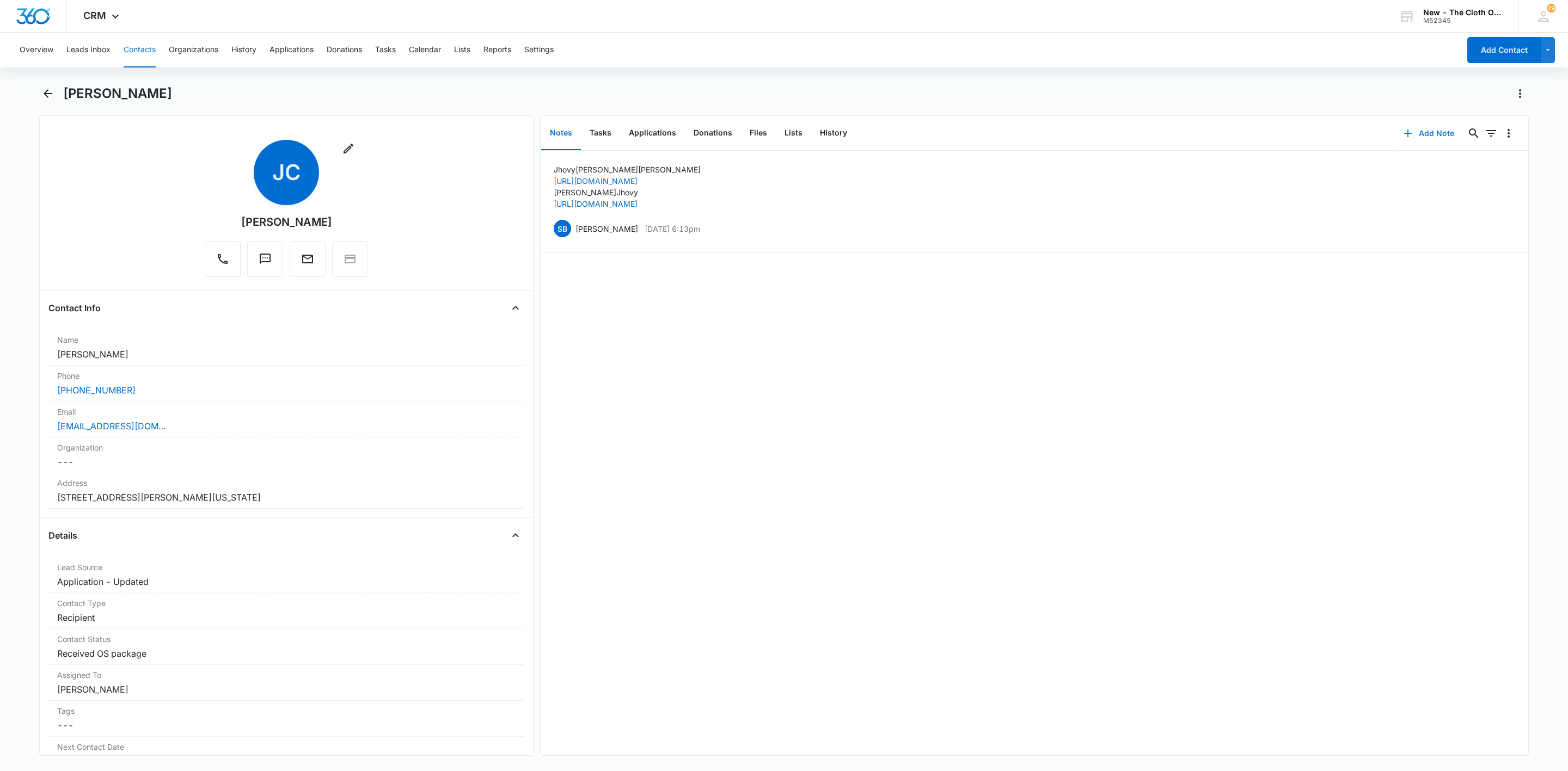
click at [1401, 128] on icon "button" at bounding box center [1408, 133] width 13 height 13
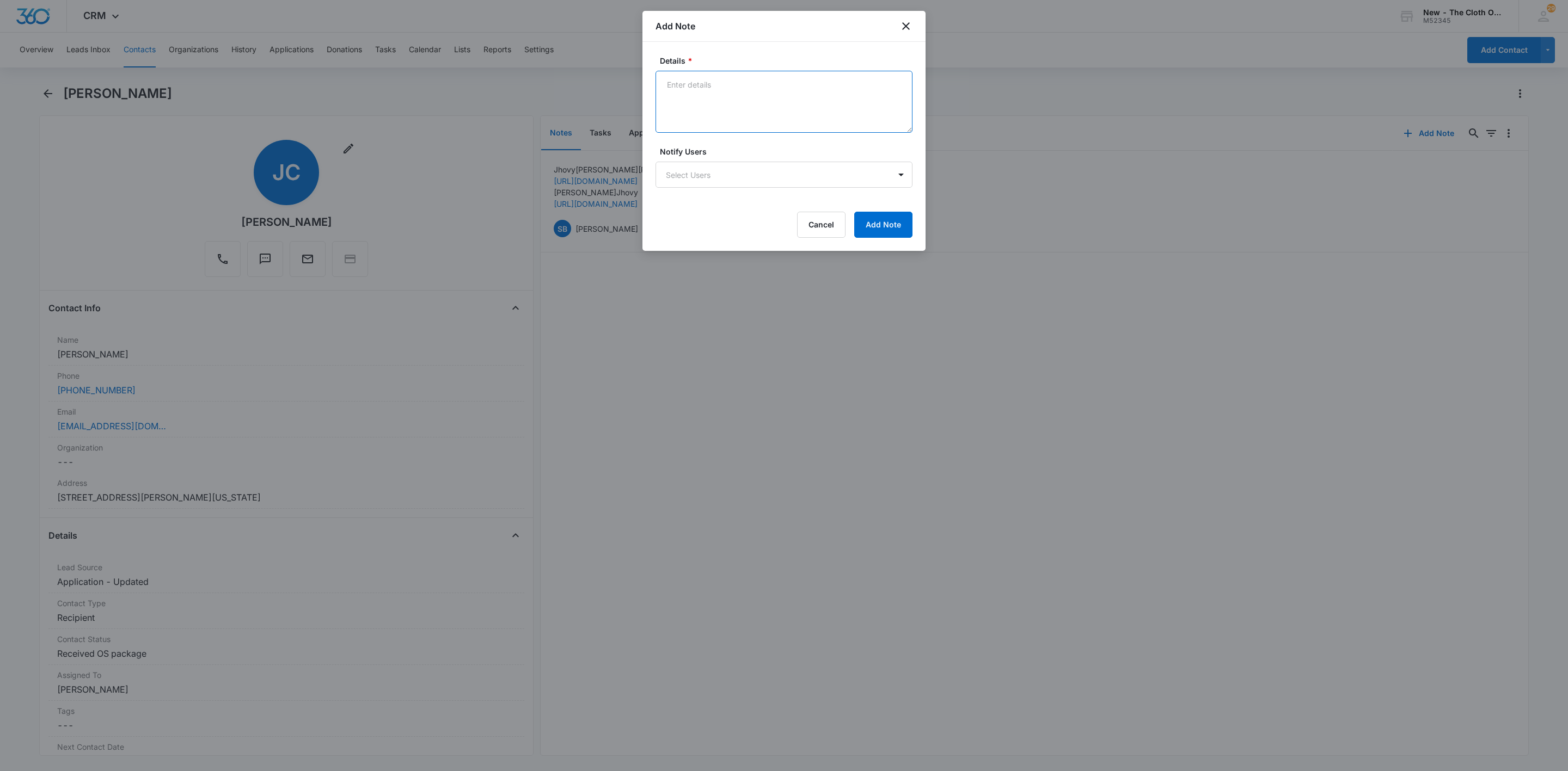
click at [838, 104] on textarea "Details *" at bounding box center [784, 102] width 257 height 62
type textarea "Reapplied - new child Baby Cole, EDD 12/07/25 No docs rcvd. Claiming 0 cd."
click at [904, 227] on button "Add Note" at bounding box center [883, 225] width 58 height 26
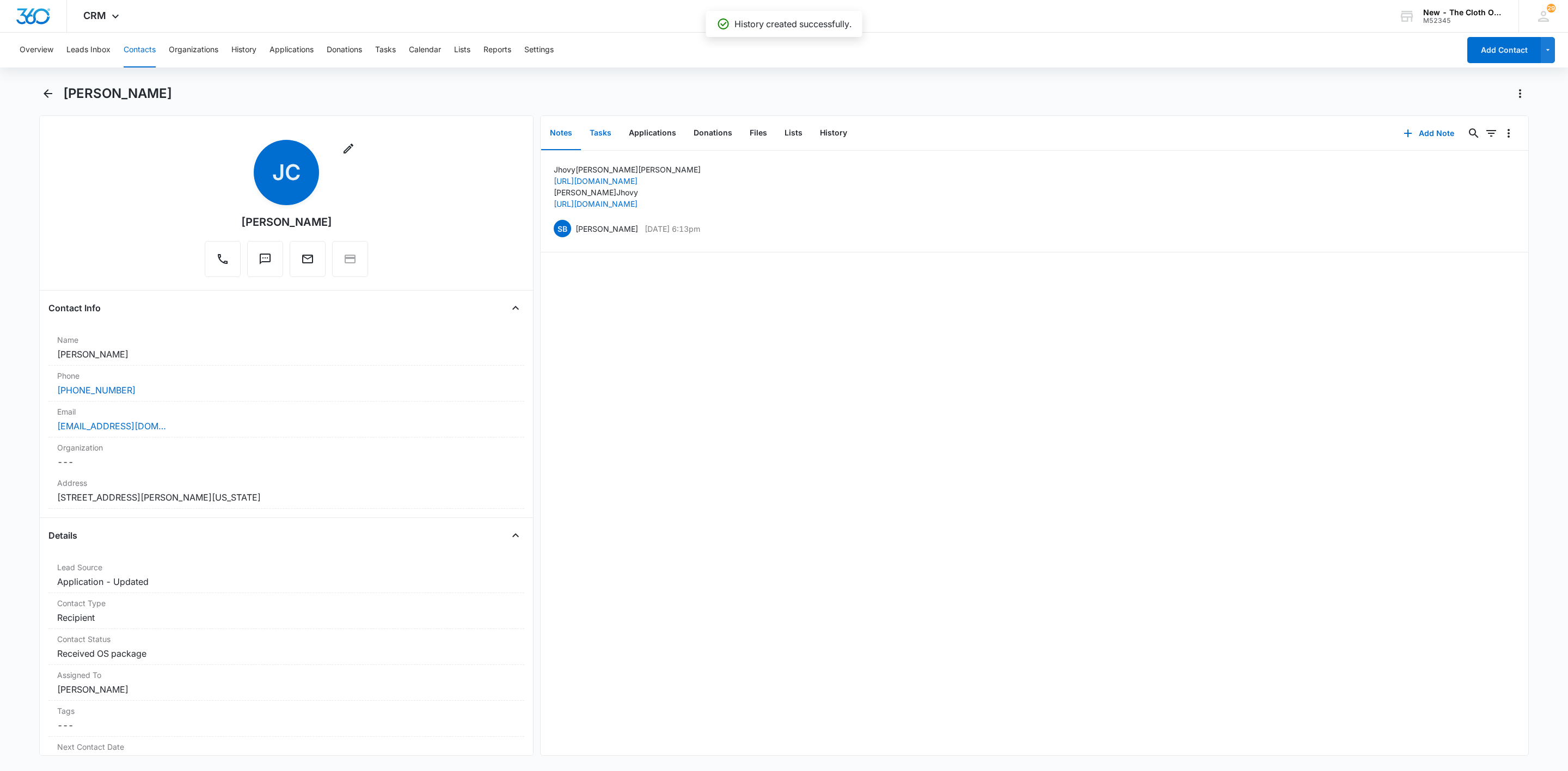
click at [604, 130] on button "Tasks" at bounding box center [600, 133] width 39 height 34
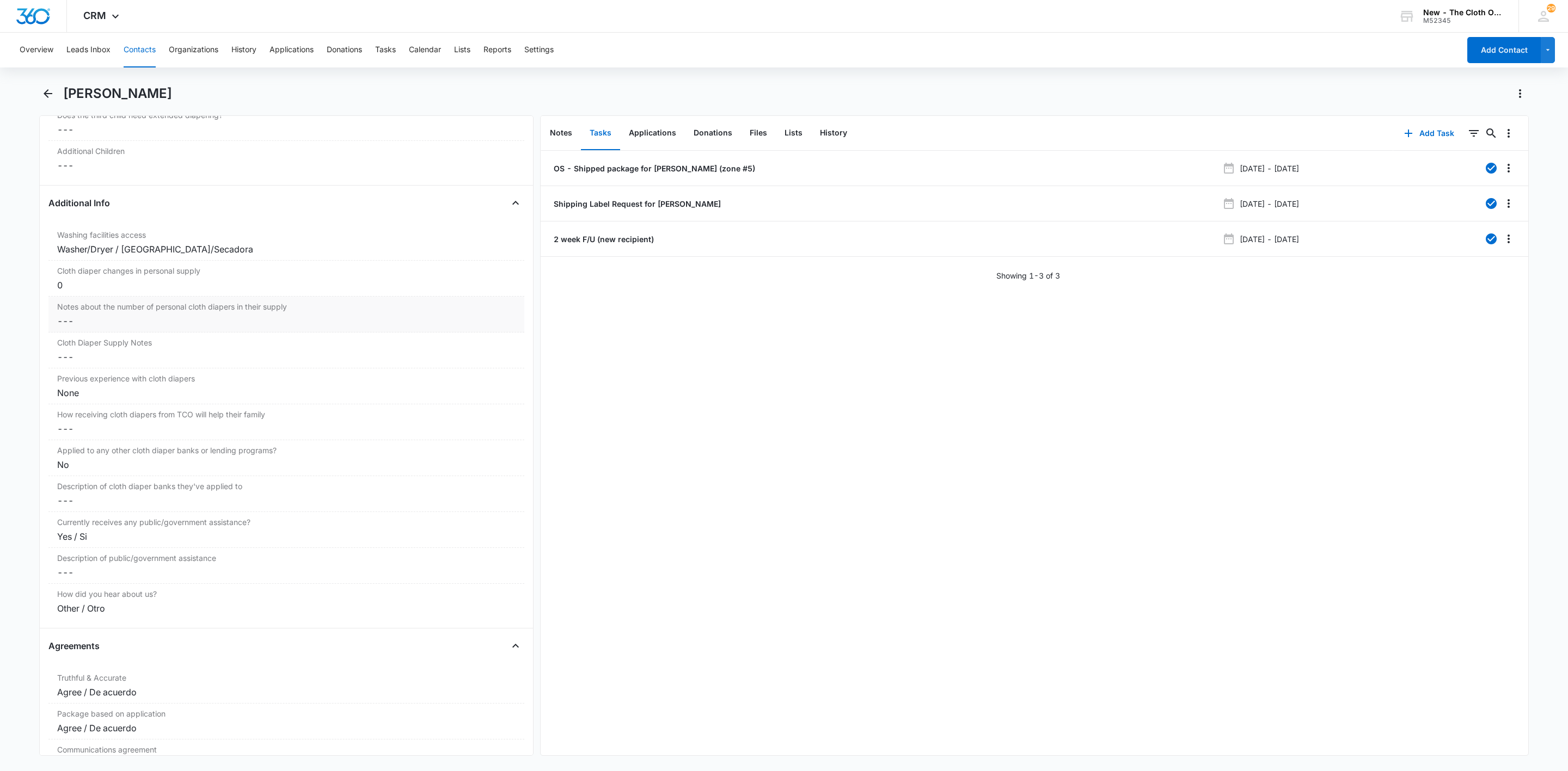
scroll to position [1714, 0]
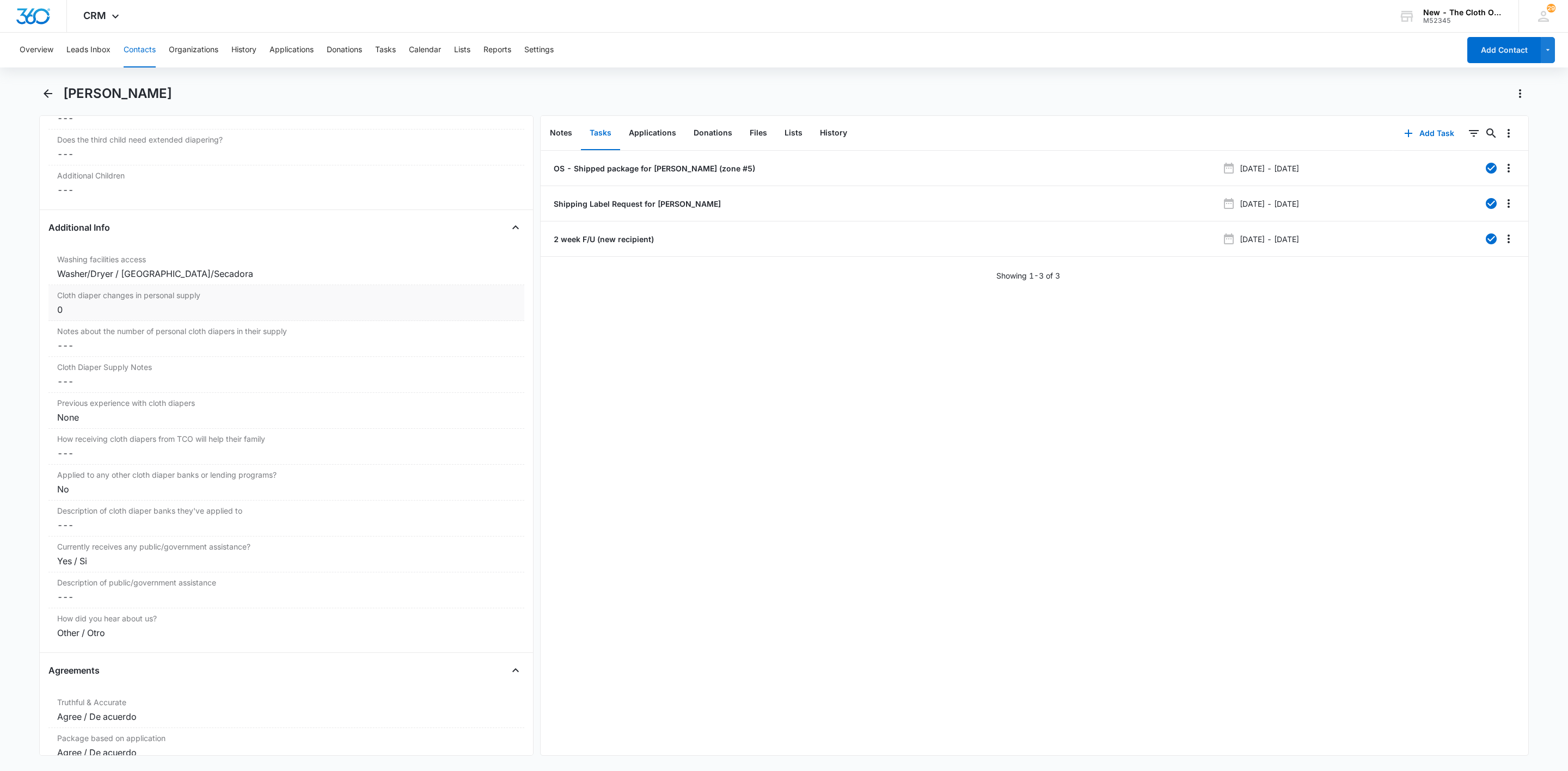
click at [85, 316] on div "0" at bounding box center [287, 310] width 458 height 13
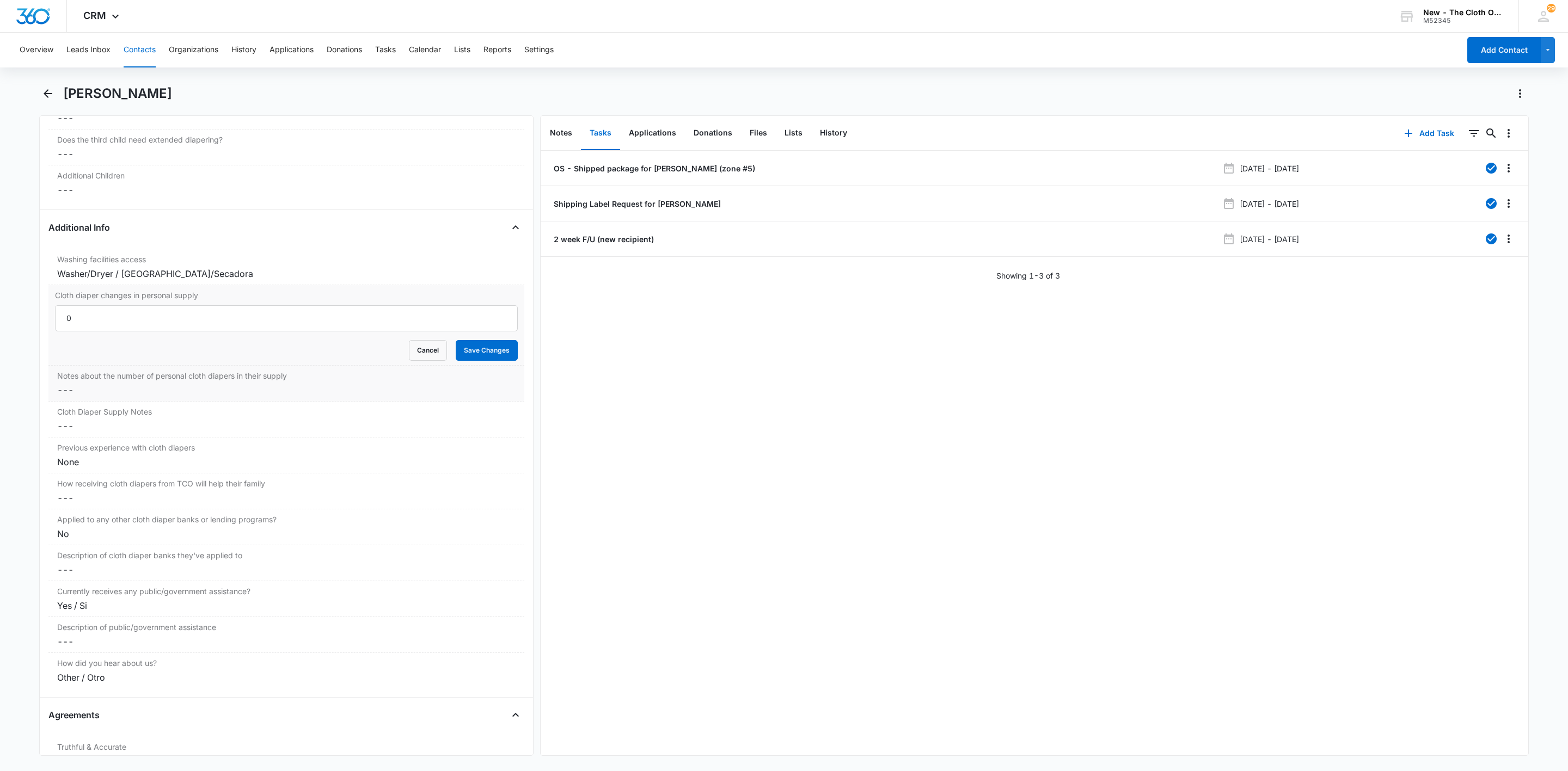
click at [76, 395] on dd "Cancel Save Changes ---" at bounding box center [287, 390] width 458 height 13
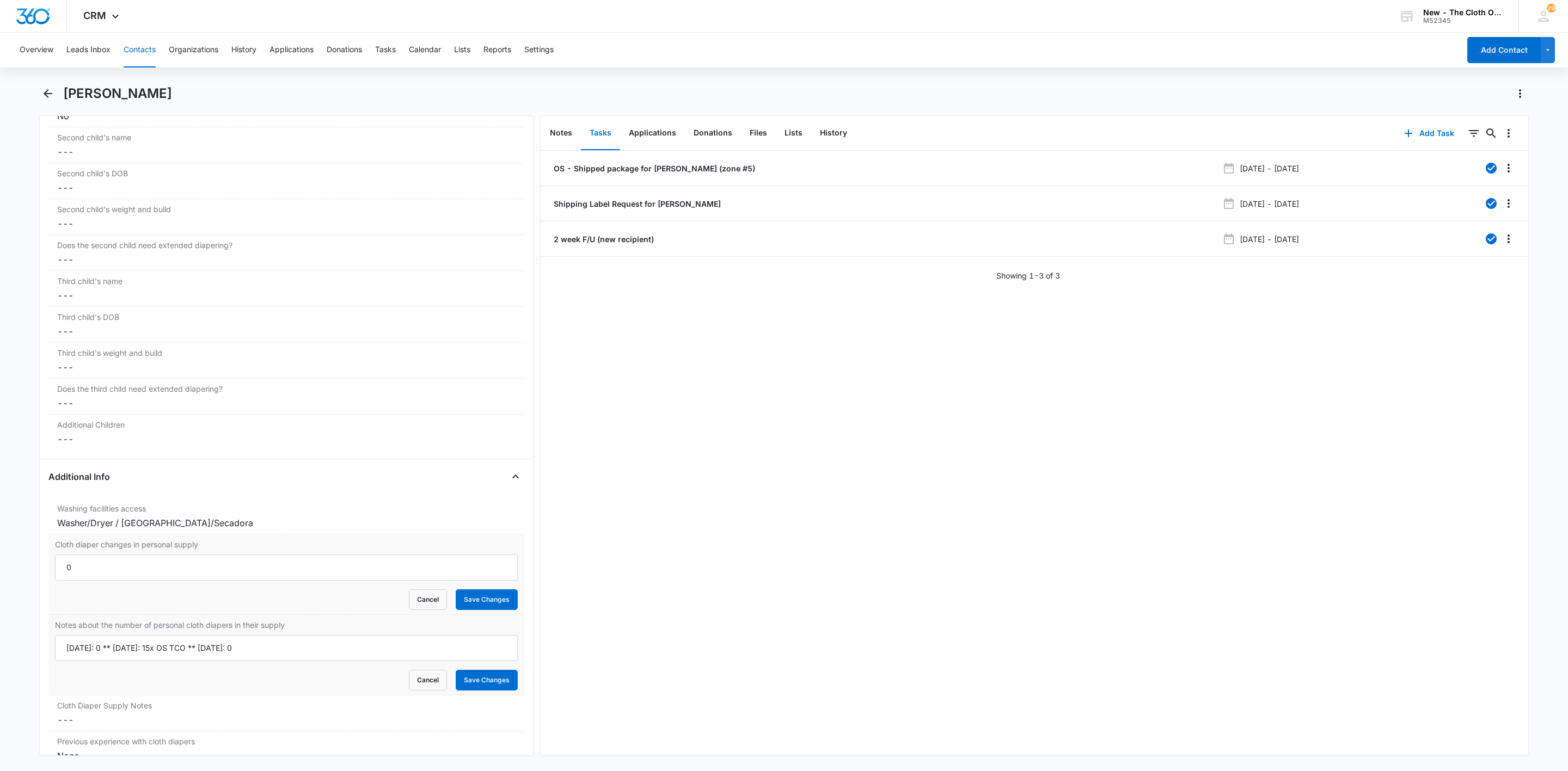
scroll to position [1631, 0]
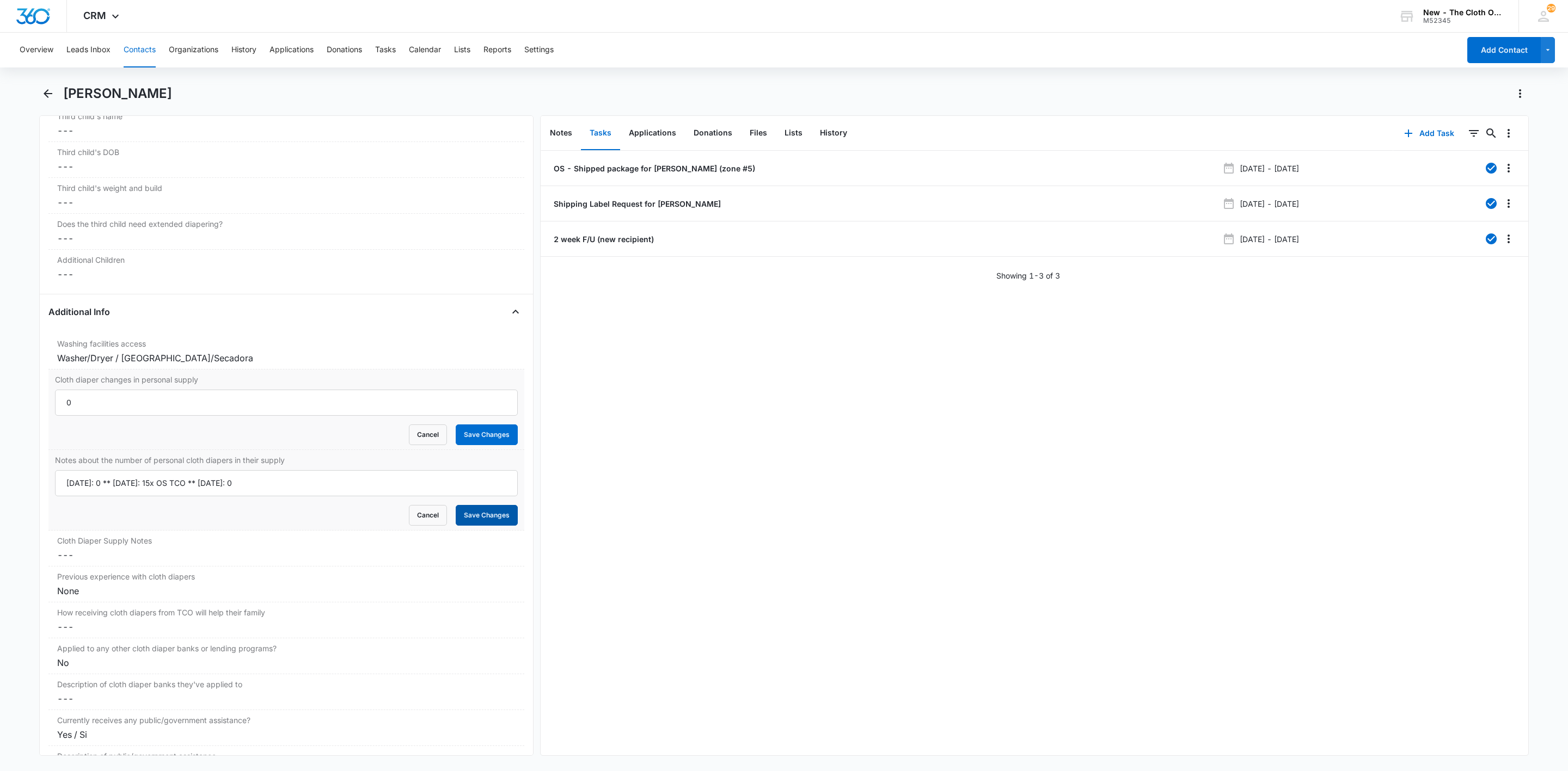
type input "[DATE]: 0 ** [DATE]: 15x OS TCO ** [DATE]: 0"
click at [495, 525] on button "Save Changes" at bounding box center [487, 515] width 62 height 21
click at [416, 445] on button "Cancel" at bounding box center [428, 434] width 38 height 21
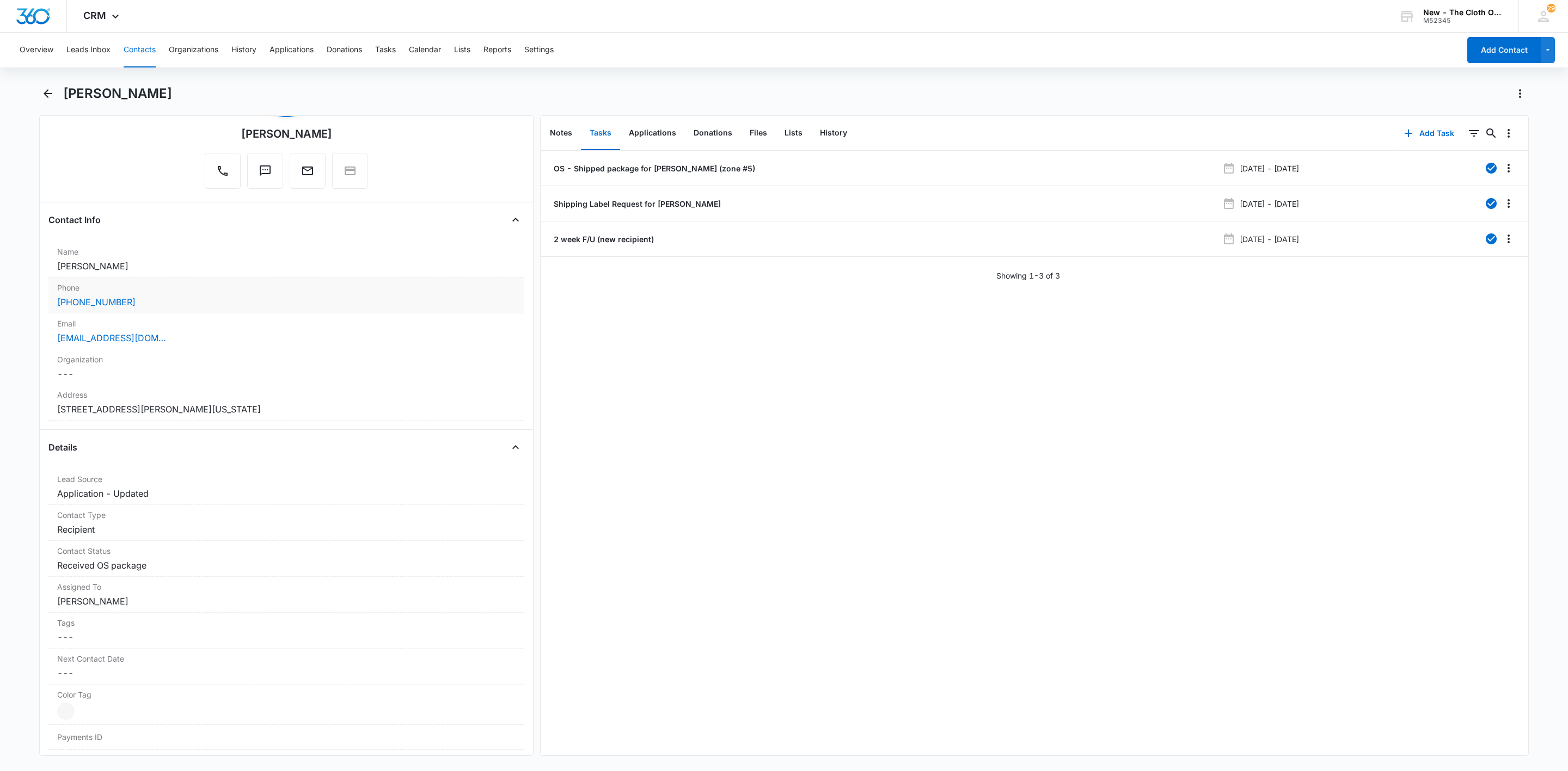
scroll to position [0, 0]
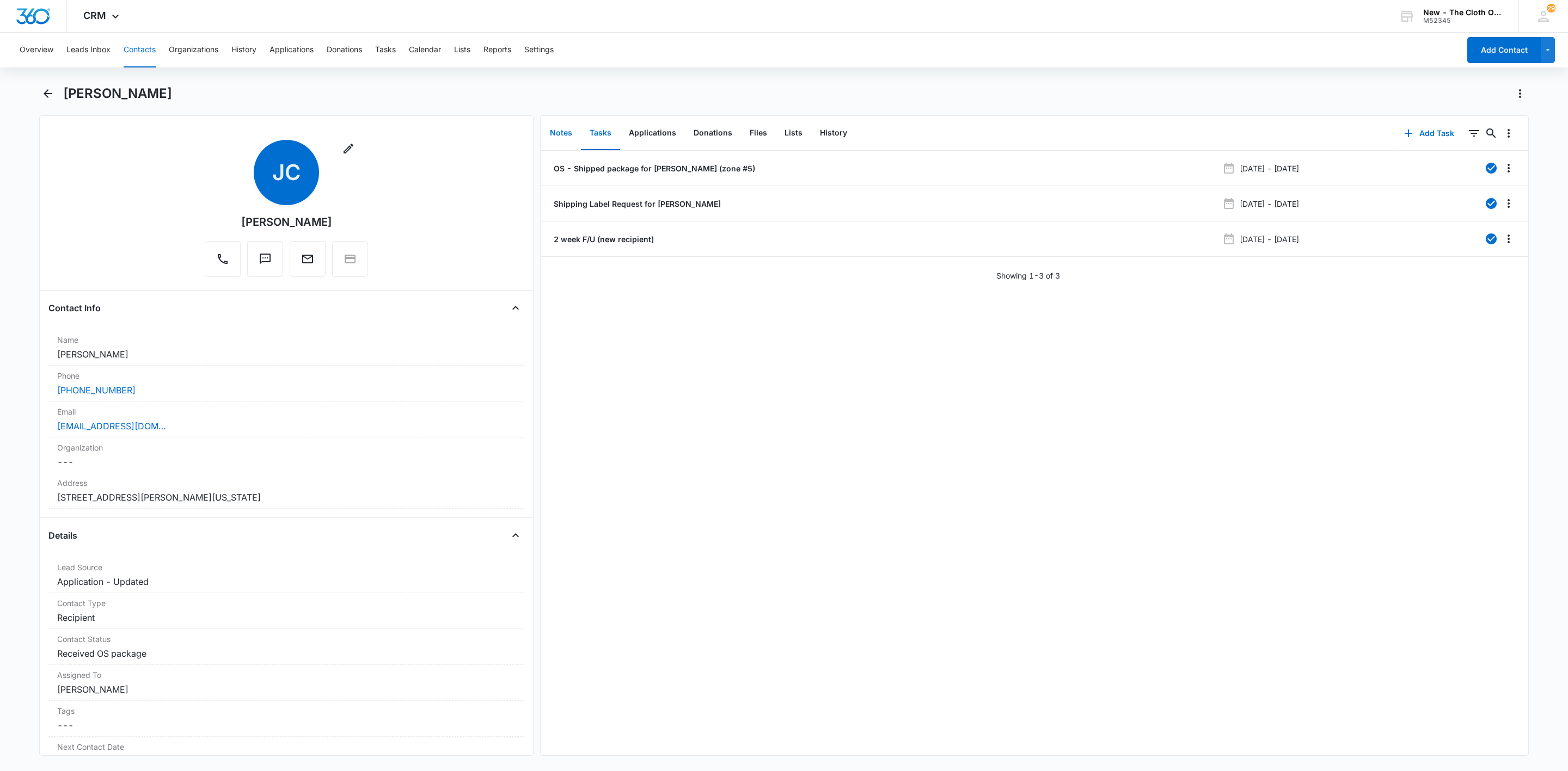
click at [555, 135] on button "Notes" at bounding box center [561, 133] width 39 height 34
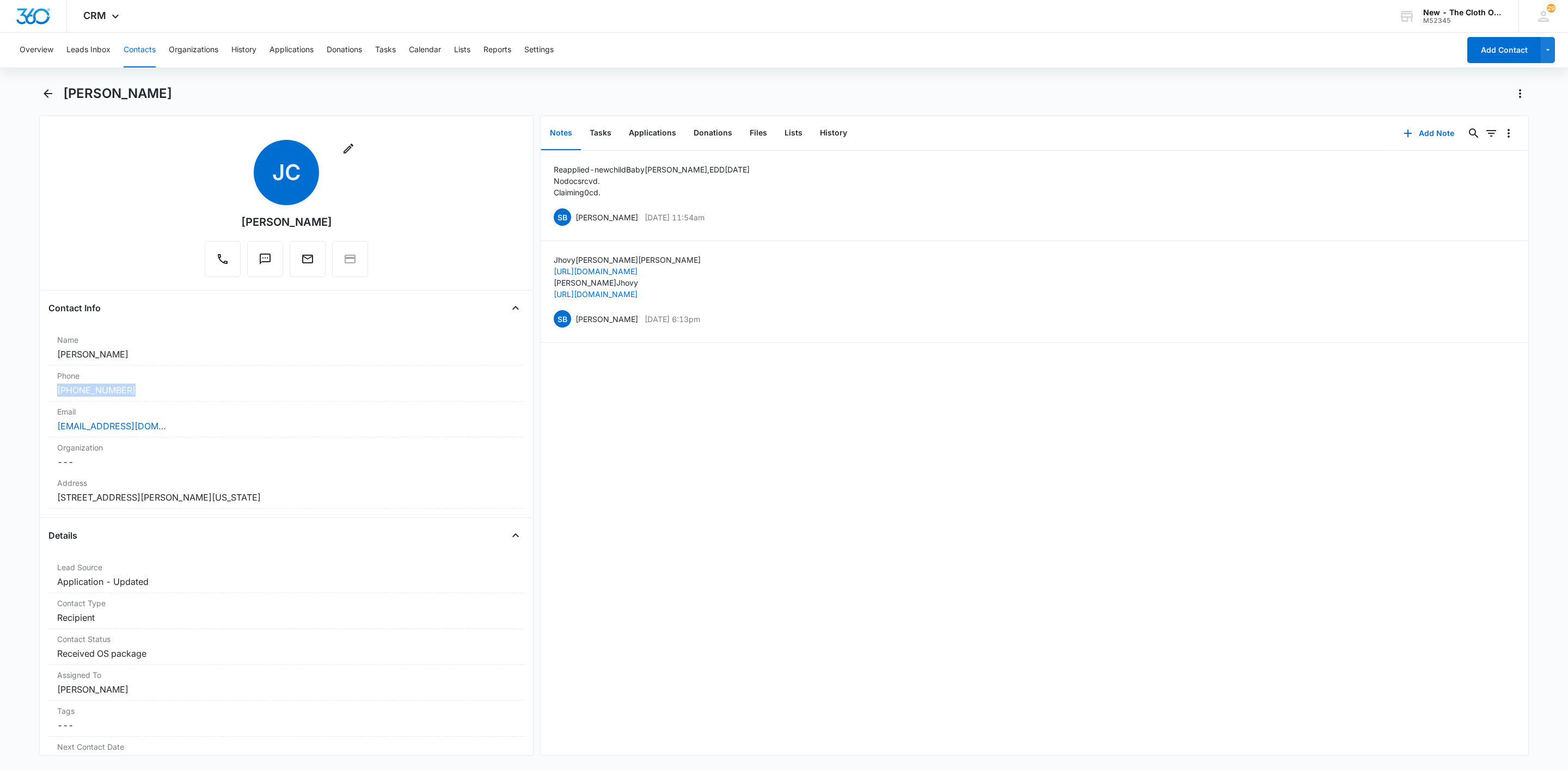
drag, startPoint x: 148, startPoint y: 398, endPoint x: 17, endPoint y: 396, distance: 131.0
click at [17, 396] on main "Jhovy Cole Remove JC Jhovy Cole Contact Info Name Cancel Save Changes Jhovy Col…" at bounding box center [784, 426] width 1568 height 684
copy link "(480) 238-5581"
click at [1504, 214] on button "Edit" at bounding box center [1510, 217] width 11 height 21
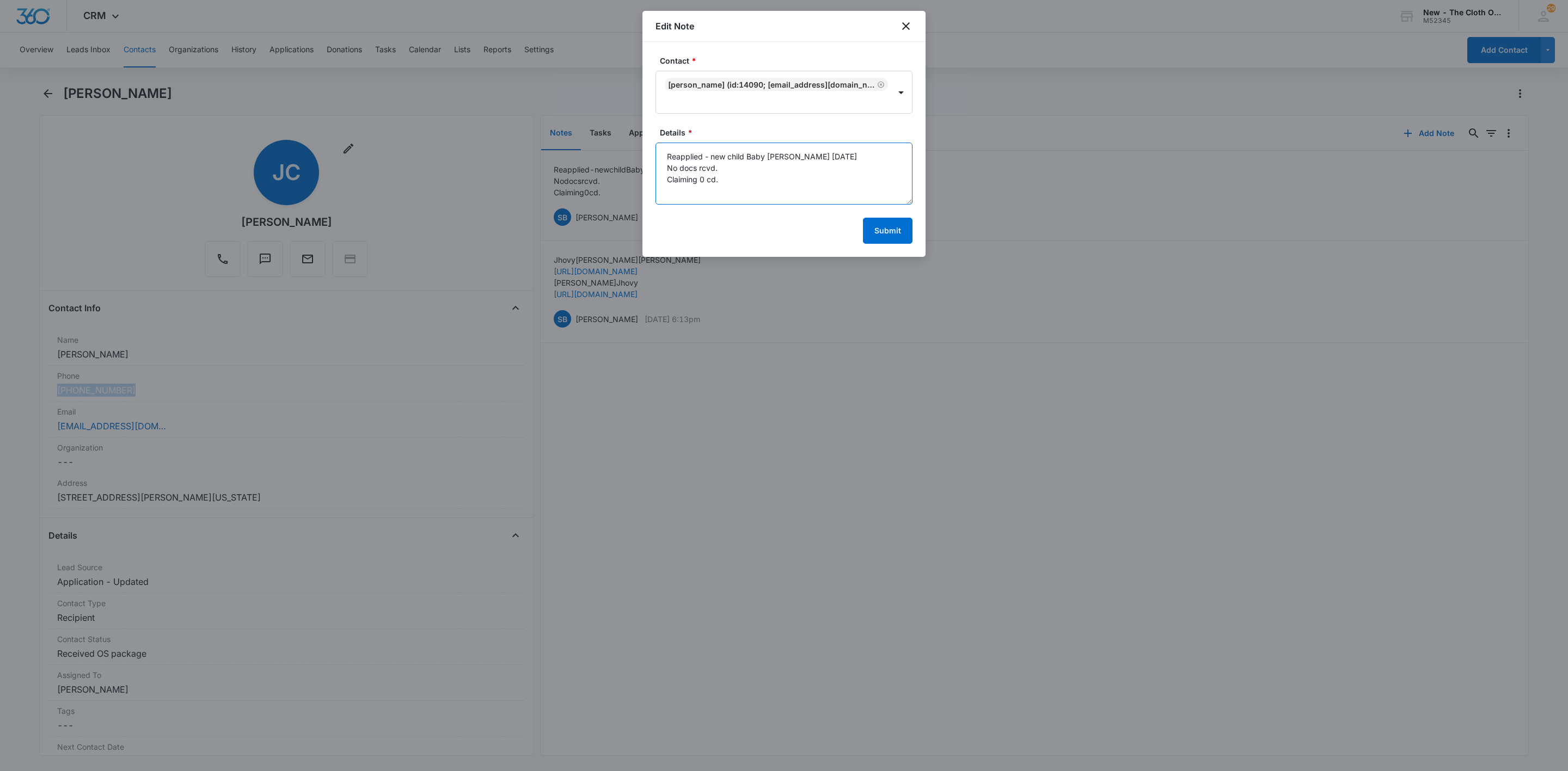
click at [849, 185] on textarea "Reapplied - new child Baby Cole, EDD 12/07/25 No docs rcvd. Claiming 0 cd." at bounding box center [784, 174] width 257 height 62
paste textarea "(480) 238-5581"
type textarea "Reapplied - new child Baby Cole, EDD 12/07/25 No docs rcvd. Claiming 0 cd. New …"
click at [900, 236] on button "Submit" at bounding box center [888, 231] width 49 height 26
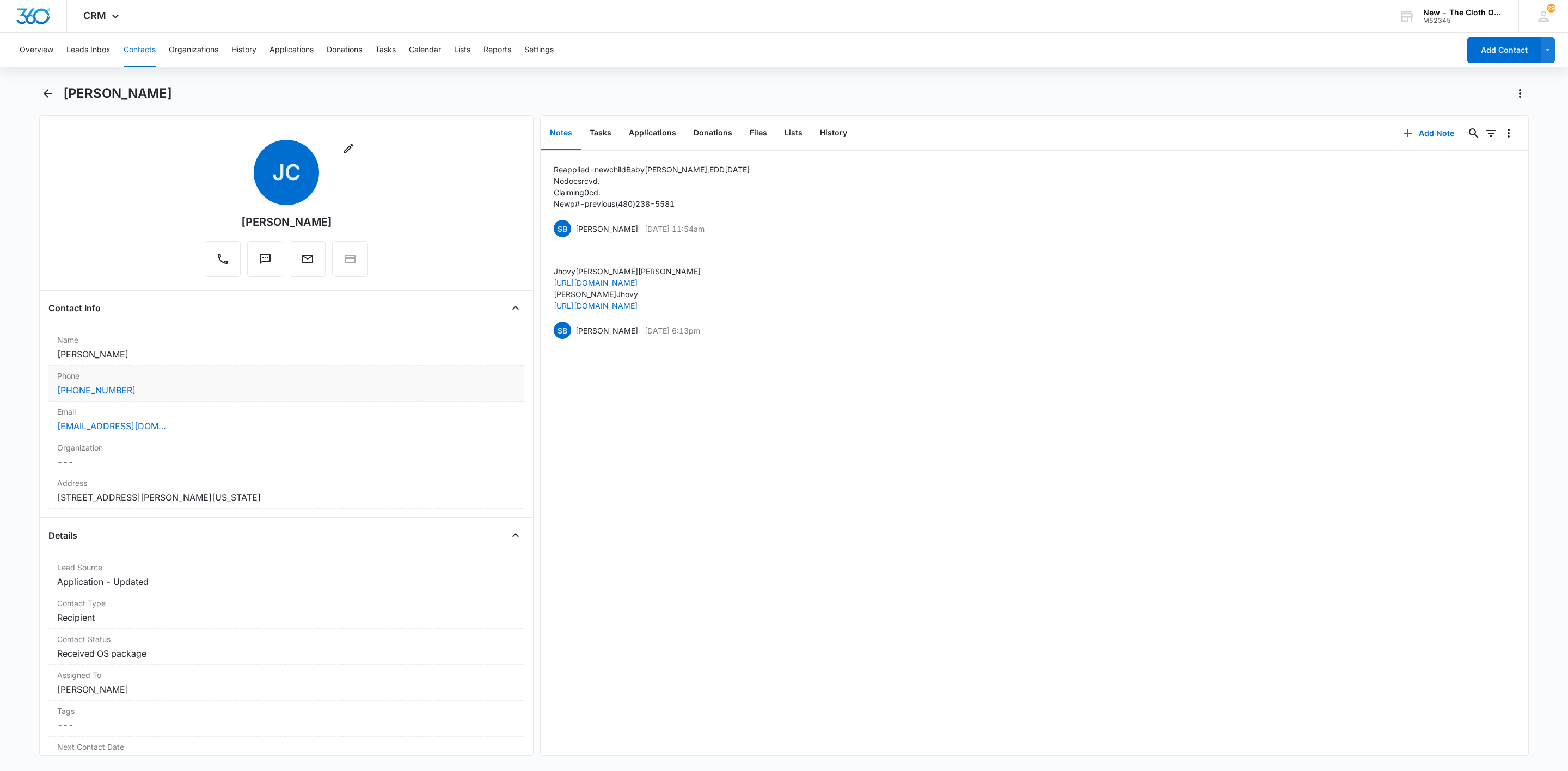
drag, startPoint x: 173, startPoint y: 399, endPoint x: 180, endPoint y: 385, distance: 15.7
click at [173, 398] on div "Phone Cancel Save Changes (480) 238-5581" at bounding box center [286, 384] width 476 height 36
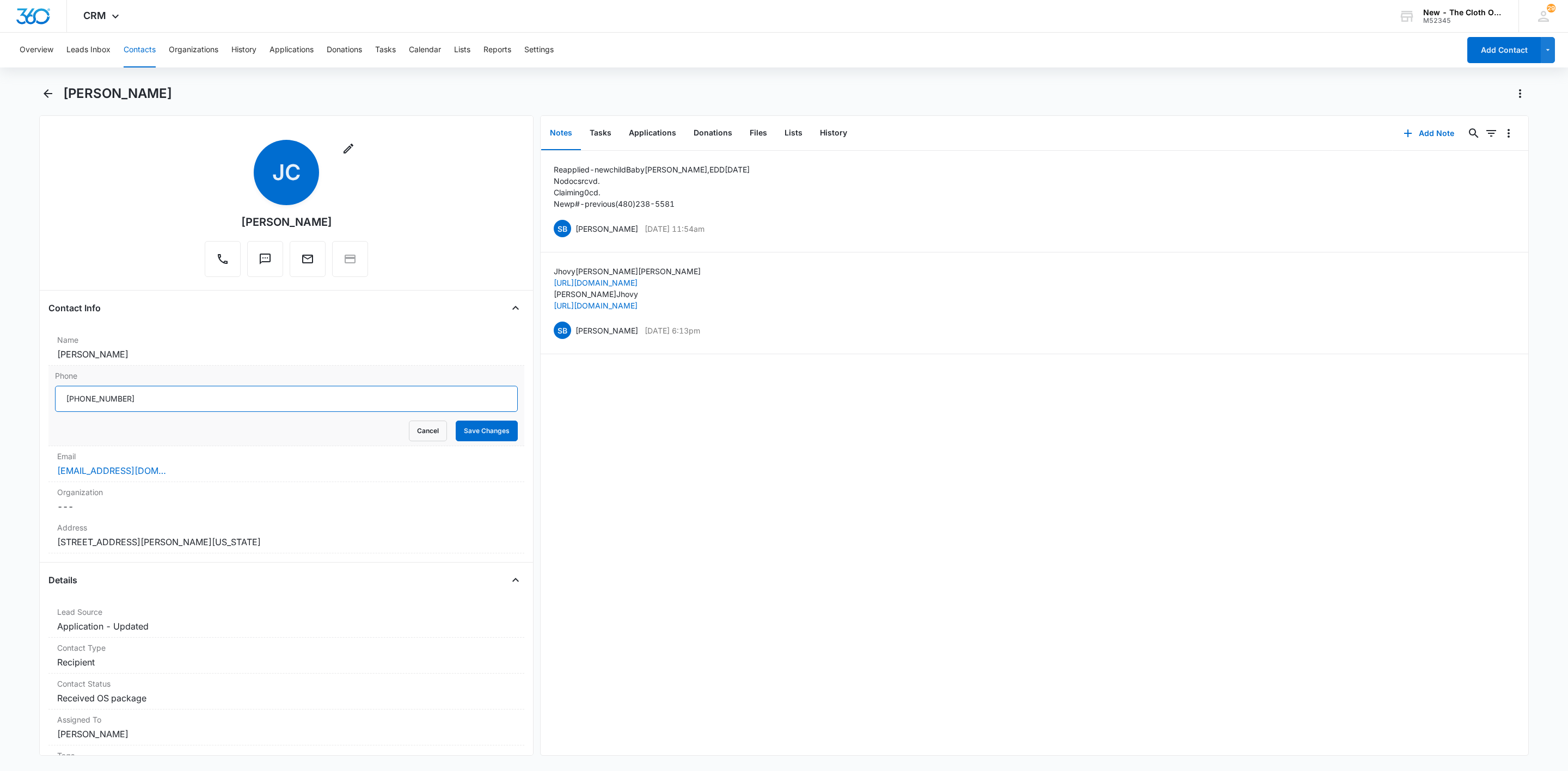
click at [193, 404] on input "Phone" at bounding box center [287, 399] width 463 height 26
paste input "[PHONE_NUMBER]"
type input "[PHONE_NUMBER]"
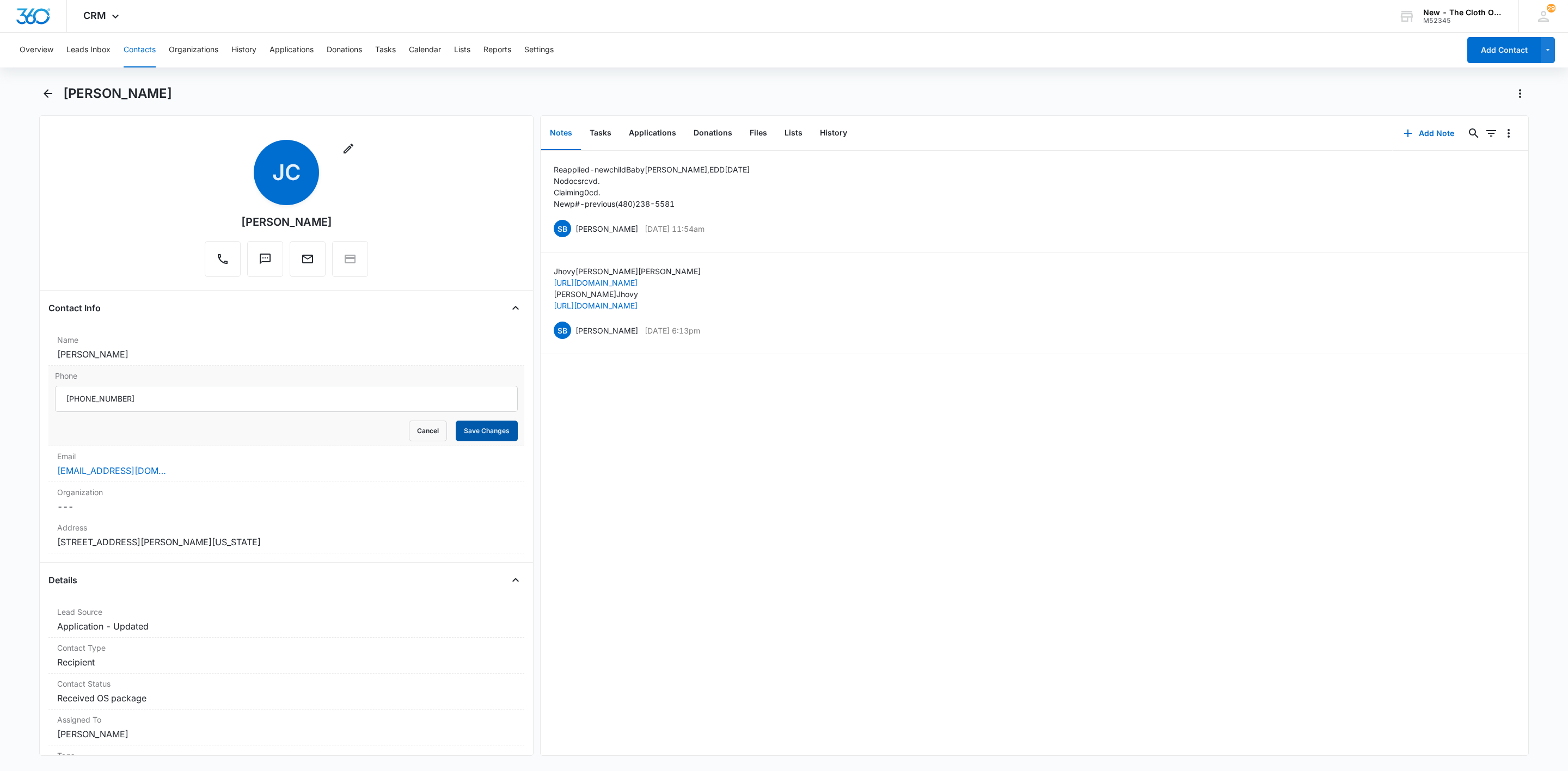
click at [474, 435] on button "Save Changes" at bounding box center [487, 430] width 62 height 21
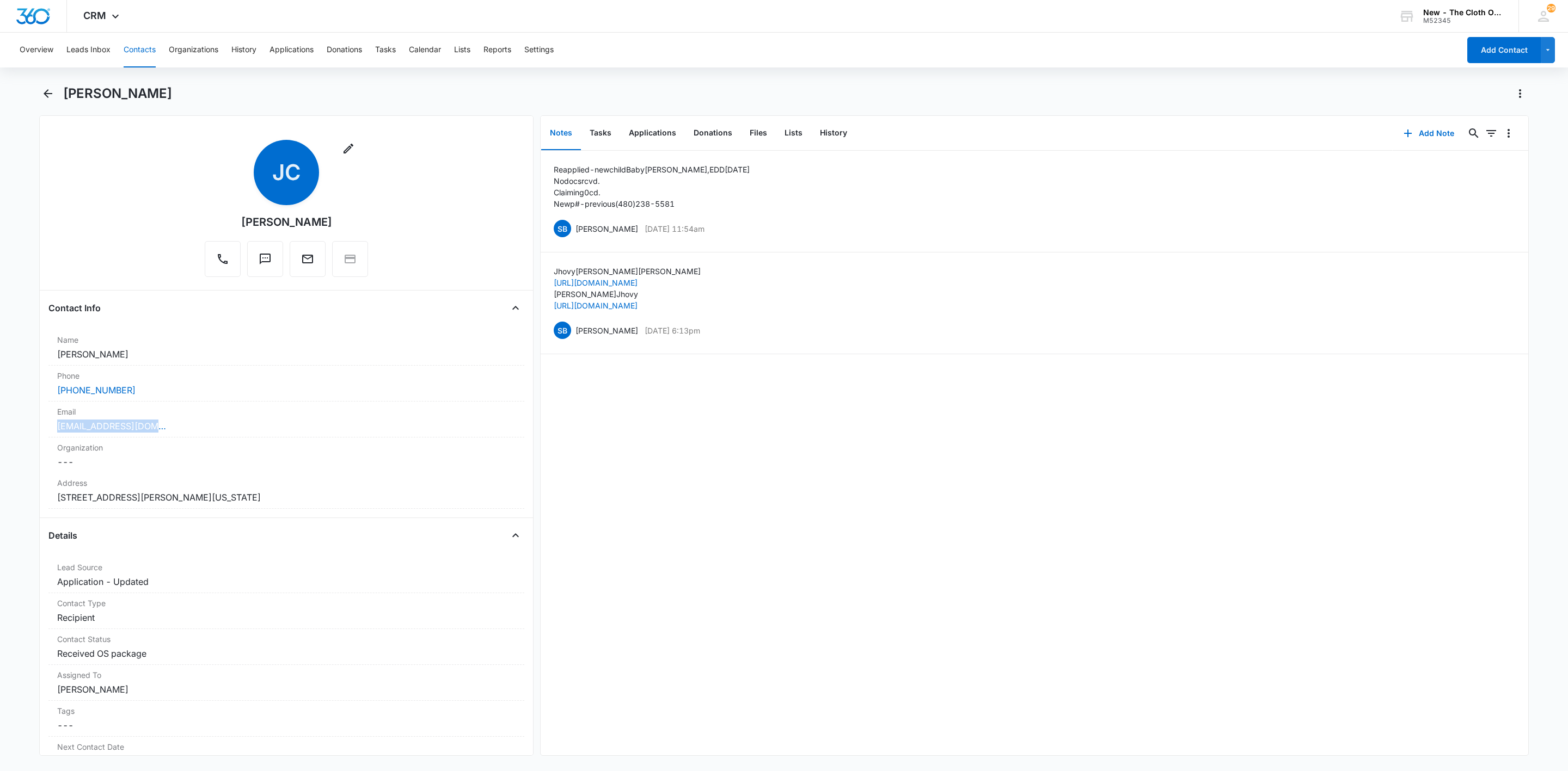
drag, startPoint x: 138, startPoint y: 425, endPoint x: 26, endPoint y: 426, distance: 112.0
click at [26, 426] on main "Jhovy Cole Remove JC Jhovy Cole Contact Info Name Cancel Save Changes Jhovy Col…" at bounding box center [784, 426] width 1568 height 684
copy link "[EMAIL_ADDRESS][DOMAIN_NAME]"
click at [1504, 228] on button "Edit" at bounding box center [1510, 228] width 11 height 21
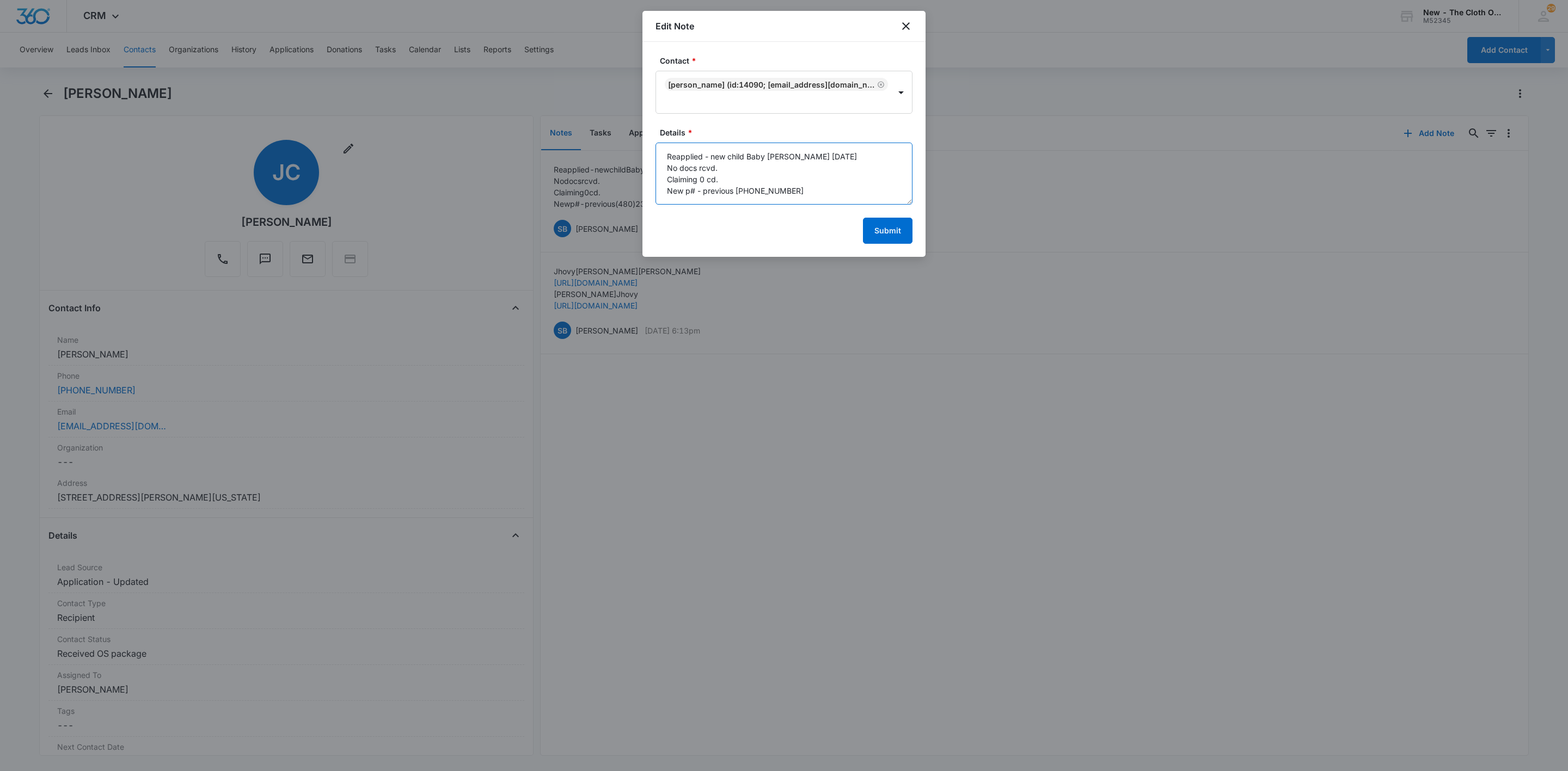
click at [849, 188] on textarea "Reapplied - new child Baby Cole, EDD 12/07/25 No docs rcvd. Claiming 0 cd. New …" at bounding box center [784, 174] width 257 height 62
paste textarea "[EMAIL_ADDRESS][DOMAIN_NAME]"
type textarea "Reapplied - new child Baby Cole, EDD 12/07/25 No docs rcvd. Claiming 0 cd. New …"
click at [892, 224] on button "Submit" at bounding box center [888, 231] width 49 height 26
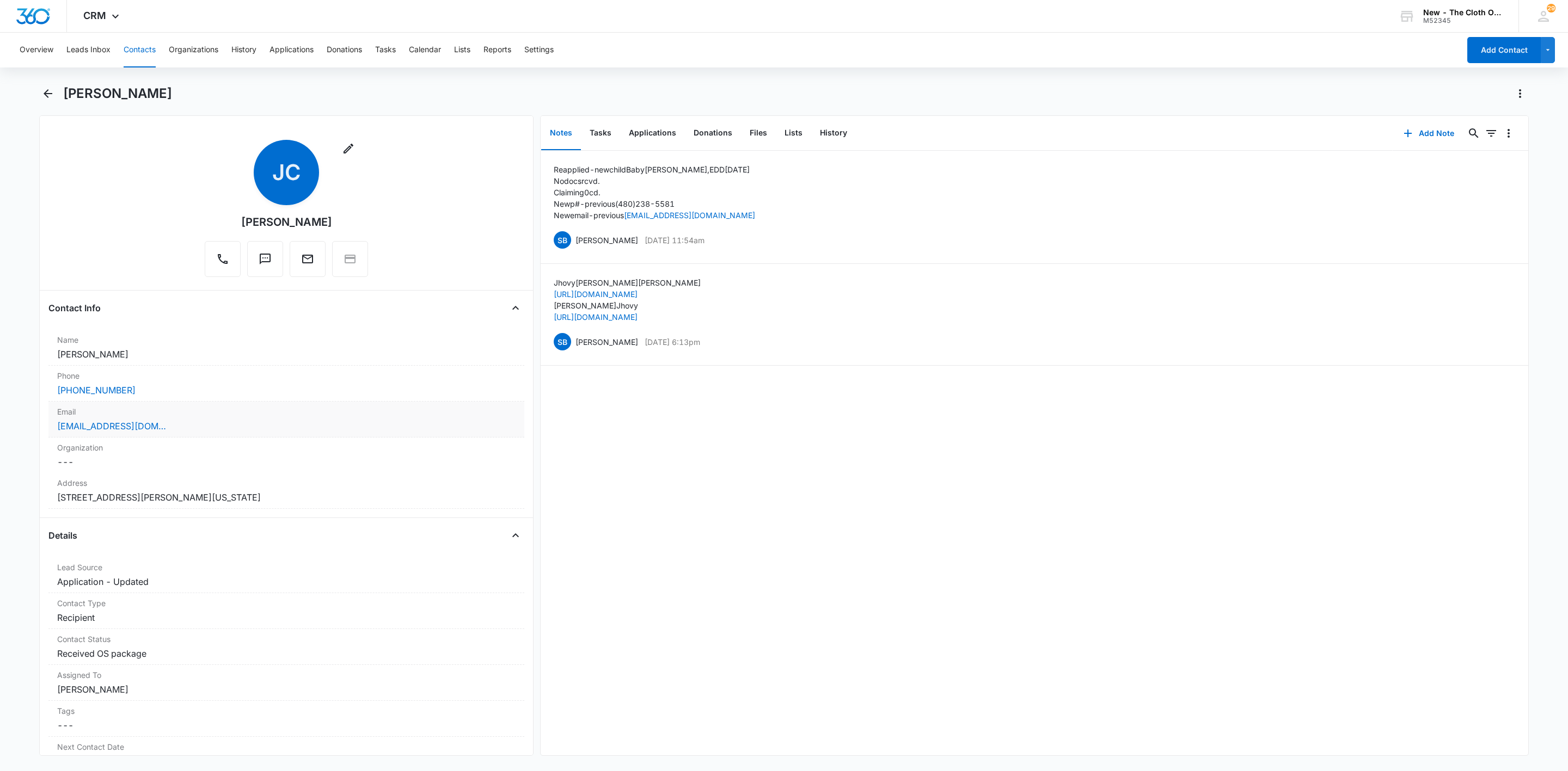
click at [159, 429] on div "[EMAIL_ADDRESS][DOMAIN_NAME]" at bounding box center [287, 426] width 458 height 13
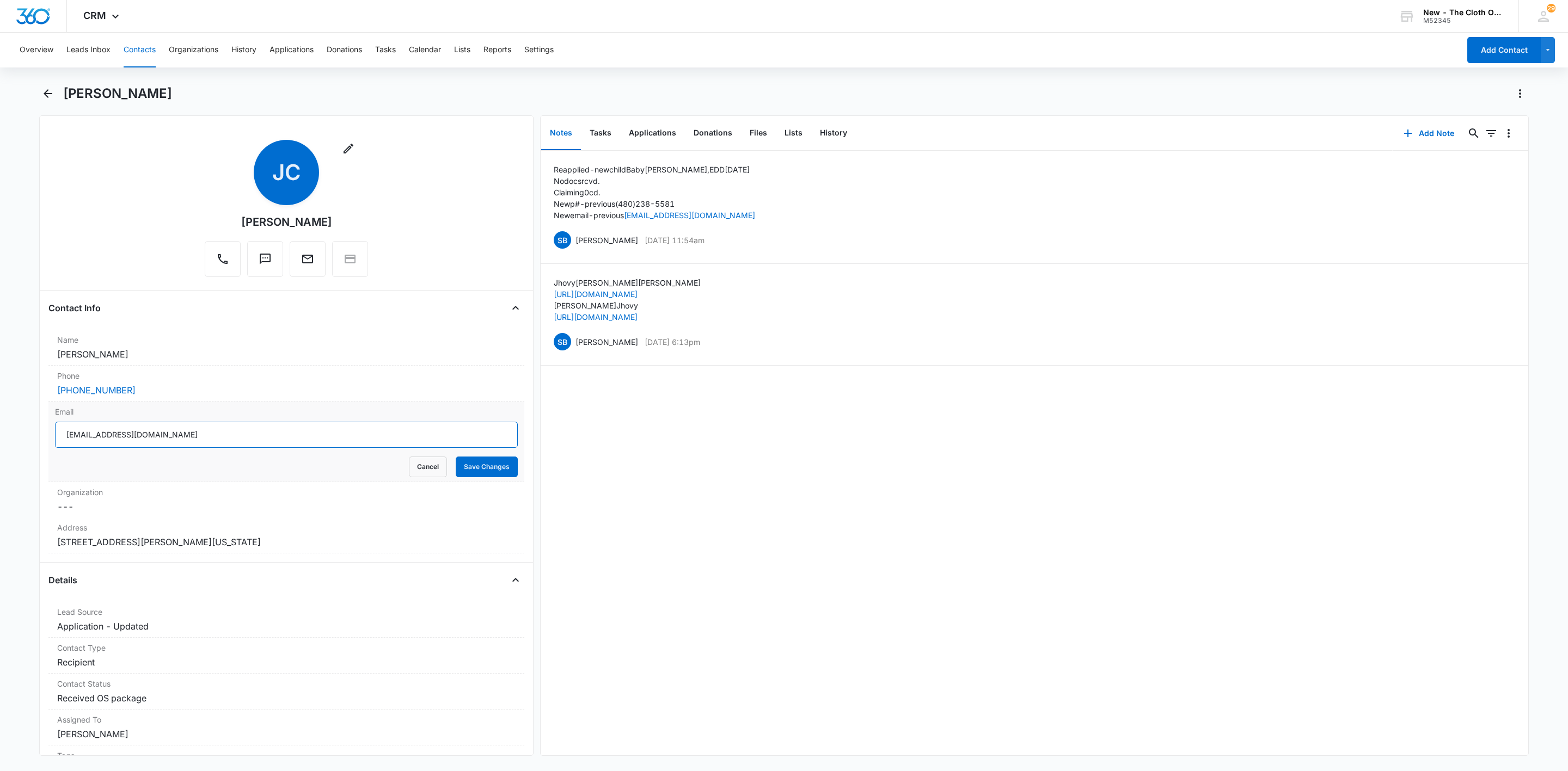
click at [222, 441] on input "[EMAIL_ADDRESS][DOMAIN_NAME]" at bounding box center [287, 435] width 463 height 26
paste input "colejhovy"
type input "[EMAIL_ADDRESS][DOMAIN_NAME]"
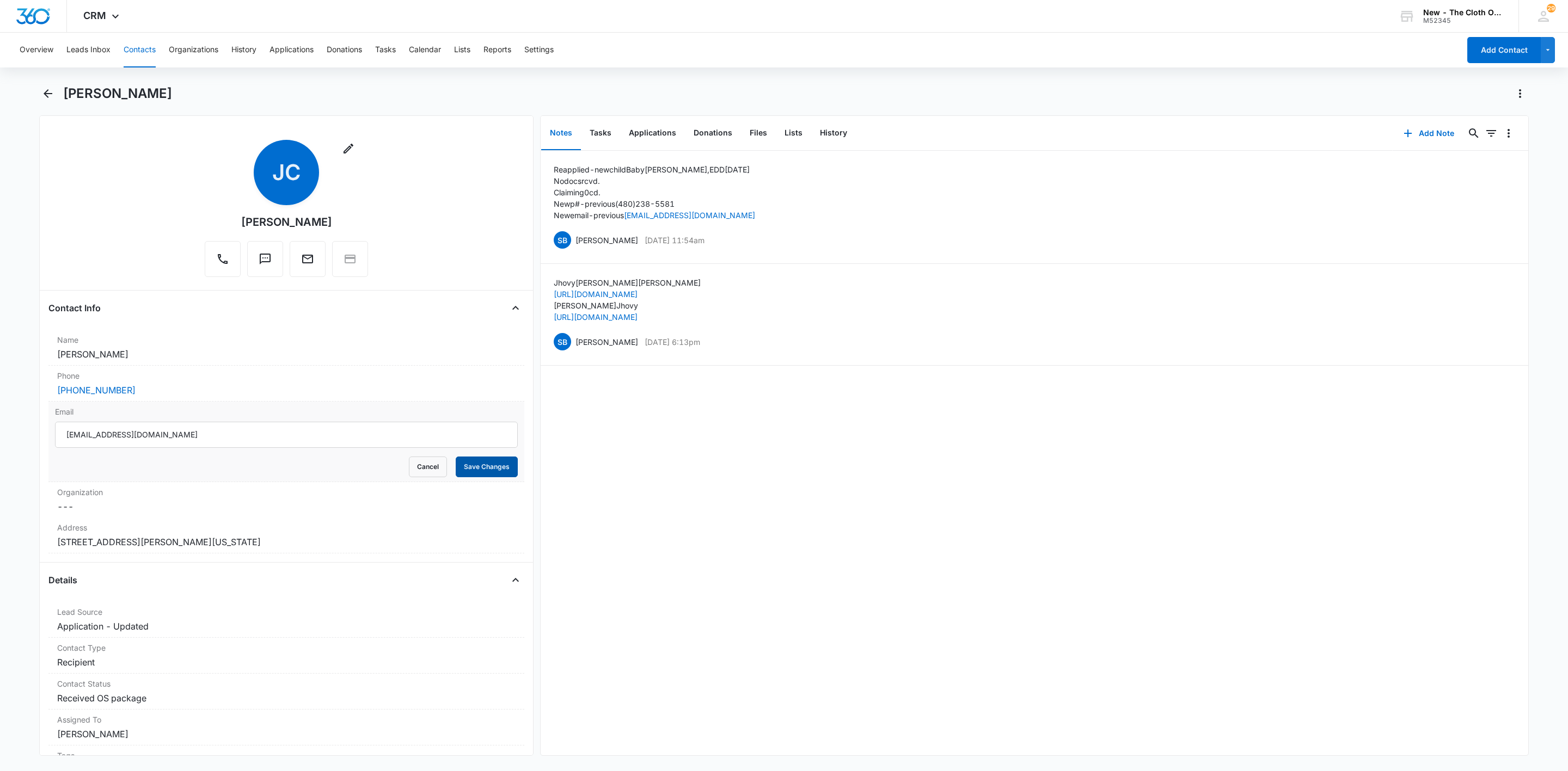
click at [469, 472] on button "Save Changes" at bounding box center [487, 466] width 62 height 21
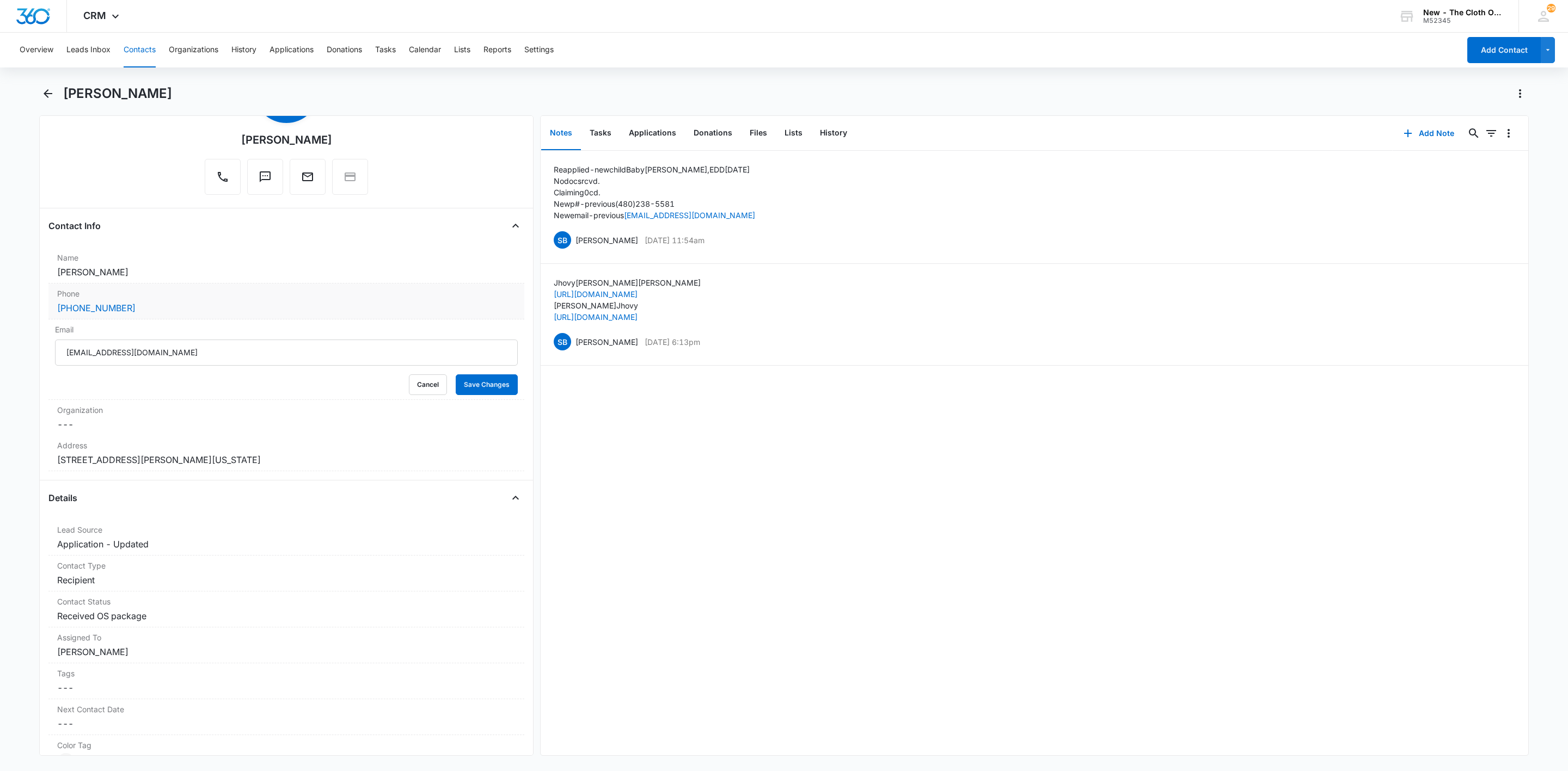
scroll to position [163, 0]
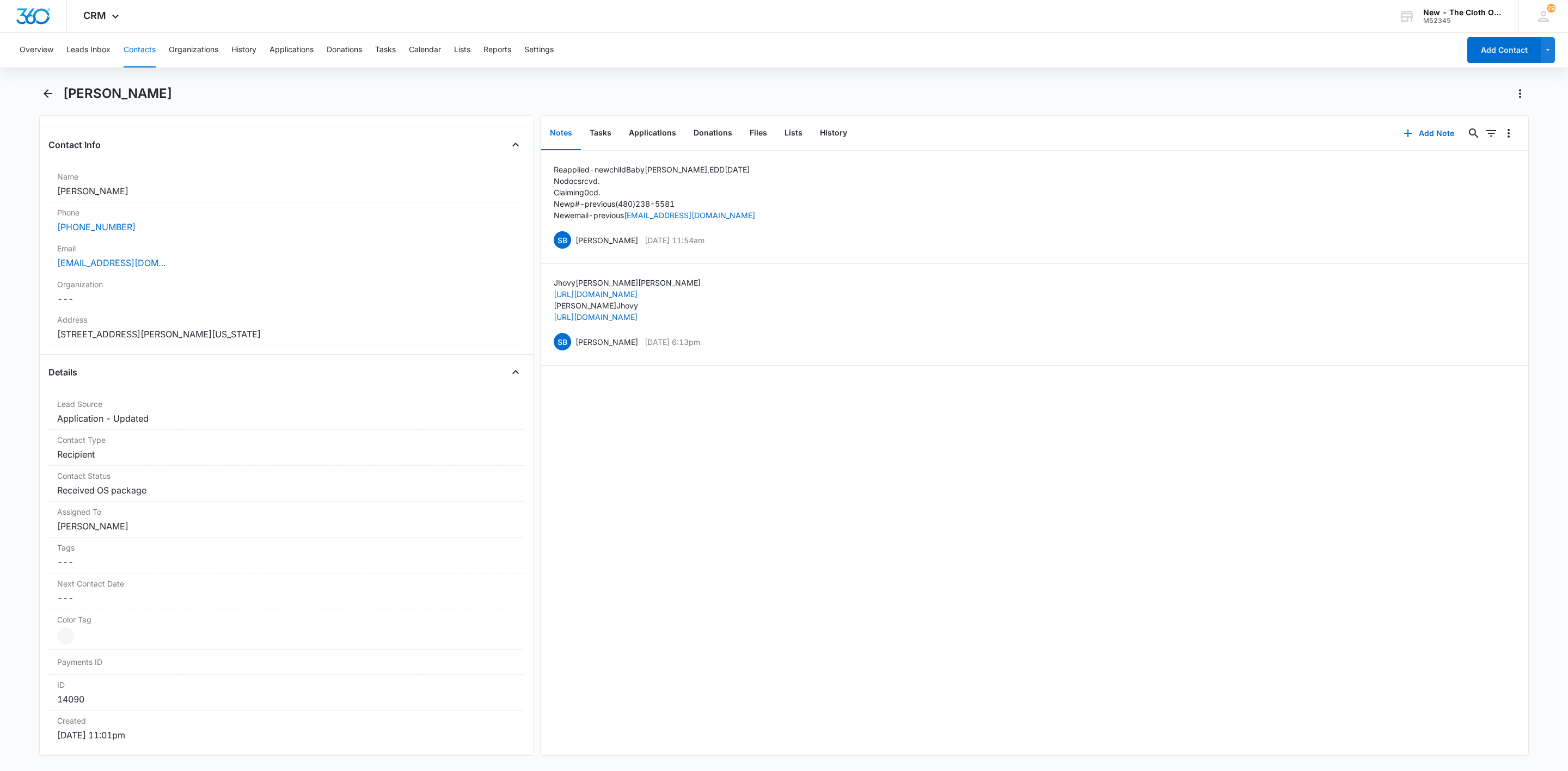
drag, startPoint x: 262, startPoint y: 338, endPoint x: 25, endPoint y: 337, distance: 237.0
click at [25, 337] on main "Jhovy Cole Remove JC Jhovy Cole Contact Info Name Cancel Save Changes Jhovy Col…" at bounding box center [784, 426] width 1568 height 684
copy dd "439 Claudette Ln NE Cedar Rapids Iowa 52402"
click at [1504, 240] on button "Edit" at bounding box center [1510, 240] width 11 height 21
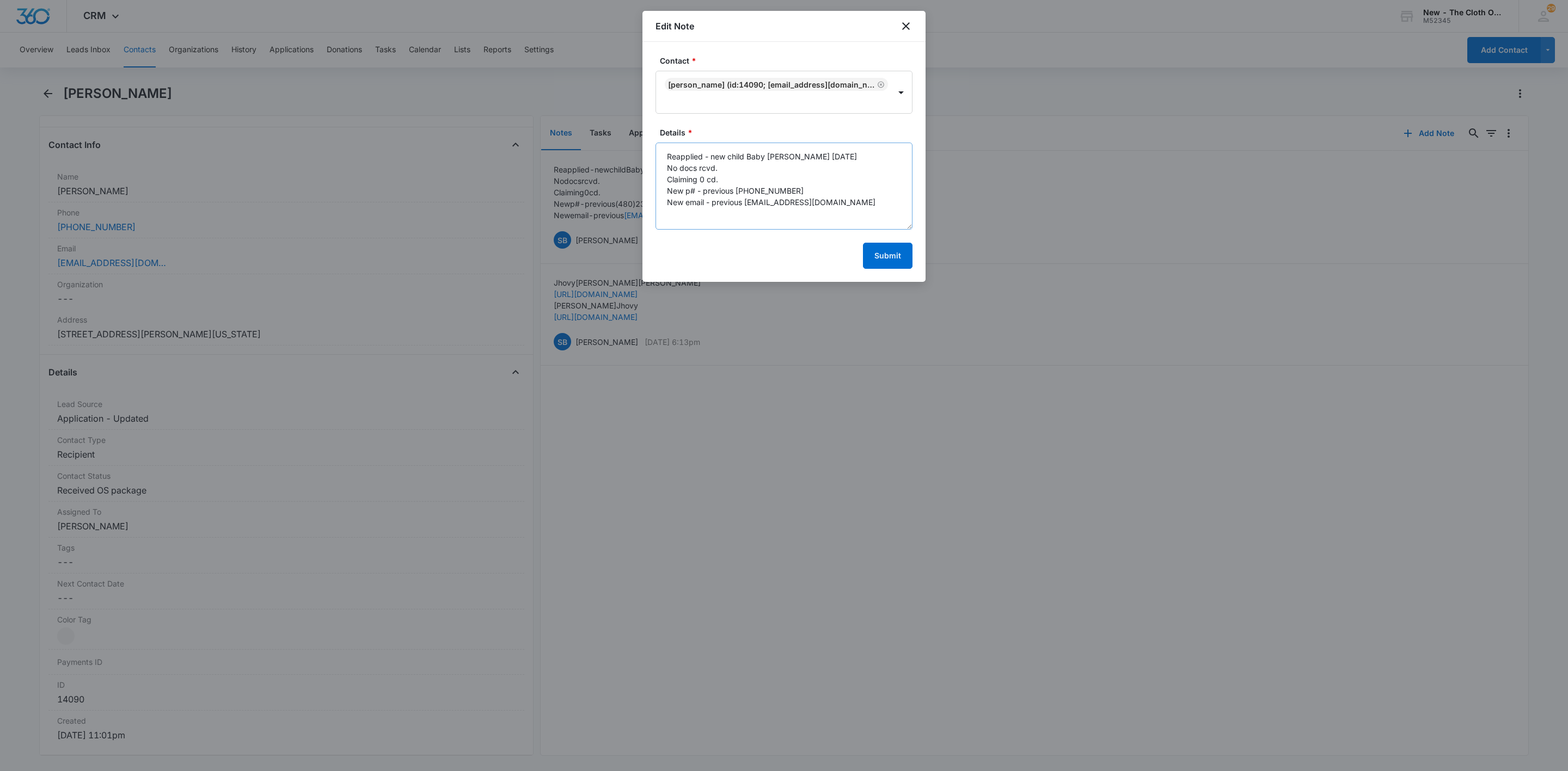
drag, startPoint x: 906, startPoint y: 200, endPoint x: 867, endPoint y: 274, distance: 83.6
click at [913, 282] on div "Contact * Jhovy Cole (ID:14090; colejhovy@gmail.com; 3195381235) Details * Reap…" at bounding box center [784, 162] width 283 height 240
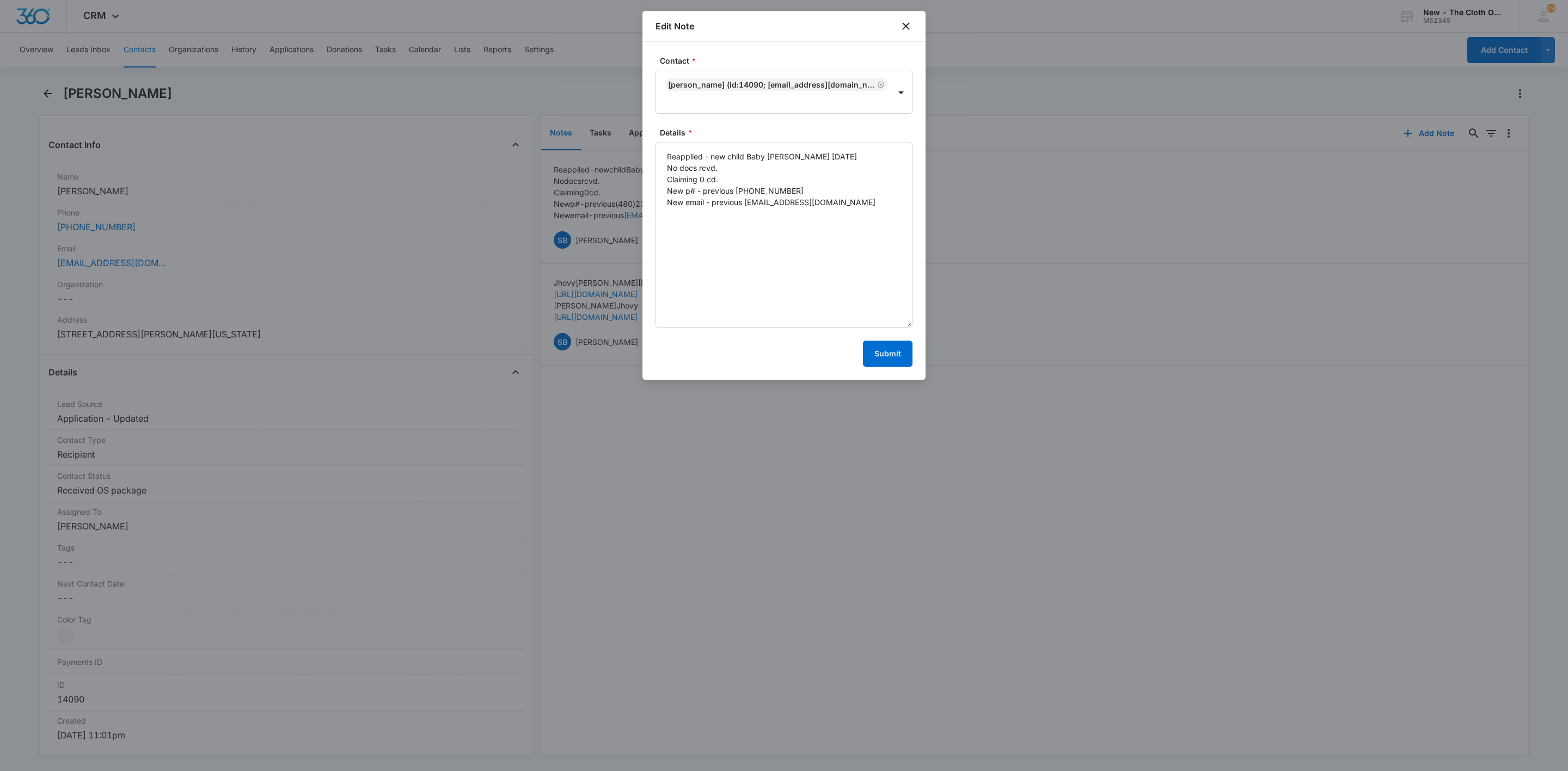
click at [917, 218] on div "Contact * Jhovy Cole (ID:14090; colejhovy@gmail.com; 3195381235) Details * Reap…" at bounding box center [784, 211] width 283 height 338
click at [893, 211] on textarea "Reapplied - new child Baby Cole, EDD 12/07/25 No docs rcvd. Claiming 0 cd. New …" at bounding box center [784, 235] width 257 height 185
paste textarea "439 Claudette Ln NE Cedar Rapids Iowa 52402"
click at [828, 211] on textarea "Reapplied - new child Baby Cole, EDD 12/07/25 No docs rcvd. Claiming 0 cd. New …" at bounding box center [784, 235] width 257 height 185
type textarea "Reapplied - new child Baby Cole, EDD 12/07/25 No docs rcvd. Claiming 0 cd. New …"
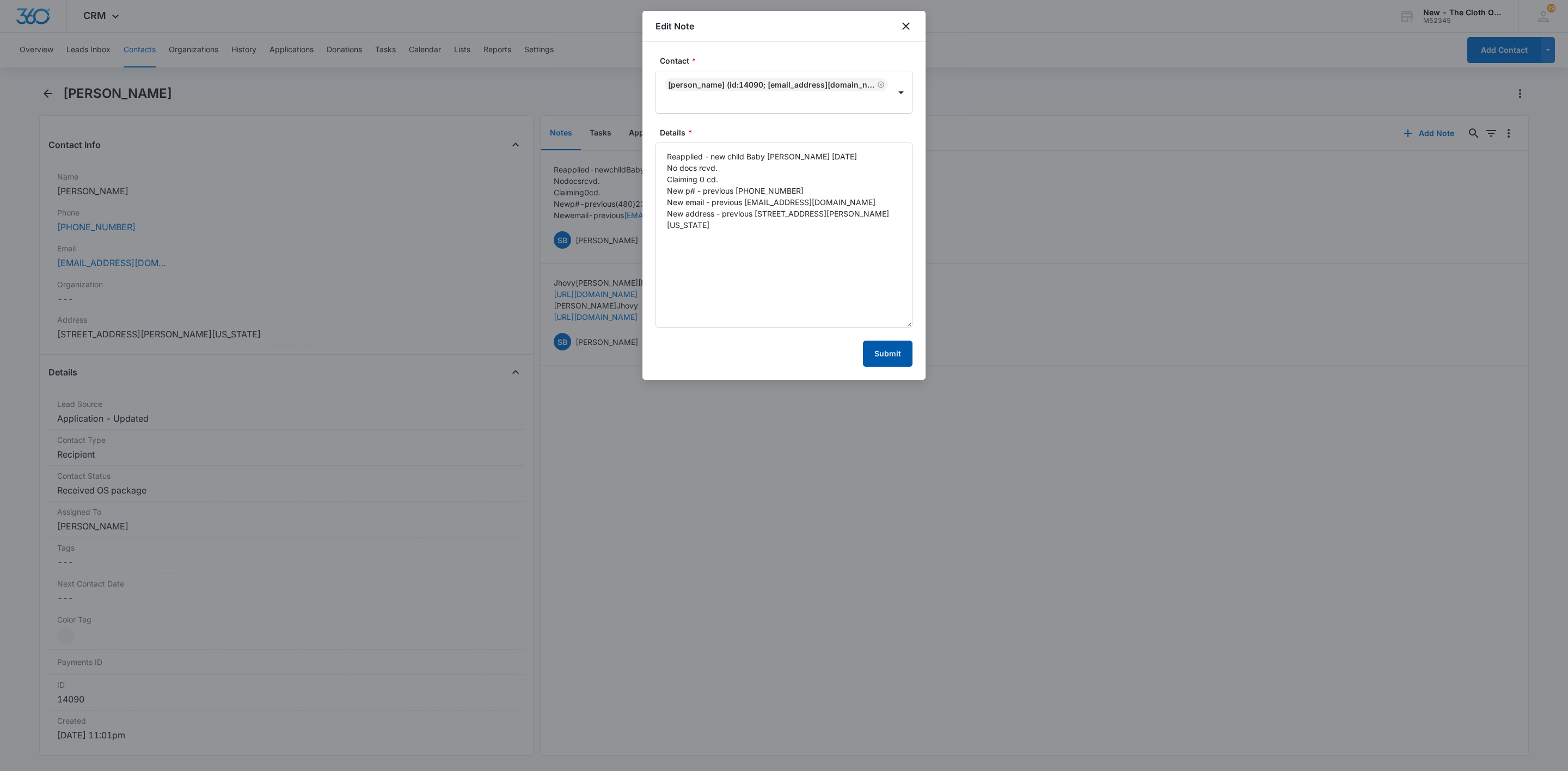
click at [888, 351] on button "Submit" at bounding box center [888, 354] width 49 height 26
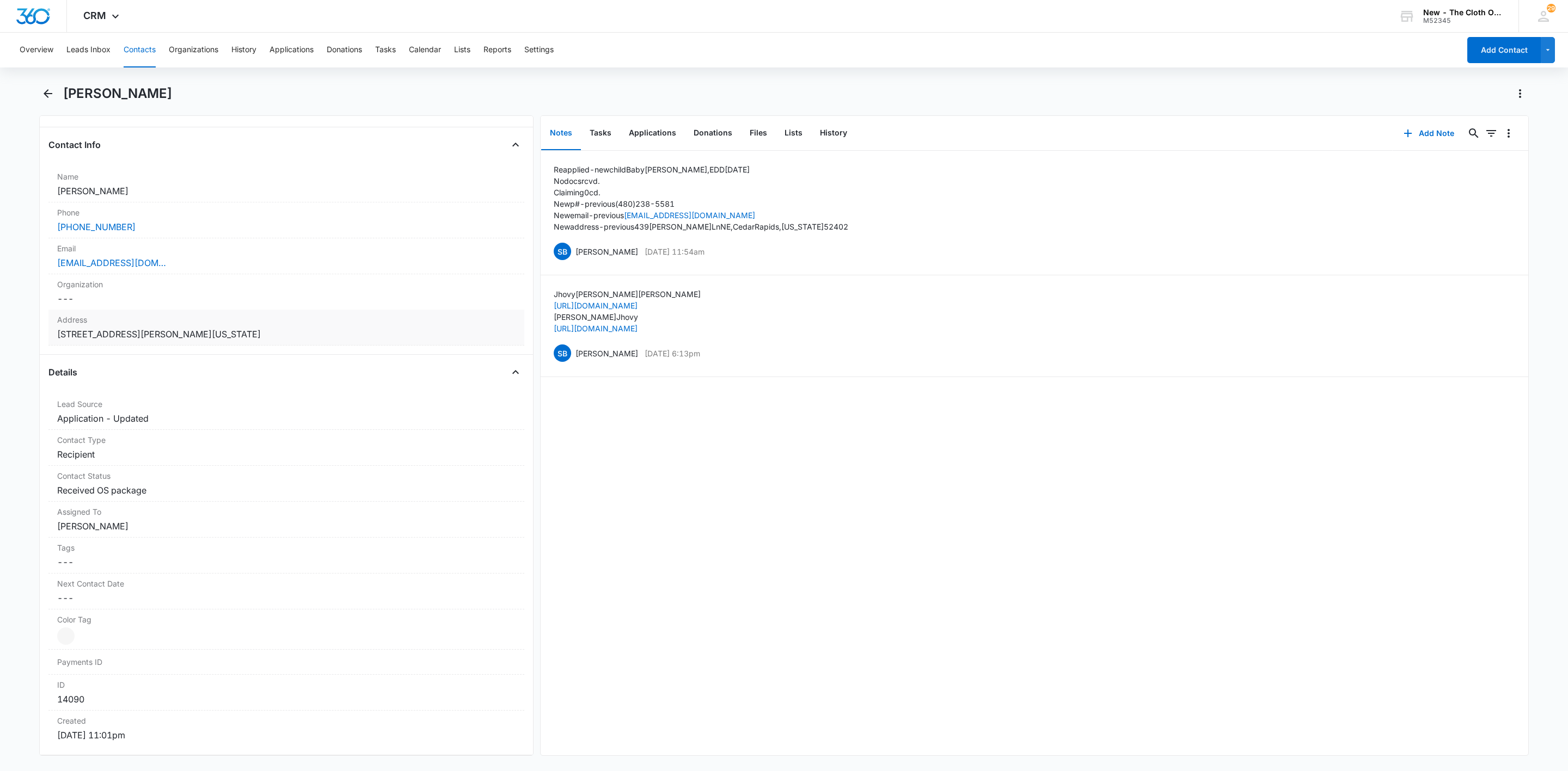
click at [274, 338] on dd "Cancel Save Changes 439 Claudette Ln NE Cedar Rapids Iowa 52402" at bounding box center [287, 334] width 458 height 13
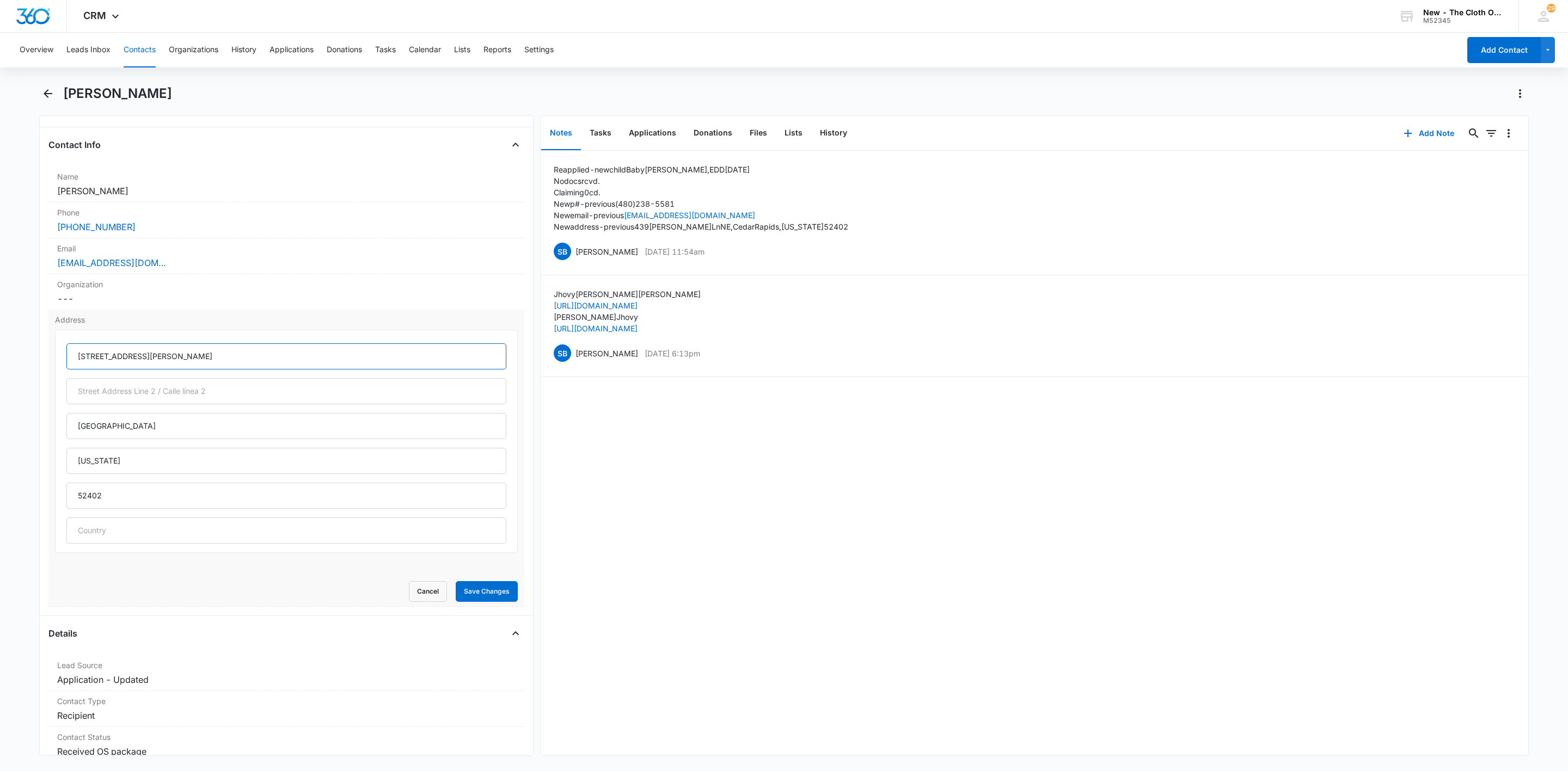
click at [342, 363] on input "439 Claudette Ln NE" at bounding box center [287, 356] width 440 height 26
paste input "[STREET_ADDRESS]"
type input "[STREET_ADDRESS]"
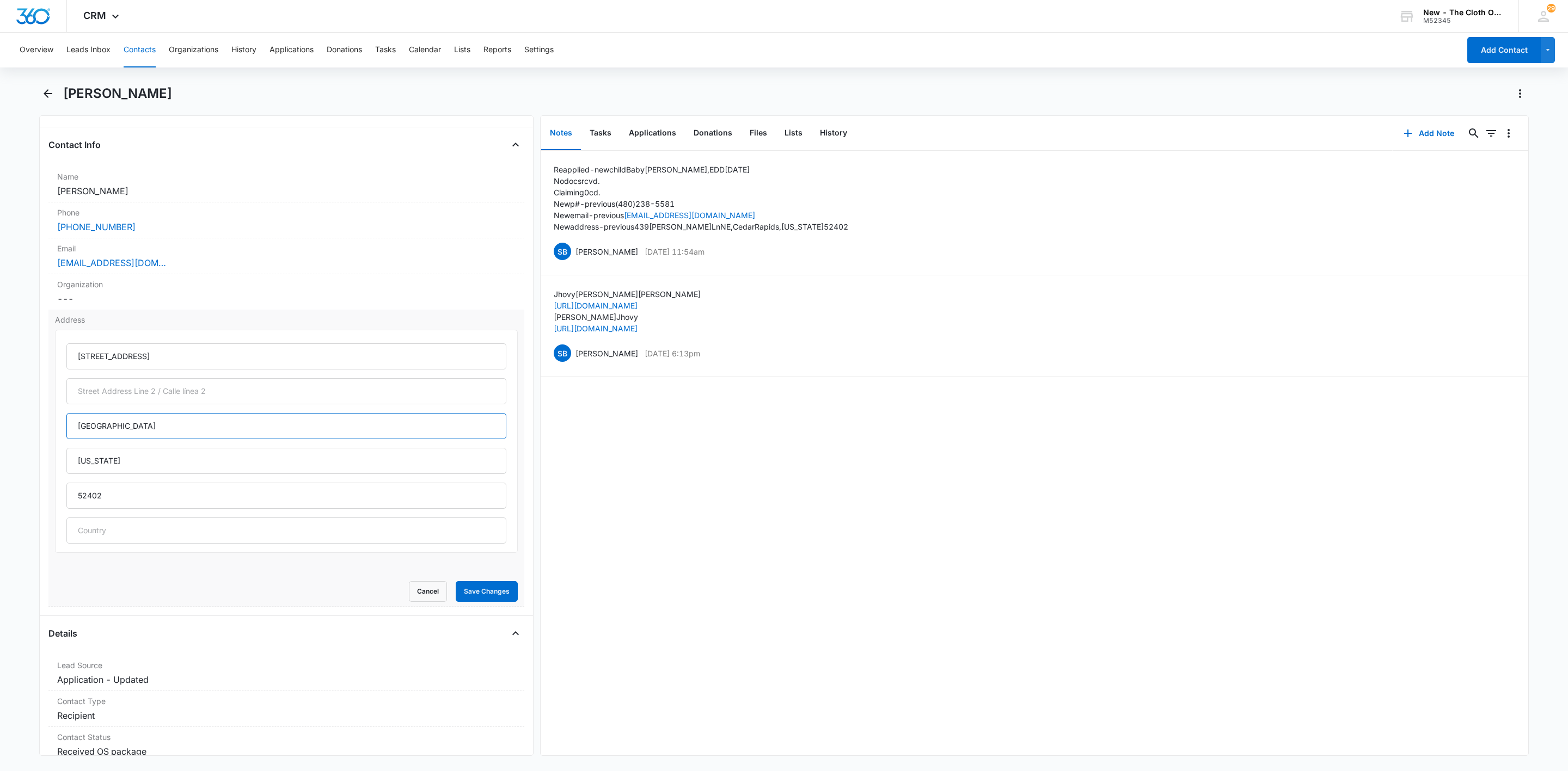
click at [330, 426] on input "Cedar Rapids" at bounding box center [287, 426] width 440 height 26
paste input "nter Point"
type input "[GEOGRAPHIC_DATA]"
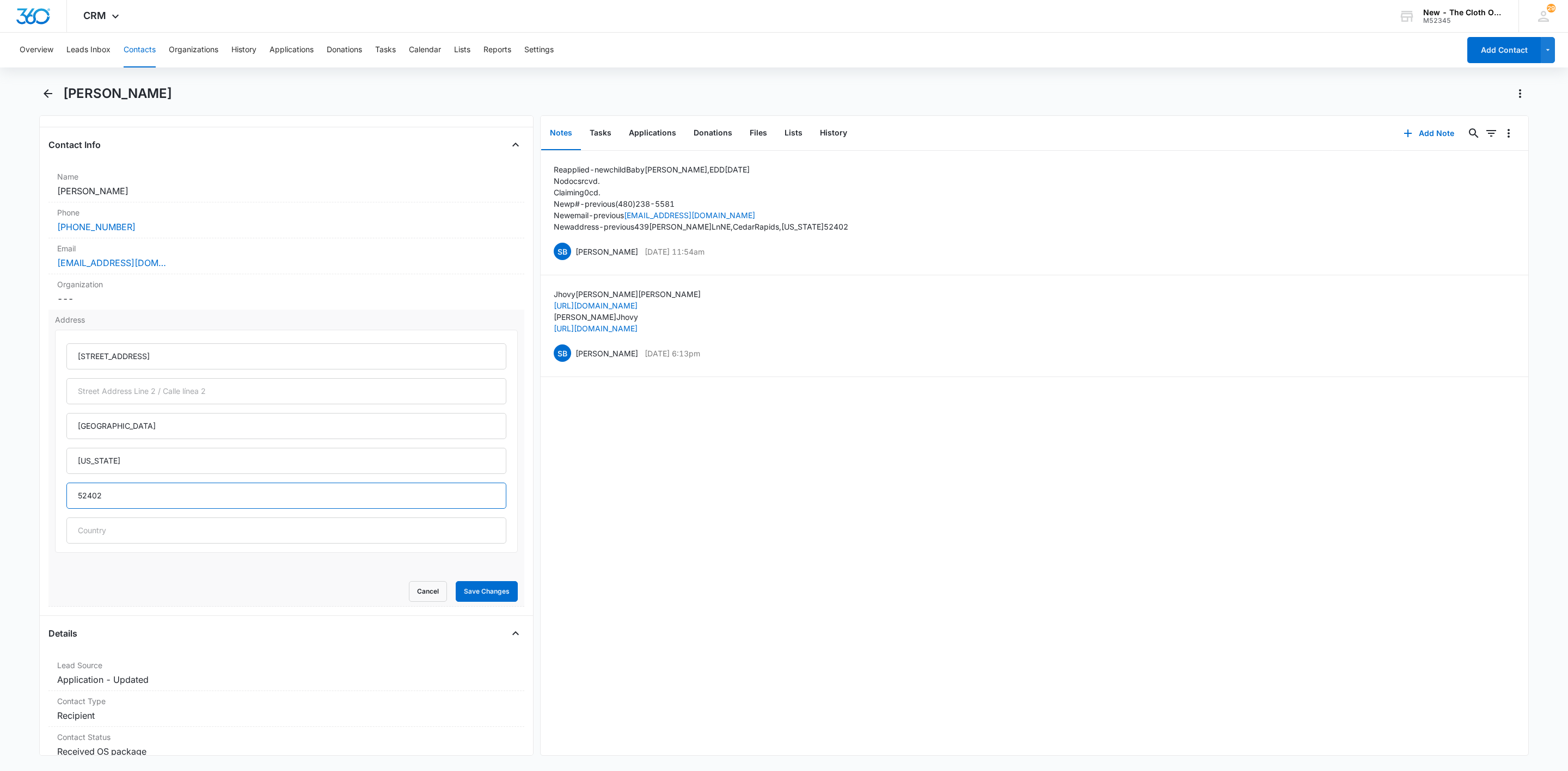
click at [152, 503] on input "52402" at bounding box center [287, 496] width 440 height 26
click at [152, 502] on input "52402" at bounding box center [287, 496] width 440 height 26
click at [151, 502] on input "52402" at bounding box center [287, 496] width 440 height 26
paste input "213"
type input "52213"
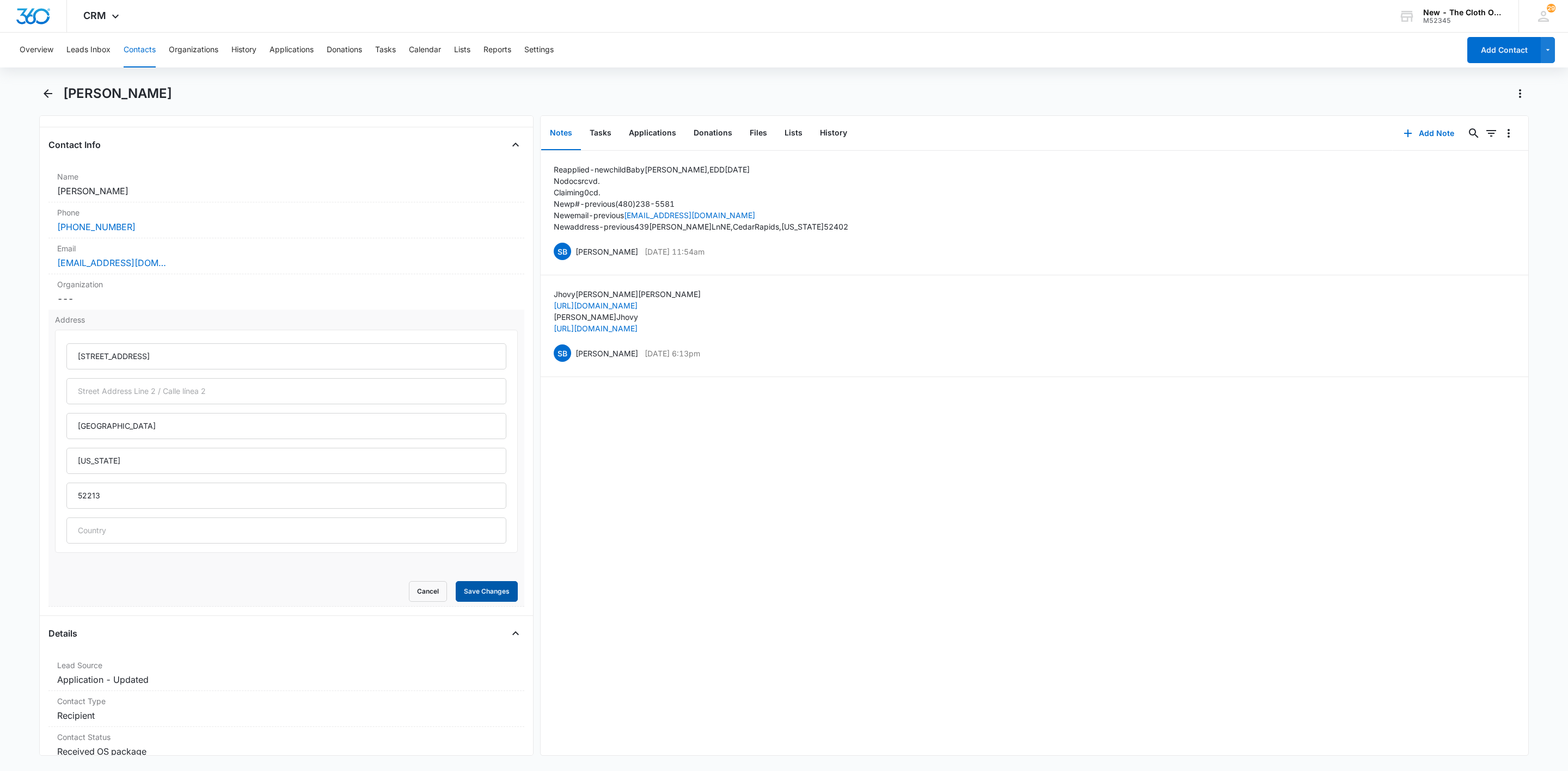
click at [490, 600] on button "Save Changes" at bounding box center [487, 591] width 62 height 21
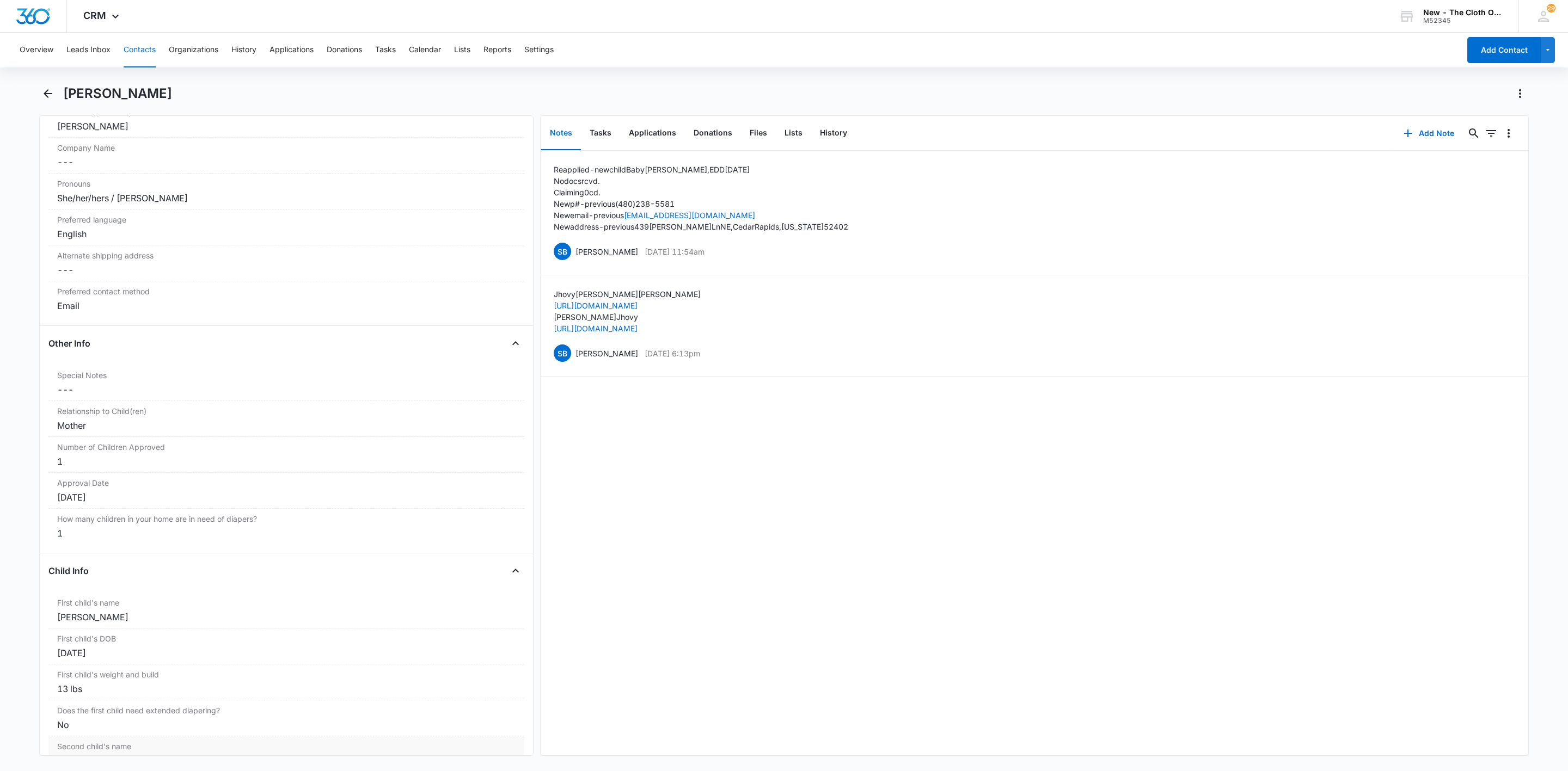
scroll to position [1204, 0]
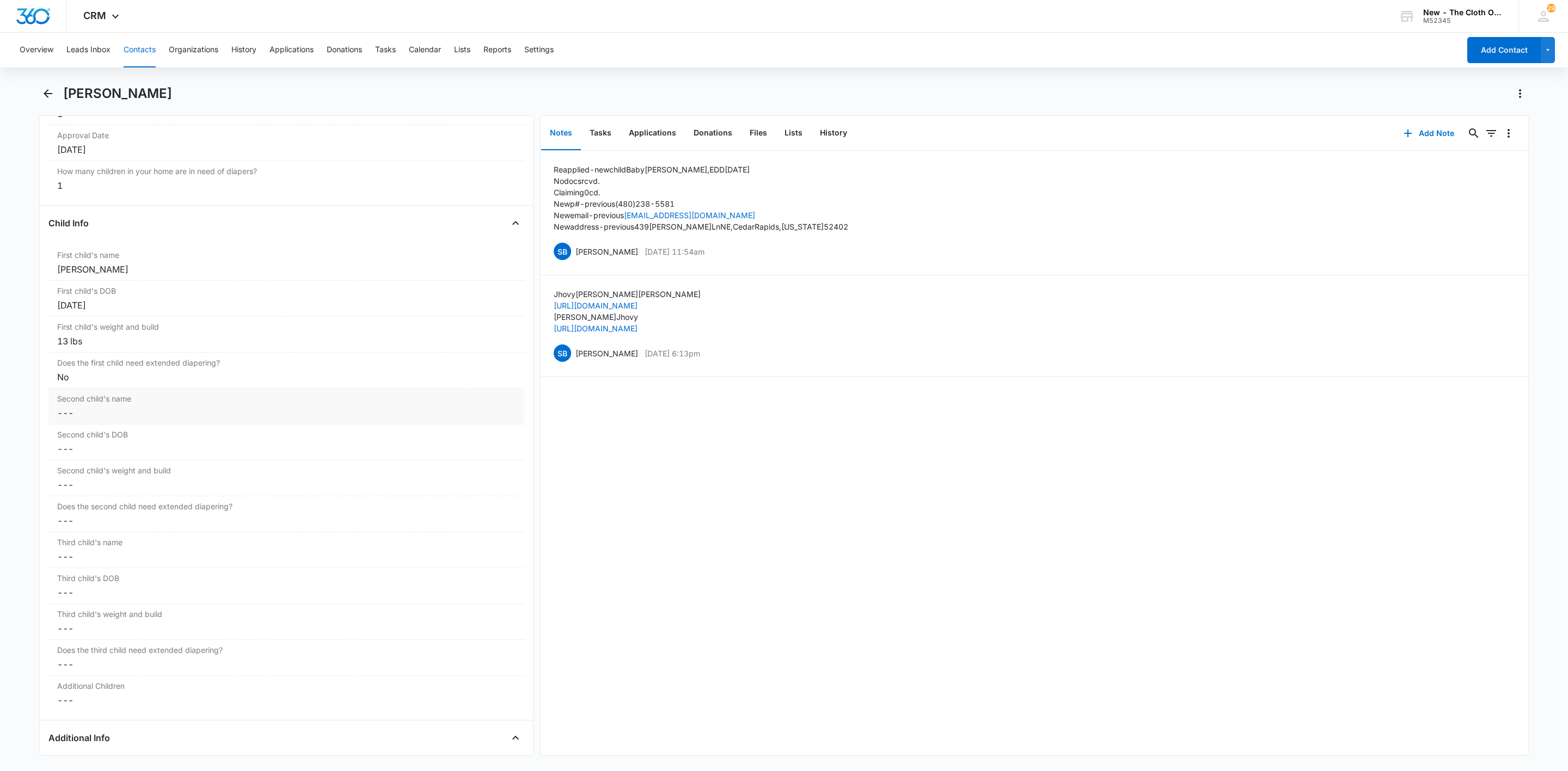
click at [81, 420] on dd "Cancel Save Changes ---" at bounding box center [287, 413] width 458 height 13
type input "APPROVED [DATE]: [PERSON_NAME]"
click at [91, 500] on dd "Cancel Save Changes ---" at bounding box center [287, 493] width 458 height 13
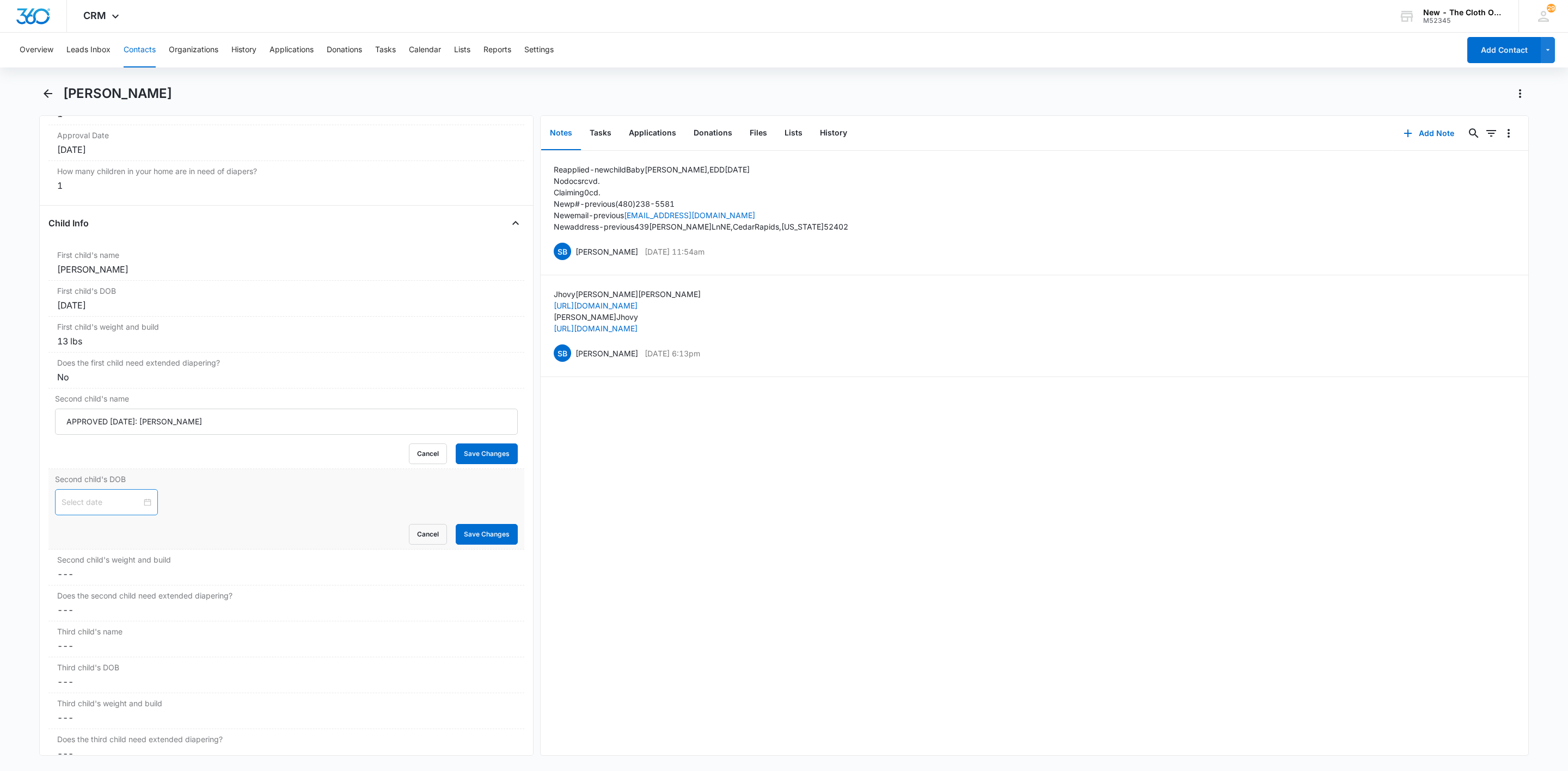
click at [87, 508] on input at bounding box center [101, 503] width 80 height 12
click at [67, 538] on span "button" at bounding box center [65, 537] width 6 height 6
click at [76, 537] on span "button" at bounding box center [77, 537] width 6 height 6
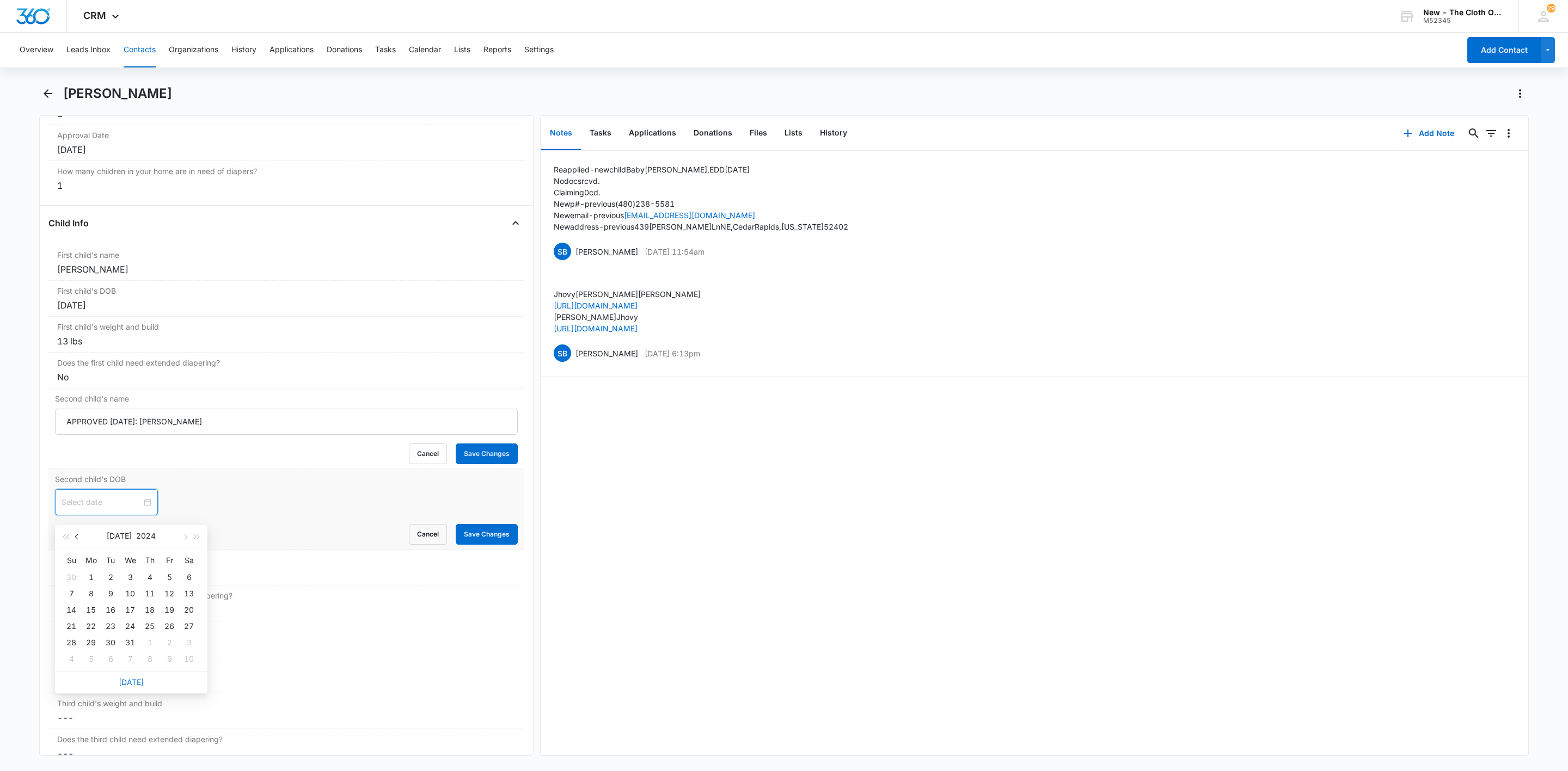
click at [76, 537] on span "button" at bounding box center [77, 537] width 6 height 6
click at [77, 537] on span "button" at bounding box center [77, 537] width 6 height 6
type input "[DATE]"
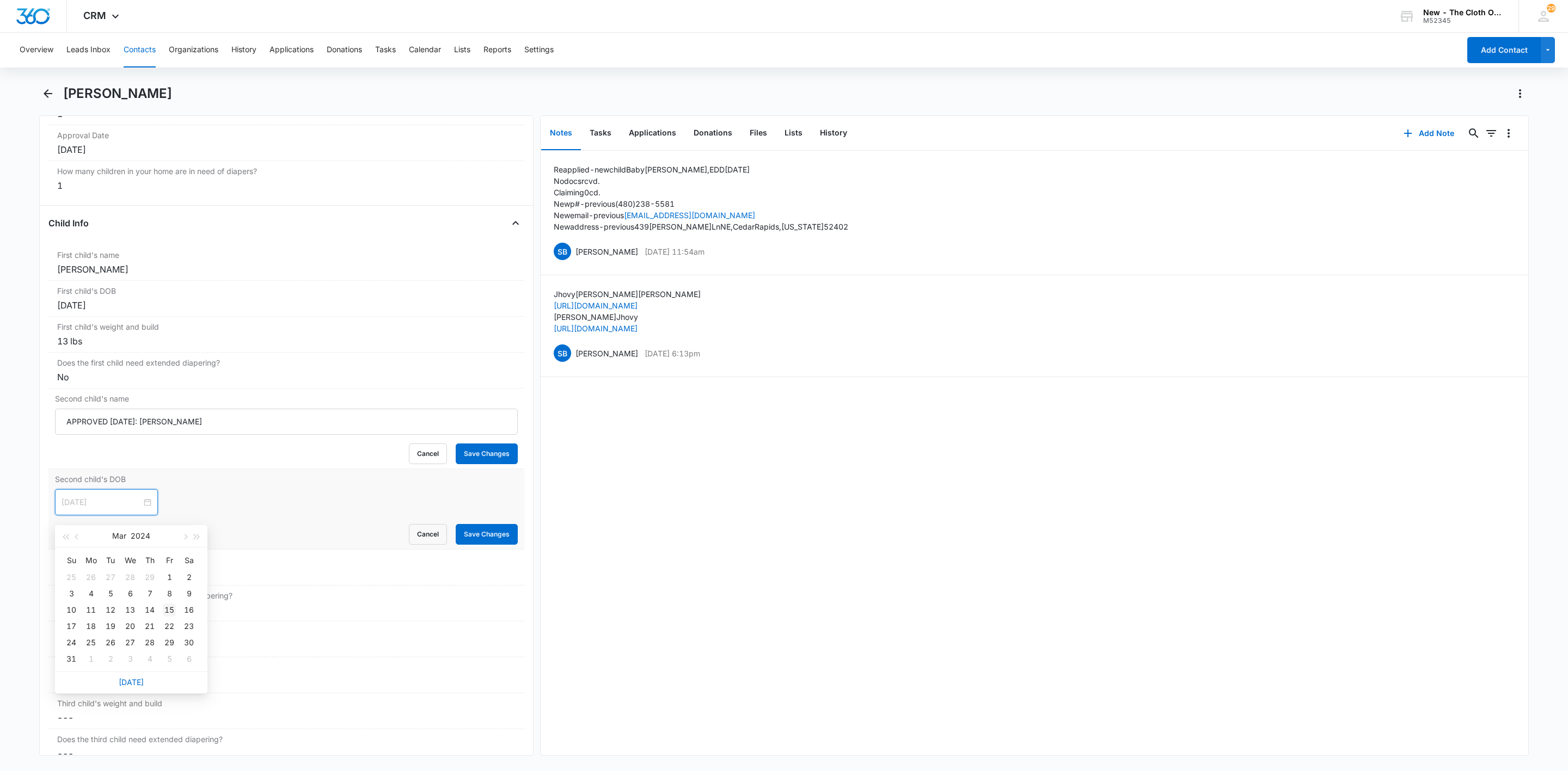
click at [169, 608] on div "15" at bounding box center [169, 610] width 13 height 13
click at [101, 581] on dd "Cancel Save Changes ---" at bounding box center [287, 574] width 458 height 13
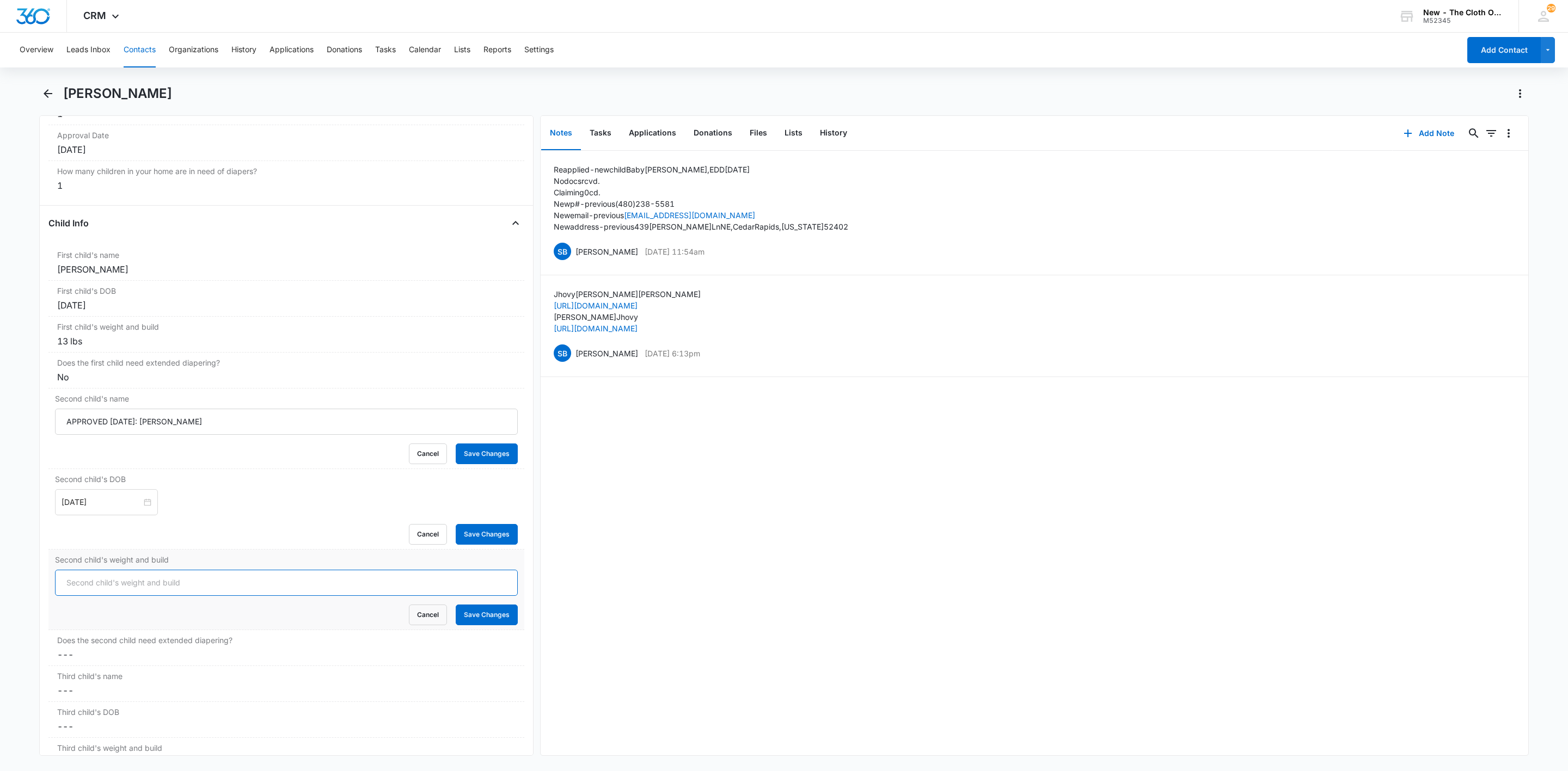
click at [122, 588] on input "Second child's weight and build" at bounding box center [287, 583] width 463 height 26
type input "13 lb"
click at [75, 666] on div "Does the second child need extended diapering? Cancel Save Changes ---" at bounding box center [286, 649] width 476 height 36
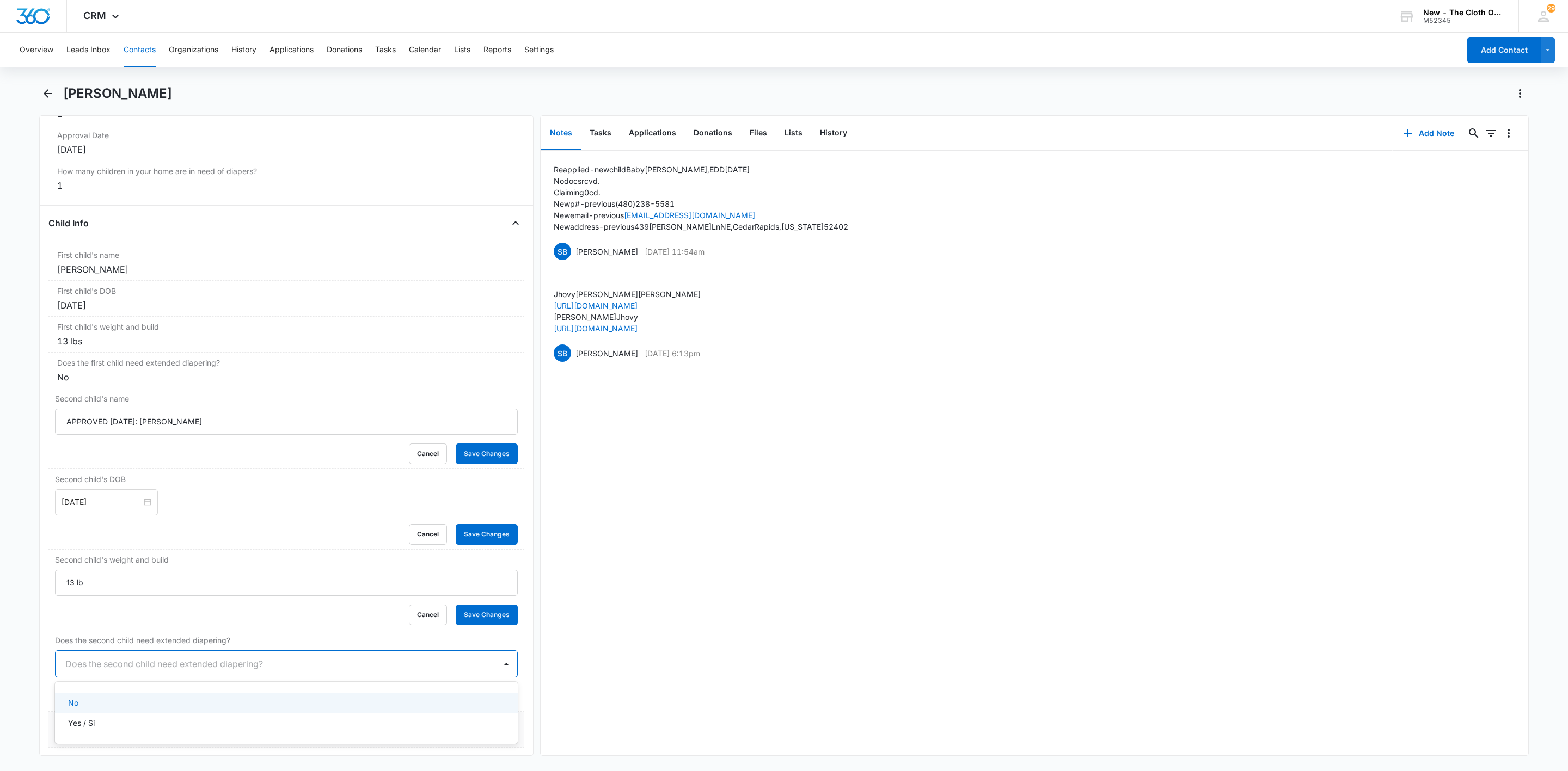
click at [75, 671] on div at bounding box center [274, 664] width 416 height 16
click at [80, 709] on div "No" at bounding box center [285, 703] width 435 height 11
click at [461, 701] on button "Save Changes" at bounding box center [487, 696] width 62 height 21
click at [489, 624] on button "Save Changes" at bounding box center [487, 615] width 62 height 21
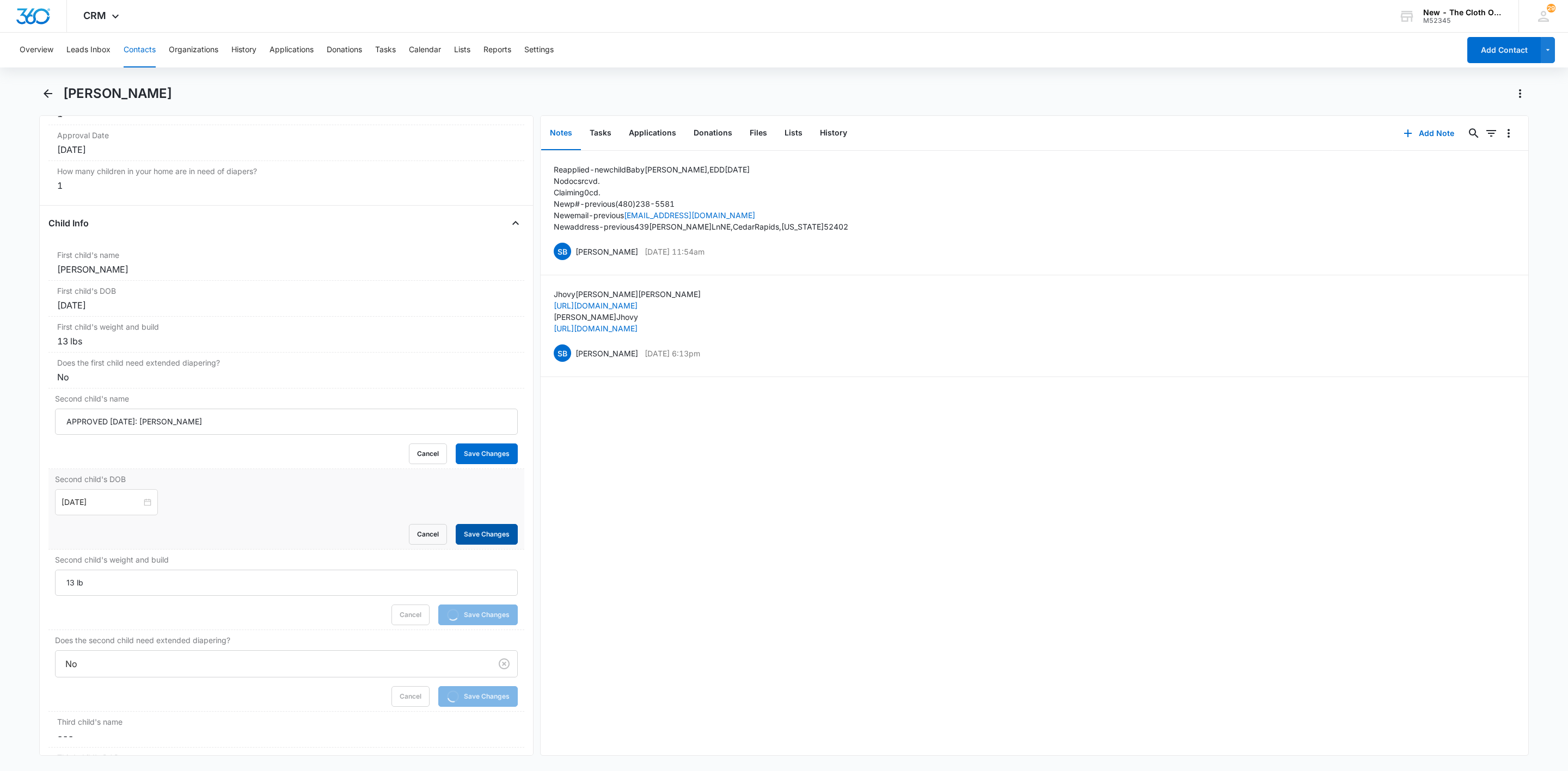
click at [471, 544] on button "Save Changes" at bounding box center [487, 534] width 62 height 21
click at [467, 461] on button "Save Changes" at bounding box center [487, 453] width 62 height 21
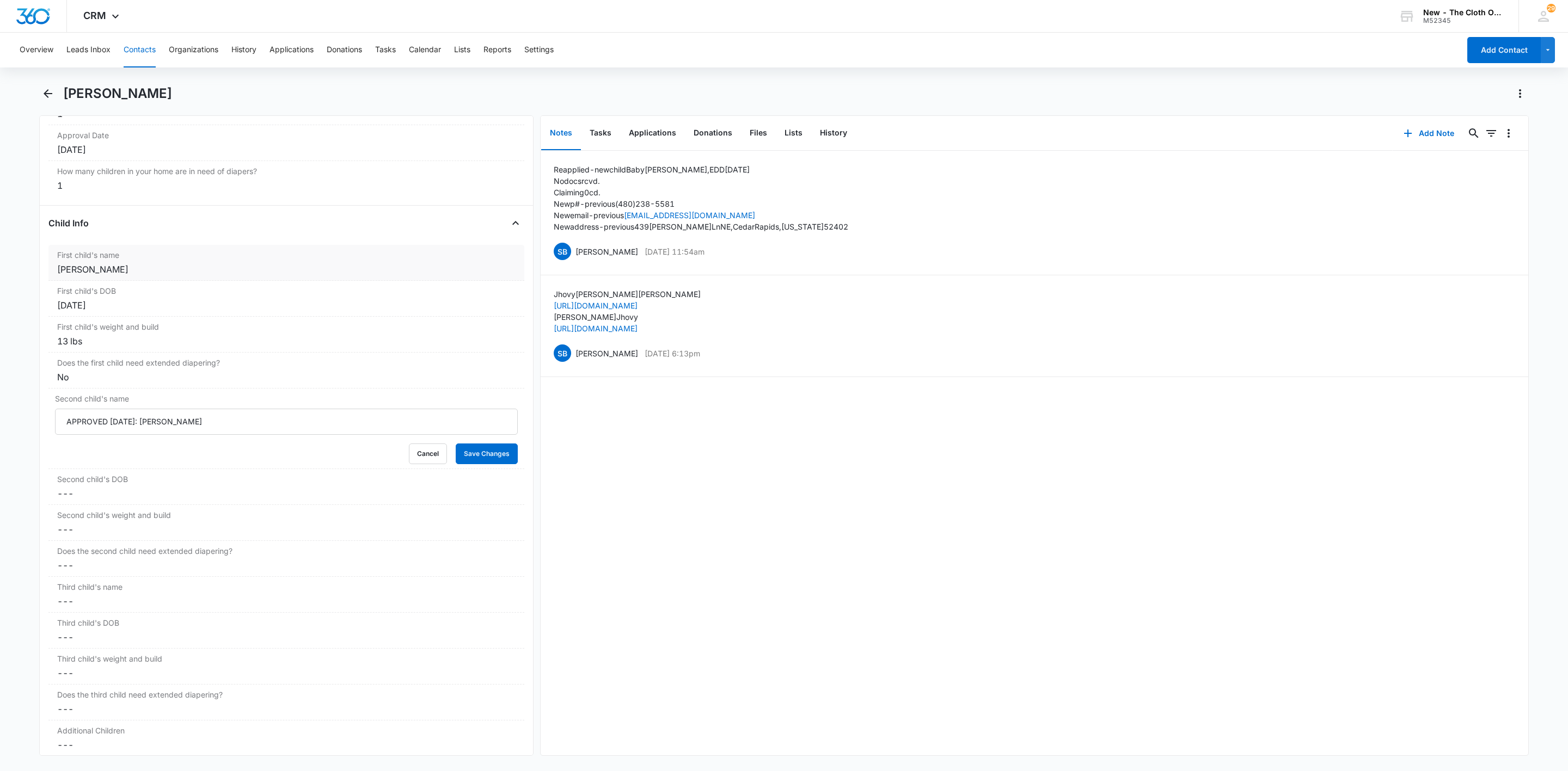
click at [106, 274] on div "Mia Cole" at bounding box center [287, 269] width 458 height 13
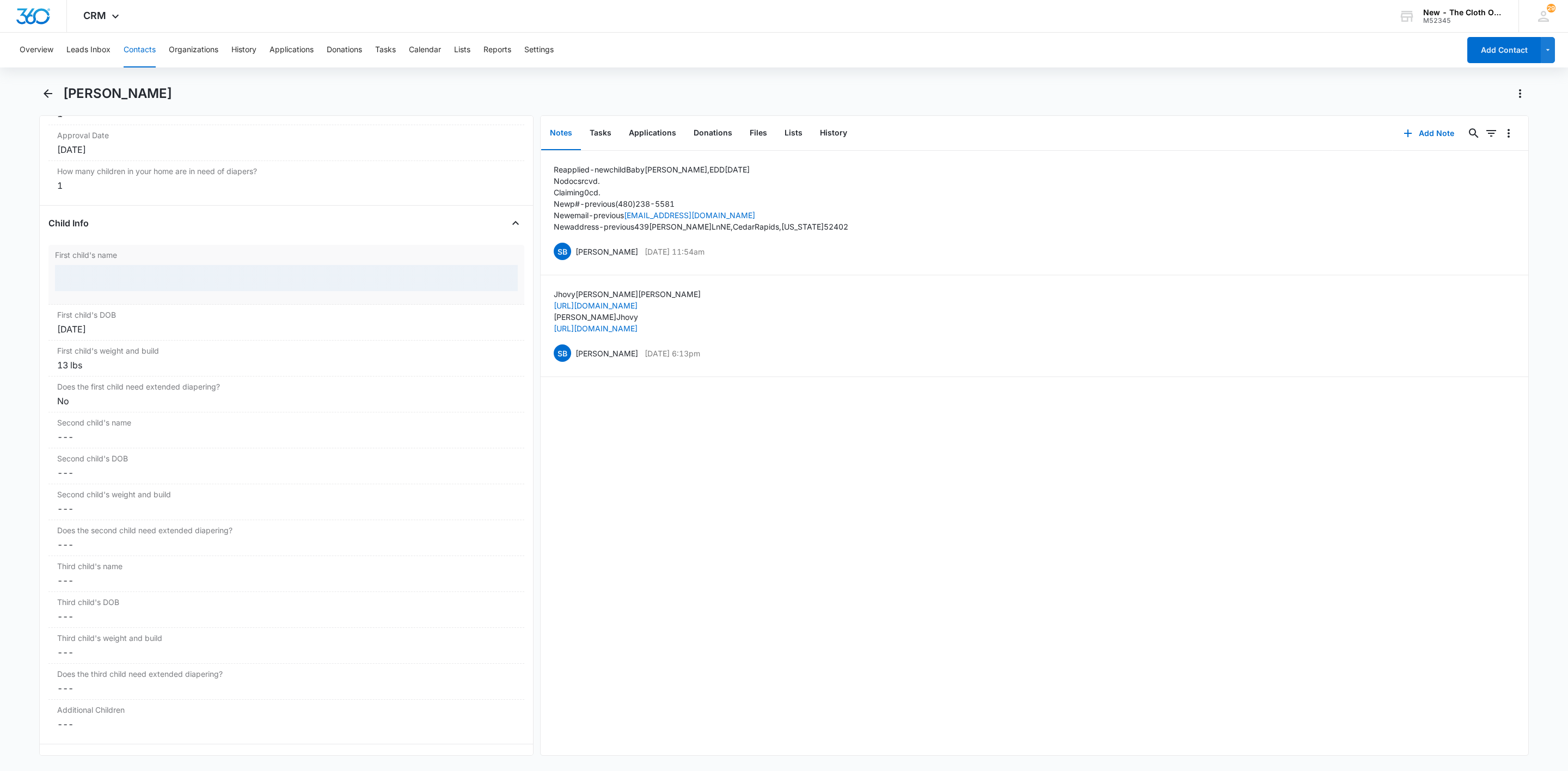
click at [115, 280] on div at bounding box center [287, 278] width 463 height 26
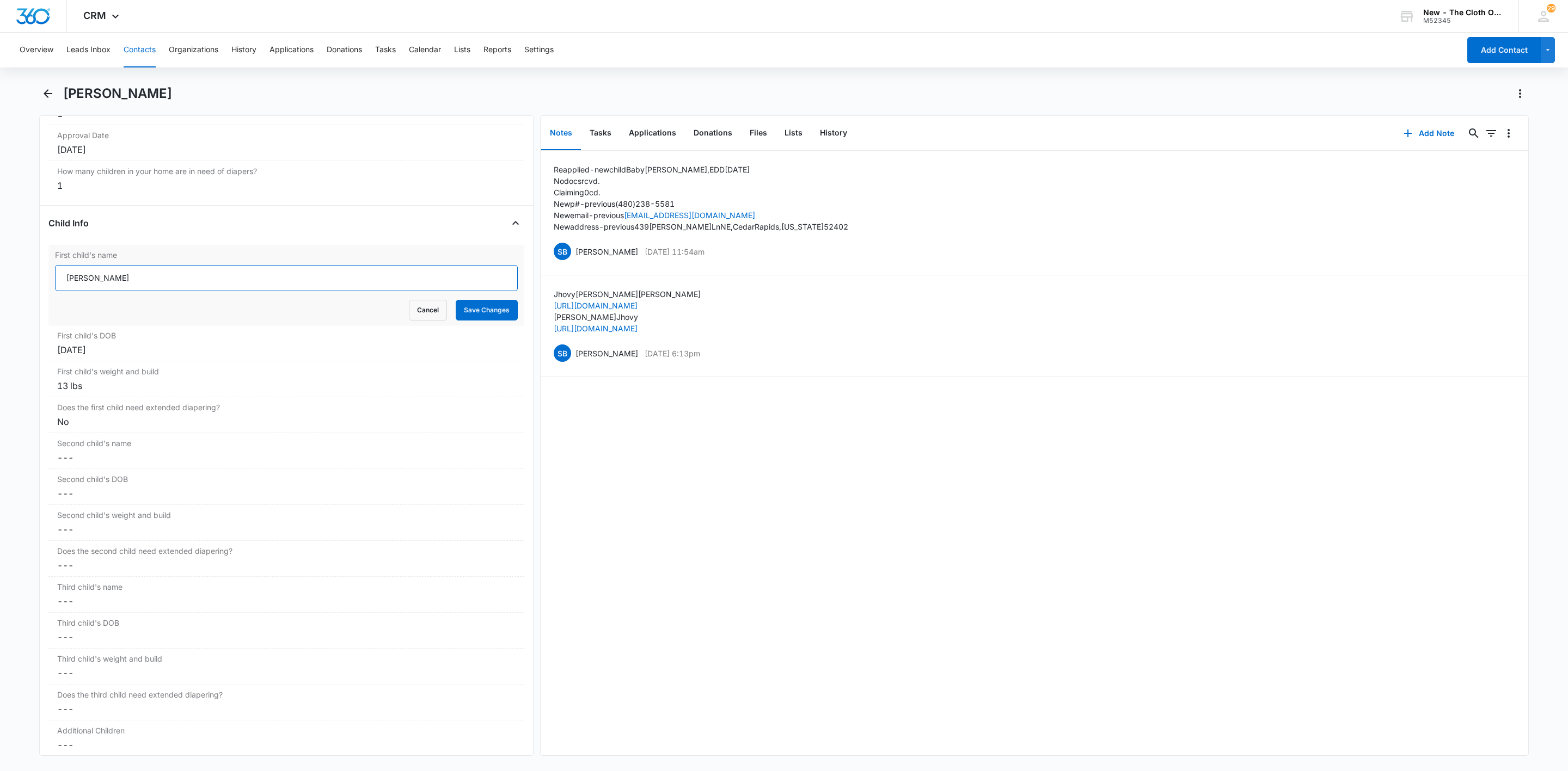
click at [115, 280] on input "Mia Cole" at bounding box center [287, 278] width 463 height 26
type input "Baby [PERSON_NAME]"
click at [113, 350] on div "First child's DOB Cancel Save Changes Mar 15, 2024" at bounding box center [286, 343] width 476 height 36
click at [130, 363] on input "[DATE]" at bounding box center [101, 359] width 80 height 12
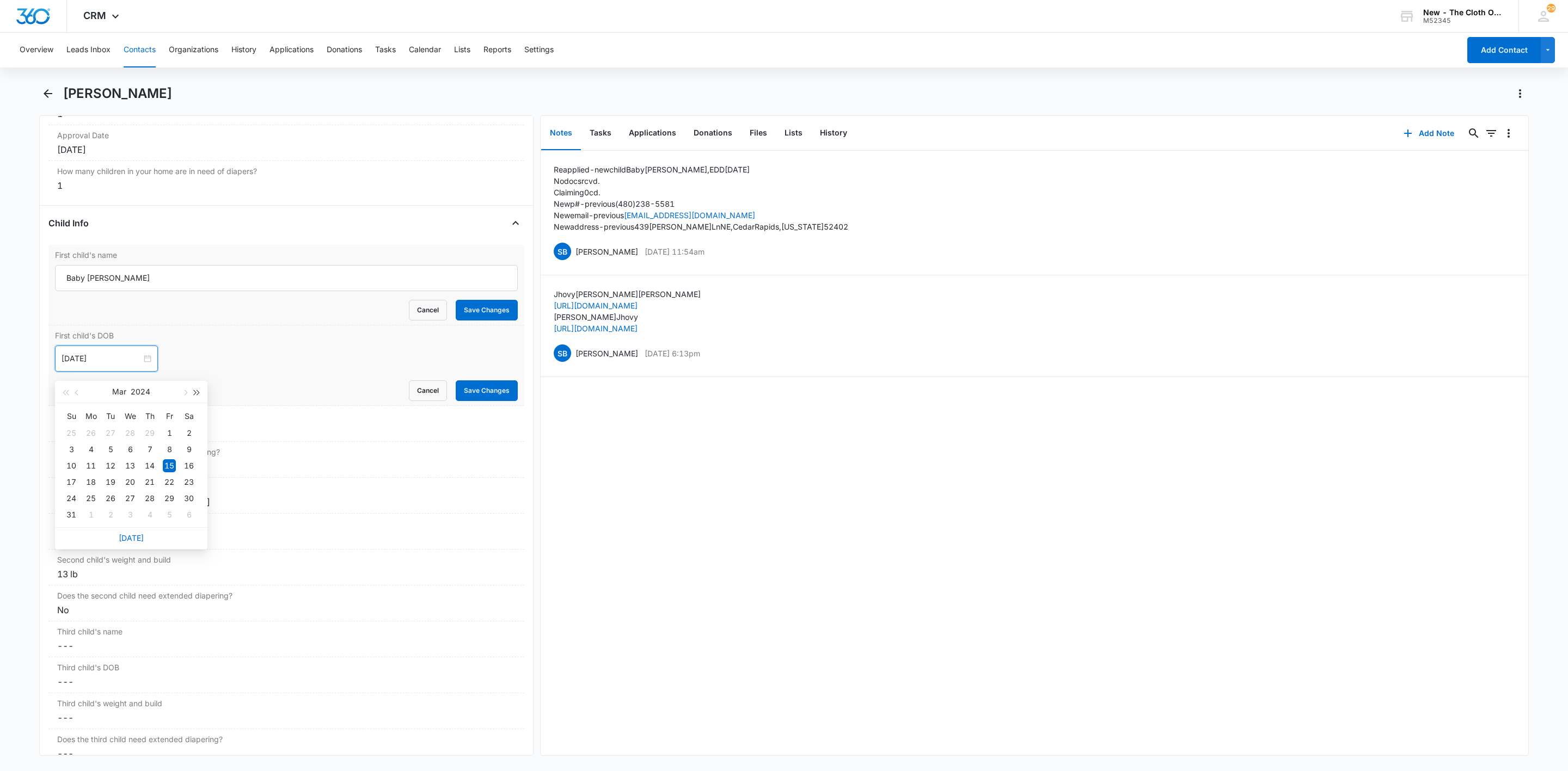
click at [193, 395] on button "button" at bounding box center [197, 392] width 12 height 22
click at [183, 392] on span "button" at bounding box center [184, 392] width 6 height 6
click at [185, 392] on span "button" at bounding box center [184, 392] width 6 height 6
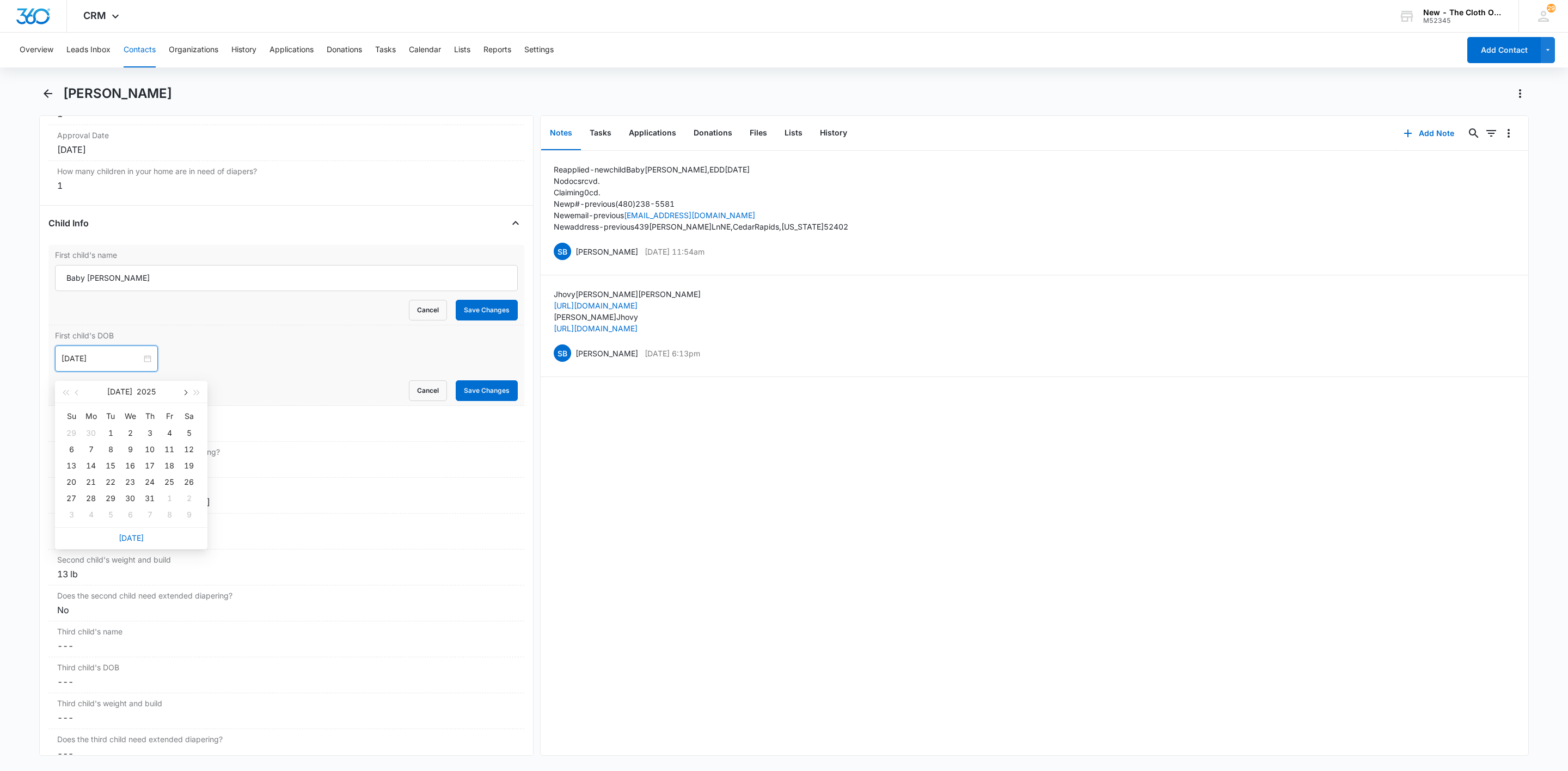
click at [185, 392] on span "button" at bounding box center [184, 392] width 6 height 6
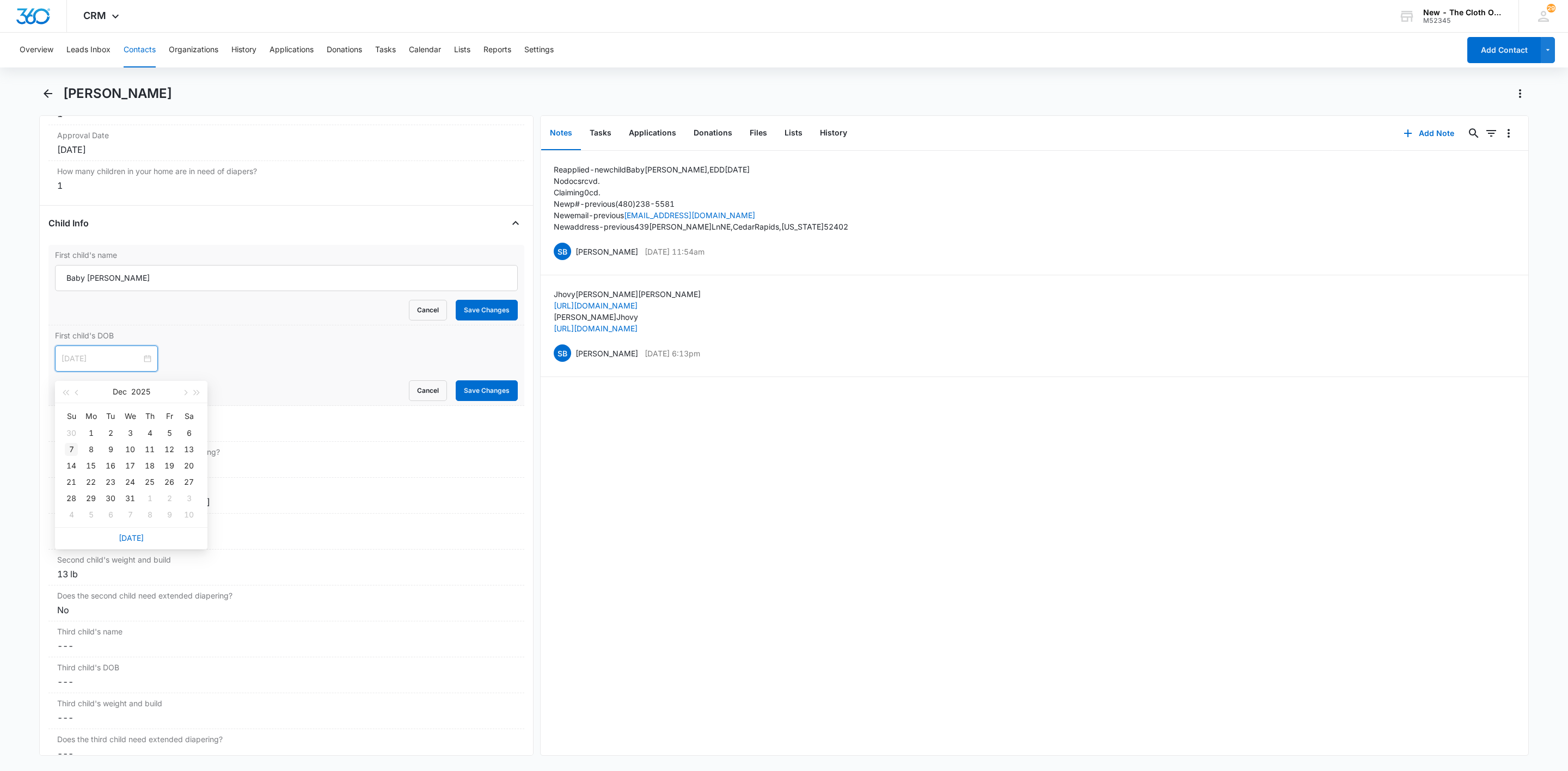
type input "[DATE]"
click at [69, 450] on div "7" at bounding box center [71, 450] width 13 height 13
click at [71, 434] on div "13 lbs" at bounding box center [287, 430] width 458 height 13
click at [99, 443] on input "13 lbs" at bounding box center [287, 439] width 463 height 26
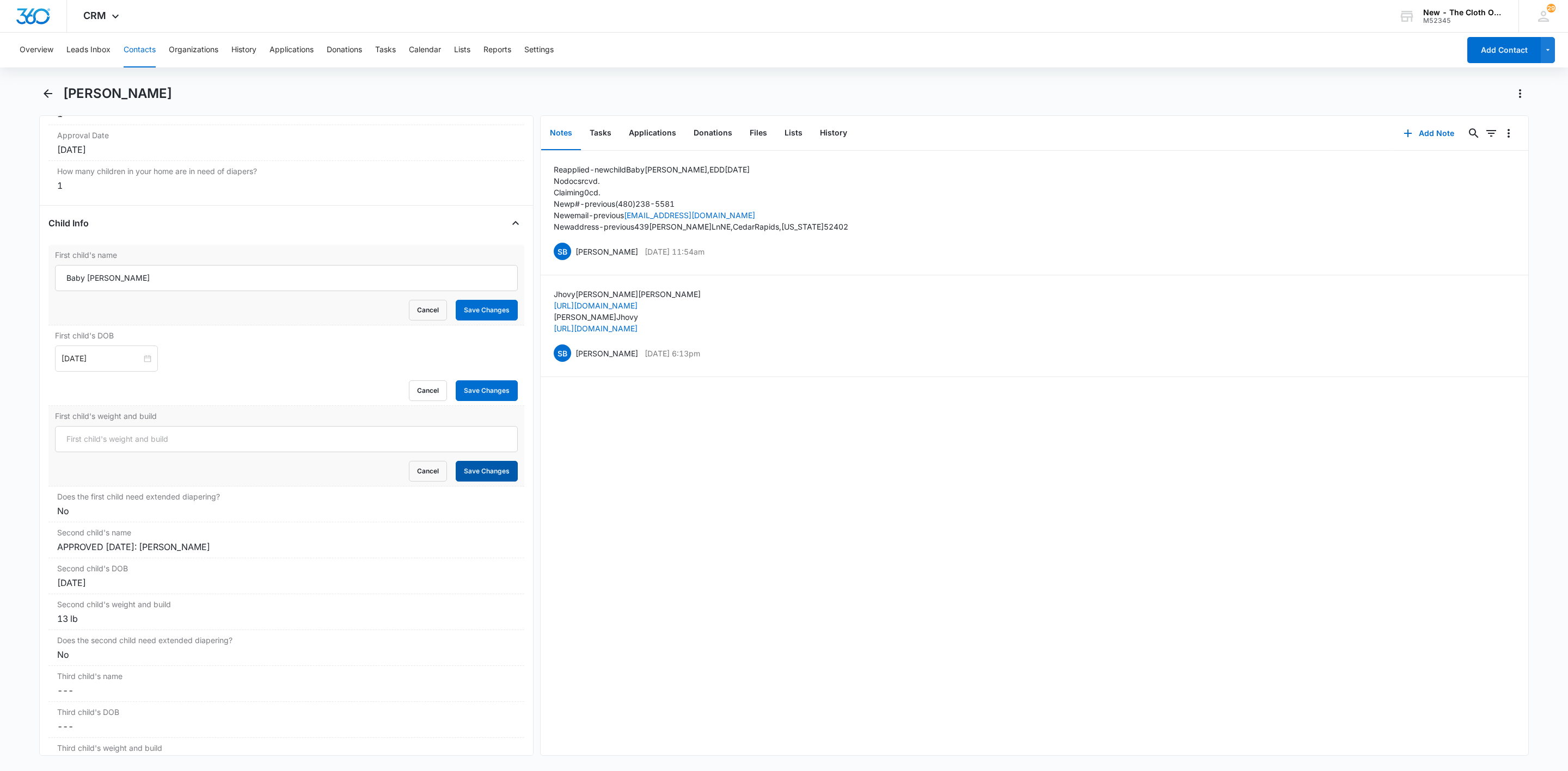
click at [479, 482] on button "Save Changes" at bounding box center [487, 471] width 62 height 21
click at [467, 392] on button "Save Changes" at bounding box center [487, 390] width 62 height 21
click at [489, 316] on button "Save Changes" at bounding box center [487, 310] width 62 height 21
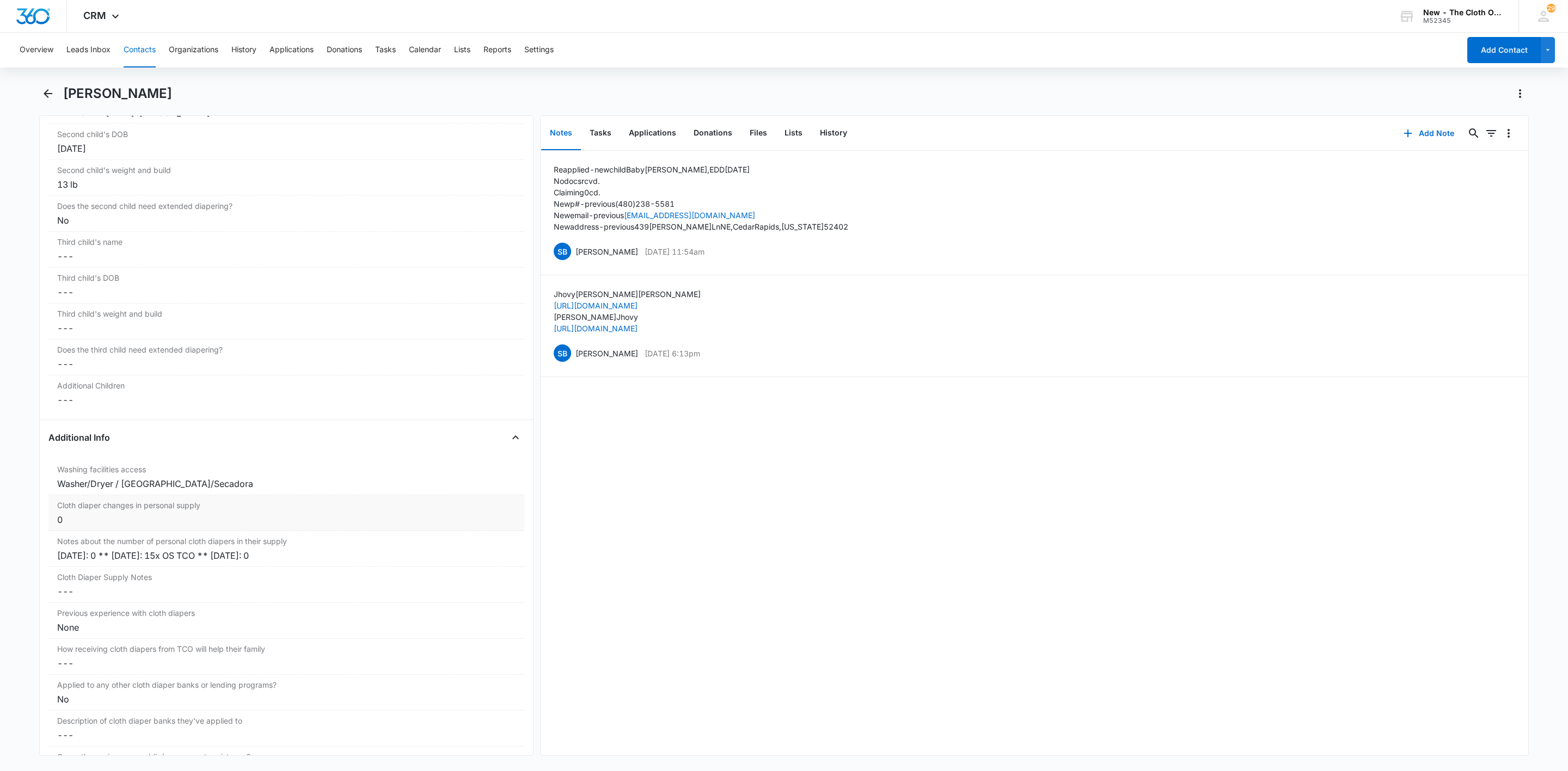
scroll to position [1531, 0]
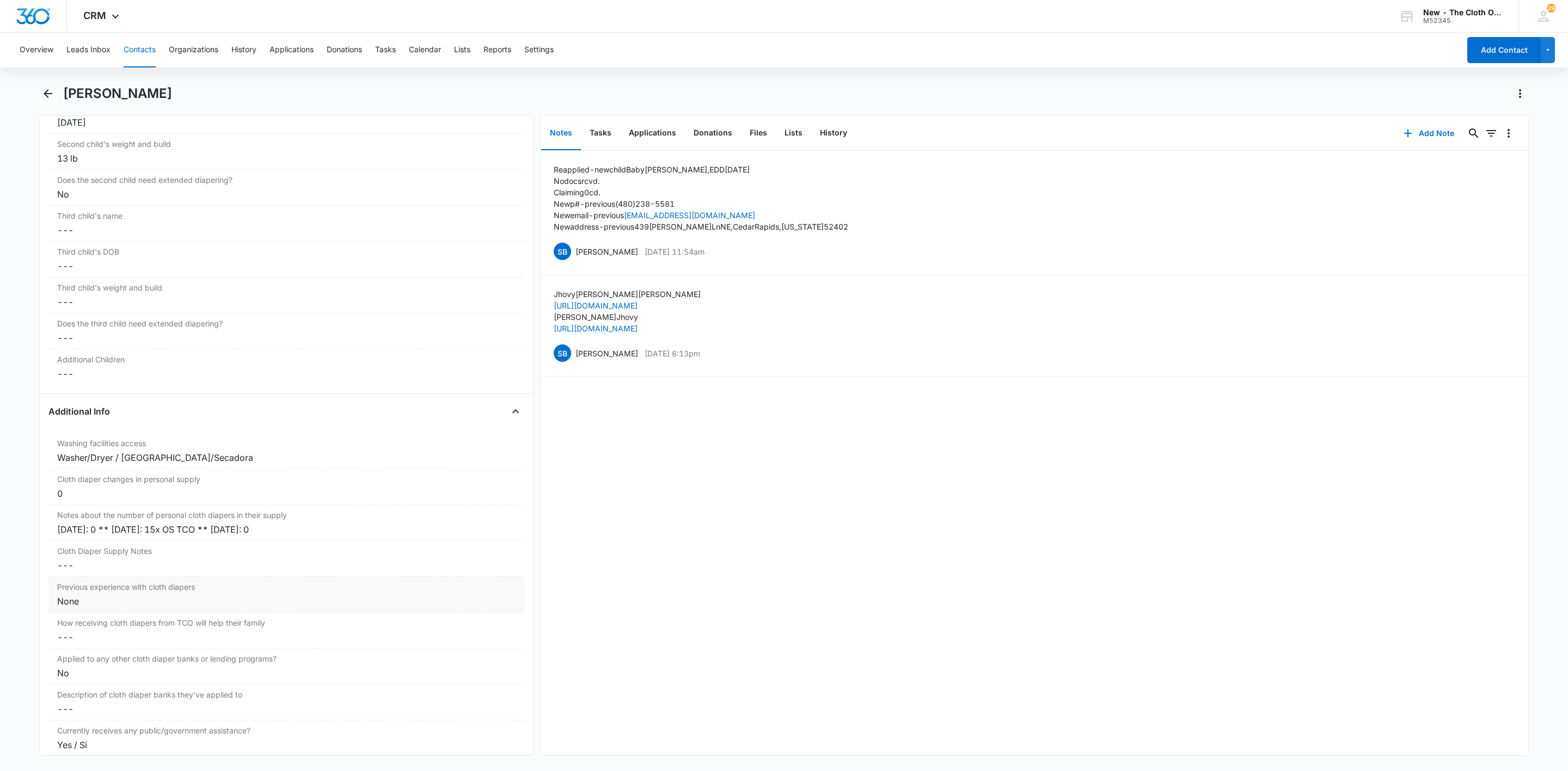
click at [69, 608] on div "None" at bounding box center [287, 602] width 458 height 13
click at [62, 624] on textarea "None" at bounding box center [287, 628] width 463 height 62
type textarea "10/08/25: Yes ** 07/10/24: None"
click at [41, 621] on div "Remove JC Jhovy Cole Contact Info Name Cancel Save Changes Jhovy Cole Phone Can…" at bounding box center [287, 436] width 494 height 640
click at [476, 689] on button "Save Changes" at bounding box center [487, 677] width 62 height 21
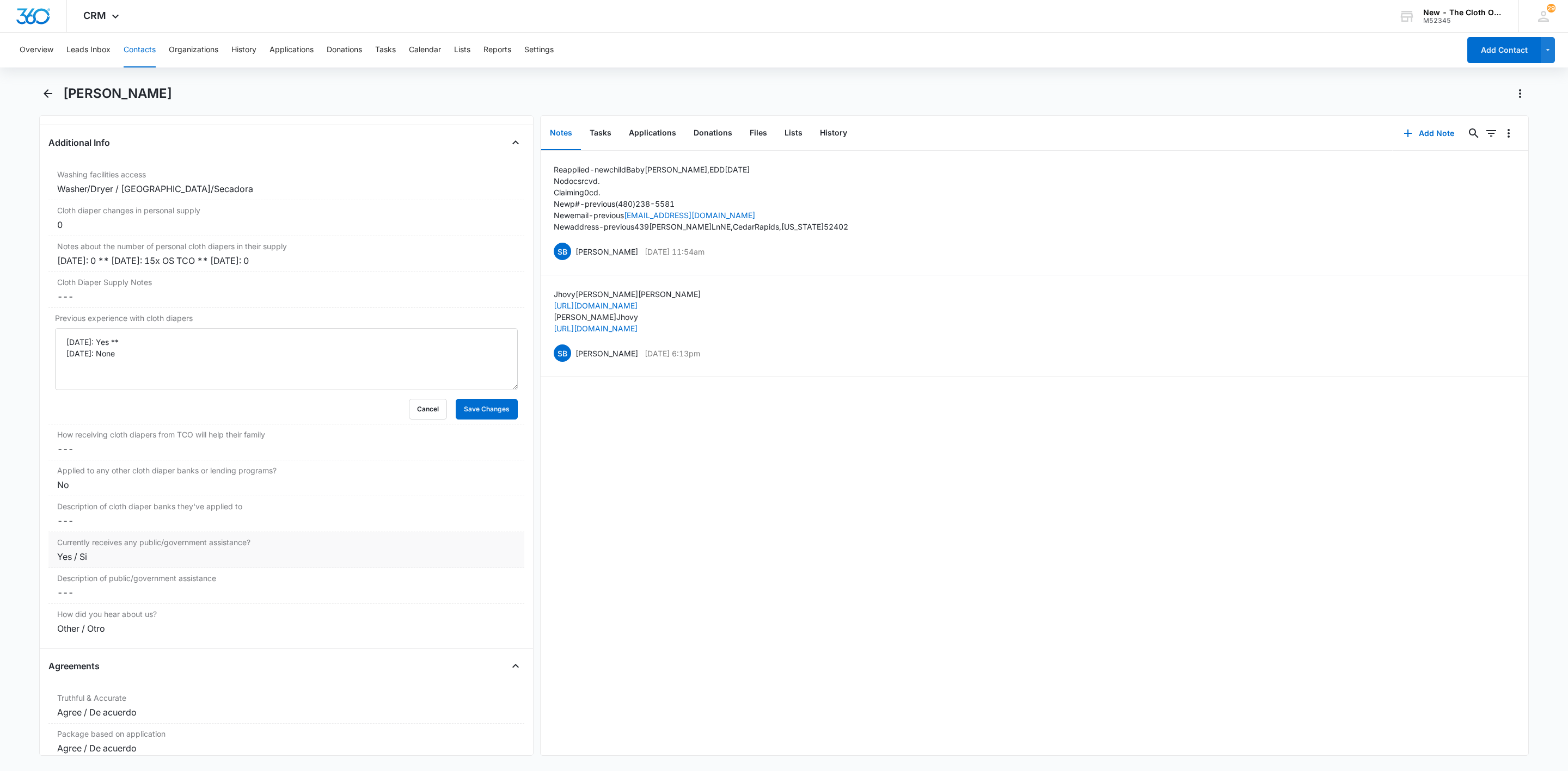
scroll to position [1857, 0]
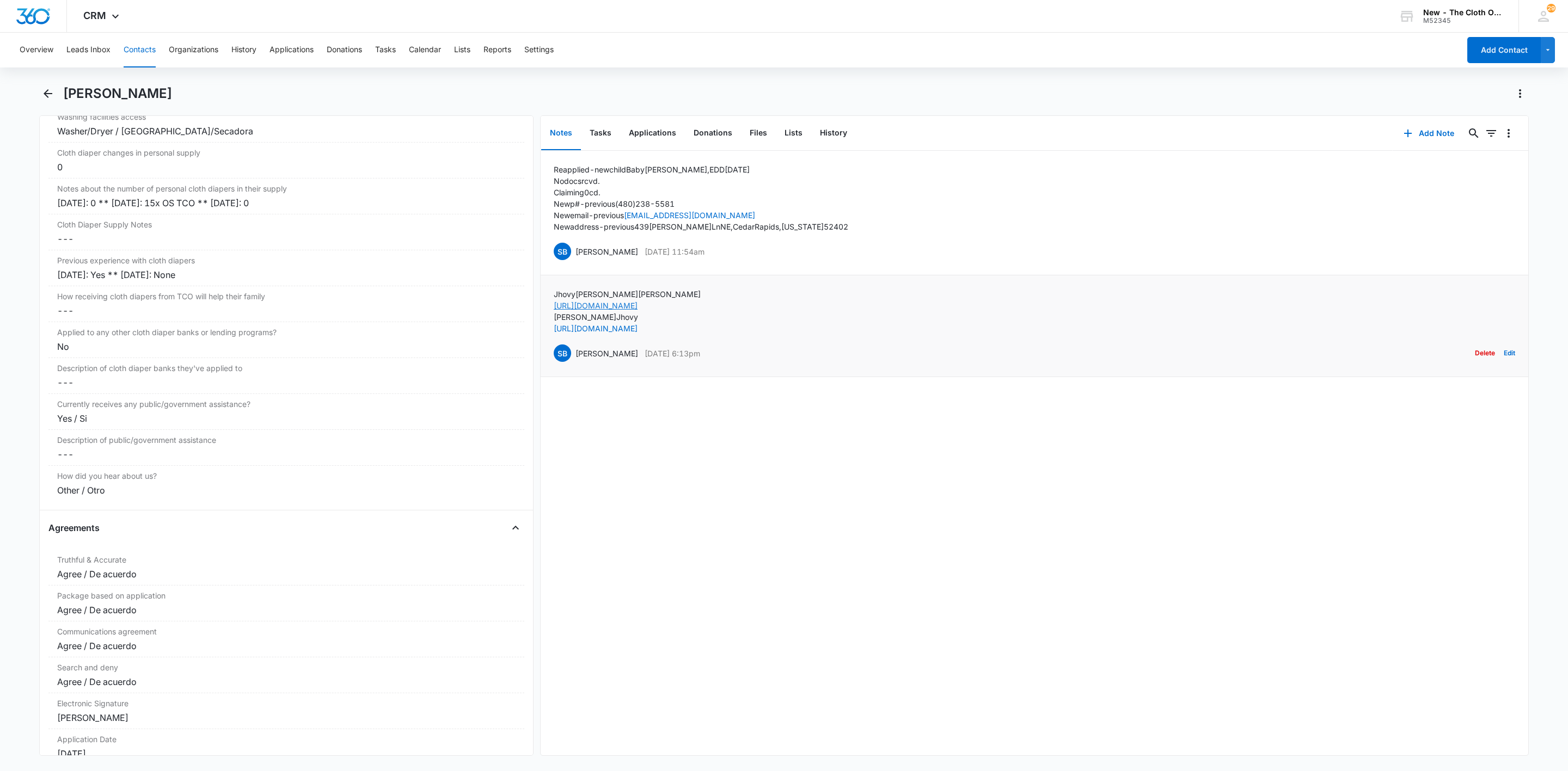
click at [610, 309] on link "https://www.facebook.com/ayatanaka028" at bounding box center [595, 305] width 84 height 9
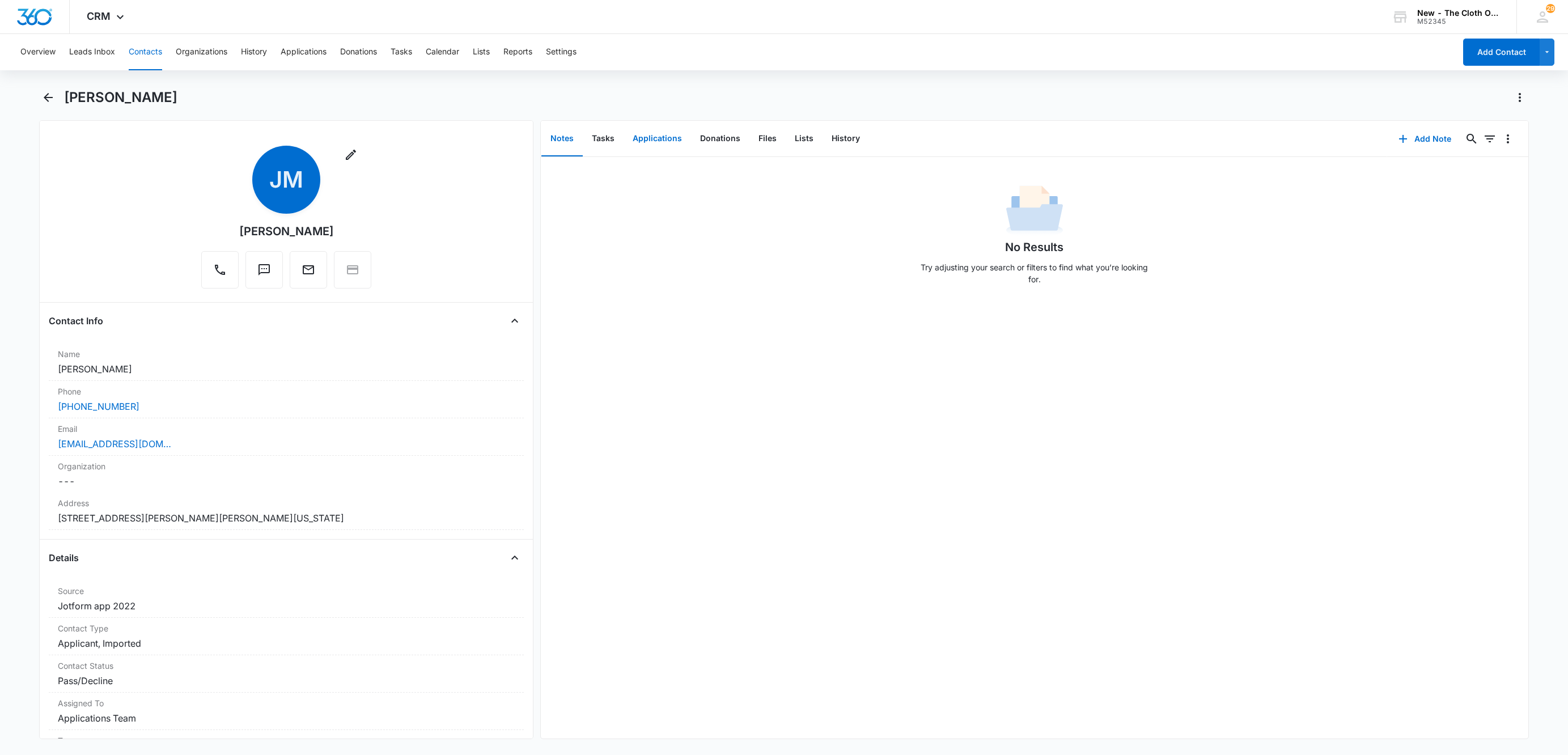
click at [645, 139] on button "Applications" at bounding box center [657, 139] width 68 height 35
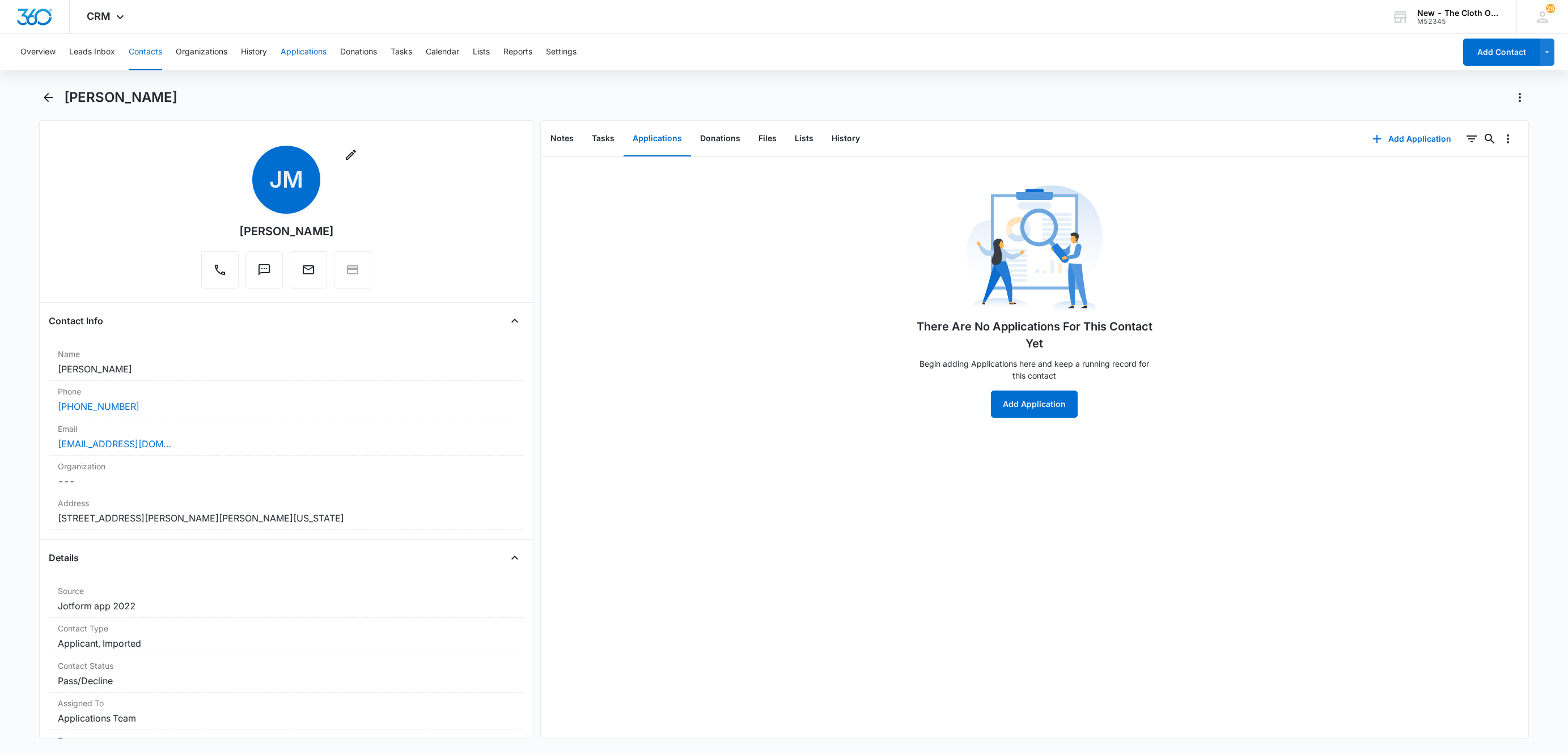
click at [291, 48] on button "Applications" at bounding box center [304, 52] width 46 height 36
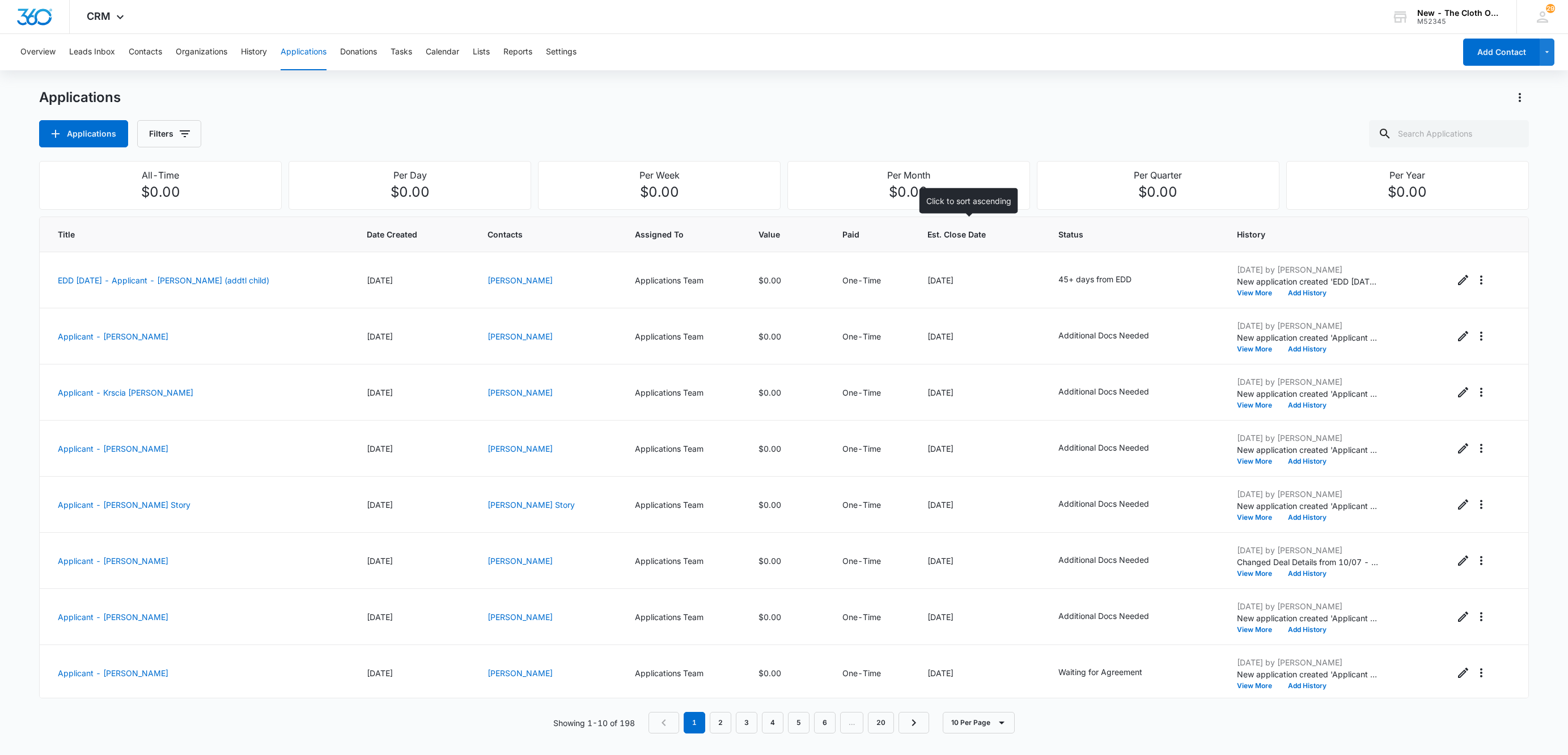
click at [951, 232] on span "Est. Close Date" at bounding box center [971, 234] width 88 height 12
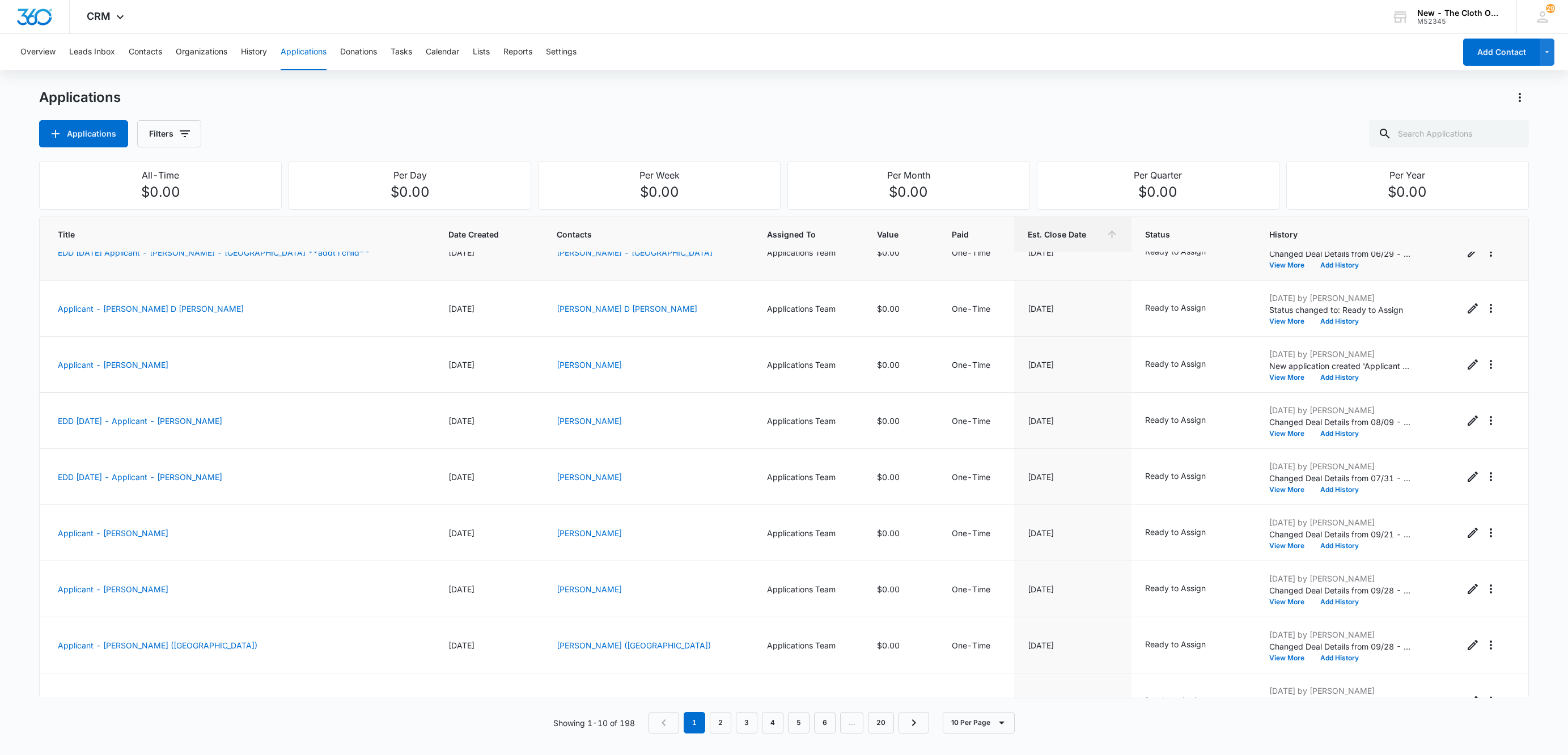
scroll to position [117, 0]
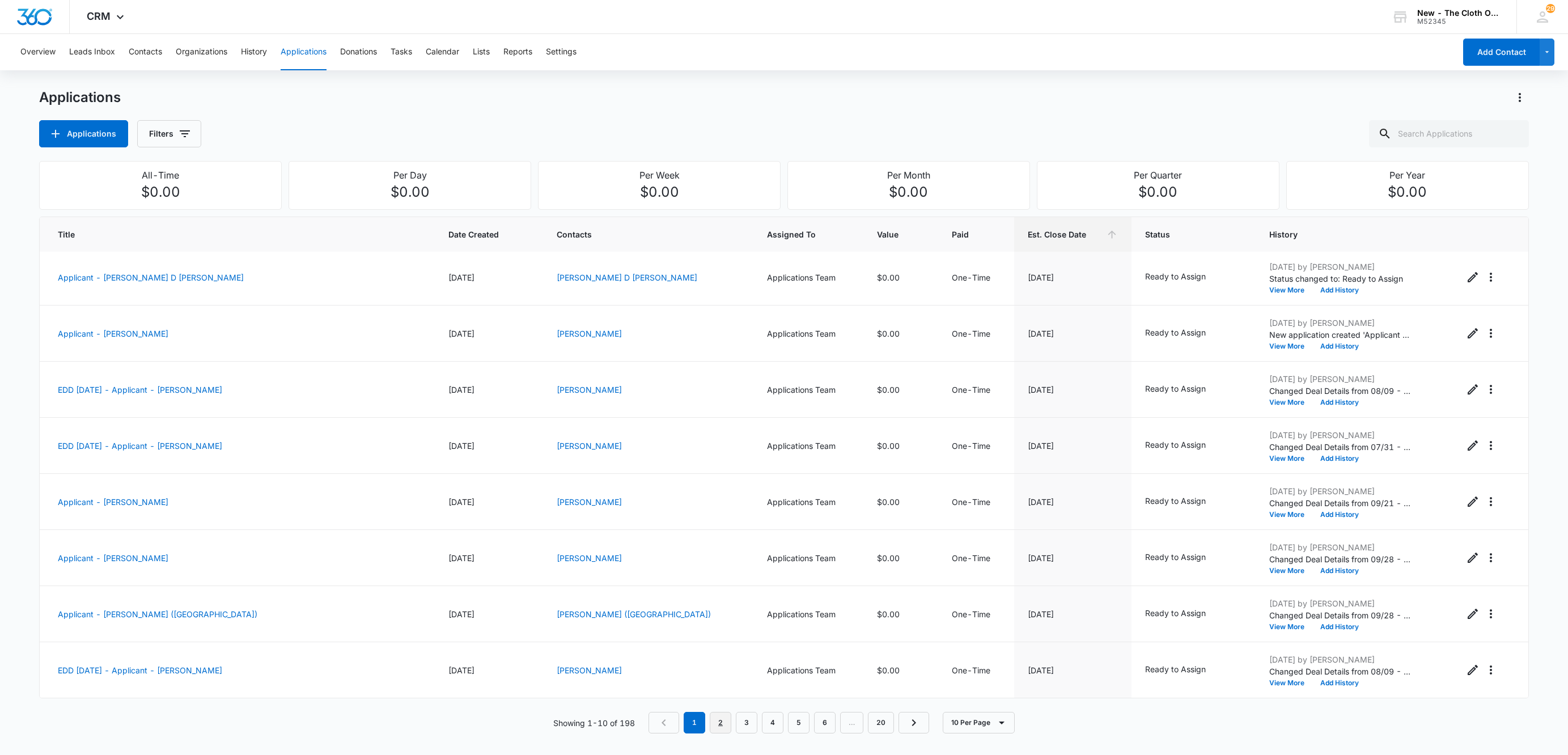
click at [725, 726] on link "2" at bounding box center [720, 723] width 21 height 21
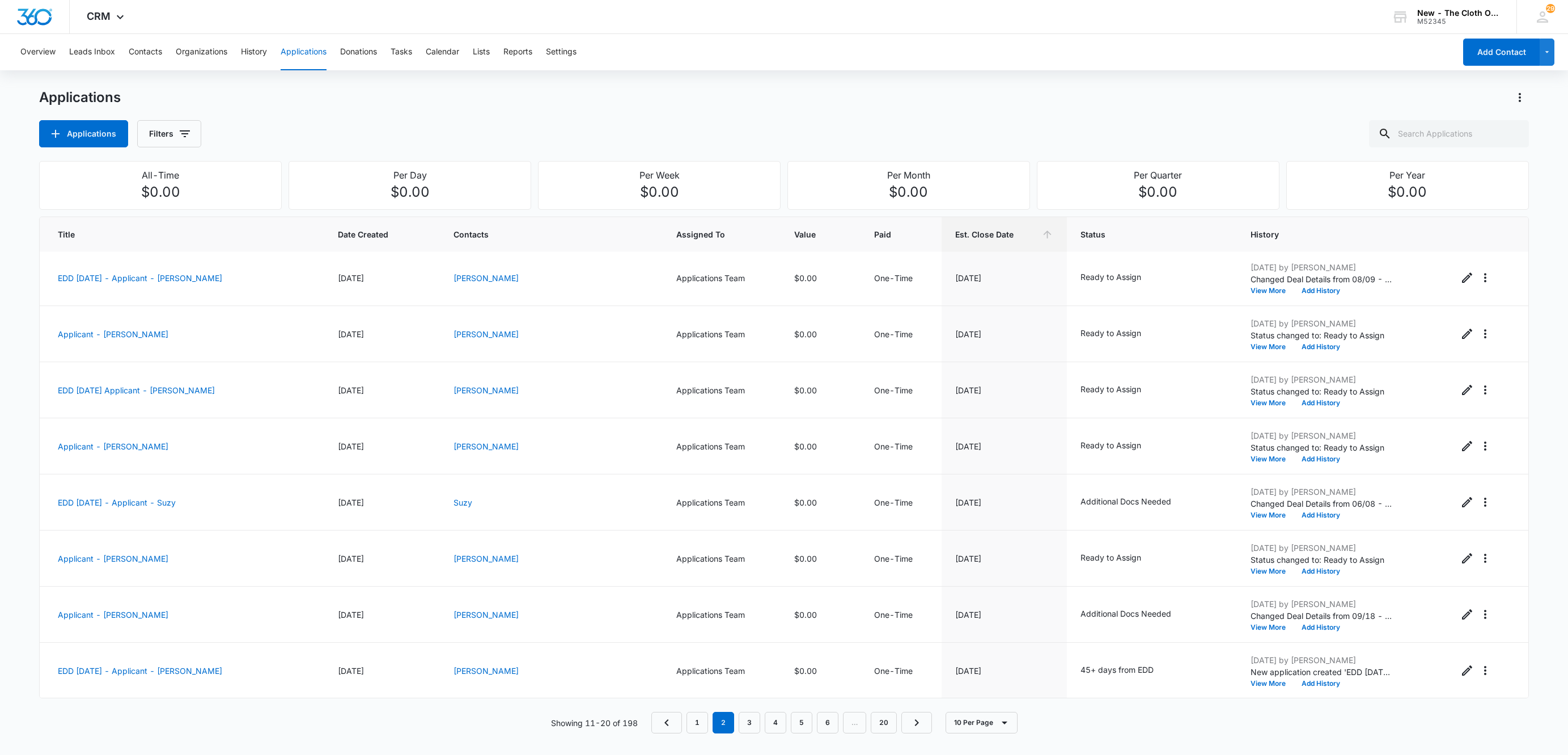
scroll to position [0, 0]
click at [472, 507] on link "Suzy" at bounding box center [463, 504] width 19 height 9
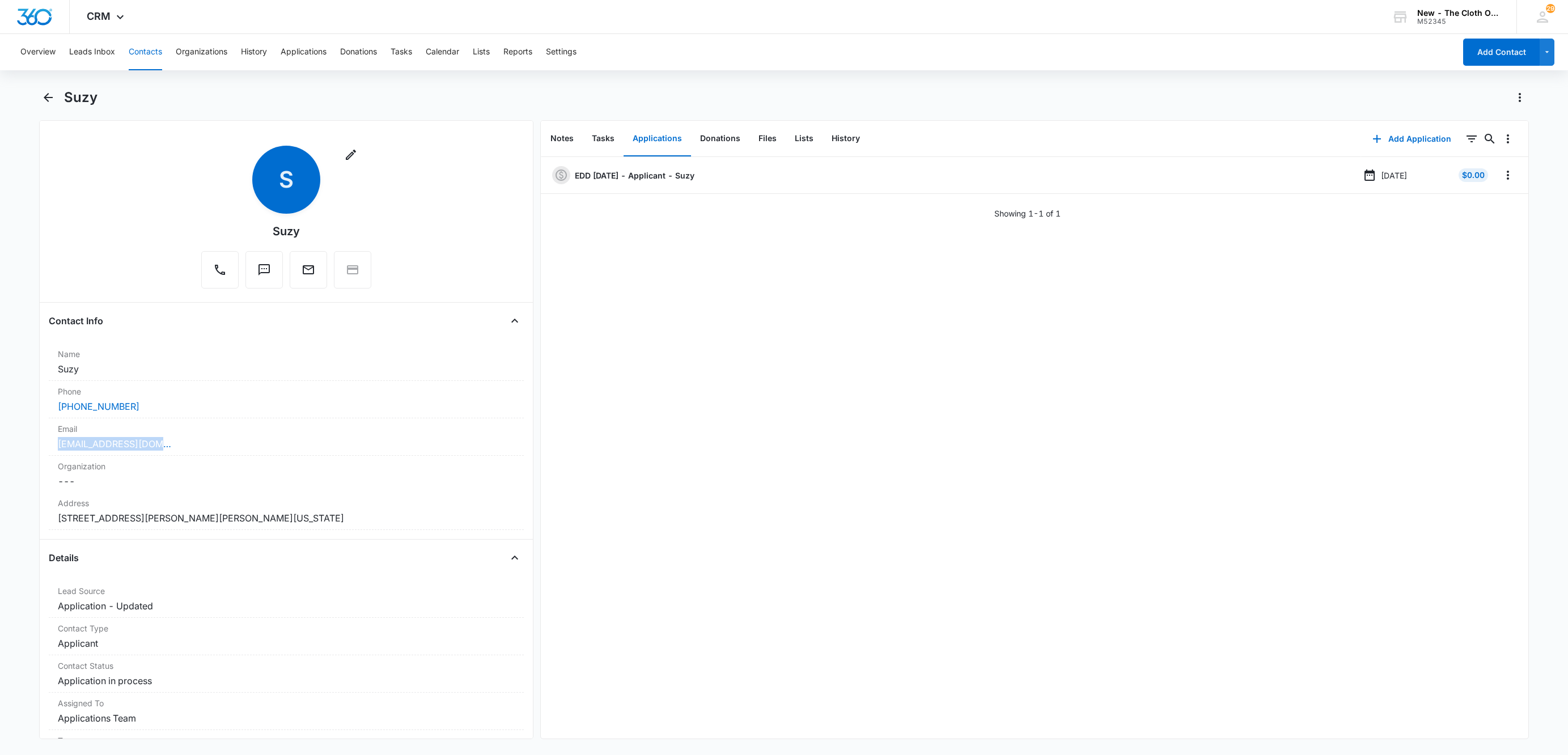
drag, startPoint x: 186, startPoint y: 443, endPoint x: 23, endPoint y: 456, distance: 163.5
click at [23, 456] on main "Suzy Remove S Suzy Contact Info Name Cancel Save Changes Suzy Phone Cancel Save…" at bounding box center [784, 420] width 1568 height 664
copy link "kimsuzy119@gmail.com"
drag, startPoint x: 144, startPoint y: 413, endPoint x: 9, endPoint y: 401, distance: 135.5
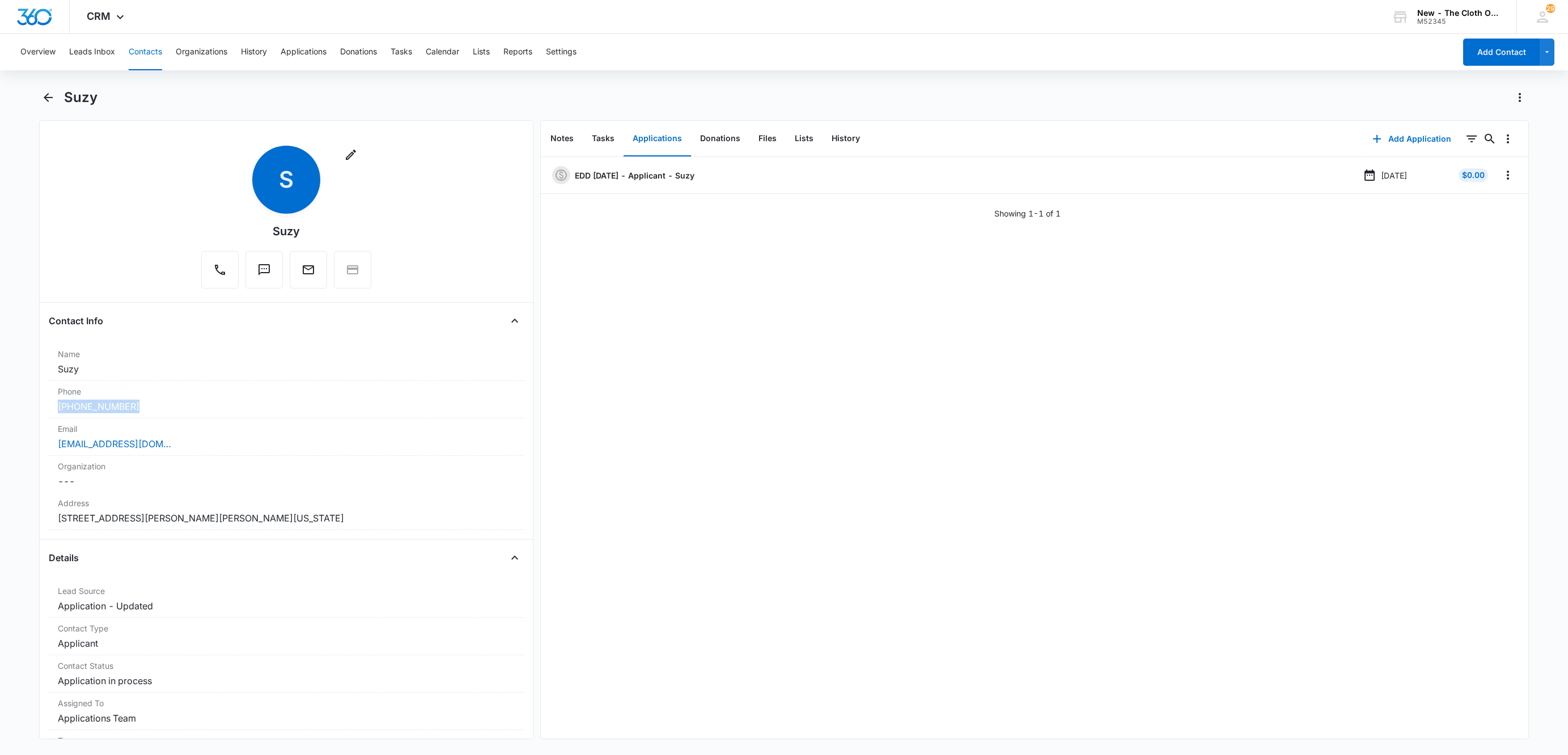
click at [9, 401] on main "Suzy Remove S Suzy Contact Info Name Cancel Save Changes Suzy Phone Cancel Save…" at bounding box center [784, 420] width 1568 height 664
copy link "(641) 328-3300"
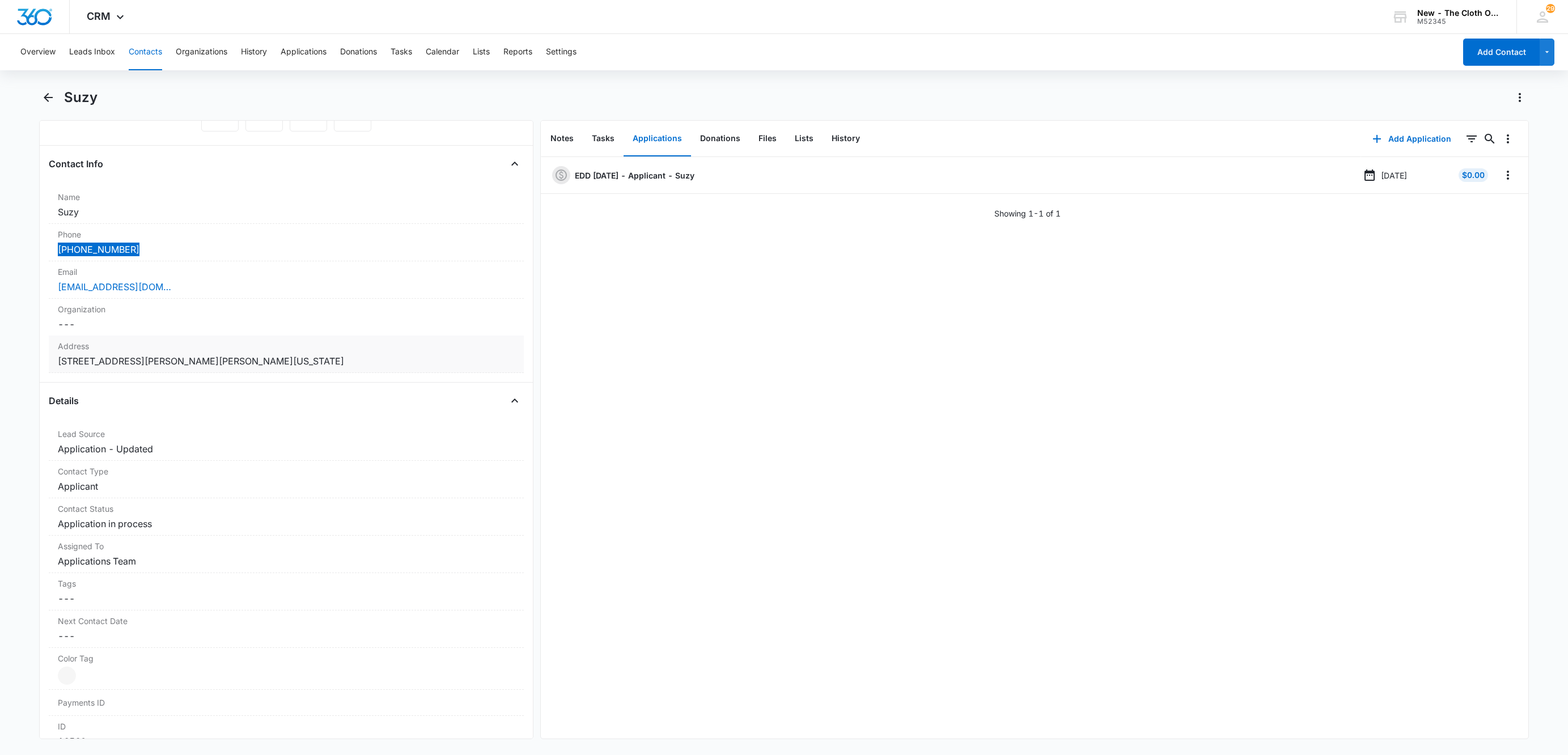
scroll to position [255, 0]
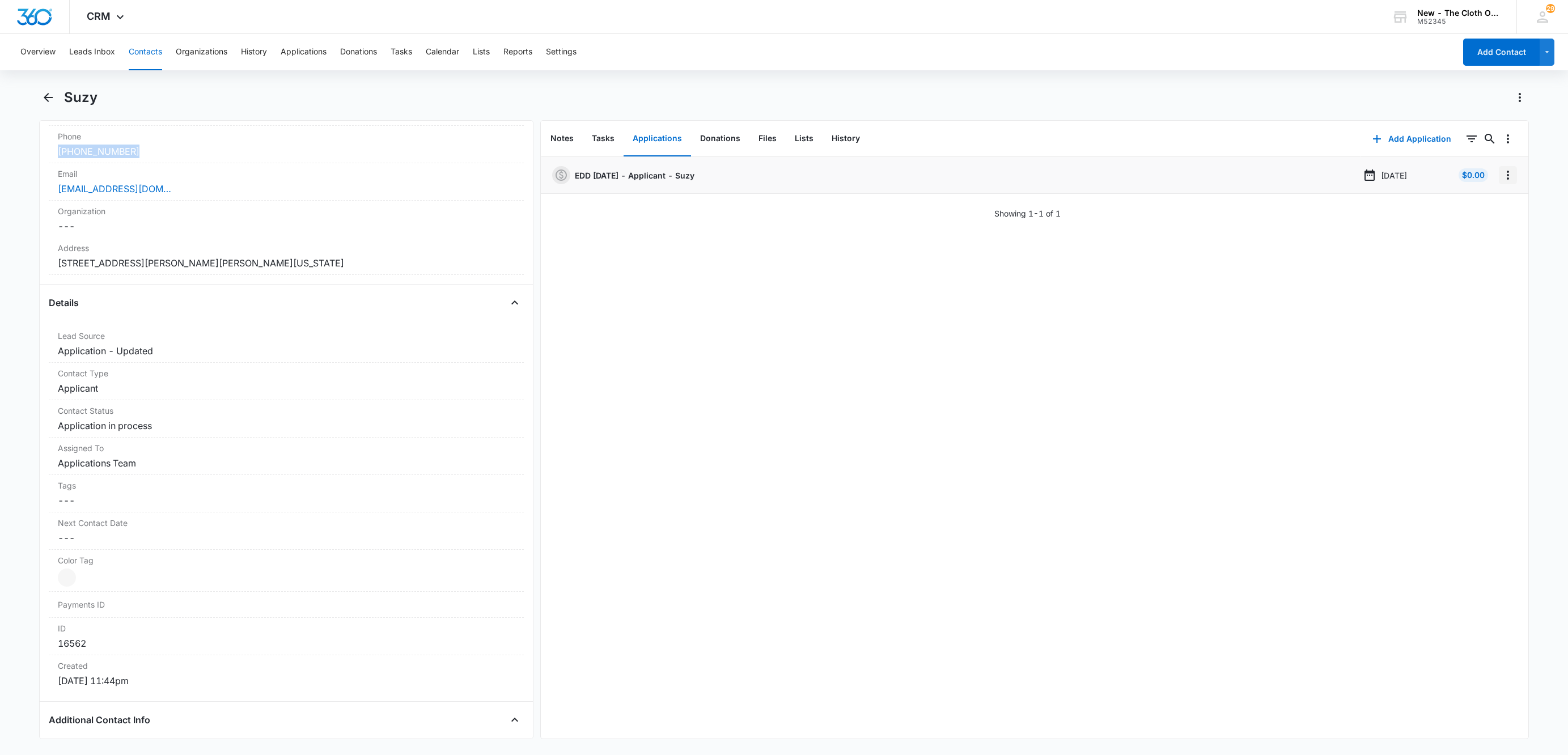
click at [1501, 178] on icon "Overflow Menu" at bounding box center [1508, 175] width 14 height 14
click at [1482, 215] on button "Edit" at bounding box center [1471, 207] width 65 height 17
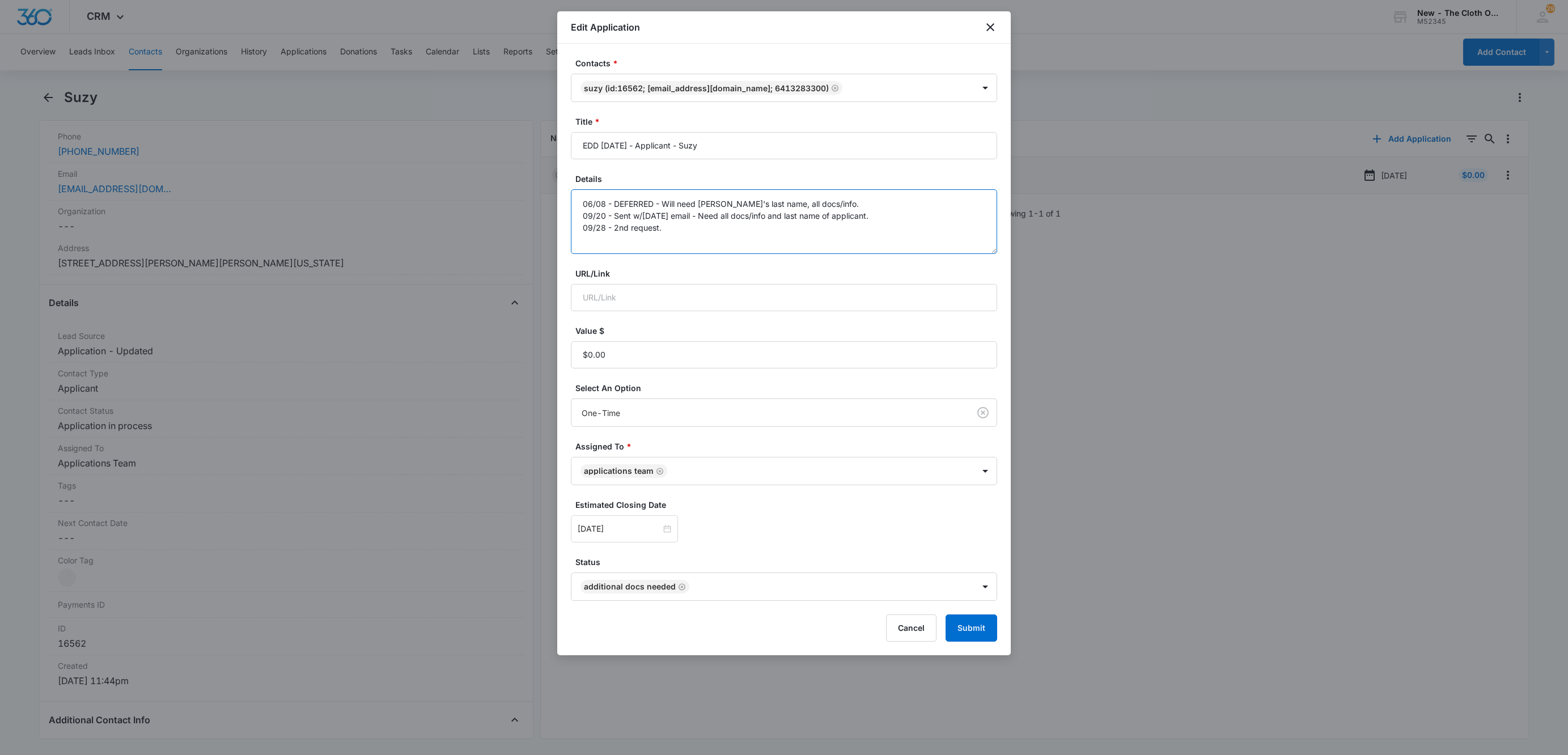
click at [815, 245] on textarea "06/08 - DEFERRED - Will need Suzy's last name, all docs/info. 09/20 - Sent w/in…" at bounding box center [784, 221] width 427 height 65
type textarea "06/08 - DEFERRED - Will need Suzy's last name, all docs/info. 09/20 - Sent w/in…"
click at [640, 519] on div "[DATE]" at bounding box center [624, 529] width 107 height 27
type input "Oct 18, 2025"
click at [711, 434] on td "18" at bounding box center [710, 428] width 21 height 17
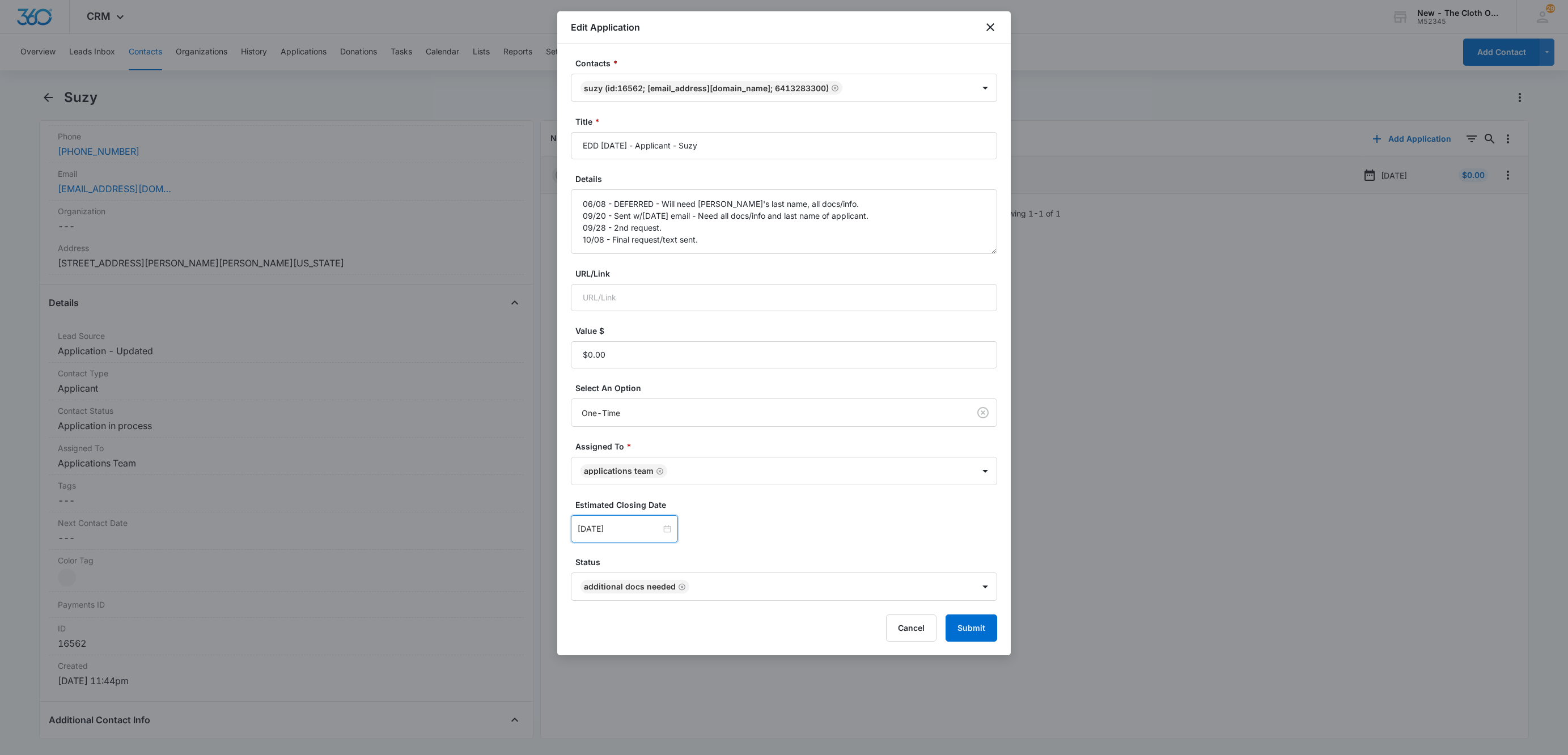
click at [893, 529] on div "Oct 18, 2025 Oct 2025 Su Mo Tu We Th Fr Sa 28 29 30 1 2 3 4 5 6 7 8 9 10 11 12 …" at bounding box center [784, 529] width 427 height 27
click at [985, 621] on button "Submit" at bounding box center [971, 628] width 51 height 27
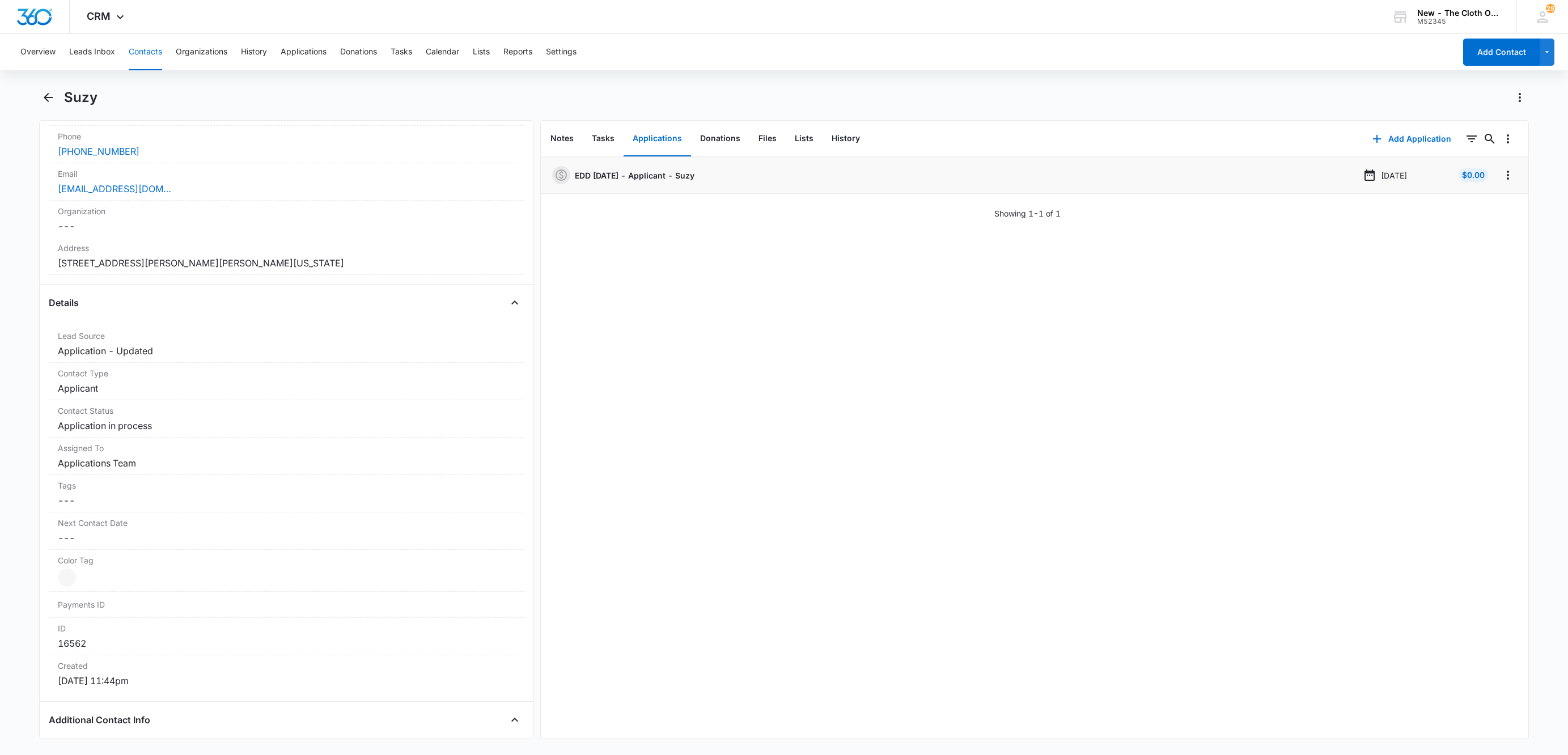
click at [389, 53] on div "Overview Leads Inbox Contacts Organizations History Applications Donations Task…" at bounding box center [734, 52] width 1441 height 36
click at [416, 50] on div "Overview Leads Inbox Contacts Organizations History Applications Donations Task…" at bounding box center [734, 52] width 1441 height 36
click at [406, 53] on button "Tasks" at bounding box center [401, 52] width 21 height 36
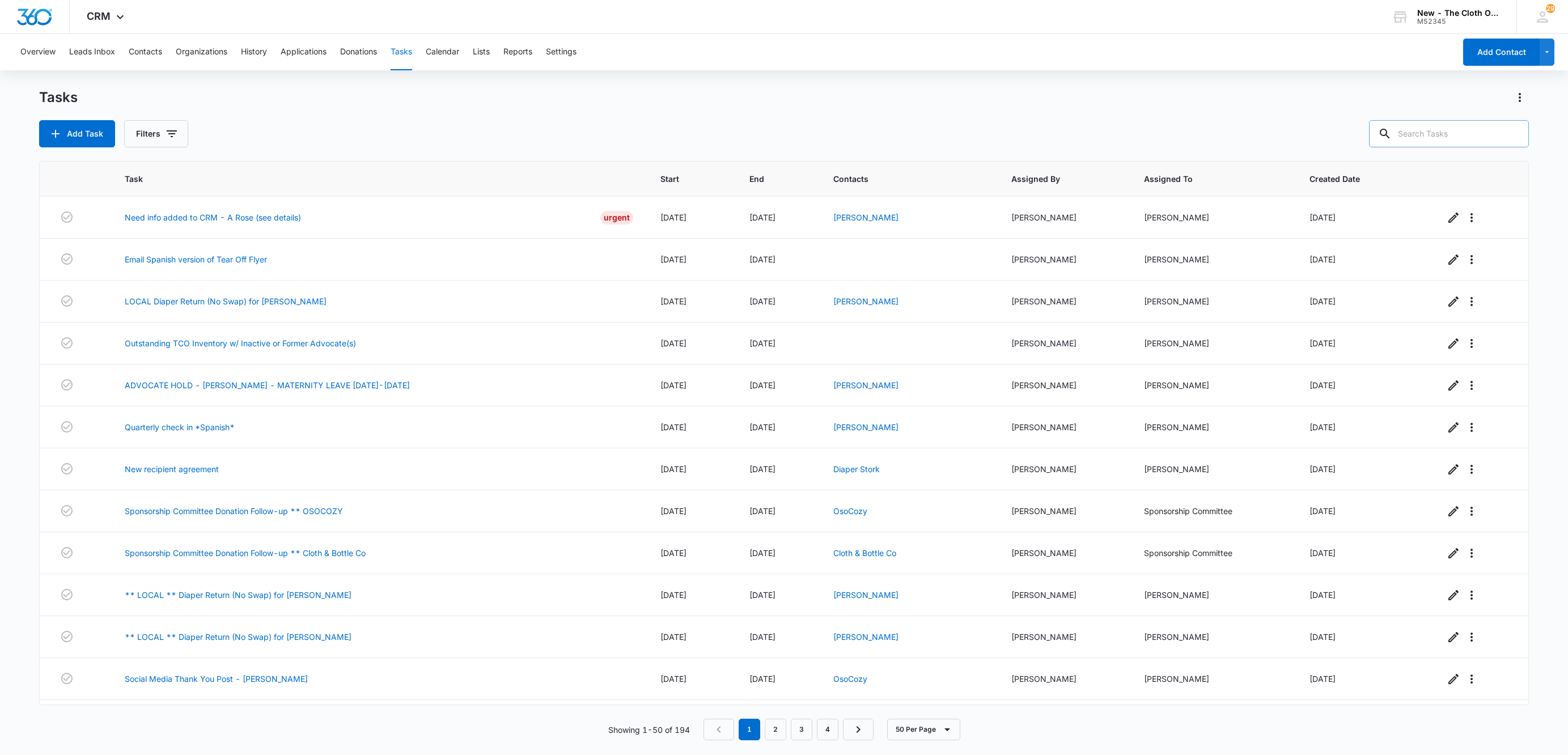
click at [1430, 132] on input "text" at bounding box center [1448, 134] width 160 height 27
type input "[PERSON_NAME]"
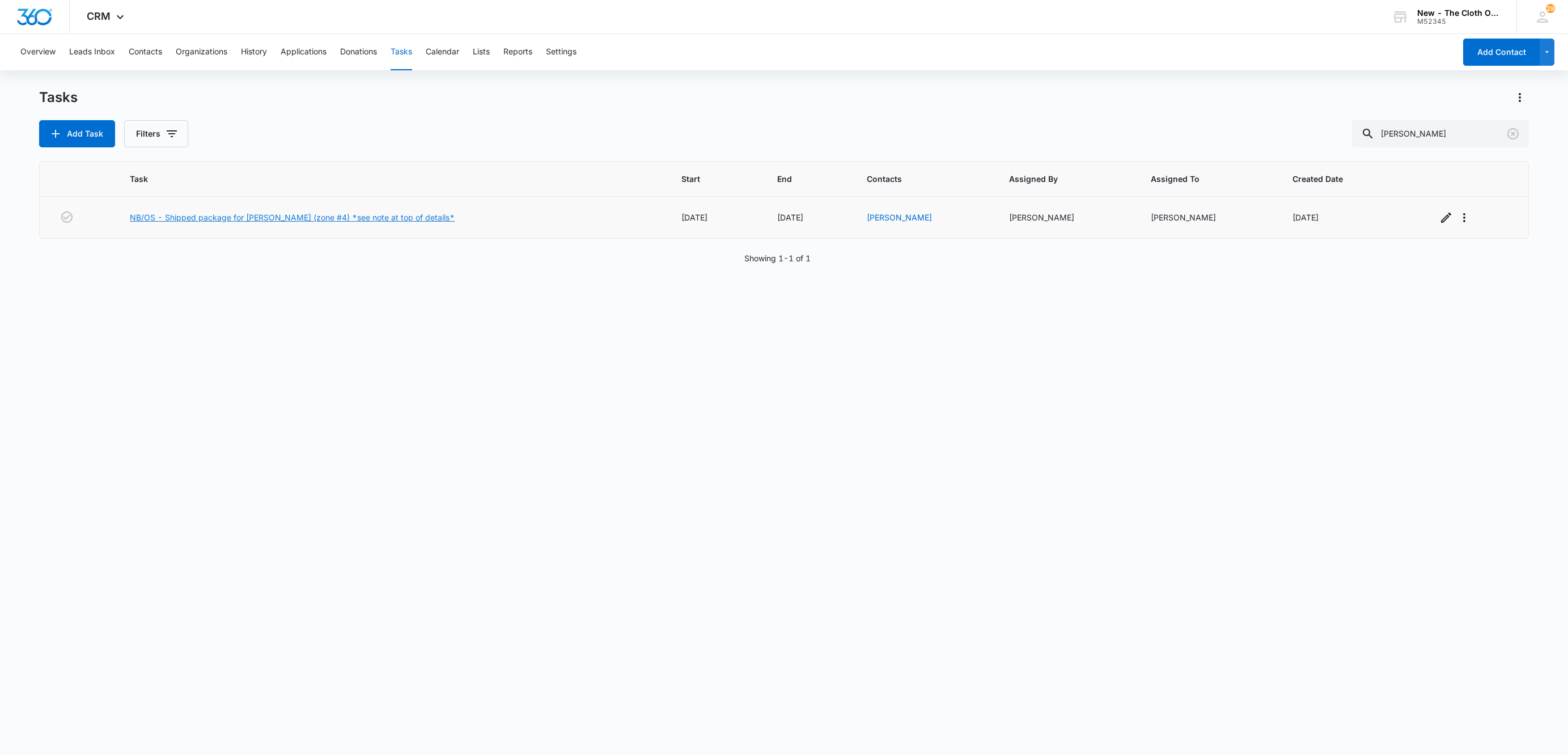
click at [317, 221] on link "NB/OS - Shipped package for [PERSON_NAME] (zone #4) *see note at top of details*" at bounding box center [292, 217] width 325 height 12
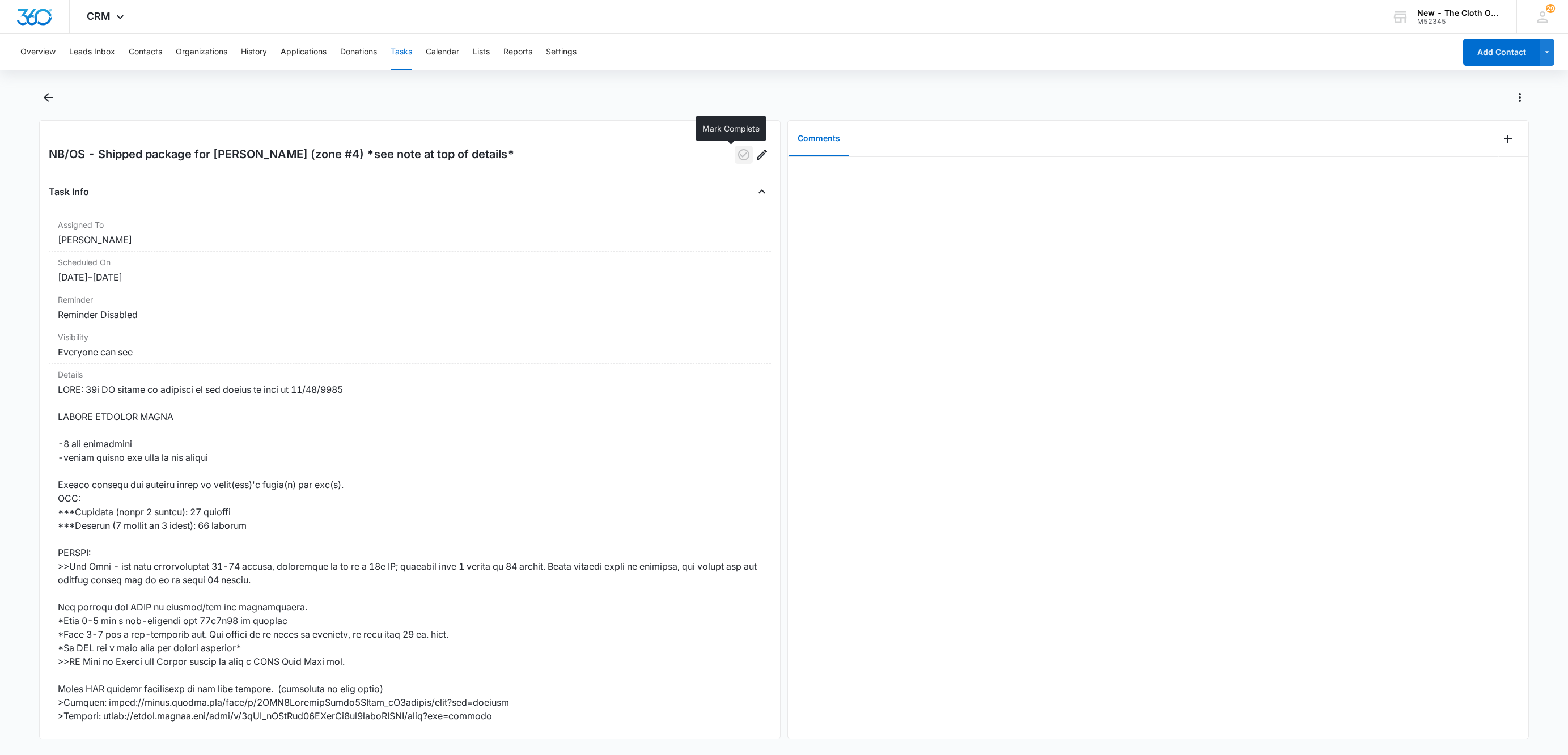
click at [737, 159] on icon "button" at bounding box center [744, 155] width 14 height 14
click at [738, 159] on icon "button" at bounding box center [743, 154] width 11 height 11
click at [755, 160] on icon "Edit" at bounding box center [762, 155] width 14 height 14
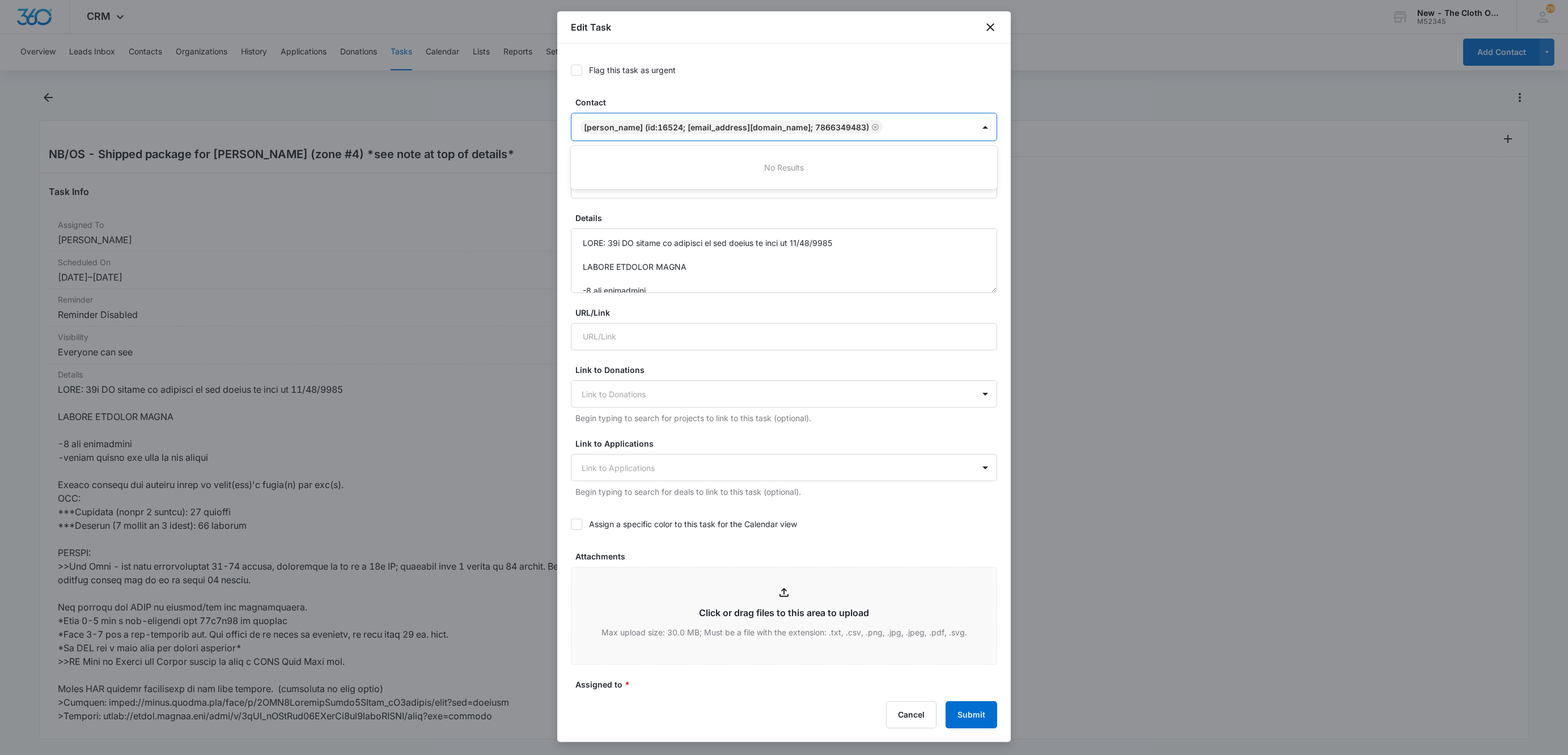
click at [742, 127] on div "[PERSON_NAME] (ID:16524; [EMAIL_ADDRESS][DOMAIN_NAME]; 7866349483)" at bounding box center [726, 127] width 285 height 9
click at [803, 83] on form "Flag this task as urgent Contact [PERSON_NAME] (ID:16524; [EMAIL_ADDRESS][DOMAI…" at bounding box center [784, 532] width 427 height 950
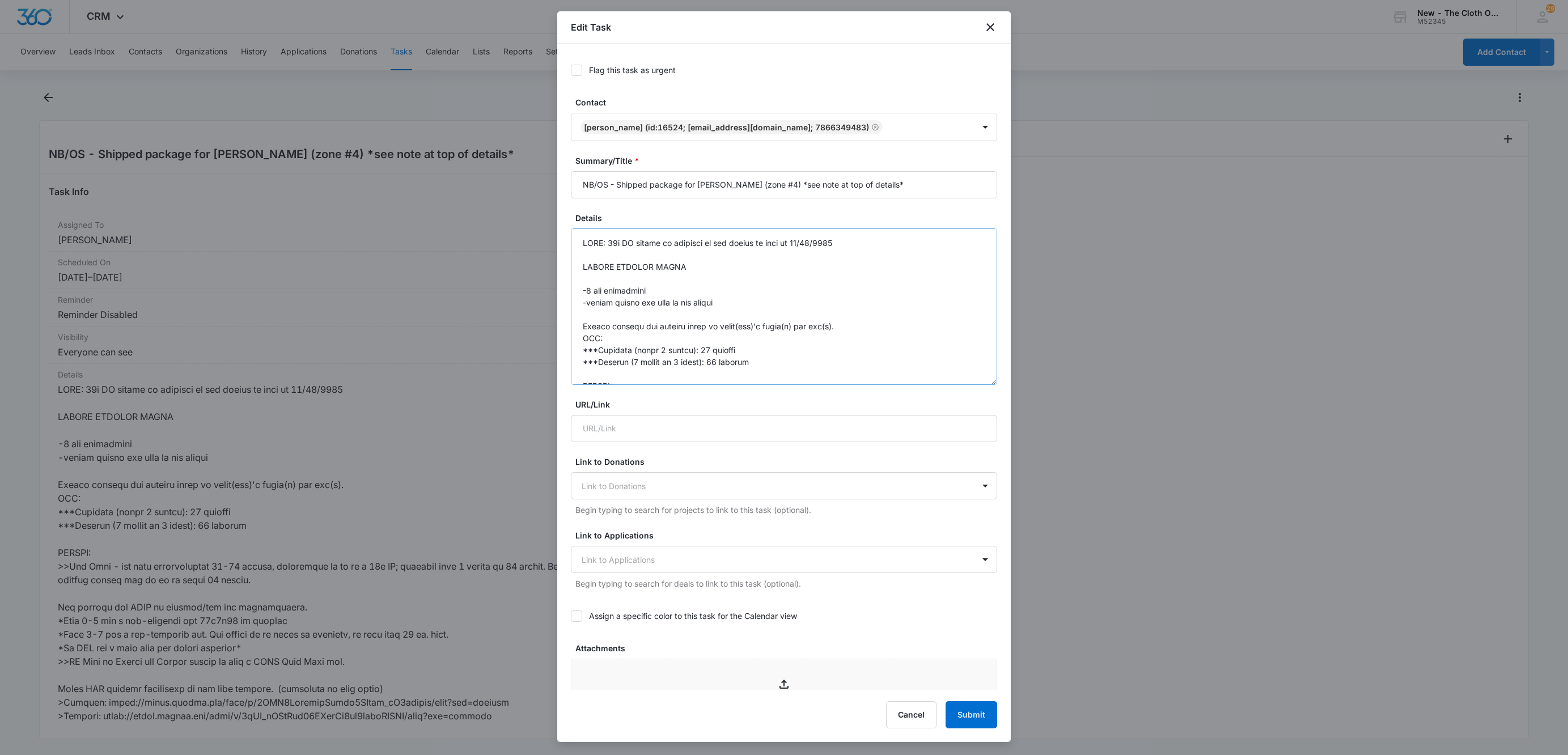
drag, startPoint x: 980, startPoint y: 288, endPoint x: 976, endPoint y: 380, distance: 92.1
click at [976, 380] on textarea "Details" at bounding box center [784, 306] width 427 height 156
drag, startPoint x: 746, startPoint y: 250, endPoint x: 519, endPoint y: 240, distance: 227.2
click at [519, 240] on body "CRM Apps Reputation Websites Forms CRM Email Social Shop Payments POS Ads Intel…" at bounding box center [784, 377] width 1568 height 755
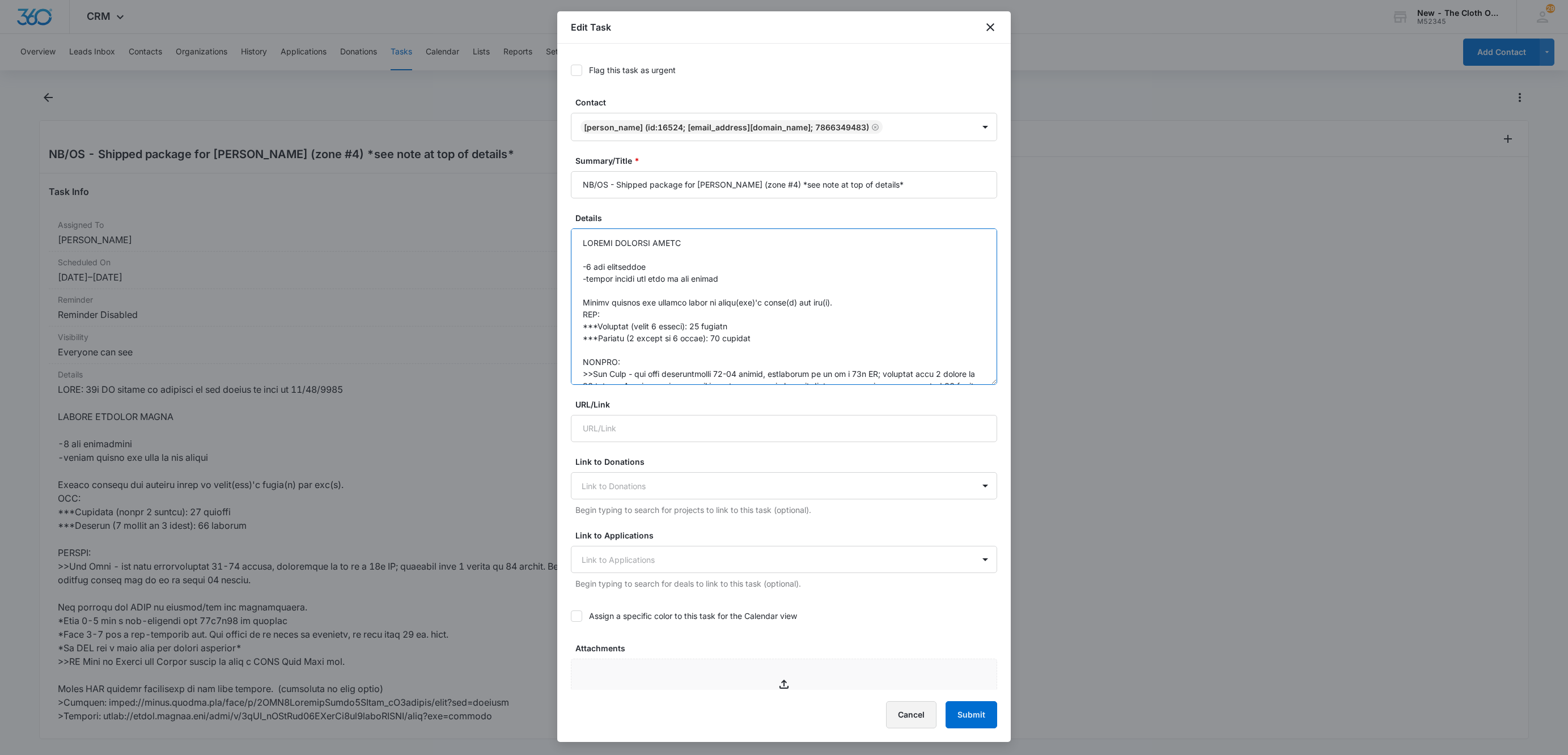
type textarea "DIAPER PACKAGE STEPS -7 day turnaround -notify family and team of any delays Ga…"
click at [914, 723] on button "Cancel" at bounding box center [911, 715] width 50 height 27
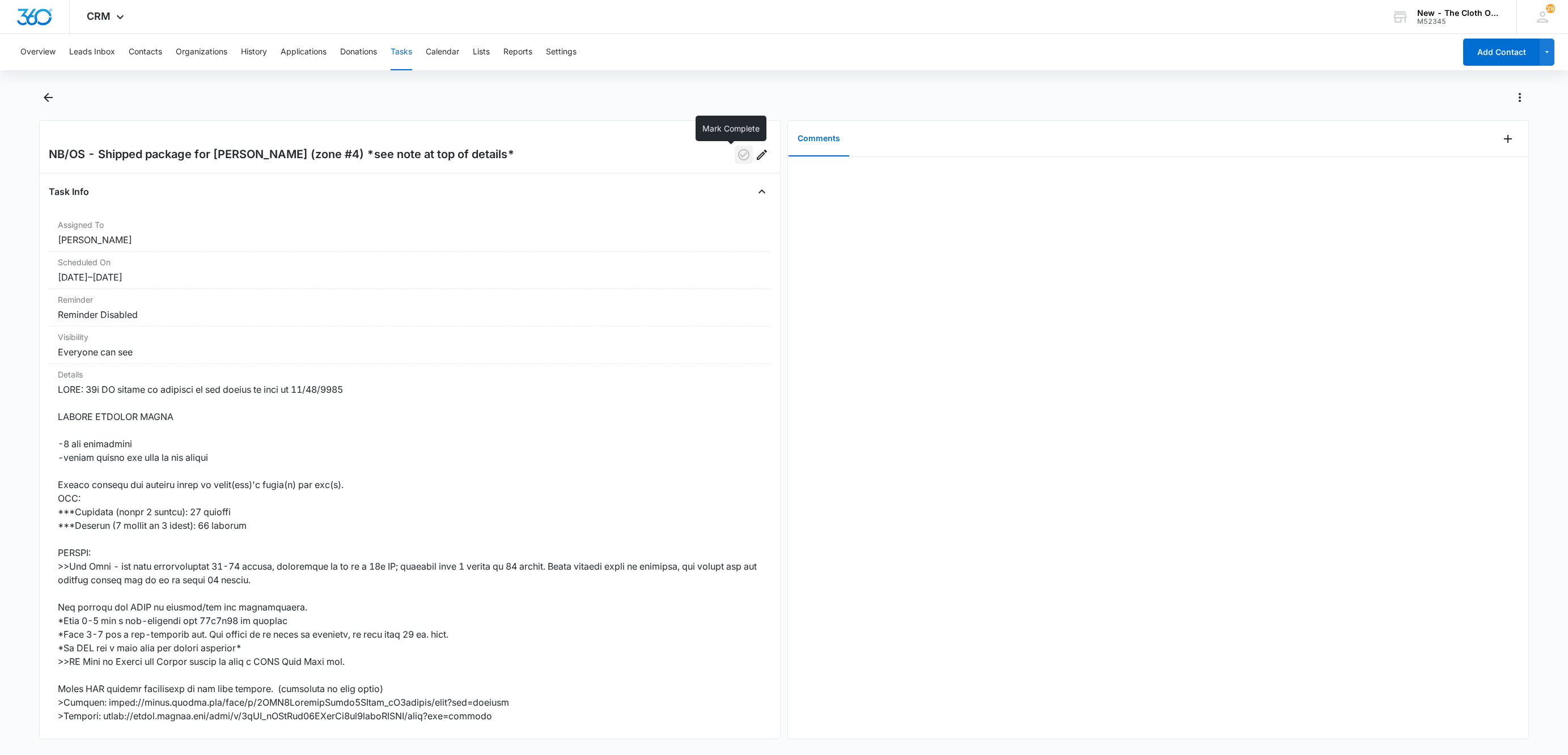
click at [737, 155] on icon "button" at bounding box center [744, 155] width 14 height 14
click at [1524, 91] on icon "Actions" at bounding box center [1519, 97] width 14 height 14
click at [1479, 165] on div "Delete Task" at bounding box center [1470, 163] width 63 height 8
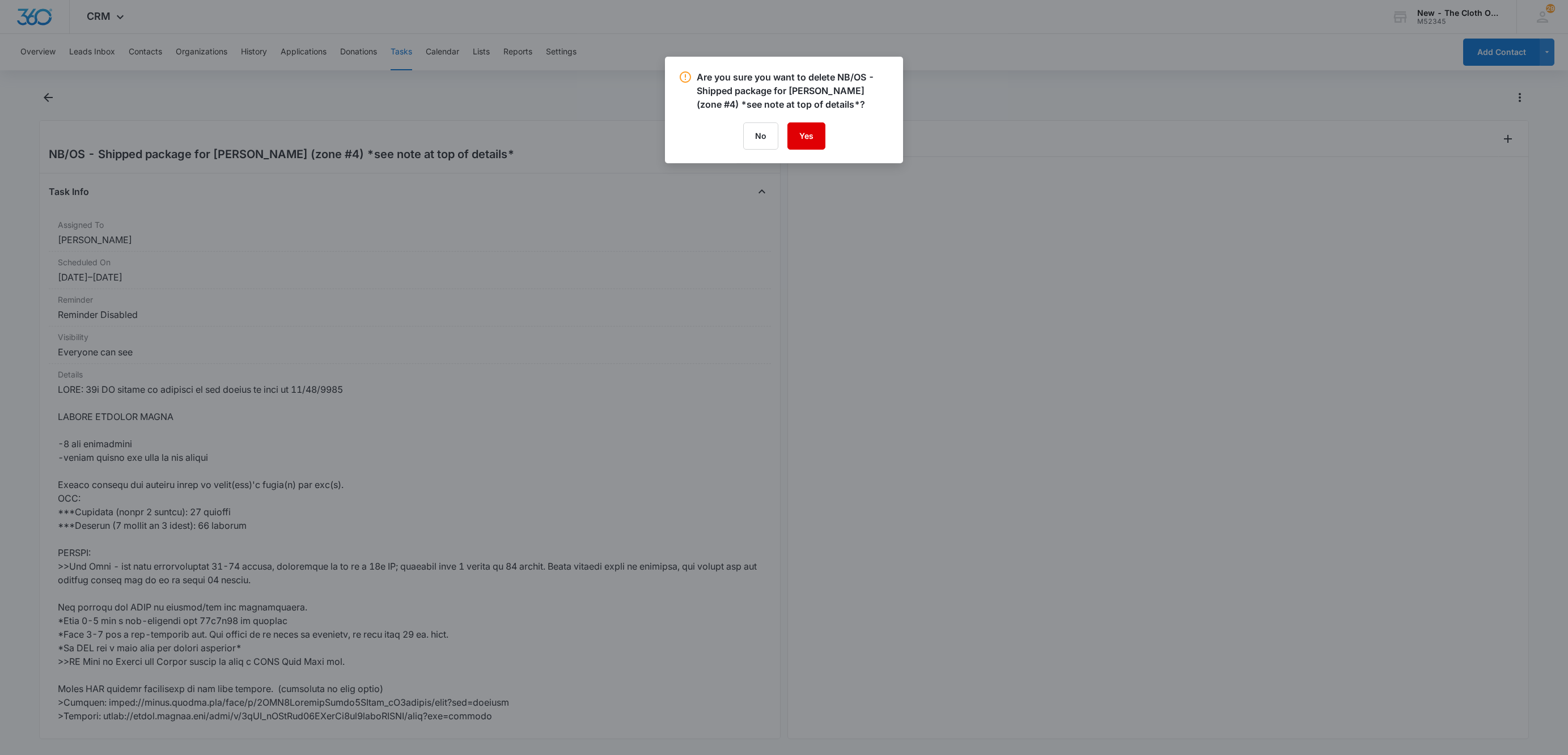
click at [799, 139] on button "Yes" at bounding box center [806, 136] width 38 height 27
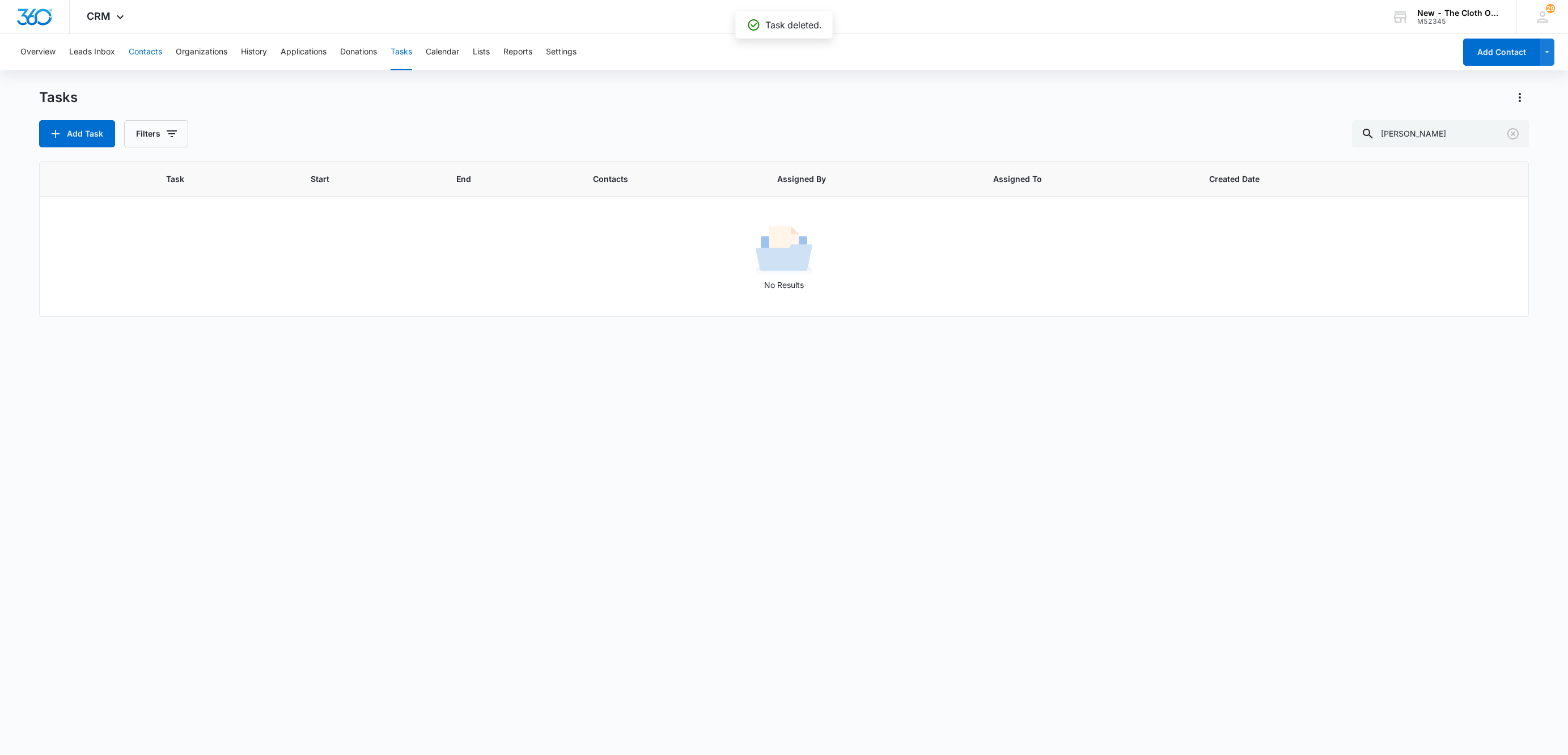
click at [146, 53] on button "Contacts" at bounding box center [144, 52] width 33 height 36
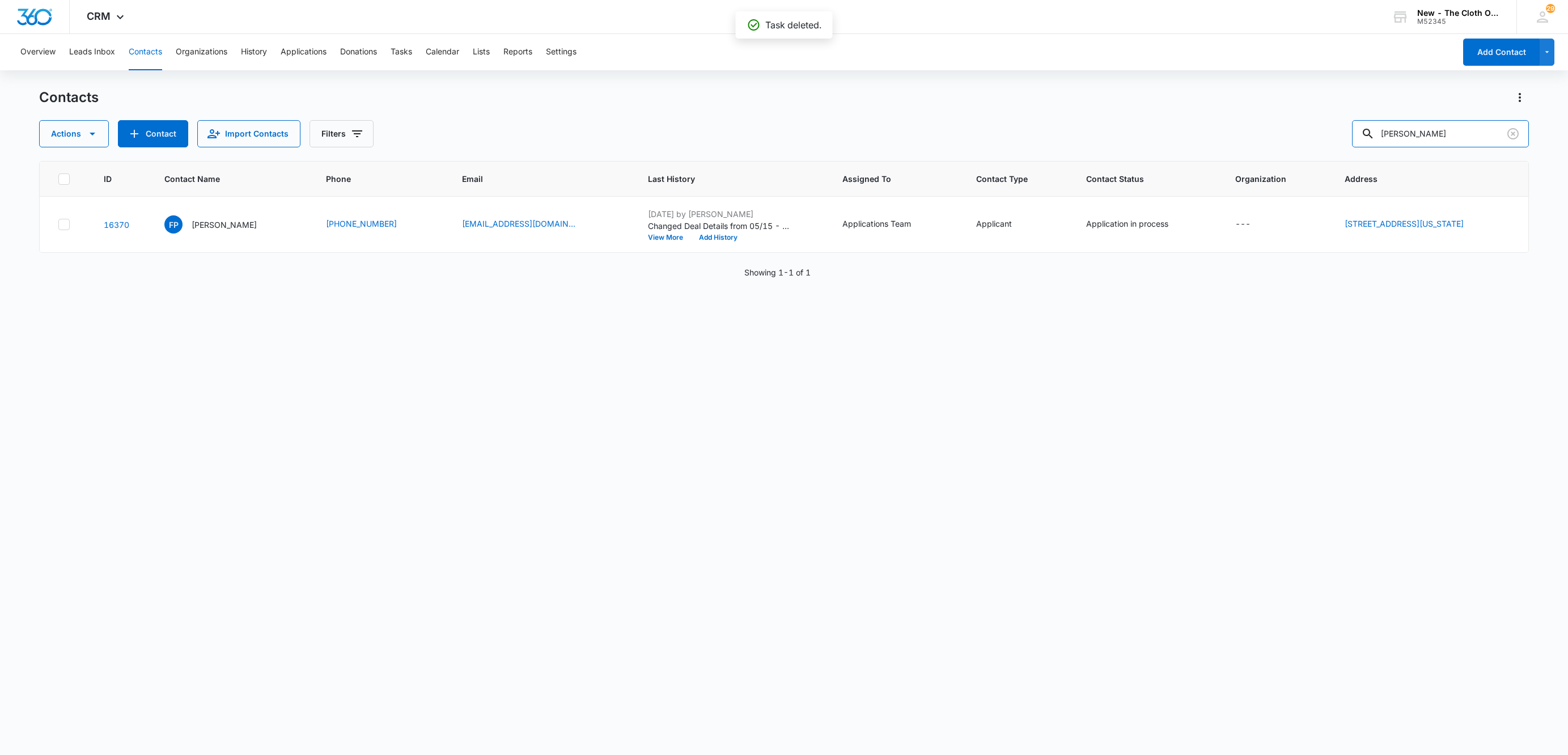
drag, startPoint x: 1465, startPoint y: 139, endPoint x: 1307, endPoint y: 145, distance: 158.1
click at [1308, 148] on div "Contacts Actions Contact Import Contacts Filters [PERSON_NAME] ID Contact Name …" at bounding box center [784, 421] width 1489 height 665
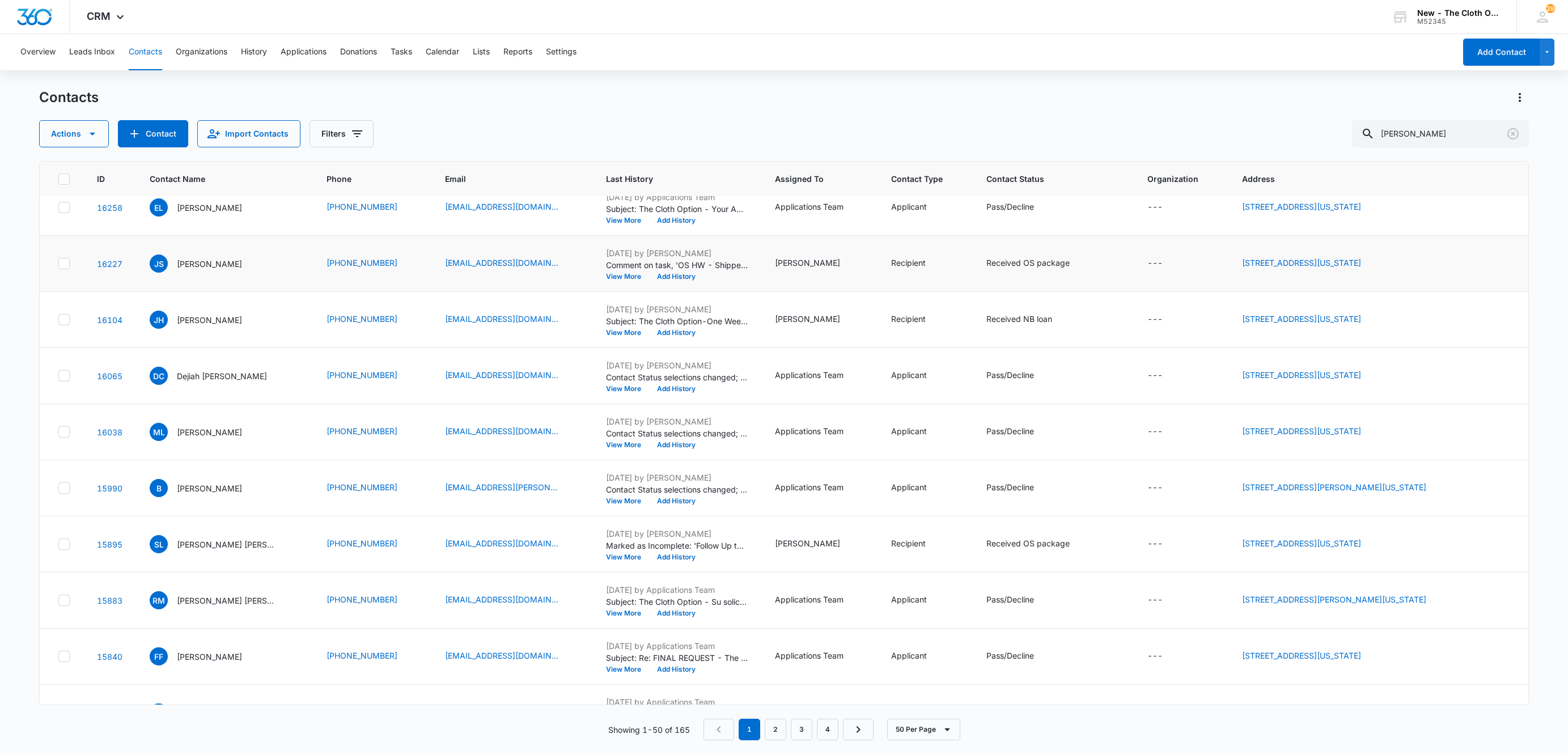
scroll to position [1020, 0]
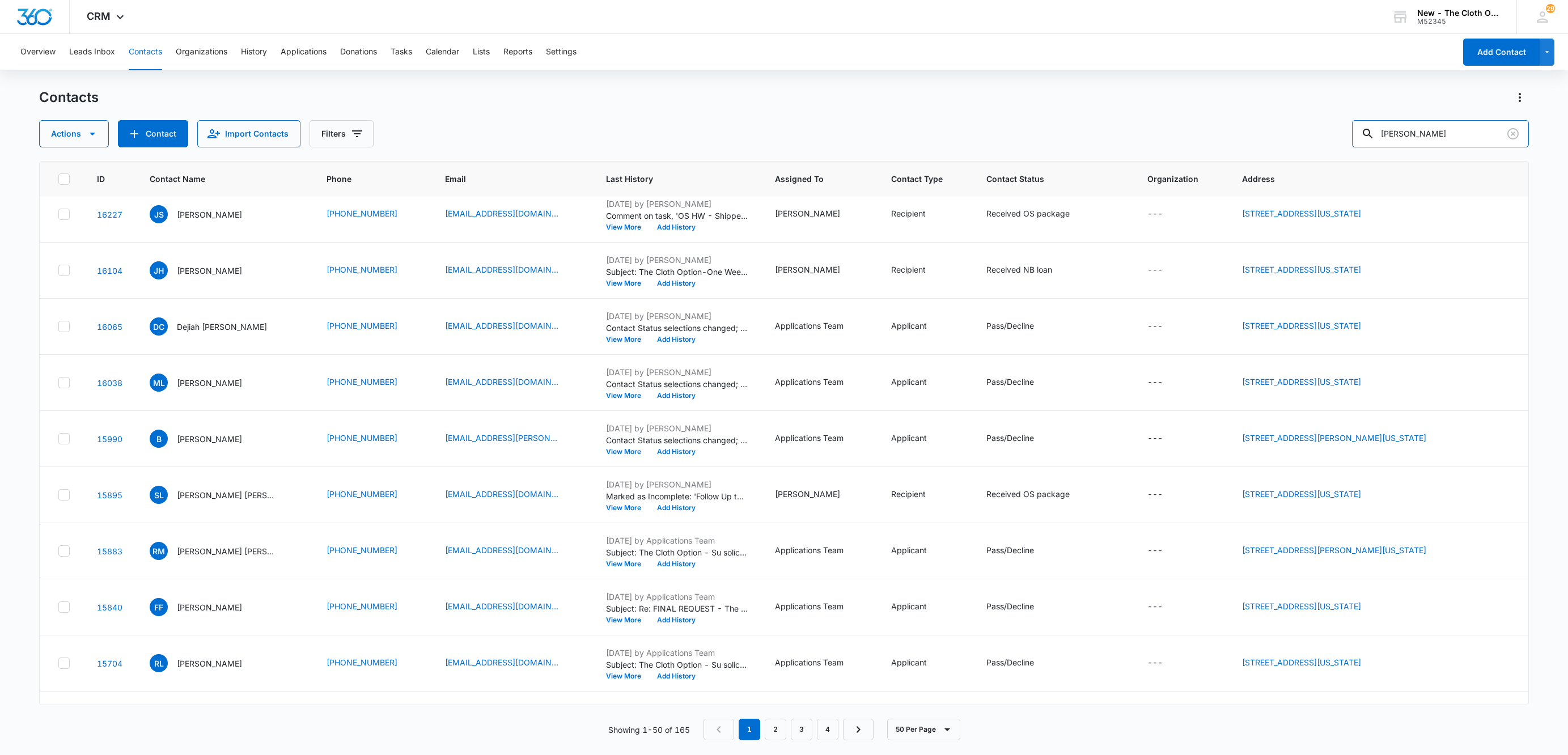
click at [1219, 160] on div "Contacts Actions Contact Import Contacts Filters [PERSON_NAME] ID Contact Name …" at bounding box center [784, 421] width 1489 height 665
paste input "Norisleidy L"
type input "[PERSON_NAME]"
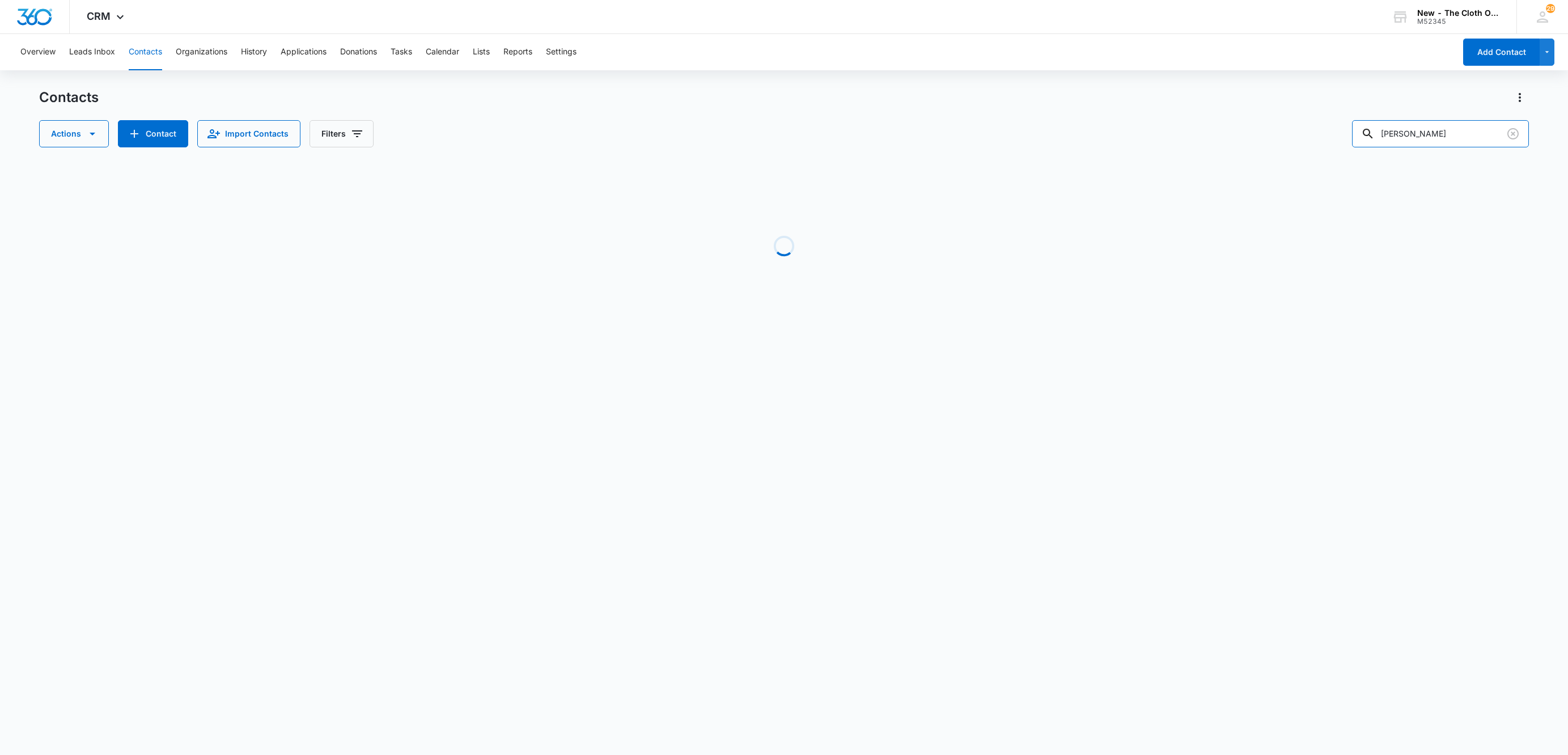
scroll to position [0, 0]
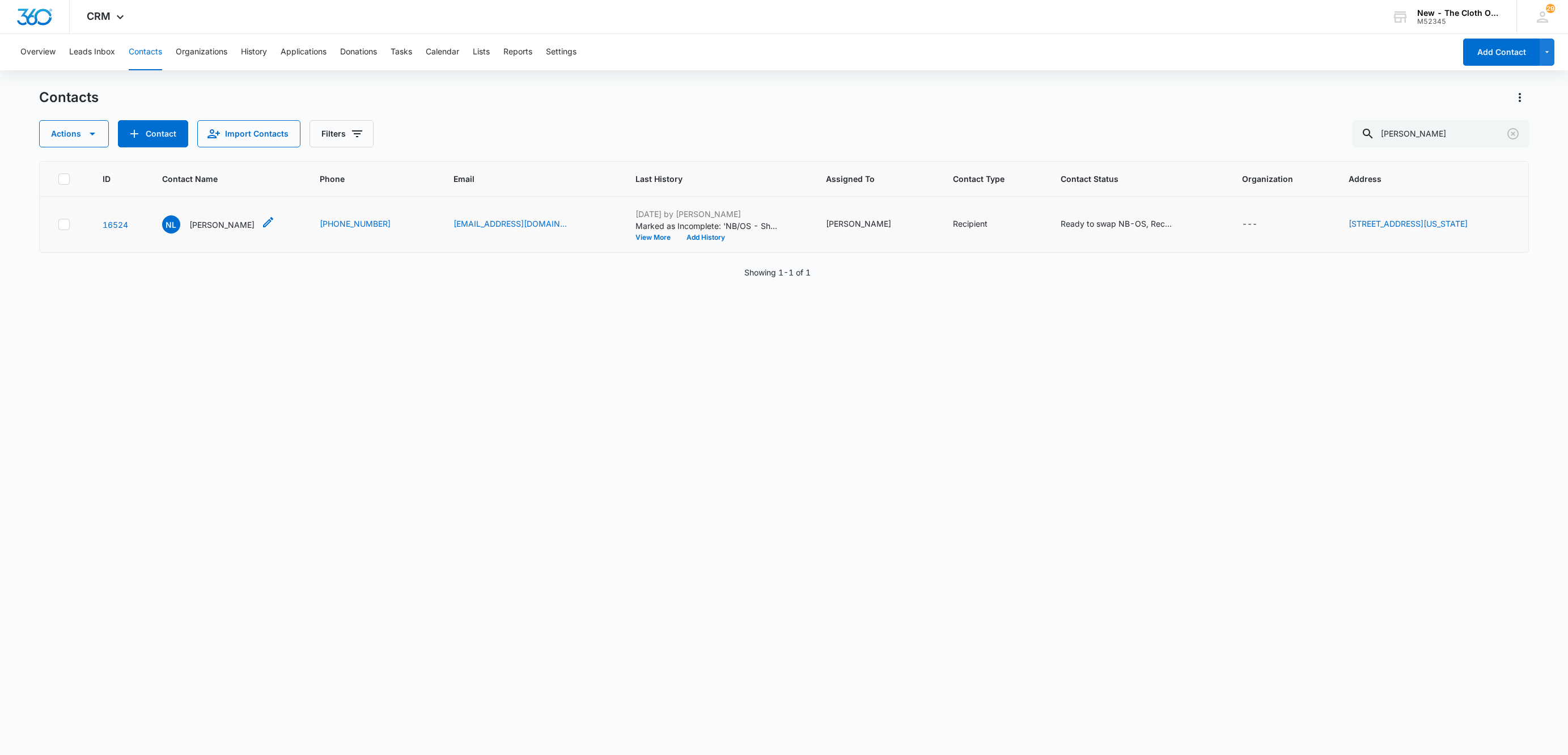
click at [206, 220] on p "[PERSON_NAME]" at bounding box center [221, 225] width 65 height 12
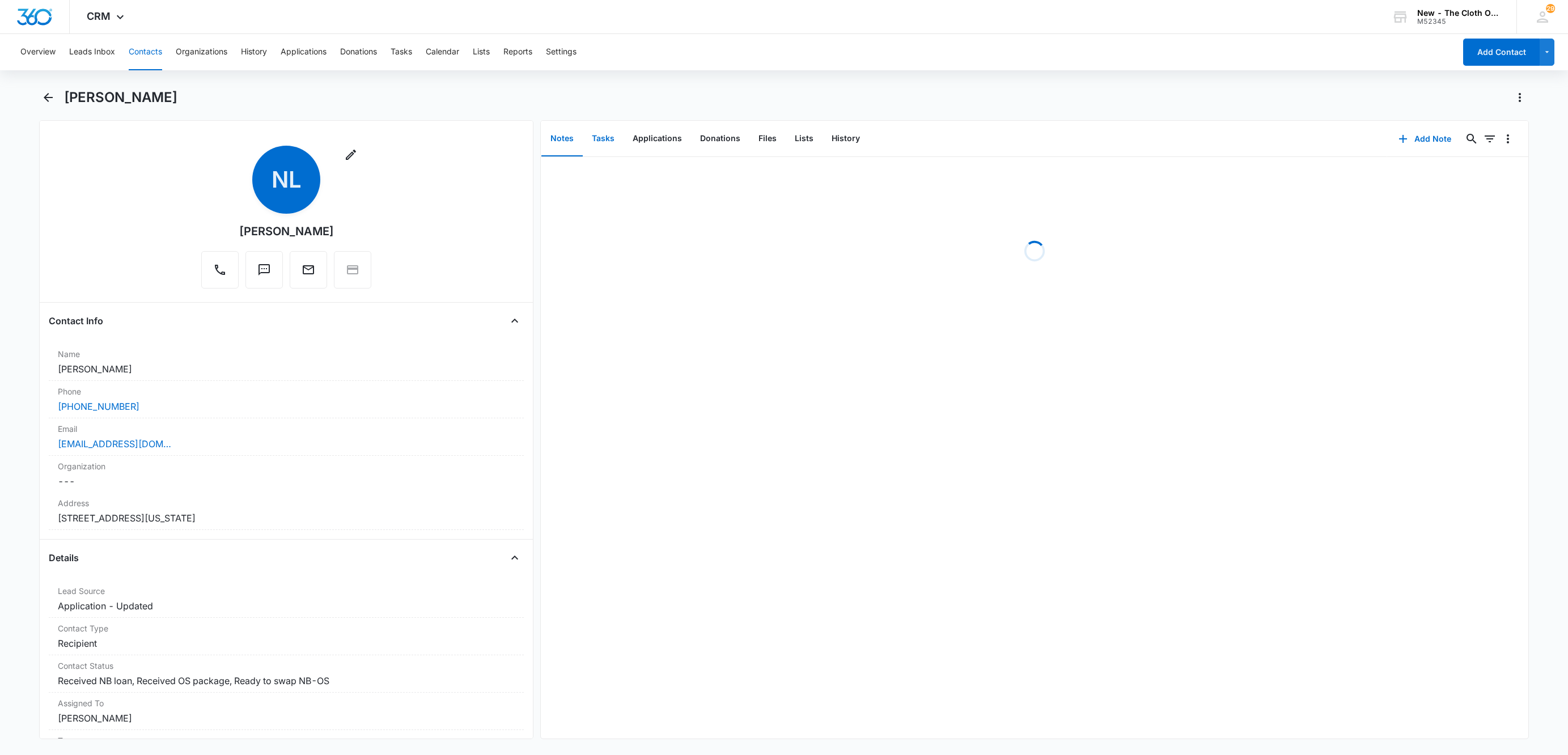
click at [602, 137] on button "Tasks" at bounding box center [604, 139] width 41 height 35
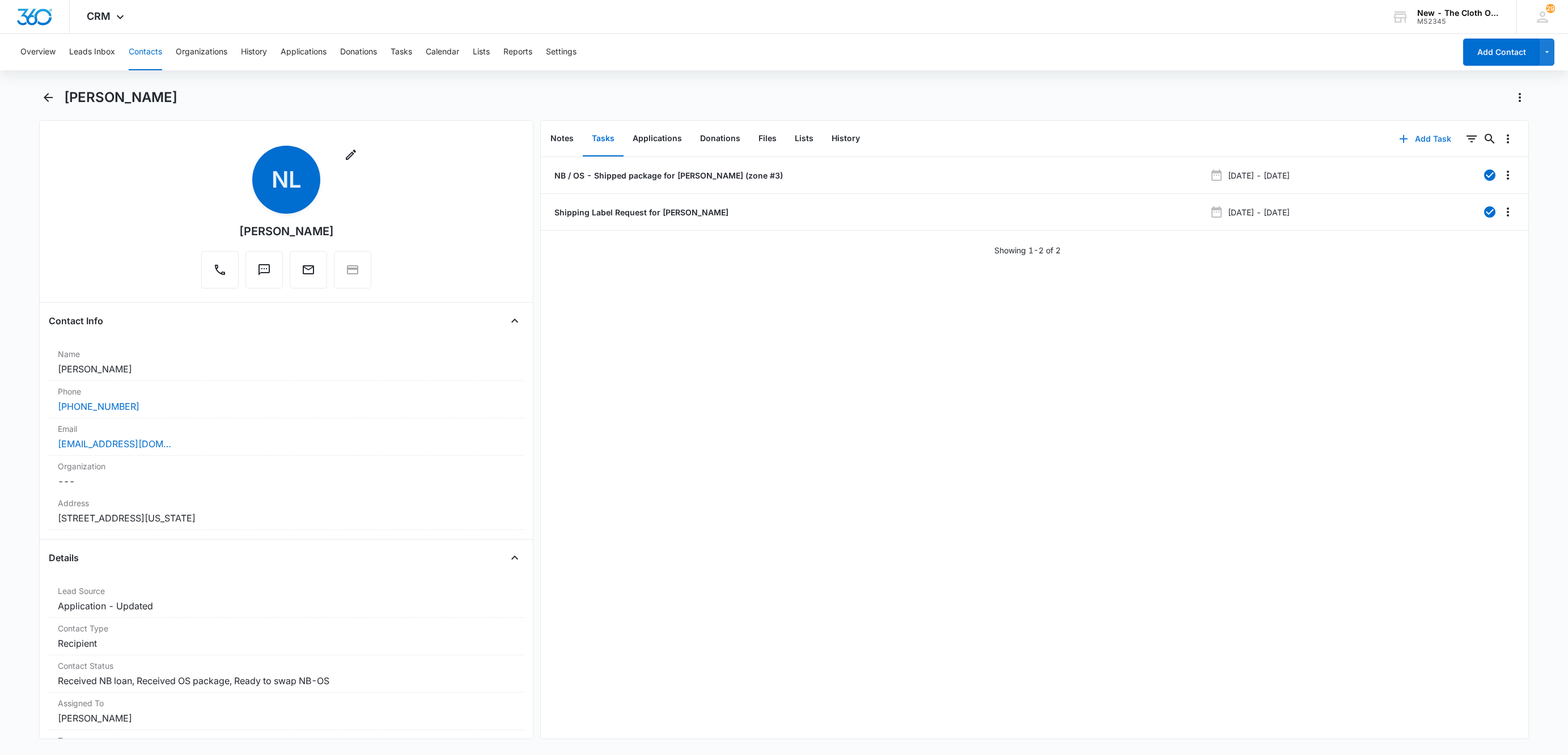
click at [1422, 139] on button "Add Task" at bounding box center [1425, 139] width 75 height 27
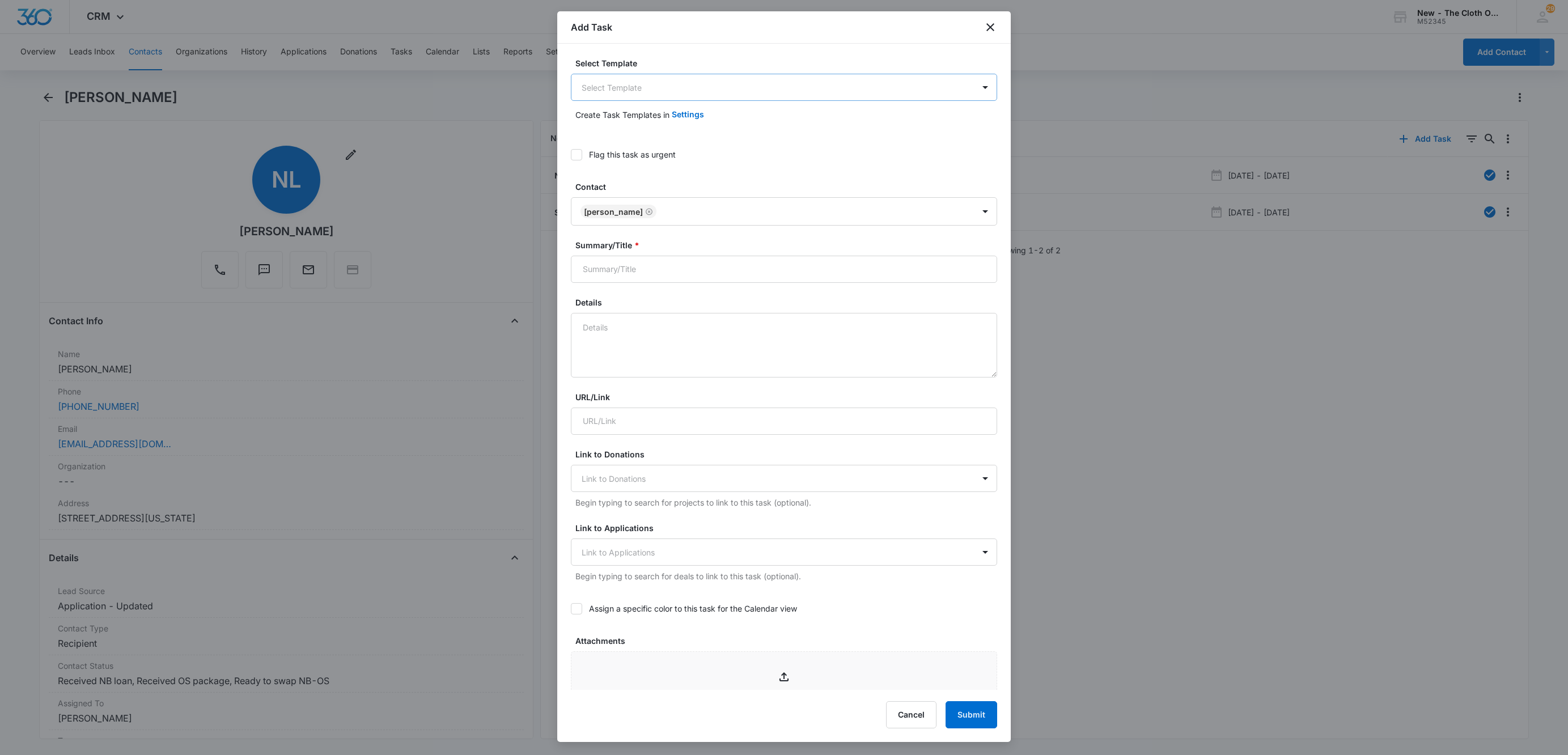
click at [643, 93] on body "CRM Apps Reputation Websites Forms CRM Email Social Shop Payments POS Ads Intel…" at bounding box center [784, 377] width 1568 height 755
type input "swa"
click at [648, 152] on p "NB/OS Swap NAME **see details** (Zone #)" at bounding box center [670, 148] width 171 height 12
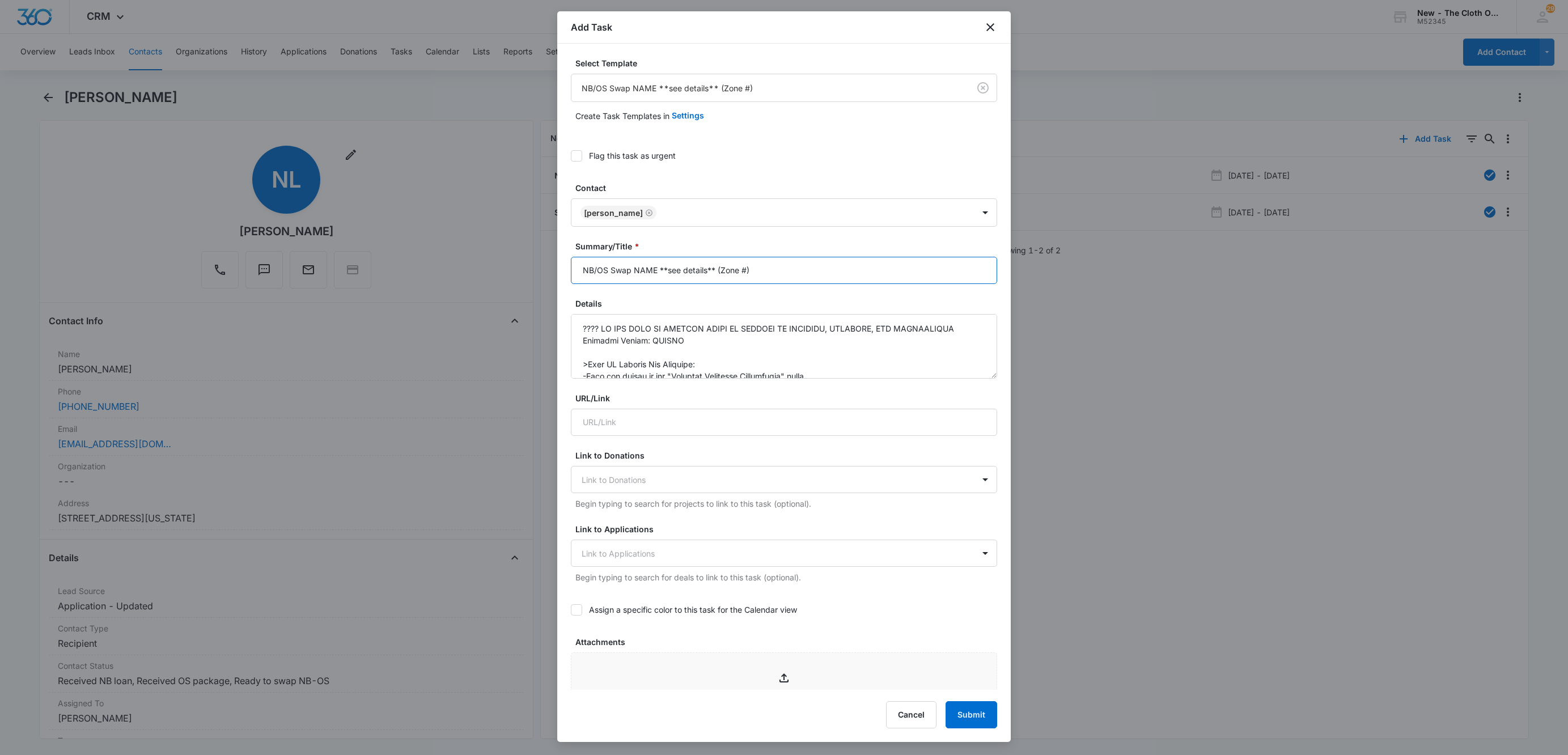
click at [746, 279] on input "NB/OS Swap NAME **see details** (Zone #)" at bounding box center [784, 270] width 427 height 27
drag, startPoint x: 634, startPoint y: 272, endPoint x: 648, endPoint y: 269, distance: 14.3
click at [653, 270] on input "NB/OS Swap NAME **see details** (Zone #4)" at bounding box center [784, 270] width 427 height 27
click at [860, 266] on input "NB/OS Swap [PERSON_NAME] **see details** (Zone #4)" at bounding box center [784, 270] width 427 height 27
type input "NB/OS Swap [PERSON_NAME] **see details** (Zone #4) [See Note at top of Details]"
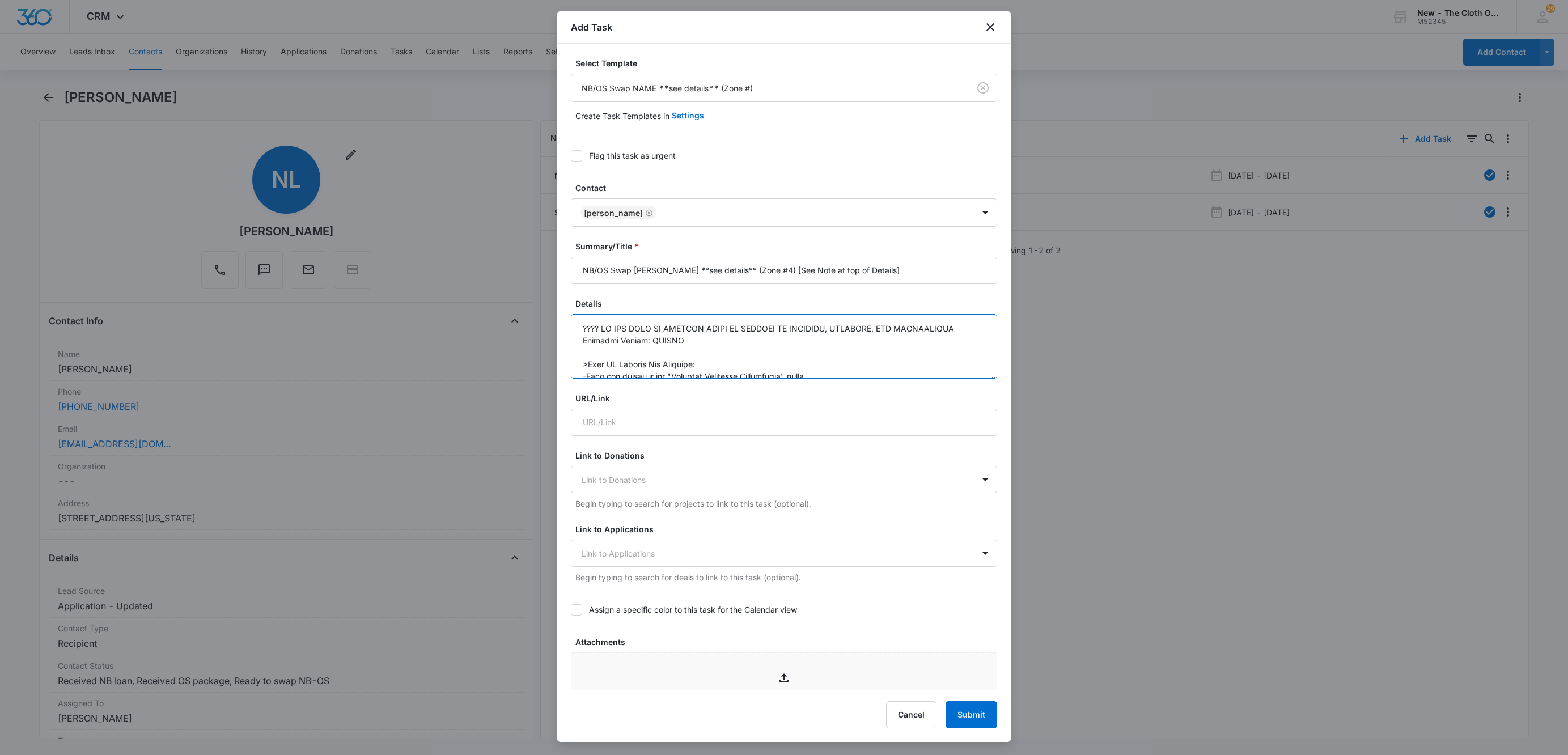
click at [579, 335] on textarea "Details" at bounding box center [784, 346] width 427 height 65
drag, startPoint x: 694, startPoint y: 369, endPoint x: 632, endPoint y: 357, distance: 63.2
click at [632, 357] on textarea "Details" at bounding box center [784, 346] width 427 height 65
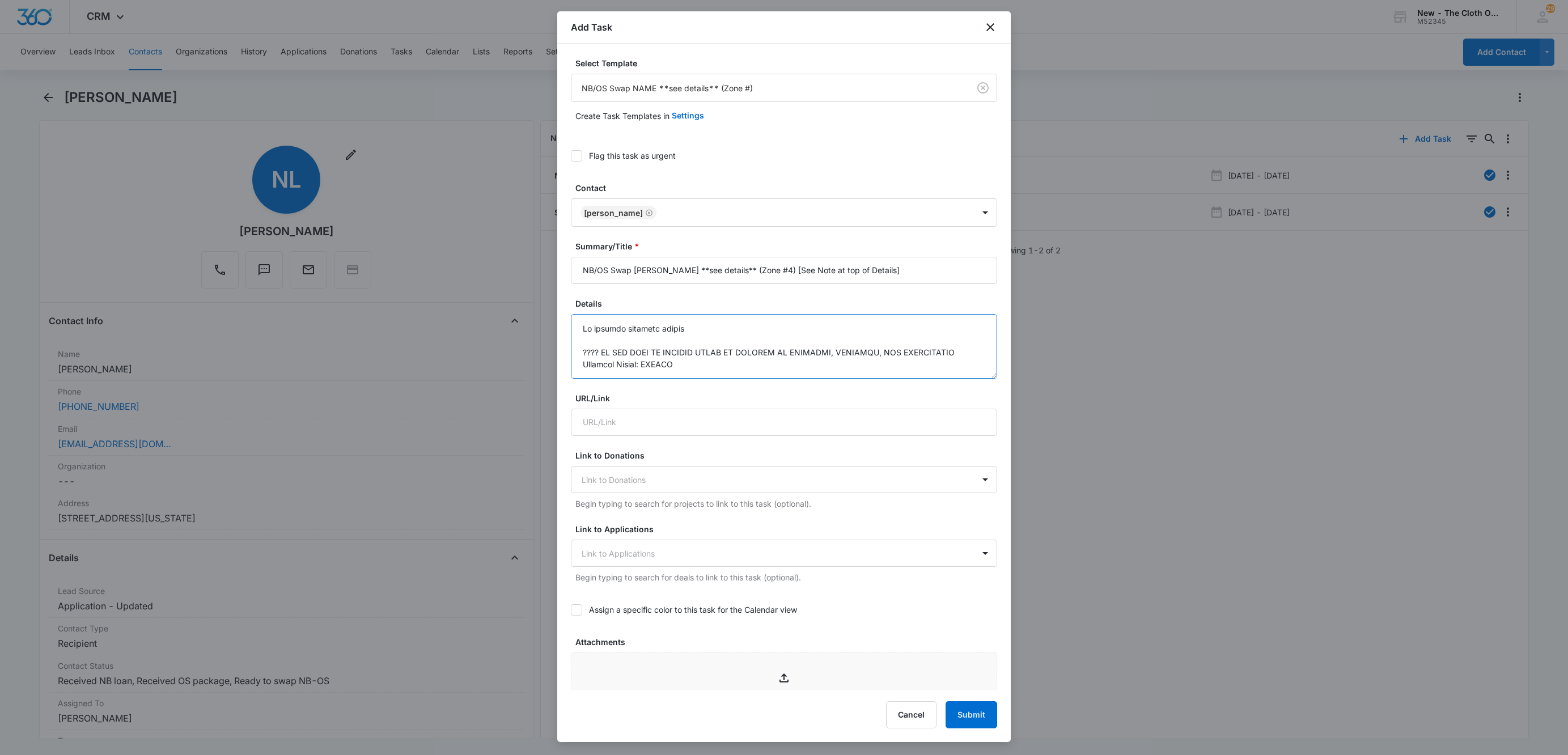
click at [717, 331] on textarea "Details" at bounding box center [784, 346] width 427 height 65
drag, startPoint x: 700, startPoint y: 359, endPoint x: 655, endPoint y: 364, distance: 45.3
click at [655, 364] on textarea "Details" at bounding box center [784, 346] width 427 height 65
click at [651, 356] on textarea "Details" at bounding box center [784, 346] width 427 height 65
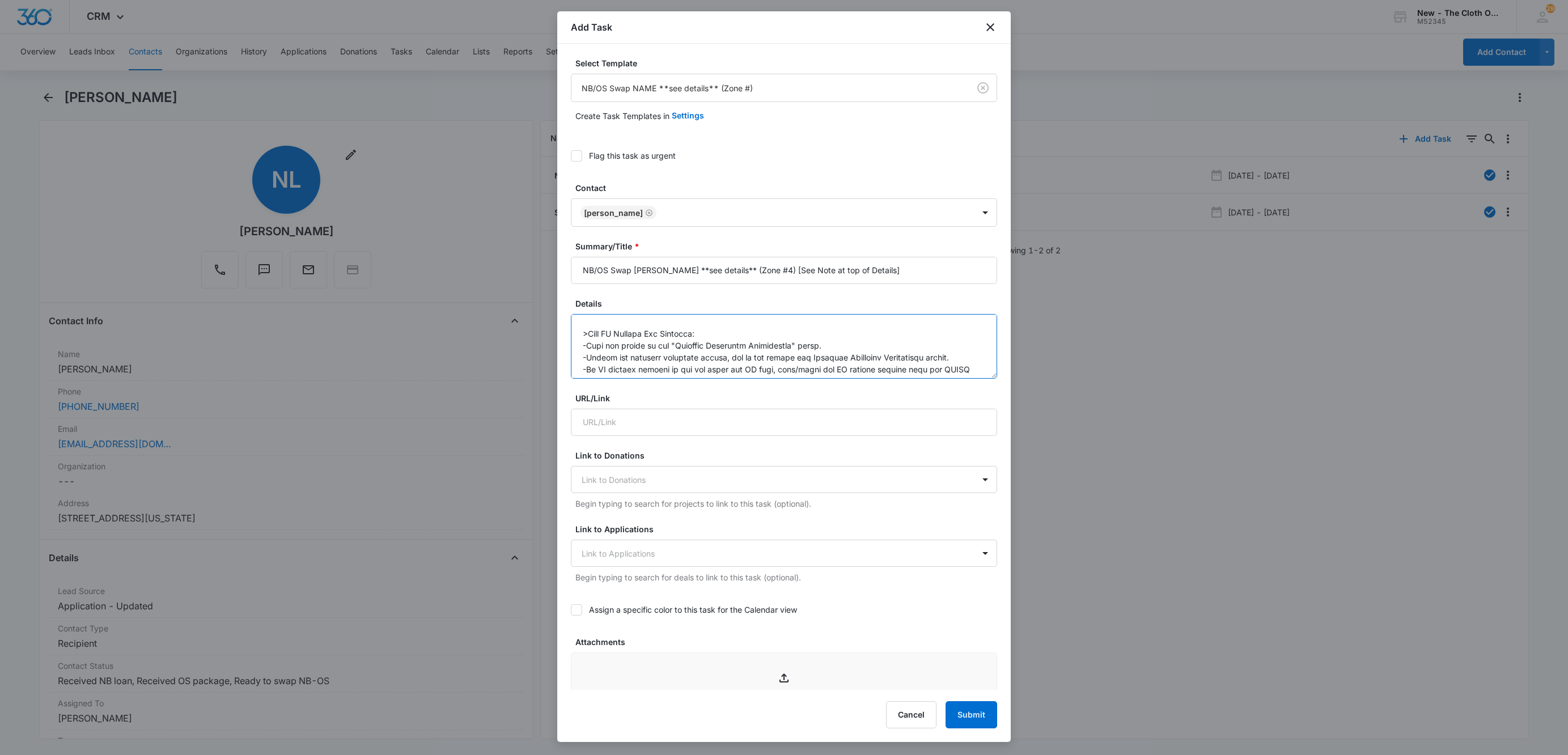
scroll to position [0, 0]
drag, startPoint x: 655, startPoint y: 361, endPoint x: 695, endPoint y: 369, distance: 40.8
click at [695, 369] on textarea "Details" at bounding box center [784, 346] width 427 height 65
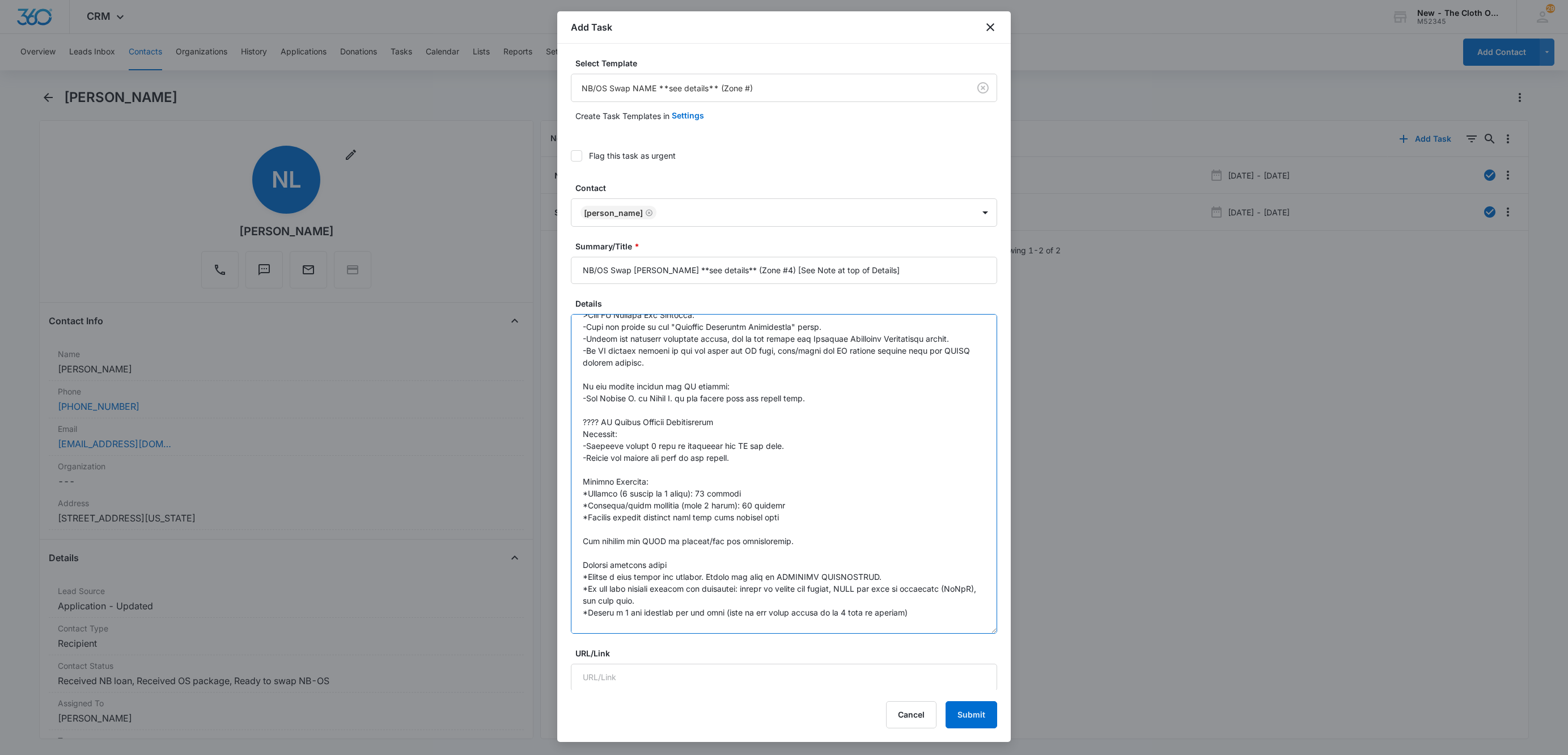
drag, startPoint x: 971, startPoint y: 378, endPoint x: 956, endPoint y: 618, distance: 240.5
click at [987, 639] on div "Select Template NB/OS Swap NAME **see details** (Zone #) Create Task Templates …" at bounding box center [784, 367] width 453 height 646
click at [792, 381] on textarea "Details" at bounding box center [784, 477] width 427 height 327
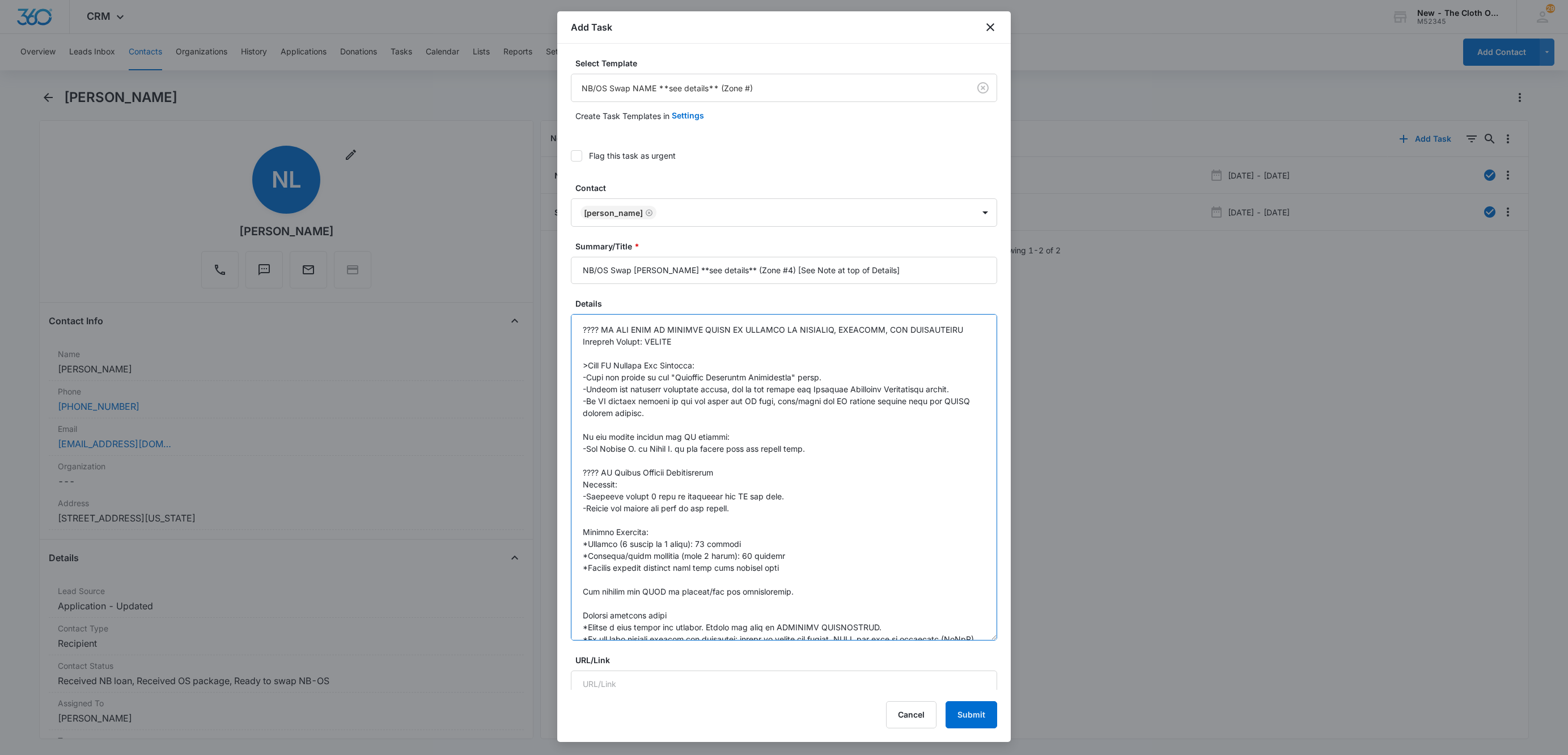
scroll to position [0, 0]
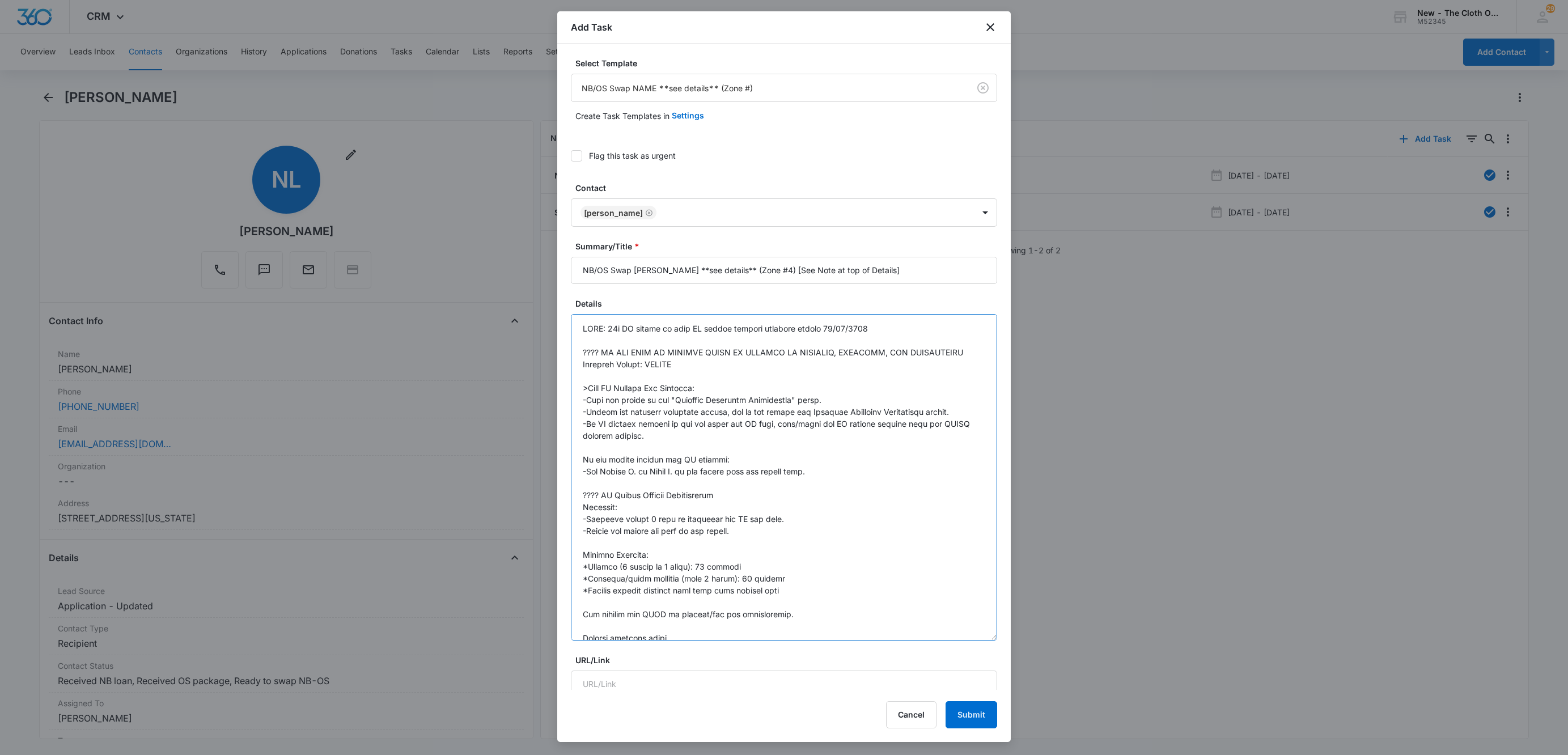
drag, startPoint x: 686, startPoint y: 366, endPoint x: 653, endPoint y: 363, distance: 33.1
click at [653, 363] on textarea "Details" at bounding box center [784, 477] width 427 height 327
paste textarea "9434636106194311676969"
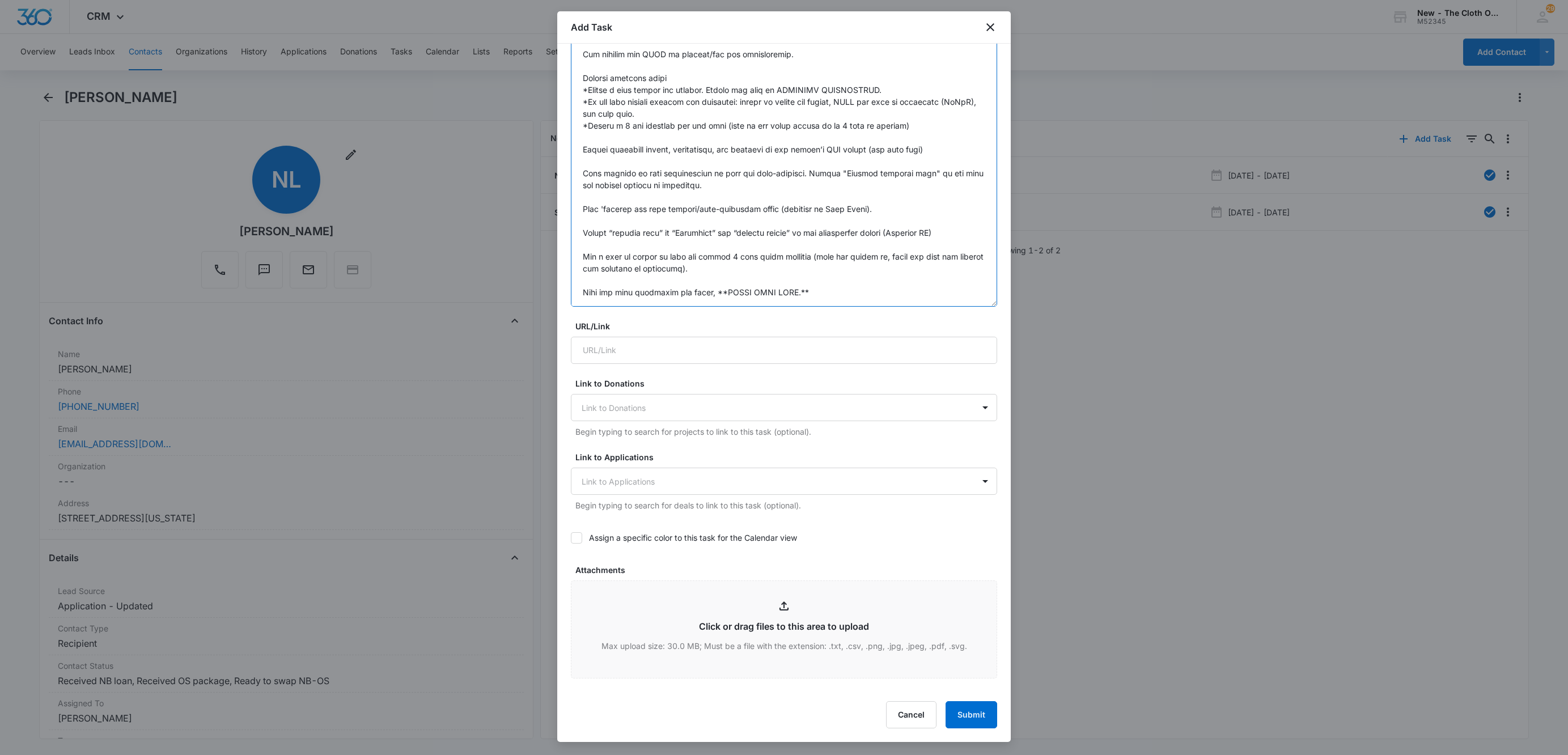
scroll to position [665, 0]
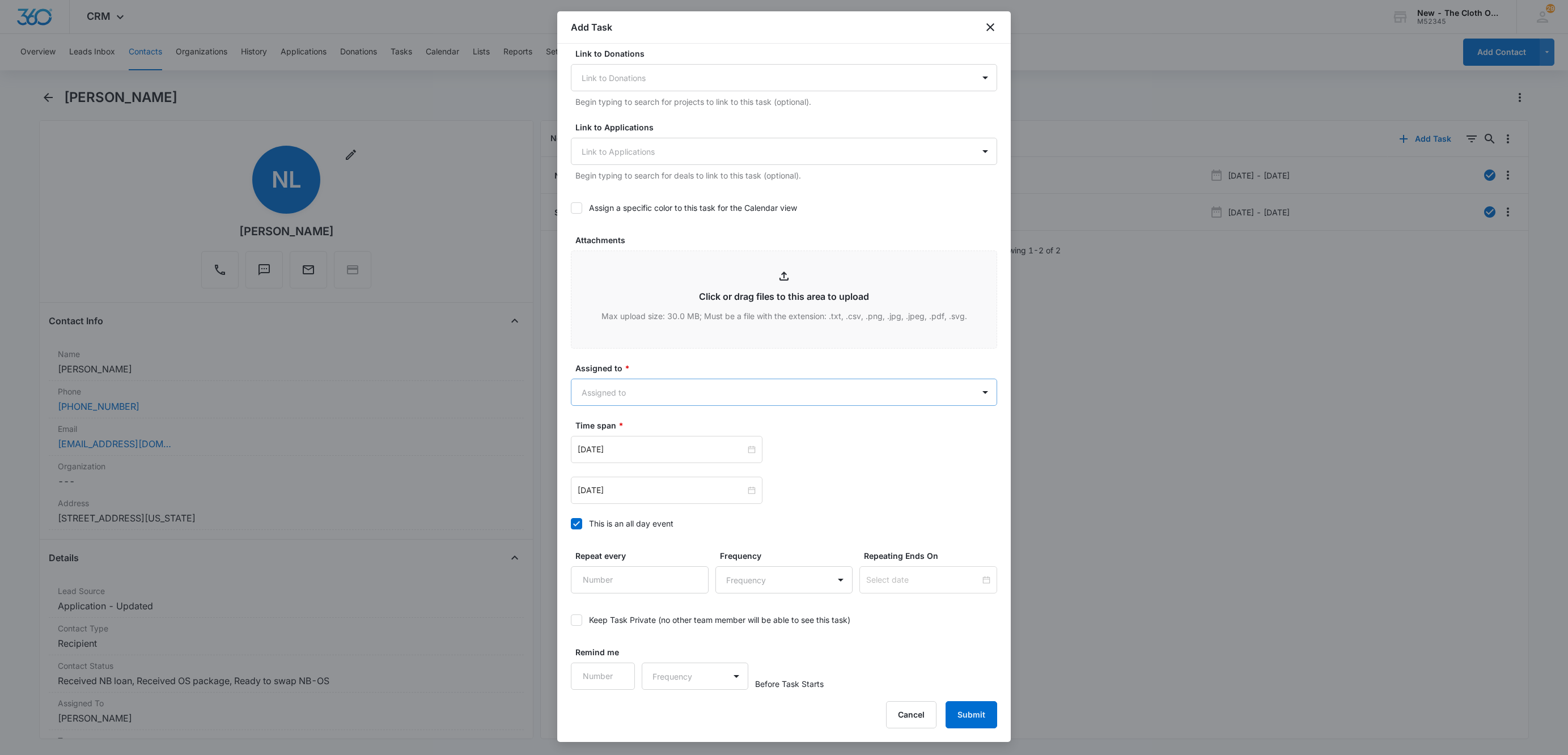
type textarea "NOTE: 20x OS should be sent IF return package received before 11/08/2025 ???? D…"
click at [622, 392] on body "CRM Apps Reputation Websites Forms CRM Email Social Shop Payments POS Ads Intel…" at bounding box center [784, 377] width 1568 height 755
type input "MIRANDA"
click at [648, 392] on icon "Remove Lauren Miranda" at bounding box center [649, 392] width 7 height 7
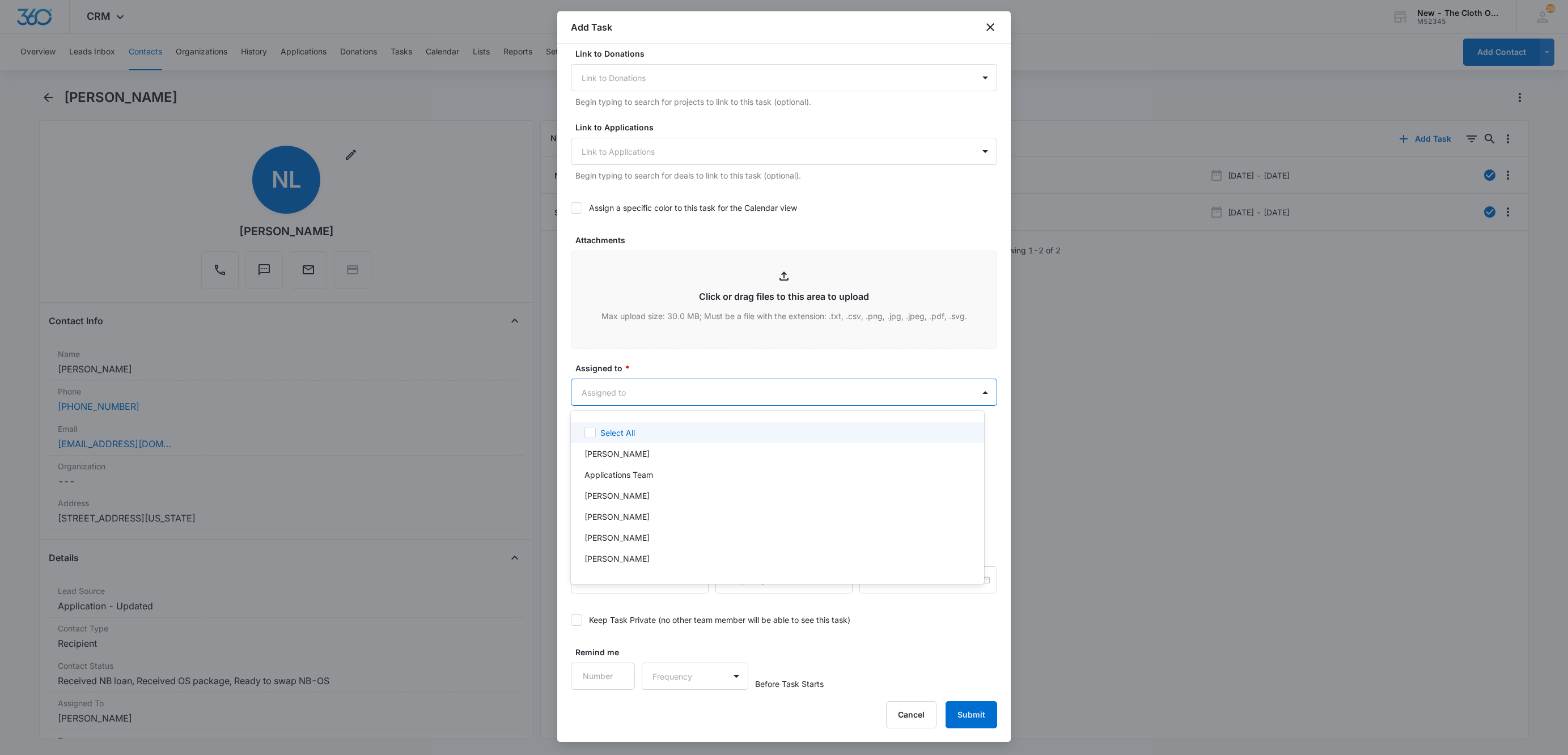
click at [648, 392] on body "CRM Apps Reputation Websites Forms CRM Email Social Shop Payments POS Ads Intel…" at bounding box center [784, 377] width 1568 height 755
type input "MIRANDA"
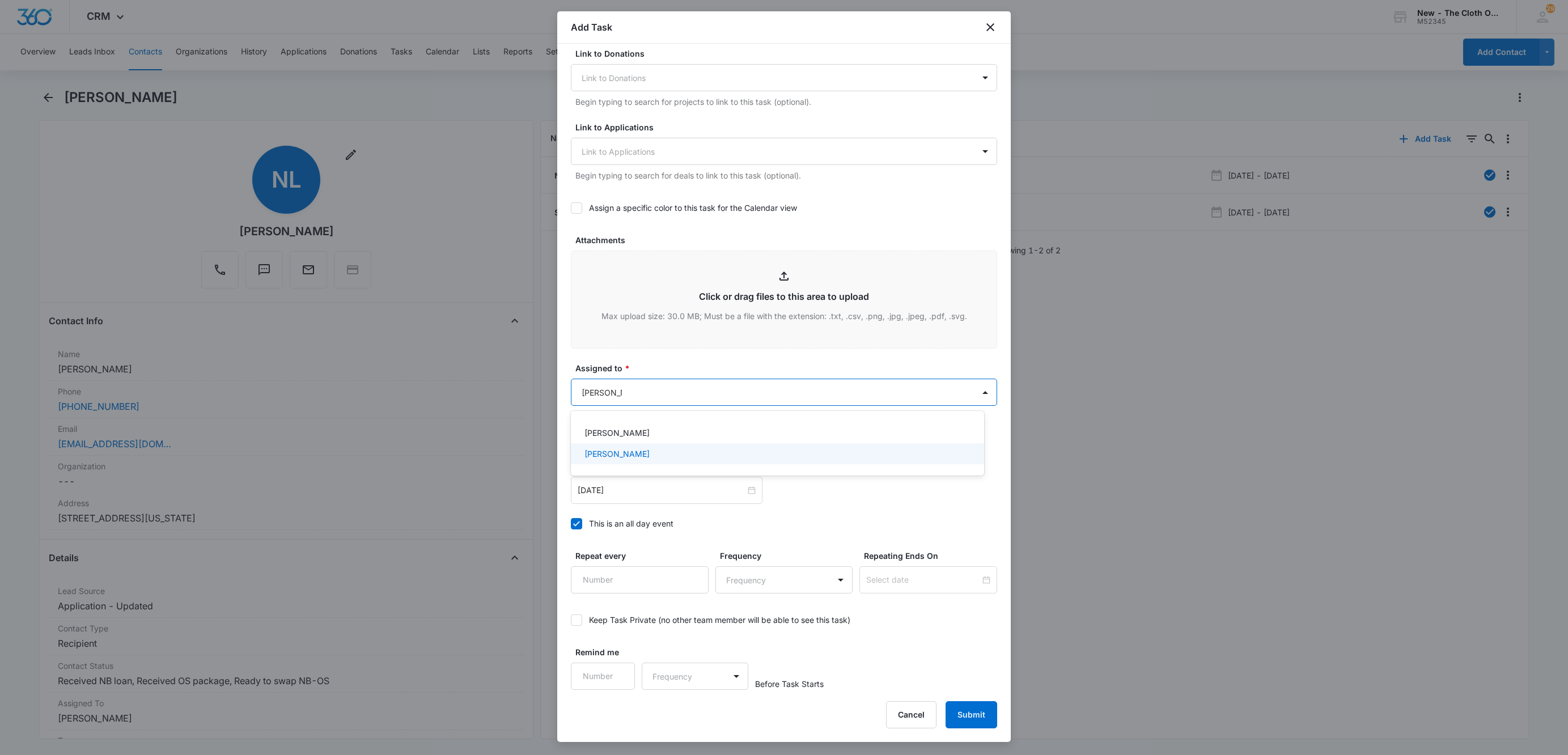
click at [648, 451] on p "Miranda Dalrymple" at bounding box center [617, 454] width 65 height 12
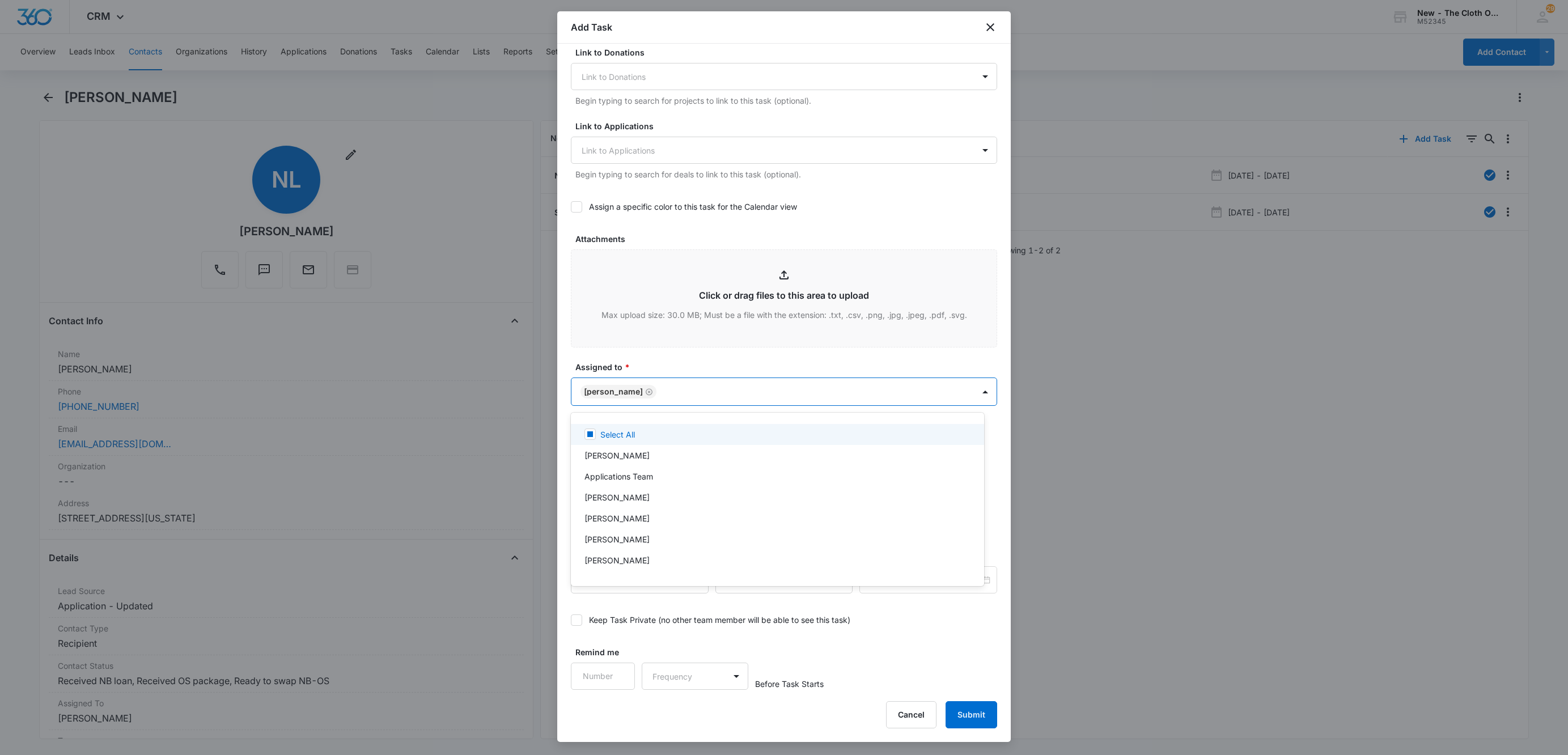
click at [655, 356] on div at bounding box center [784, 377] width 1568 height 755
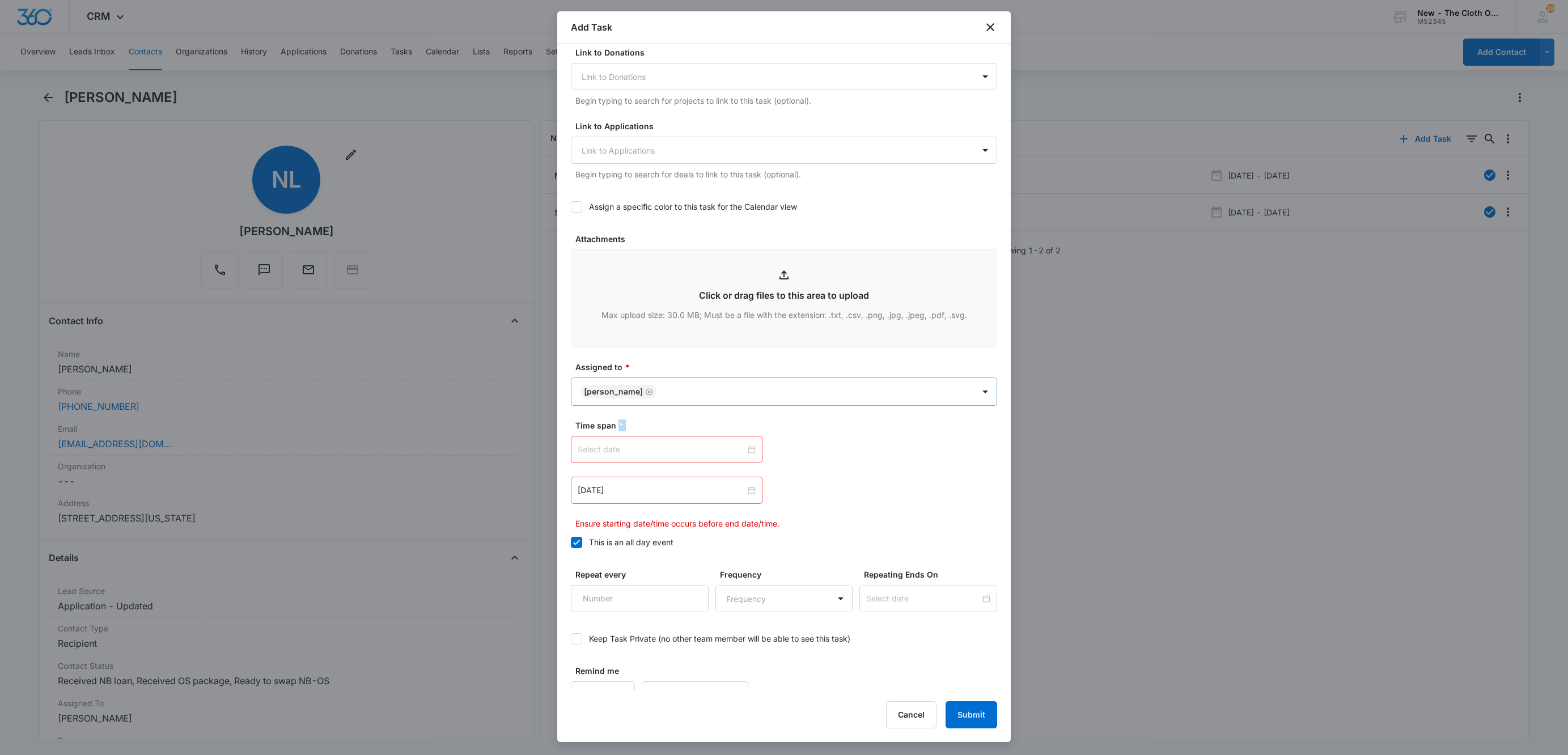
click at [745, 455] on div at bounding box center [667, 449] width 178 height 13
type input "Oct 7, 2025"
click at [628, 536] on div "7" at bounding box center [628, 540] width 14 height 14
click at [747, 492] on div at bounding box center [667, 490] width 178 height 13
type input "Nov 5, 2025"
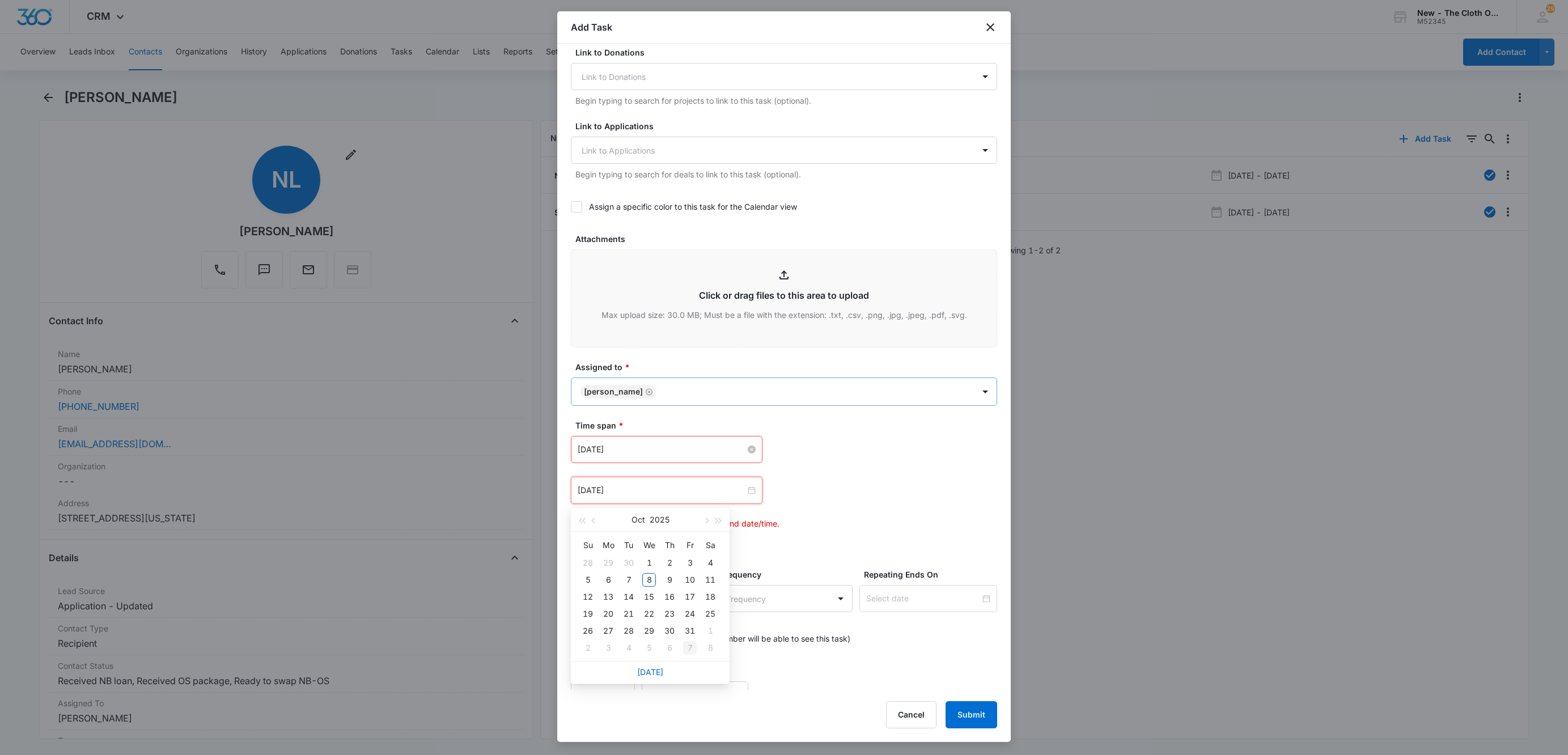
type input "Nov 7, 2025"
click at [689, 650] on div "7" at bounding box center [690, 648] width 14 height 14
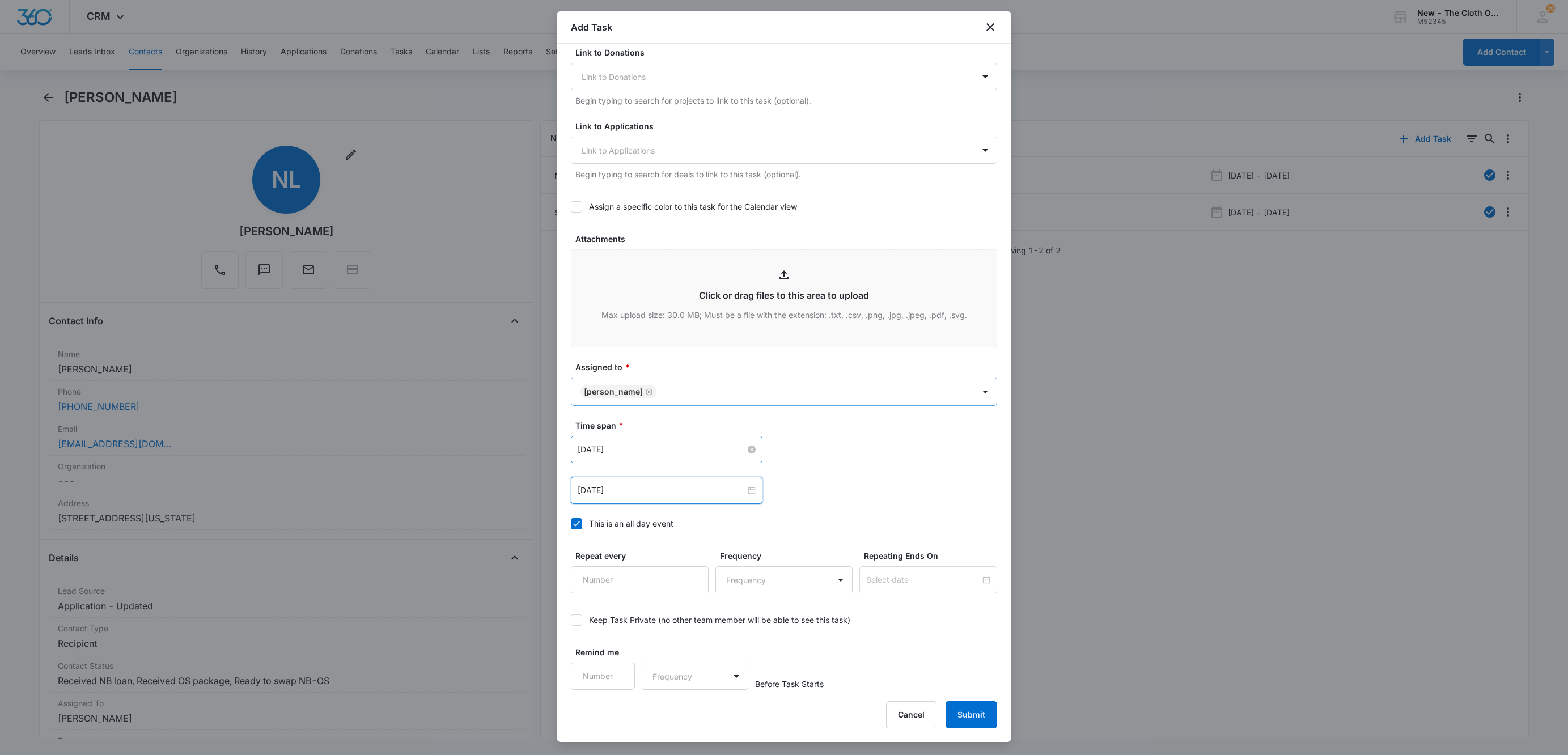
click at [952, 475] on div "Oct 7, 2025 Oct 2025 Su Mo Tu We Th Fr Sa 28 29 30 1 2 3 4 5 6 7 8 9 10 11 12 1…" at bounding box center [784, 470] width 427 height 68
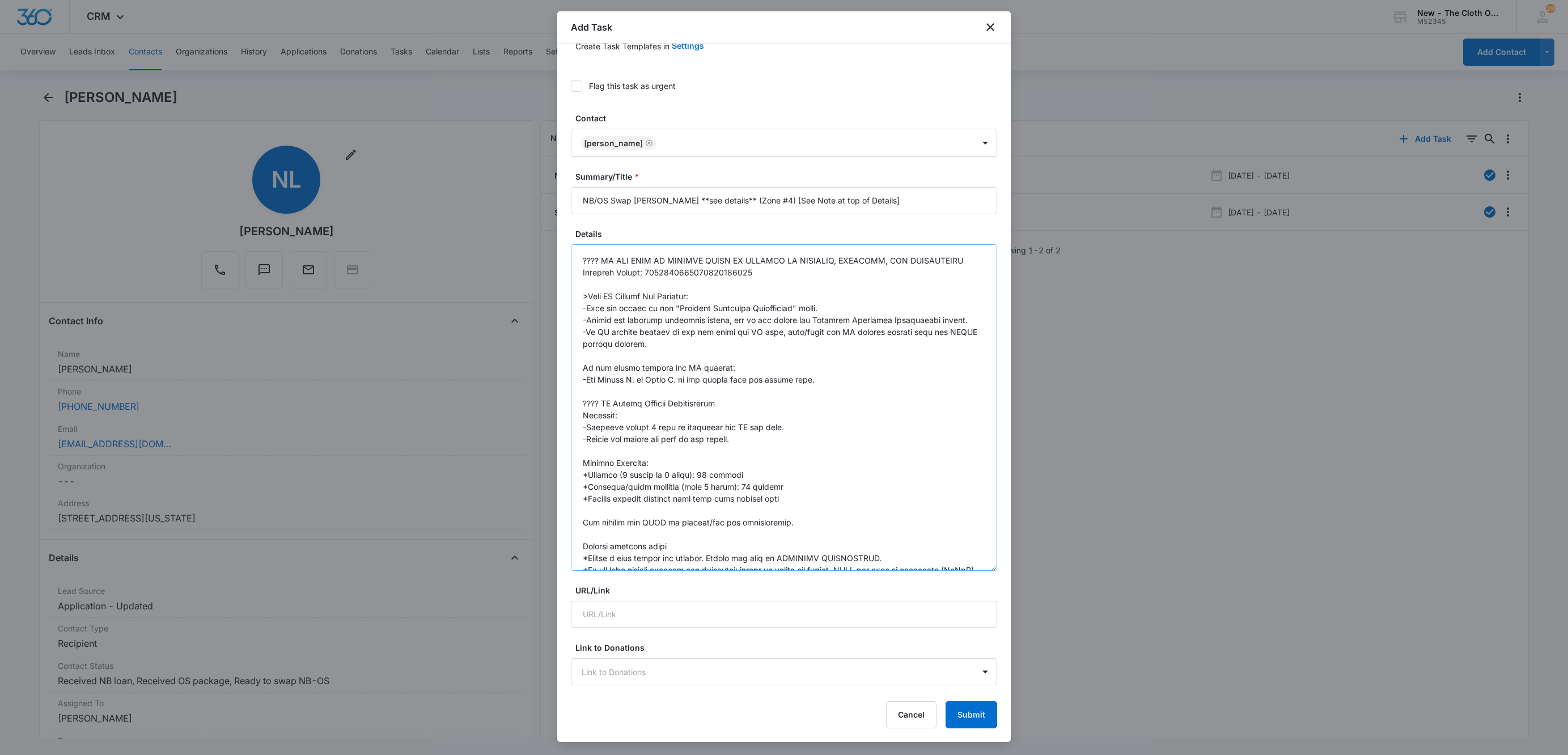
scroll to position [0, 0]
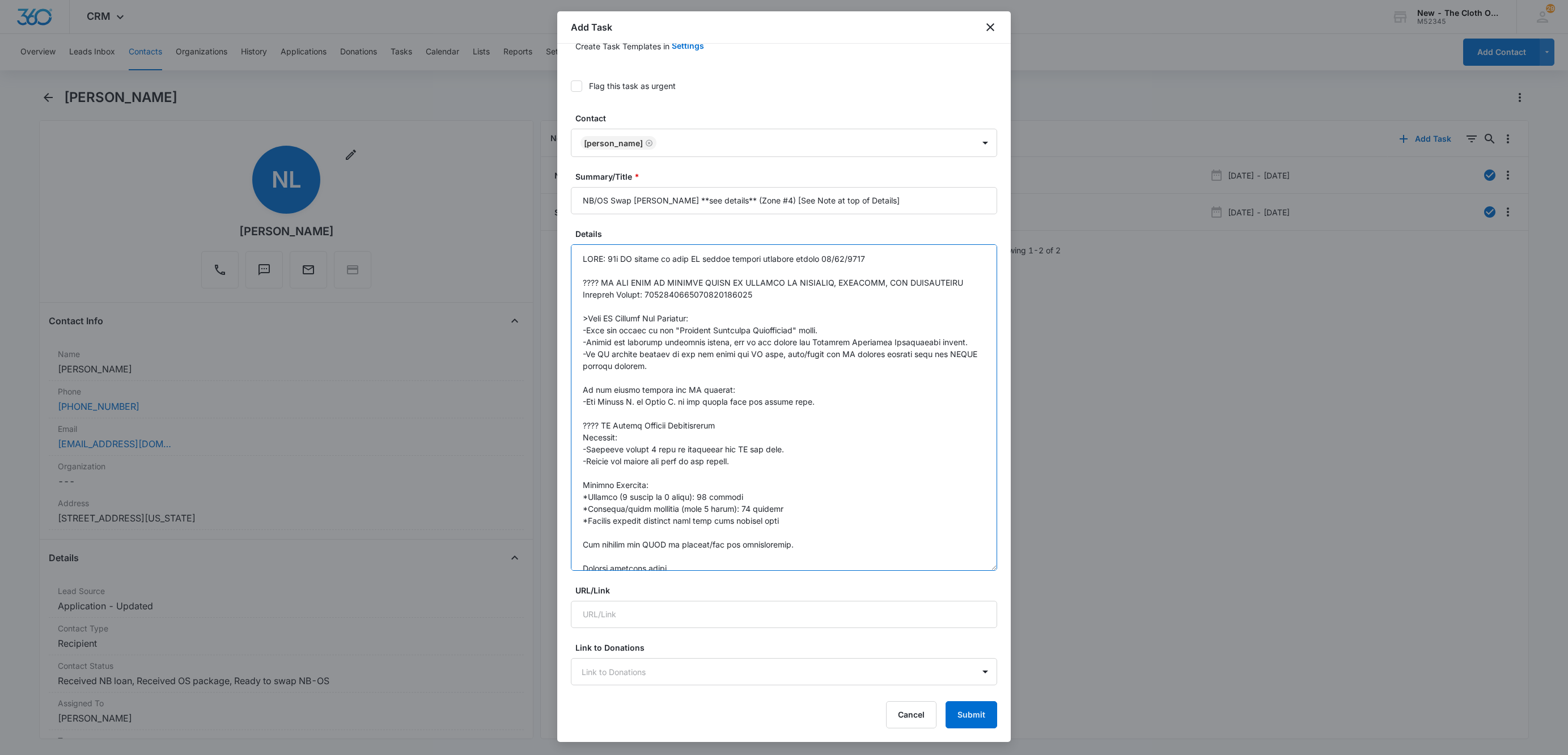
click at [878, 256] on textarea "Details" at bounding box center [784, 408] width 427 height 327
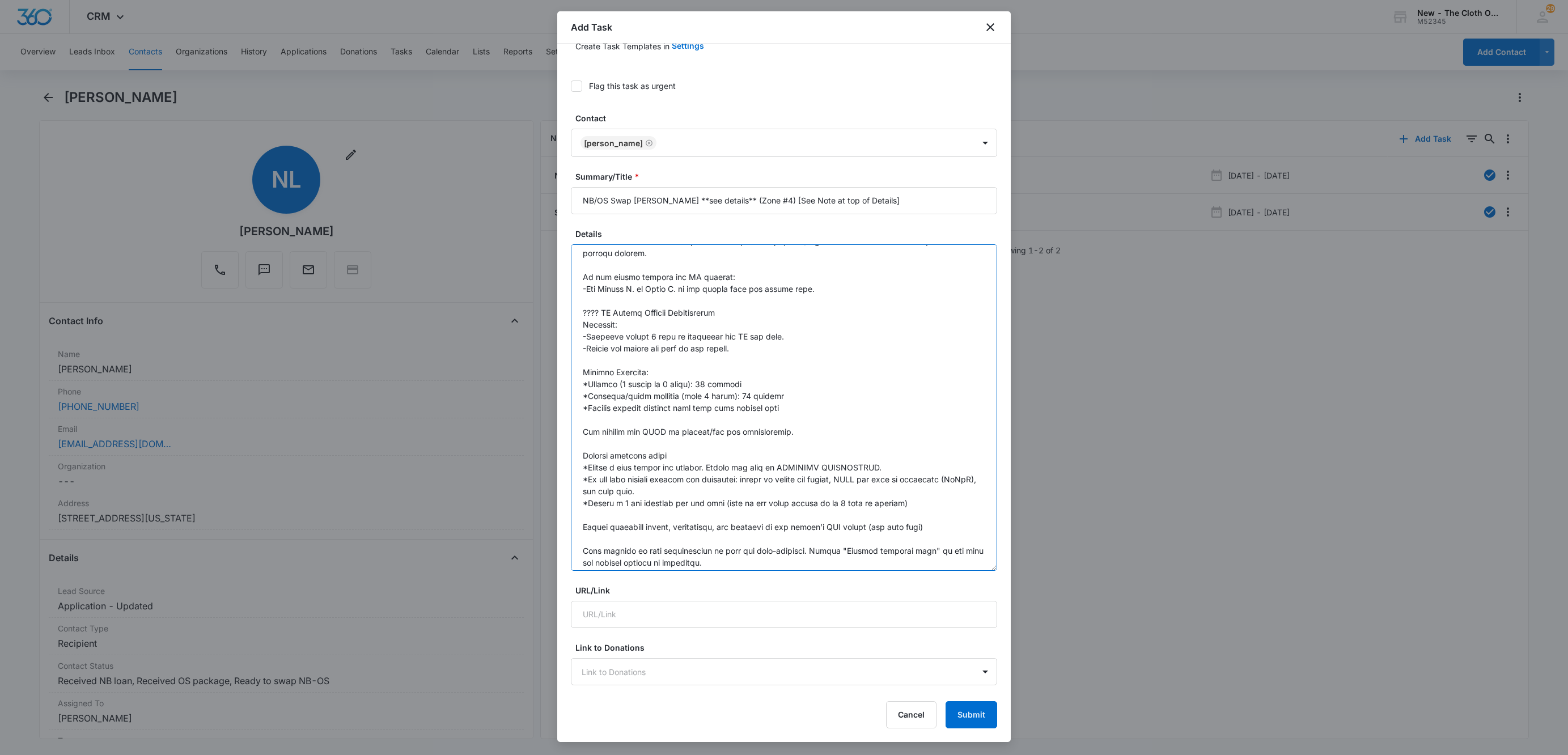
scroll to position [238, 0]
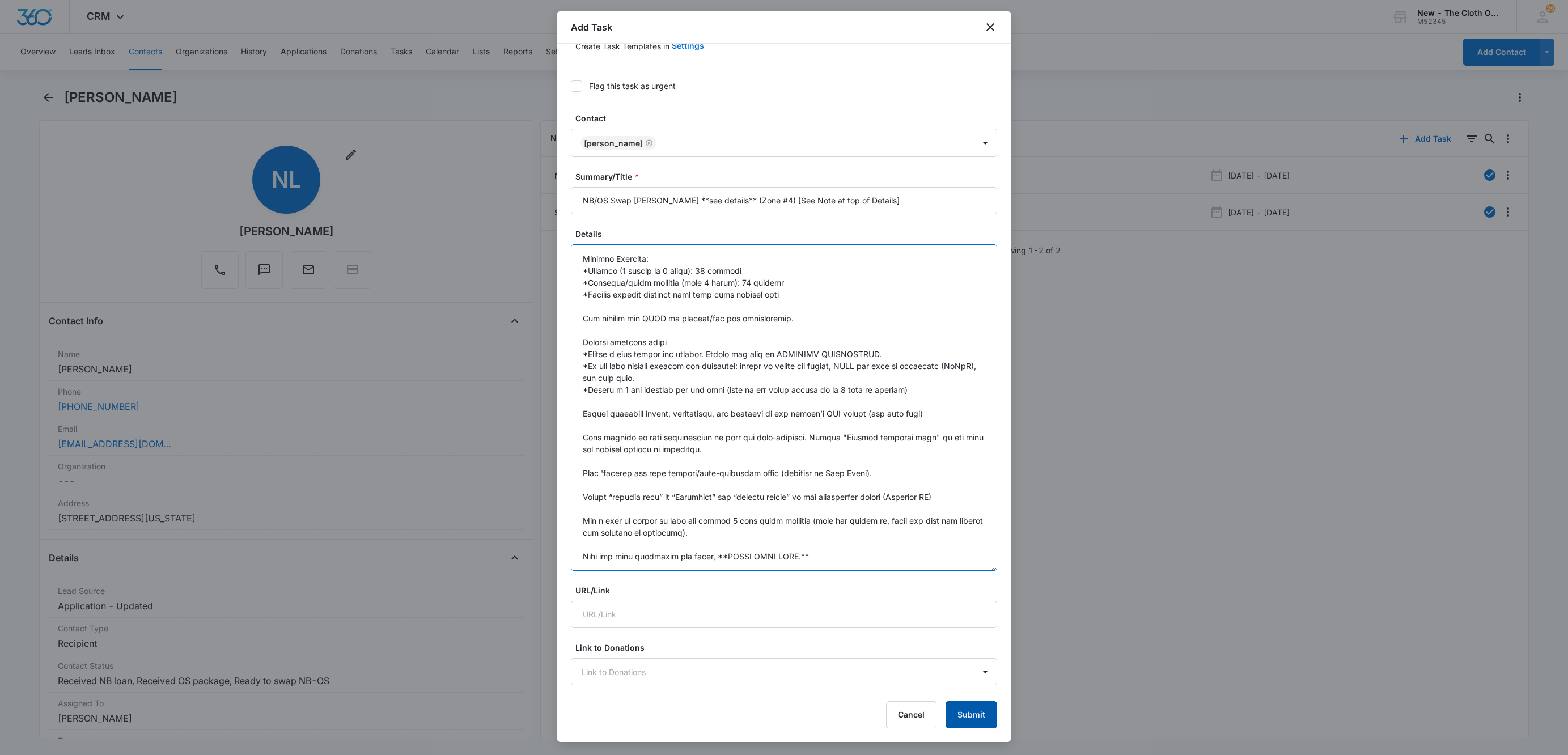
type textarea "NOTE: 20x OS should be sent IF return package received before 11/08/2025. ???? …"
click at [963, 715] on button "Submit" at bounding box center [971, 715] width 51 height 27
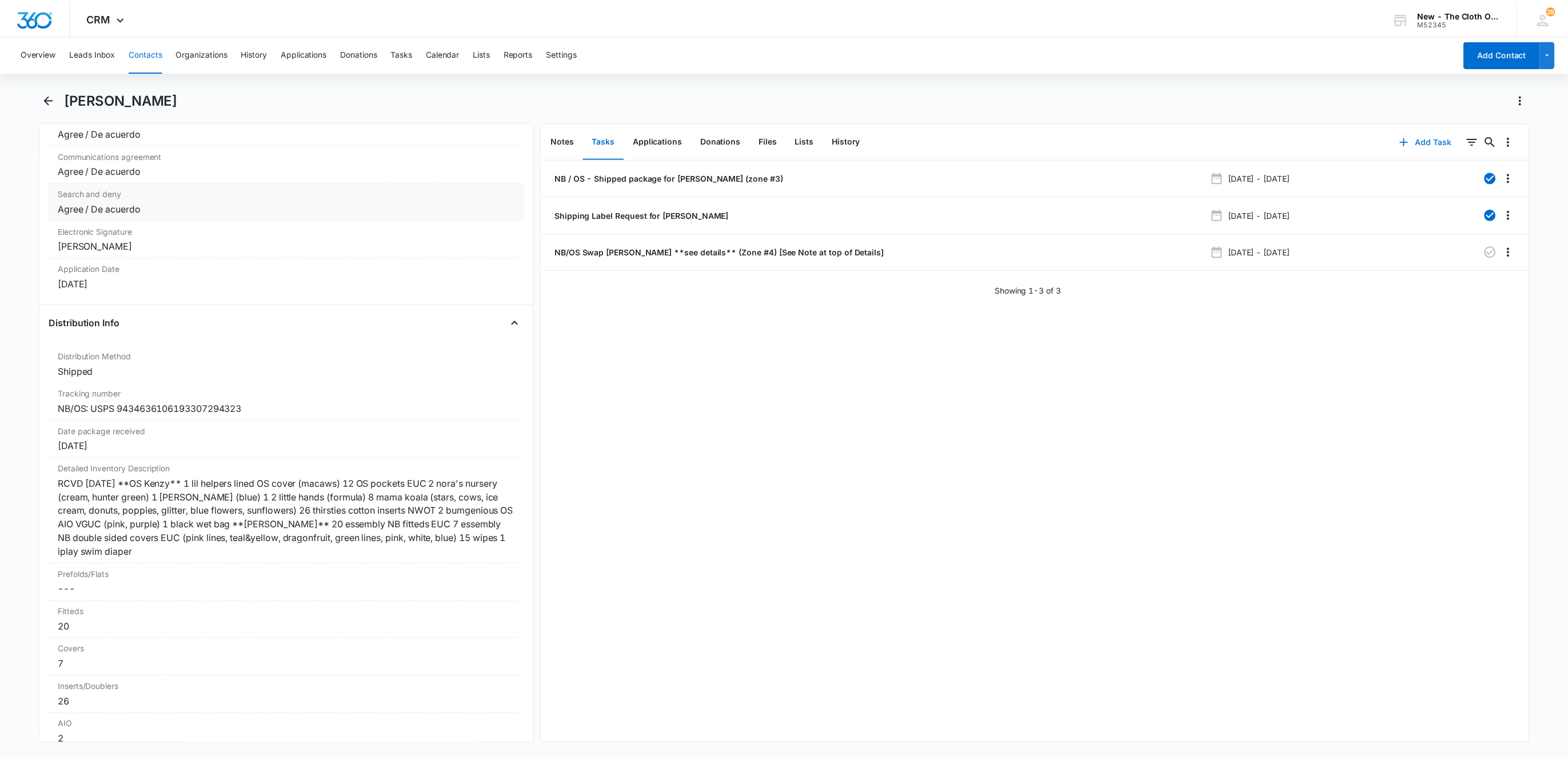
scroll to position [2486, 0]
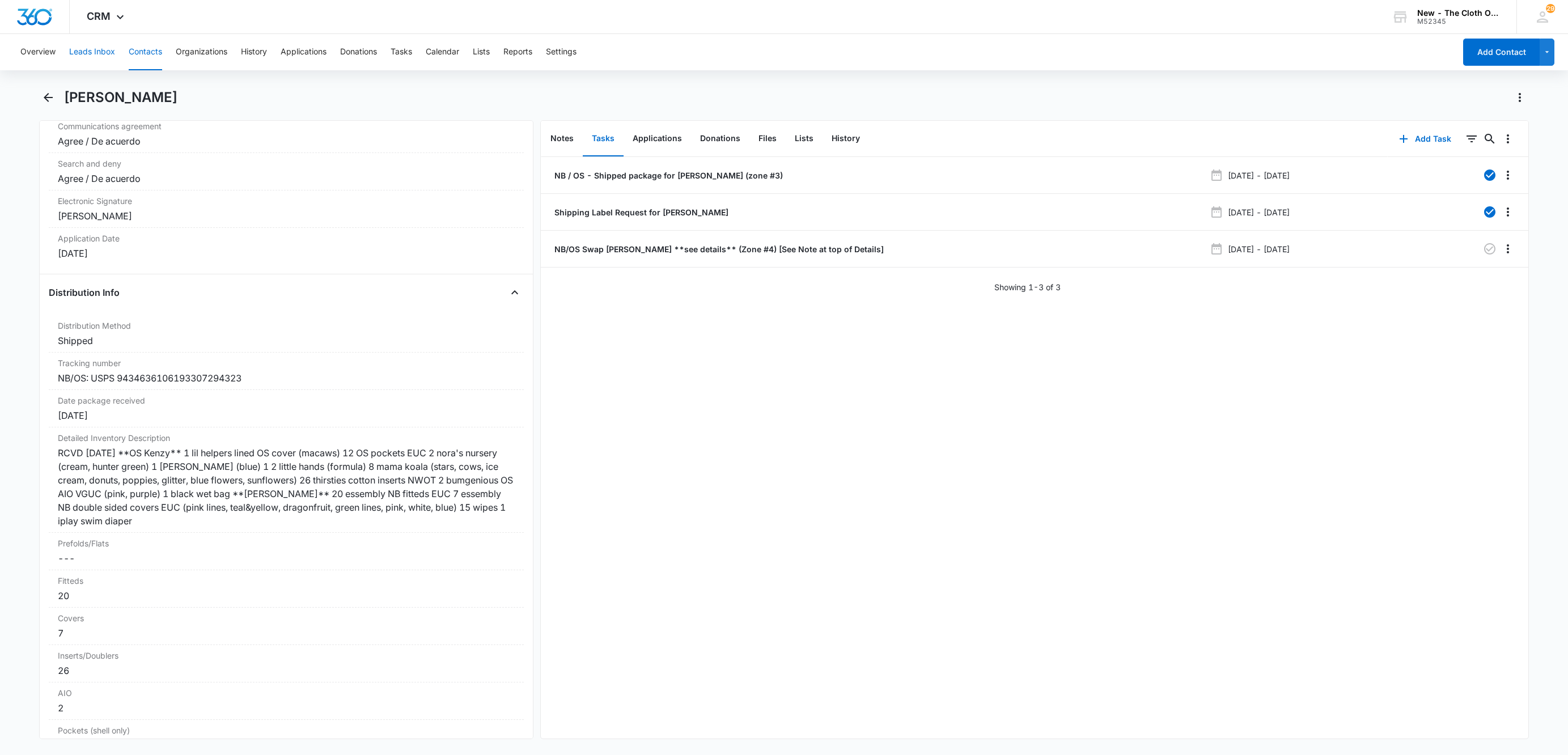
click at [102, 46] on button "Leads Inbox" at bounding box center [92, 52] width 46 height 36
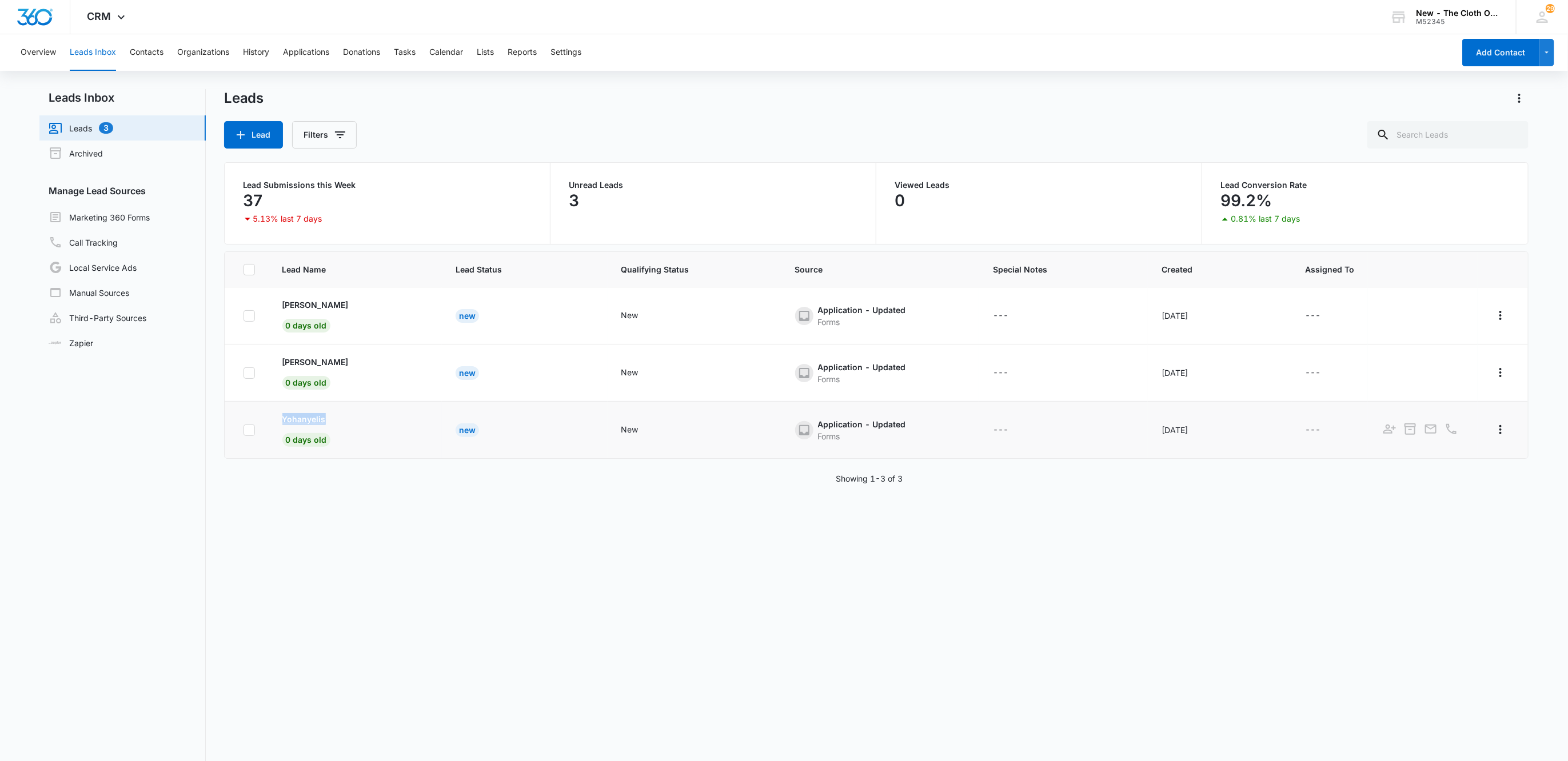
drag, startPoint x: 281, startPoint y: 419, endPoint x: 381, endPoint y: 415, distance: 100.1
click at [381, 415] on tr "Yohanyelis 0 days old New New Application - Updated Forms --- Oct 8, 2025 ---" at bounding box center [877, 430] width 1303 height 57
copy p "Yohanyelis"
click at [302, 417] on p "Yohanyelis" at bounding box center [304, 419] width 43 height 12
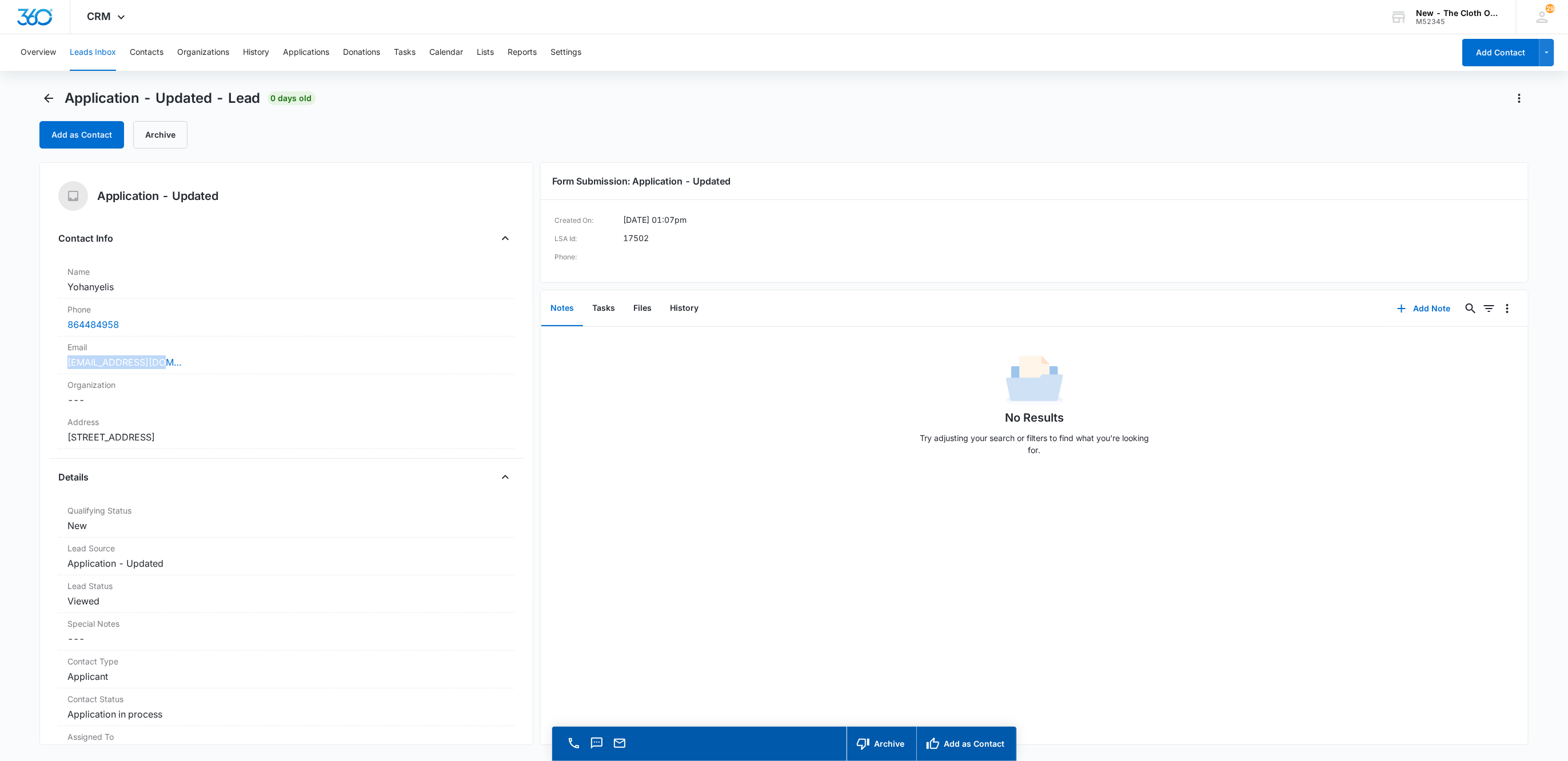
drag, startPoint x: 182, startPoint y: 362, endPoint x: 43, endPoint y: 364, distance: 139.0
click at [43, 364] on div "Application - Updated Contact Info Name Cancel Save Changes Yohanyelis Phone Ca…" at bounding box center [286, 453] width 494 height 583
copy link "[EMAIL_ADDRESS][DOMAIN_NAME]"
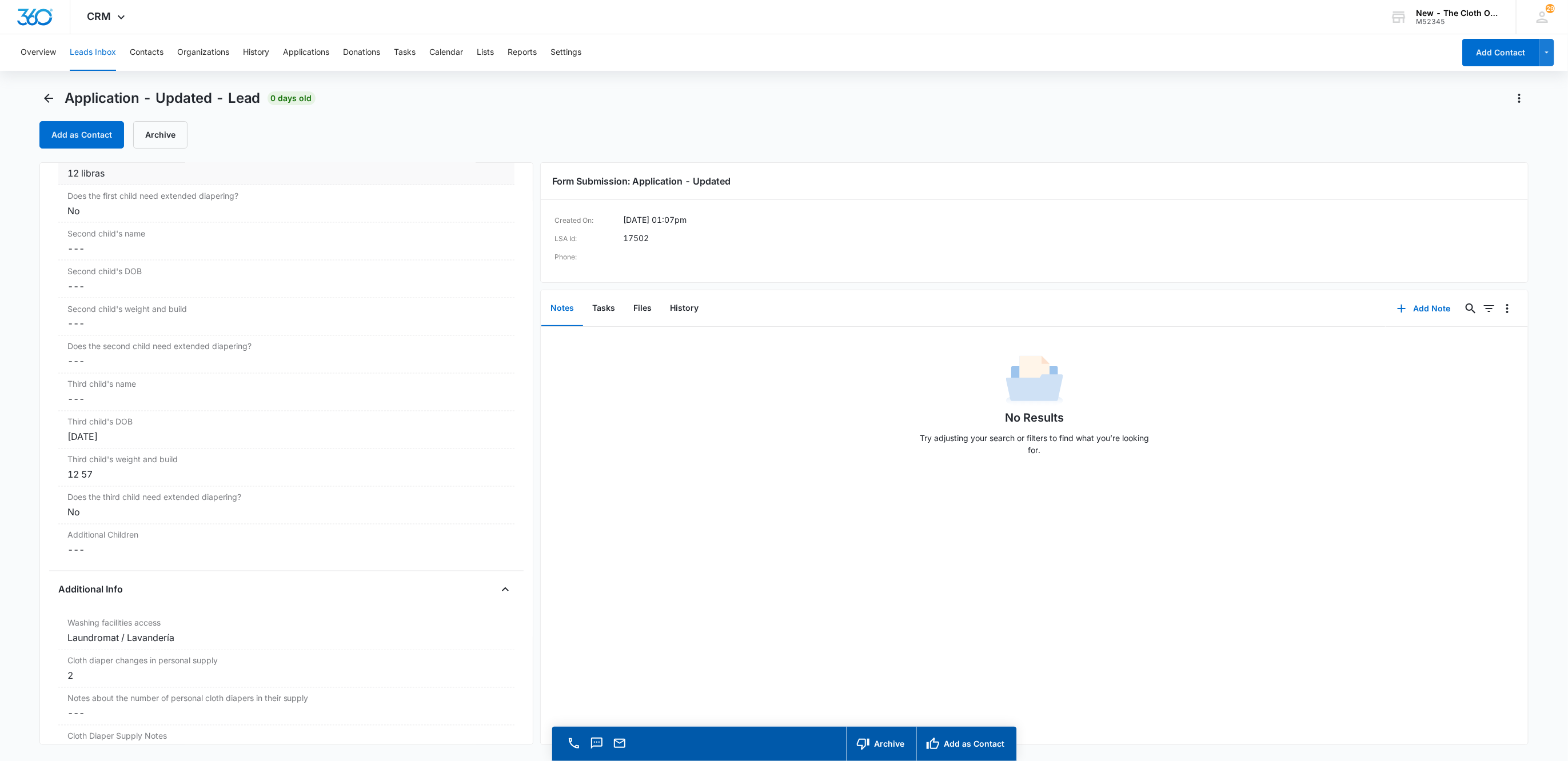
scroll to position [1457, 0]
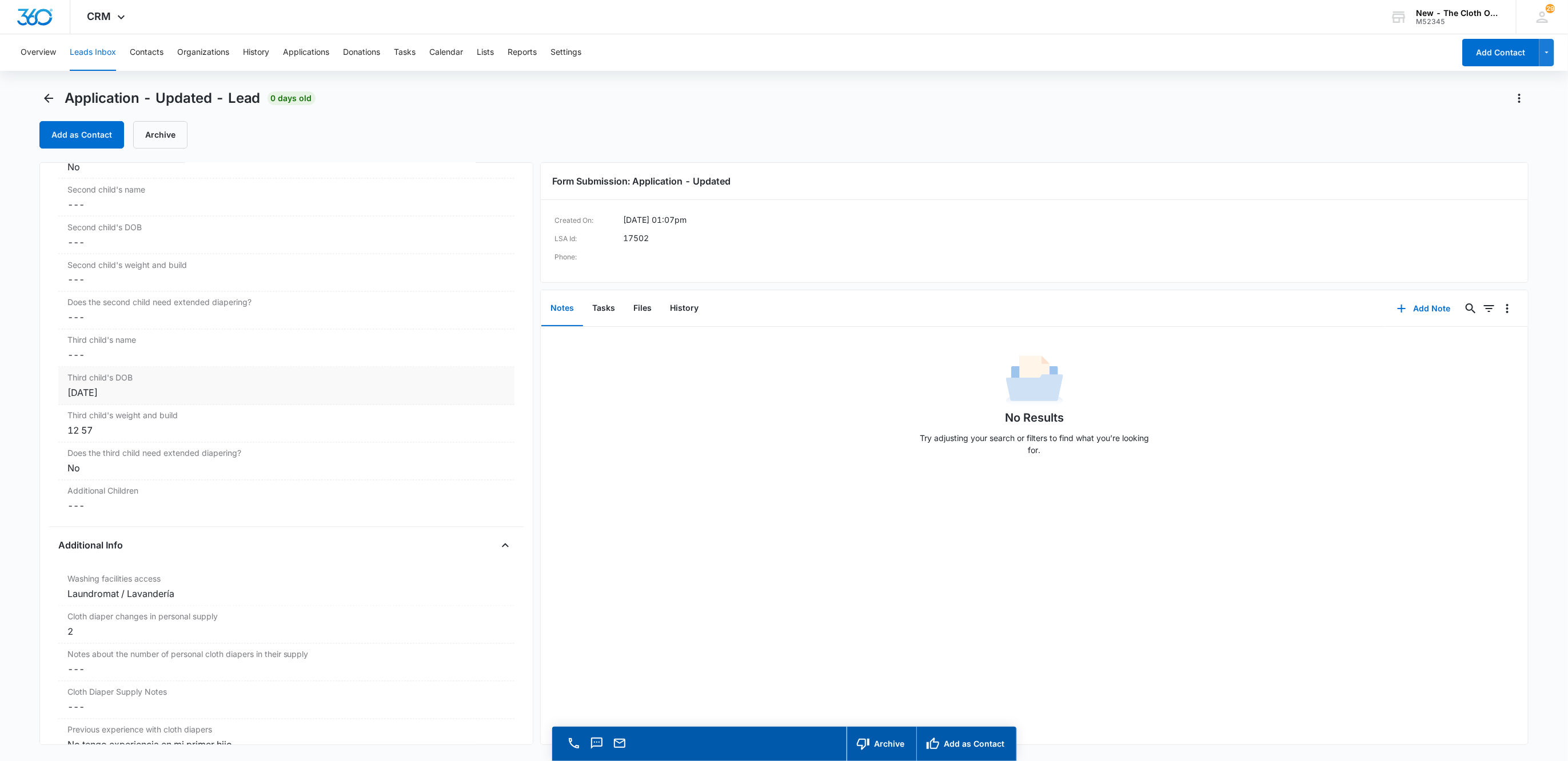
click at [147, 400] on div "Oct 8, 2025" at bounding box center [286, 393] width 438 height 14
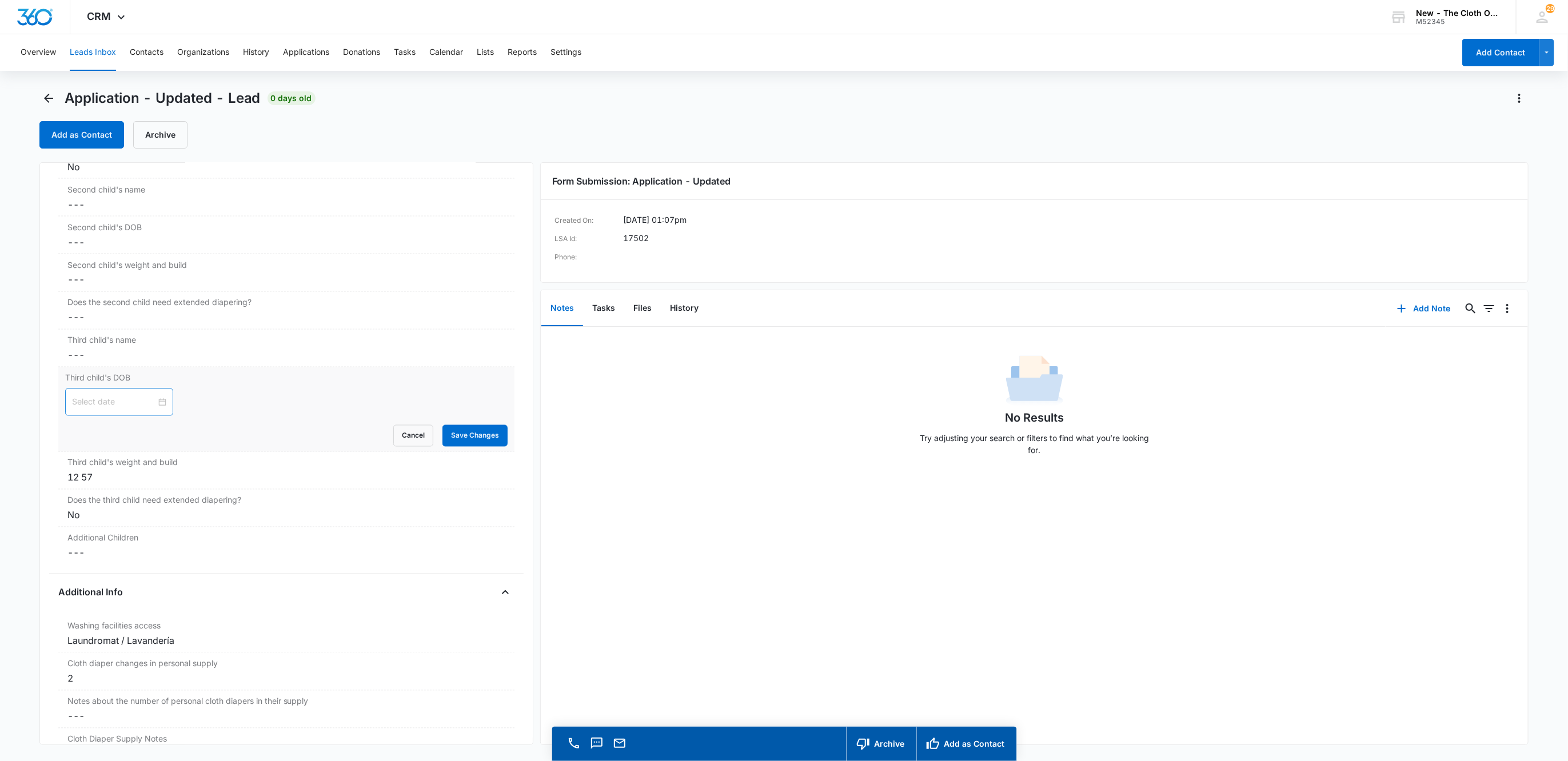
drag, startPoint x: 222, startPoint y: 411, endPoint x: 228, endPoint y: 413, distance: 6.3
click at [223, 411] on div at bounding box center [287, 402] width 443 height 28
click at [461, 436] on button "Save Changes" at bounding box center [475, 435] width 66 height 22
click at [108, 484] on div "12 57" at bounding box center [286, 477] width 438 height 14
click at [113, 490] on input "12 57" at bounding box center [287, 487] width 443 height 28
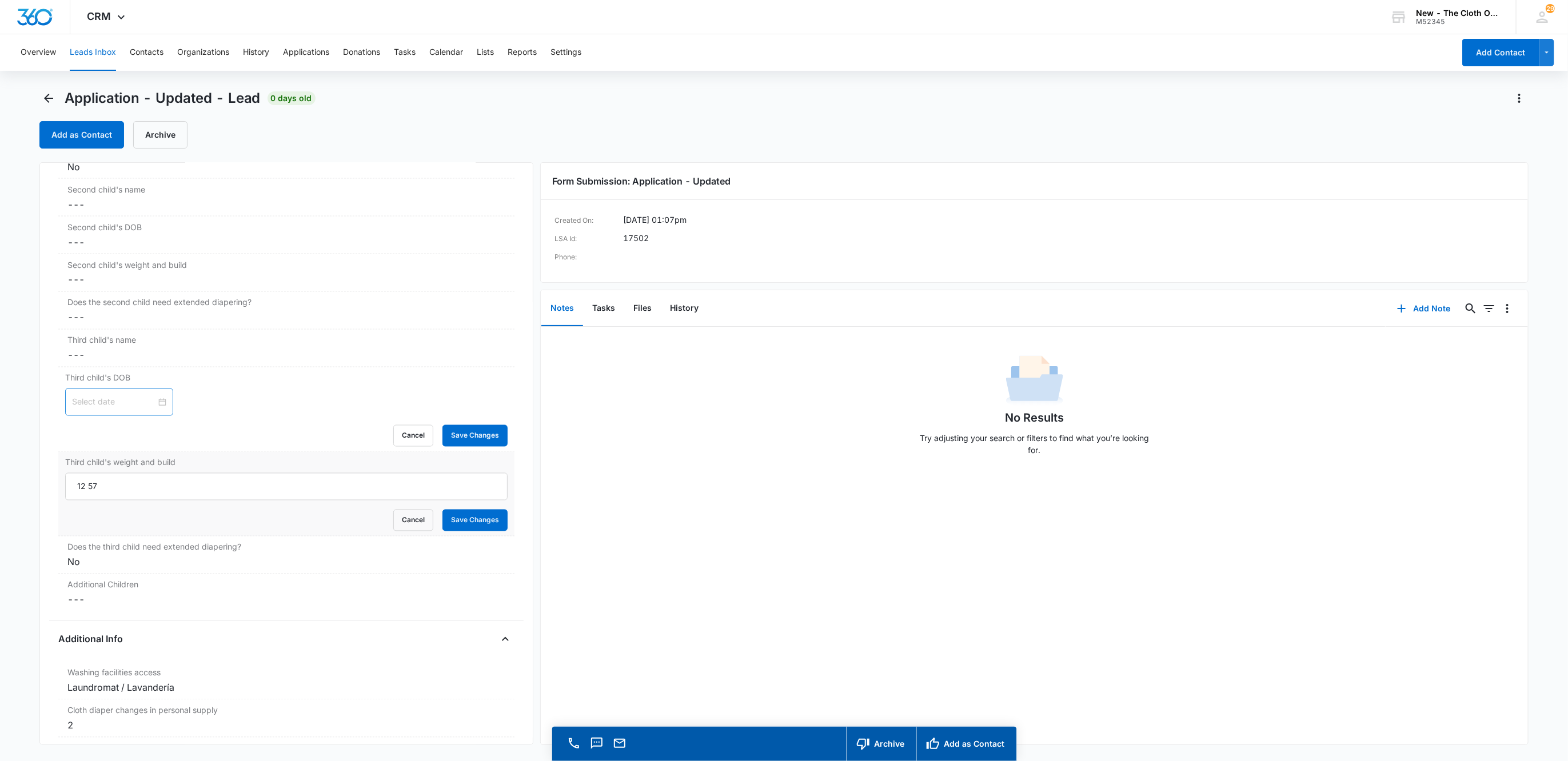
click at [113, 490] on input "12 57" at bounding box center [287, 487] width 443 height 28
drag, startPoint x: 112, startPoint y: 490, endPoint x: 102, endPoint y: 494, distance: 10.8
click at [114, 490] on input "12 57" at bounding box center [287, 487] width 443 height 28
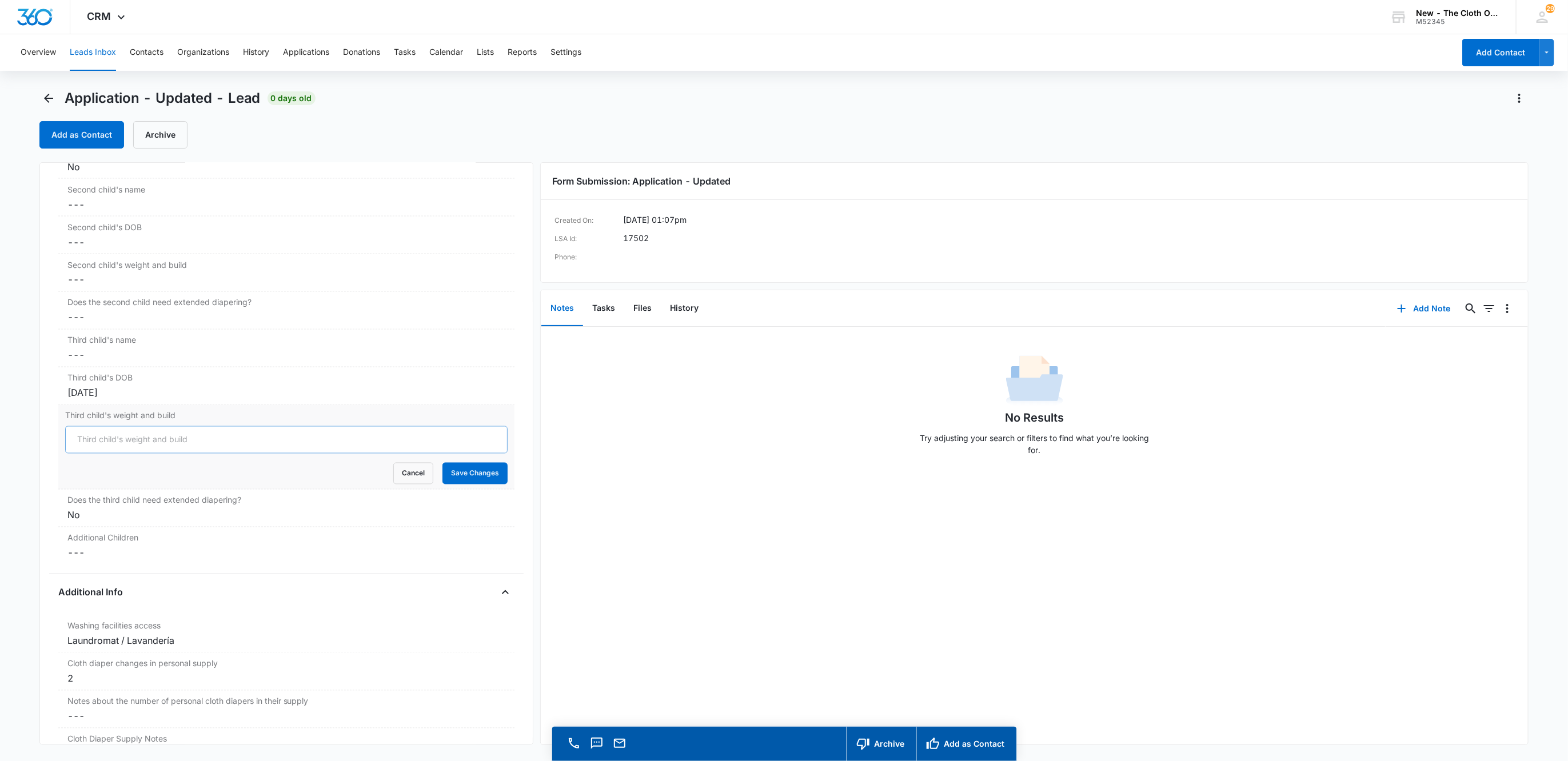
click at [442, 463] on button "Save Changes" at bounding box center [475, 473] width 66 height 22
click at [96, 527] on div "Does the third child need extended diapering? Cancel Save Changes No" at bounding box center [287, 508] width 457 height 38
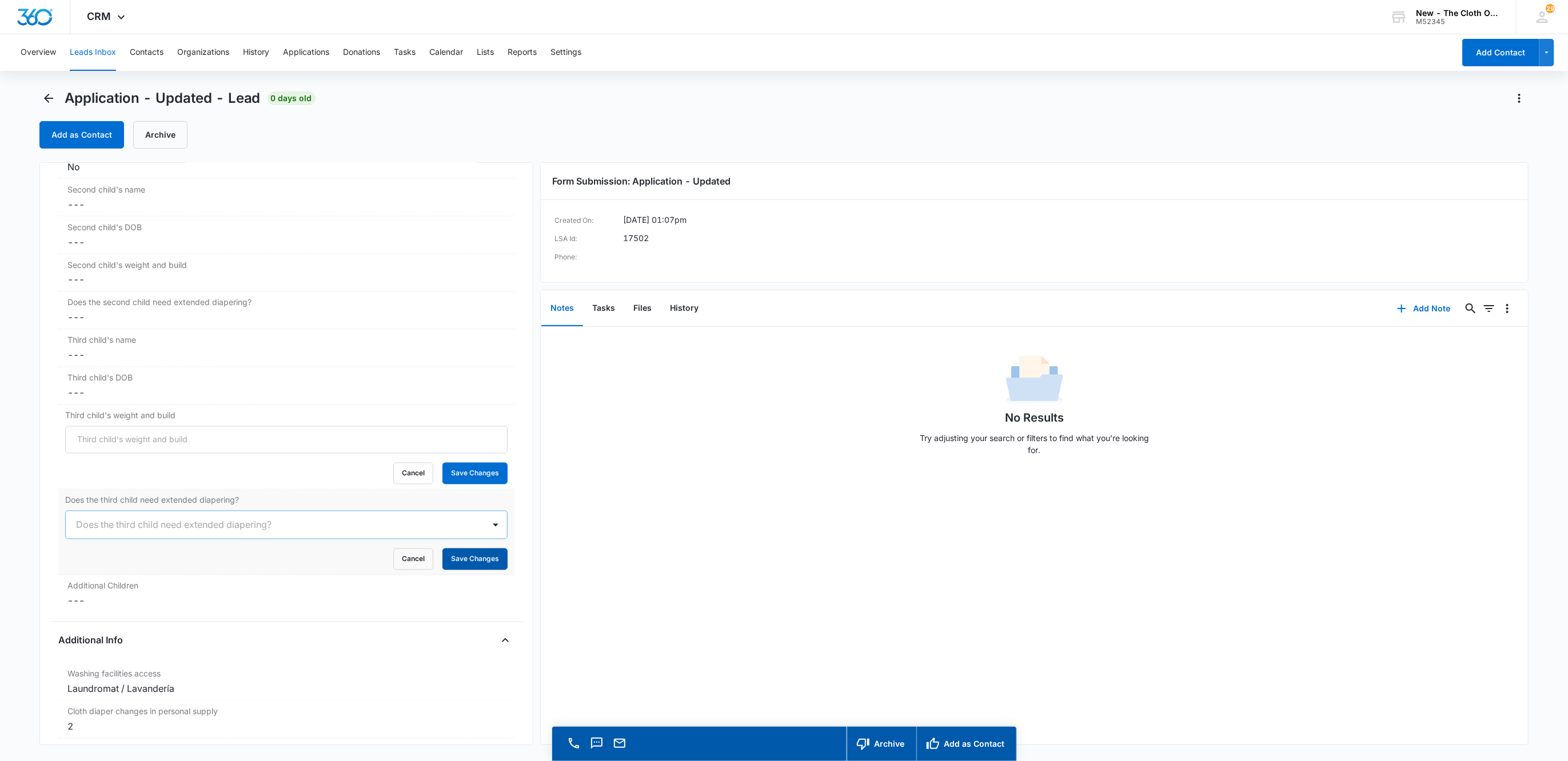
click at [479, 569] on button "Save Changes" at bounding box center [475, 558] width 66 height 22
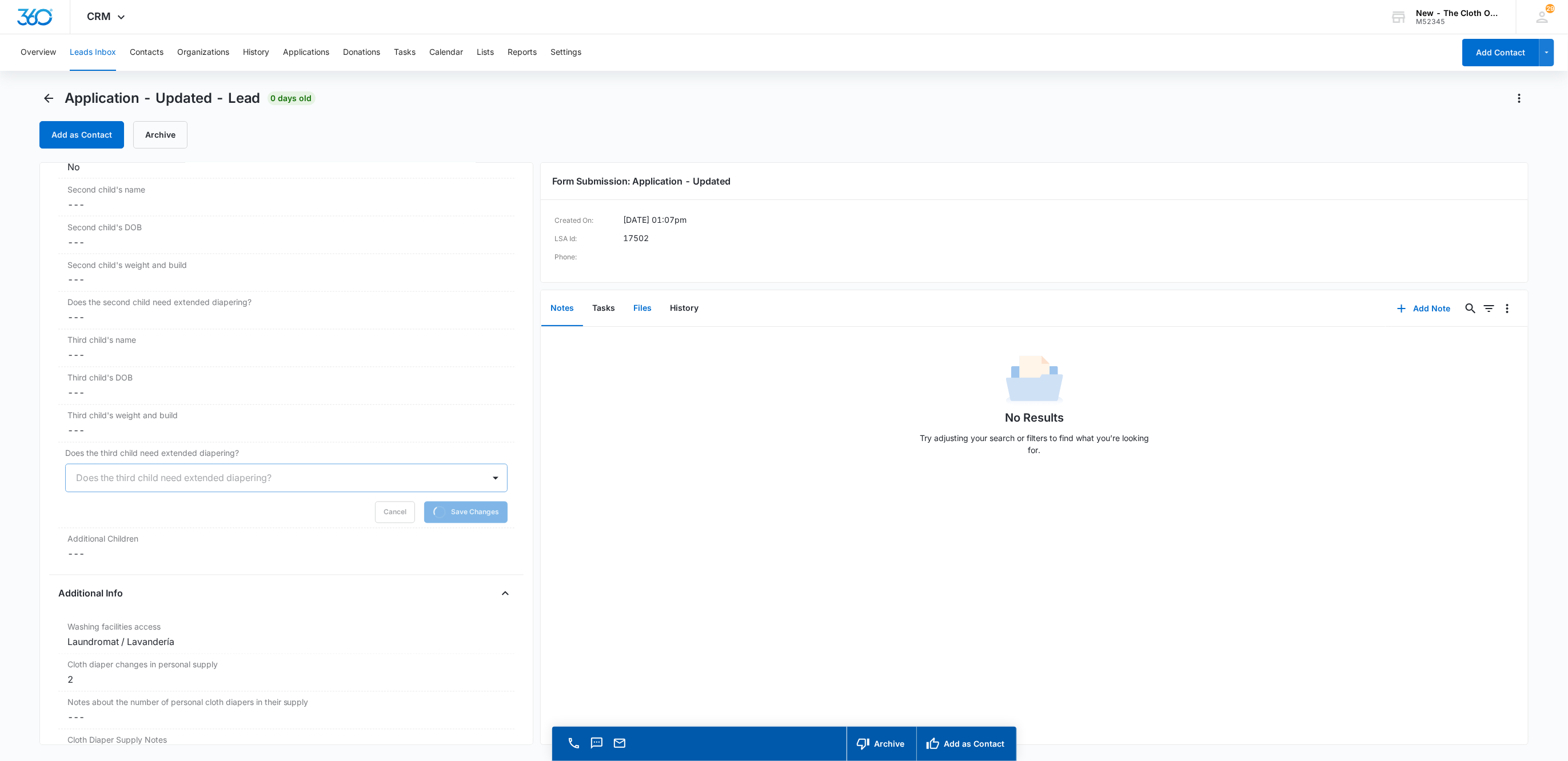
click at [642, 302] on button "Files" at bounding box center [642, 308] width 36 height 35
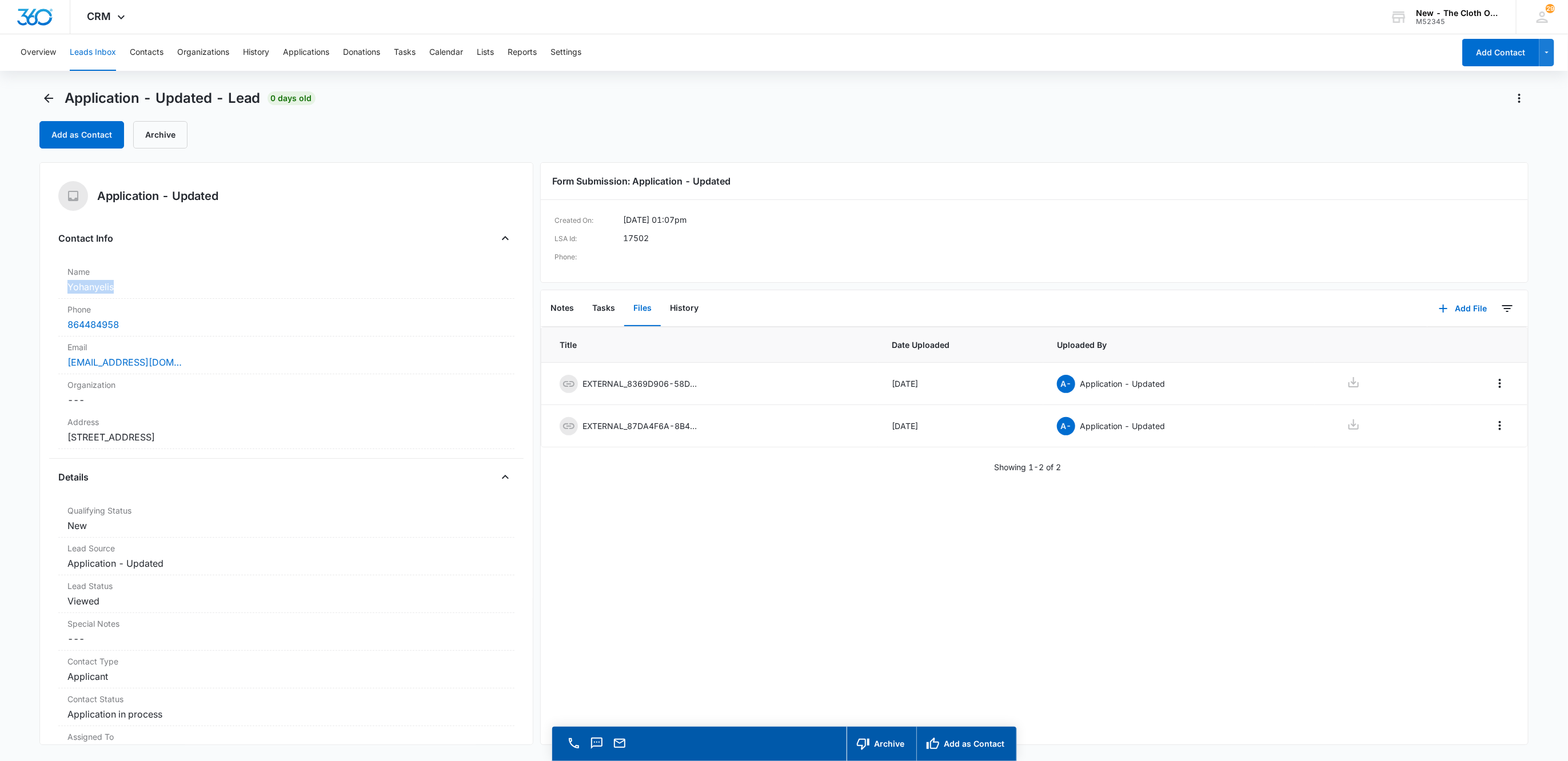
drag, startPoint x: 128, startPoint y: 285, endPoint x: 14, endPoint y: 283, distance: 114.0
click at [14, 283] on main "Application - Updated - Lead 0 days old Add as Contact Archive Application - Up…" at bounding box center [784, 440] width 1568 height 704
copy dd "Yohanyelis"
click at [1348, 383] on icon at bounding box center [1353, 383] width 10 height 10
click at [1346, 429] on icon at bounding box center [1353, 425] width 14 height 14
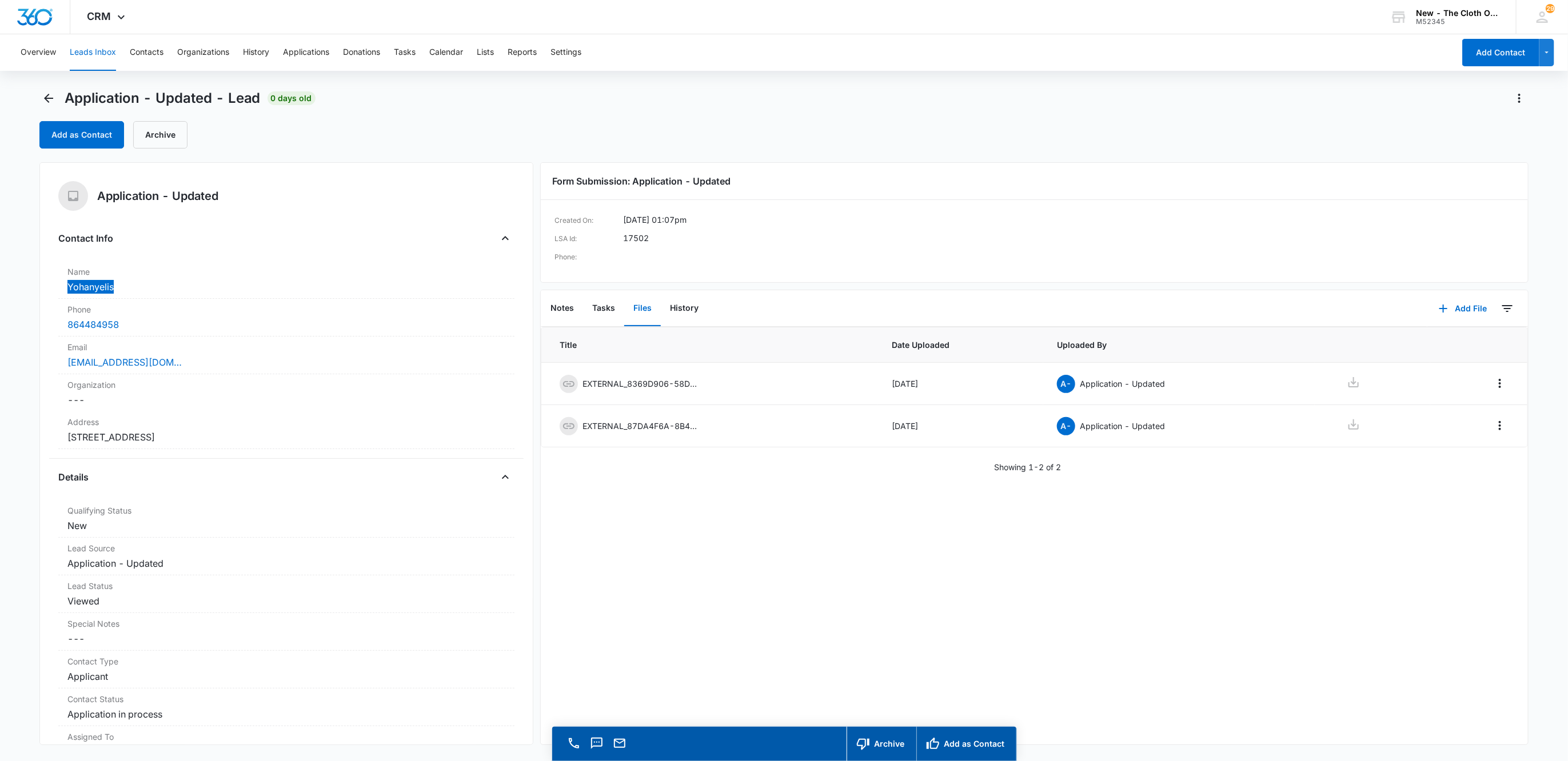
click at [459, 451] on div "Contact Info Name Cancel Save Changes Yohanyelis Phone Cancel Save Changes 8644…" at bounding box center [287, 344] width 457 height 230
click at [458, 446] on div "Address Cancel Save Changes 1201 CEDAR LANE RD APT B23 Apt B23 GREENVILLE SC 29…" at bounding box center [287, 430] width 457 height 38
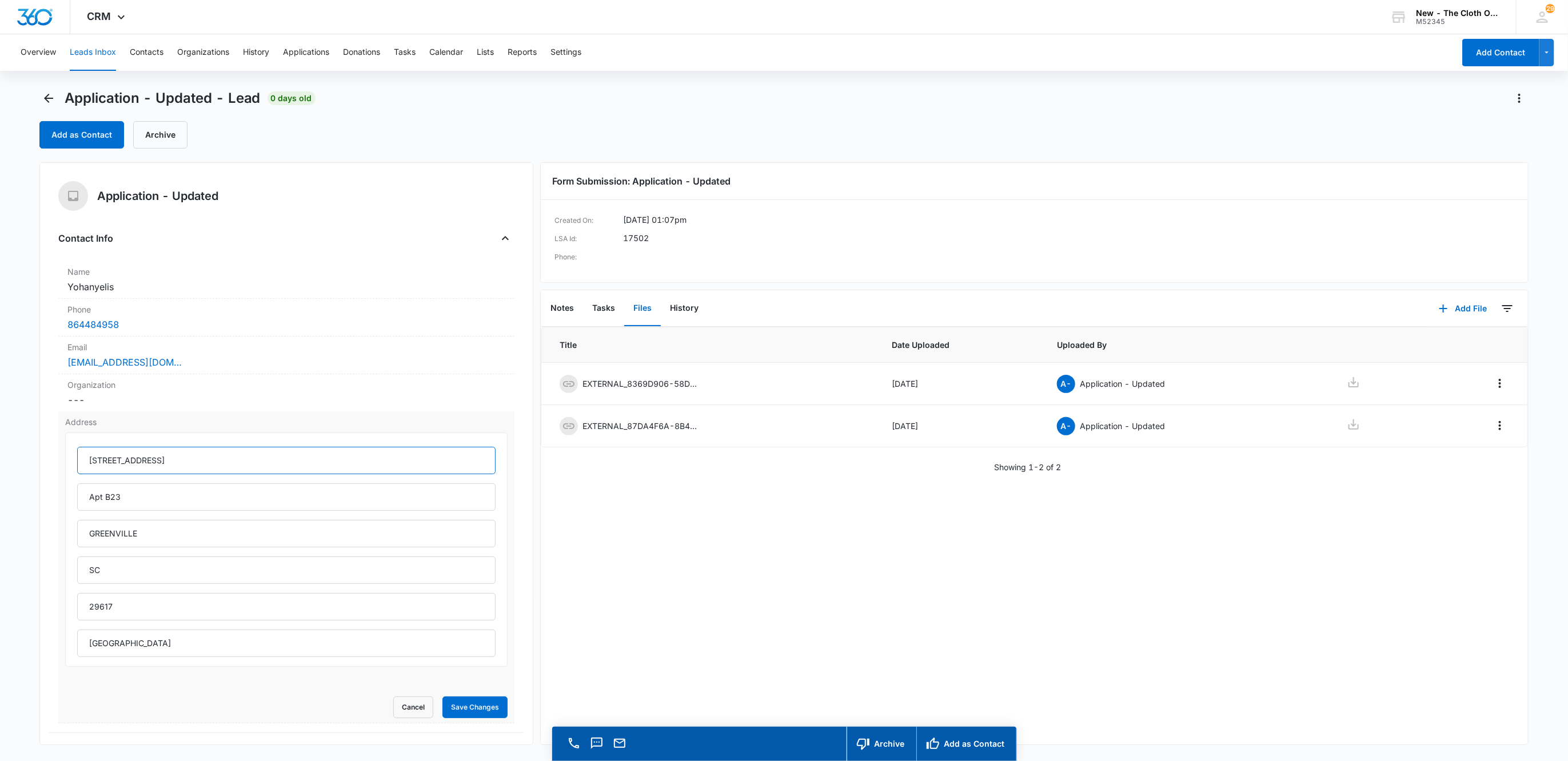
drag, startPoint x: 175, startPoint y: 458, endPoint x: 303, endPoint y: 477, distance: 129.4
click at [303, 477] on div "1201 CEDAR LANE RD APT B23 Apt B23 GREENVILLE SC 29617 Estados Unidos" at bounding box center [287, 552] width 419 height 210
drag, startPoint x: 108, startPoint y: 465, endPoint x: 353, endPoint y: 464, distance: 245.0
click at [345, 463] on input "1201 CEDAR LANE RD" at bounding box center [287, 460] width 419 height 28
type input "1201 Cedar Lane Road"
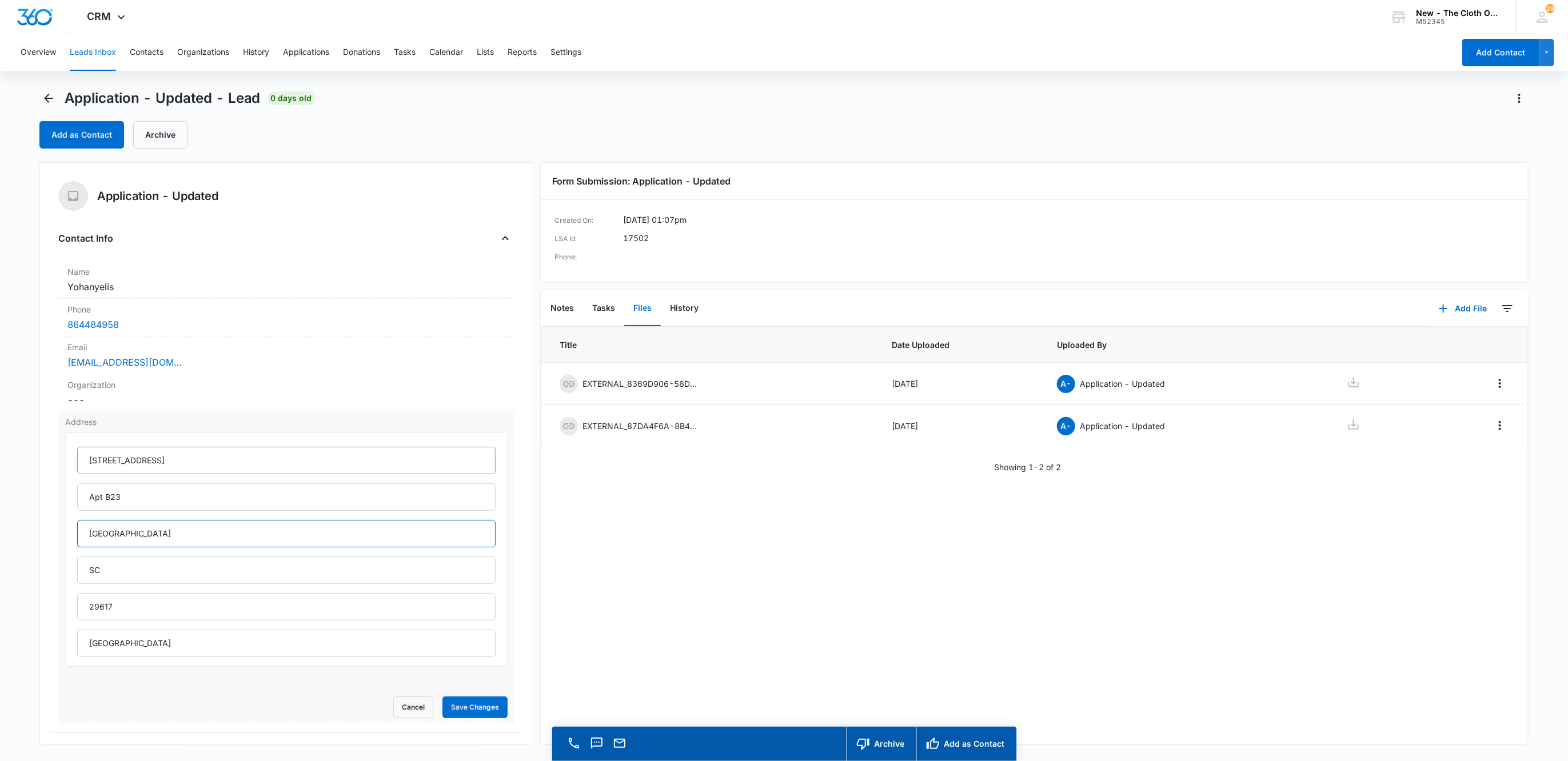
type input "Greenville"
type input "South Carolina"
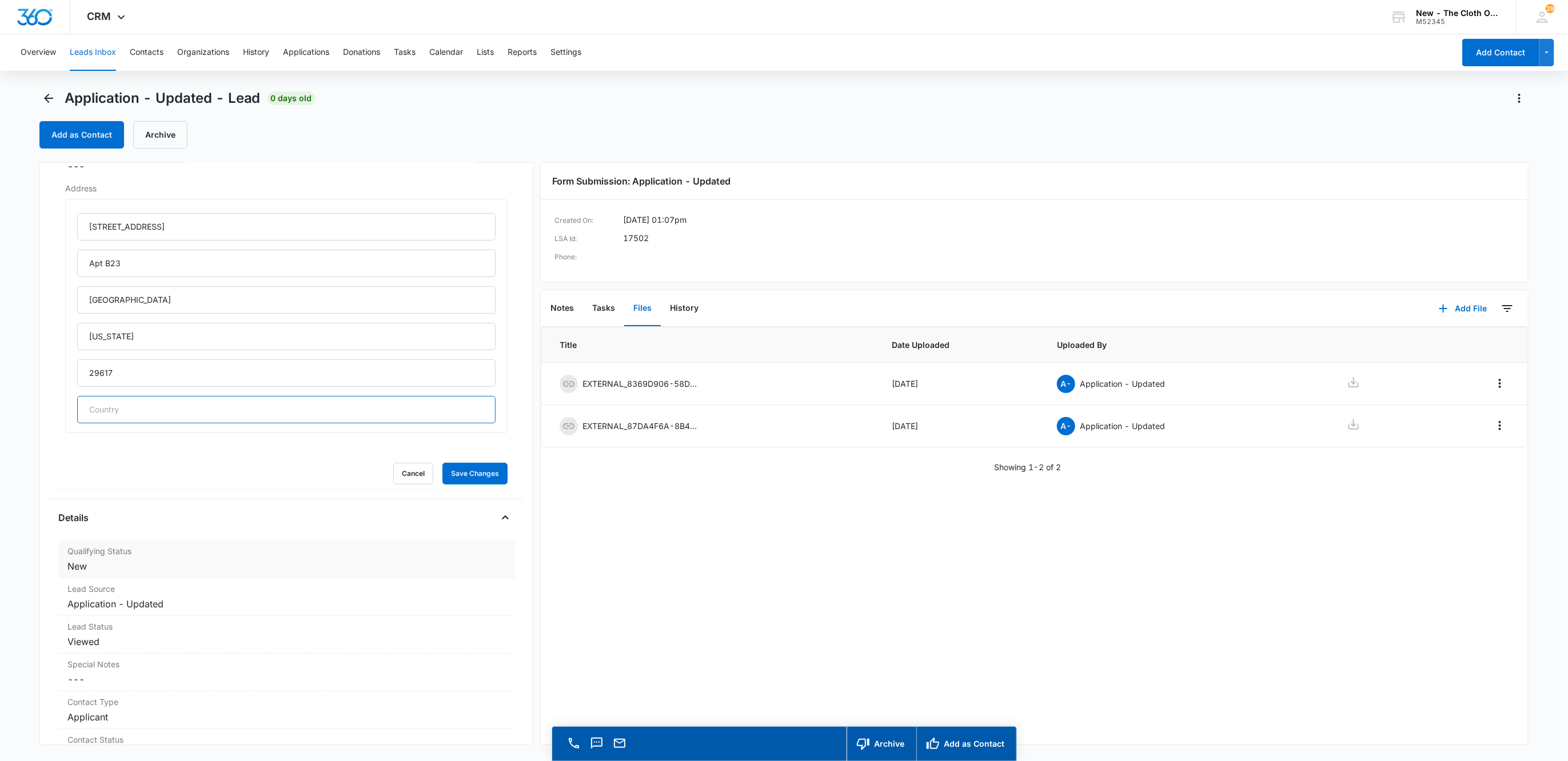
scroll to position [257, 0]
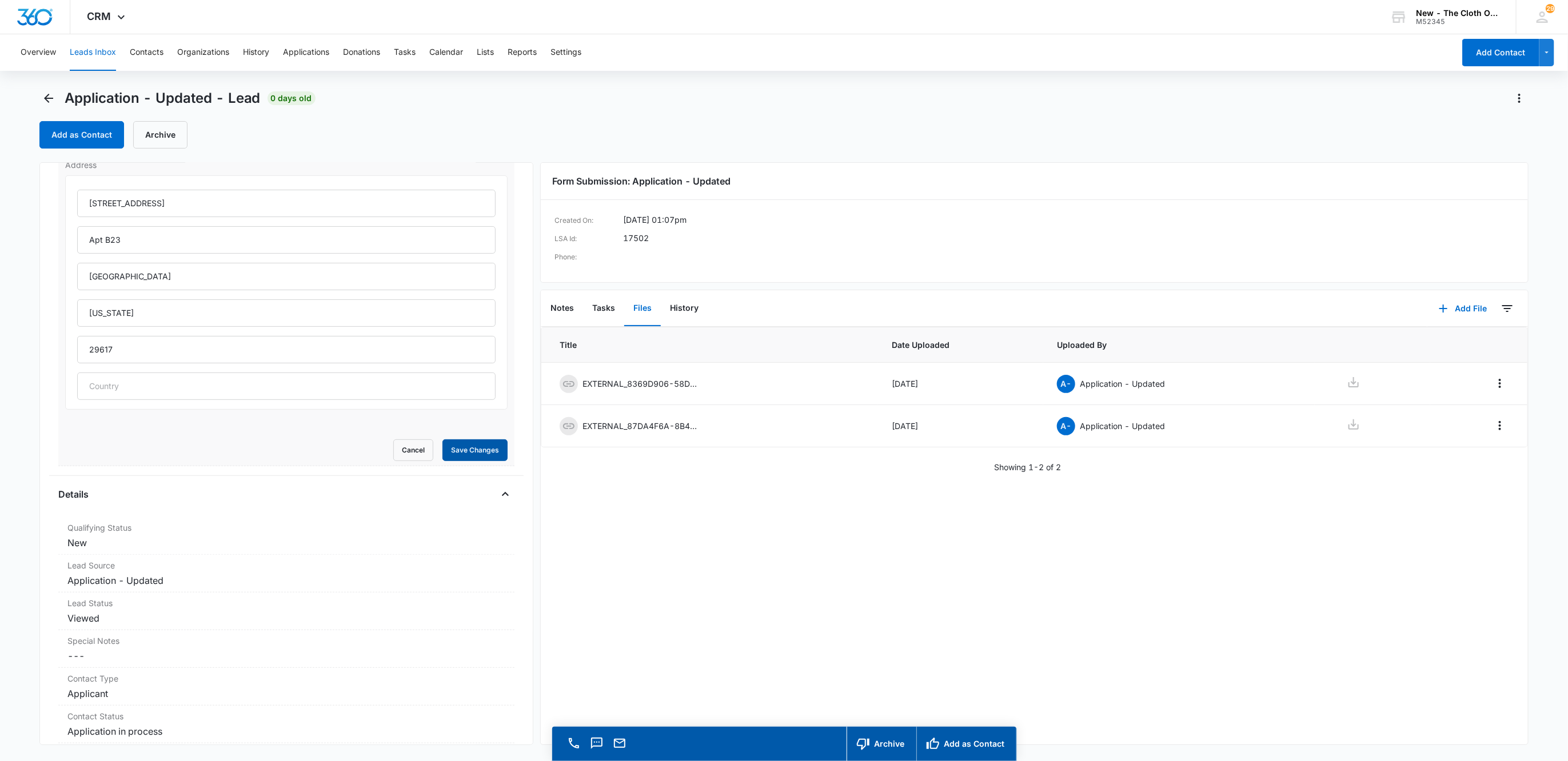
click at [460, 455] on button "Save Changes" at bounding box center [475, 450] width 66 height 22
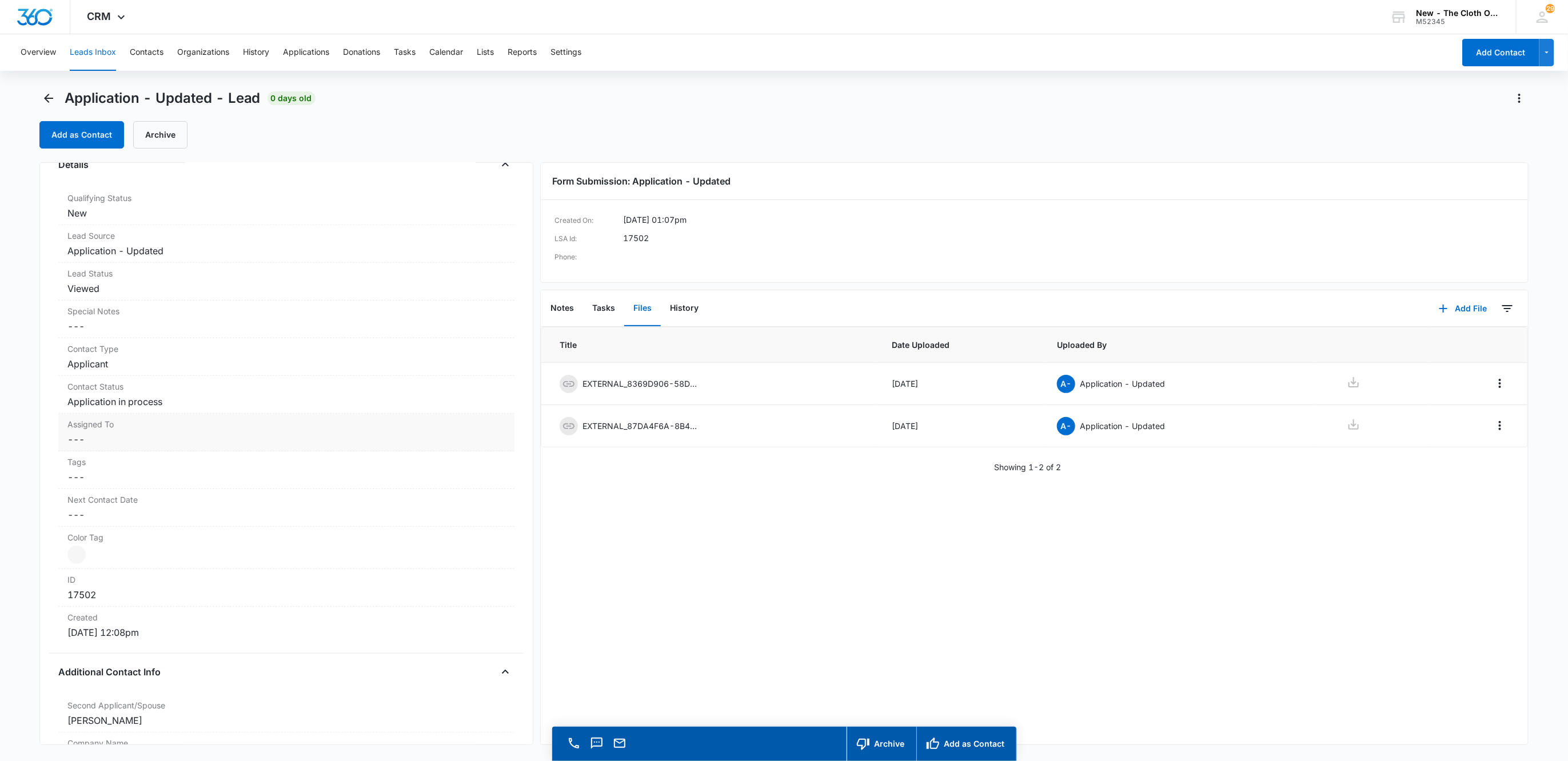
click at [89, 433] on dd "Cancel Save Changes ---" at bounding box center [286, 440] width 438 height 14
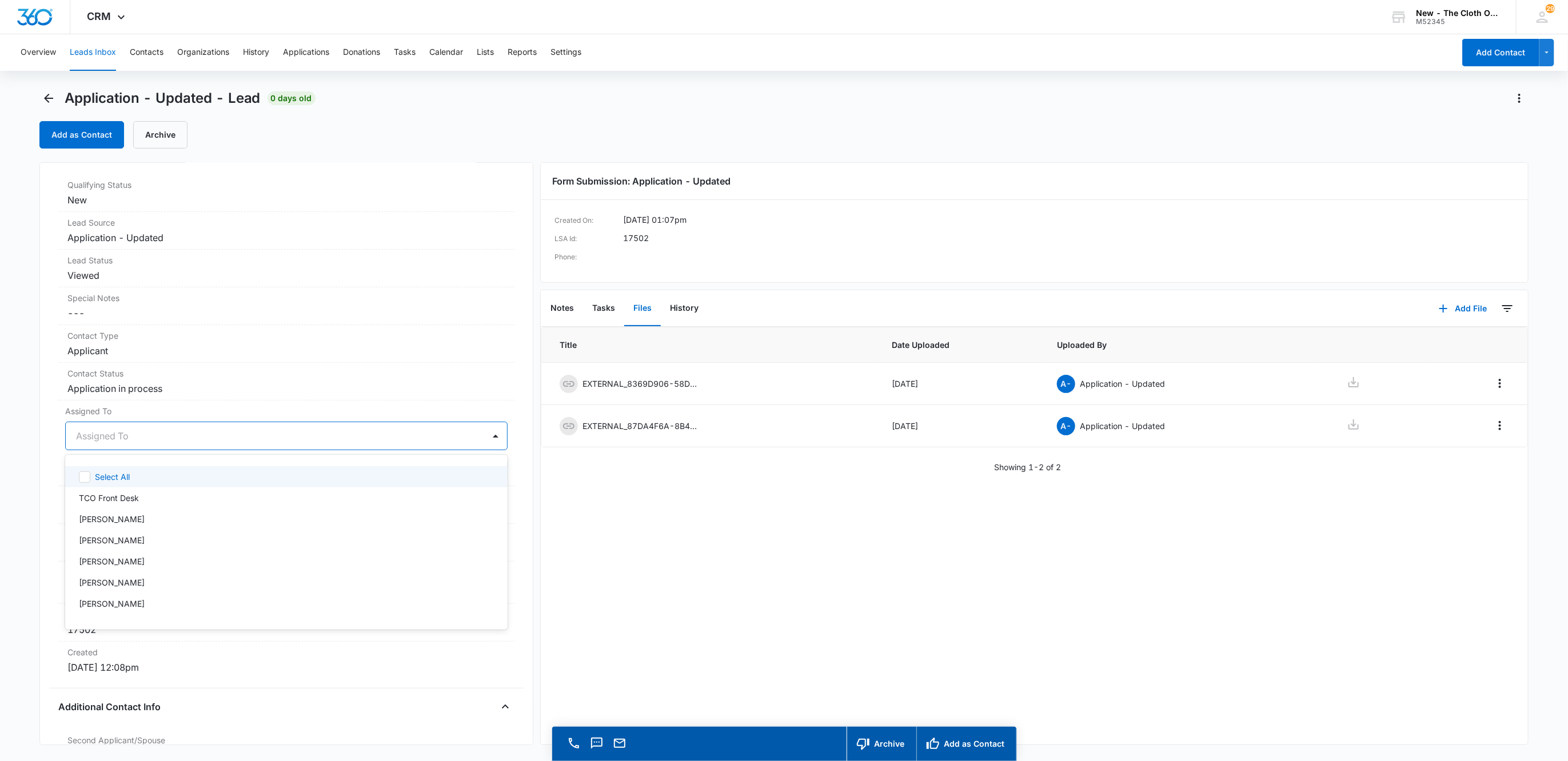
click at [97, 442] on div at bounding box center [272, 436] width 394 height 16
type input "app"
click at [250, 442] on div at bounding box center [317, 436] width 304 height 16
click at [468, 473] on button "Save Changes" at bounding box center [475, 470] width 66 height 22
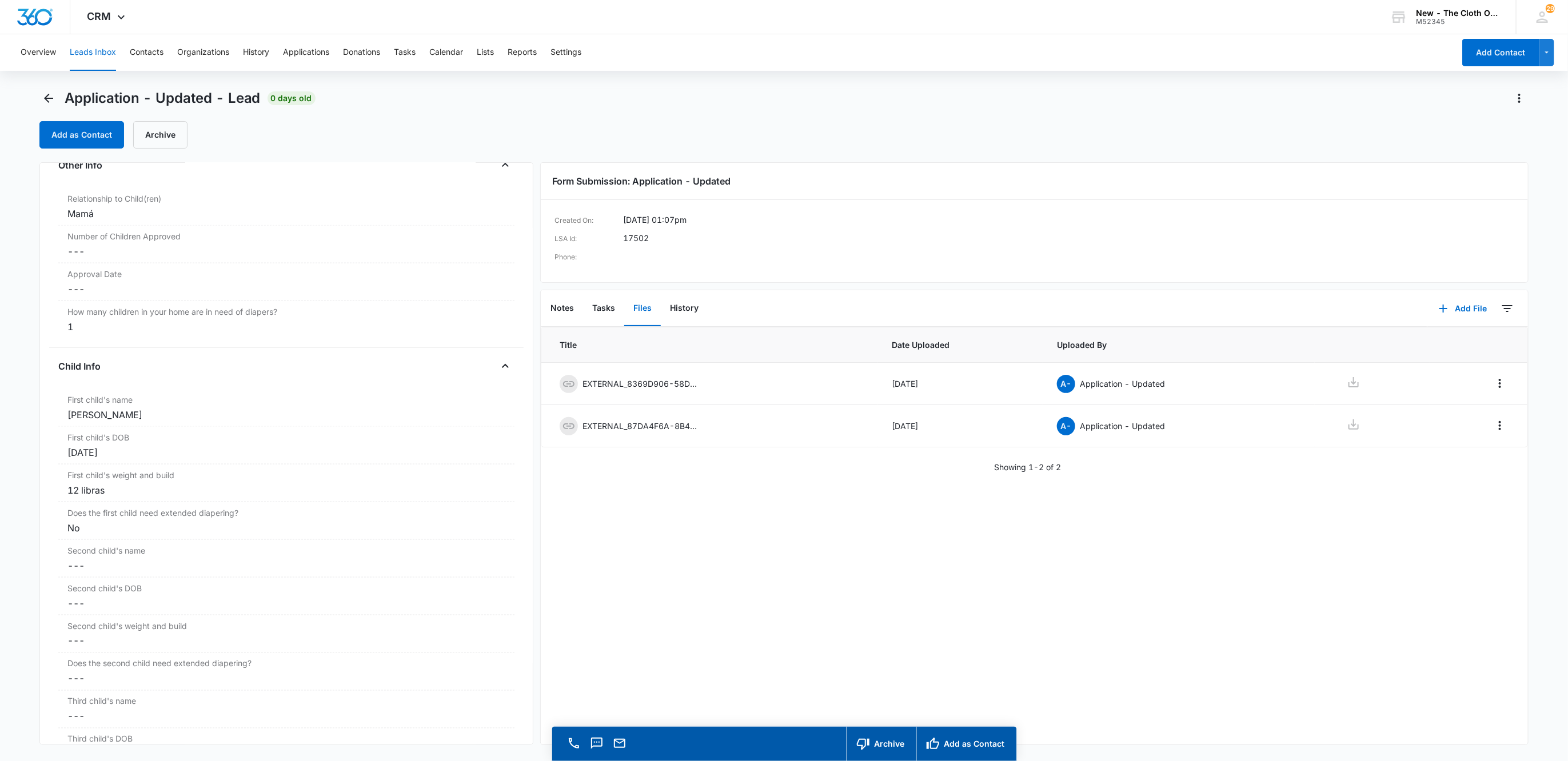
scroll to position [1097, 0]
click at [169, 415] on div "Diego, Isaias" at bounding box center [286, 414] width 438 height 14
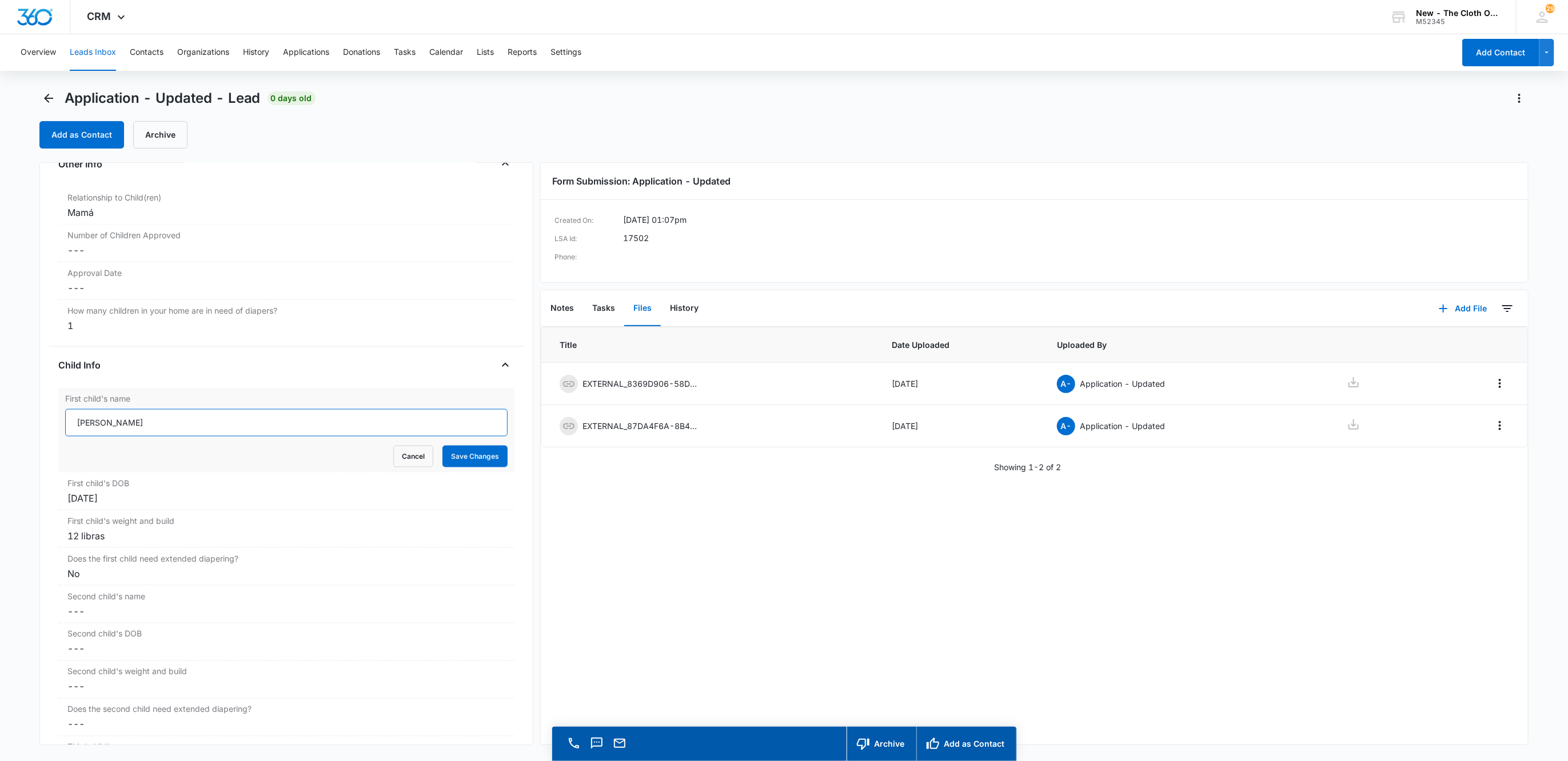
click at [97, 426] on input "Diego, Isaias" at bounding box center [287, 423] width 443 height 28
type input "Diego Isaias"
click at [463, 444] on form "Diego Isaias Cancel Save Changes" at bounding box center [287, 439] width 443 height 59
click at [465, 461] on button "Save Changes" at bounding box center [475, 456] width 66 height 22
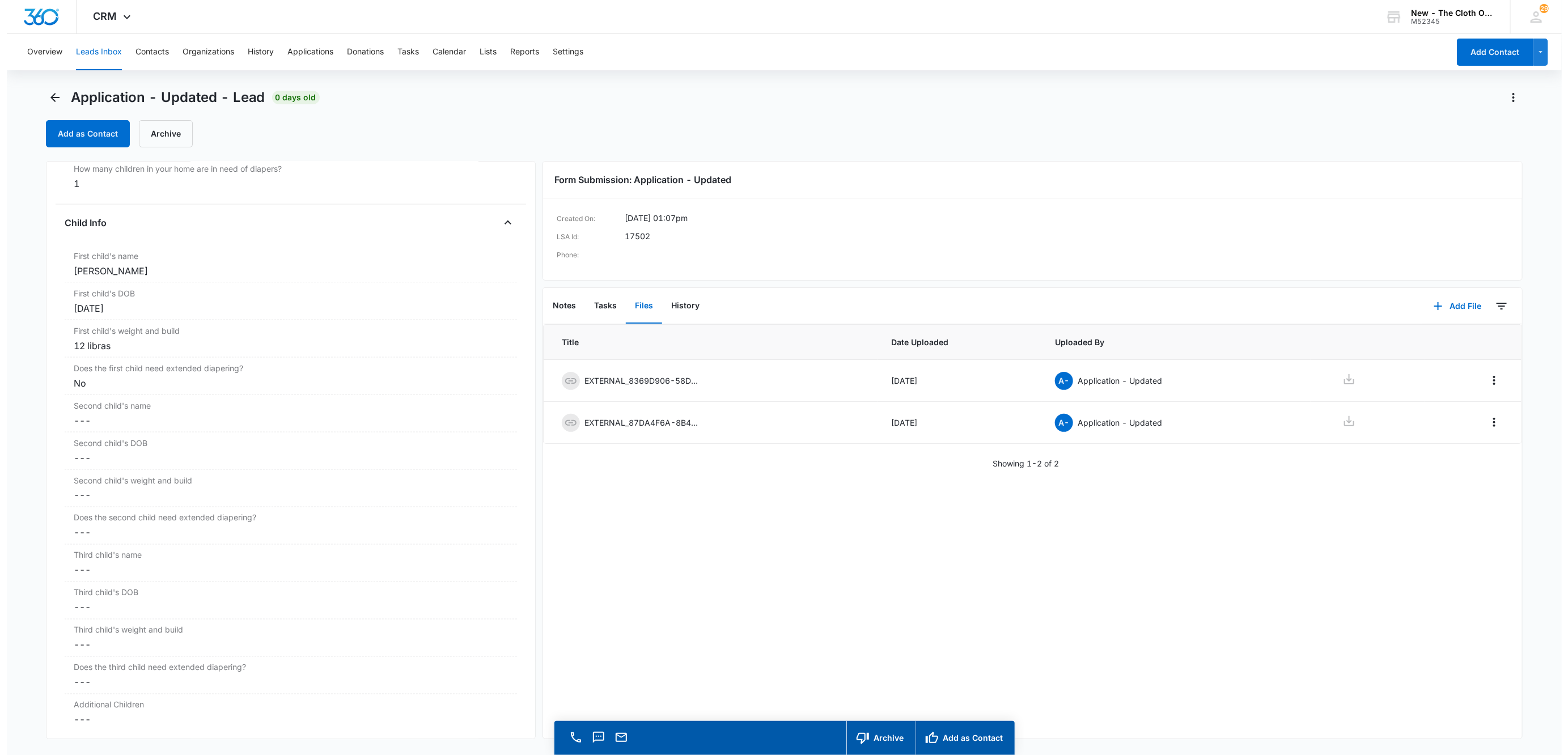
scroll to position [1259, 0]
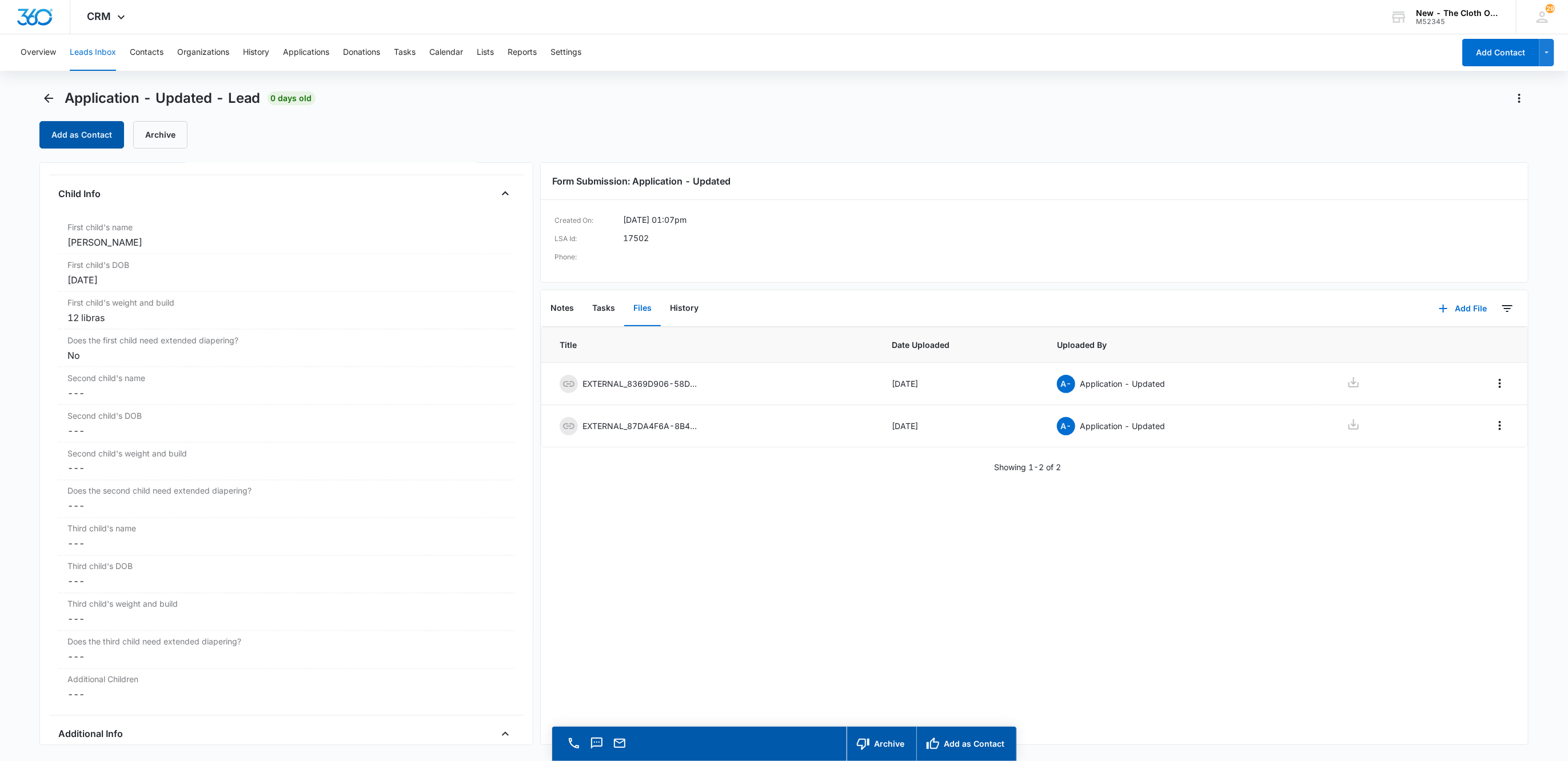
click at [76, 136] on button "Add as Contact" at bounding box center [82, 135] width 84 height 28
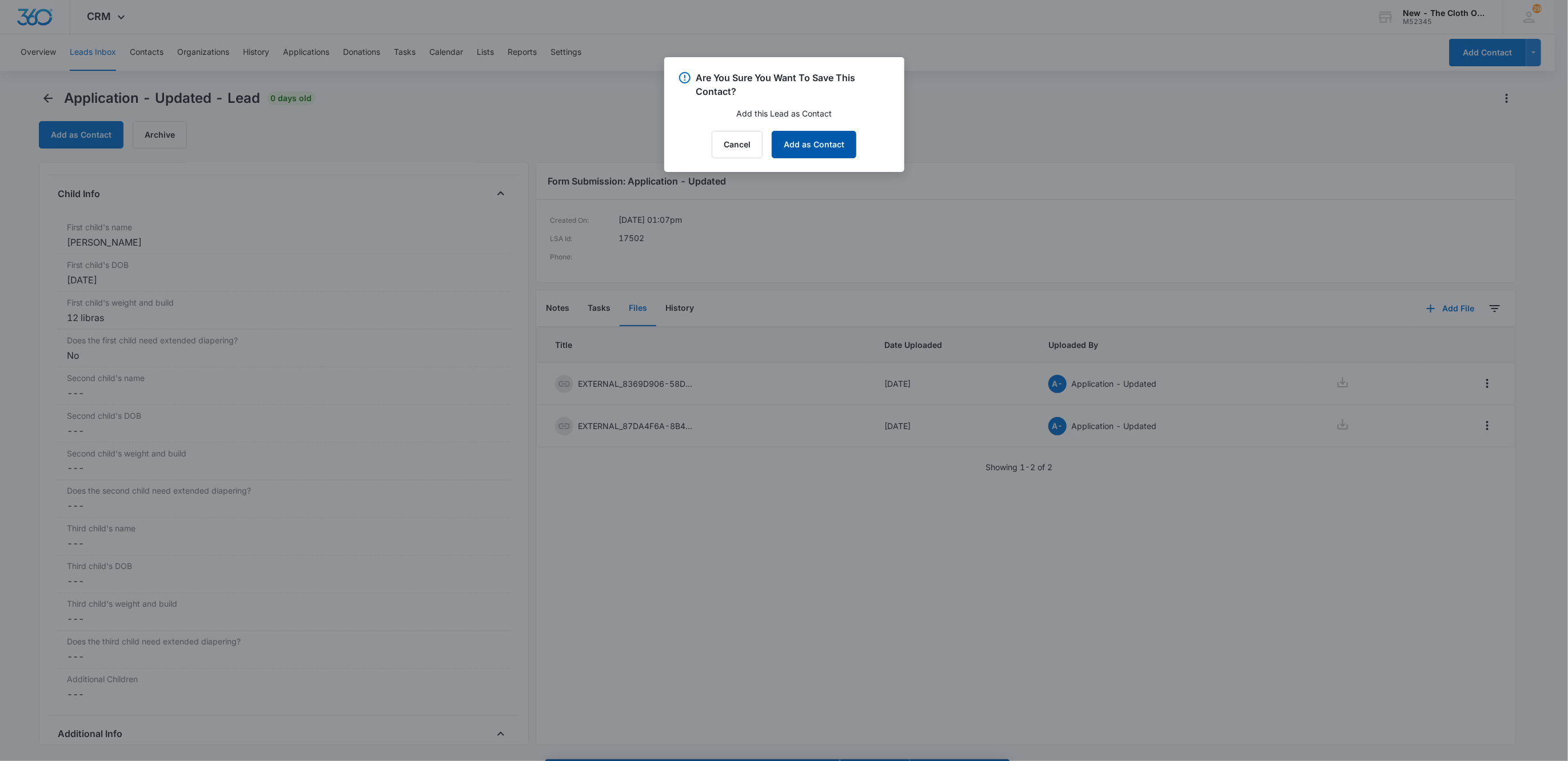
click at [840, 156] on button "Add as Contact" at bounding box center [814, 145] width 84 height 28
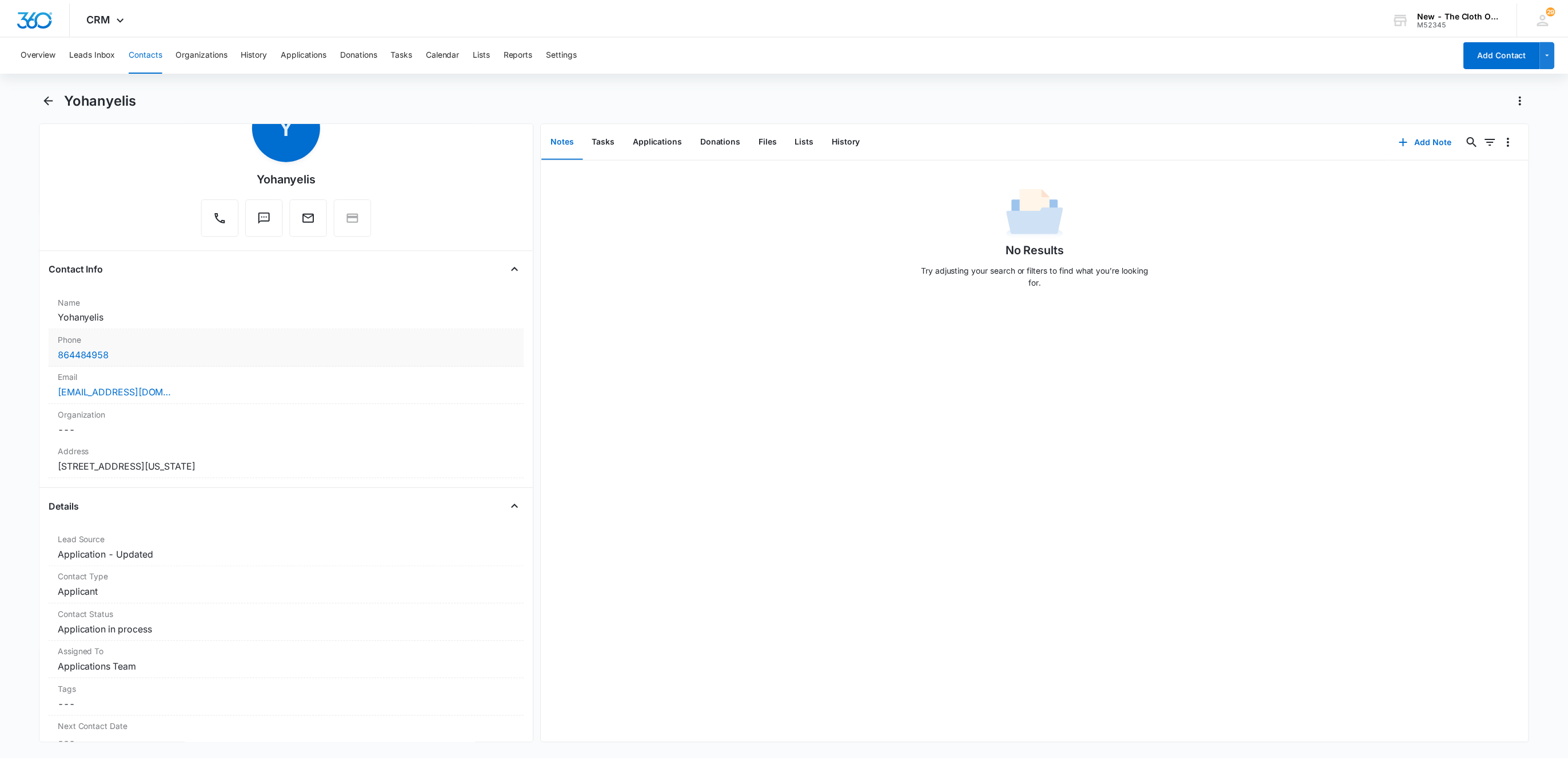
scroll to position [85, 0]
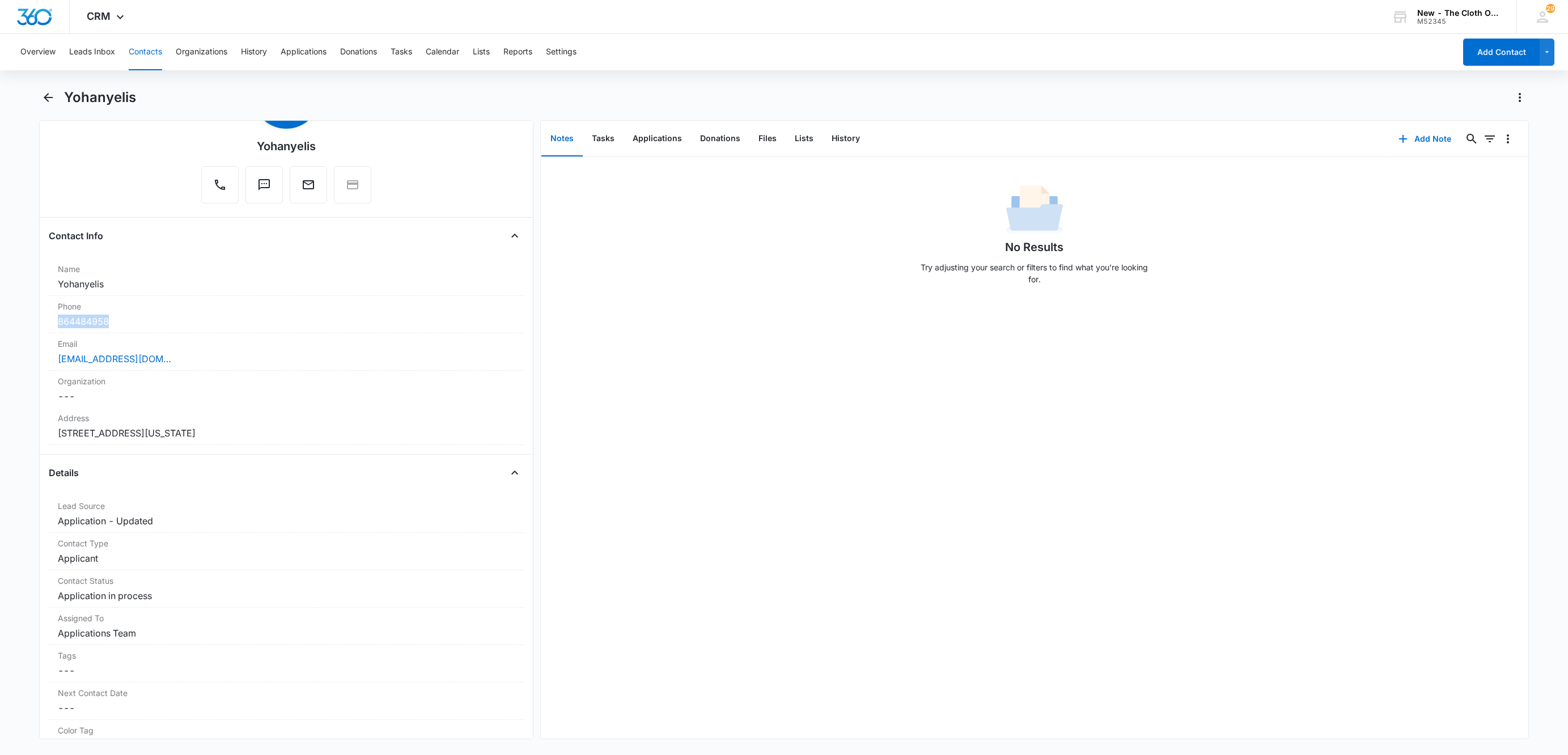
drag, startPoint x: 122, startPoint y: 318, endPoint x: 21, endPoint y: 322, distance: 101.1
click at [21, 322] on main "Yohanyelis Remove Y Yohanyelis Contact Info Name Cancel Save Changes Yohanyelis…" at bounding box center [784, 420] width 1568 height 664
copy link "864484958"
drag, startPoint x: 110, startPoint y: 277, endPoint x: 26, endPoint y: 291, distance: 85.2
click at [26, 291] on main "Yohanyelis Remove Y Yohanyelis Contact Info Name Cancel Save Changes Yohanyelis…" at bounding box center [784, 420] width 1568 height 664
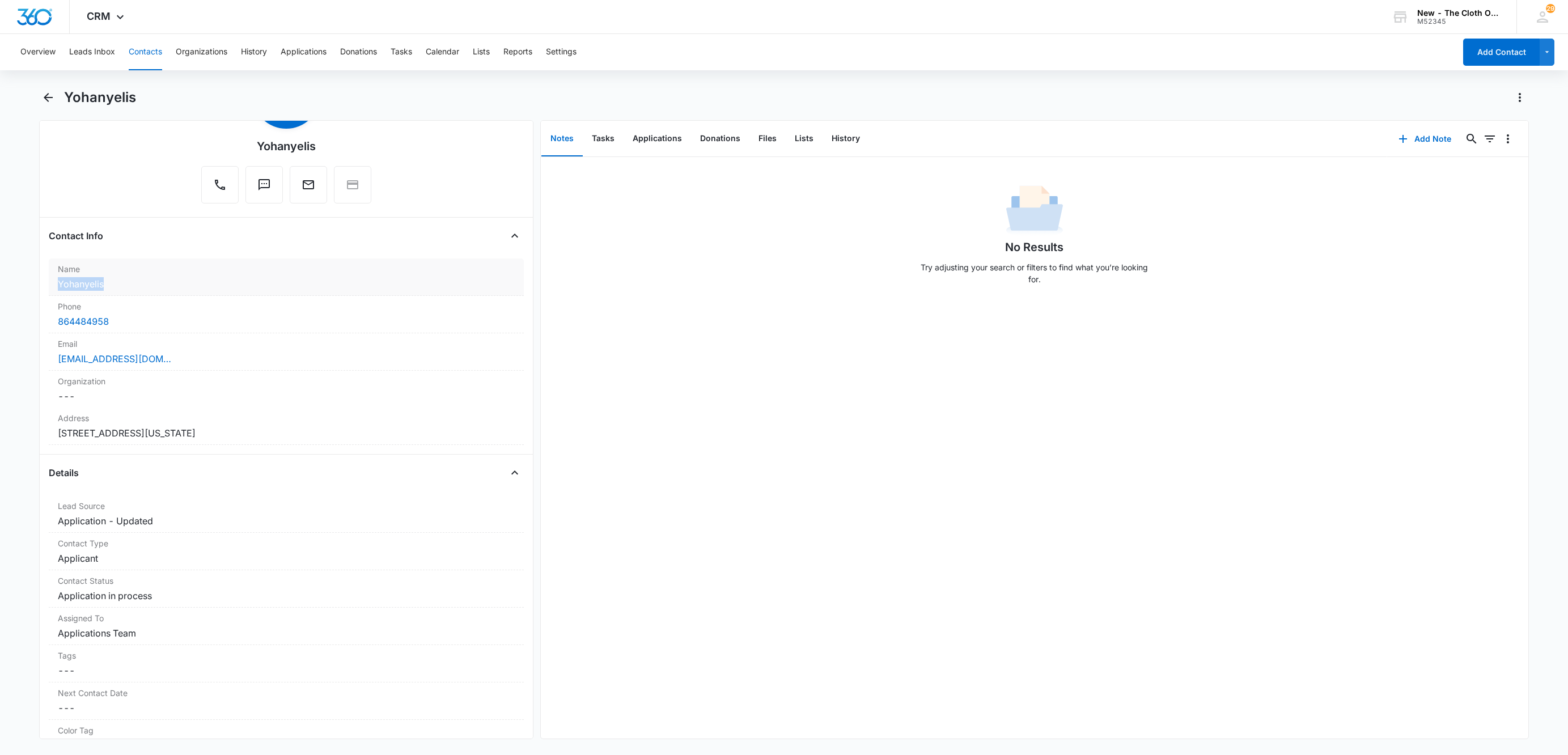
copy dd "Yohanyelis"
drag, startPoint x: 168, startPoint y: 363, endPoint x: 19, endPoint y: 357, distance: 149.1
click at [19, 357] on main "Yohanyelis Remove Y Yohanyelis Contact Info Name Cancel Save Changes Yohanyelis…" at bounding box center [784, 420] width 1568 height 664
copy link "[EMAIL_ADDRESS][DOMAIN_NAME]"
click at [78, 95] on h1 "Yohanyelis" at bounding box center [100, 97] width 72 height 17
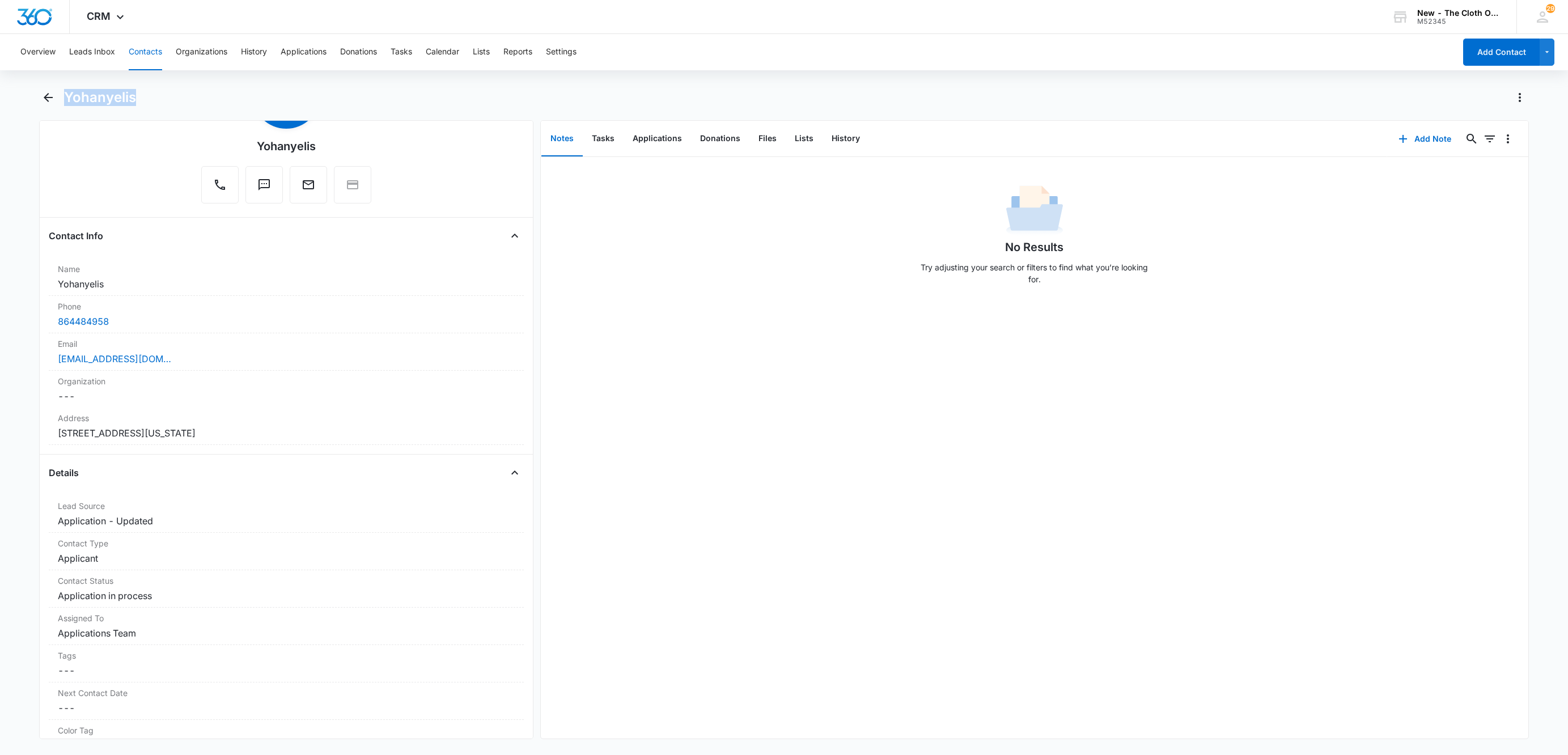
click at [78, 95] on h1 "Yohanyelis" at bounding box center [100, 97] width 72 height 17
copy div "Yohanyelis Remove"
click at [651, 134] on button "Applications" at bounding box center [657, 139] width 68 height 35
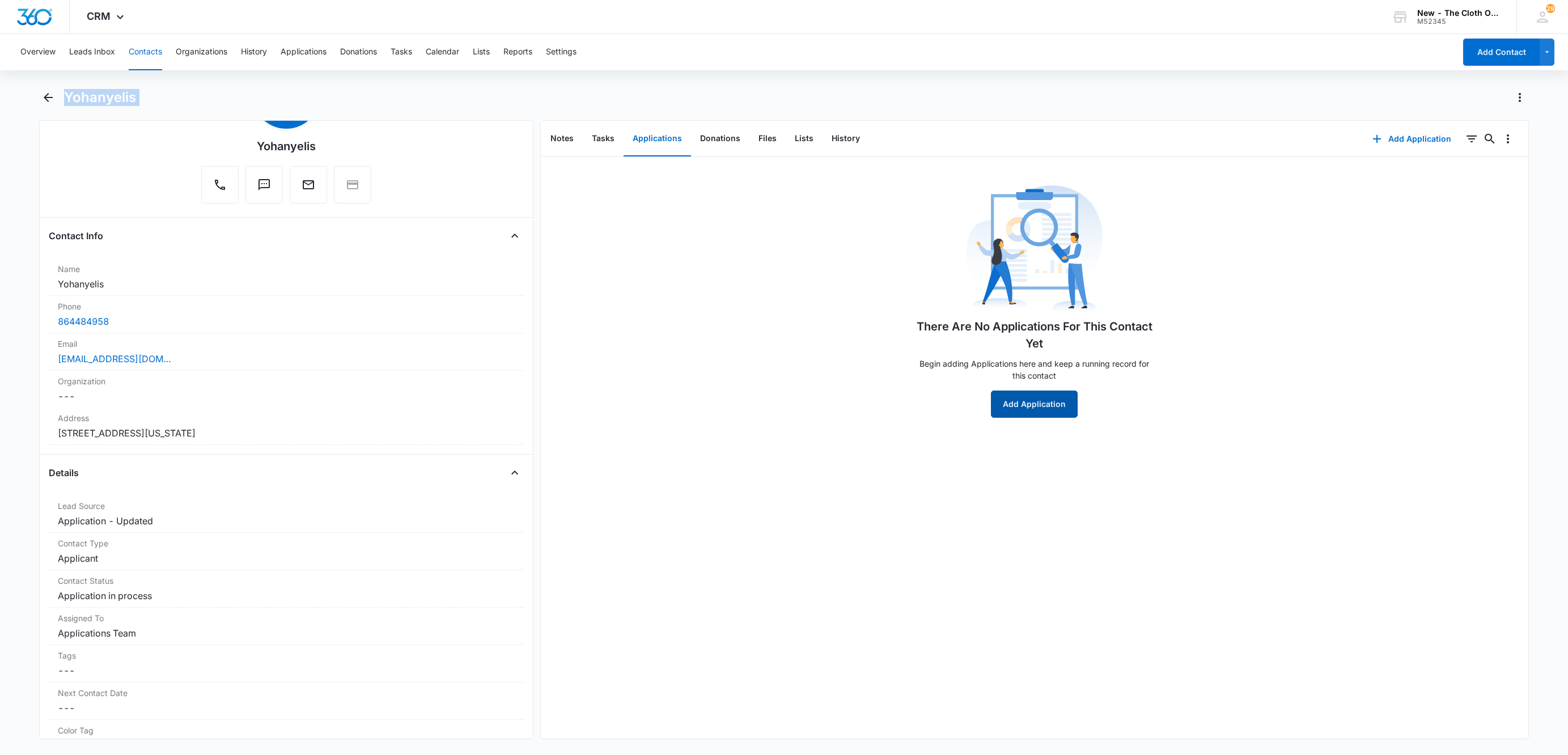
click at [1039, 409] on button "Add Application" at bounding box center [1034, 404] width 86 height 27
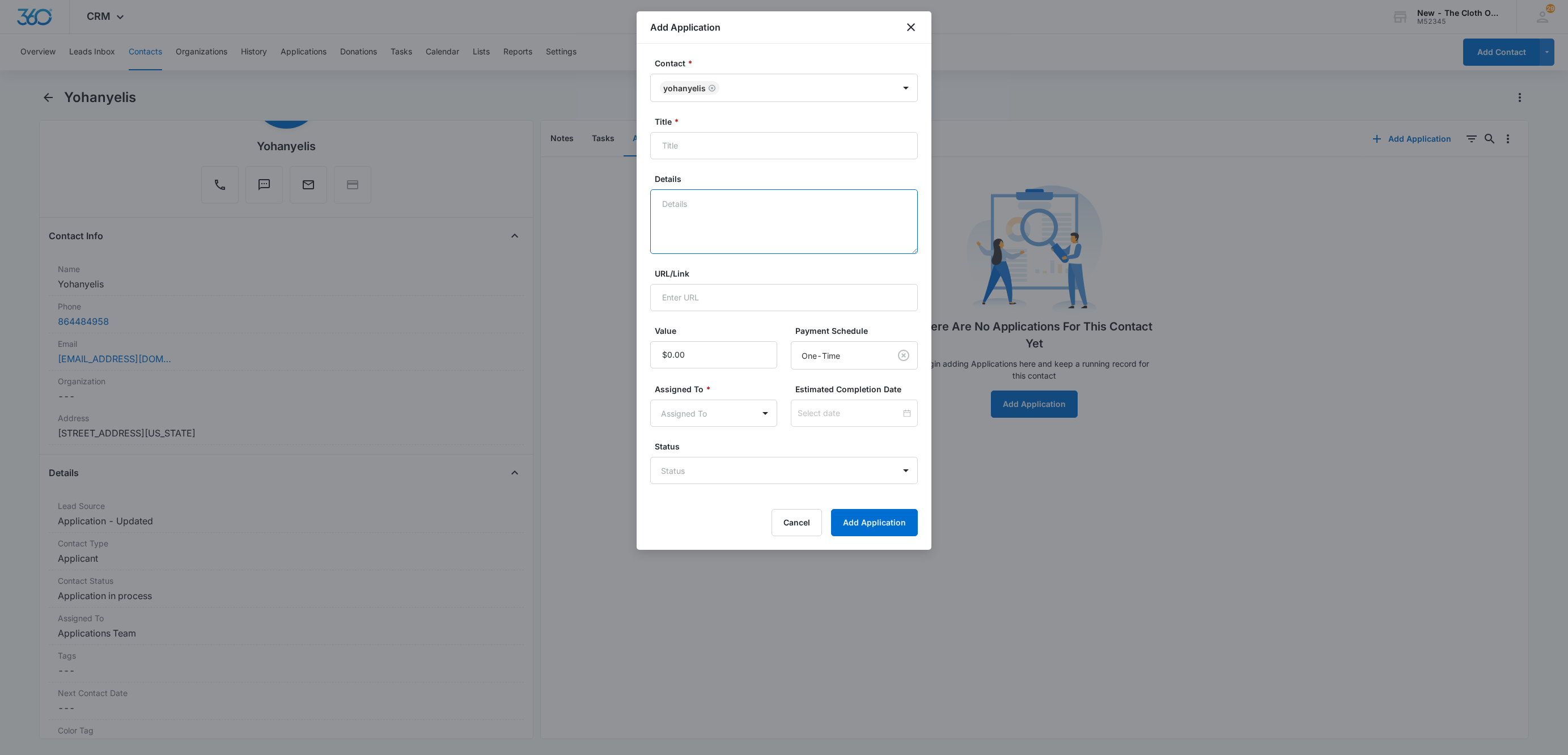
click at [741, 223] on textarea "Details" at bounding box center [783, 221] width 268 height 65
type textarea "10/08 - Address doc in another name and undated. Child doc is for Tum who was b…"
click at [677, 483] on body "CRM Apps Reputation Websites Forms CRM Email Social Shop Payments POS Ads Intel…" at bounding box center [784, 377] width 1568 height 755
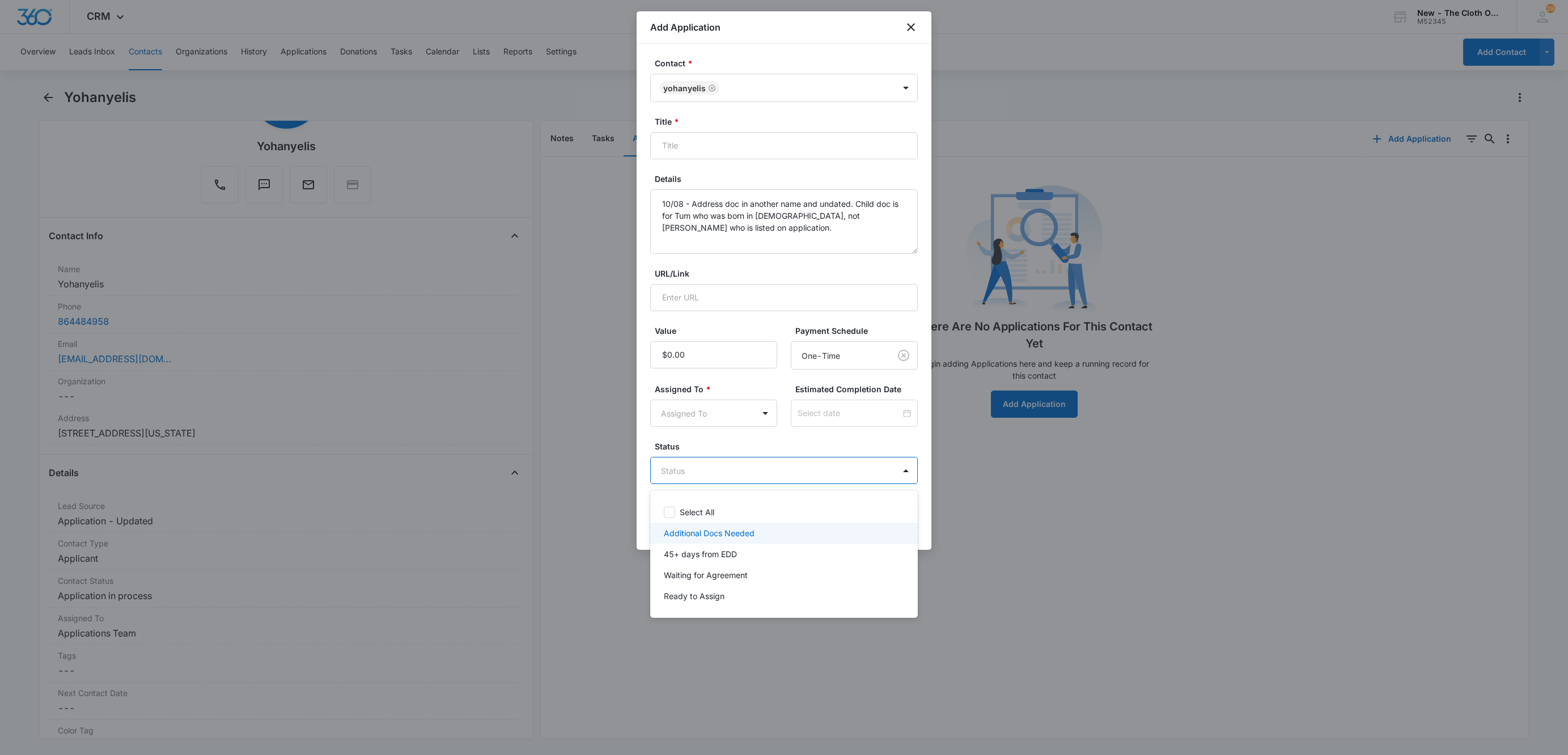
click at [759, 537] on div "Additional Docs Needed" at bounding box center [782, 534] width 238 height 12
click at [825, 416] on div at bounding box center [784, 377] width 1568 height 755
click at [825, 416] on input at bounding box center [849, 413] width 103 height 13
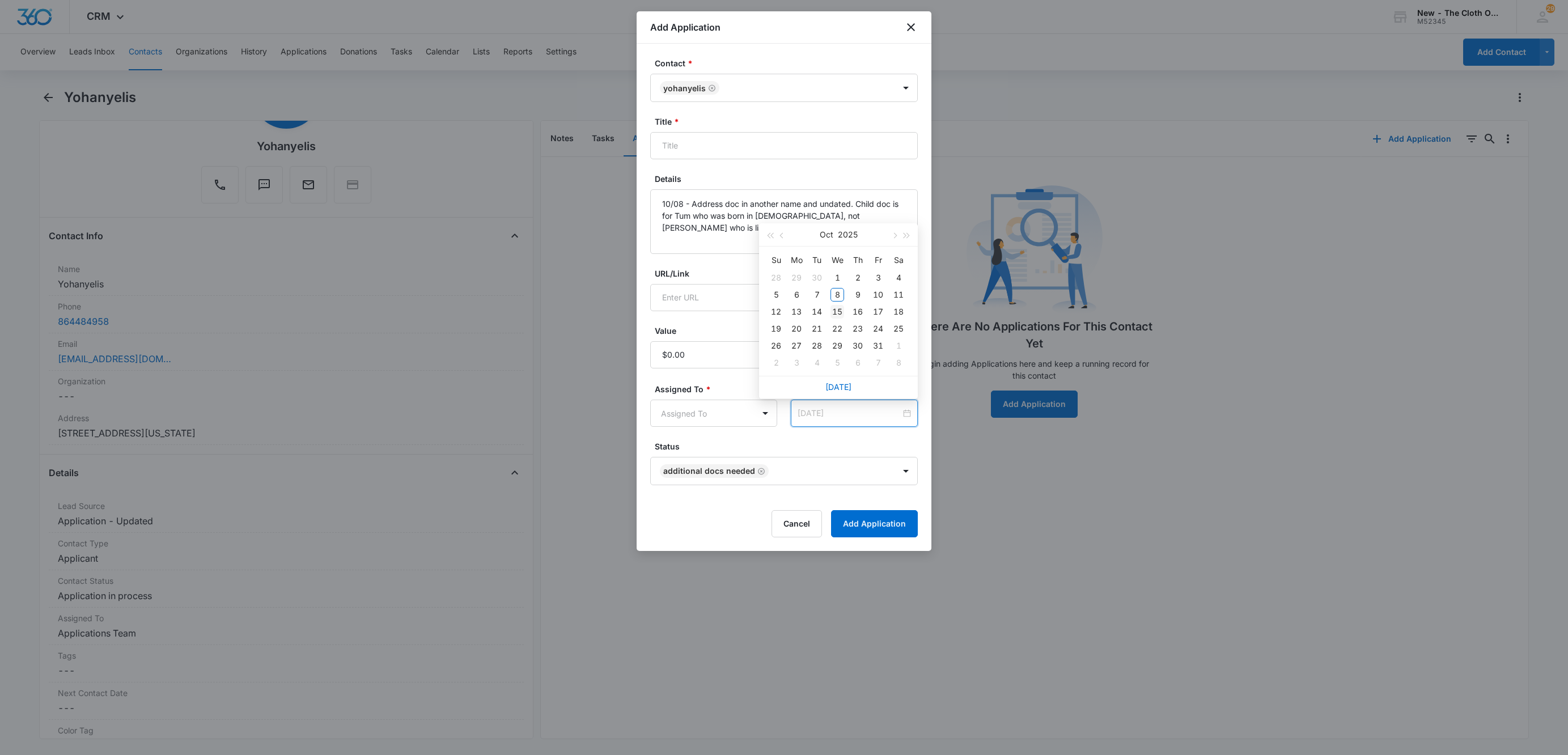
type input "Oct 15, 2025"
click at [834, 317] on div "15" at bounding box center [837, 312] width 14 height 14
click at [724, 416] on body "CRM Apps Reputation Websites Forms CRM Email Social Shop Payments POS Ads Intel…" at bounding box center [784, 377] width 1568 height 755
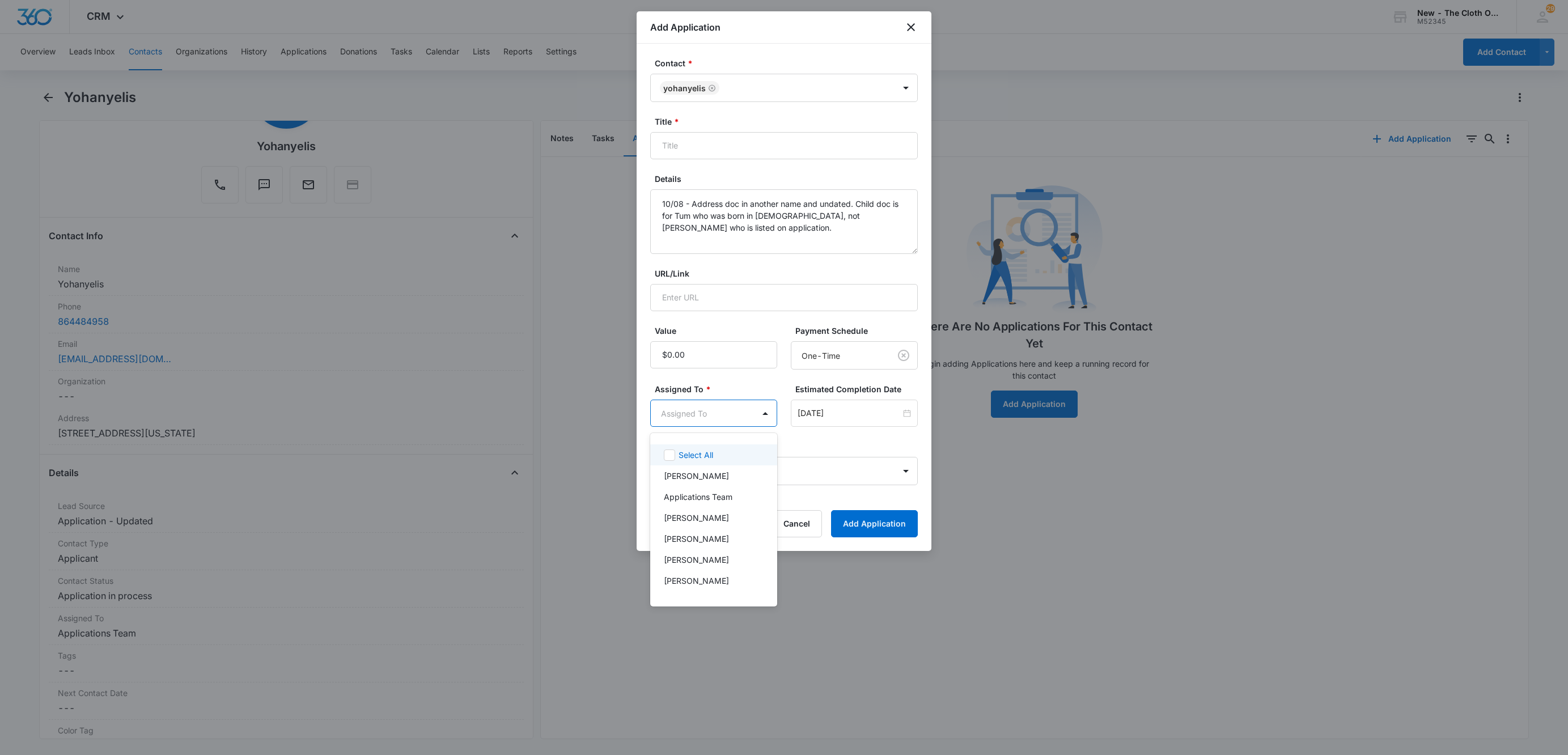
click at [724, 416] on div at bounding box center [784, 377] width 1568 height 755
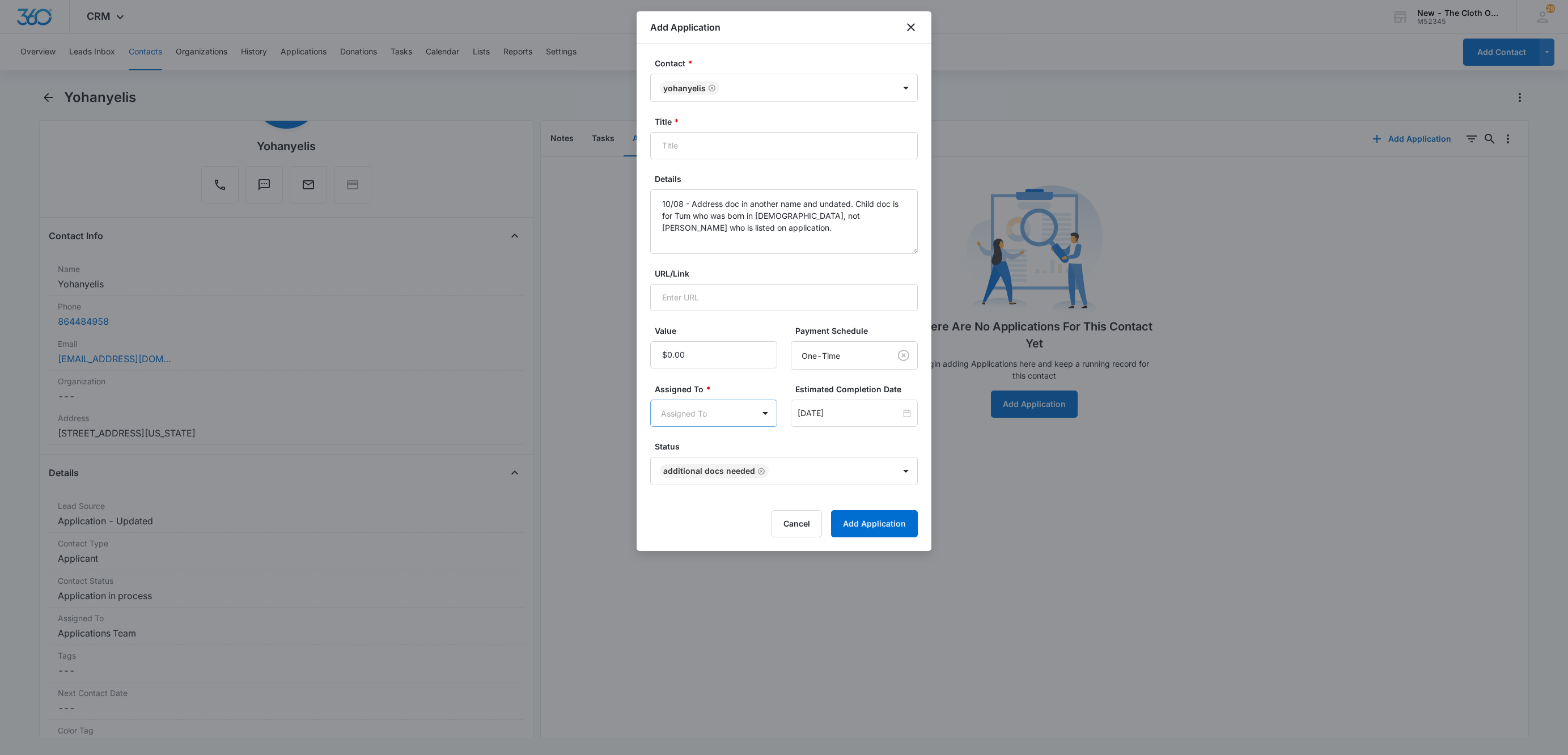
click at [717, 408] on body "CRM Apps Reputation Websites Forms CRM Email Social Shop Payments POS Ads Intel…" at bounding box center [784, 377] width 1568 height 755
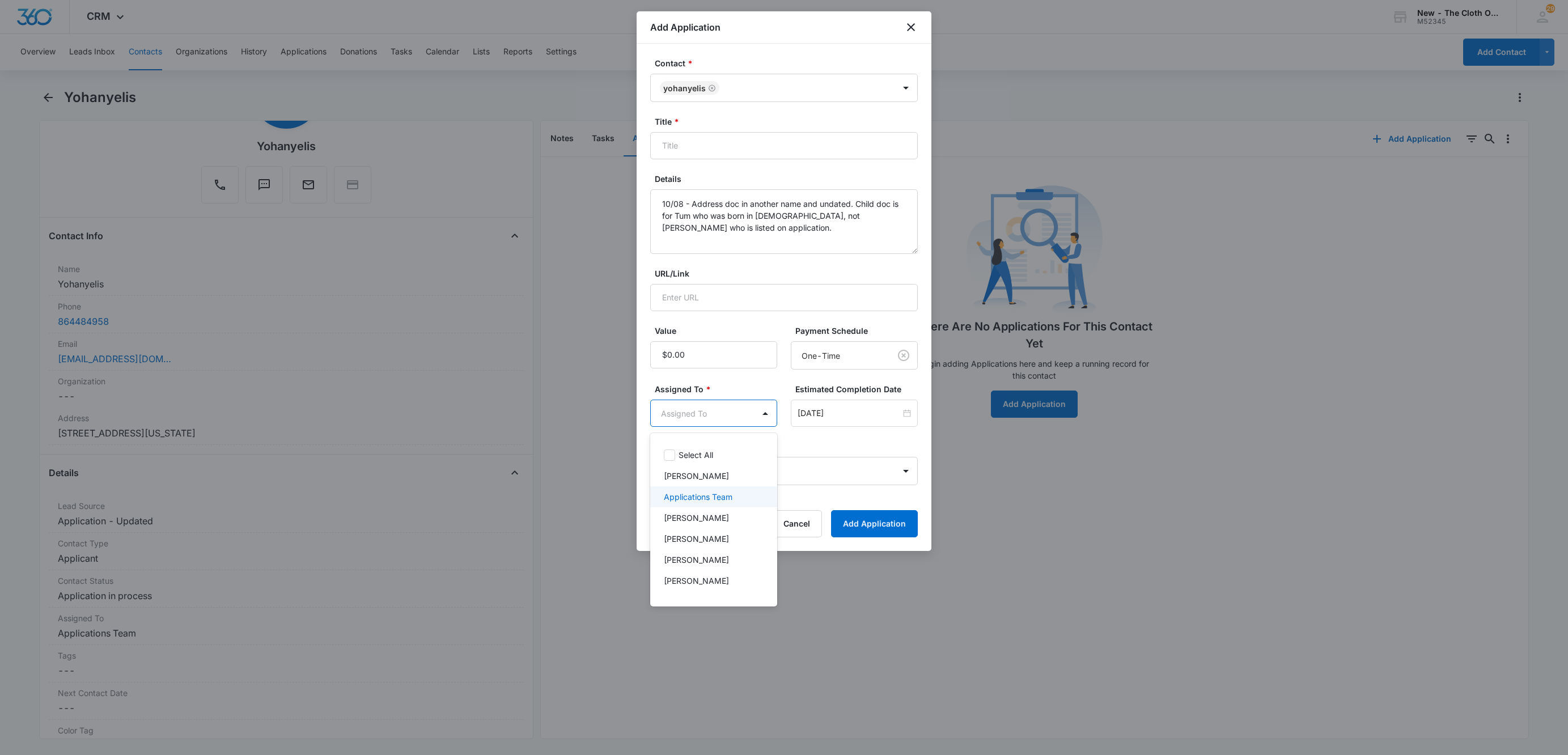
click at [677, 504] on div "Applications Team" at bounding box center [713, 497] width 127 height 21
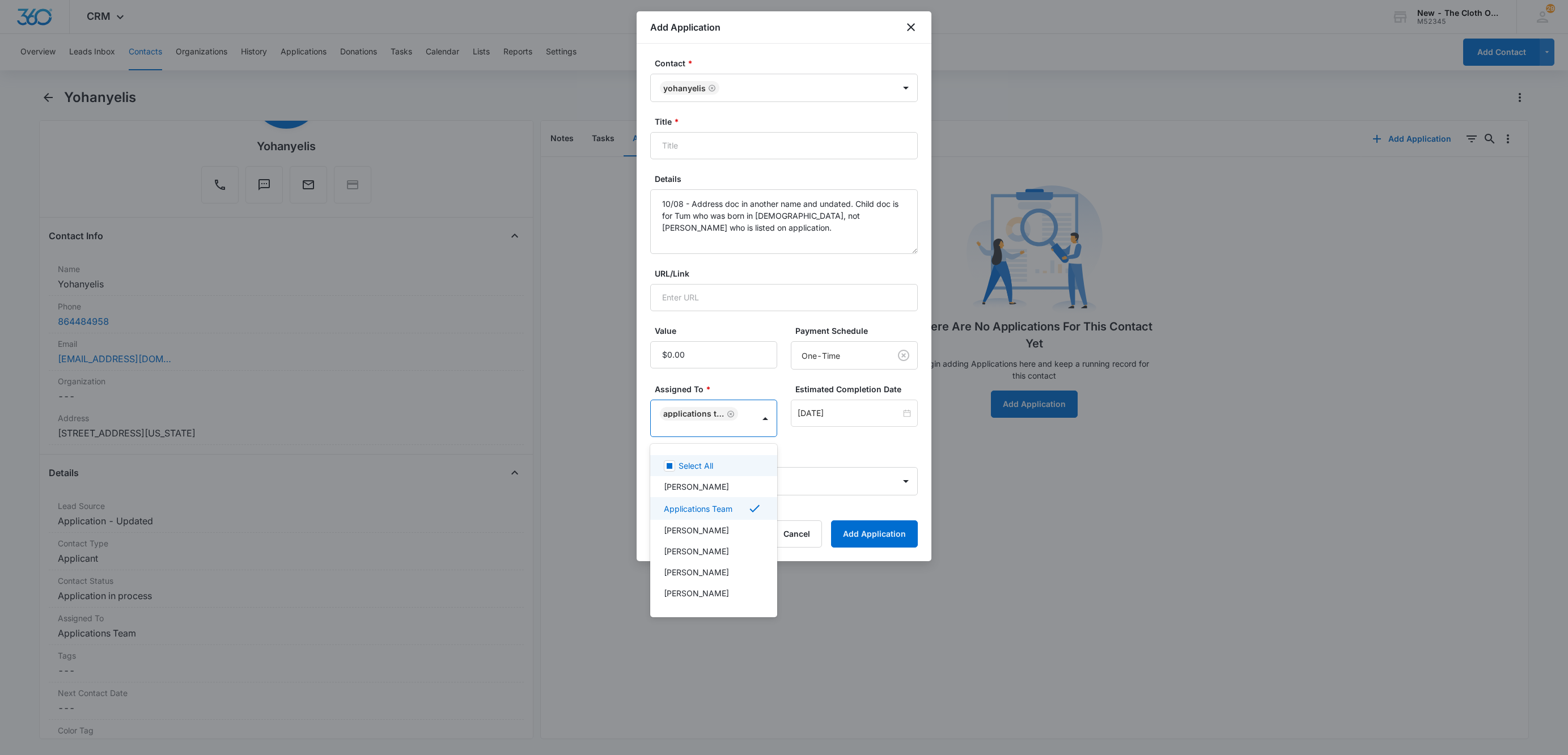
click at [793, 152] on div at bounding box center [784, 377] width 1568 height 755
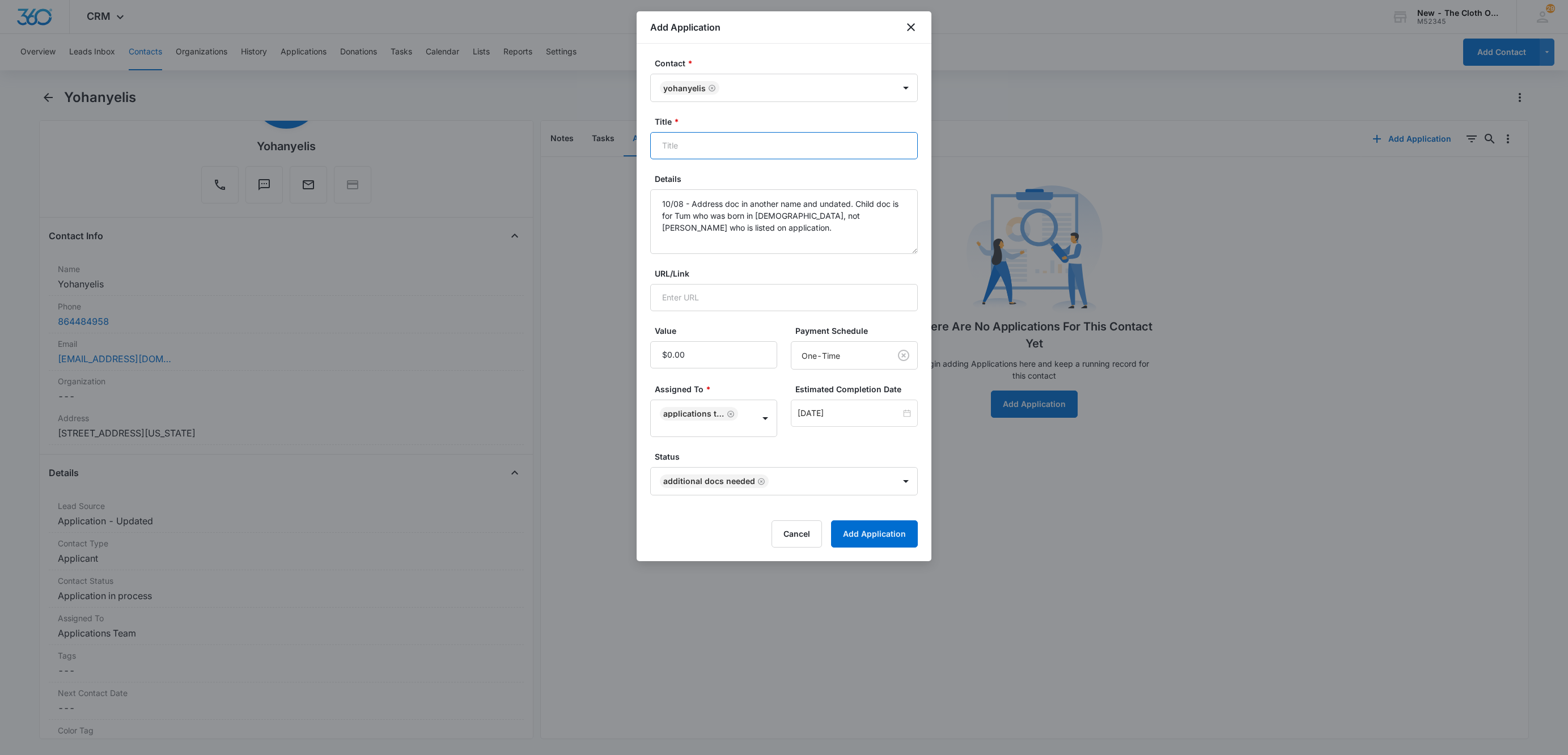
click at [808, 155] on input "Title *" at bounding box center [783, 145] width 268 height 27
paste input "Yohanyelis"
type input "Applicant - Yohanyelis"
click at [768, 244] on textarea "10/08 - Address doc in another name and undated. Child doc is for Tum who was b…" at bounding box center [783, 221] width 268 height 65
type textarea "*SPANISH* 10/08 - Address doc in another name and undated. Child doc is for Tum…"
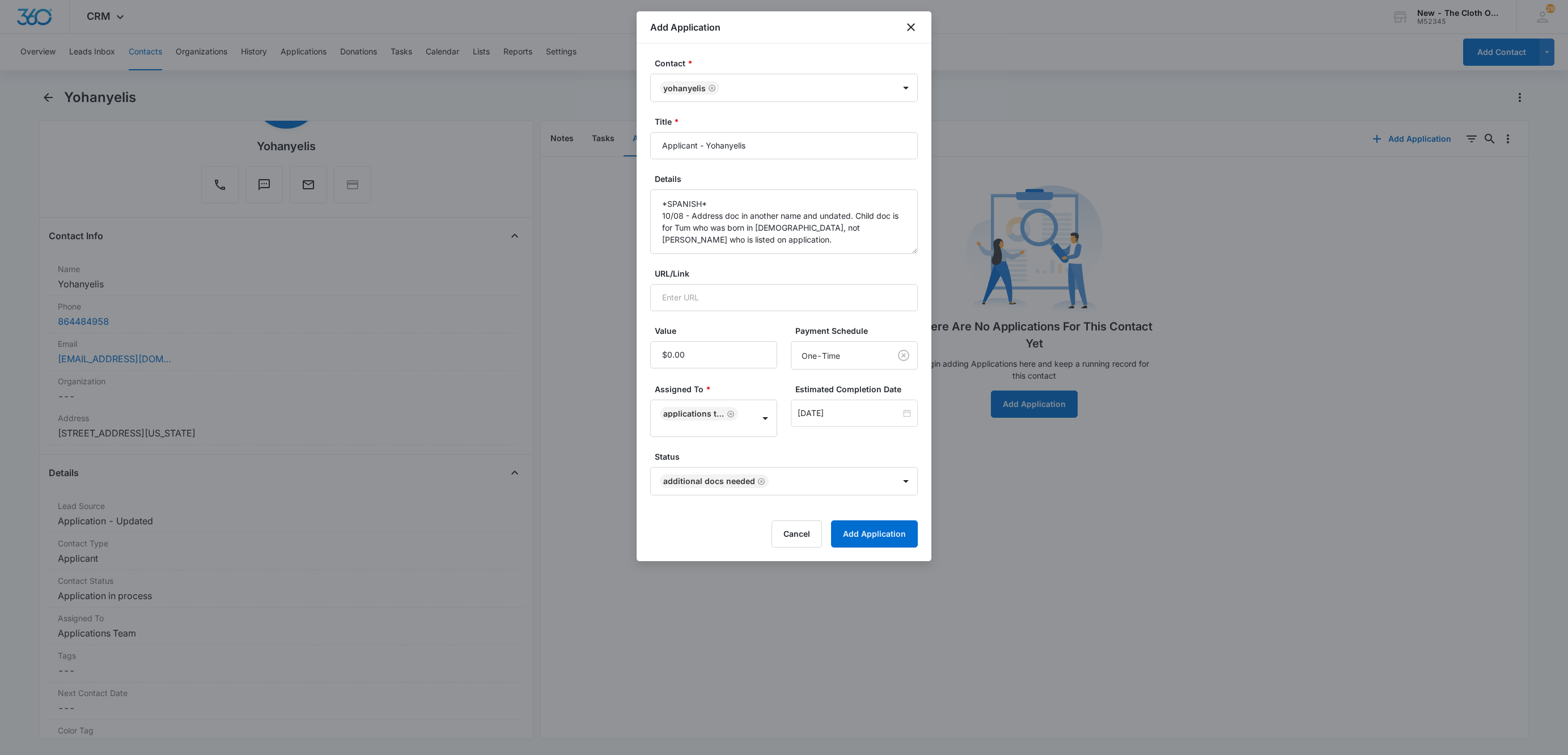
click at [763, 272] on label "URL/Link" at bounding box center [788, 274] width 268 height 12
click at [763, 284] on input "URL/Link" at bounding box center [783, 298] width 268 height 27
click at [770, 243] on textarea "*SPANISH* 10/08 - Address doc in another name and undated. Child doc is for Tum…" at bounding box center [783, 221] width 268 height 65
click at [864, 531] on button "Add Application" at bounding box center [874, 534] width 86 height 27
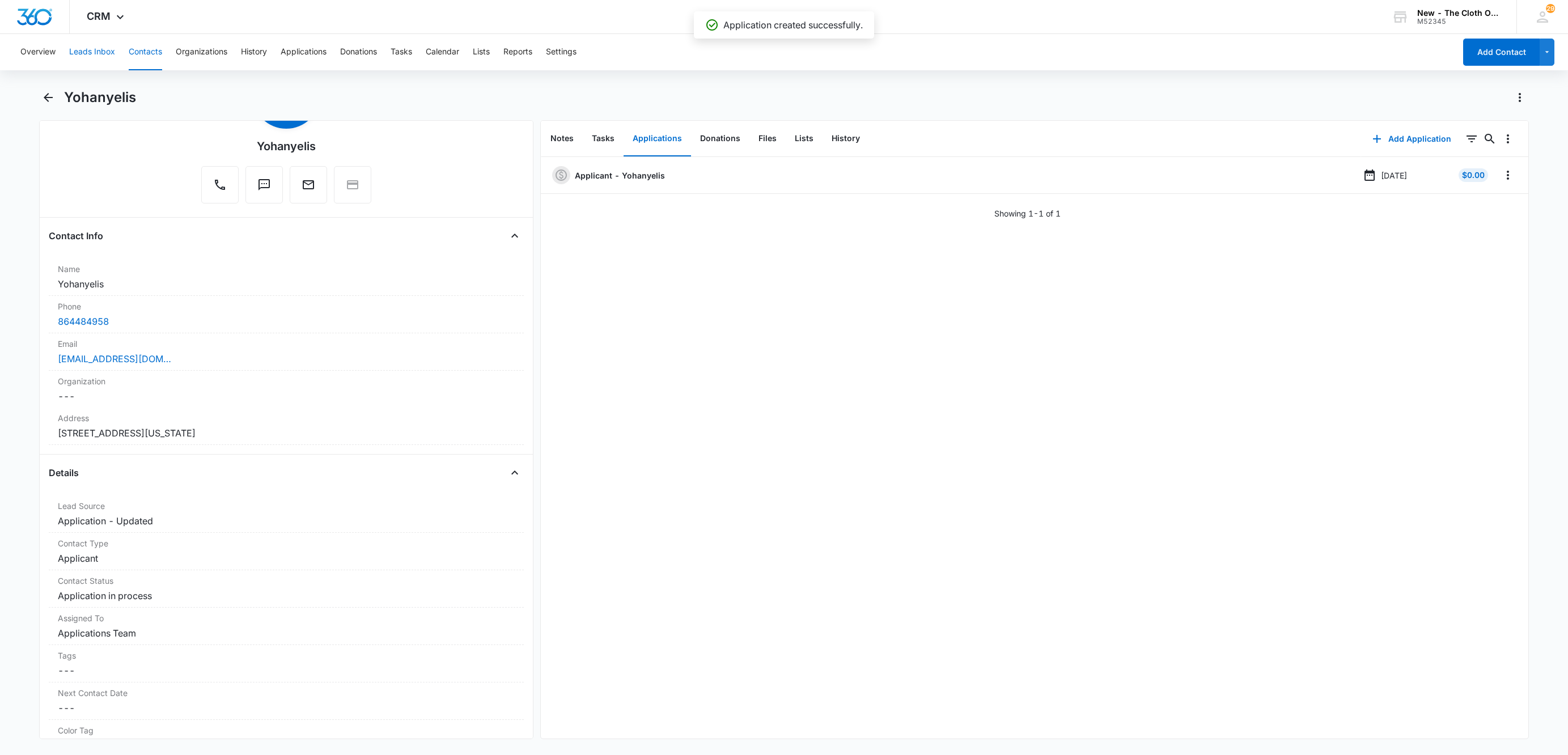
click at [106, 55] on button "Leads Inbox" at bounding box center [92, 52] width 46 height 36
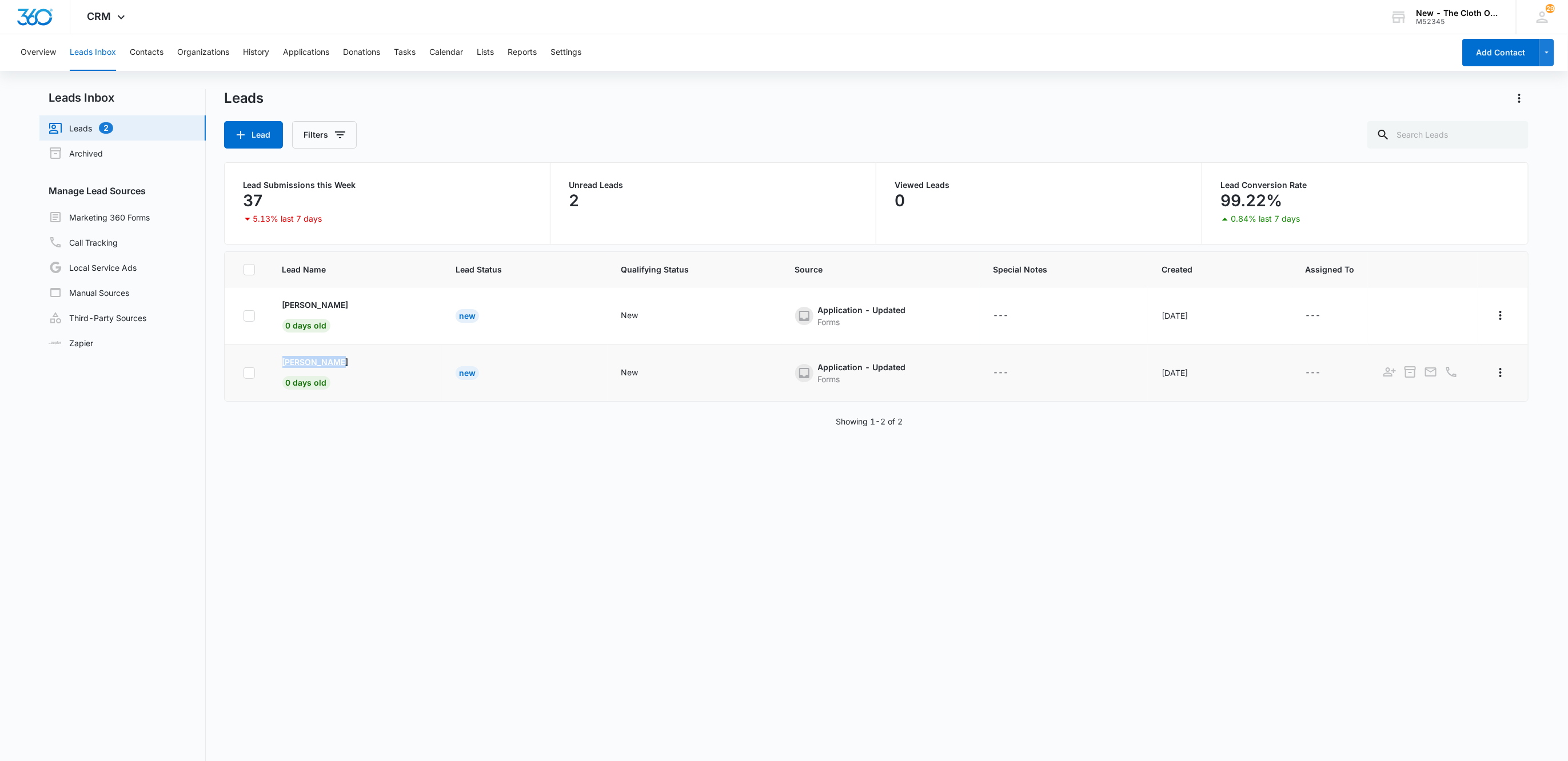
drag, startPoint x: 259, startPoint y: 364, endPoint x: 371, endPoint y: 365, distance: 112.0
click at [371, 365] on tr "Maria Zetina 0 days old New New Application - Updated Forms --- Oct 8, 2025 ---" at bounding box center [877, 373] width 1303 height 57
copy p "[PERSON_NAME]"
drag, startPoint x: 298, startPoint y: 357, endPoint x: 234, endPoint y: 327, distance: 70.7
click at [298, 357] on p "[PERSON_NAME]" at bounding box center [315, 362] width 66 height 12
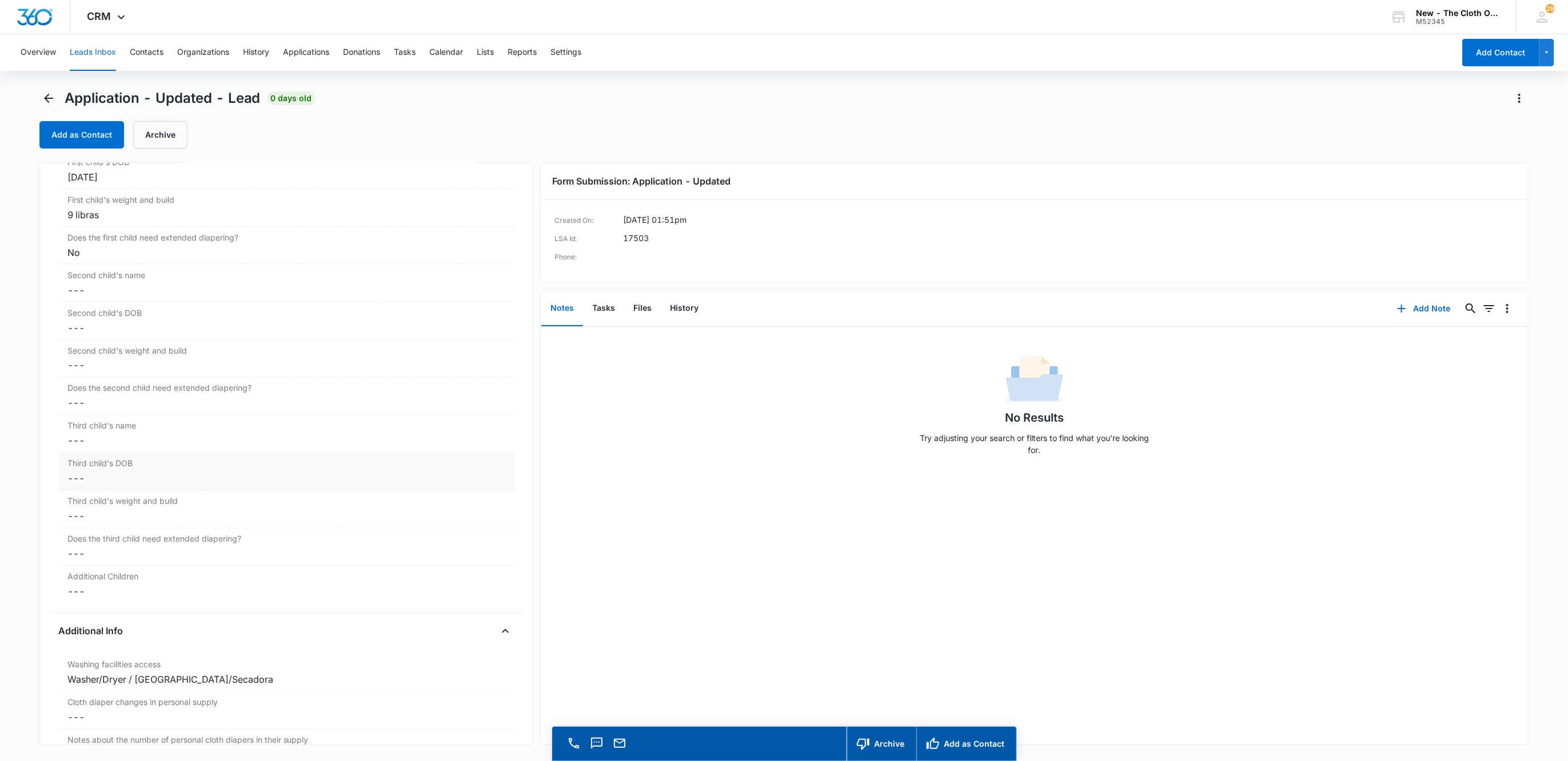
scroll to position [1628, 0]
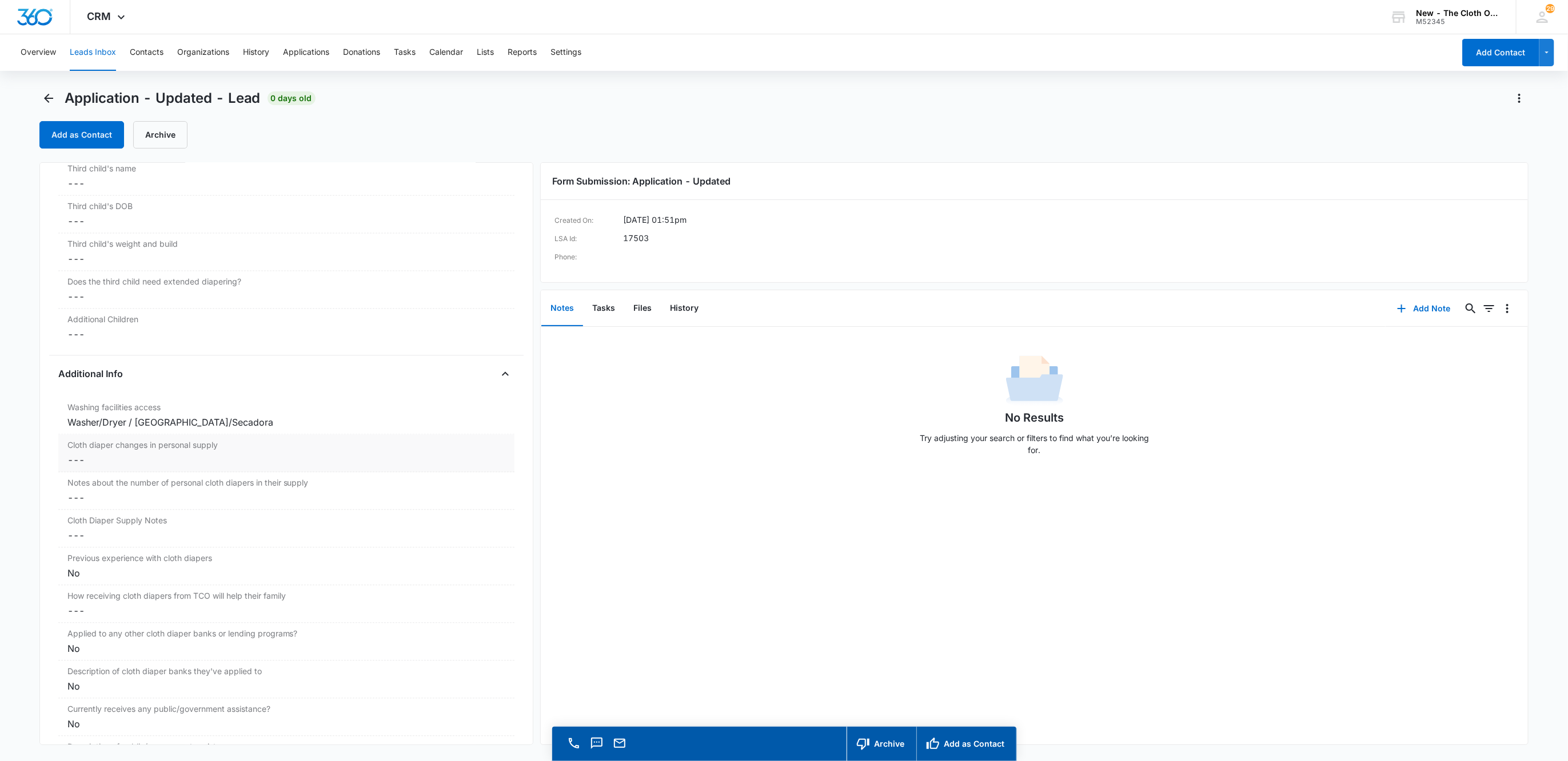
click at [78, 452] on label "Cloth diaper changes in personal supply" at bounding box center [286, 446] width 438 height 12
click at [99, 482] on input "Cloth diaper changes in personal supply" at bounding box center [287, 470] width 443 height 28
type input "0"
click at [442, 492] on button "Save Changes" at bounding box center [475, 502] width 66 height 22
click at [638, 308] on button "Files" at bounding box center [642, 308] width 36 height 35
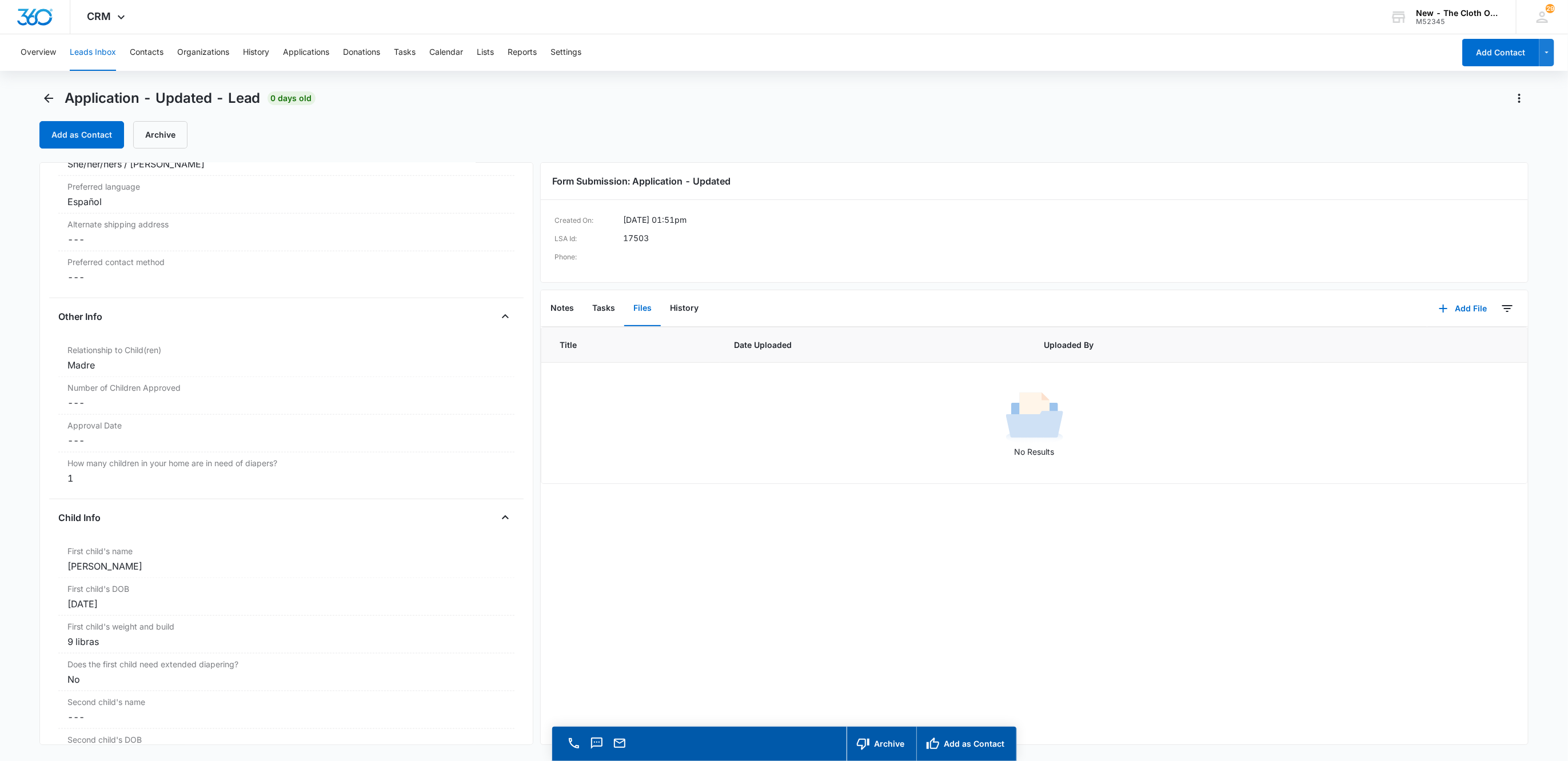
scroll to position [943, 0]
click at [103, 571] on div "Victoria rubio" at bounding box center [286, 568] width 438 height 14
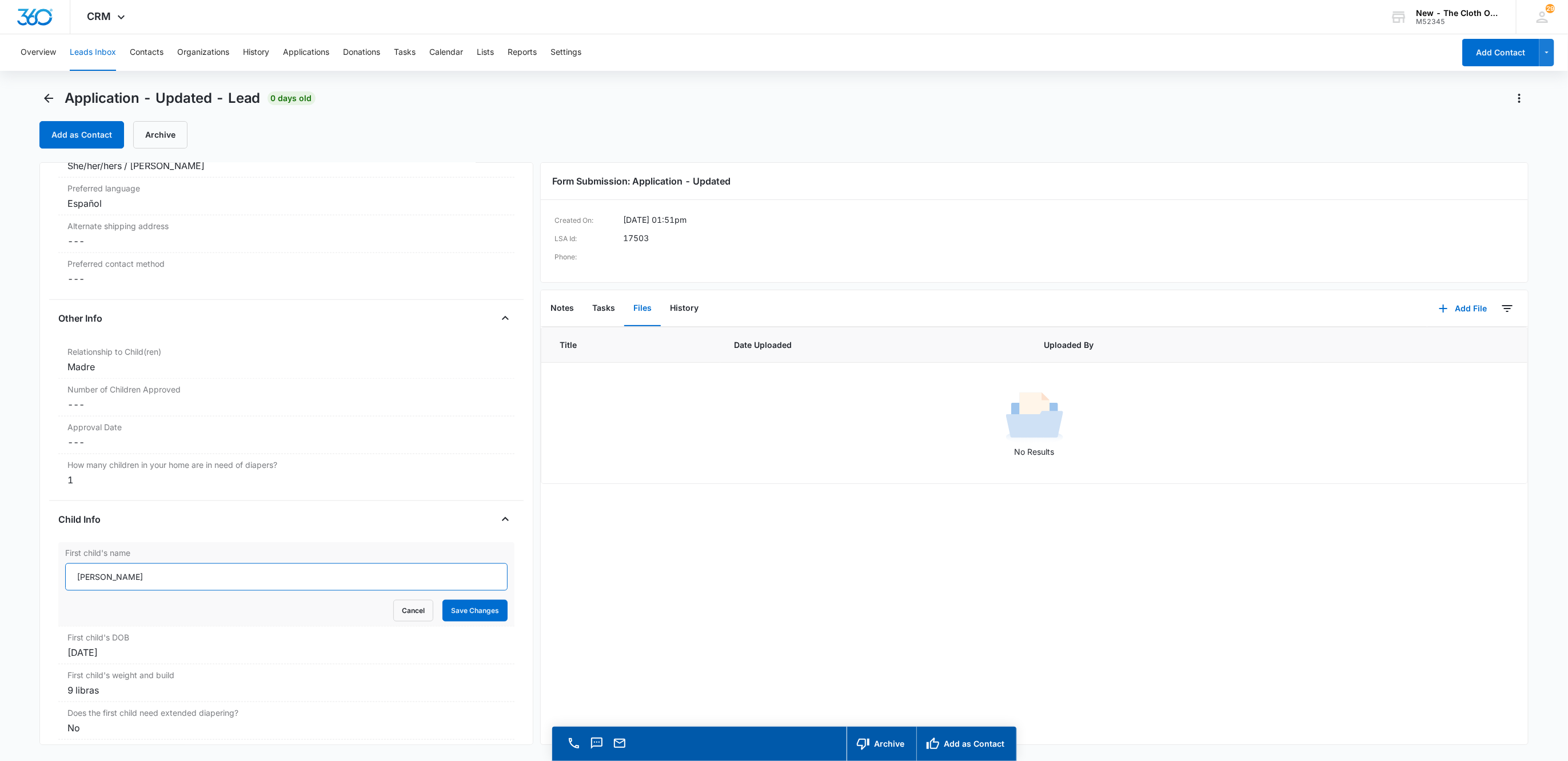
drag, startPoint x: 112, startPoint y: 587, endPoint x: 120, endPoint y: 593, distance: 10.0
click at [113, 588] on input "Victoria rubio" at bounding box center [287, 577] width 443 height 28
type input "Victoria Rubio"
click at [452, 637] on div "First child's DOB Cancel Save Changes Sep 9, 2025" at bounding box center [287, 646] width 457 height 38
click at [452, 621] on button "Save Changes" at bounding box center [475, 610] width 66 height 22
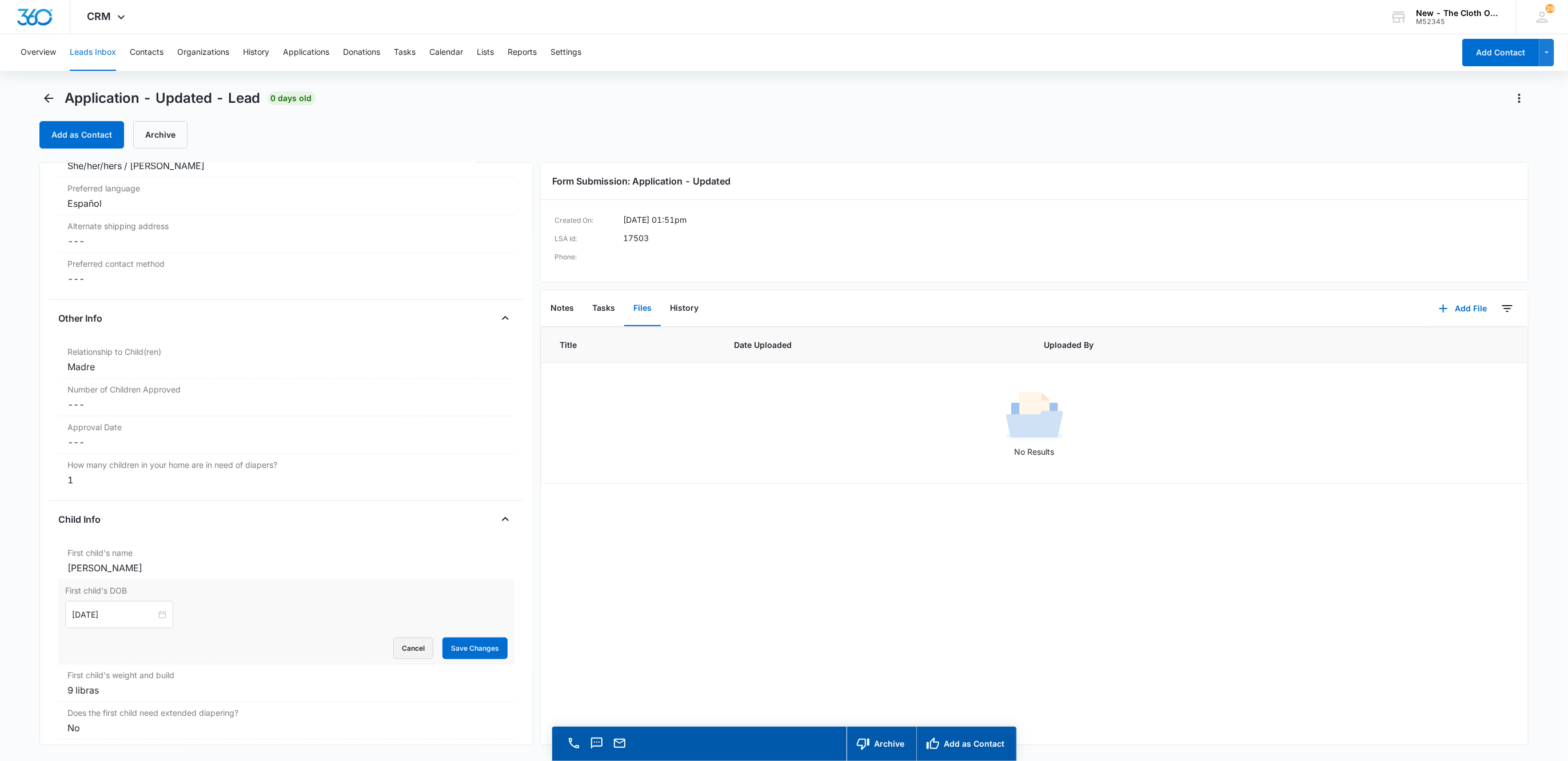
click at [393, 652] on button "Cancel" at bounding box center [413, 648] width 40 height 22
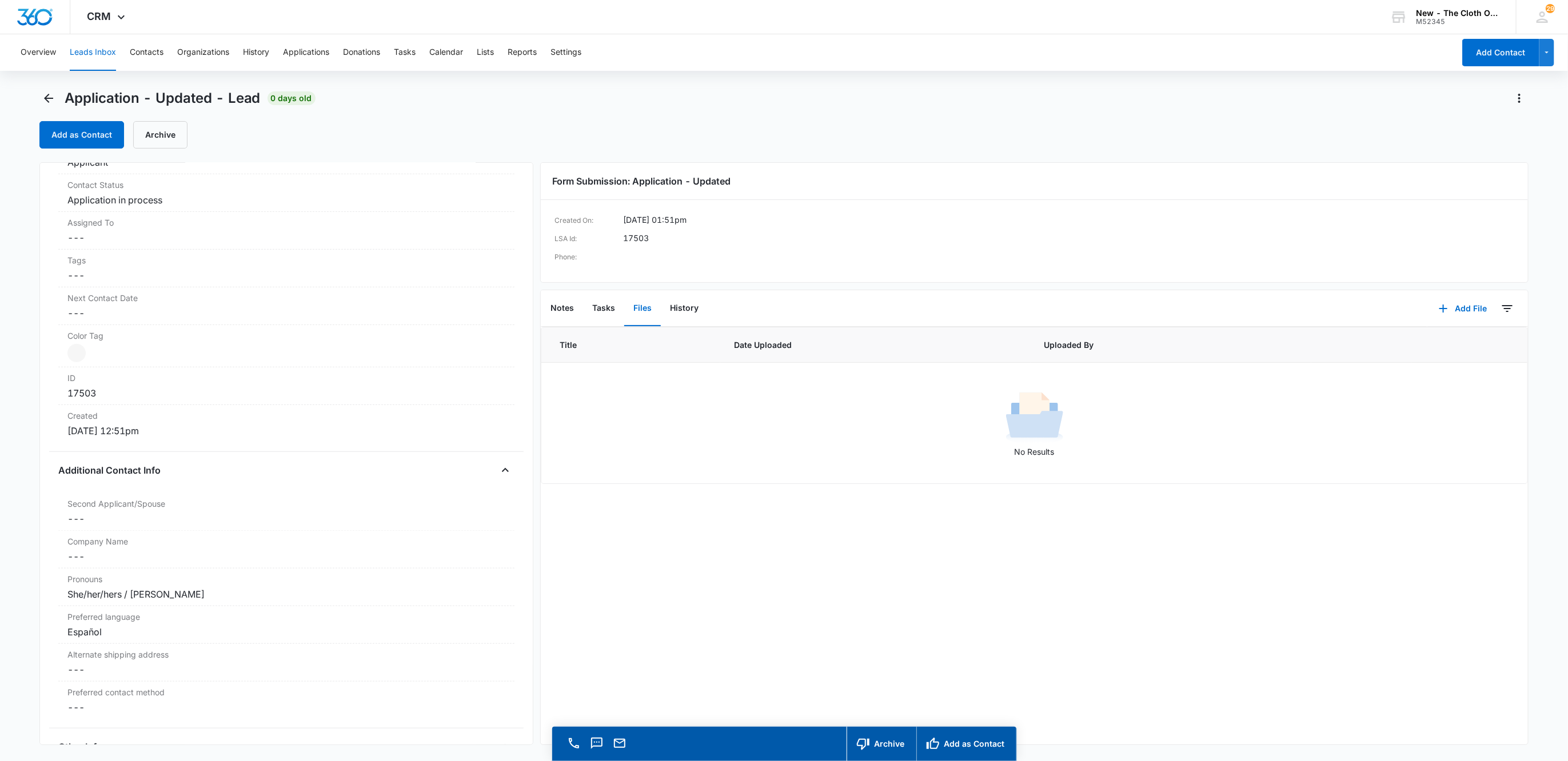
scroll to position [0, 0]
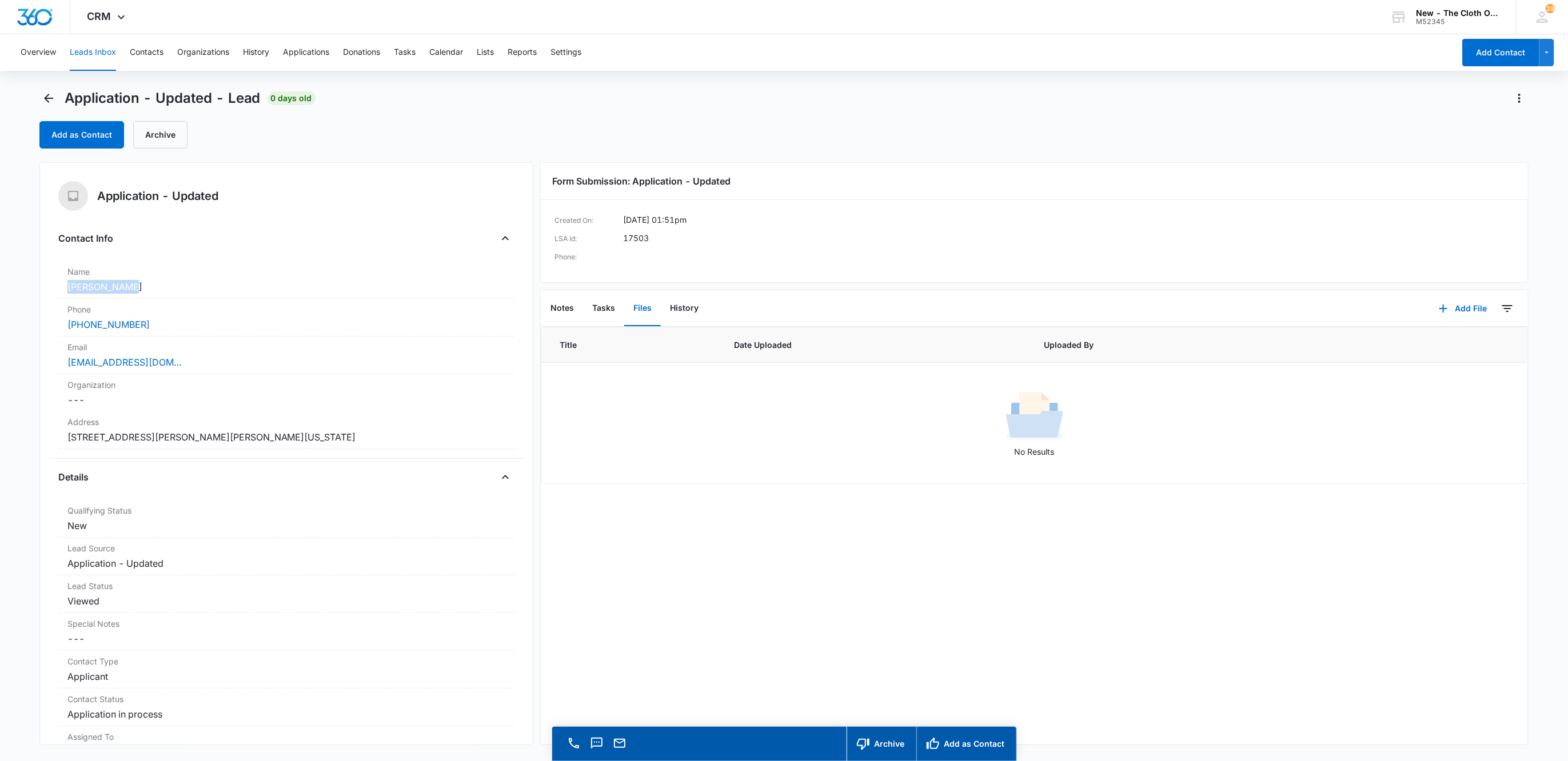
drag, startPoint x: 153, startPoint y: 281, endPoint x: -21, endPoint y: 284, distance: 174.0
click at [0, 284] on html "CRM Apps Reputation Websites Forms CRM Email Social Shop Payments POS Ads Intel…" at bounding box center [784, 380] width 1568 height 761
copy dd "[PERSON_NAME]"
drag, startPoint x: 199, startPoint y: 362, endPoint x: 29, endPoint y: 359, distance: 170.0
click at [29, 359] on main "Application - Updated - Lead 0 days old Add as Contact Archive Application - Up…" at bounding box center [784, 440] width 1568 height 704
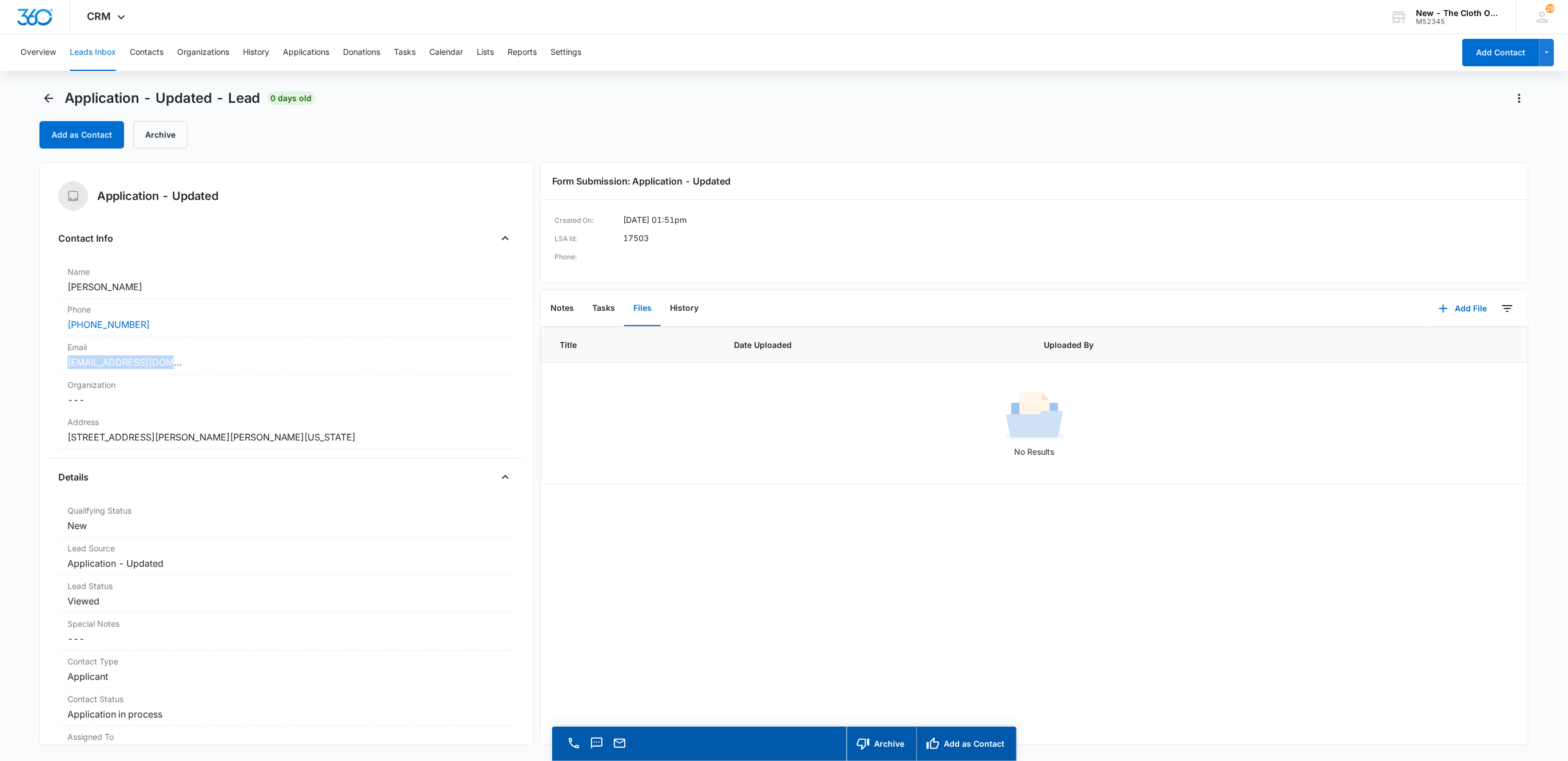
copy link "Rubio3940@yahoo.com"
click at [291, 443] on dd "Cancel Save Changes 13 henry dr Venus Florida 33960 Highland" at bounding box center [286, 437] width 438 height 14
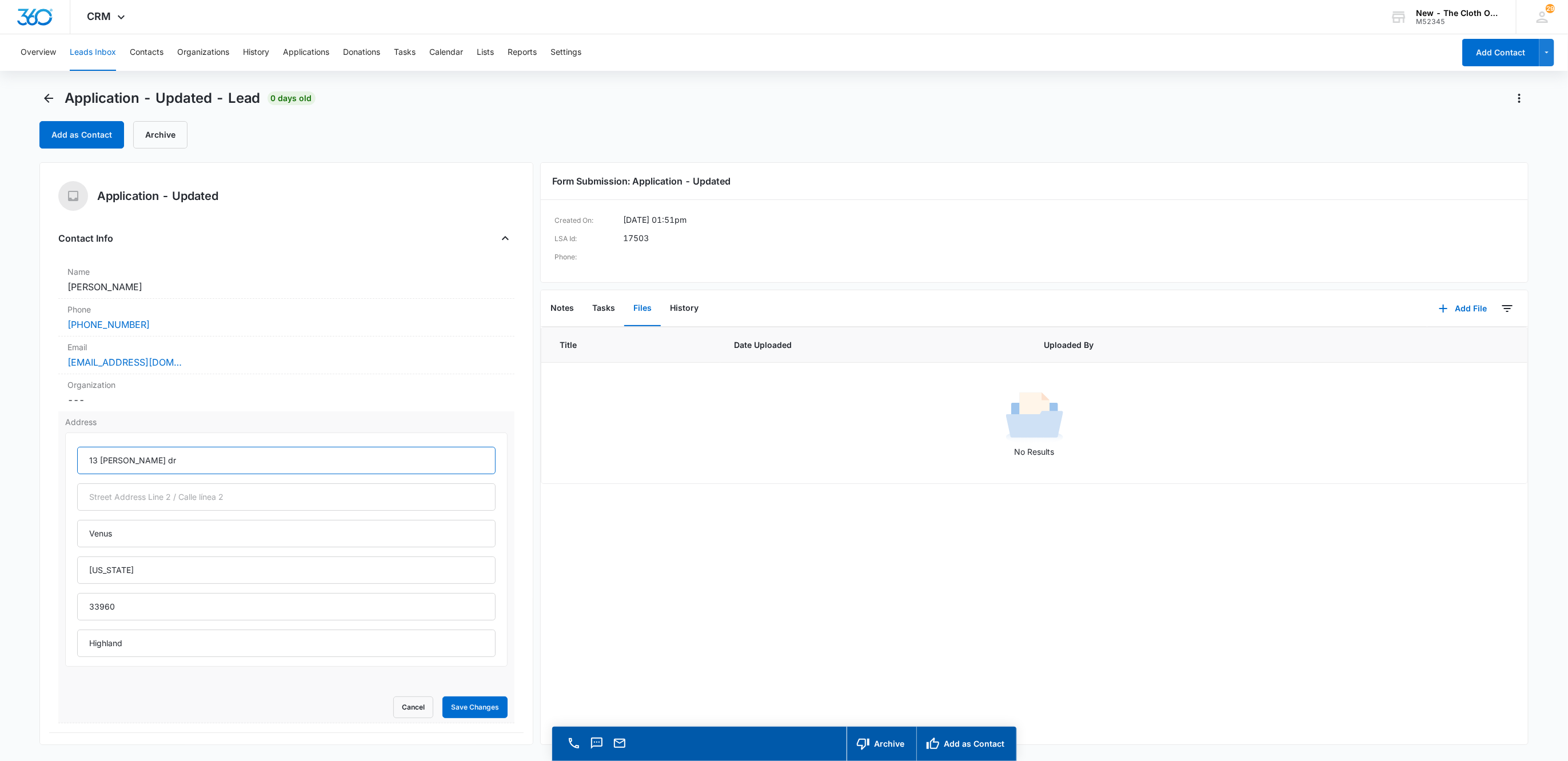
click at [112, 456] on input "13 henry dr" at bounding box center [287, 460] width 419 height 28
type input "13 Henry Drive"
click at [468, 710] on button "Save Changes" at bounding box center [475, 707] width 66 height 22
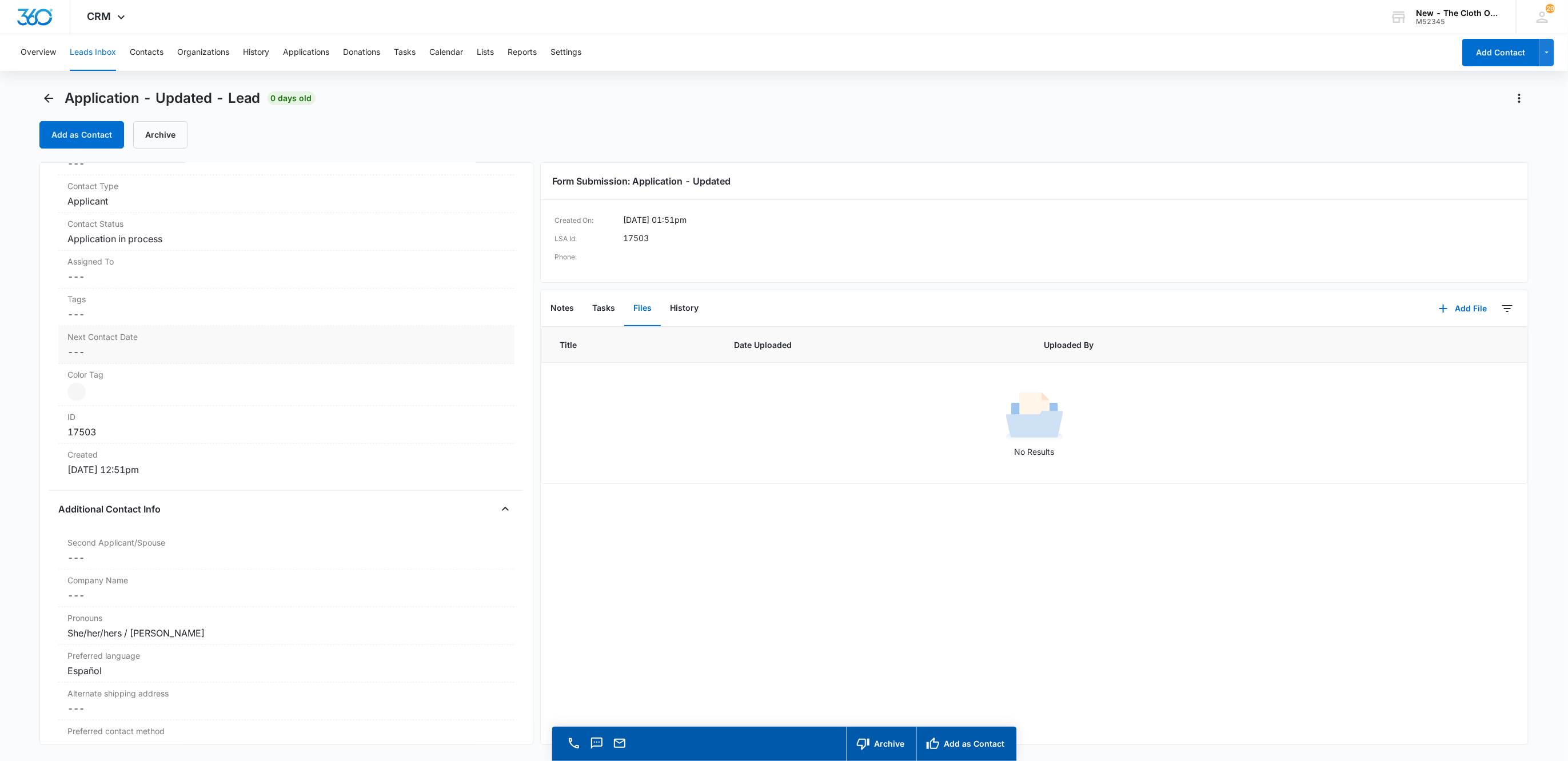
scroll to position [771, 0]
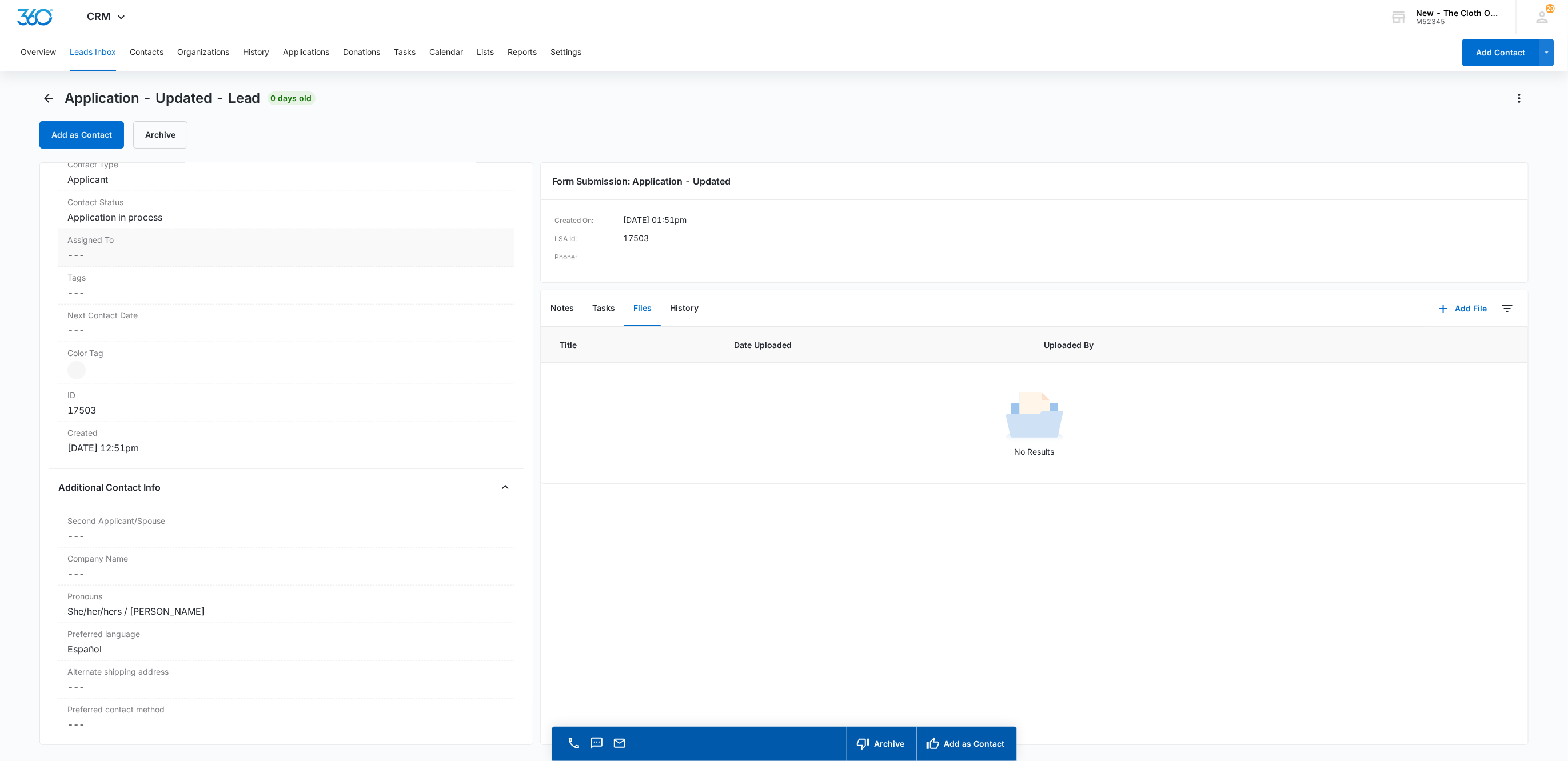
click at [84, 251] on dd "Cancel Save Changes ---" at bounding box center [286, 255] width 438 height 14
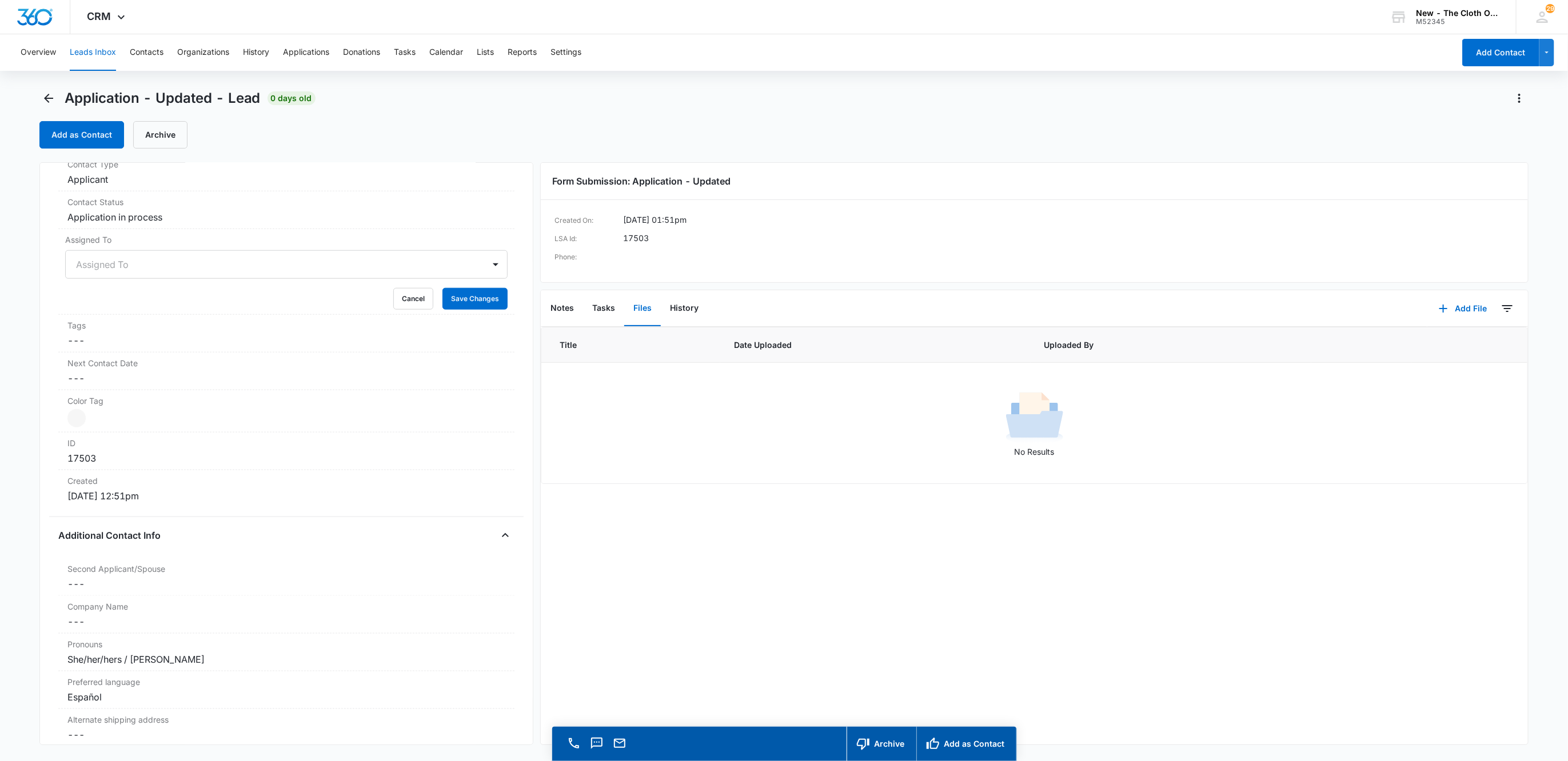
click at [96, 271] on div at bounding box center [272, 265] width 394 height 16
type input "app"
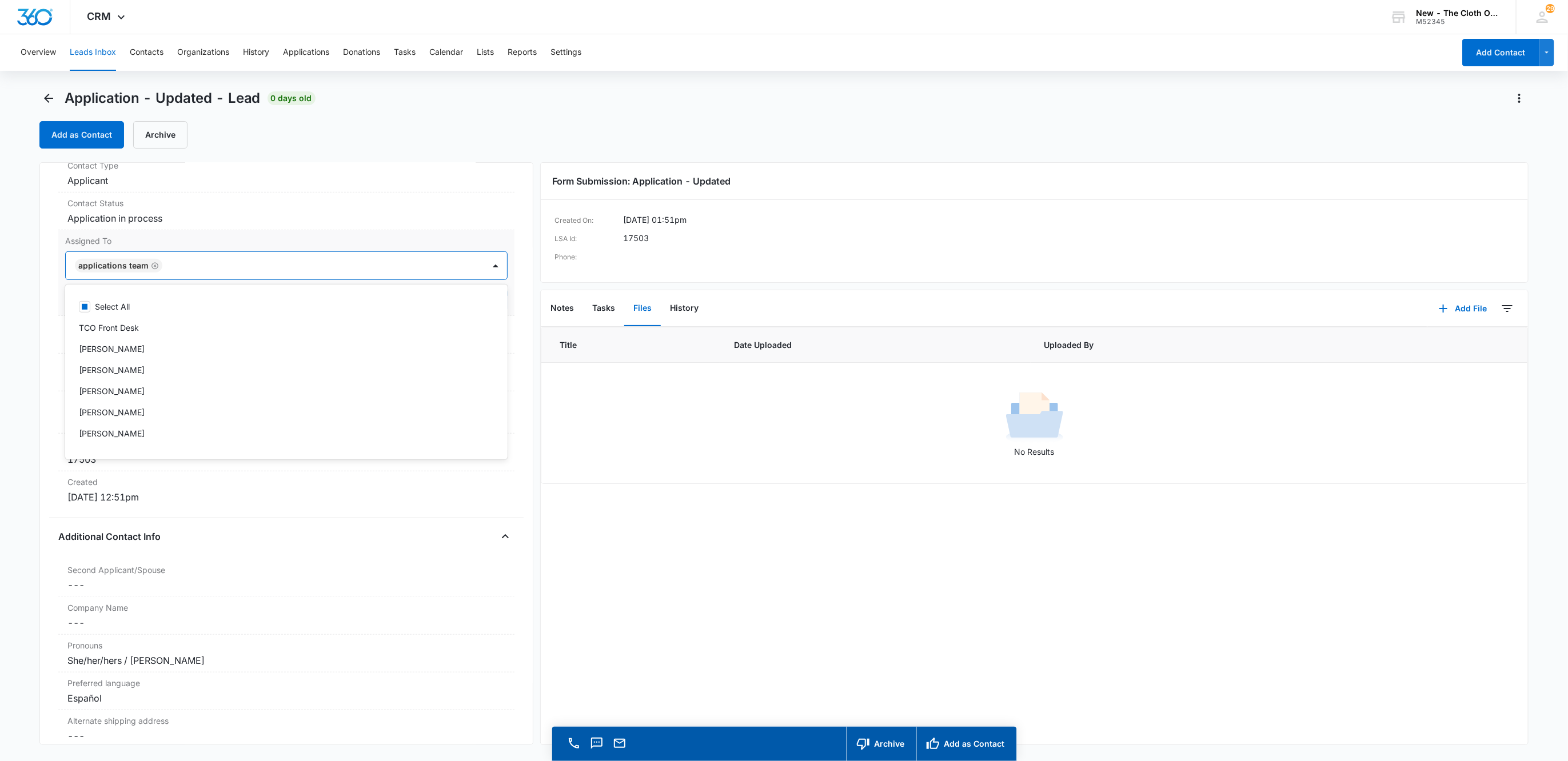
scroll to position [496, 0]
click at [199, 258] on div "Applications Team" at bounding box center [275, 265] width 419 height 28
click at [456, 296] on button "Save Changes" at bounding box center [475, 299] width 66 height 22
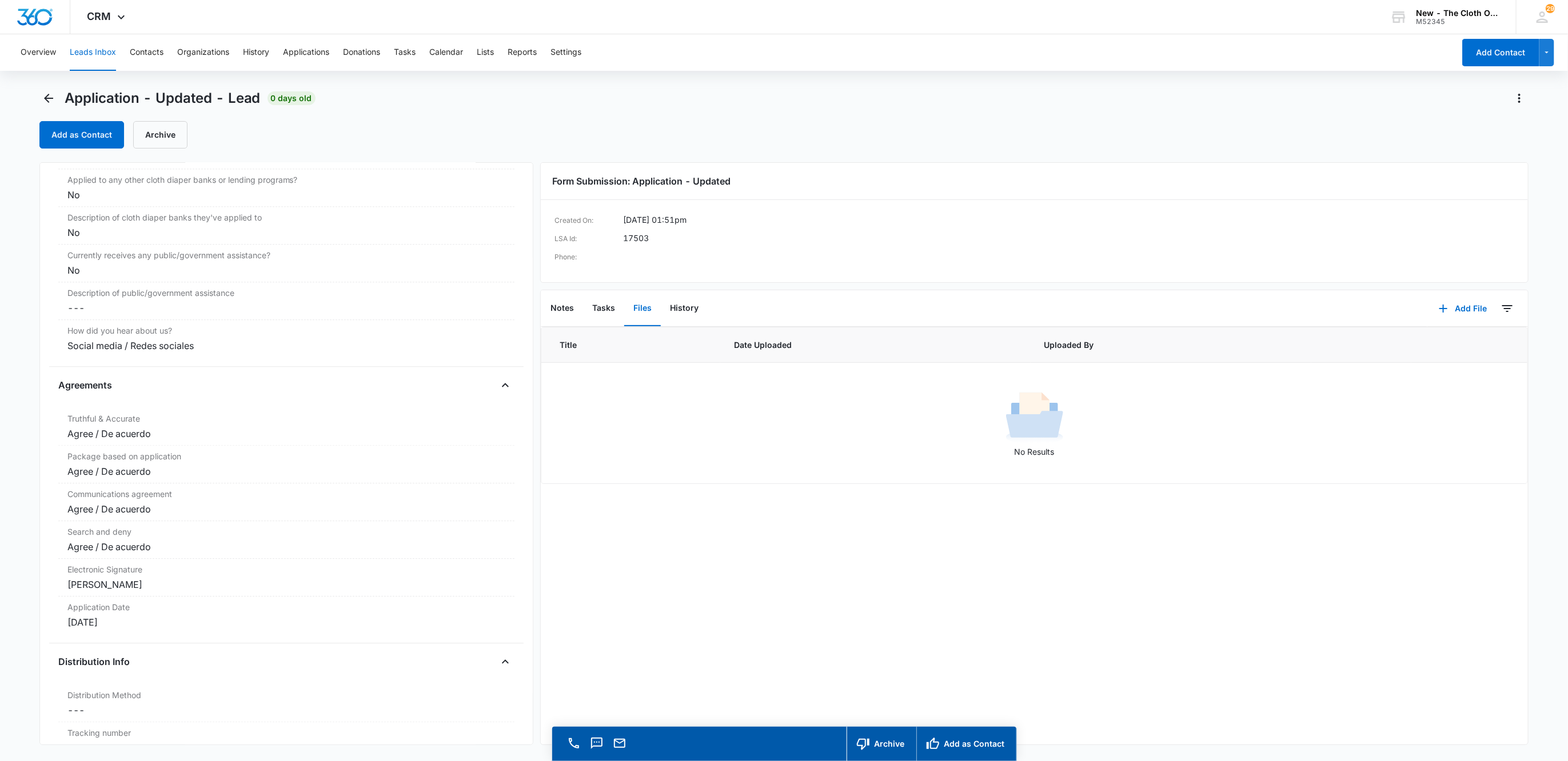
scroll to position [2076, 0]
click at [64, 118] on div "Application - Updated - Lead 0 days old Add as Contact Archive" at bounding box center [784, 118] width 1490 height 59
click at [79, 136] on button "Add as Contact" at bounding box center [82, 135] width 84 height 28
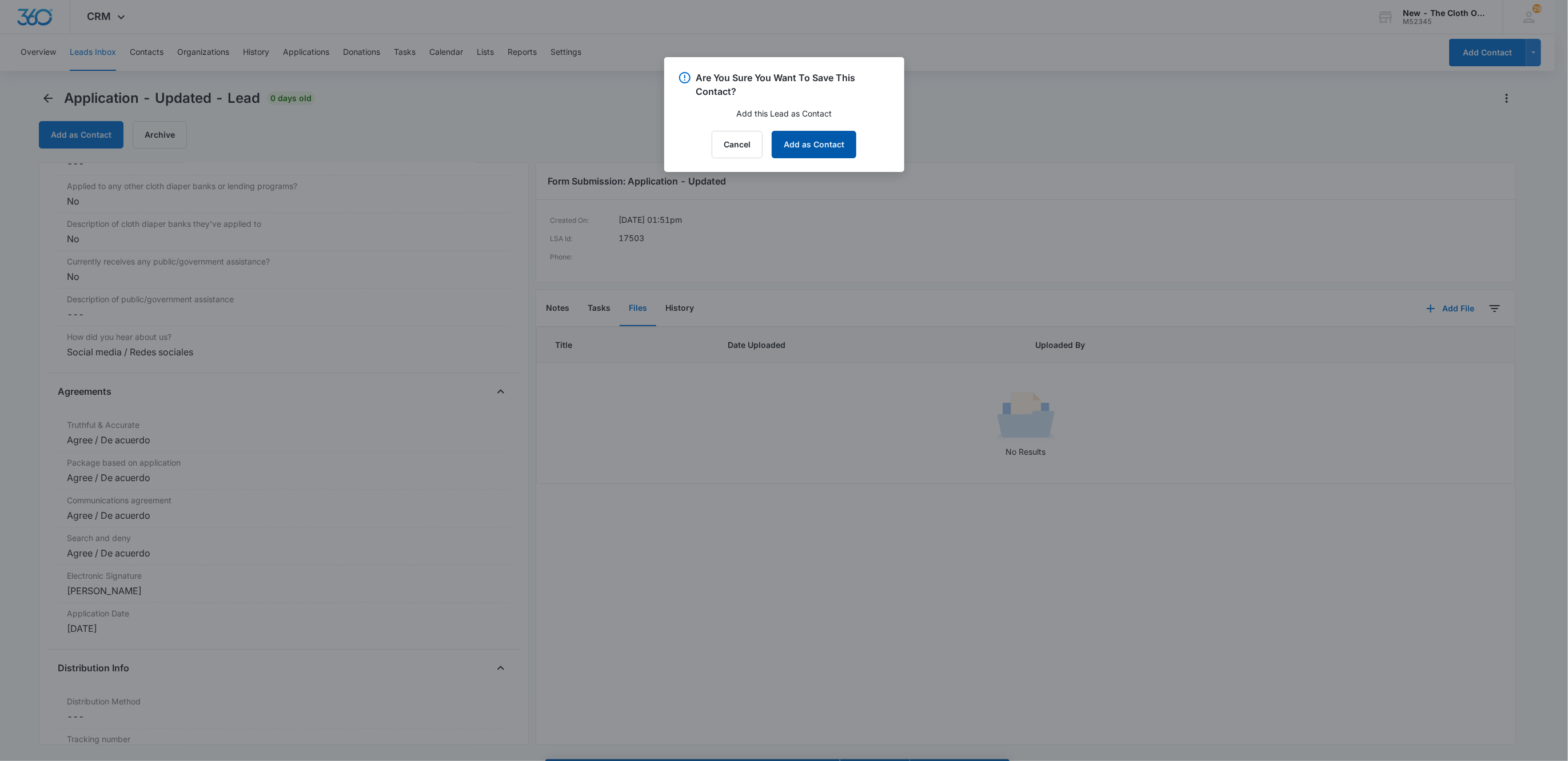
click at [825, 147] on button "Add as Contact" at bounding box center [814, 145] width 84 height 28
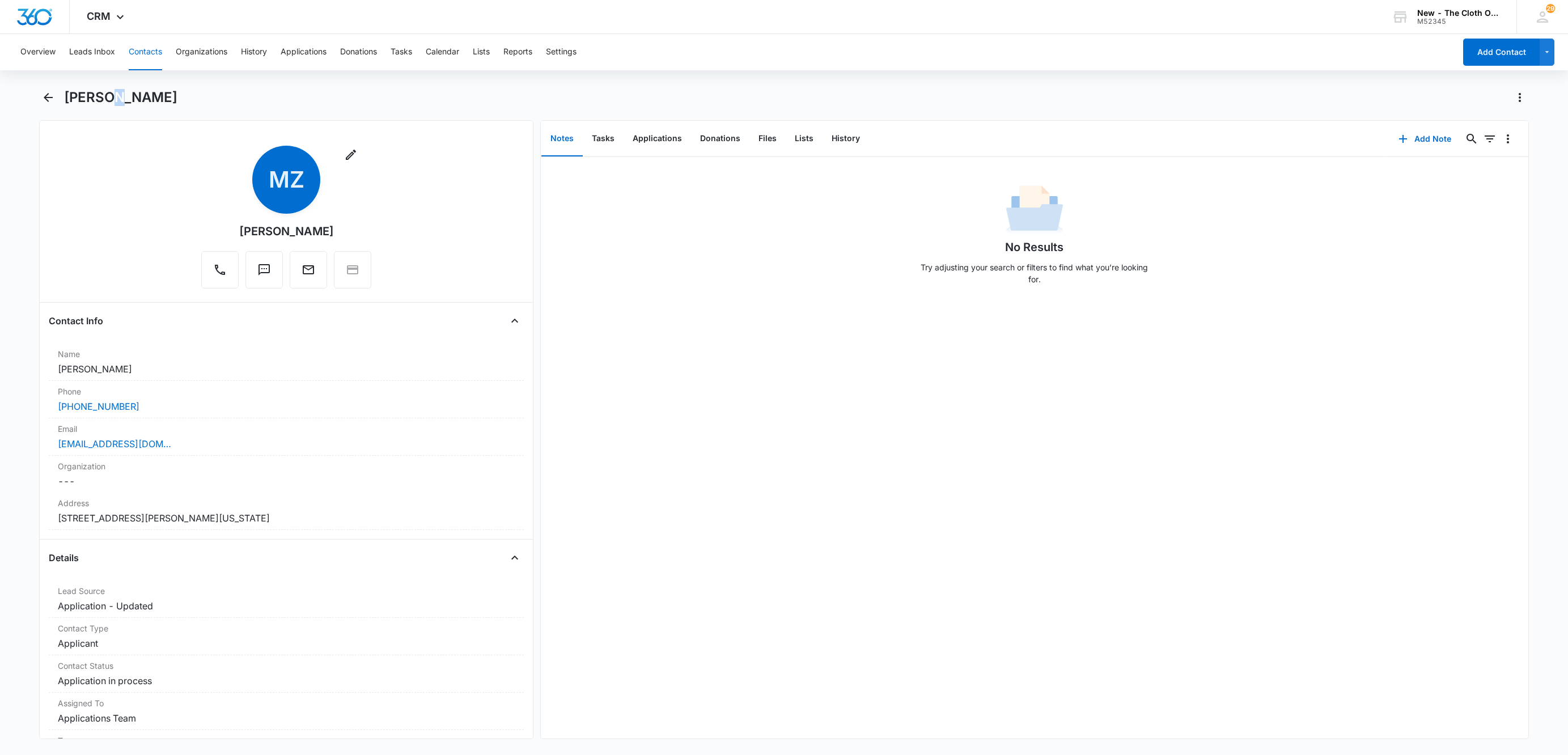
click at [109, 93] on h1 "[PERSON_NAME]" at bounding box center [121, 97] width 114 height 17
click at [670, 142] on button "Applications" at bounding box center [657, 139] width 68 height 35
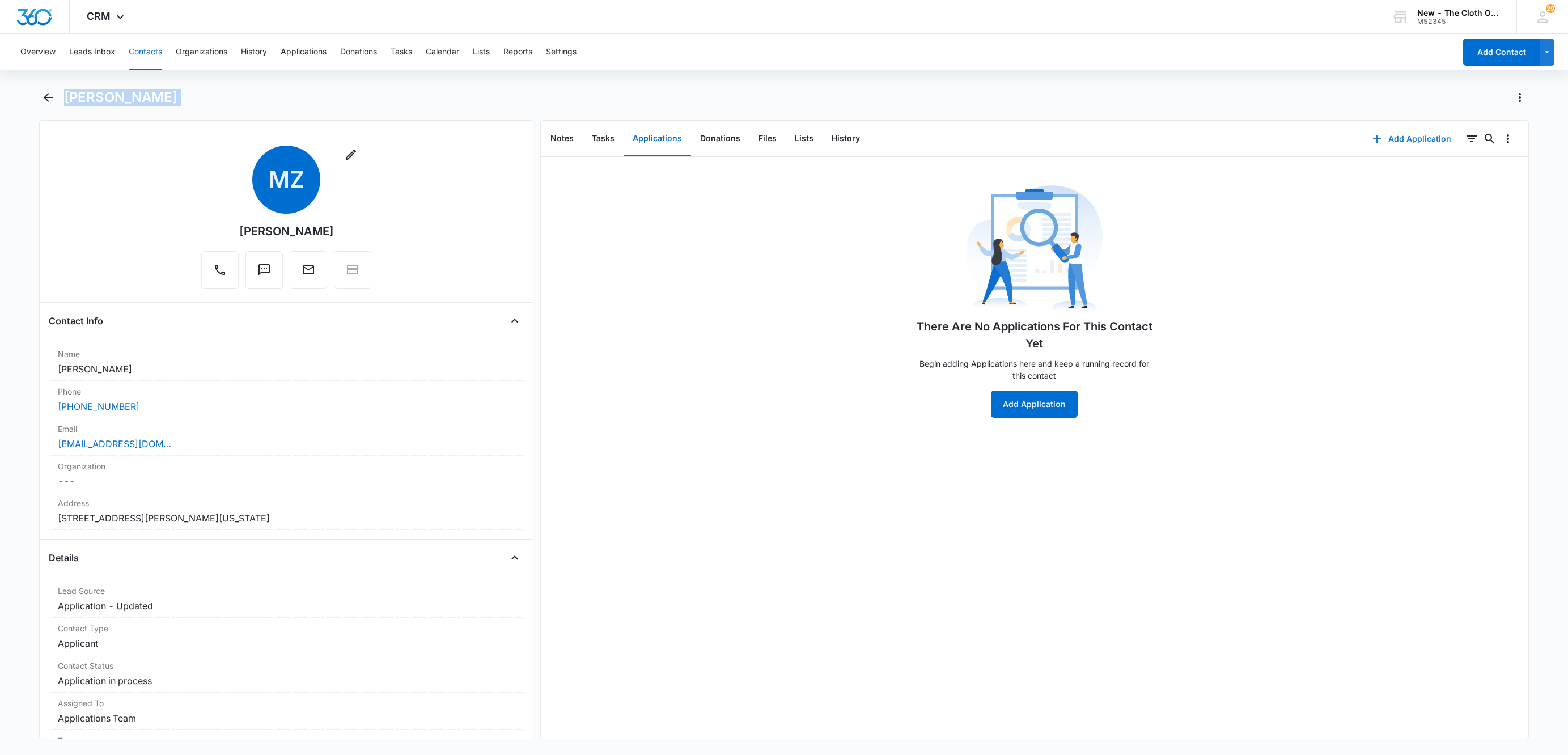
click at [1370, 143] on icon "button" at bounding box center [1376, 139] width 14 height 14
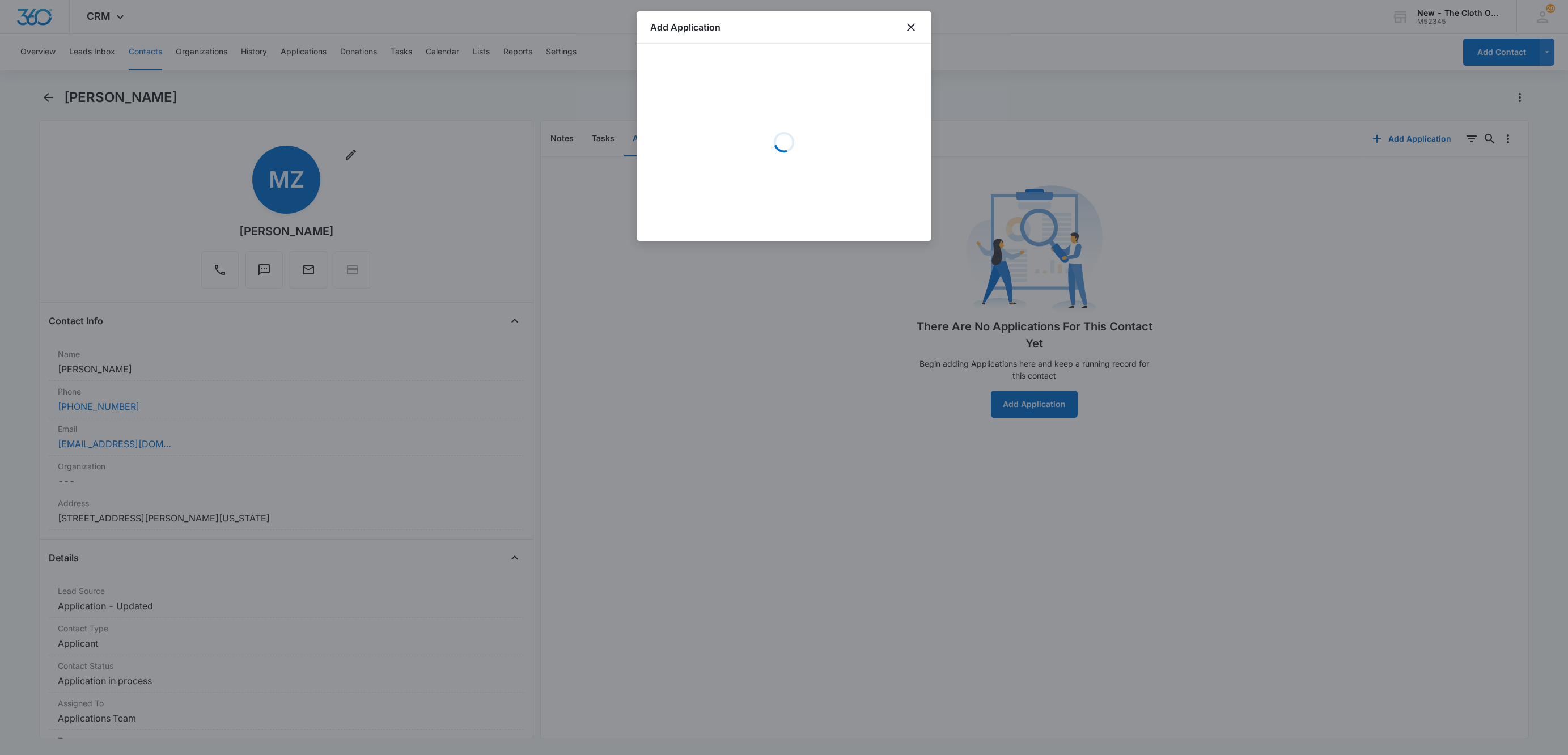
click at [781, 178] on div "Loading" at bounding box center [783, 142] width 268 height 170
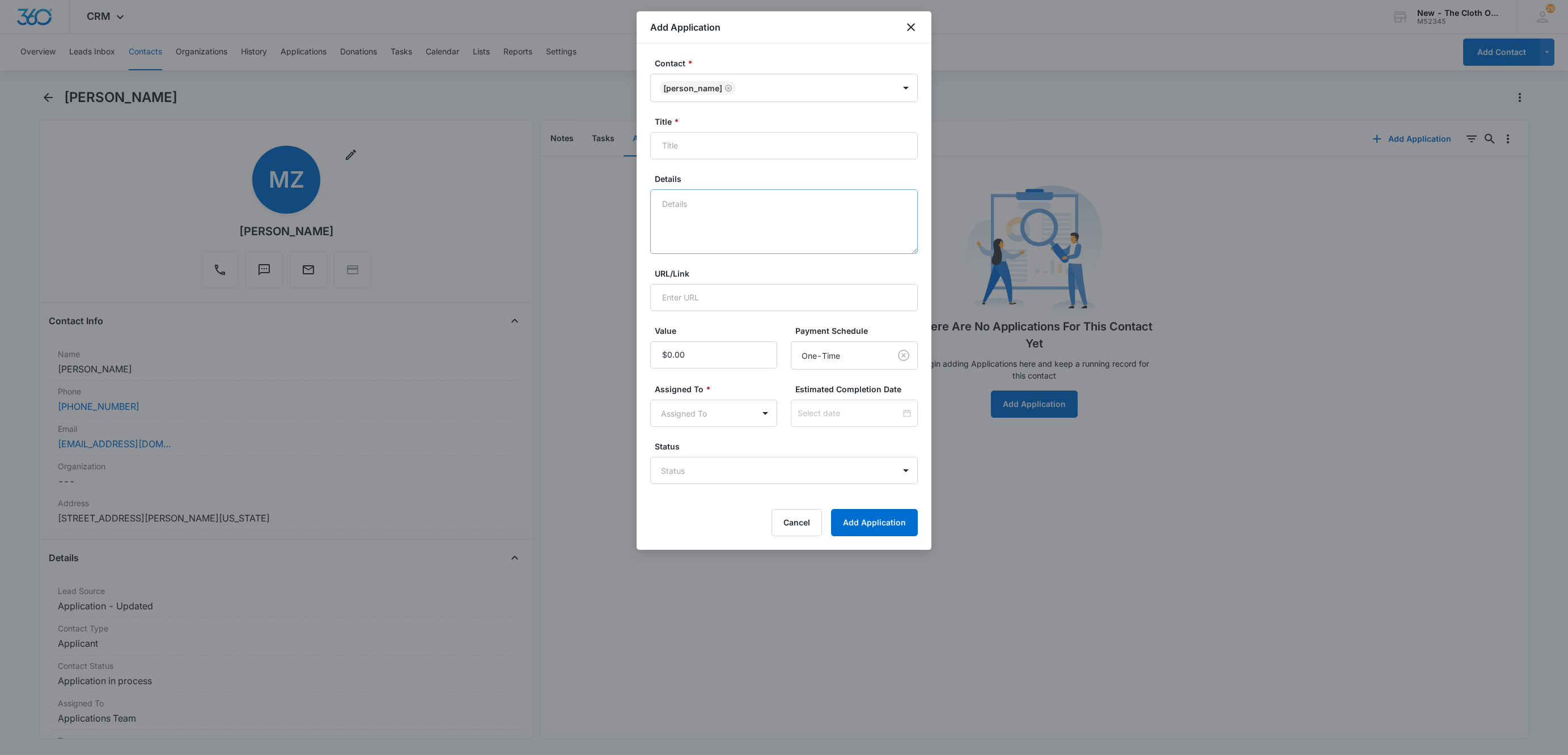
drag, startPoint x: 781, startPoint y: 176, endPoint x: 772, endPoint y: 192, distance: 18.4
click at [778, 186] on div "Details" at bounding box center [783, 213] width 268 height 81
click at [771, 198] on textarea "Details" at bounding box center [783, 221] width 268 height 65
type textarea "*SPANISH* 10/08 - No docs rcvd. No profile found. FFST clear."
click at [796, 146] on input "Title *" at bounding box center [783, 145] width 268 height 27
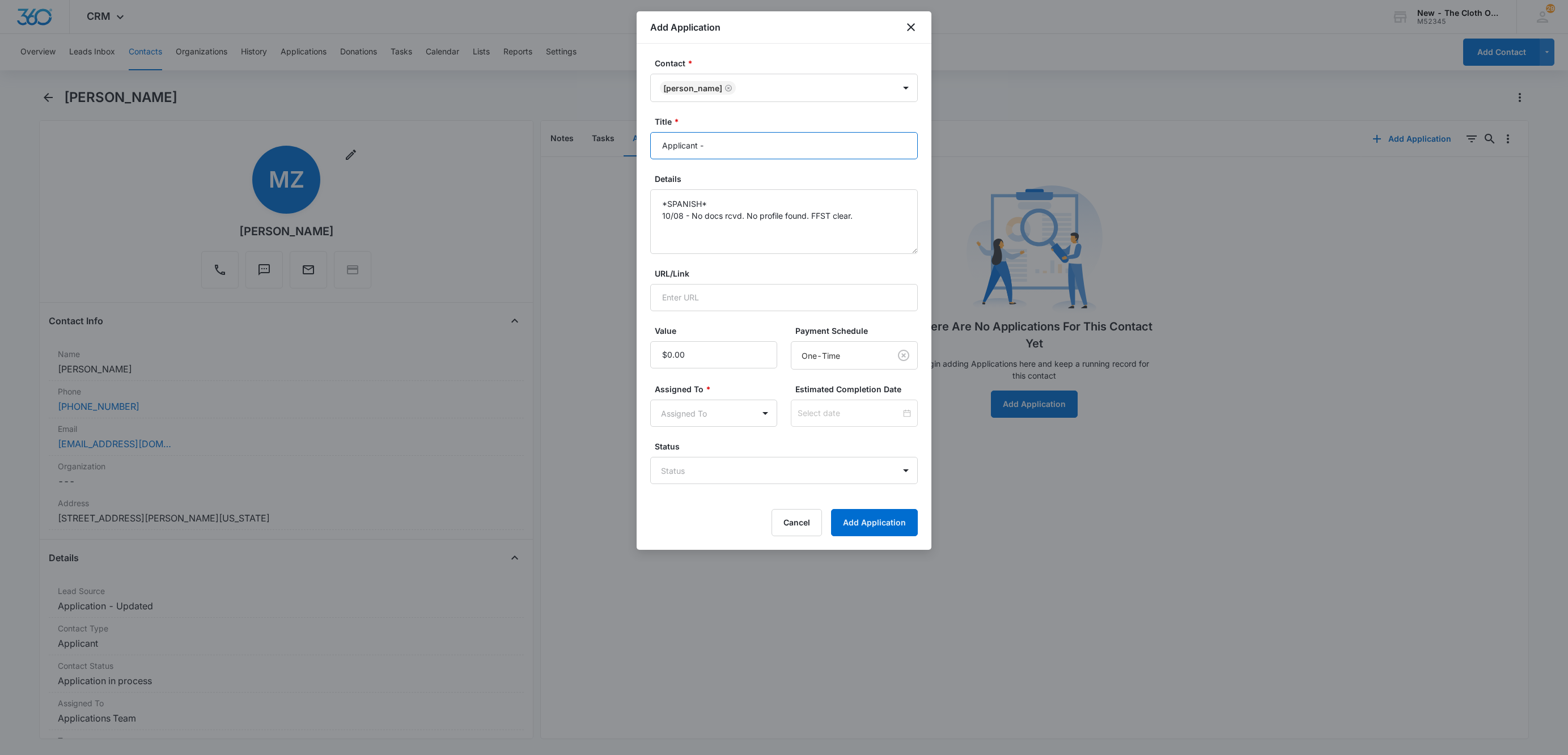
paste input "[PERSON_NAME]"
type input "Applicant - Maria Zetina"
click at [709, 479] on body "CRM Apps Reputation Websites Forms CRM Email Social Shop Payments POS Ads Intel…" at bounding box center [784, 377] width 1568 height 755
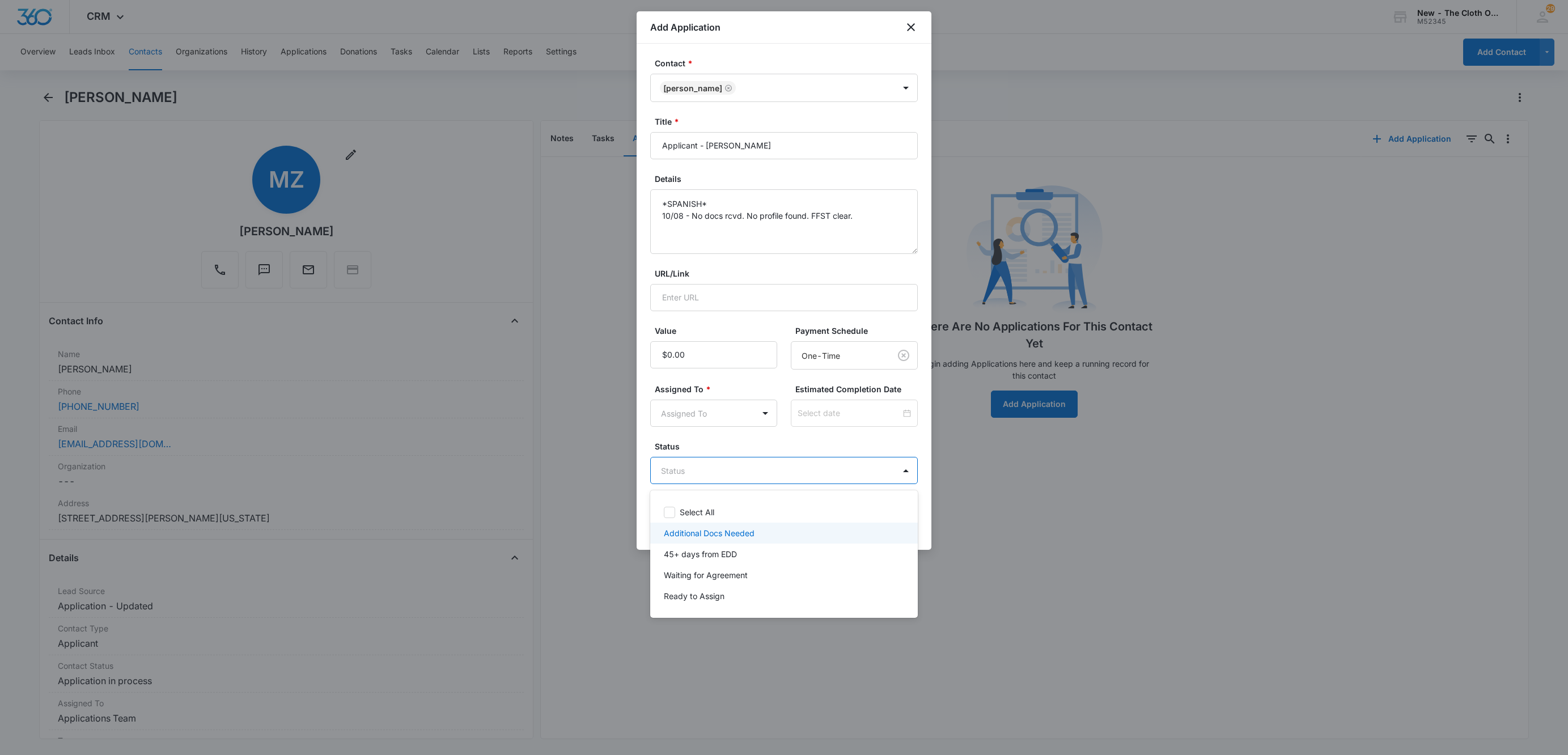
click at [701, 539] on div "Additional Docs Needed" at bounding box center [783, 533] width 268 height 21
click at [693, 419] on div at bounding box center [784, 377] width 1568 height 755
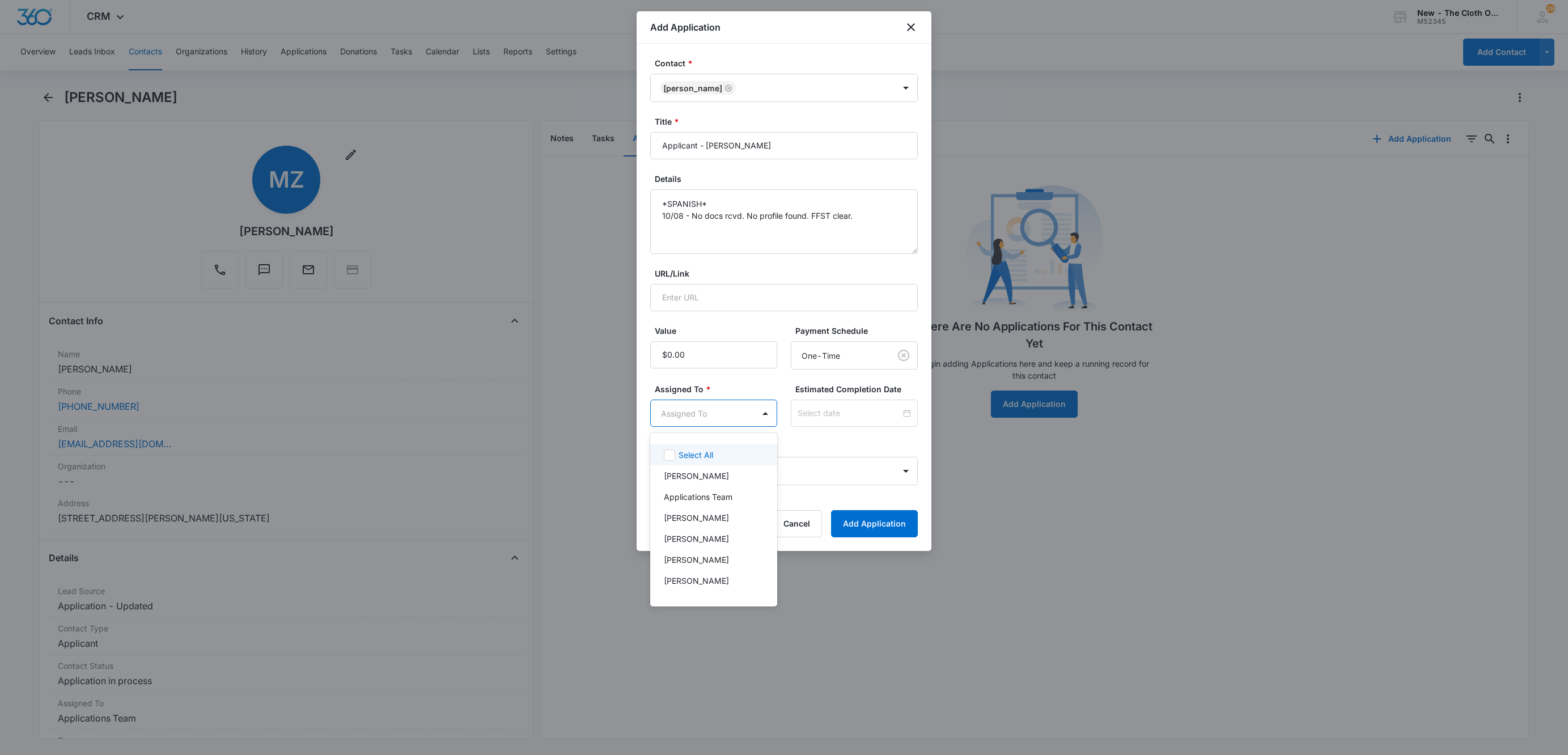
click at [693, 419] on body "CRM Apps Reputation Websites Forms CRM Email Social Shop Payments POS Ads Intel…" at bounding box center [784, 377] width 1568 height 755
click at [734, 493] on div "Applications Team" at bounding box center [712, 497] width 97 height 12
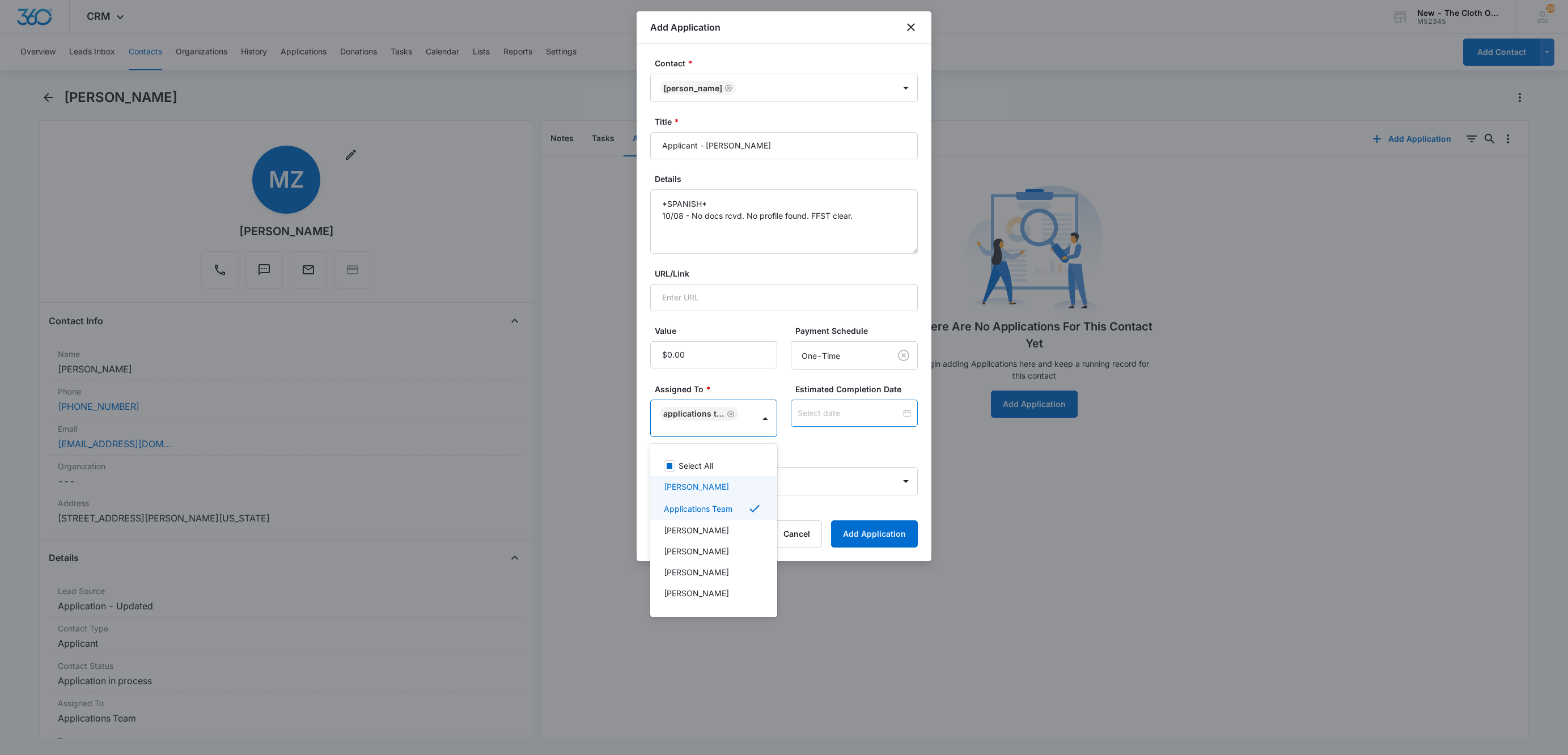
click at [820, 410] on div at bounding box center [784, 377] width 1568 height 755
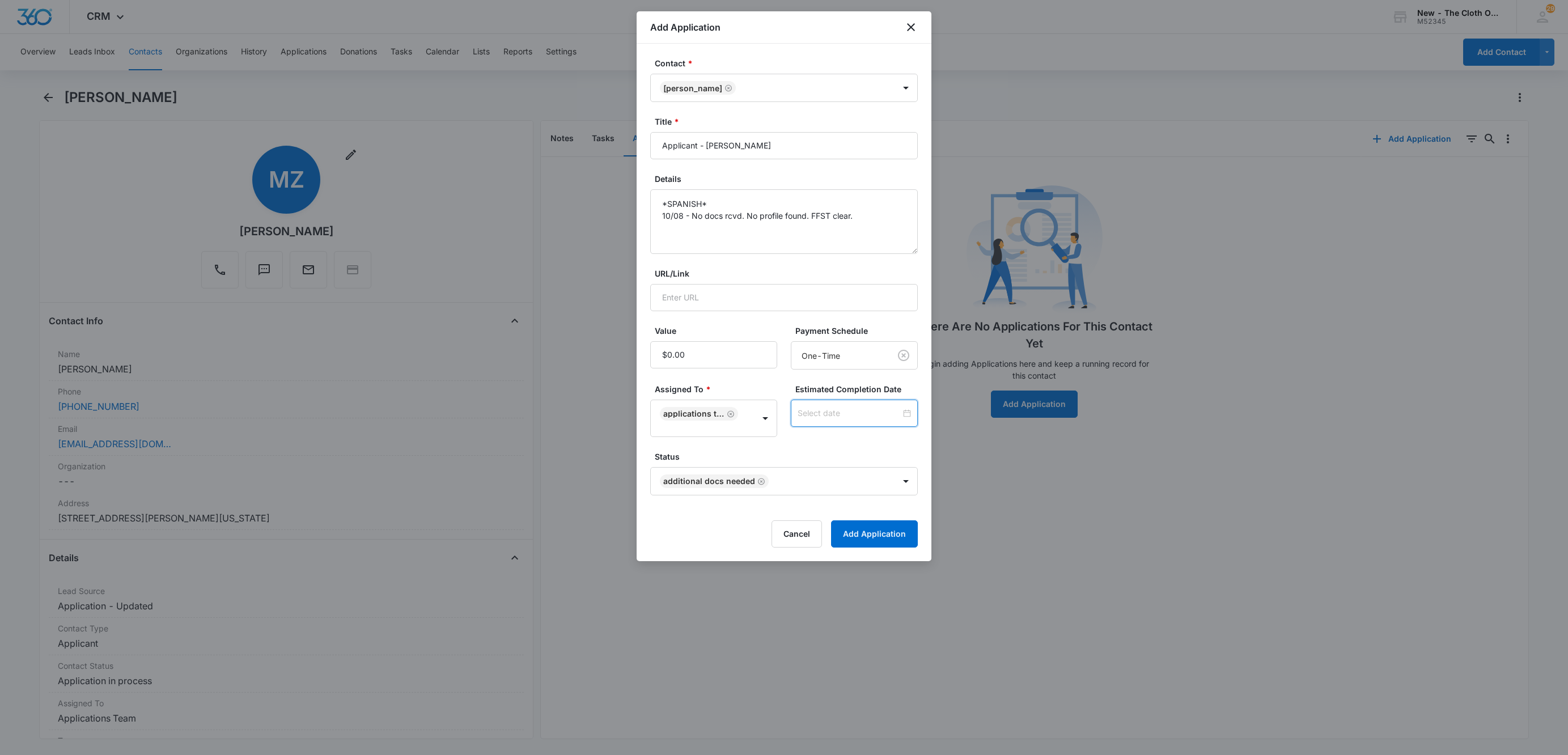
click at [822, 408] on input at bounding box center [849, 413] width 103 height 13
type input "Oct 15, 2025"
click at [842, 316] on div "15" at bounding box center [837, 312] width 14 height 14
click at [869, 460] on label "Status" at bounding box center [788, 457] width 268 height 12
click at [875, 539] on button "Add Application" at bounding box center [874, 534] width 86 height 27
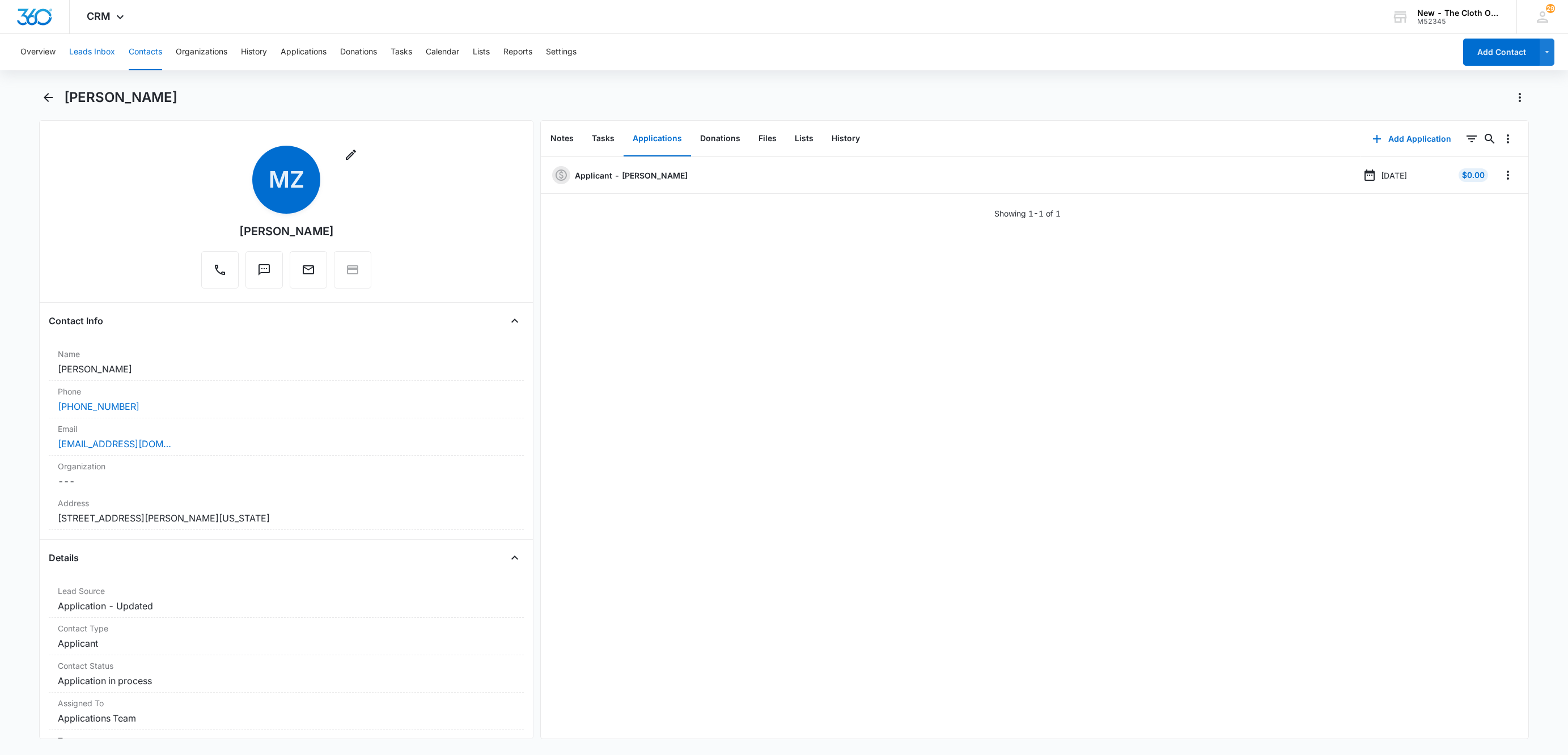
click at [91, 41] on button "Leads Inbox" at bounding box center [92, 52] width 46 height 36
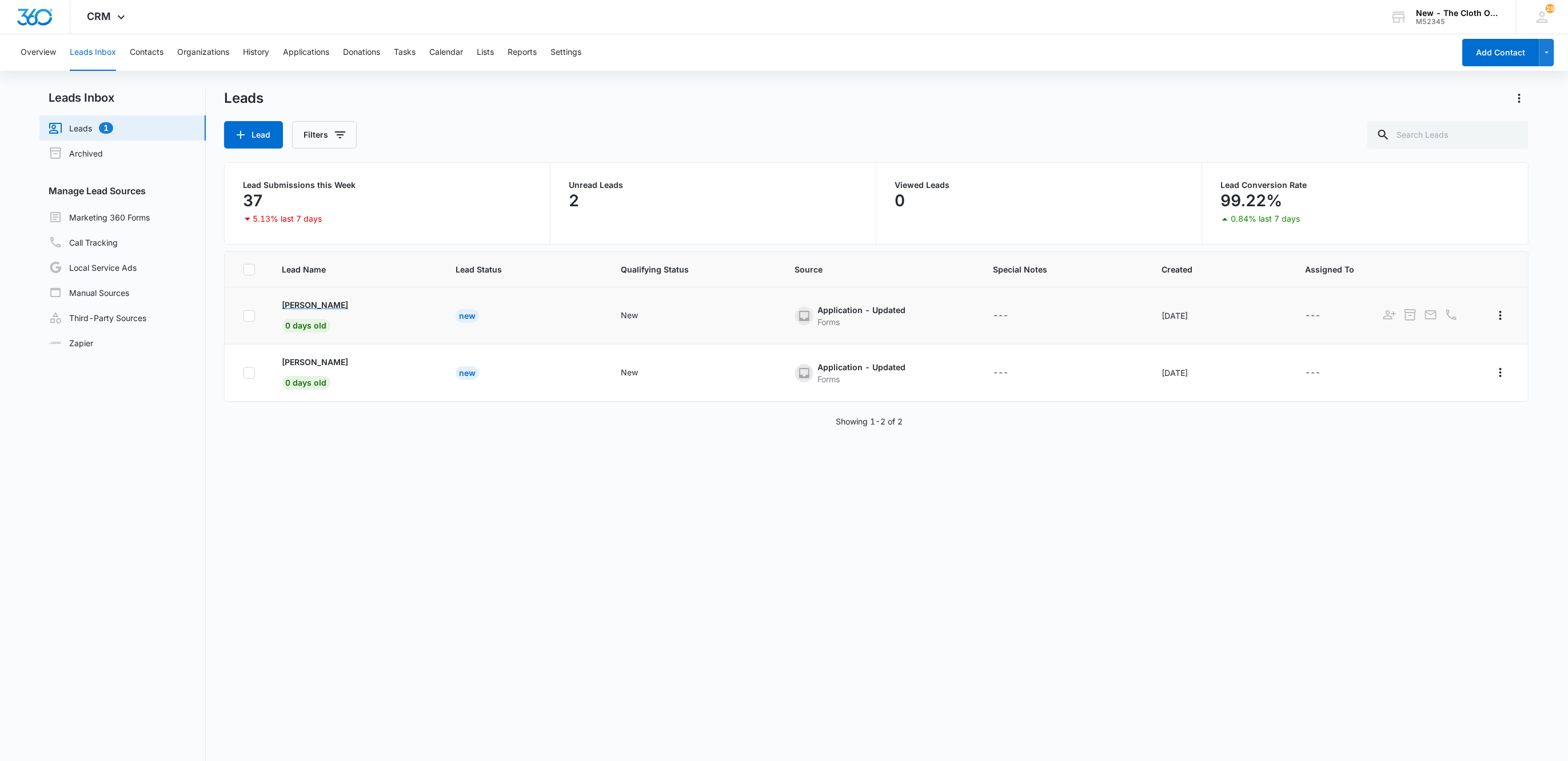
drag, startPoint x: 362, startPoint y: 310, endPoint x: 386, endPoint y: 309, distance: 24.0
click at [386, 309] on td "Estefany Fuentes 0 days old" at bounding box center [355, 315] width 173 height 57
drag, startPoint x: 272, startPoint y: 312, endPoint x: 272, endPoint y: 303, distance: 9.0
click at [272, 303] on td "Estefany Fuentes 0 days old" at bounding box center [355, 315] width 173 height 57
click at [316, 308] on p "[PERSON_NAME]" at bounding box center [315, 305] width 66 height 12
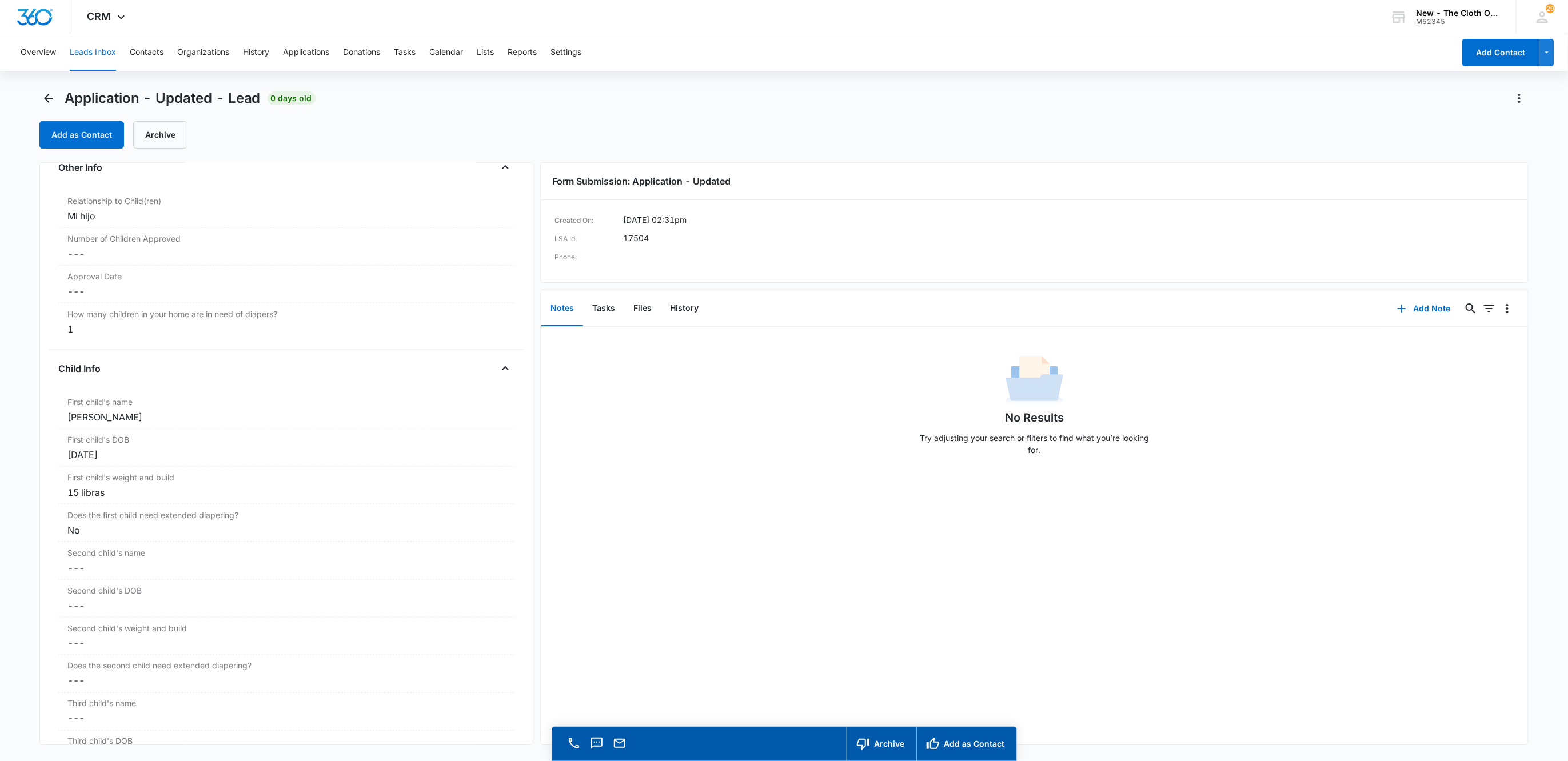
scroll to position [1114, 0]
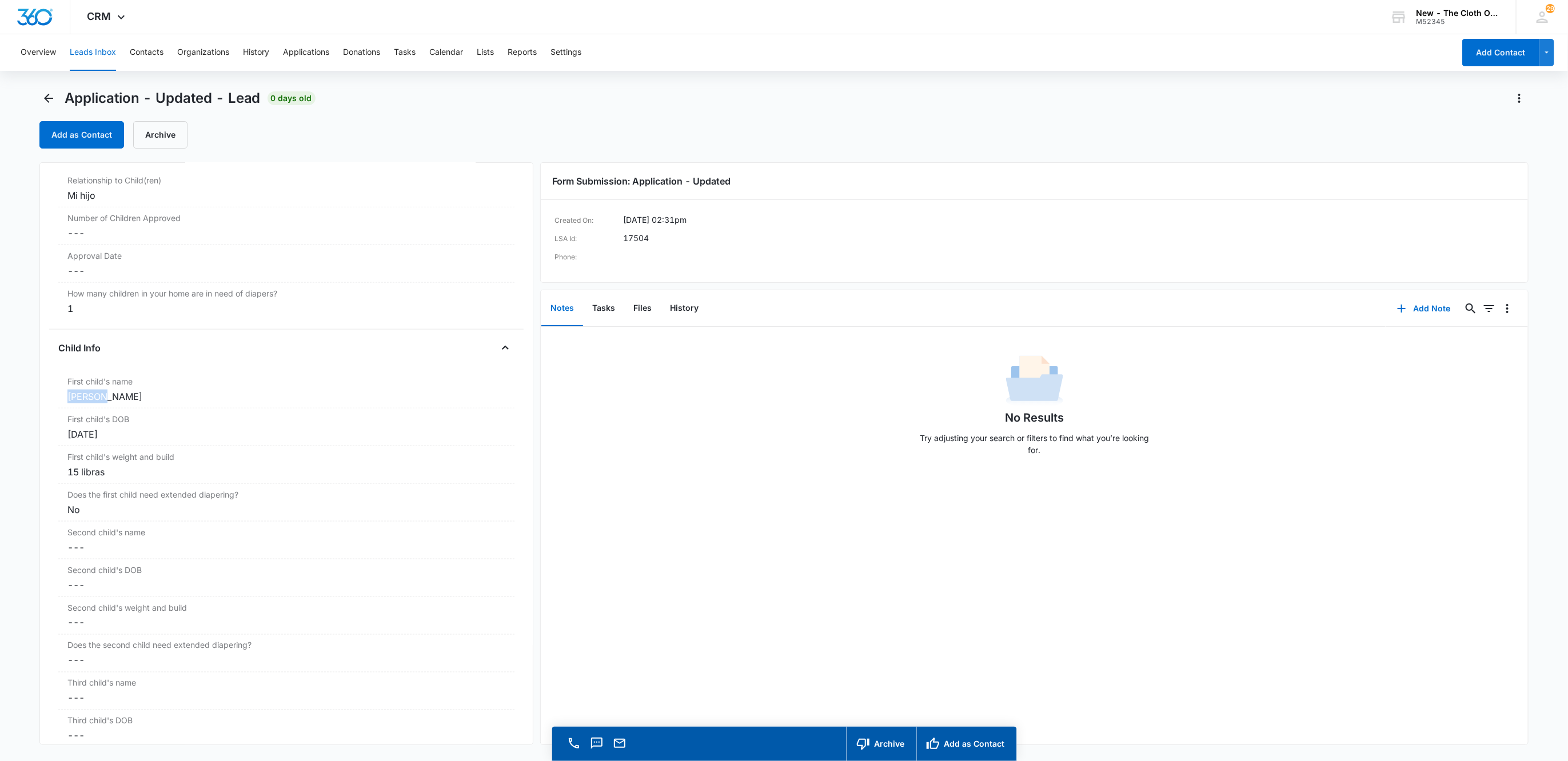
drag, startPoint x: 102, startPoint y: 405, endPoint x: 23, endPoint y: 401, distance: 79.1
click at [23, 401] on main "Application - Updated - Lead 0 days old Add as Contact Archive Application - Up…" at bounding box center [784, 440] width 1568 height 704
click at [652, 305] on button "Files" at bounding box center [642, 308] width 36 height 35
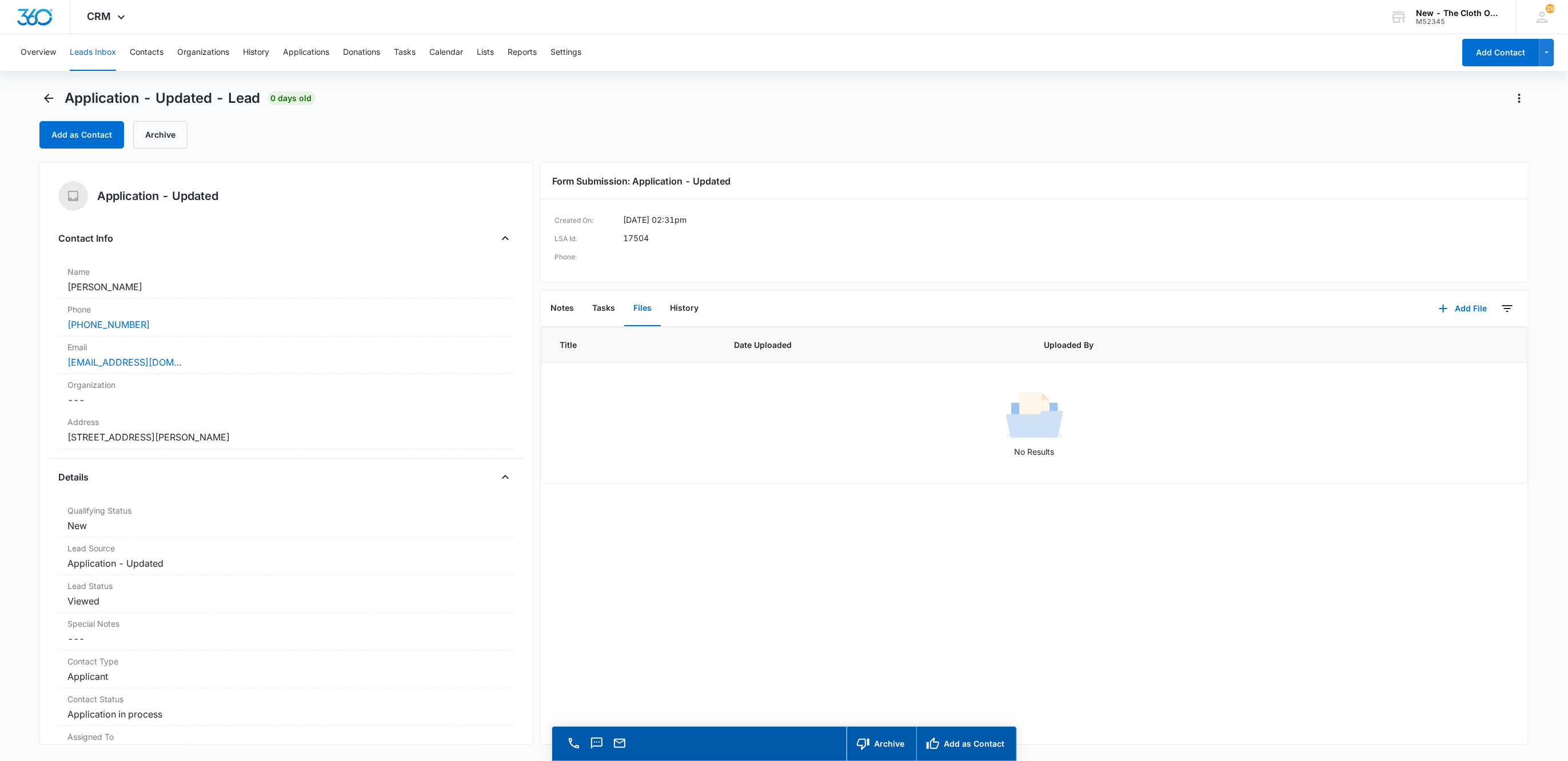
drag, startPoint x: 103, startPoint y: 287, endPoint x: 8, endPoint y: 286, distance: 95.0
click at [8, 286] on main "Application - Updated - Lead 0 days old Add as Contact Archive Application - Up…" at bounding box center [784, 440] width 1568 height 704
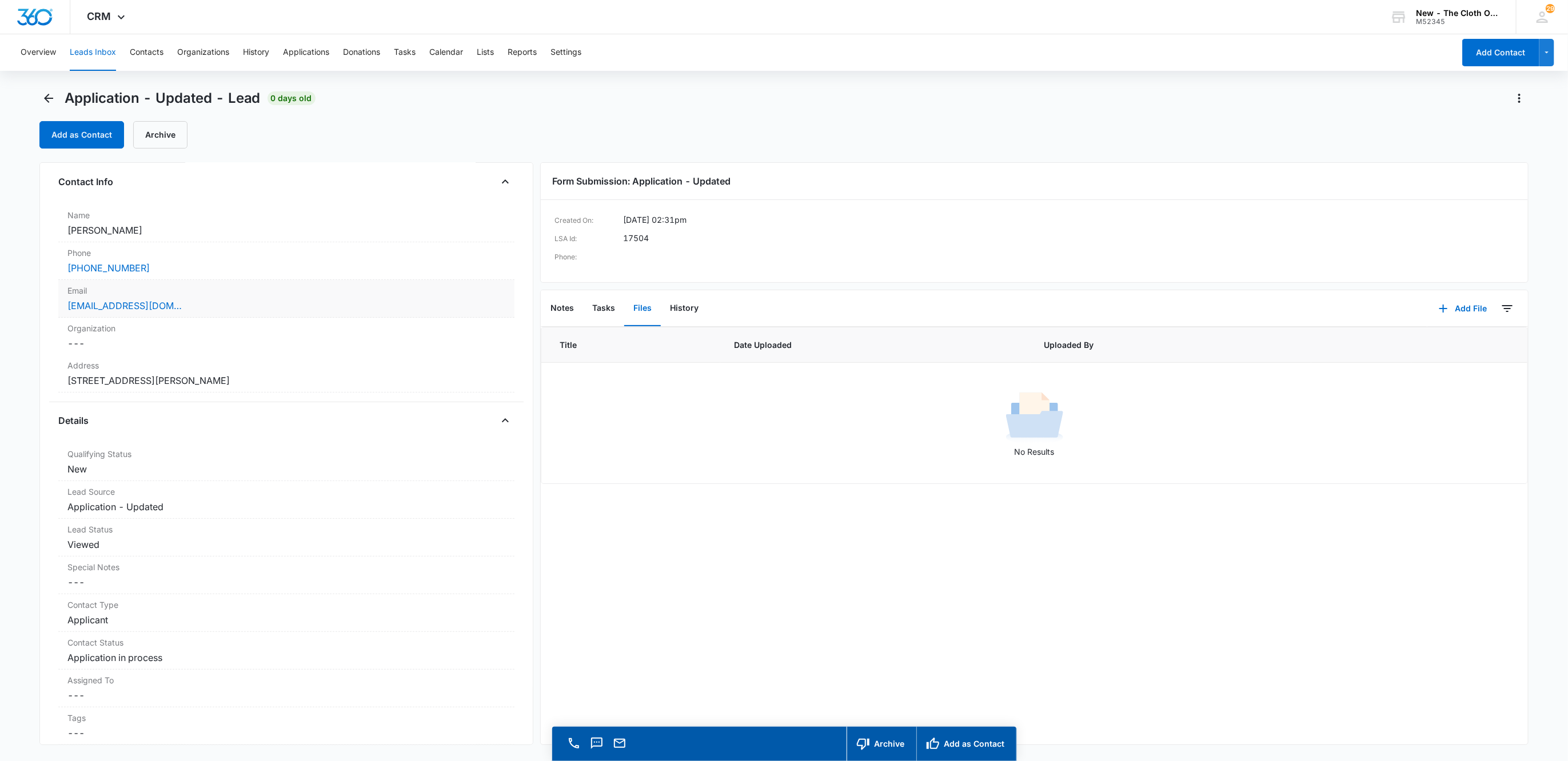
scroll to position [85, 0]
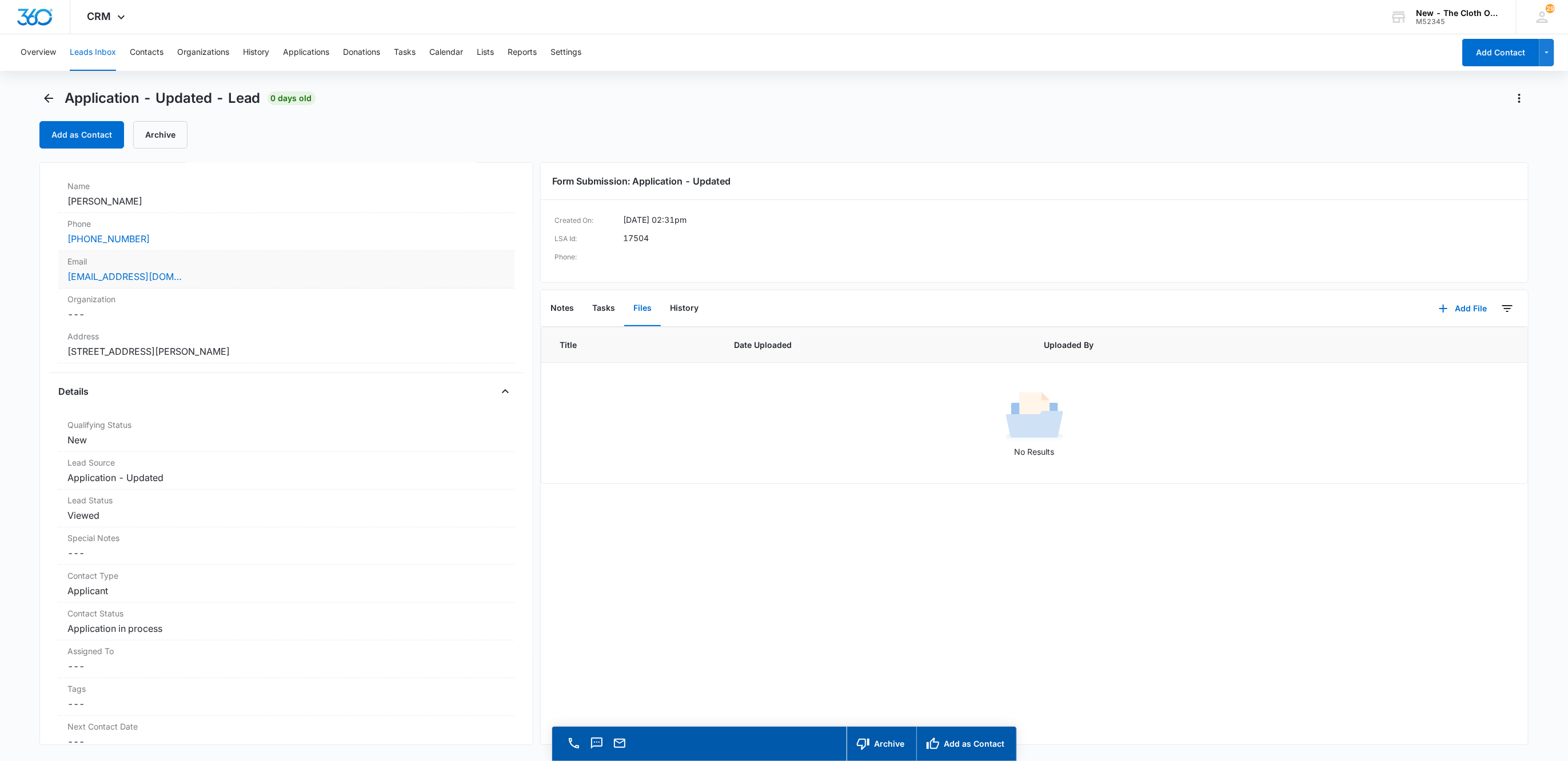
click at [261, 280] on div "aylinhernade72@gmail.com" at bounding box center [286, 277] width 438 height 14
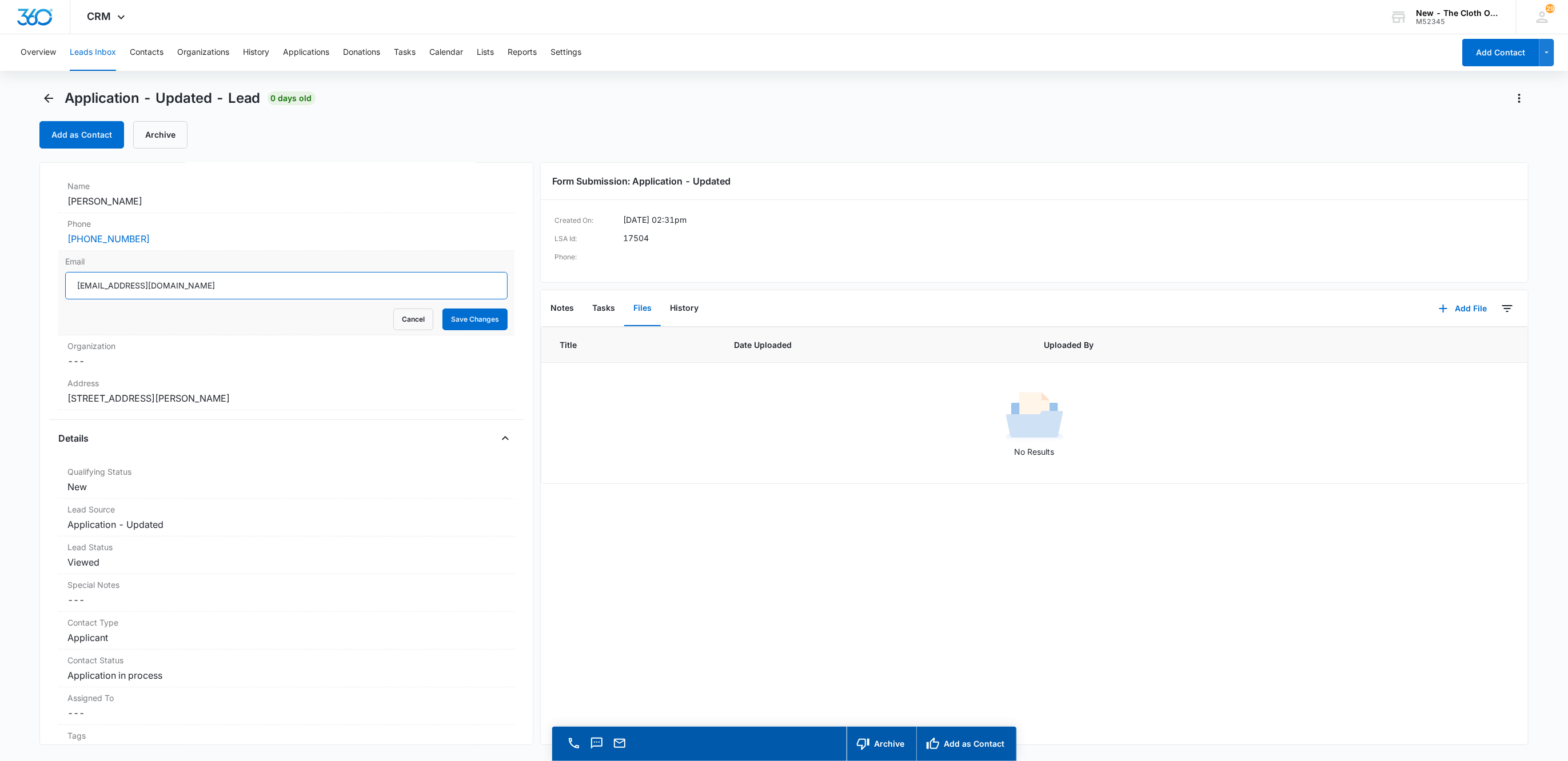
click at [254, 295] on input "aylinhernade72@gmail.com" at bounding box center [287, 286] width 443 height 28
click at [399, 320] on button "Cancel" at bounding box center [413, 319] width 40 height 22
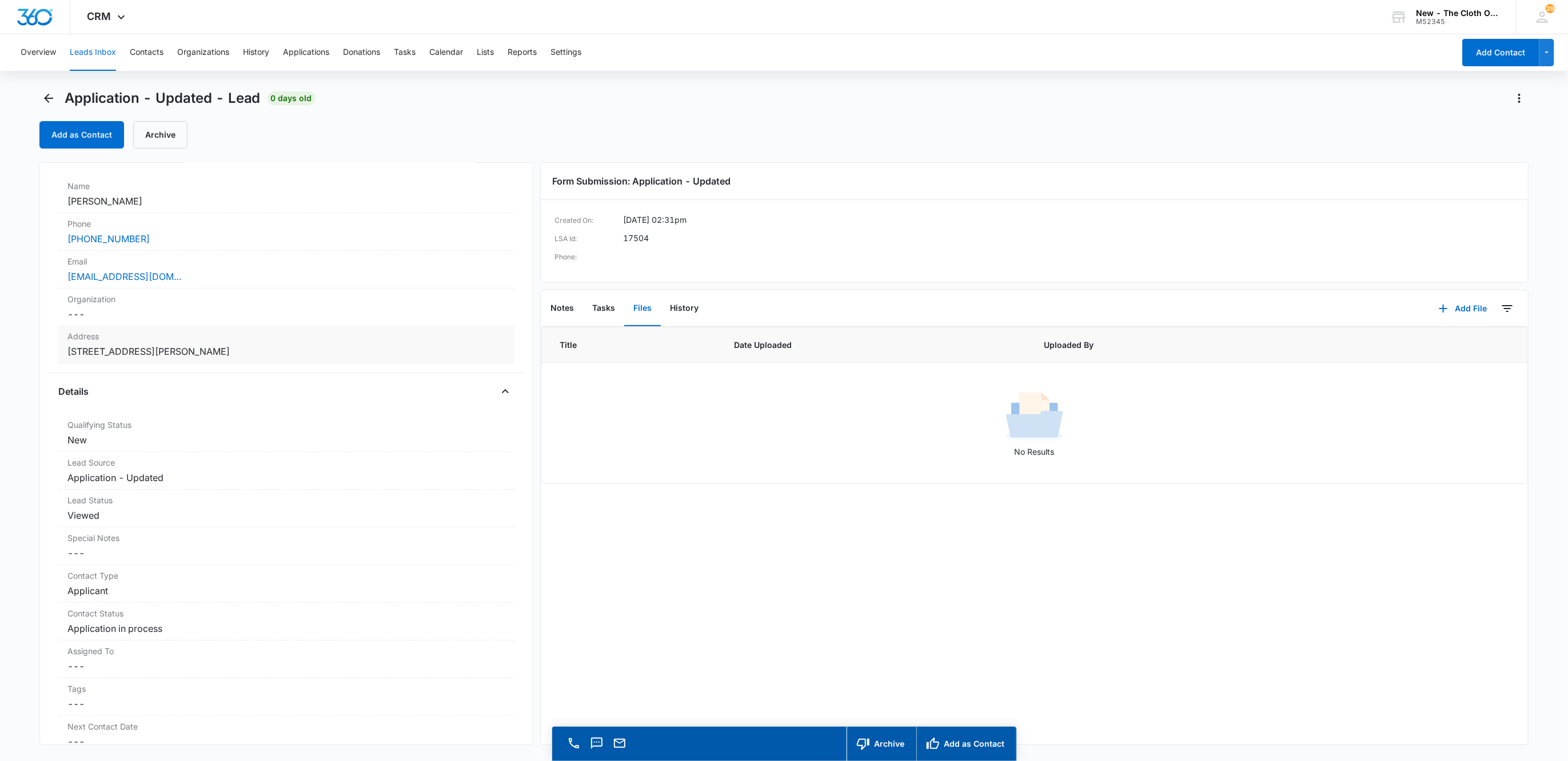
click at [364, 359] on dd "Cancel Save Changes 35 E Rossi Street Salinas ca Salinas 93901 Estados Unidos" at bounding box center [286, 352] width 438 height 14
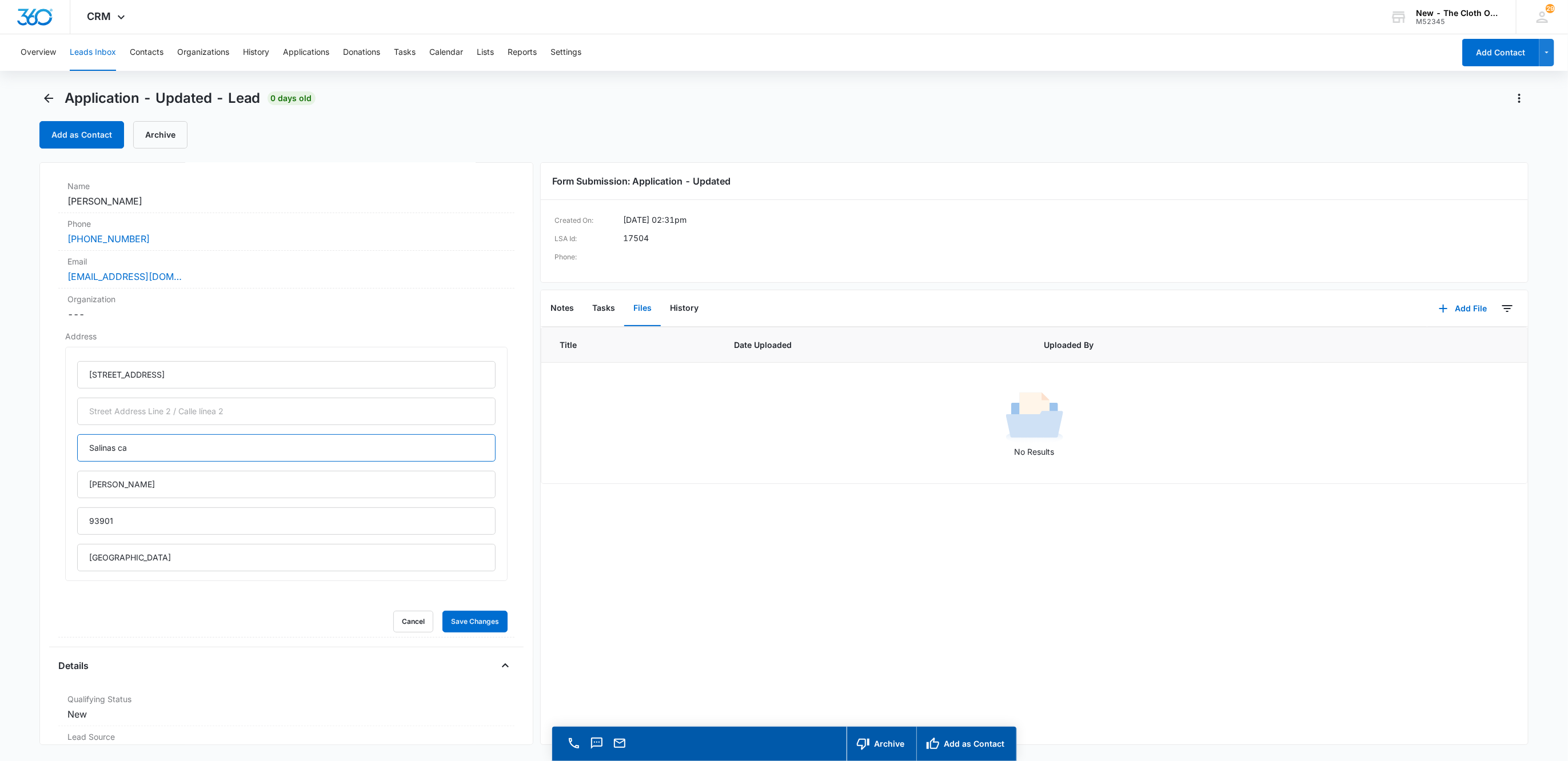
drag, startPoint x: 147, startPoint y: 452, endPoint x: -53, endPoint y: 446, distance: 200.1
click at [0, 446] on html "CRM Apps Reputation Websites Forms CRM Email Social Shop Payments POS Ads Intel…" at bounding box center [784, 380] width 1568 height 761
type input "Salinas"
type input "California"
click at [442, 623] on button "Save Changes" at bounding box center [475, 621] width 66 height 22
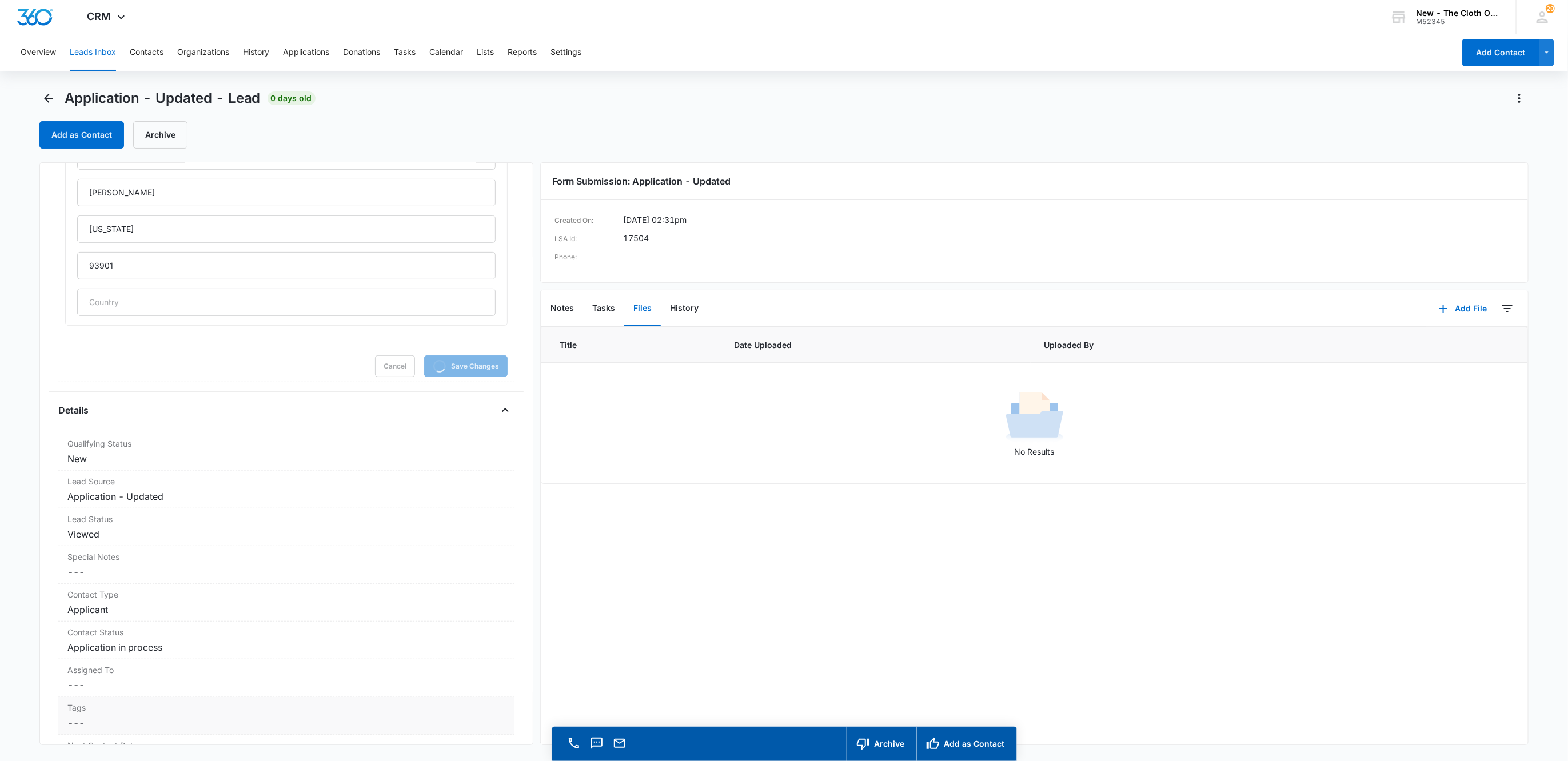
scroll to position [600, 0]
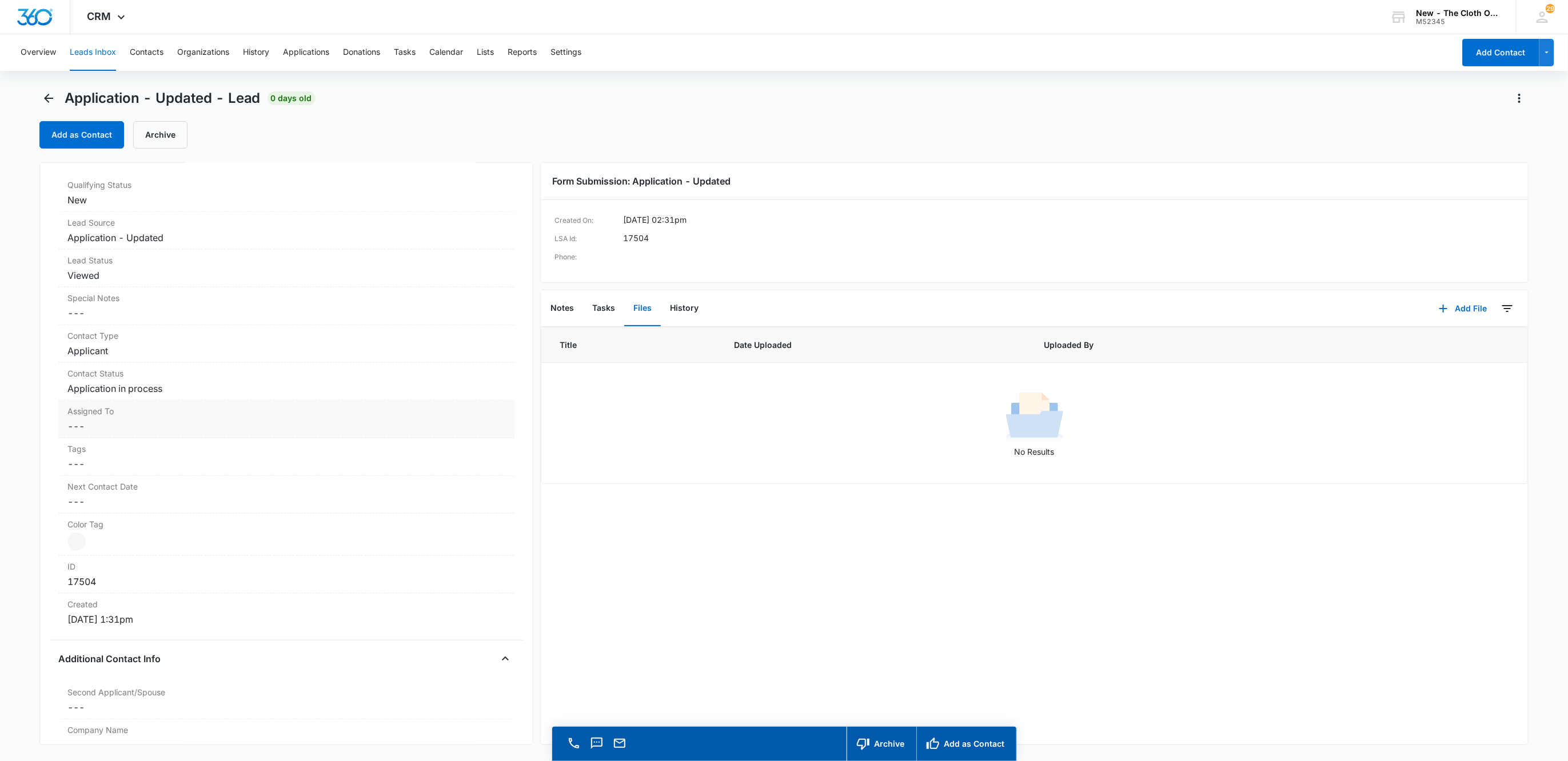
click at [108, 417] on label "Assigned To" at bounding box center [286, 411] width 438 height 12
click at [99, 438] on div at bounding box center [272, 436] width 394 height 16
type input "app"
click at [232, 434] on div at bounding box center [317, 436] width 304 height 16
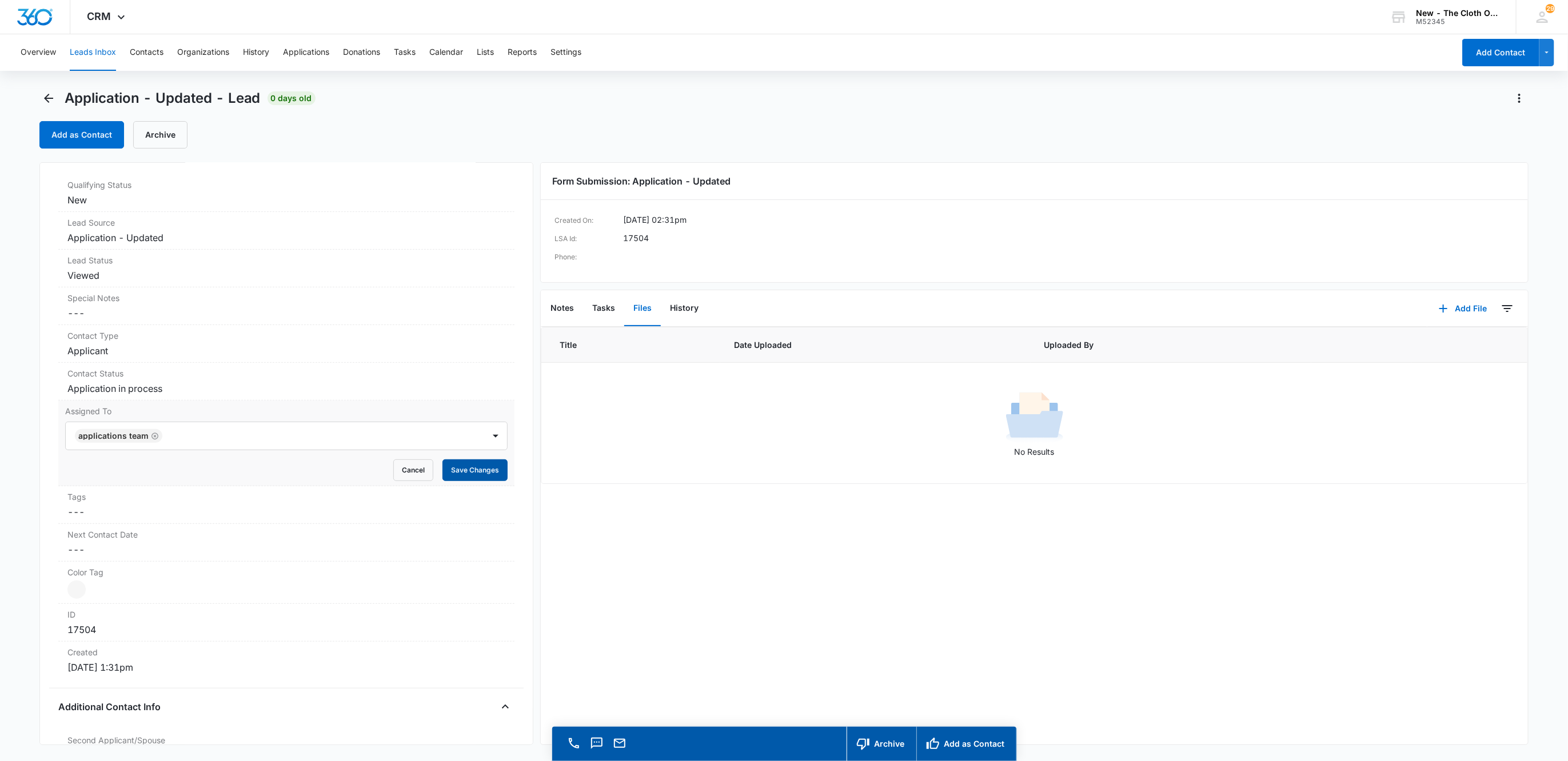
click at [442, 470] on button "Save Changes" at bounding box center [475, 470] width 66 height 22
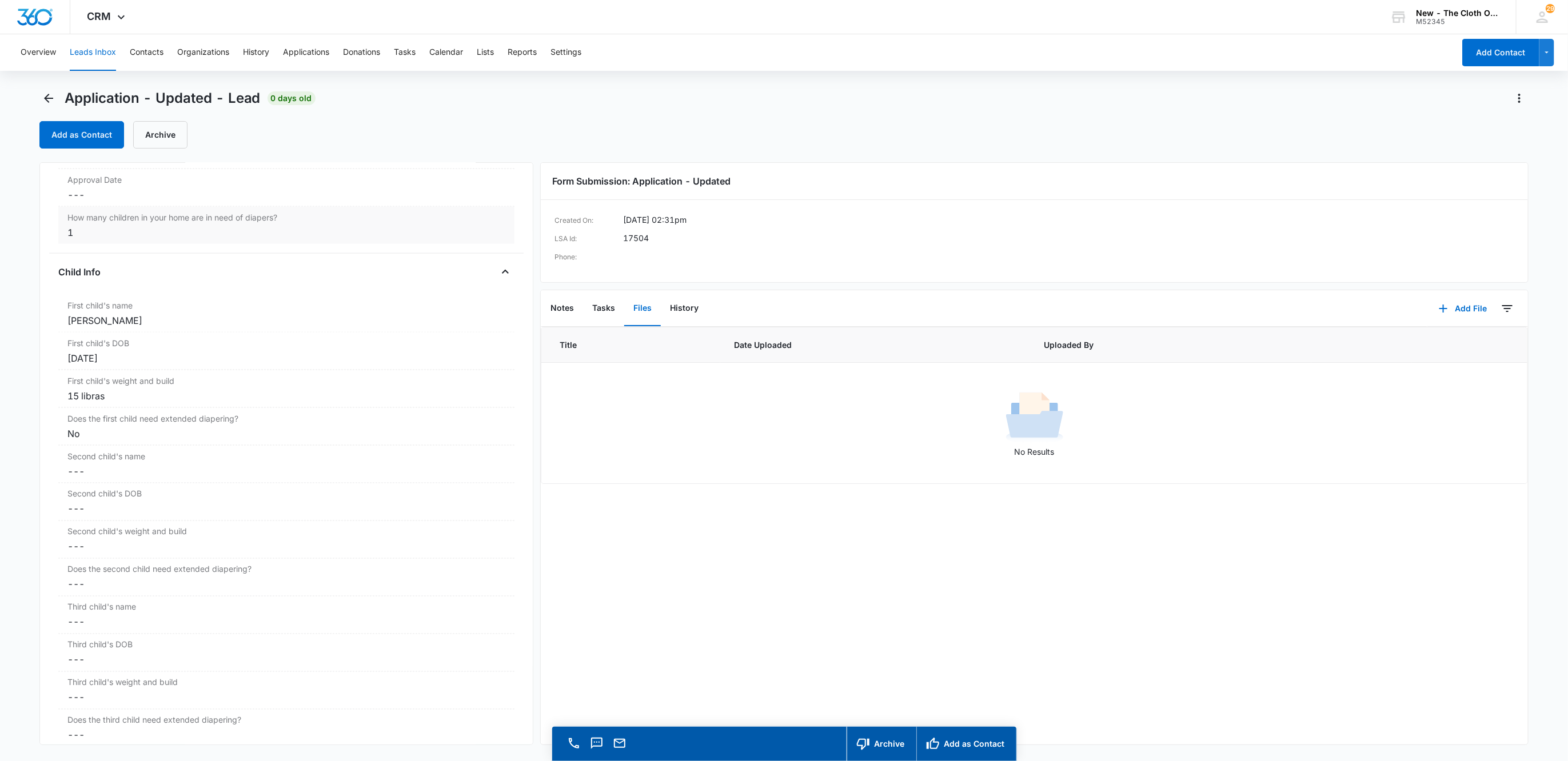
scroll to position [1269, 0]
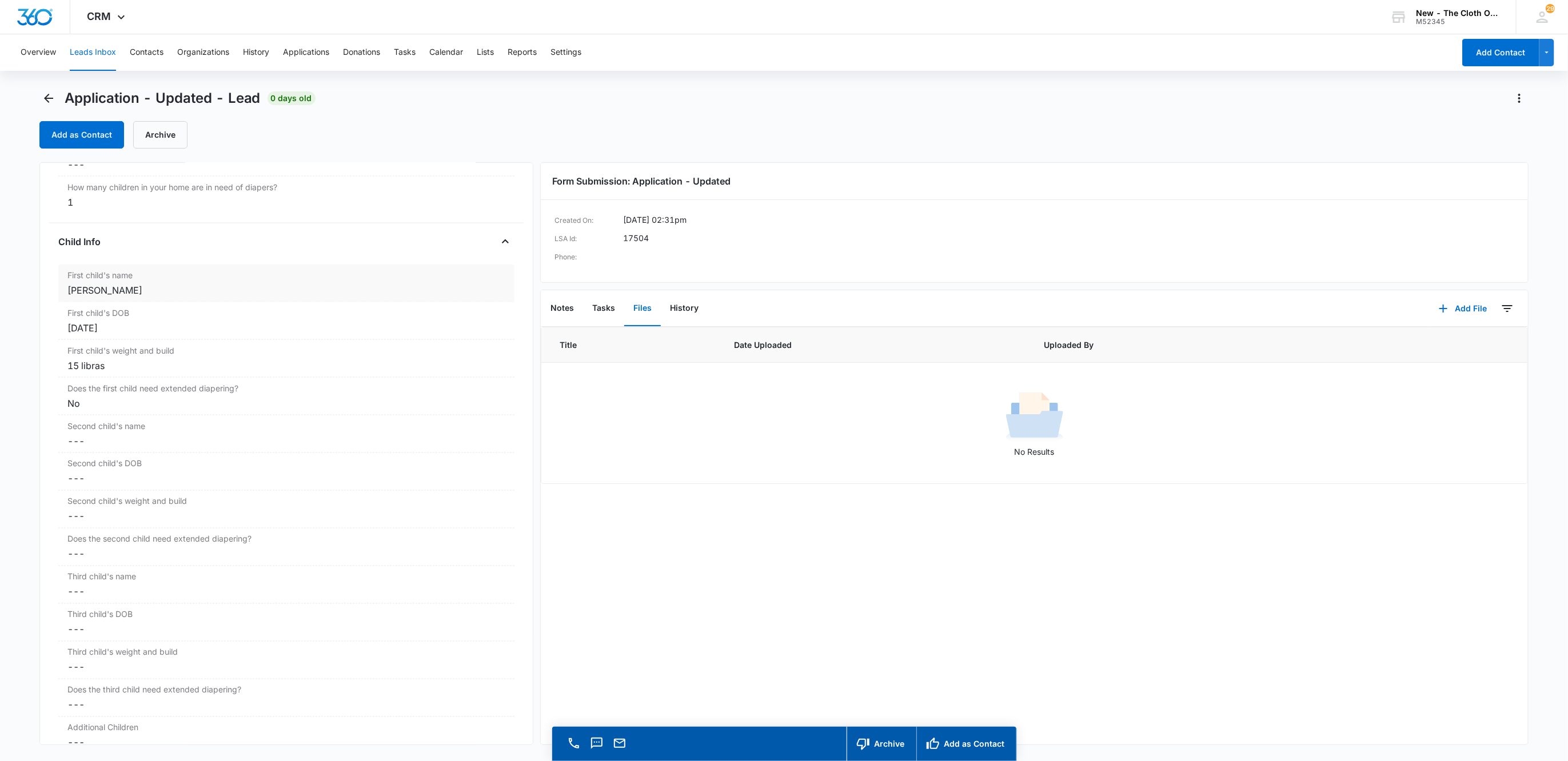
click at [162, 295] on div "Ezequiel Alonzo fuentes" at bounding box center [286, 290] width 438 height 14
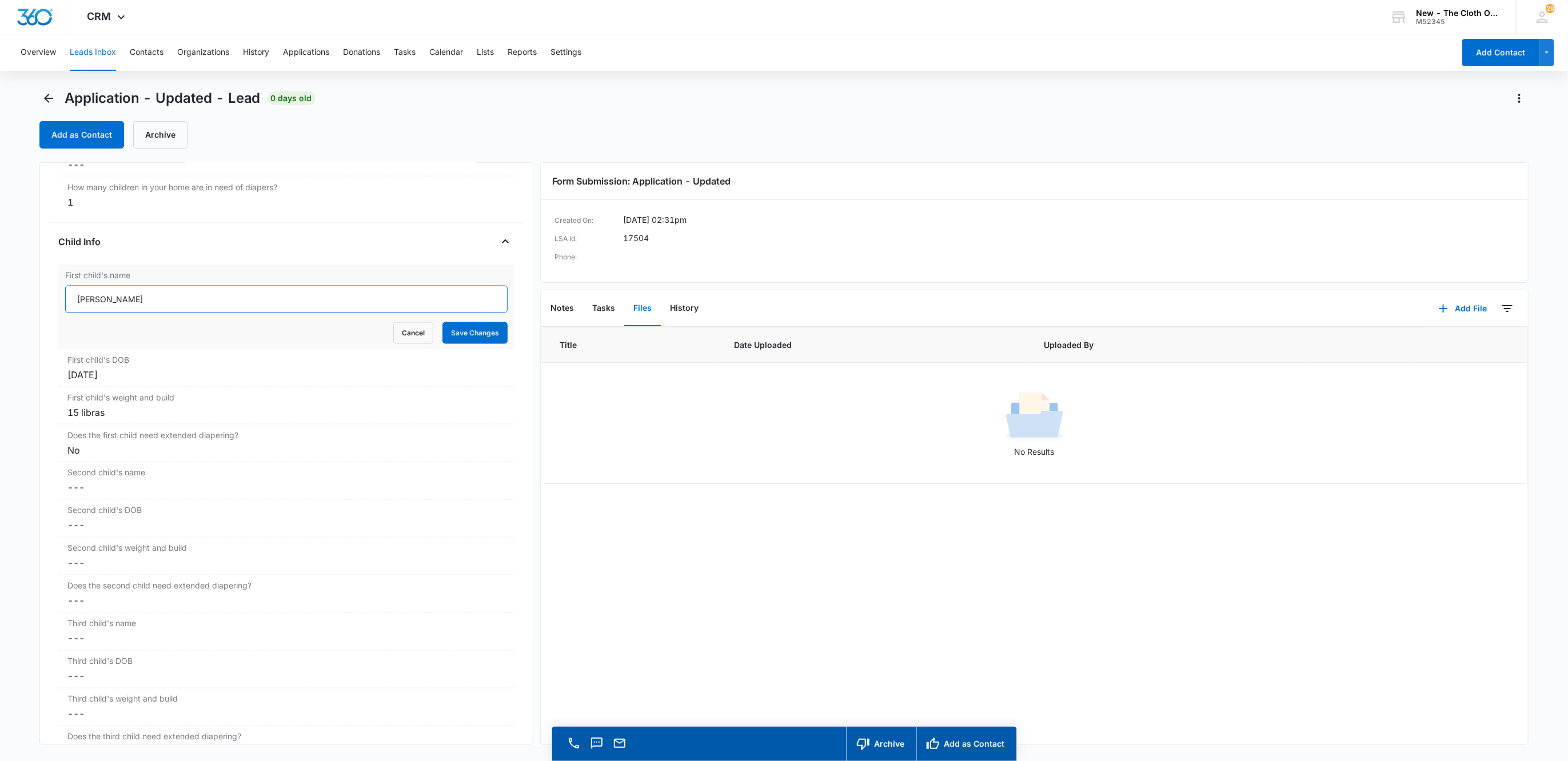
click at [142, 306] on input "Ezequiel Alonzo fuentes" at bounding box center [287, 299] width 443 height 28
type input "Ezequiel Alonzo Fuentes"
click at [449, 345] on button "Save Changes" at bounding box center [475, 334] width 66 height 22
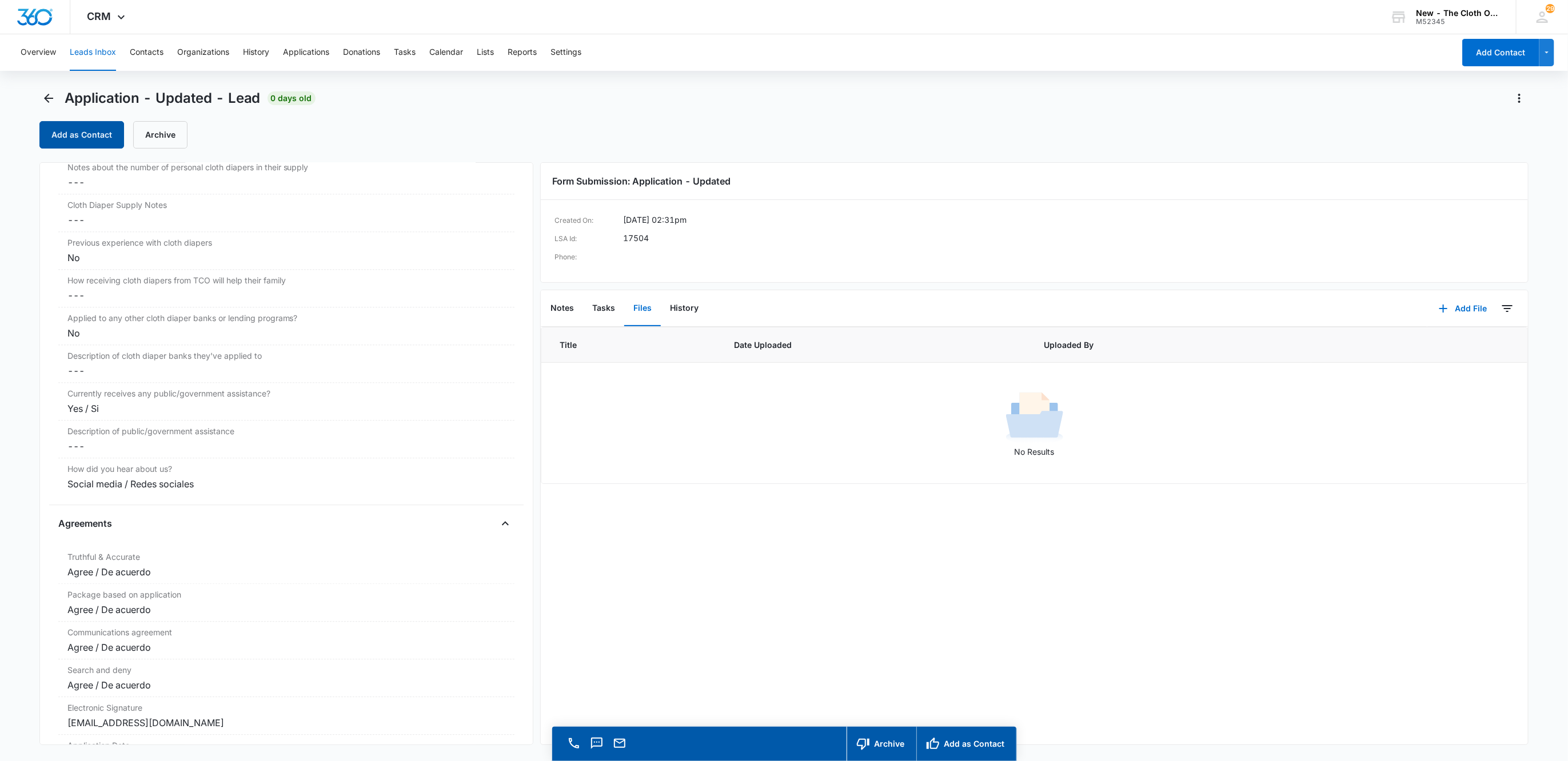
scroll to position [1943, 0]
click at [89, 142] on button "Add as Contact" at bounding box center [82, 135] width 84 height 28
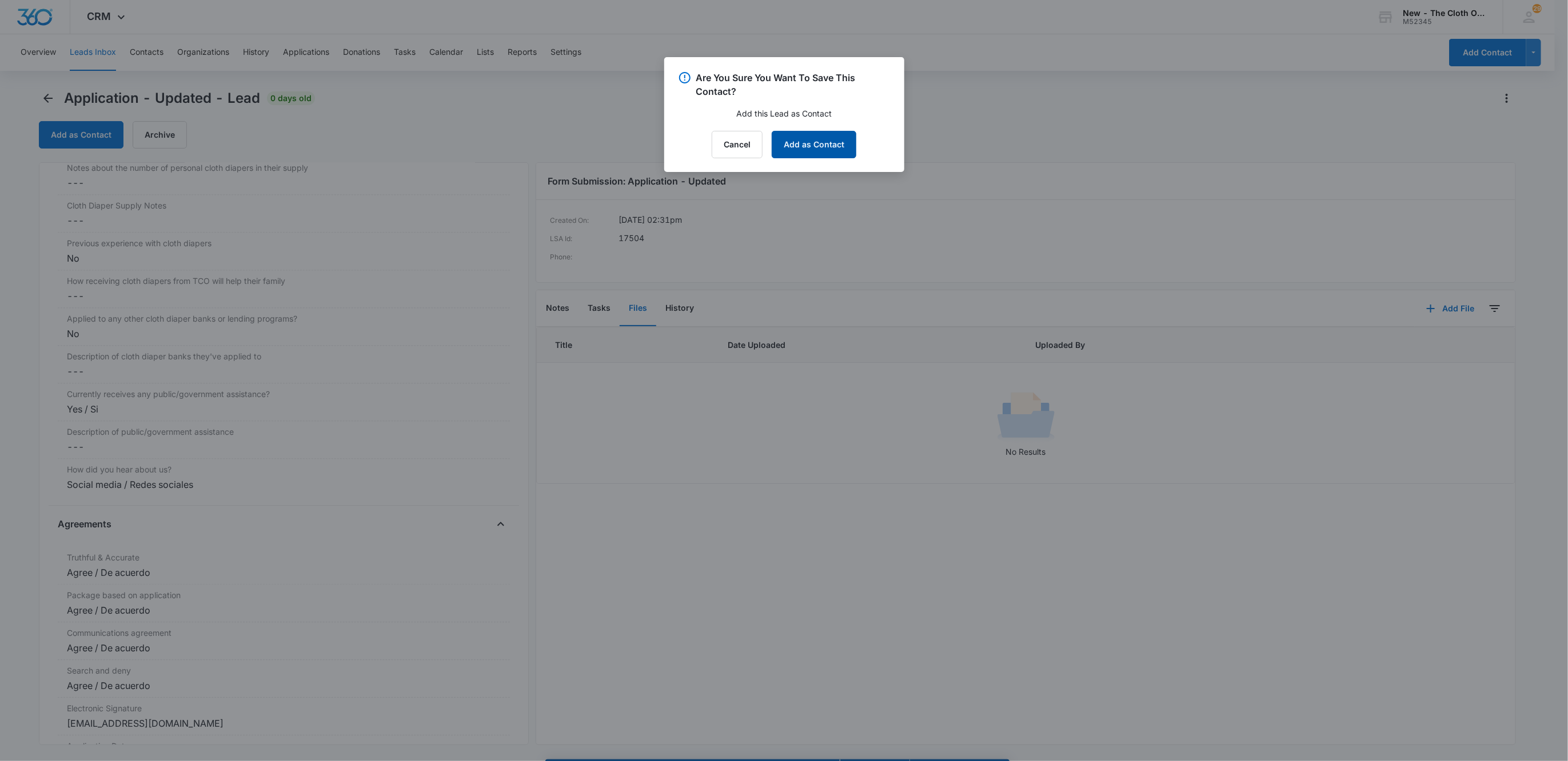
click at [830, 149] on button "Add as Contact" at bounding box center [814, 145] width 84 height 28
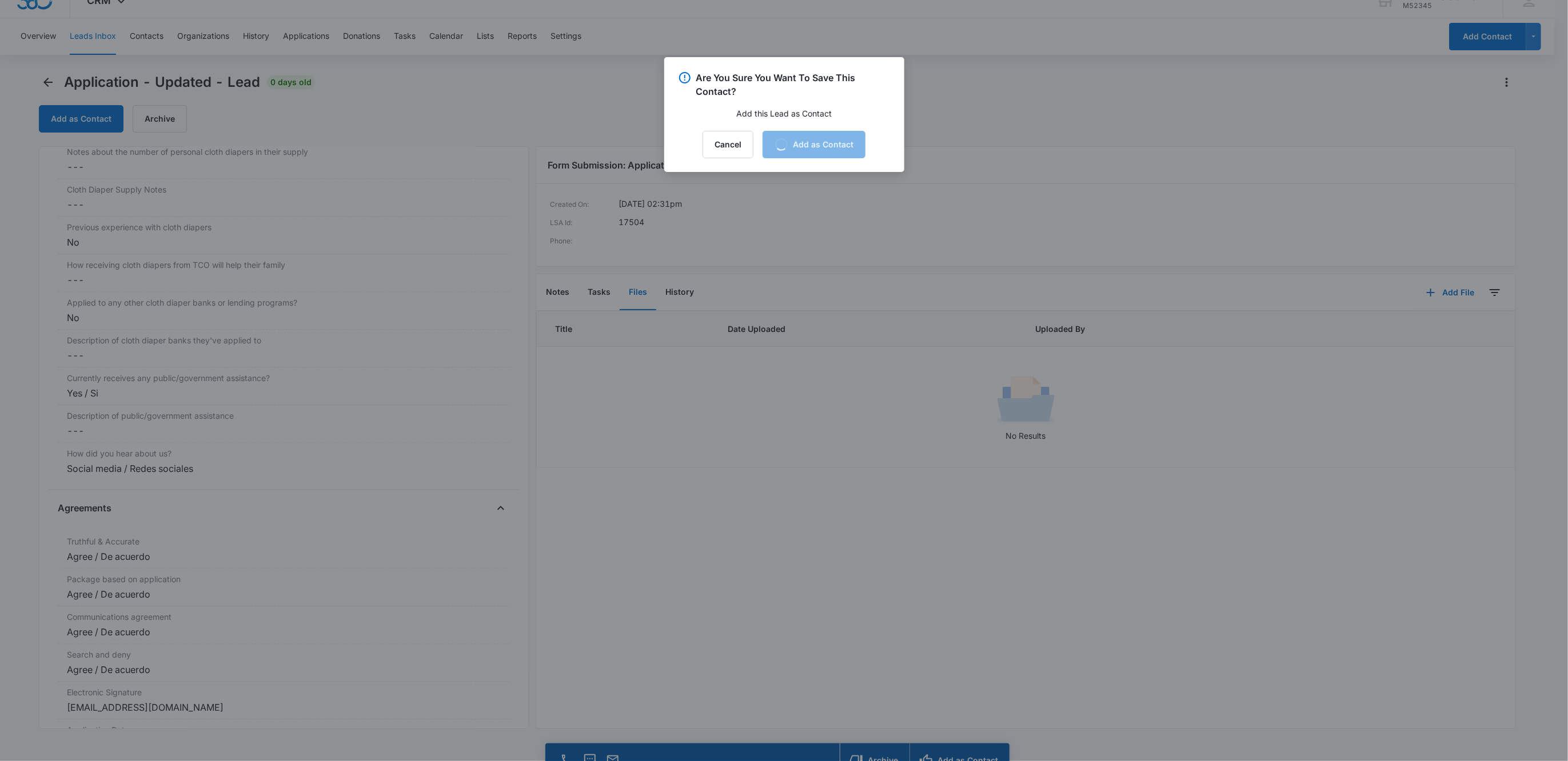
scroll to position [33, 0]
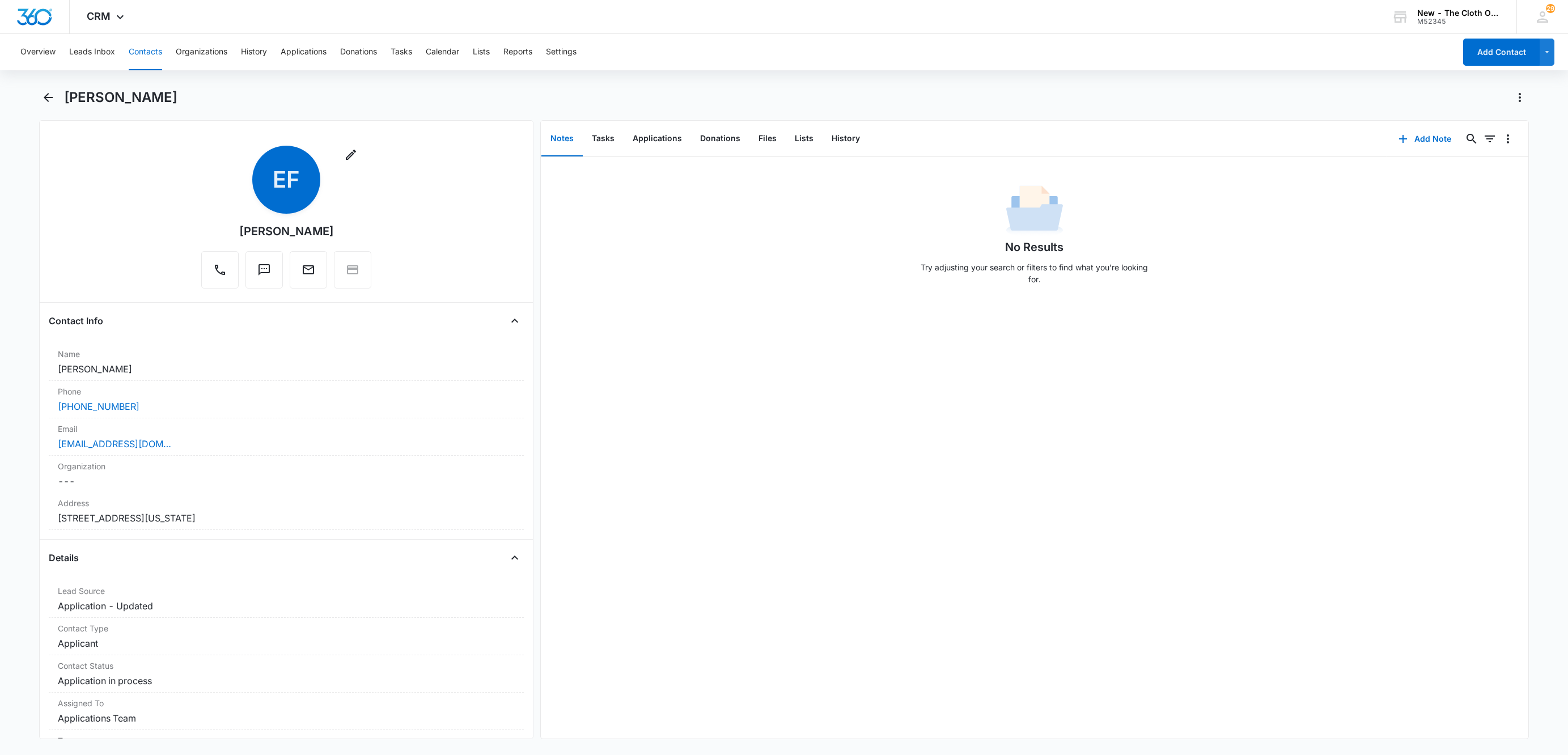
click at [132, 83] on div "Overview Leads Inbox Contacts Organizations History Applications Donations Task…" at bounding box center [784, 393] width 1568 height 719
click at [132, 84] on div "Overview Leads Inbox Contacts Organizations History Applications Donations Task…" at bounding box center [784, 393] width 1568 height 719
click at [669, 144] on button "Applications" at bounding box center [657, 139] width 68 height 35
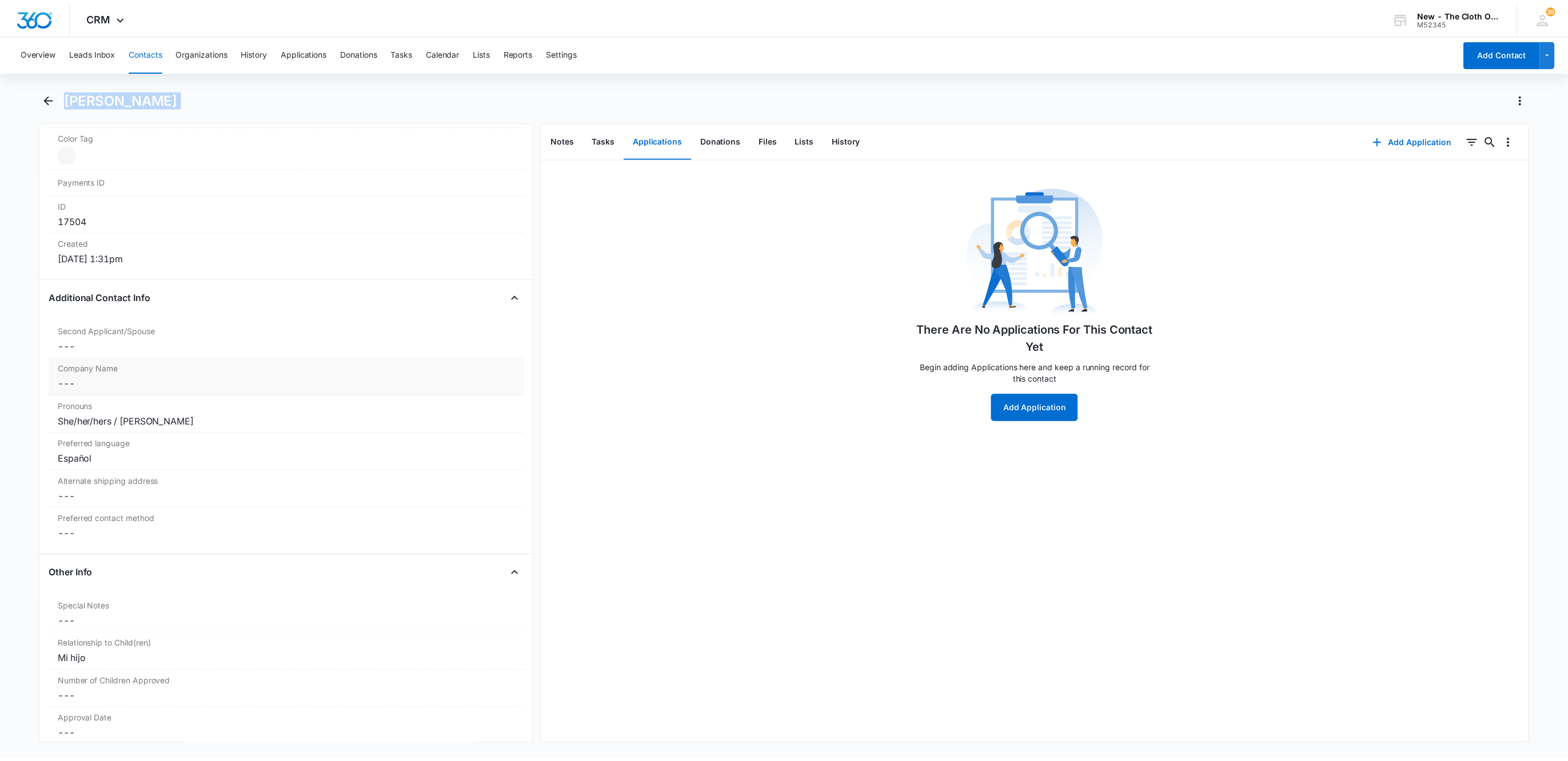
scroll to position [172, 0]
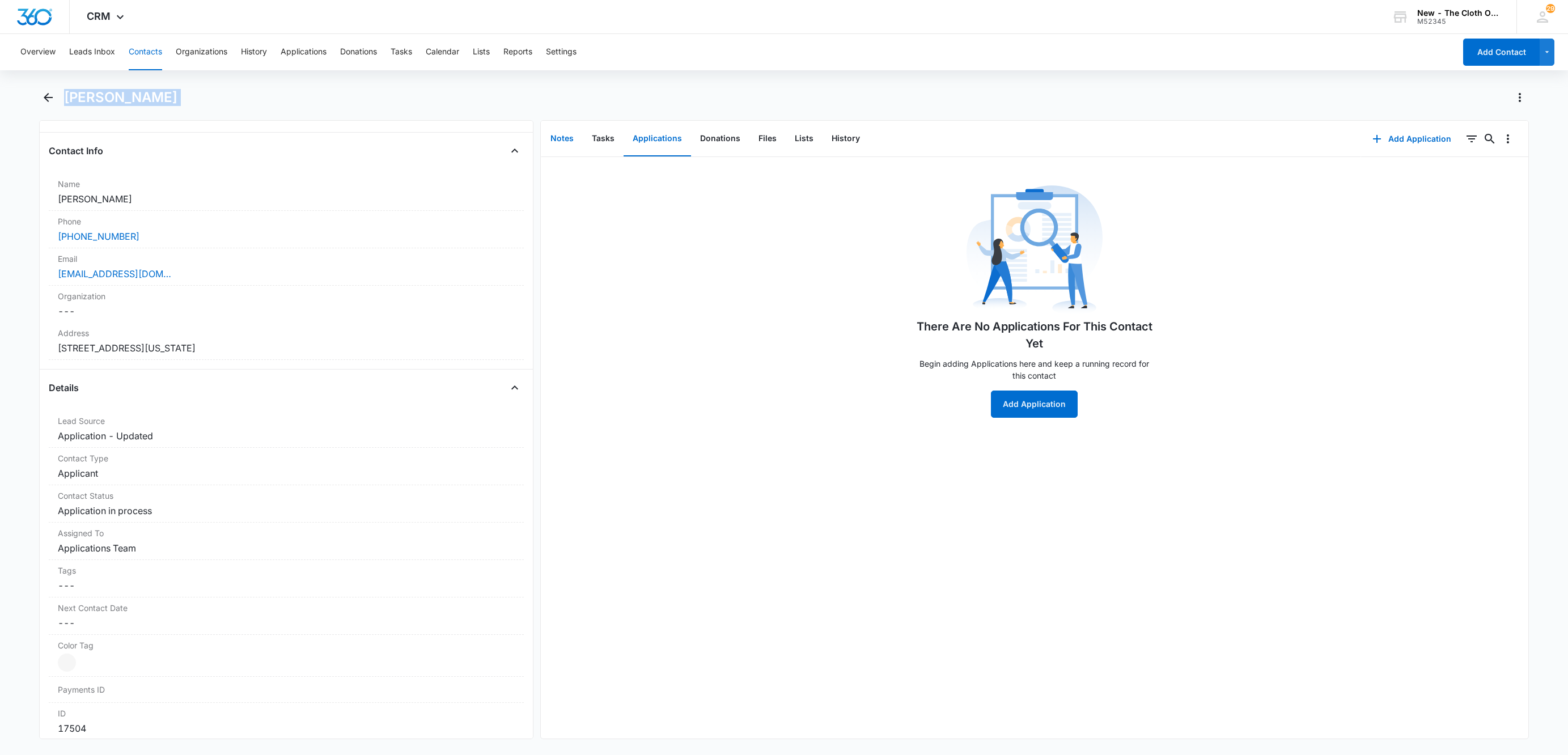
click at [571, 134] on button "Notes" at bounding box center [562, 139] width 41 height 35
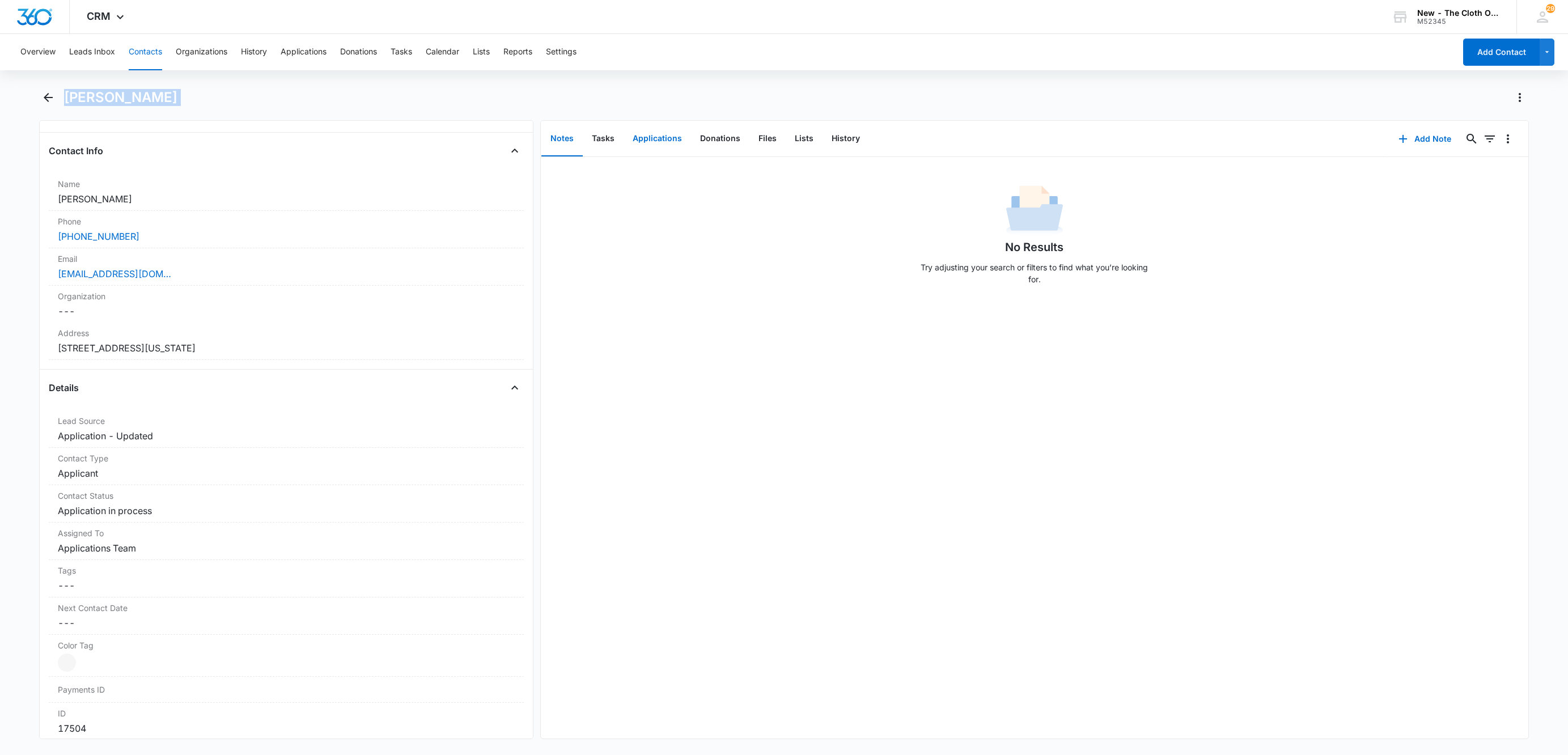
click at [640, 132] on button "Applications" at bounding box center [657, 139] width 68 height 35
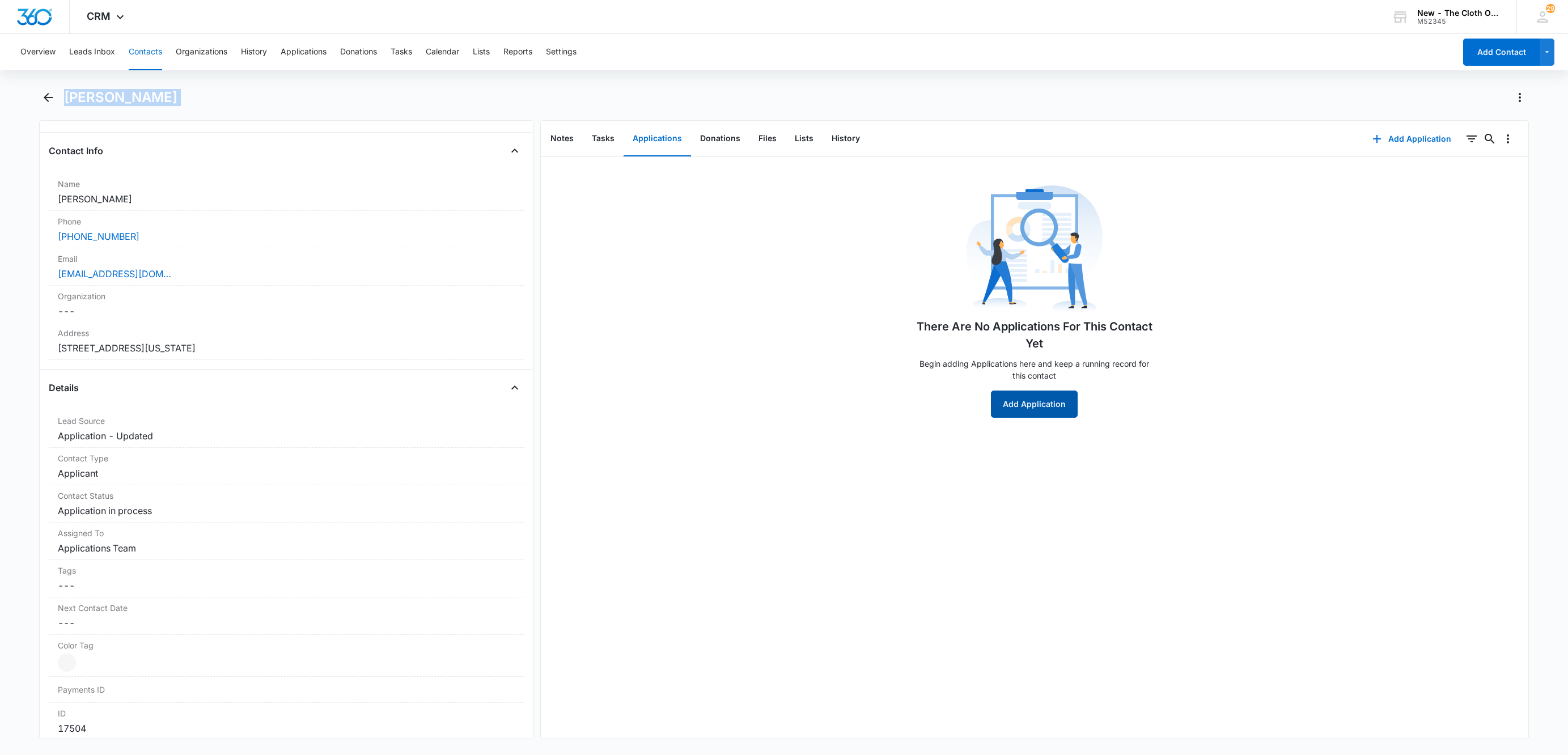
click at [999, 395] on button "Add Application" at bounding box center [1034, 404] width 86 height 27
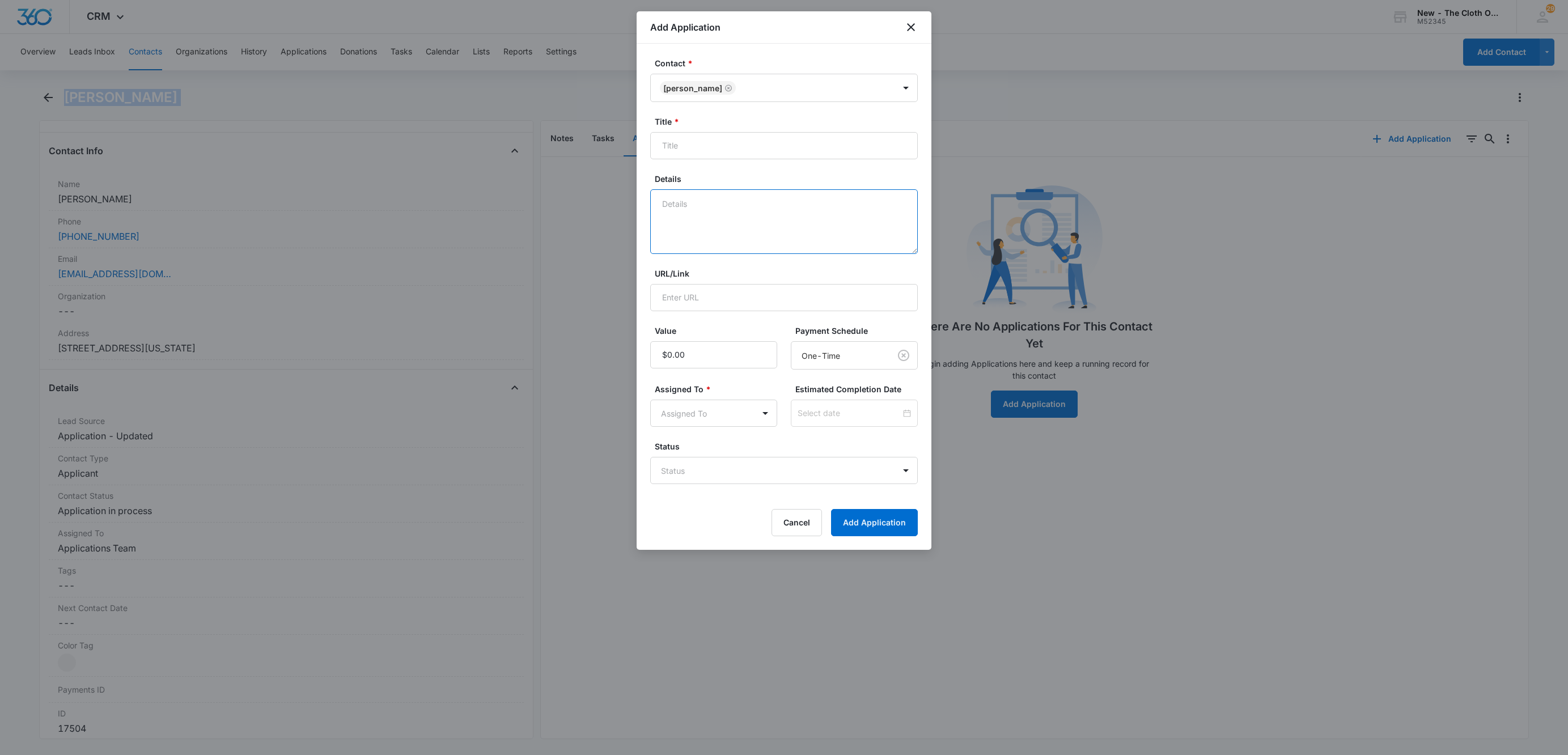
click at [773, 213] on textarea "Details" at bounding box center [783, 221] width 268 height 65
type textarea "*SPANISH* 10/08 - No docs rcvd. No profile found. FFST clear."
click at [706, 487] on form "Contact * Estefany Fuentes Title * Details *SPANISH* 10/08 - No docs rcvd. No p…" at bounding box center [783, 297] width 268 height 479
click at [703, 478] on body "CRM Apps Reputation Websites Forms CRM Email Social Shop Payments POS Ads Intel…" at bounding box center [784, 377] width 1568 height 755
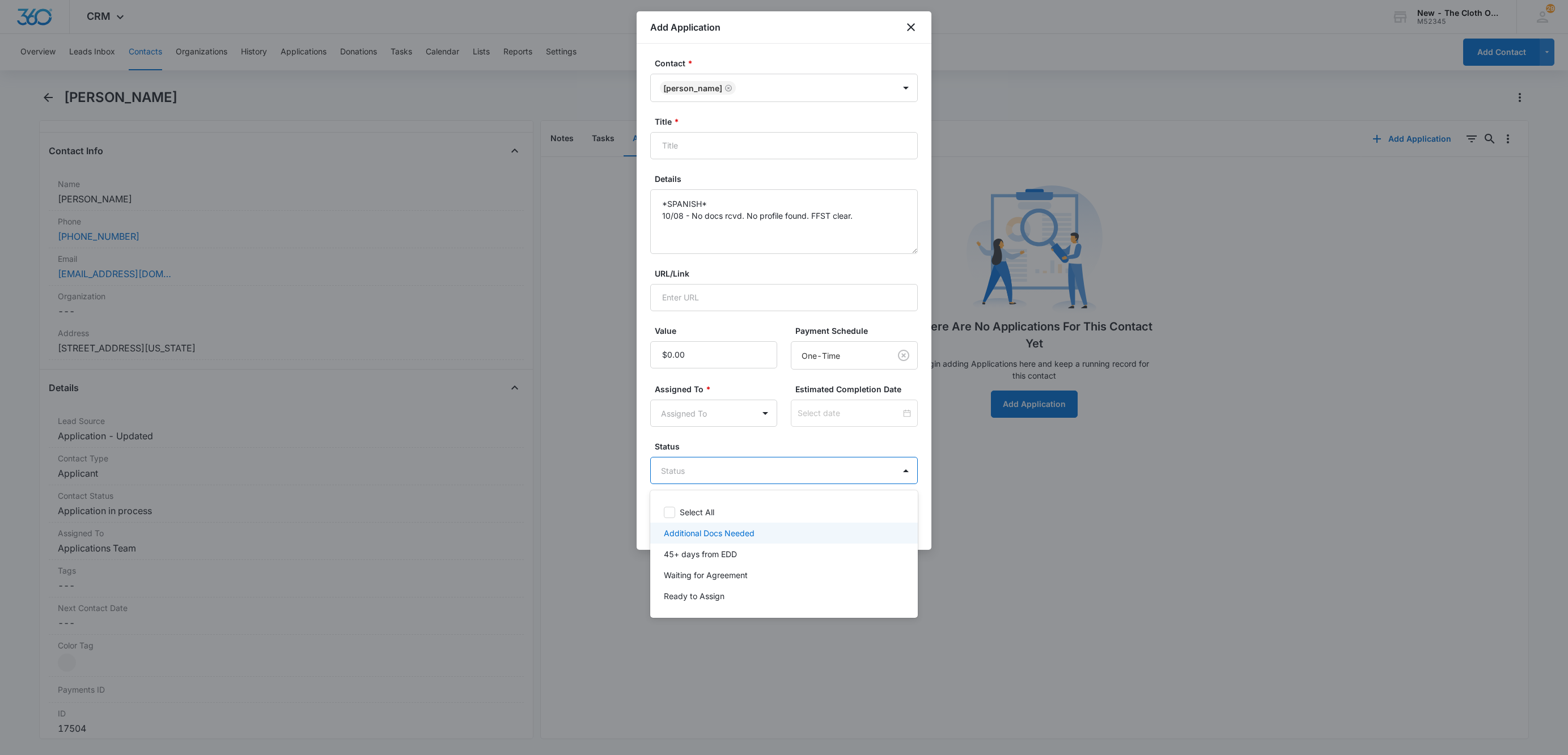
click at [707, 533] on p "Additional Docs Needed" at bounding box center [709, 534] width 91 height 12
click at [689, 421] on div at bounding box center [784, 377] width 1568 height 755
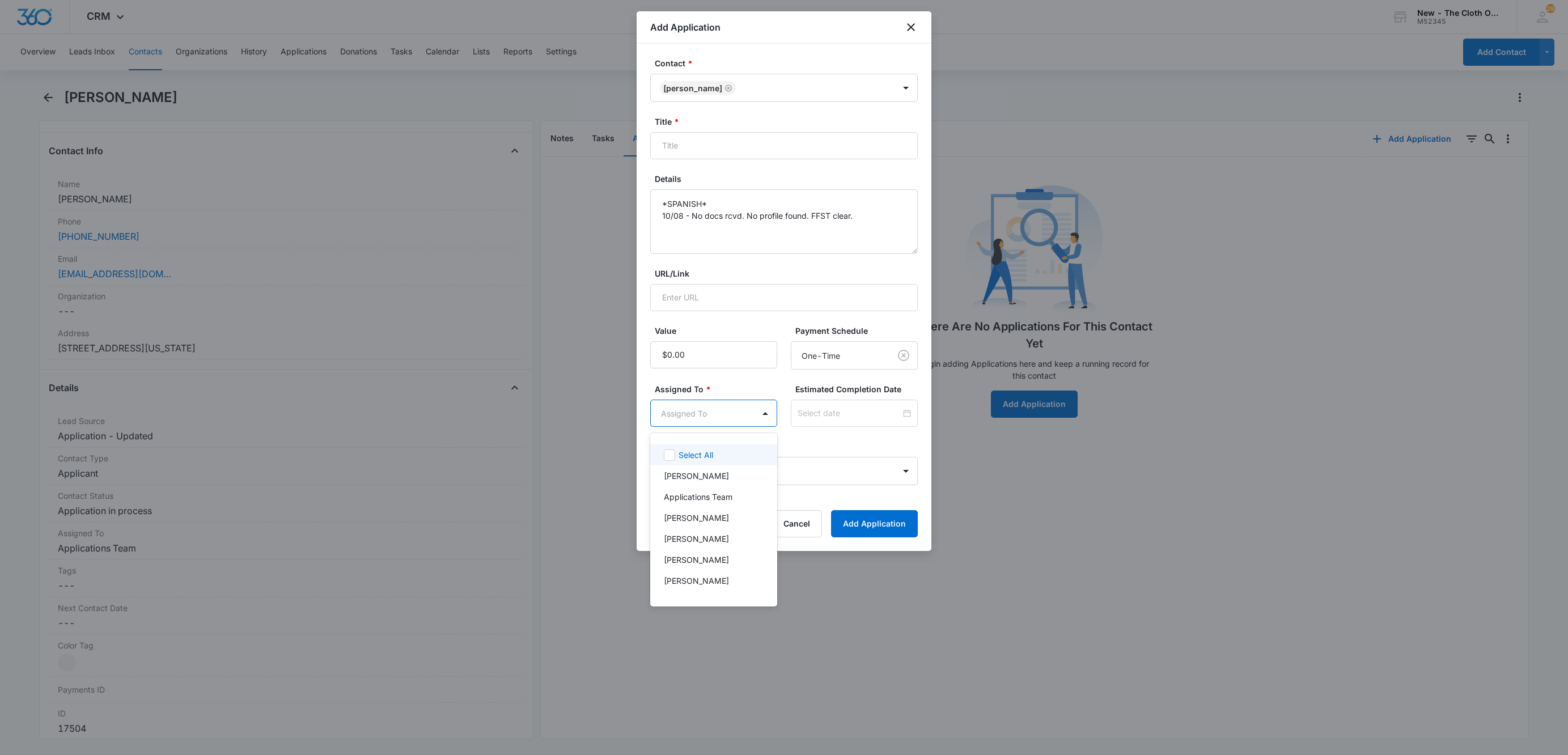
click at [689, 421] on body "CRM Apps Reputation Websites Forms CRM Email Social Shop Payments POS Ads Intel…" at bounding box center [784, 377] width 1568 height 755
click at [738, 487] on div "Applications Team" at bounding box center [713, 497] width 127 height 21
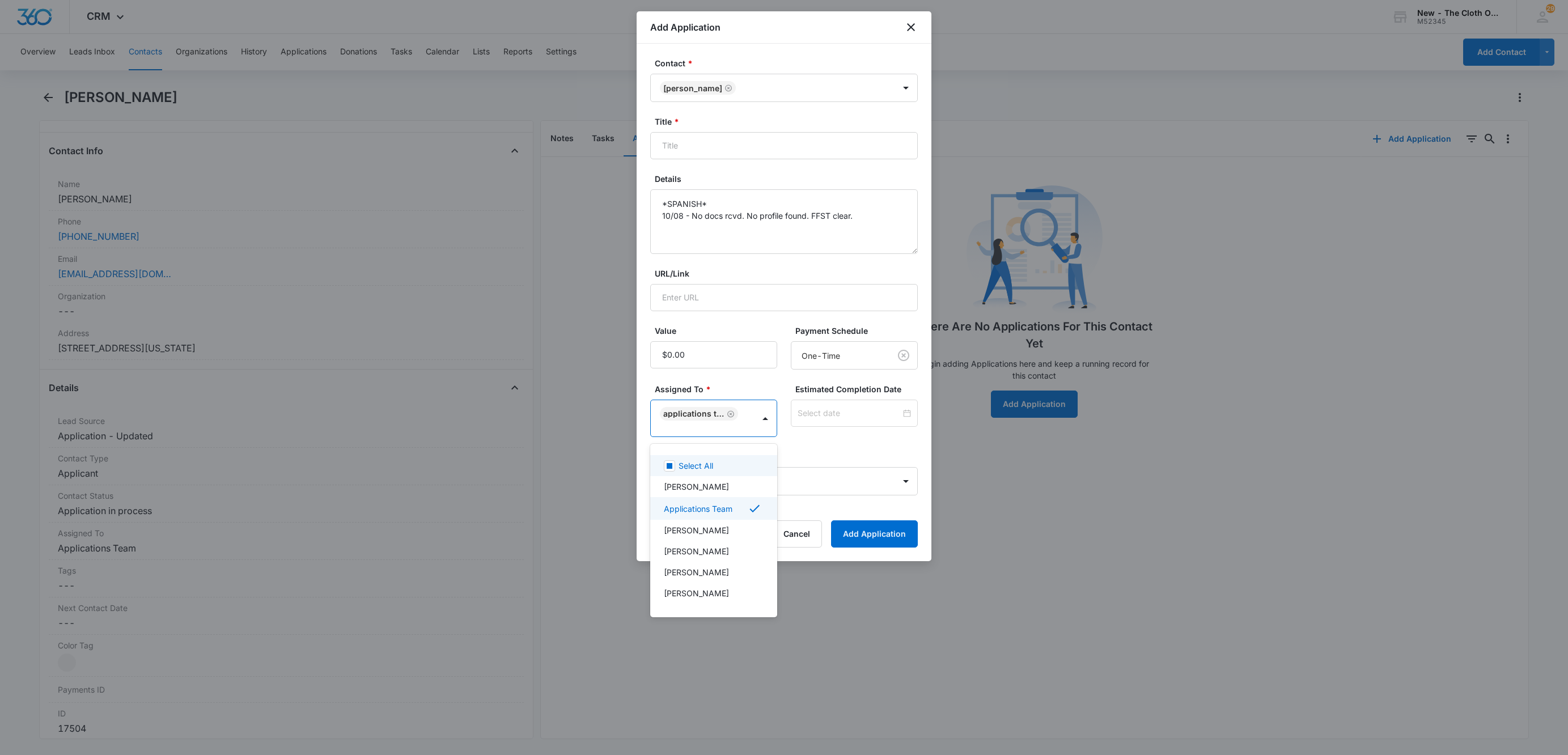
click at [851, 416] on div at bounding box center [784, 377] width 1568 height 755
click at [852, 416] on input at bounding box center [849, 413] width 103 height 13
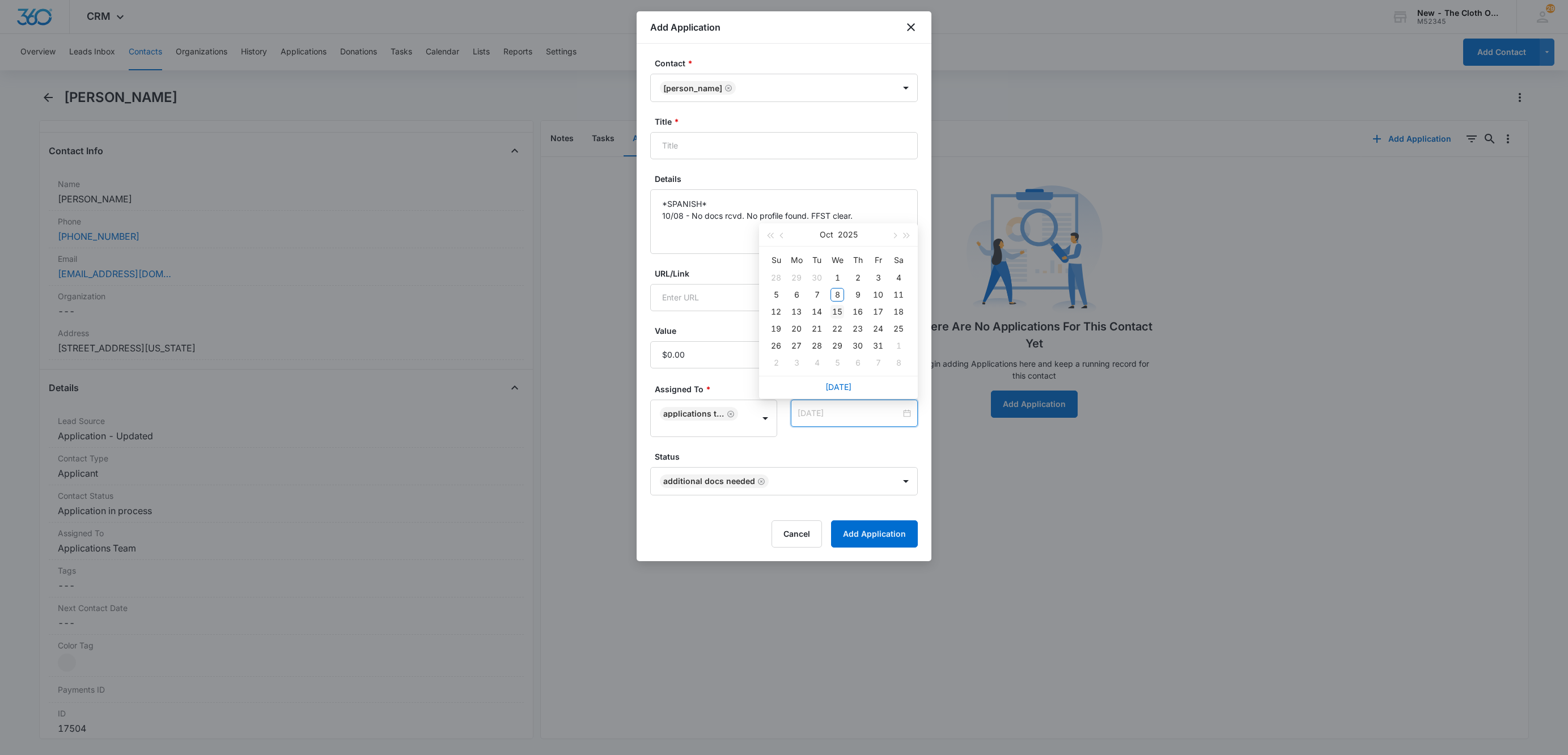
type input "Oct 15, 2025"
click at [840, 311] on div "15" at bounding box center [837, 312] width 14 height 14
click at [837, 149] on input "Title *" at bounding box center [783, 145] width 268 height 27
paste input "[PERSON_NAME]"
type input "Applicant - Estefany Fuentes"
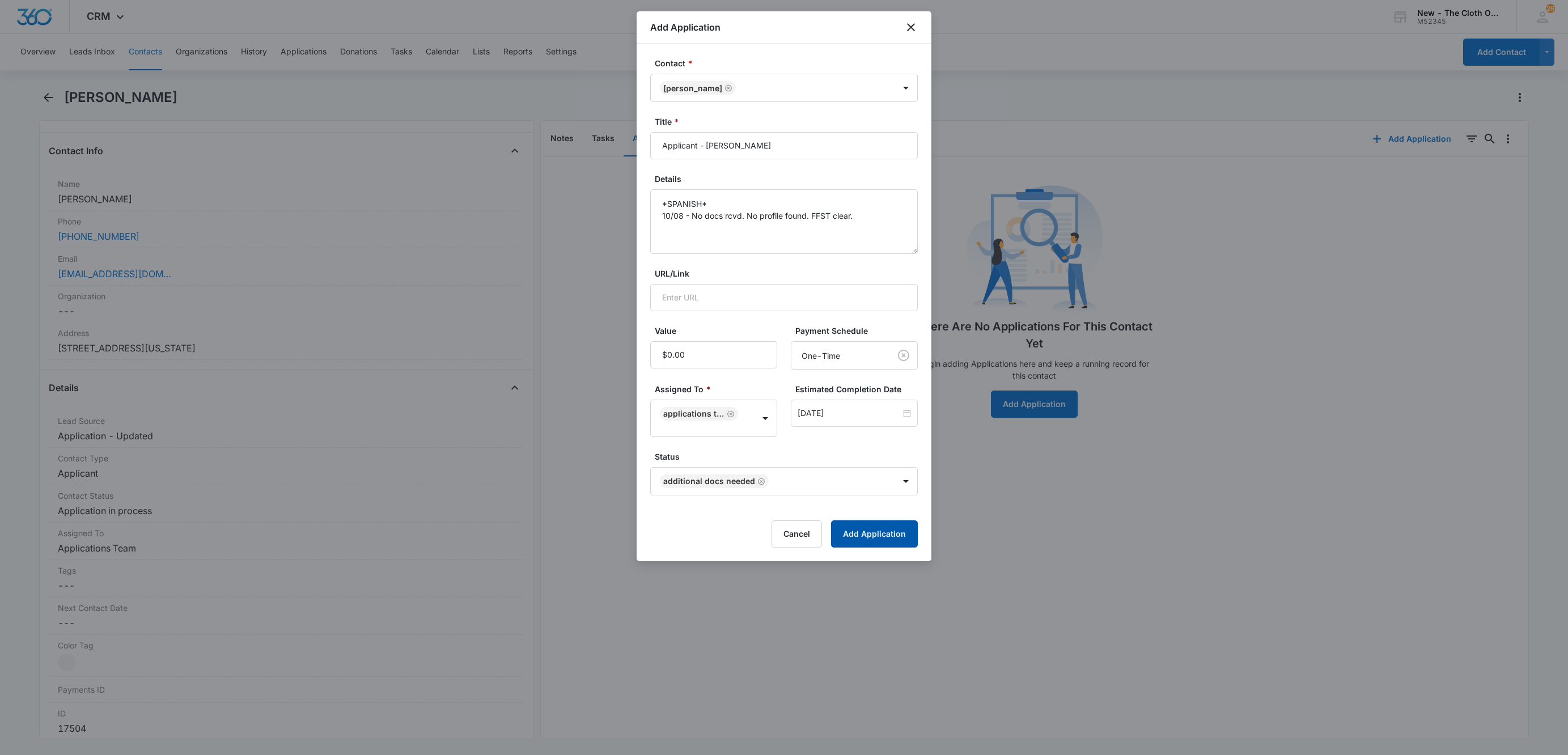
click at [850, 536] on button "Add Application" at bounding box center [874, 534] width 86 height 27
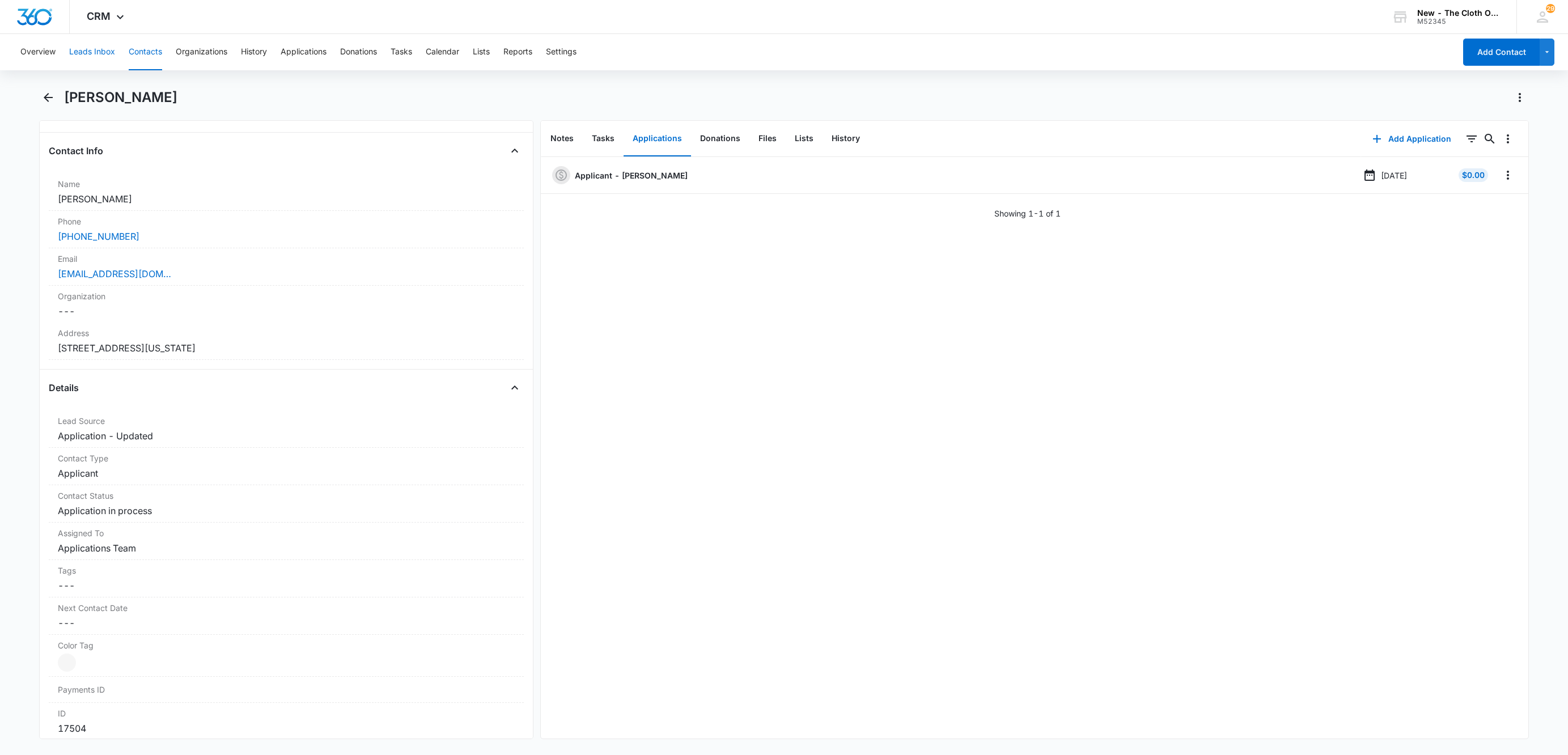
click at [89, 62] on button "Leads Inbox" at bounding box center [92, 52] width 46 height 36
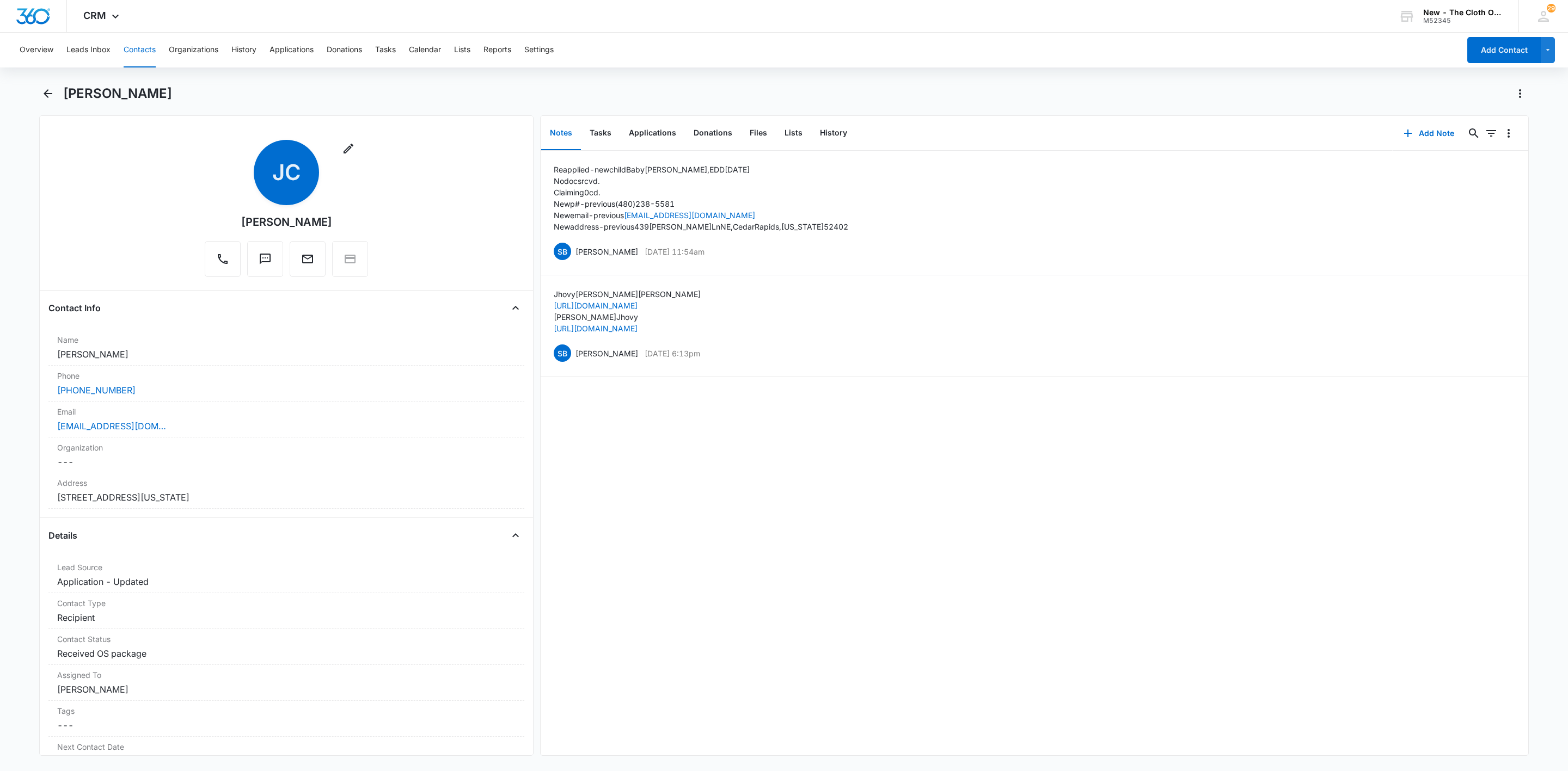
scroll to position [1857, 0]
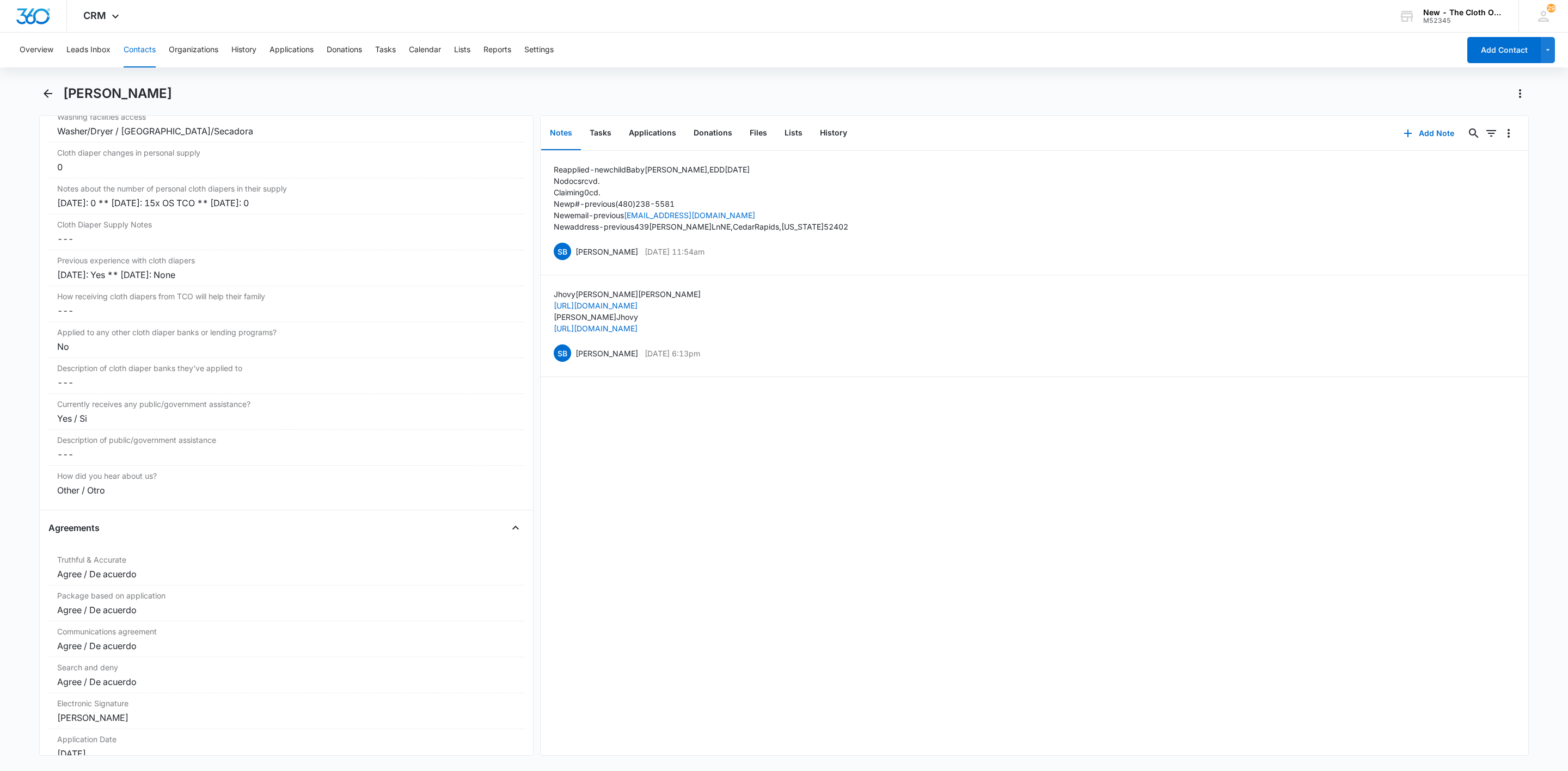
click at [149, 54] on button "Contacts" at bounding box center [139, 50] width 32 height 34
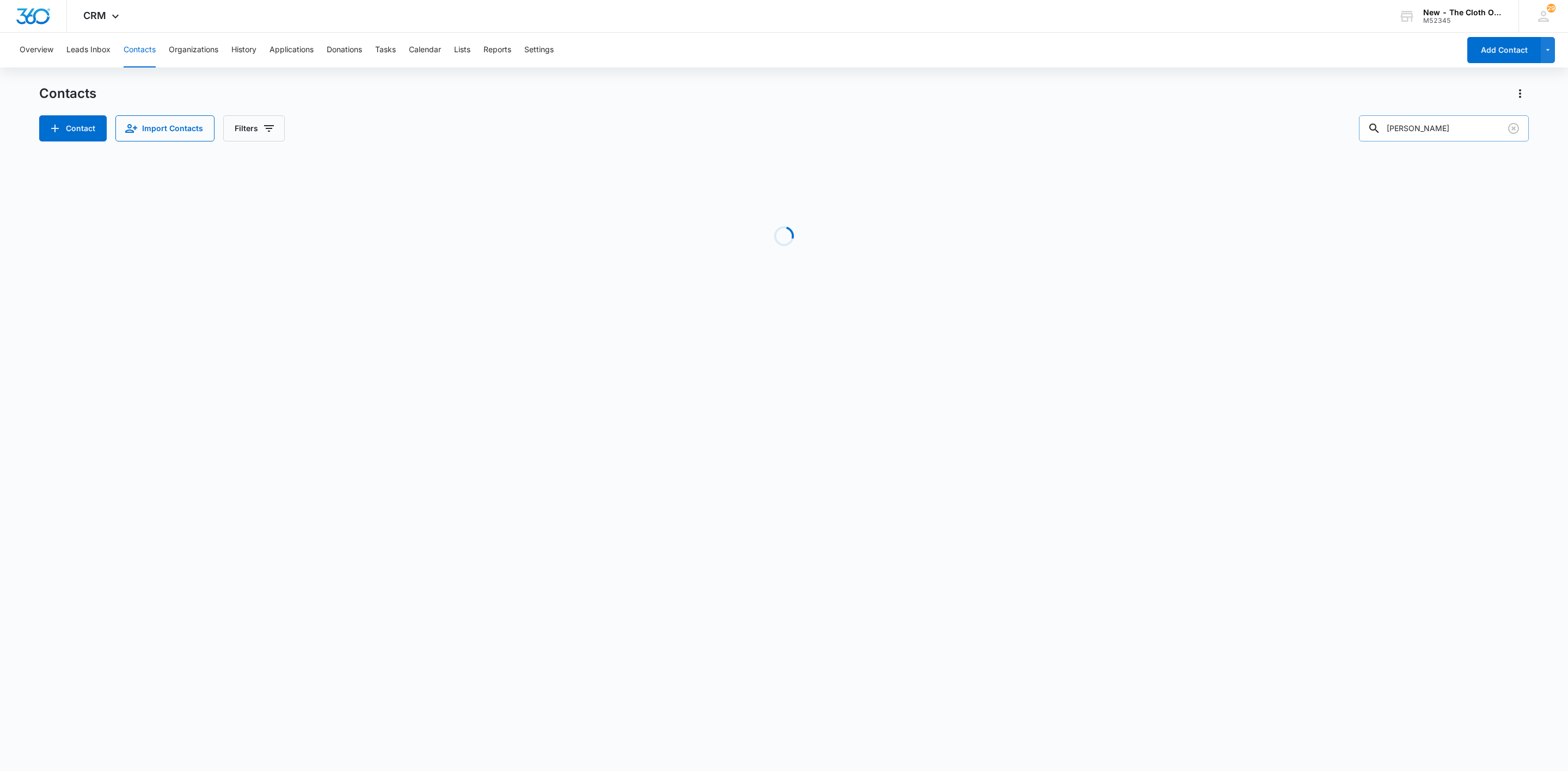
click at [1472, 122] on input "[PERSON_NAME]" at bounding box center [1444, 129] width 170 height 26
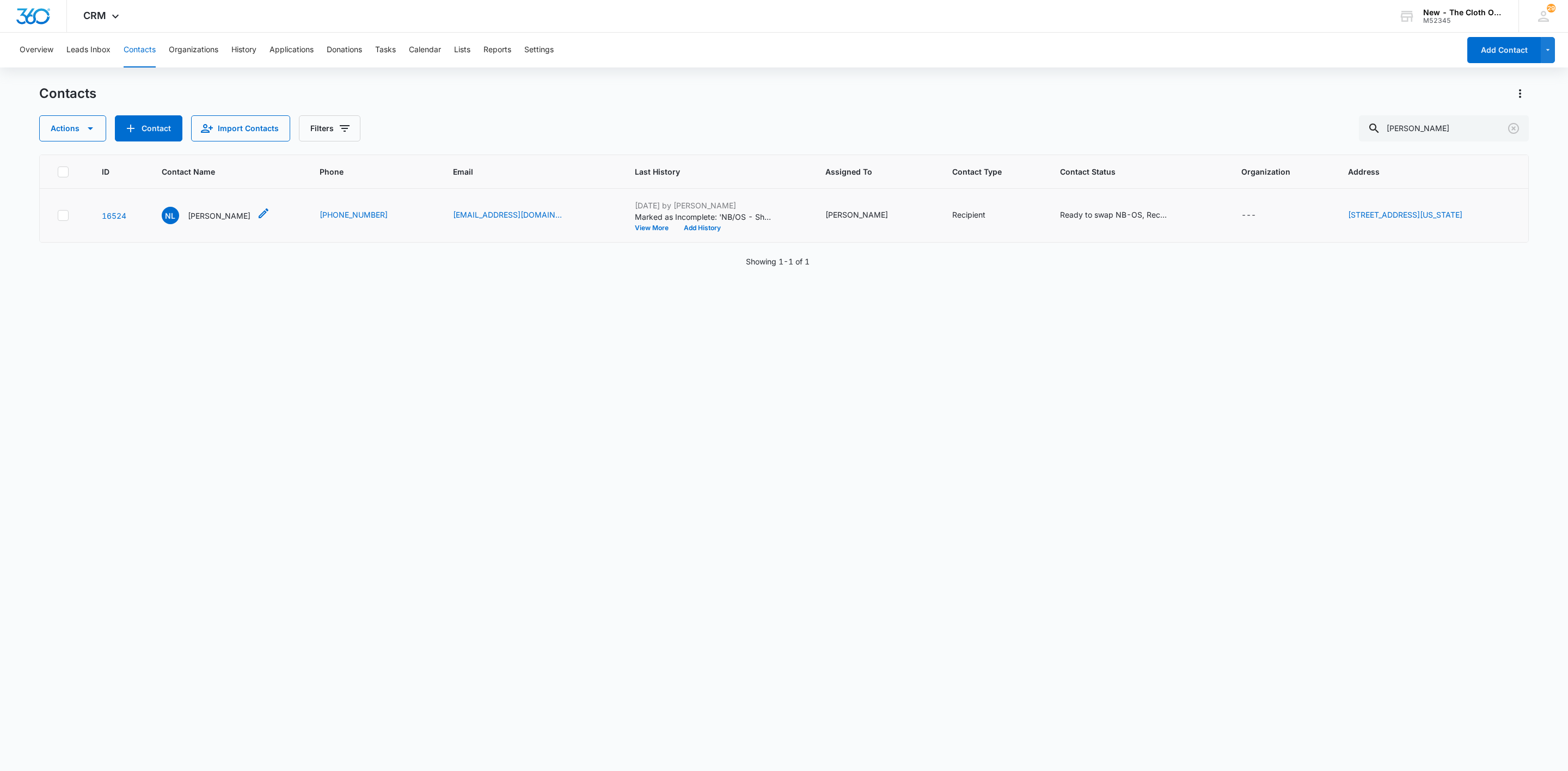
click at [223, 222] on div "NL [PERSON_NAME]" at bounding box center [206, 215] width 89 height 17
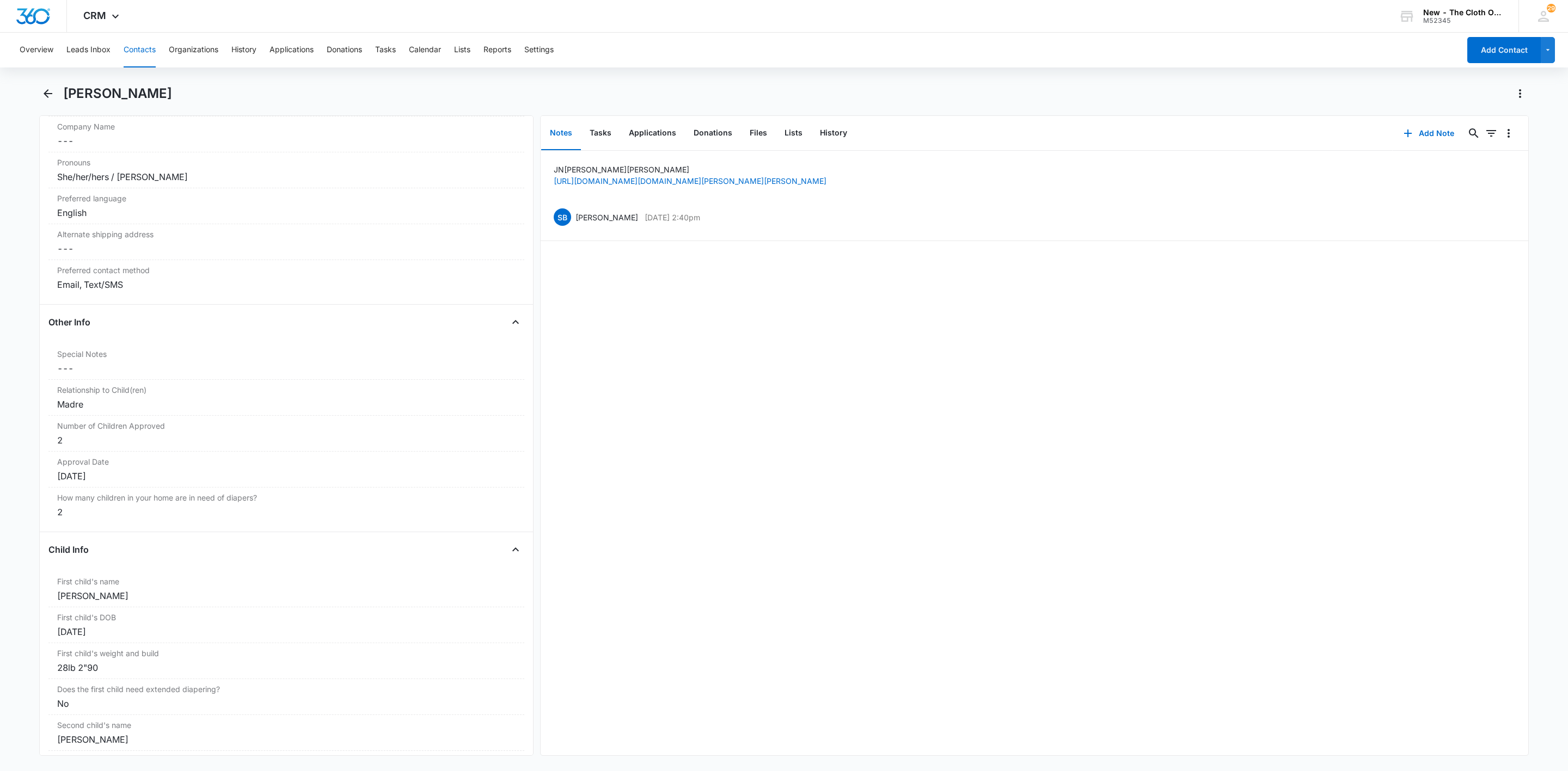
scroll to position [1062, 0]
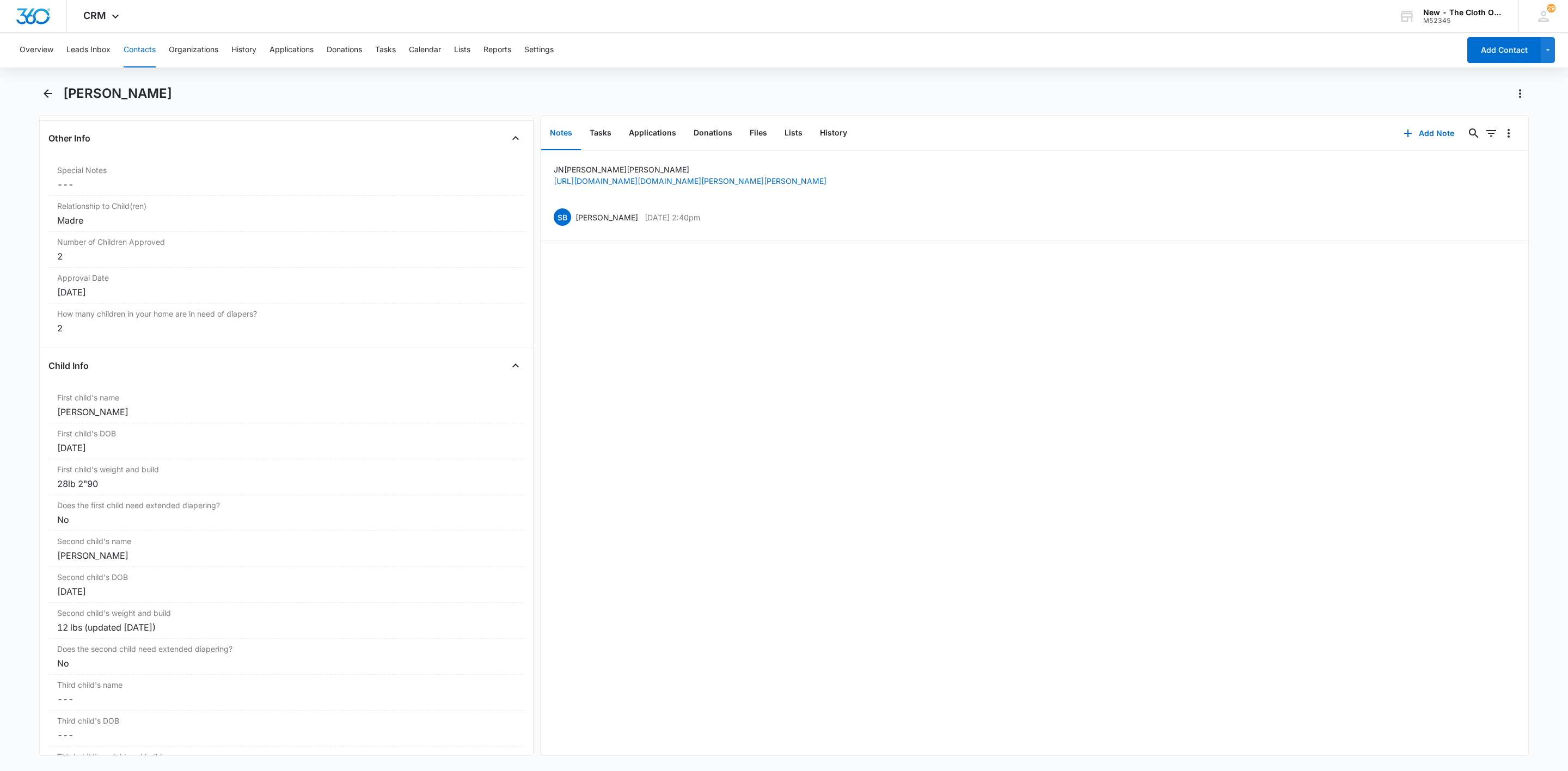
click at [153, 54] on button "Contacts" at bounding box center [139, 50] width 32 height 34
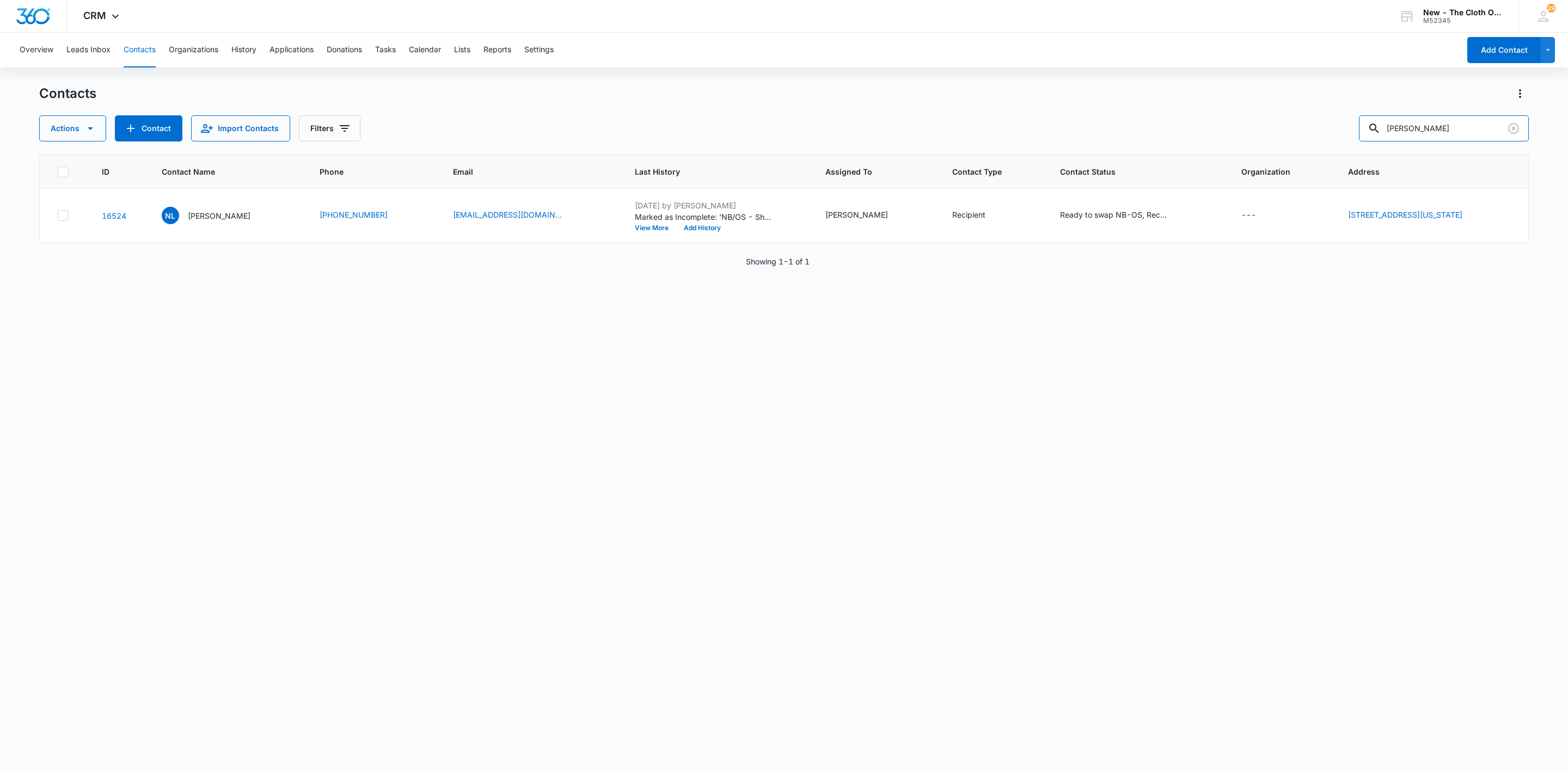
drag, startPoint x: 1474, startPoint y: 123, endPoint x: 1224, endPoint y: 133, distance: 250.2
click at [1225, 132] on div "Actions Contact Import Contacts Filters [PERSON_NAME]" at bounding box center [784, 129] width 1490 height 26
paste input "Yohanyelis"
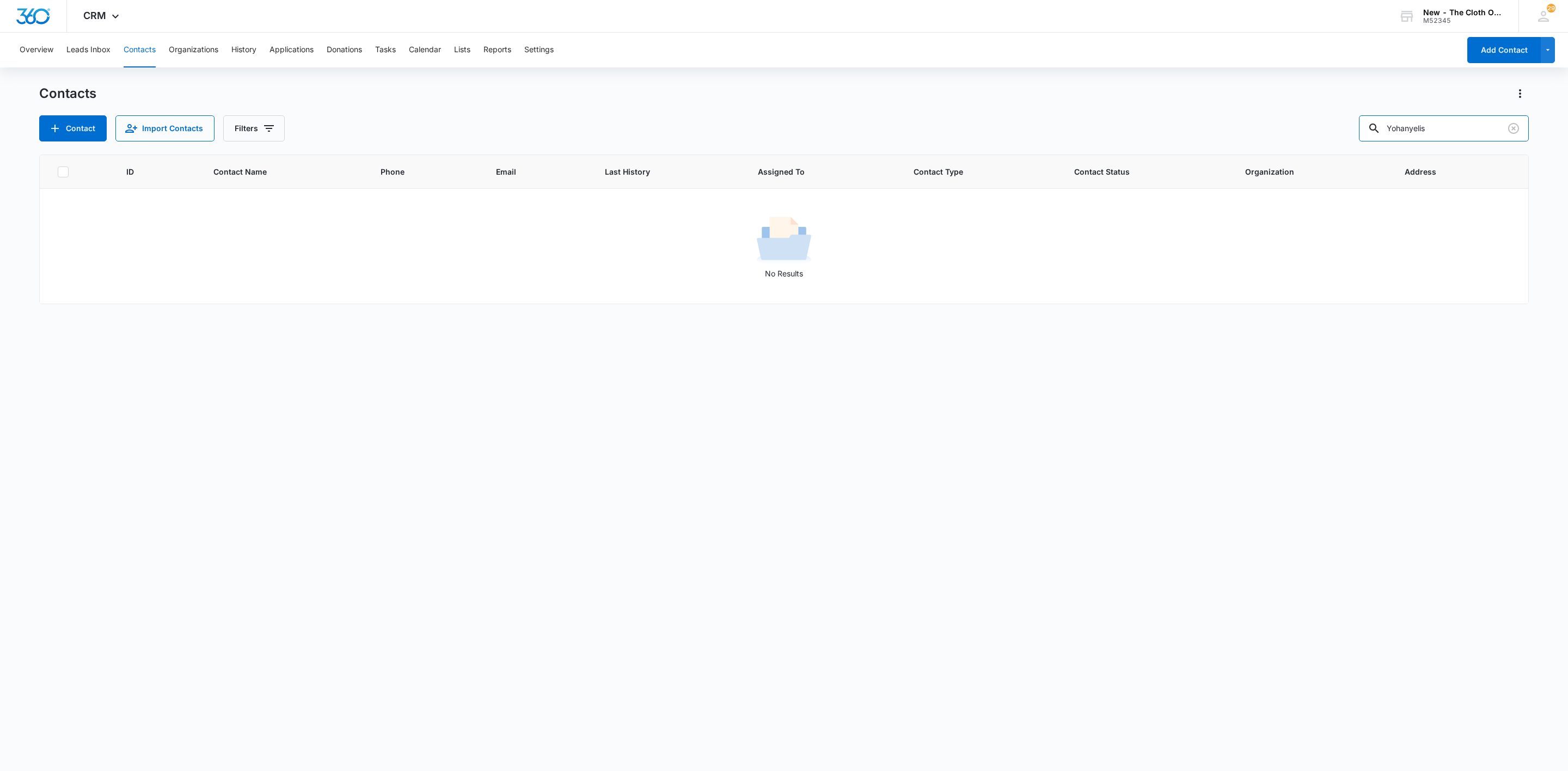
drag, startPoint x: 1446, startPoint y: 117, endPoint x: 1294, endPoint y: 126, distance: 152.3
click at [1297, 124] on div "Contact Import Contacts Filters Yohanyelis" at bounding box center [784, 129] width 1490 height 26
paste input "[EMAIL_ADDRESS][DOMAIN_NAME]"
drag, startPoint x: 1500, startPoint y: 128, endPoint x: 1150, endPoint y: 117, distance: 350.2
click at [1152, 116] on div "Contact Import Contacts Filters [EMAIL_ADDRESS][DOMAIN_NAME]" at bounding box center [784, 129] width 1490 height 26
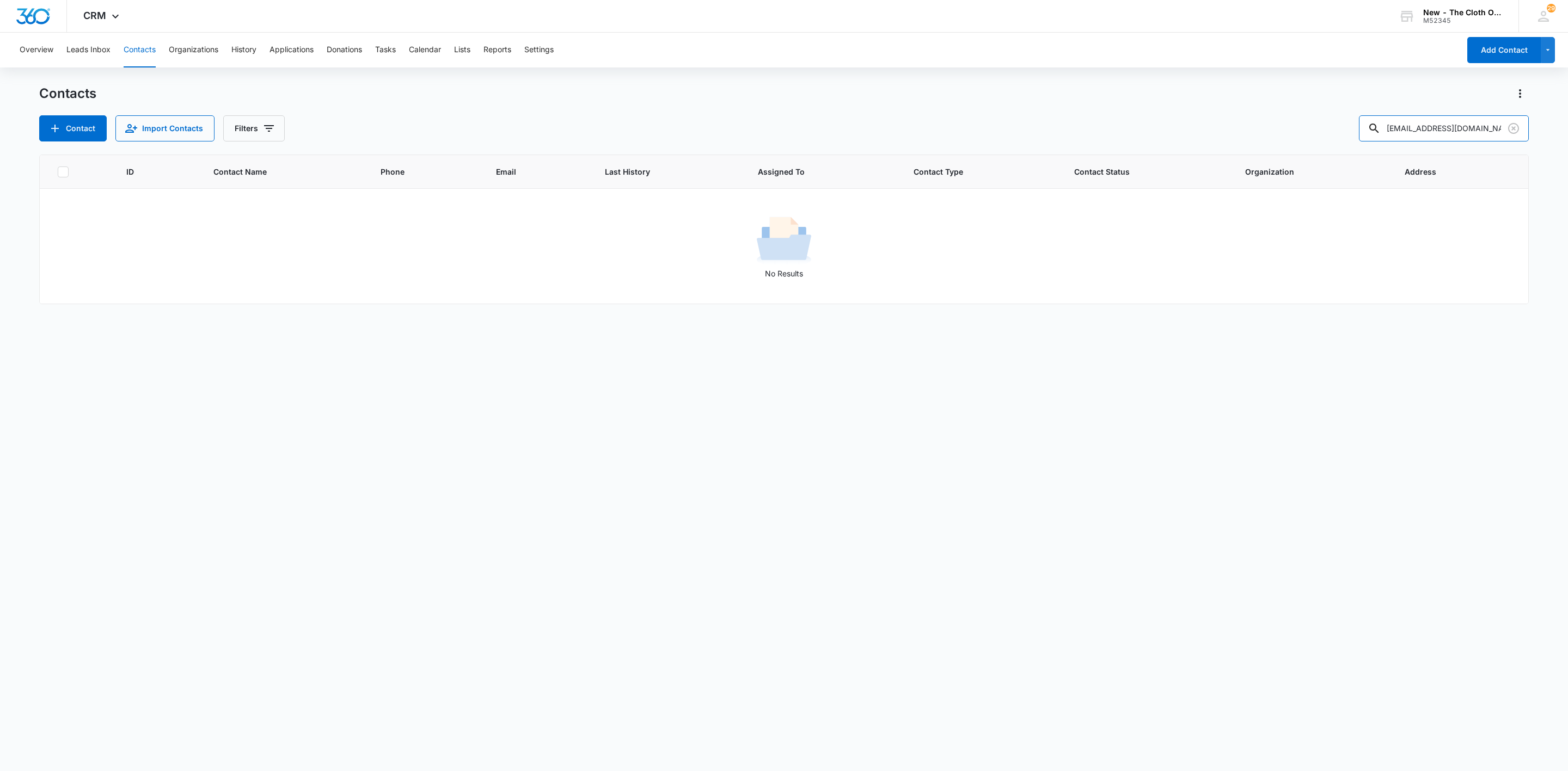
paste input "[PERSON_NAME]"
type input "a"
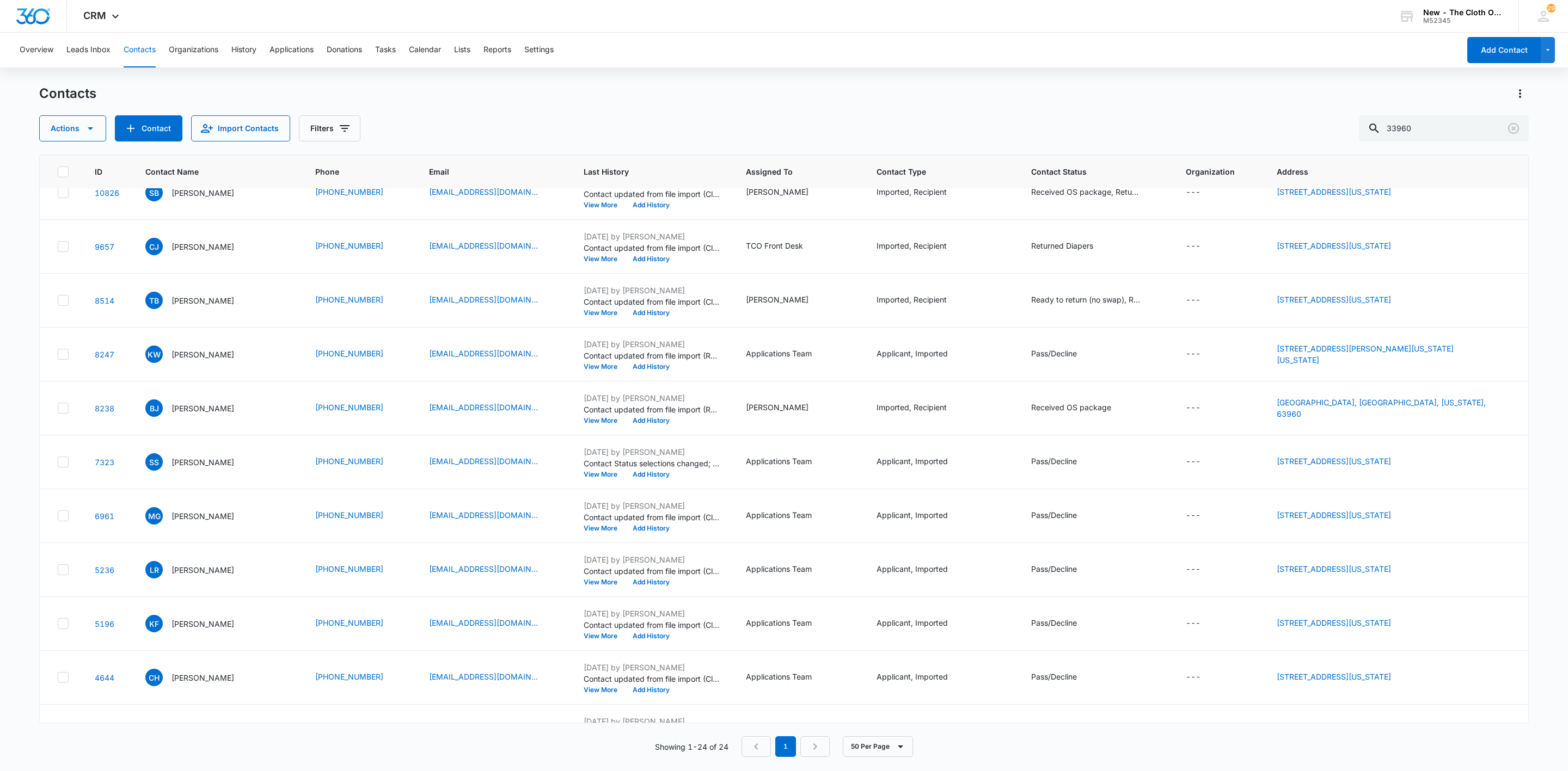
scroll to position [654, 0]
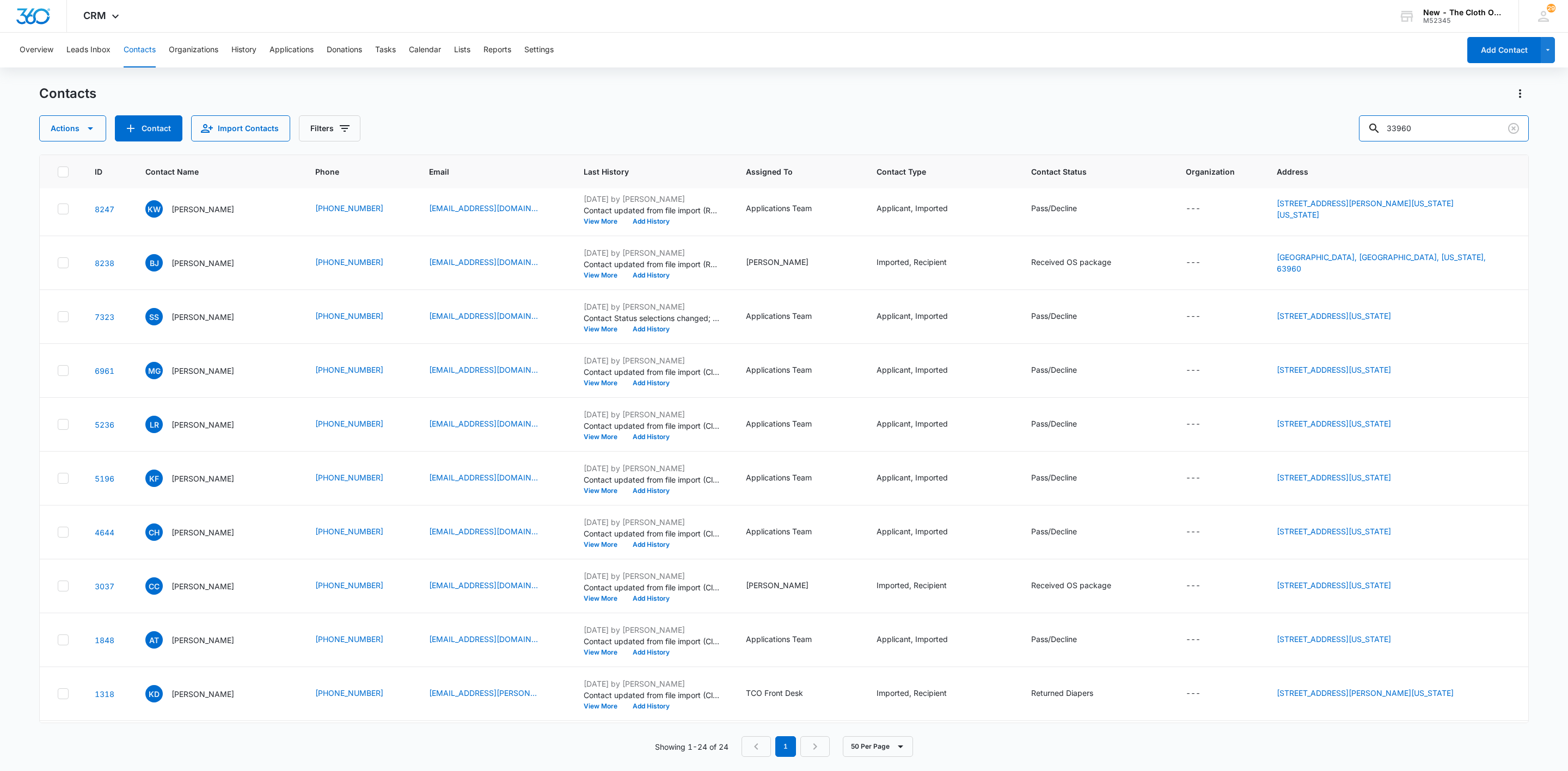
drag, startPoint x: 1434, startPoint y: 123, endPoint x: 1315, endPoint y: 125, distance: 119.0
click at [1336, 122] on div "Actions Contact Import Contacts Filters 33960" at bounding box center [784, 129] width 1490 height 26
paste input "[PERSON_NAME]"
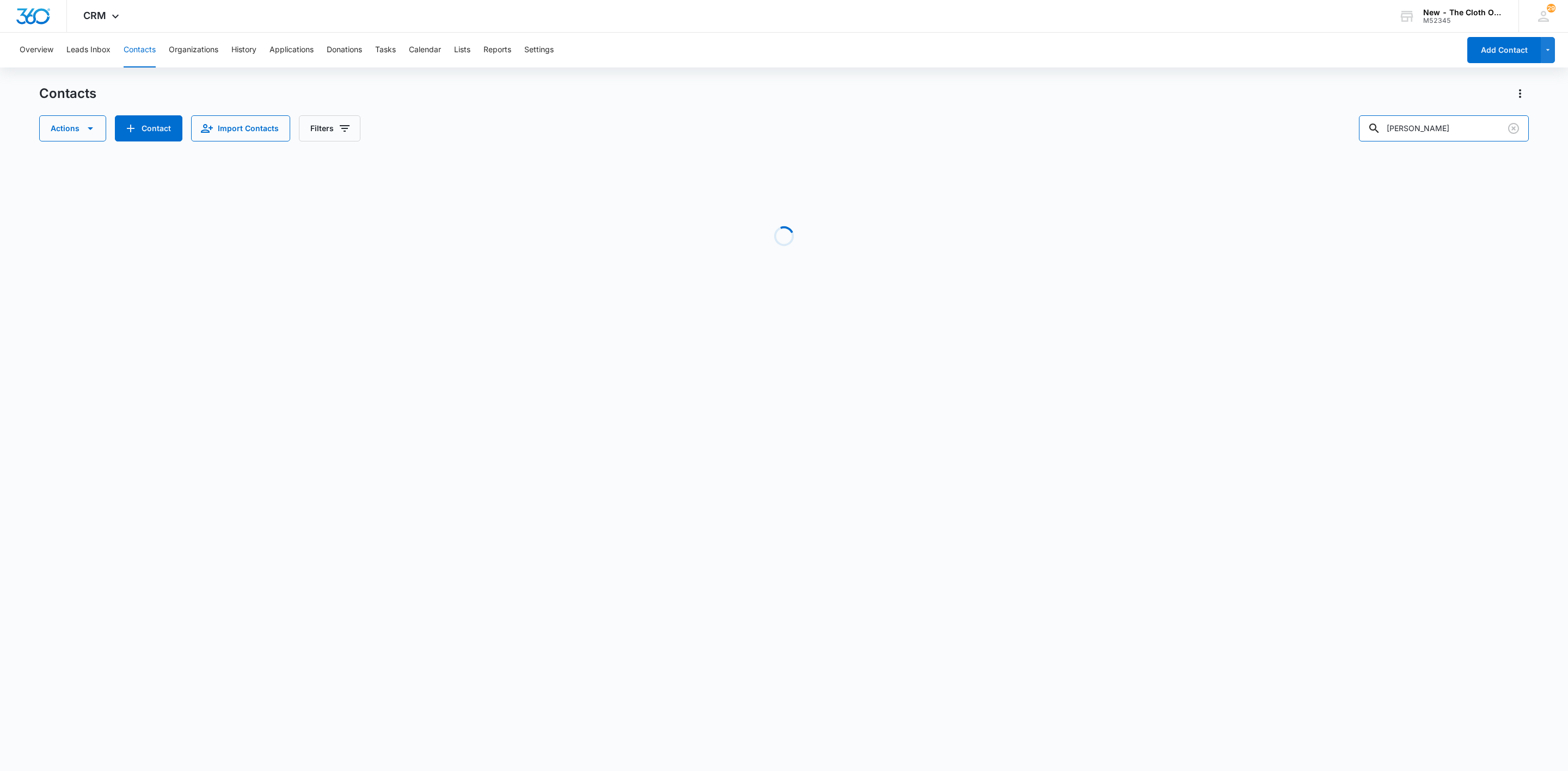
scroll to position [0, 0]
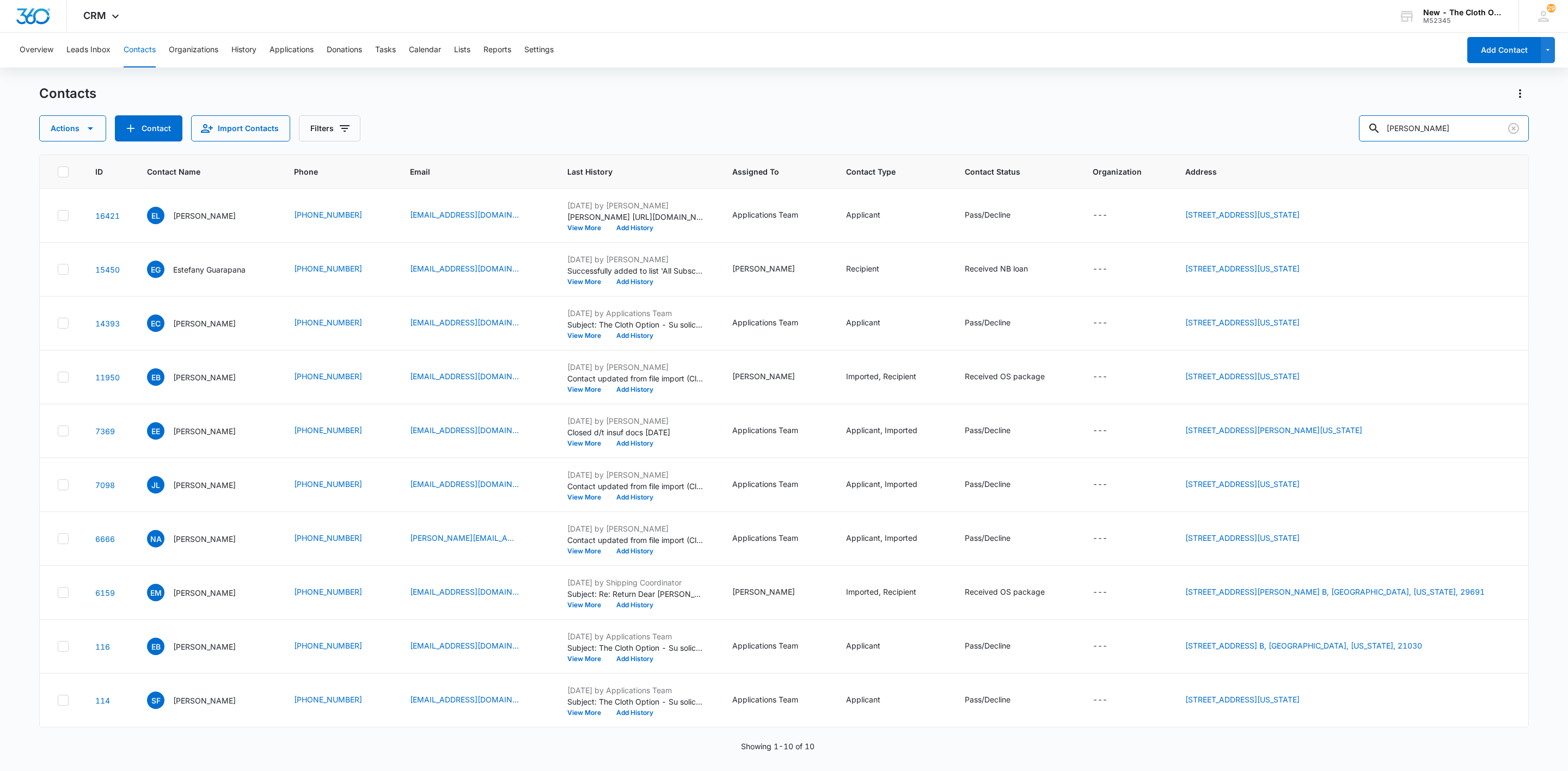
drag, startPoint x: 1474, startPoint y: 136, endPoint x: 1271, endPoint y: 132, distance: 203.0
click at [1271, 132] on div "Actions Contact Import Contacts Filters [PERSON_NAME]" at bounding box center [784, 129] width 1490 height 26
paste input "zequie"
type input "Ezequie"
